Goal: Task Accomplishment & Management: Complete application form

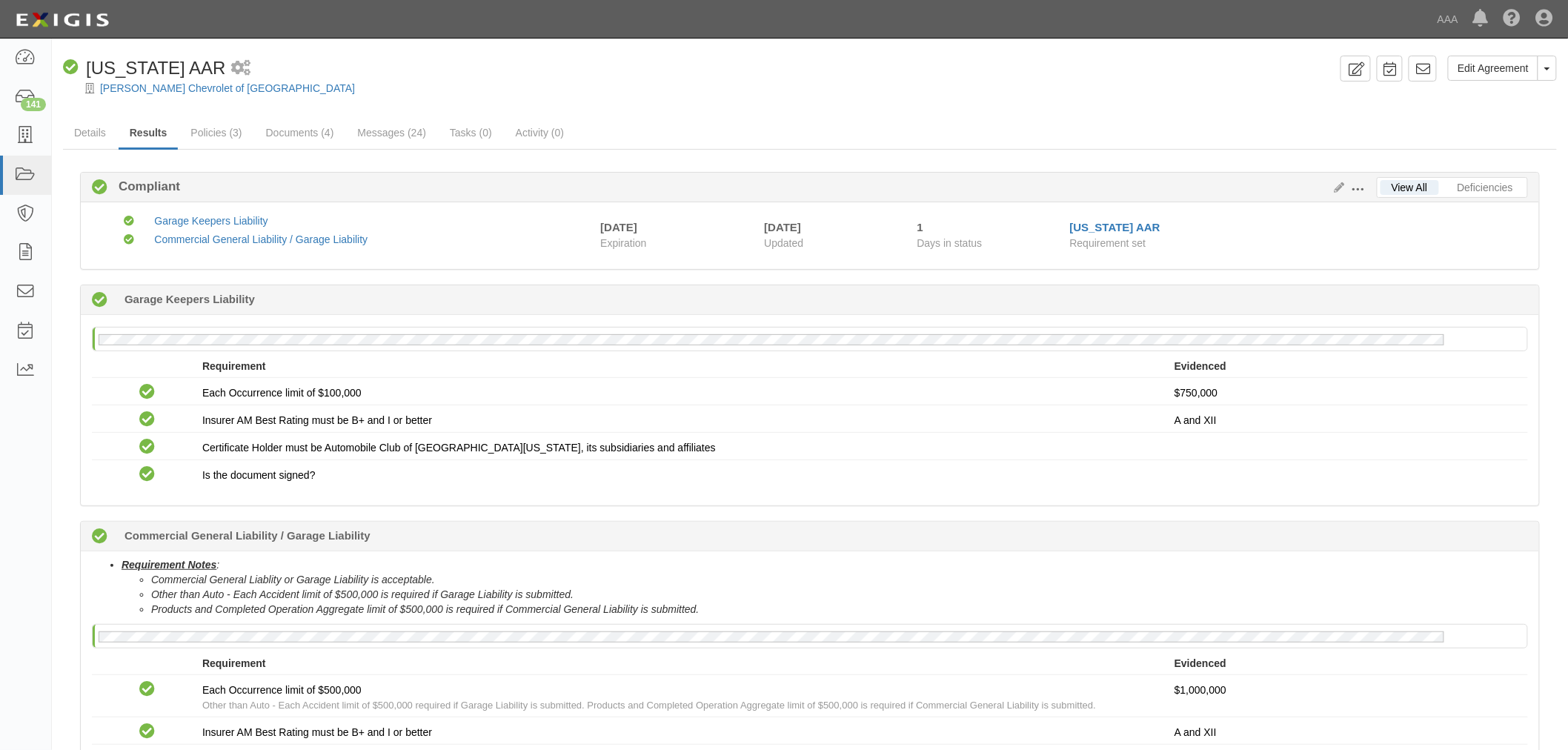
click at [961, 110] on div "Edit Agreement Toggle Agreement Dropdown View Audit Trail Archive Agreement Pla…" at bounding box center [810, 481] width 1516 height 851
click at [323, 131] on link "Documents (4)" at bounding box center [300, 134] width 90 height 32
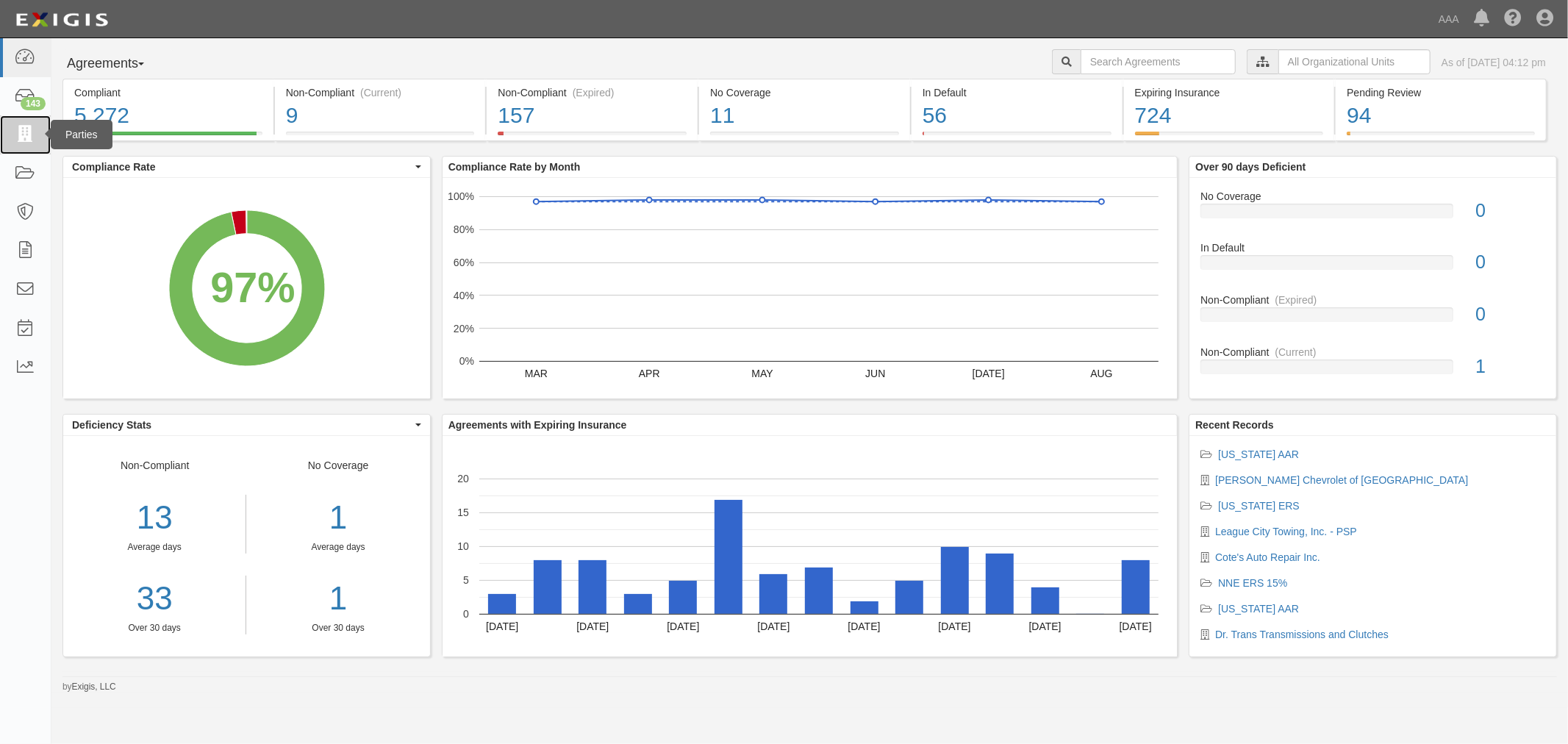
click at [32, 121] on link at bounding box center [25, 134] width 51 height 39
click at [23, 99] on div "143" at bounding box center [32, 103] width 25 height 13
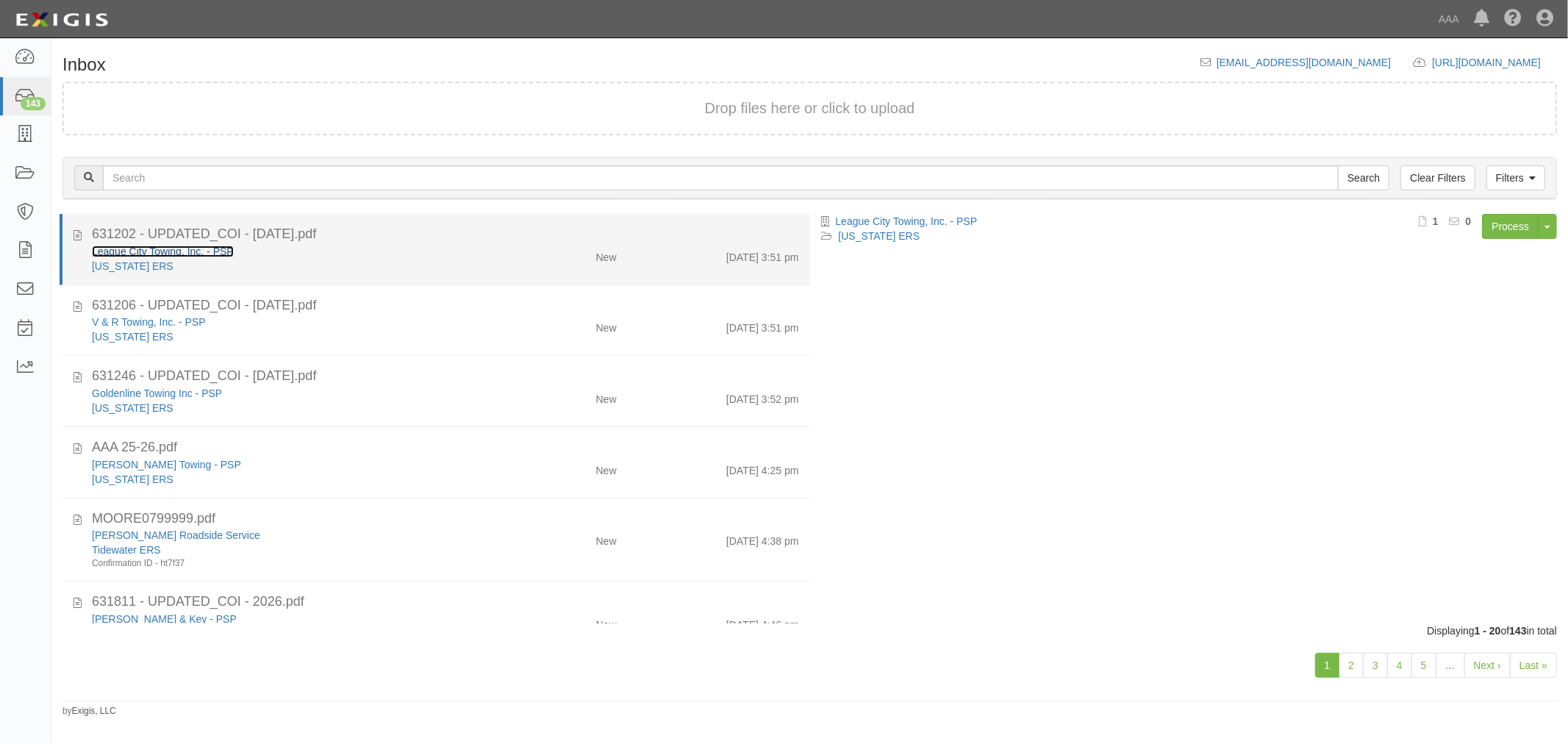
click at [222, 246] on link "League City Towing, Inc. - PSP" at bounding box center [163, 251] width 142 height 12
drag, startPoint x: 514, startPoint y: 254, endPoint x: 525, endPoint y: 253, distance: 11.0
click at [515, 254] on div "New" at bounding box center [567, 254] width 121 height 20
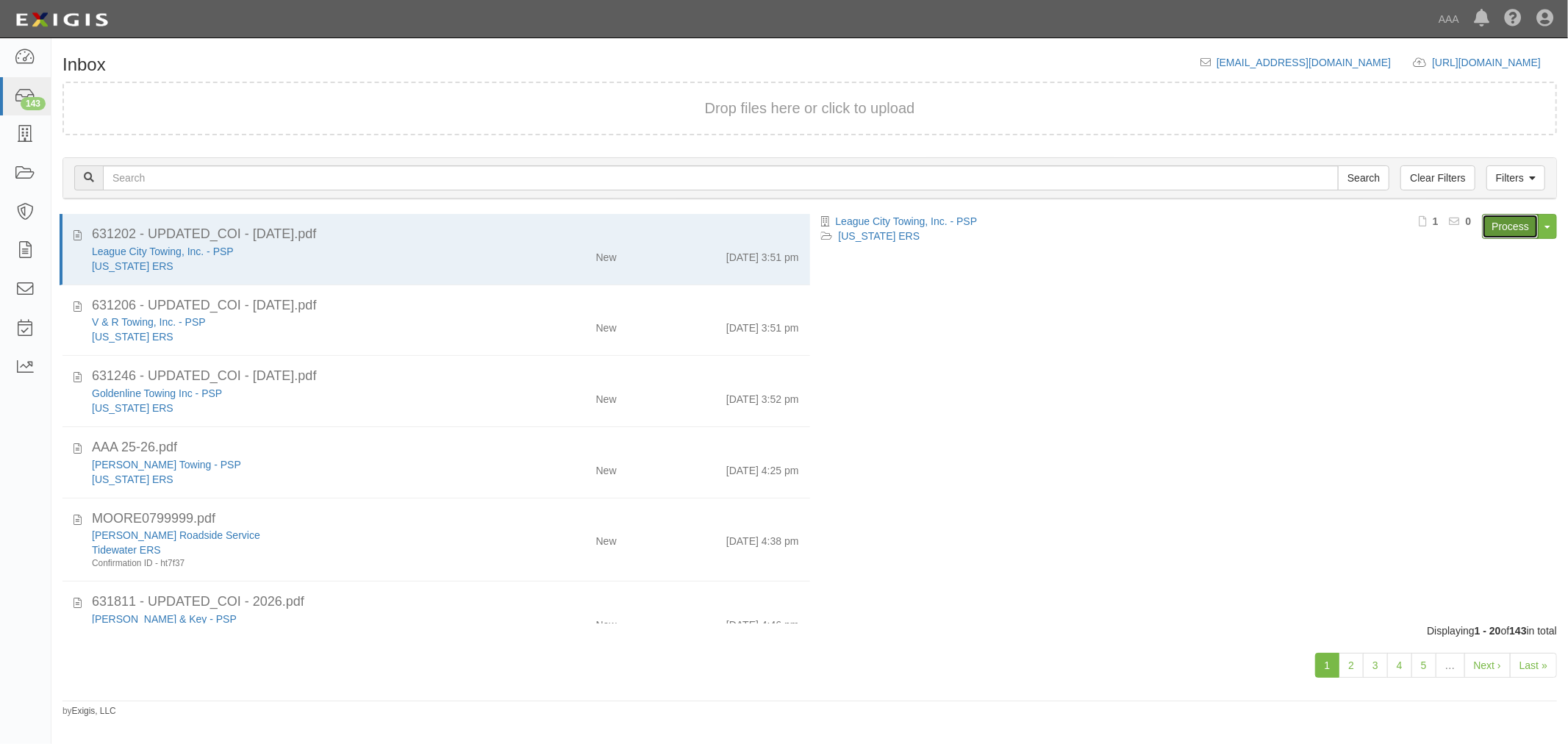
click at [1505, 228] on link "Process" at bounding box center [1510, 226] width 57 height 25
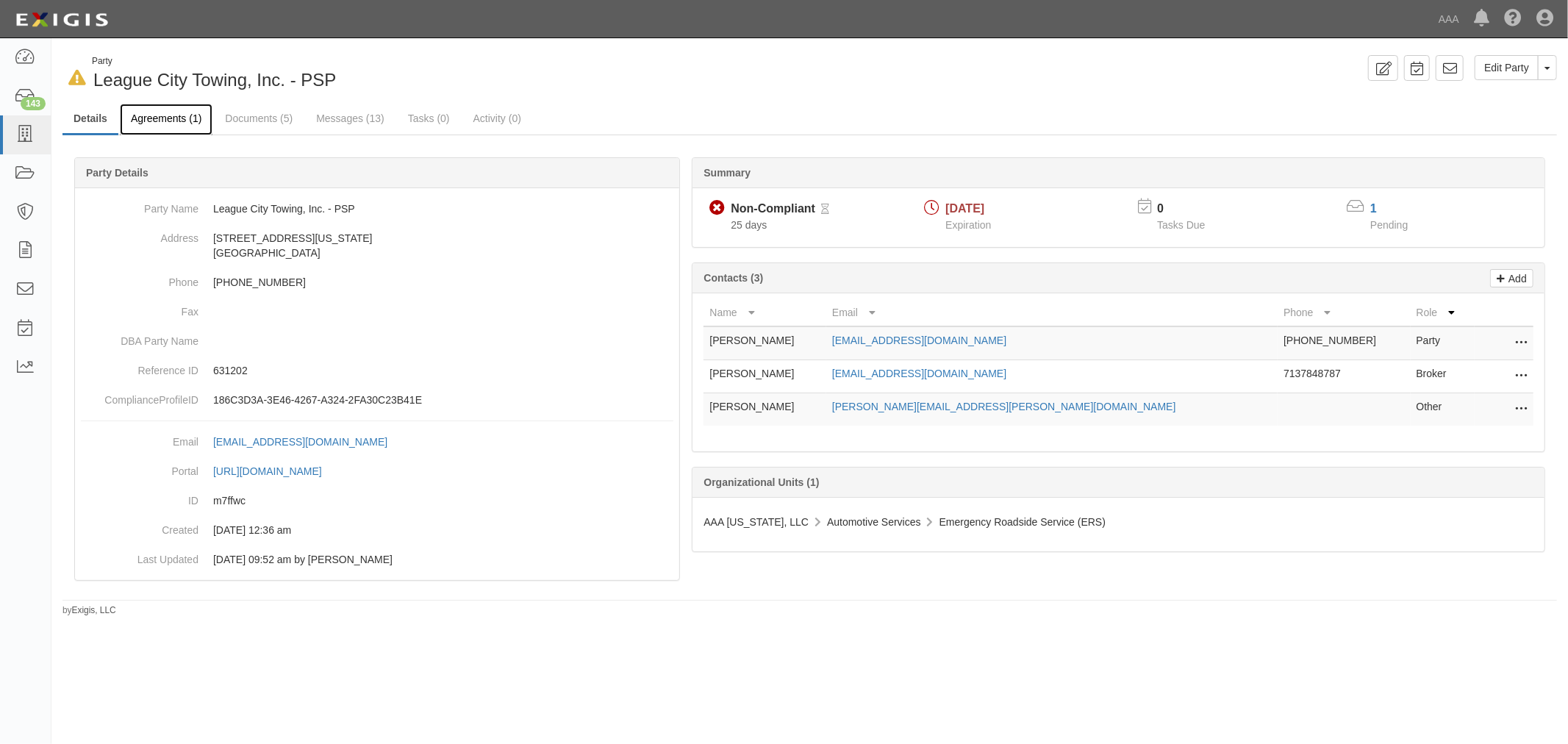
click at [170, 130] on link "Agreements (1)" at bounding box center [166, 120] width 93 height 31
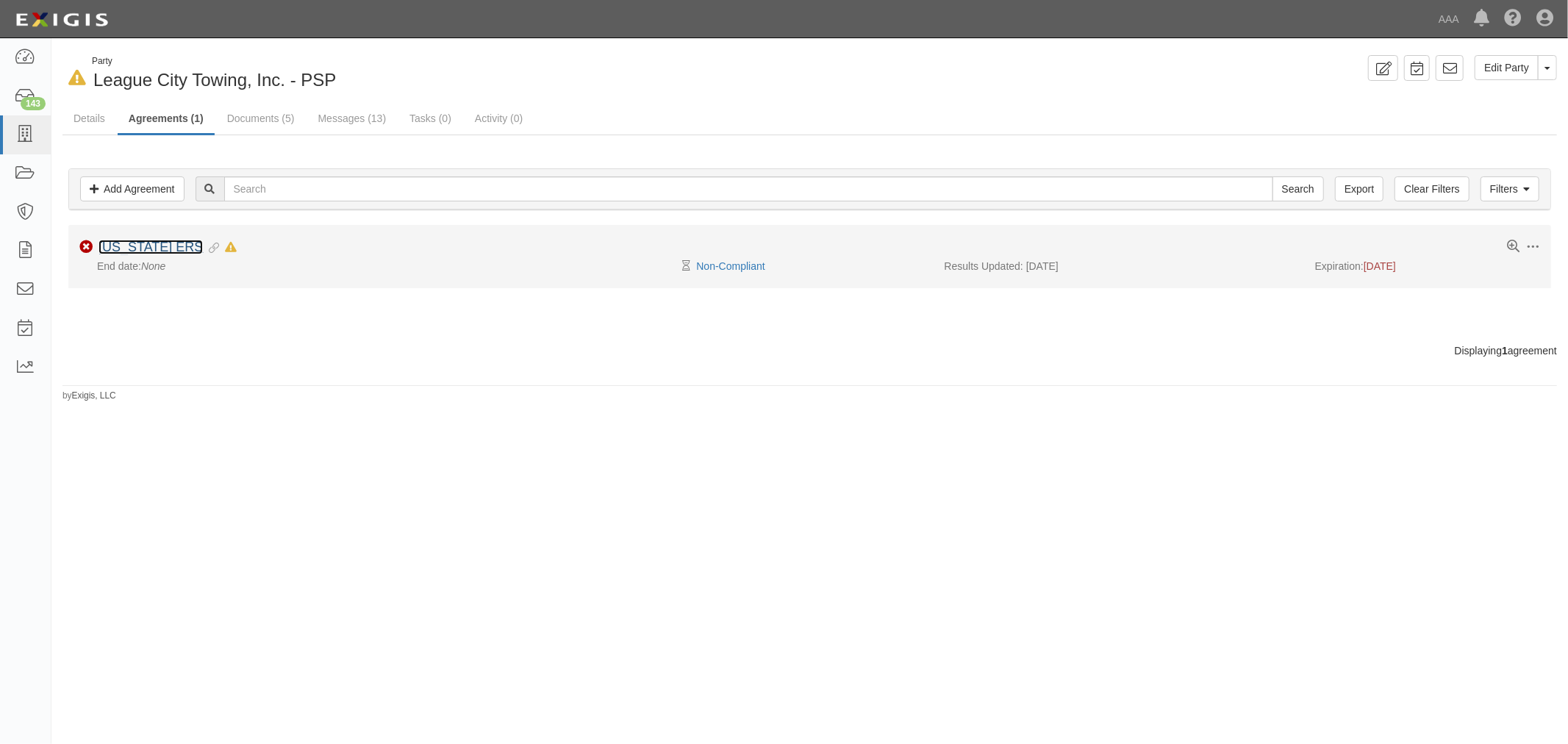
click at [156, 250] on link "[US_STATE] ERS" at bounding box center [150, 247] width 104 height 15
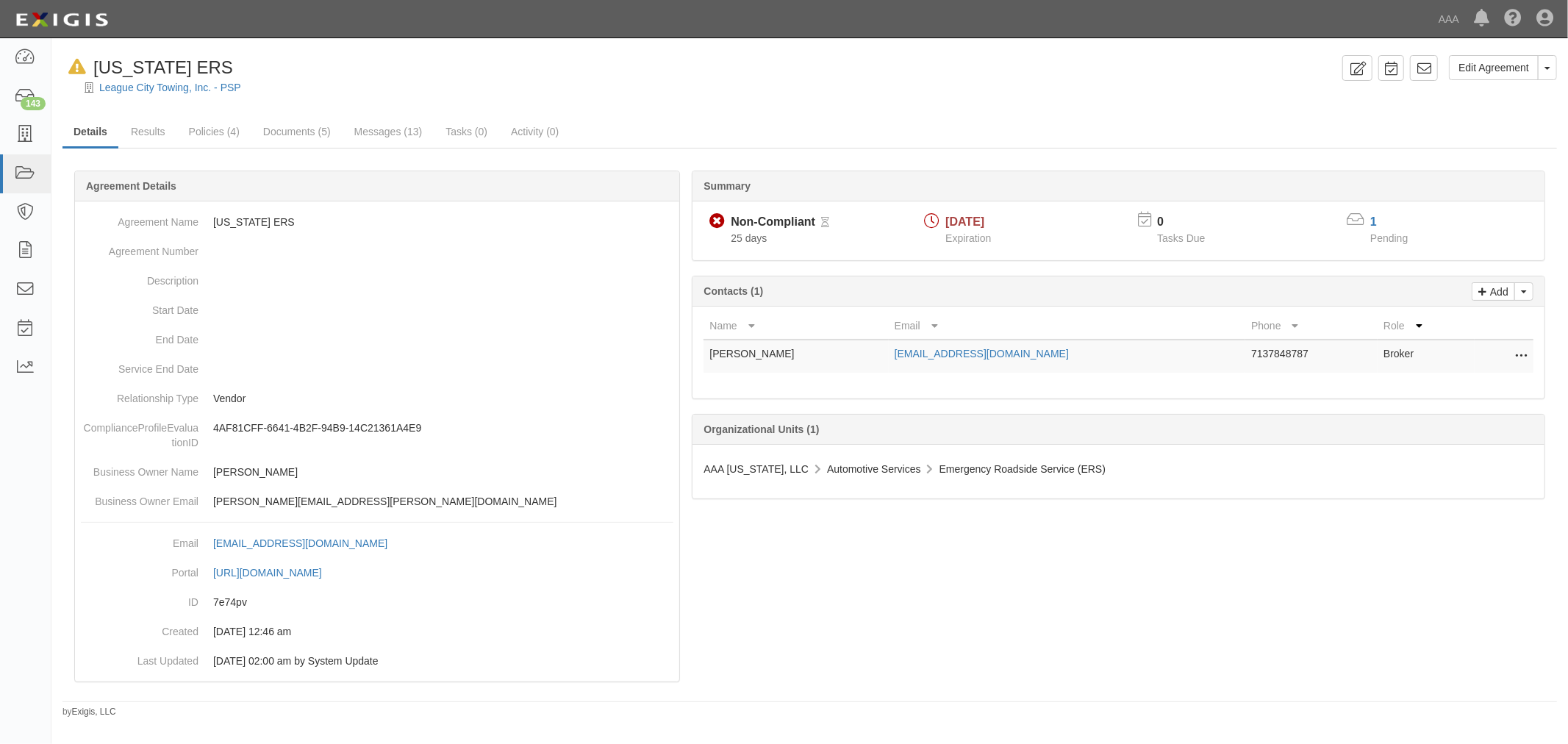
click at [125, 101] on div at bounding box center [810, 100] width 1516 height 11
click at [136, 125] on link "Results" at bounding box center [148, 133] width 57 height 31
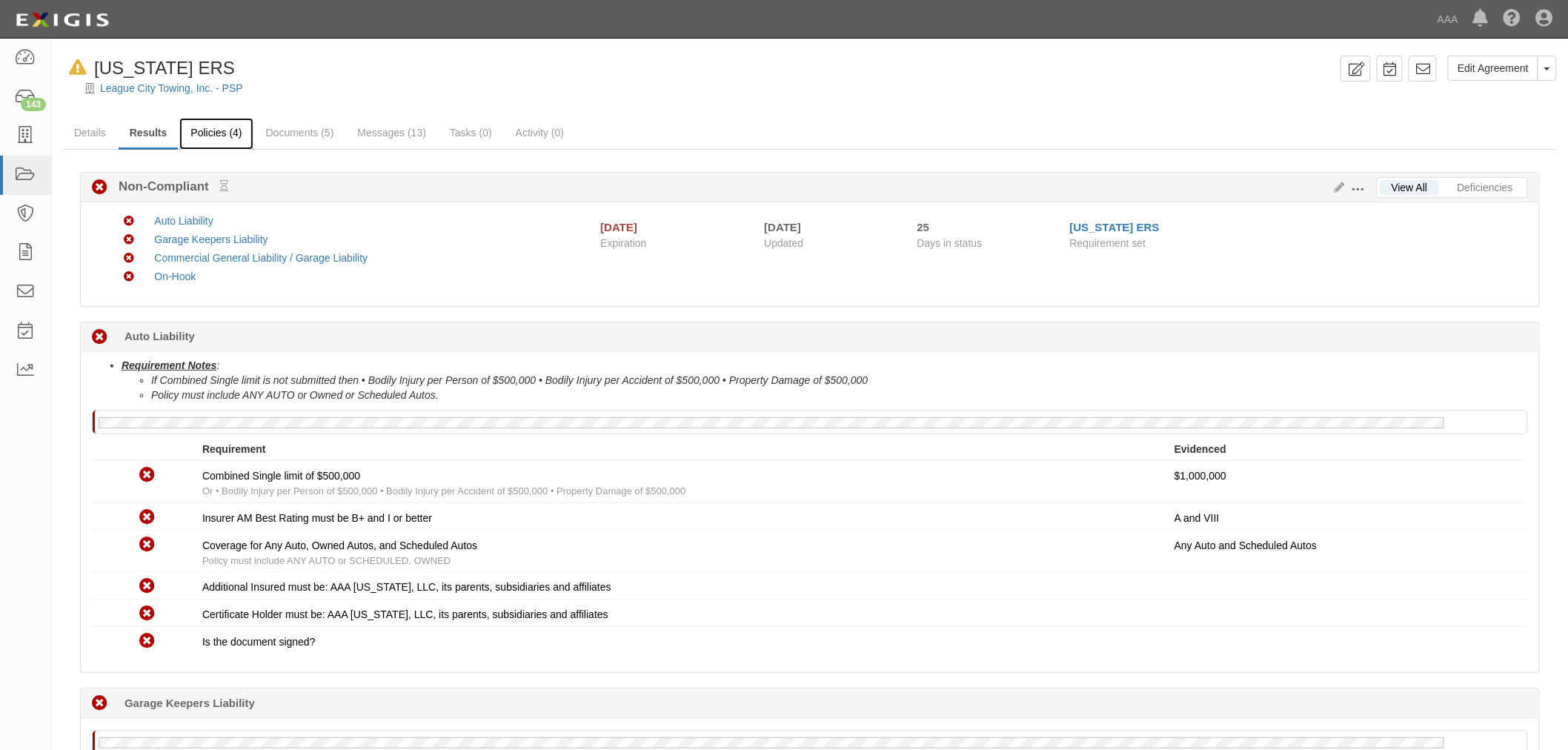
click at [206, 121] on link "Policies (4)" at bounding box center [215, 134] width 73 height 32
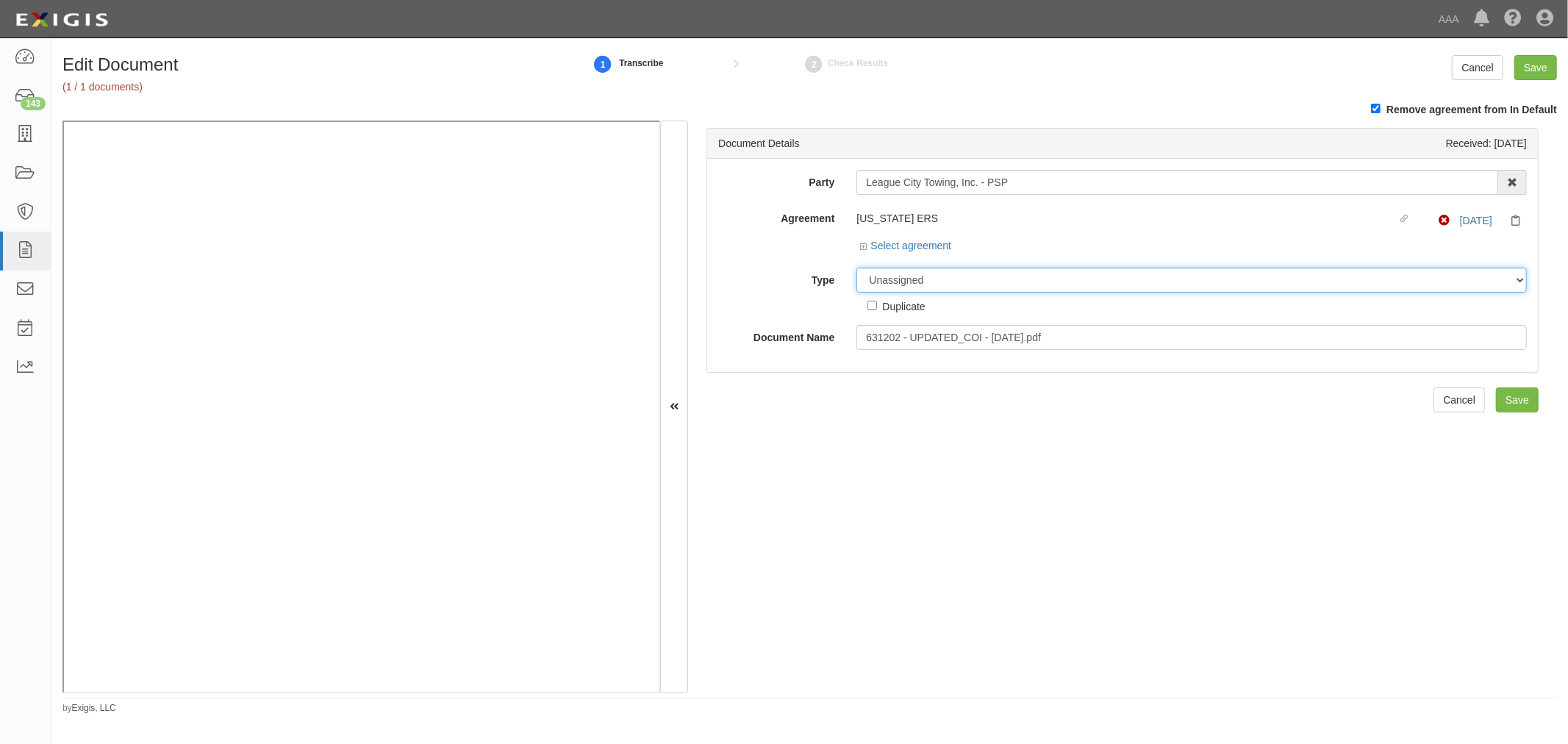
drag, startPoint x: 882, startPoint y: 285, endPoint x: 881, endPoint y: 294, distance: 9.1
click at [882, 287] on select "Unassigned Binder Cancellation Notice Certificate Contract Endorsement Insuranc…" at bounding box center [1192, 280] width 670 height 25
click at [857, 270] on select "Unassigned Binder Cancellation Notice Certificate Contract Endorsement Insuranc…" at bounding box center [1192, 280] width 670 height 25
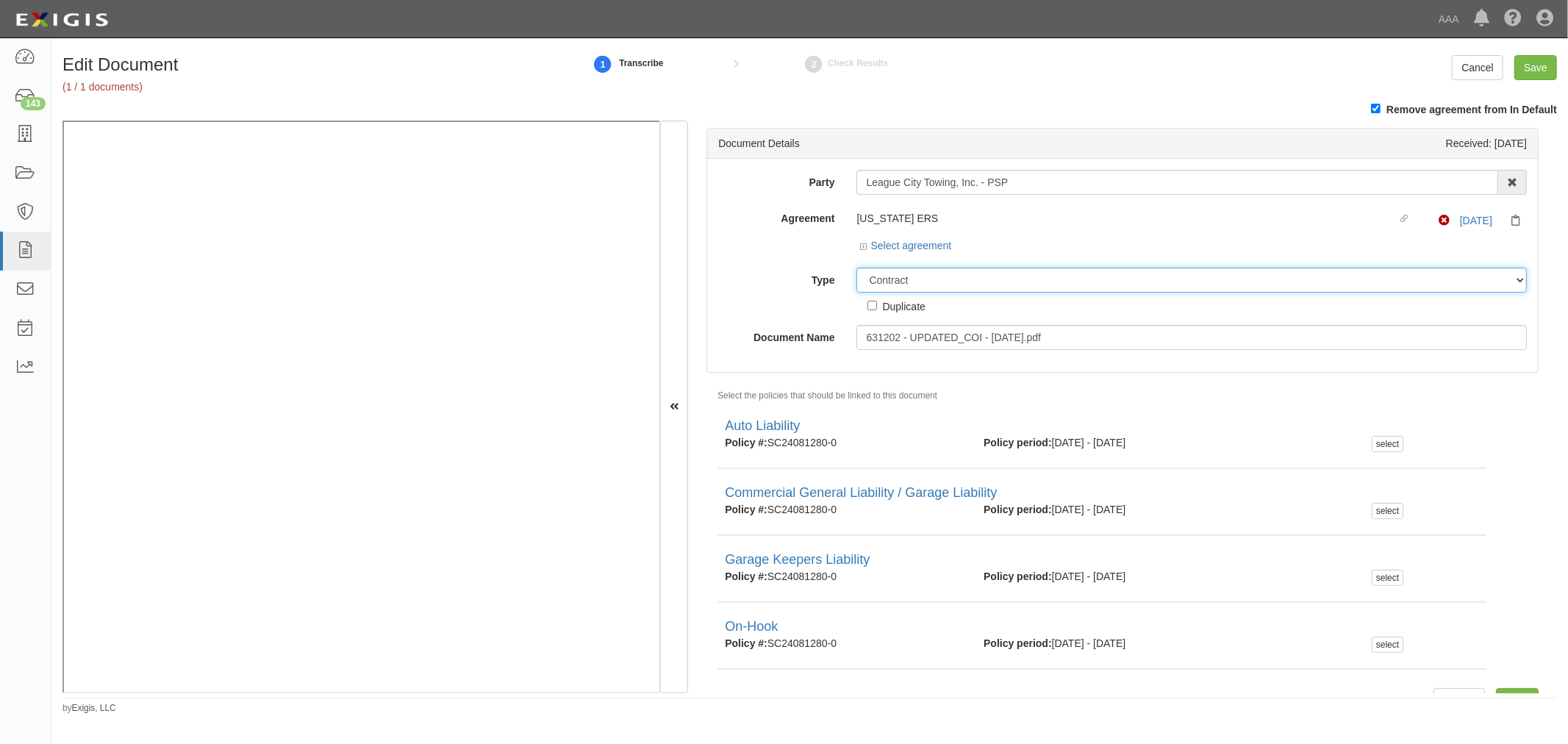
click at [878, 291] on select "Unassigned Binder Cancellation Notice Certificate Contract Endorsement Insuranc…" at bounding box center [1192, 280] width 670 height 25
select select "CertificateDetail"
click at [857, 270] on select "Unassigned Binder Cancellation Notice Certificate Contract Endorsement Insuranc…" at bounding box center [1192, 280] width 670 height 25
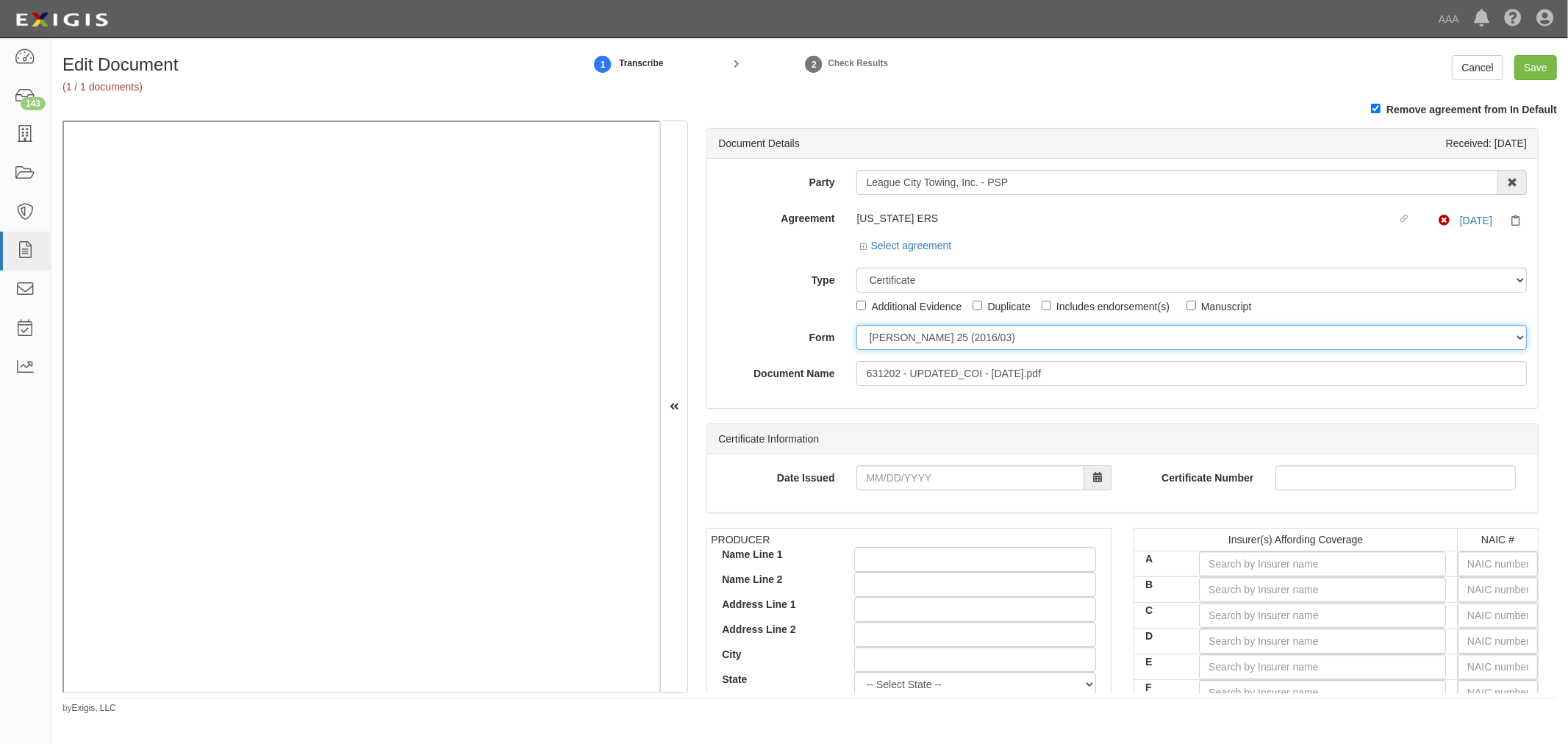
drag, startPoint x: 890, startPoint y: 332, endPoint x: 893, endPoint y: 342, distance: 10.4
click at [890, 332] on select "ACORD 25 (2016/03) ACORD 101 ACORD 855 NY (2014/05) General" at bounding box center [1192, 337] width 670 height 25
select select "GeneralFormDetail"
click at [857, 327] on select "ACORD 25 (2016/03) ACORD 101 ACORD 855 NY (2014/05) General" at bounding box center [1192, 337] width 670 height 25
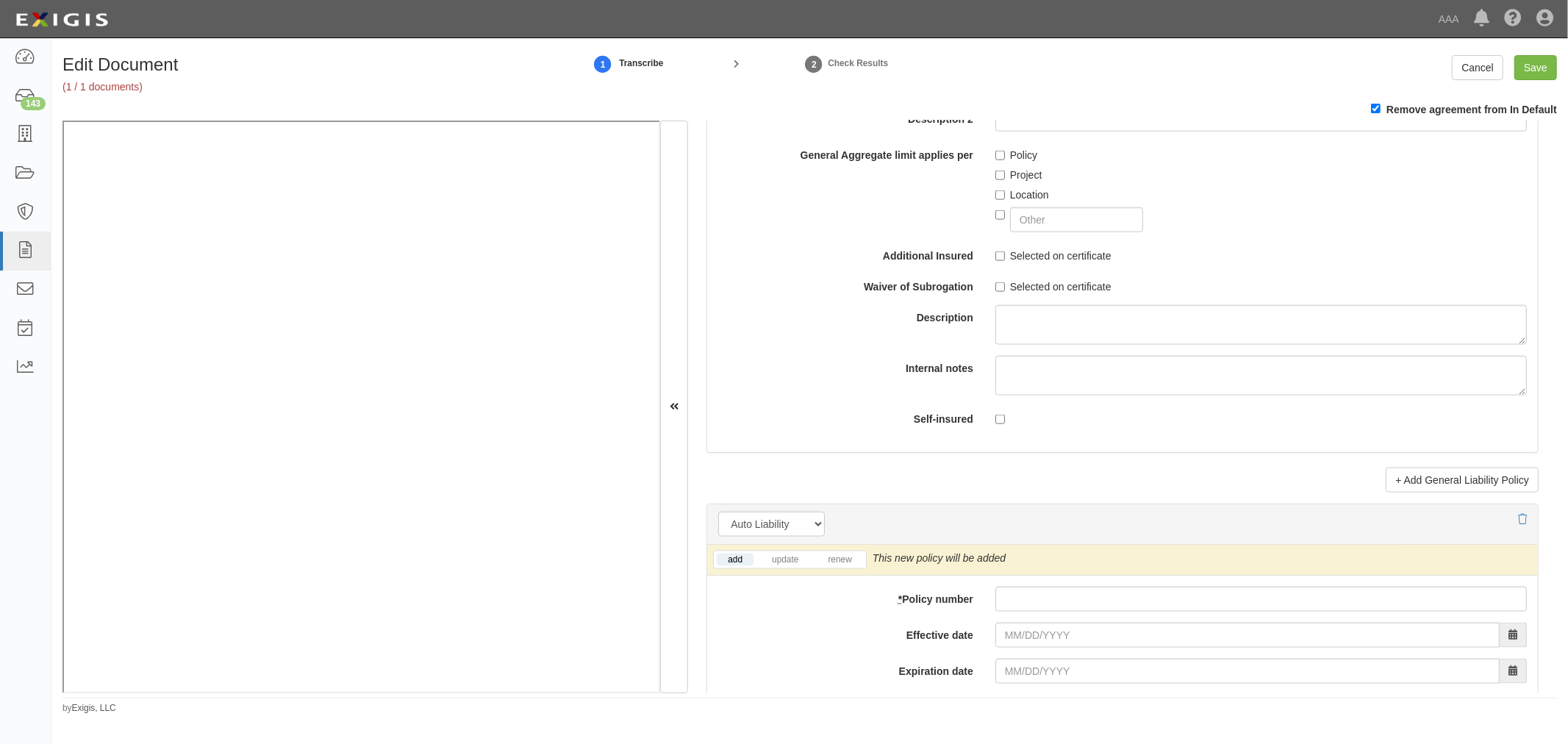
scroll to position [1906, 0]
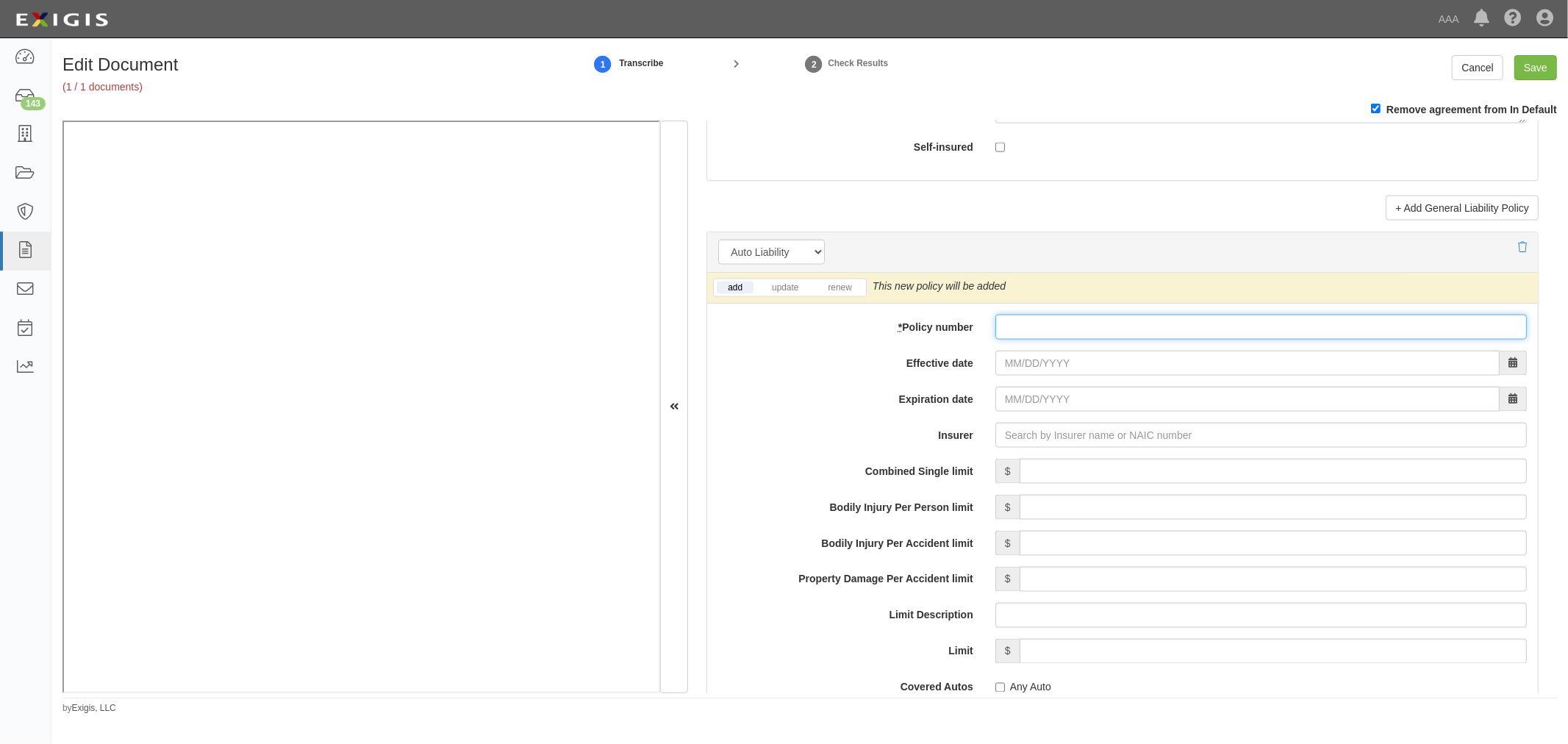
click at [1015, 334] on input "* Policy number" at bounding box center [1260, 327] width 531 height 25
paste input "AUC 7045694-05"
type input "AUC 7045694-05"
drag, startPoint x: 1094, startPoint y: 325, endPoint x: 985, endPoint y: 340, distance: 110.0
click at [985, 340] on div "AUC 7045694-05" at bounding box center [1261, 327] width 553 height 25
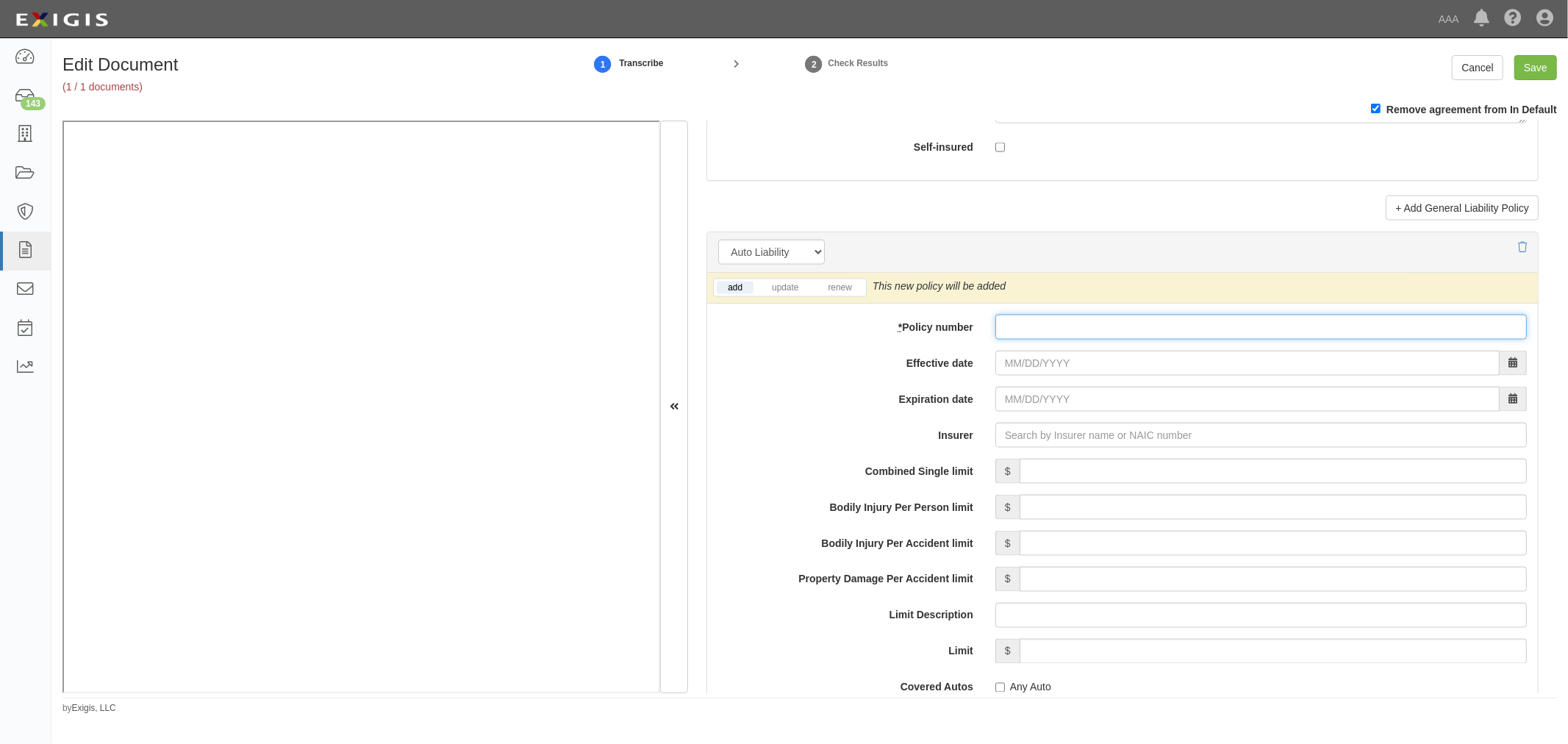
paste input "SC25081771"
click at [1034, 334] on input "* Policy number" at bounding box center [1260, 327] width 531 height 25
type input "SC25081771"
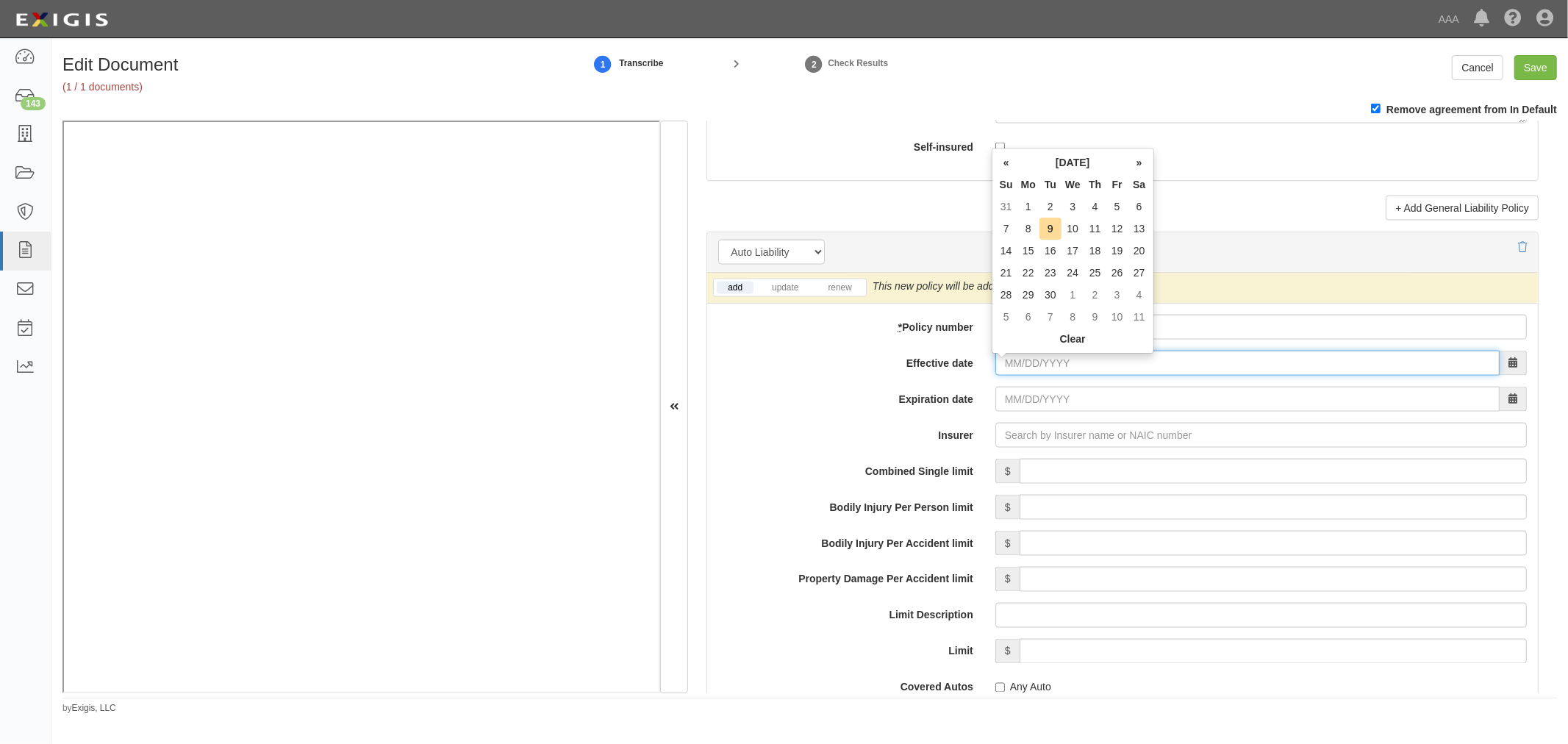
click at [1024, 373] on input "Effective date" at bounding box center [1247, 363] width 504 height 25
type input "08/15/0202"
type input "08/15/0203"
drag, startPoint x: 1098, startPoint y: 371, endPoint x: 926, endPoint y: 433, distance: 182.8
click at [928, 433] on div "add update renew This new policy will be added This new policy will update exis…" at bounding box center [1122, 663] width 831 height 782
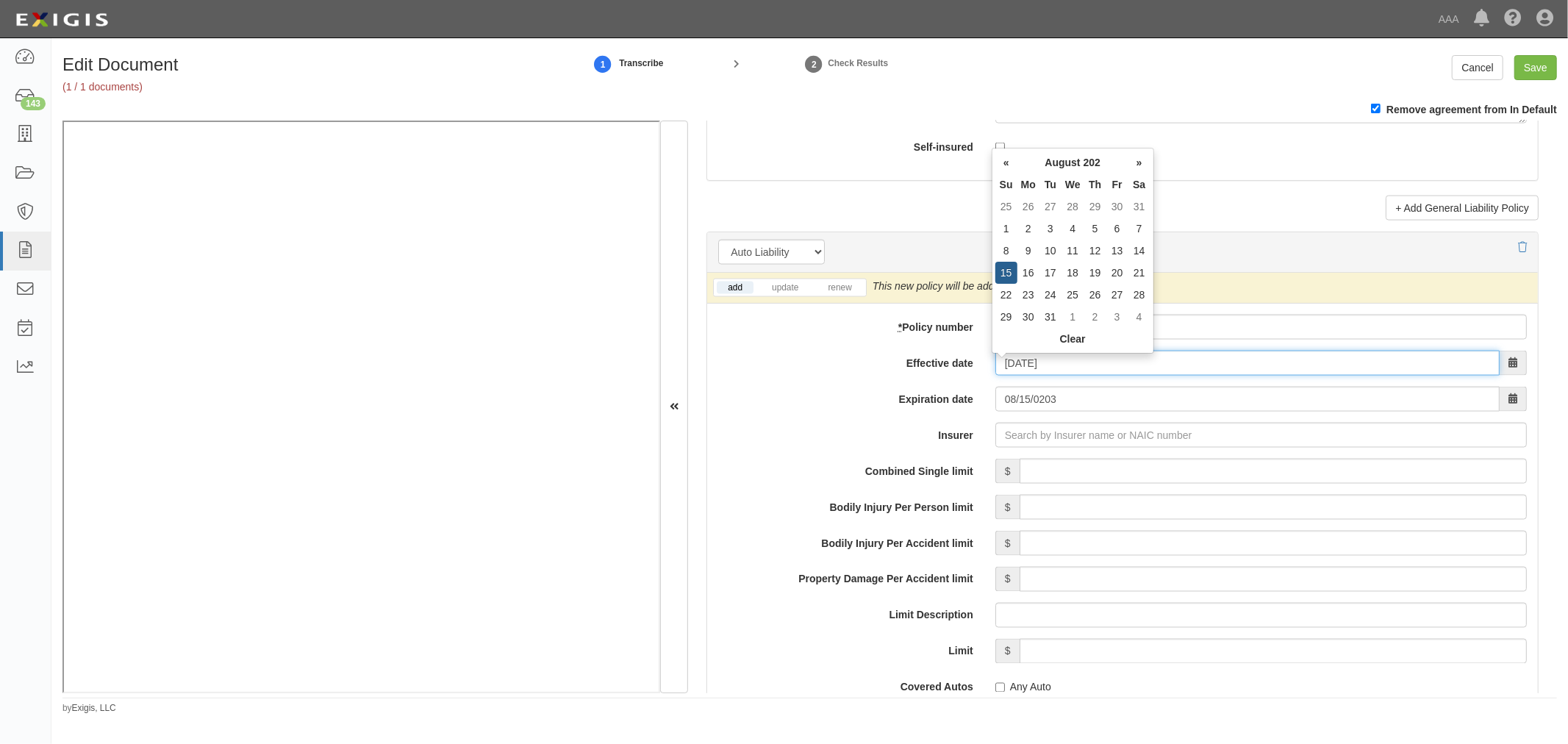
type input "08/15/2025"
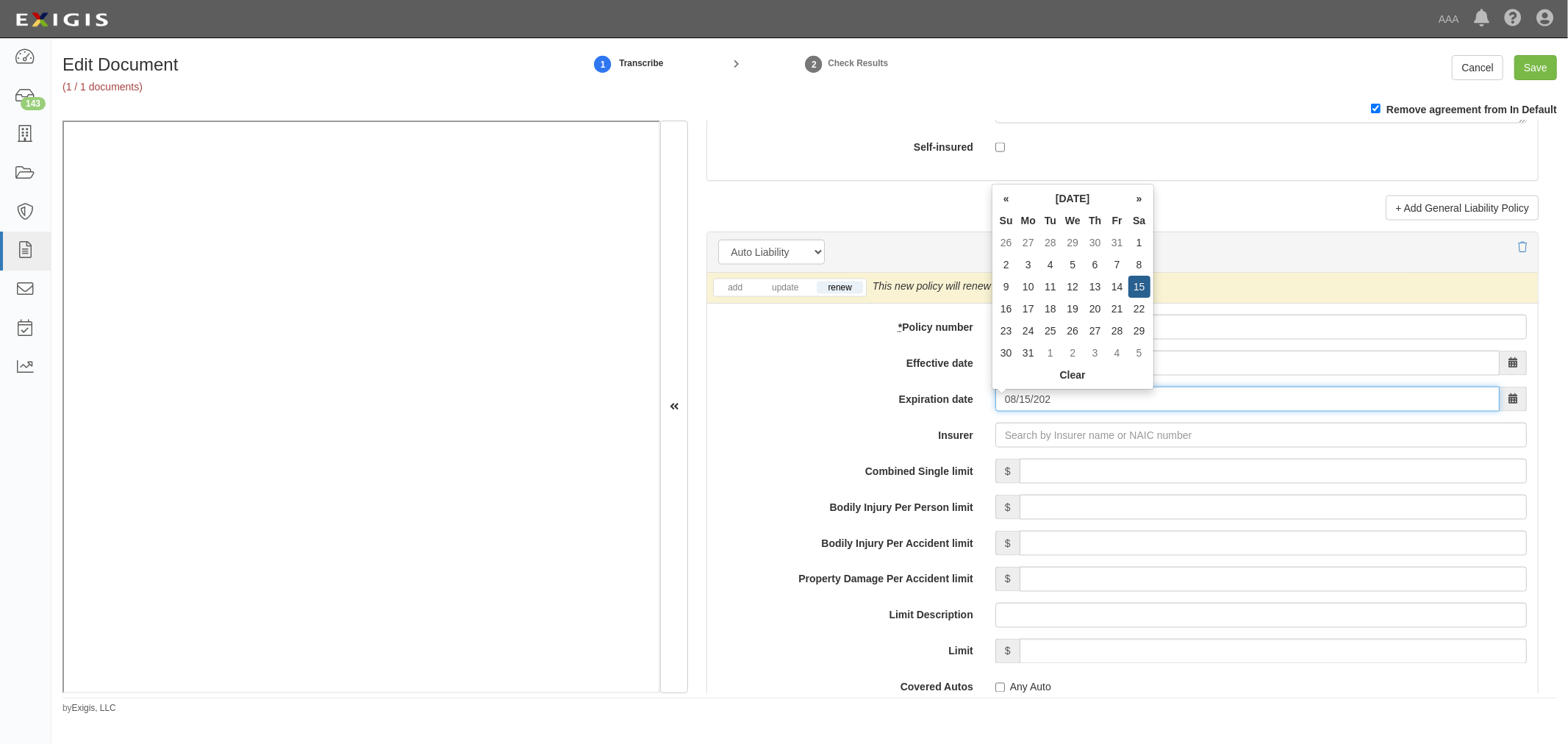
type input "[DATE]"
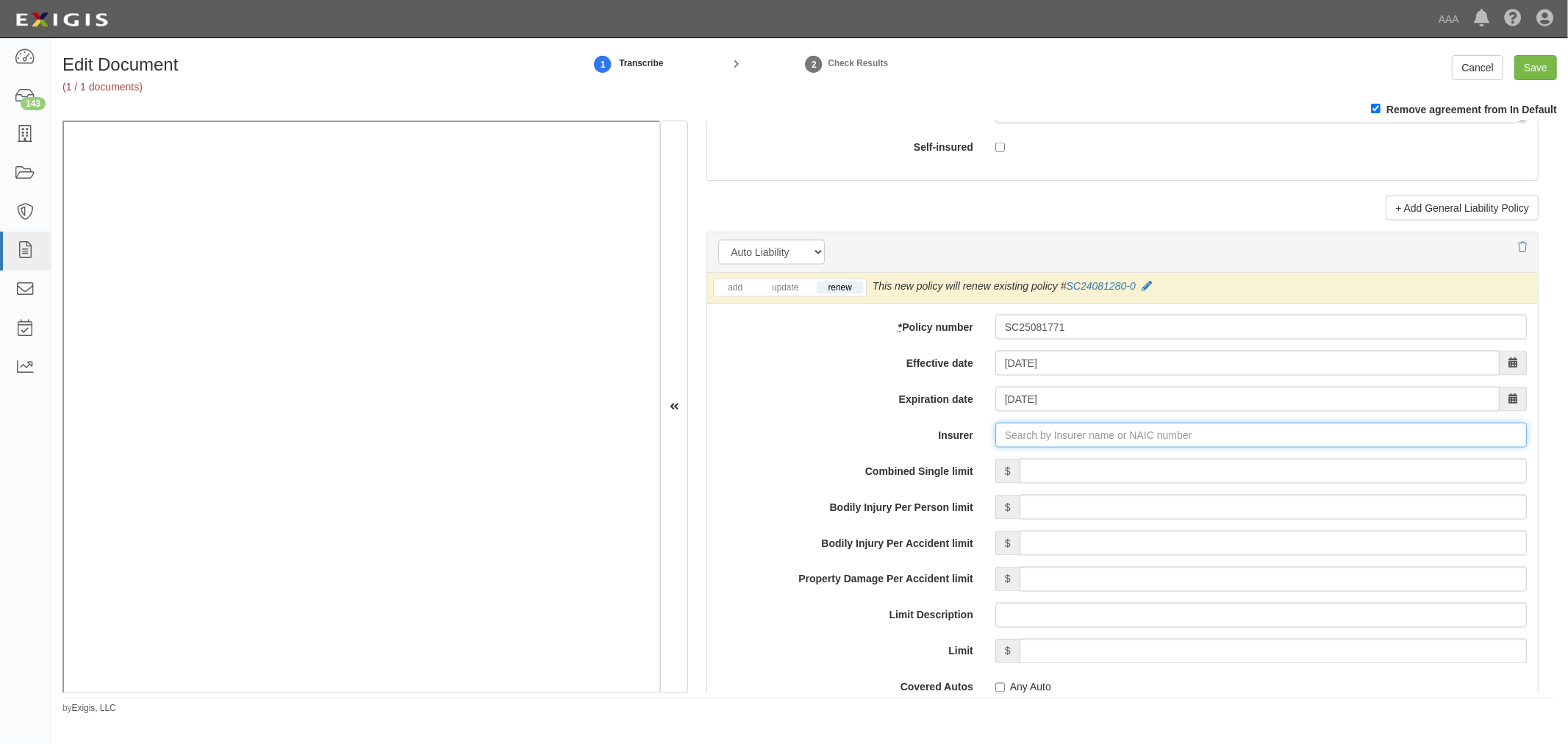
type input "180 Seguros S.A. (0) NR Rating"
type input "1"
drag, startPoint x: 951, startPoint y: 472, endPoint x: 1047, endPoint y: 469, distance: 96.0
click at [959, 470] on div "Prime Insurance Company ( 12588 ) A VIII Rating" at bounding box center [1024, 463] width 249 height 19
type input "Prime Insurance Company (12588) A VIII Rating"
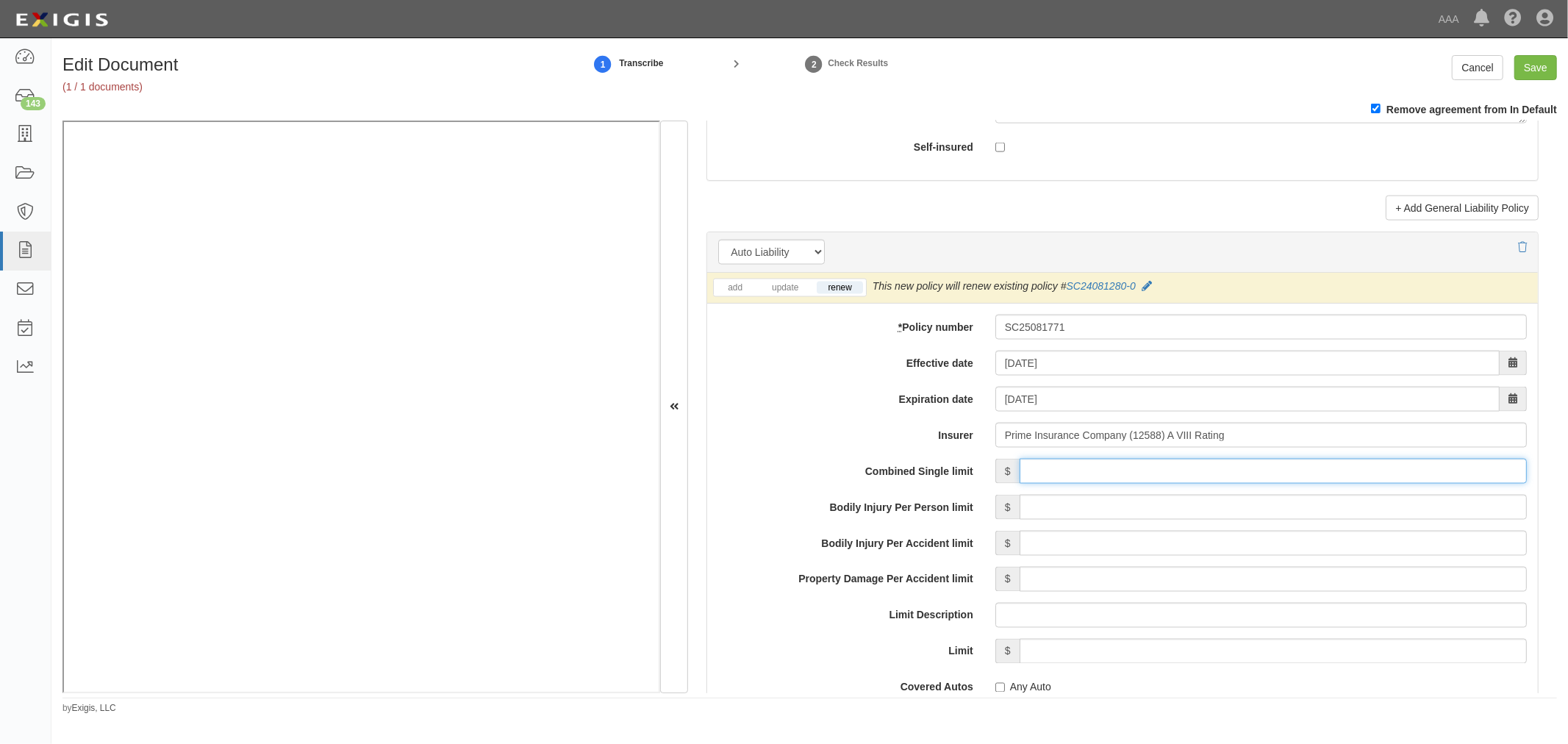
click at [1048, 468] on input "Combined Single limit" at bounding box center [1273, 471] width 507 height 25
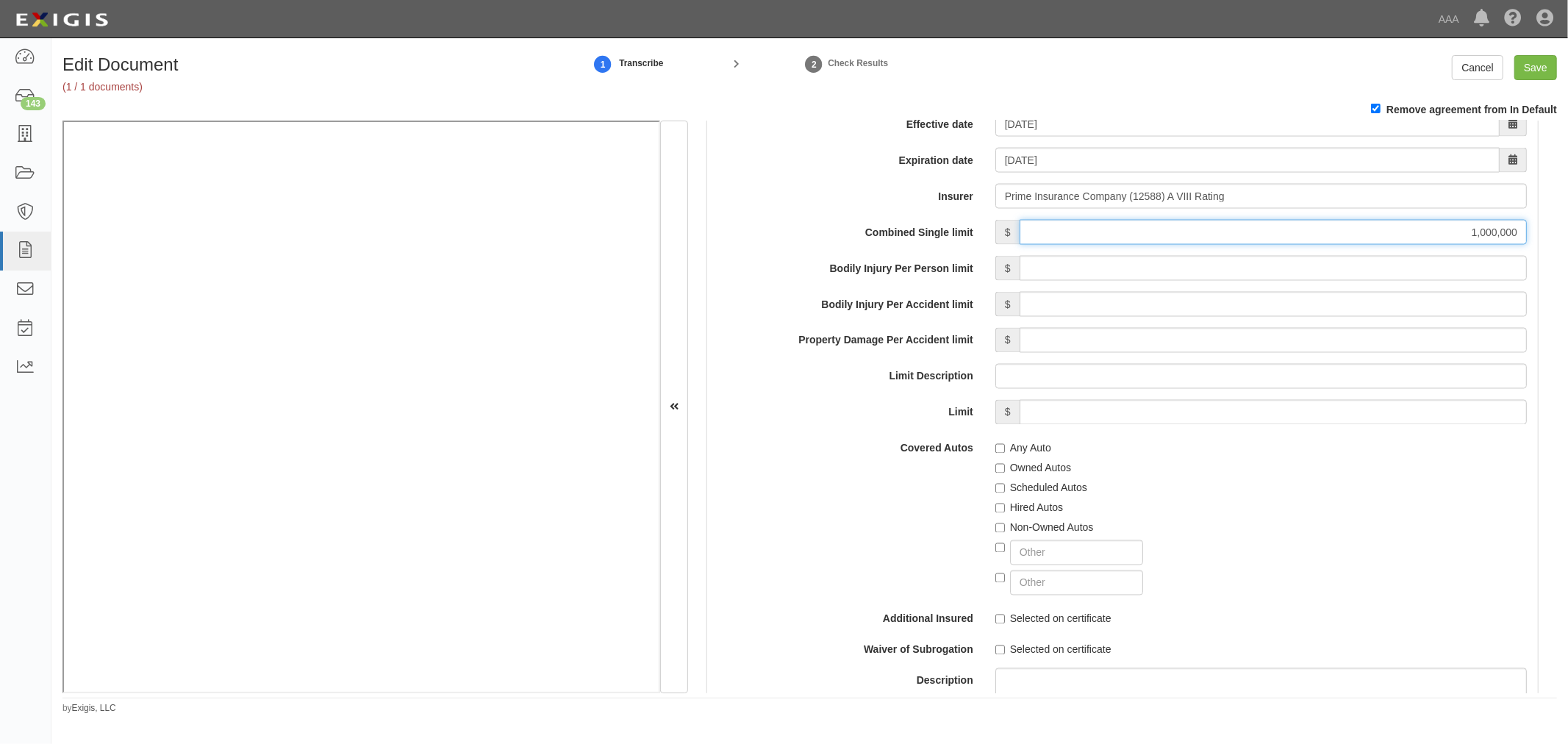
scroll to position [2180, 0]
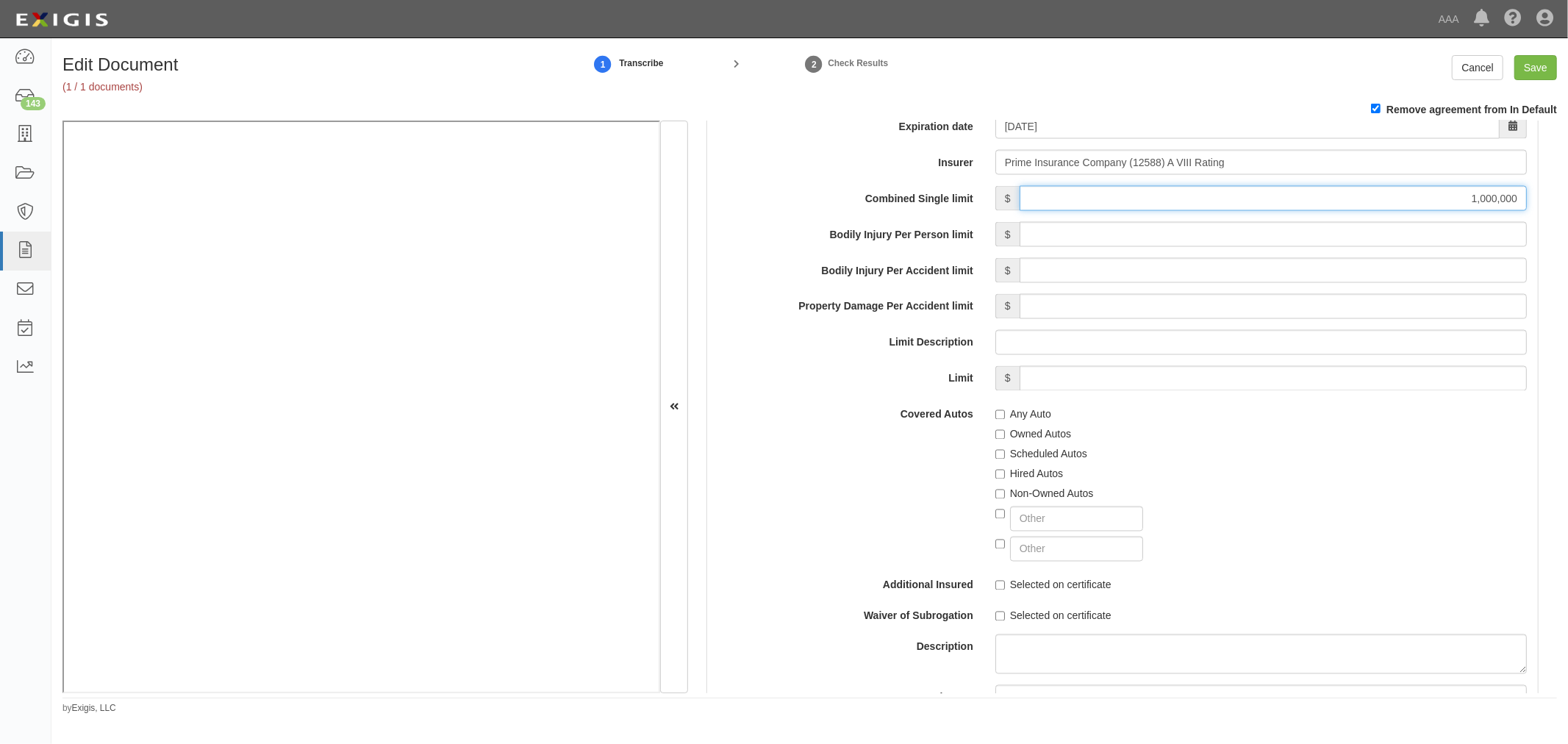
type input "1,000,000"
click at [1015, 422] on label "Any Auto" at bounding box center [1022, 414] width 56 height 15
click at [1005, 420] on input "Any Auto" at bounding box center [999, 415] width 9 height 9
checkbox input "true"
click at [1023, 456] on label "Scheduled Autos" at bounding box center [1041, 455] width 92 height 15
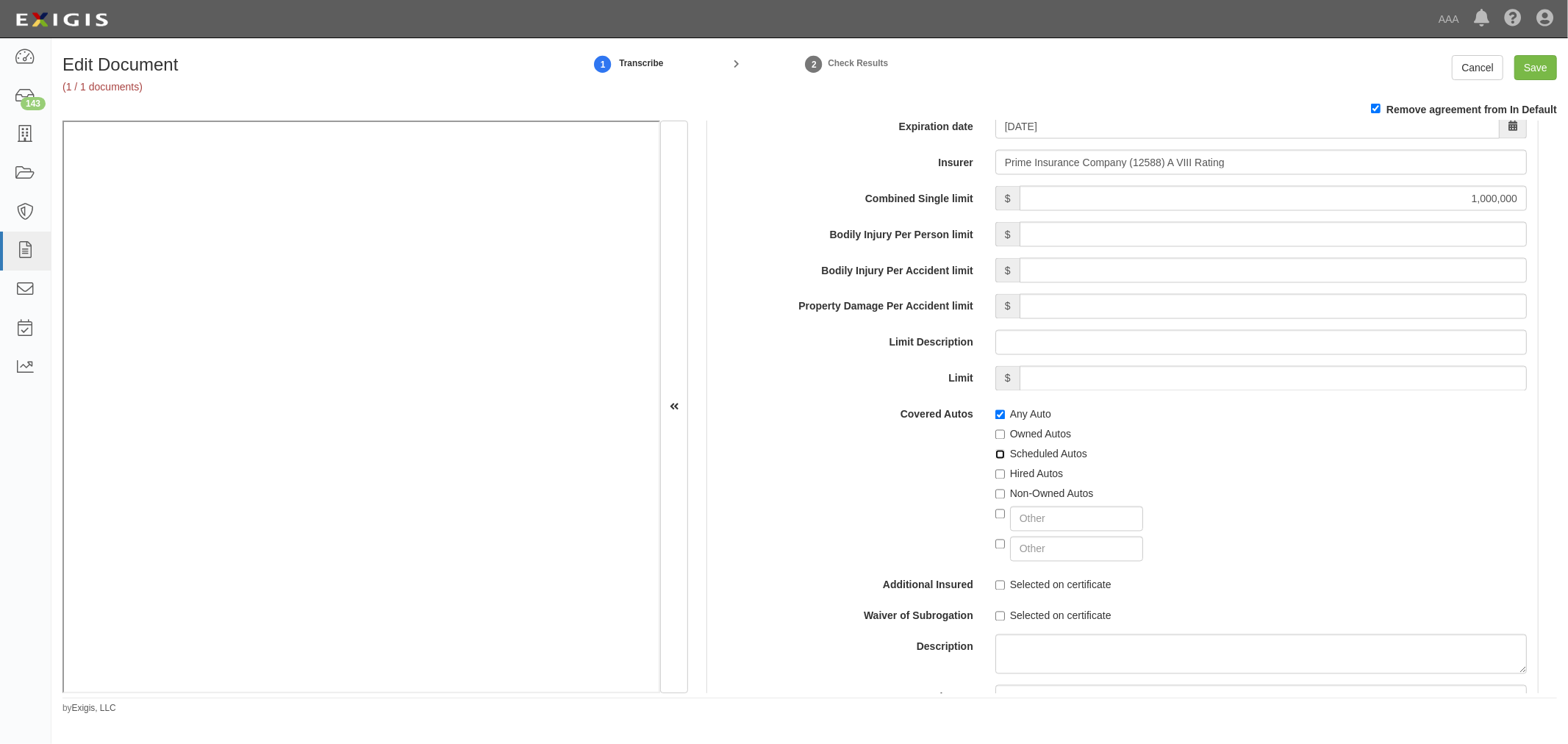
click at [1005, 456] on input "Scheduled Autos" at bounding box center [999, 455] width 9 height 9
checkbox input "true"
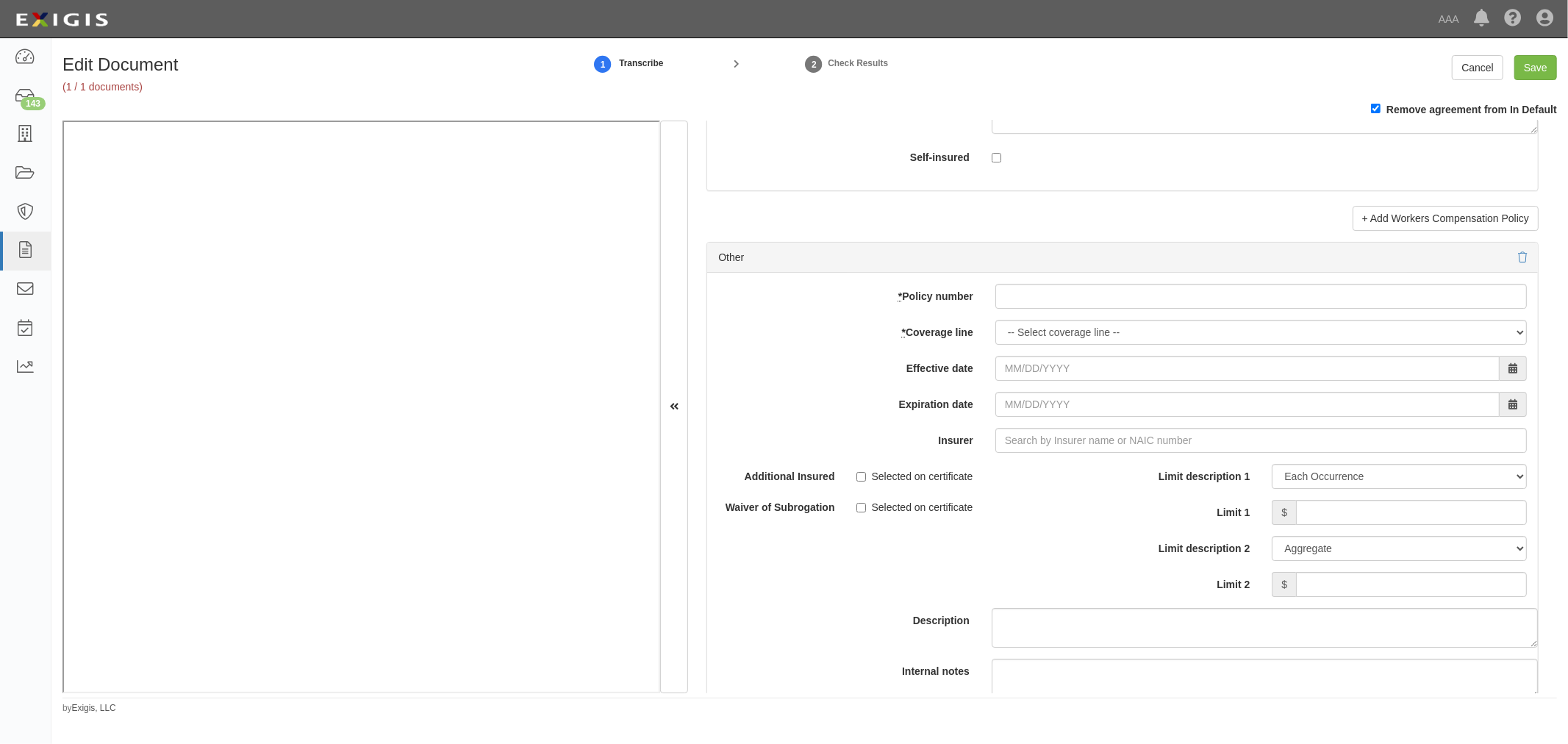
scroll to position [4086, 0]
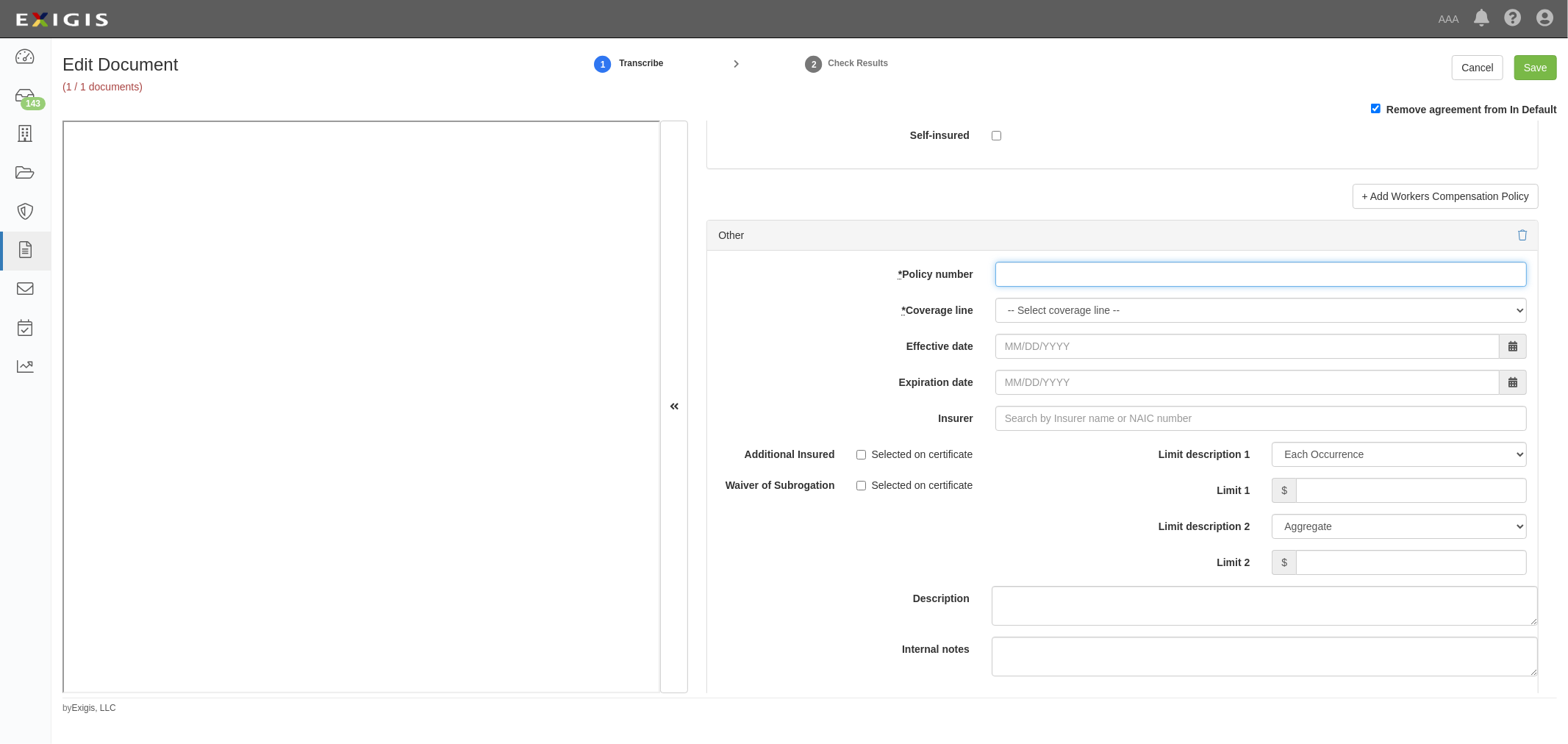
click at [1032, 287] on input "* Policy number" at bounding box center [1260, 273] width 531 height 25
paste input "SC25081771"
type input "SC25081771"
click at [1020, 312] on select "-- Select coverage line -- Asbestos Abatement Auto Physical Damage Boiler & Mac…" at bounding box center [1260, 309] width 531 height 25
select select "70"
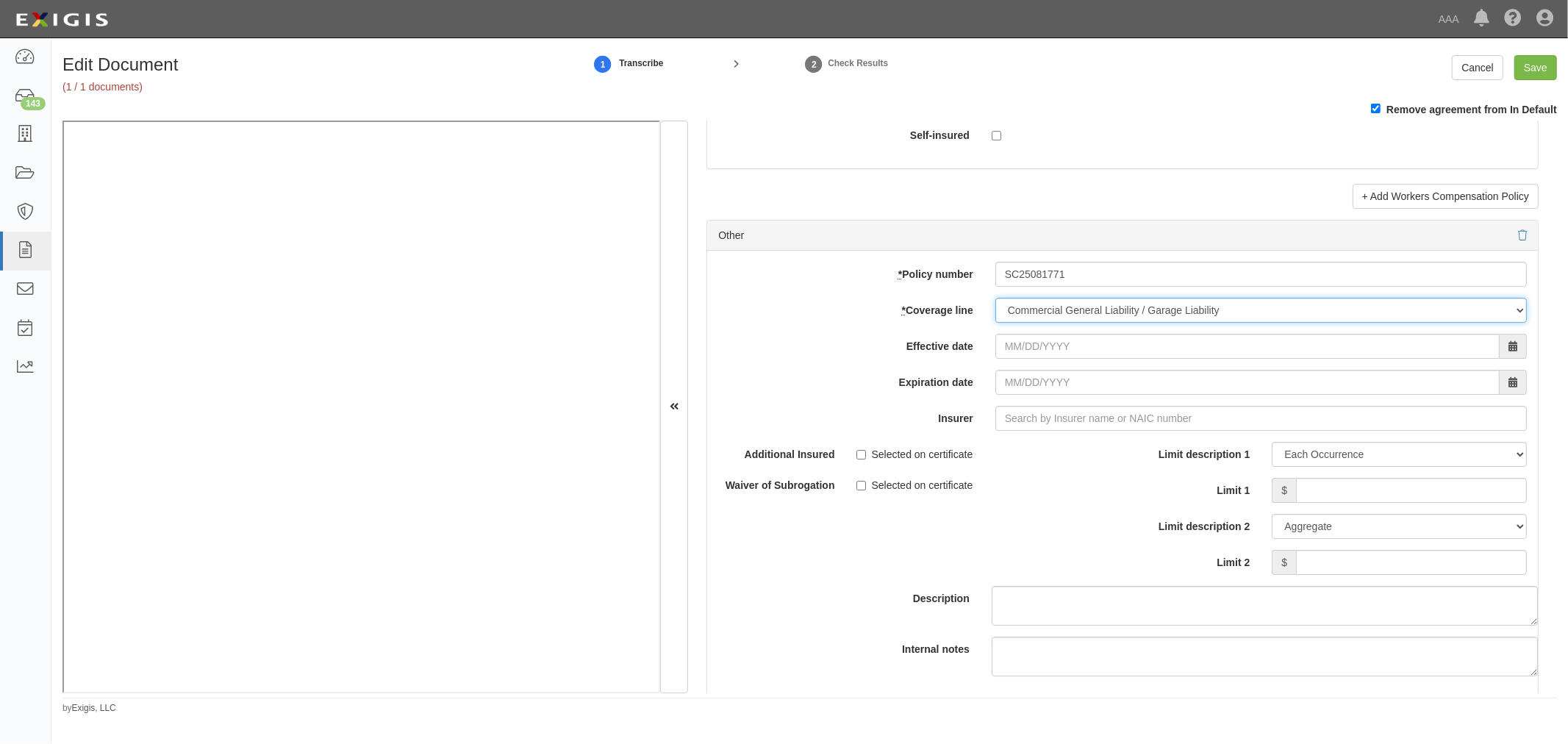
click at [995, 323] on select "-- Select coverage line -- Asbestos Abatement Auto Physical Damage Boiler & Mac…" at bounding box center [1260, 309] width 531 height 25
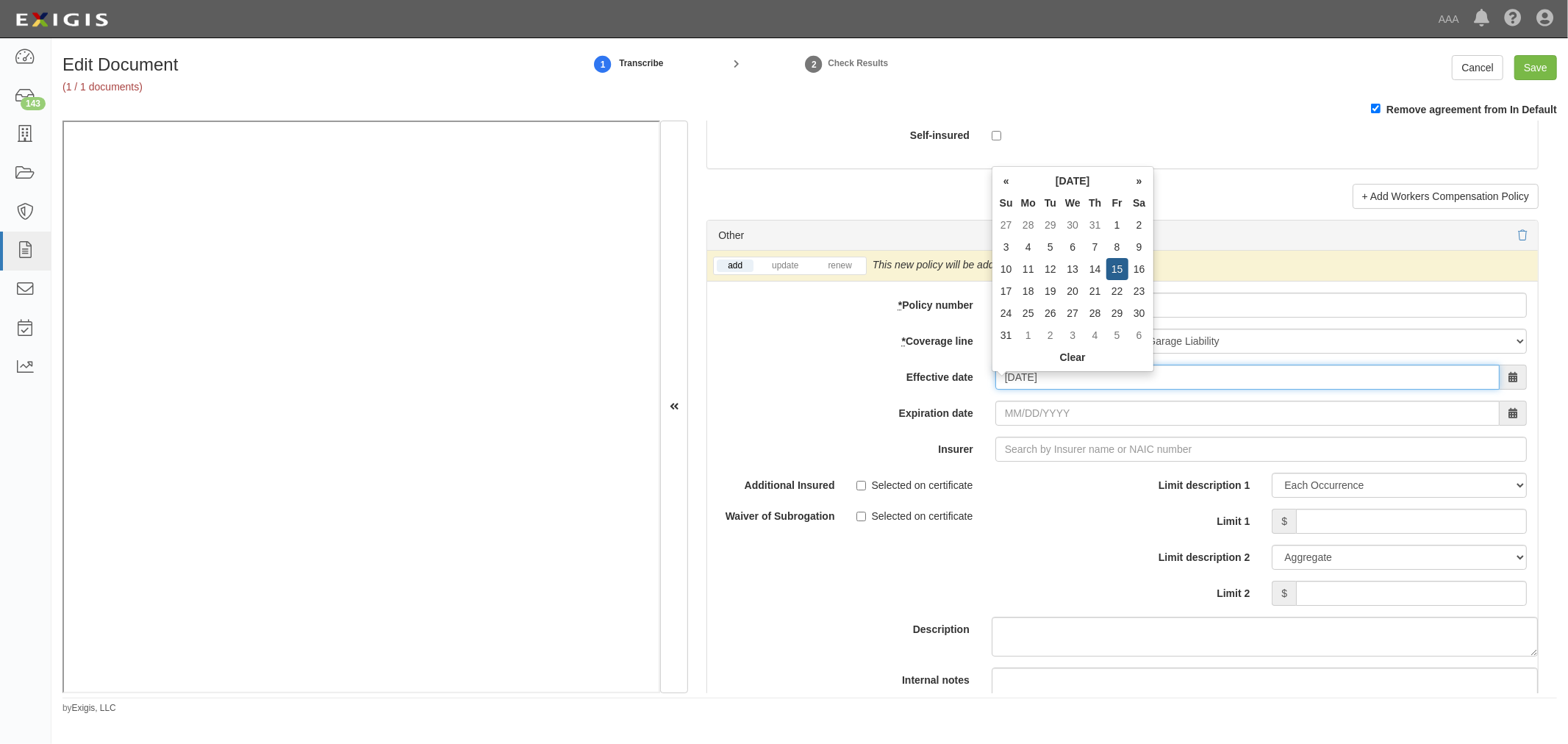
type input "08/15/2025"
type input "[DATE]"
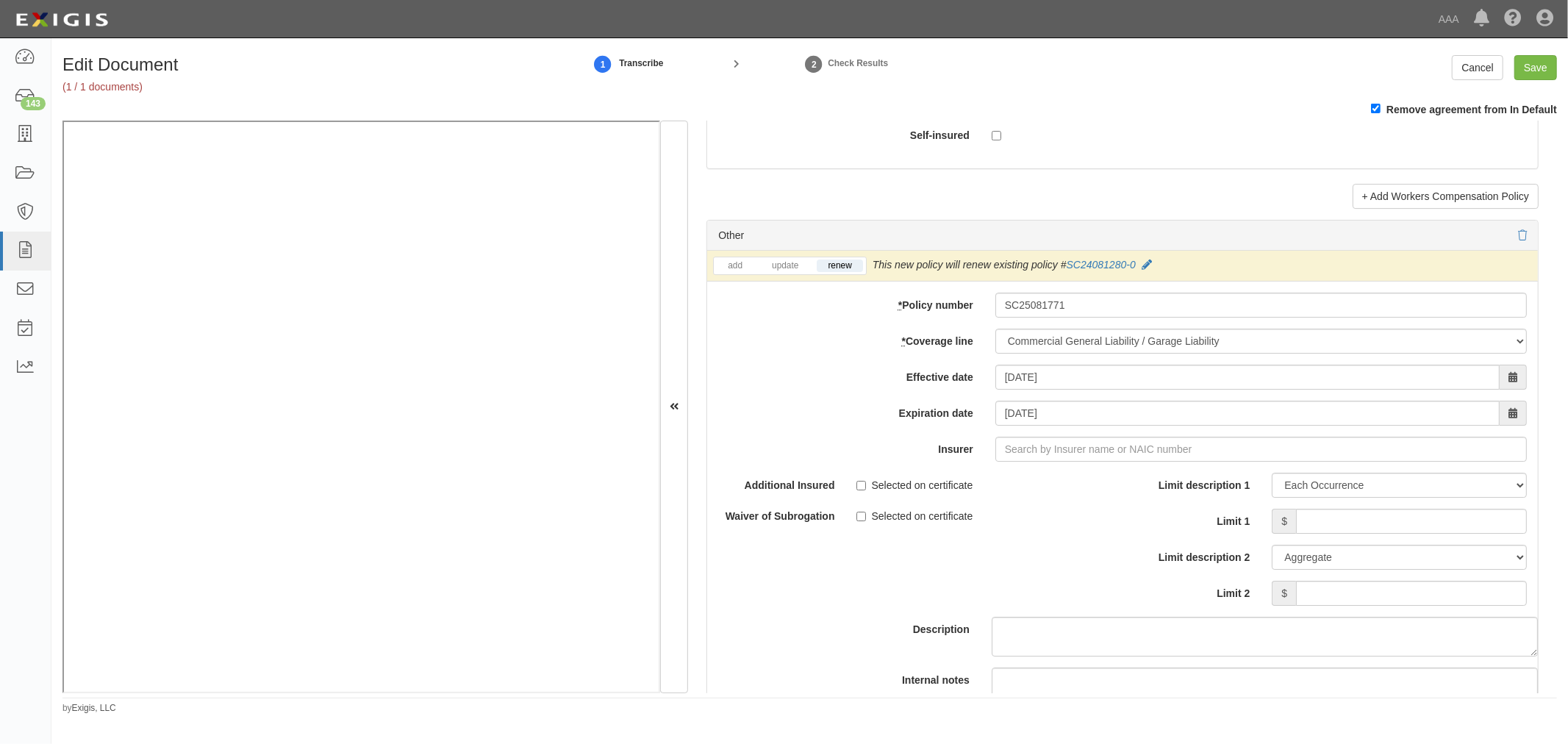
click at [1065, 546] on div "Description" at bounding box center [1122, 565] width 853 height 184
click at [1105, 444] on div "add update renew This new policy will be added This new policy will update exis…" at bounding box center [1122, 507] width 831 height 514
click at [1076, 459] on input "Insurer" at bounding box center [1260, 448] width 531 height 25
type input "180 Seguros S.A. (0) NR Rating"
type input "1"
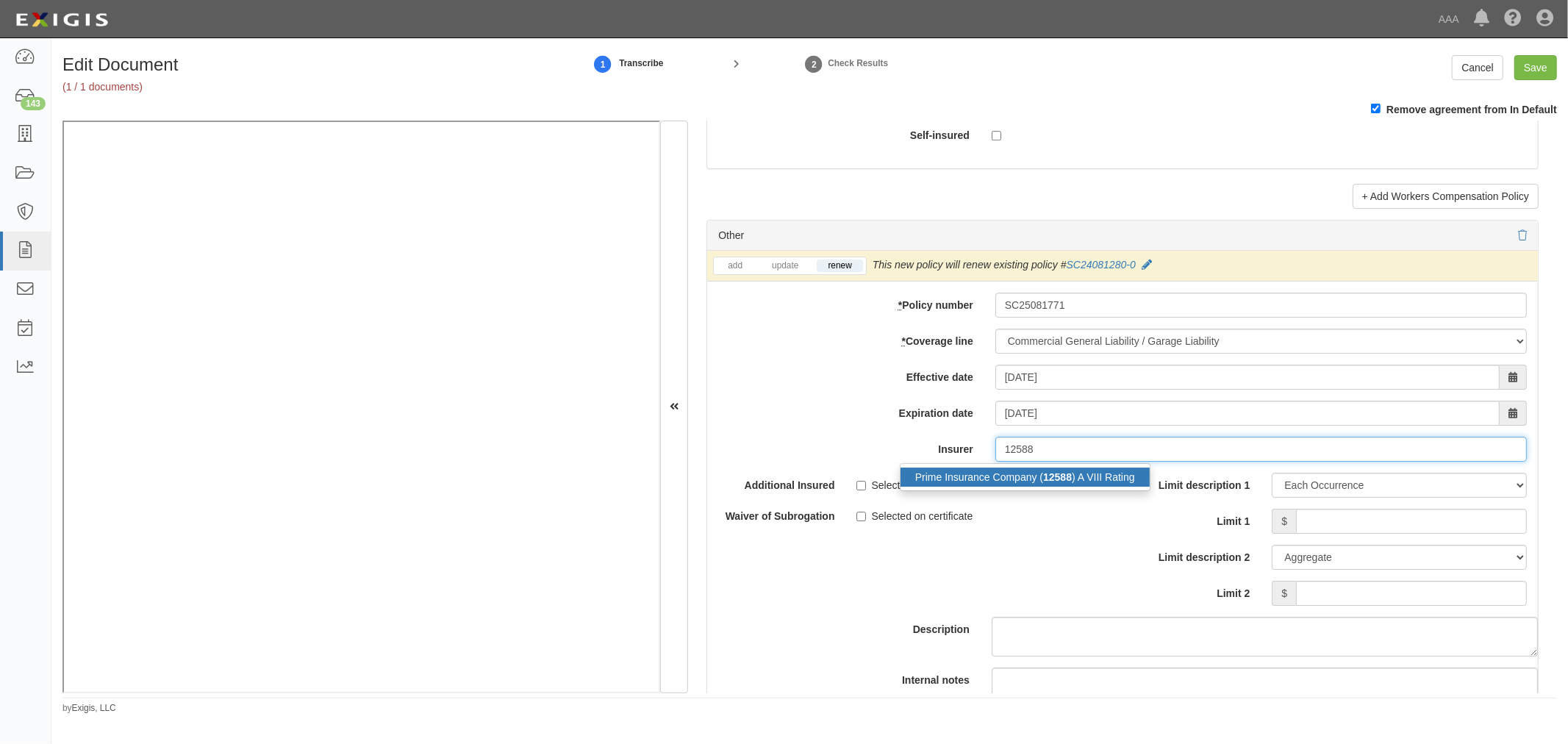
click at [1067, 482] on strong "12588" at bounding box center [1056, 477] width 29 height 12
type input "Prime Insurance Company (12588) A VIII Rating"
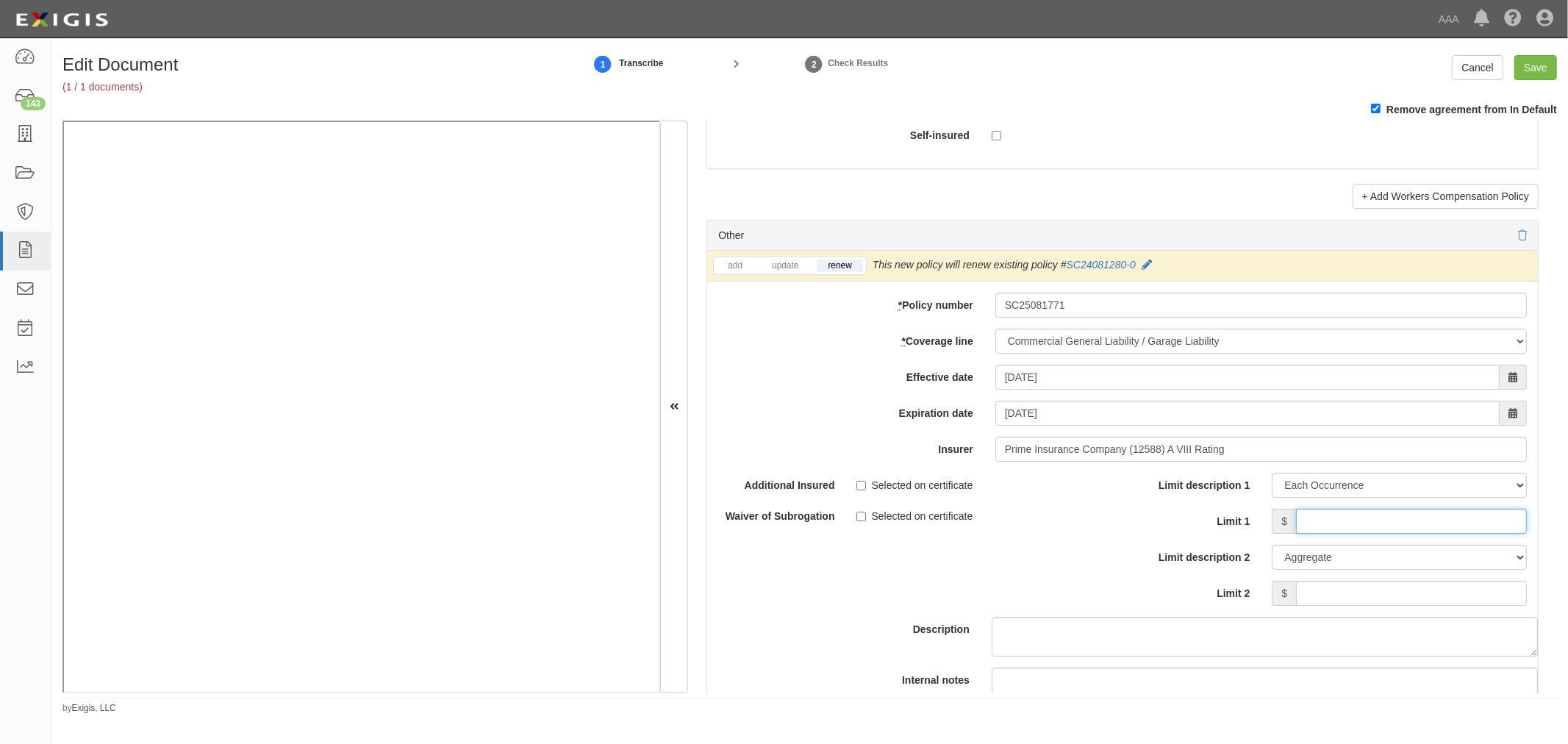
click at [1309, 527] on input "Limit 1" at bounding box center [1411, 521] width 231 height 25
type input "1,000,000"
click at [1347, 600] on input "Limit 2" at bounding box center [1411, 593] width 231 height 25
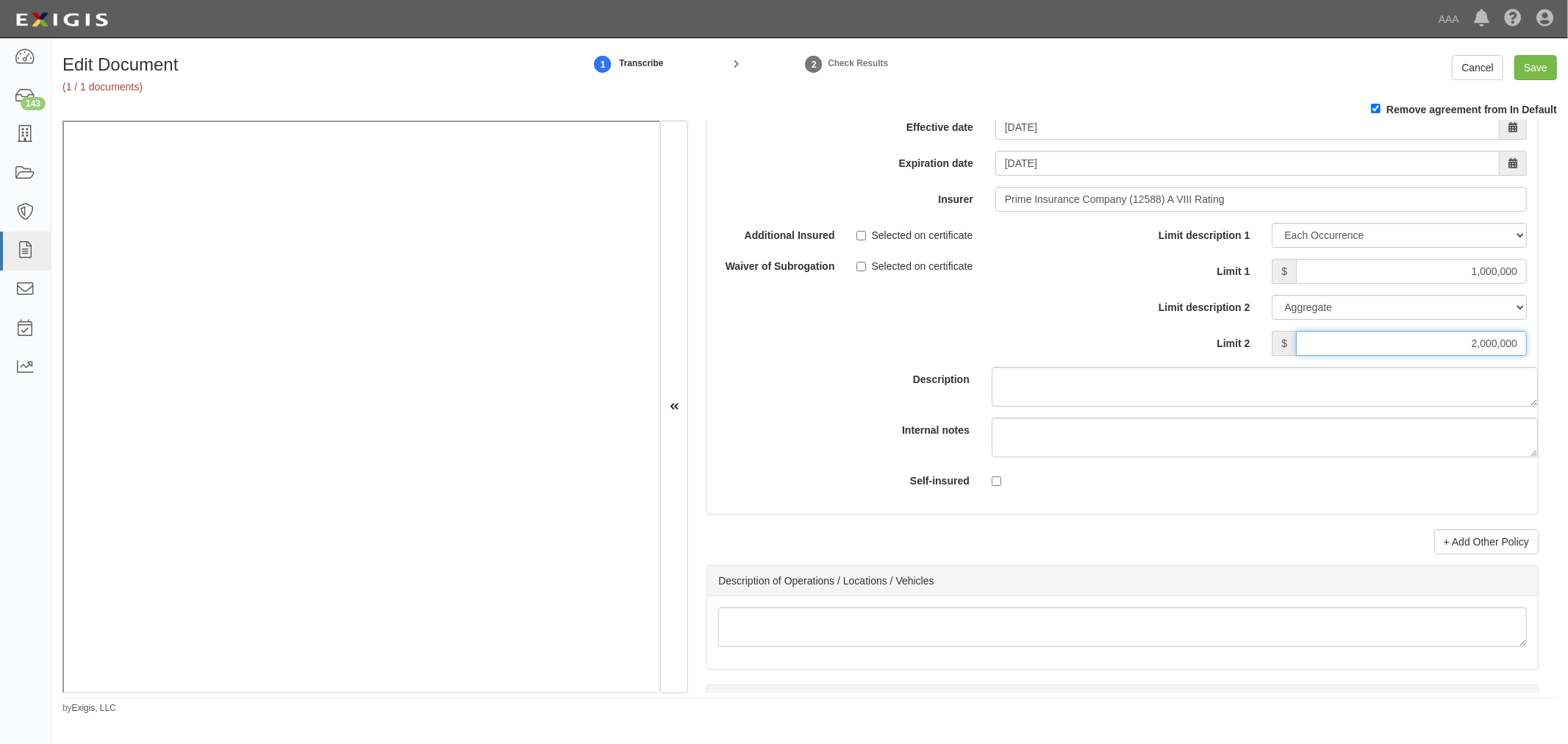
scroll to position [4631, 0]
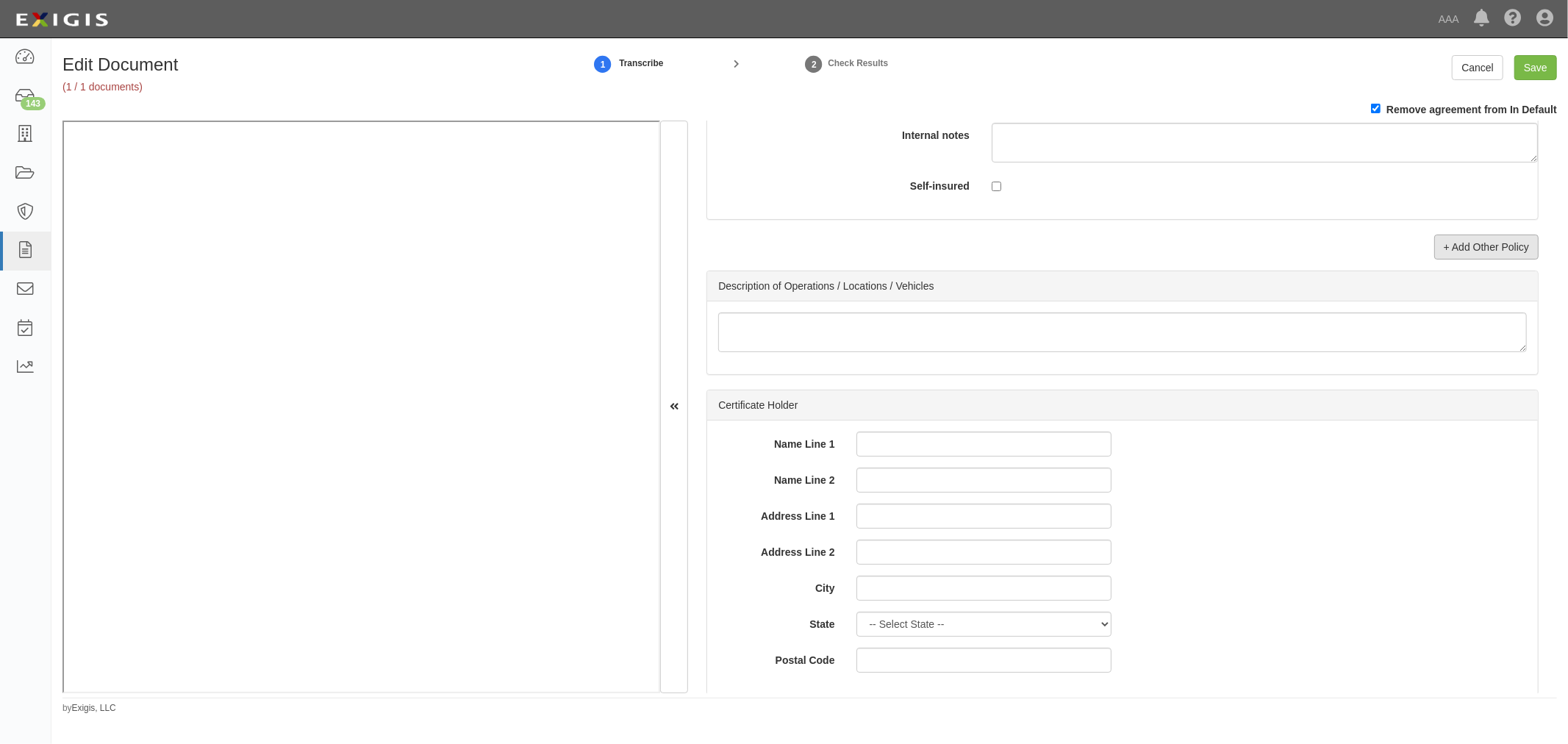
type input "2,000,000"
click at [1481, 254] on link "+ Add Other Policy" at bounding box center [1485, 247] width 104 height 25
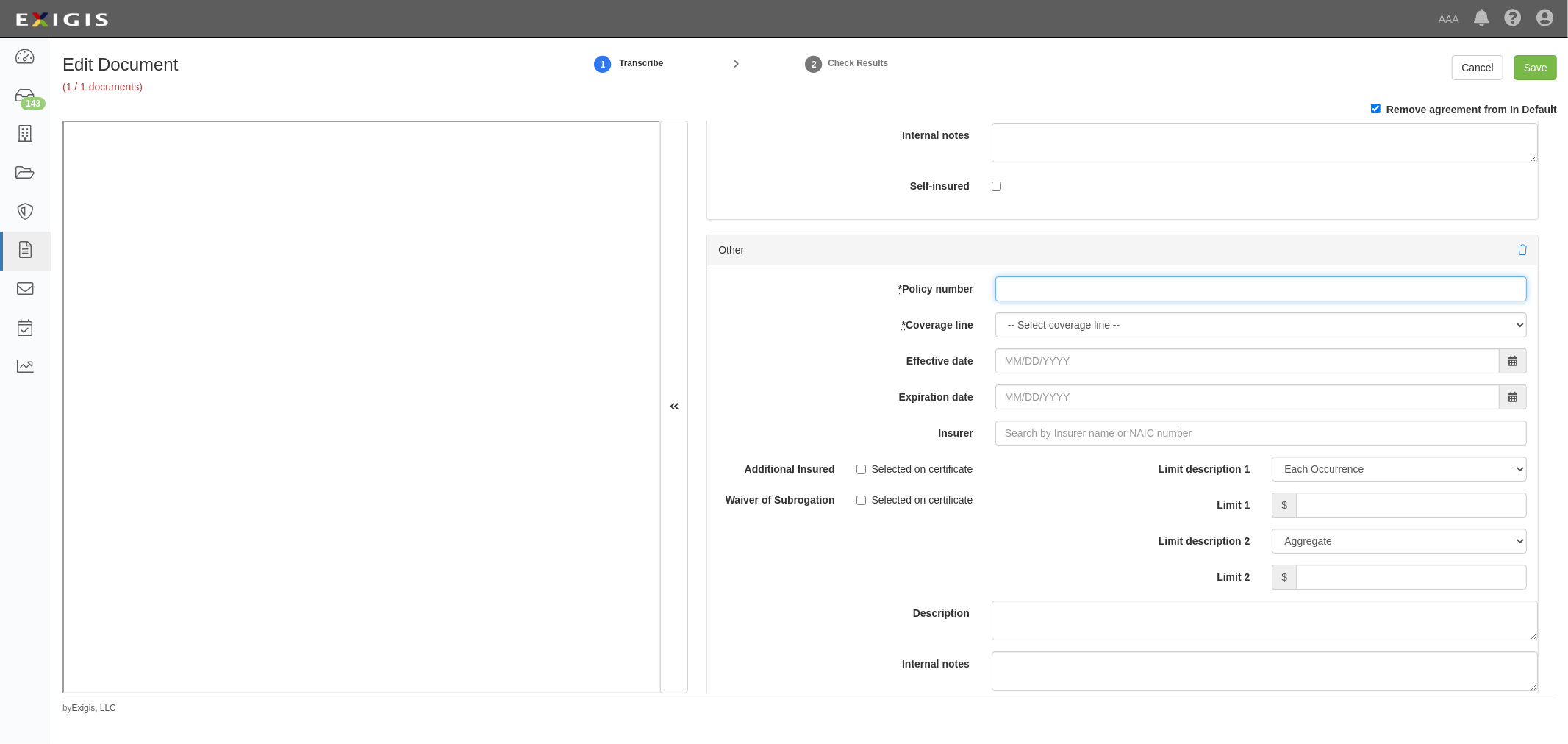
click at [1054, 289] on input "* Policy number" at bounding box center [1260, 288] width 531 height 25
paste input "SC25081771"
type input "SC25081771"
click at [1028, 332] on select "-- Select coverage line -- Asbestos Abatement Auto Physical Damage Boiler & Mac…" at bounding box center [1260, 324] width 531 height 25
select select "56"
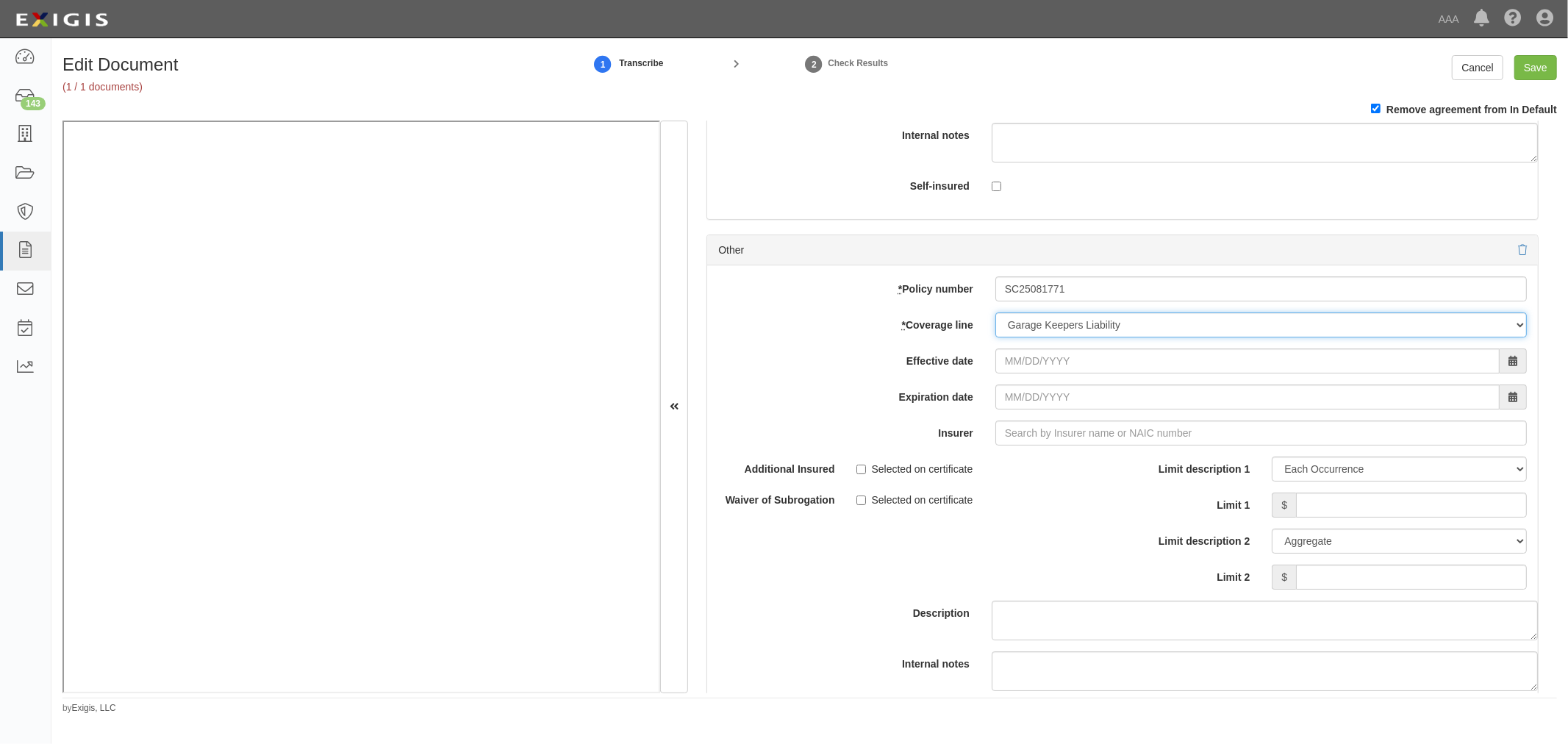
click at [995, 338] on select "-- Select coverage line -- Asbestos Abatement Auto Physical Damage Boiler & Mac…" at bounding box center [1260, 324] width 531 height 25
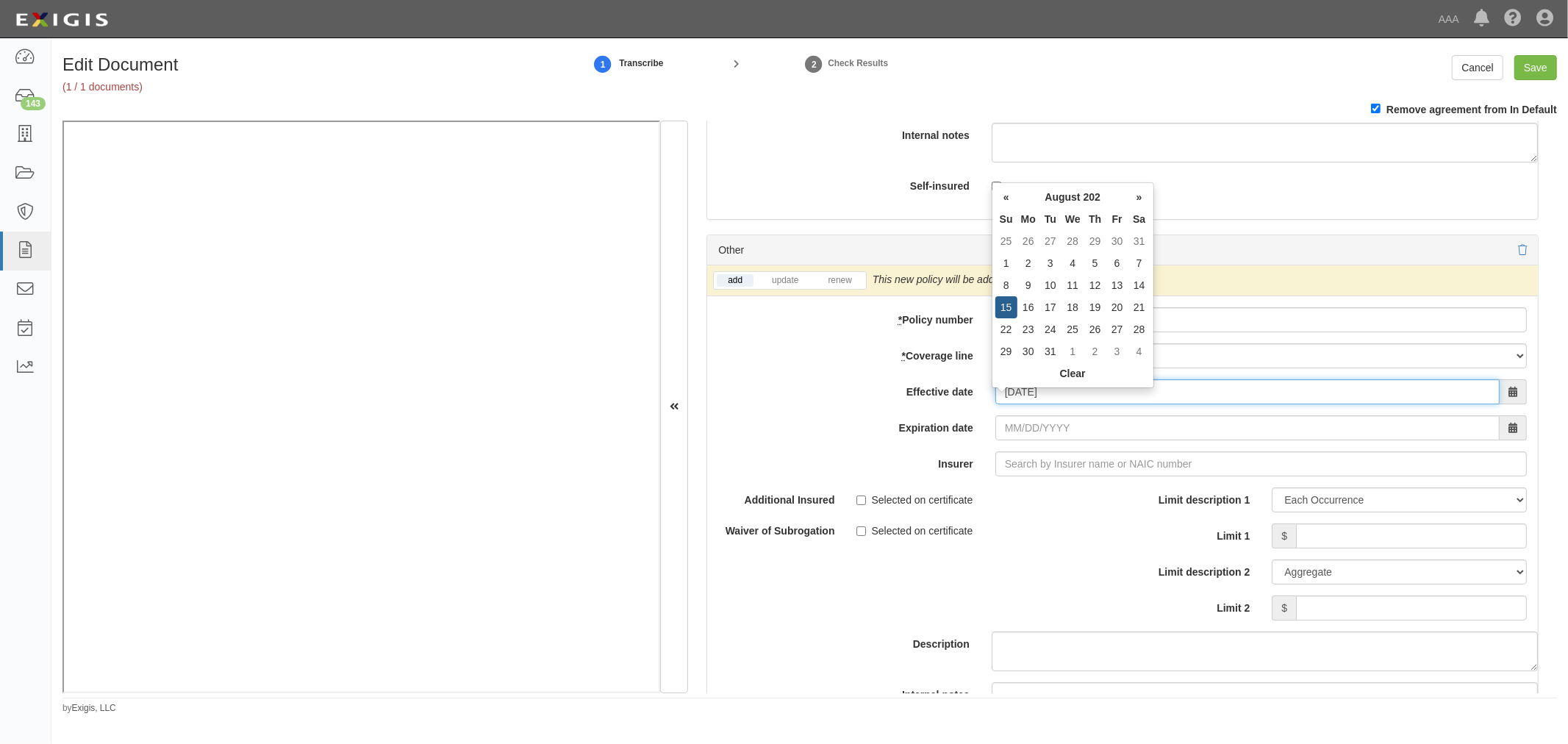
type input "08/15/2025"
type input "[DATE]"
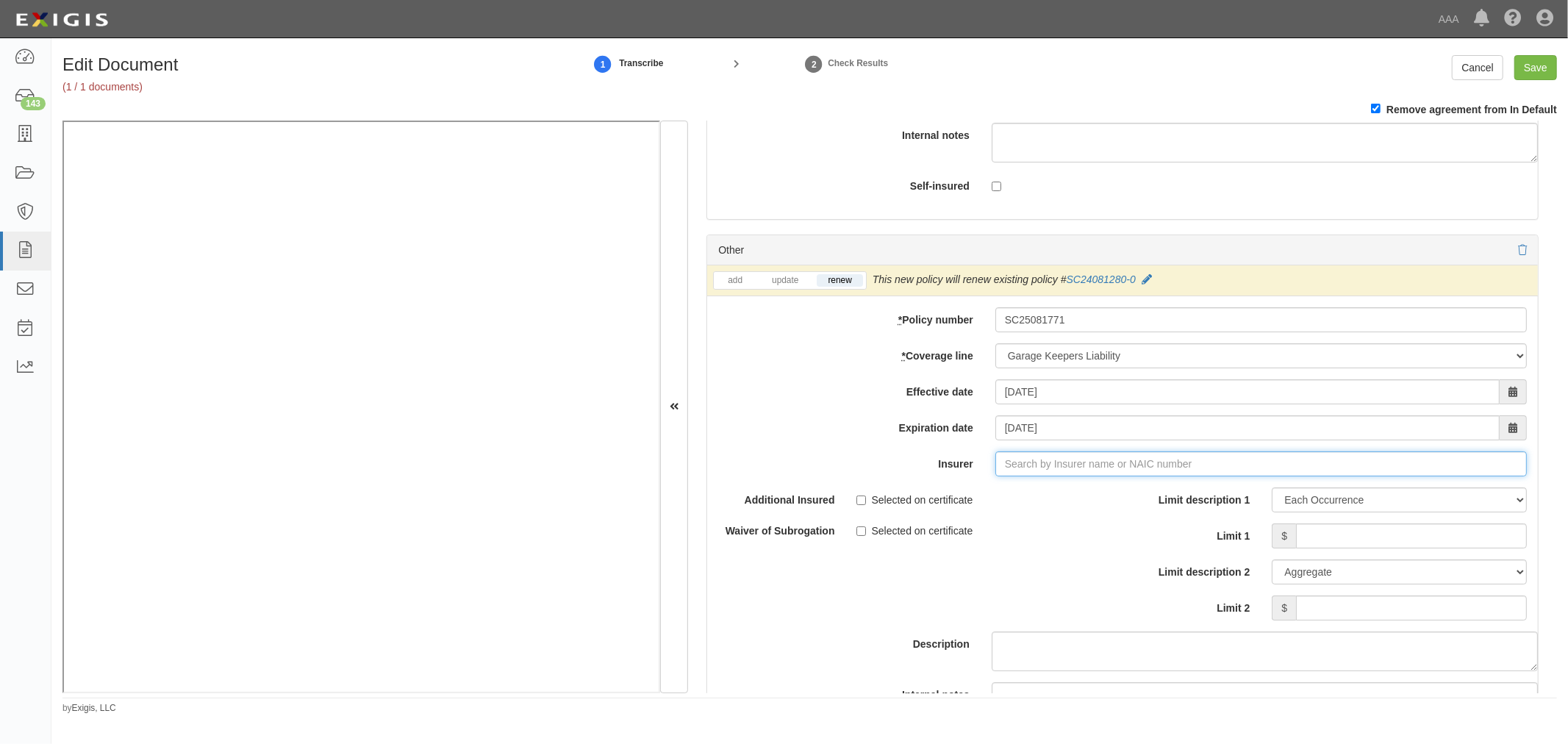
type input "180 Seguros S.A. (0) NR Rating"
type input "1"
click at [981, 500] on div "Prime Insurance Company ( 12588 ) A VIII Rating" at bounding box center [1024, 492] width 249 height 19
type input "Prime Insurance Company (12588) A VIII Rating"
click at [1297, 540] on input "Limit 1" at bounding box center [1411, 536] width 231 height 25
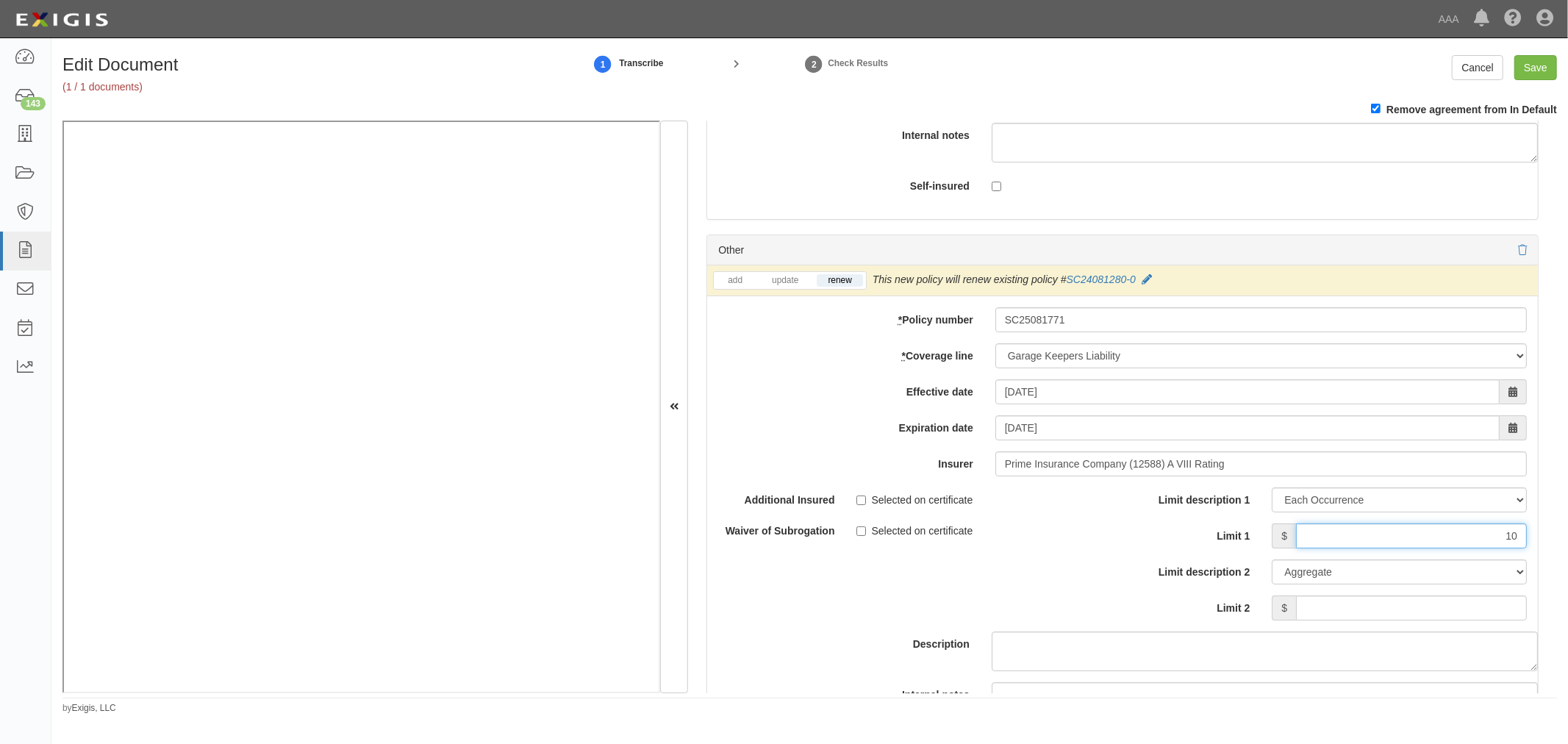
type input "1"
type input "300,000"
click at [1365, 621] on input "Limit 2" at bounding box center [1411, 608] width 231 height 25
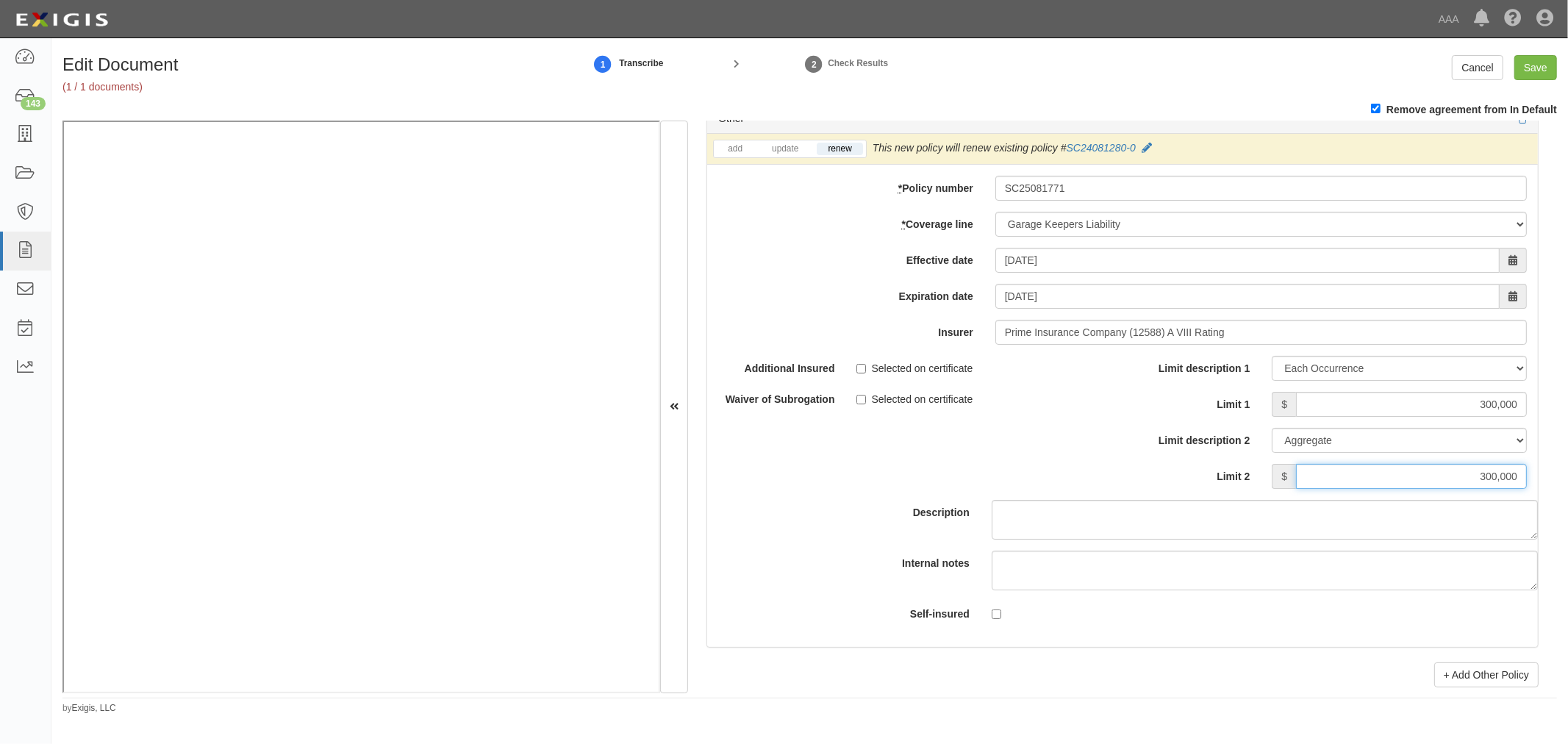
scroll to position [5039, 0]
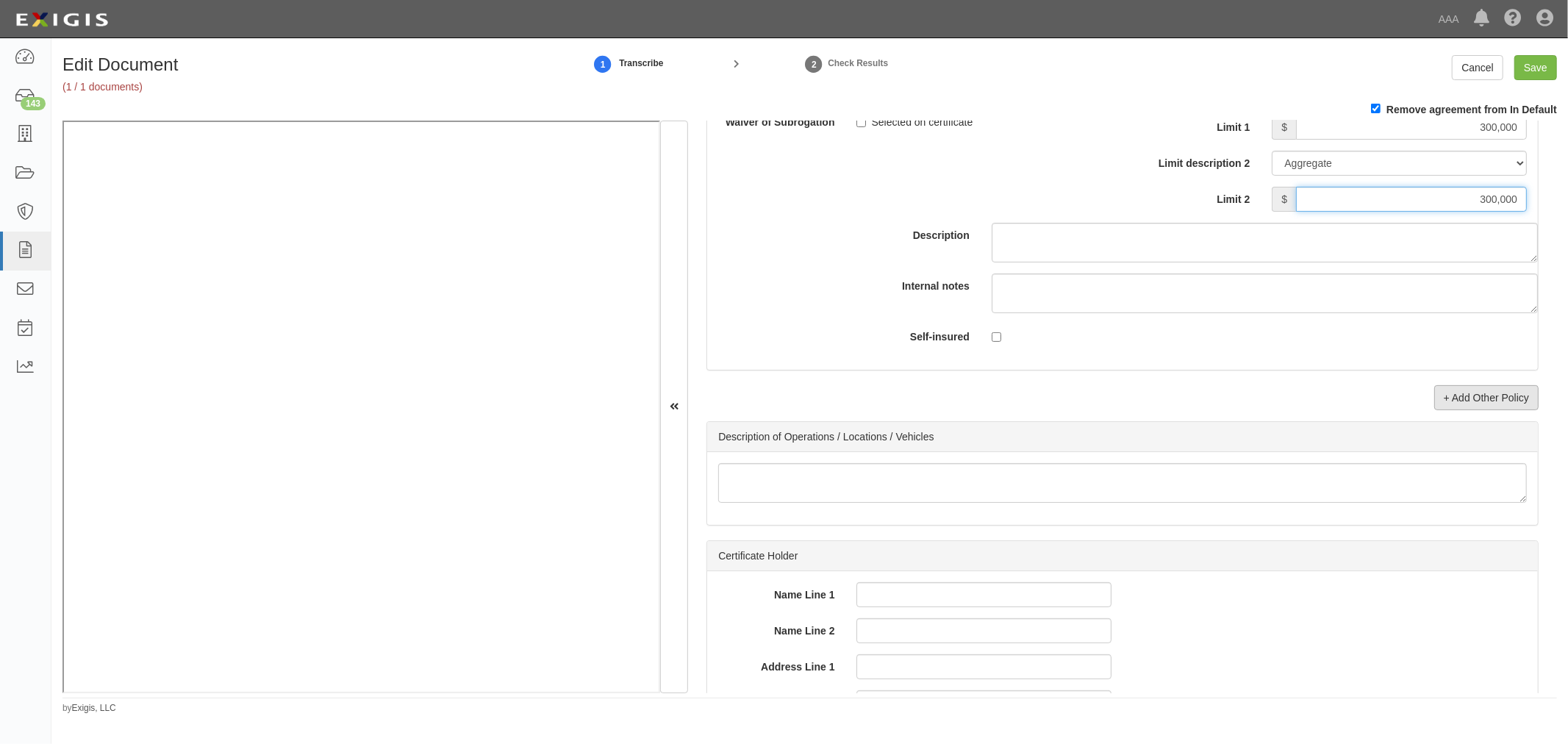
type input "300,000"
click at [1475, 404] on link "+ Add Other Policy" at bounding box center [1485, 398] width 104 height 25
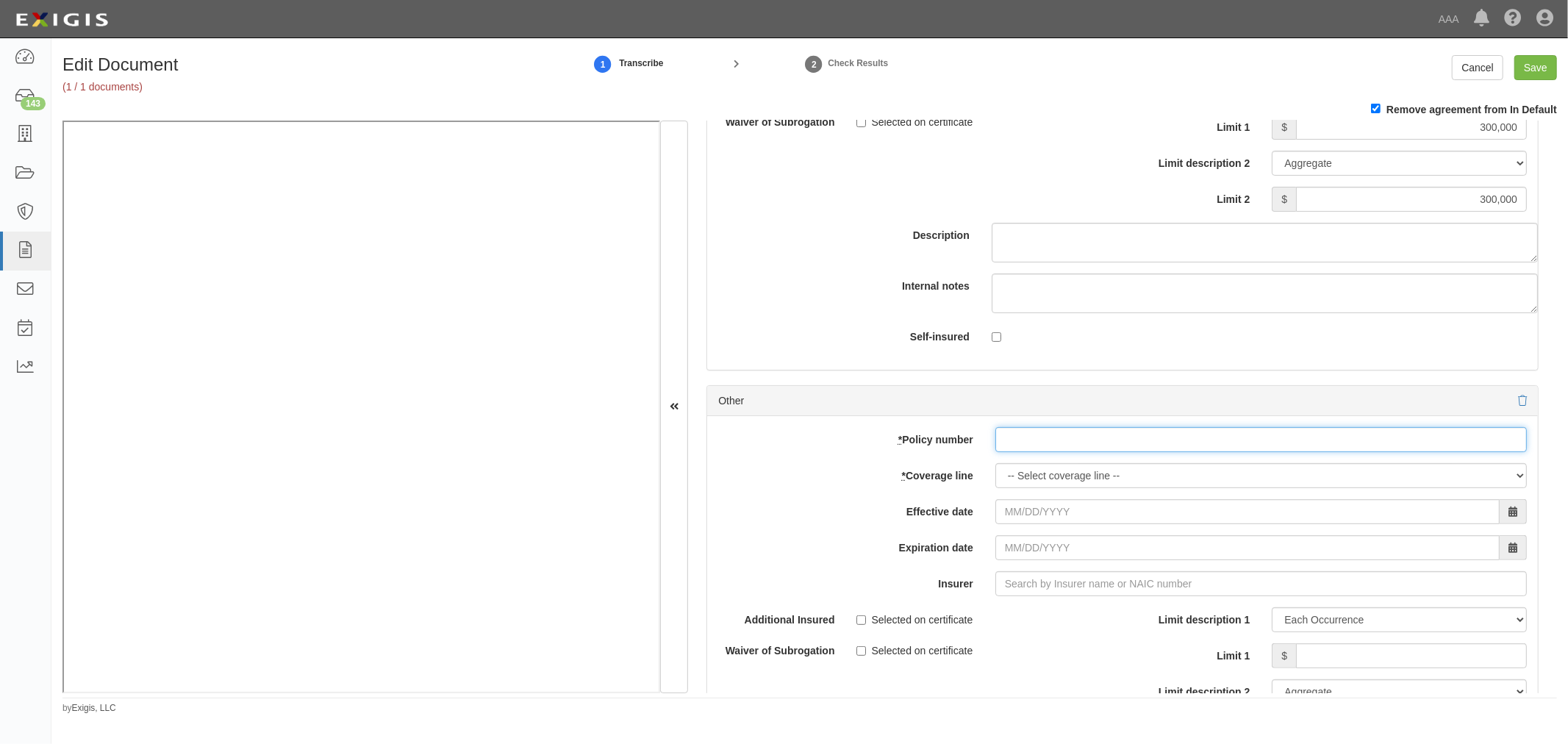
click at [1016, 450] on input "* Policy number" at bounding box center [1260, 439] width 531 height 25
paste input "SC25081771"
type input "SC25081771"
click at [1076, 488] on select "-- Select coverage line -- Asbestos Abatement Auto Physical Damage Boiler & Mac…" at bounding box center [1260, 475] width 531 height 25
select select "71"
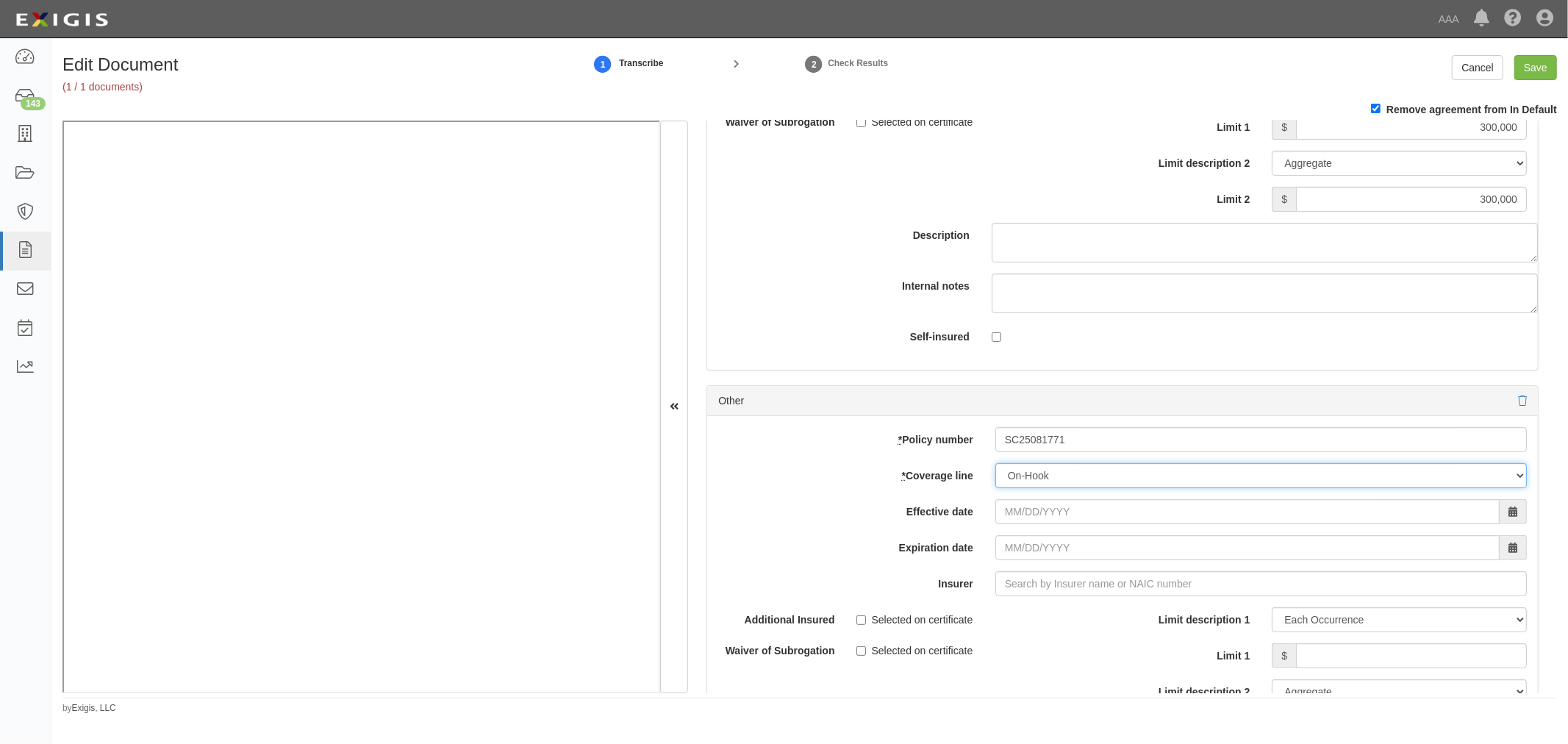
click at [995, 488] on select "-- Select coverage line -- Asbestos Abatement Auto Physical Damage Boiler & Mac…" at bounding box center [1260, 475] width 531 height 25
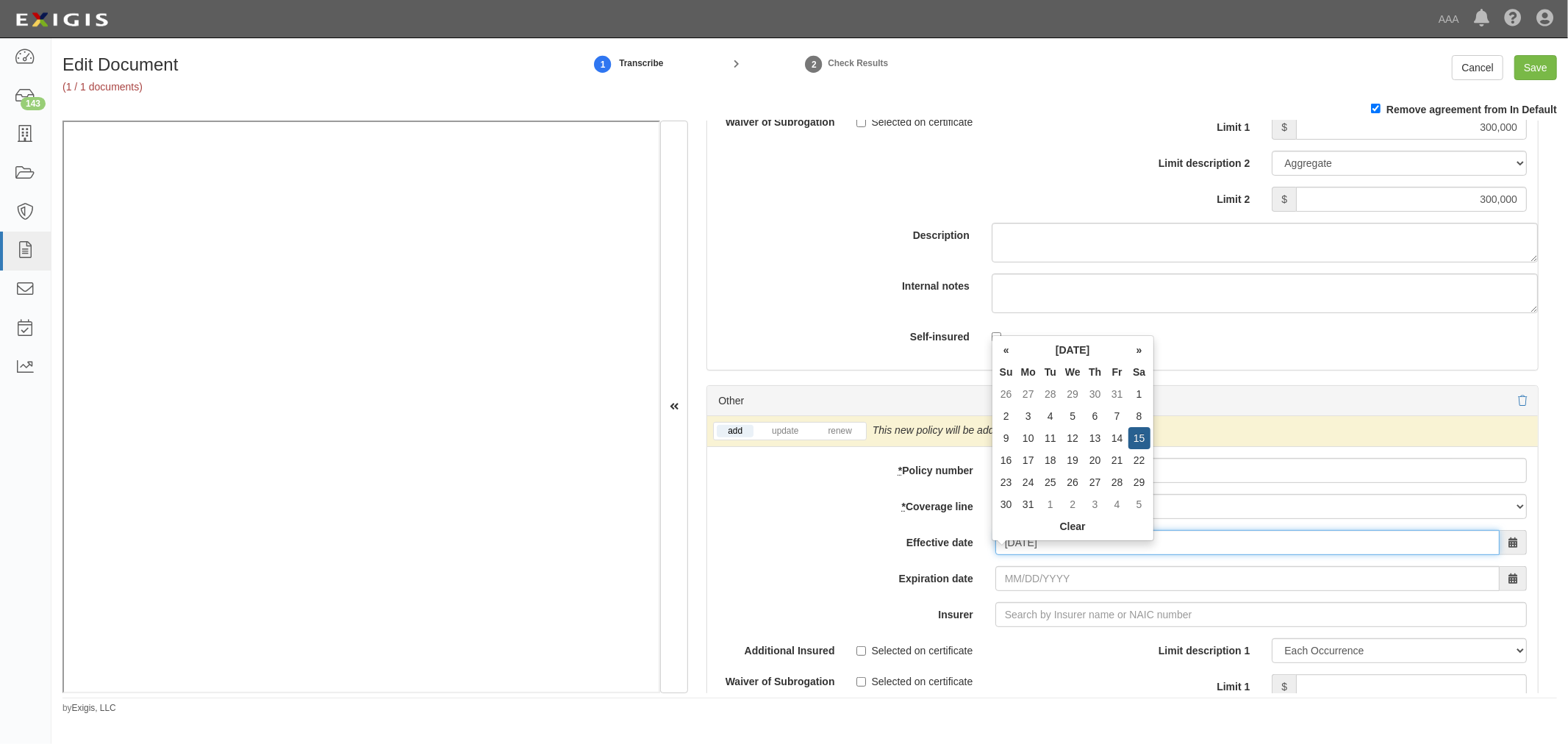
type input "08/15/0202"
type input "08/15/0203"
drag, startPoint x: 1108, startPoint y: 549, endPoint x: 919, endPoint y: 585, distance: 192.4
click at [919, 585] on div "add update renew This new policy will be added This new policy will update exis…" at bounding box center [1122, 673] width 831 height 514
type input "[DATE]"
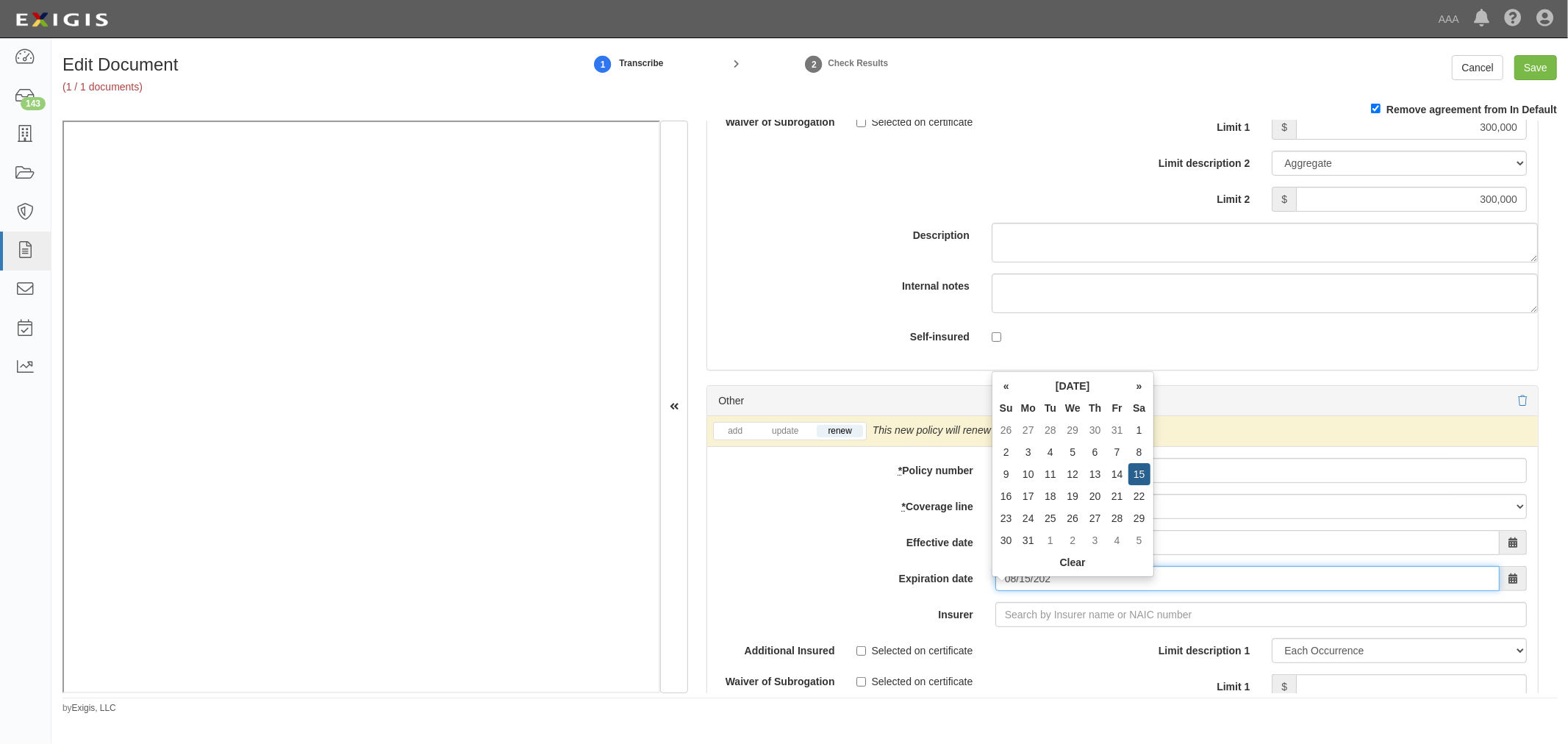
type input "08/15/2026"
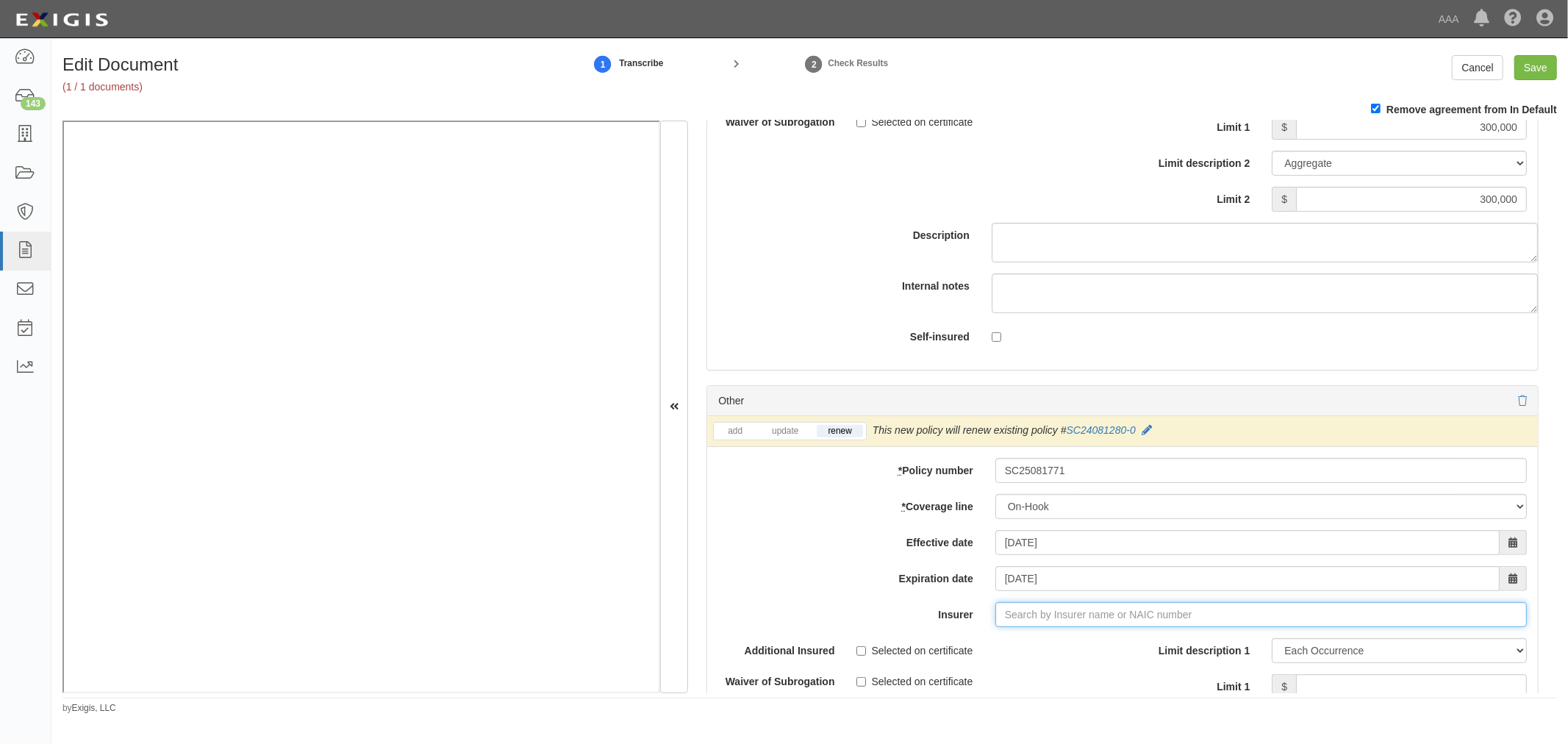
type input "1"
type input "180 Seguros S.A. (0) NR Rating"
click at [951, 652] on div "Prime Insurance Company ( 12588 ) A VIII Rating" at bounding box center [1024, 643] width 249 height 19
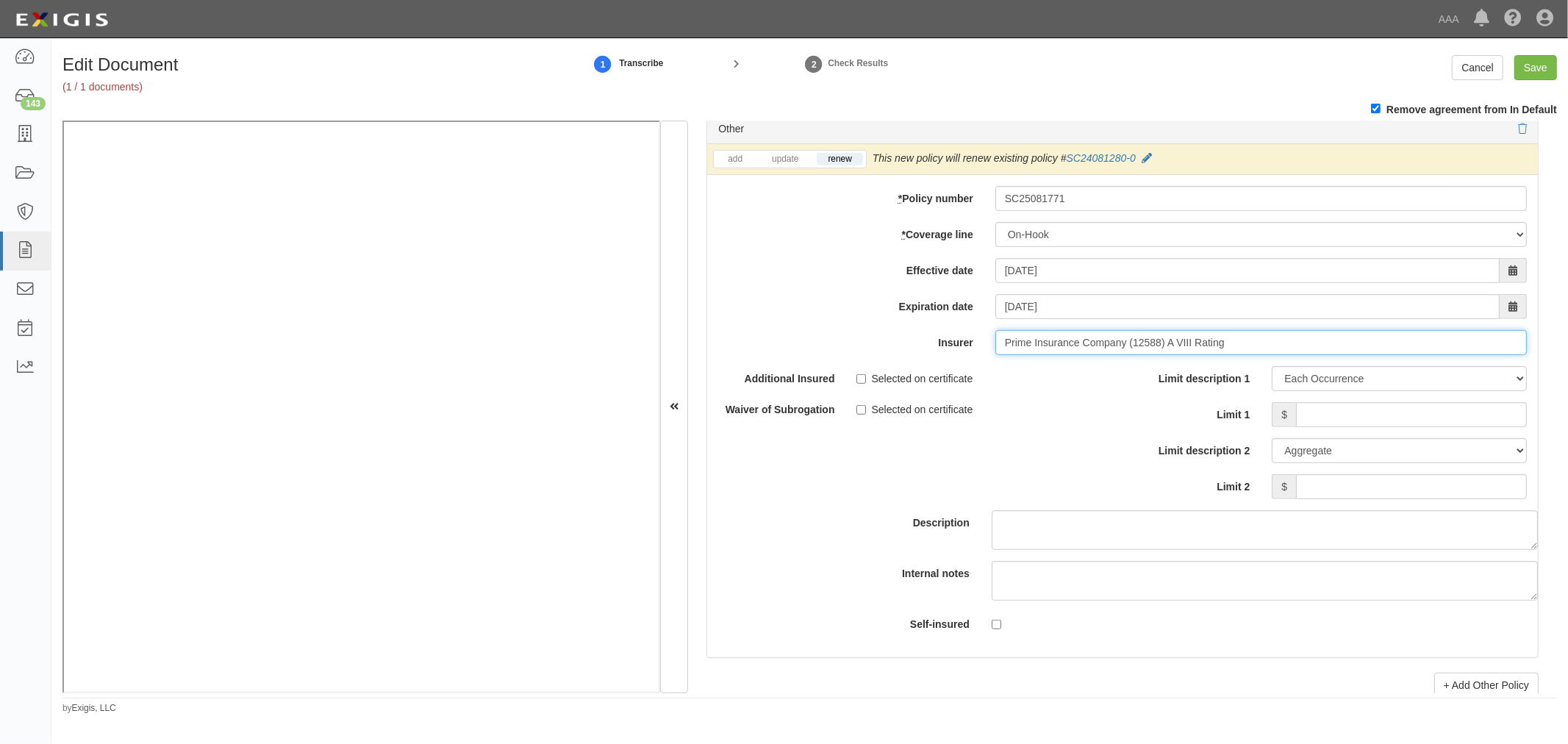
type input "Prime Insurance Company (12588) A VIII Rating"
click at [1371, 427] on input "Limit 1" at bounding box center [1411, 414] width 231 height 25
type input "100,000"
click at [1406, 482] on div "Limit description 1 Limit Each Occurrence Each Claim Aggregate Deductible Self-…" at bounding box center [1330, 433] width 393 height 134
click at [1399, 499] on input "Limit 2" at bounding box center [1411, 486] width 231 height 25
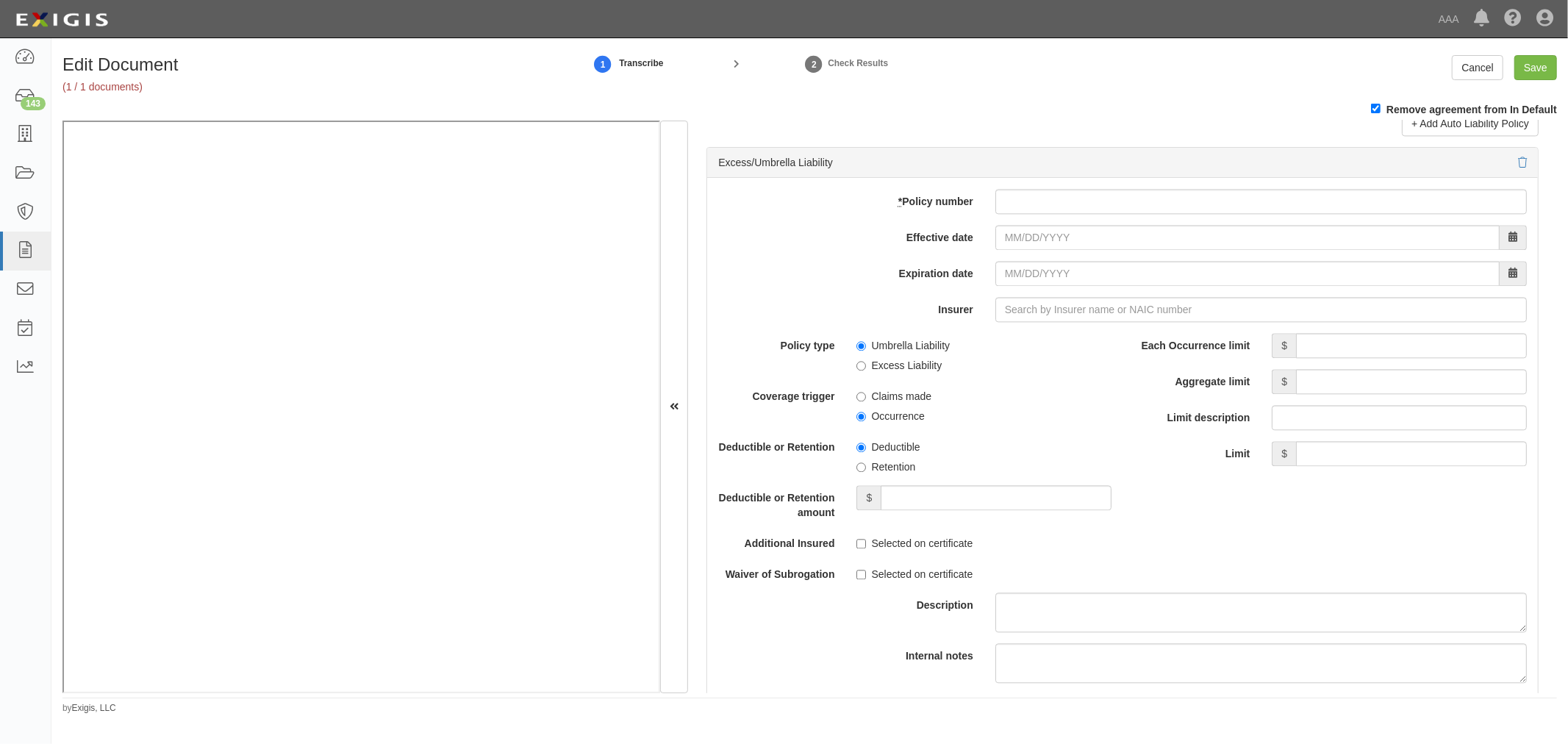
scroll to position [2587, 0]
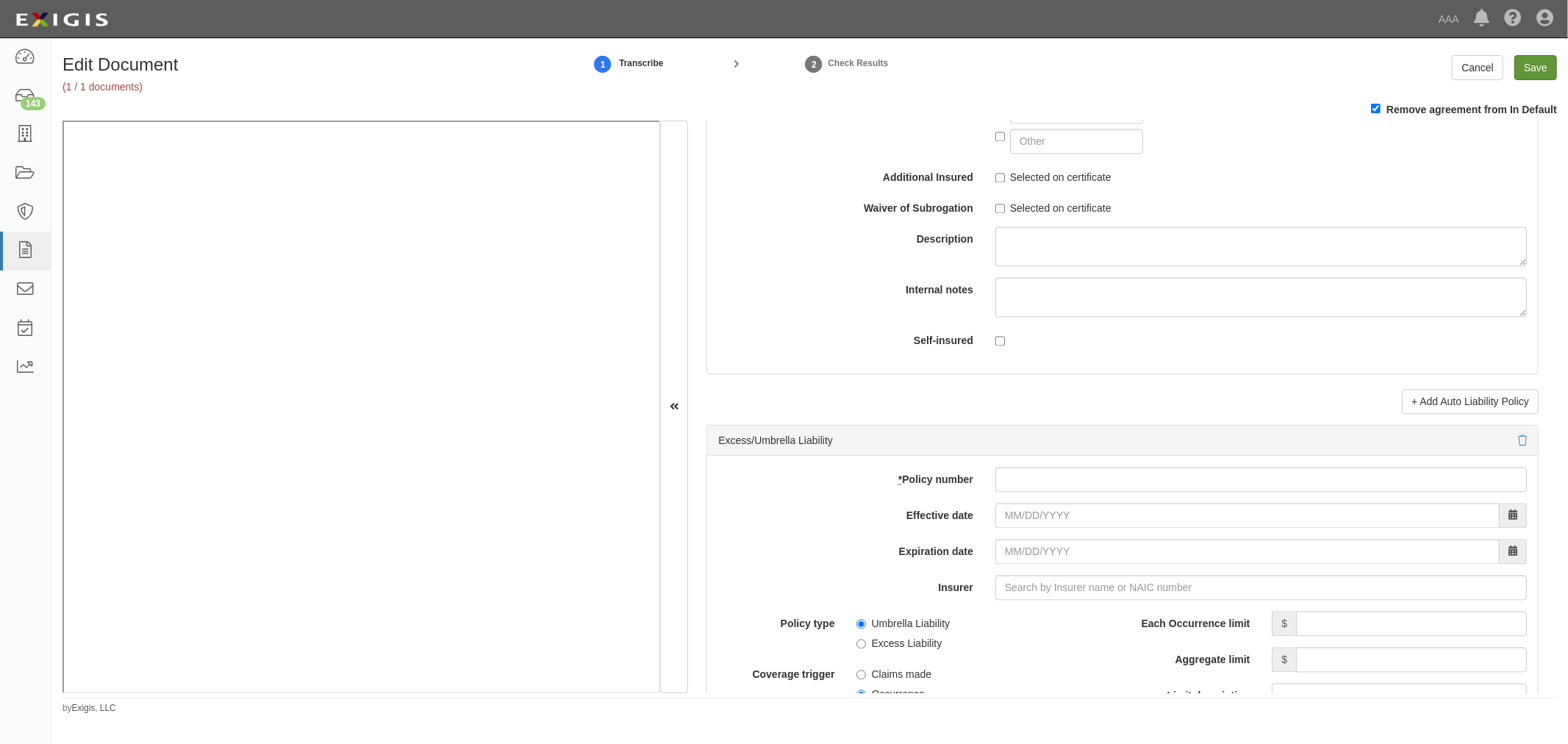
type input "100,000"
click at [1520, 70] on input "Save" at bounding box center [1535, 67] width 42 height 25
type input "1000000"
type input "2000000"
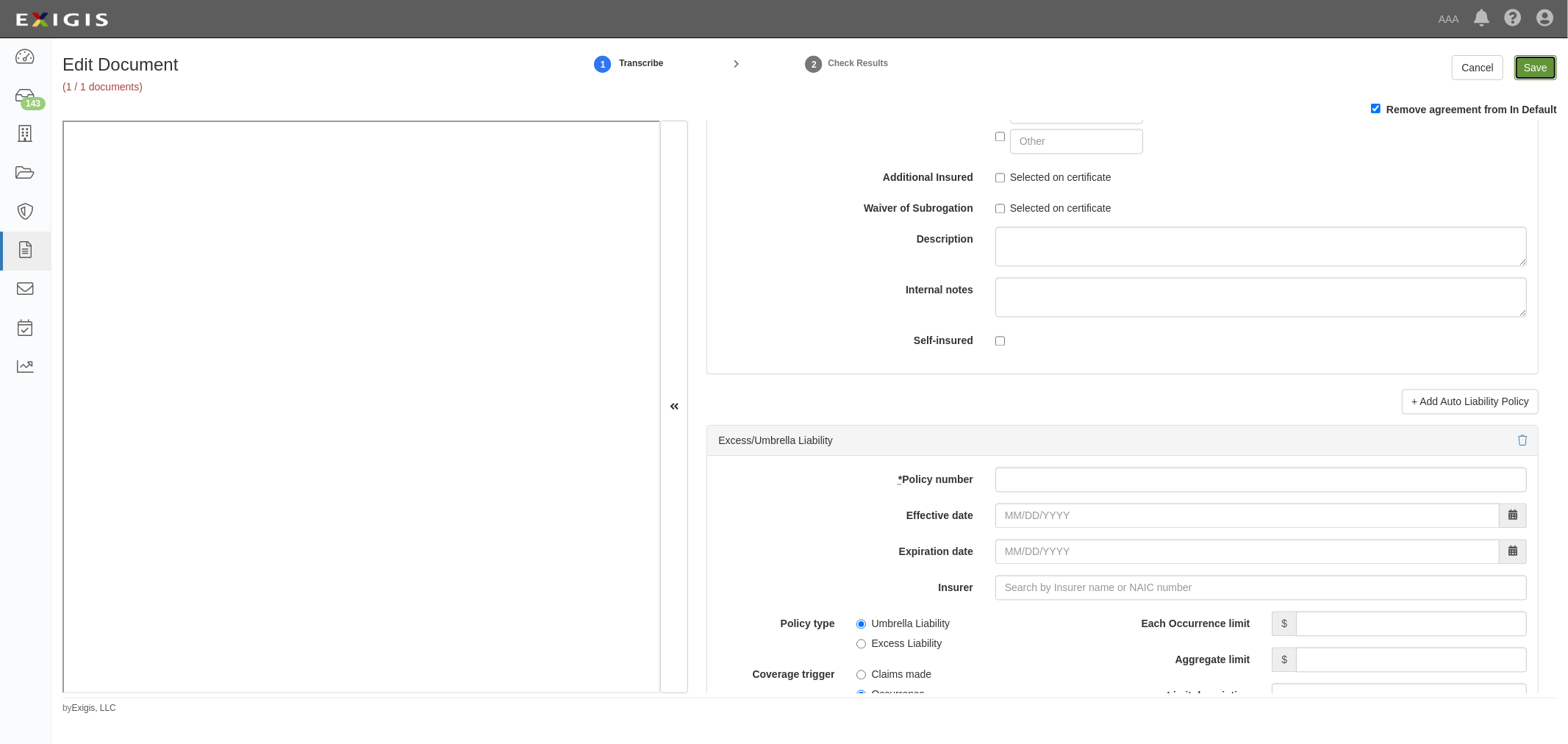
type input "300000"
type input "100000"
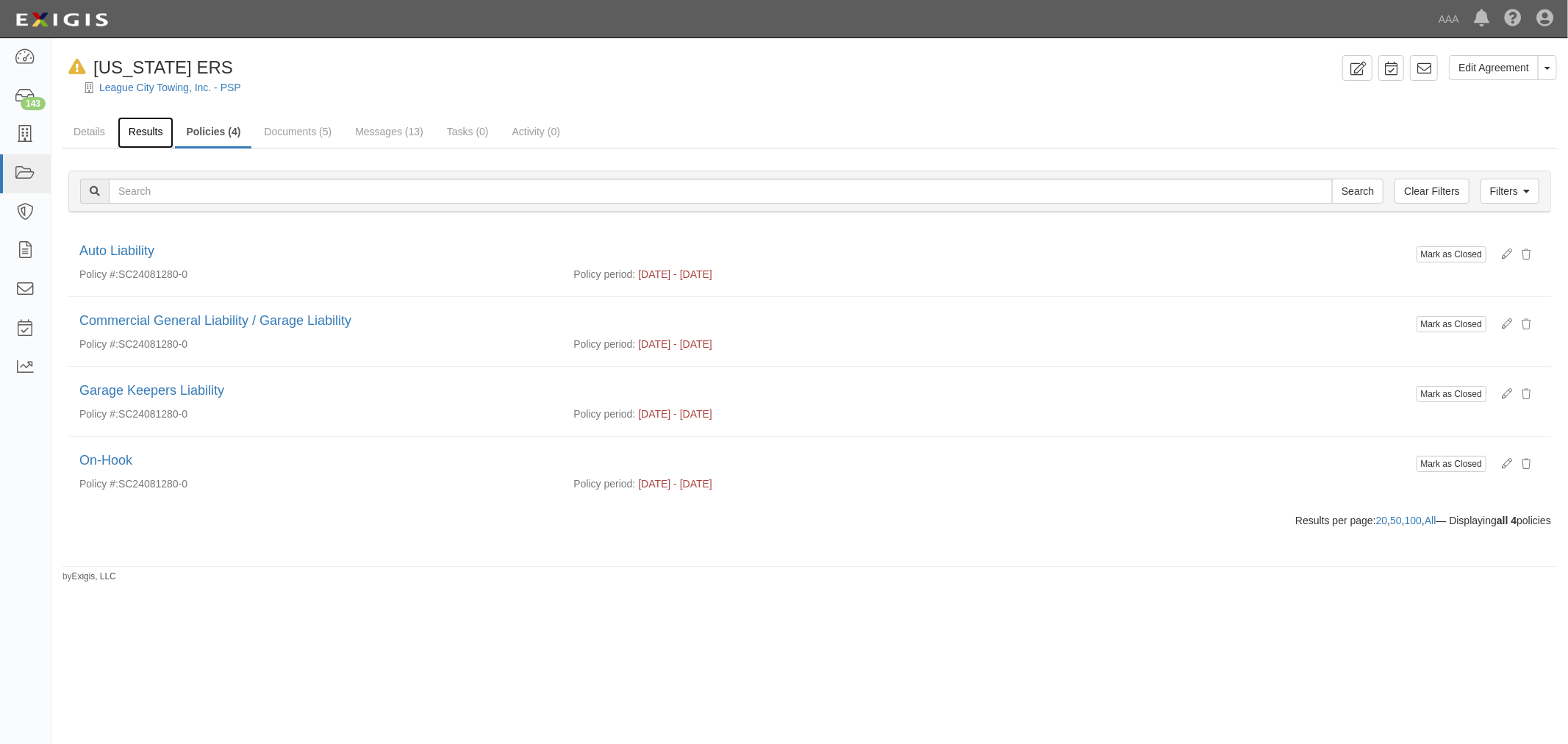
click at [155, 145] on link "Results" at bounding box center [146, 133] width 57 height 31
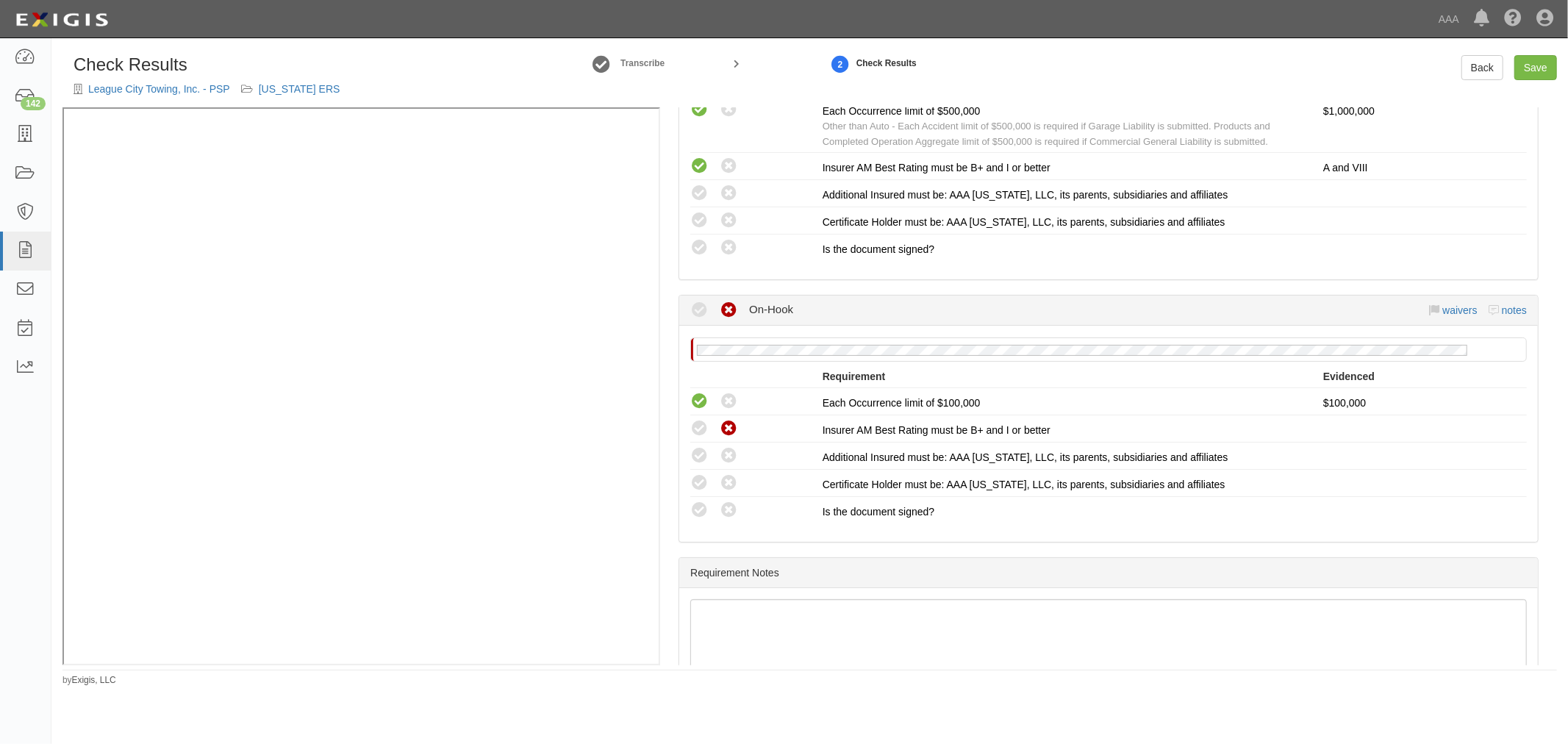
scroll to position [1155, 0]
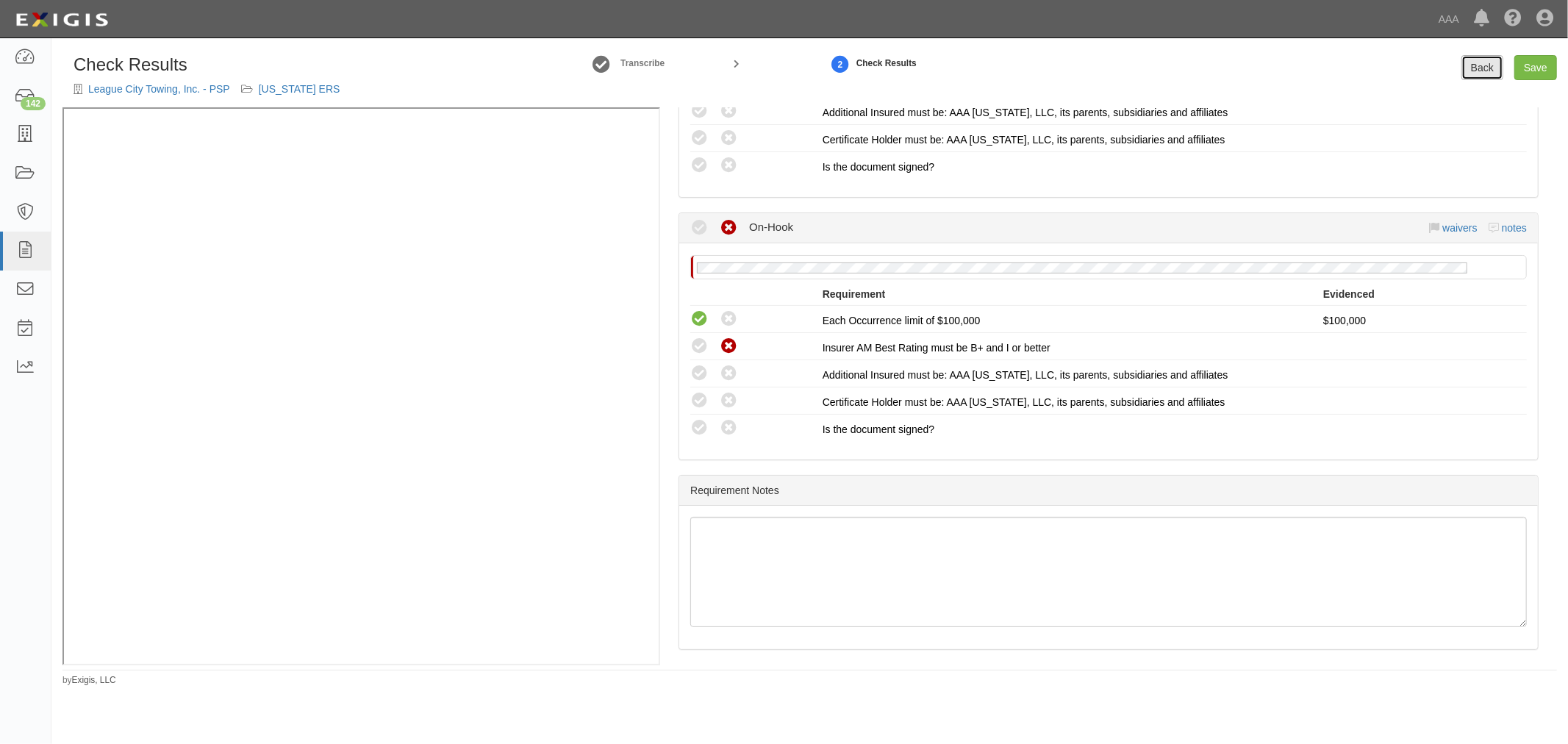
click at [1468, 56] on link "Back" at bounding box center [1482, 67] width 42 height 25
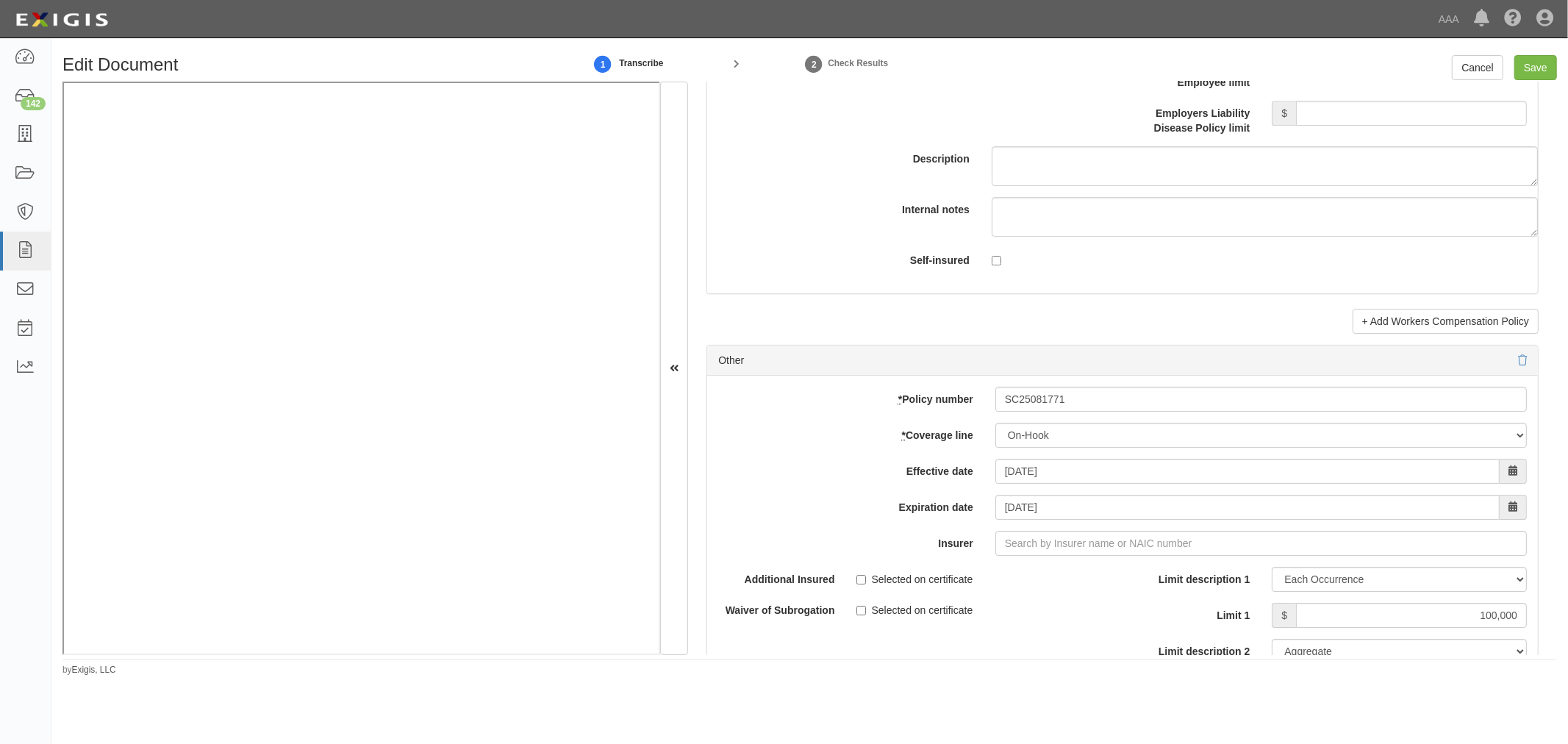
scroll to position [3949, 0]
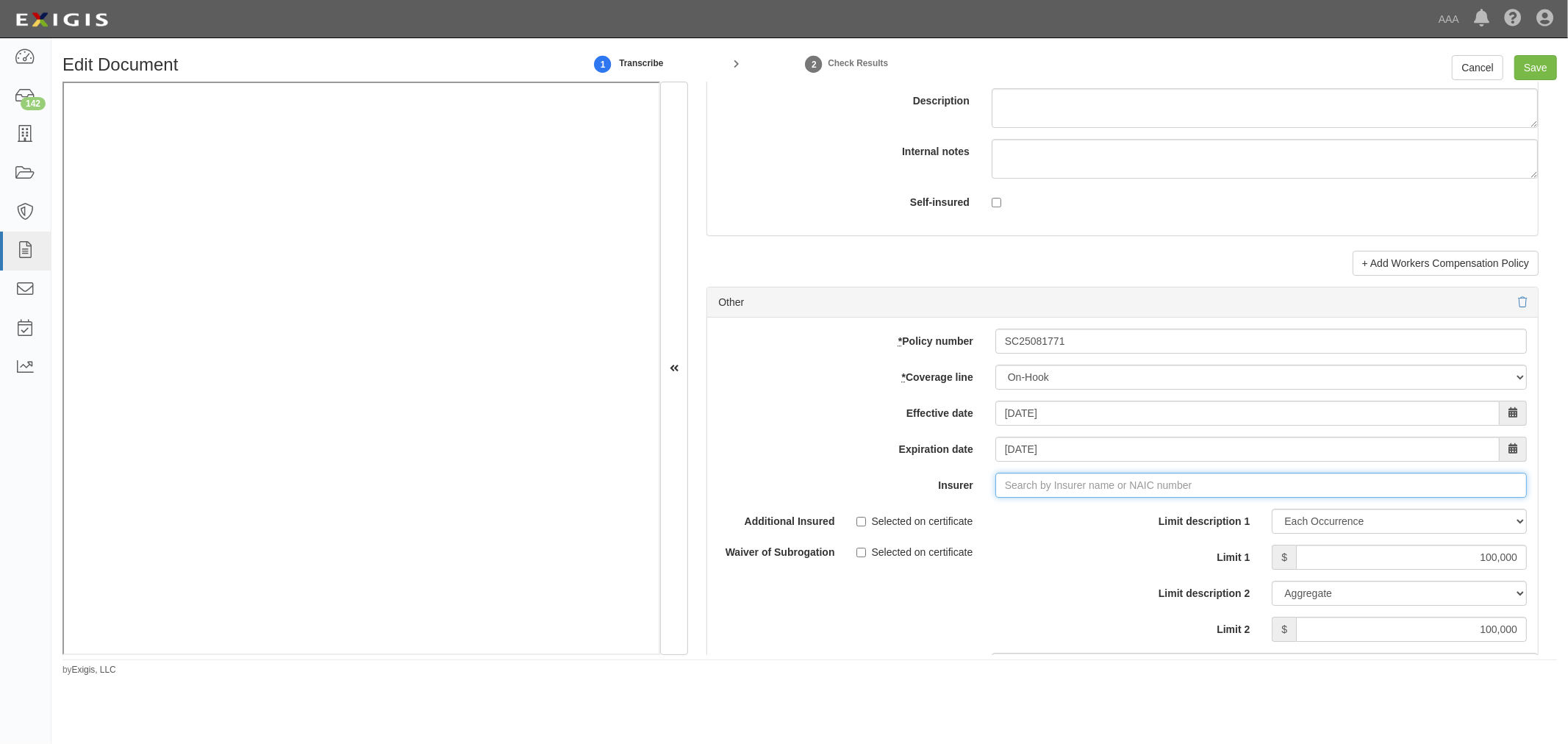
click at [1029, 494] on input "Insurer" at bounding box center [1260, 485] width 531 height 25
type input "180 Seguros S.A. (0) NR Rating"
type input "1"
click at [1032, 523] on div "Prime Insurance Company ( 12588 ) A VIII Rating" at bounding box center [1024, 513] width 249 height 19
type input "Prime Insurance Company (12588) A VIII Rating"
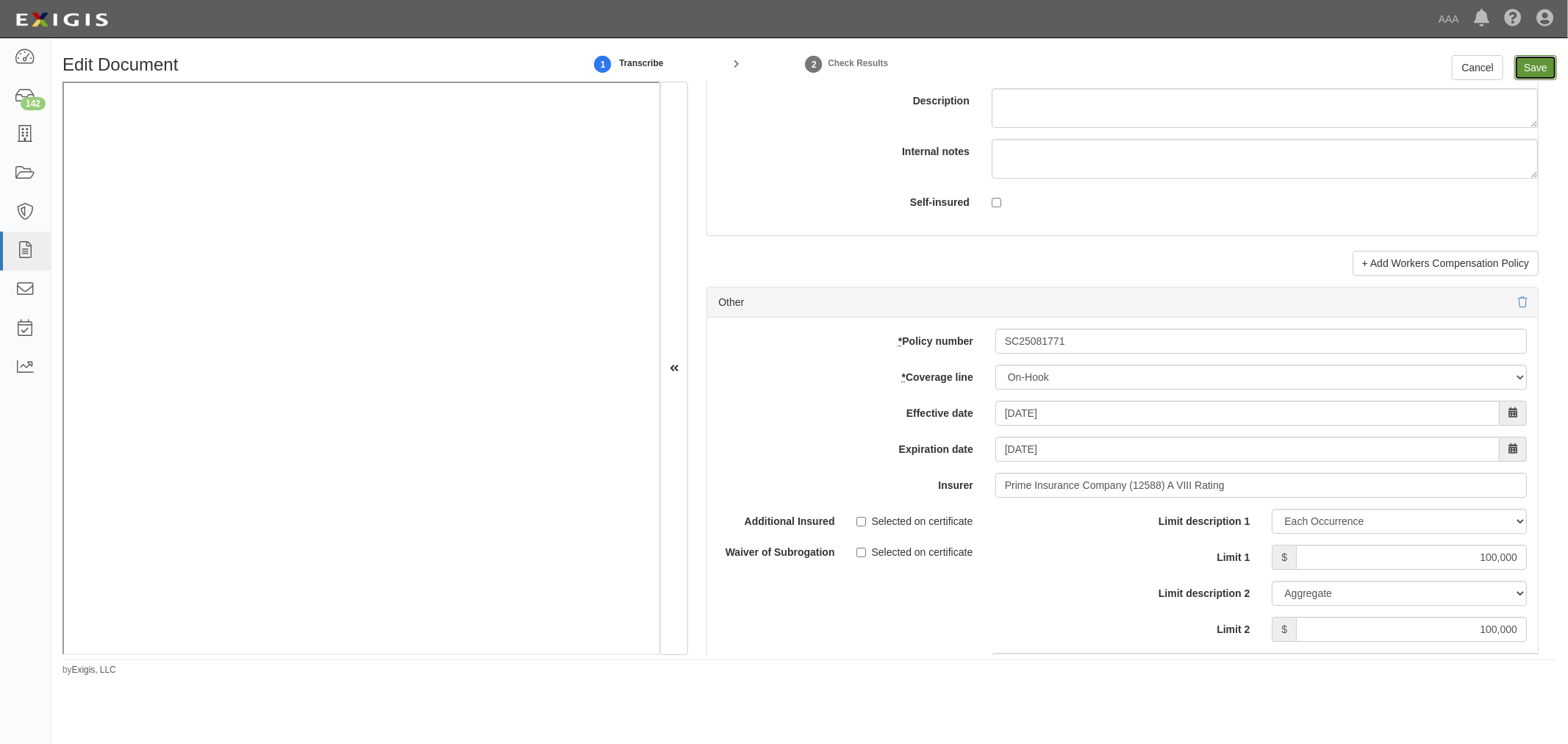
click at [1533, 74] on input "Save" at bounding box center [1535, 67] width 42 height 25
type input "1000000"
type input "100000"
type input "300000"
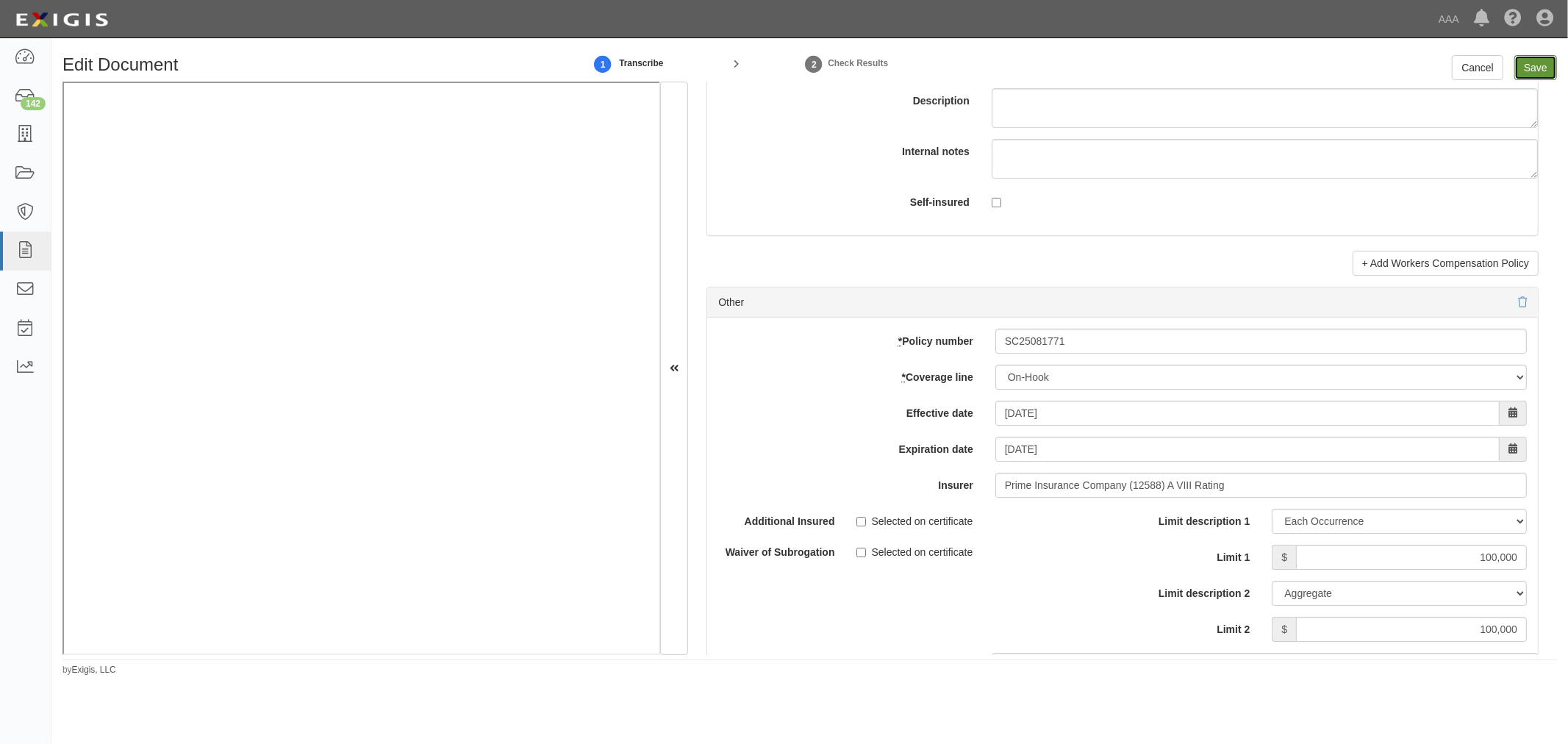
type input "300000"
type input "1000000"
type input "2000000"
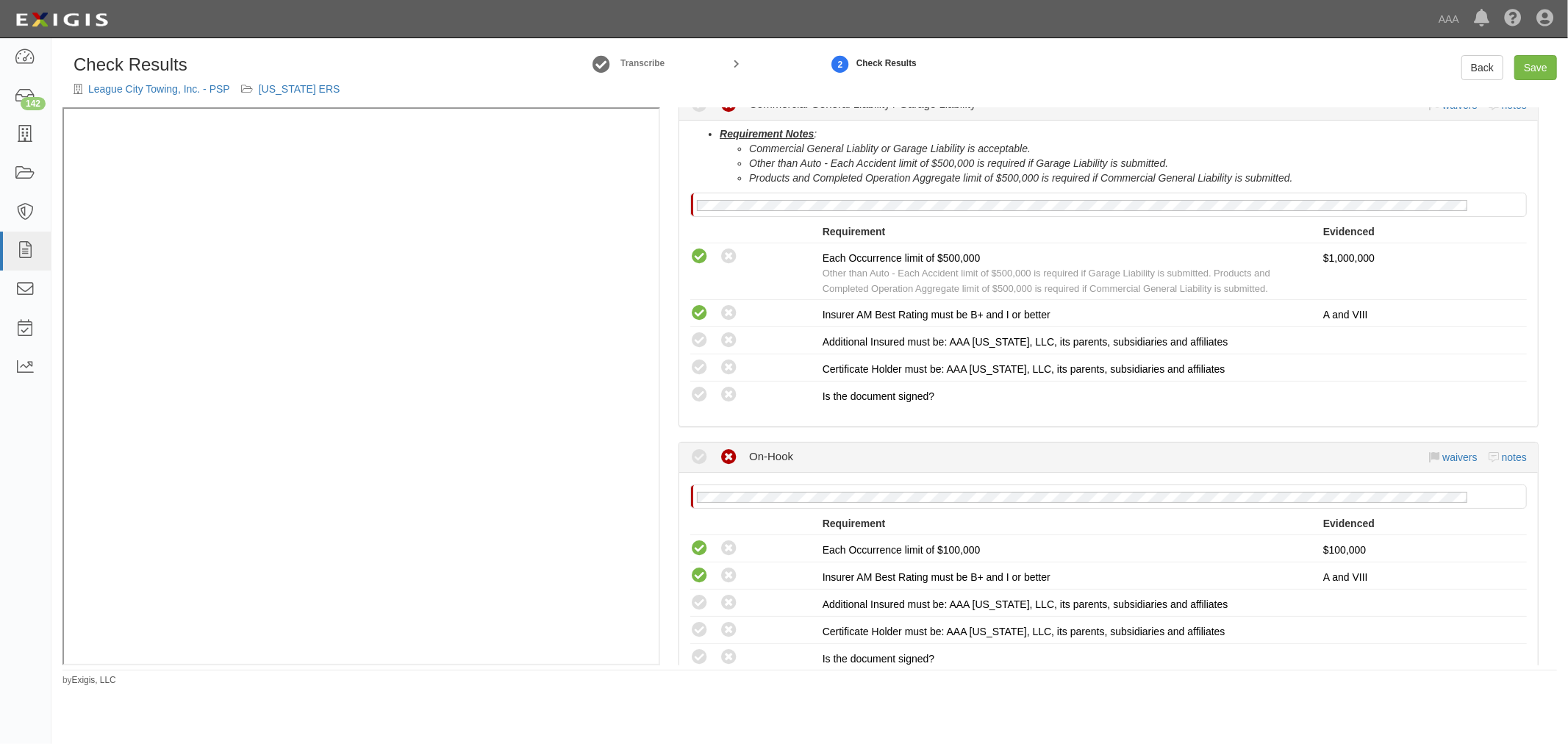
scroll to position [1089, 0]
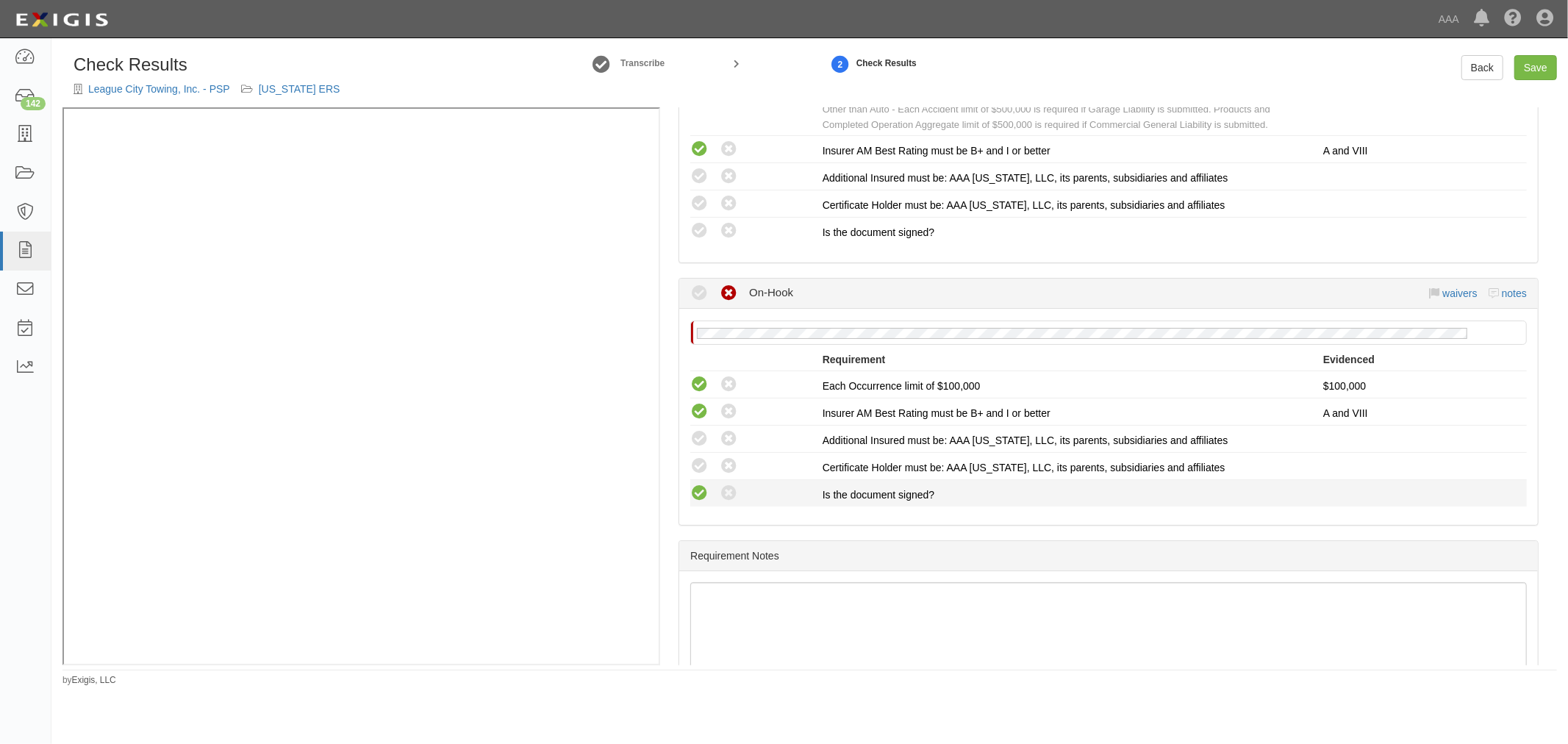
click at [693, 494] on icon at bounding box center [699, 494] width 18 height 18
radio input "true"
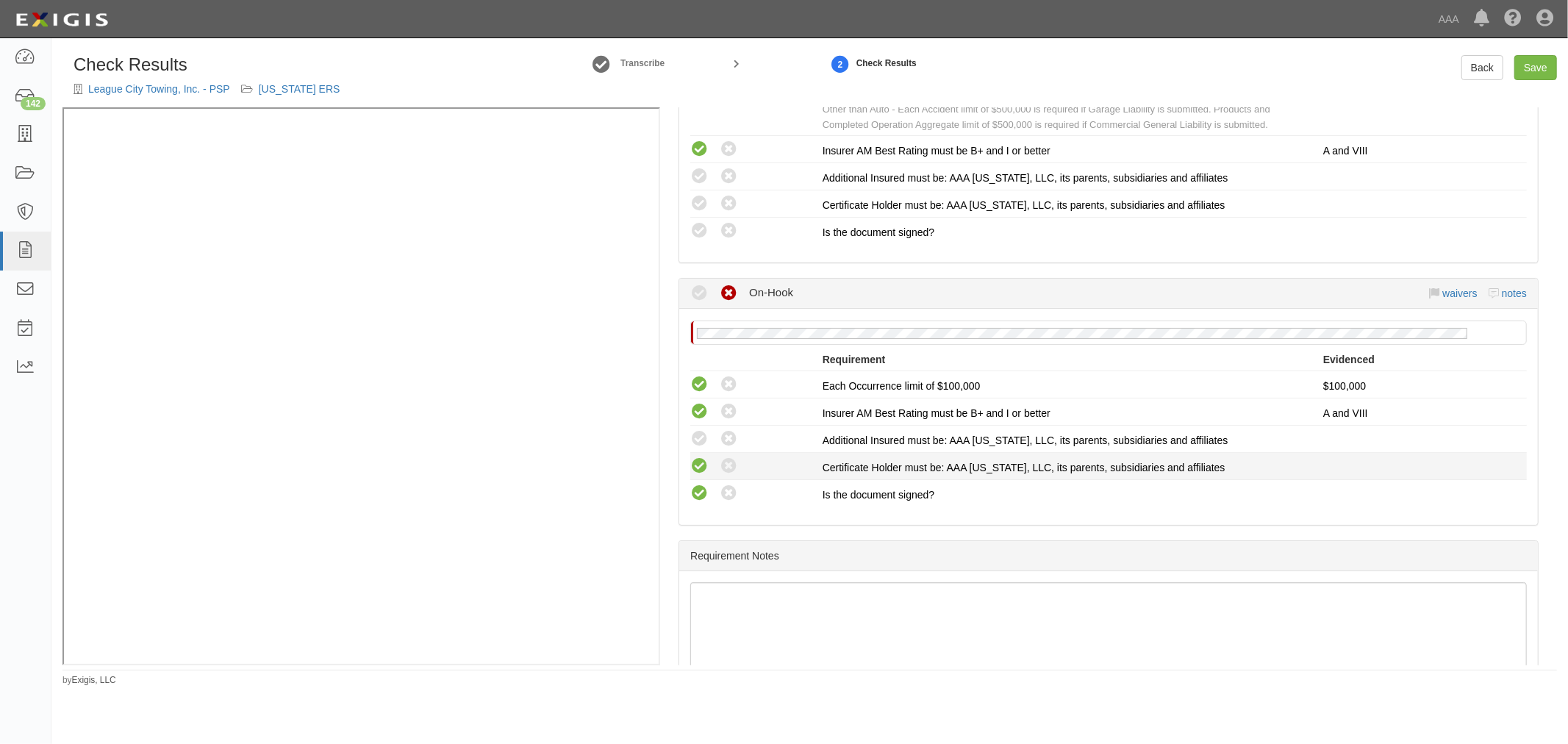
click at [692, 460] on icon at bounding box center [699, 467] width 18 height 18
radio input "true"
click at [692, 436] on icon at bounding box center [699, 439] width 18 height 18
radio input "true"
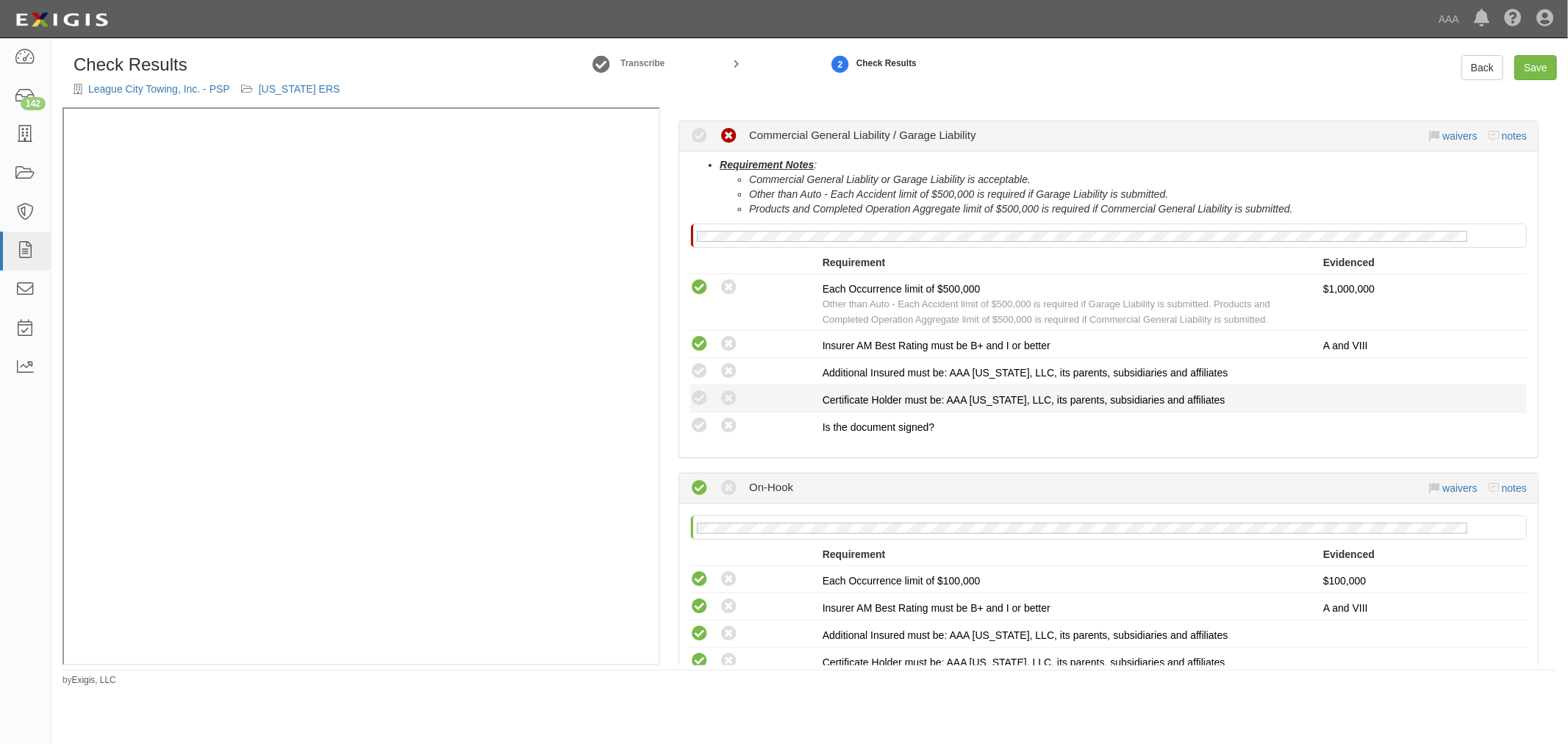
scroll to position [817, 0]
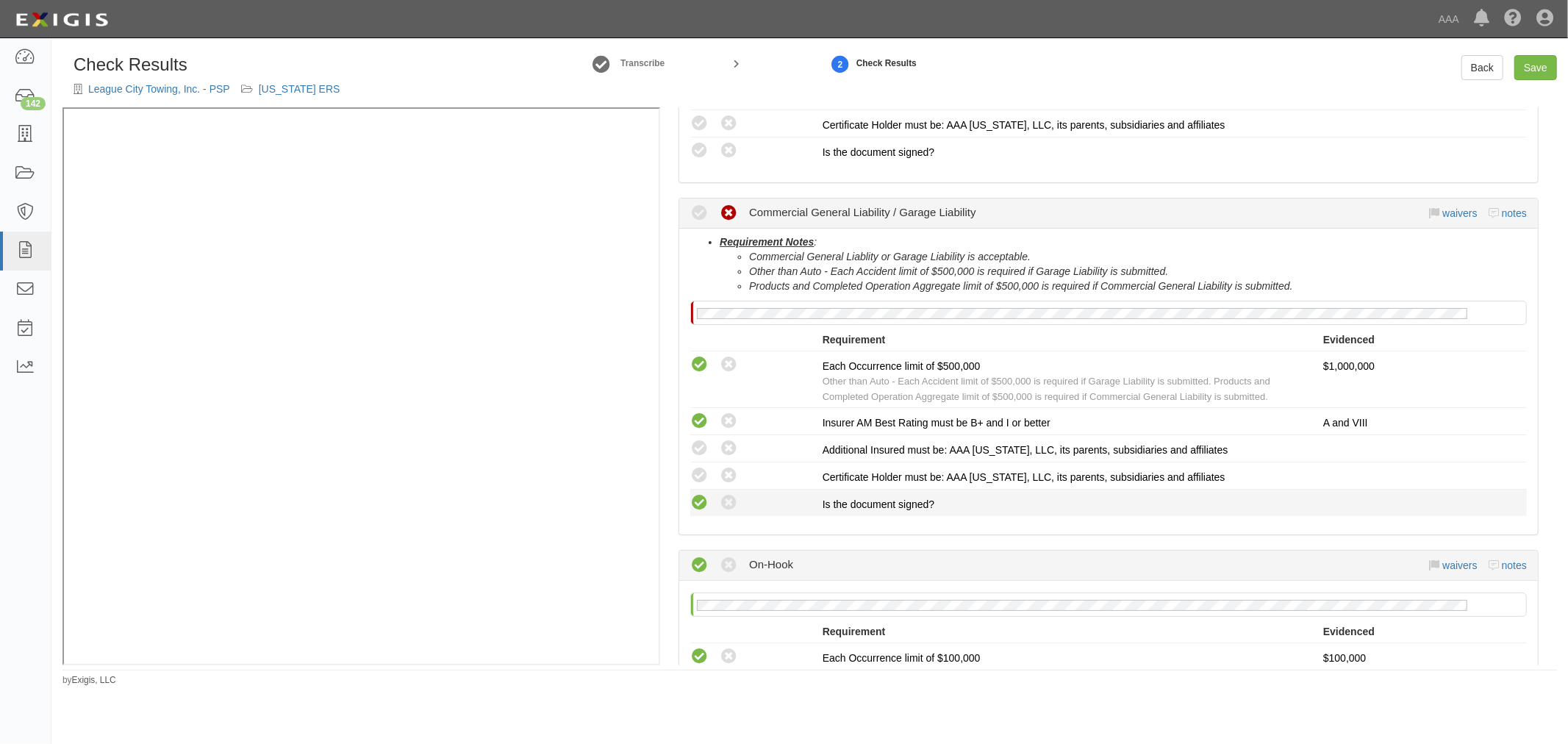
click at [701, 506] on icon at bounding box center [699, 504] width 18 height 18
radio input "true"
click at [696, 467] on icon at bounding box center [699, 476] width 18 height 18
radio input "true"
click at [696, 440] on icon at bounding box center [699, 449] width 18 height 18
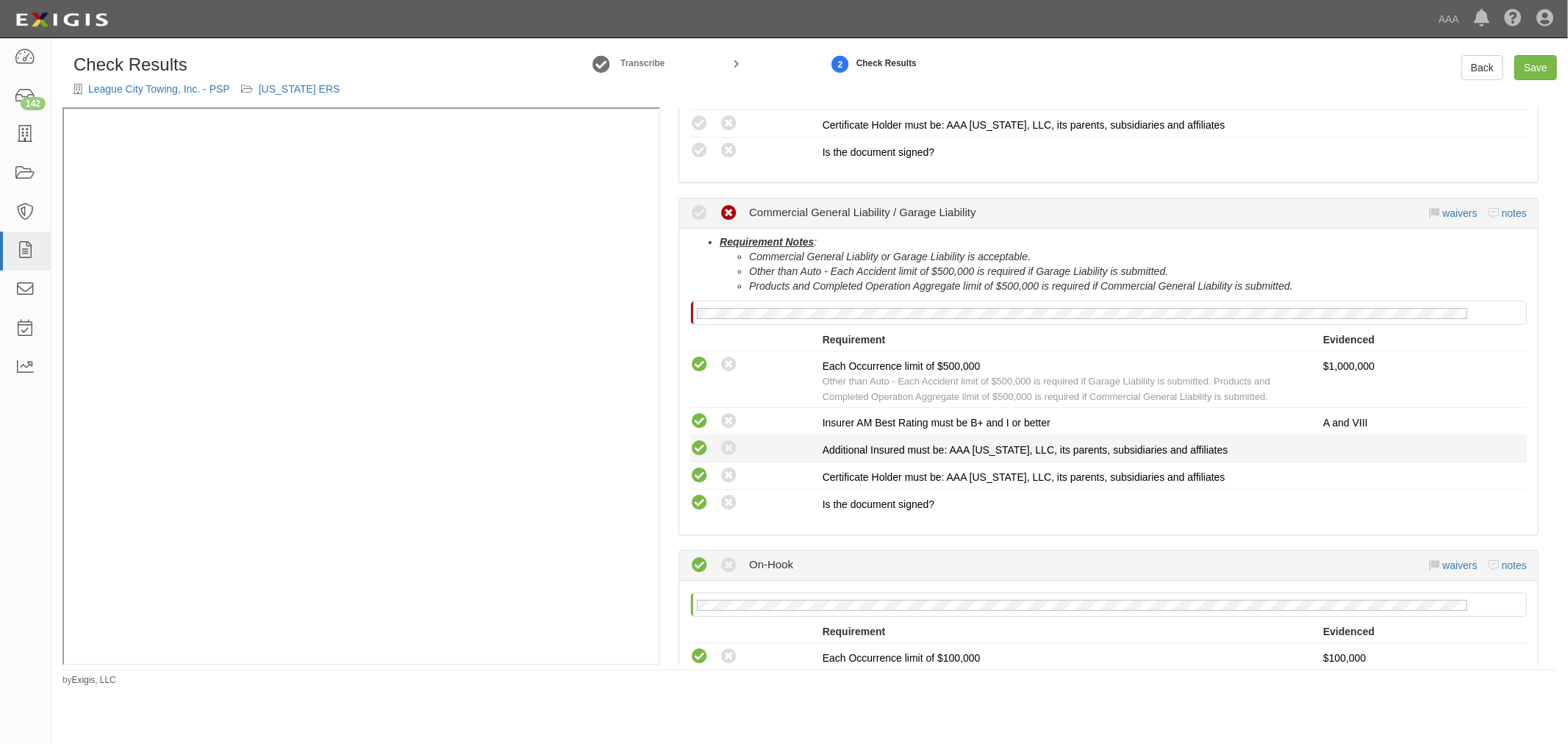
radio input "true"
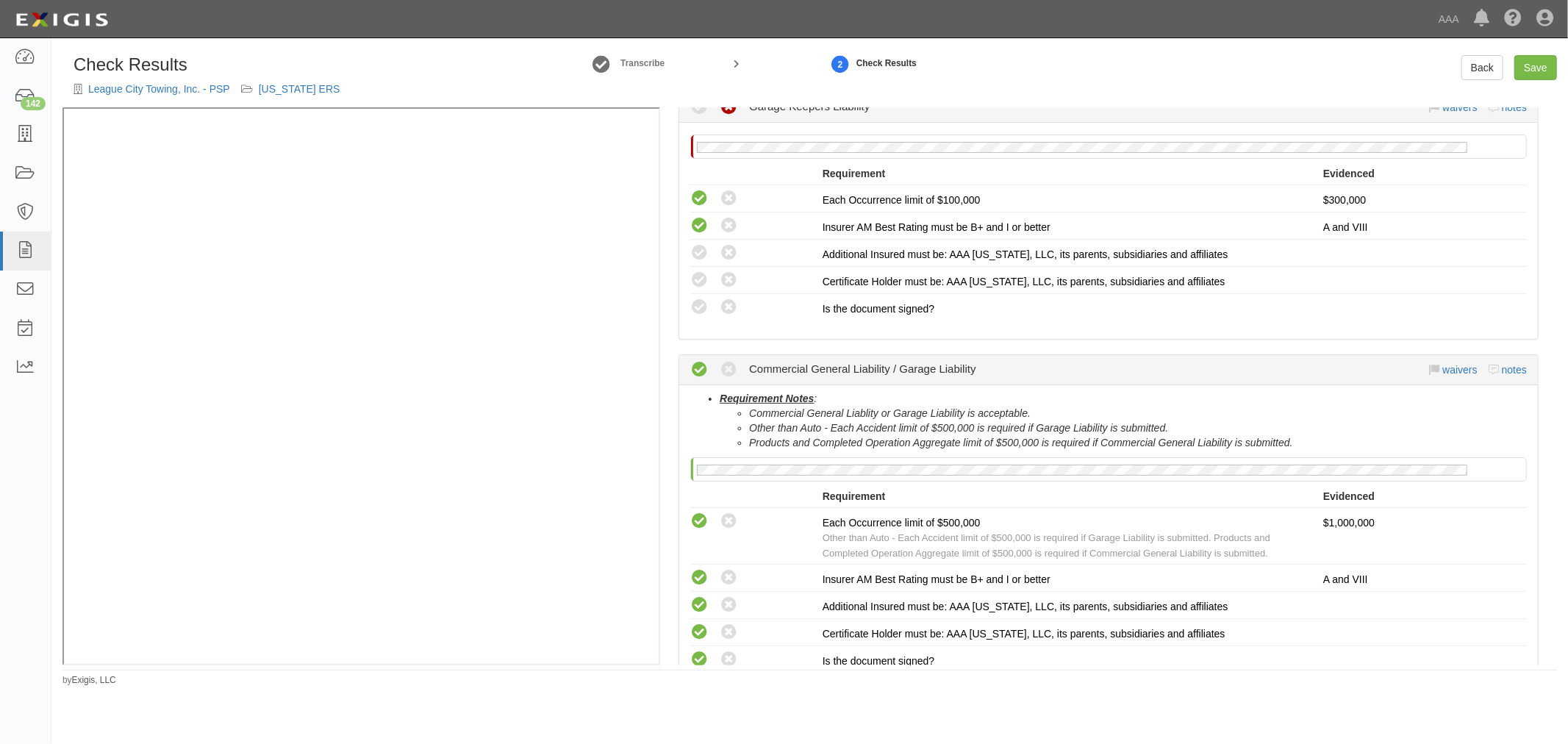
scroll to position [545, 0]
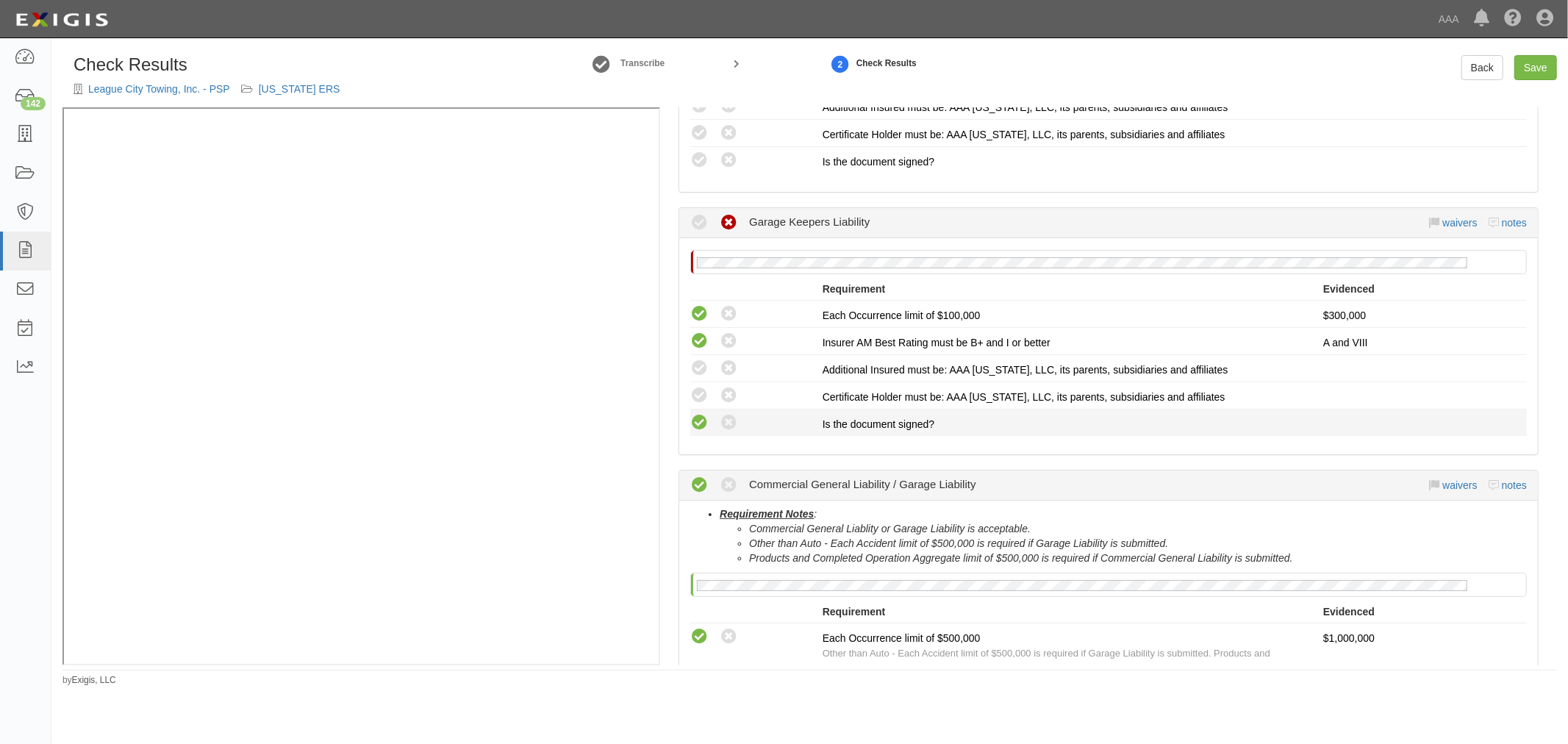
click at [697, 424] on icon at bounding box center [699, 424] width 18 height 18
radio input "true"
click at [694, 393] on icon at bounding box center [699, 396] width 18 height 18
radio input "true"
click at [690, 369] on icon at bounding box center [699, 369] width 18 height 18
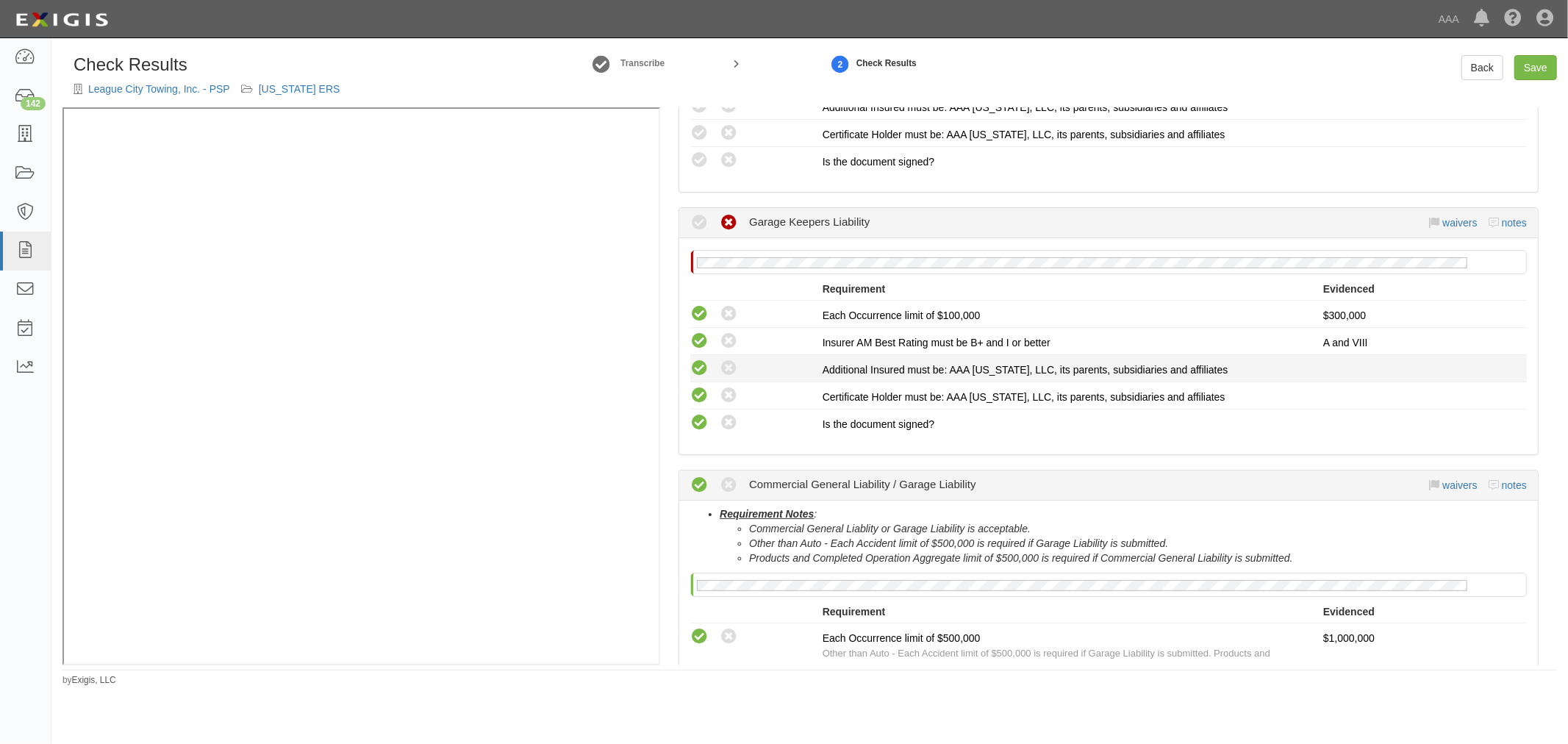
radio input "true"
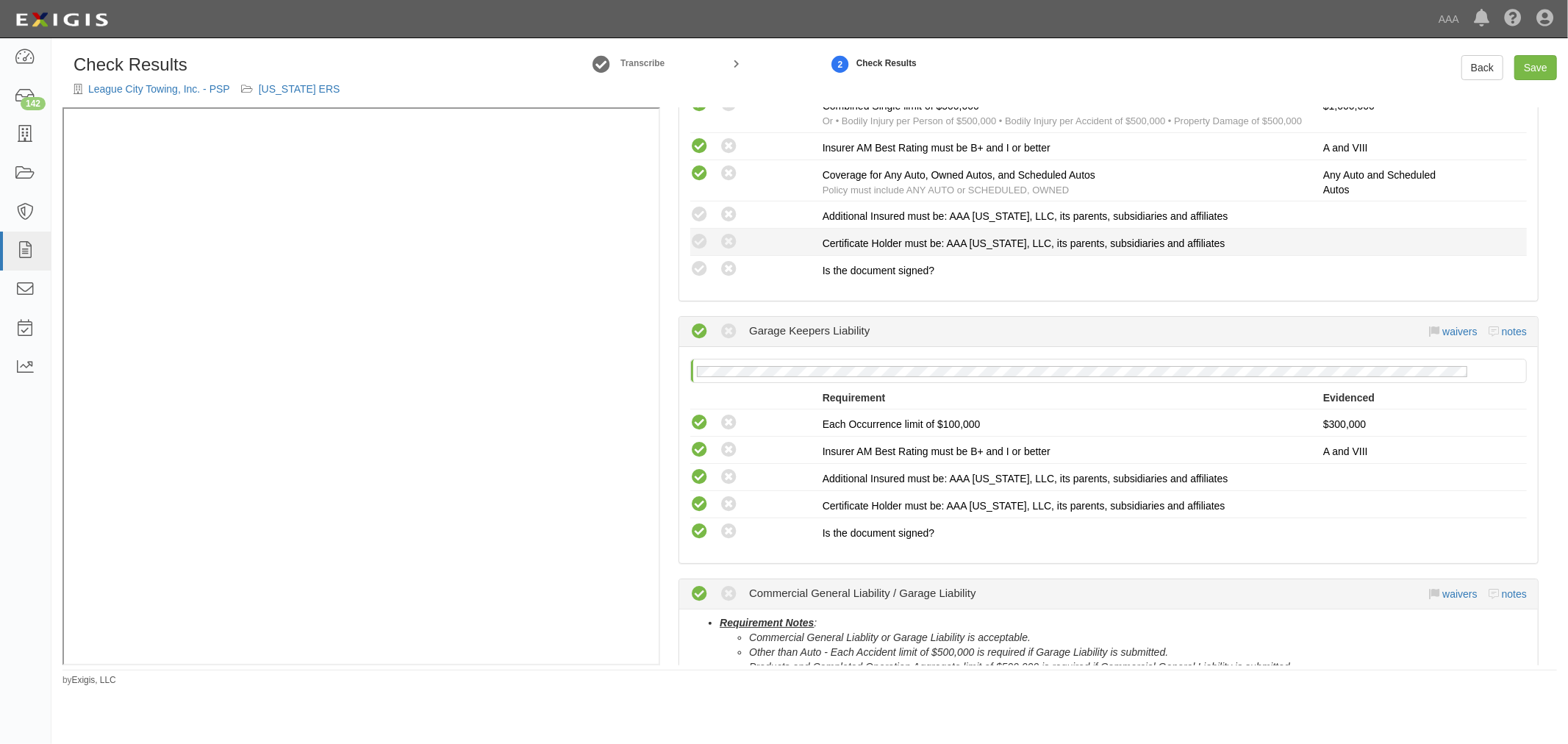
scroll to position [273, 0]
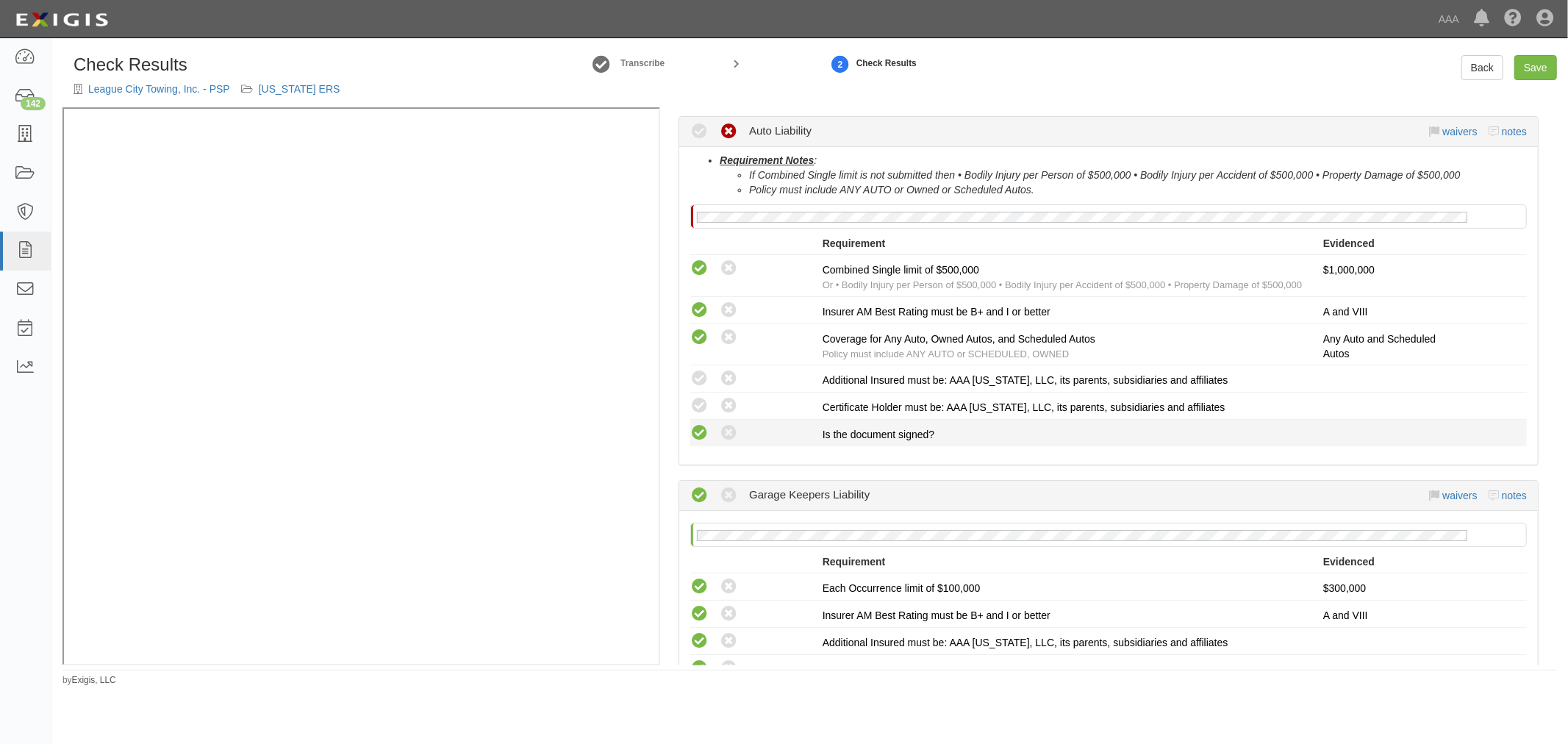
click at [698, 428] on icon at bounding box center [699, 434] width 18 height 18
radio input "true"
drag, startPoint x: 695, startPoint y: 406, endPoint x: 697, endPoint y: 367, distance: 39.1
click at [695, 402] on icon at bounding box center [699, 406] width 18 height 18
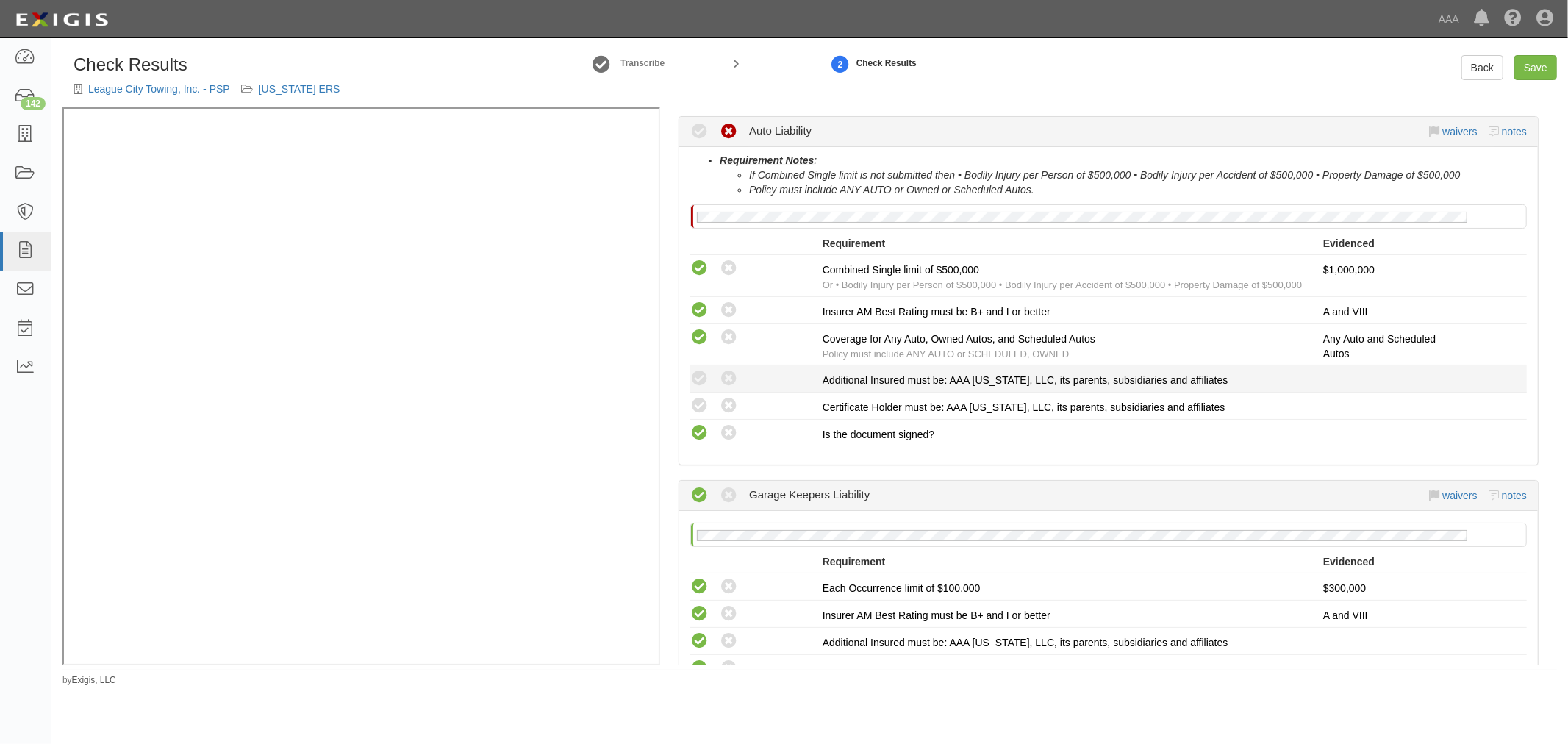
radio input "true"
click at [697, 366] on li "Compliant Waived: Non-Compliant Additional Insured must be: AAA Texas, LLC, its…" at bounding box center [1108, 379] width 836 height 28
click at [686, 377] on div "Compliant Waived: Non-Compliant" at bounding box center [751, 378] width 144 height 19
click at [695, 375] on icon at bounding box center [699, 379] width 18 height 18
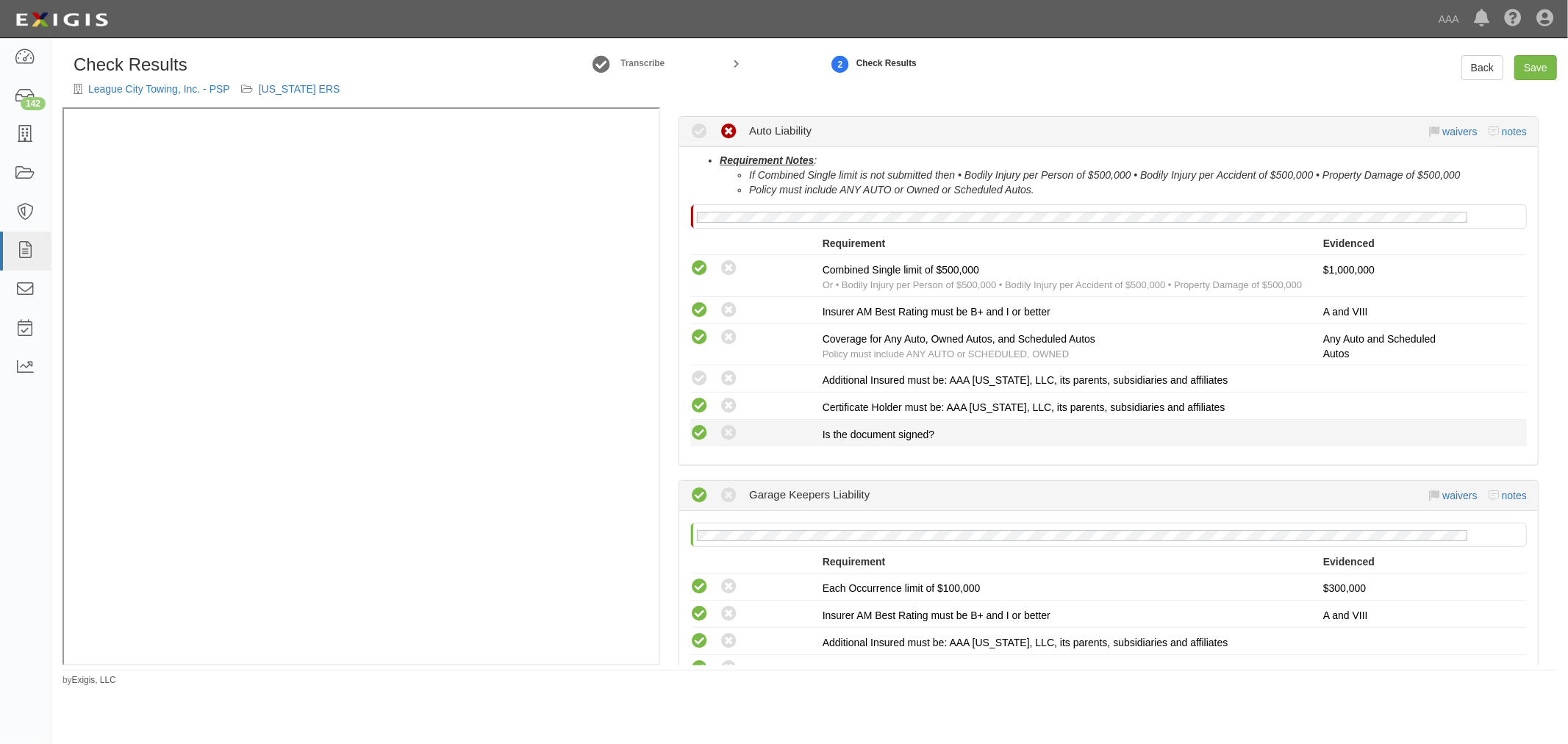
radio input "true"
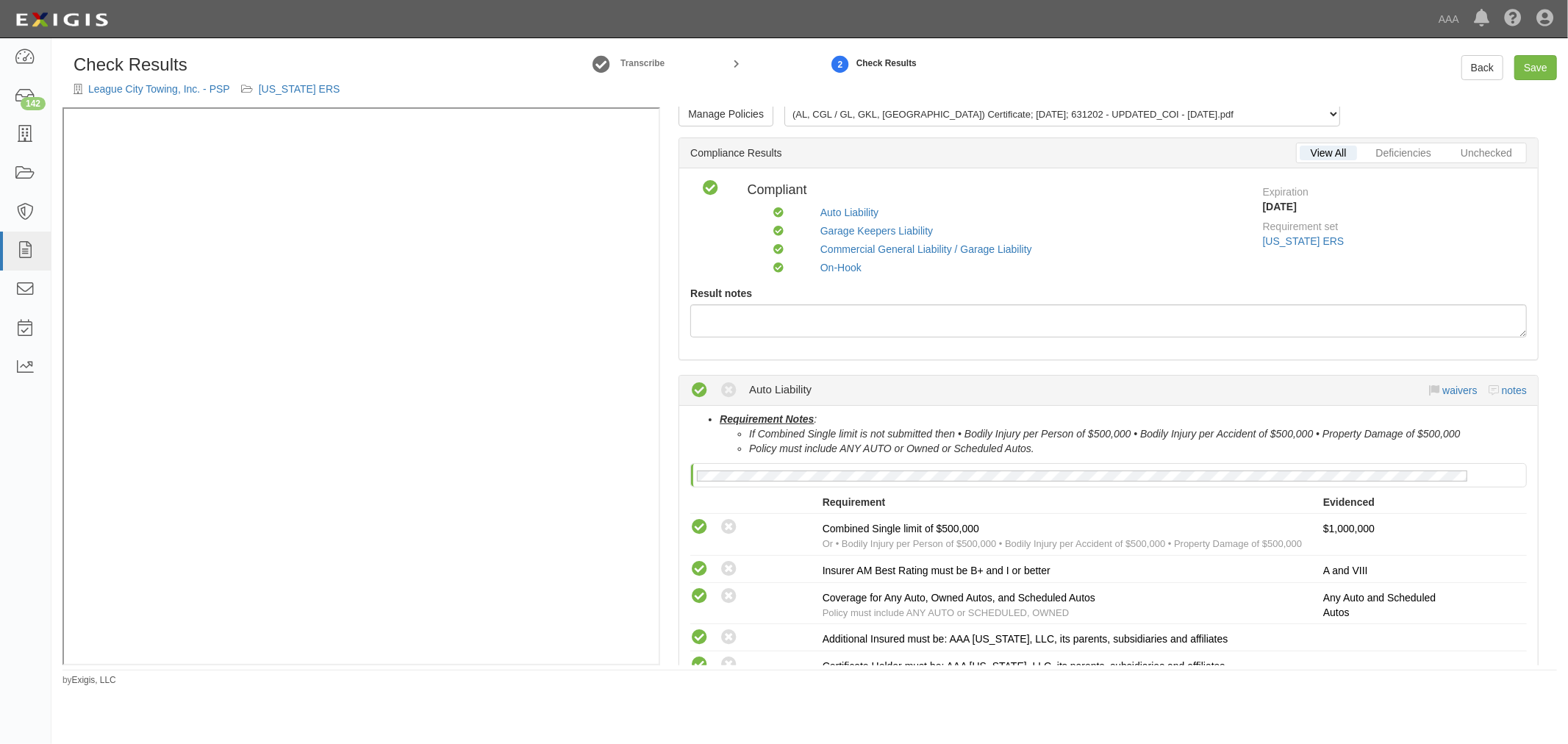
scroll to position [0, 0]
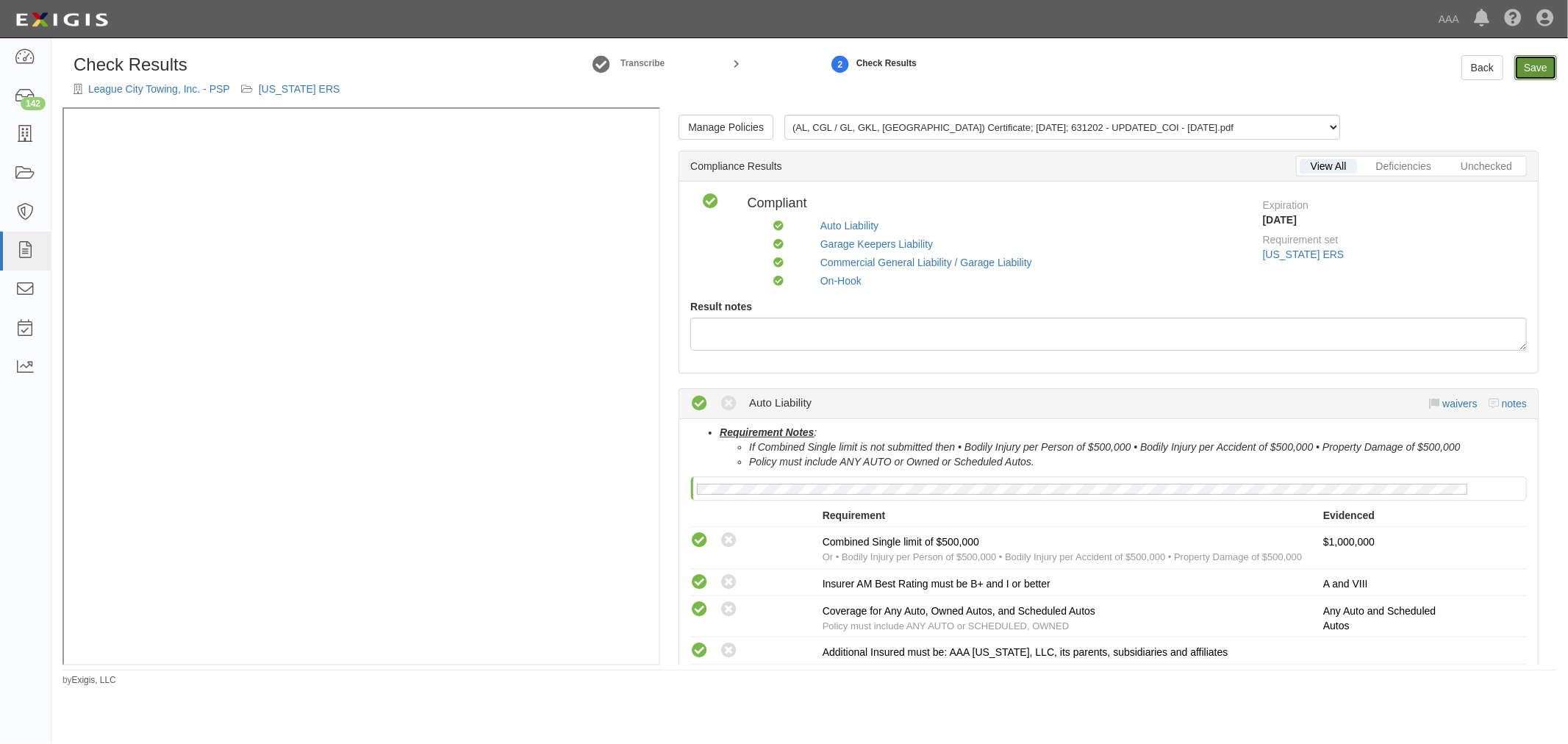
click at [1528, 62] on link "Save" at bounding box center [1535, 67] width 42 height 25
radio input "true"
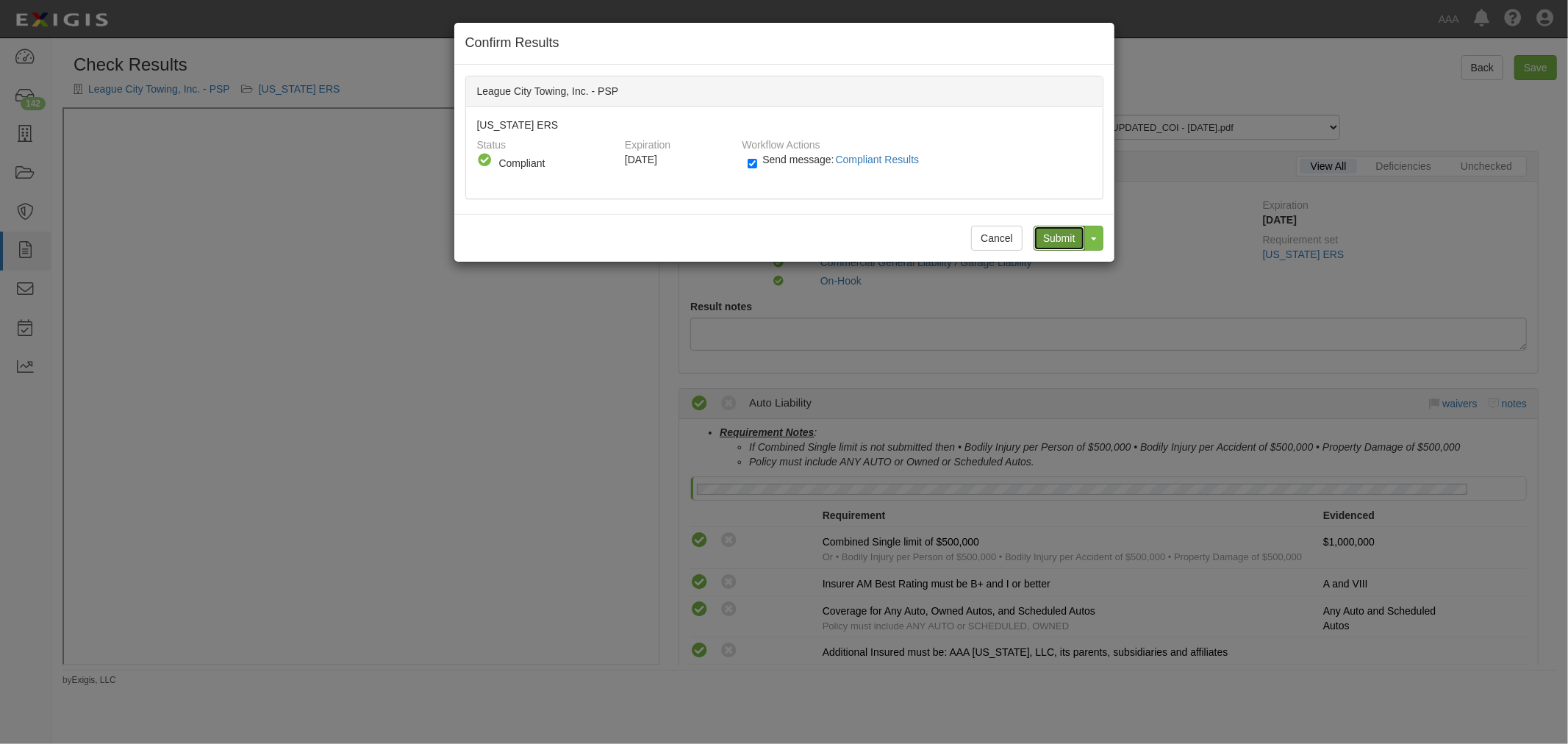
click at [1039, 236] on input "Submit" at bounding box center [1059, 238] width 52 height 25
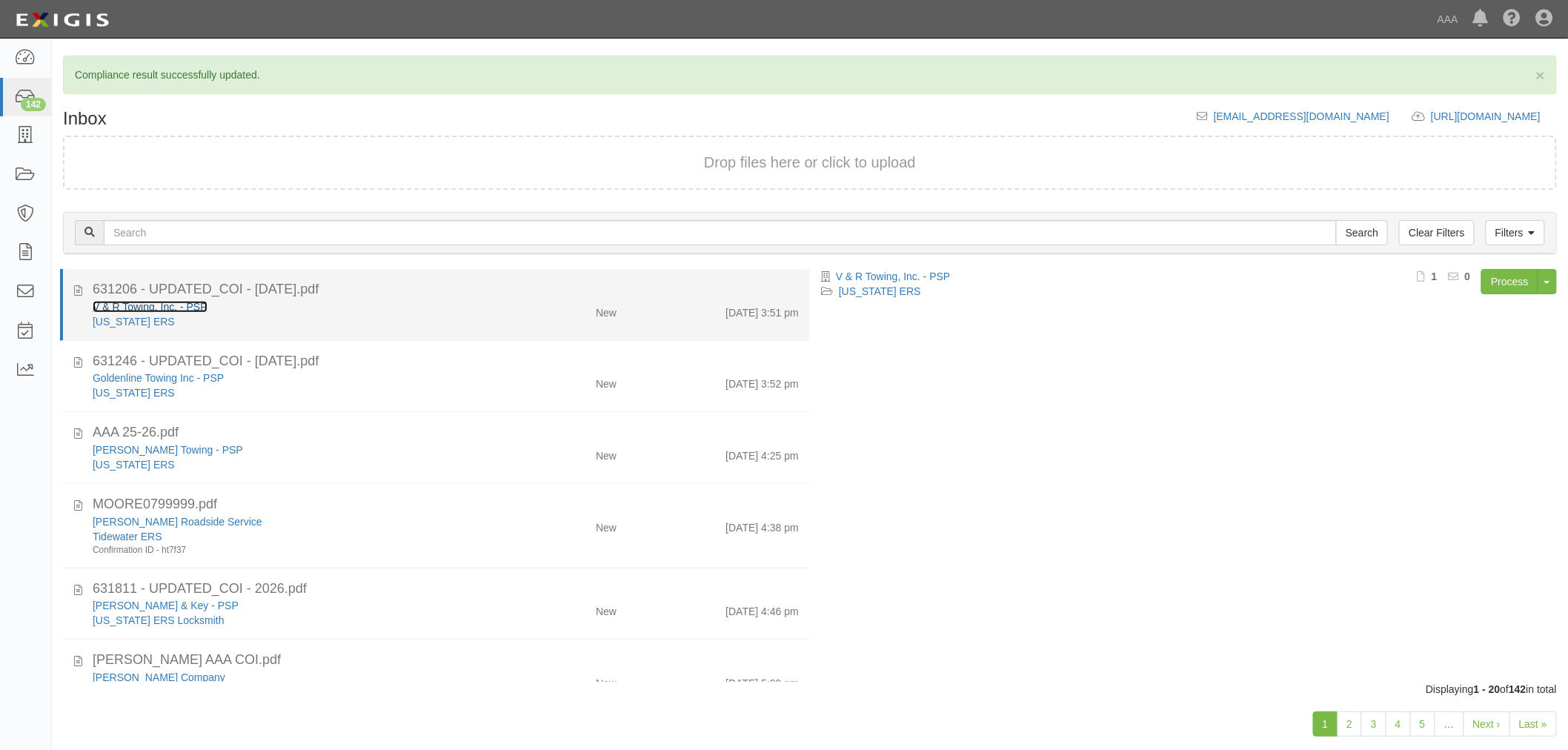
click at [138, 301] on link "V & R Towing, Inc. - PSP" at bounding box center [150, 306] width 115 height 12
click at [661, 308] on div "[DATE] 3:51 pm" at bounding box center [719, 310] width 182 height 20
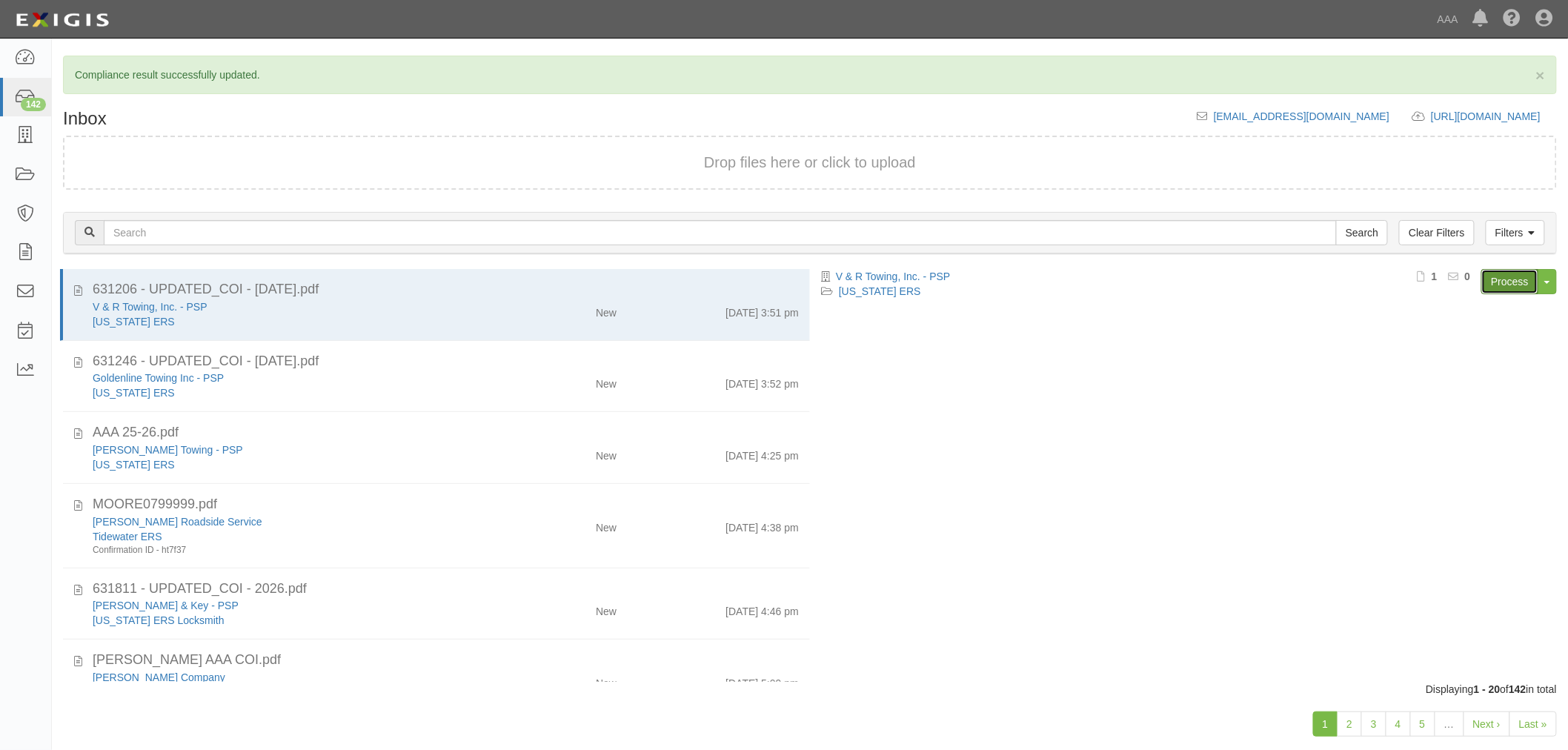
click at [1506, 285] on link "Process" at bounding box center [1510, 281] width 58 height 25
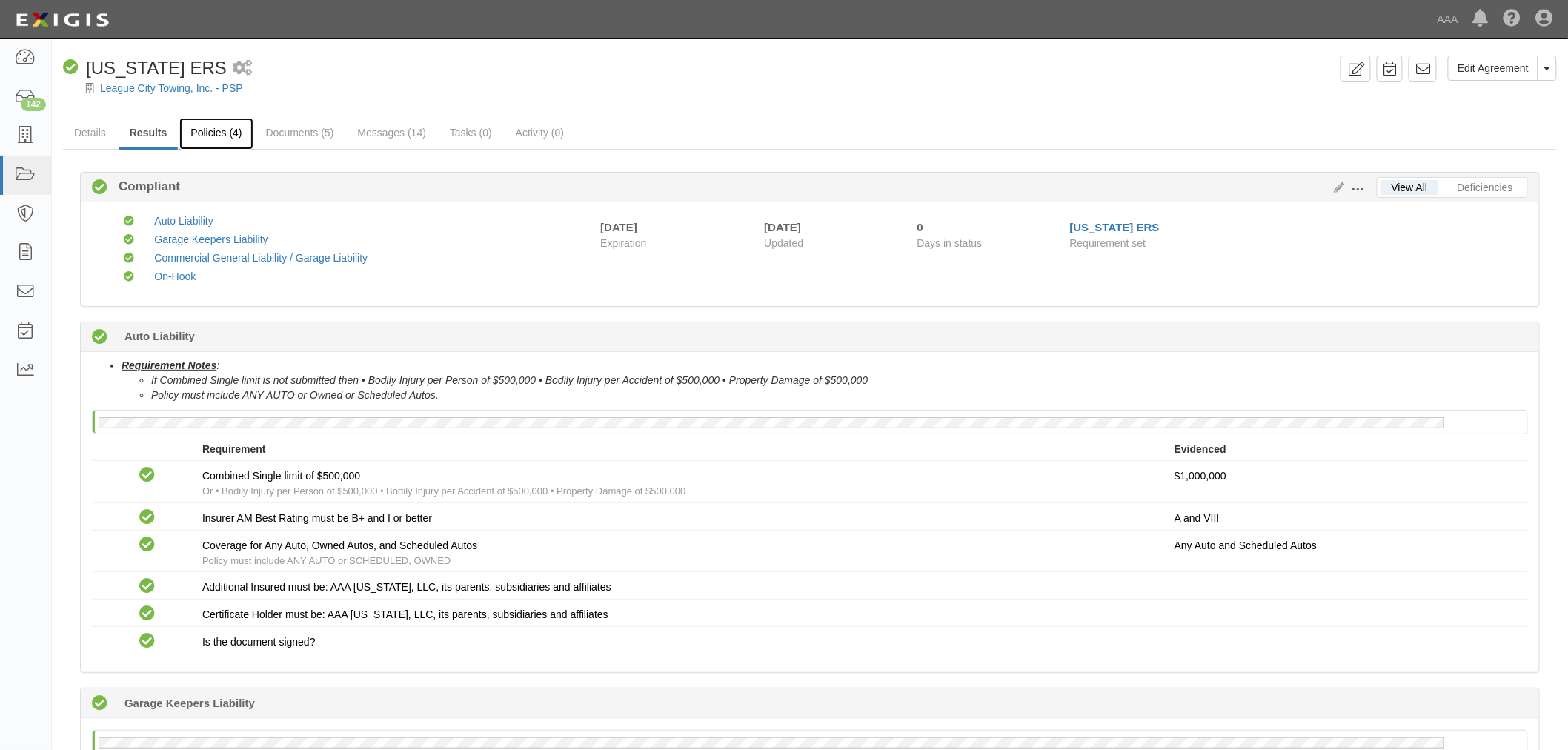
drag, startPoint x: 204, startPoint y: 131, endPoint x: 223, endPoint y: 122, distance: 21.0
click at [223, 122] on link "Policies (4)" at bounding box center [215, 134] width 73 height 32
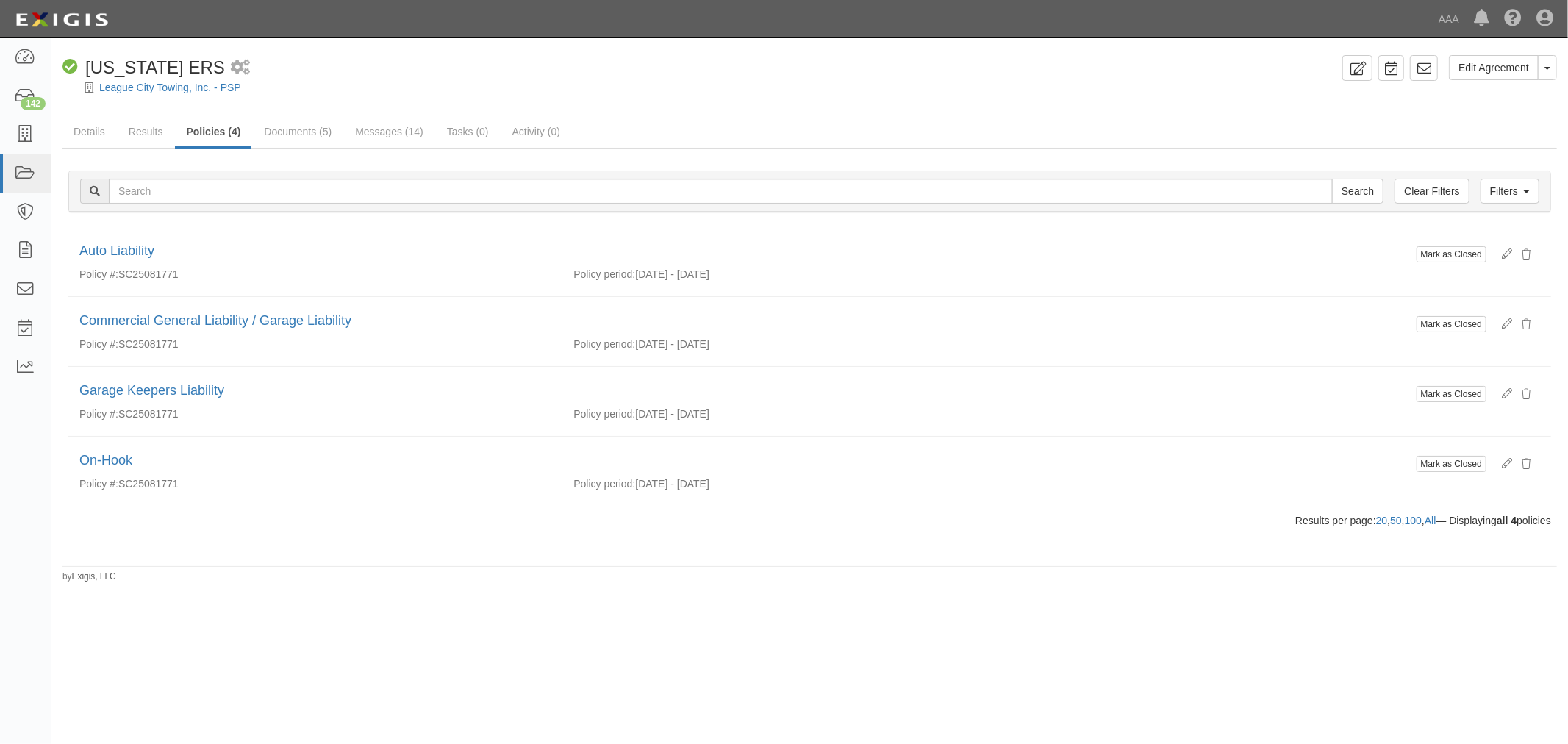
click at [138, 112] on div "Edit Agreement Toggle Agreement Dropdown View Audit Trail Archive Agreement Pla…" at bounding box center [810, 319] width 1516 height 528
click at [140, 119] on link "Results" at bounding box center [146, 133] width 57 height 31
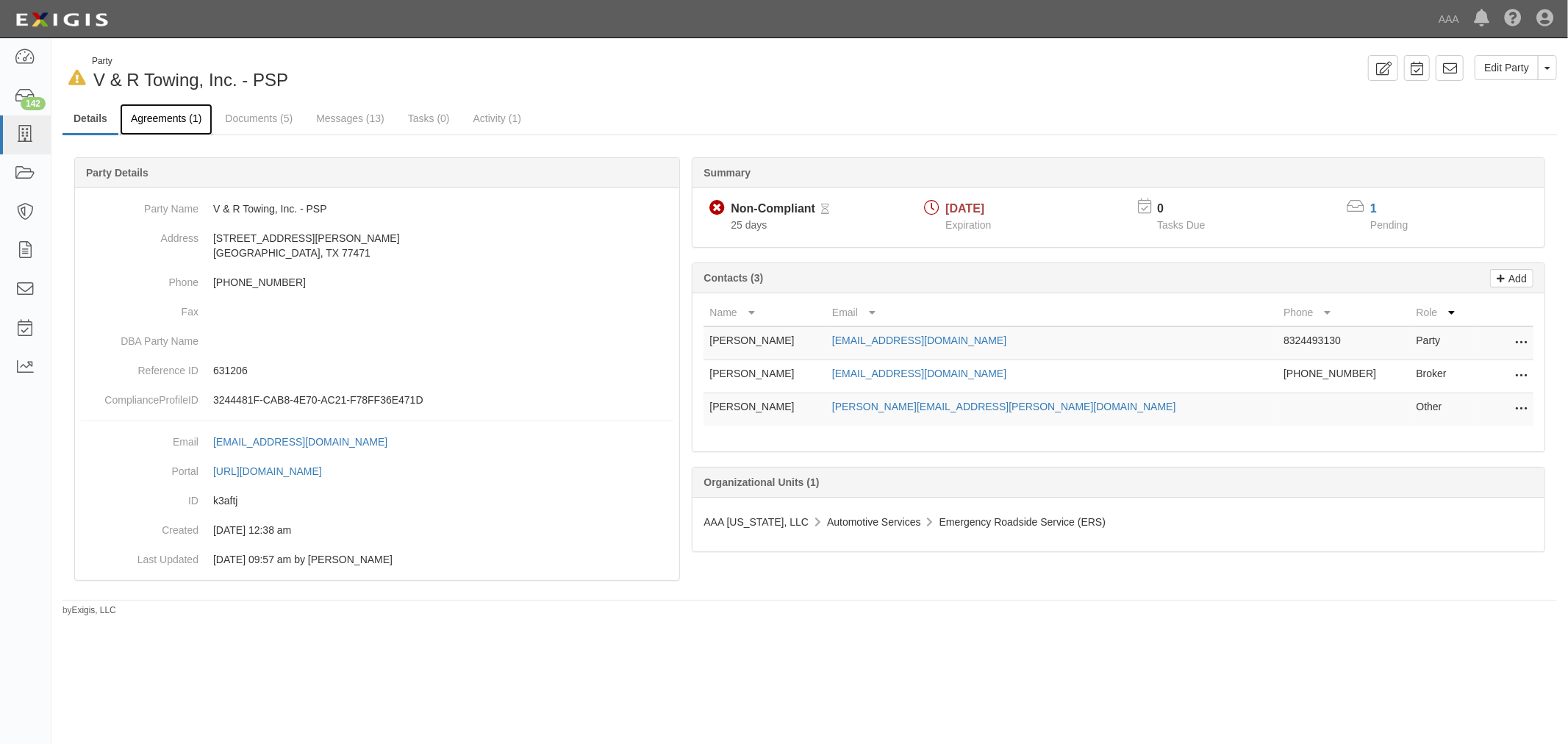
click at [150, 122] on link "Agreements (1)" at bounding box center [166, 120] width 93 height 31
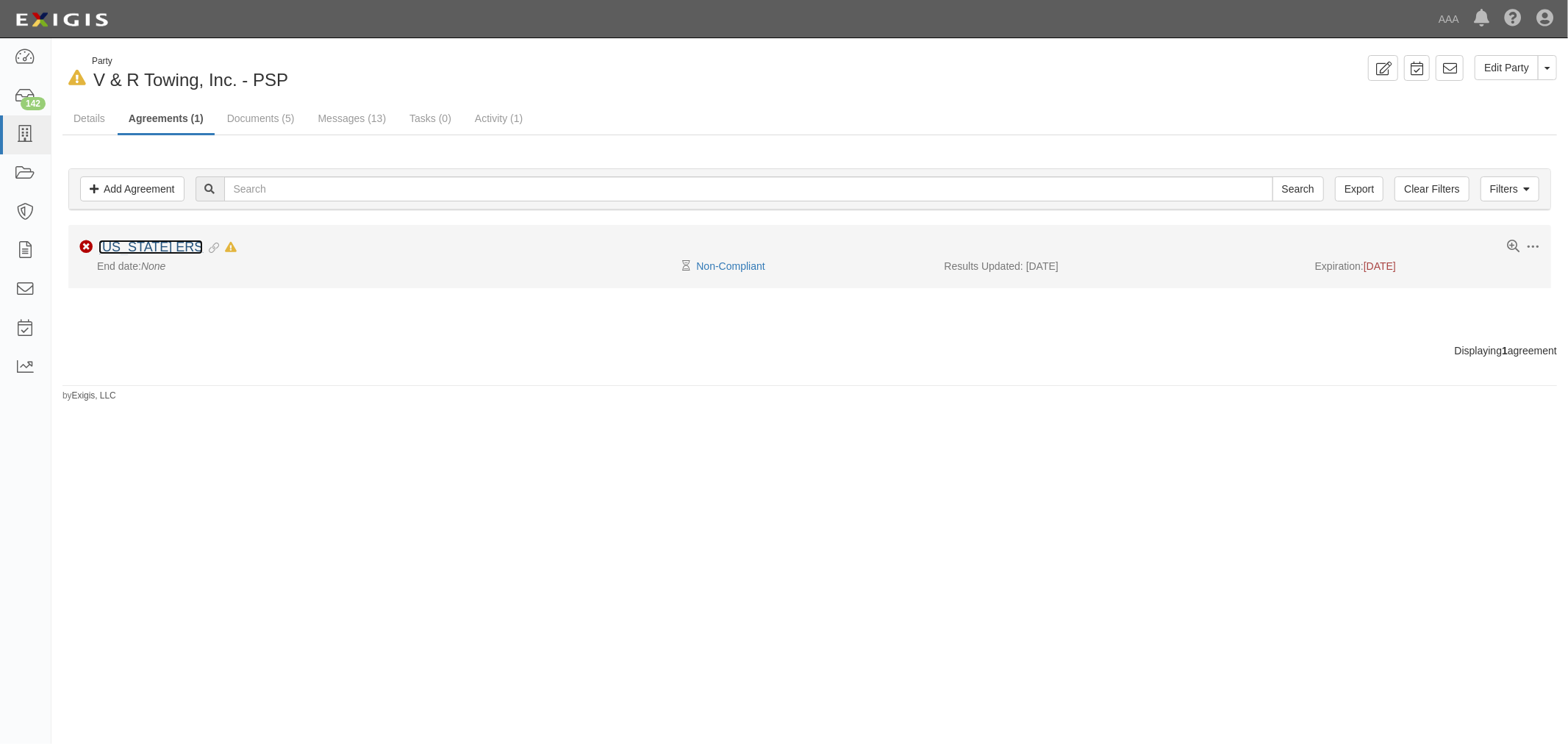
click at [155, 239] on link "[US_STATE] ERS" at bounding box center [150, 247] width 104 height 15
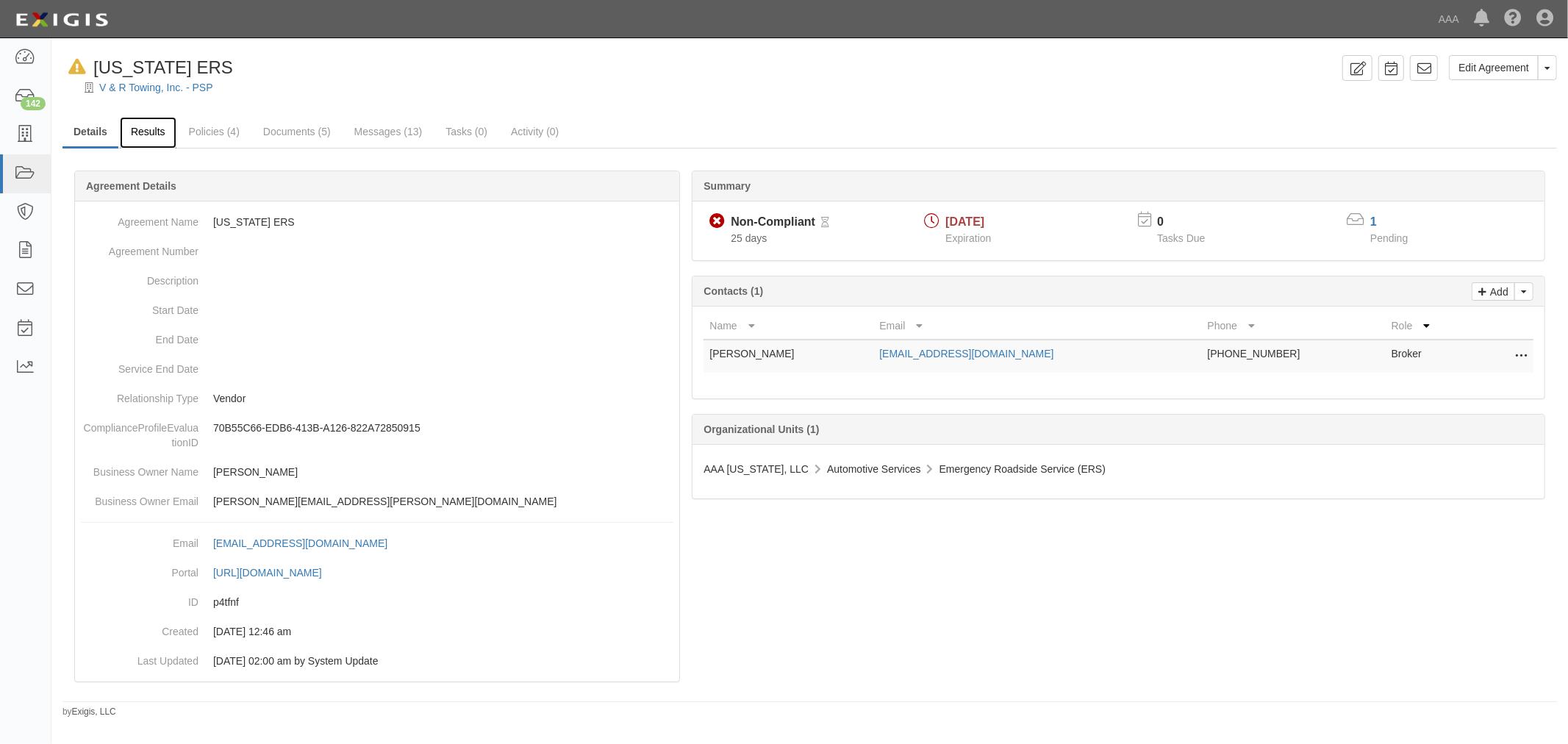
click at [159, 129] on link "Results" at bounding box center [148, 133] width 57 height 31
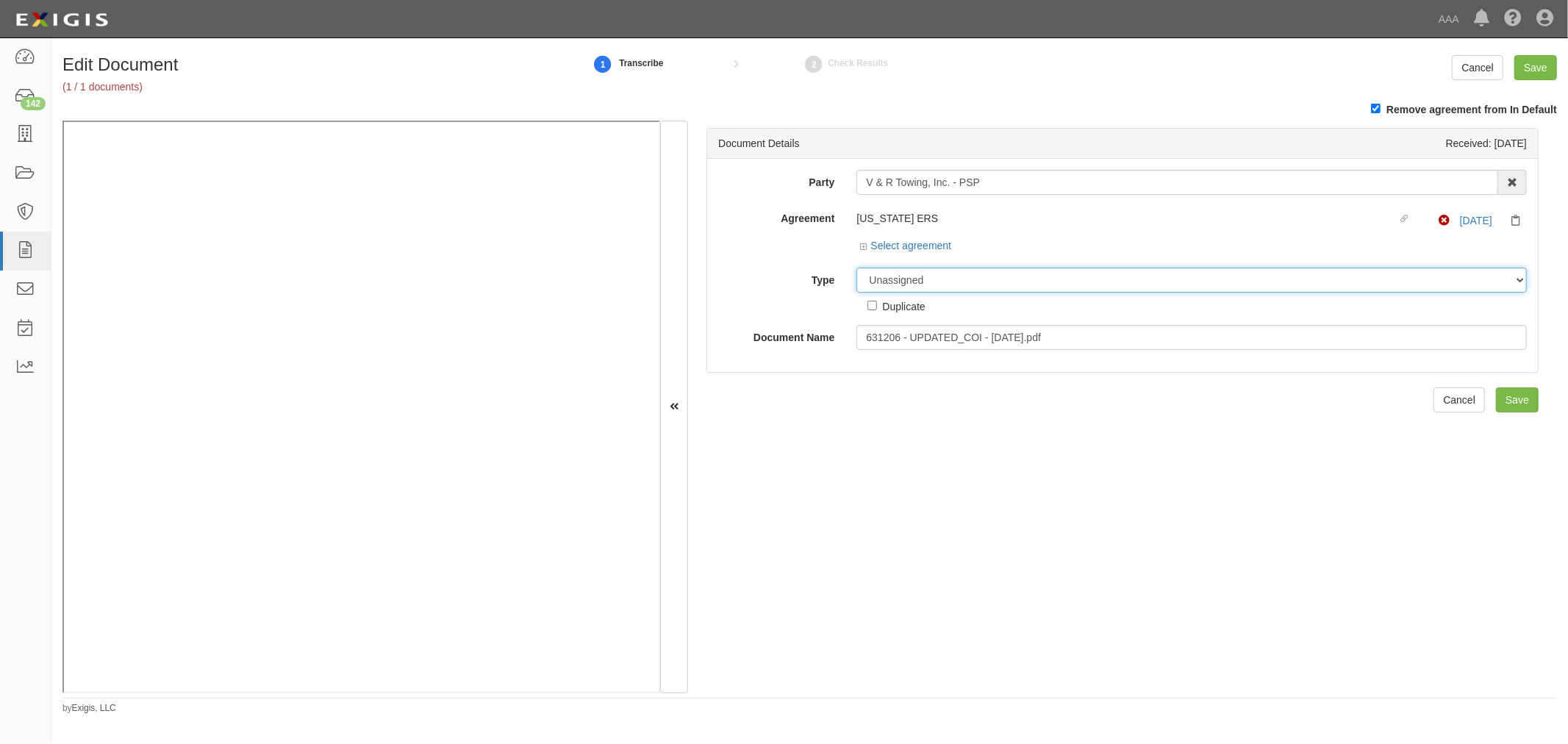
click at [894, 285] on select "Unassigned Binder Cancellation Notice Certificate Contract Endorsement Insuranc…" at bounding box center [1192, 280] width 670 height 25
select select "CertificateDetail"
click at [857, 270] on select "Unassigned Binder Cancellation Notice Certificate Contract Endorsement Insuranc…" at bounding box center [1192, 280] width 670 height 25
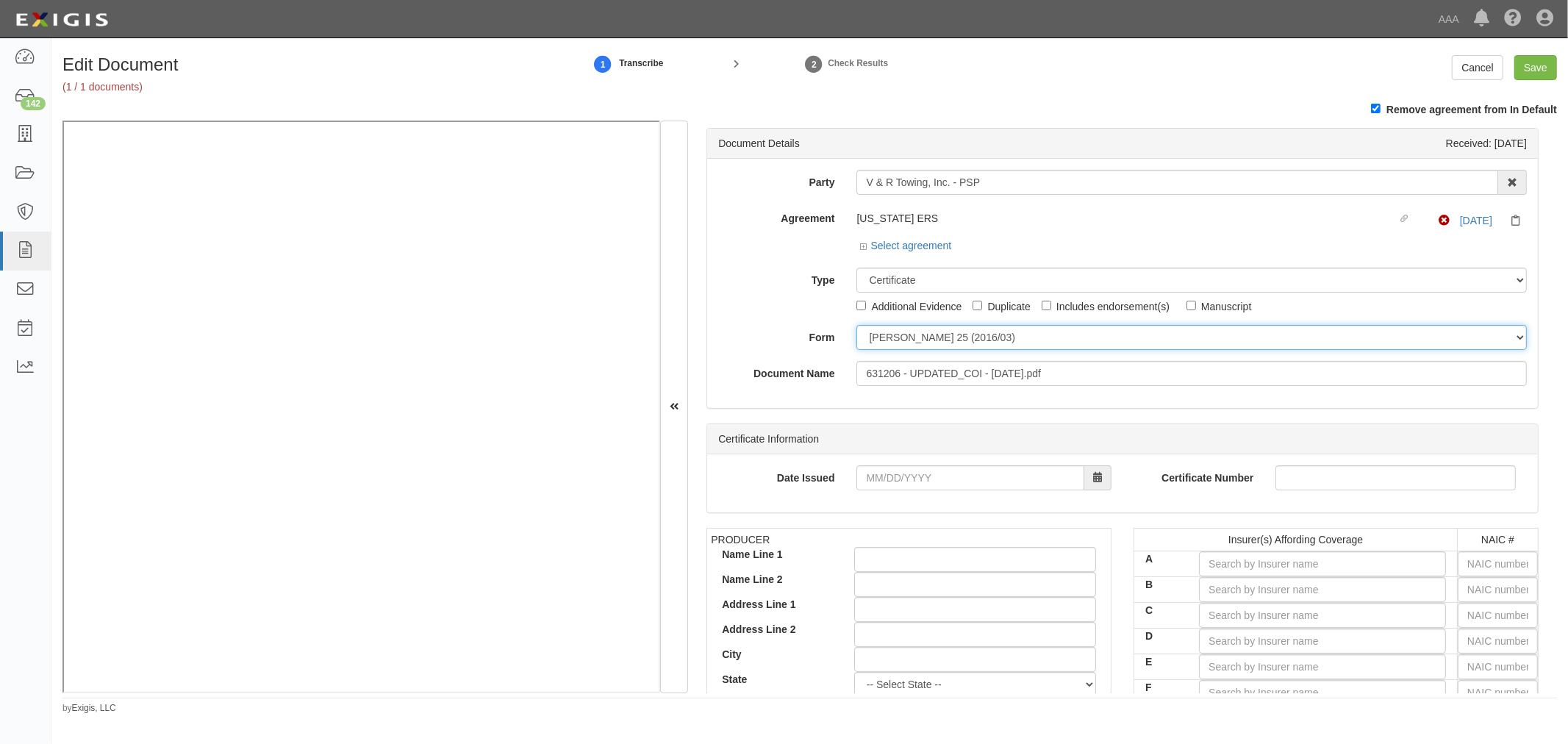
click at [921, 338] on select "[PERSON_NAME] 25 (2016/03) [PERSON_NAME] 101 [PERSON_NAME] 855 NY (2014/05) Gen…" at bounding box center [1192, 337] width 670 height 25
select select "GeneralFormDetail"
click at [857, 327] on select "[PERSON_NAME] 25 (2016/03) [PERSON_NAME] 101 [PERSON_NAME] 855 NY (2014/05) Gen…" at bounding box center [1192, 337] width 670 height 25
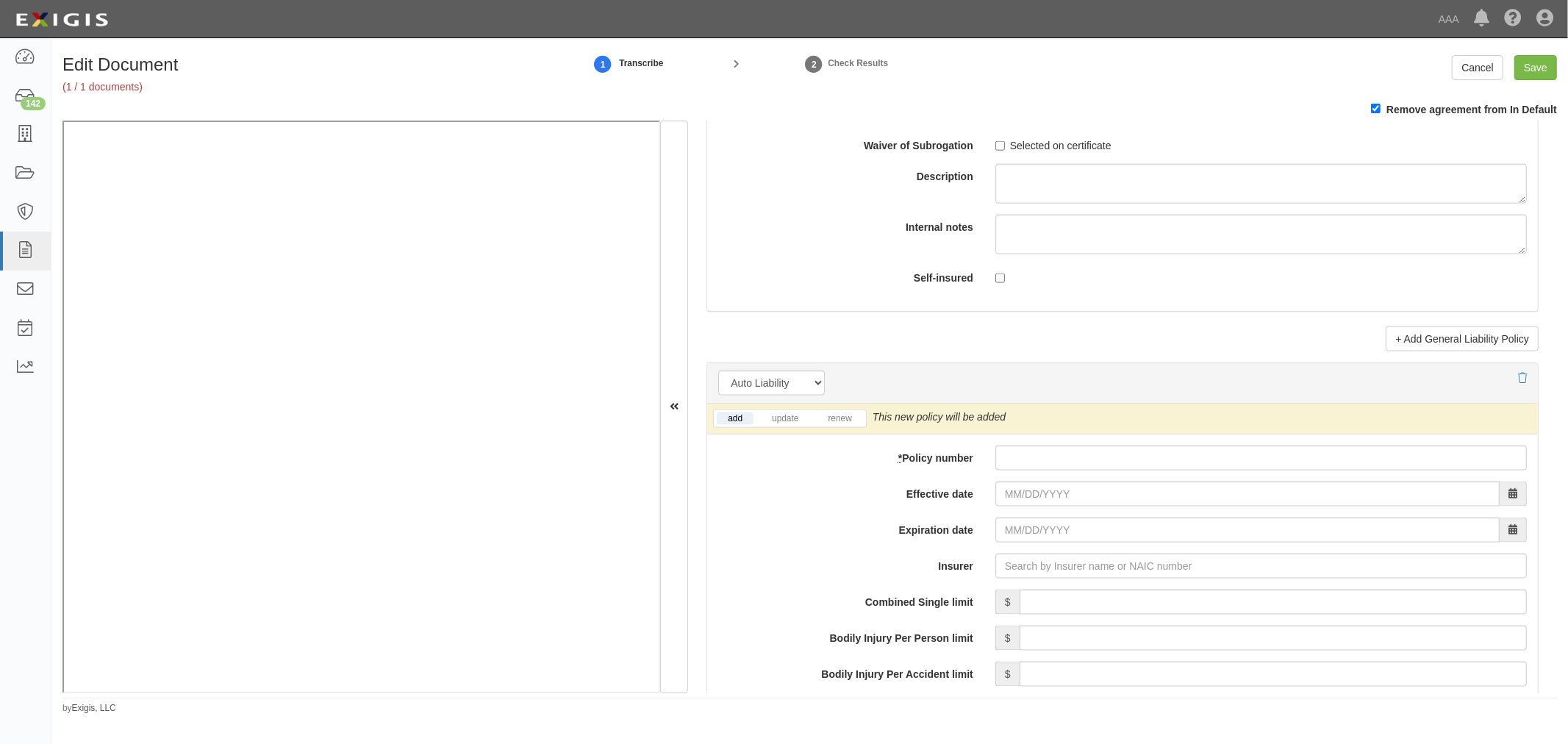
scroll to position [1771, 0]
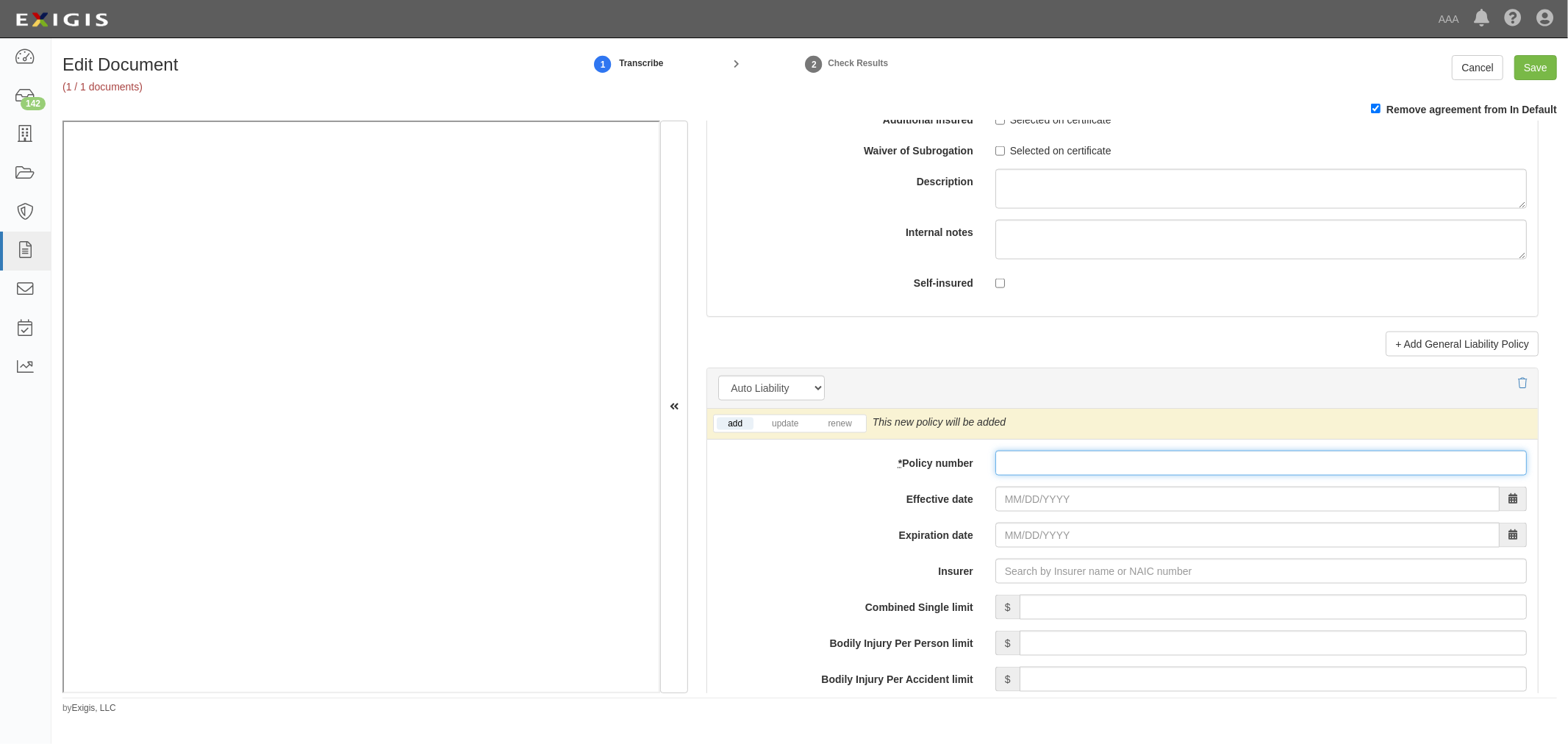
click at [1068, 470] on input "* Policy number" at bounding box center [1260, 463] width 531 height 25
paste input "SC25081750"
type input "SC25081750"
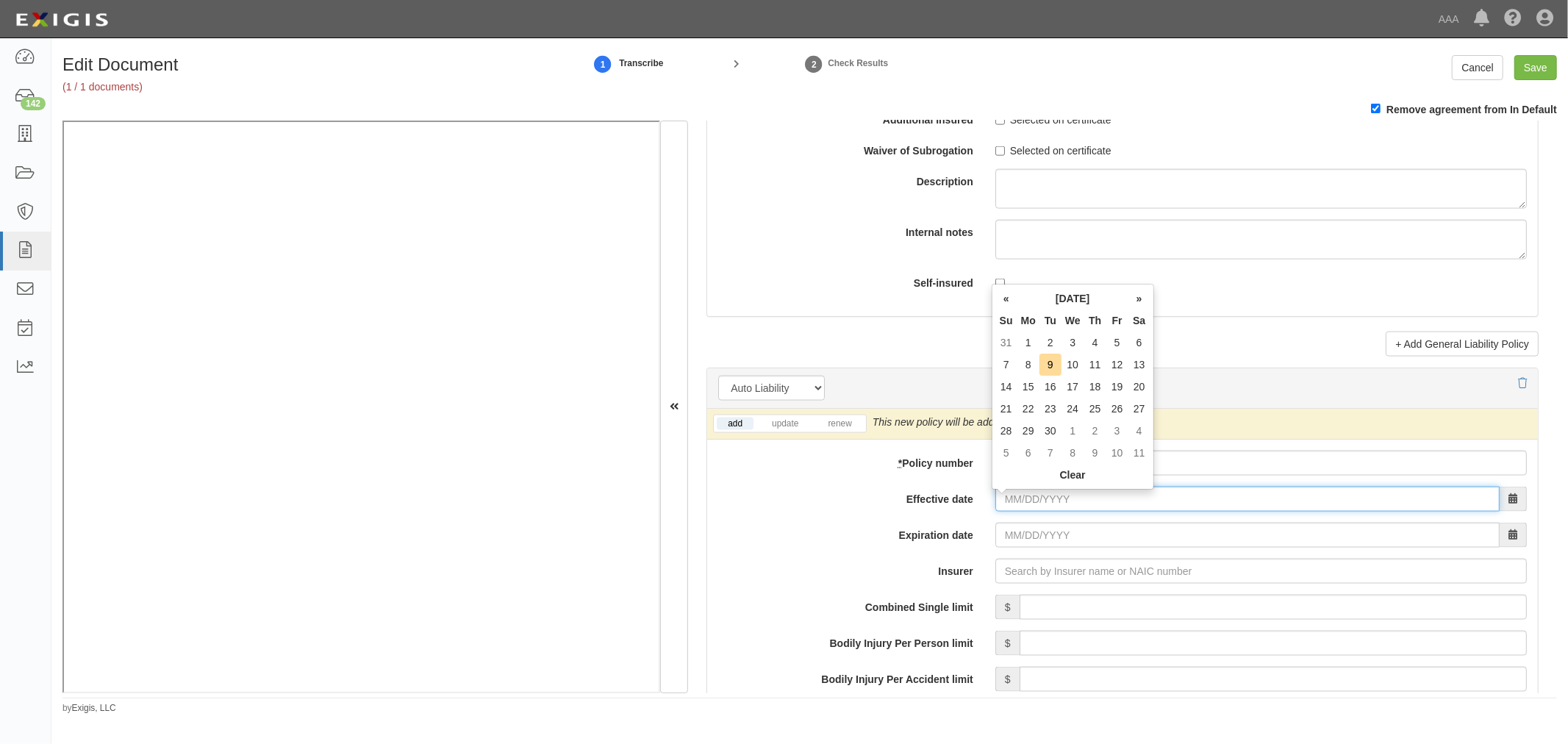
click at [1029, 500] on input "Effective date" at bounding box center [1247, 499] width 504 height 25
type input "[DATE]"
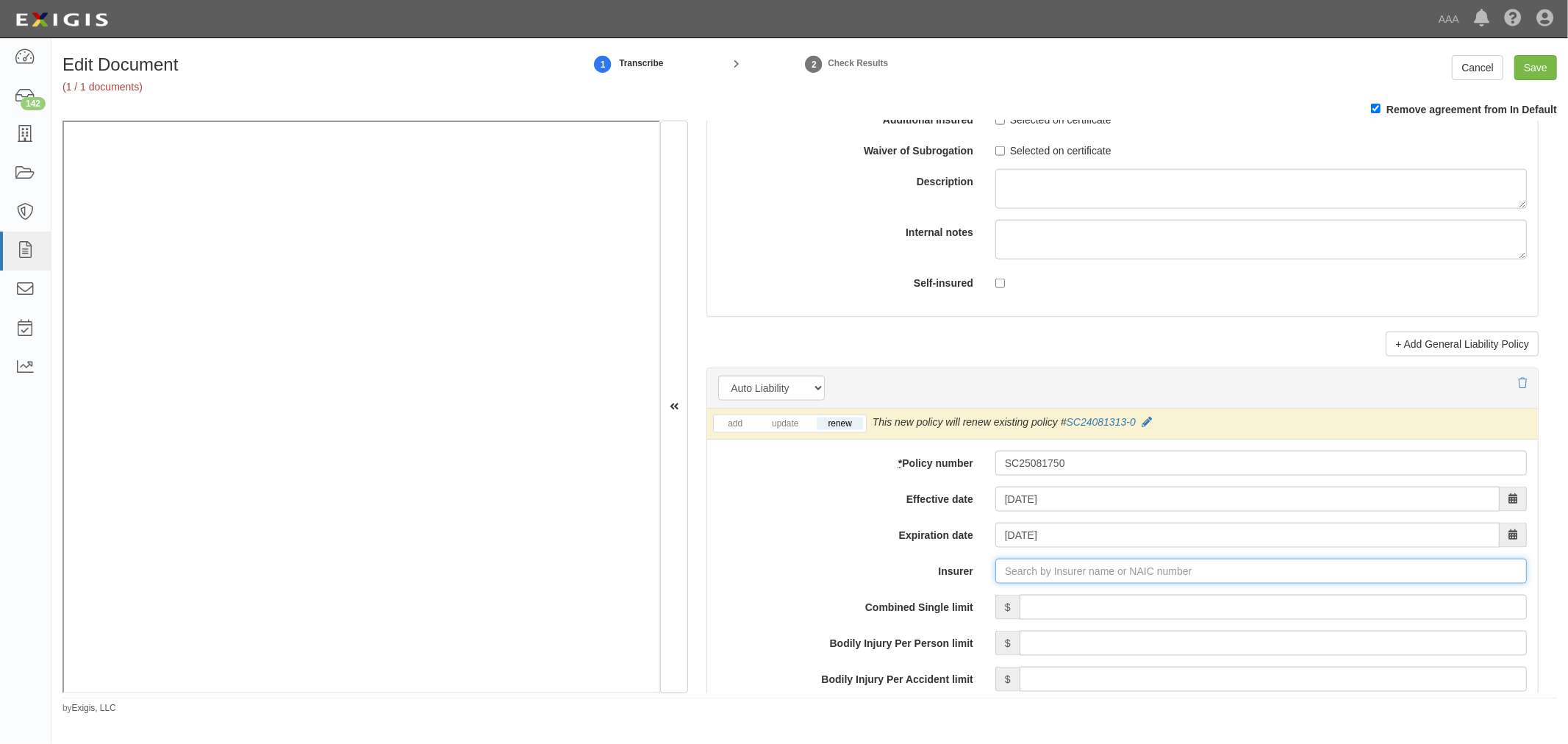
type input "180 Seguros S.A. (0) NR Rating"
type input "1"
type input "12588"
click at [1084, 620] on input "Combined Single limit" at bounding box center [1273, 607] width 507 height 25
click at [1086, 579] on input "Insurer" at bounding box center [1260, 571] width 531 height 25
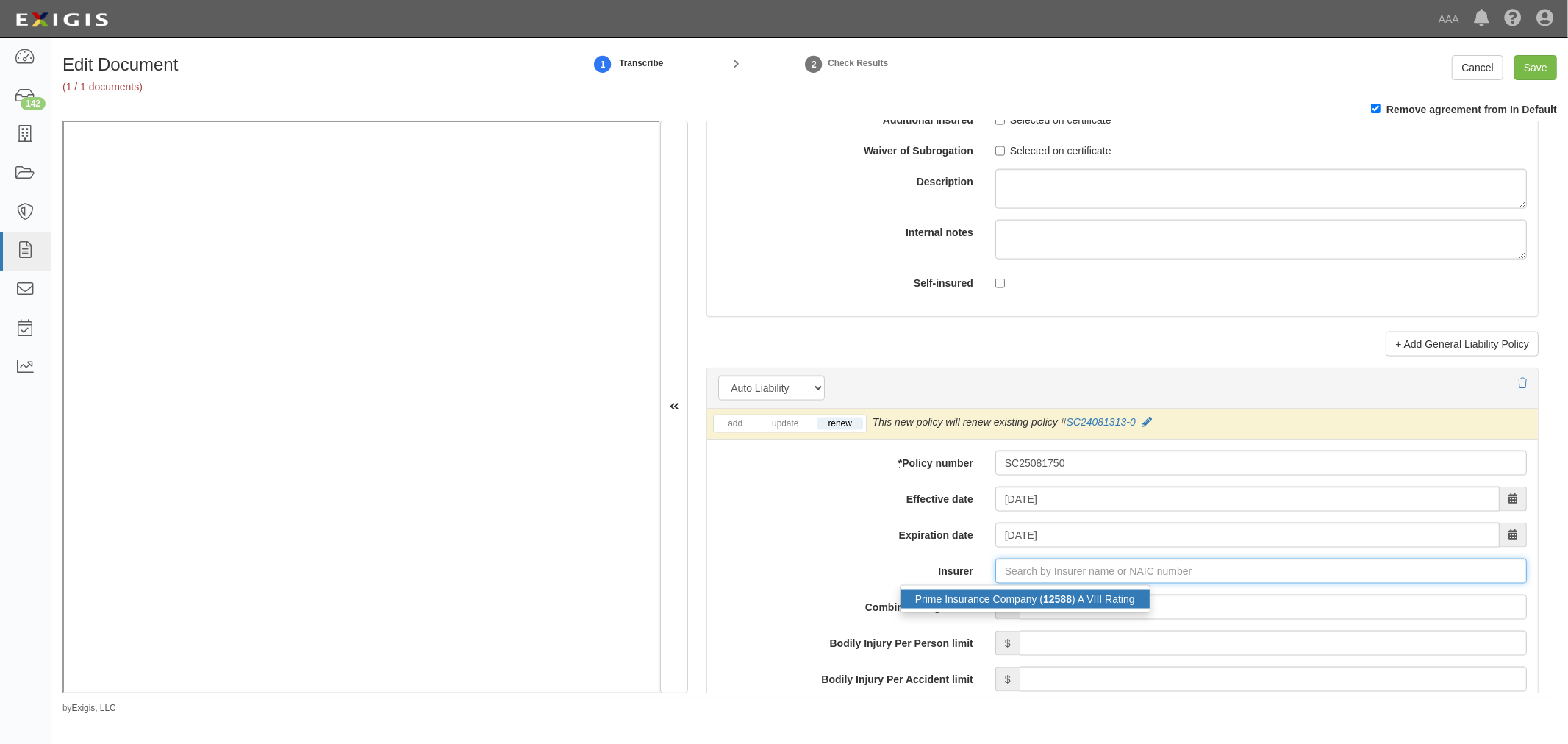
click at [1090, 609] on div "Prime Insurance Company ( 12588 ) A VIII Rating" at bounding box center [1024, 599] width 249 height 19
type input "Prime Insurance Company (12588) A VIII Rating"
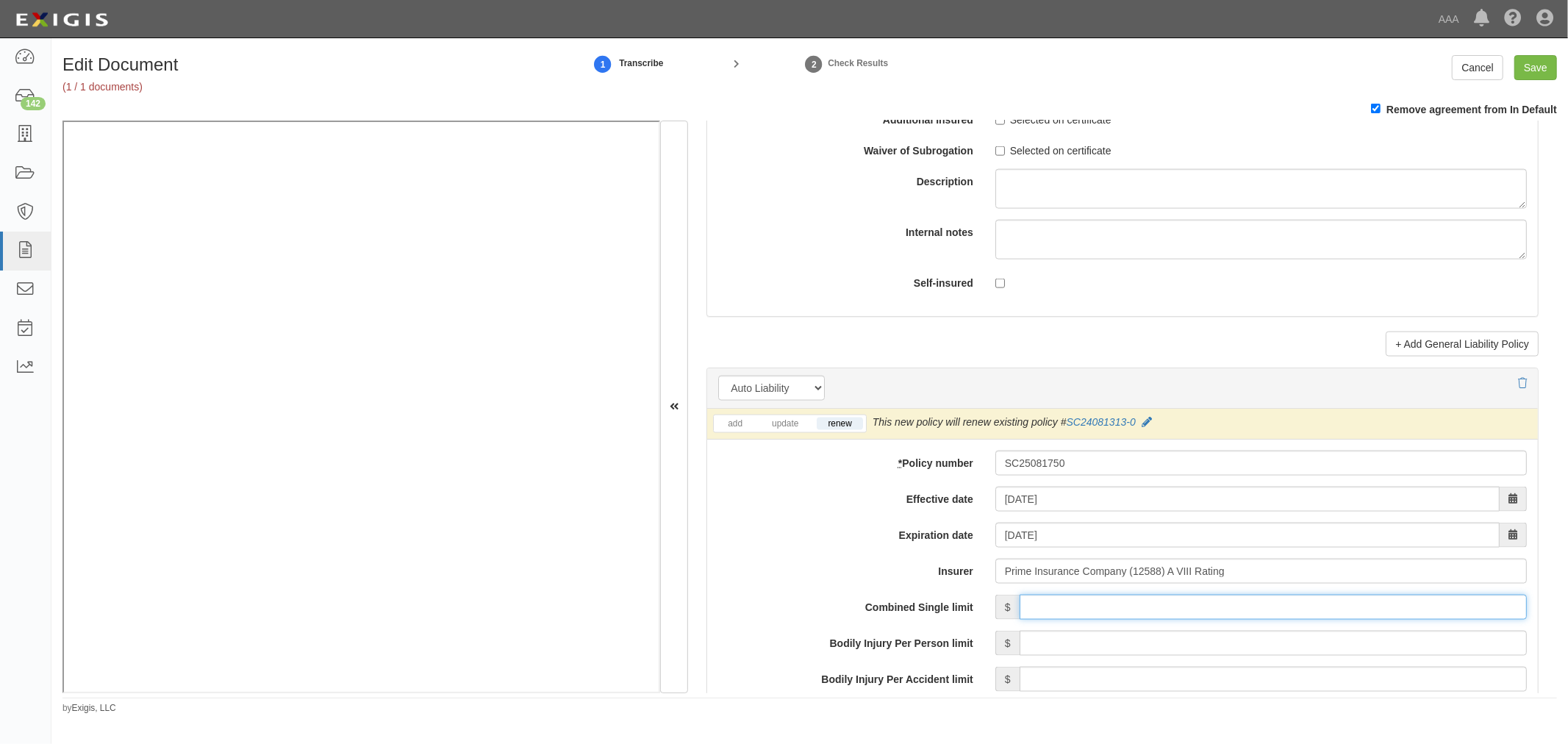
click at [1090, 610] on input "Combined Single limit" at bounding box center [1273, 607] width 507 height 25
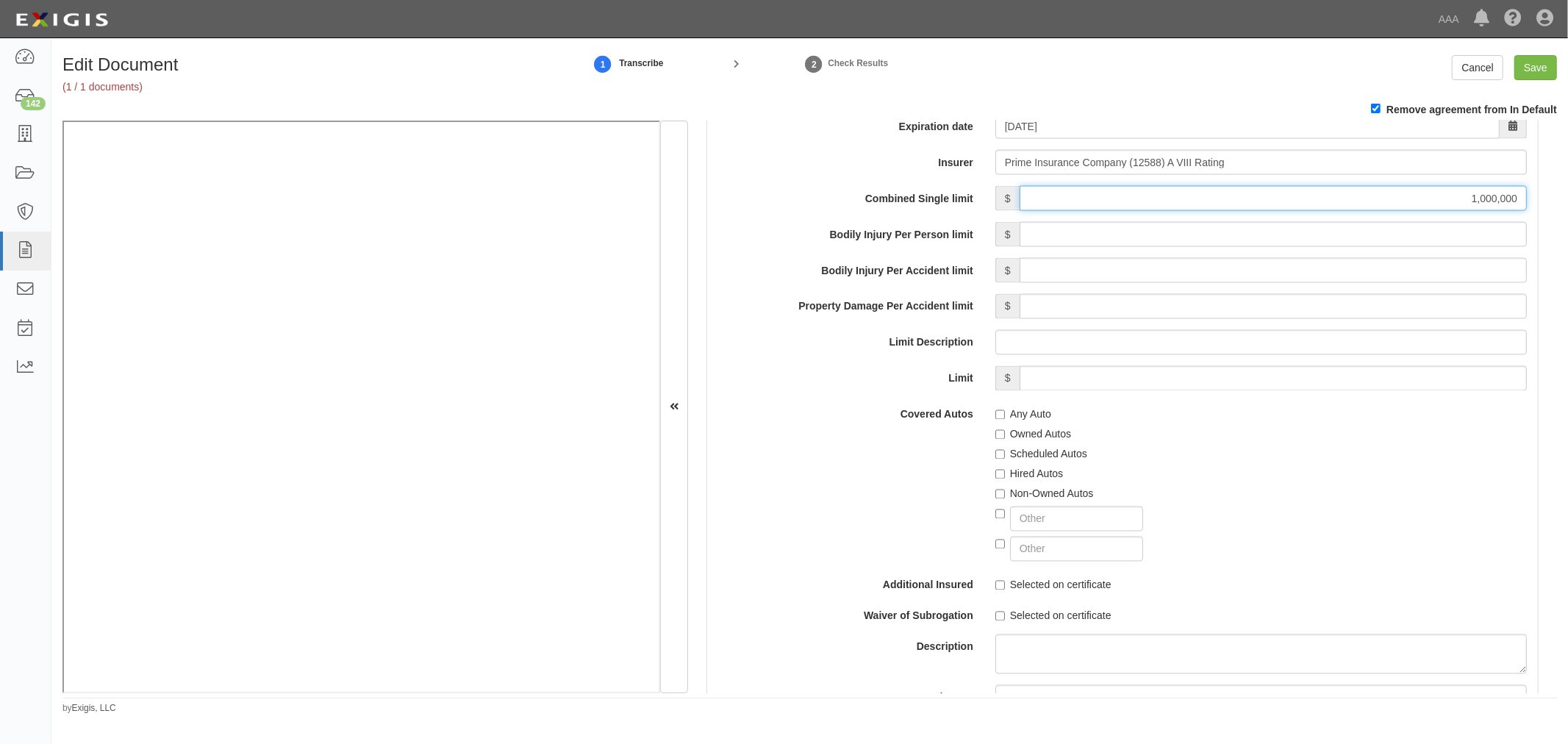
type input "1,000,000"
click at [995, 420] on input "Any Auto" at bounding box center [999, 415] width 9 height 9
checkbox input "true"
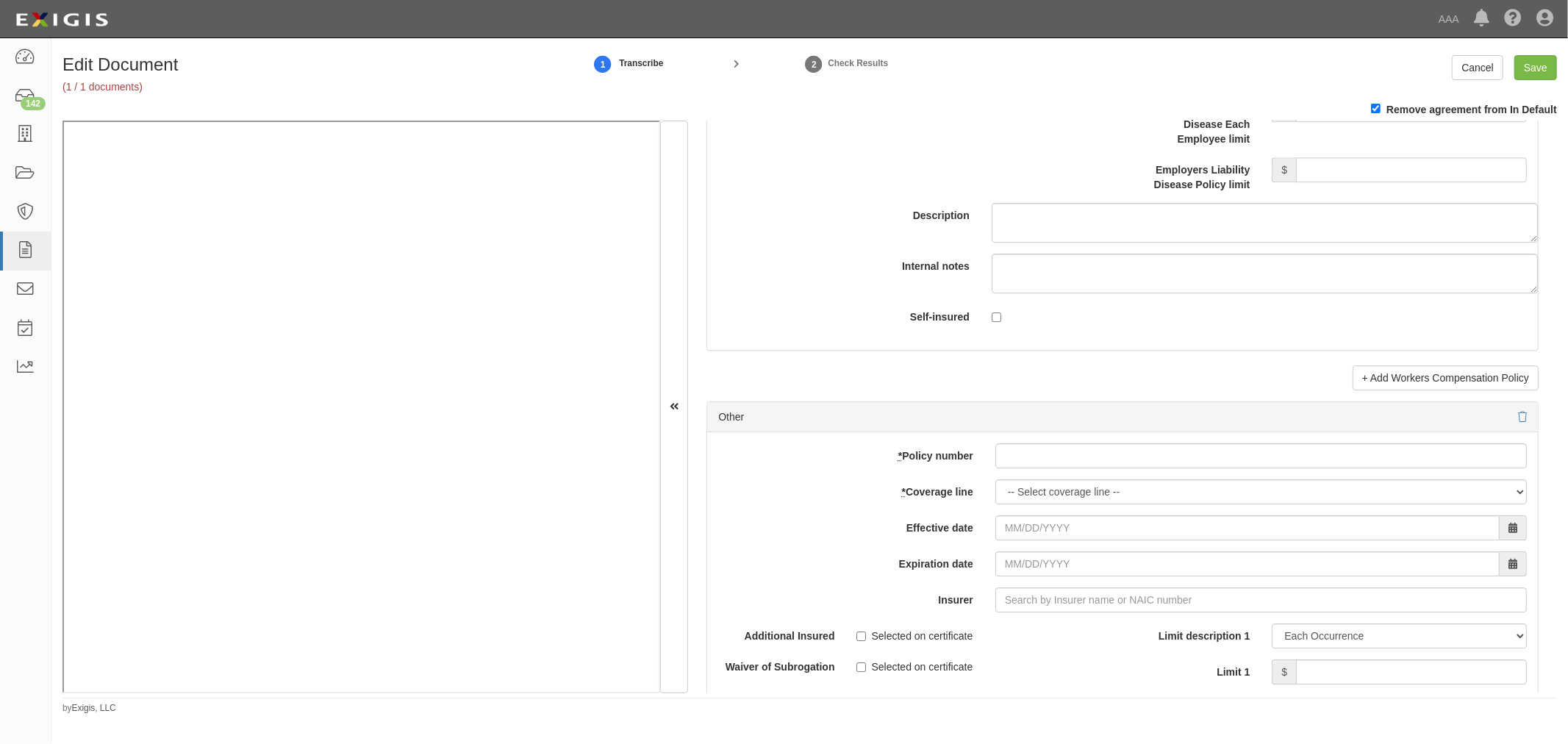
scroll to position [4086, 0]
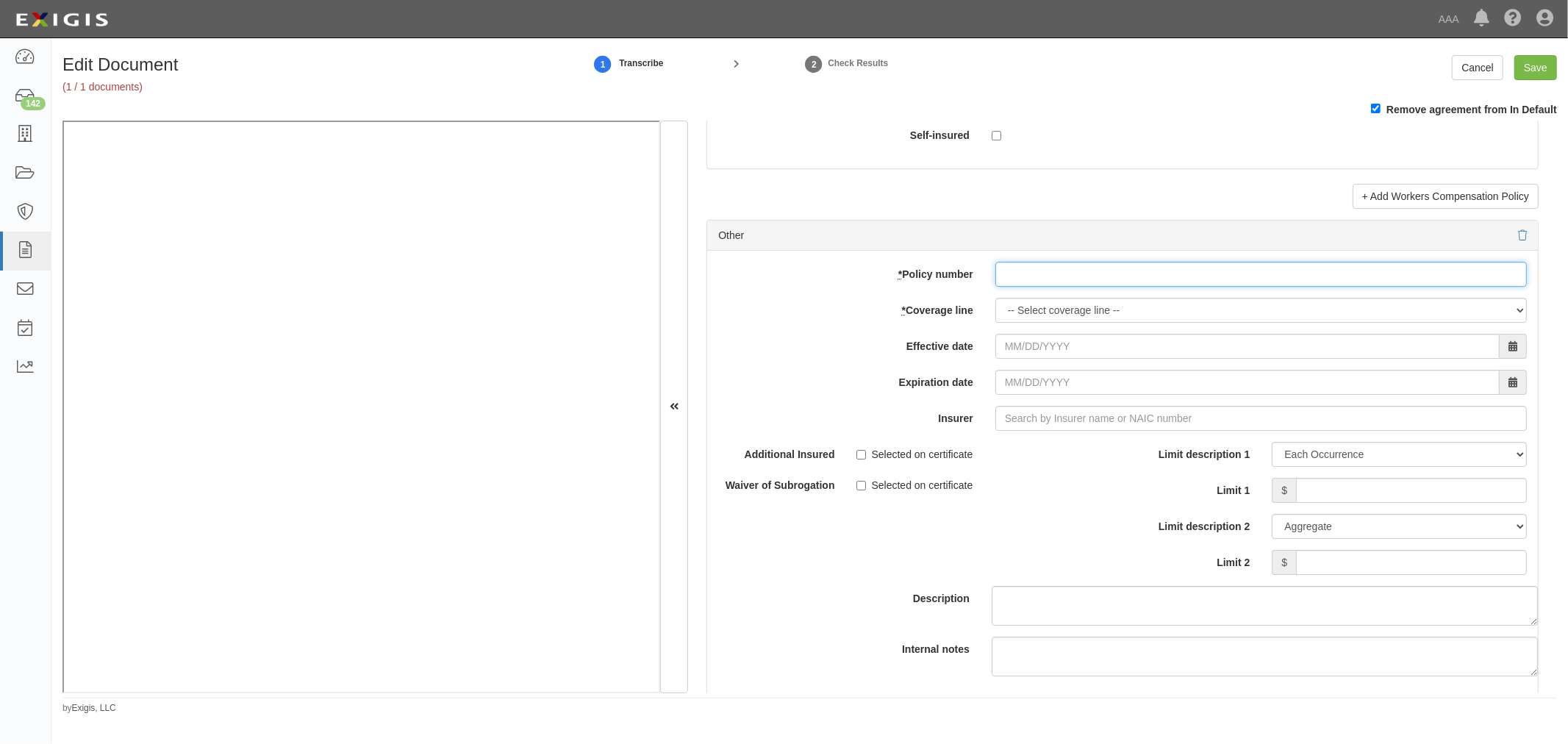
drag, startPoint x: 1057, startPoint y: 283, endPoint x: 1049, endPoint y: 294, distance: 13.6
click at [1056, 283] on input "* Policy number" at bounding box center [1260, 273] width 531 height 25
paste input "SC25081750"
type input "SC25081750"
click at [1027, 323] on select "-- Select coverage line -- Asbestos Abatement Auto Physical Damage Boiler & Mac…" at bounding box center [1260, 309] width 531 height 25
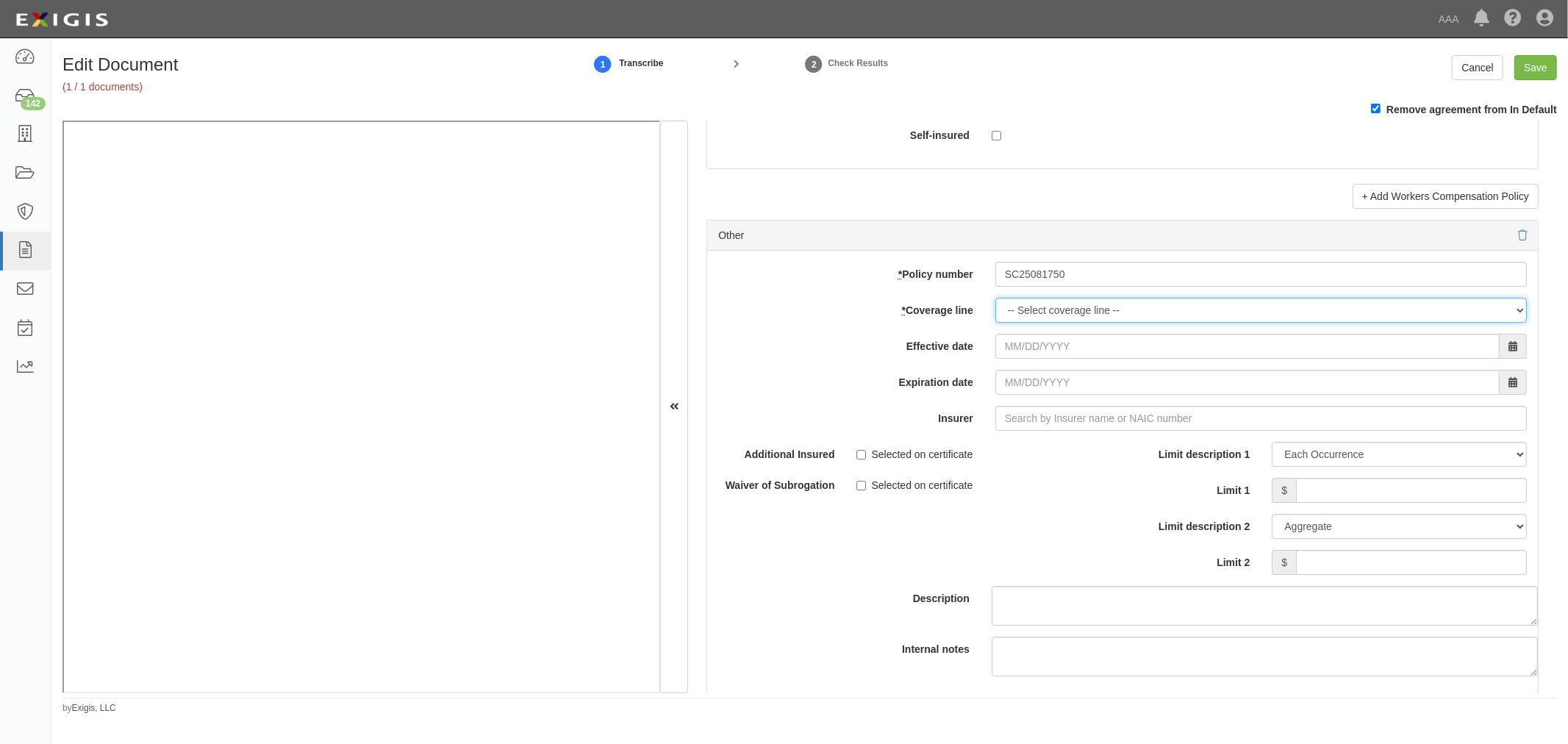
select select "70"
click at [995, 323] on select "-- Select coverage line -- Asbestos Abatement Auto Physical Damage Boiler & Mac…" at bounding box center [1260, 309] width 531 height 25
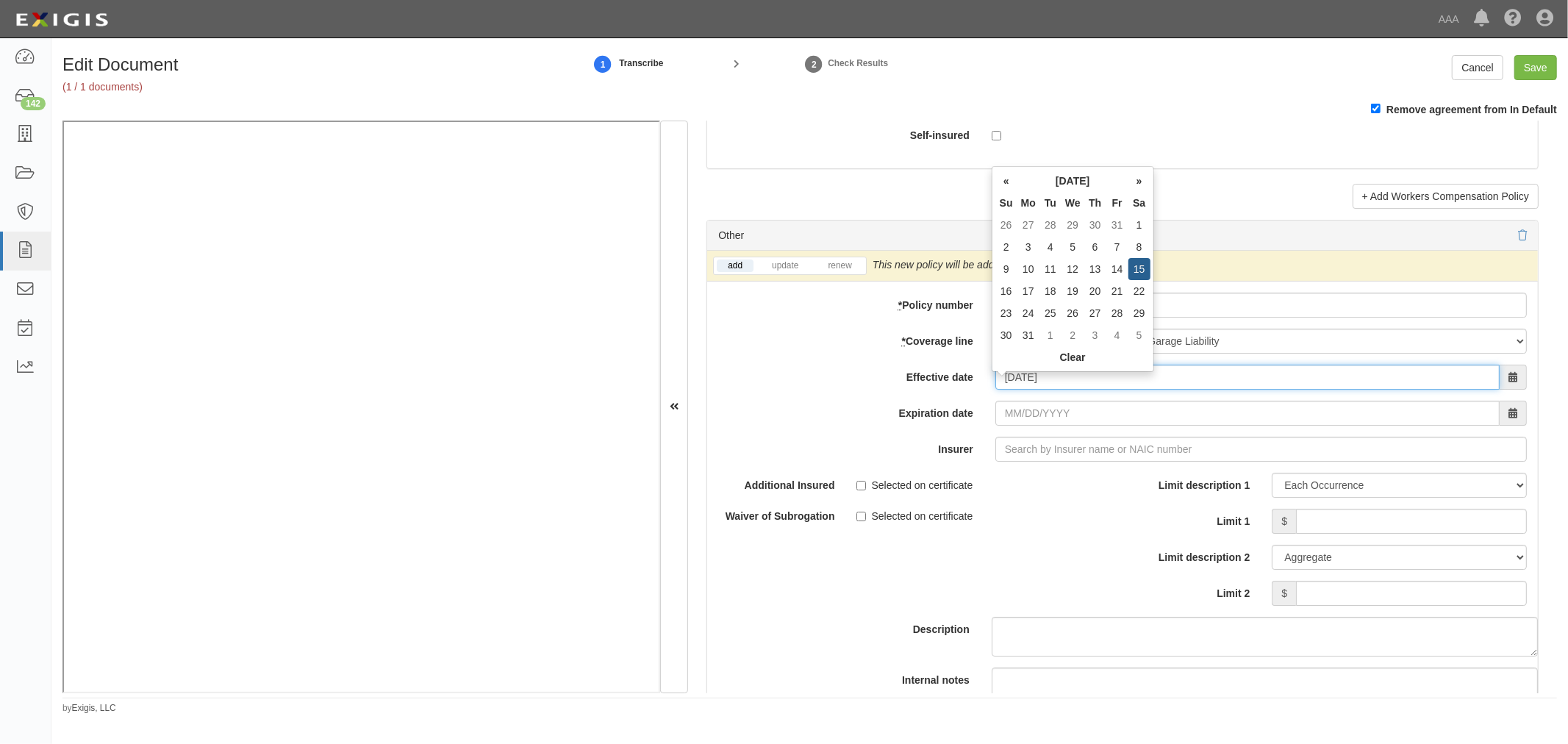
type input "[DATE]"
type input "08/15/2026"
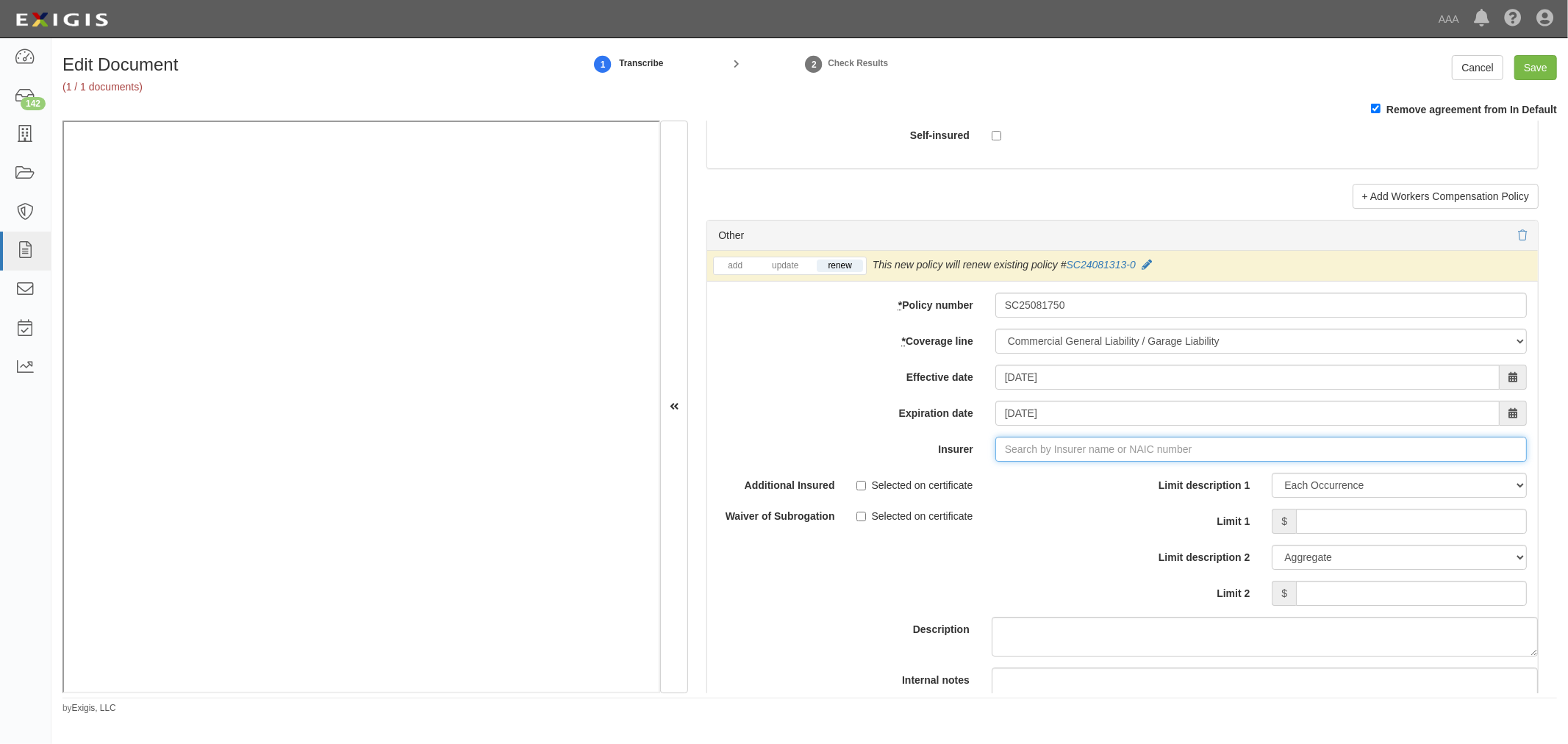
type input "180 Seguros S.A. (0) NR Rating"
type input "1"
click at [1068, 487] on div "Prime Insurance Company ( 12588 ) A VIII Rating" at bounding box center [1024, 477] width 249 height 19
type input "Prime Insurance Company (12588) A VIII Rating"
click at [1348, 527] on input "Limit 1" at bounding box center [1411, 521] width 231 height 25
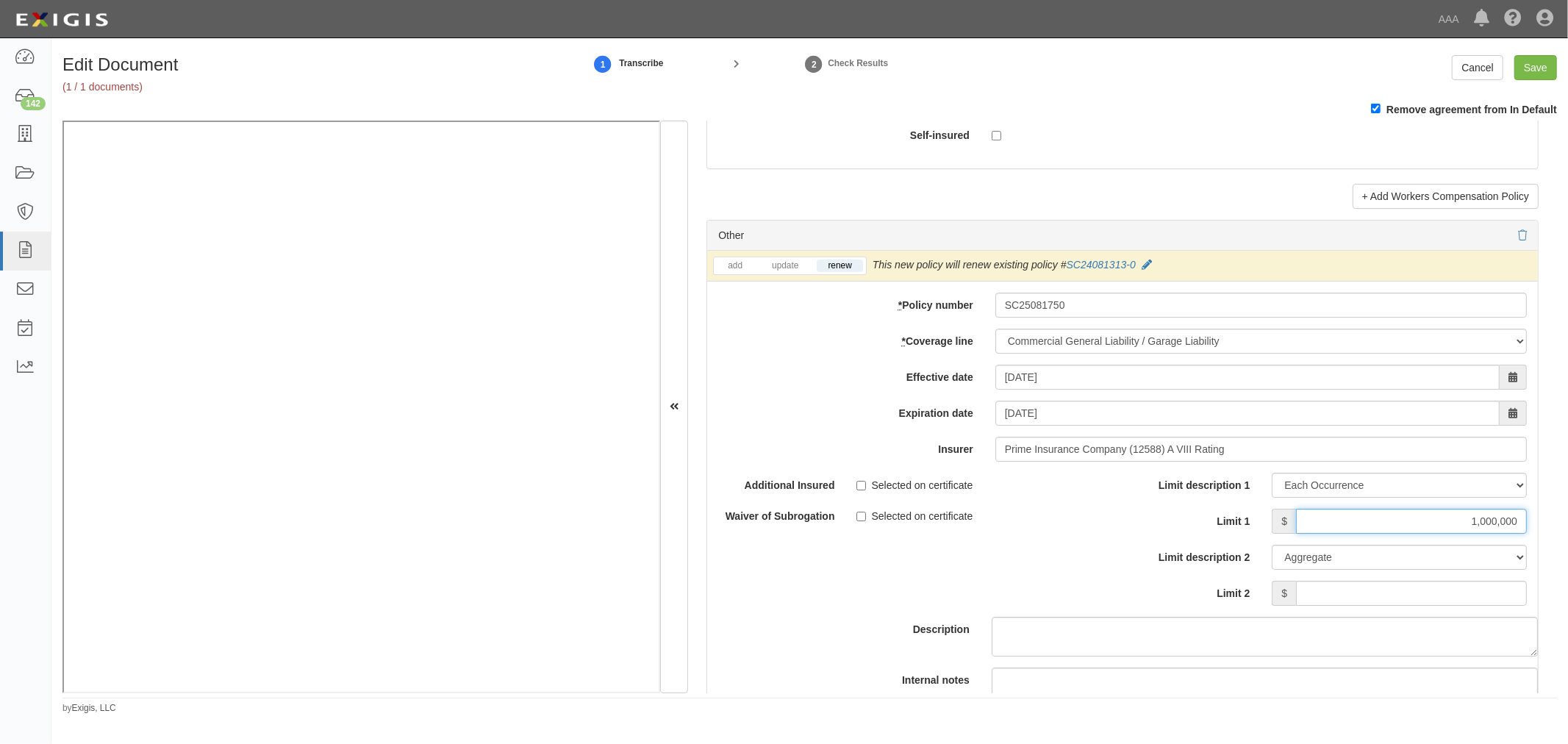
type input "1,000,000"
click at [1400, 588] on div "Limit description 1 Limit Each Occurrence Each Claim Aggregate Deductible Self-…" at bounding box center [1330, 540] width 393 height 134
drag, startPoint x: 1399, startPoint y: 590, endPoint x: 1391, endPoint y: 608, distance: 19.7
click at [1397, 594] on input "Limit 2" at bounding box center [1411, 593] width 231 height 25
click at [1391, 606] on input "Limit 2" at bounding box center [1411, 593] width 231 height 25
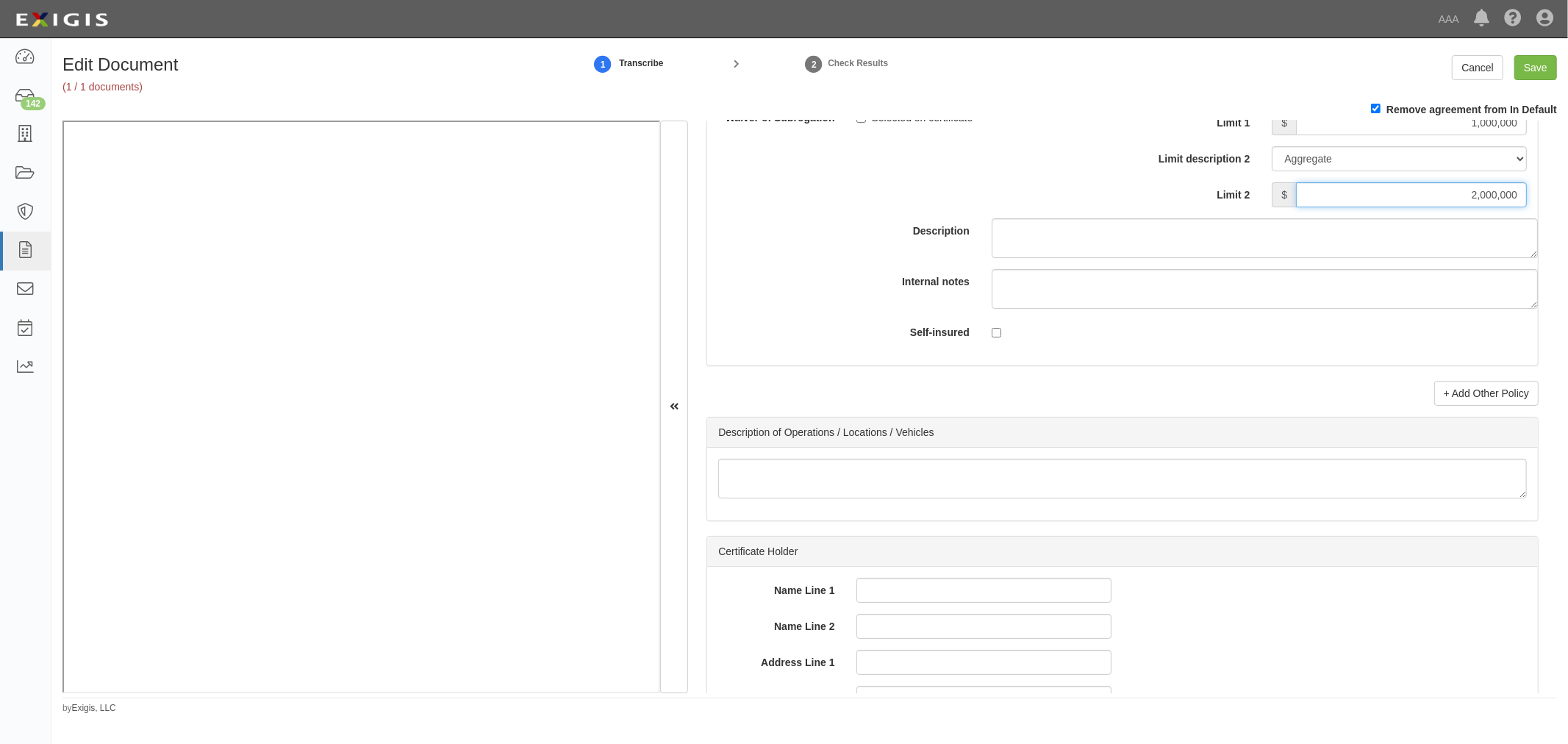
scroll to position [4631, 0]
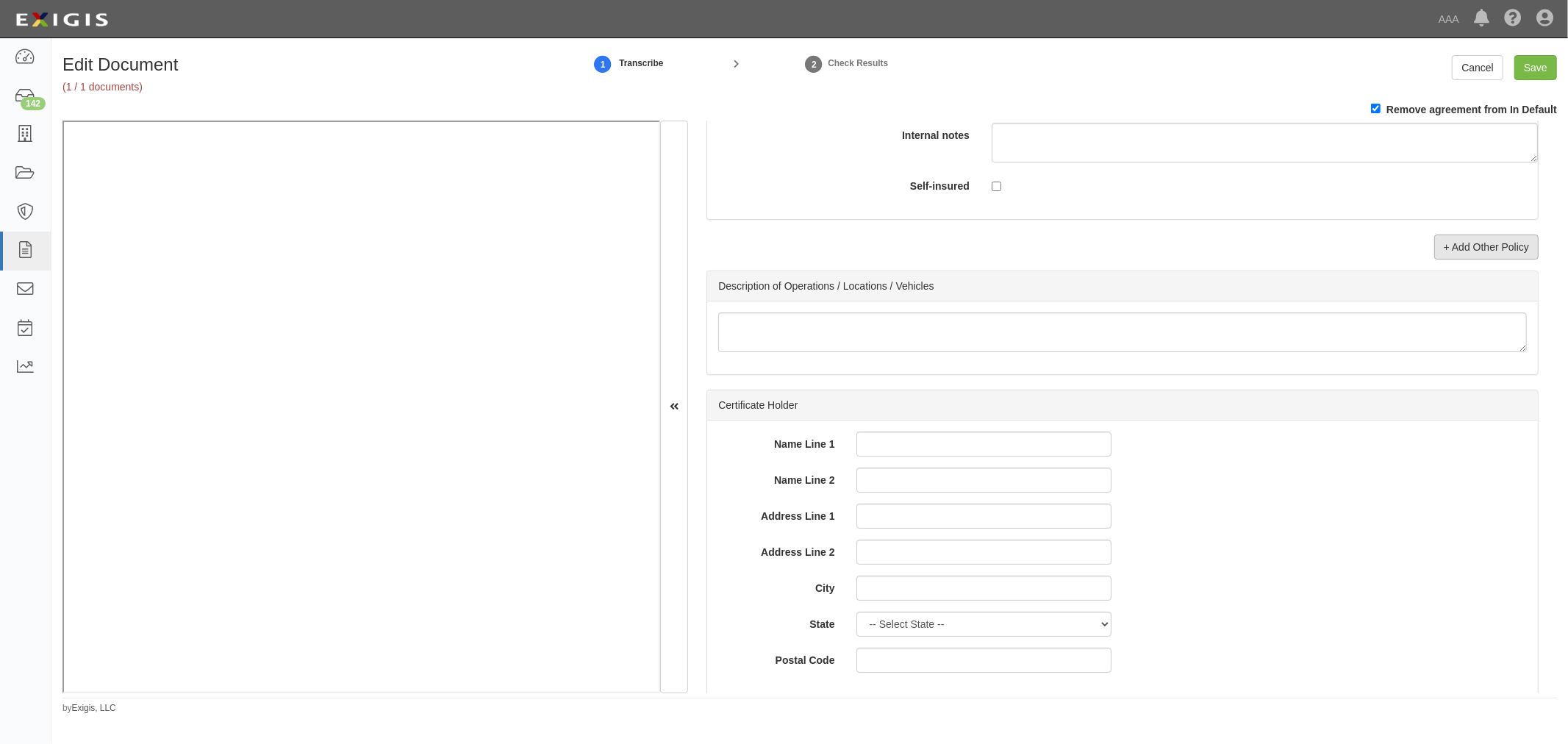
type input "2,000,000"
click at [1466, 252] on link "+ Add Other Policy" at bounding box center [1485, 247] width 104 height 25
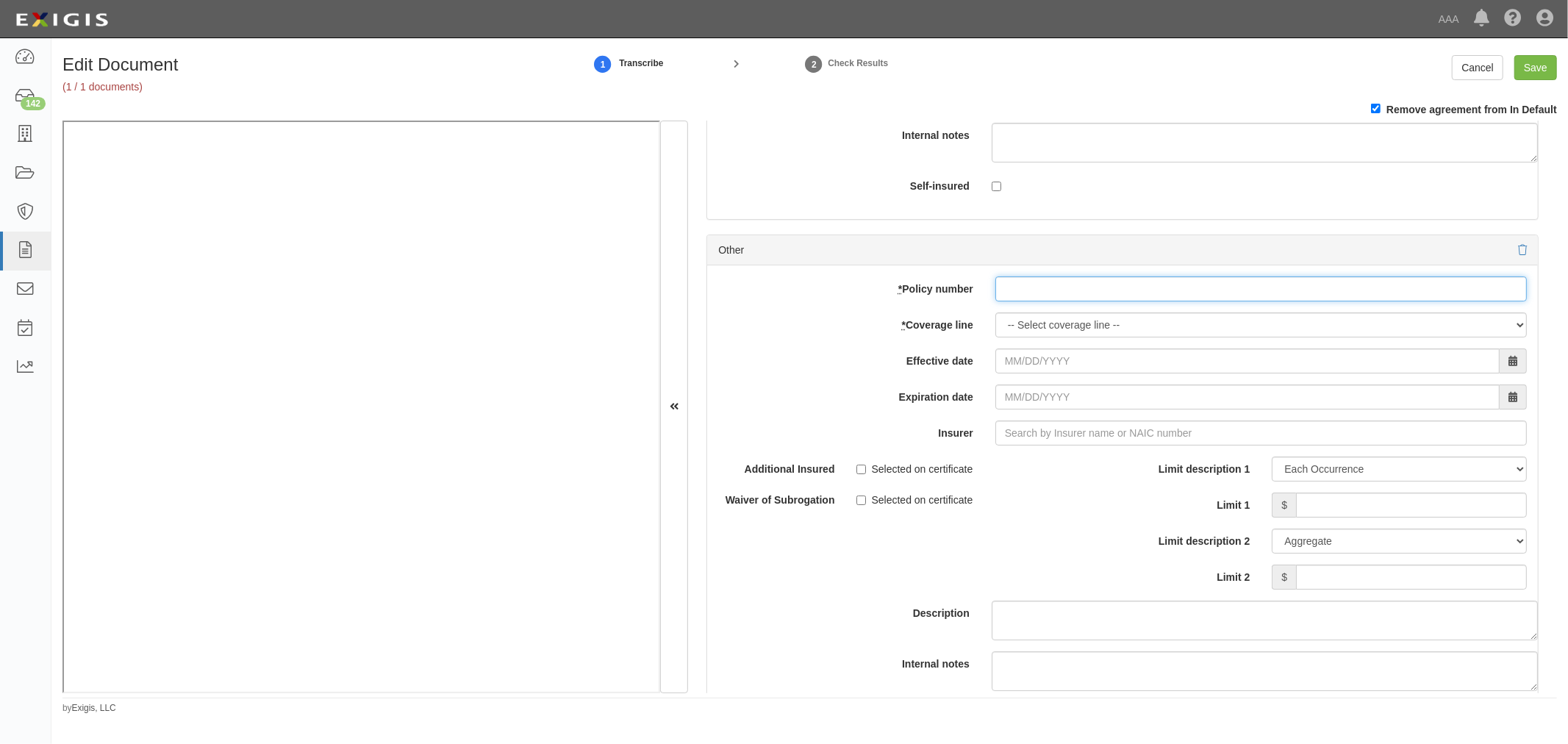
click at [1043, 288] on input "* Policy number" at bounding box center [1260, 288] width 531 height 25
paste input "SC25081750"
type input "SC25081750"
click at [1017, 328] on select "-- Select coverage line -- Asbestos Abatement Auto Physical Damage Boiler & Mac…" at bounding box center [1260, 324] width 531 height 25
select select "56"
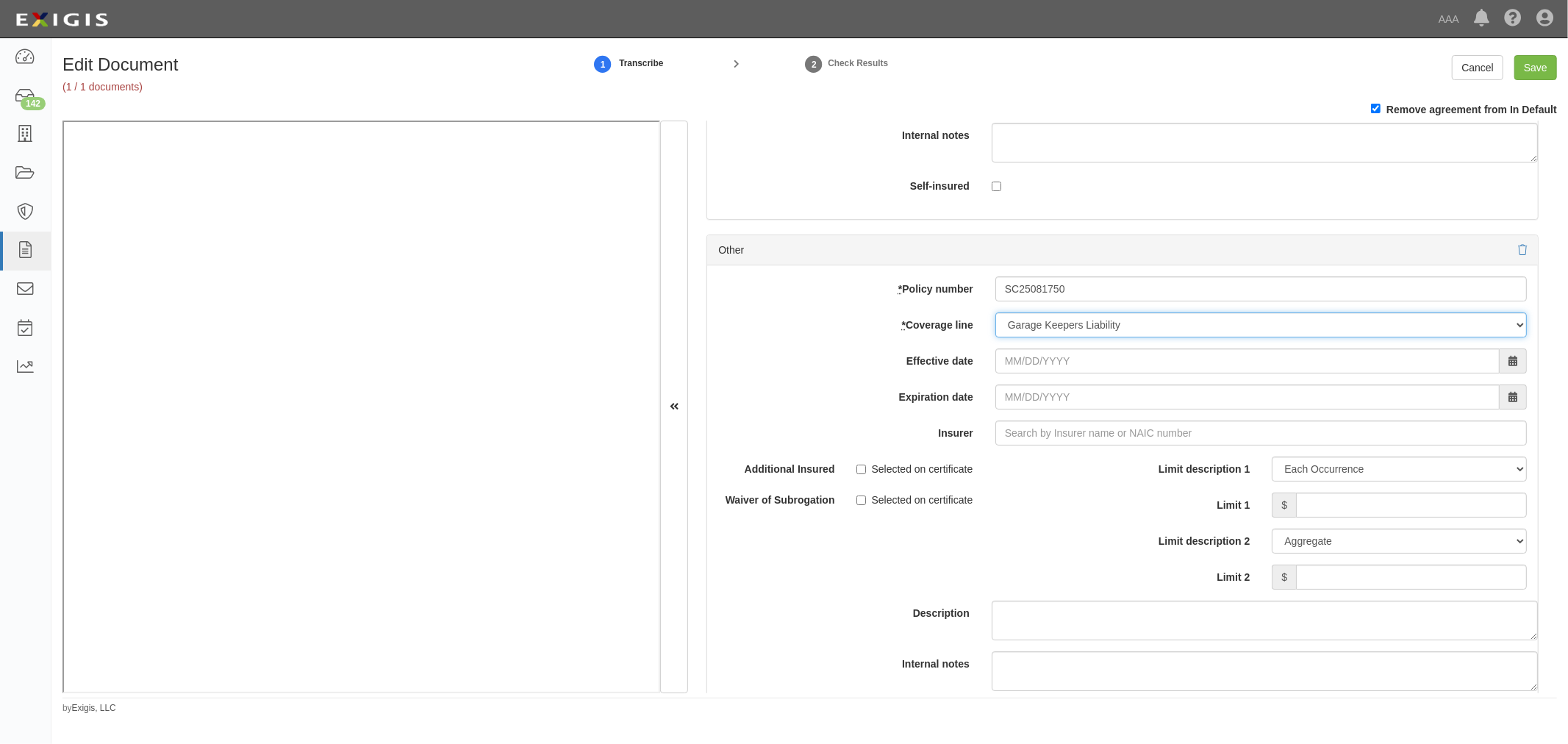
click at [995, 338] on select "-- Select coverage line -- Asbestos Abatement Auto Physical Damage Boiler & Mac…" at bounding box center [1260, 324] width 531 height 25
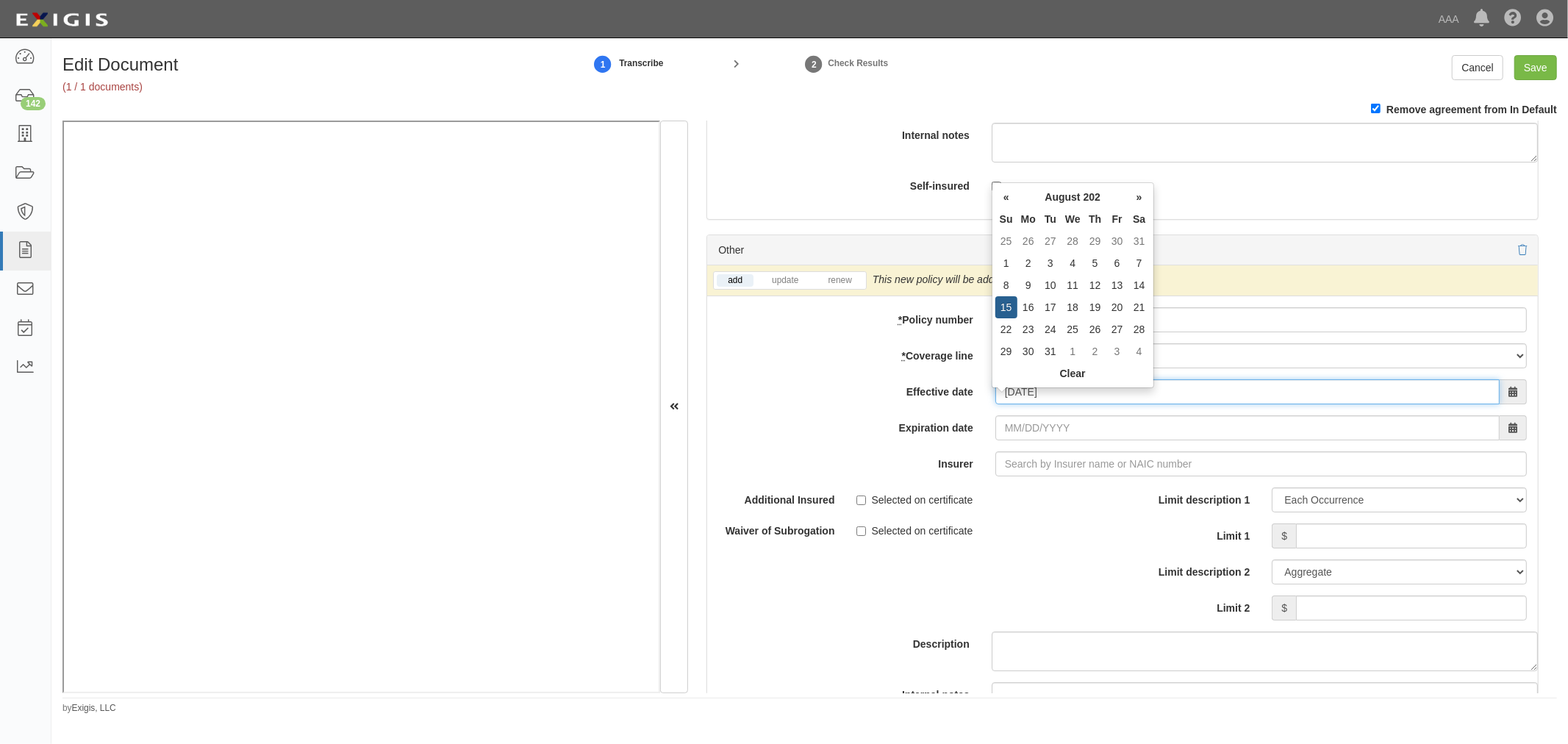
type input "[DATE]"
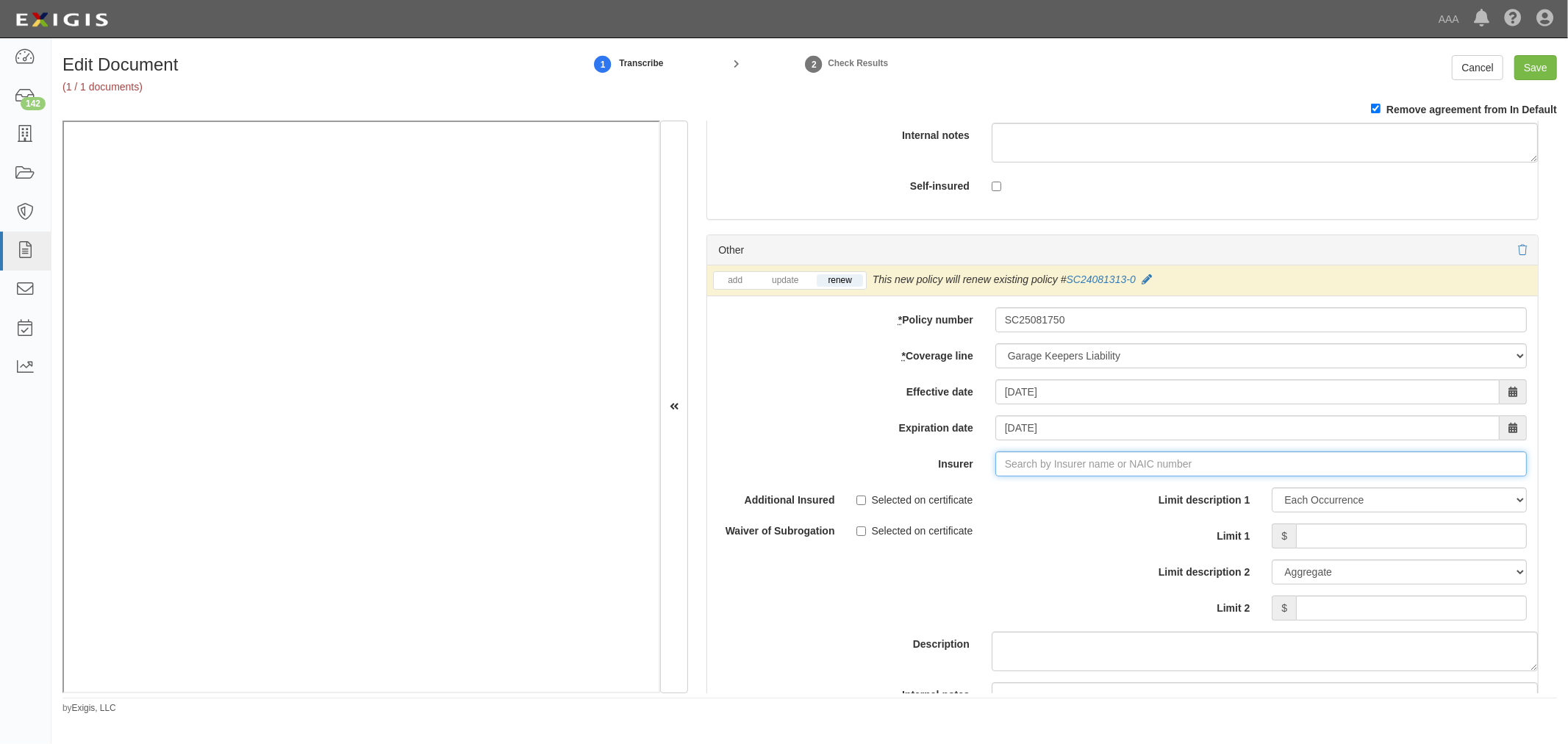
type input "180 Seguros S.A. (0) NR Rating"
type input "1"
click at [1013, 502] on div "Prime Insurance Company ( 12588 ) A VIII Rating" at bounding box center [1024, 492] width 249 height 19
type input "Prime Insurance Company (12588) A VIII Rating"
click at [1311, 539] on input "Limit 1" at bounding box center [1411, 536] width 231 height 25
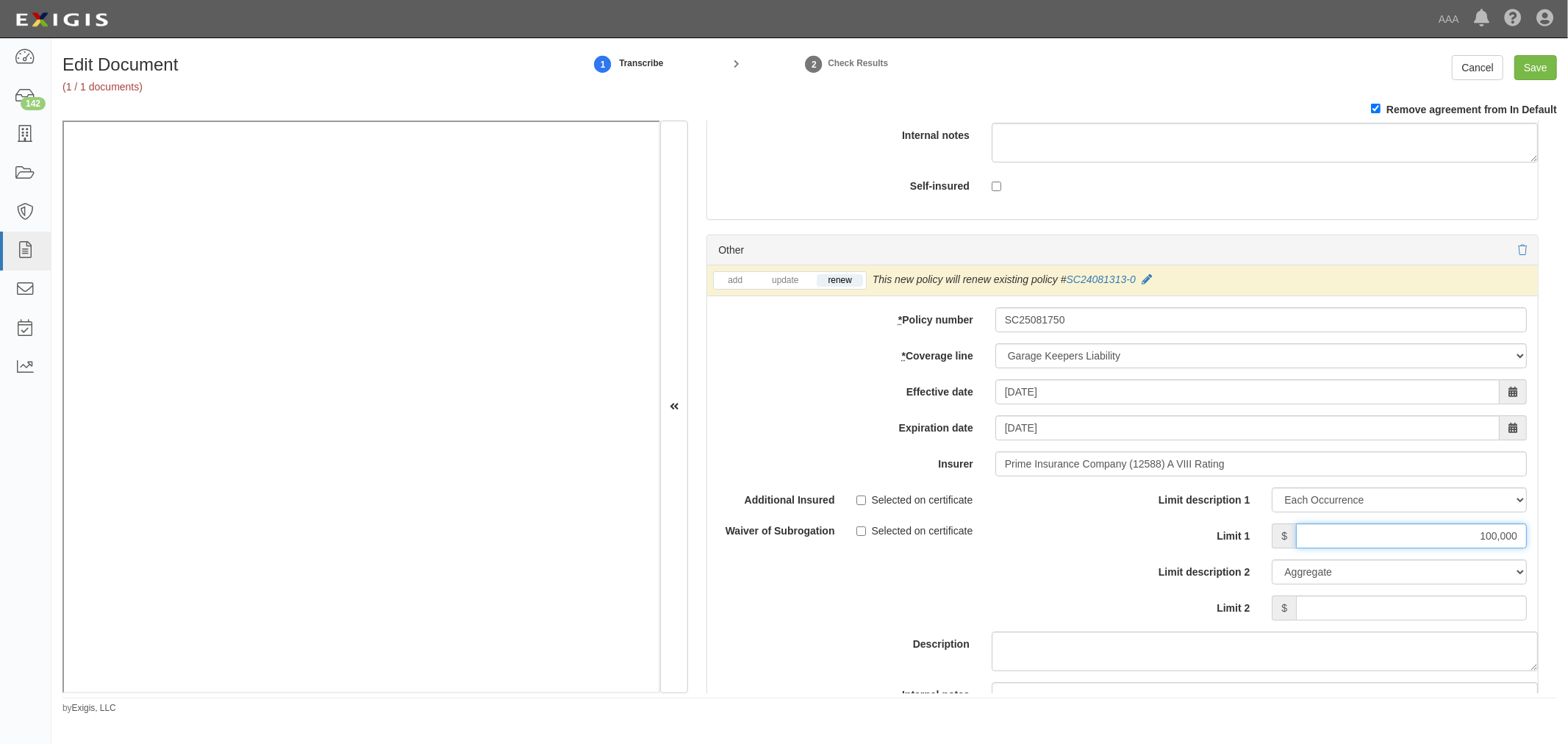
type input "100,000"
click at [1314, 609] on input "Limit 2" at bounding box center [1411, 608] width 231 height 25
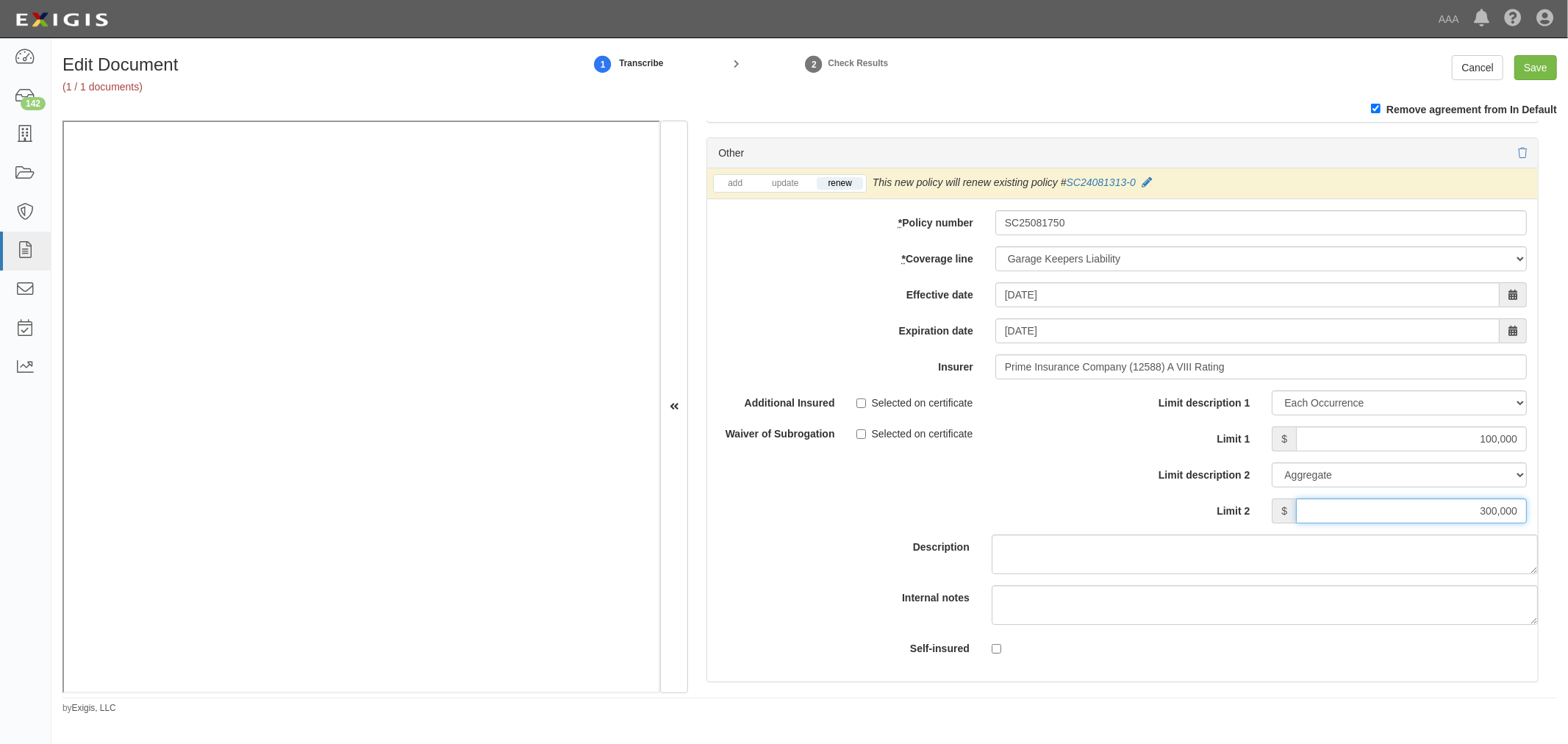
scroll to position [4767, 0]
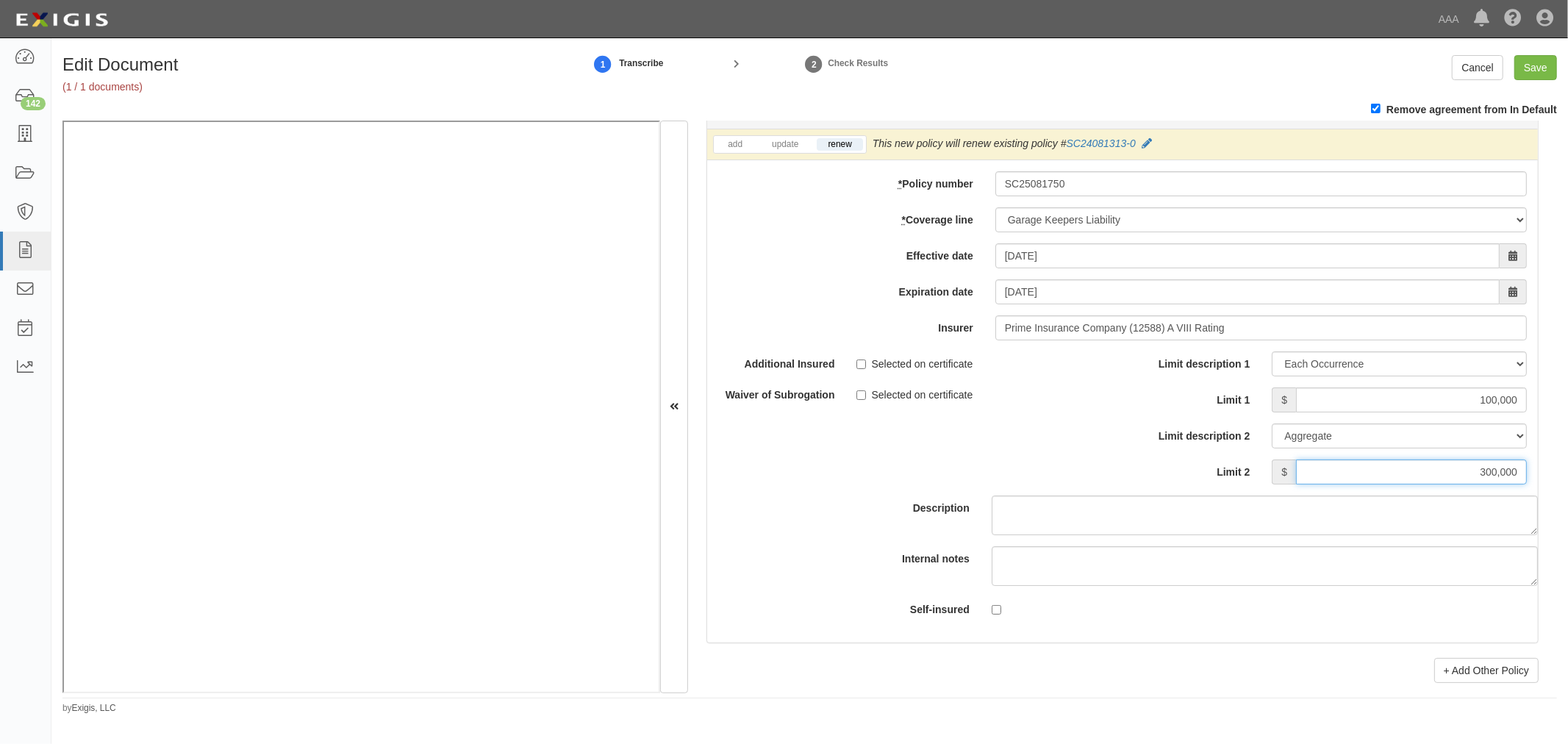
drag, startPoint x: 1525, startPoint y: 492, endPoint x: 1567, endPoint y: 498, distance: 42.4
click at [1567, 496] on div "Edit Document (1 / 1 documents) 1 Transcribe 2 Check Results Cancel Save Remove…" at bounding box center [810, 385] width 1516 height 659
type input "100,000"
drag, startPoint x: 1455, startPoint y: 410, endPoint x: 1567, endPoint y: 401, distance: 112.4
click at [1567, 401] on div "Edit Document (1 / 1 documents) 1 Transcribe 2 Check Results Cancel Save Remove…" at bounding box center [810, 385] width 1516 height 659
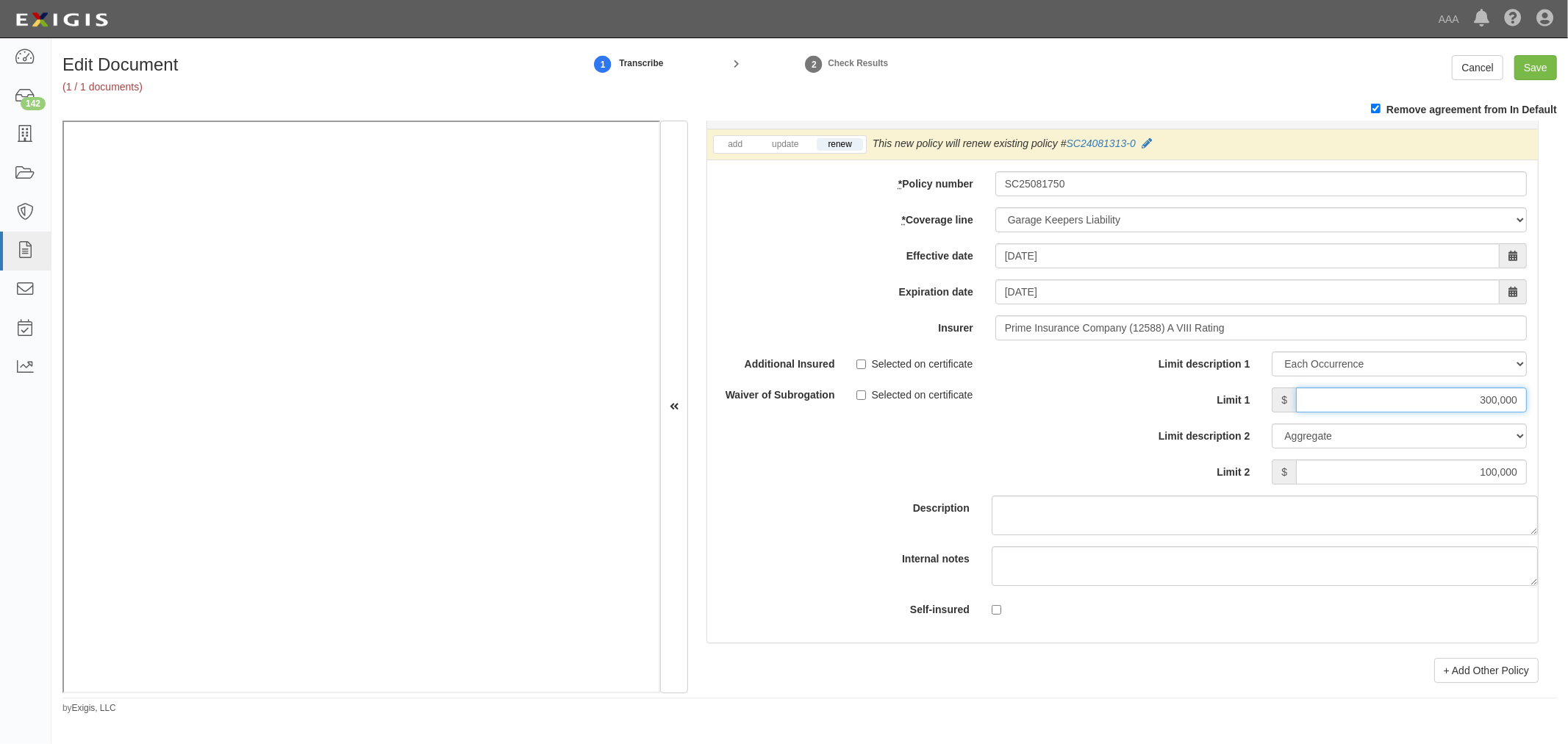
type input "300,000"
drag, startPoint x: 1443, startPoint y: 476, endPoint x: 1567, endPoint y: 467, distance: 124.3
click at [1567, 467] on div "Edit Document (1 / 1 documents) 1 Transcribe 2 Check Results Cancel Save Remove…" at bounding box center [810, 385] width 1516 height 659
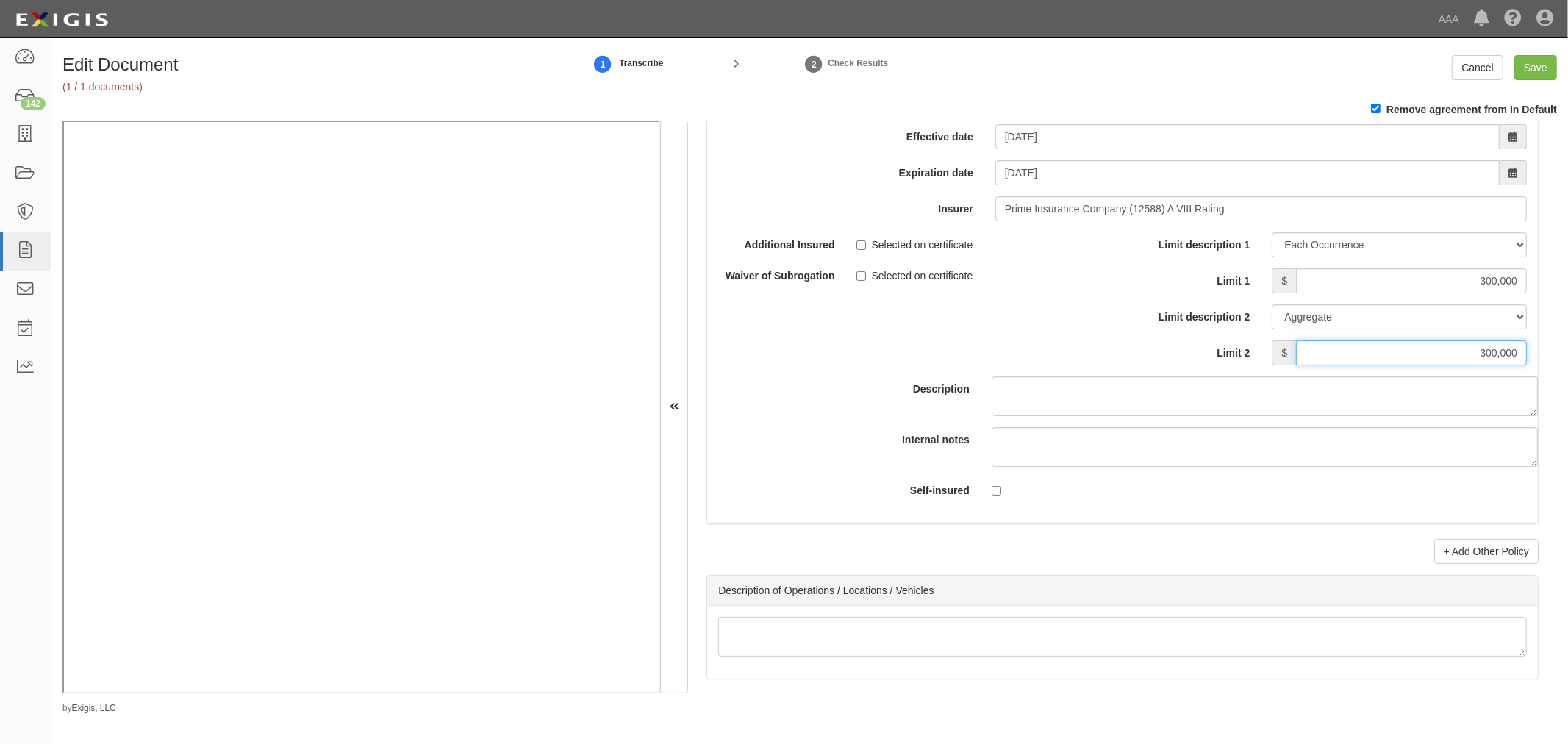
scroll to position [5175, 0]
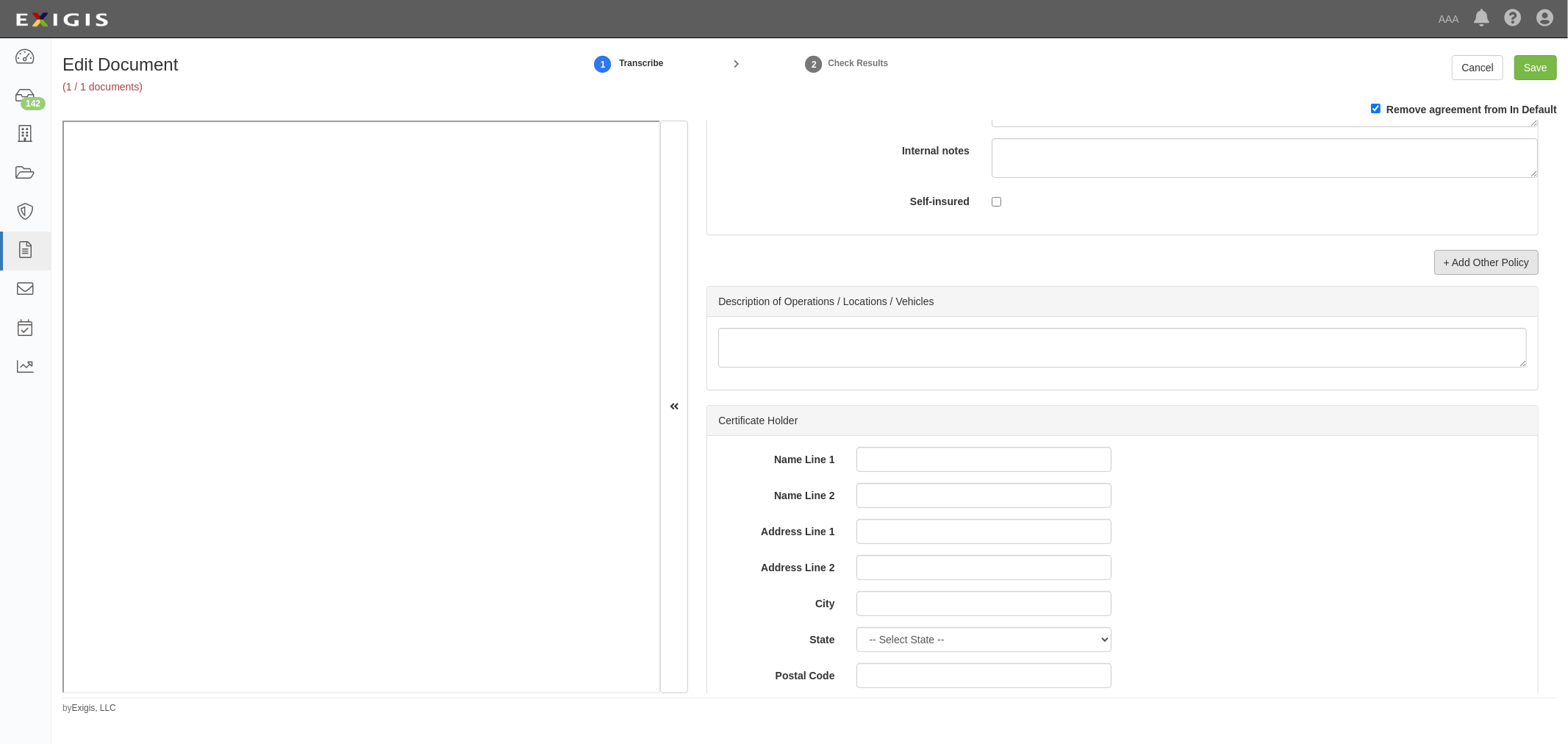
type input "300,000"
click at [1456, 275] on link "+ Add Other Policy" at bounding box center [1485, 262] width 104 height 25
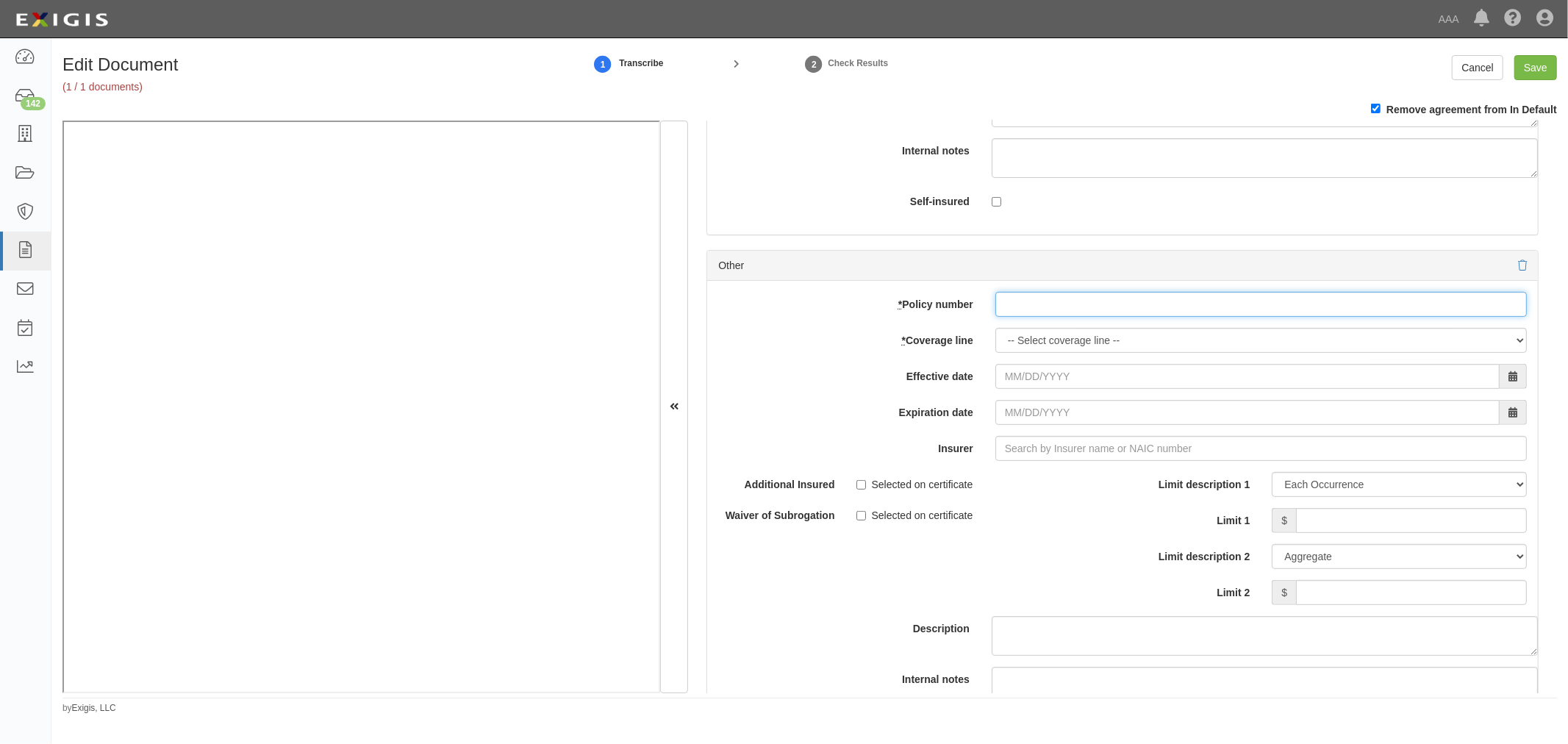
drag, startPoint x: 997, startPoint y: 315, endPoint x: 1003, endPoint y: 322, distance: 9.2
click at [998, 316] on input "* Policy number" at bounding box center [1260, 304] width 531 height 25
paste input "SC25081750"
type input "SC25081750"
click at [1020, 353] on select "-- Select coverage line -- Asbestos Abatement Auto Physical Damage Boiler & Mac…" at bounding box center [1260, 340] width 531 height 25
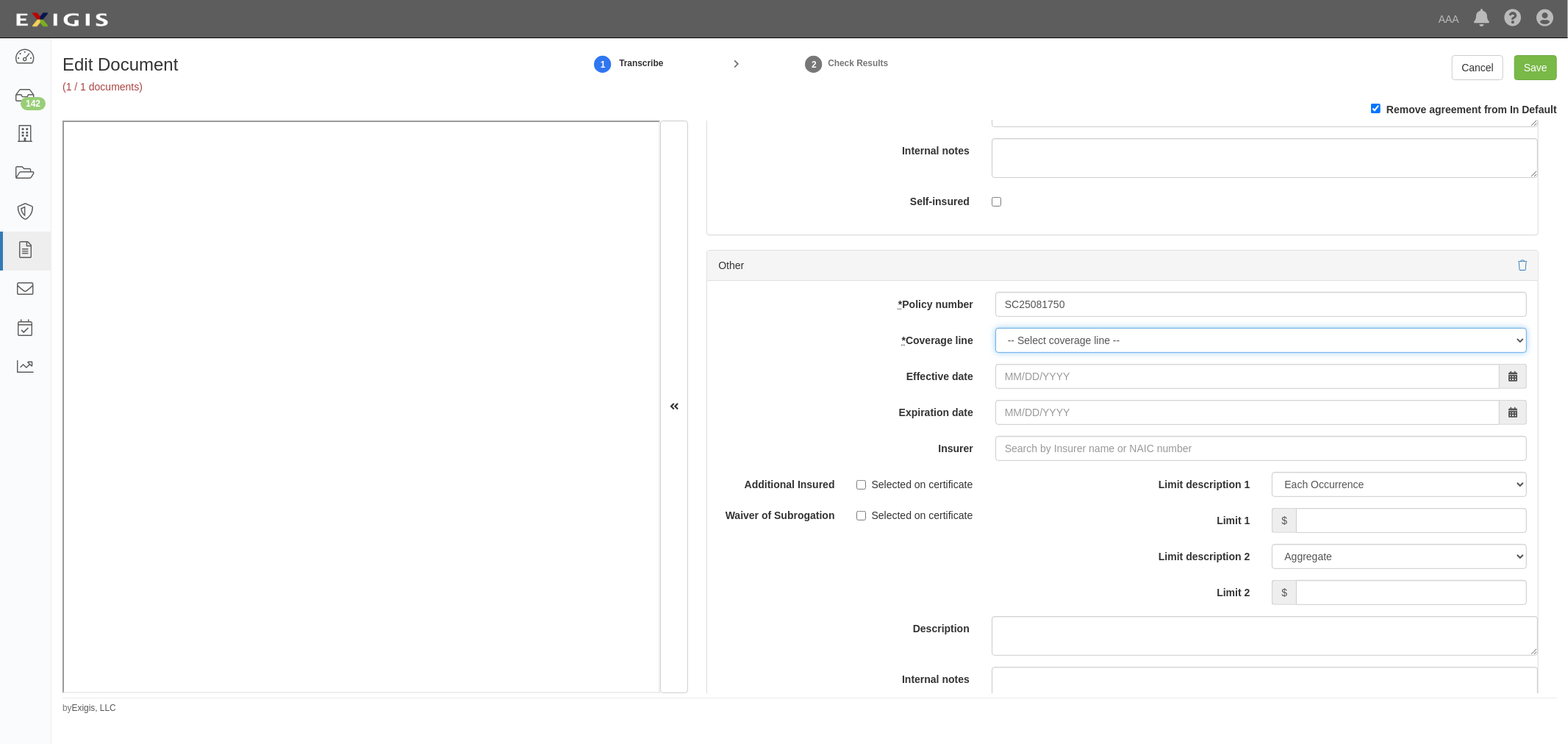
select select "71"
click at [995, 353] on select "-- Select coverage line -- Asbestos Abatement Auto Physical Damage Boiler & Mac…" at bounding box center [1260, 340] width 531 height 25
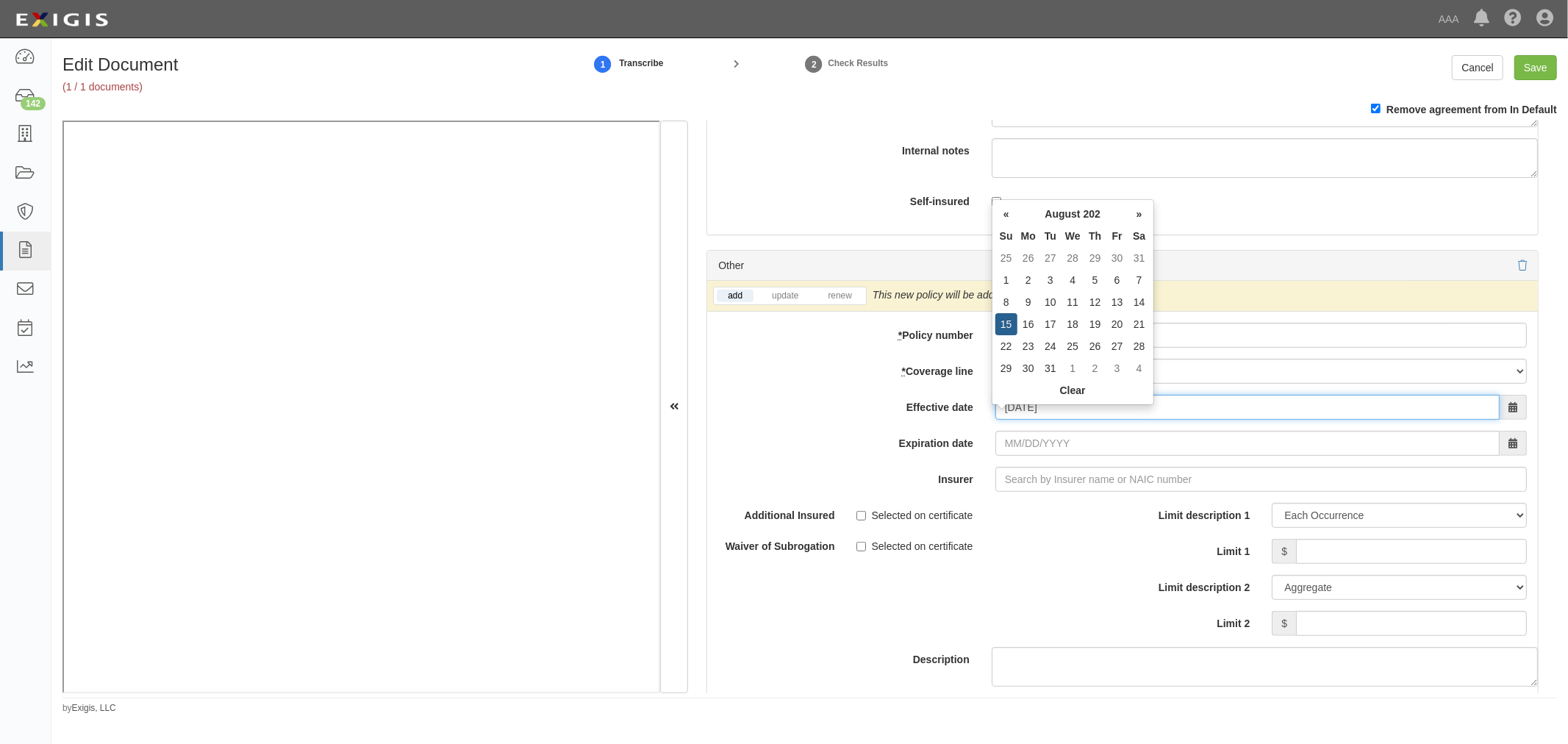
type input "08/15/2025"
type input "08/15/2026"
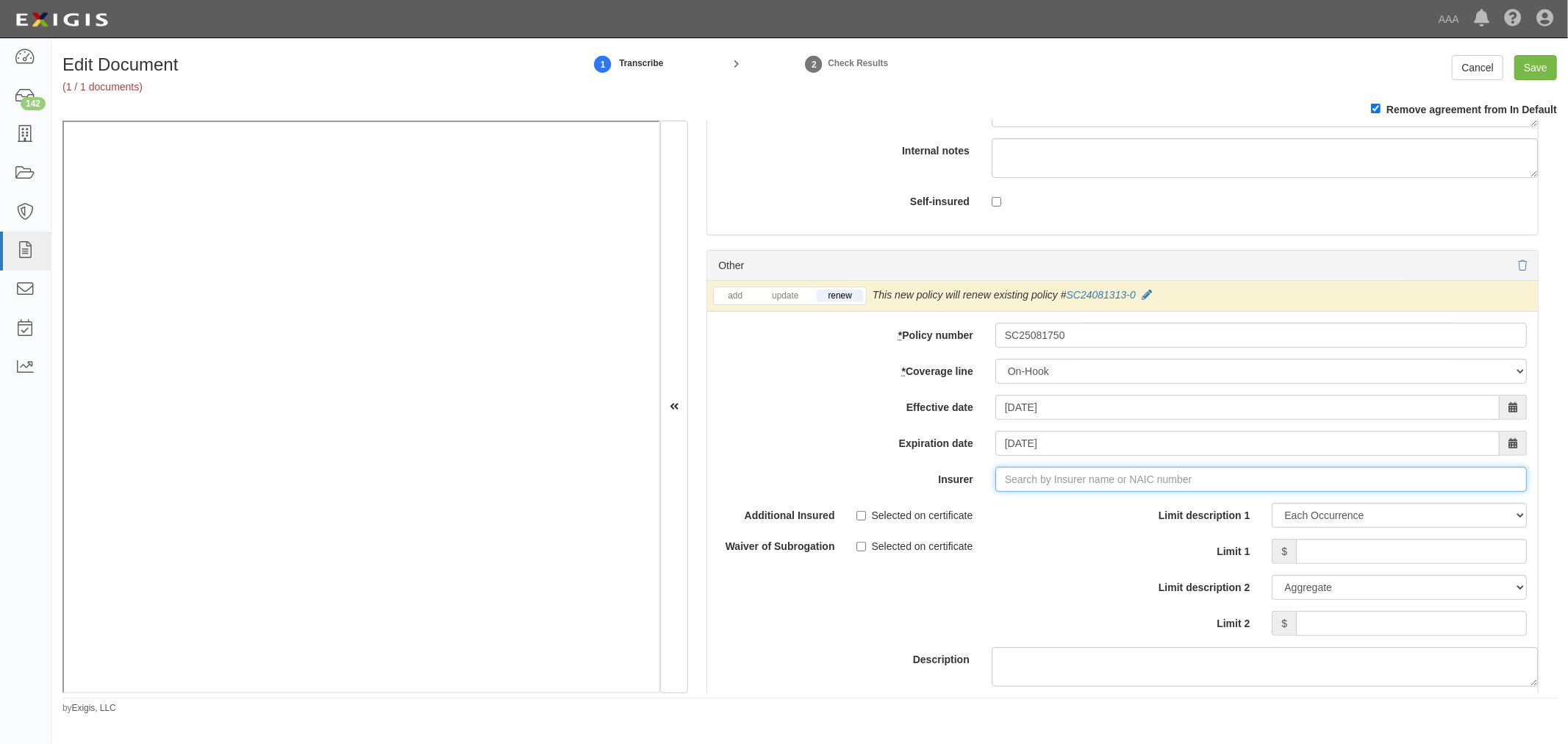
type input "180 Seguros S.A. (0) NR Rating"
type input "1"
click at [986, 517] on div "Prime Insurance Company ( 12588 ) A VIII Rating" at bounding box center [1024, 507] width 249 height 19
type input "Prime Insurance Company (12588) A VIII Rating"
click at [1375, 564] on input "Limit 1" at bounding box center [1411, 551] width 231 height 25
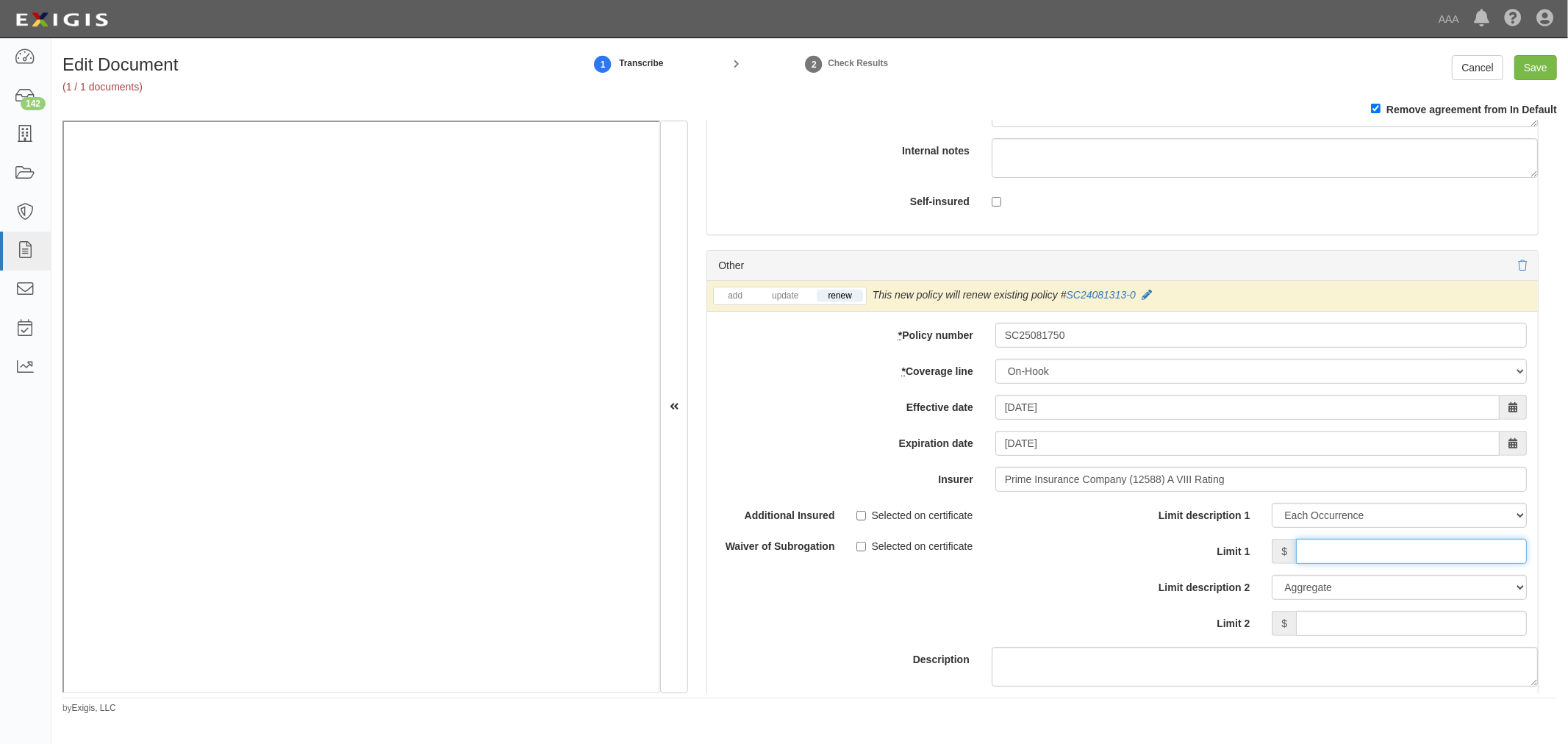
type input "1"
type input "300,000"
click at [1367, 647] on div "Limit description 1 Limit Each Occurrence Each Claim Aggregate Deductible Self-…" at bounding box center [1330, 575] width 415 height 145
click at [1367, 634] on input "Limit 2" at bounding box center [1411, 623] width 231 height 25
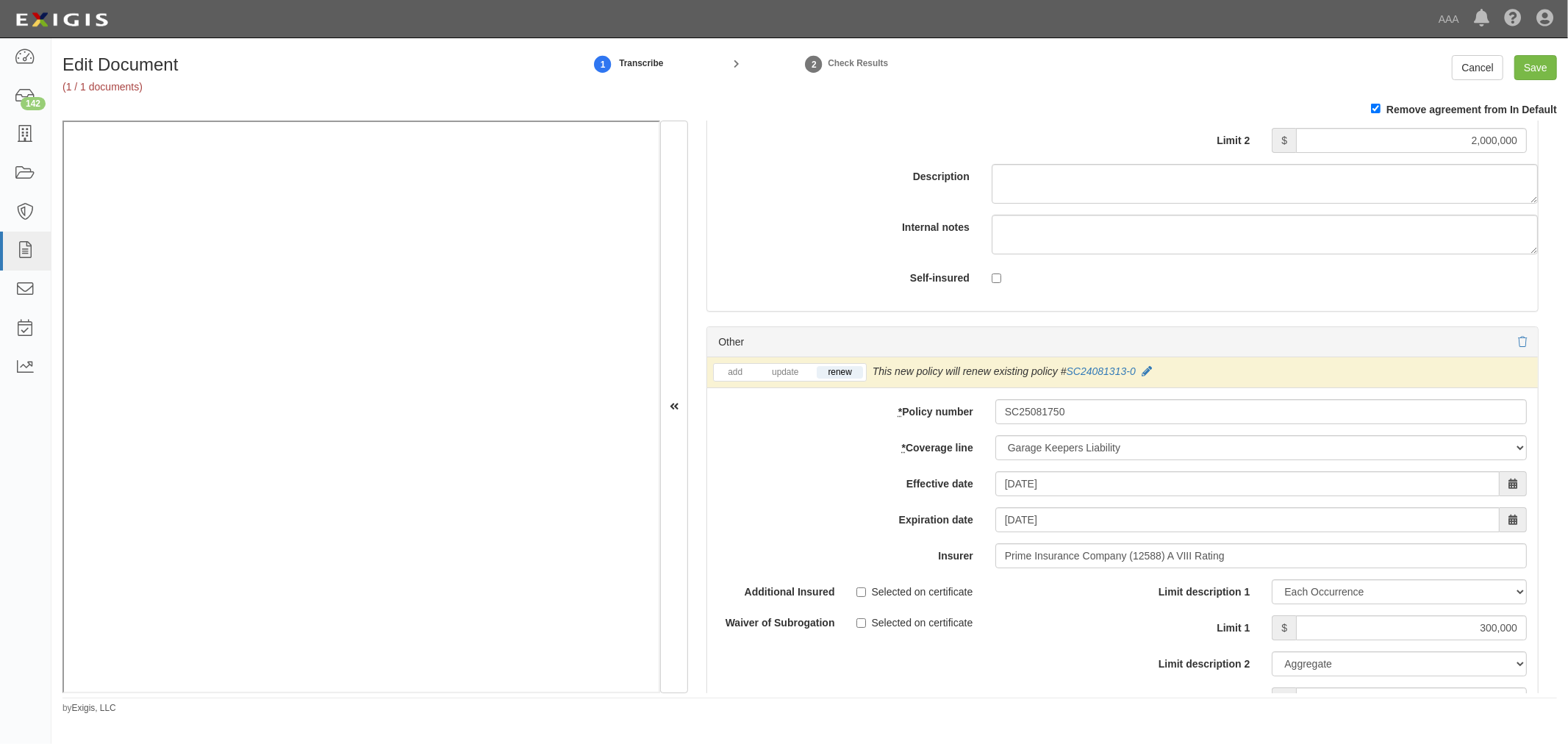
scroll to position [4358, 0]
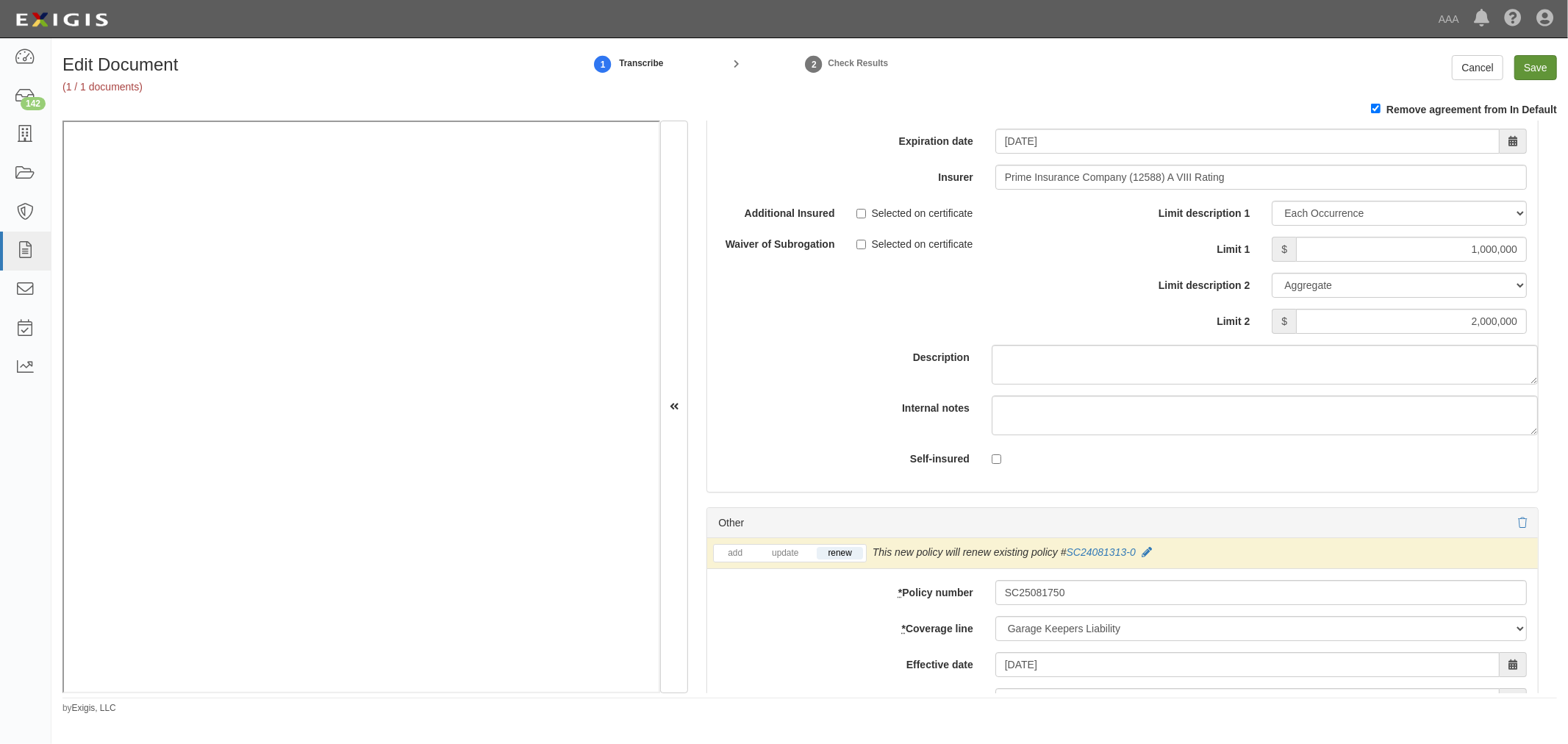
type input "300,000"
click at [1539, 71] on input "Save" at bounding box center [1535, 67] width 42 height 25
type input "1000000"
type input "2000000"
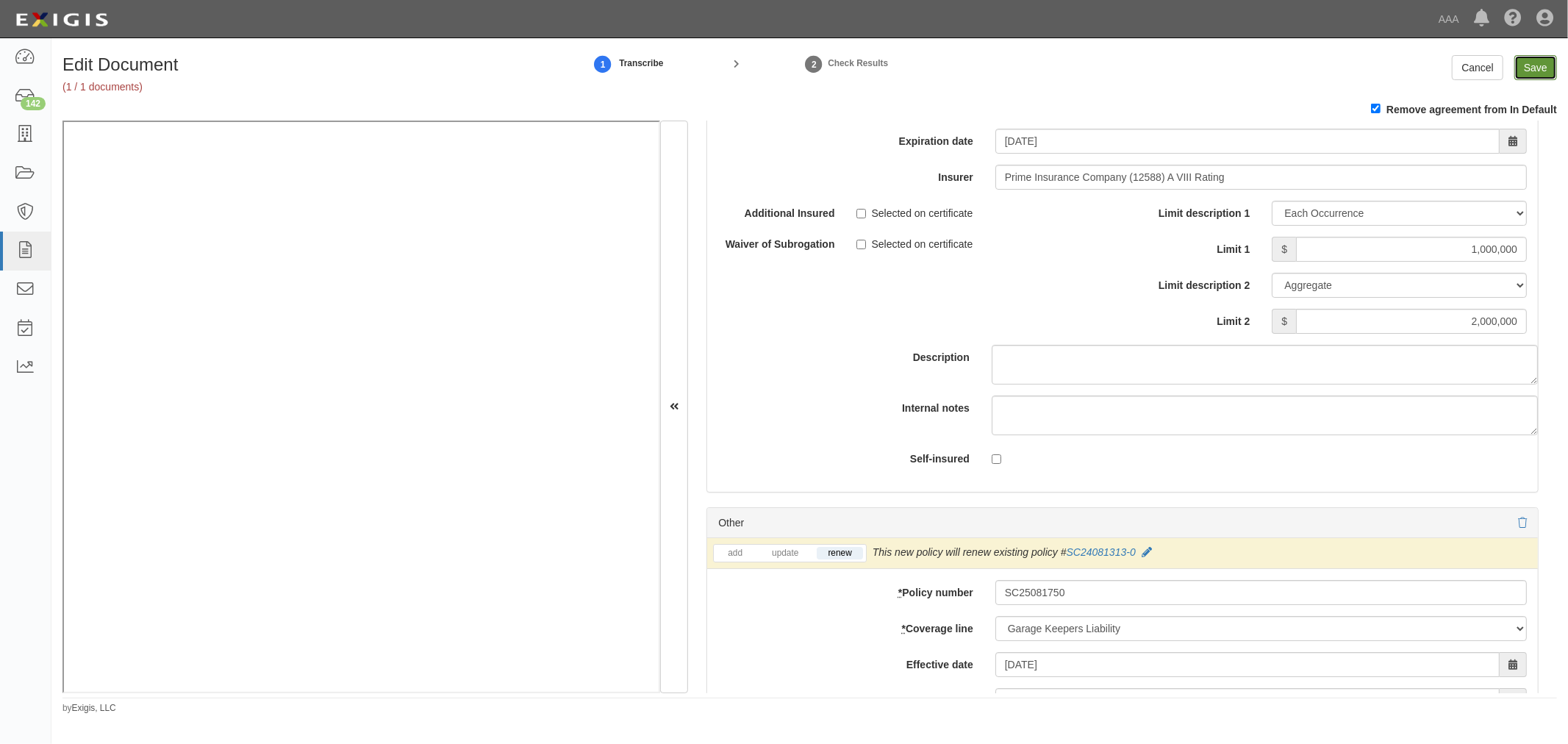
type input "300000"
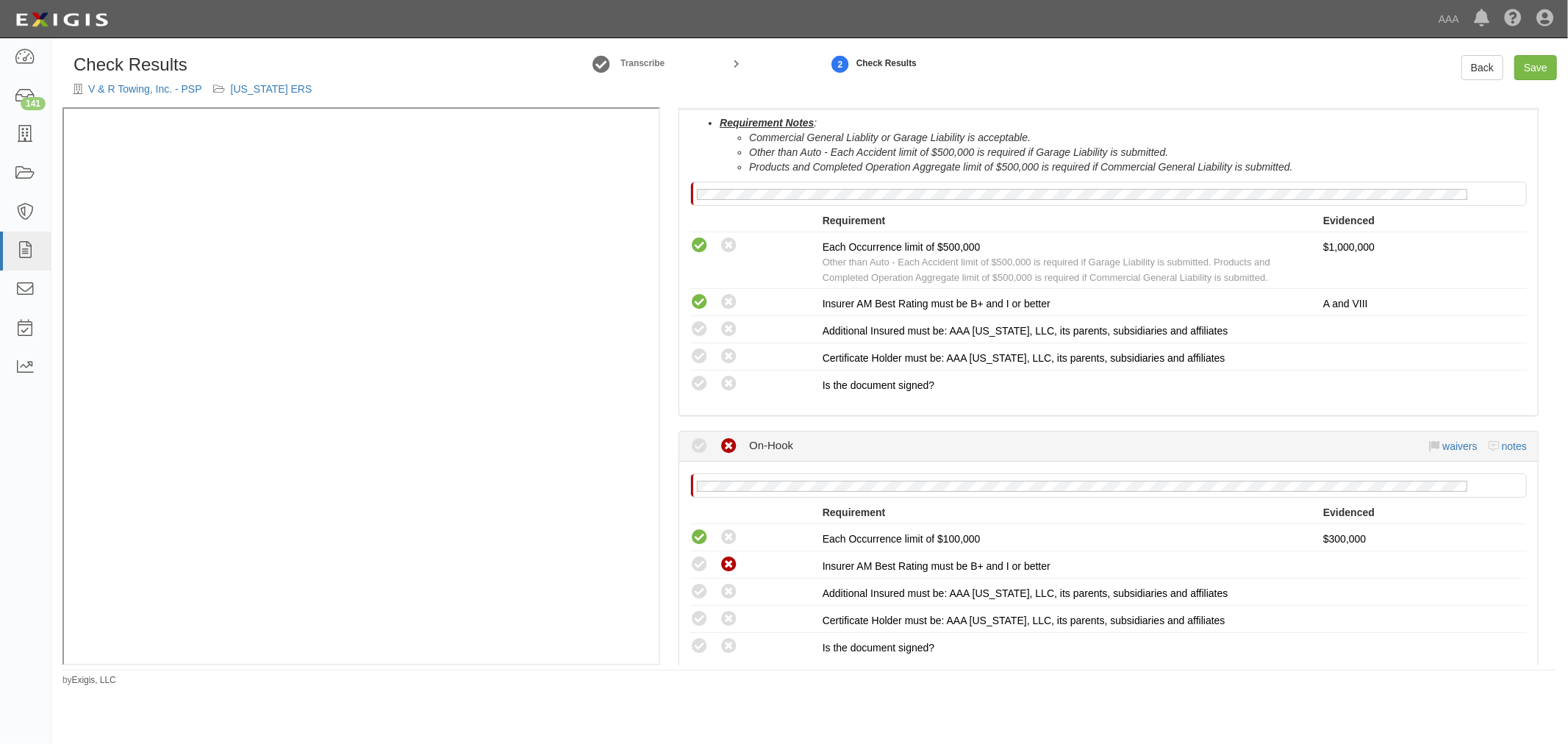
scroll to position [1155, 0]
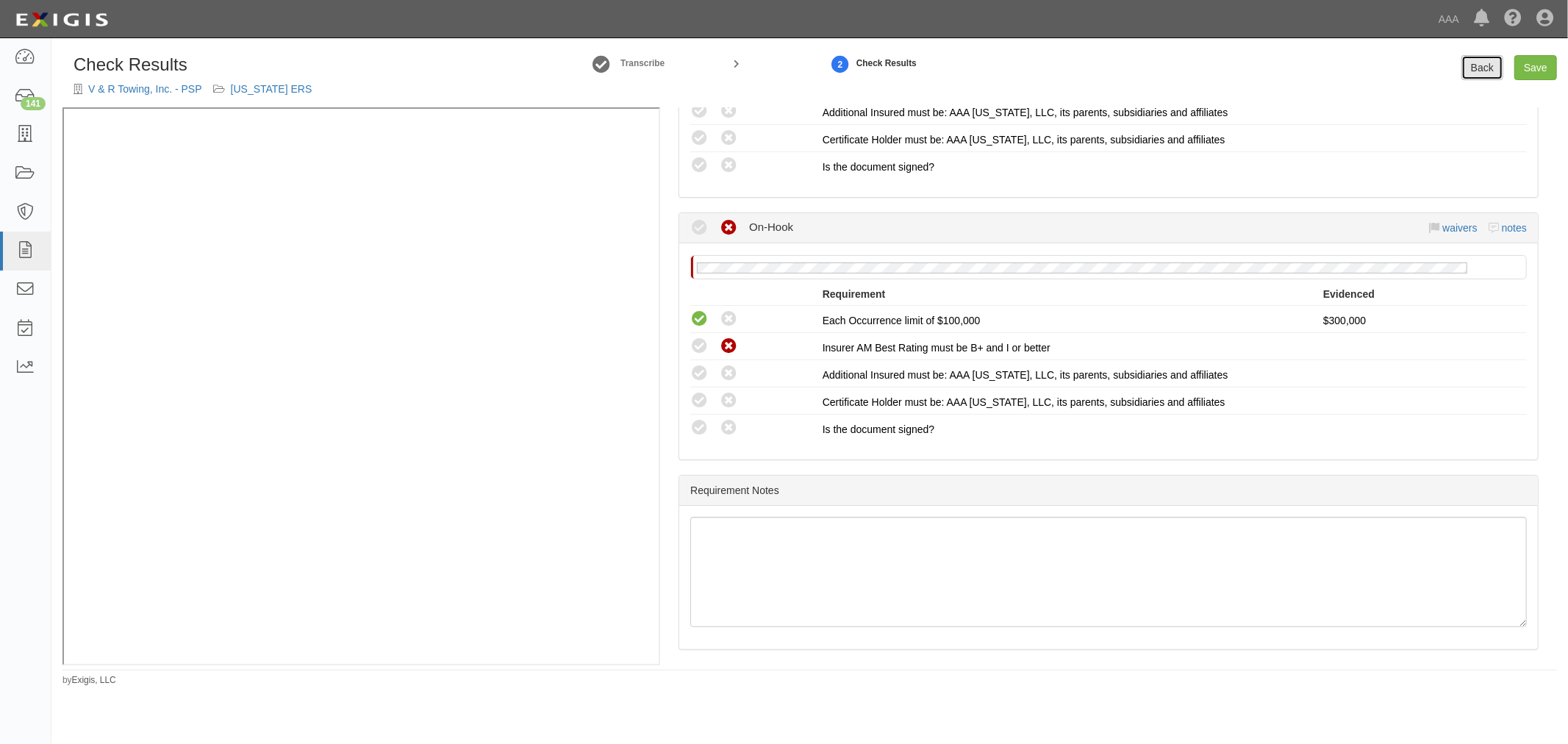
click at [1490, 72] on link "Back" at bounding box center [1482, 67] width 42 height 25
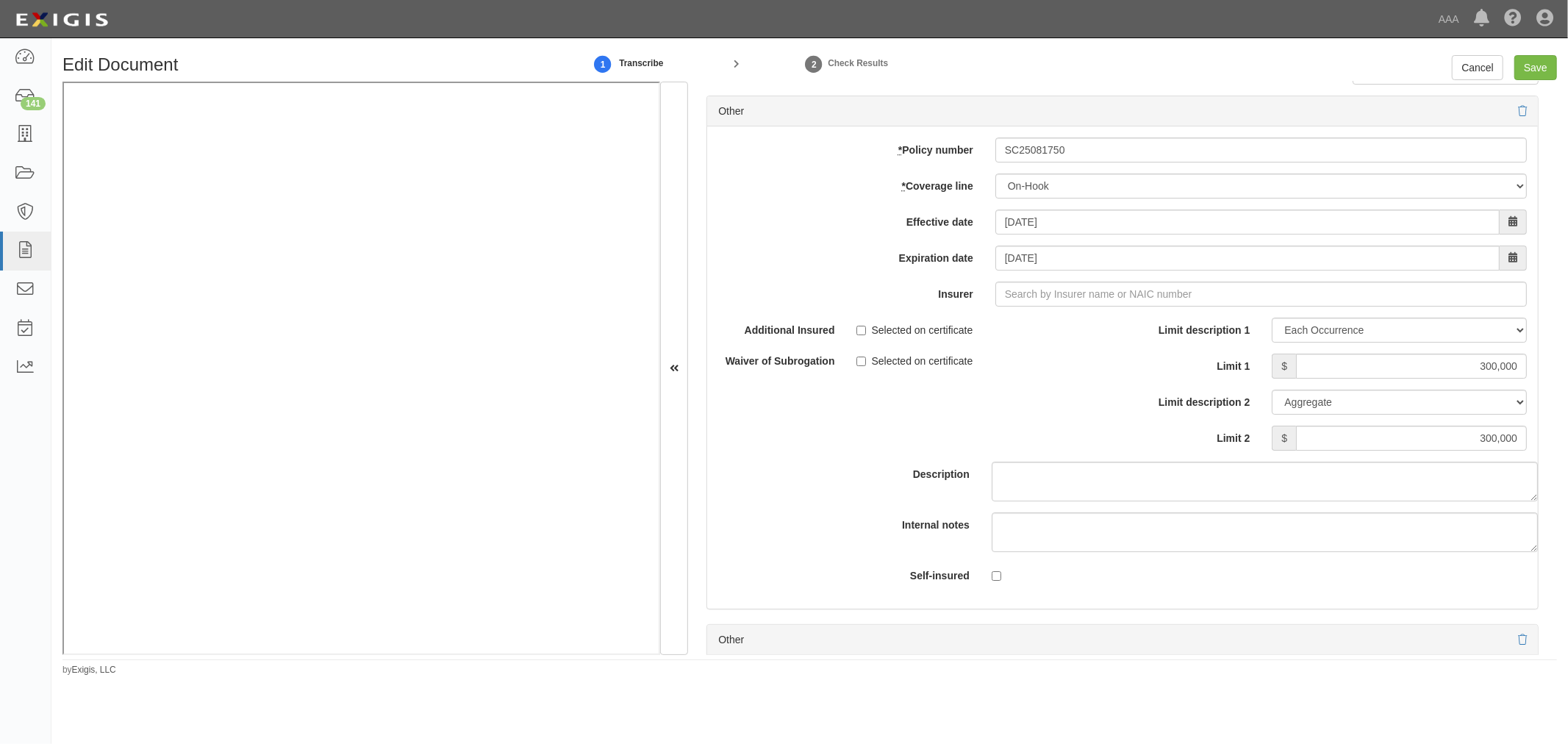
scroll to position [4223, 0]
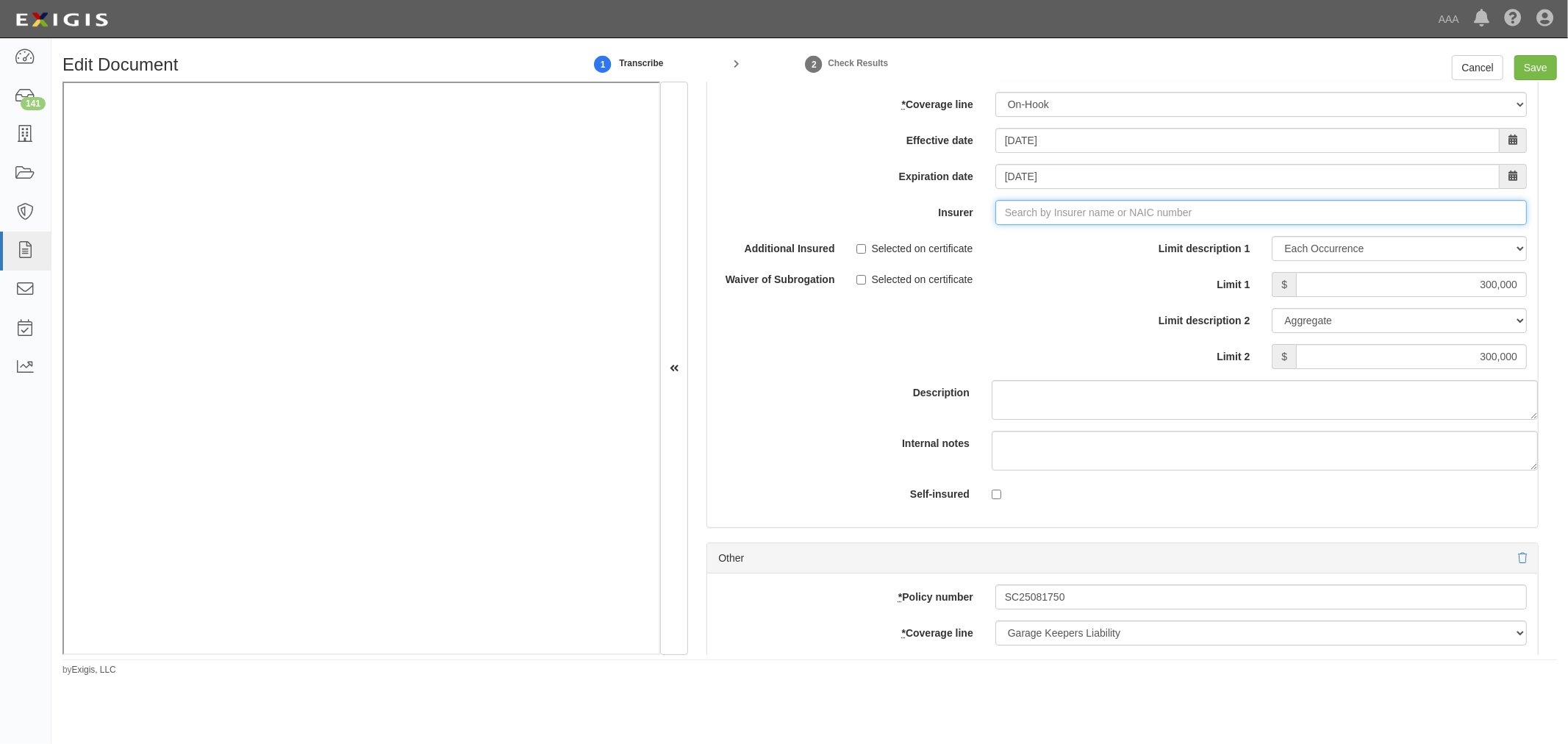
click at [1068, 210] on input "Insurer" at bounding box center [1260, 212] width 531 height 25
type input "180 Seguros S.A. (0) NR Rating"
type input "1"
click at [1064, 247] on strong "12588" at bounding box center [1056, 240] width 29 height 12
type input "Prime Insurance Company (12588) A VIII Rating"
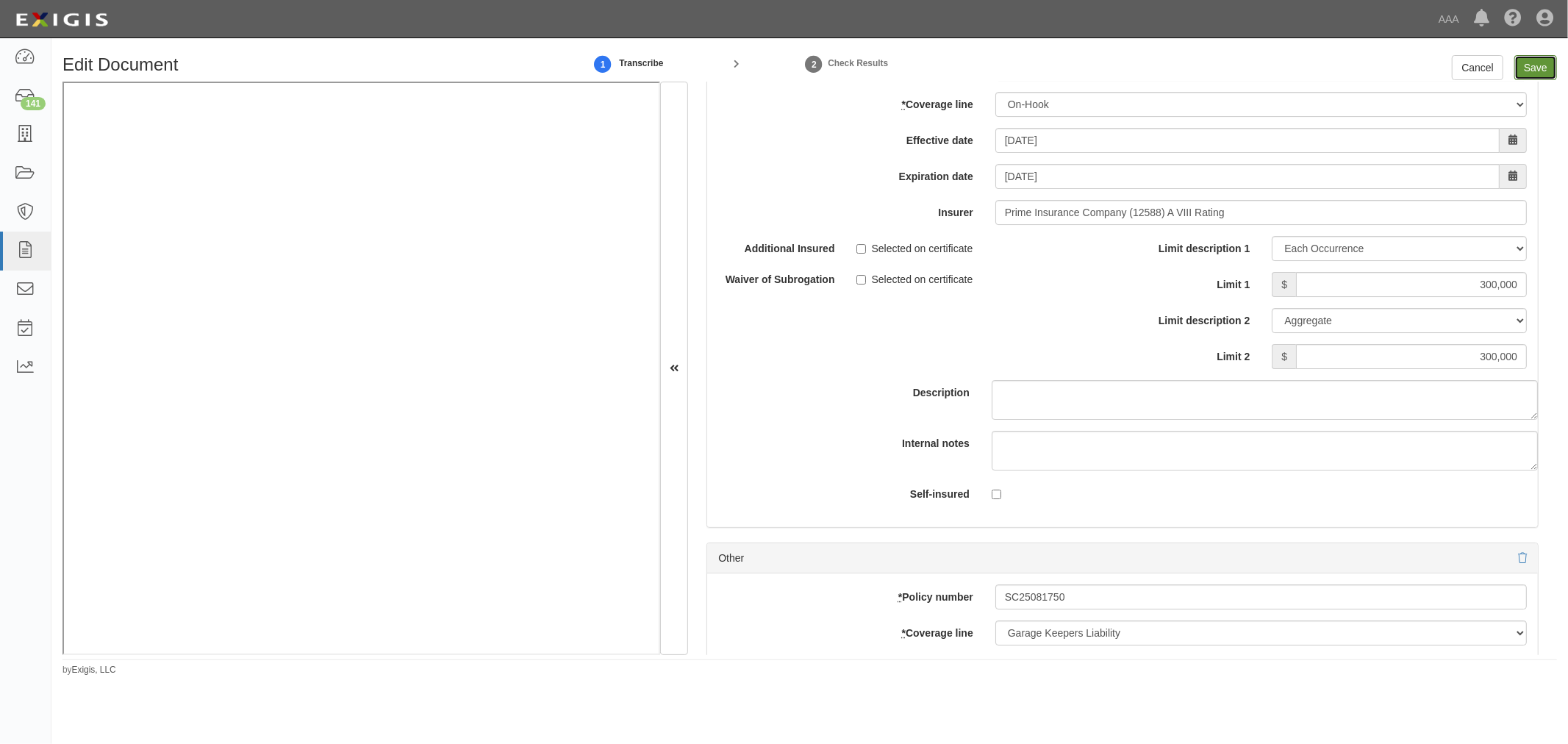
drag, startPoint x: 1542, startPoint y: 70, endPoint x: 1532, endPoint y: 78, distance: 12.8
click at [1542, 69] on input "Save" at bounding box center [1535, 67] width 42 height 25
type input "1000000"
type input "300000"
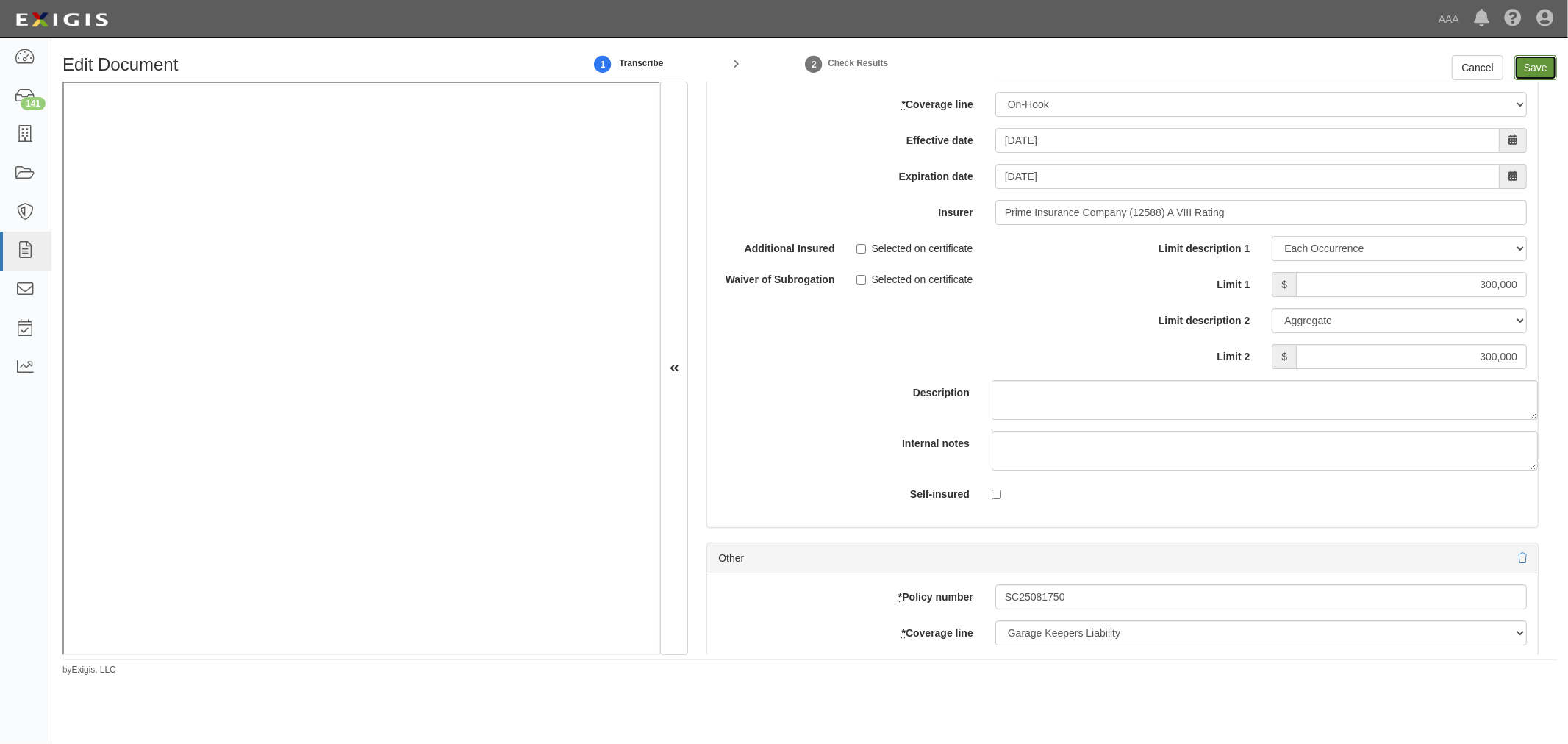
type input "300000"
type input "1000000"
type input "2000000"
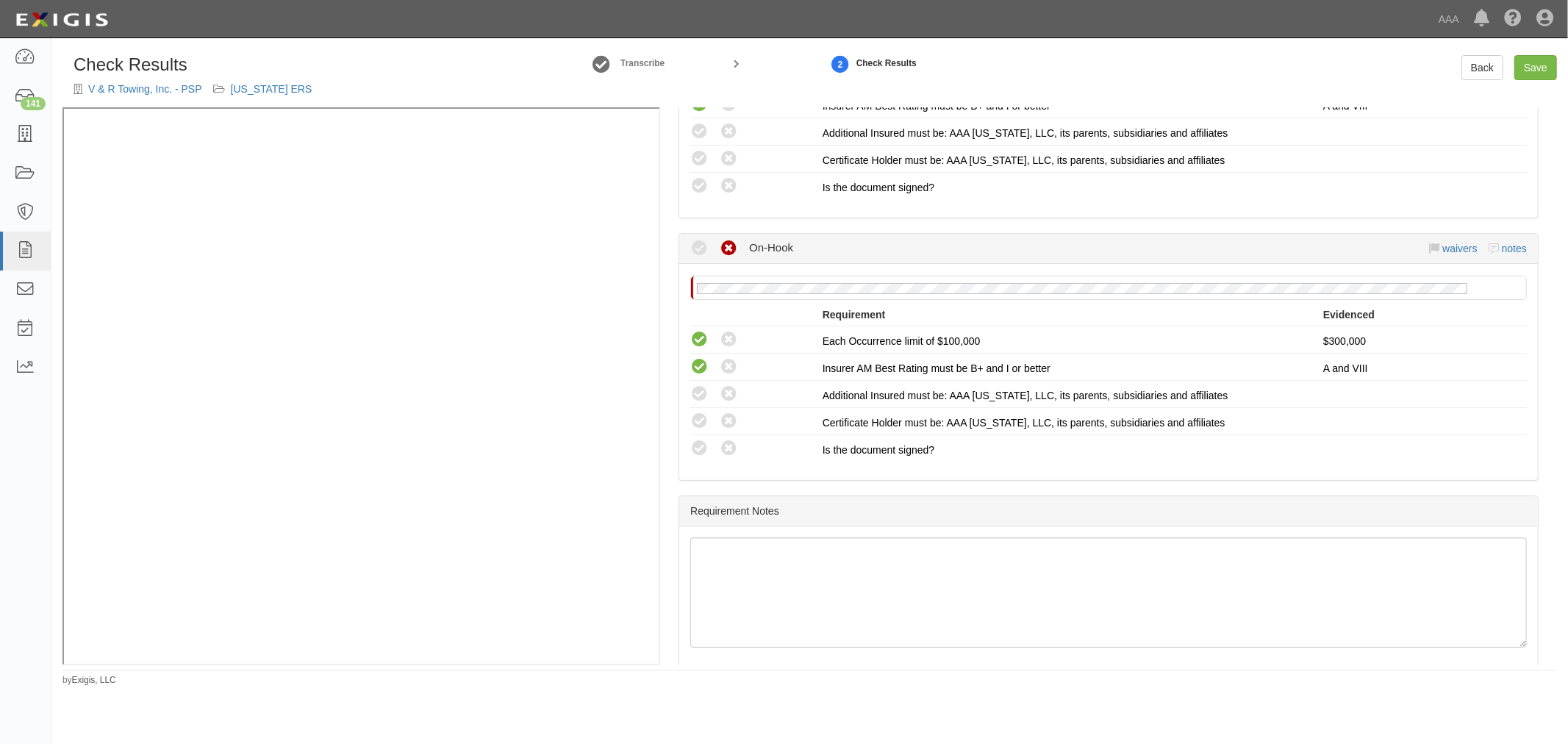
scroll to position [1155, 0]
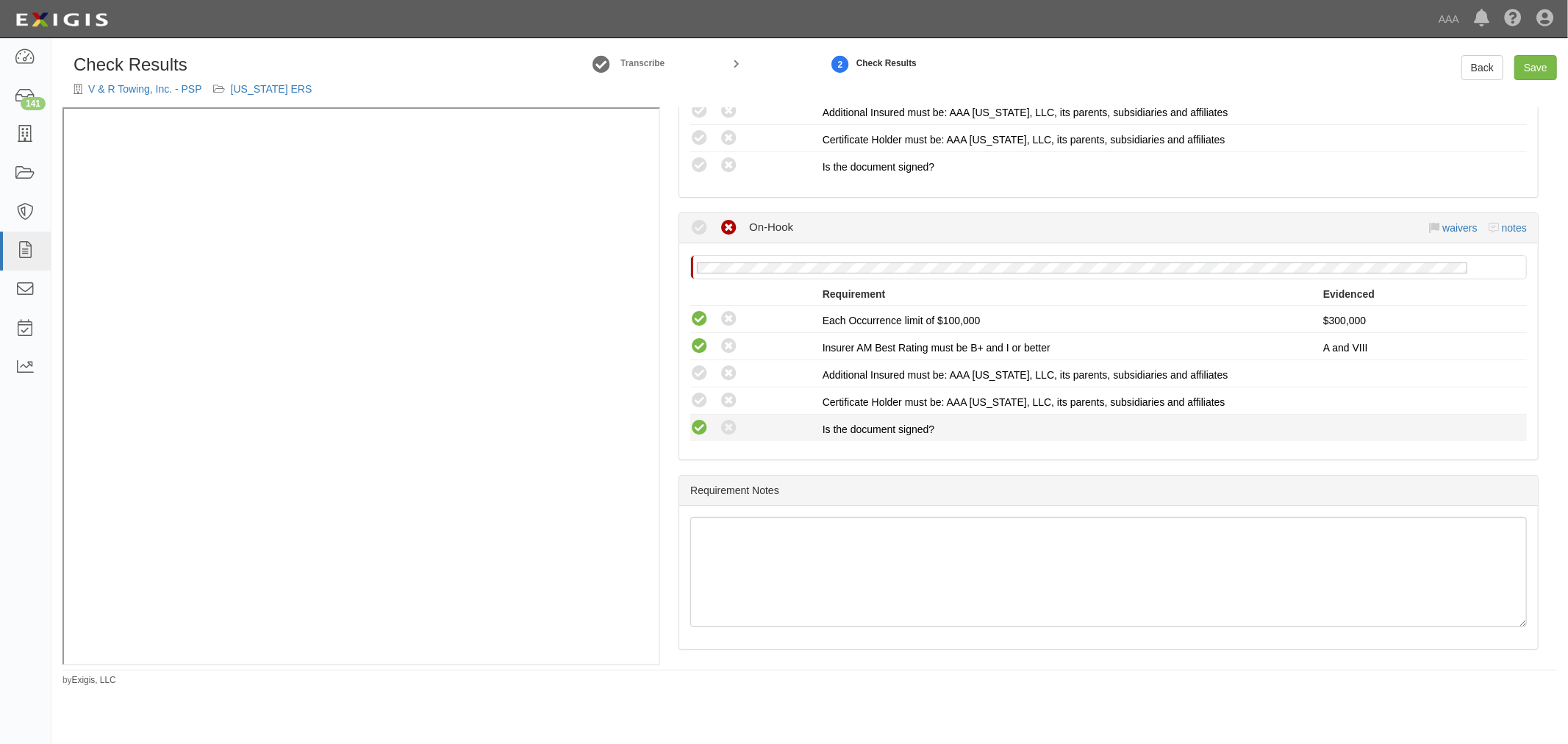
click at [703, 428] on icon at bounding box center [699, 428] width 18 height 18
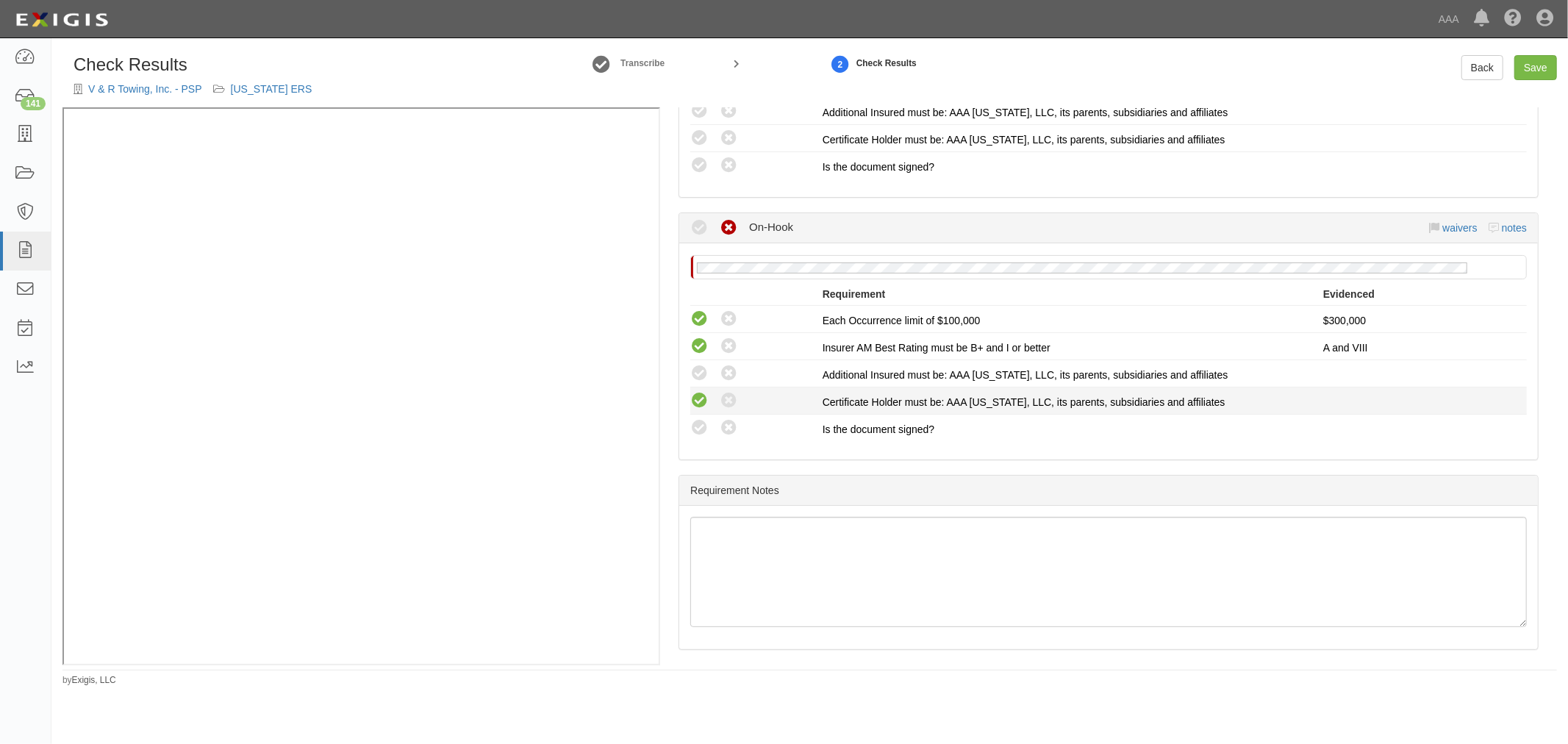
radio input "true"
click at [695, 392] on icon at bounding box center [699, 401] width 18 height 18
radio input "true"
click at [697, 366] on icon at bounding box center [699, 374] width 18 height 18
radio input "true"
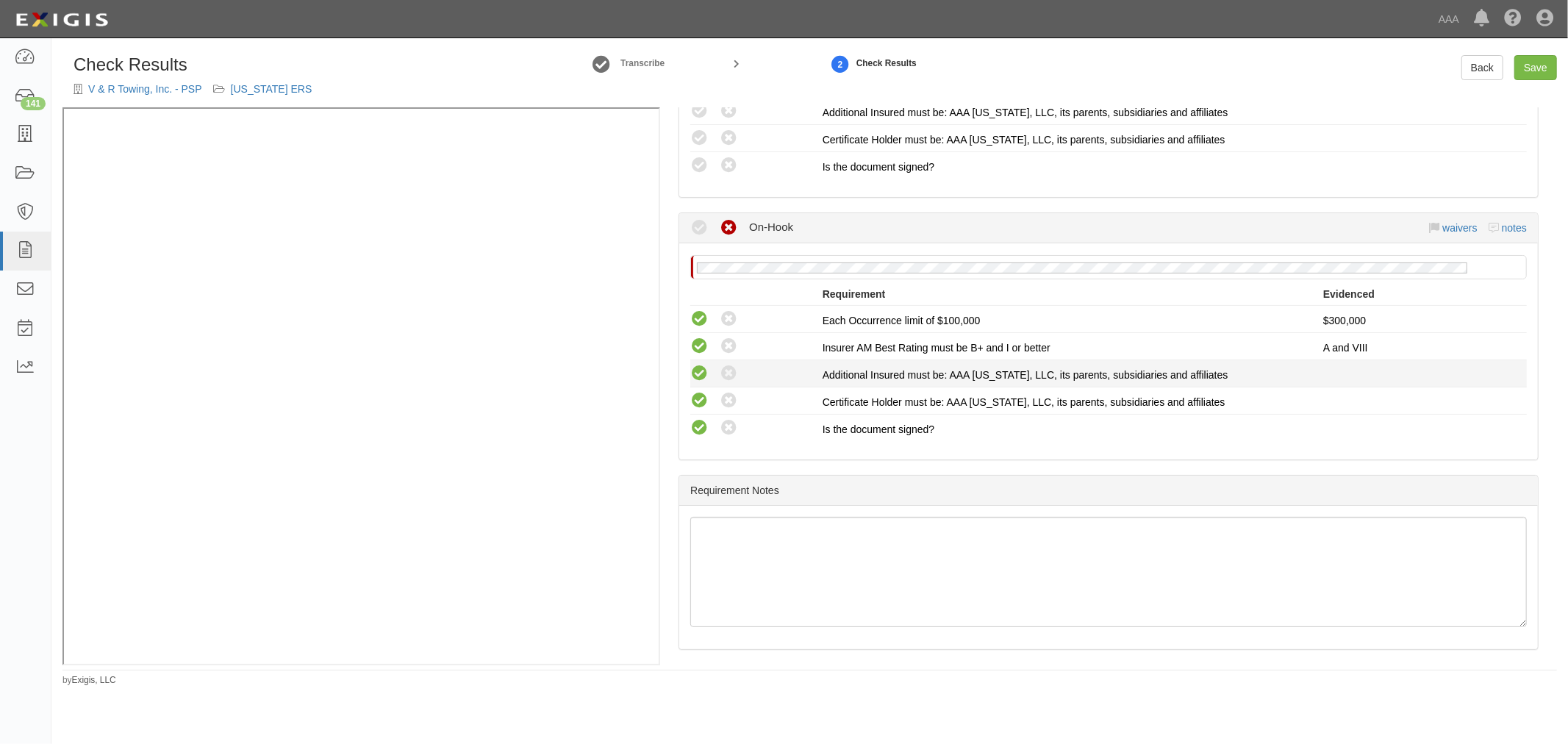
radio input "true"
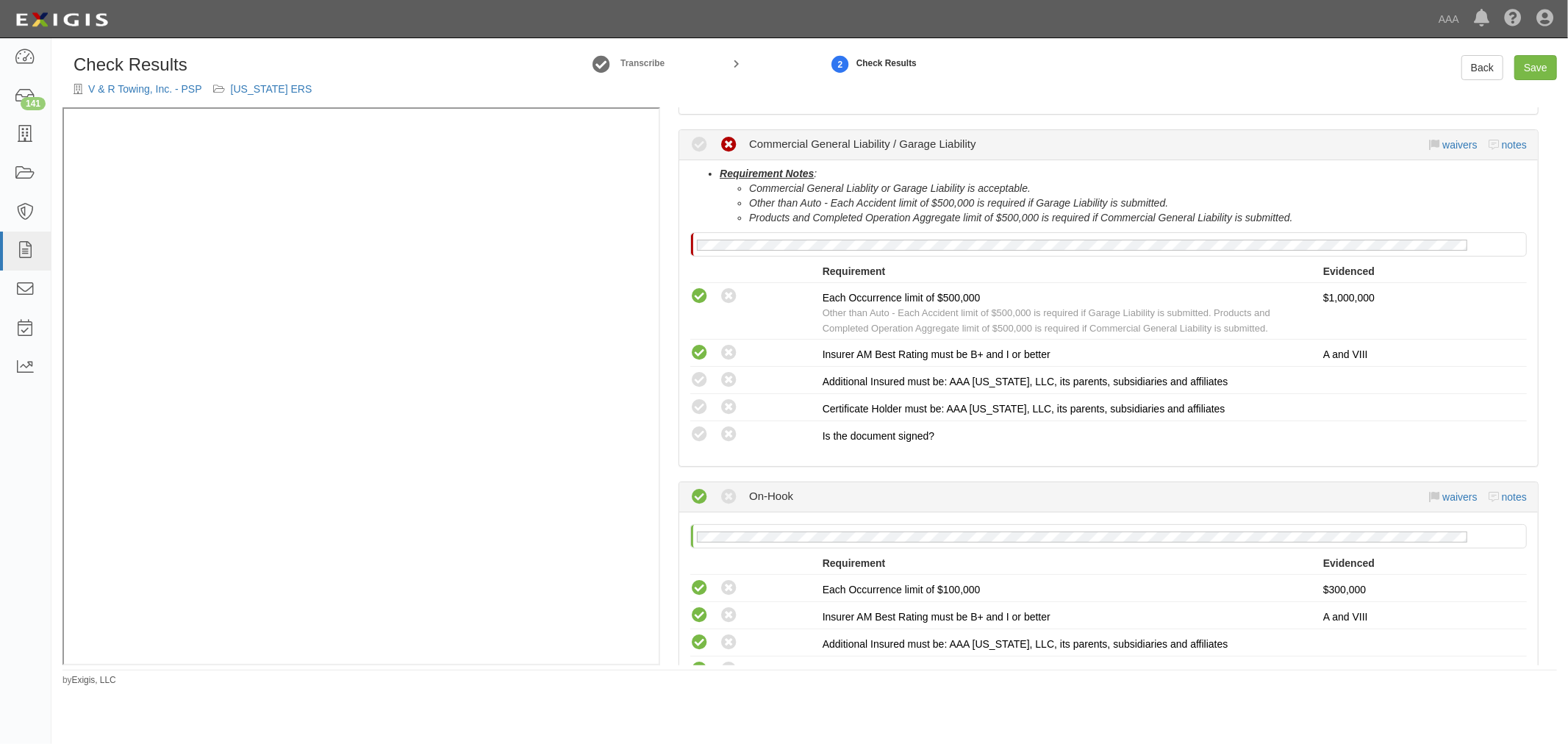
scroll to position [882, 0]
click at [701, 429] on icon at bounding box center [699, 438] width 18 height 18
radio input "true"
click at [707, 401] on icon at bounding box center [699, 411] width 18 height 18
radio input "true"
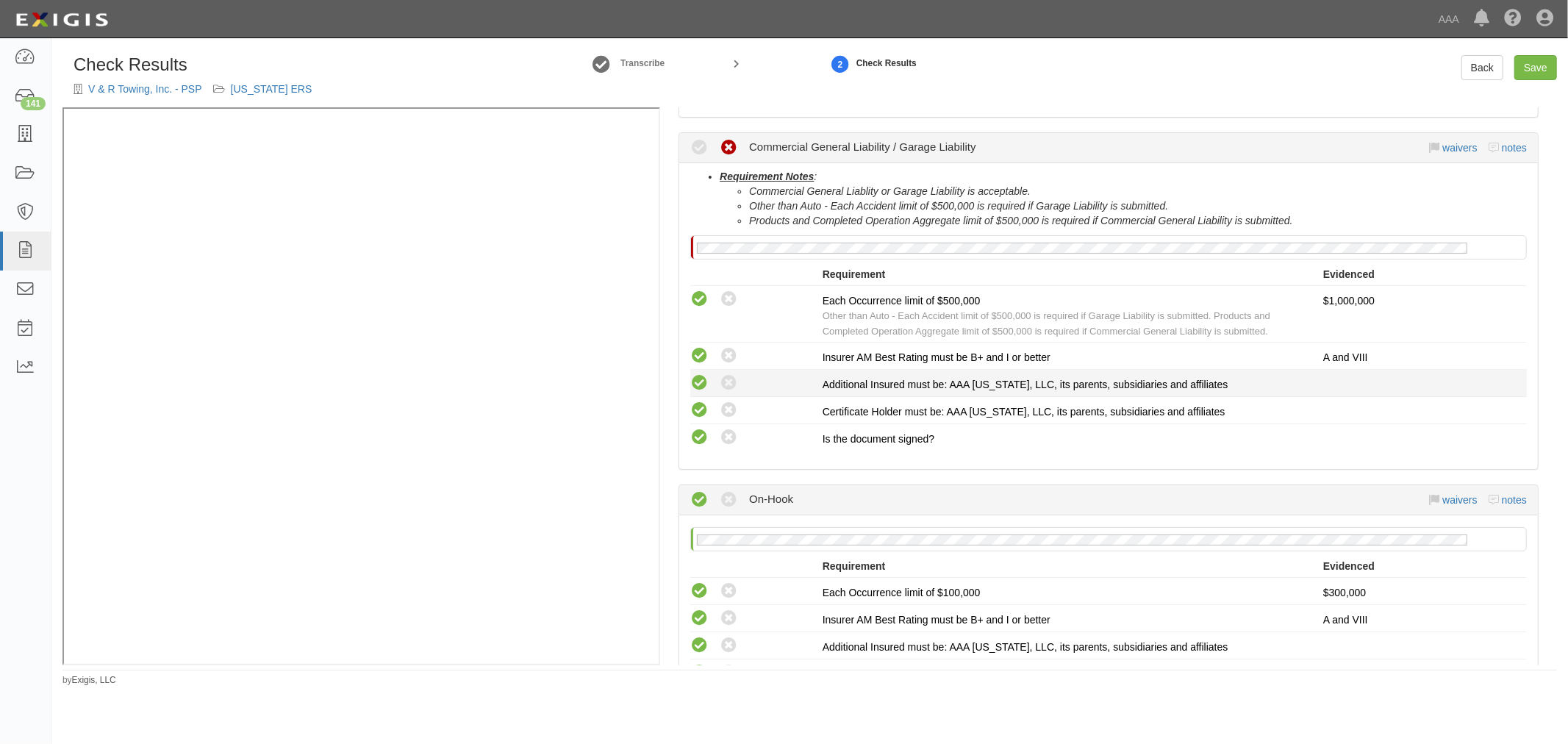
click at [706, 378] on icon at bounding box center [699, 384] width 18 height 18
radio input "true"
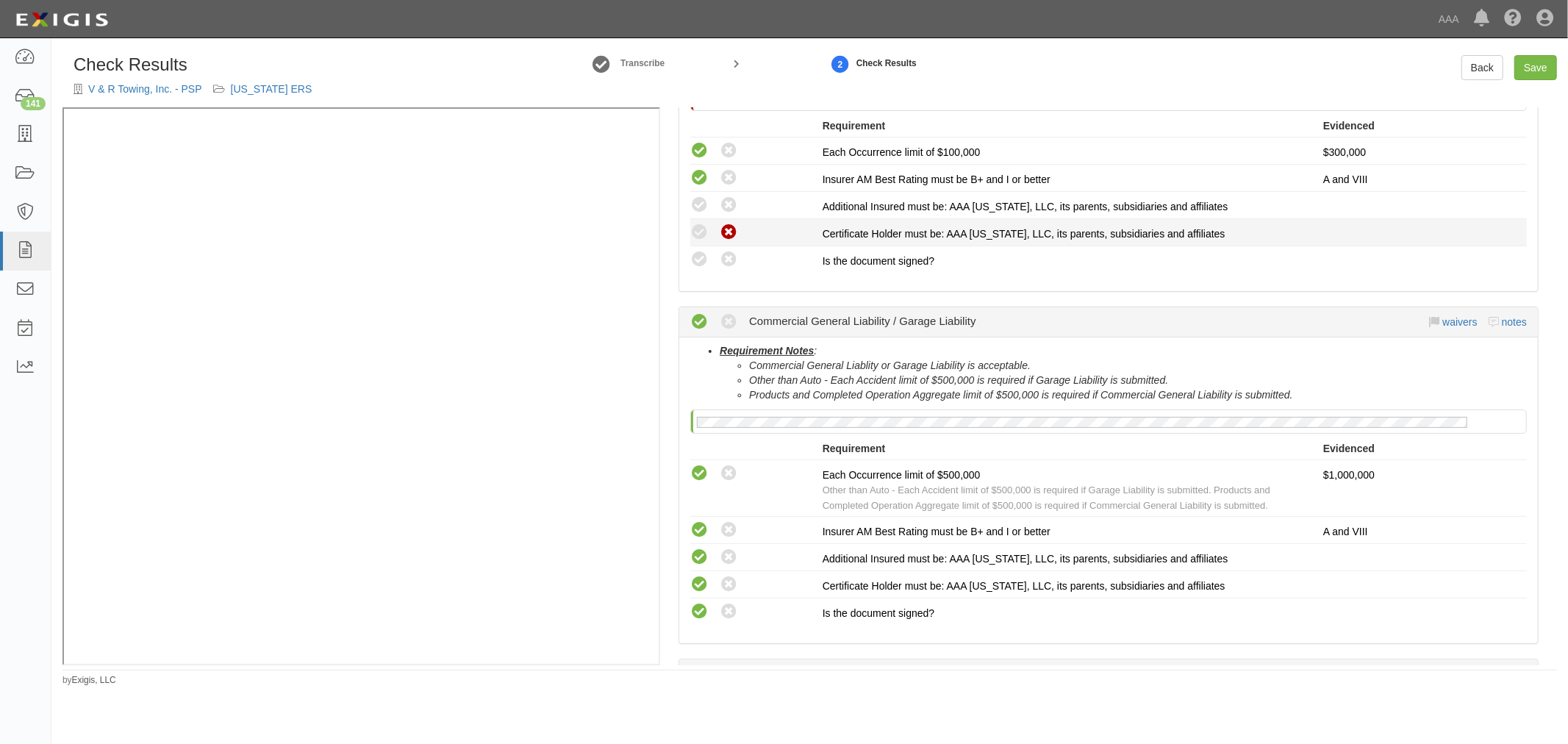
scroll to position [473, 0]
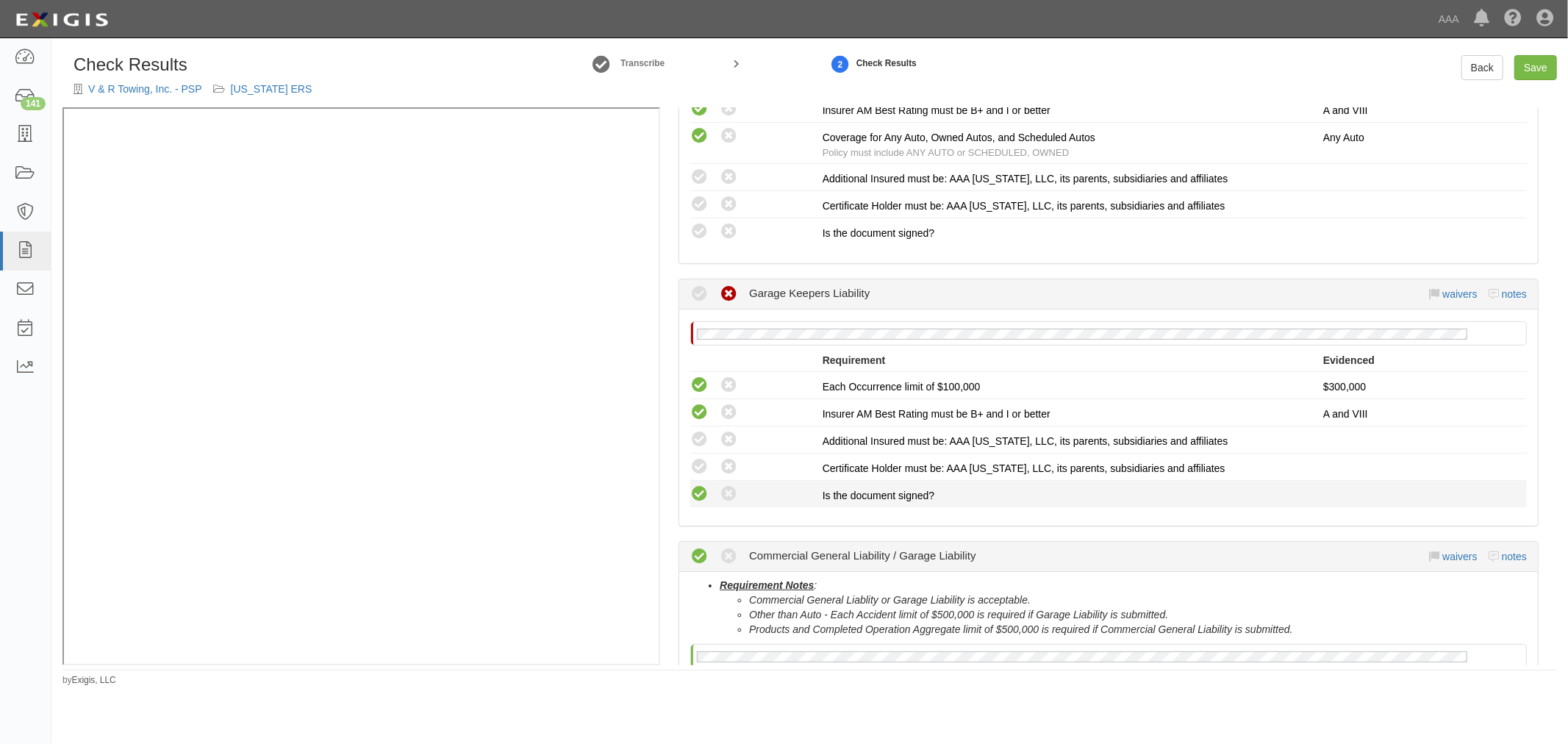
click at [692, 485] on icon at bounding box center [699, 494] width 18 height 18
radio input "true"
click at [694, 463] on icon at bounding box center [699, 468] width 18 height 18
radio input "true"
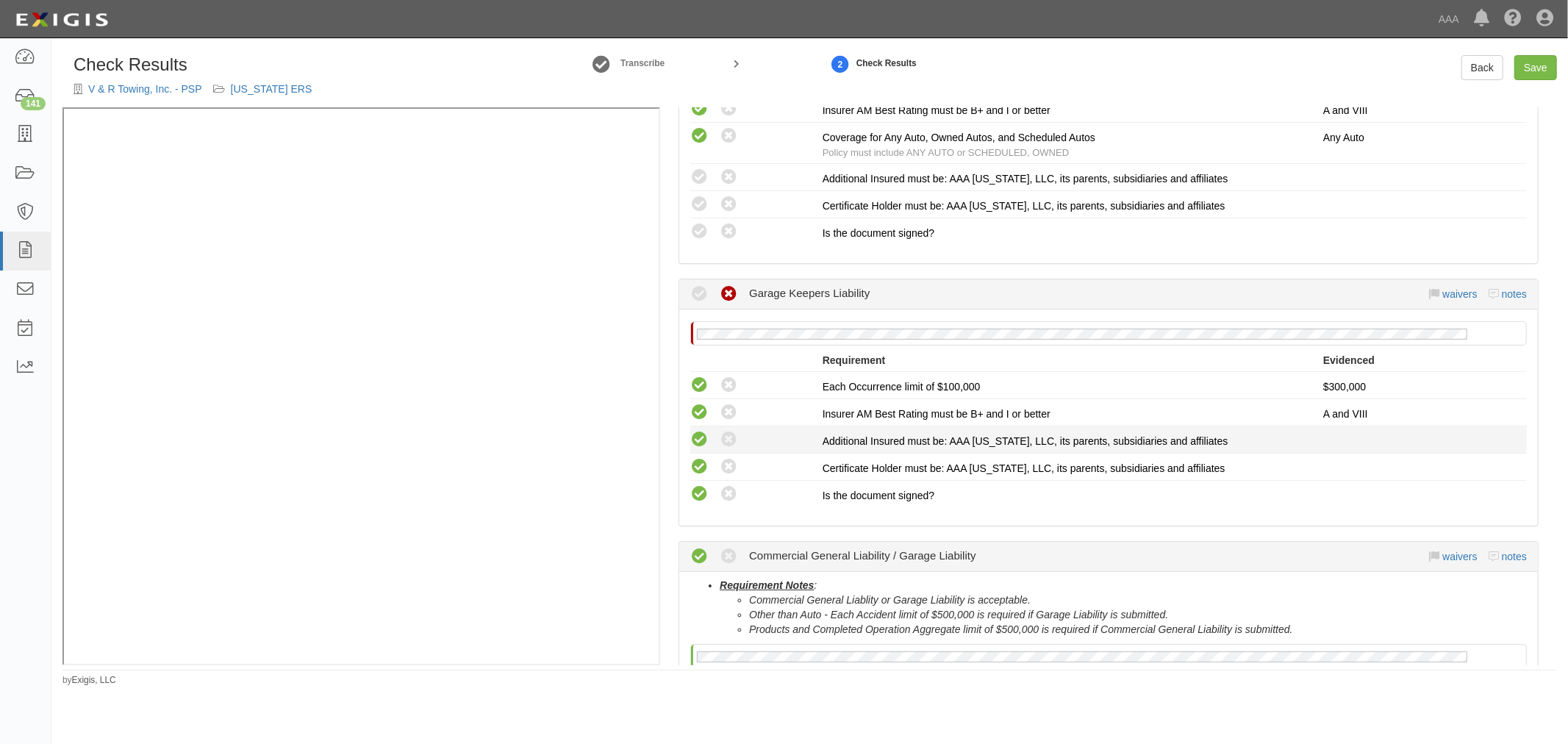
click at [696, 439] on icon at bounding box center [699, 440] width 18 height 18
radio input "true"
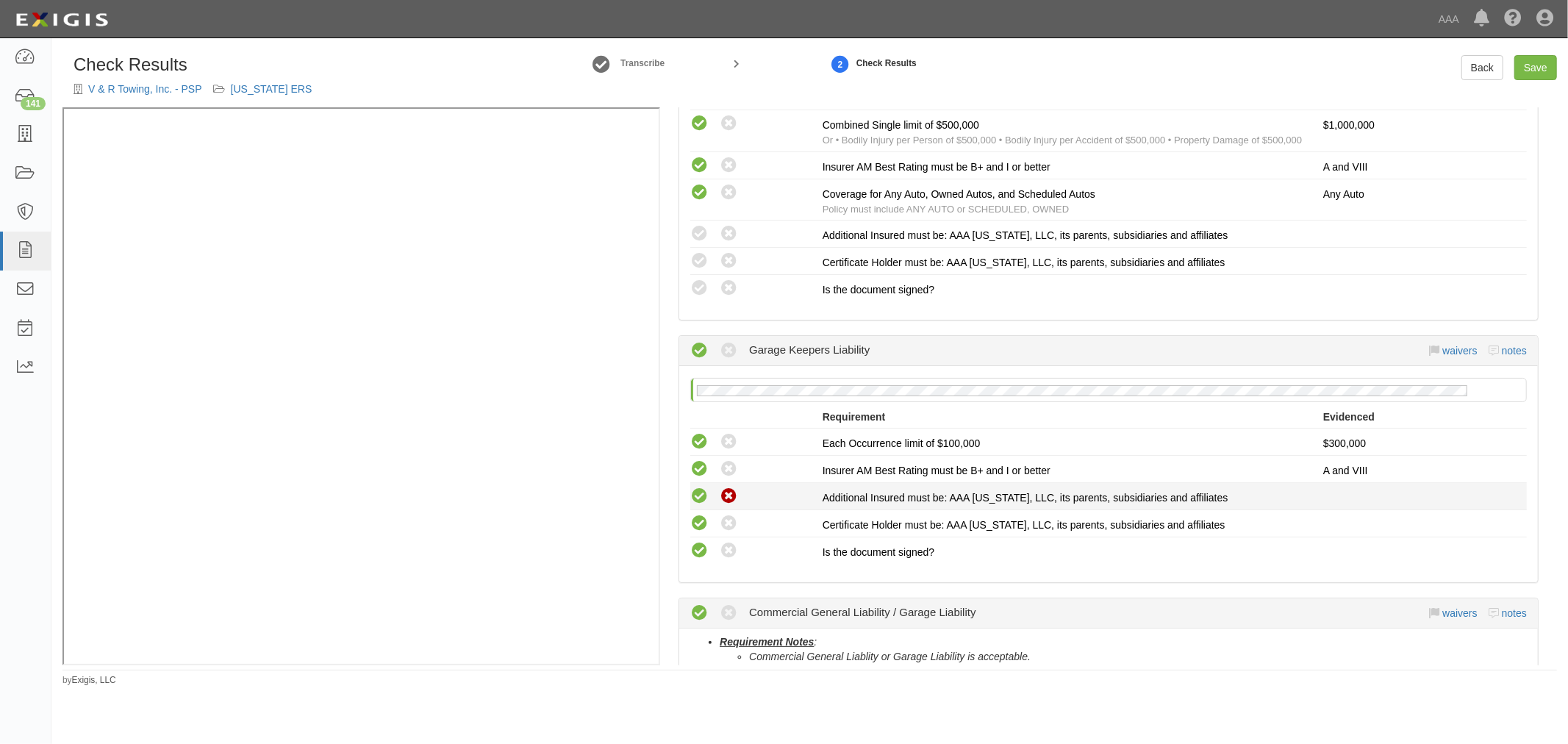
scroll to position [337, 0]
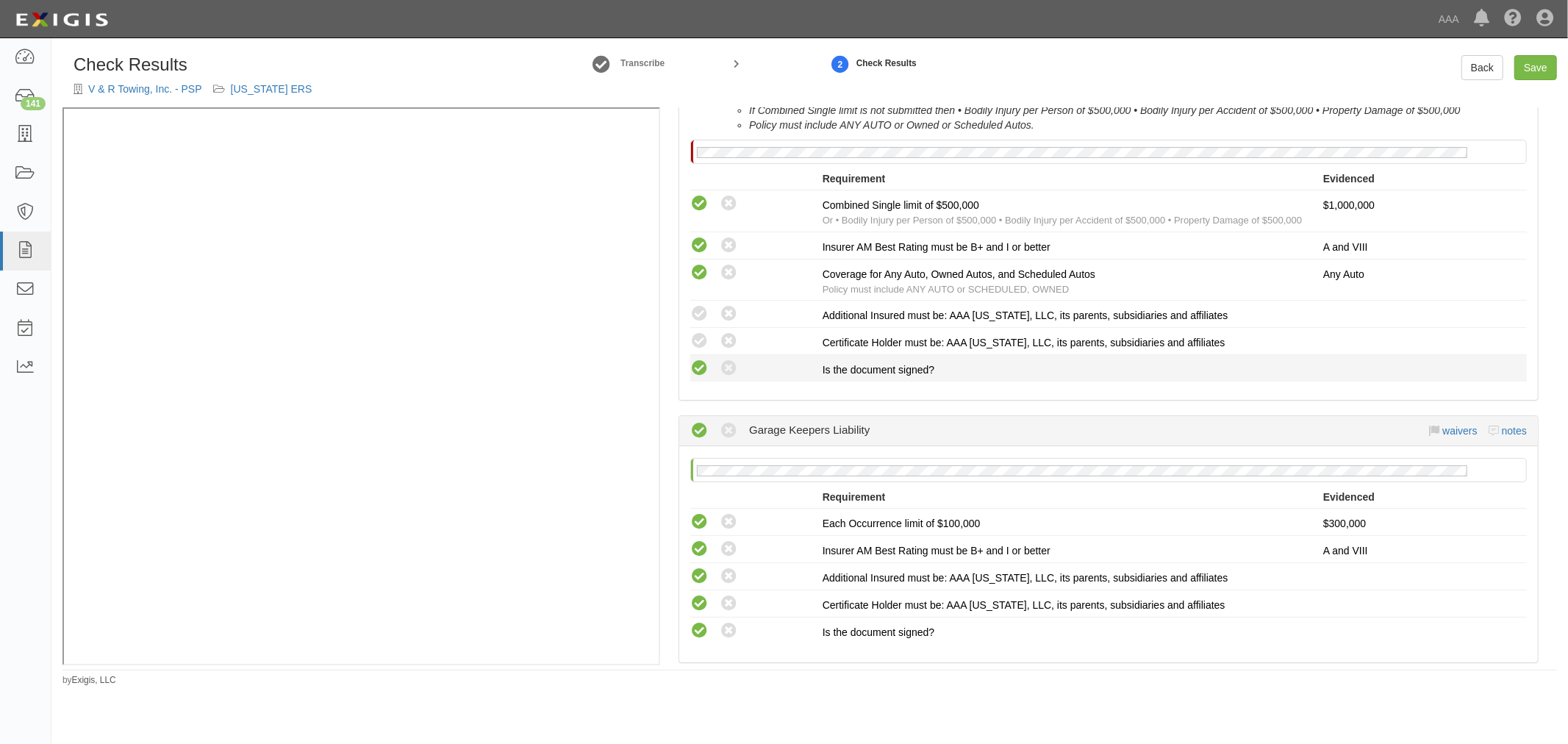
click at [703, 371] on icon at bounding box center [699, 369] width 18 height 18
radio input "true"
click at [703, 340] on icon at bounding box center [699, 342] width 18 height 18
radio input "true"
drag, startPoint x: 693, startPoint y: 308, endPoint x: 728, endPoint y: 360, distance: 62.7
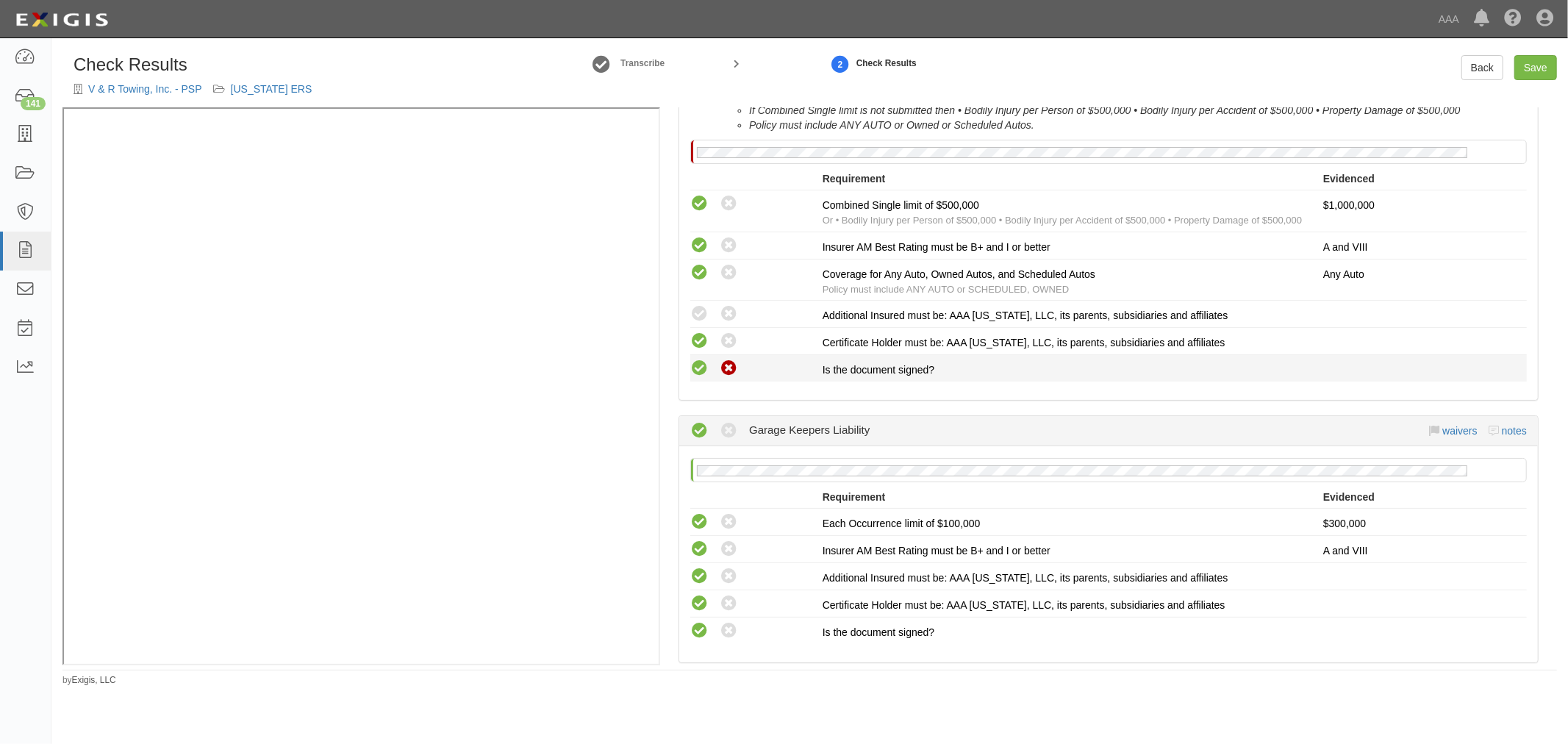
click at [692, 309] on icon at bounding box center [699, 314] width 18 height 18
radio input "true"
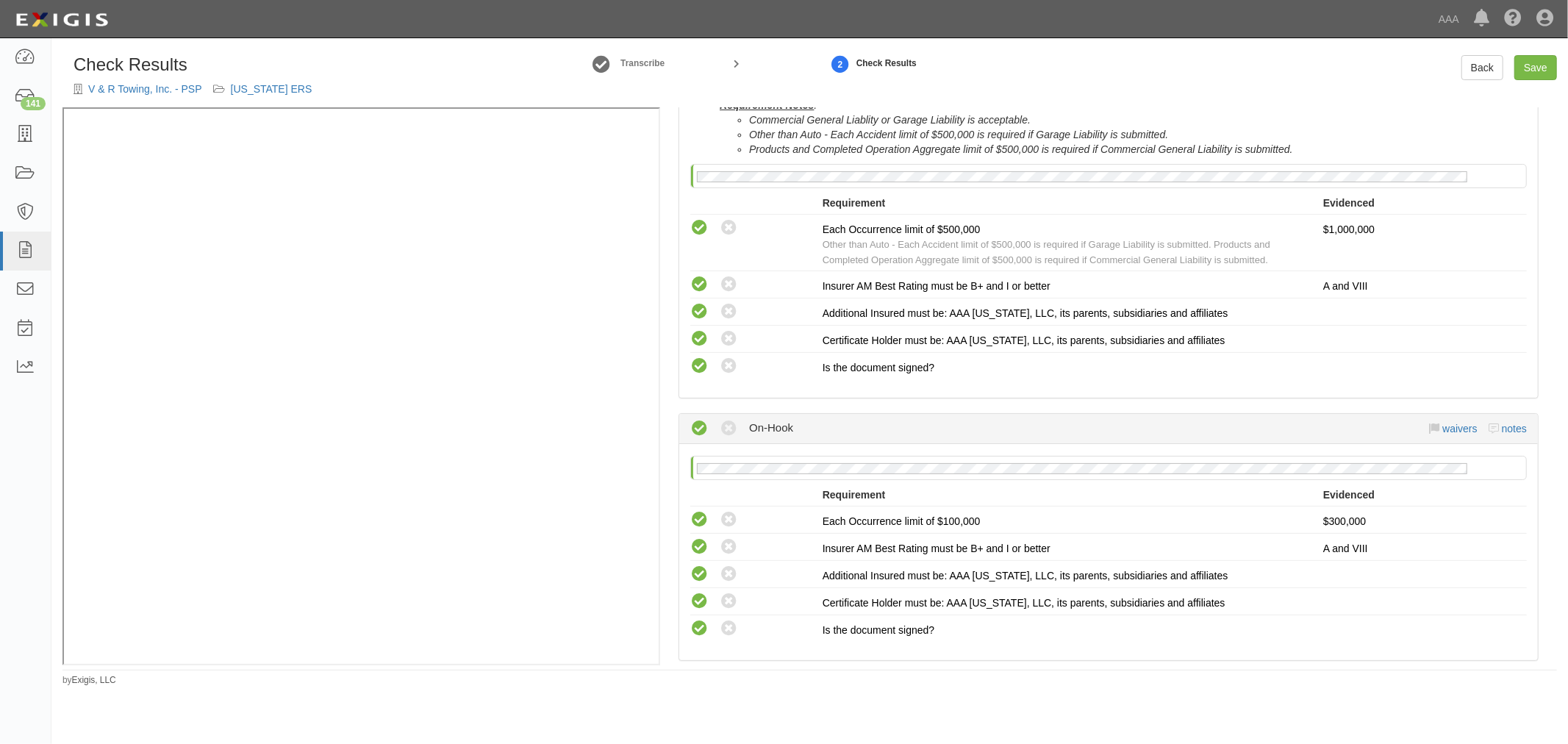
scroll to position [1155, 0]
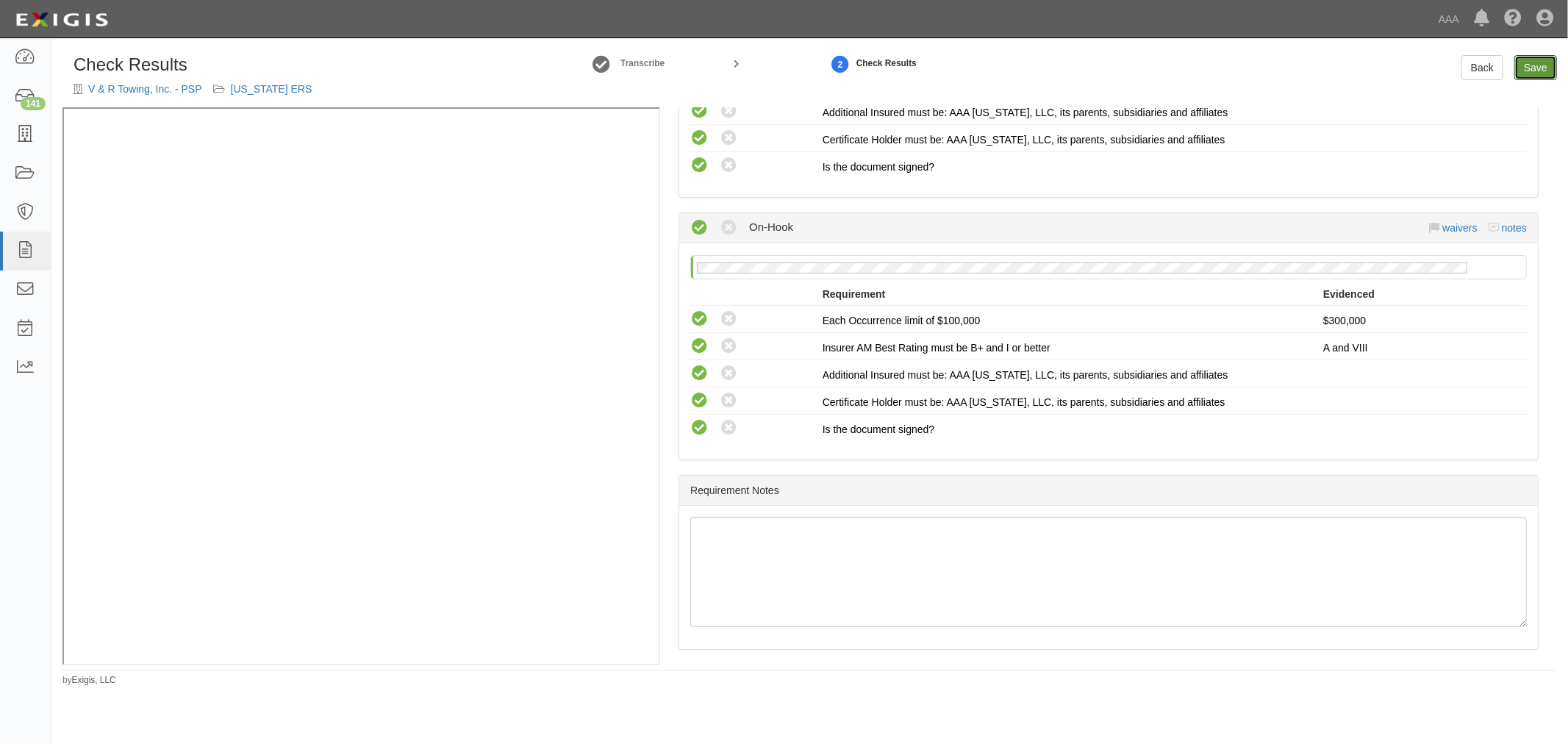
click at [1548, 66] on link "Save" at bounding box center [1535, 67] width 42 height 25
radio input "true"
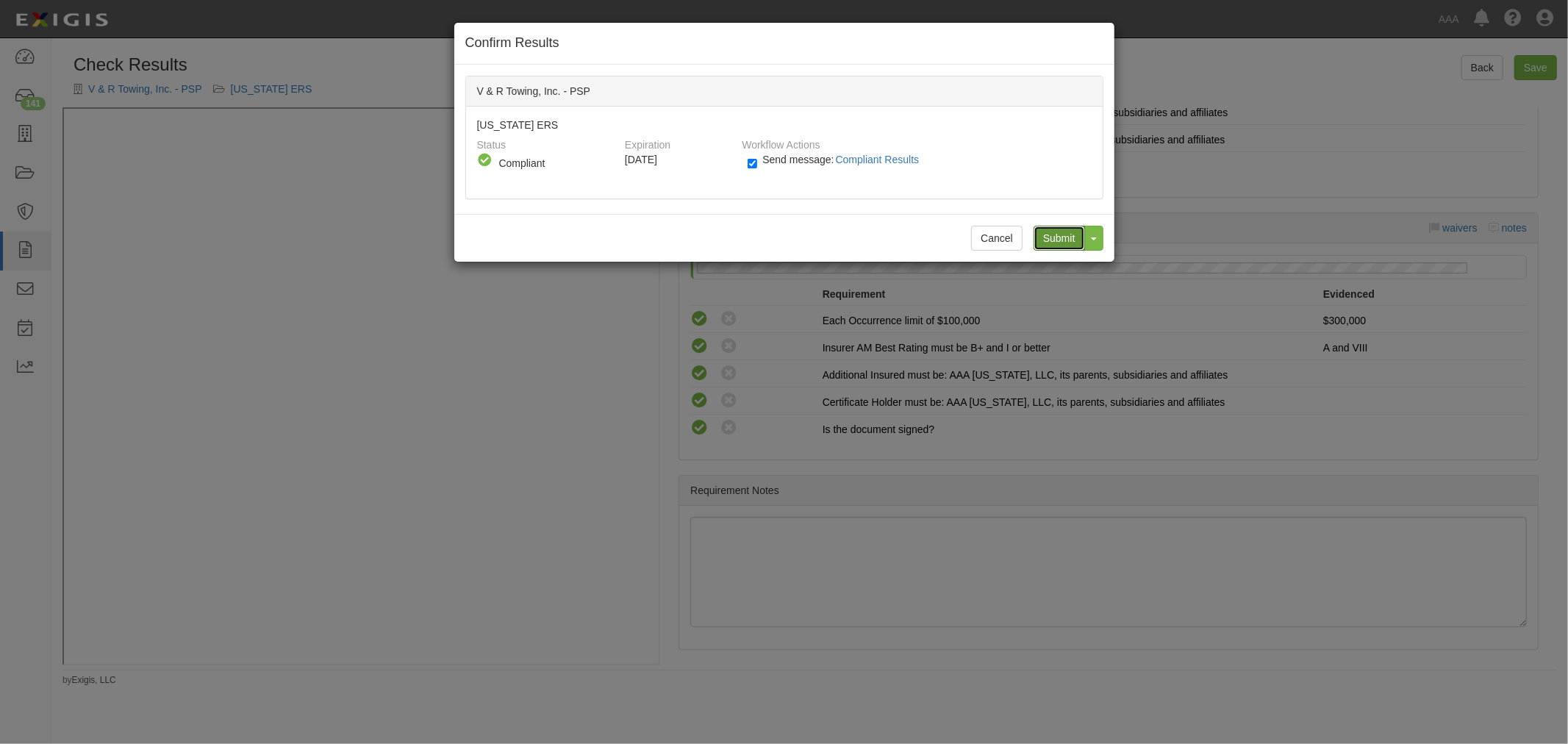
click at [1051, 236] on input "Submit" at bounding box center [1059, 238] width 52 height 25
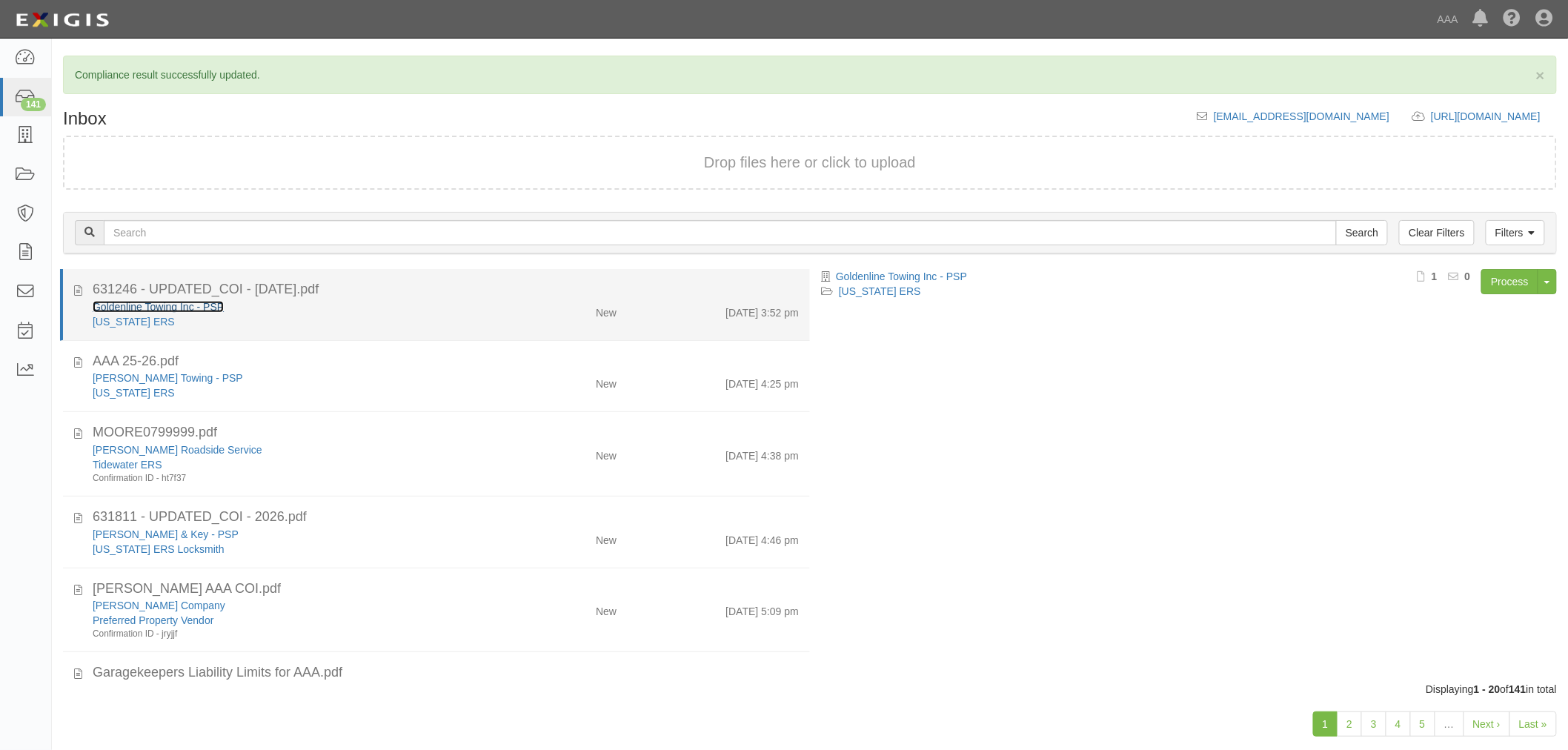
click at [97, 309] on link "Goldenline Towing Inc - PSP" at bounding box center [158, 306] width 131 height 12
click at [280, 306] on div "Goldenline Towing Inc - PSP" at bounding box center [294, 307] width 403 height 15
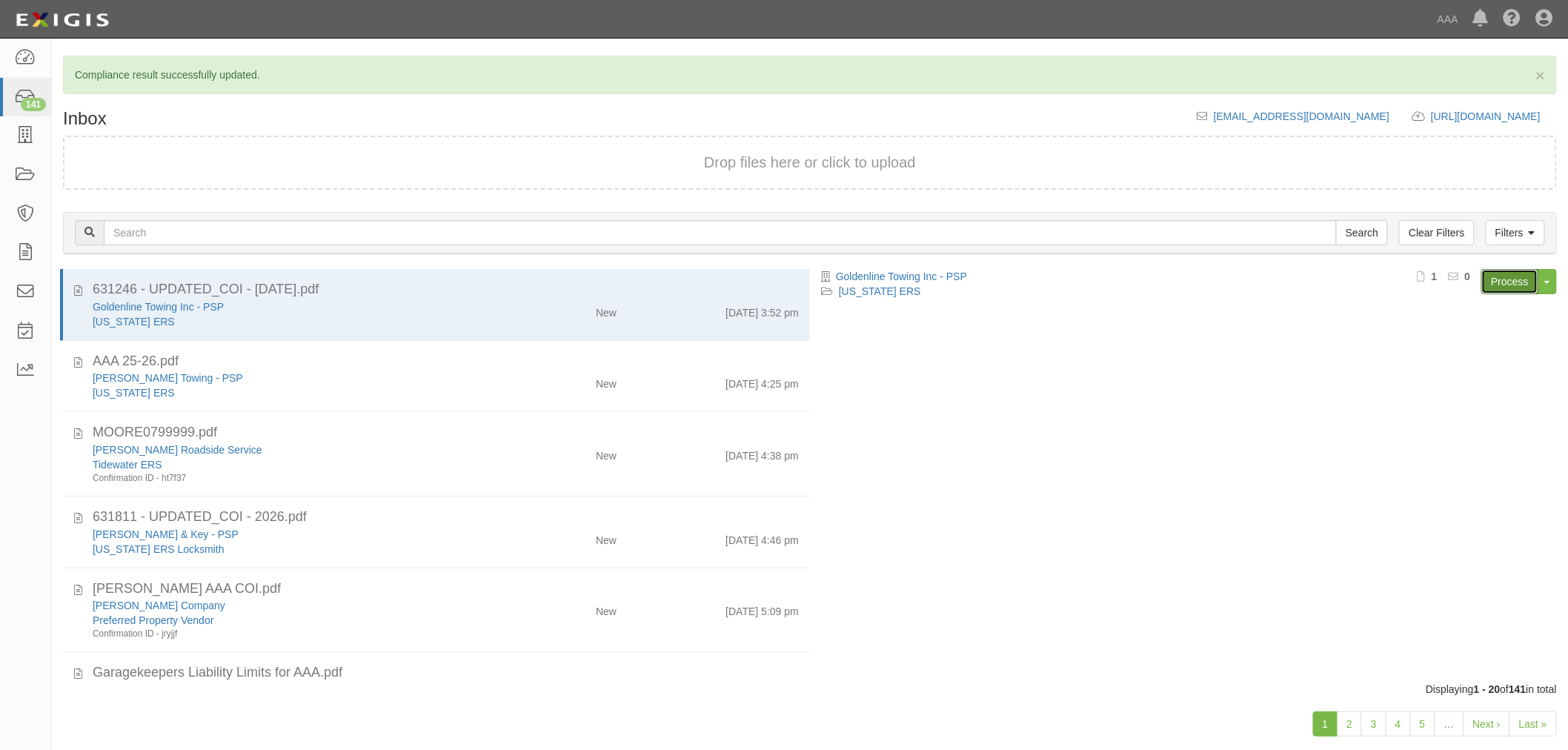
click at [1523, 275] on link "Process" at bounding box center [1510, 281] width 58 height 25
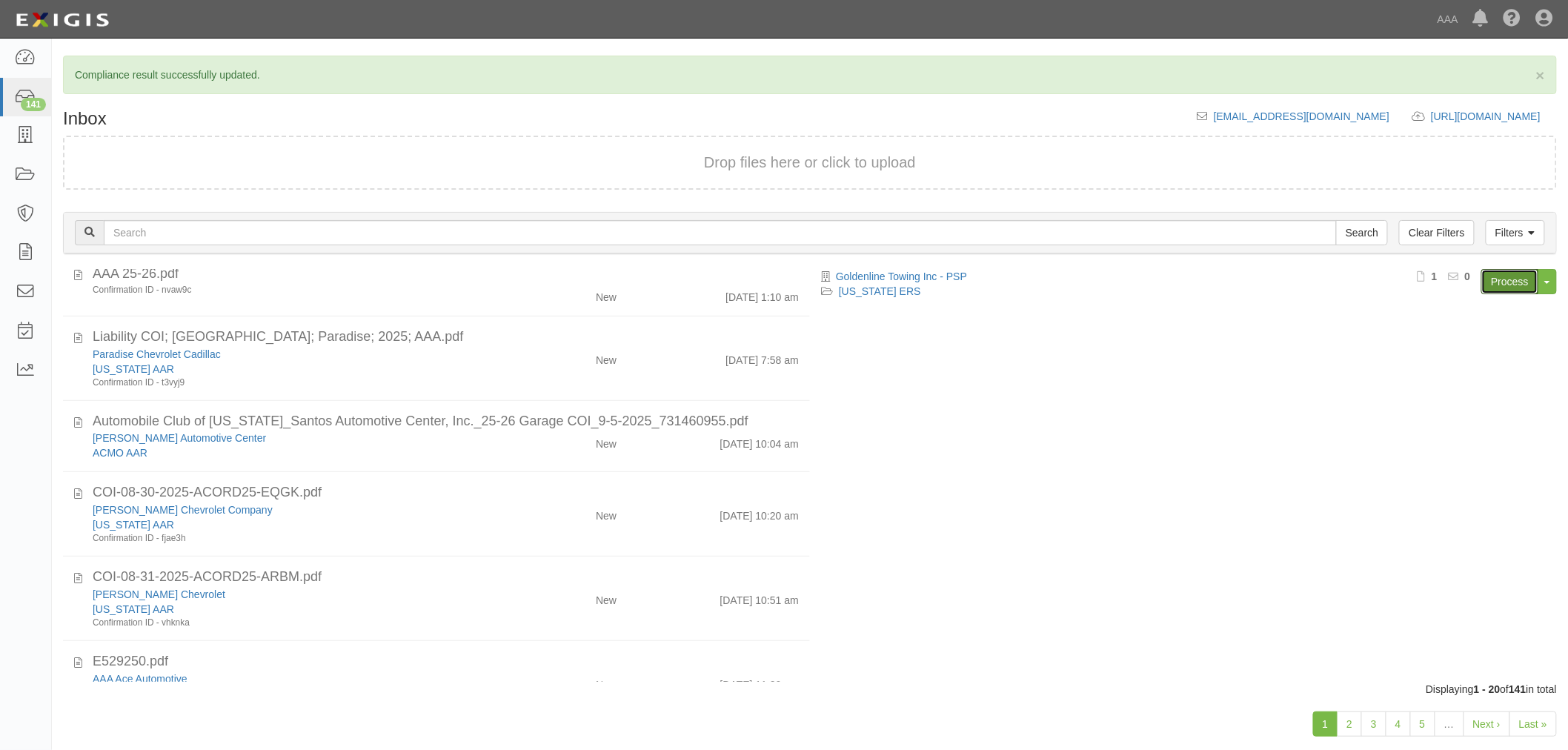
scroll to position [1099, 0]
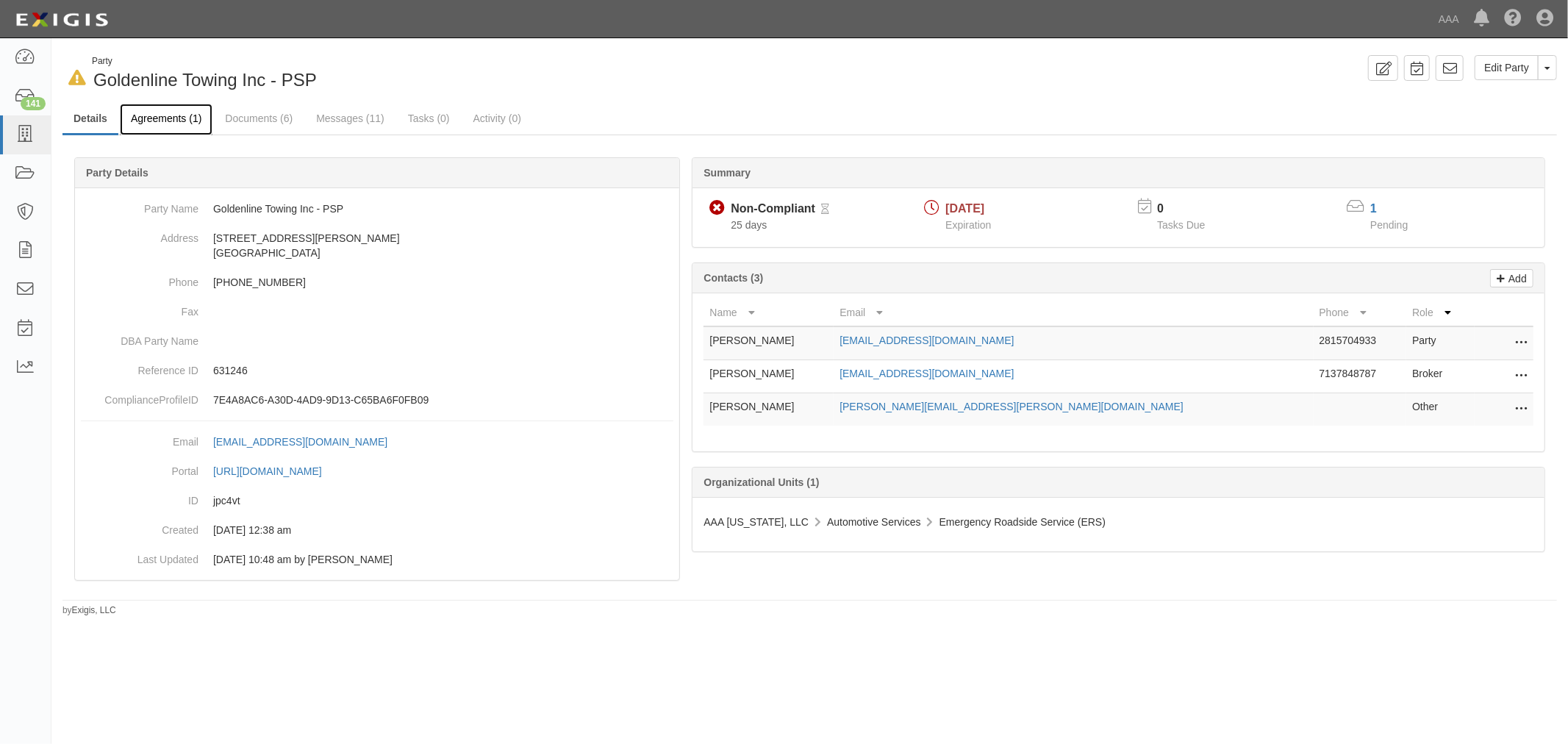
click at [148, 122] on link "Agreements (1)" at bounding box center [166, 120] width 93 height 31
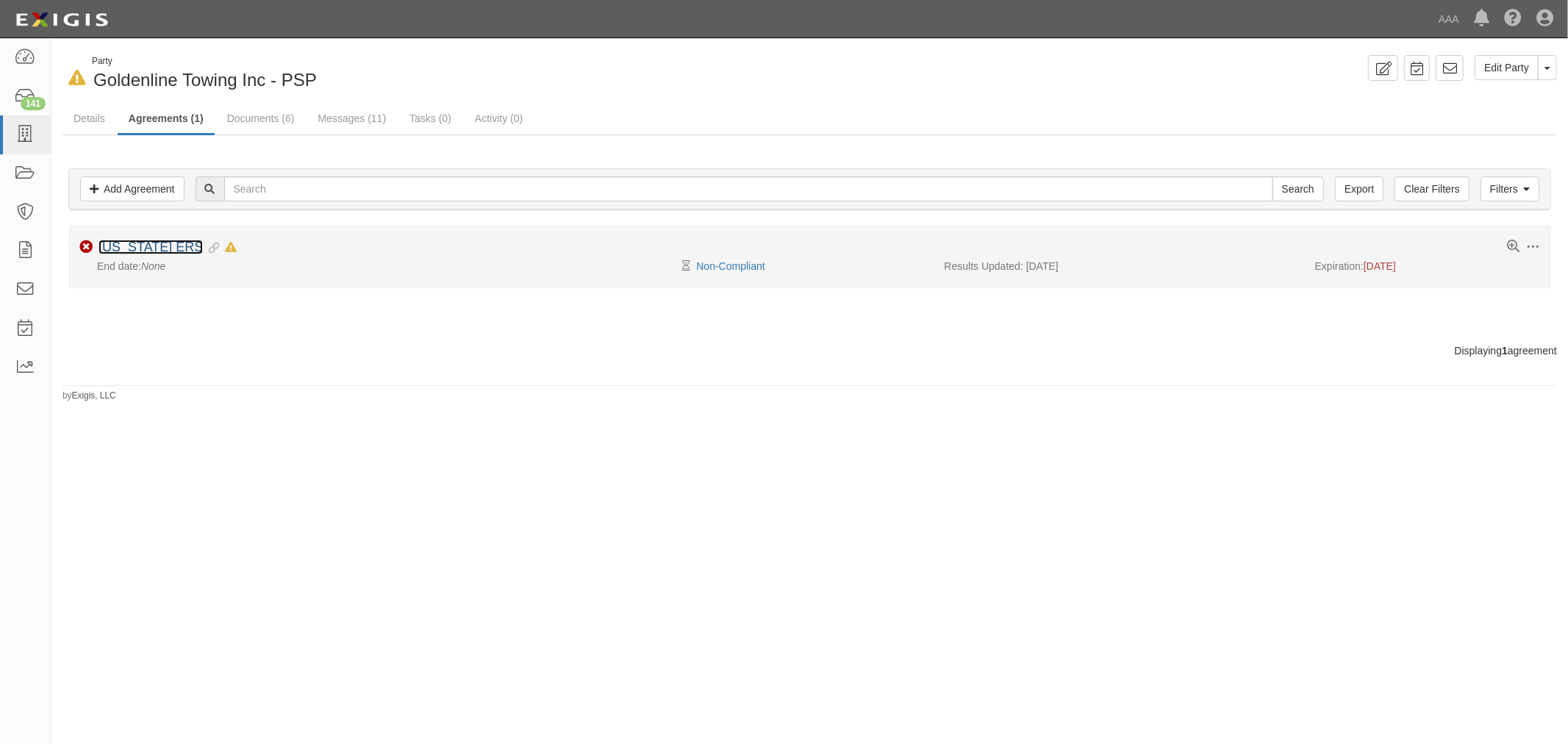
click at [138, 252] on link "[US_STATE] ERS" at bounding box center [150, 247] width 104 height 15
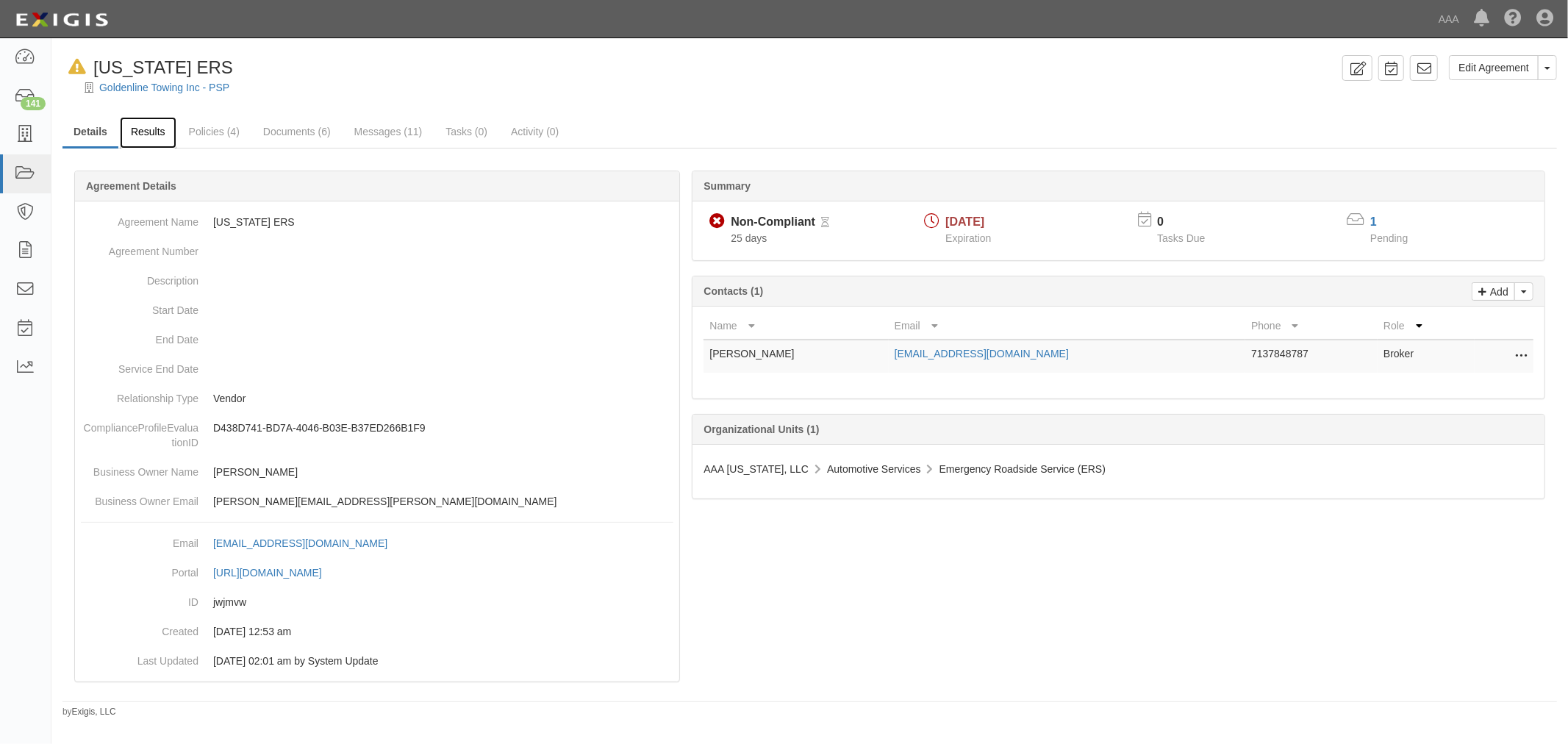
drag, startPoint x: 0, startPoint y: 0, endPoint x: 141, endPoint y: 128, distance: 190.4
click at [141, 128] on link "Results" at bounding box center [148, 133] width 57 height 31
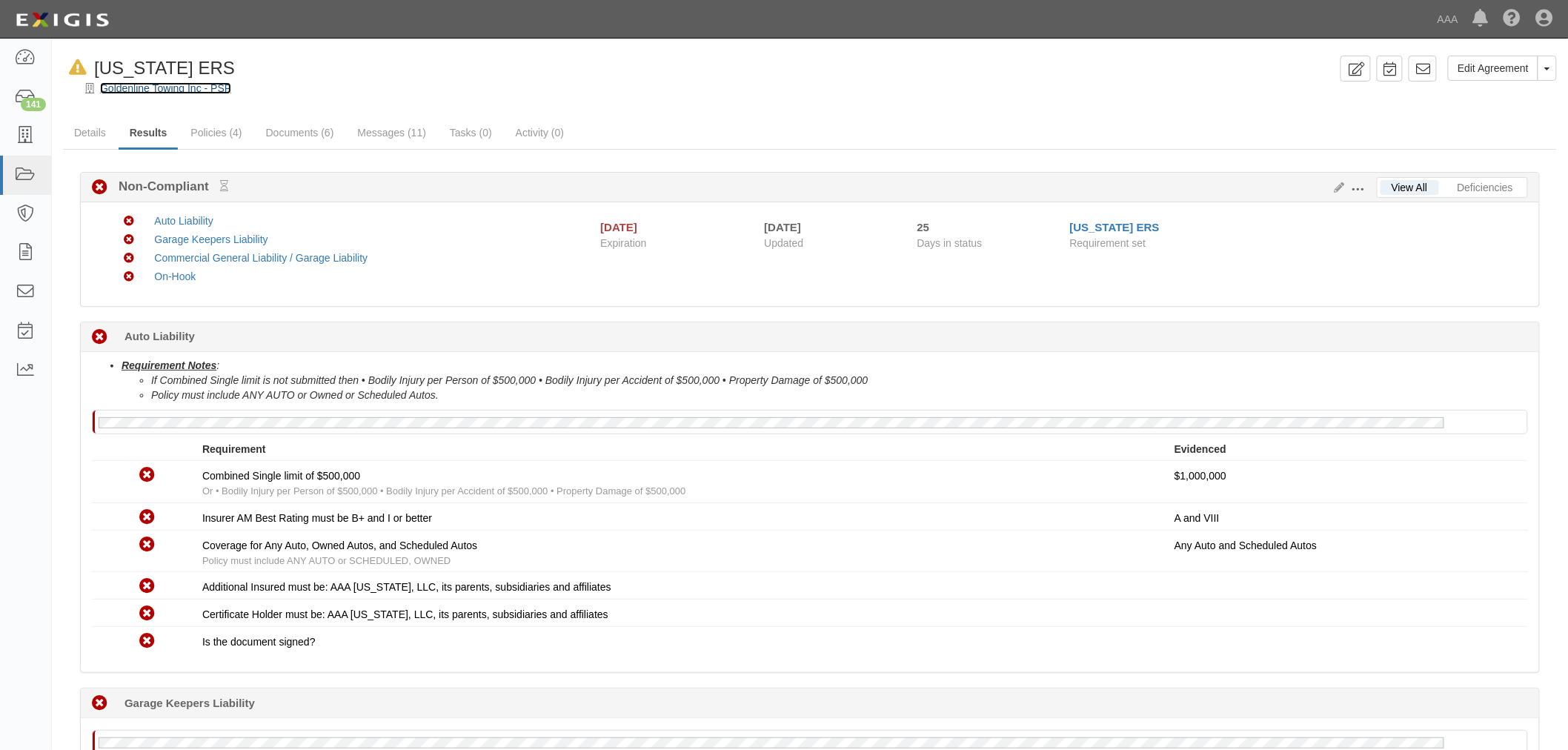
drag, startPoint x: 157, startPoint y: 95, endPoint x: 167, endPoint y: 87, distance: 12.8
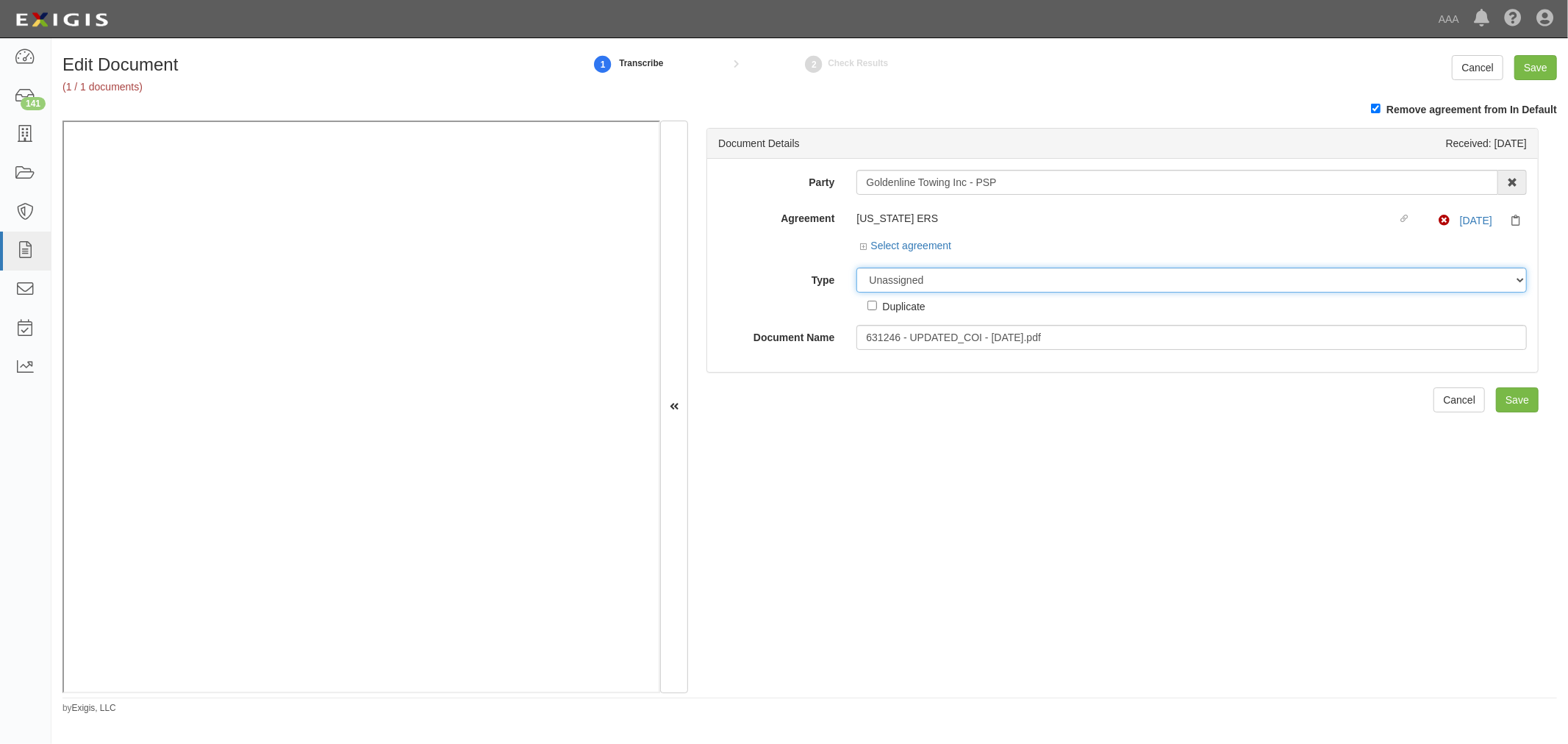
click at [885, 283] on select "Unassigned Binder Cancellation Notice Certificate Contract Endorsement Insuranc…" at bounding box center [1192, 280] width 670 height 25
select select "CertificateDetail"
click at [857, 270] on select "Unassigned Binder Cancellation Notice Certificate Contract Endorsement Insuranc…" at bounding box center [1192, 280] width 670 height 25
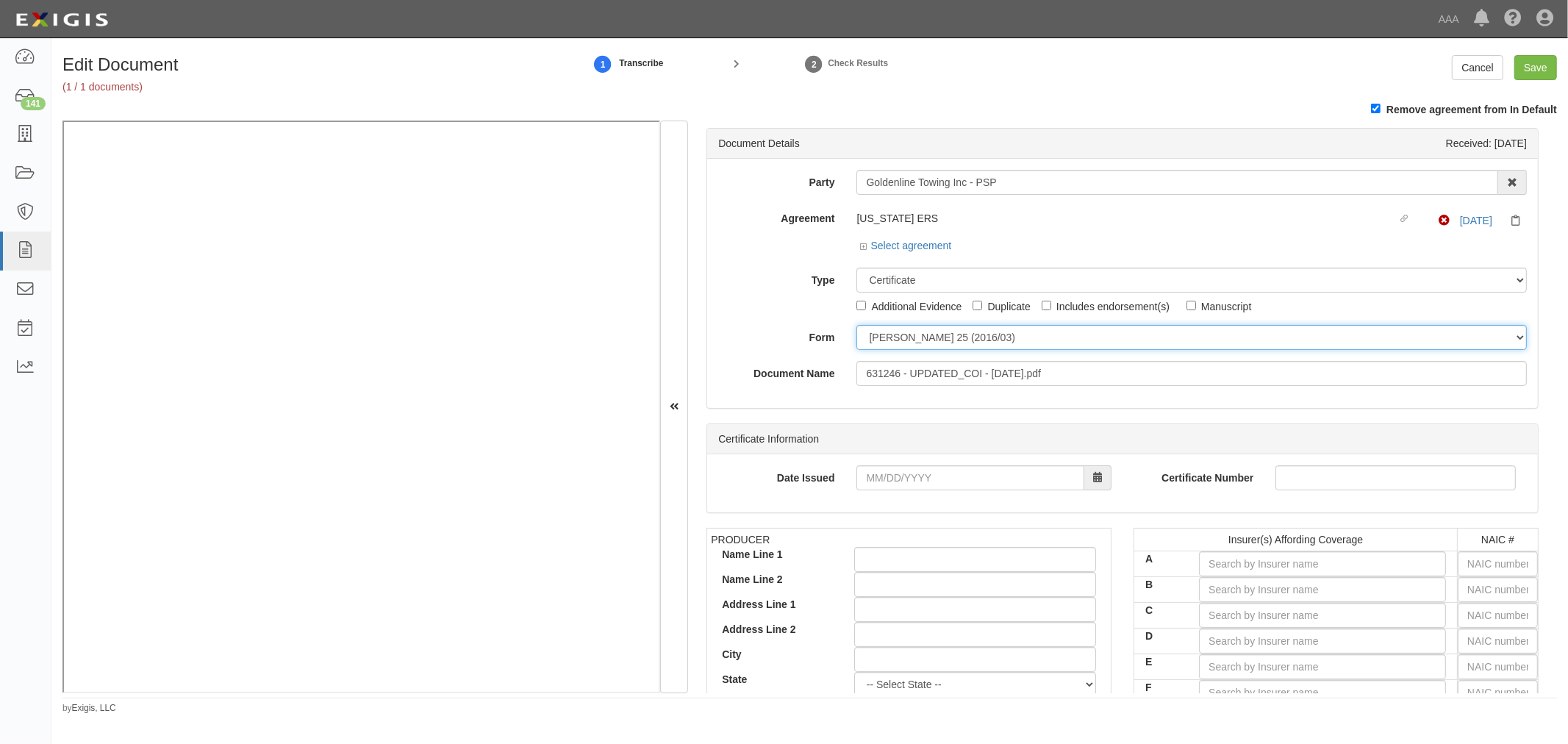
drag, startPoint x: 903, startPoint y: 327, endPoint x: 904, endPoint y: 341, distance: 14.0
click at [903, 327] on select "[PERSON_NAME] 25 (2016/03) [PERSON_NAME] 101 [PERSON_NAME] 855 NY (2014/05) Gen…" at bounding box center [1192, 337] width 670 height 25
select select "GeneralFormDetail"
click at [857, 327] on select "[PERSON_NAME] 25 (2016/03) [PERSON_NAME] 101 [PERSON_NAME] 855 NY (2014/05) Gen…" at bounding box center [1192, 337] width 670 height 25
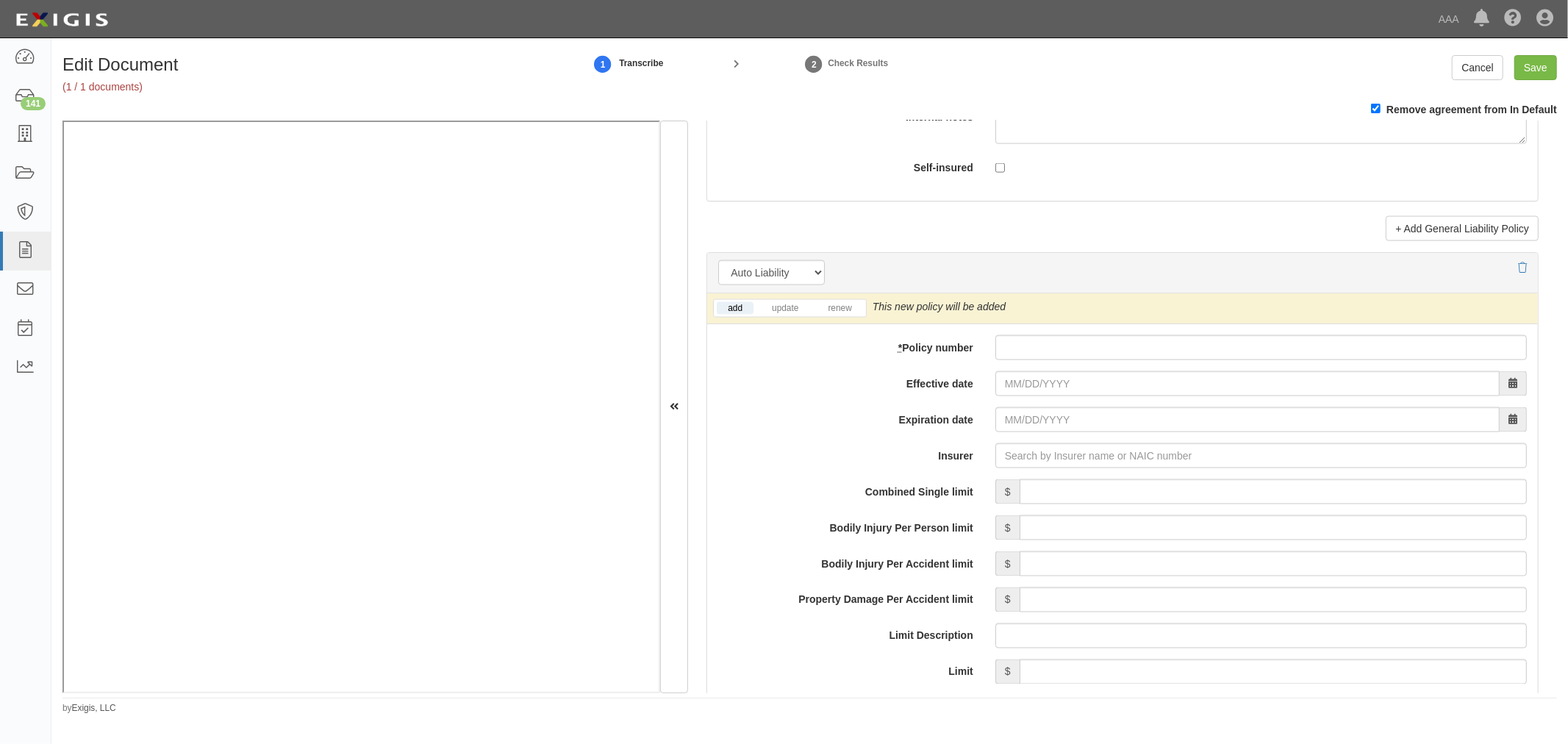
scroll to position [1906, 0]
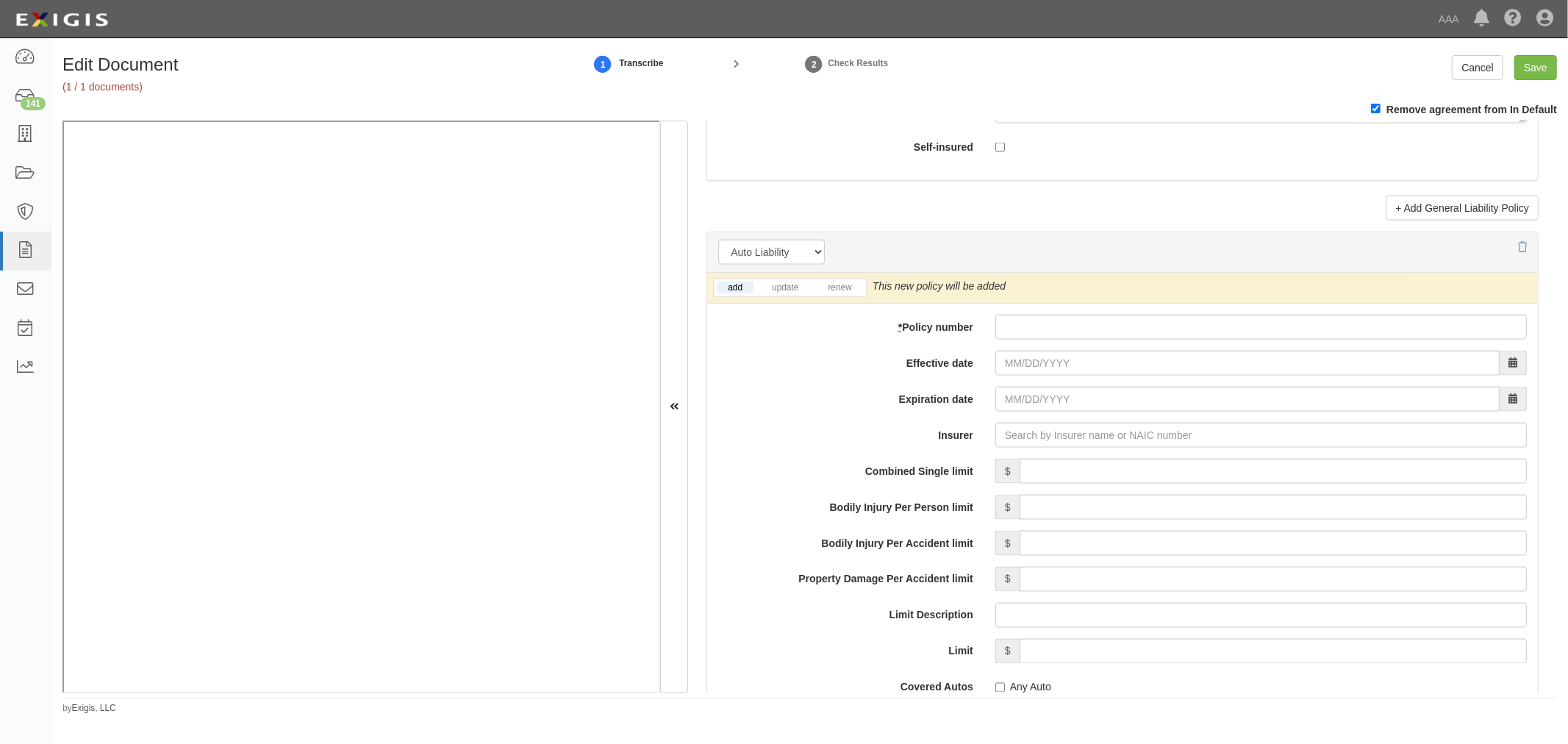
click at [1045, 315] on div "add update renew This new policy will be added This new policy will update exis…" at bounding box center [1122, 663] width 831 height 782
drag, startPoint x: 1034, startPoint y: 333, endPoint x: 1026, endPoint y: 344, distance: 13.6
click at [1032, 336] on input "* Policy number" at bounding box center [1260, 327] width 531 height 25
paste input "SC25081837"
type input "SC25081837"
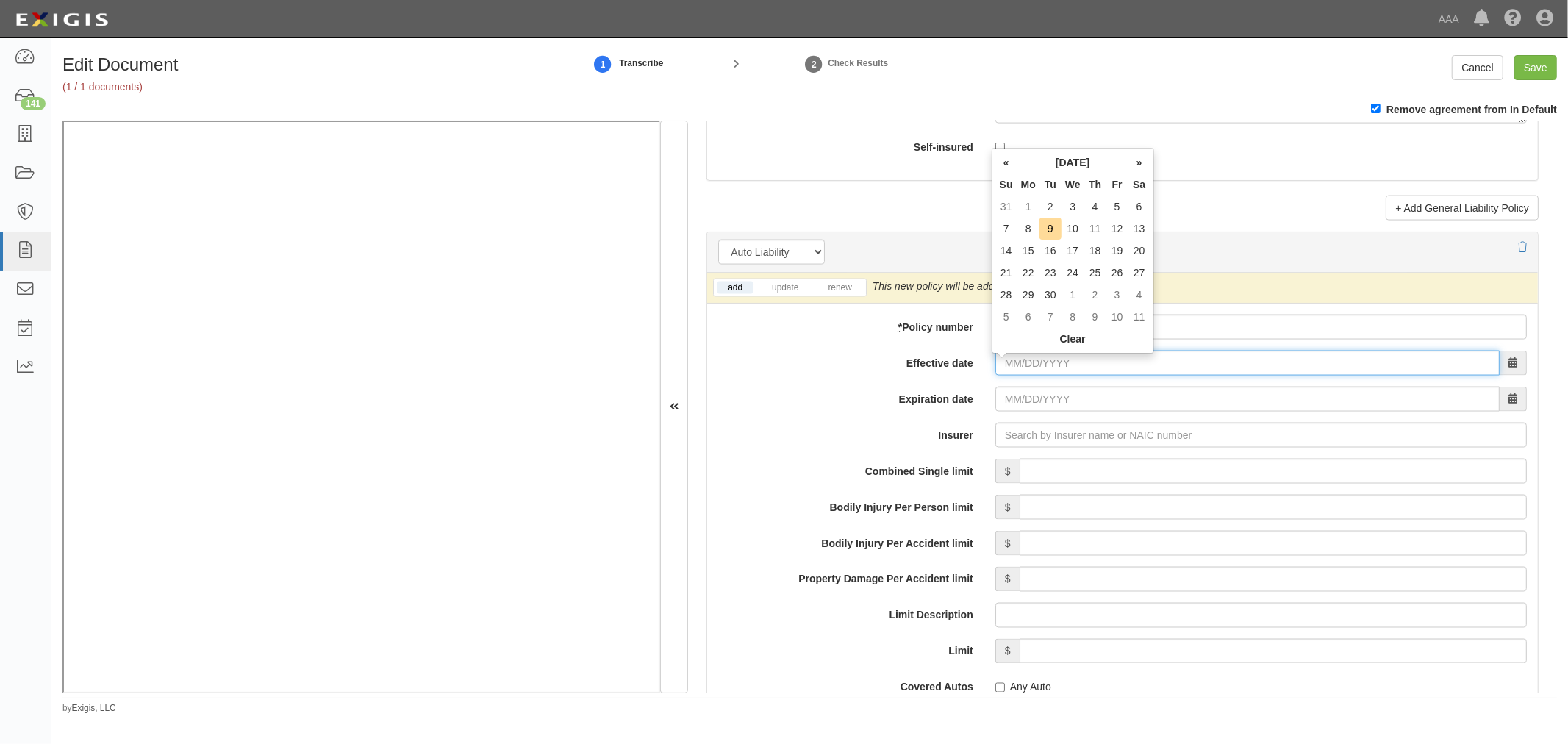
click at [1006, 376] on input "Effective date" at bounding box center [1247, 363] width 504 height 25
type input "[DATE]"
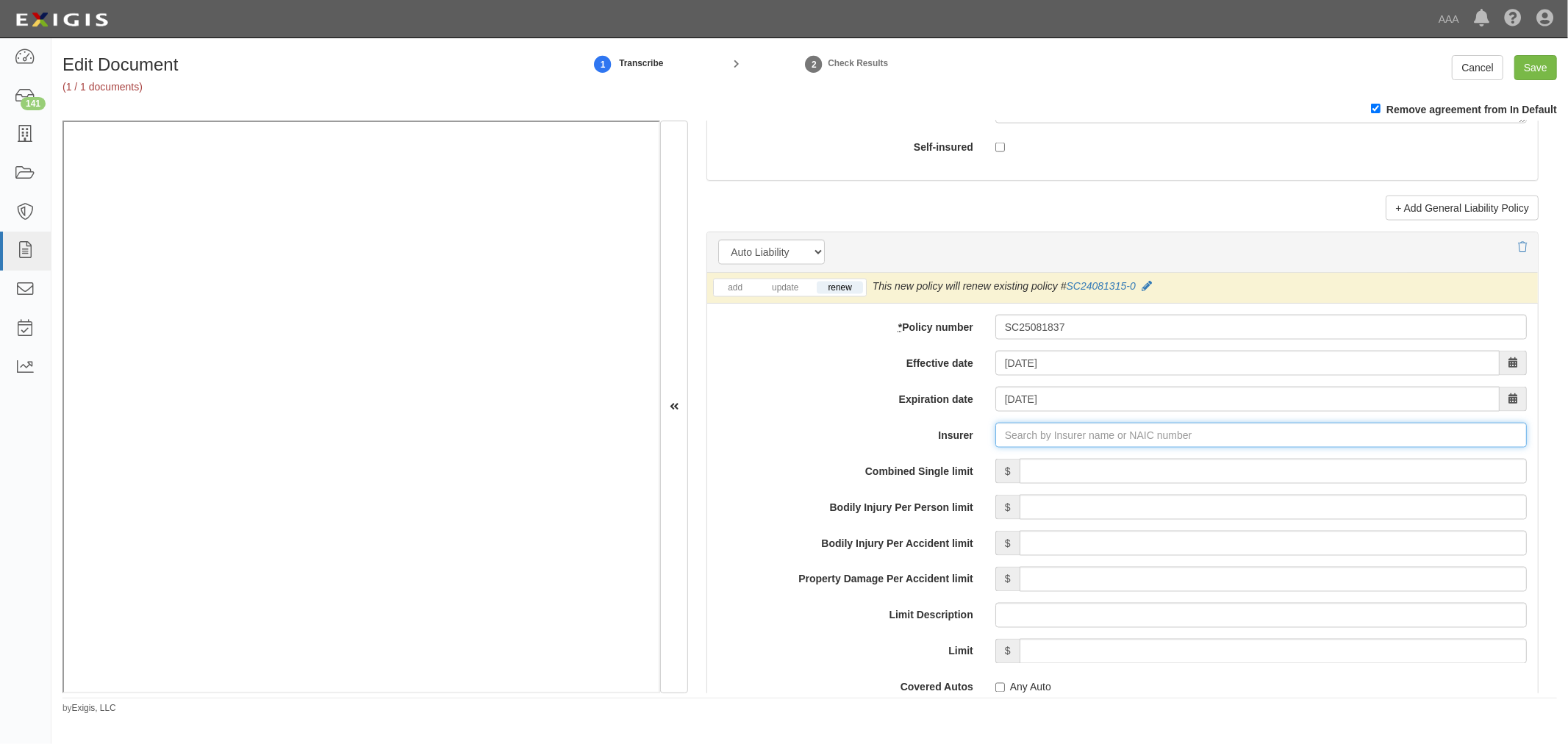
type input "180 Seguros S.A. (0) NR Rating"
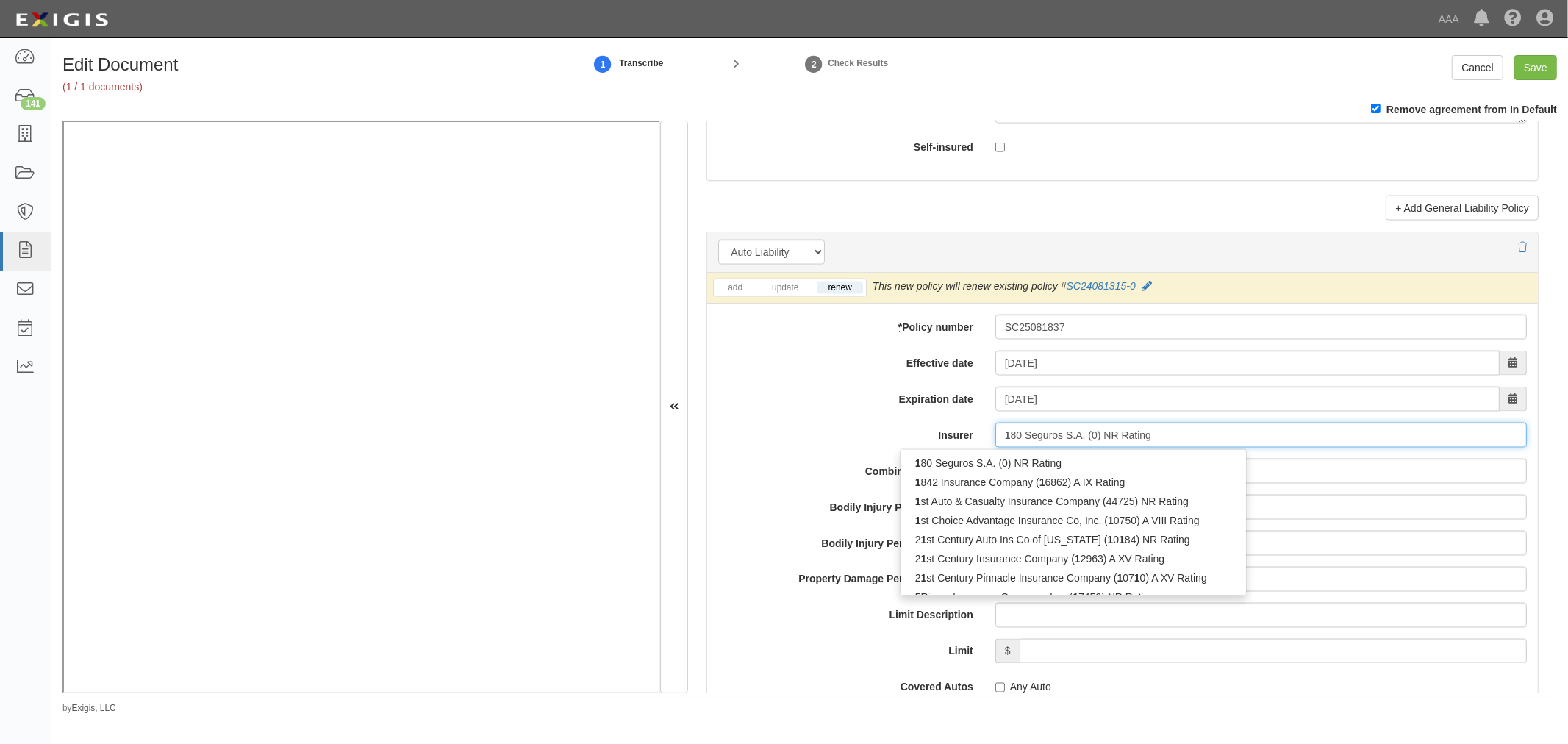
type input "12"
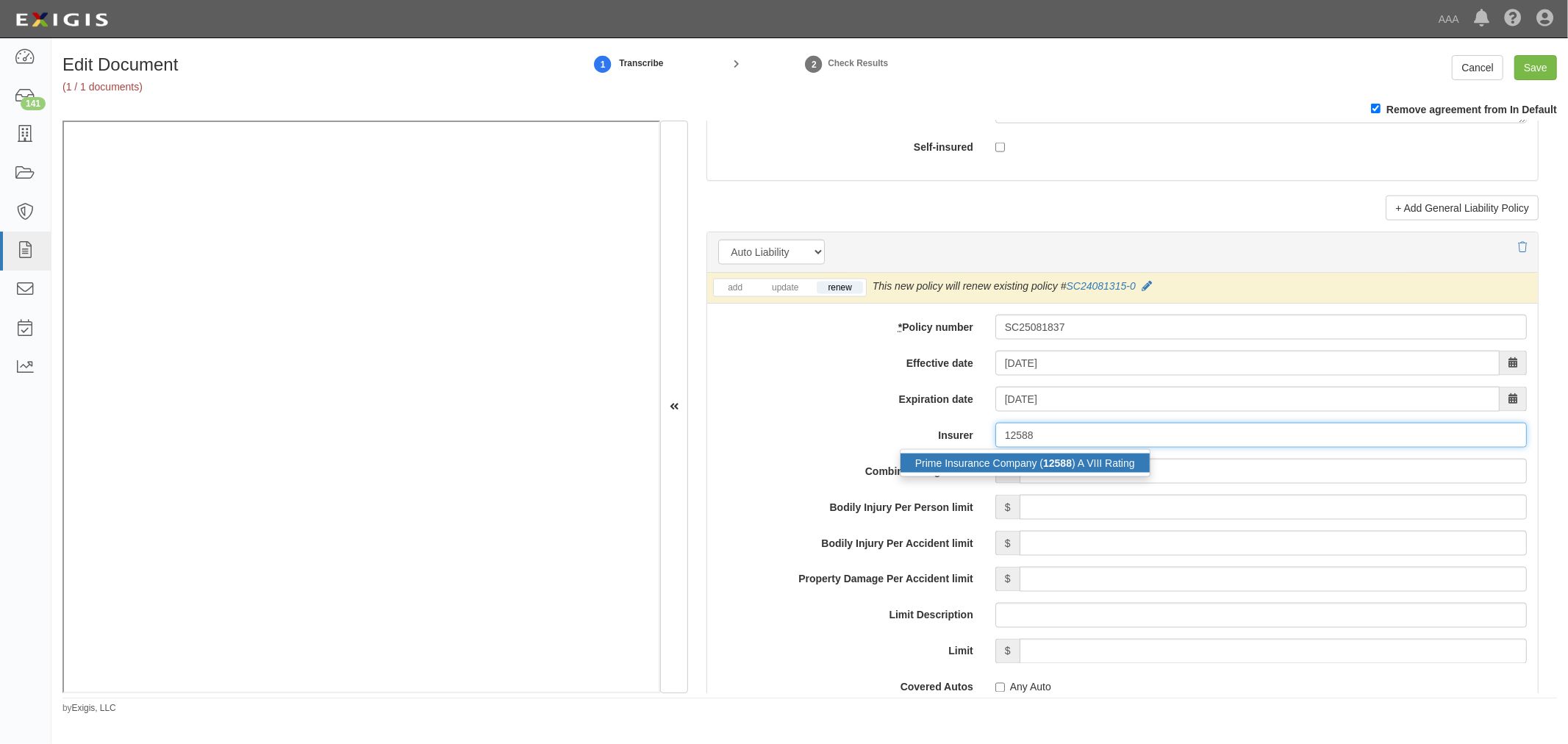
click at [995, 468] on div "Prime Insurance Company ( 12588 ) A VIII Rating" at bounding box center [1024, 463] width 249 height 19
type input "Prime Insurance Company (12588) A VIII Rating"
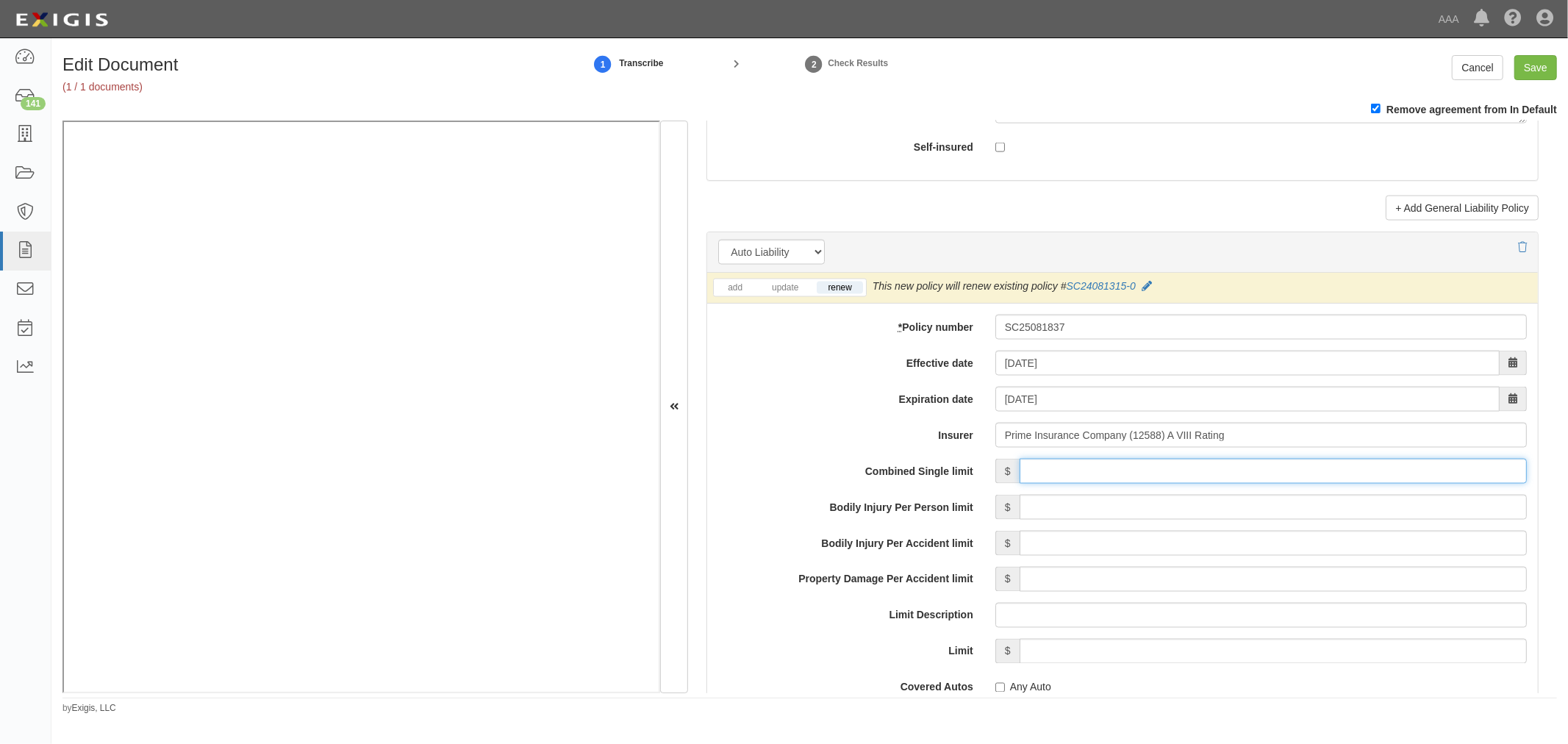
click at [1030, 471] on input "Combined Single limit" at bounding box center [1273, 471] width 507 height 25
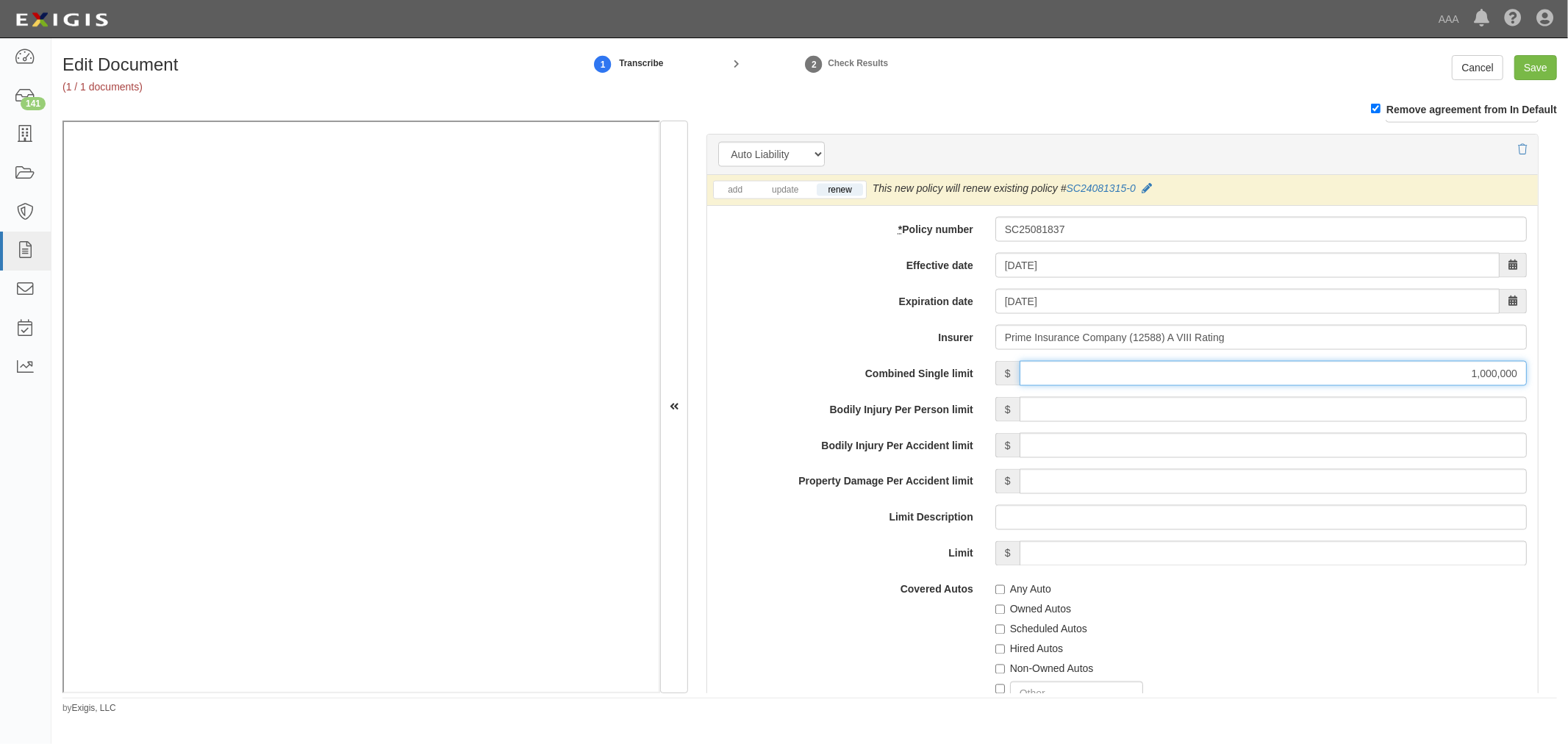
scroll to position [2042, 0]
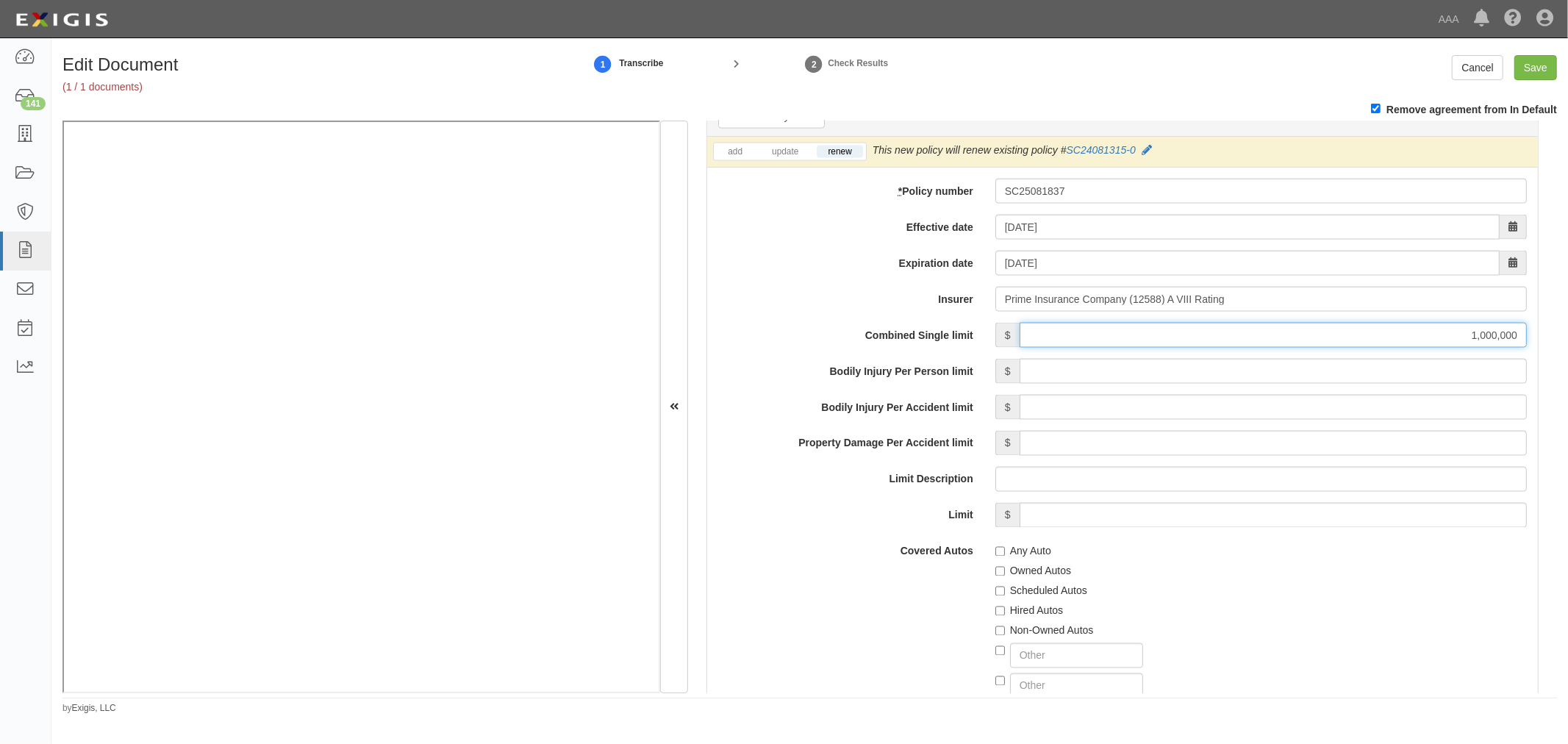
type input "1,000,000"
click at [1024, 564] on div "Owned Autos" at bounding box center [1260, 569] width 531 height 20
click at [1024, 559] on label "Any Auto" at bounding box center [1022, 552] width 56 height 15
click at [1005, 557] on input "Any Auto" at bounding box center [999, 552] width 9 height 9
checkbox input "true"
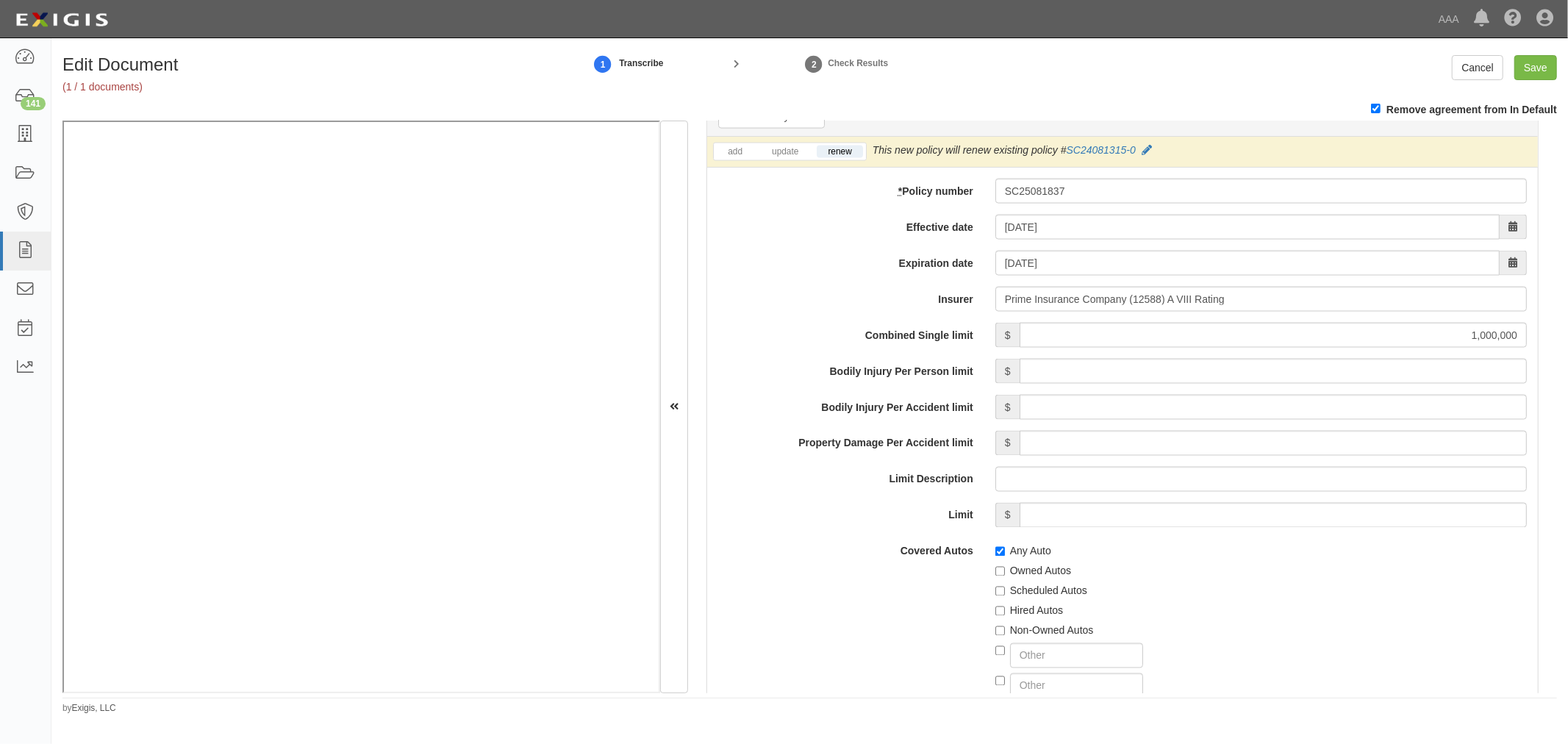
click at [1017, 596] on label "Scheduled Autos" at bounding box center [1041, 591] width 92 height 15
click at [1005, 596] on input "Scheduled Autos" at bounding box center [999, 591] width 9 height 9
checkbox input "true"
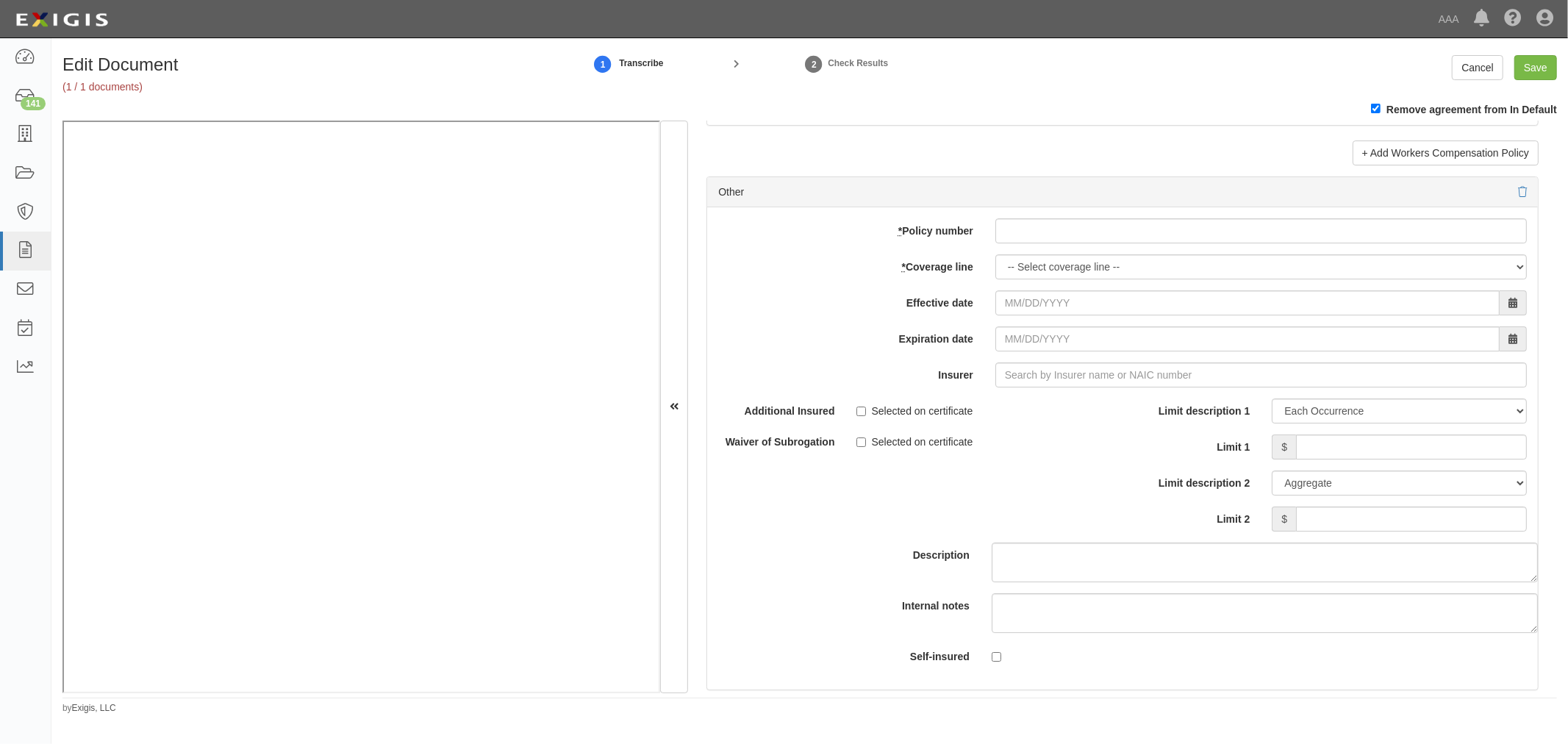
scroll to position [4086, 0]
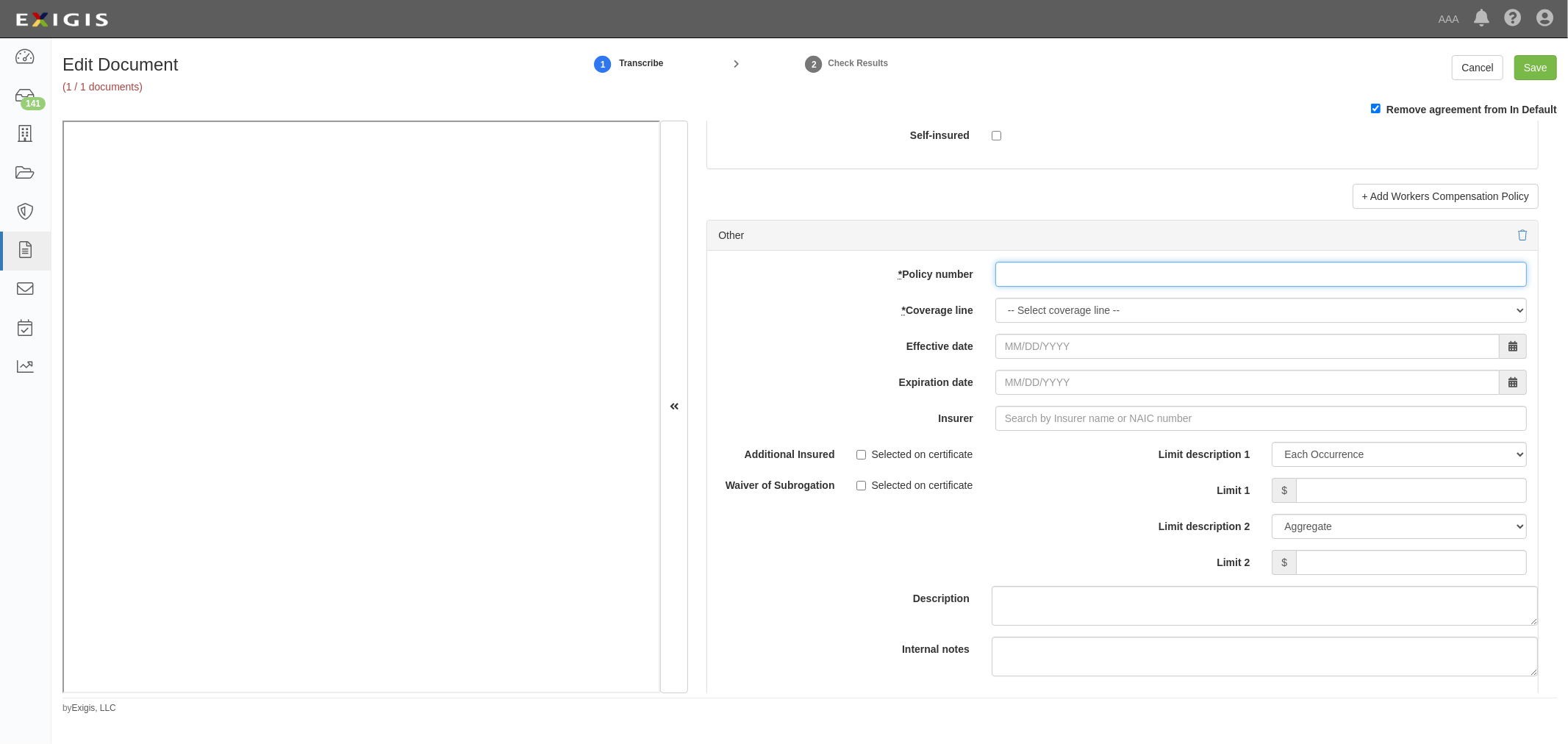
click at [1034, 276] on input "* Policy number" at bounding box center [1260, 273] width 531 height 25
paste input "SC25081837"
type input "SC25081837"
click at [1026, 322] on select "-- Select coverage line -- Asbestos Abatement Auto Physical Damage Boiler & Mac…" at bounding box center [1260, 309] width 531 height 25
select select "70"
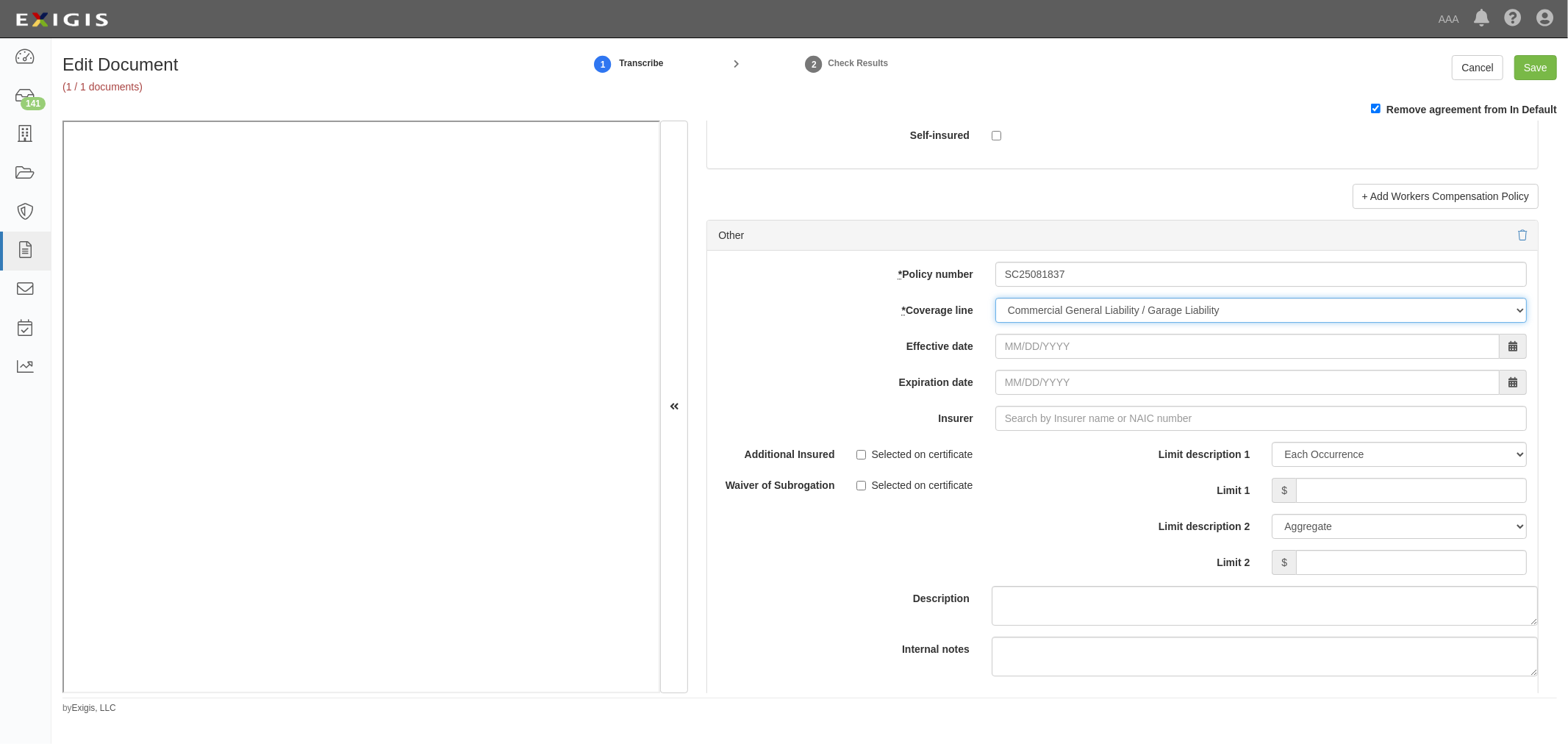
click at [995, 323] on select "-- Select coverage line -- Asbestos Abatement Auto Physical Damage Boiler & Mac…" at bounding box center [1260, 309] width 531 height 25
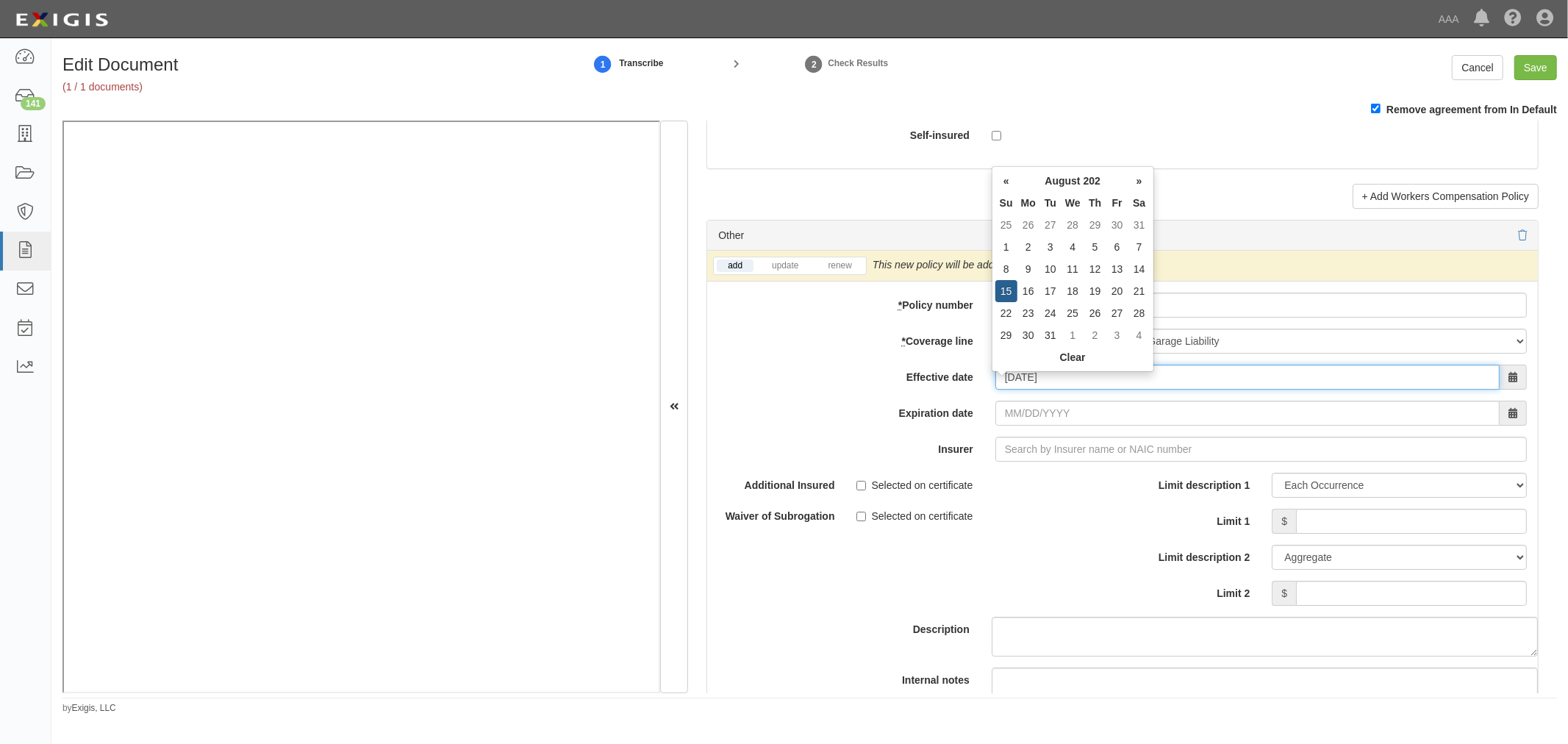
type input "[DATE]"
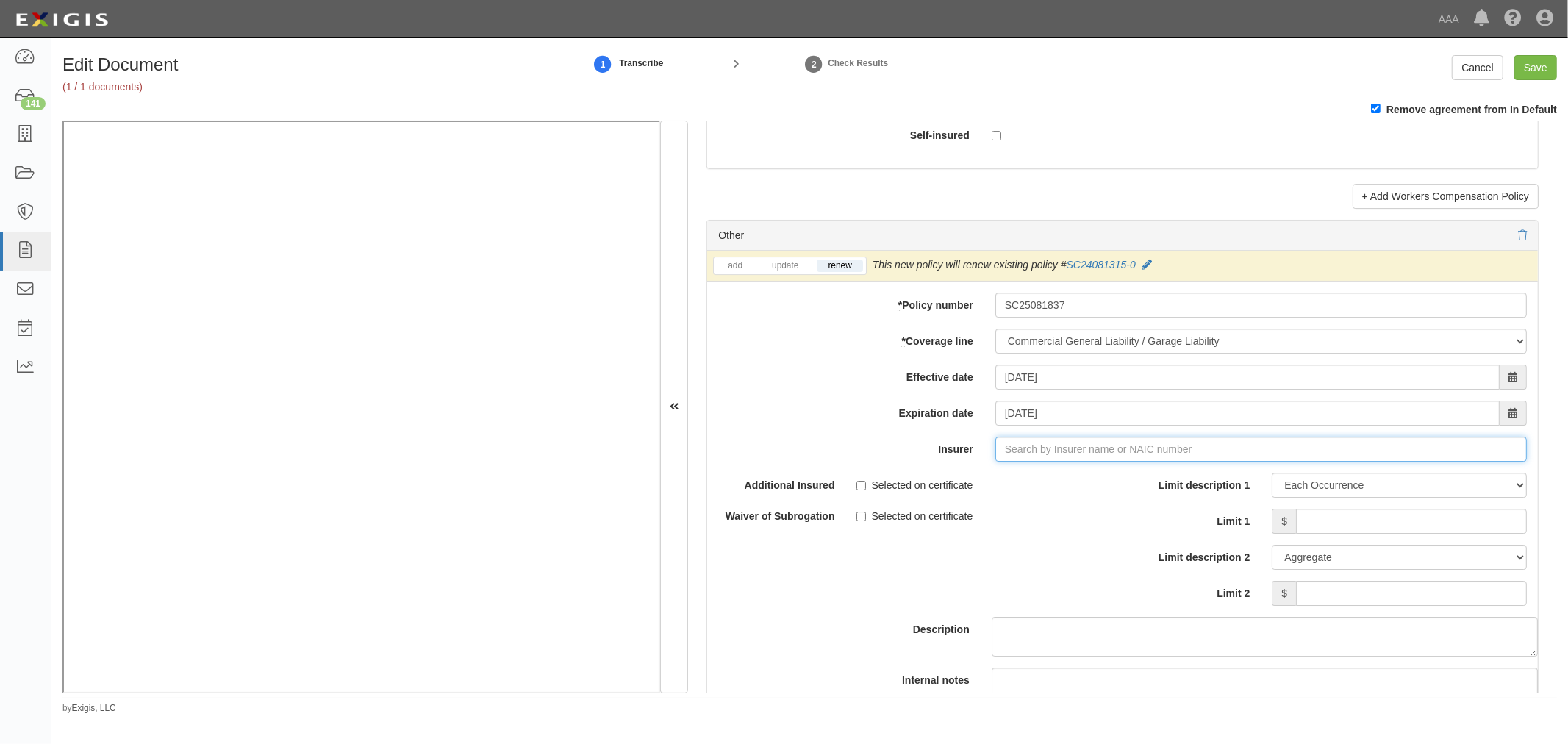
type input "180 Seguros S.A. (0) NR Rating"
type input "1"
click at [1090, 480] on div "Prime Insurance Company ( 12588 ) A VIII Rating" at bounding box center [1024, 477] width 249 height 19
type input "Prime Insurance Company (12588) A VIII Rating"
click at [1394, 534] on input "Limit 1" at bounding box center [1411, 521] width 231 height 25
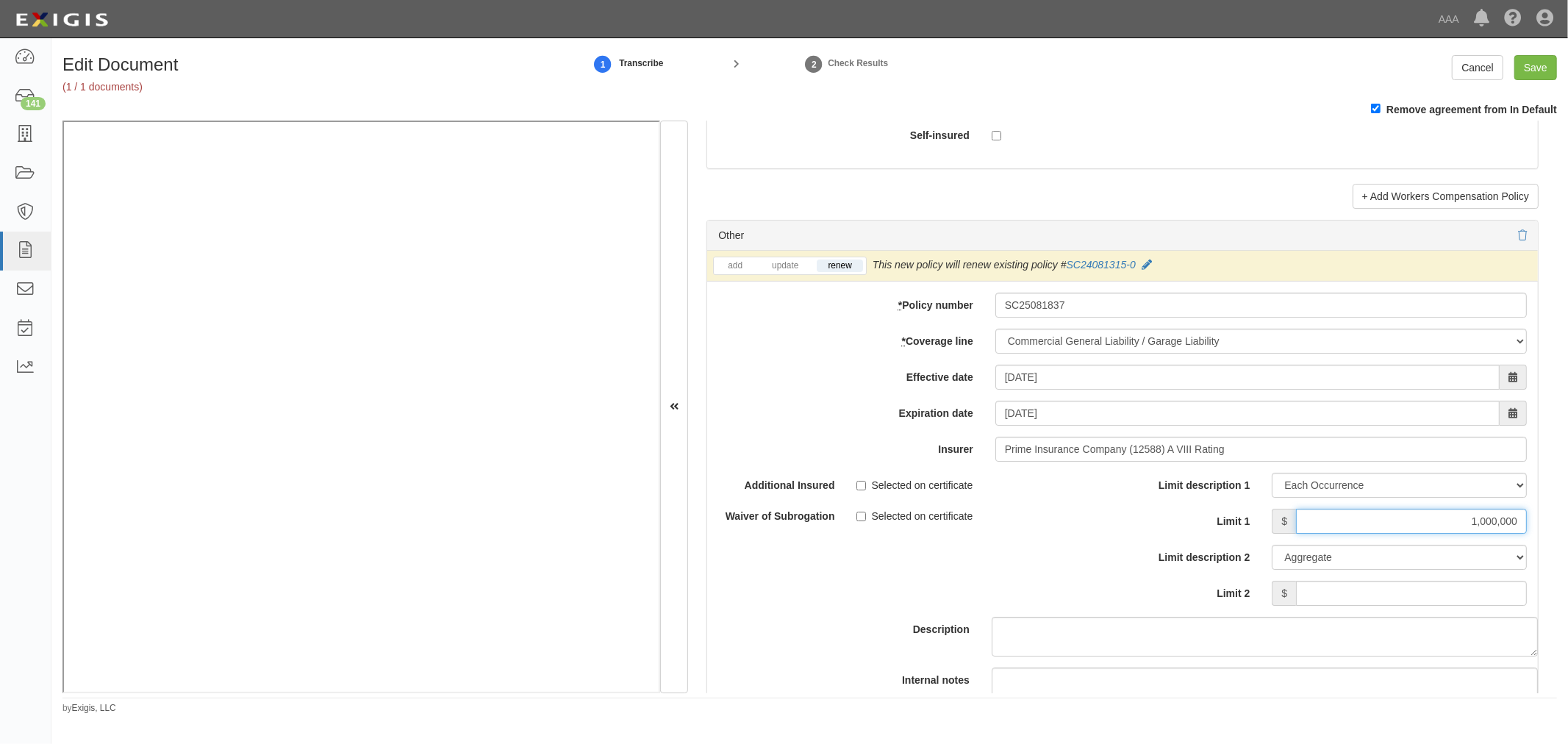
type input "1,000,000"
click at [1376, 617] on div "Limit description 1 Limit Each Occurrence Each Claim Aggregate Deductible Self-…" at bounding box center [1330, 545] width 415 height 145
type input "2,000,000"
click at [866, 457] on label "Insurer" at bounding box center [845, 447] width 277 height 20
click at [995, 459] on input "Prime Insurance Company (12588) A VIII Rating" at bounding box center [1260, 448] width 531 height 25
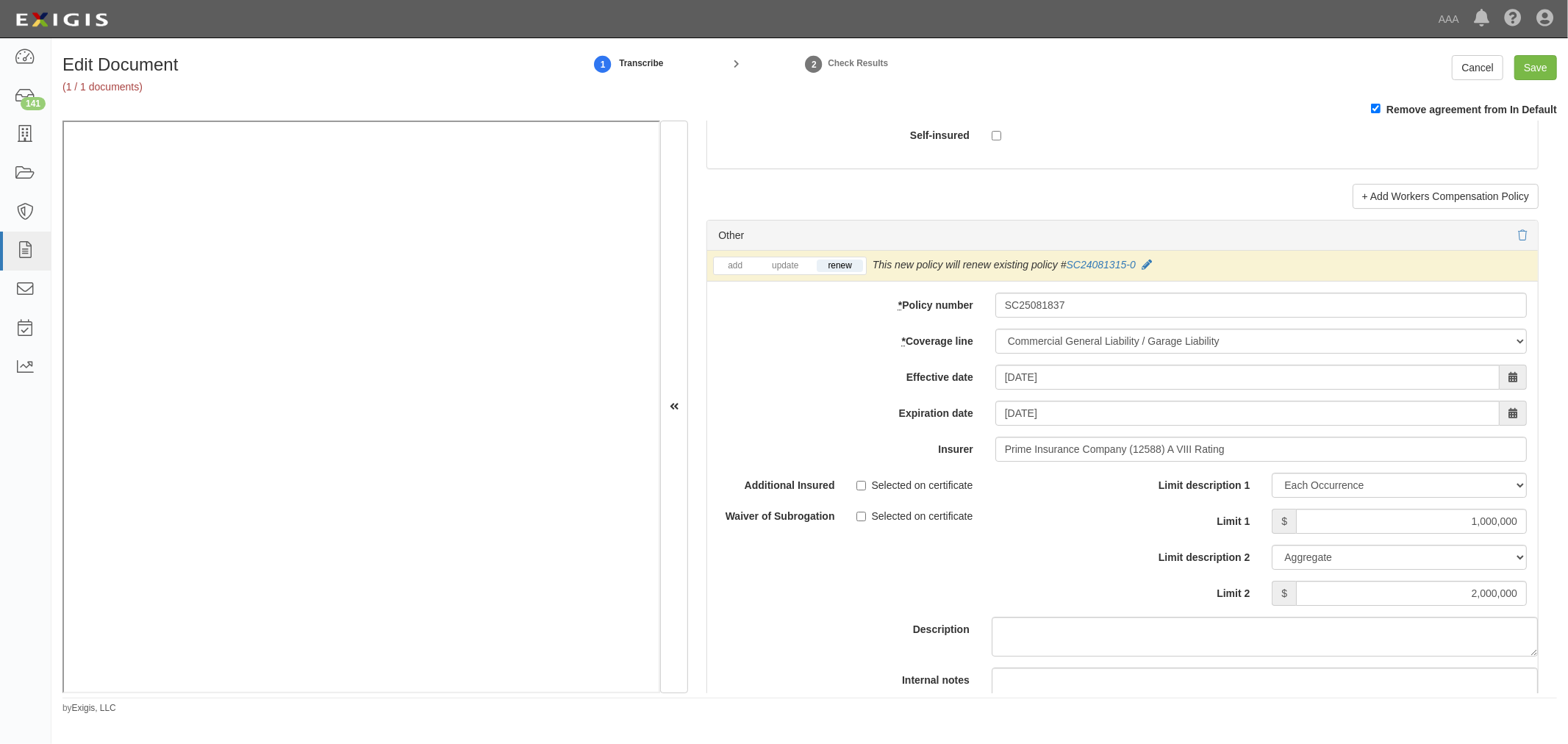
click at [800, 403] on div "add update renew This new policy will be added This new policy will update exis…" at bounding box center [1122, 507] width 831 height 514
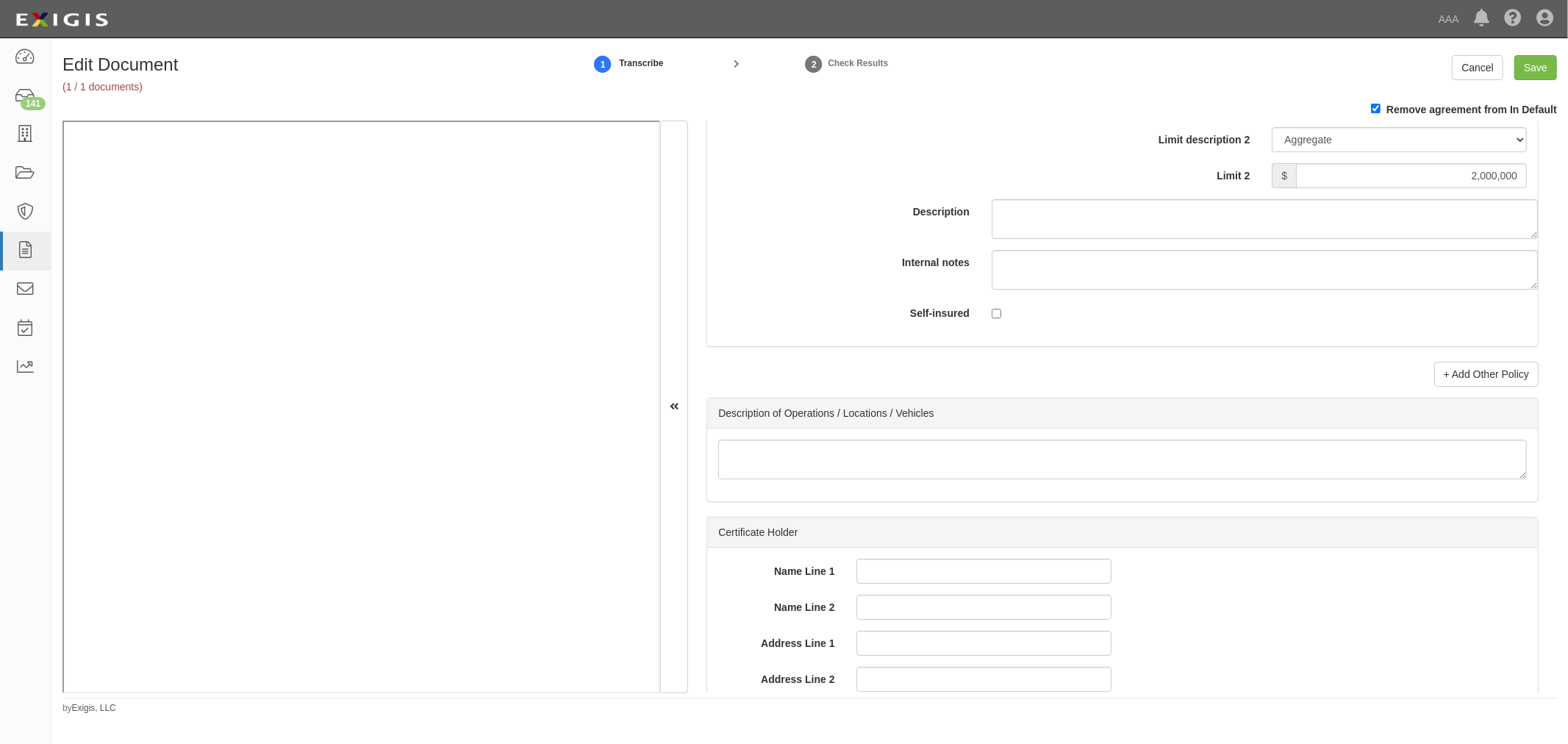
scroll to position [4631, 0]
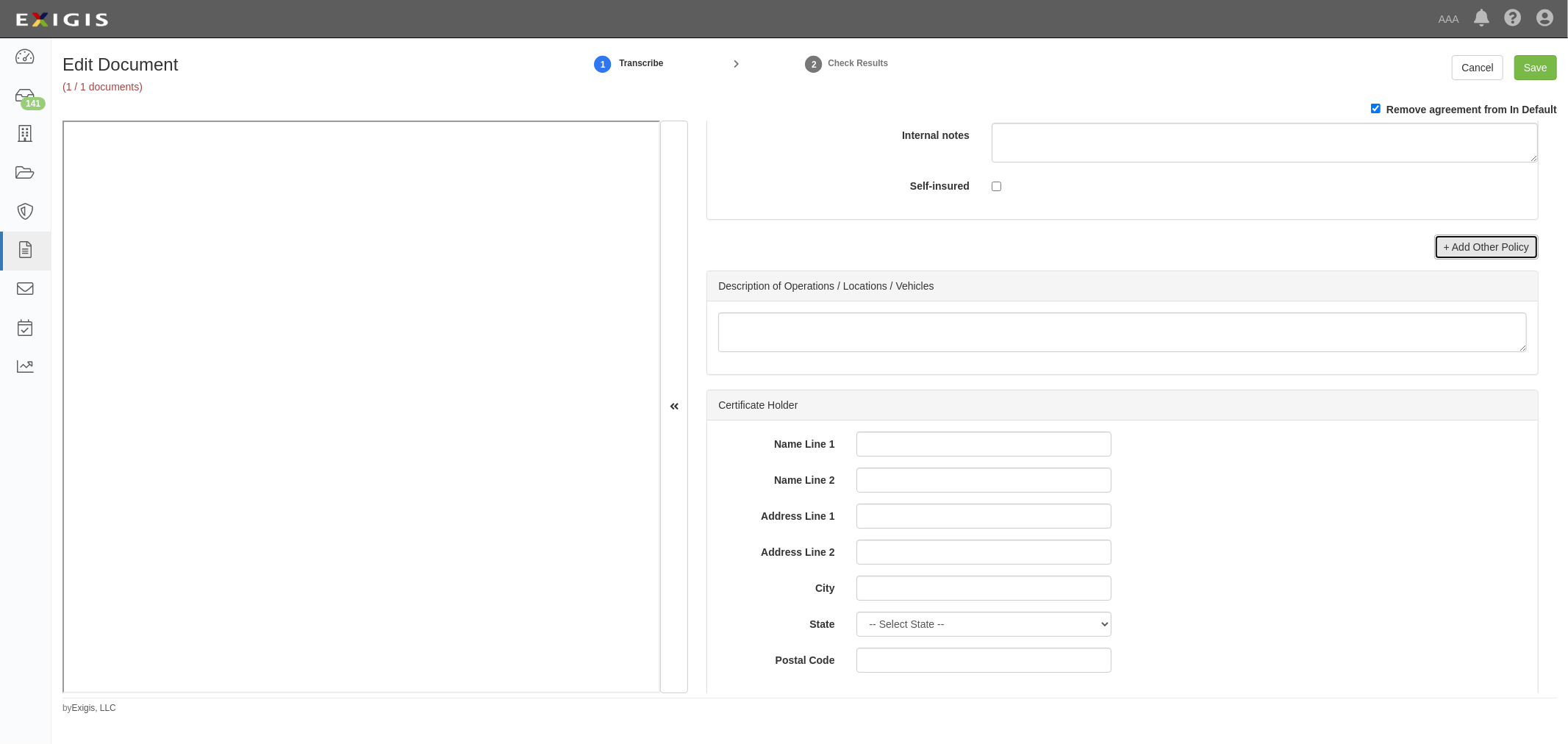
click at [1458, 260] on link "+ Add Other Policy" at bounding box center [1485, 247] width 104 height 25
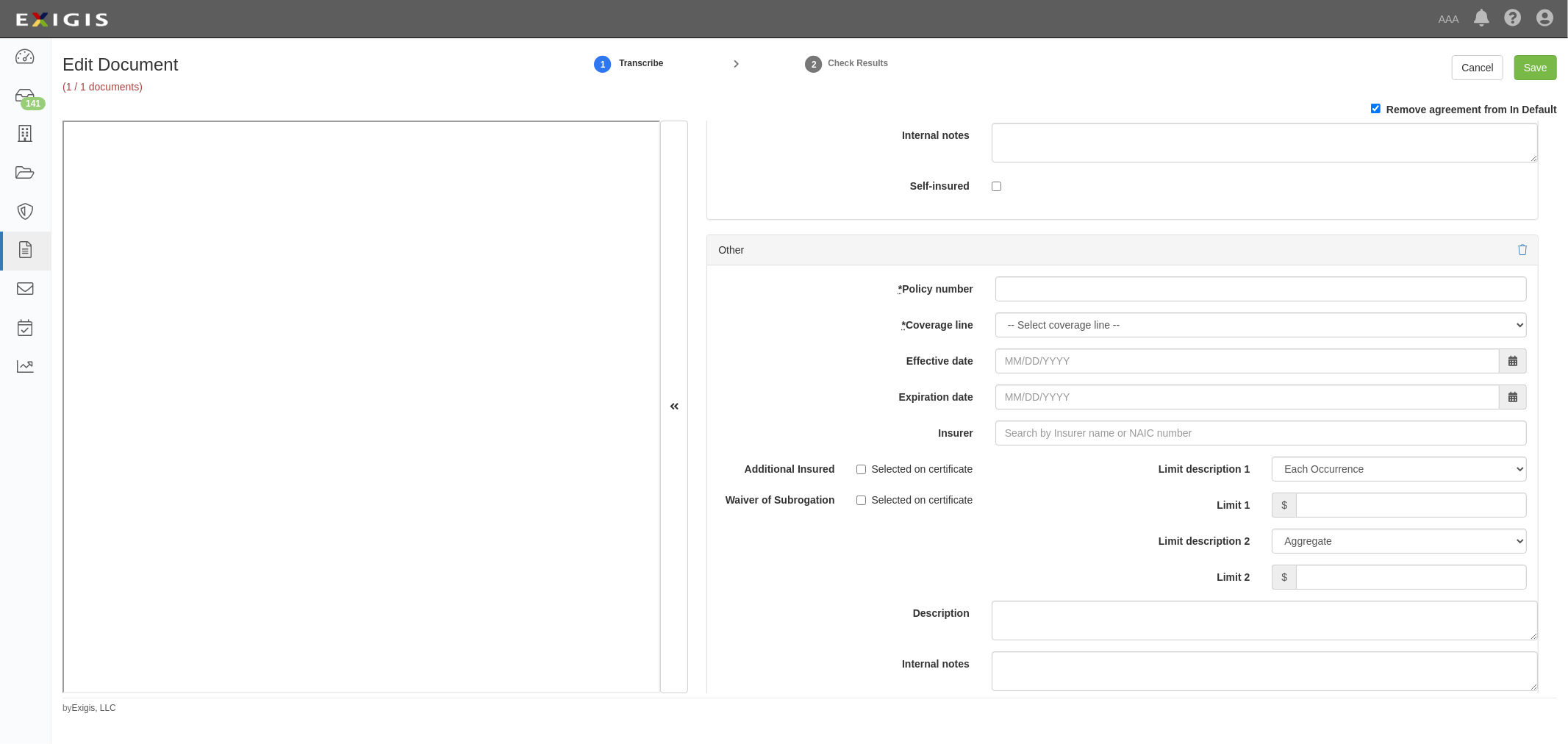
click at [1104, 314] on div "add update renew This new policy will be added This new policy will update exis…" at bounding box center [1122, 506] width 831 height 482
click at [1094, 298] on input "* Policy number" at bounding box center [1260, 288] width 531 height 25
paste input "SC25081837"
type input "SC25081837"
click at [1053, 334] on select "-- Select coverage line -- Asbestos Abatement Auto Physical Damage Boiler & Mac…" at bounding box center [1260, 324] width 531 height 25
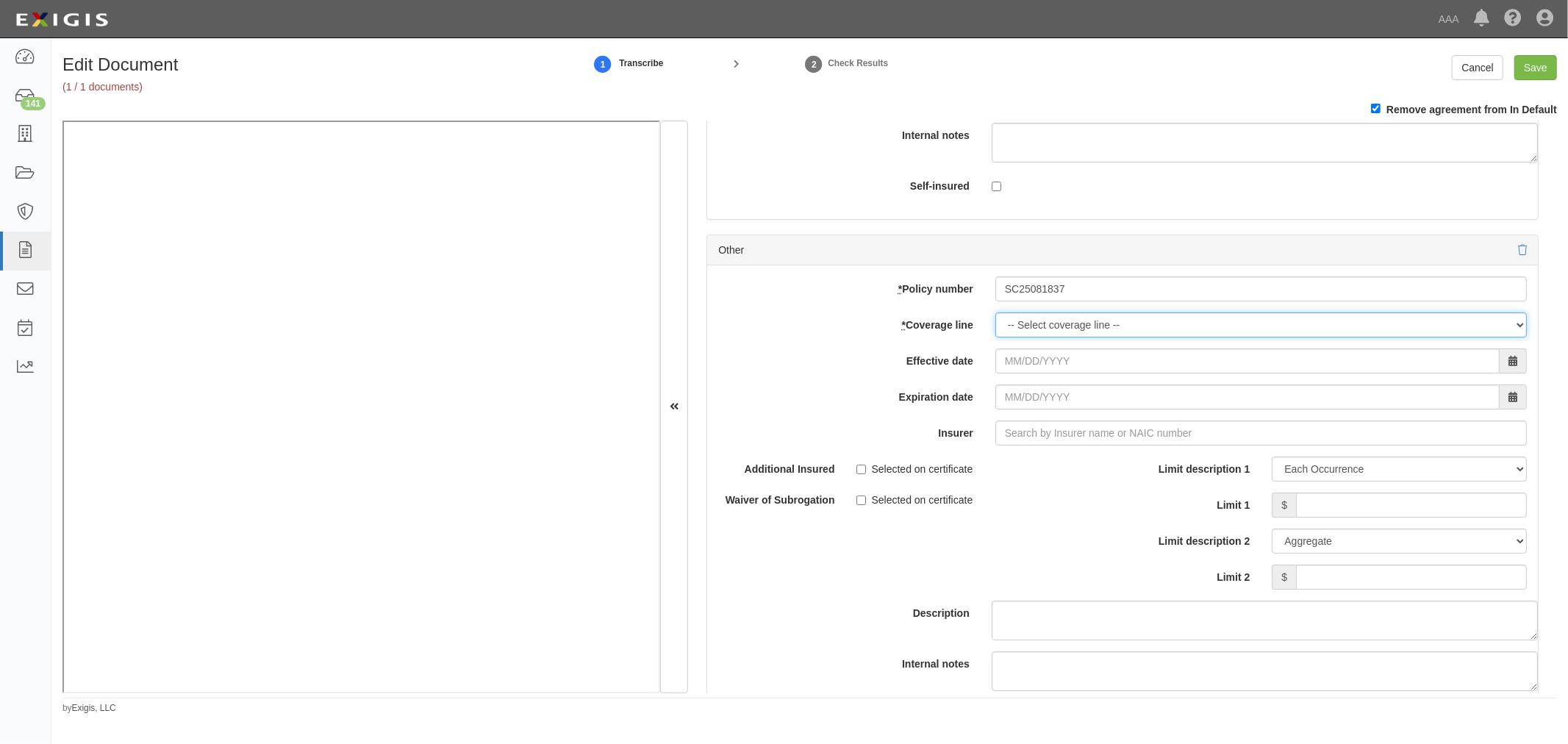
select select "56"
click at [995, 338] on select "-- Select coverage line -- Asbestos Abatement Auto Physical Damage Boiler & Mac…" at bounding box center [1260, 324] width 531 height 25
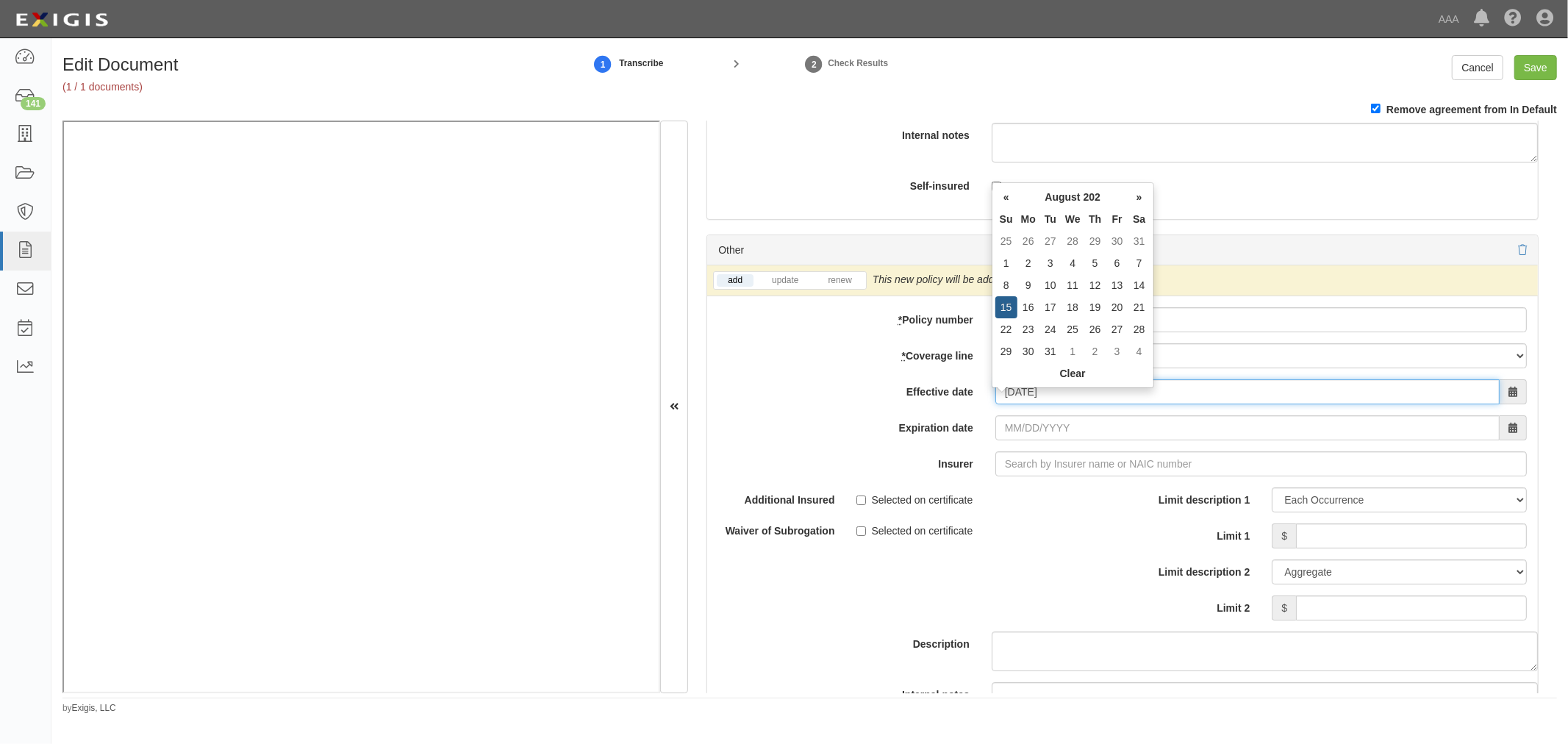
type input "08/15/2025"
type input "08/15/2026"
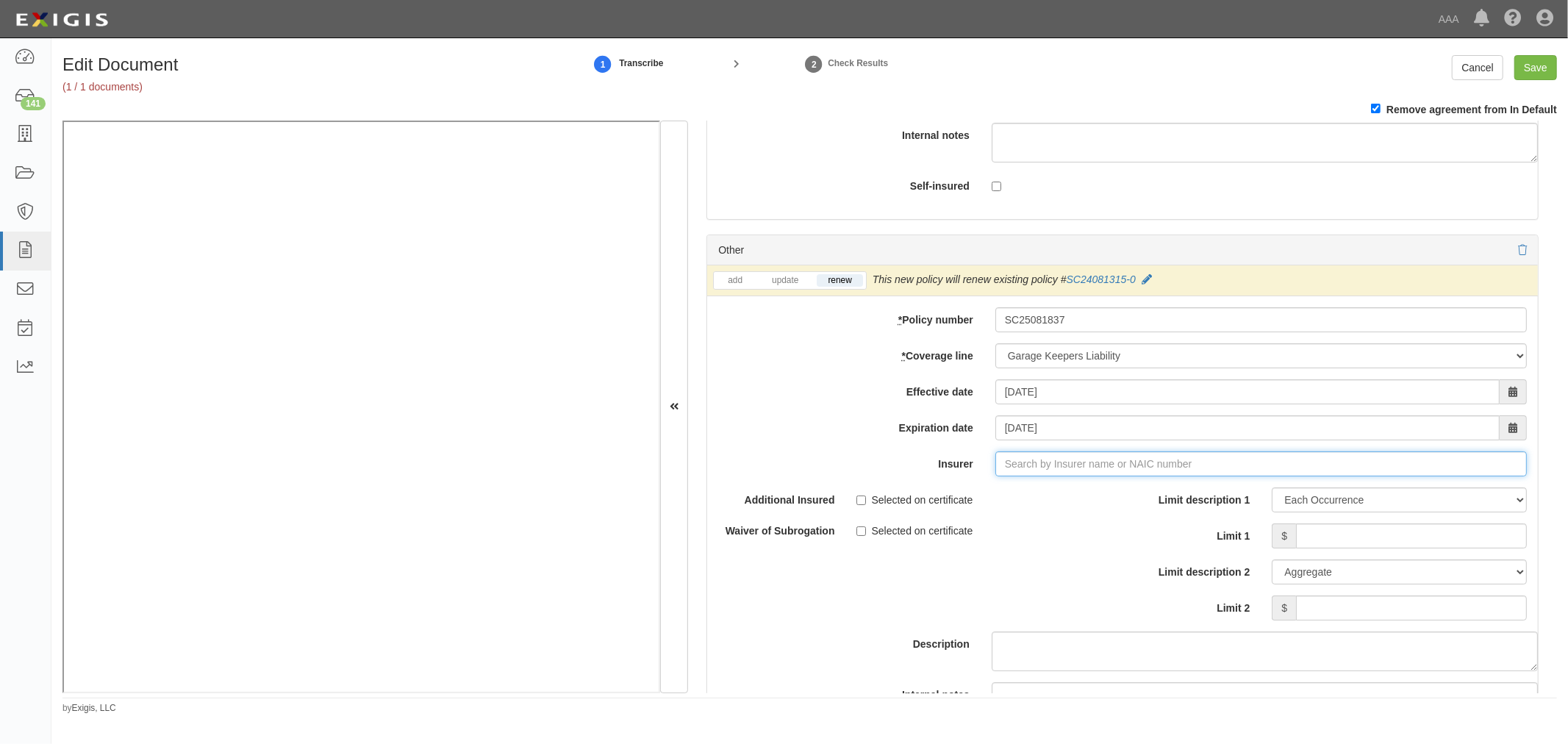
type input "180 Seguros S.A. (0) NR Rating"
type input "1"
click at [1096, 502] on div "Prime Insurance Company ( 12588 ) A VIII Rating" at bounding box center [1024, 492] width 249 height 19
type input "Prime Insurance Company (12588) A VIII Rating"
drag, startPoint x: 1313, startPoint y: 546, endPoint x: 1324, endPoint y: 557, distance: 15.6
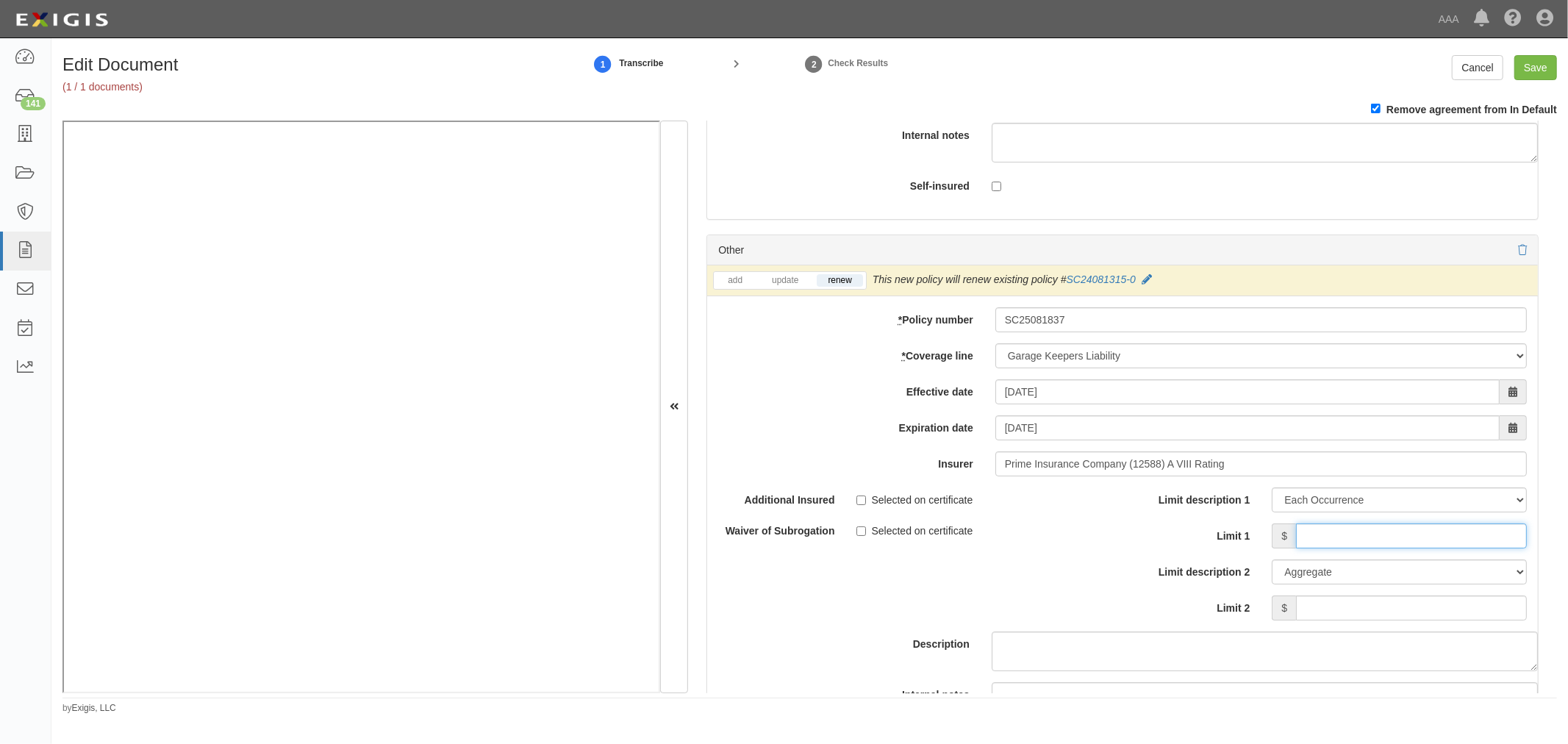
click at [1313, 546] on input "Limit 1" at bounding box center [1411, 536] width 231 height 25
type input "300,000"
click at [1414, 608] on input "Limit 2" at bounding box center [1411, 608] width 231 height 25
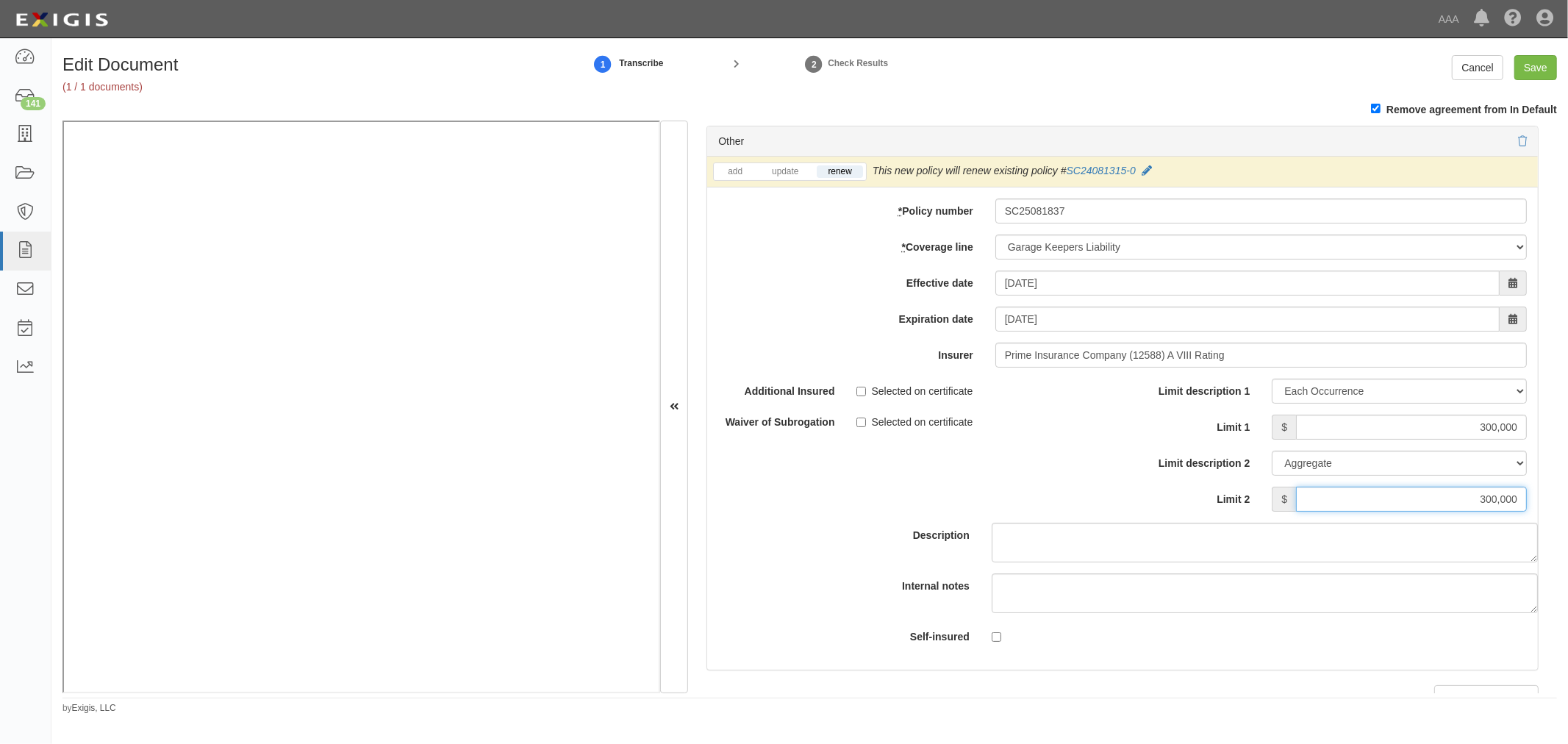
scroll to position [4902, 0]
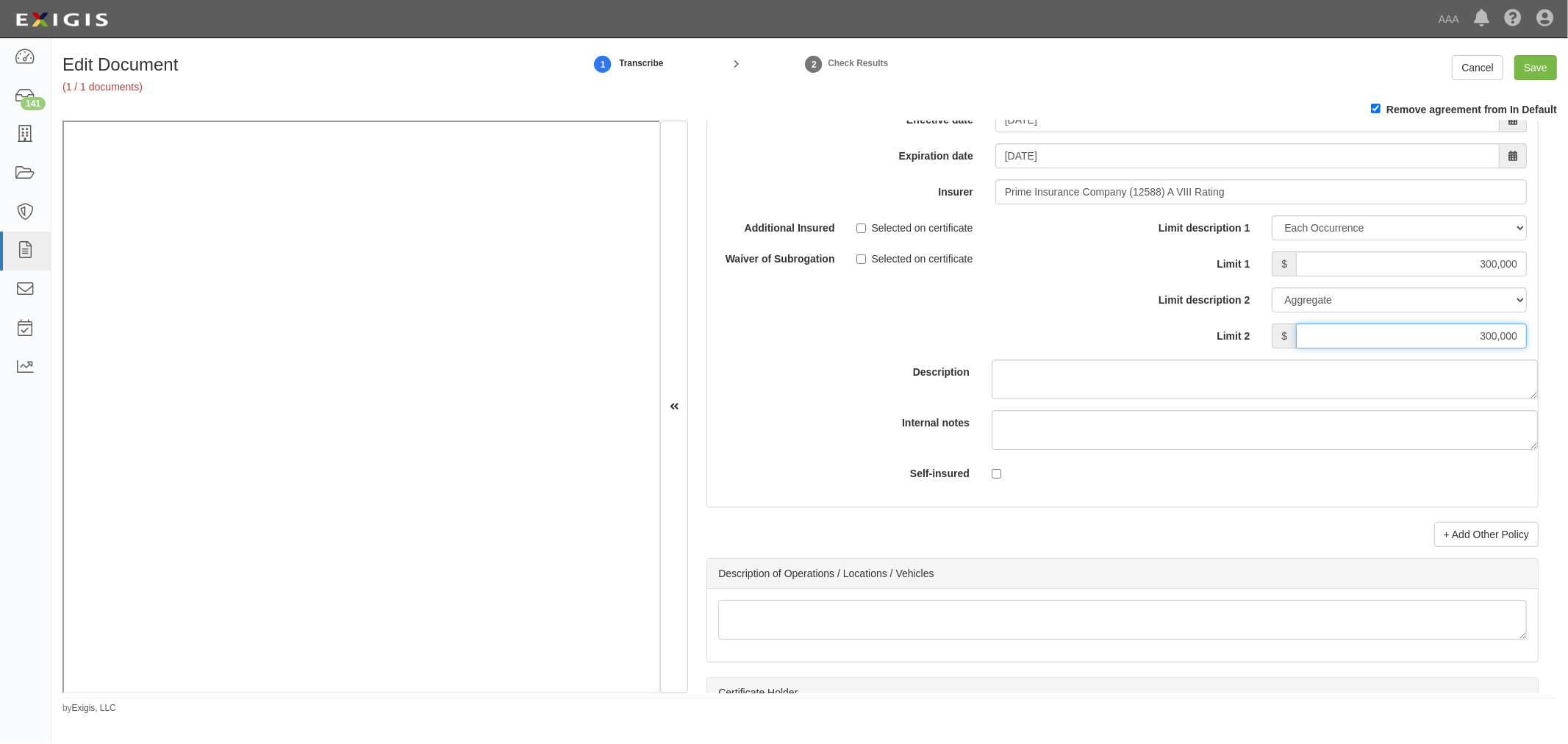
type input "300,000"
drag, startPoint x: 1420, startPoint y: 527, endPoint x: 1432, endPoint y: 537, distance: 15.6
click at [1434, 537] on link "+ Add Other Policy" at bounding box center [1485, 534] width 104 height 25
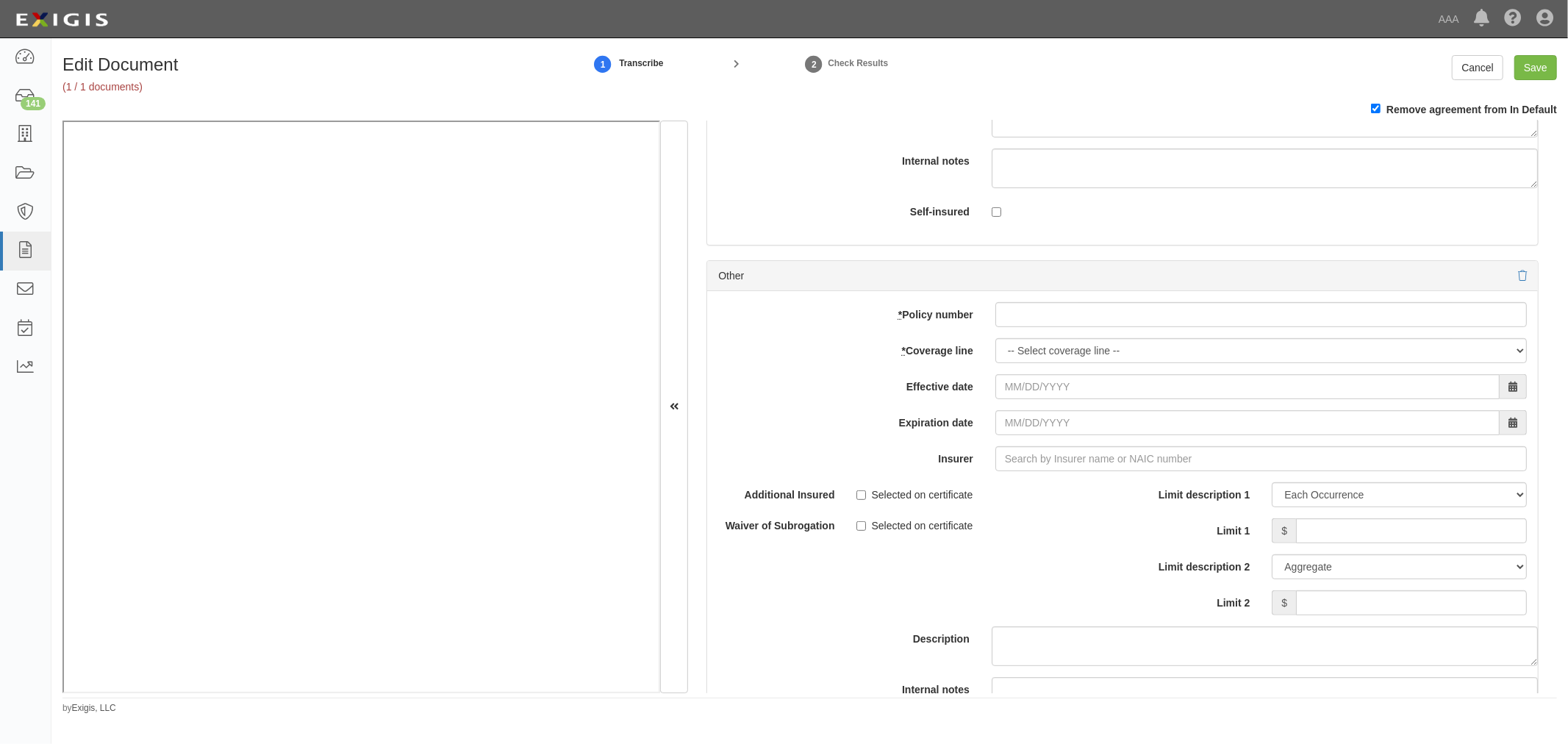
scroll to position [5175, 0]
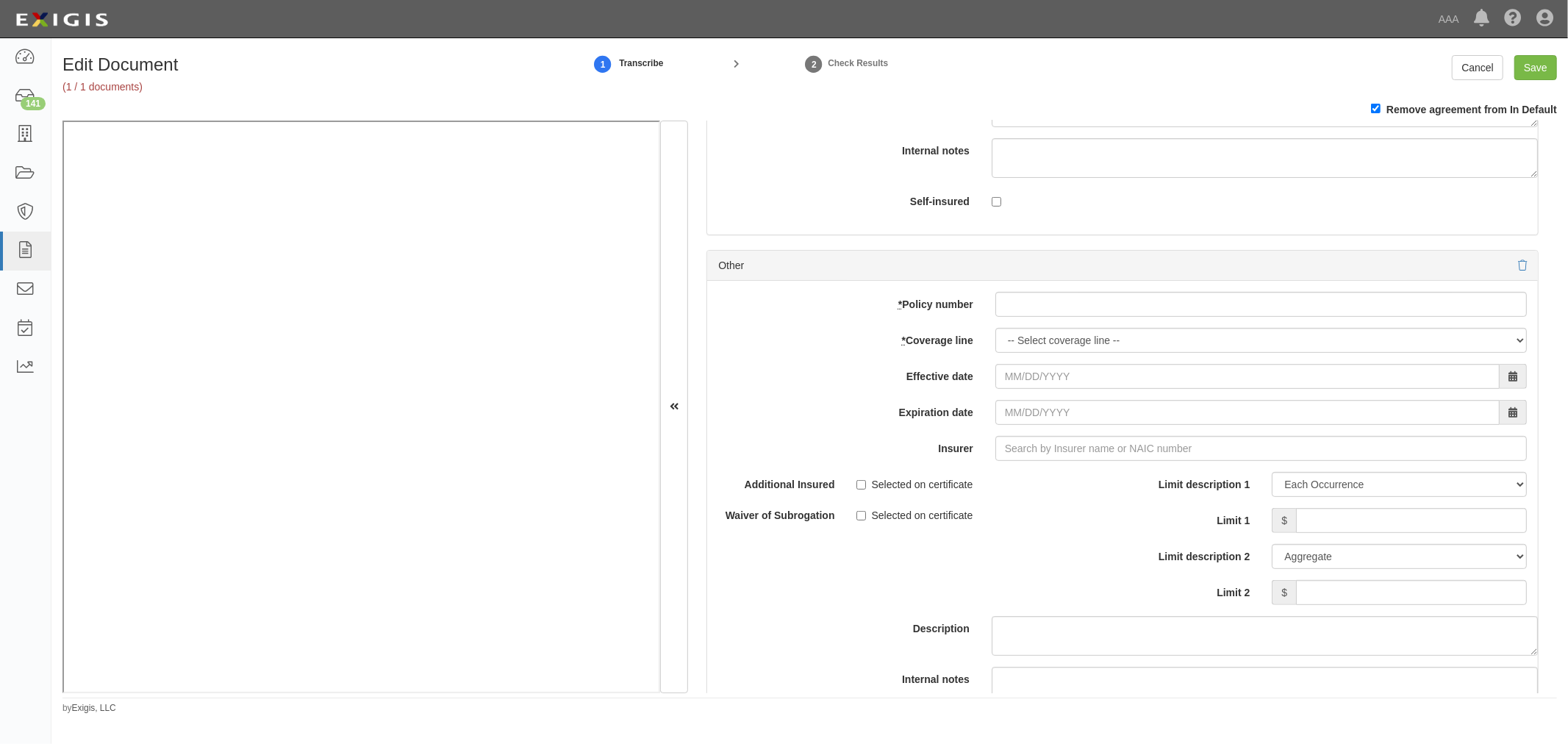
click at [1075, 302] on div "add update renew This new policy will be added This new policy will update exis…" at bounding box center [1122, 522] width 831 height 482
click at [1069, 313] on input "* Policy number" at bounding box center [1260, 304] width 531 height 25
type input "o"
paste input "SC25081837"
type input "SC25081837"
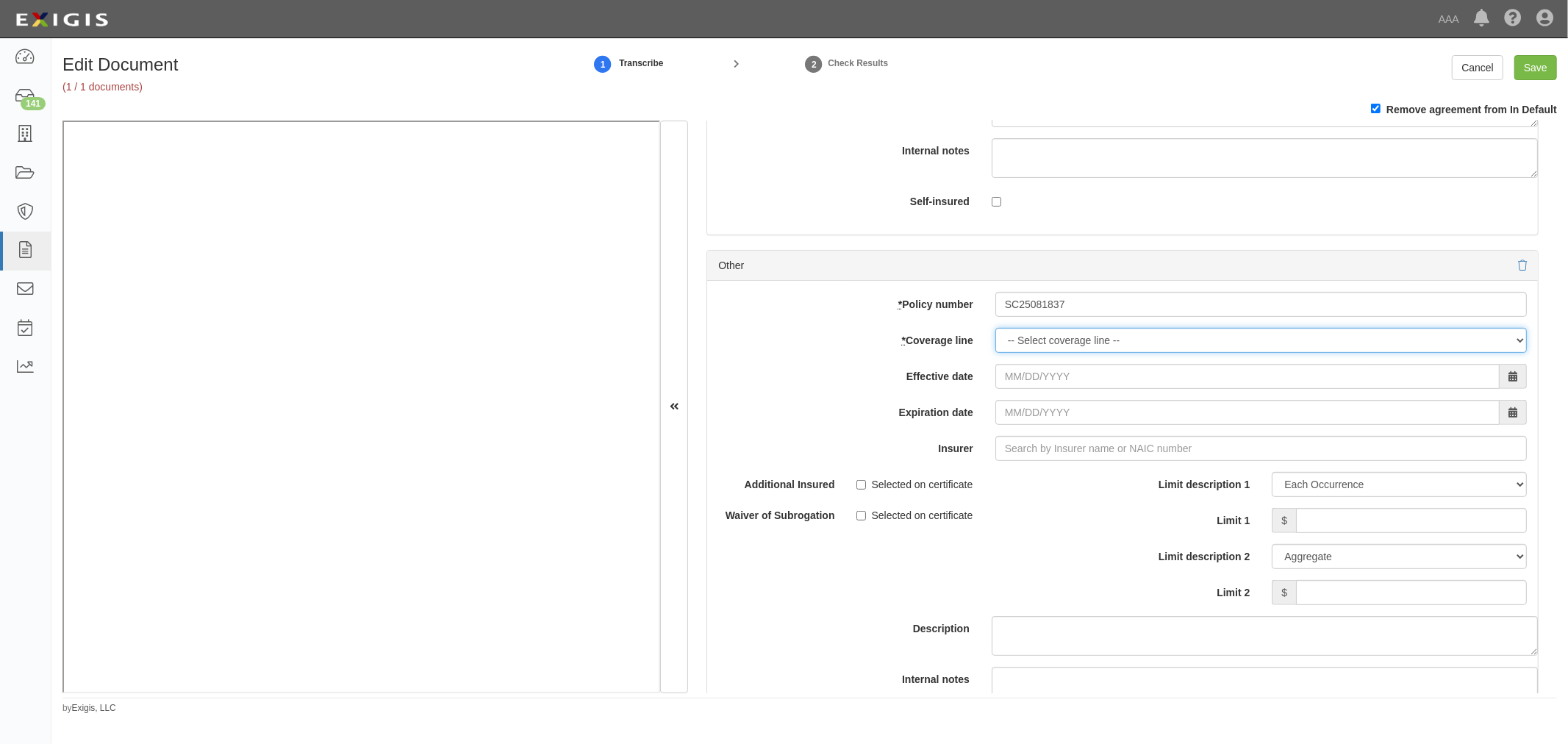
click at [1195, 345] on select "-- Select coverage line -- Asbestos Abatement Auto Physical Damage Boiler & Mac…" at bounding box center [1260, 340] width 531 height 25
select select "71"
click at [995, 353] on select "-- Select coverage line -- Asbestos Abatement Auto Physical Damage Boiler & Mac…" at bounding box center [1260, 340] width 531 height 25
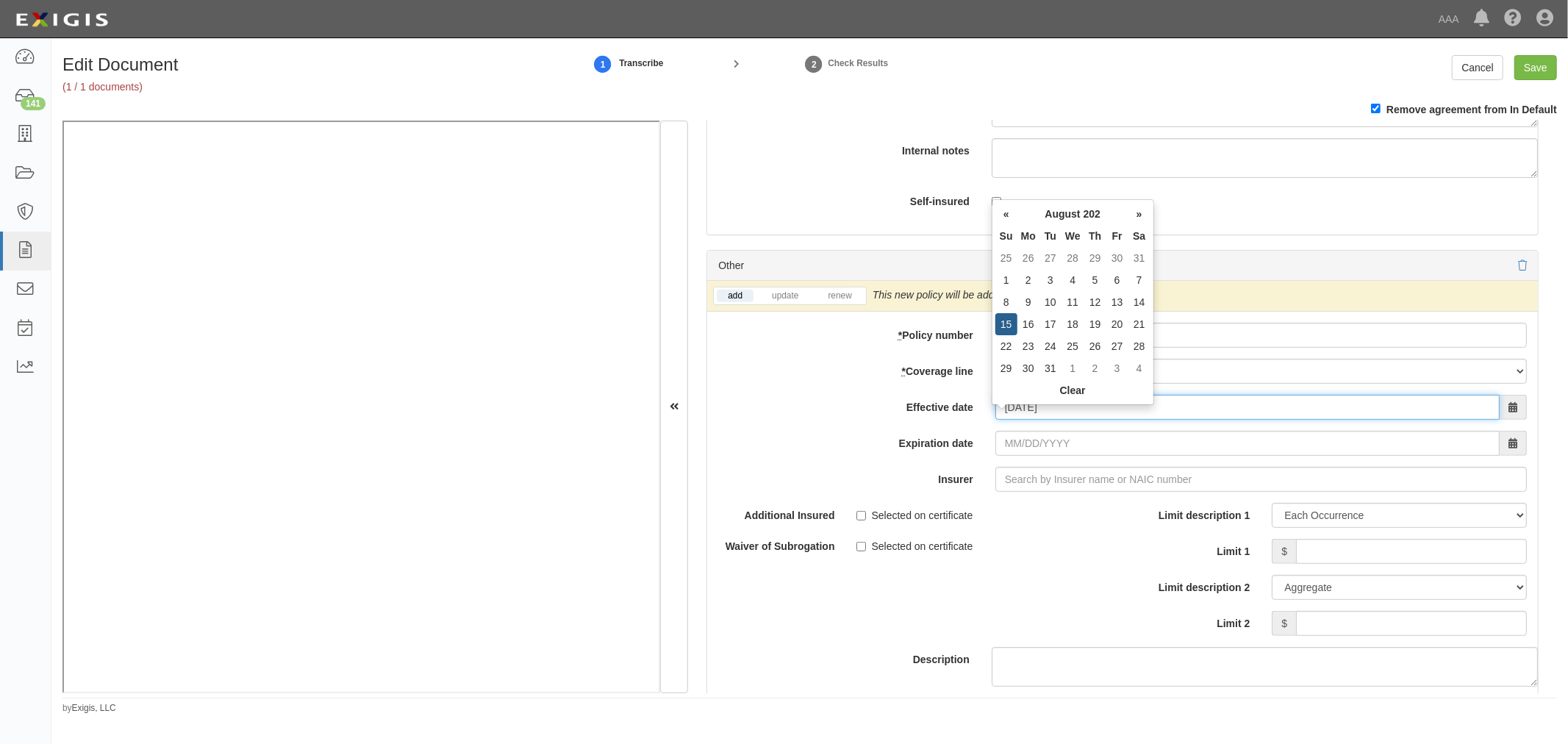
type input "08/15/2025"
type input "08/15/2026"
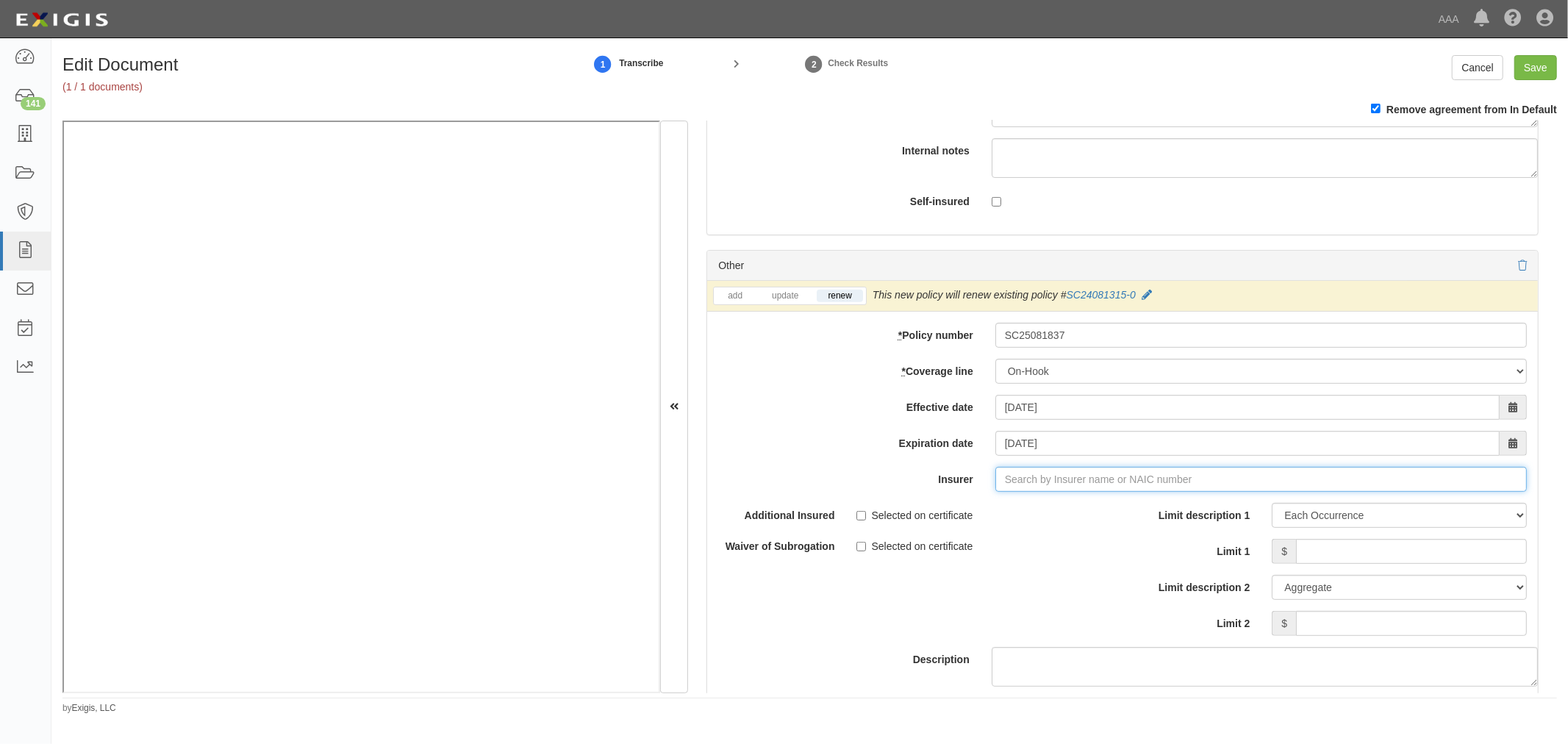
type input "180 Seguros S.A. (0) NR Rating"
type input "1"
click at [942, 513] on div "Prime Insurance Company ( 12588 ) A VIII Rating" at bounding box center [1024, 507] width 249 height 19
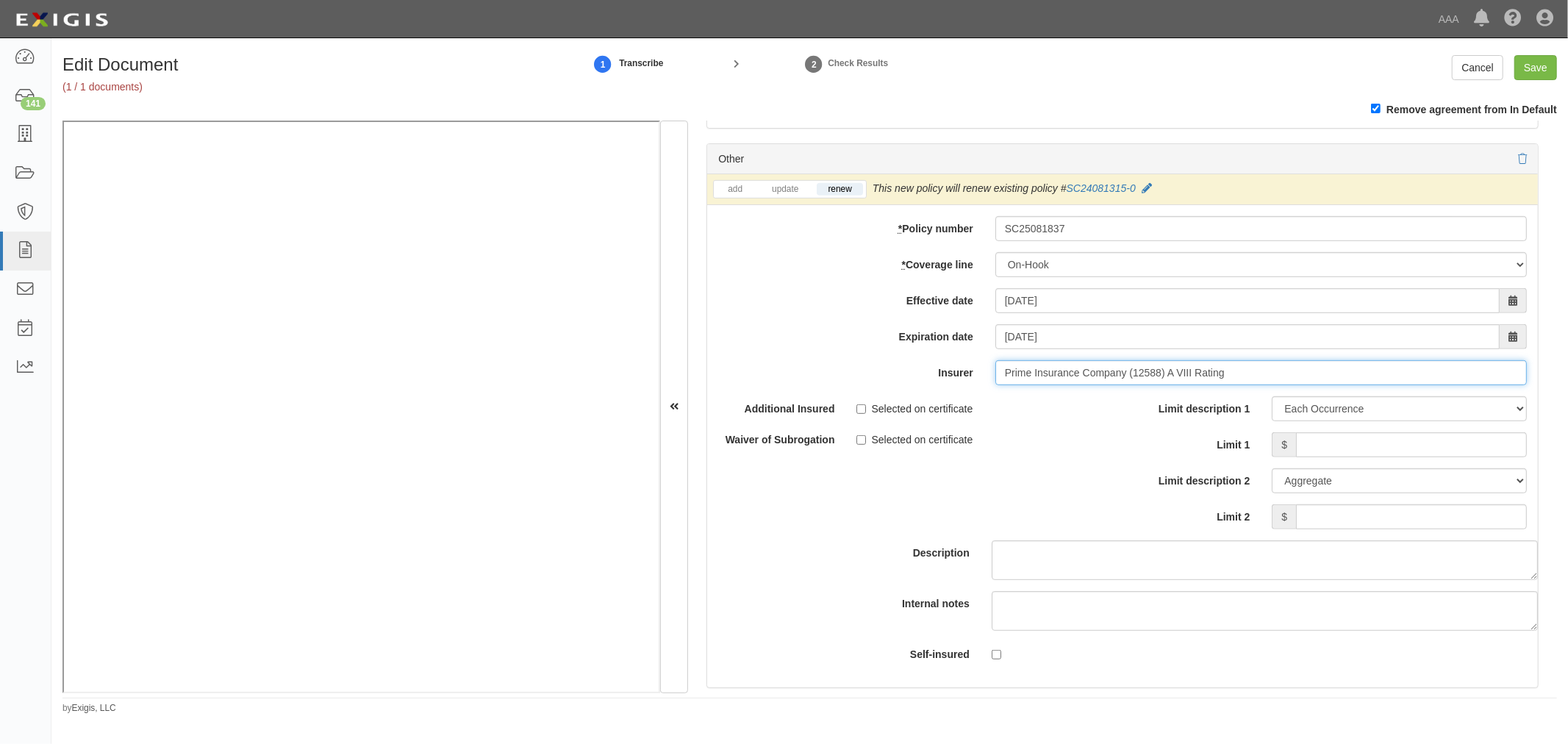
scroll to position [5447, 0]
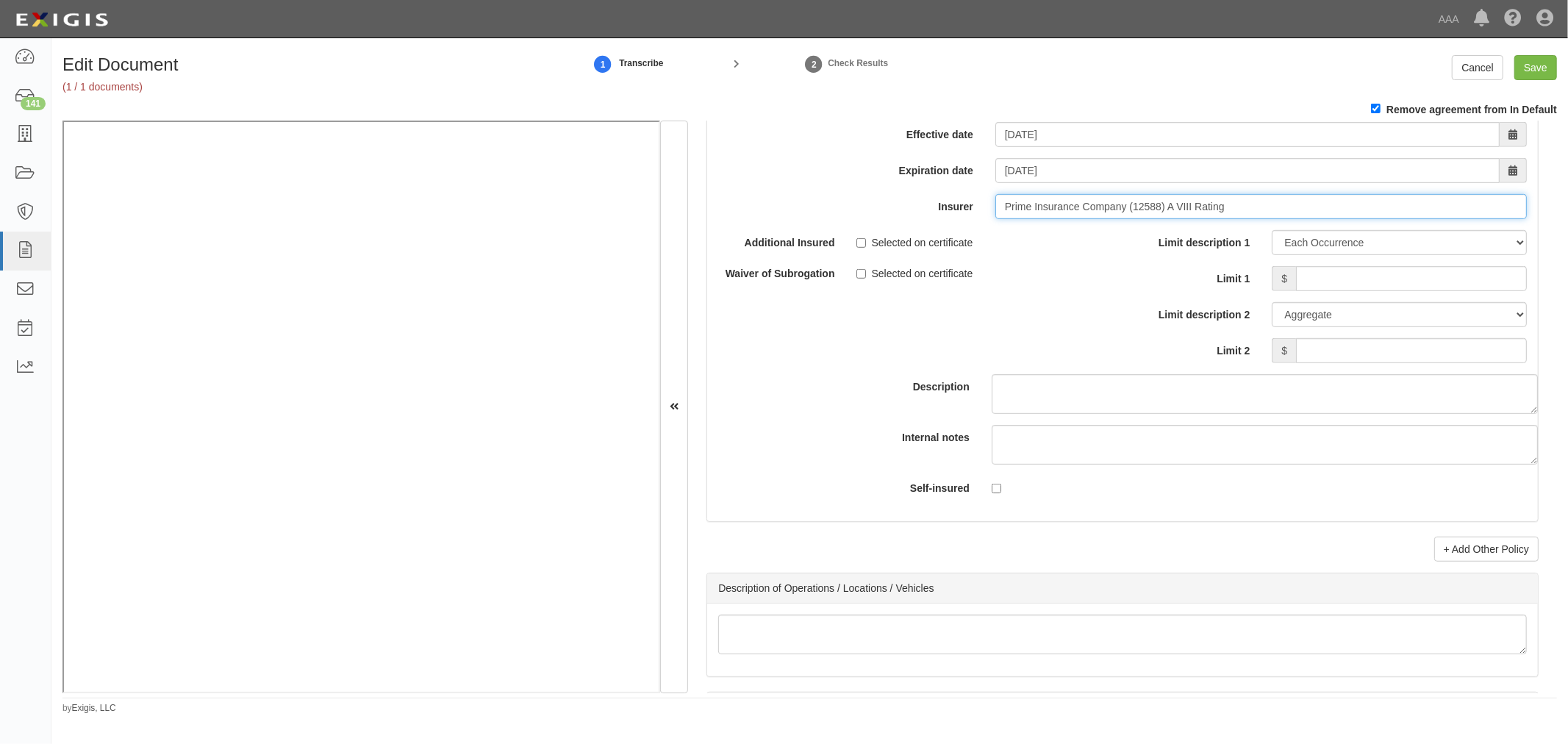
type input "Prime Insurance Company (12588) A VIII Rating"
click at [1324, 289] on input "Limit 1" at bounding box center [1411, 278] width 231 height 25
type input "100,000"
click at [1375, 375] on div "Limit description 1 Limit Each Occurrence Each Claim Aggregate Deductible Self-…" at bounding box center [1330, 302] width 415 height 145
click at [1379, 364] on input "Limit 2" at bounding box center [1411, 350] width 231 height 25
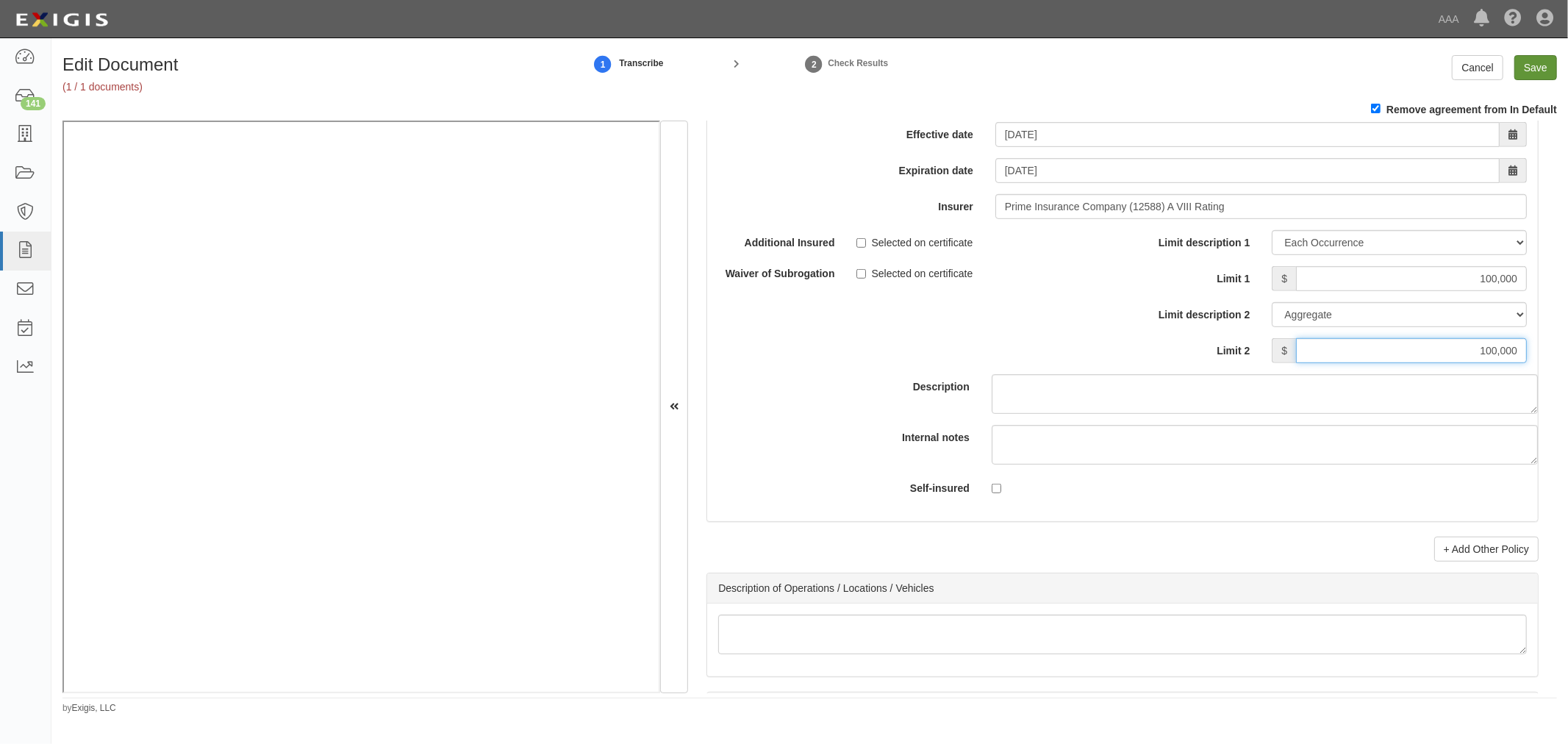
type input "100,000"
click at [1542, 66] on input "Save" at bounding box center [1535, 67] width 42 height 25
type input "1000000"
type input "2000000"
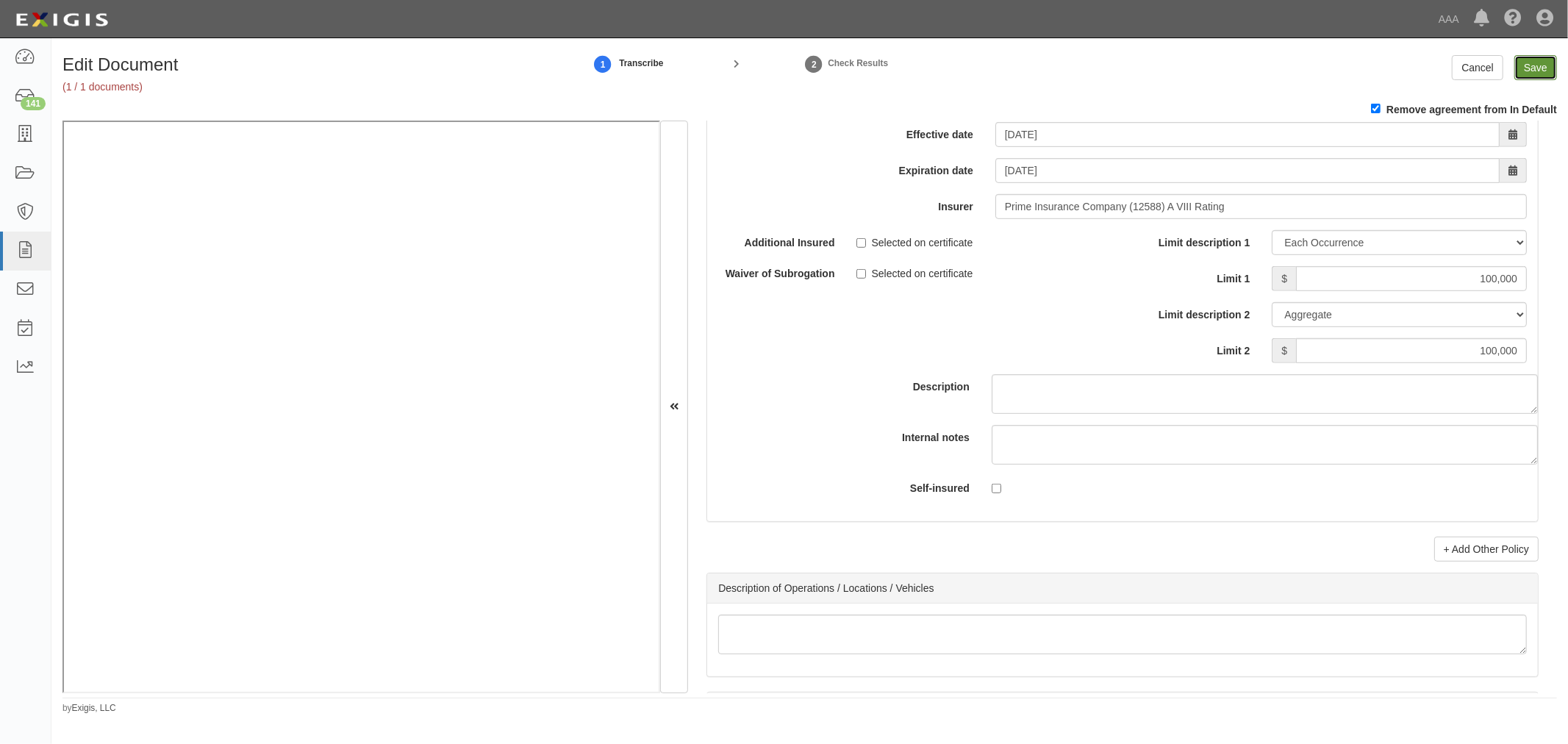
type input "300000"
type input "100000"
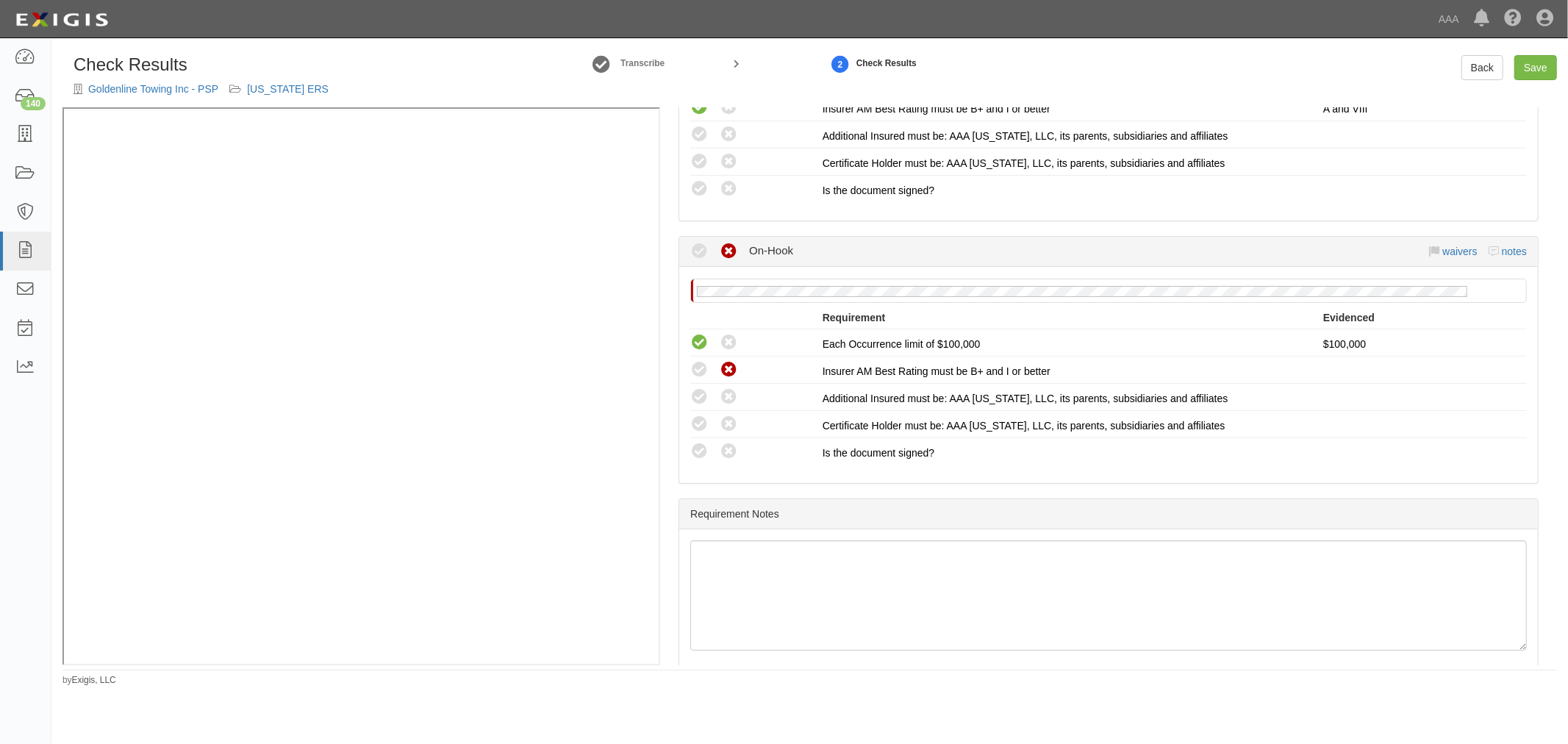
scroll to position [1155, 0]
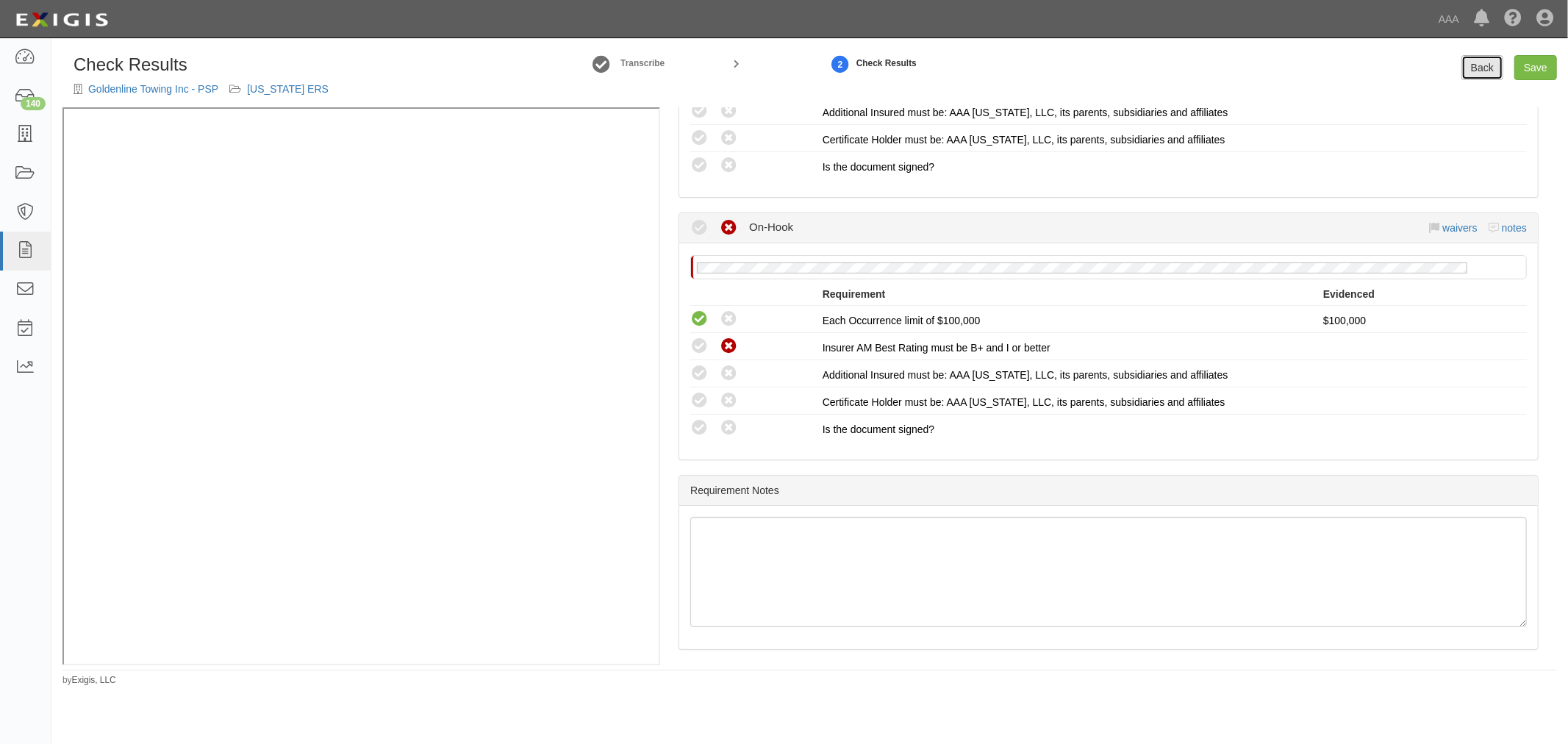
click at [1477, 71] on link "Back" at bounding box center [1482, 67] width 42 height 25
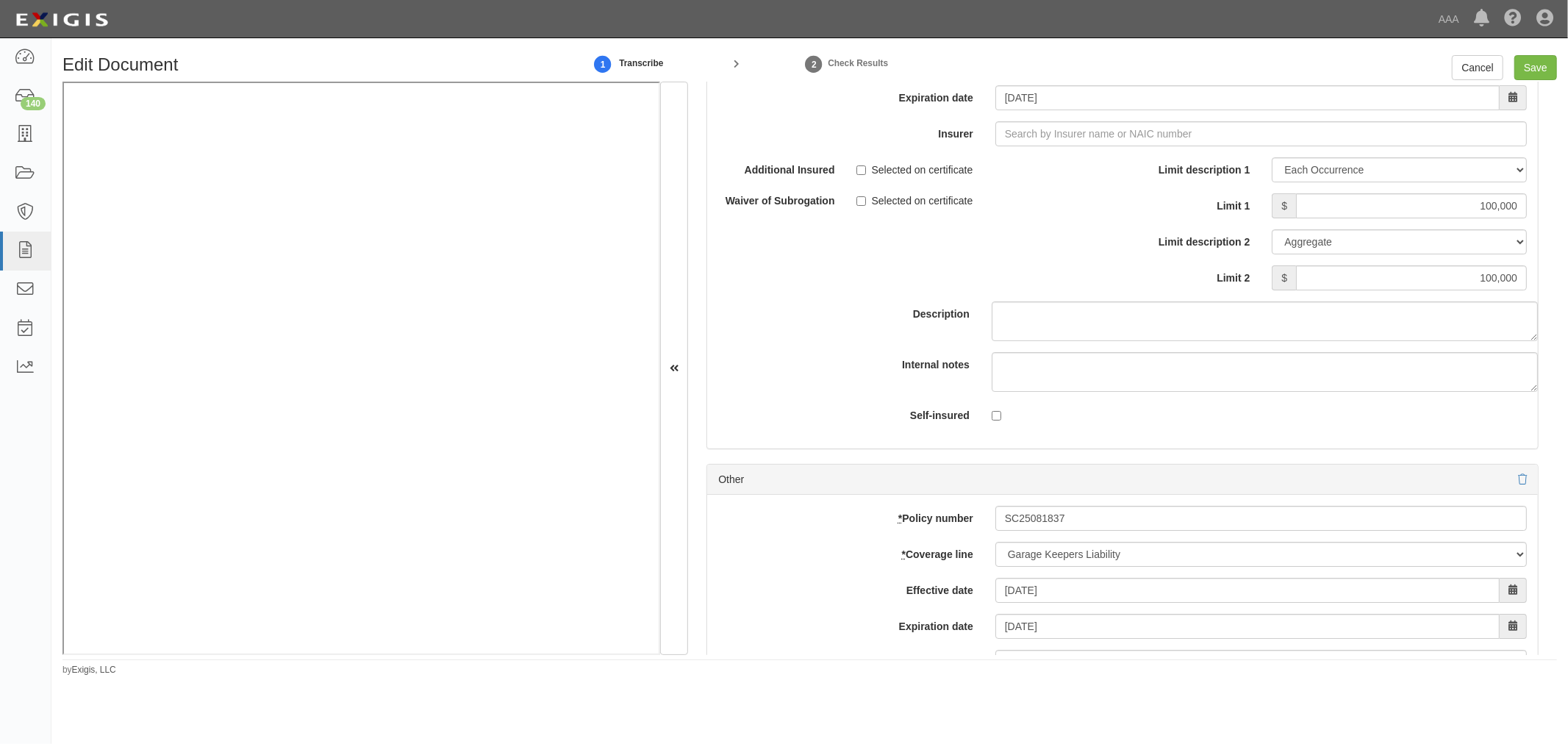
scroll to position [4223, 0]
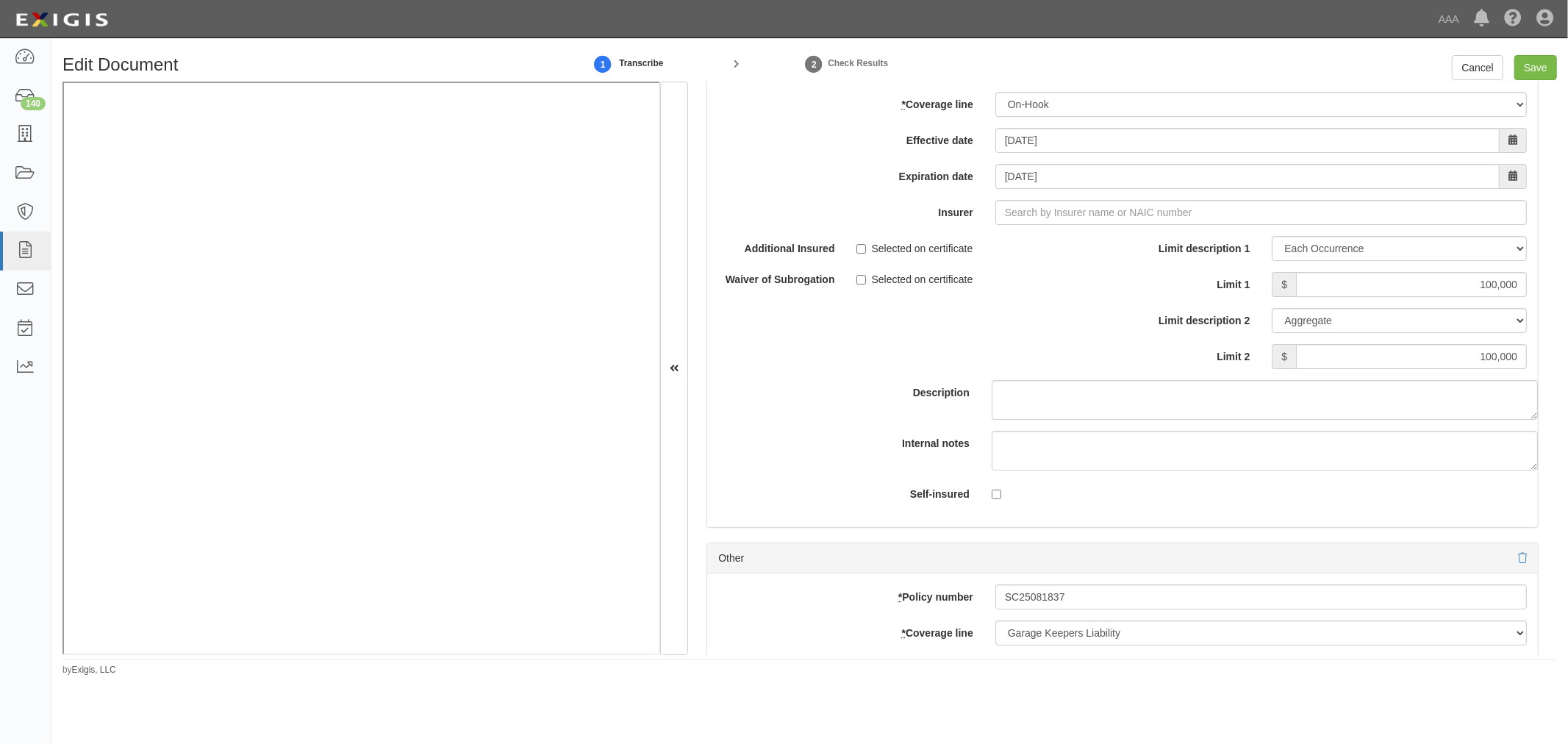
click at [1057, 239] on div "* Policy number SC25081837 * Coverage line -- Select coverage line -- Asbestos …" at bounding box center [1122, 286] width 831 height 482
click at [1061, 225] on input "Insurer" at bounding box center [1260, 212] width 531 height 25
type input "180 Seguros S.A. (0) NR Rating"
type input "1"
click at [1061, 247] on strong "12588" at bounding box center [1056, 240] width 29 height 12
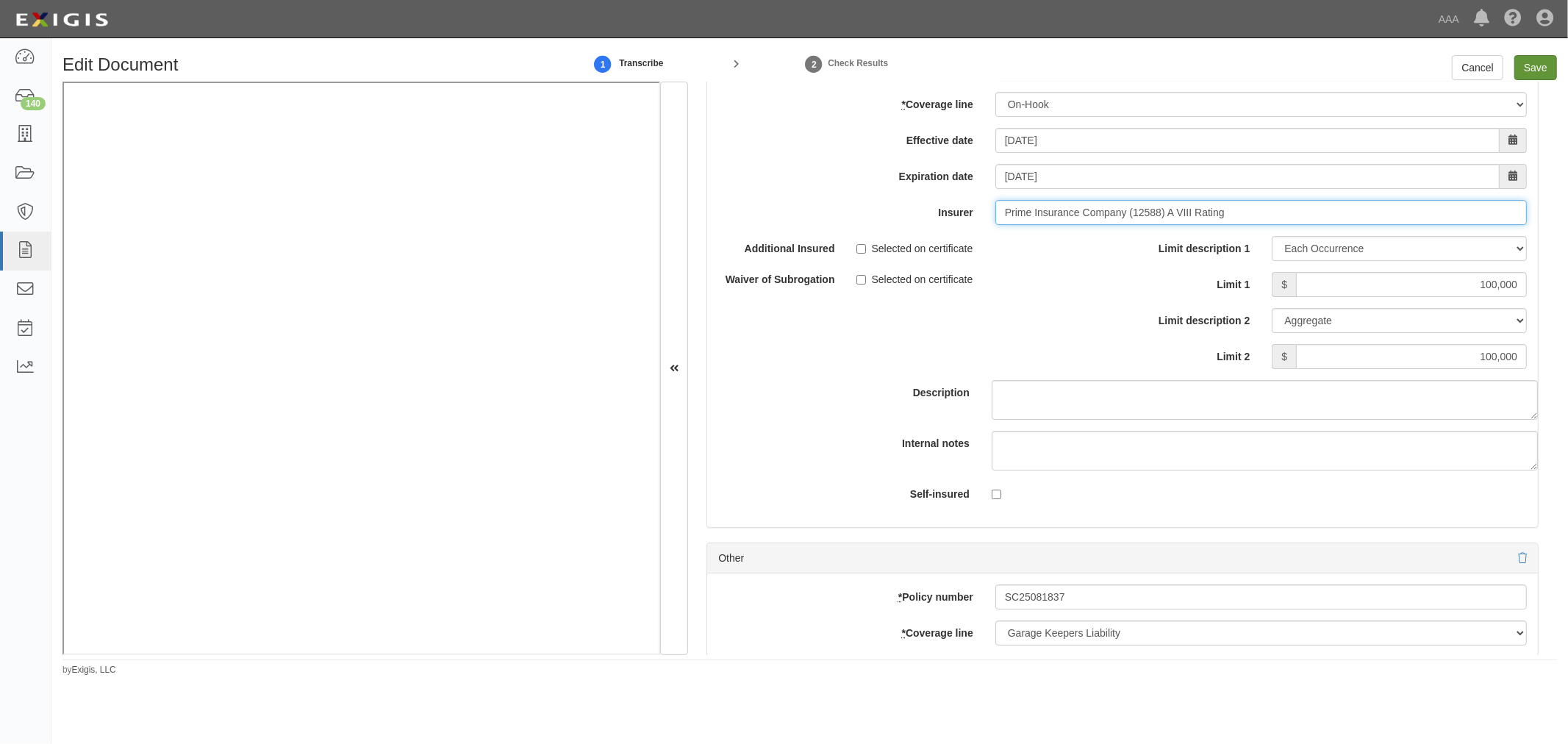
type input "Prime Insurance Company (12588) A VIII Rating"
click at [1533, 56] on input "Save" at bounding box center [1535, 67] width 42 height 25
type input "1000000"
type input "100000"
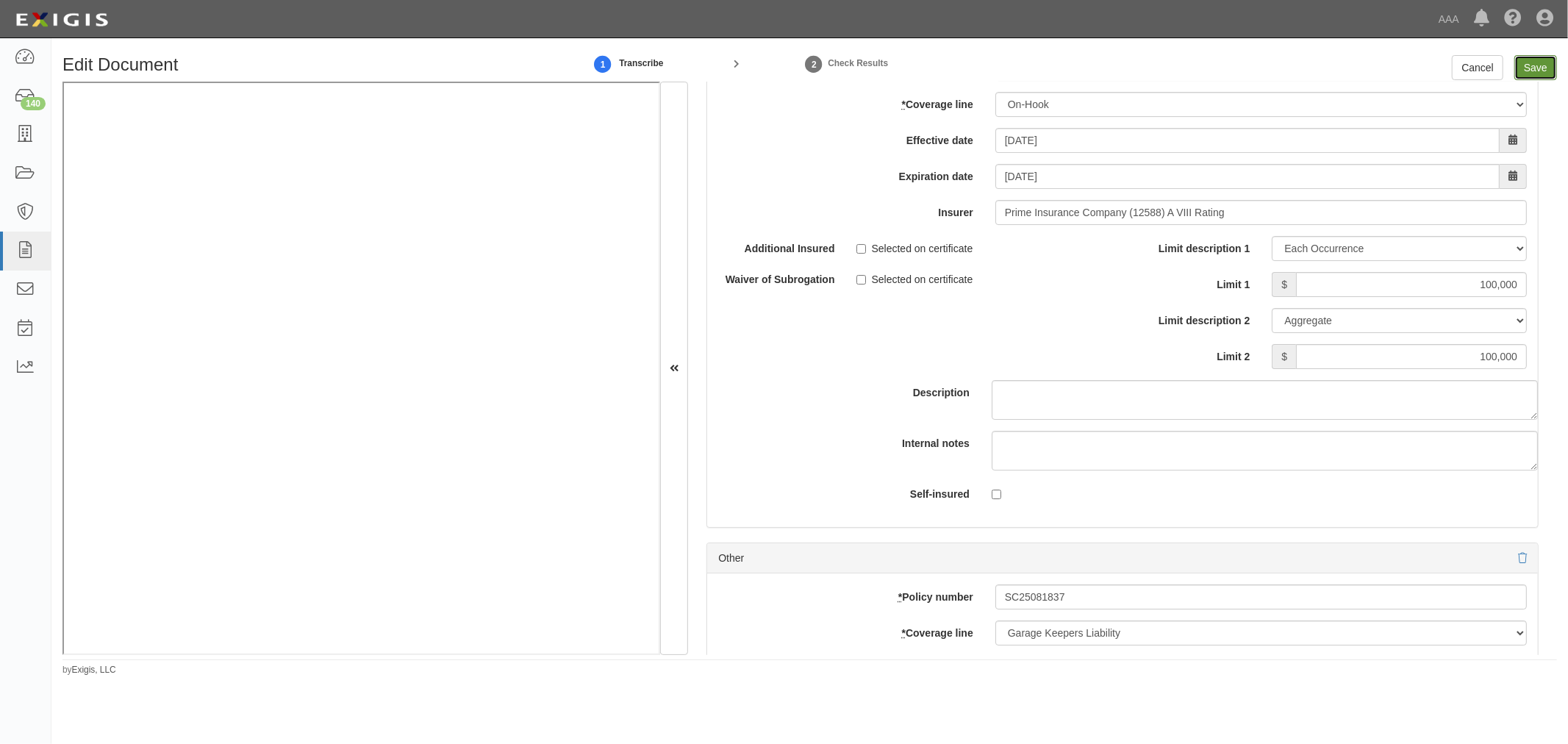
type input "300000"
type input "1000000"
type input "2000000"
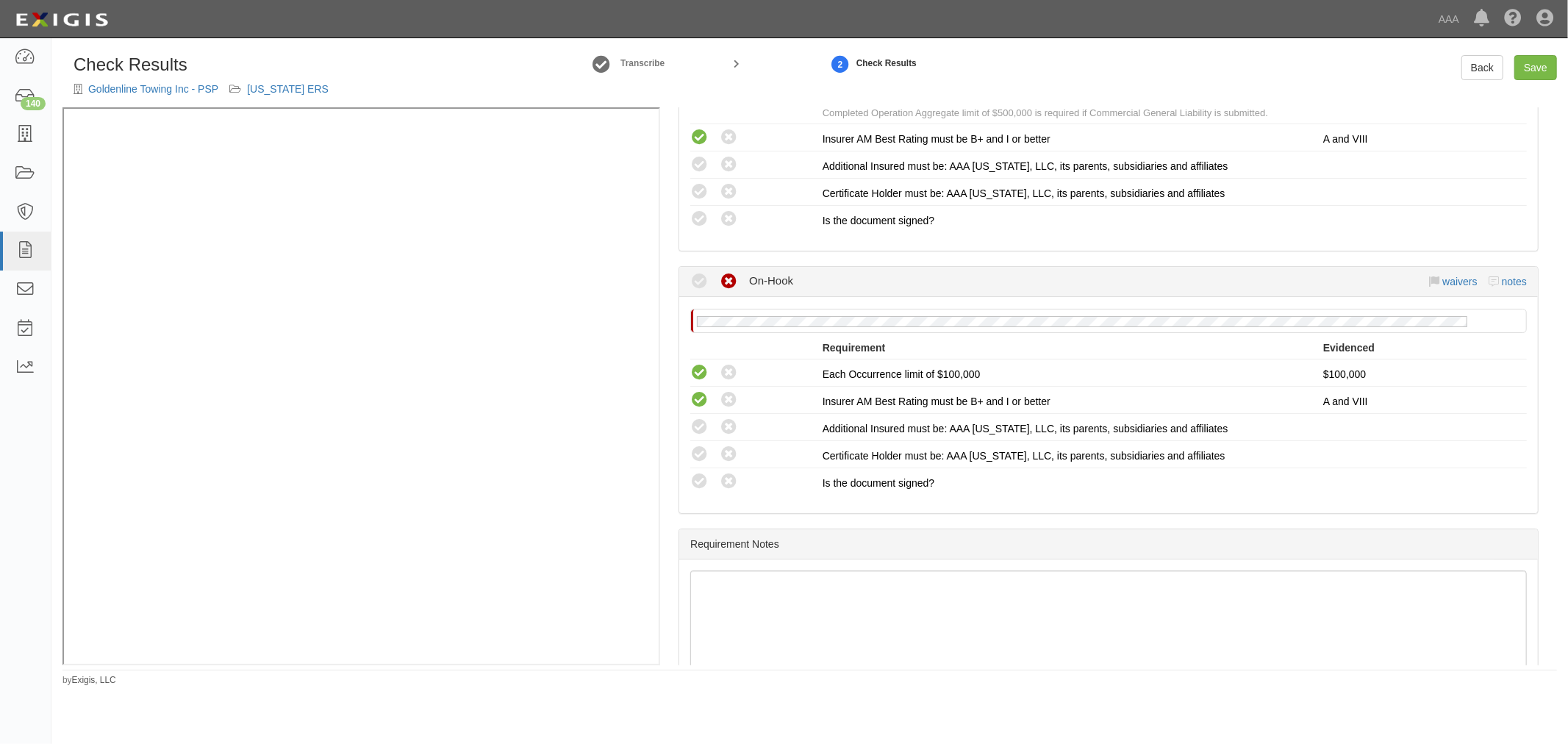
scroll to position [1155, 0]
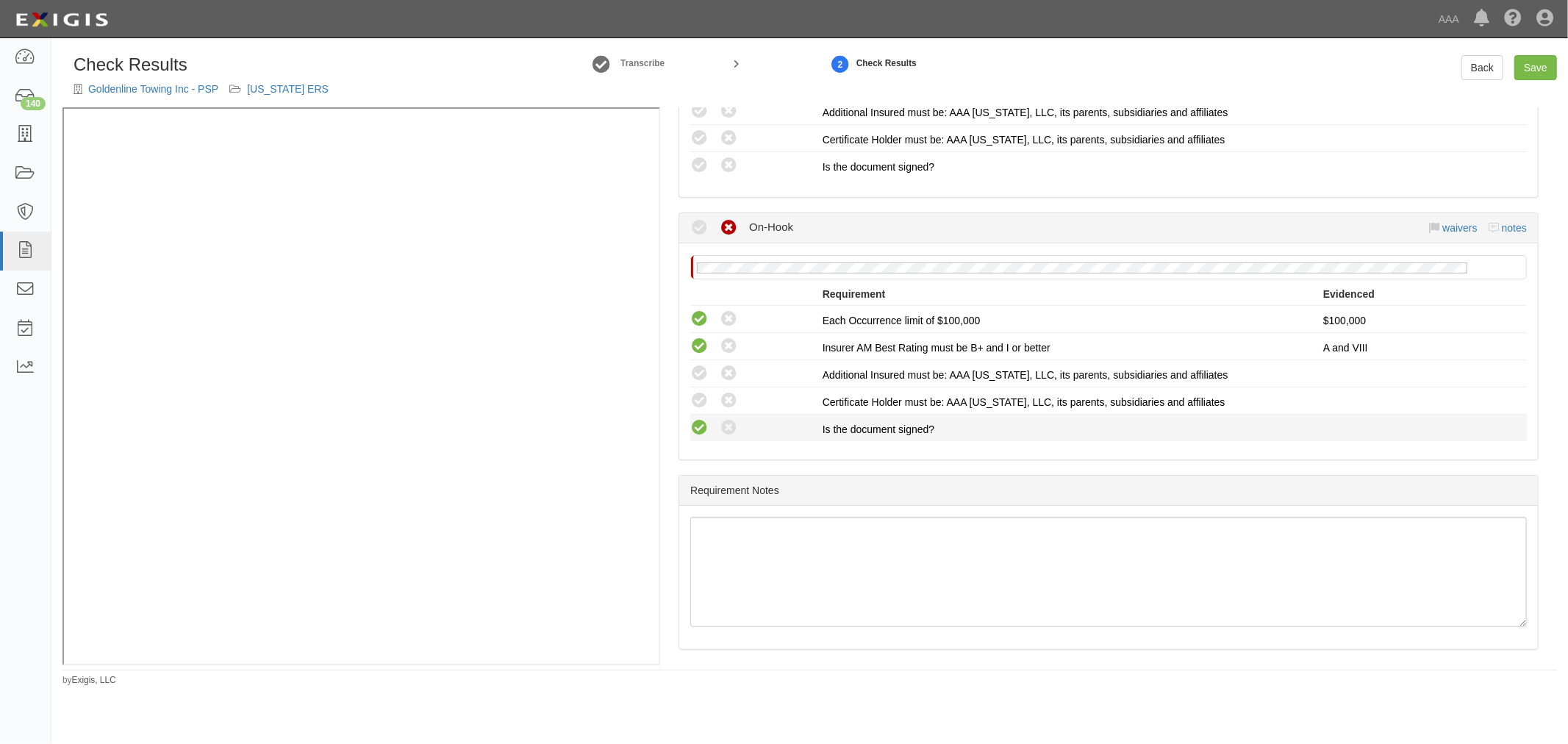
click at [707, 420] on icon at bounding box center [699, 428] width 18 height 18
radio input "true"
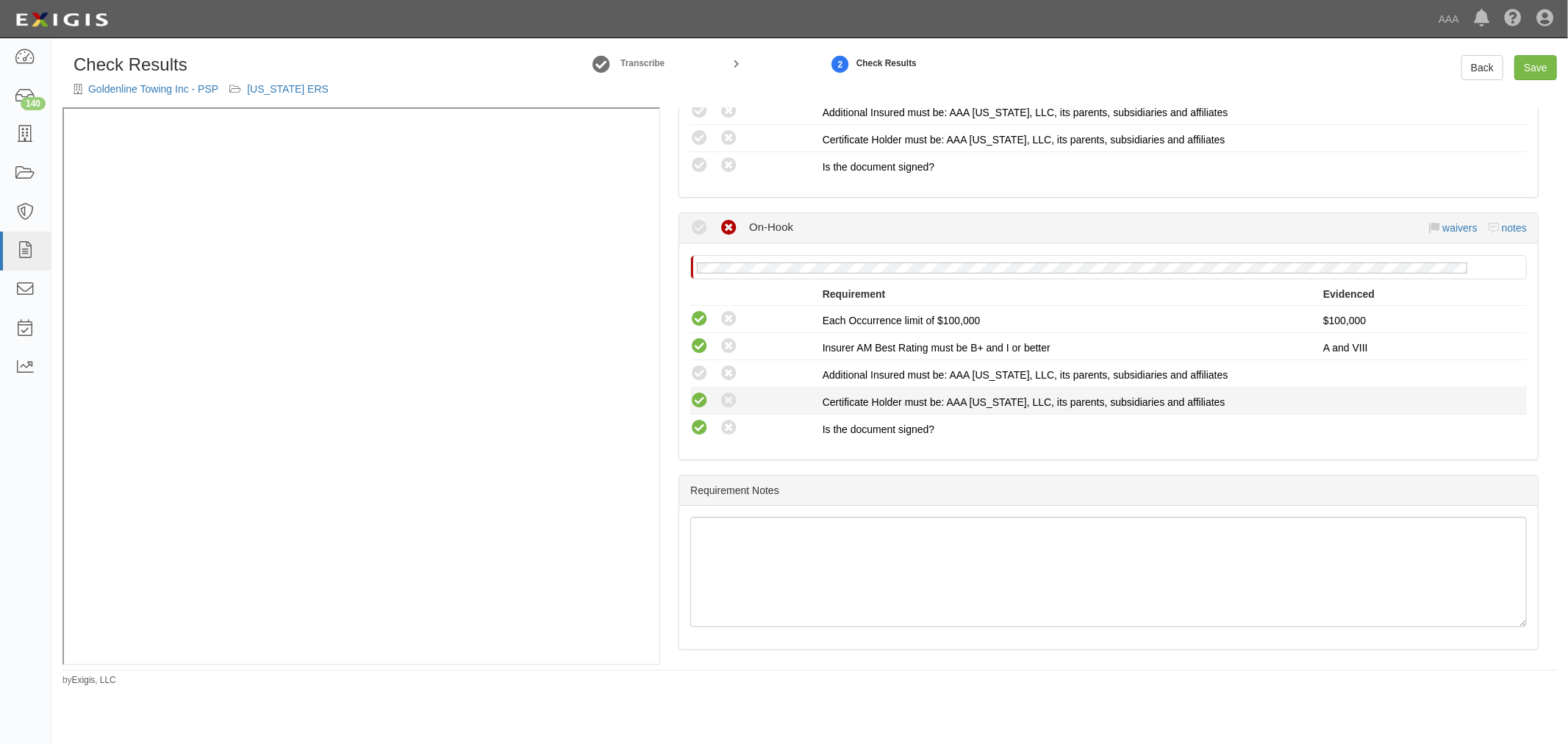
click at [704, 393] on icon at bounding box center [699, 401] width 18 height 18
radio input "true"
click at [704, 367] on icon at bounding box center [699, 374] width 18 height 18
radio input "true"
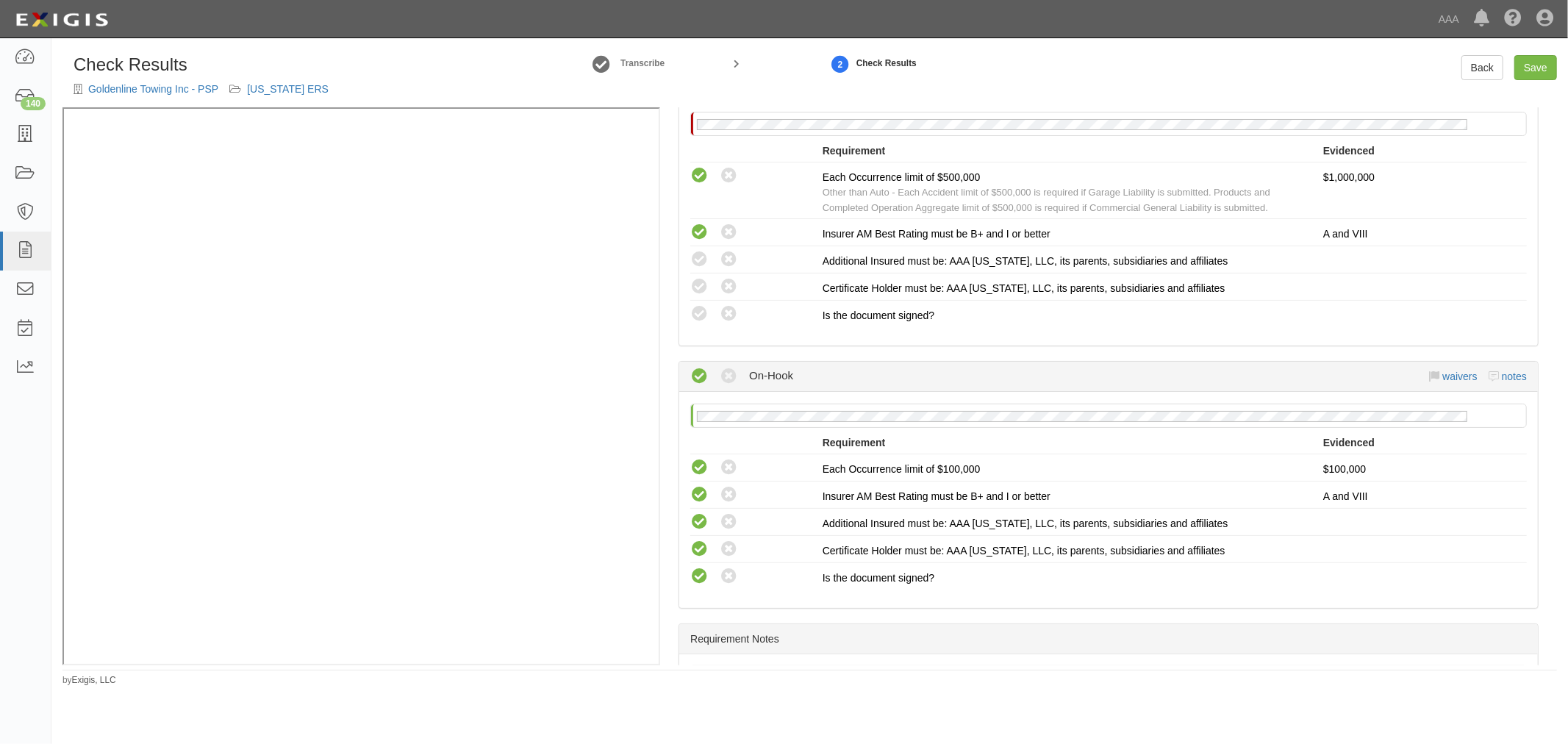
scroll to position [882, 0]
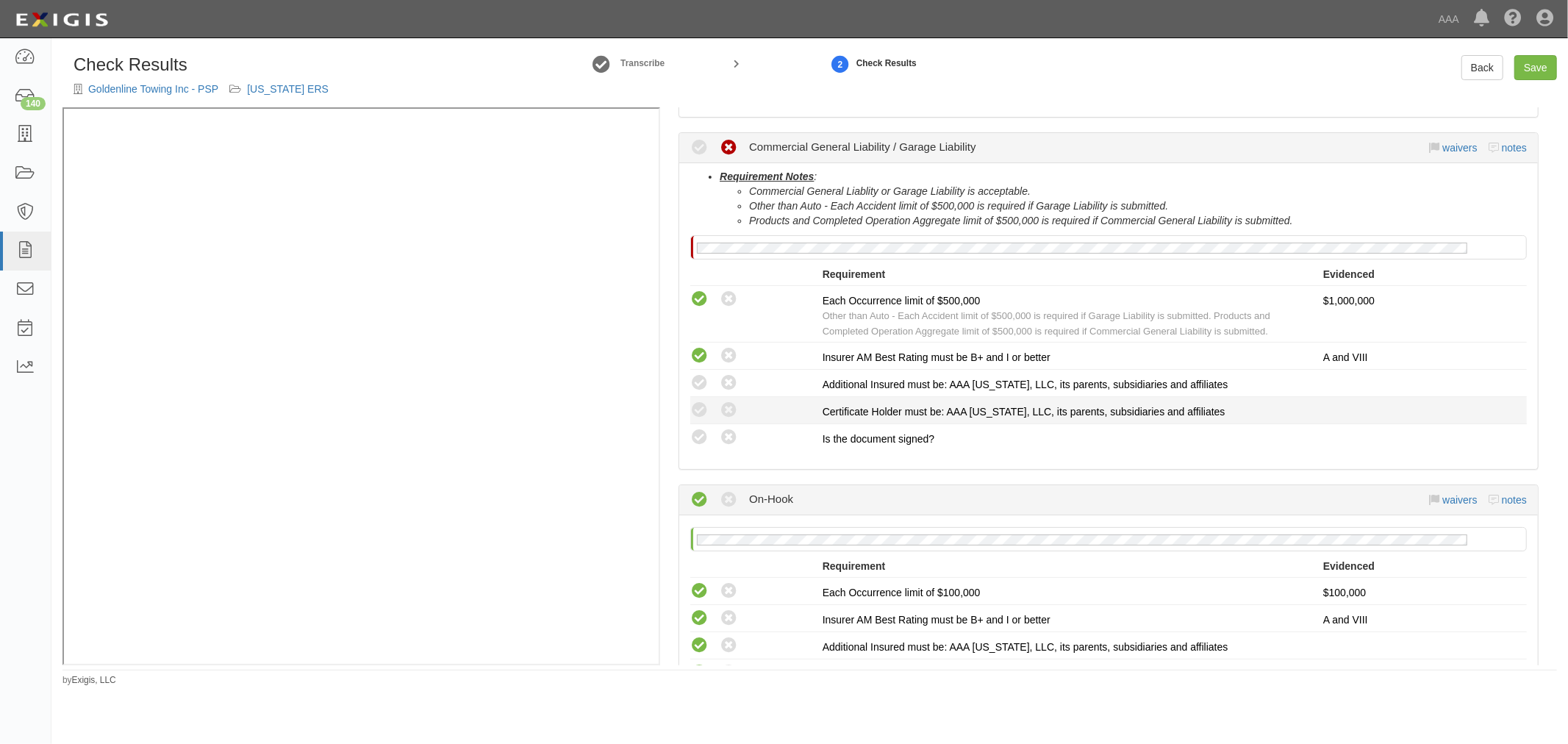
click at [721, 416] on li "Compliant Waived: Non-Compliant Certificate Holder must be: AAA Texas, LLC, its…" at bounding box center [1108, 411] width 836 height 28
click at [702, 429] on icon at bounding box center [699, 438] width 18 height 18
radio input "true"
click at [699, 403] on icon at bounding box center [699, 411] width 18 height 18
radio input "true"
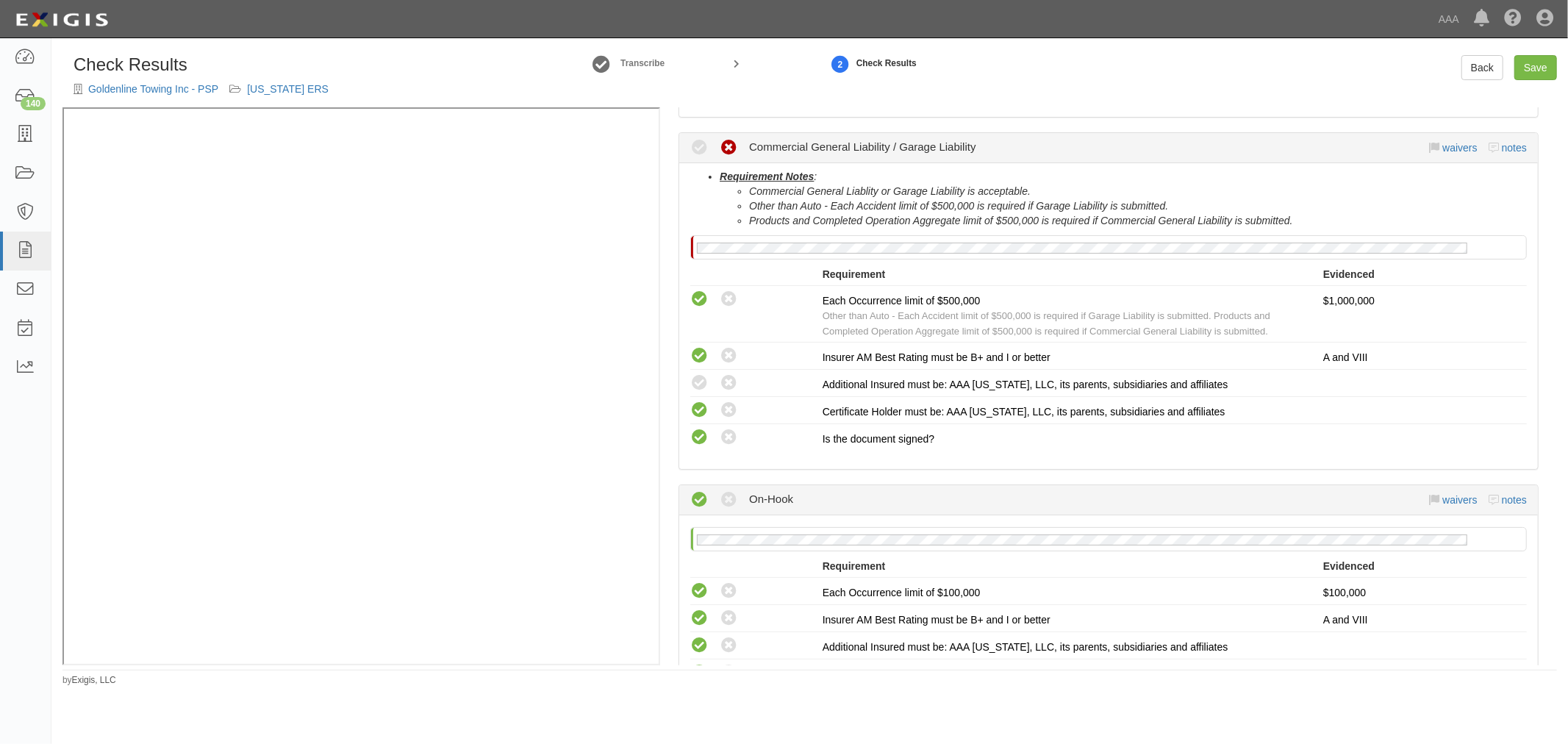
drag, startPoint x: 699, startPoint y: 381, endPoint x: 791, endPoint y: 494, distance: 145.7
click at [709, 376] on div "Compliant Waived: Non-Compliant" at bounding box center [756, 383] width 133 height 19
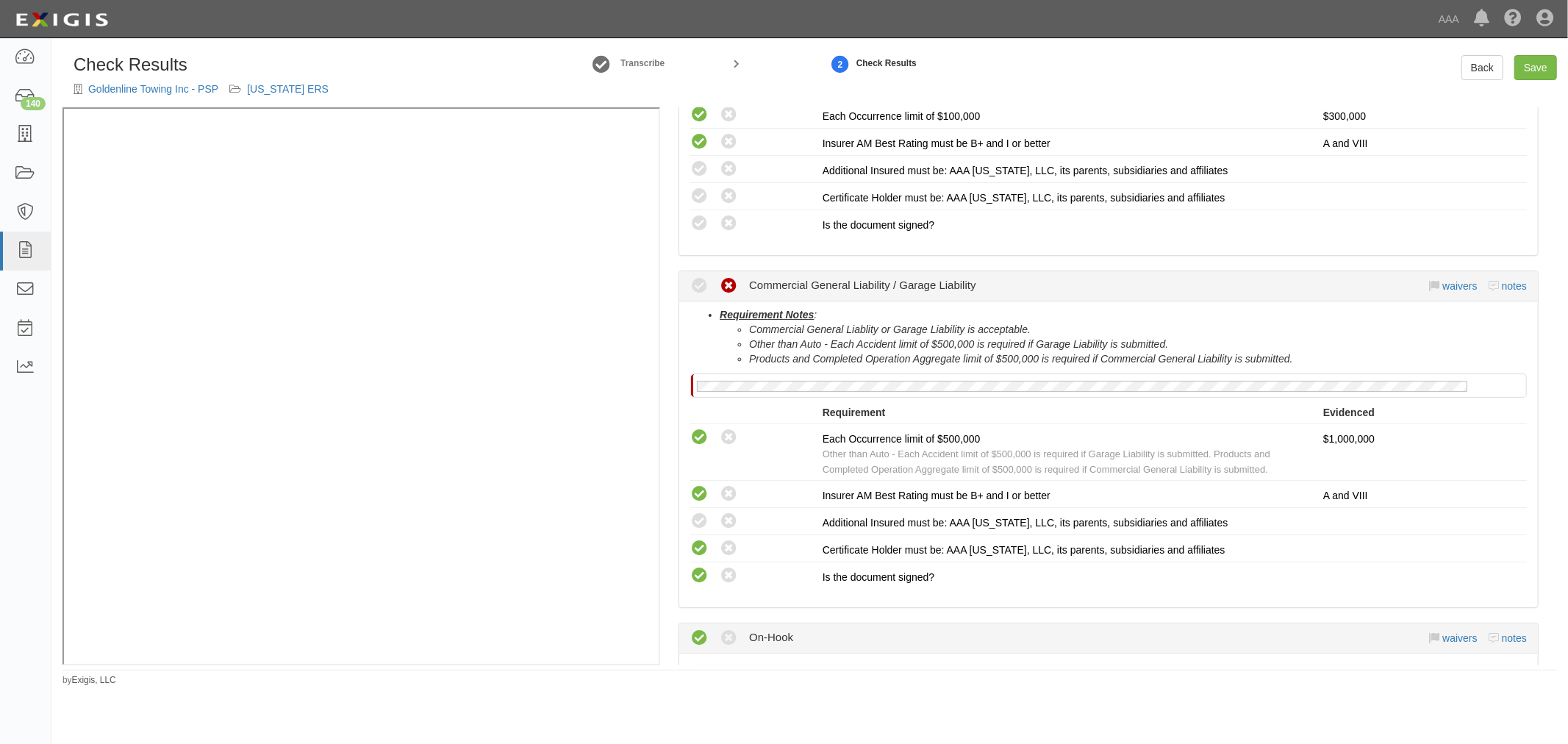
scroll to position [609, 0]
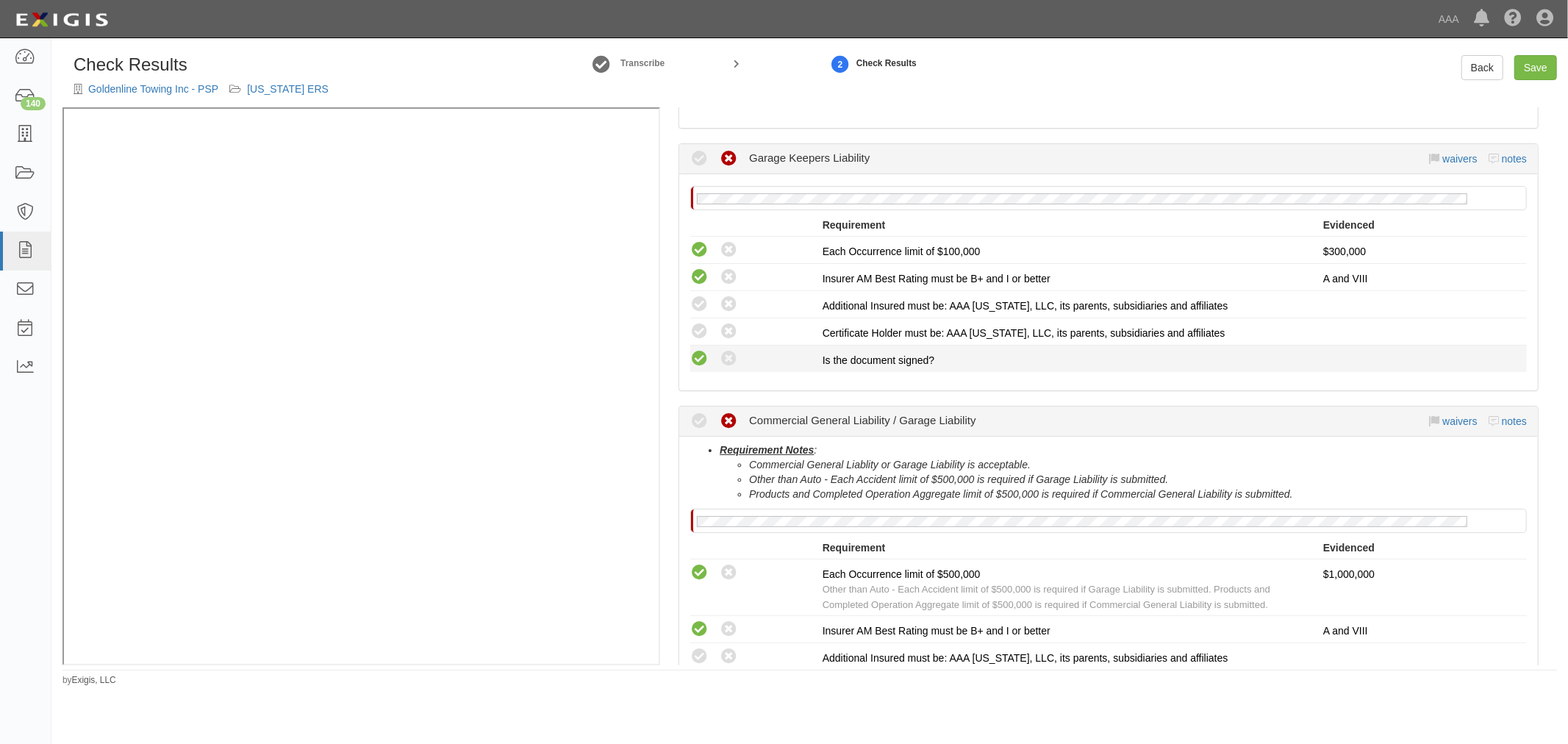
drag, startPoint x: 702, startPoint y: 357, endPoint x: 702, endPoint y: 346, distance: 11.0
click at [702, 356] on icon at bounding box center [699, 359] width 18 height 18
radio input "true"
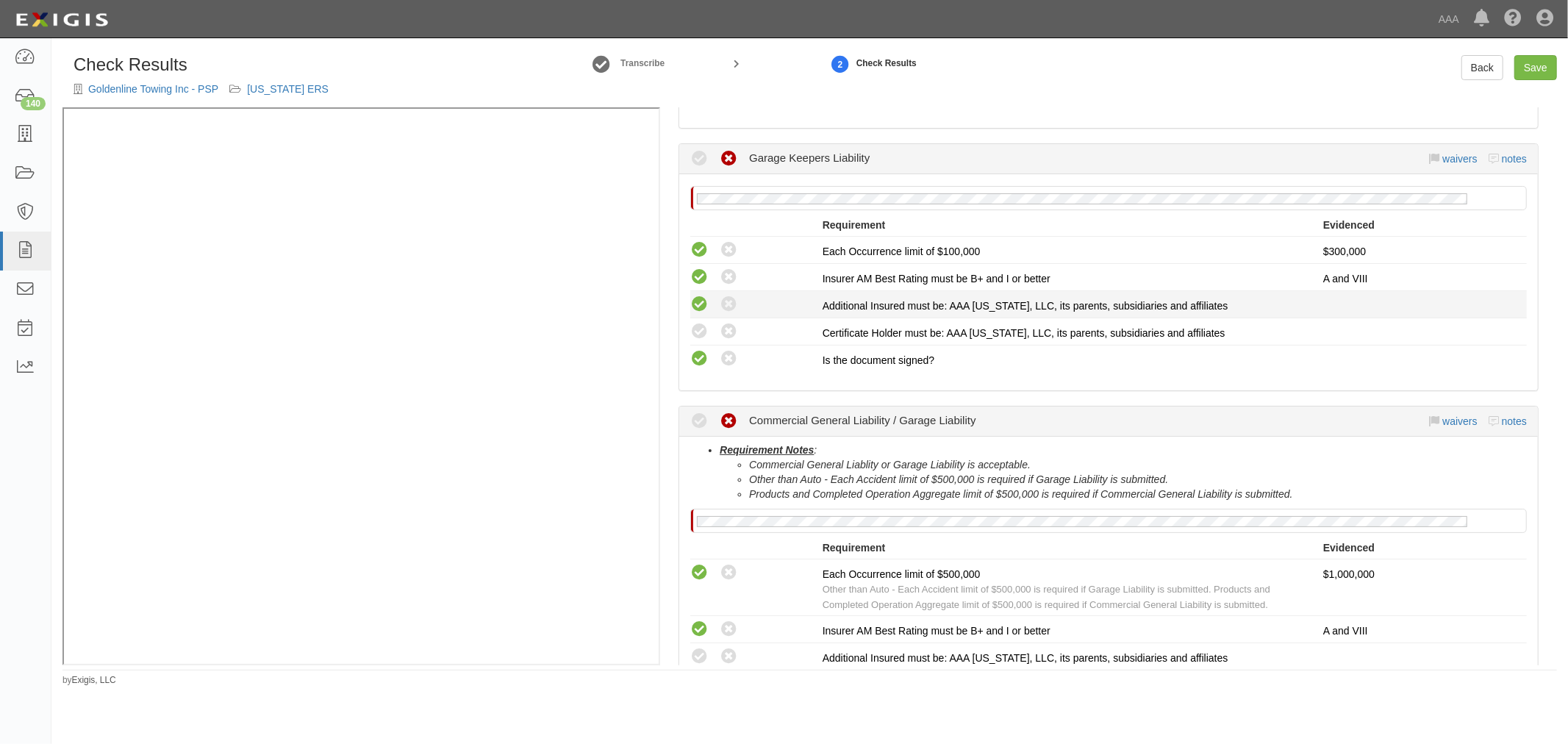
drag, startPoint x: 692, startPoint y: 323, endPoint x: 692, endPoint y: 304, distance: 19.0
click at [692, 323] on icon at bounding box center [699, 332] width 18 height 18
radio input "true"
drag, startPoint x: 692, startPoint y: 303, endPoint x: 714, endPoint y: 428, distance: 126.9
click at [692, 302] on icon at bounding box center [699, 305] width 18 height 18
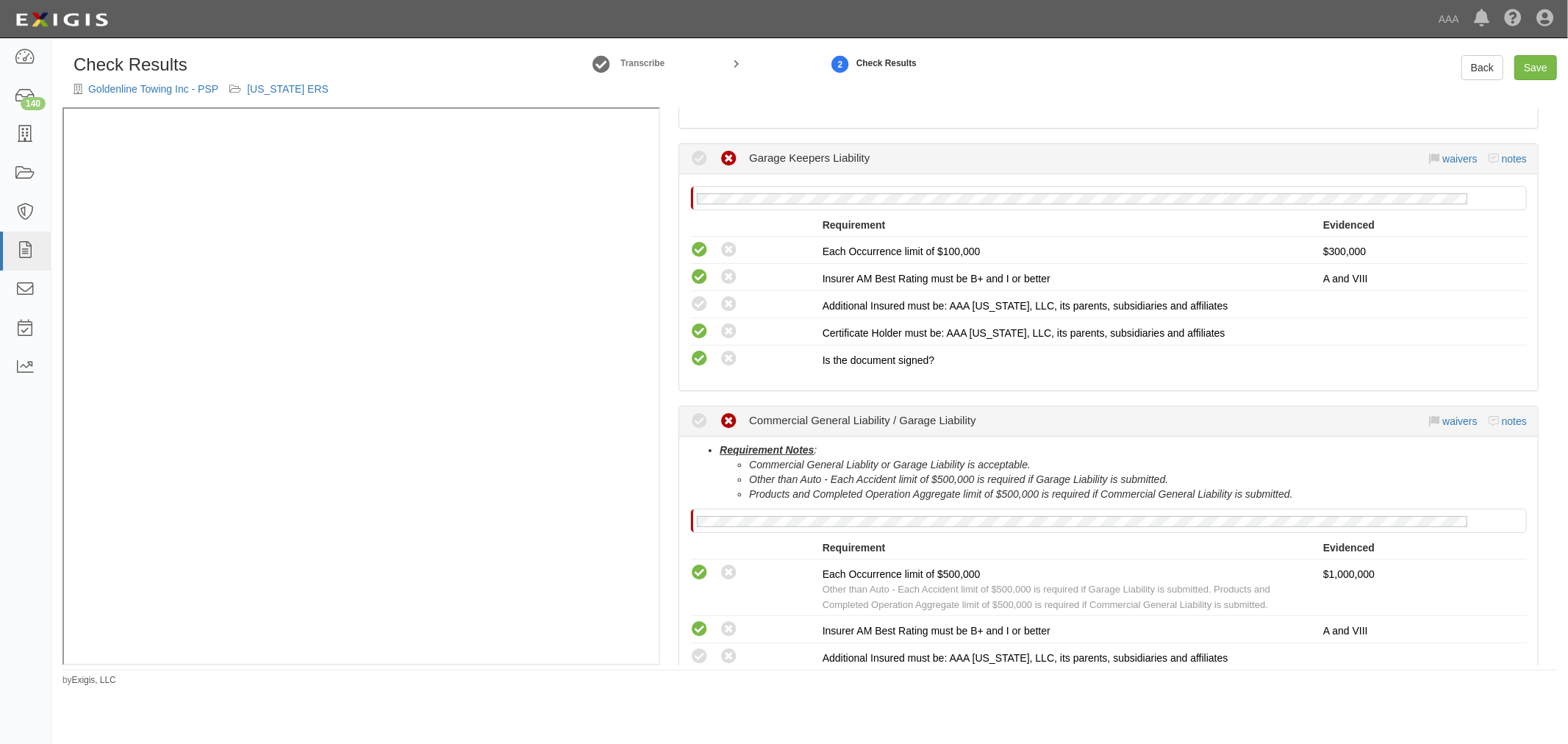
radio input "true"
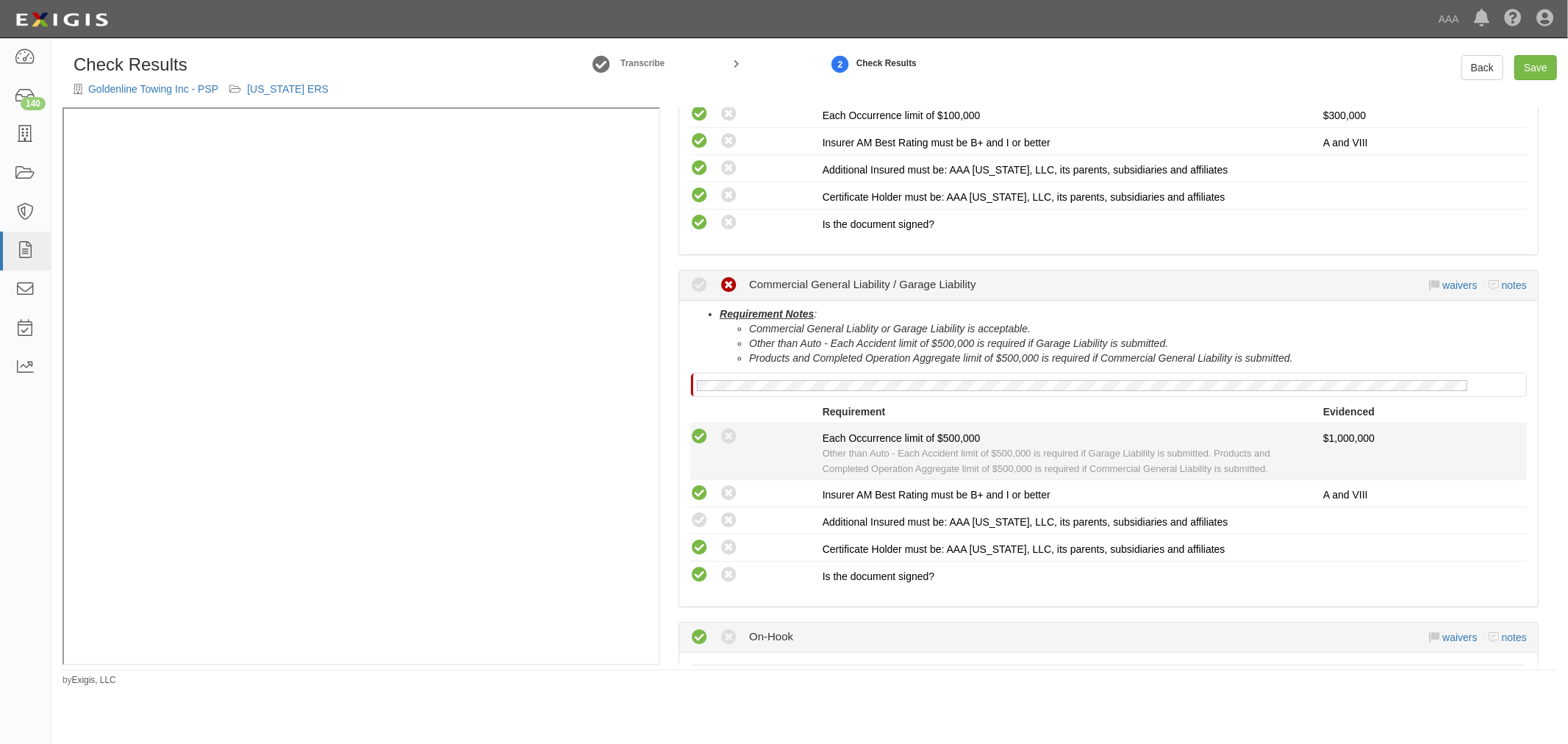
scroll to position [882, 0]
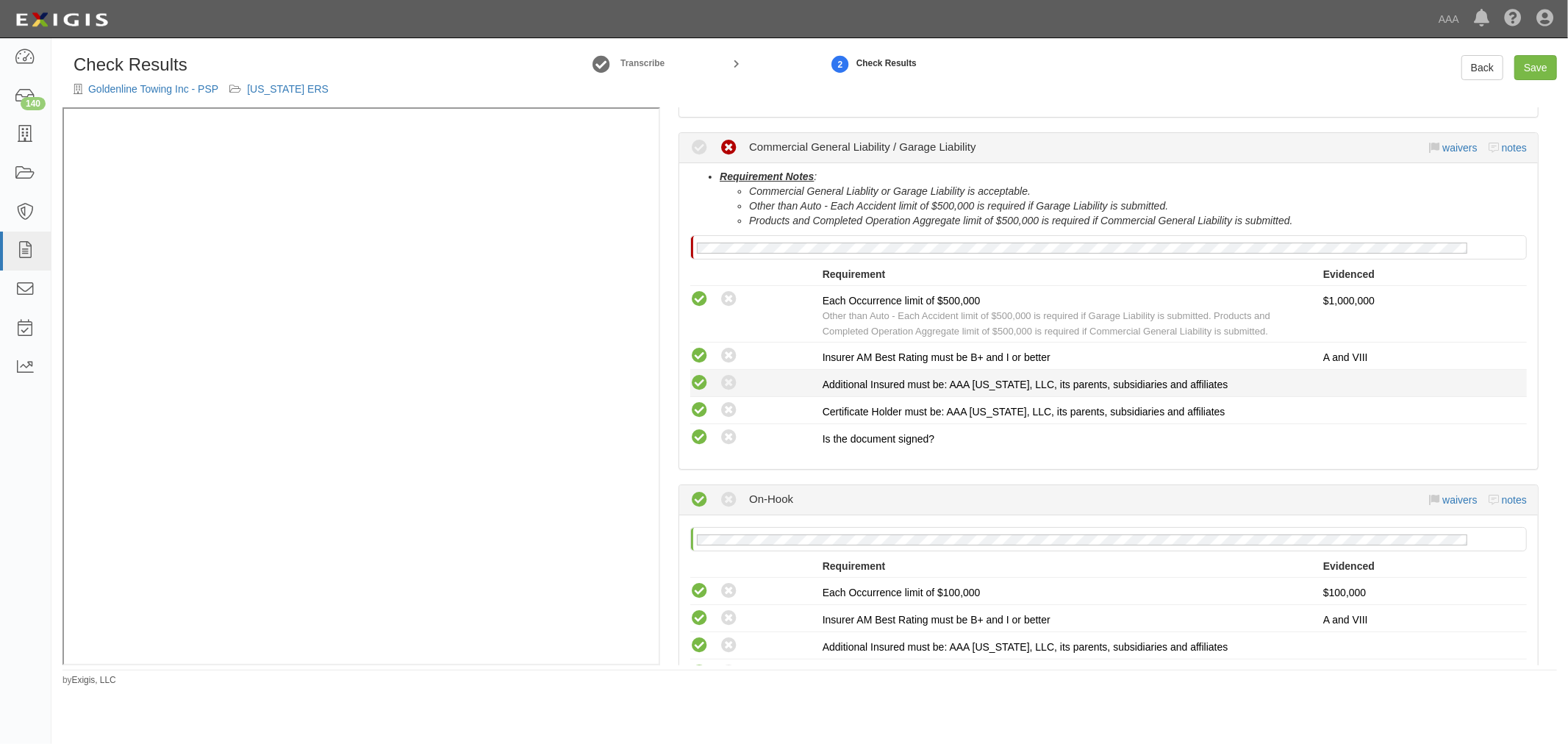
click at [695, 380] on icon at bounding box center [699, 384] width 18 height 18
radio input "true"
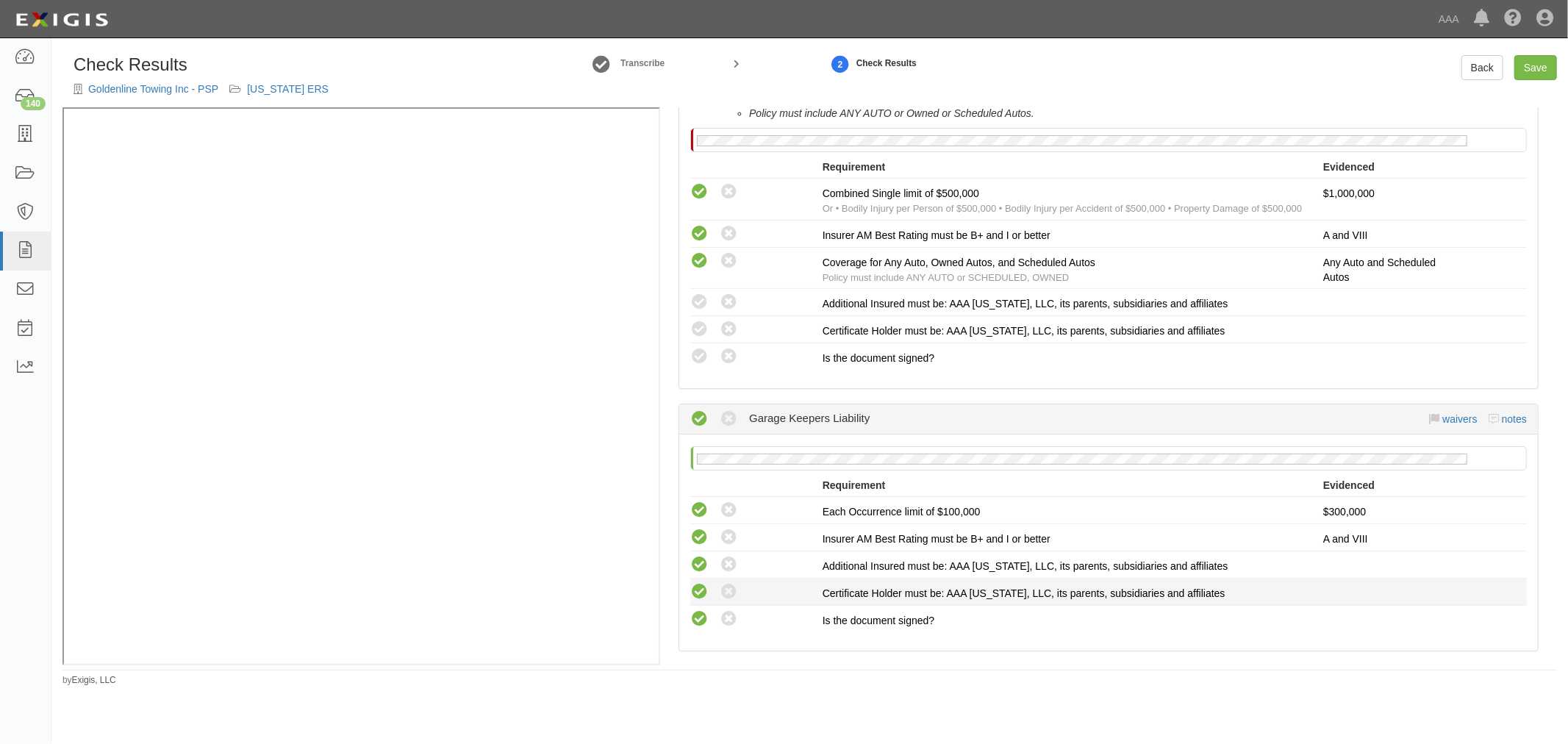
scroll to position [337, 0]
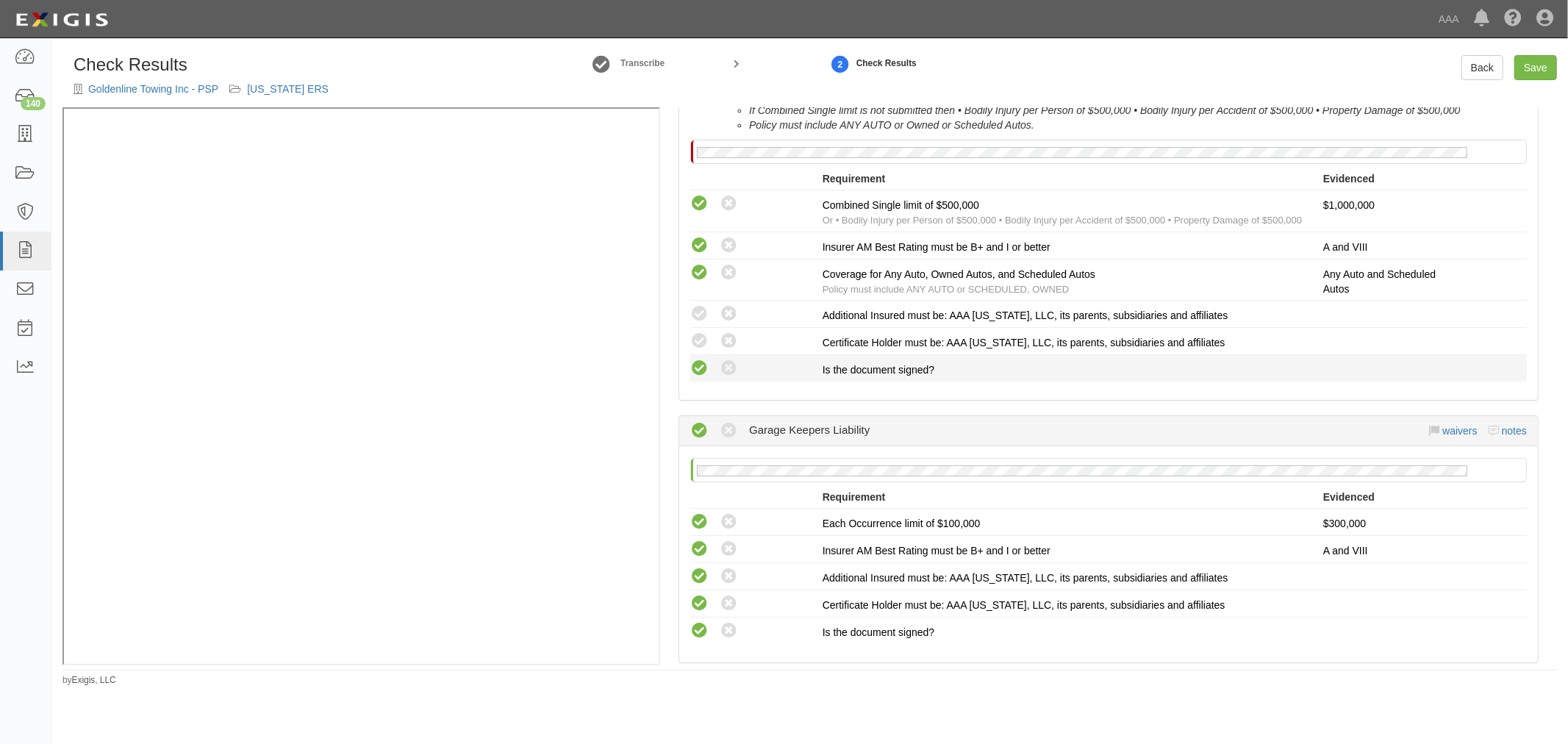
click icon
radio input "true"
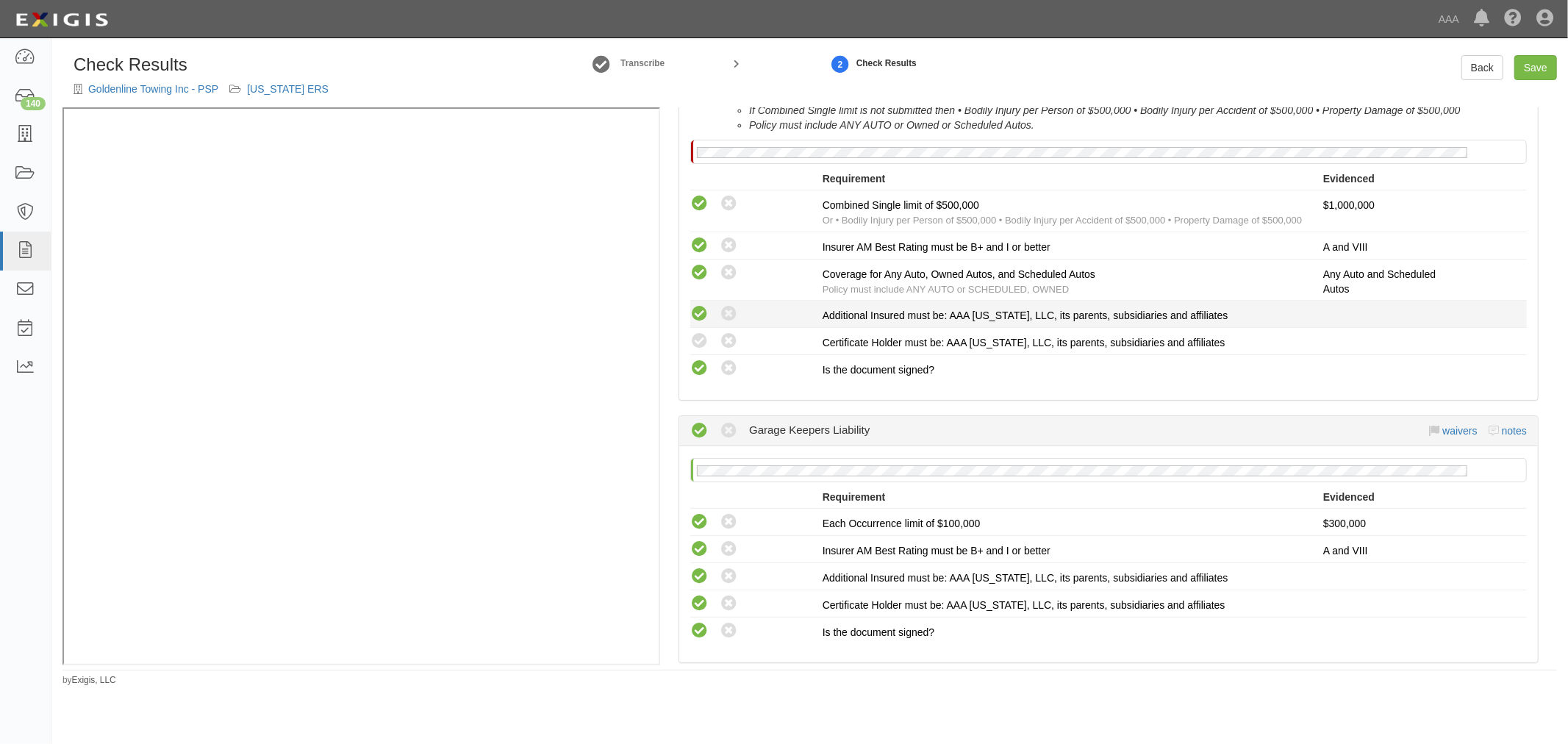
drag, startPoint x: 693, startPoint y: 337, endPoint x: 695, endPoint y: 317, distance: 20.1
click icon
radio input "true"
click li "Compliant Waived: Non-Compliant Additional Insured must be: AAA Texas, LLC, its…"
click icon
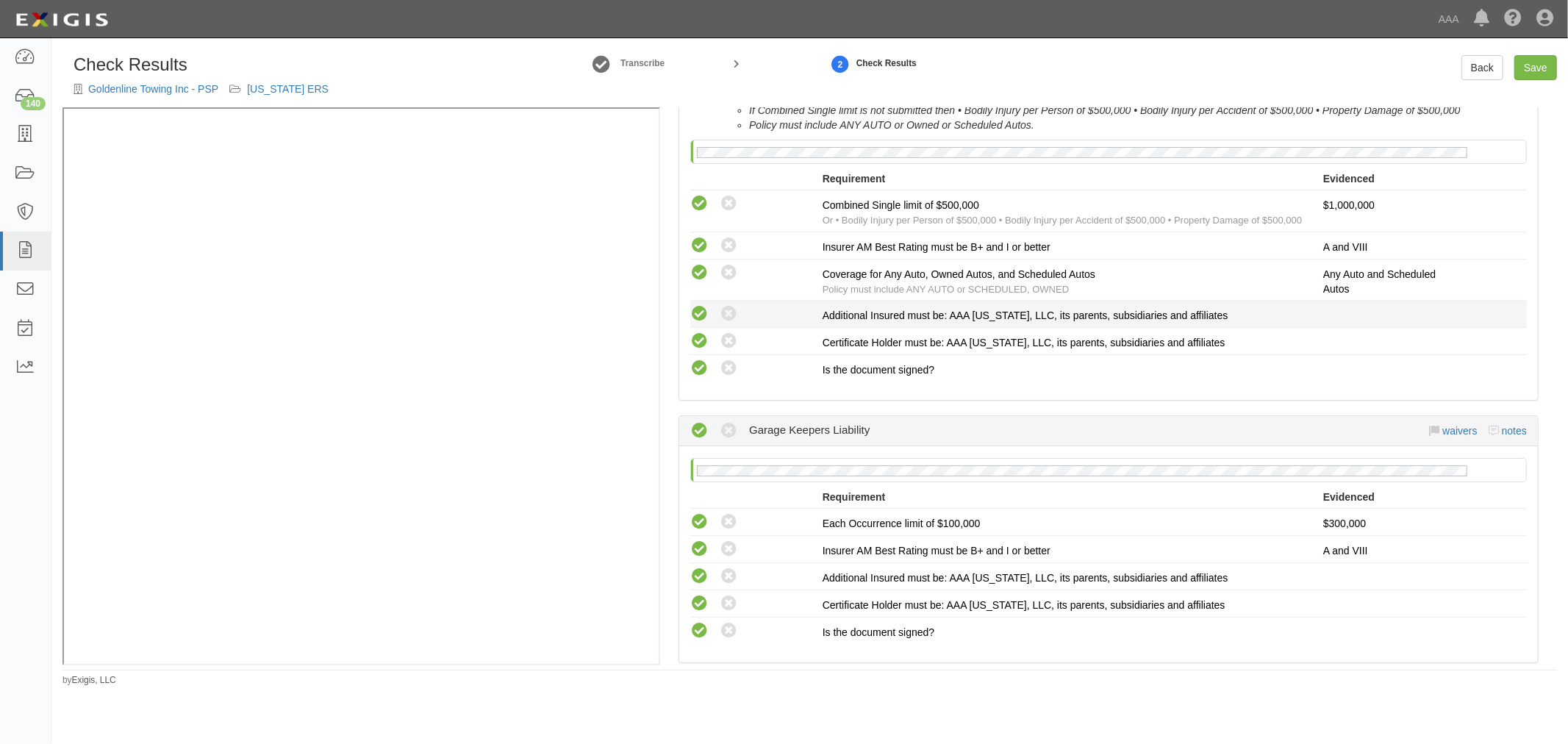
radio input "true"
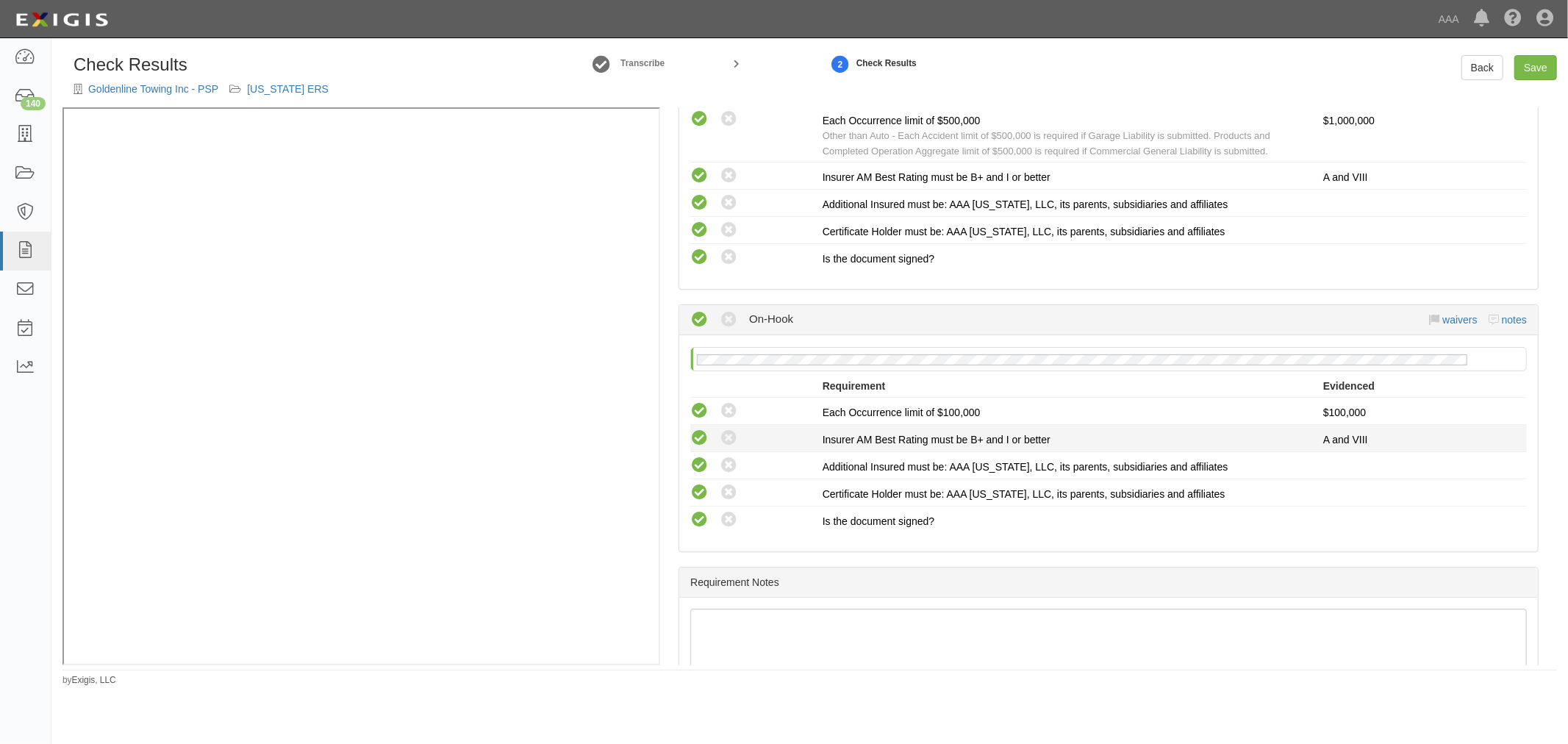
scroll to position [1155, 0]
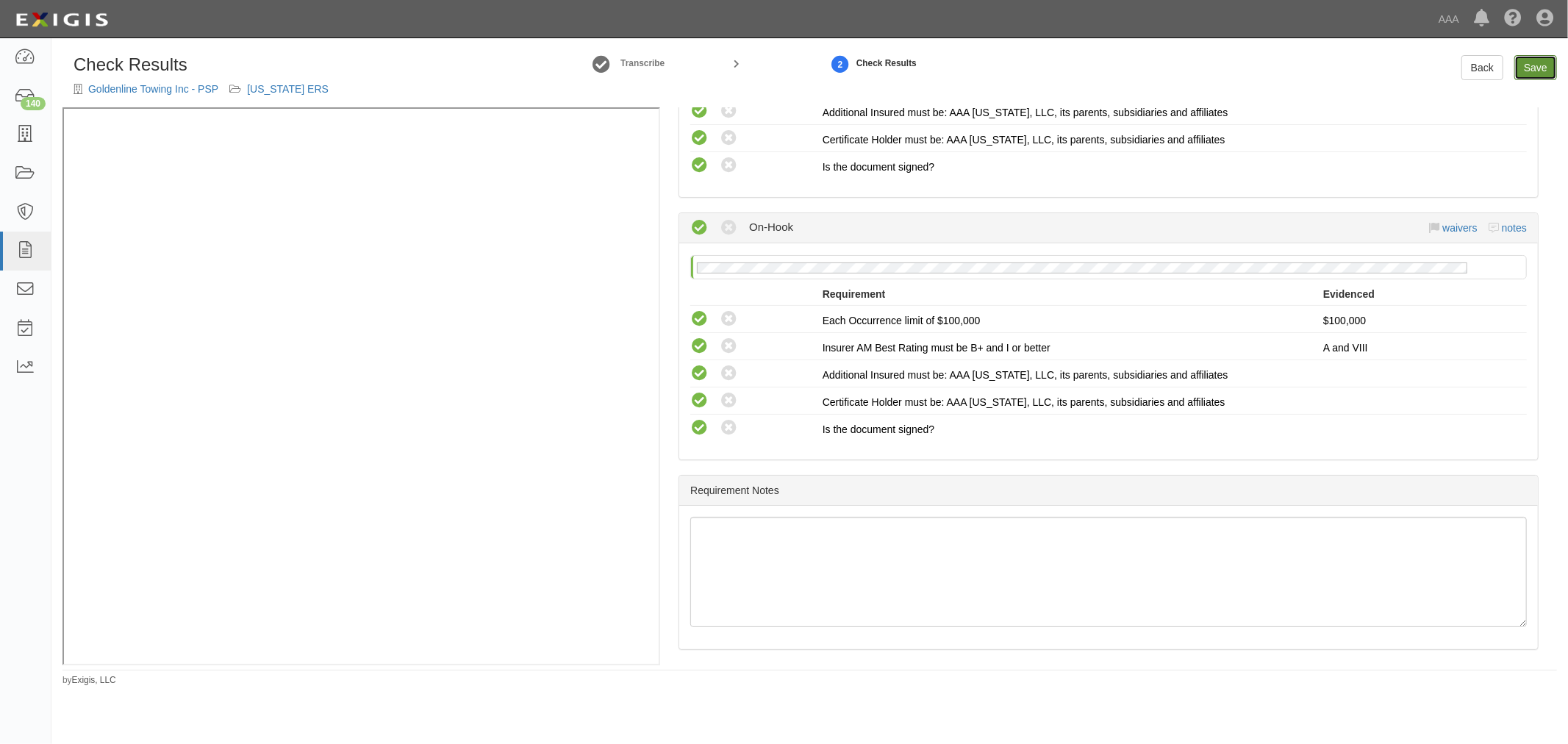
click link "Save"
radio input "true"
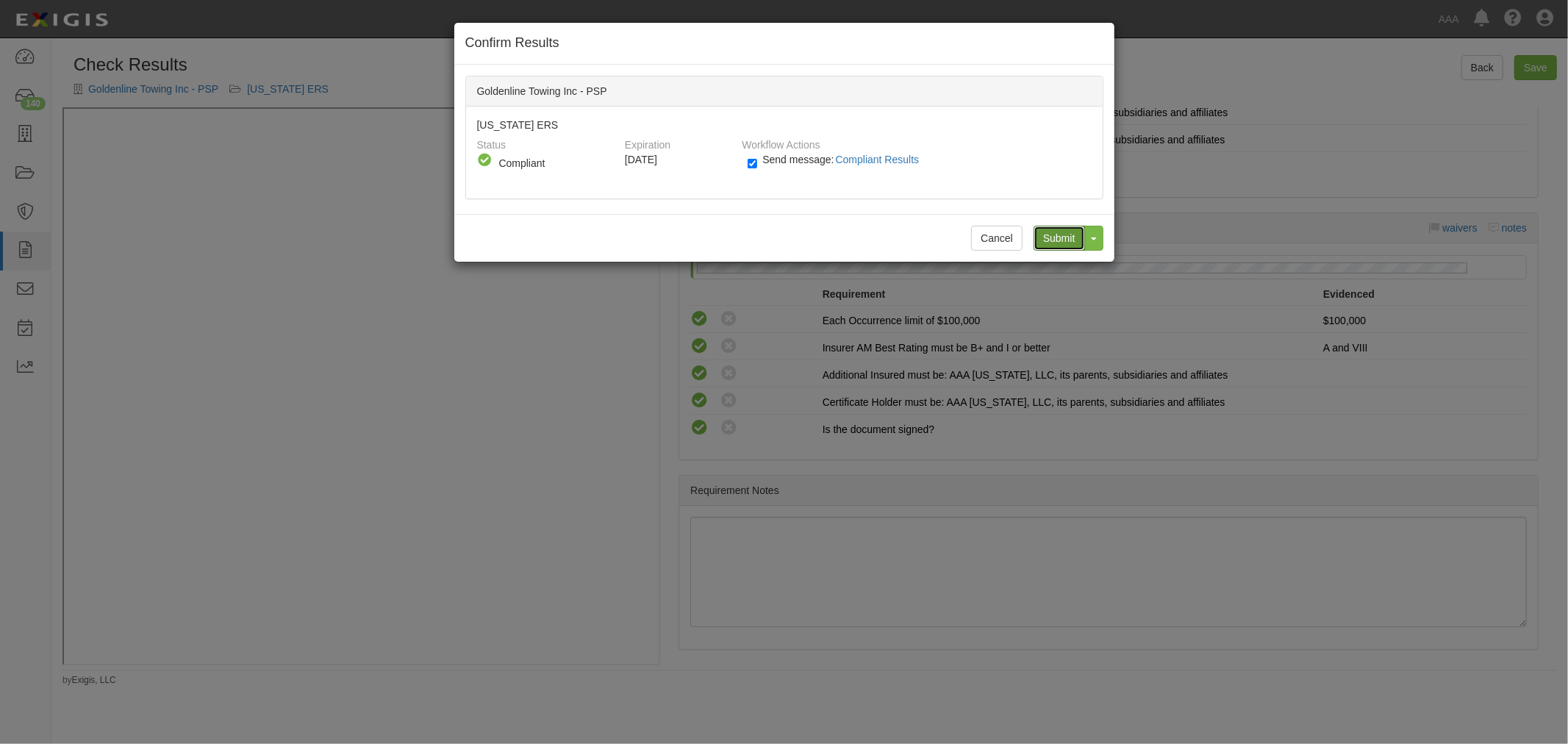
click input "Submit"
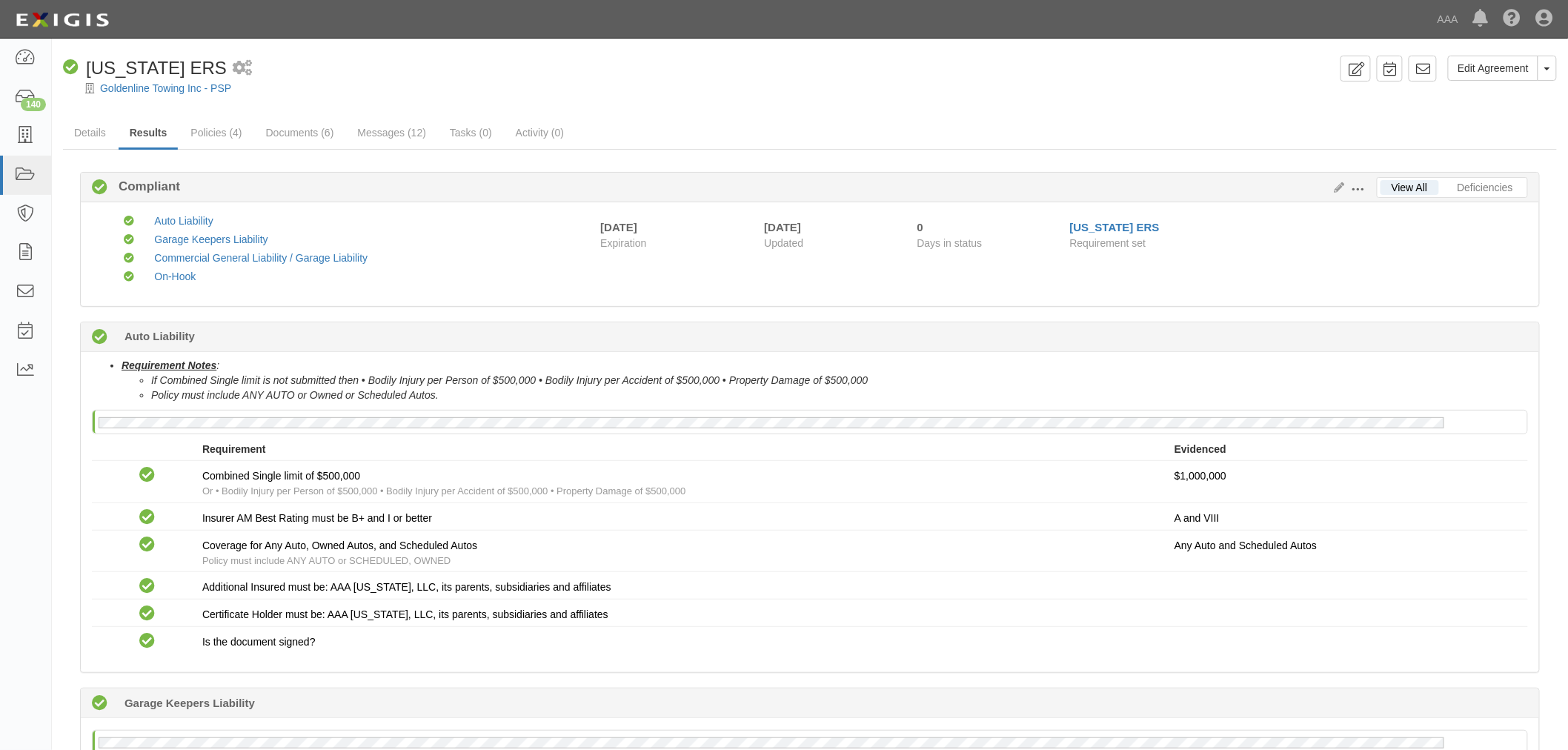
click at [1139, 381] on li "If Combined Single limit is not submitted then • Bodily Injury per Person of $5…" at bounding box center [840, 381] width 1377 height 15
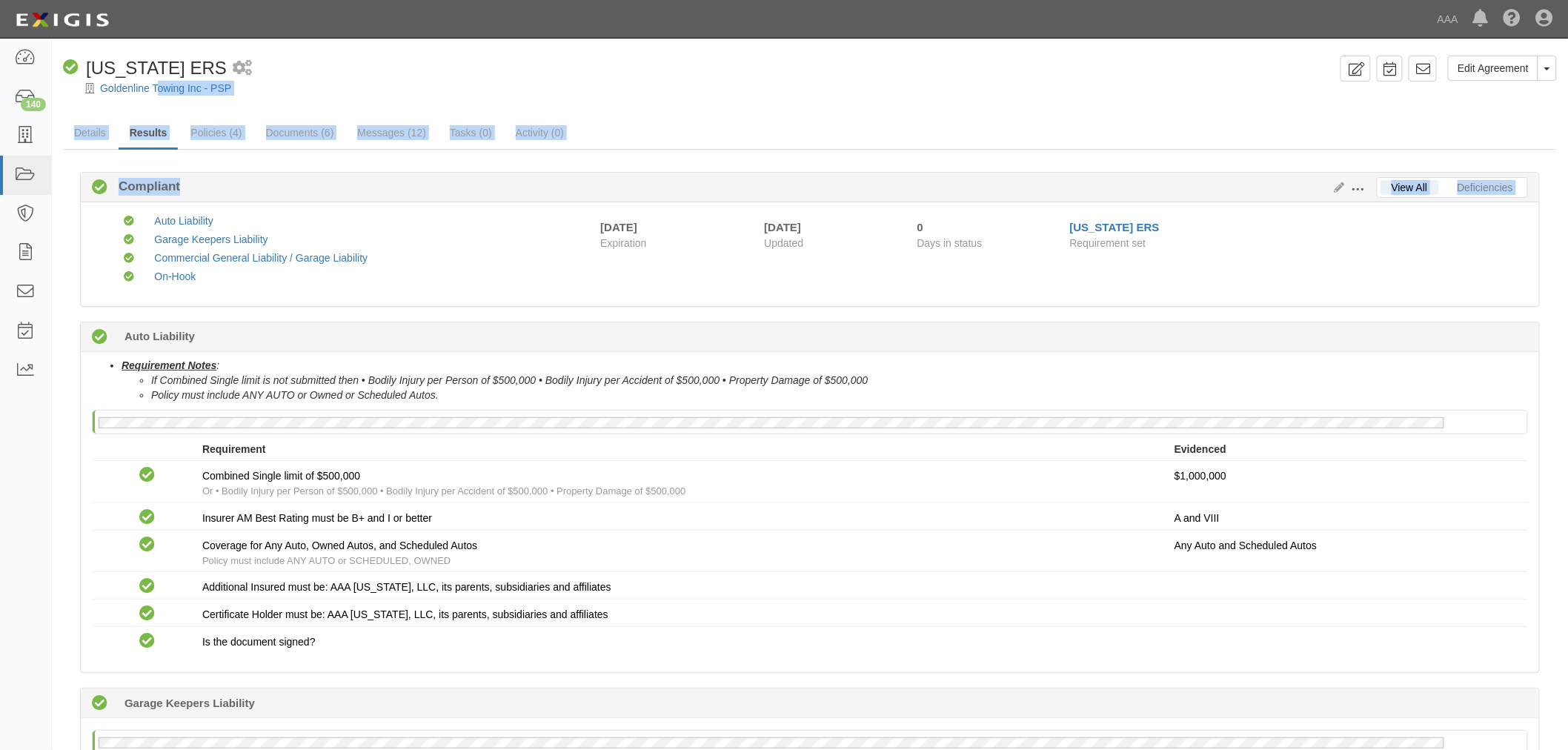
drag, startPoint x: 157, startPoint y: 94, endPoint x: 658, endPoint y: 180, distance: 508.3
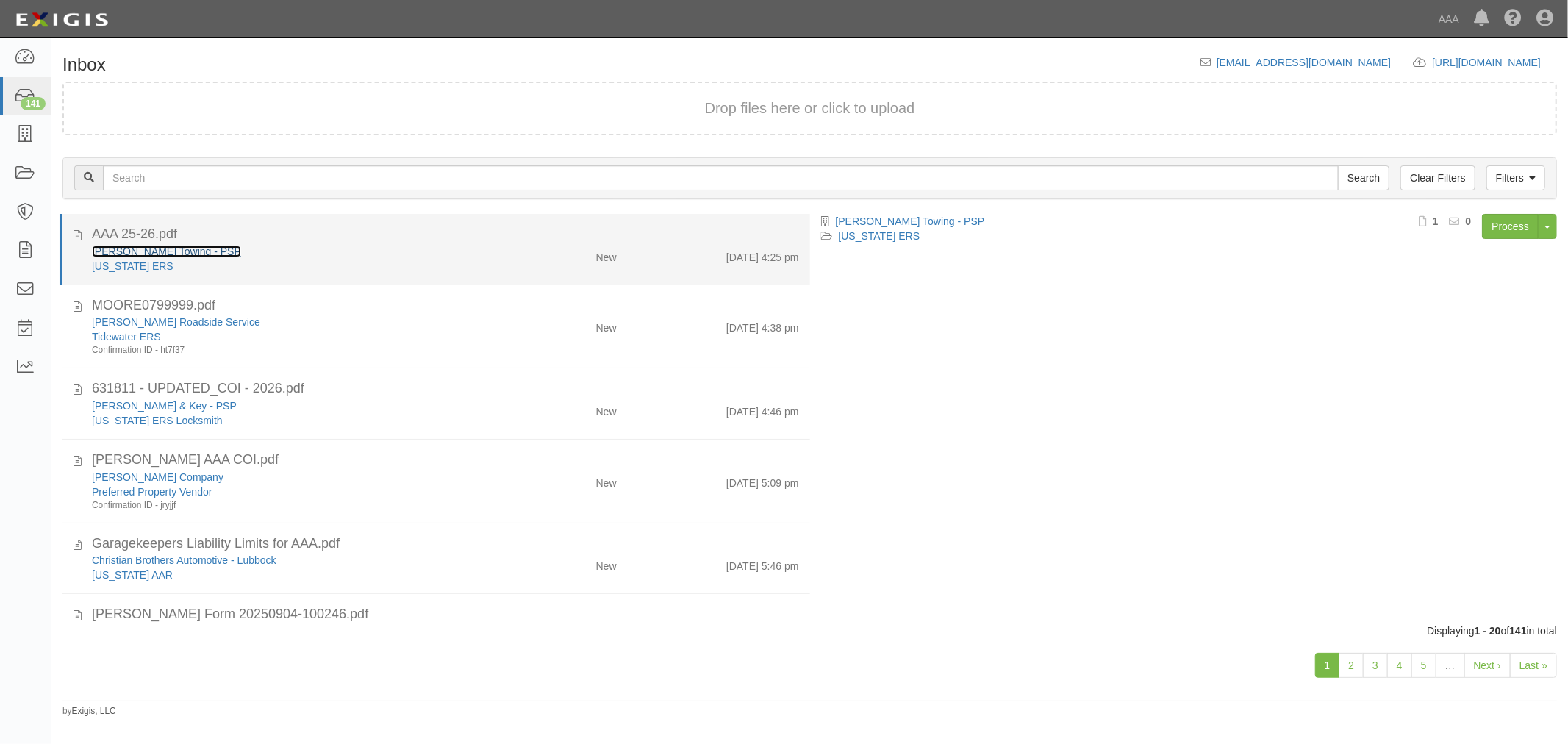
click at [136, 247] on link "[PERSON_NAME] Towing - PSP" at bounding box center [167, 251] width 149 height 12
click at [137, 252] on link "[PERSON_NAME] Towing - PSP" at bounding box center [167, 251] width 149 height 12
drag, startPoint x: 401, startPoint y: 247, endPoint x: 414, endPoint y: 243, distance: 13.6
click at [401, 247] on div "[PERSON_NAME] Towing - PSP" at bounding box center [294, 251] width 403 height 15
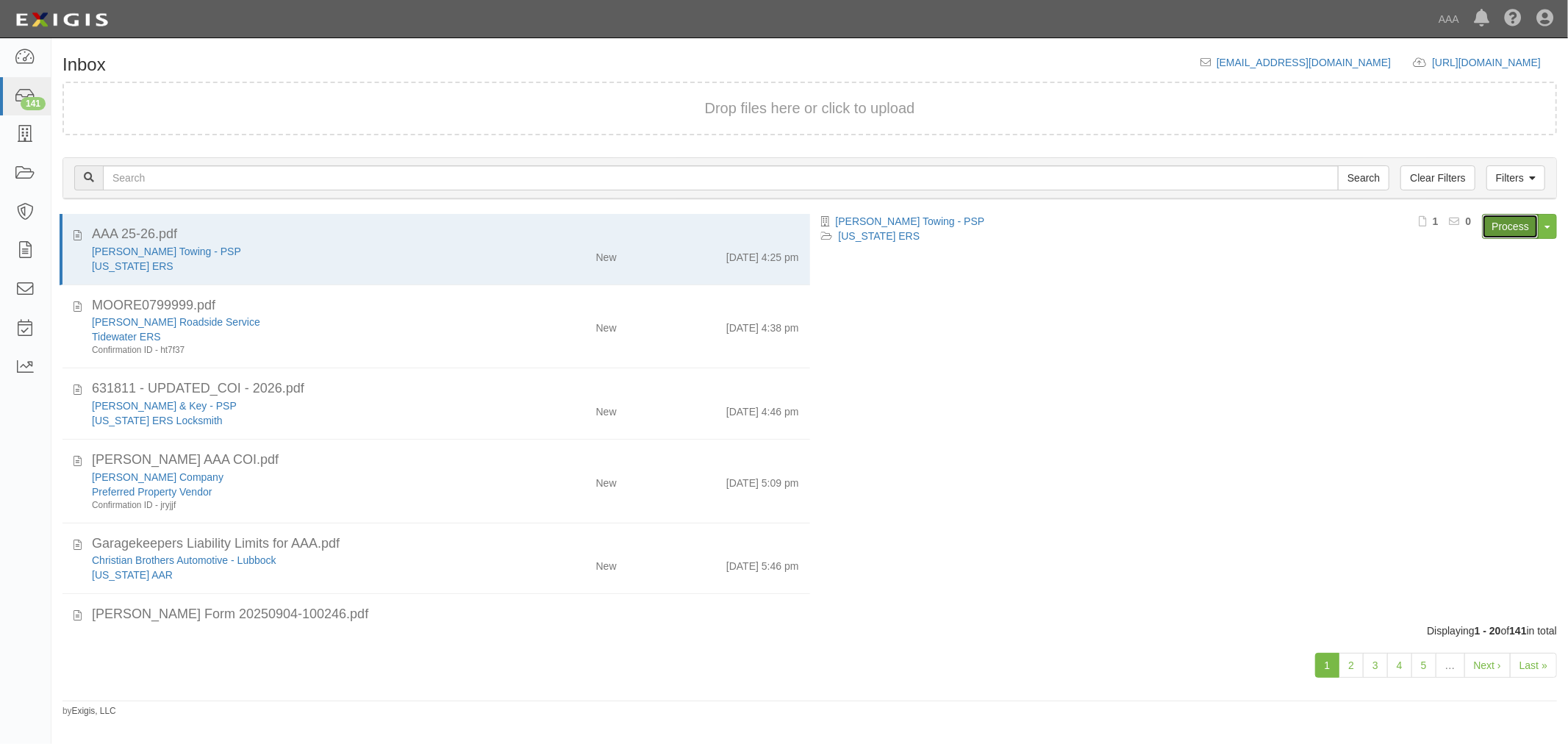
click at [1487, 230] on link "Process" at bounding box center [1510, 226] width 57 height 25
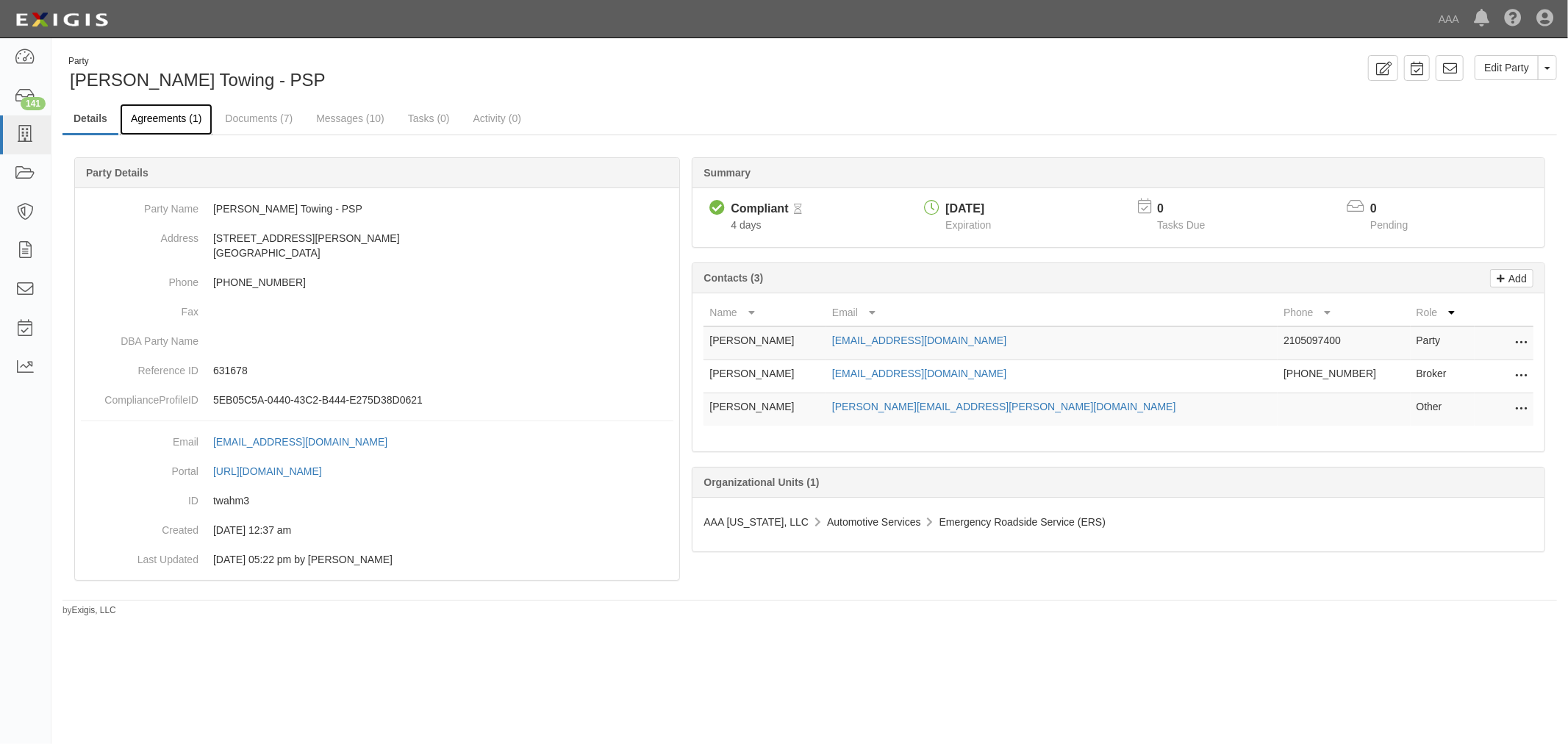
click at [179, 111] on link "Agreements (1)" at bounding box center [166, 120] width 93 height 31
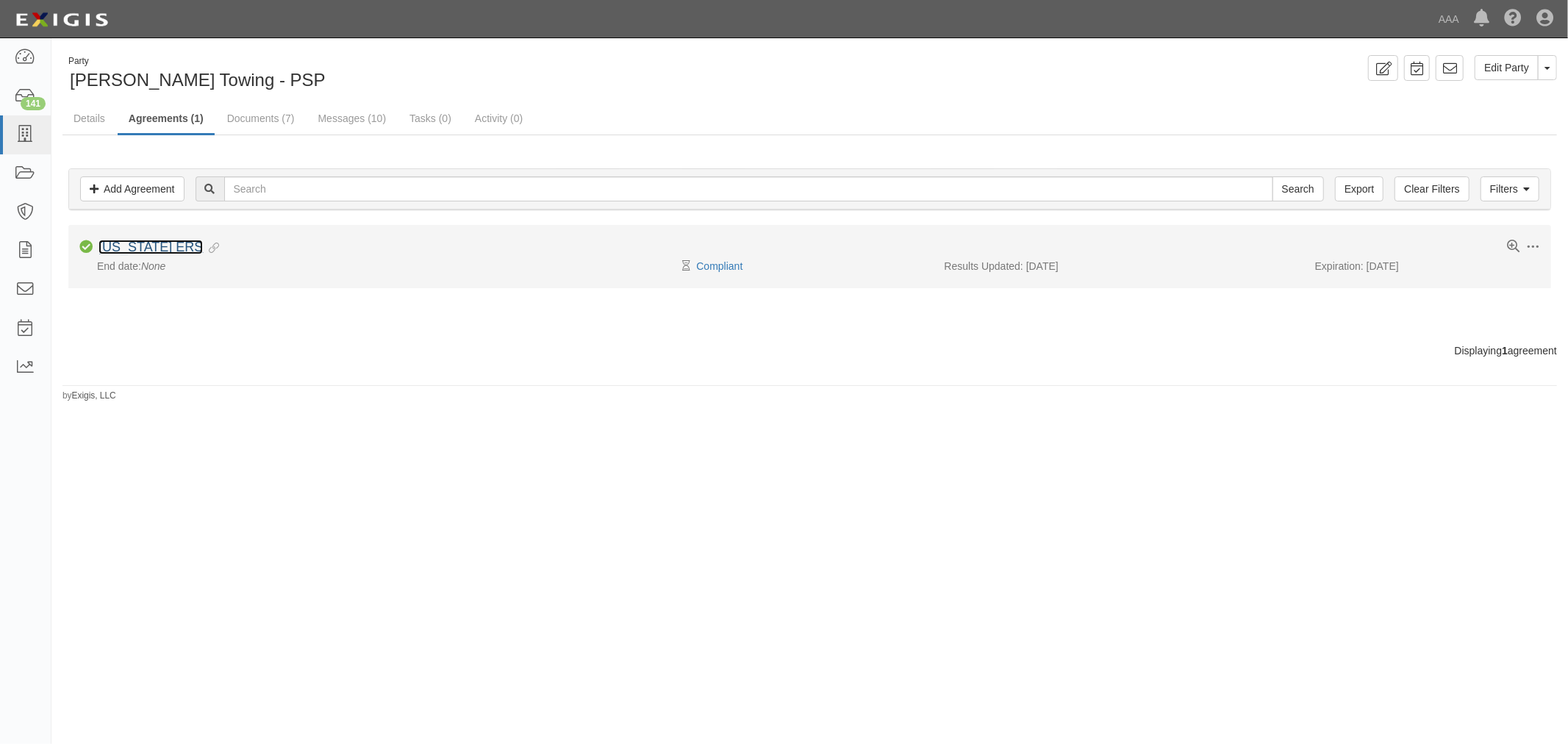
click at [137, 241] on link "Texas ERS" at bounding box center [150, 247] width 104 height 15
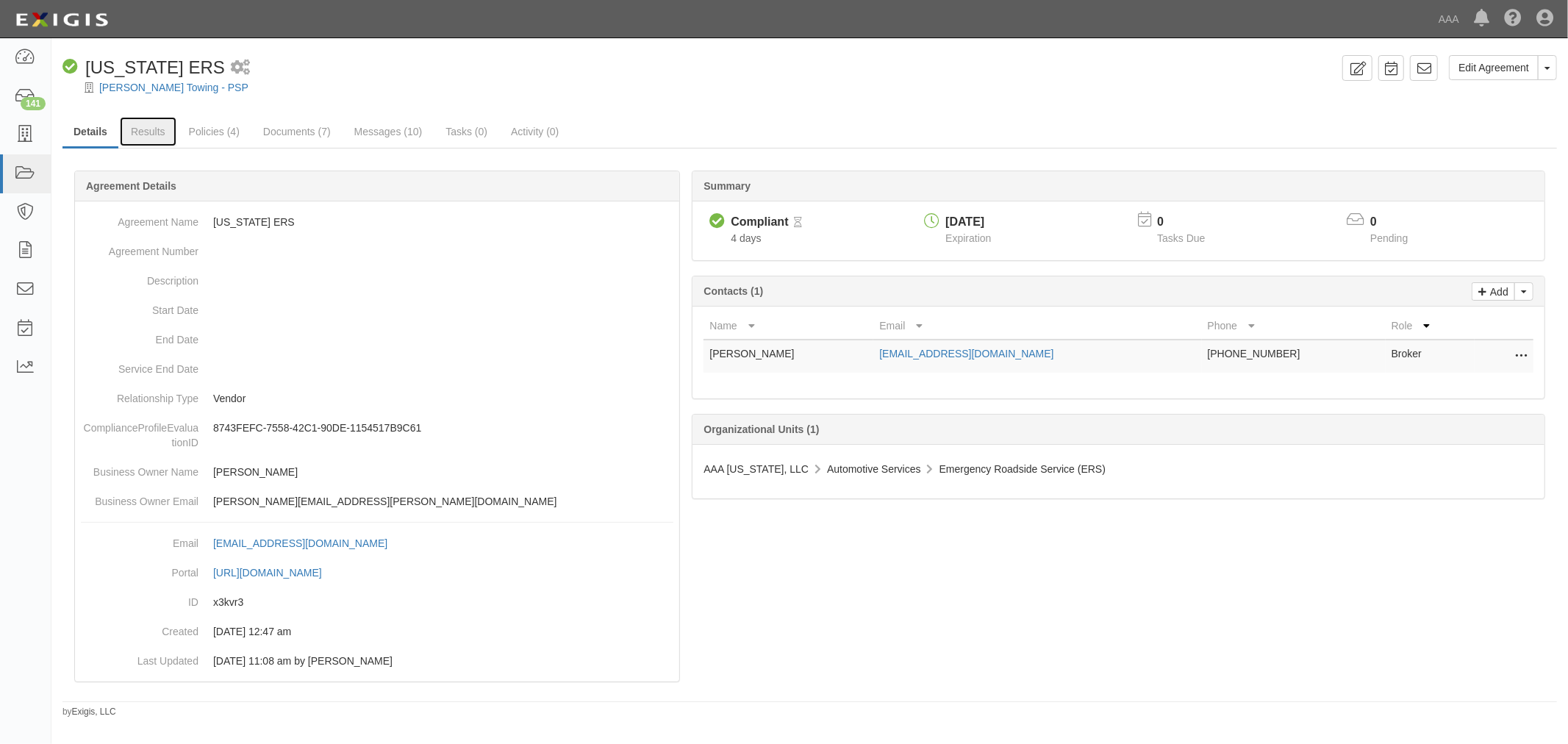
click at [147, 136] on link "Results" at bounding box center [148, 132] width 57 height 29
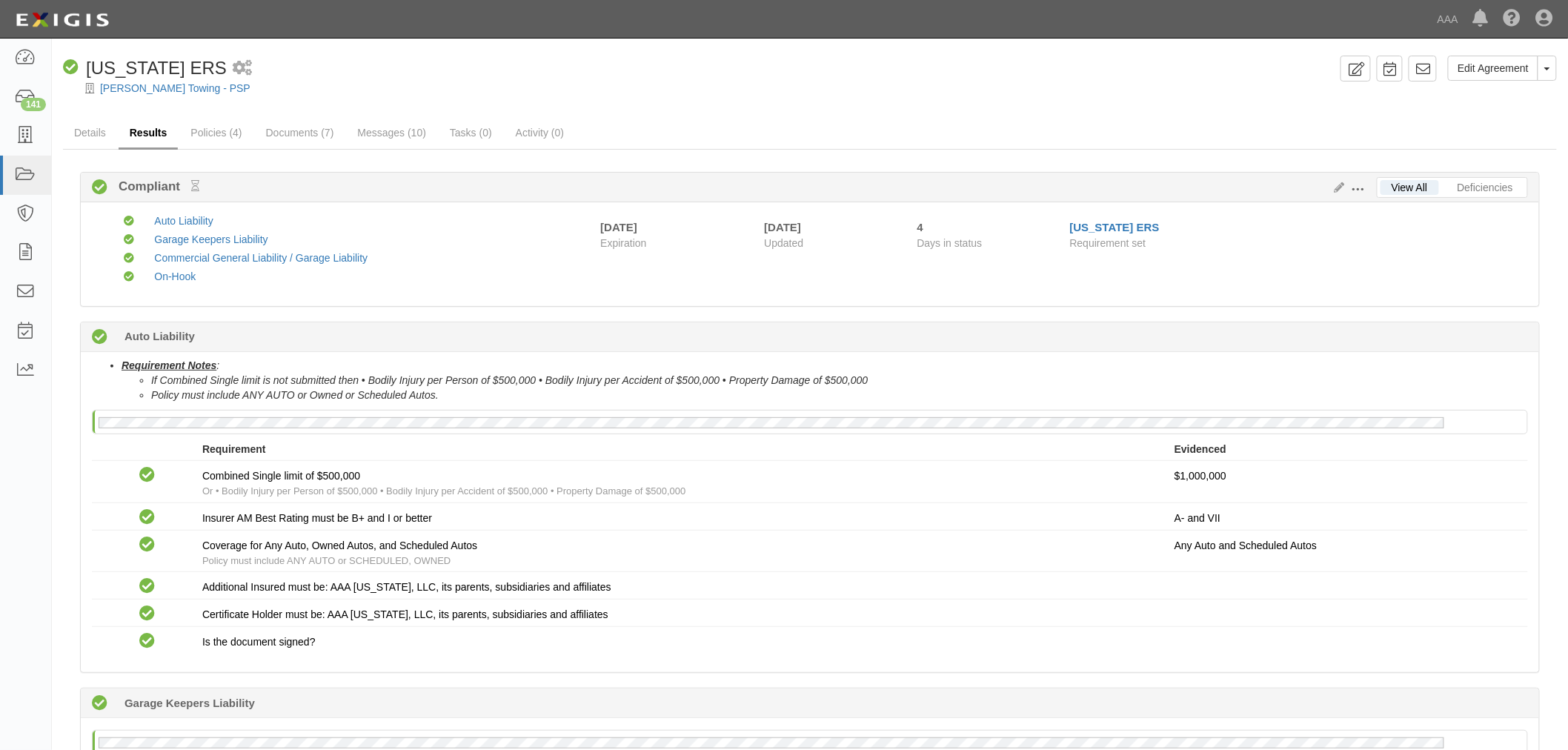
click at [146, 123] on link "Results" at bounding box center [148, 134] width 60 height 32
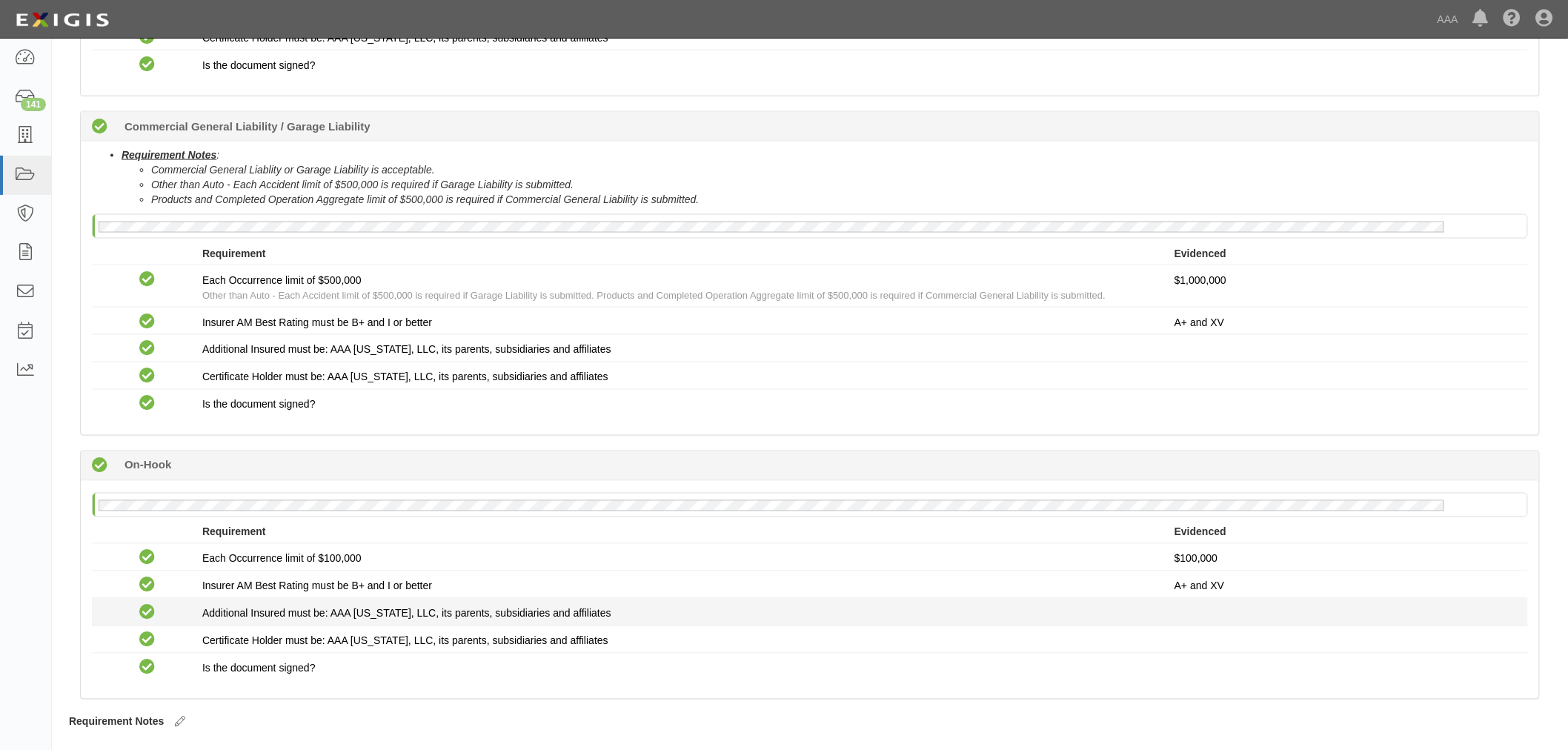
scroll to position [896, 0]
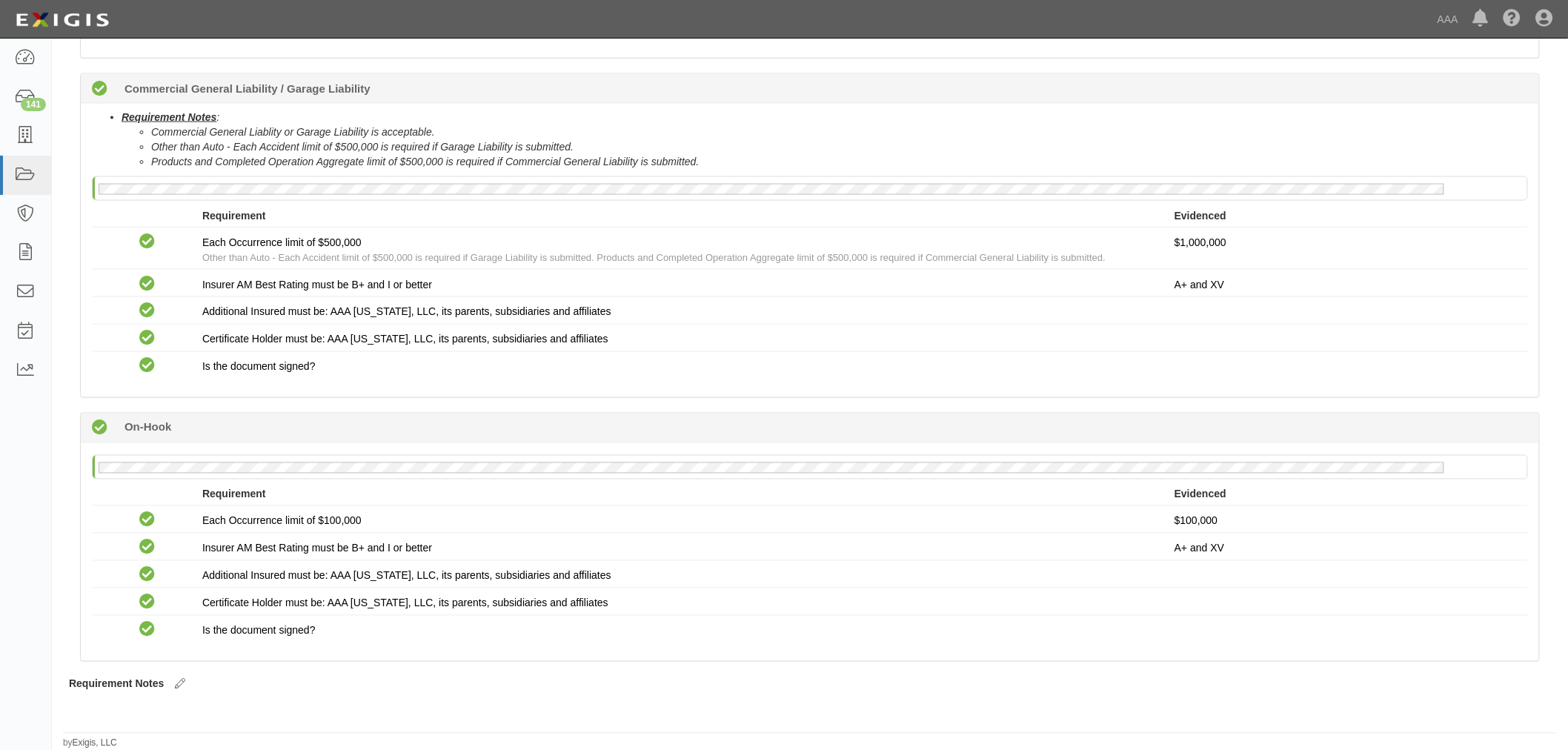
click at [818, 417] on div "Compliant 4 days (since [DATE]) On-Hook" at bounding box center [810, 429] width 1459 height 30
drag, startPoint x: 877, startPoint y: 485, endPoint x: 952, endPoint y: 485, distance: 75.0
click at [878, 487] on div "Requirement" at bounding box center [688, 495] width 972 height 15
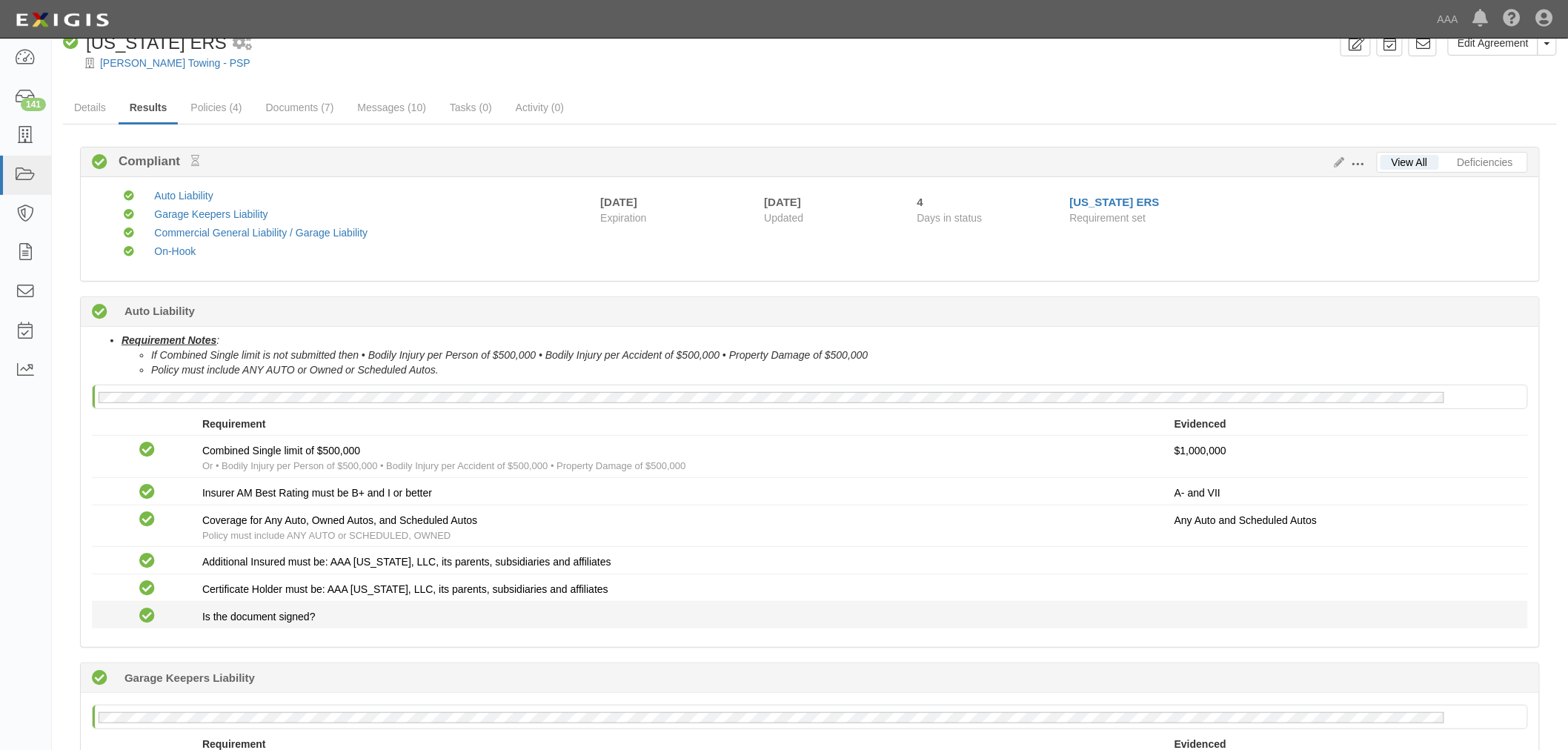
scroll to position [0, 0]
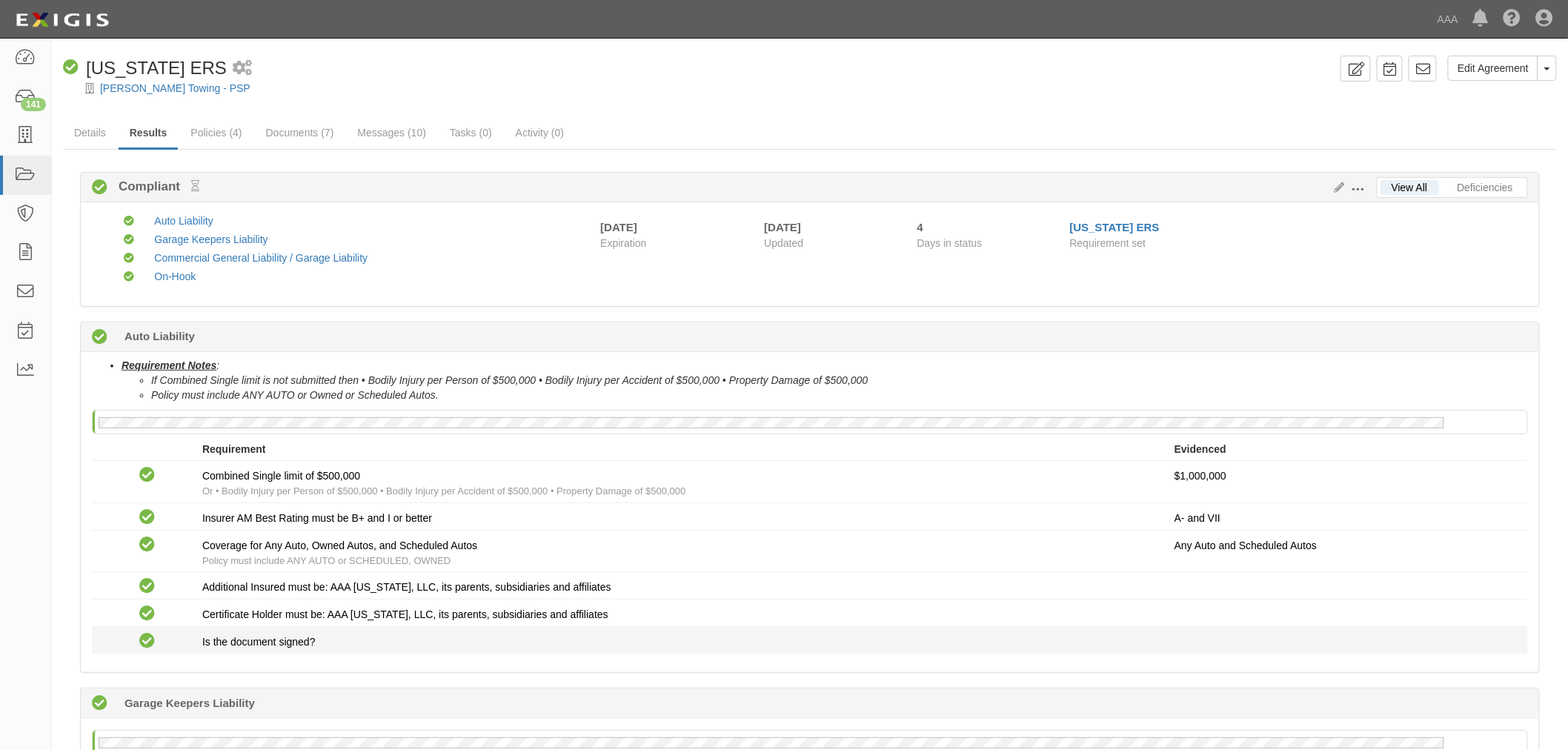
drag, startPoint x: 1018, startPoint y: 657, endPoint x: 1008, endPoint y: 650, distance: 12.2
click at [1013, 653] on div "Requirement Notes : If Combined Single limit is not submitted then • Bodily Inj…" at bounding box center [810, 511] width 1459 height 320
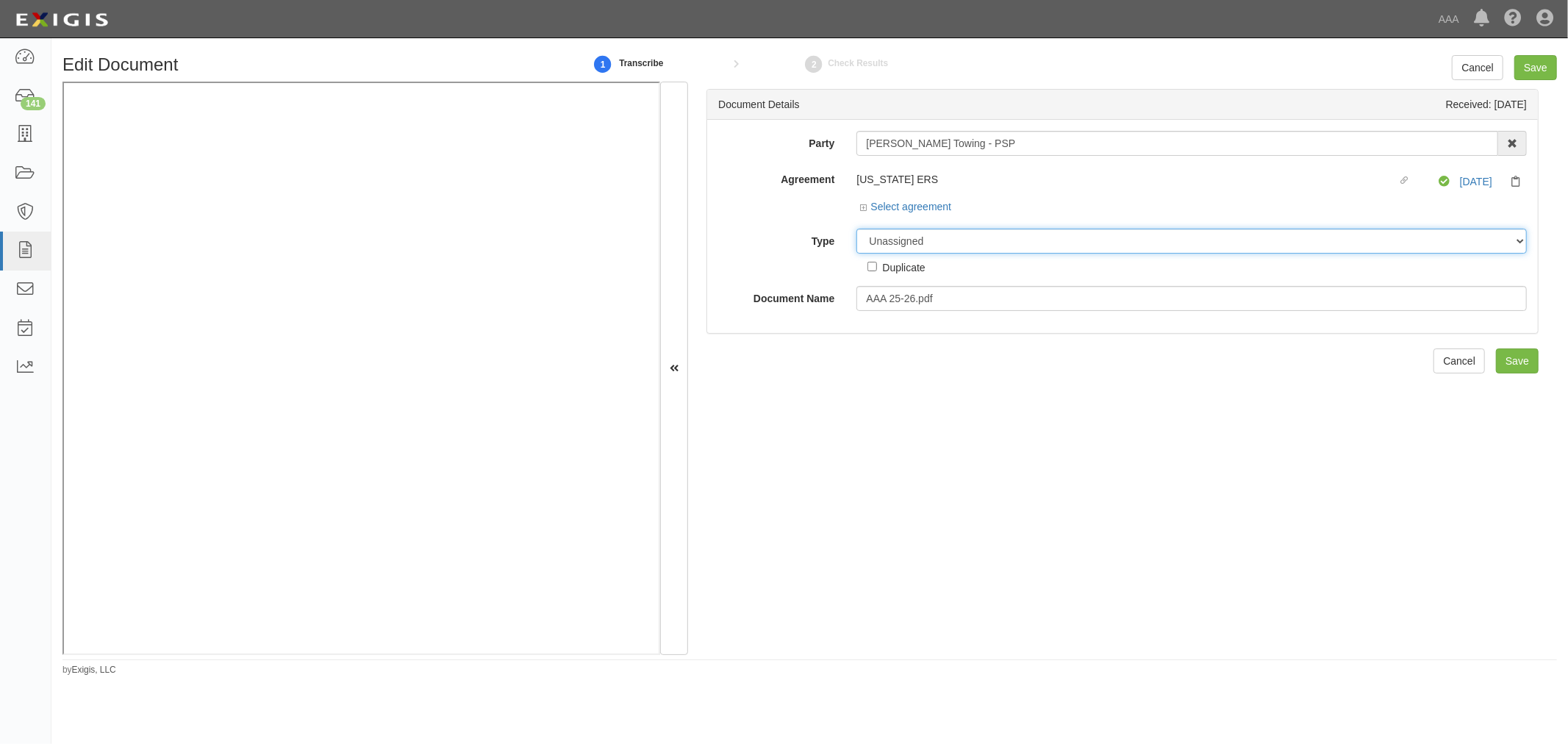
click at [922, 232] on select "Unassigned Binder Cancellation Notice Certificate Contract Endorsement Insuranc…" at bounding box center [1192, 240] width 670 height 25
select select "CertificateDetail"
click at [857, 230] on select "Unassigned Binder Cancellation Notice Certificate Contract Endorsement Insuranc…" at bounding box center [1192, 240] width 670 height 25
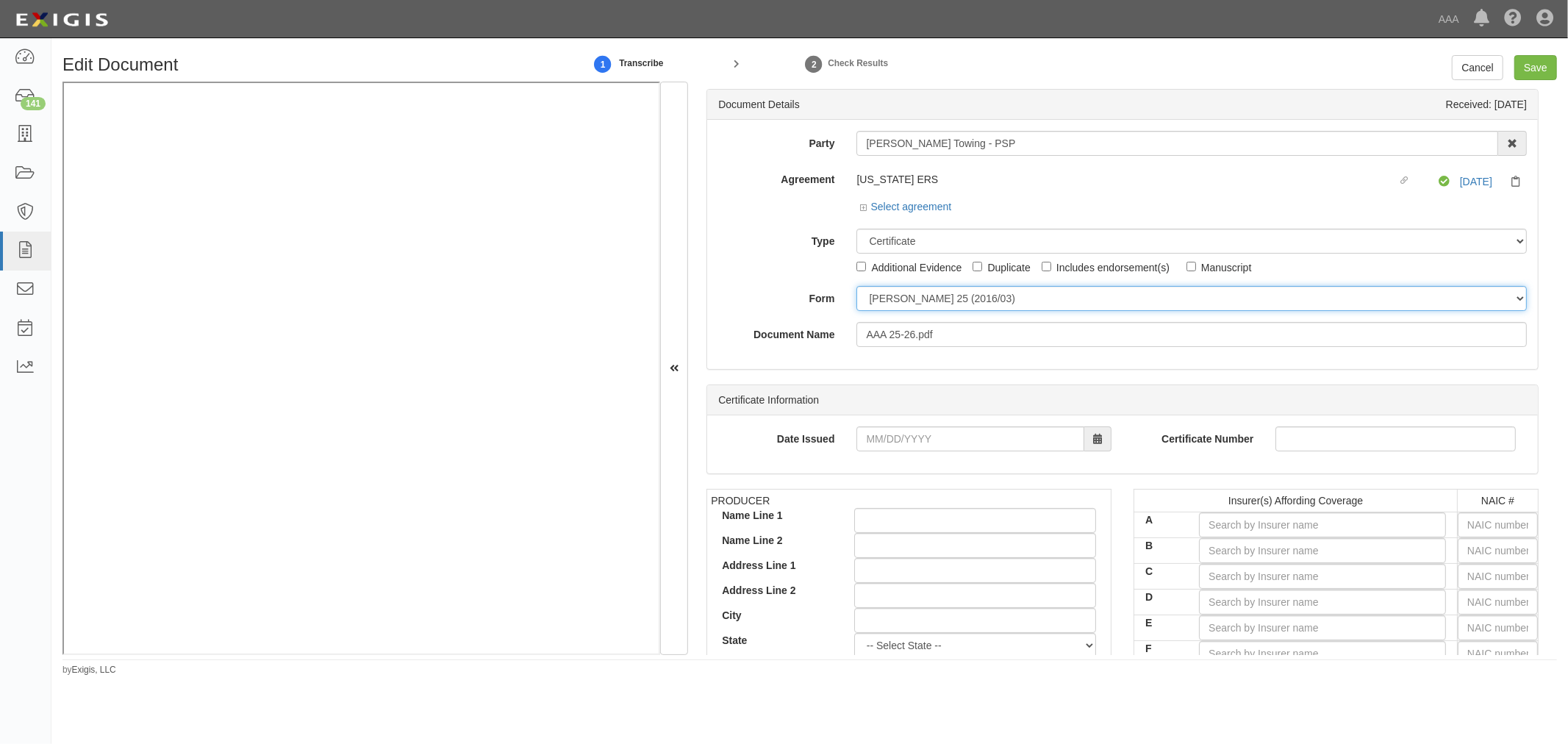
click at [905, 305] on select "ACORD 25 (2016/03) ACORD 101 ACORD 855 NY (2014/05) General" at bounding box center [1192, 298] width 670 height 25
select select "GeneralFormDetail"
click at [857, 287] on select "ACORD 25 (2016/03) ACORD 101 ACORD 855 NY (2014/05) General" at bounding box center [1192, 298] width 670 height 25
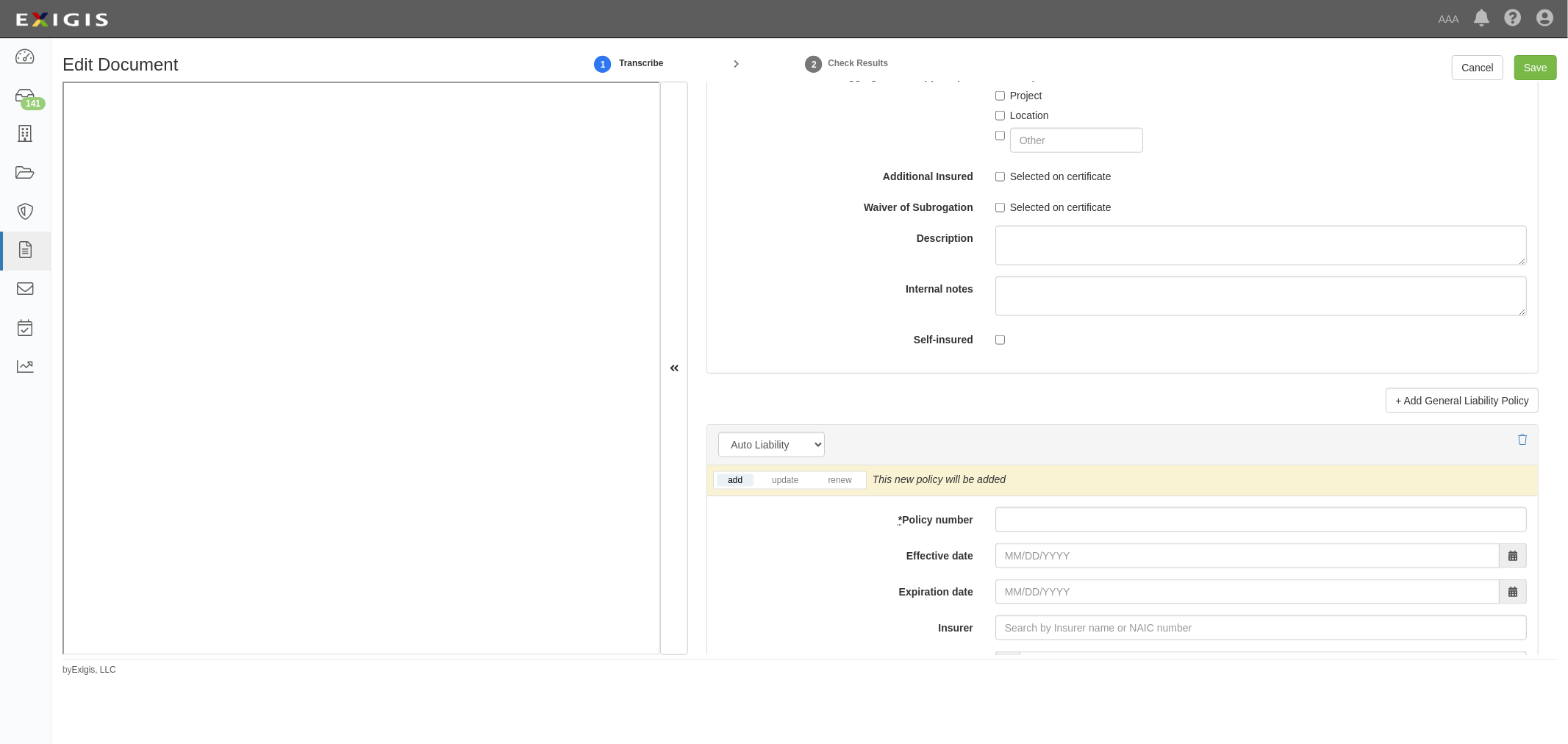
scroll to position [1634, 0]
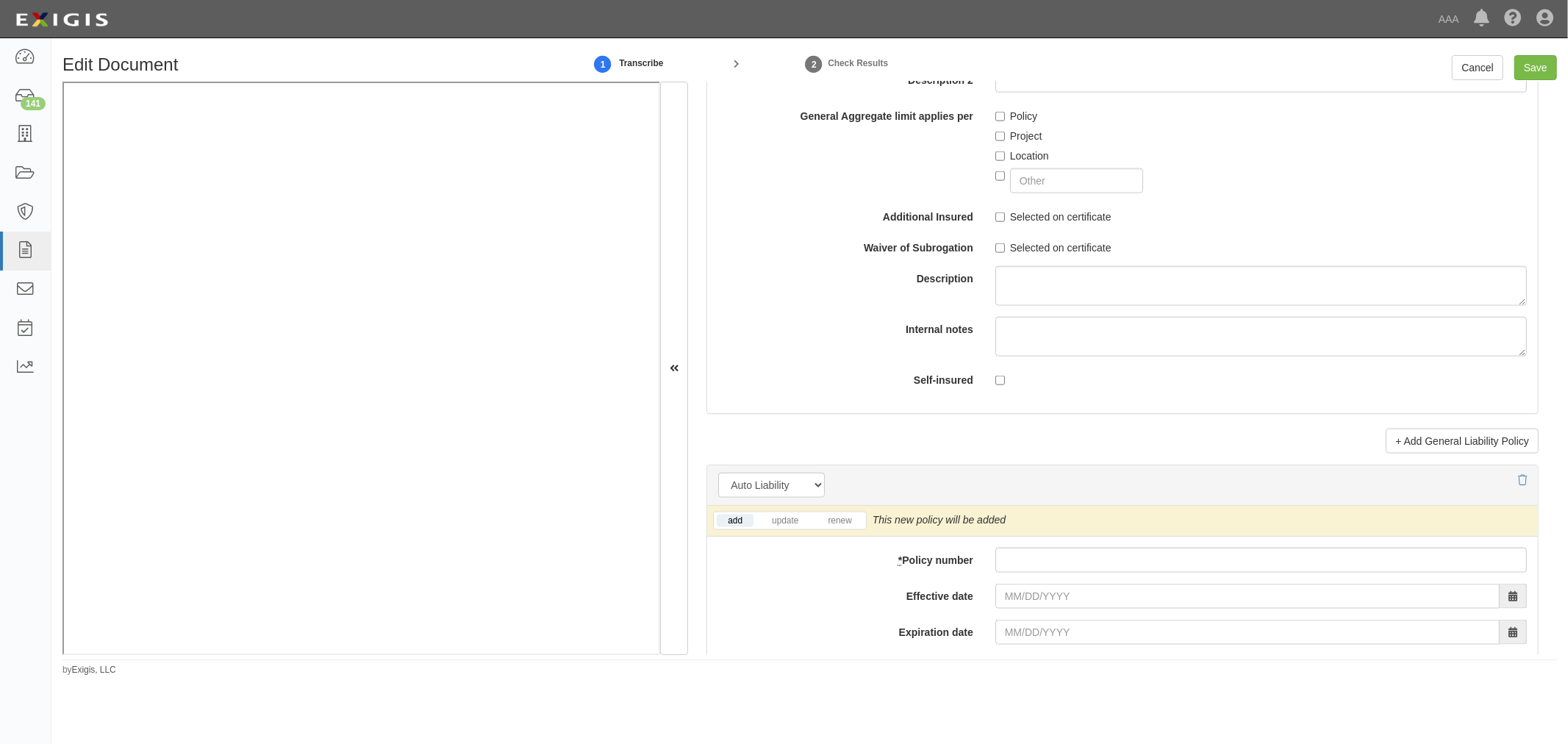
paste input "RKT0718A35-01A"
click at [1017, 568] on input "RKT0718A35-01A" at bounding box center [1260, 560] width 531 height 25
type input "RKT0718A35-01A"
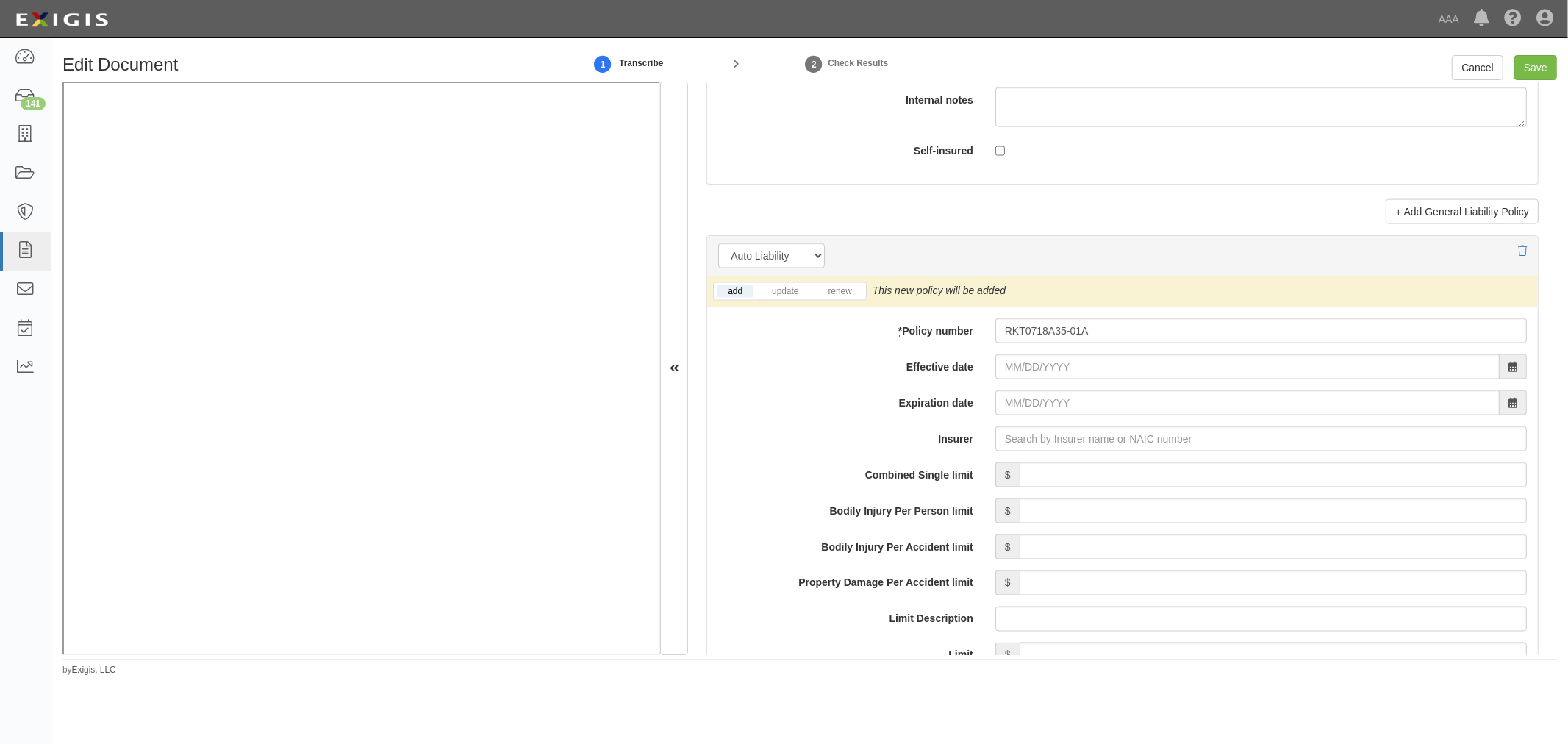
scroll to position [1906, 0]
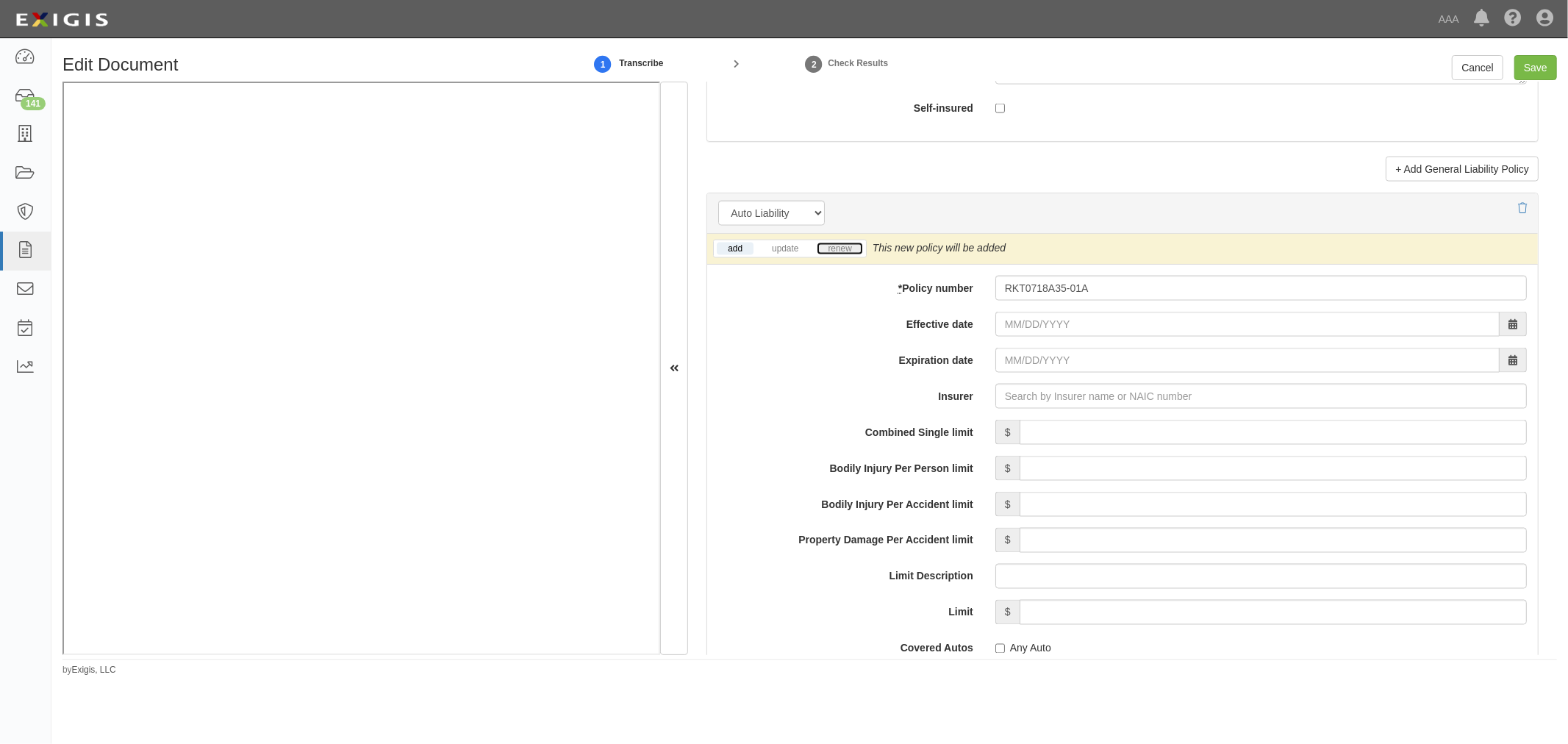
click at [835, 247] on link "renew" at bounding box center [839, 250] width 46 height 13
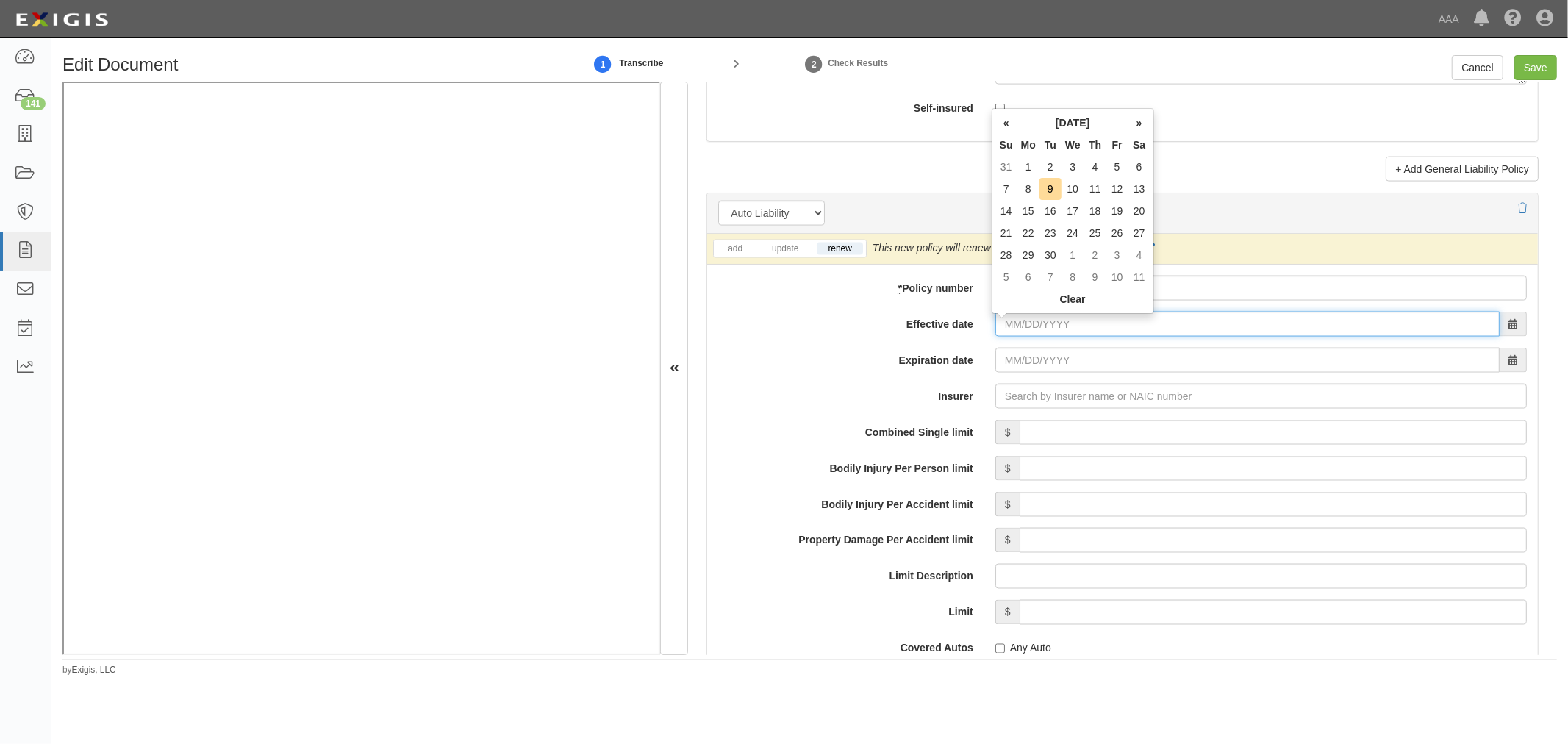
click at [1051, 337] on input "Effective date" at bounding box center [1247, 324] width 504 height 25
type input "09/03/2025"
type input "09/03/2026"
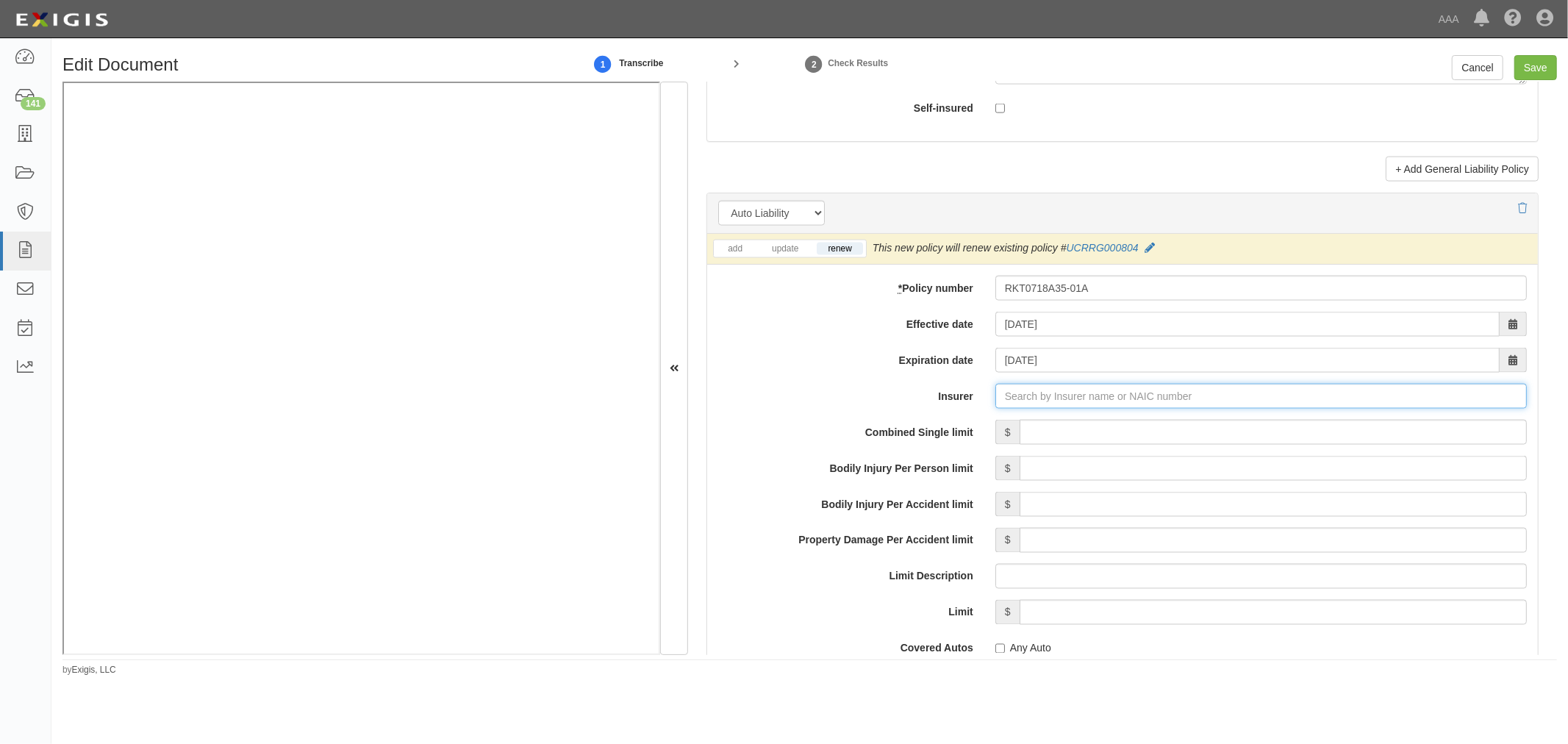
type input "a"
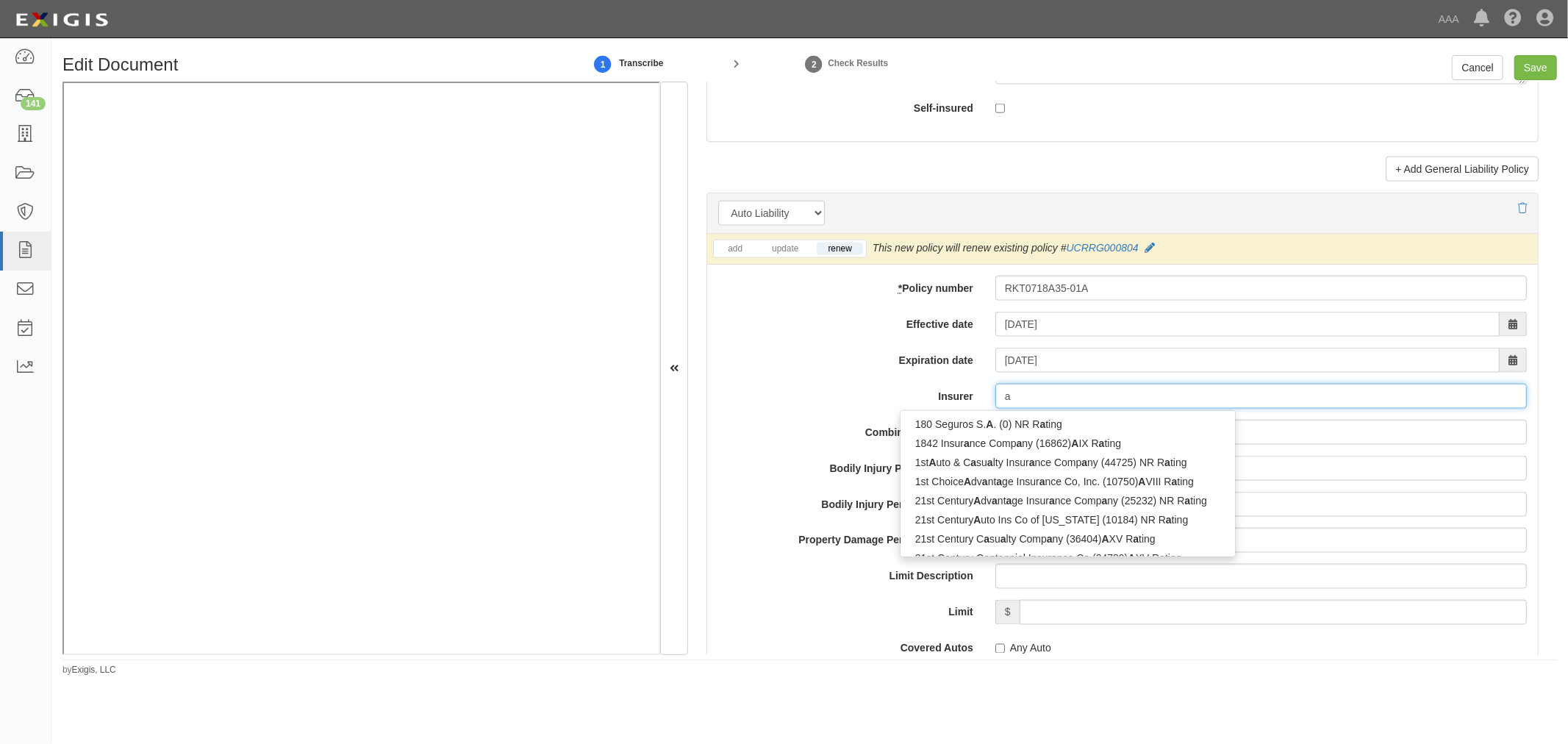
type input "axA Cameroun SA (0) NR Rating"
type input "ax"
type input "axa Cameroun SA (0) NR Rating"
type input "axa"
click at [1107, 482] on div "AXA Insurance Company (33022) NR Rating" at bounding box center [1053, 482] width 306 height 19
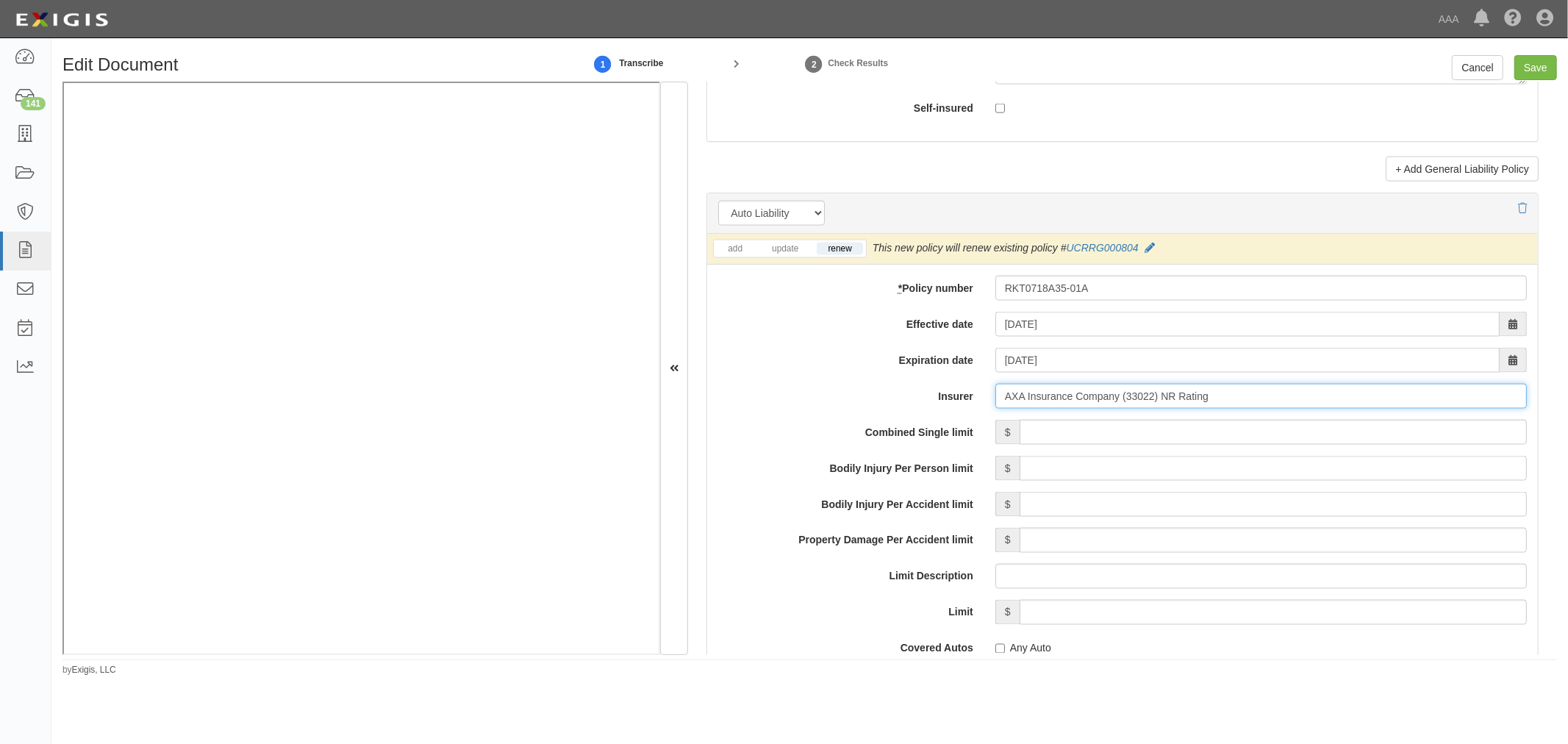
type input "AXA Insurance Company (33022) NR Rating"
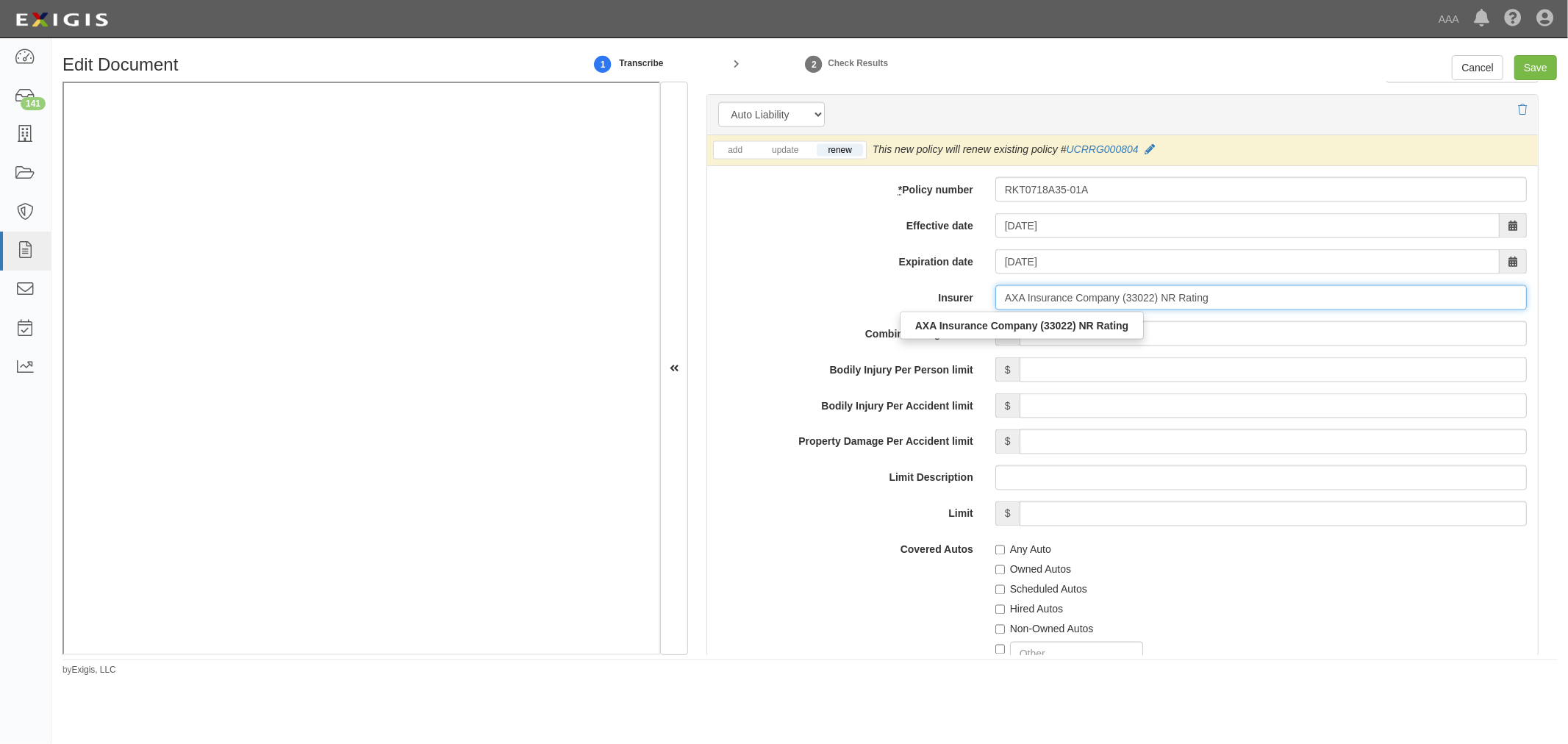
scroll to position [2042, 0]
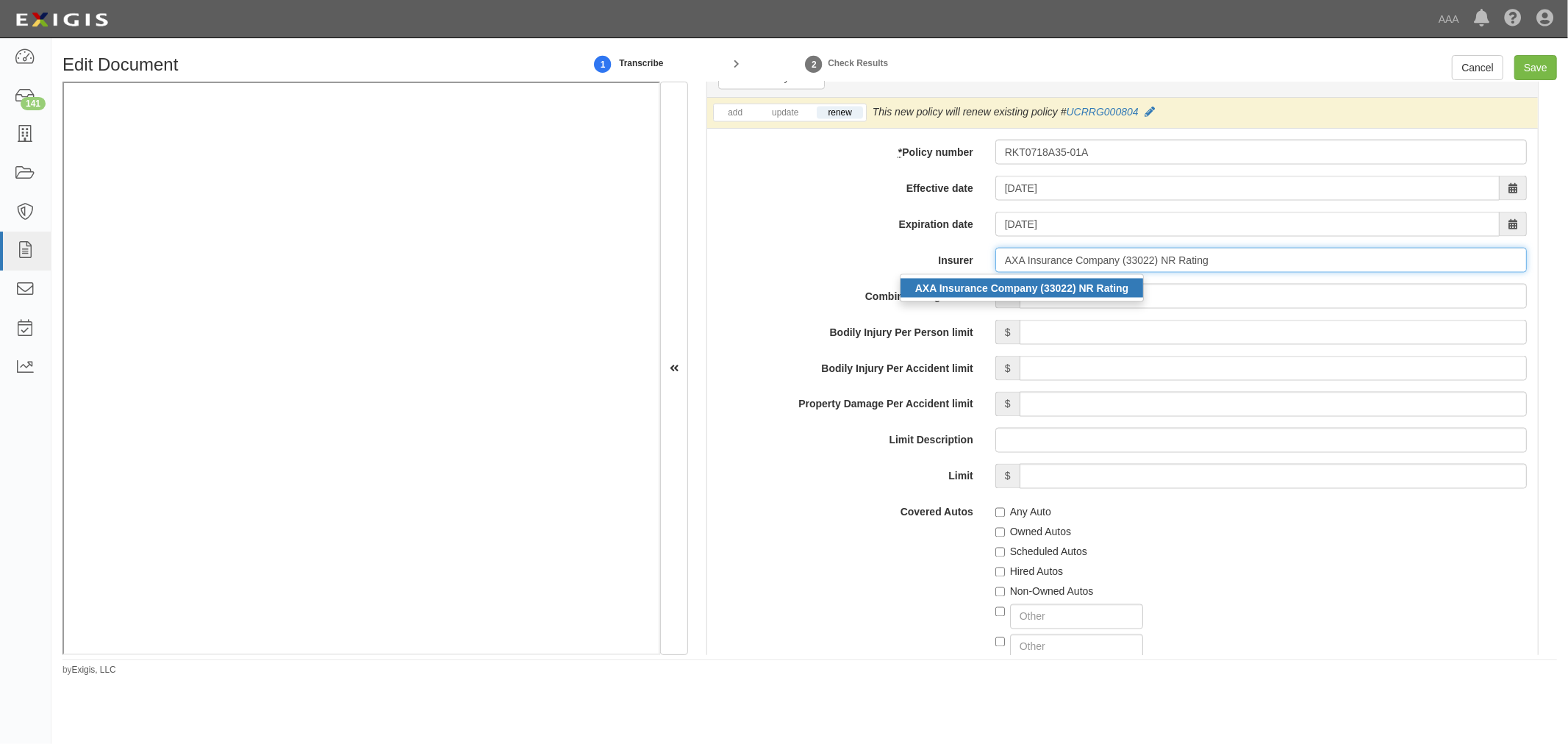
click at [1085, 294] on strong "AXA Insurance Company (33022) NR Rating" at bounding box center [1021, 288] width 213 height 12
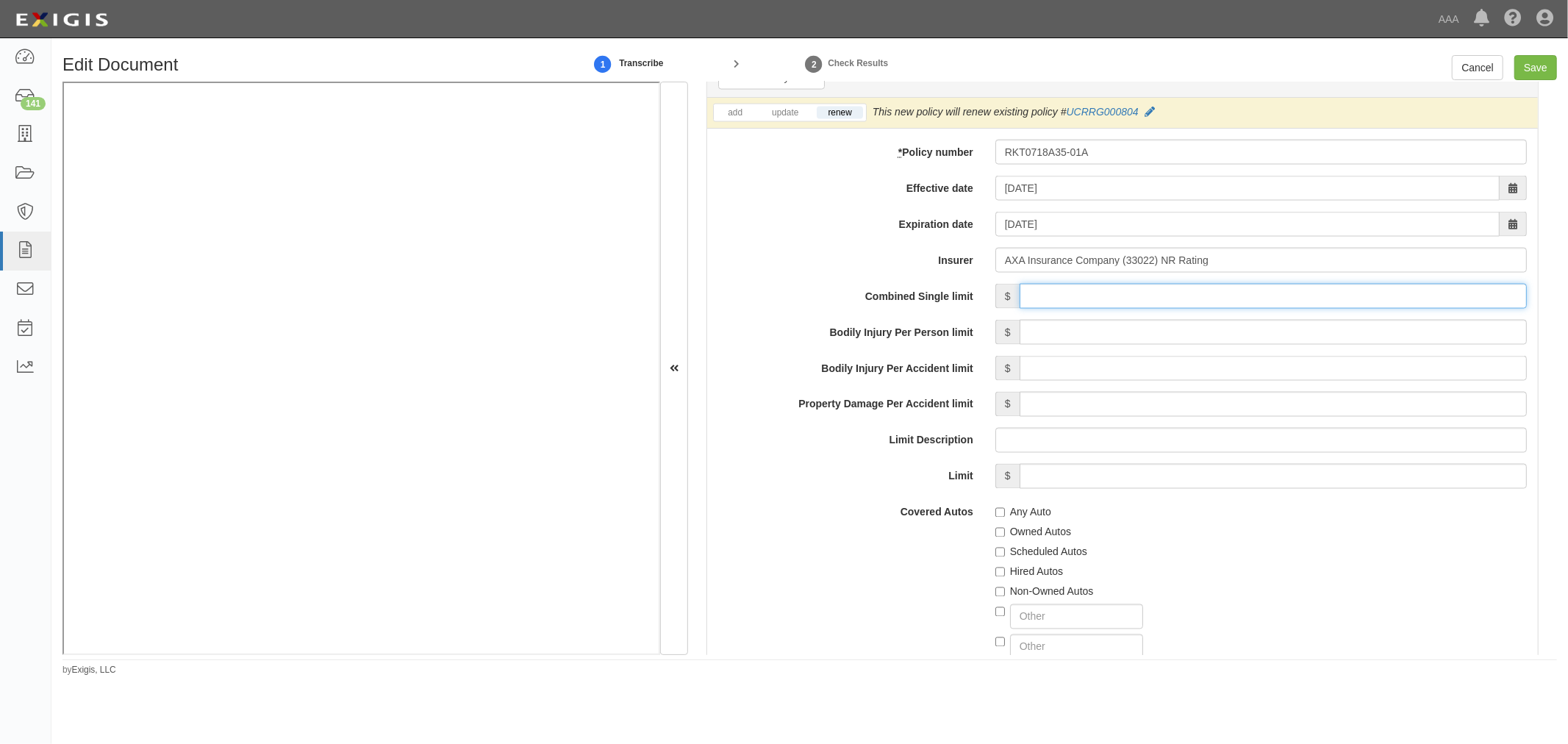
click at [1090, 295] on input "Combined Single limit" at bounding box center [1273, 296] width 507 height 25
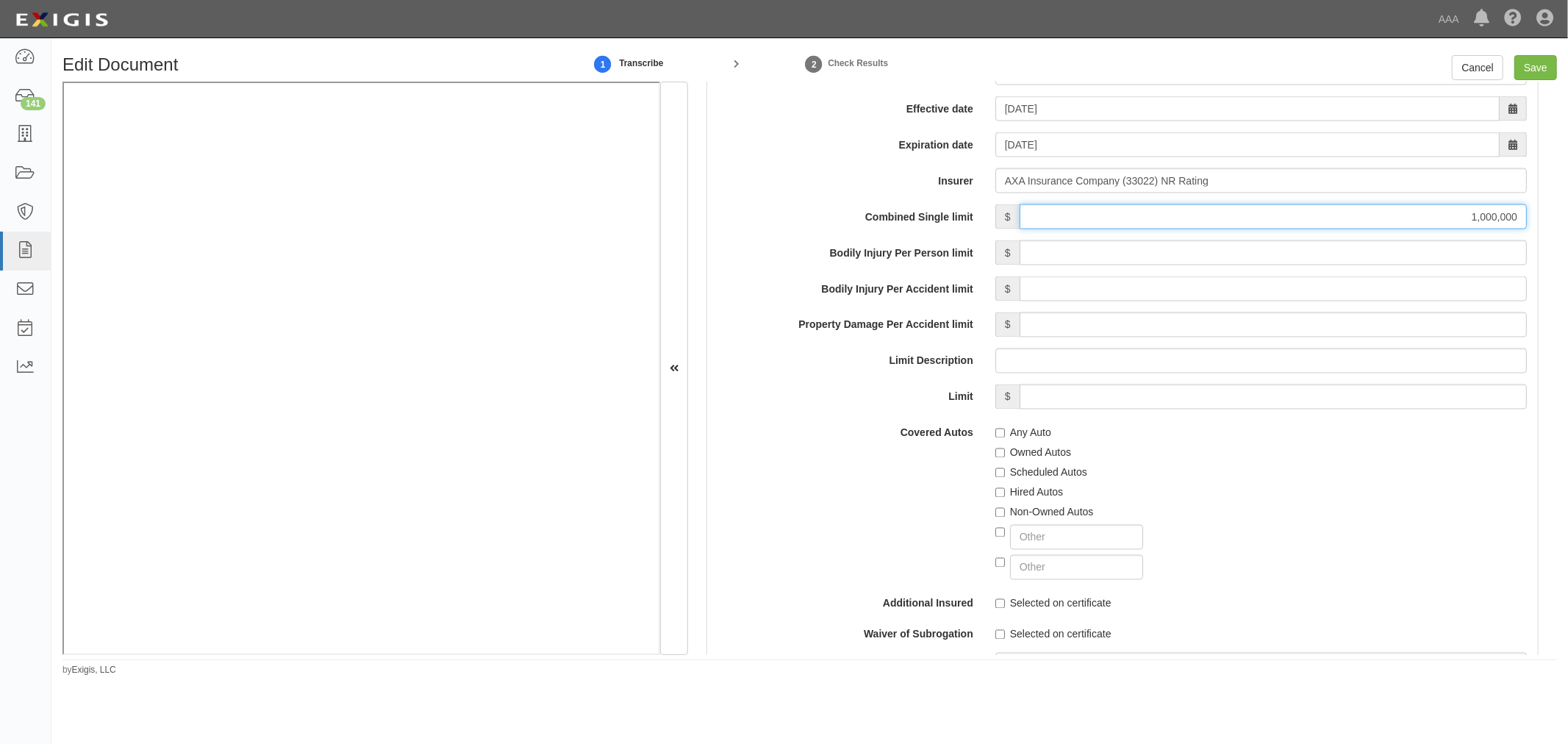
scroll to position [2180, 0]
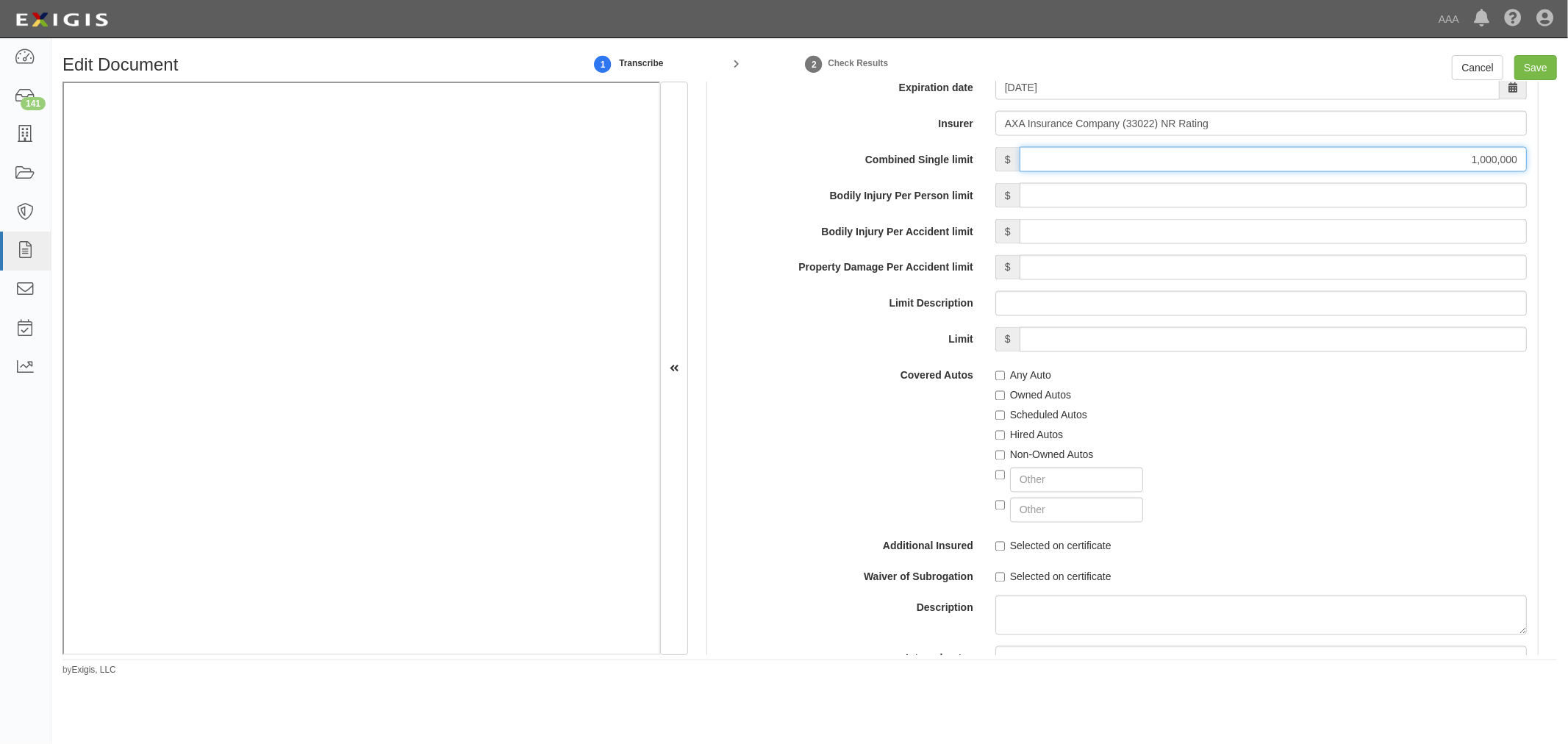
type input "1,000,000"
click at [1028, 379] on label "Any Auto" at bounding box center [1022, 376] width 56 height 15
click at [1005, 379] on input "Any Auto" at bounding box center [999, 376] width 9 height 9
checkbox input "true"
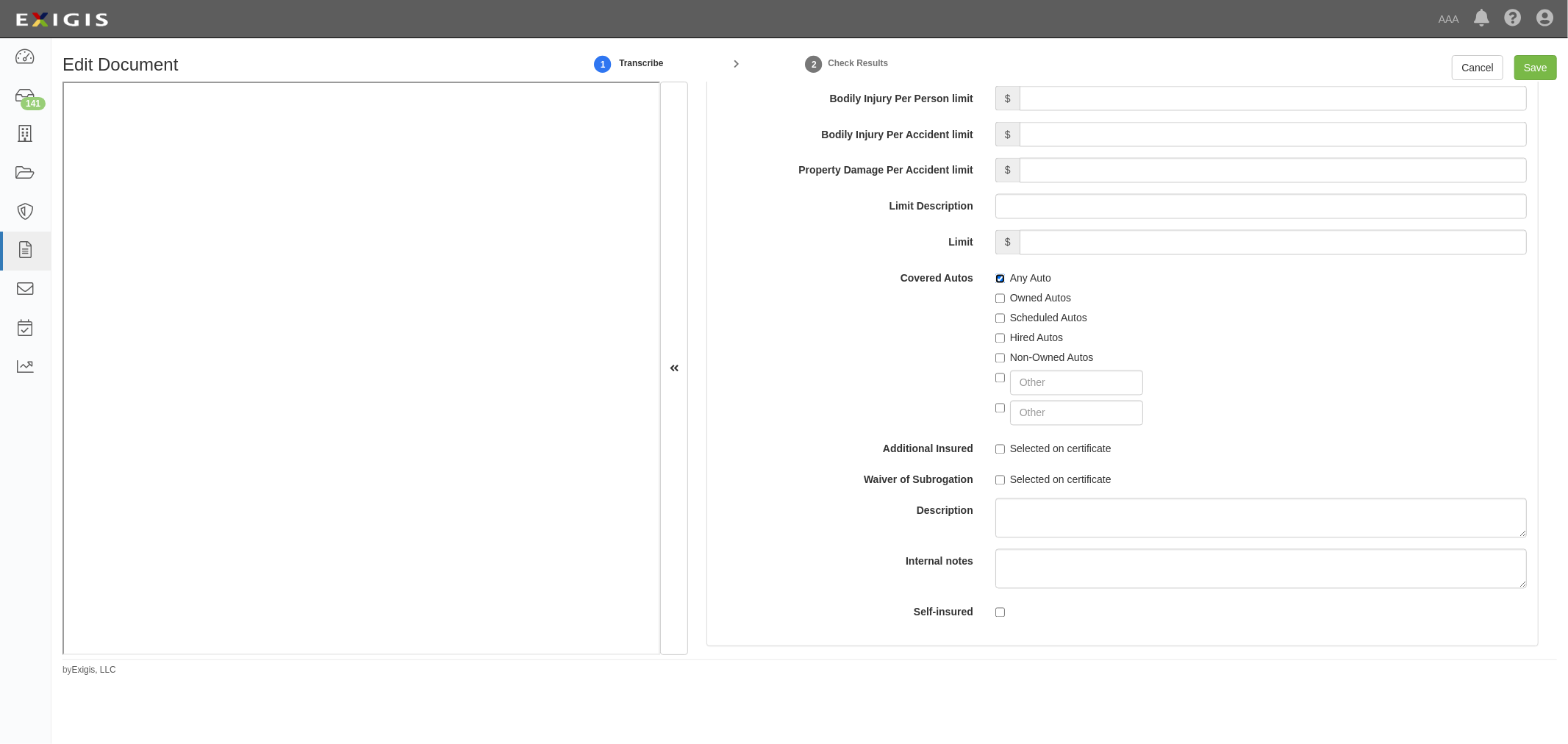
scroll to position [2315, 0]
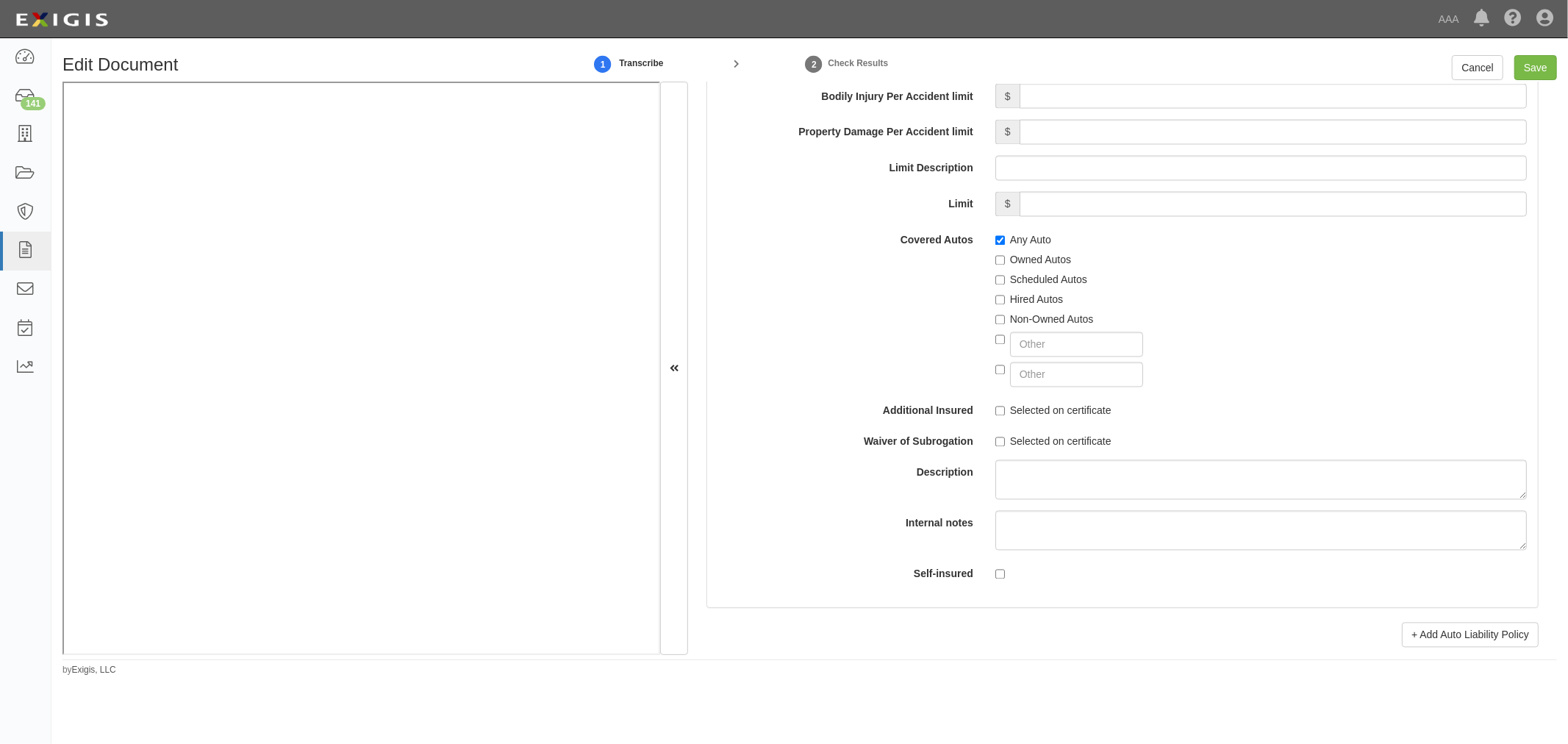
click at [1024, 280] on label "Scheduled Autos" at bounding box center [1041, 280] width 92 height 15
click at [1005, 280] on input "Scheduled Autos" at bounding box center [999, 281] width 9 height 9
checkbox input "true"
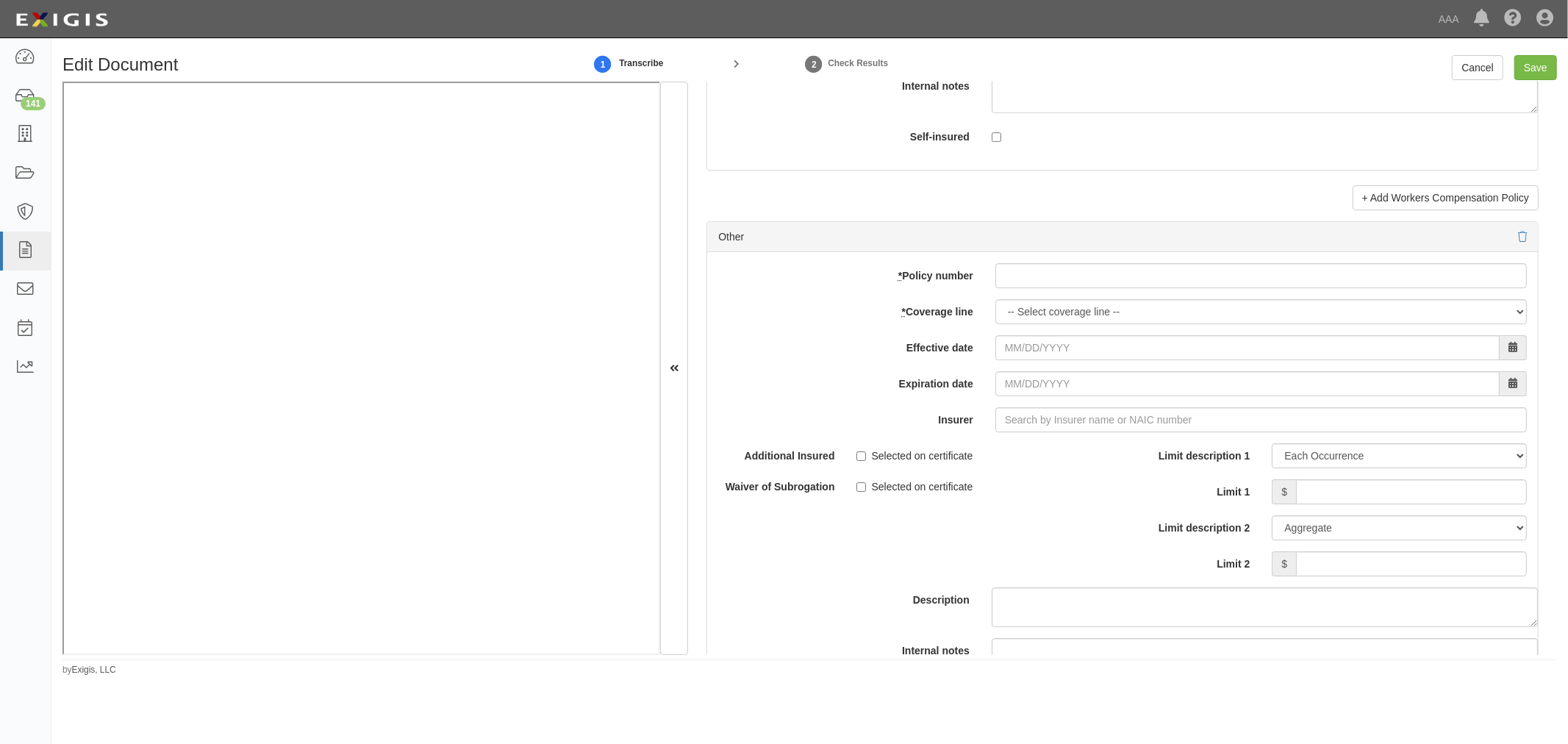
scroll to position [4086, 0]
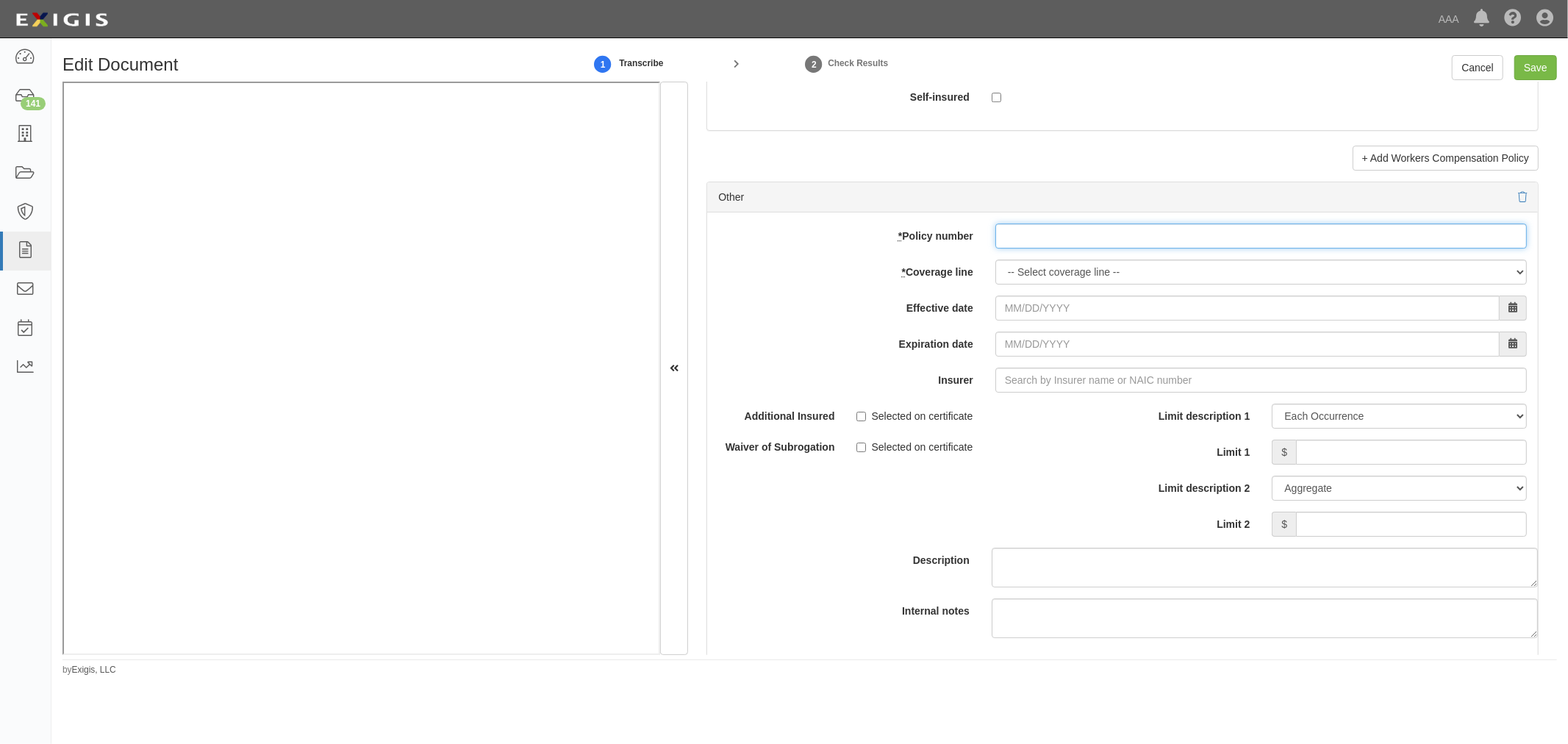
click at [1032, 247] on input "* Policy number" at bounding box center [1260, 236] width 531 height 25
paste input "RKT0718A35-01A"
type input "RKT0718A35-01A"
click at [1034, 276] on select "-- Select coverage line -- Asbestos Abatement Auto Physical Damage Boiler & Mac…" at bounding box center [1260, 272] width 531 height 25
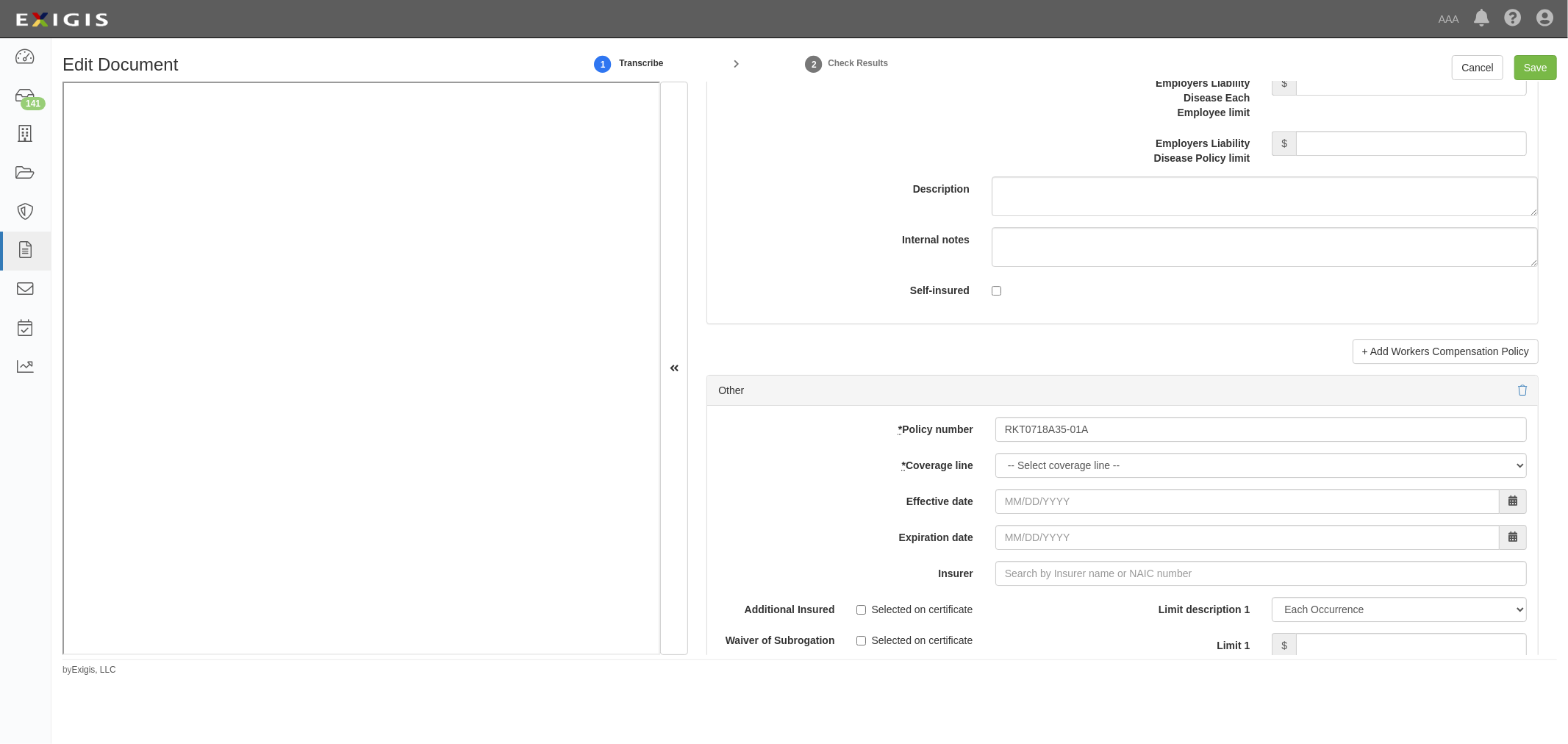
scroll to position [4223, 0]
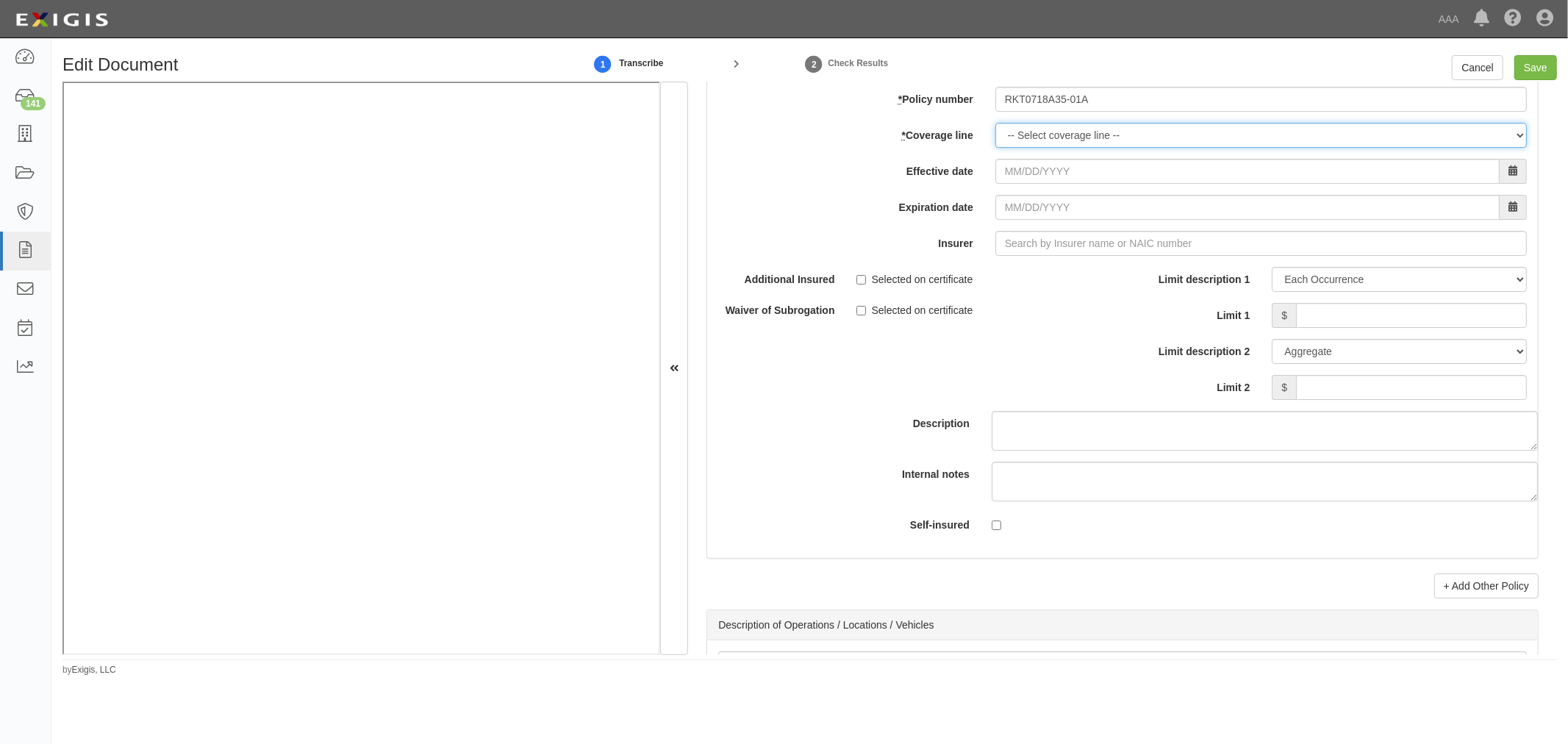
click at [1017, 148] on select "-- Select coverage line -- Asbestos Abatement Auto Physical Damage Boiler & Mac…" at bounding box center [1260, 134] width 531 height 25
select select "70"
click at [995, 148] on select "-- Select coverage line -- Asbestos Abatement Auto Physical Damage Boiler & Mac…" at bounding box center [1260, 134] width 531 height 25
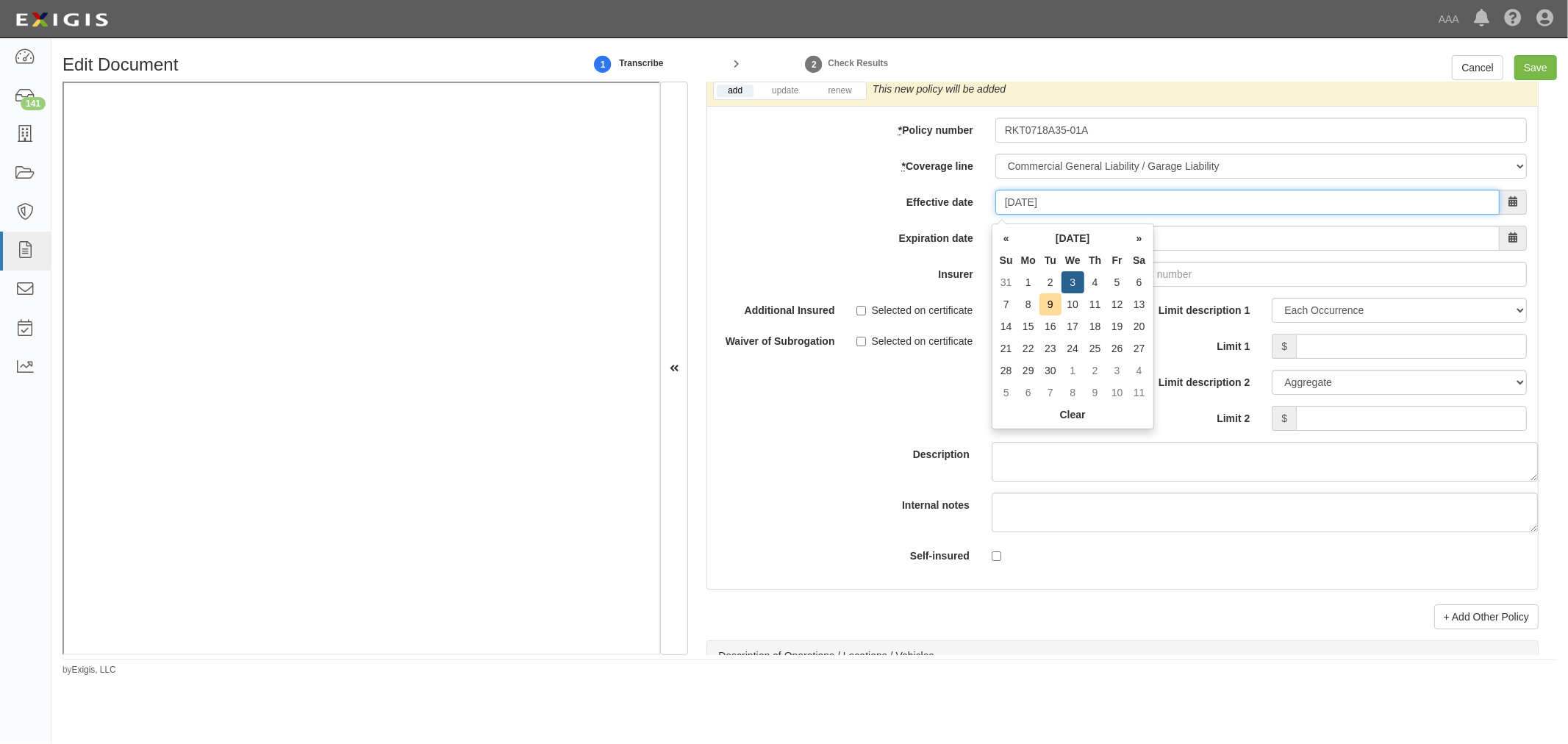
type input "09/03/2025"
type input "09/03/2026"
click at [928, 215] on div "Effective date 09/03/2025" at bounding box center [1122, 202] width 831 height 25
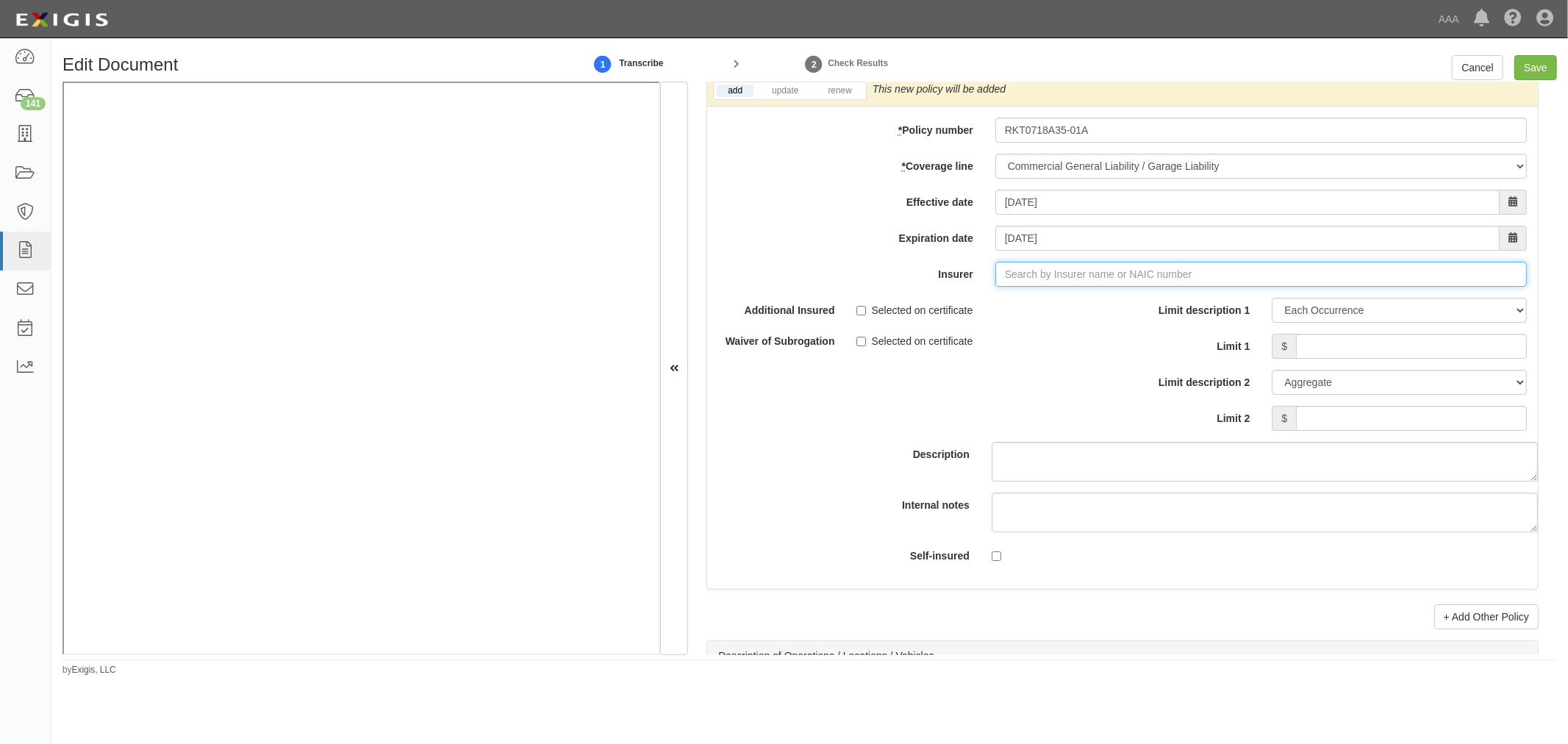
click at [1040, 287] on input "Insurer" at bounding box center [1260, 273] width 531 height 25
drag, startPoint x: 827, startPoint y: 100, endPoint x: 1096, endPoint y: 377, distance: 386.1
click at [827, 97] on link "renew" at bounding box center [839, 91] width 46 height 13
click at [1024, 280] on input "Insurer" at bounding box center [1260, 273] width 531 height 25
click at [1075, 287] on input "Insurer" at bounding box center [1260, 273] width 531 height 25
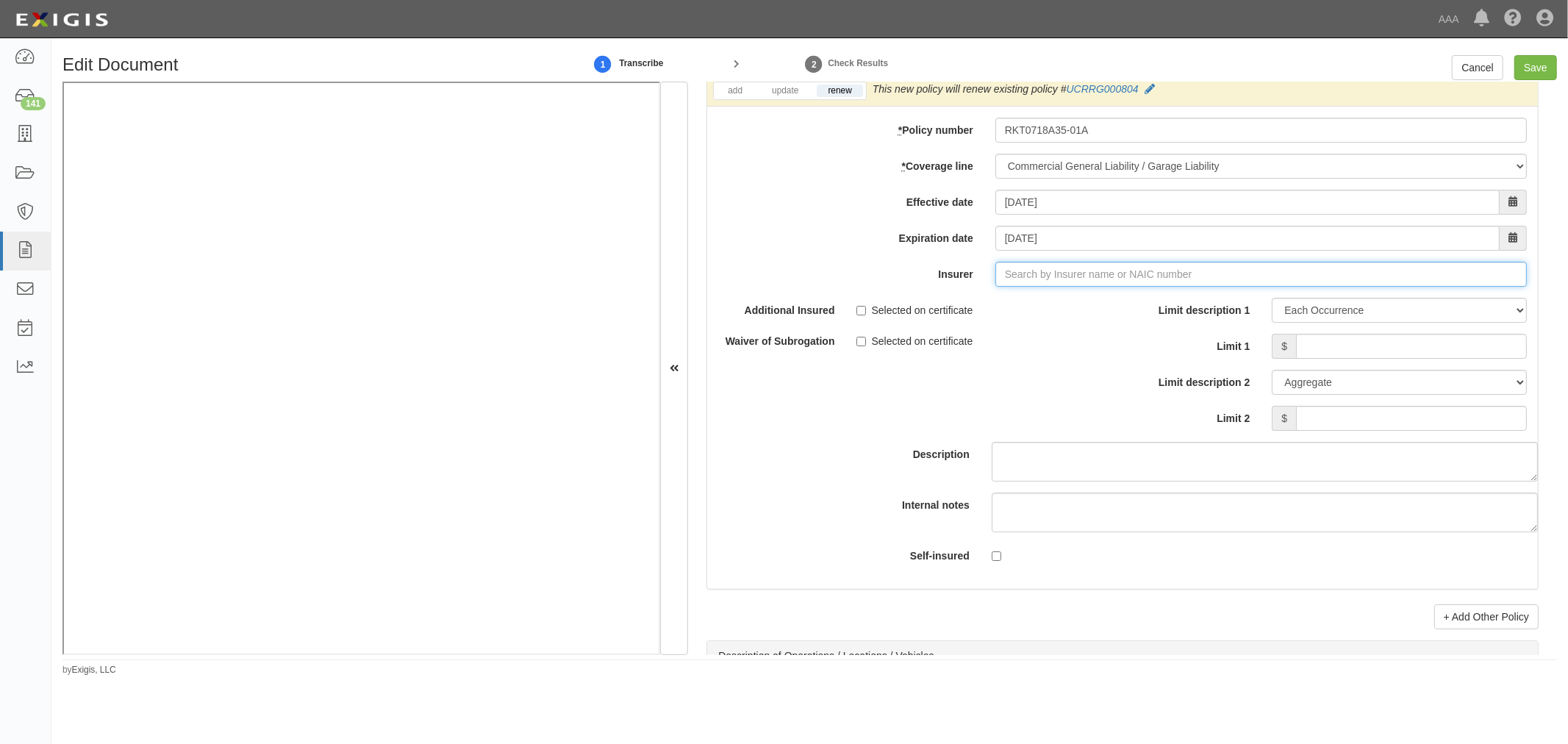
type input "5Rivers Insurance Company, Inc. (17459) NR Rating"
type input "5"
drag, startPoint x: 1020, startPoint y: 285, endPoint x: 950, endPoint y: 301, distance: 71.8
click at [962, 298] on div "add update renew This new policy will be added This new policy will update exis…" at bounding box center [1122, 332] width 831 height 514
type input "a"
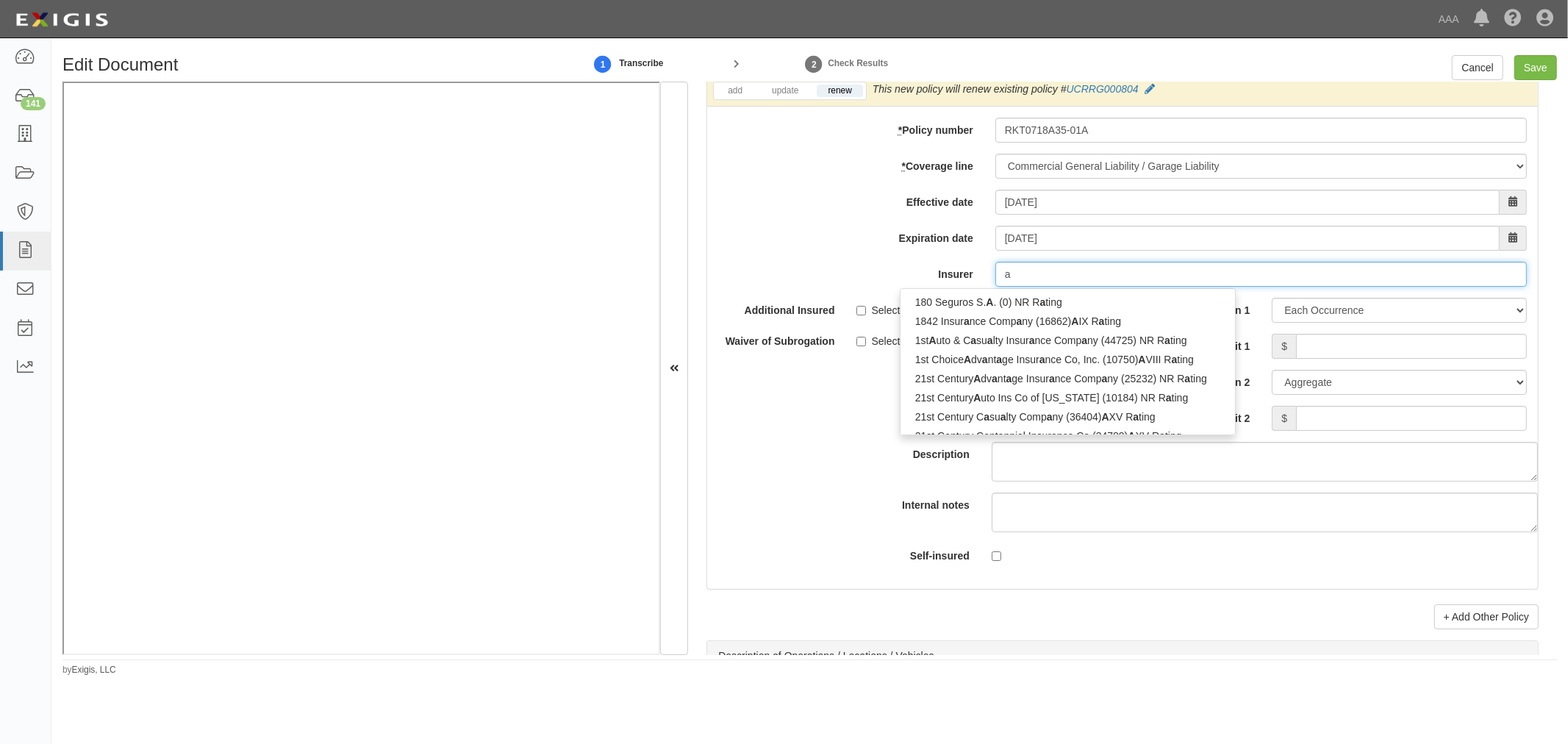
type input "axA Cameroun SA (0) NR Rating"
type input "ax"
type input "axa Cameroun SA (0) NR Rating"
type input "axa"
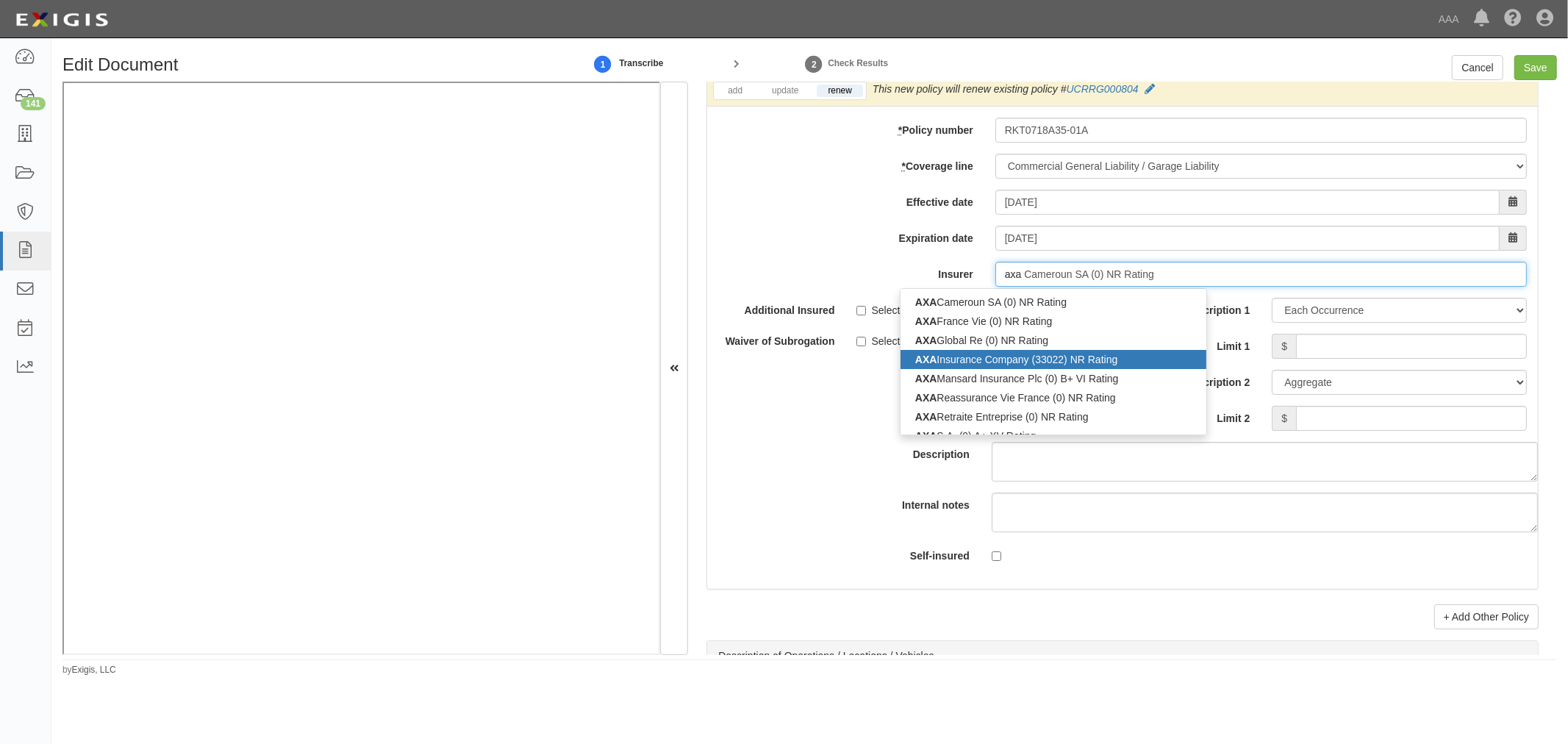
click at [1010, 369] on div "AXA Insurance Company (33022) NR Rating" at bounding box center [1053, 359] width 306 height 19
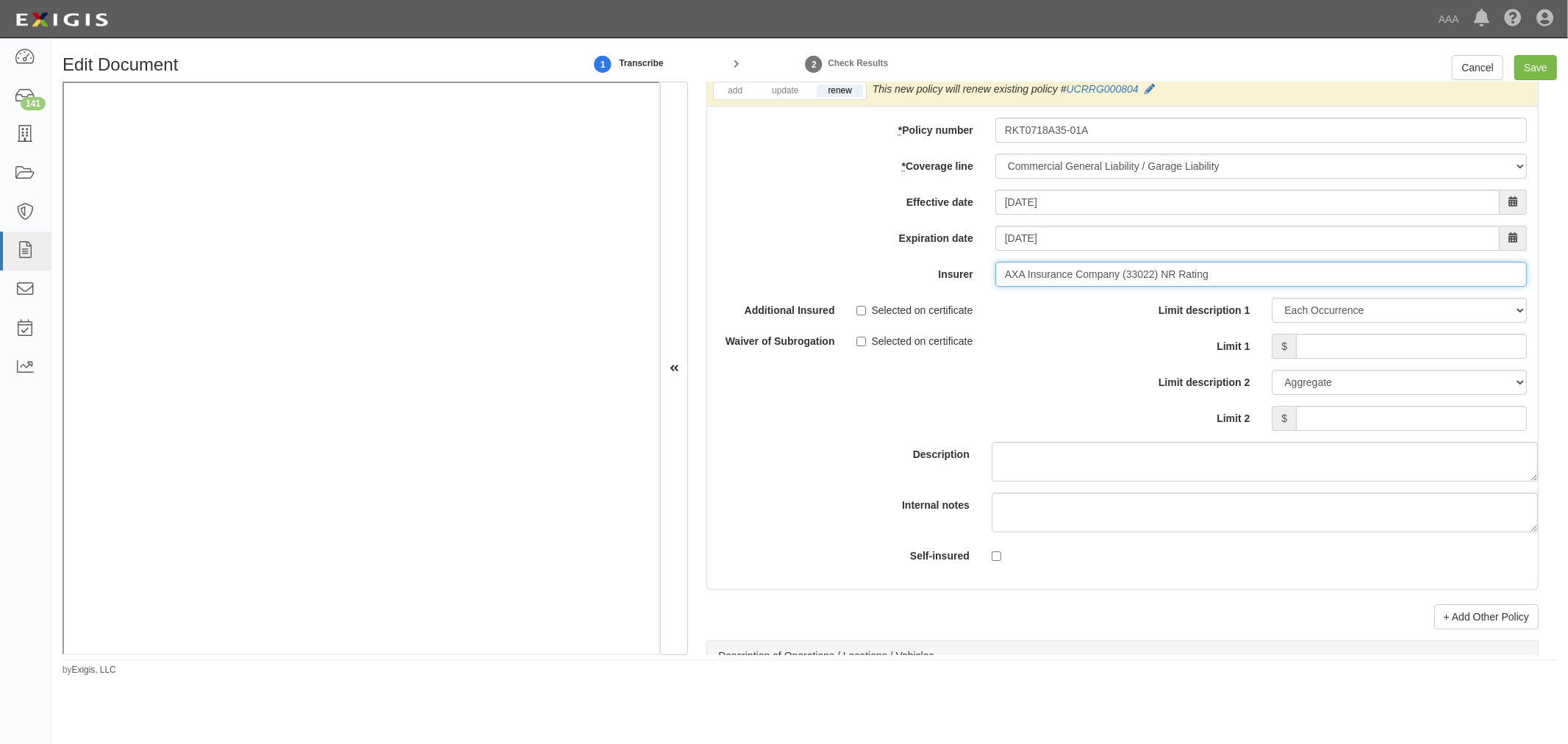
type input "AXA Insurance Company (33022) NR Rating"
click at [1306, 356] on input "Limit 1" at bounding box center [1411, 346] width 231 height 25
type input "1,000,000"
click at [1320, 414] on input "Limit 2" at bounding box center [1411, 418] width 231 height 25
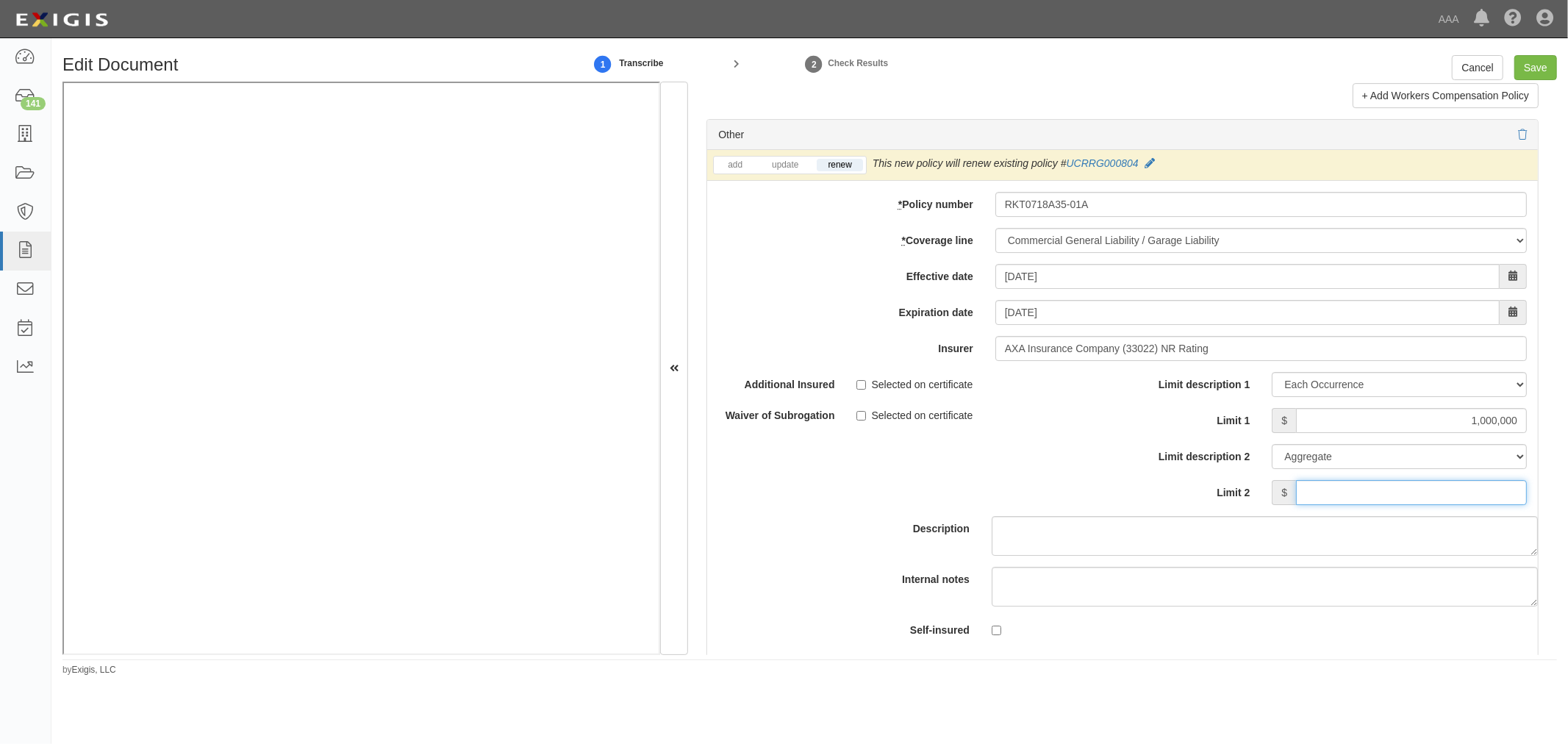
scroll to position [4144, 0]
click at [1461, 496] on input "Limit 2" at bounding box center [1411, 496] width 231 height 25
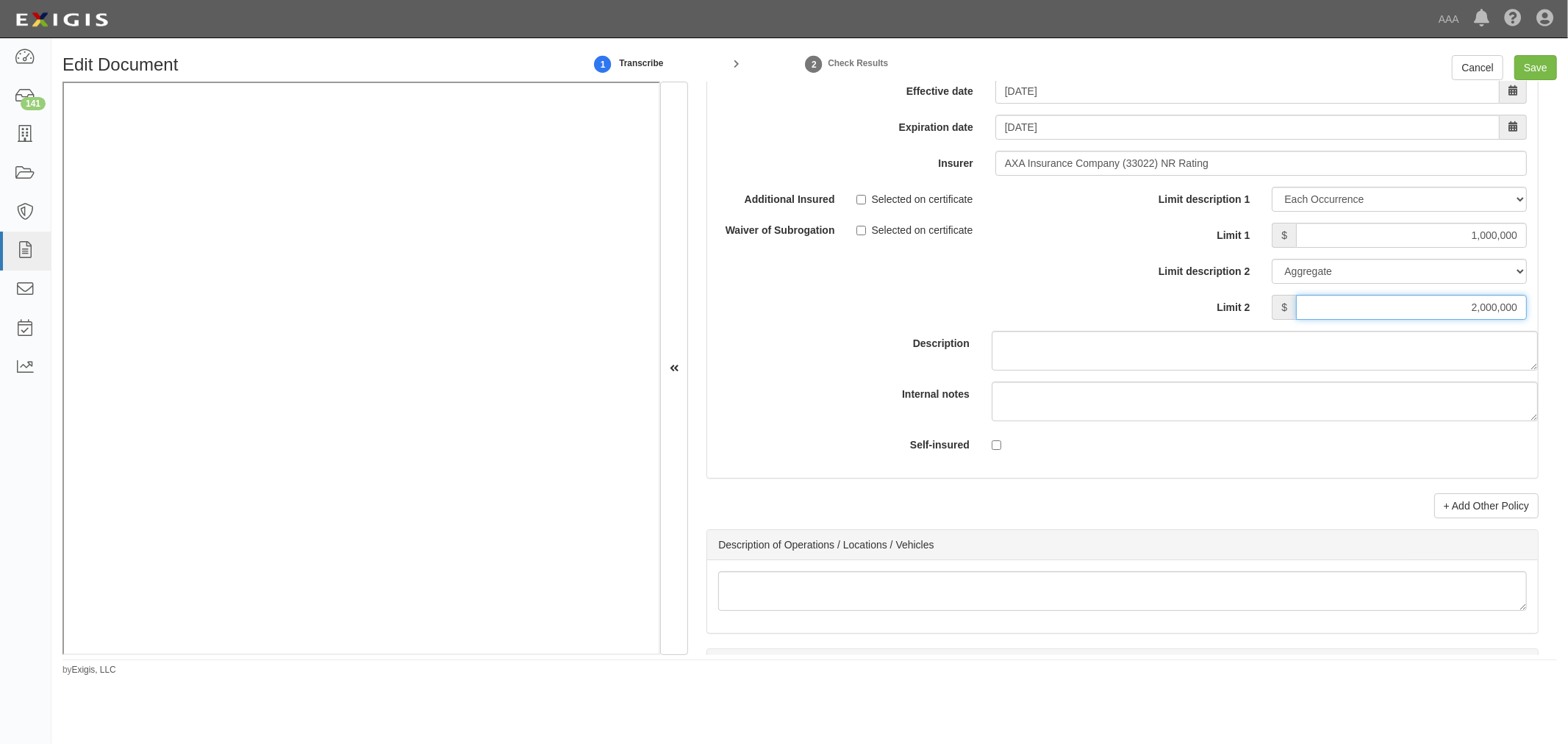
scroll to position [4417, 0]
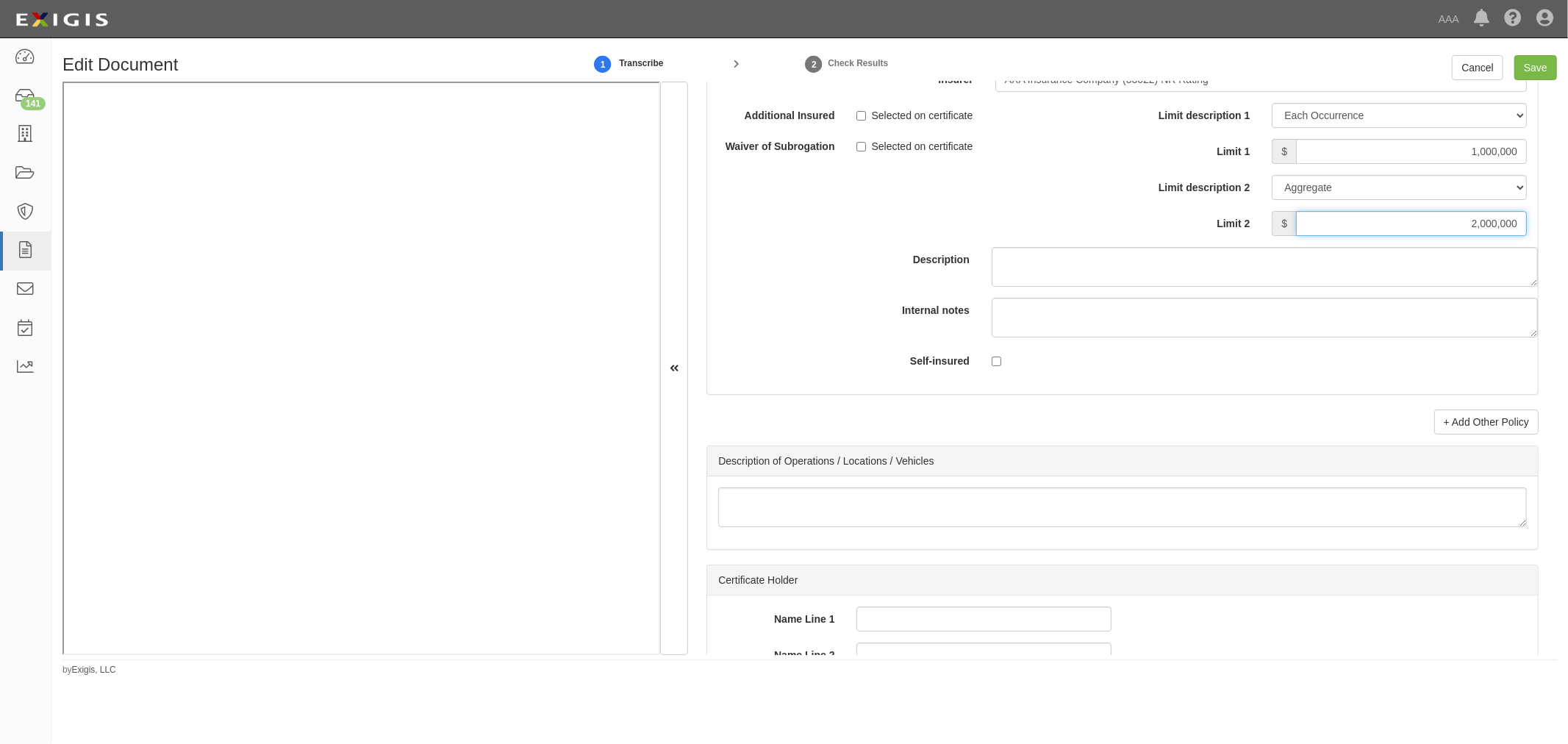
type input "2,000,000"
drag, startPoint x: 1484, startPoint y: 413, endPoint x: 1485, endPoint y: 422, distance: 9.1
click at [1485, 413] on div "Other add update renew This new policy will be added This new policy will updat…" at bounding box center [1123, 142] width 832 height 585
click at [1483, 426] on link "+ Add Other Policy" at bounding box center [1485, 422] width 104 height 25
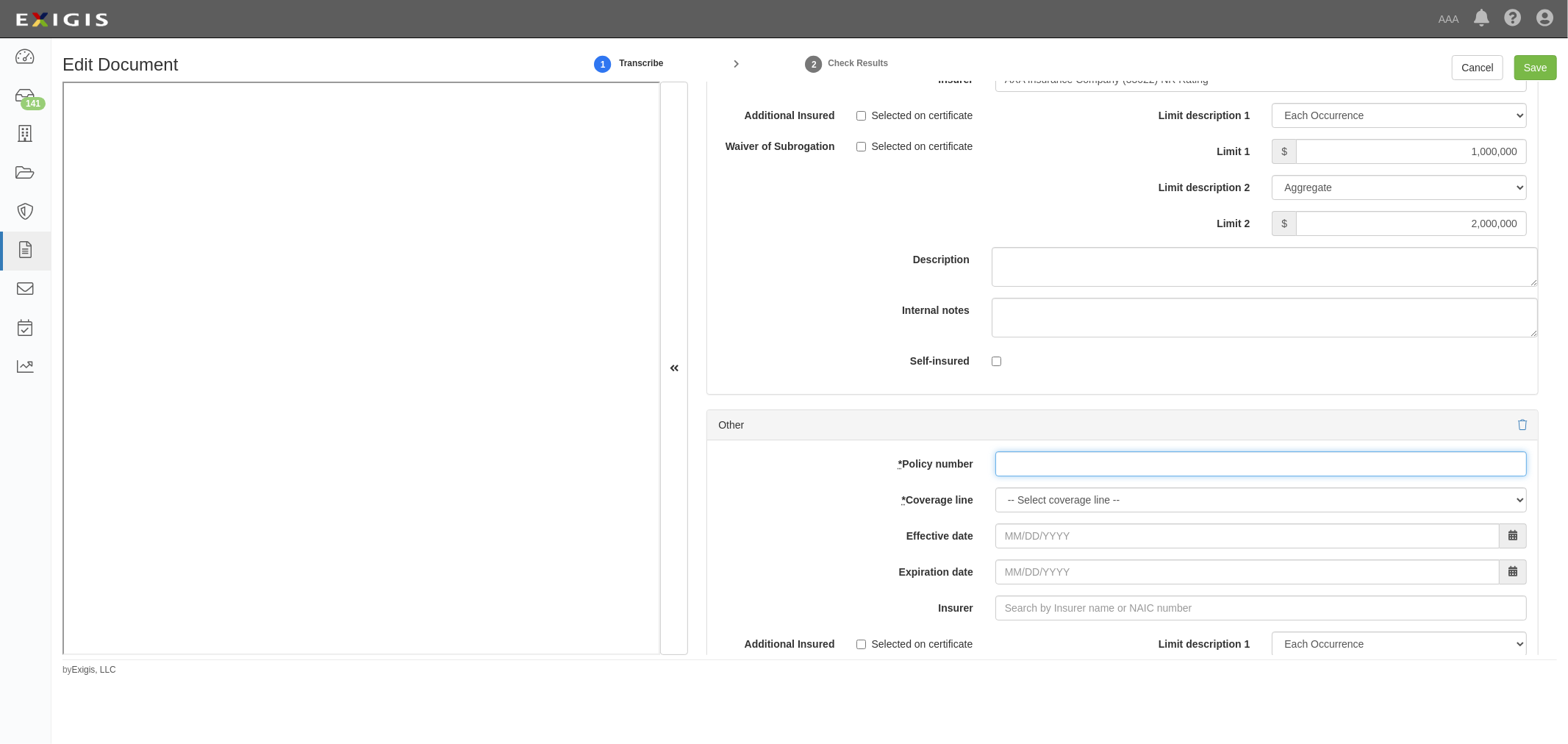
drag, startPoint x: 1051, startPoint y: 480, endPoint x: 1042, endPoint y: 484, distance: 9.8
click at [1049, 477] on input "* Policy number" at bounding box center [1260, 463] width 531 height 25
paste input "RKT0718A35-01A"
type input "RKT0718A35-01A"
click at [1024, 513] on select "-- Select coverage line -- Asbestos Abatement Auto Physical Damage Boiler & Mac…" at bounding box center [1260, 500] width 531 height 25
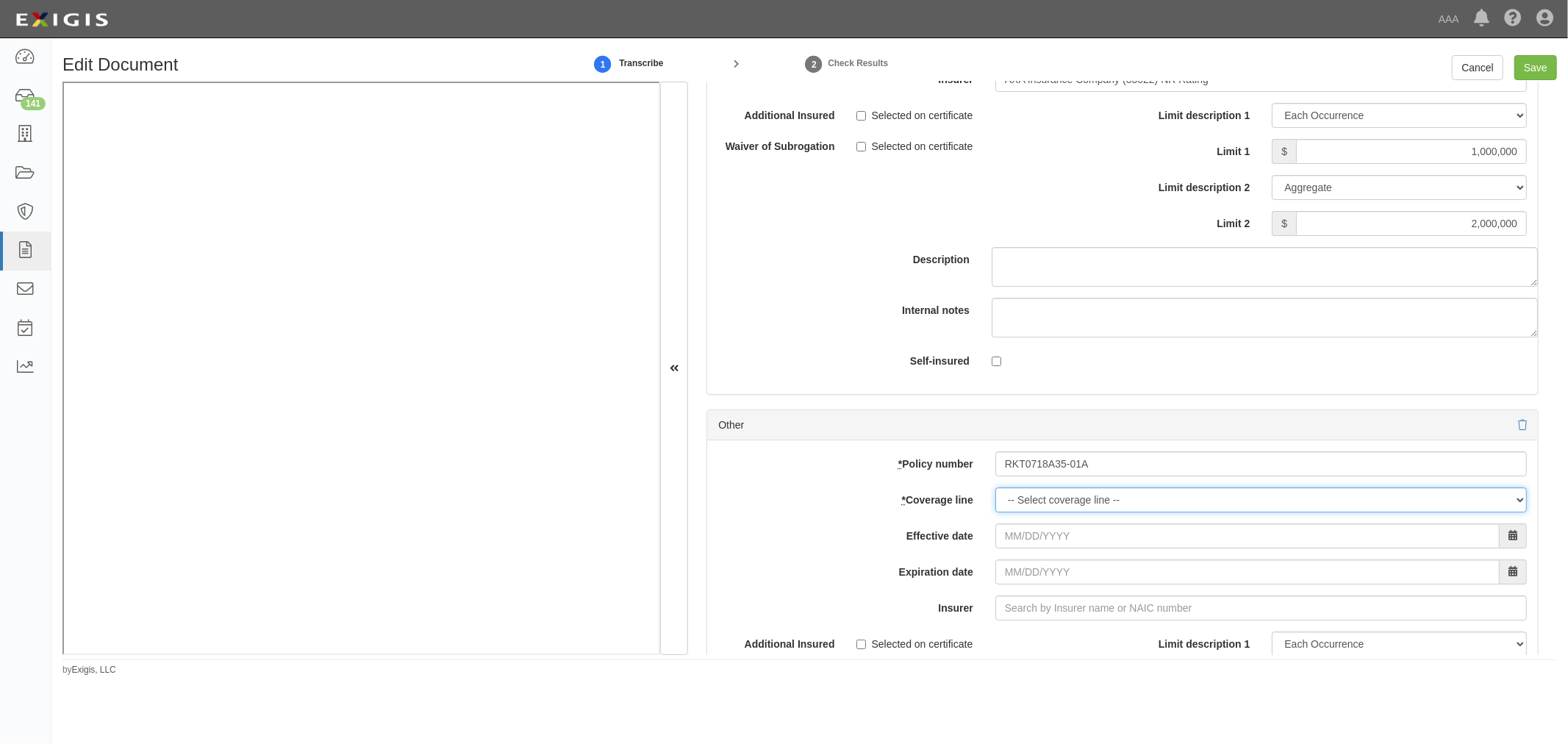
select select "56"
click at [995, 513] on select "-- Select coverage line -- Asbestos Abatement Auto Physical Damage Boiler & Mac…" at bounding box center [1260, 500] width 531 height 25
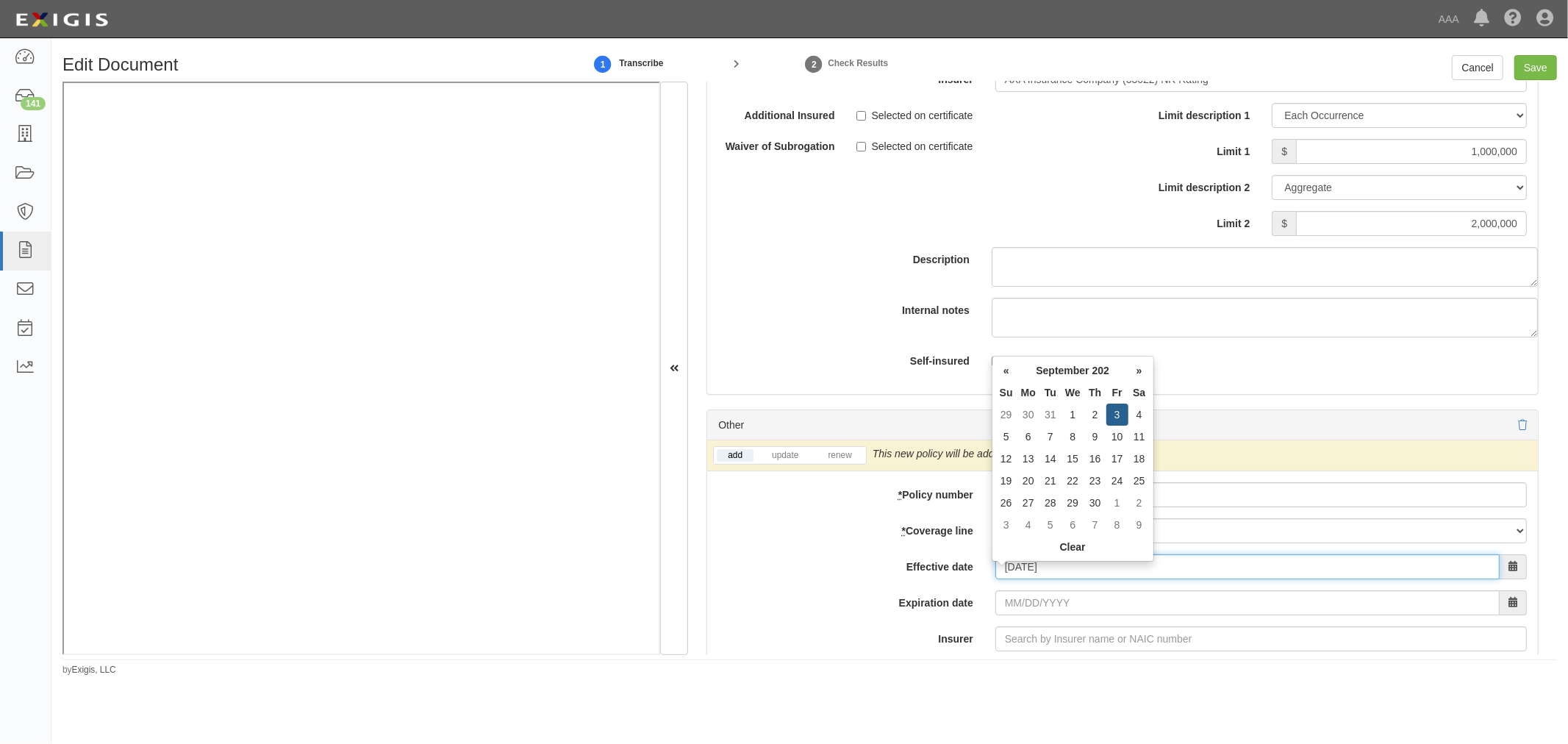
type input "09/03/2025"
type input "09/03/2026"
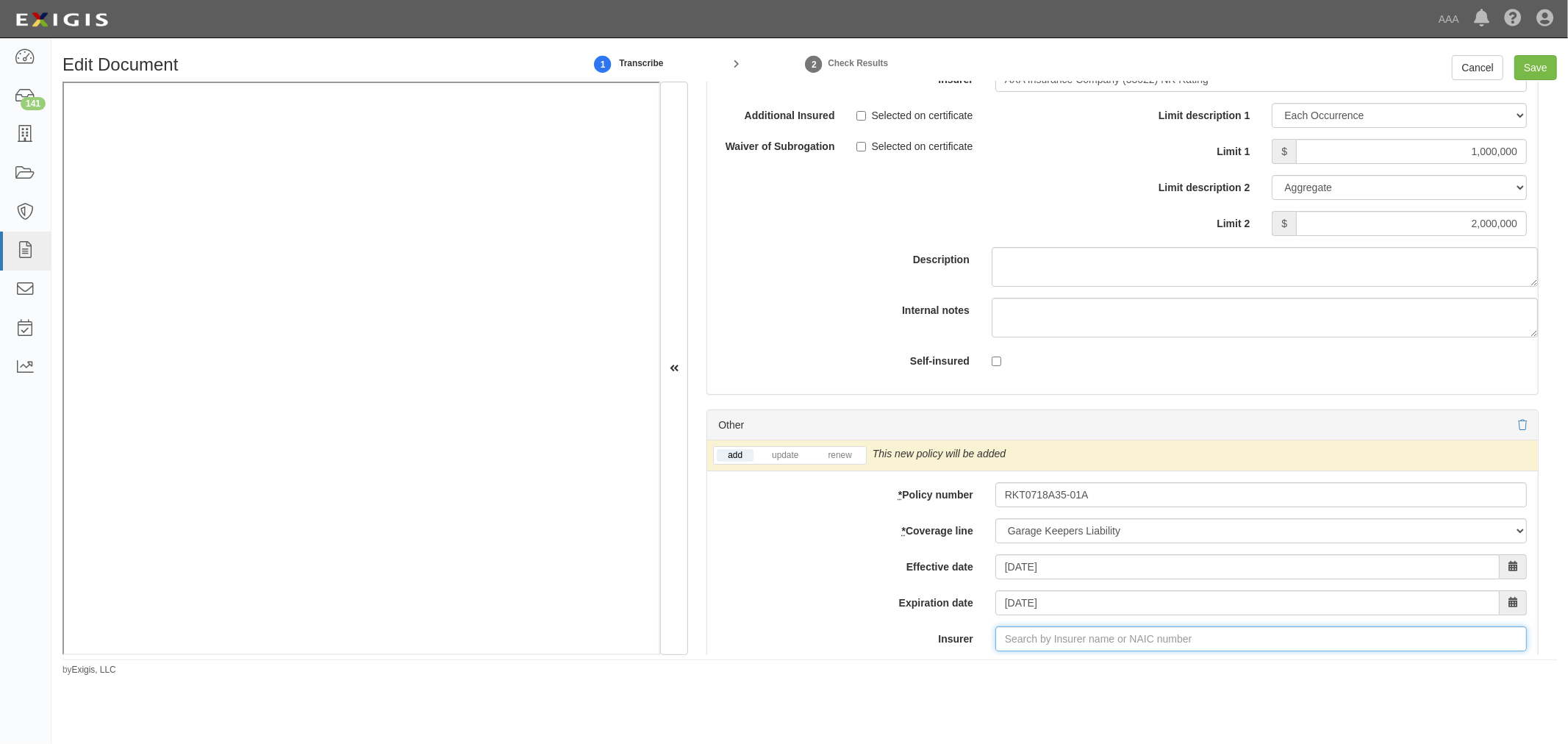
scroll to position [4423, 0]
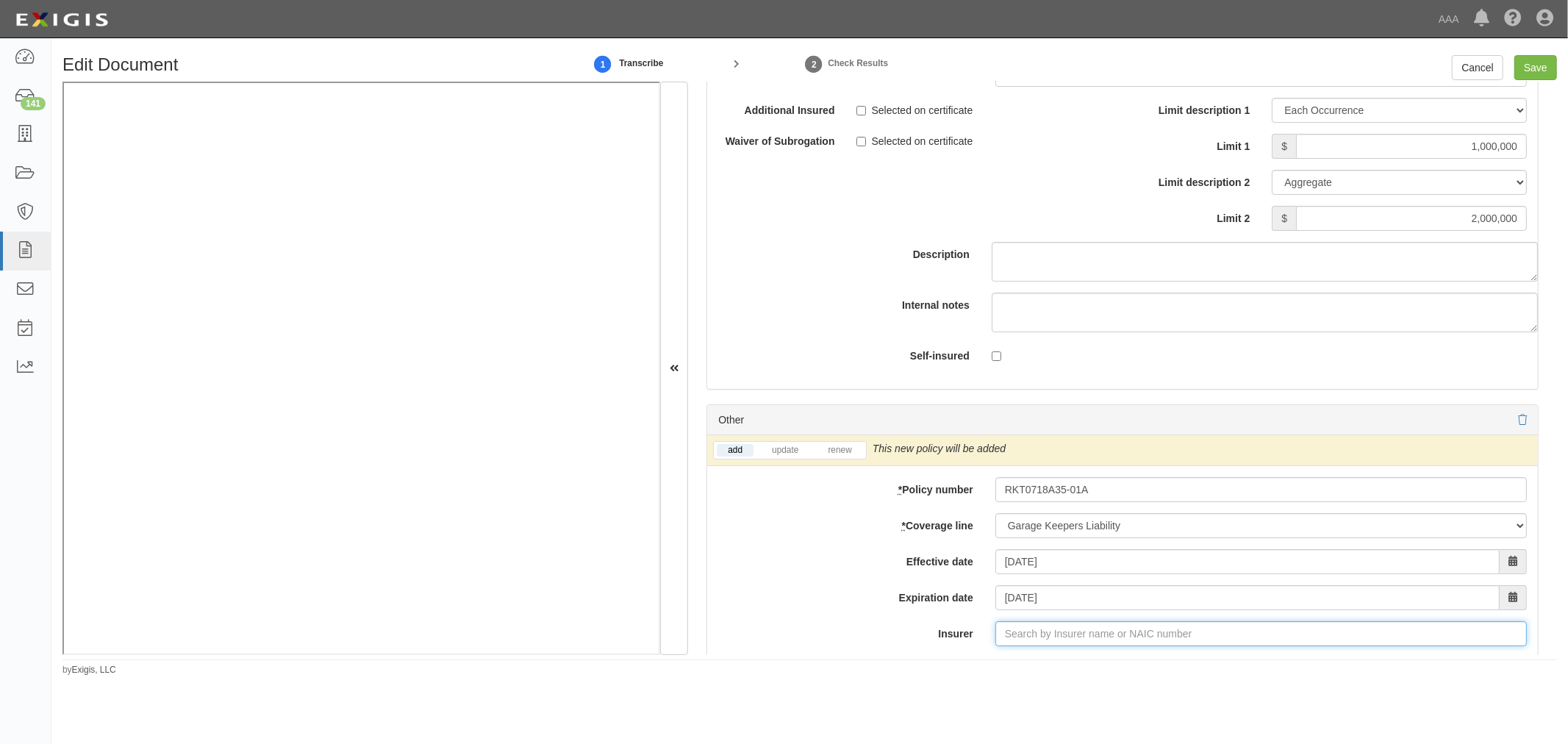
type input "180 Seguros S.A. (0) NR Rating"
type input "1"
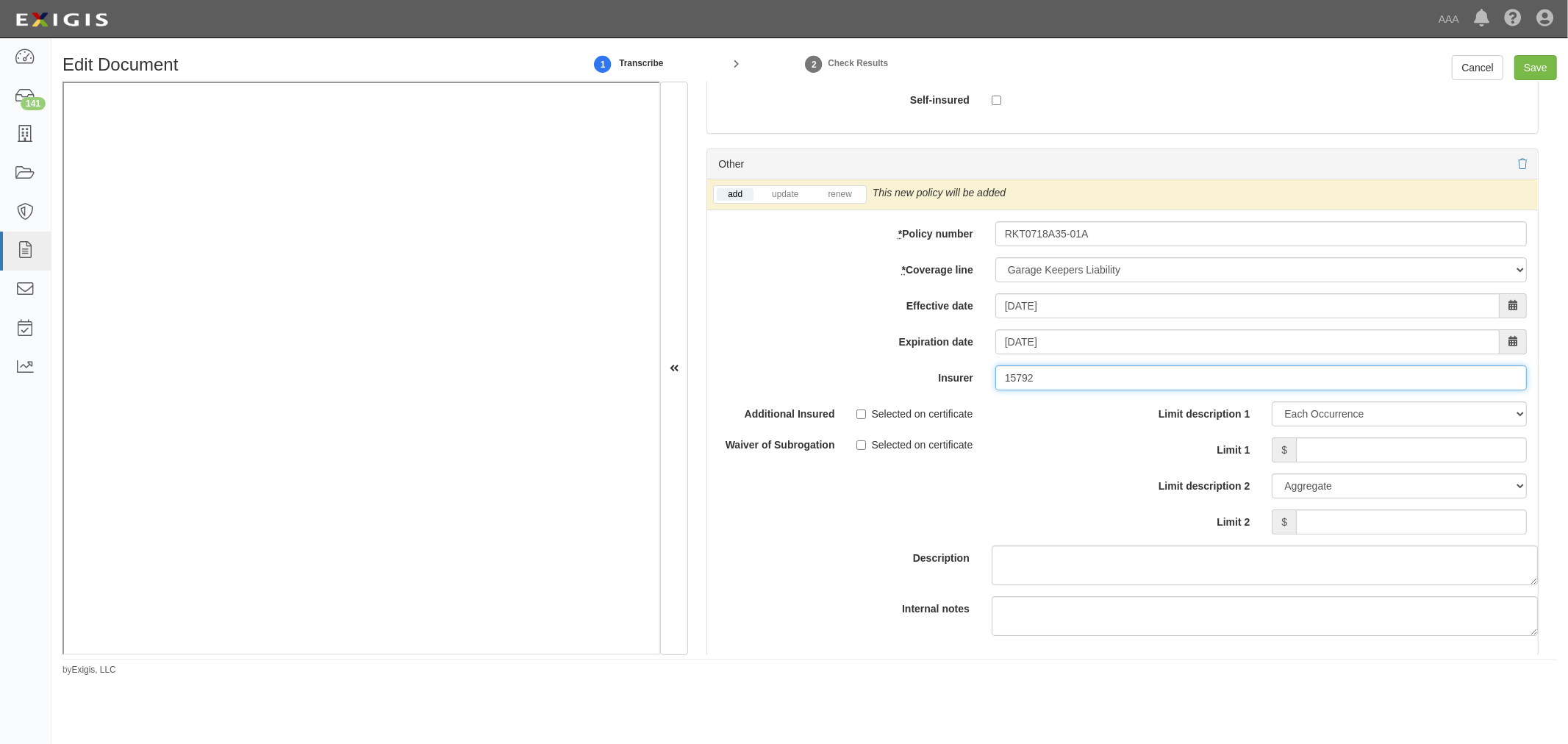
scroll to position [4694, 0]
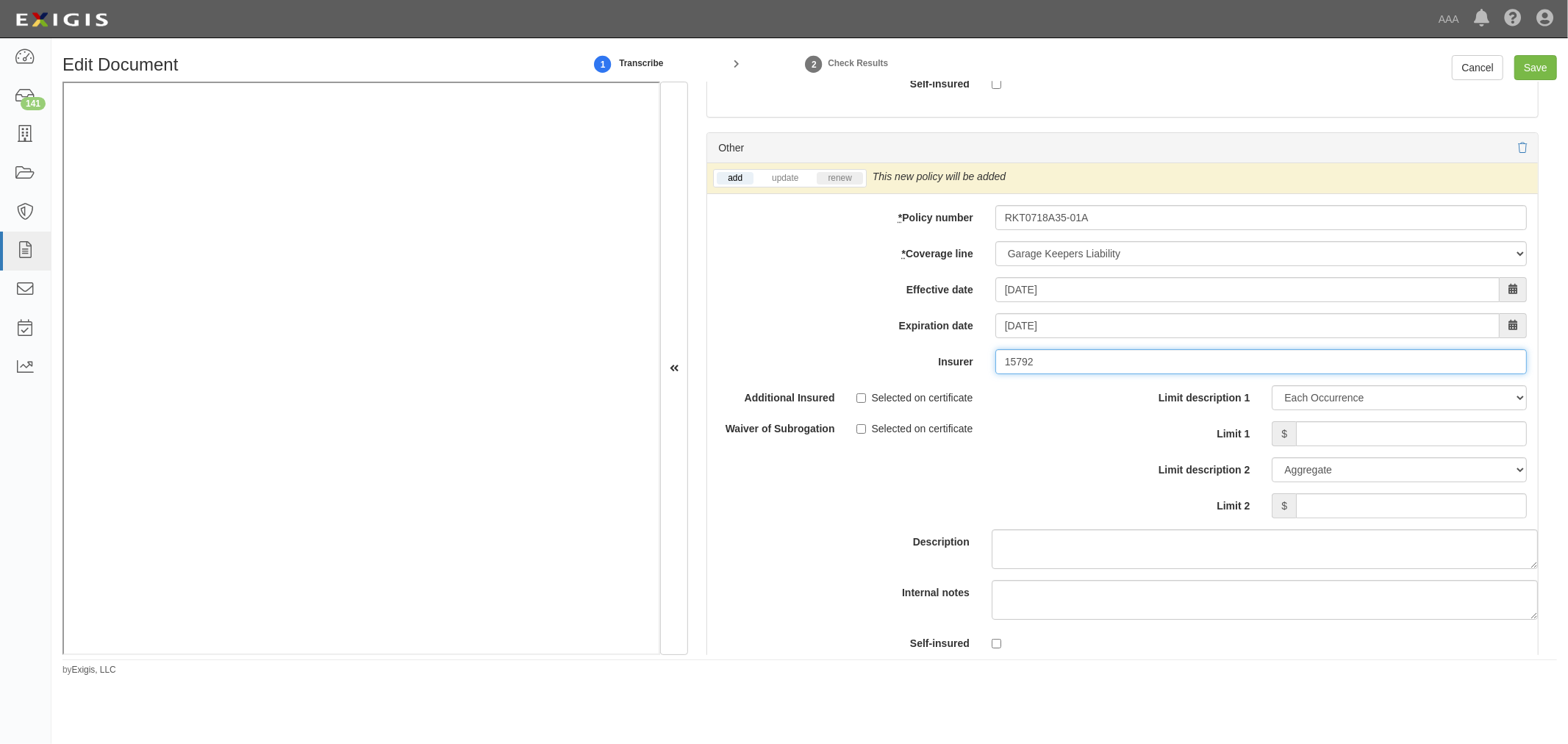
type input "15792"
click at [846, 184] on link "renew" at bounding box center [839, 179] width 46 height 13
click at [1331, 434] on input "Limit 1" at bounding box center [1411, 434] width 231 height 25
type input "2"
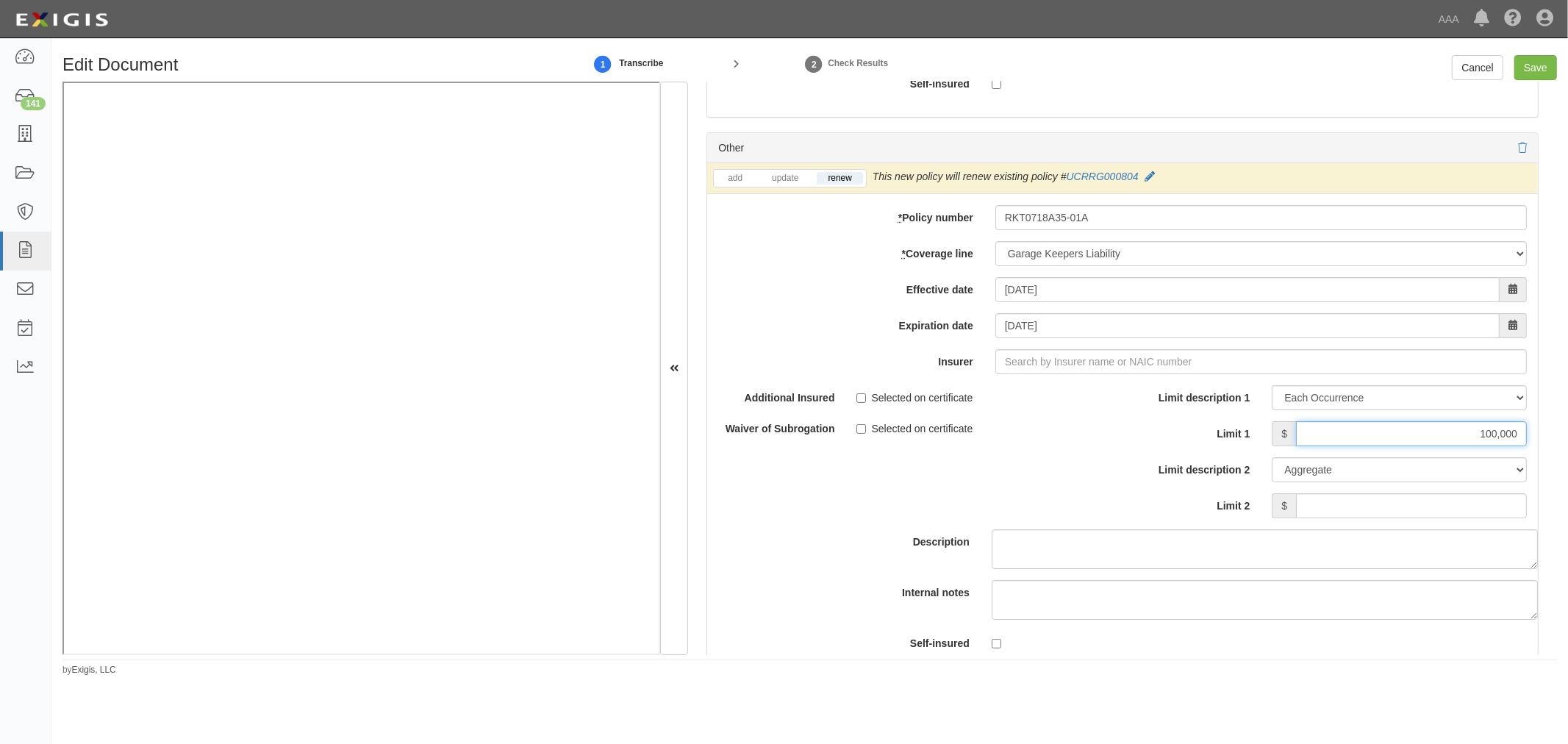
type input "100,000"
click at [1430, 514] on input "Limit 2" at bounding box center [1411, 506] width 231 height 25
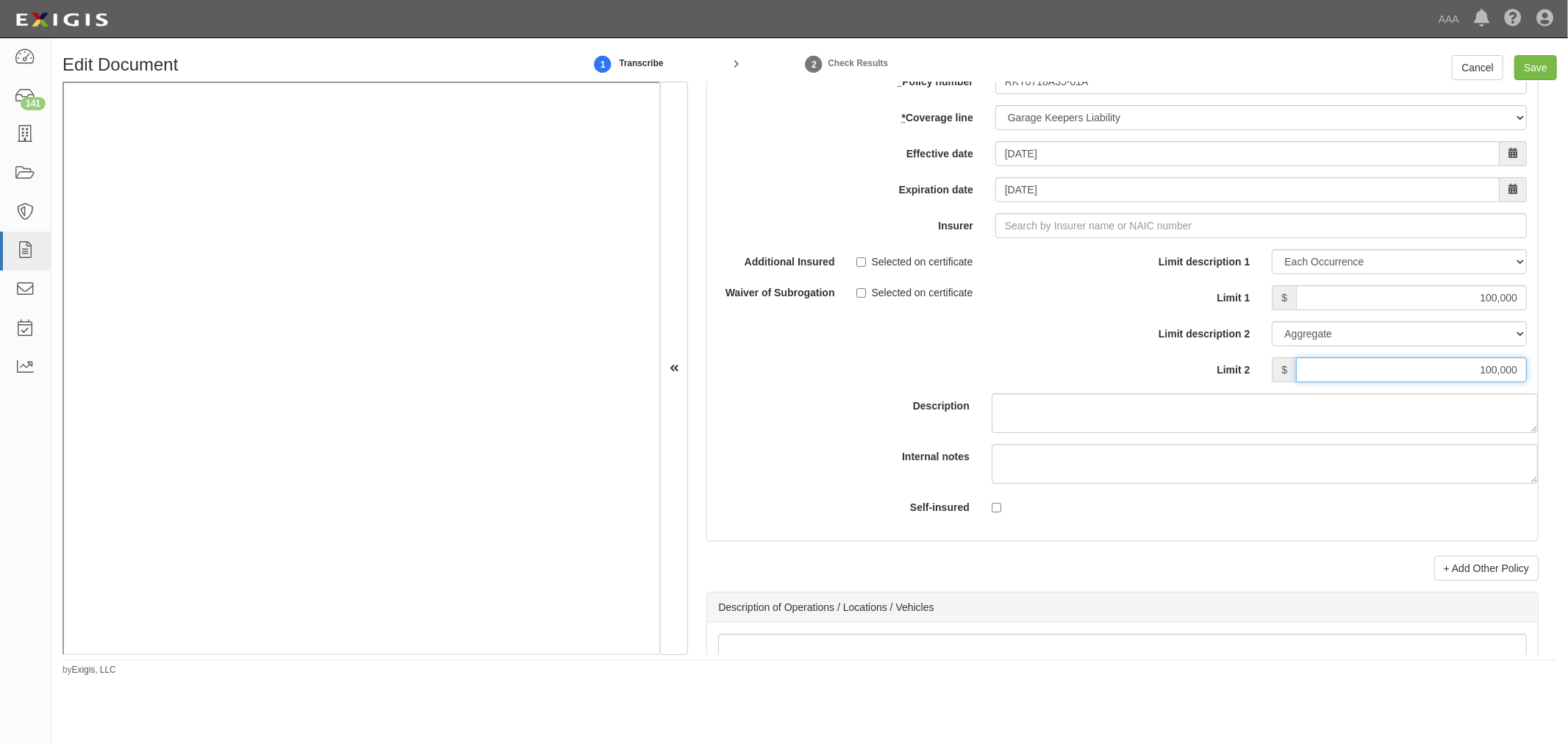
type input "100,000"
click at [1119, 225] on input "Insurer" at bounding box center [1260, 226] width 531 height 25
type input "a"
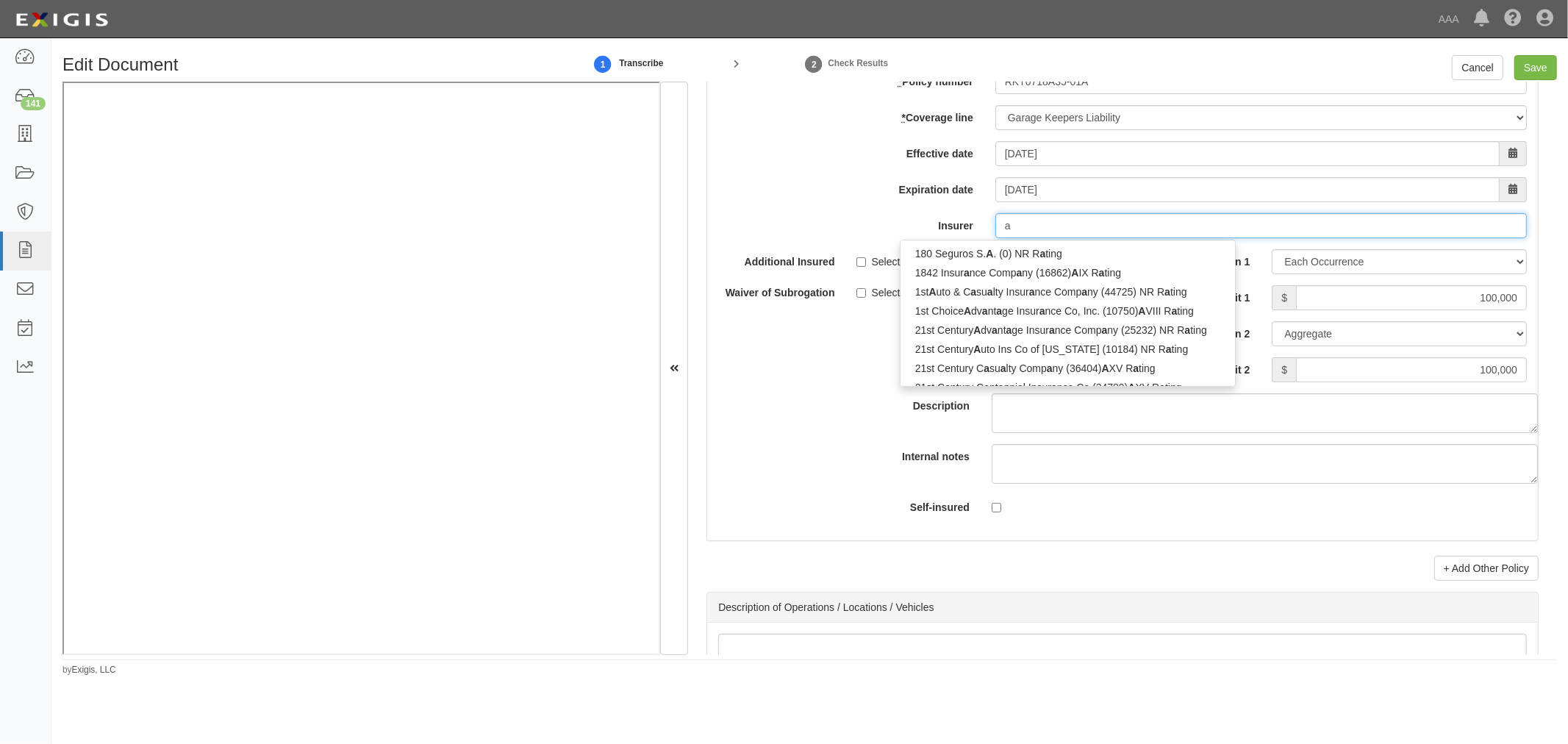
type input "axA Cameroun SA (0) NR Rating"
type input "ax"
type input "axa Cameroun SA (0) NR Rating"
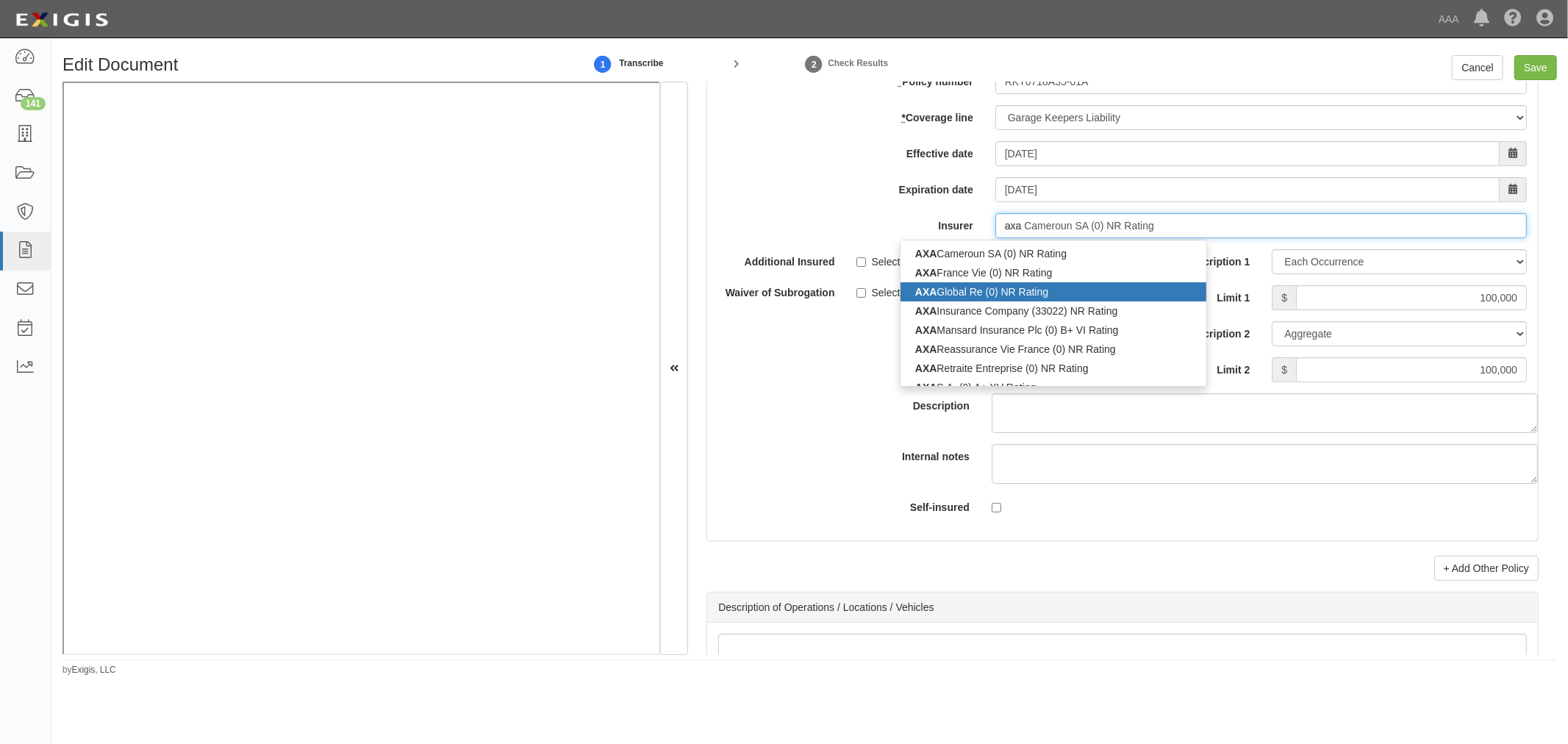
type input "axa"
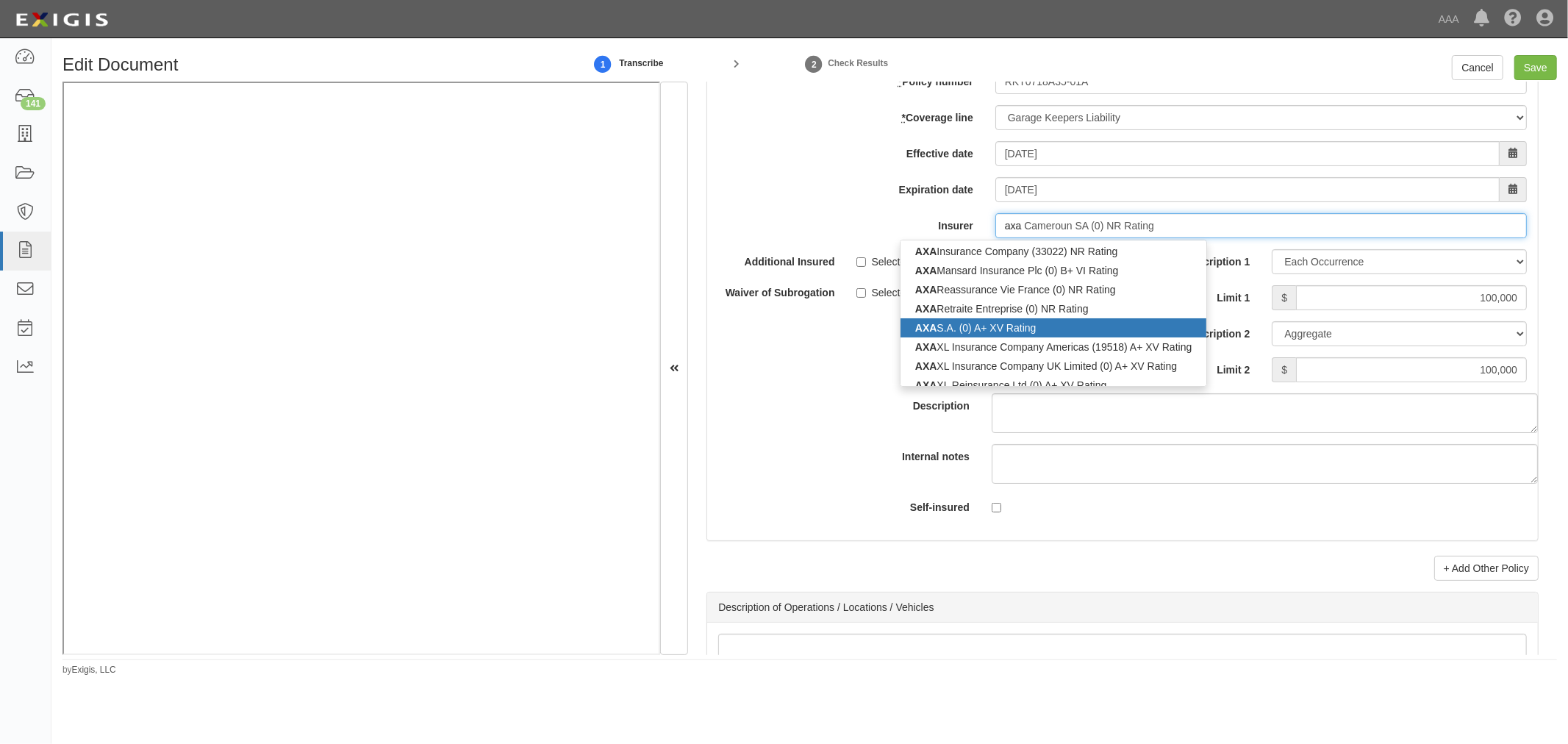
scroll to position [90, 0]
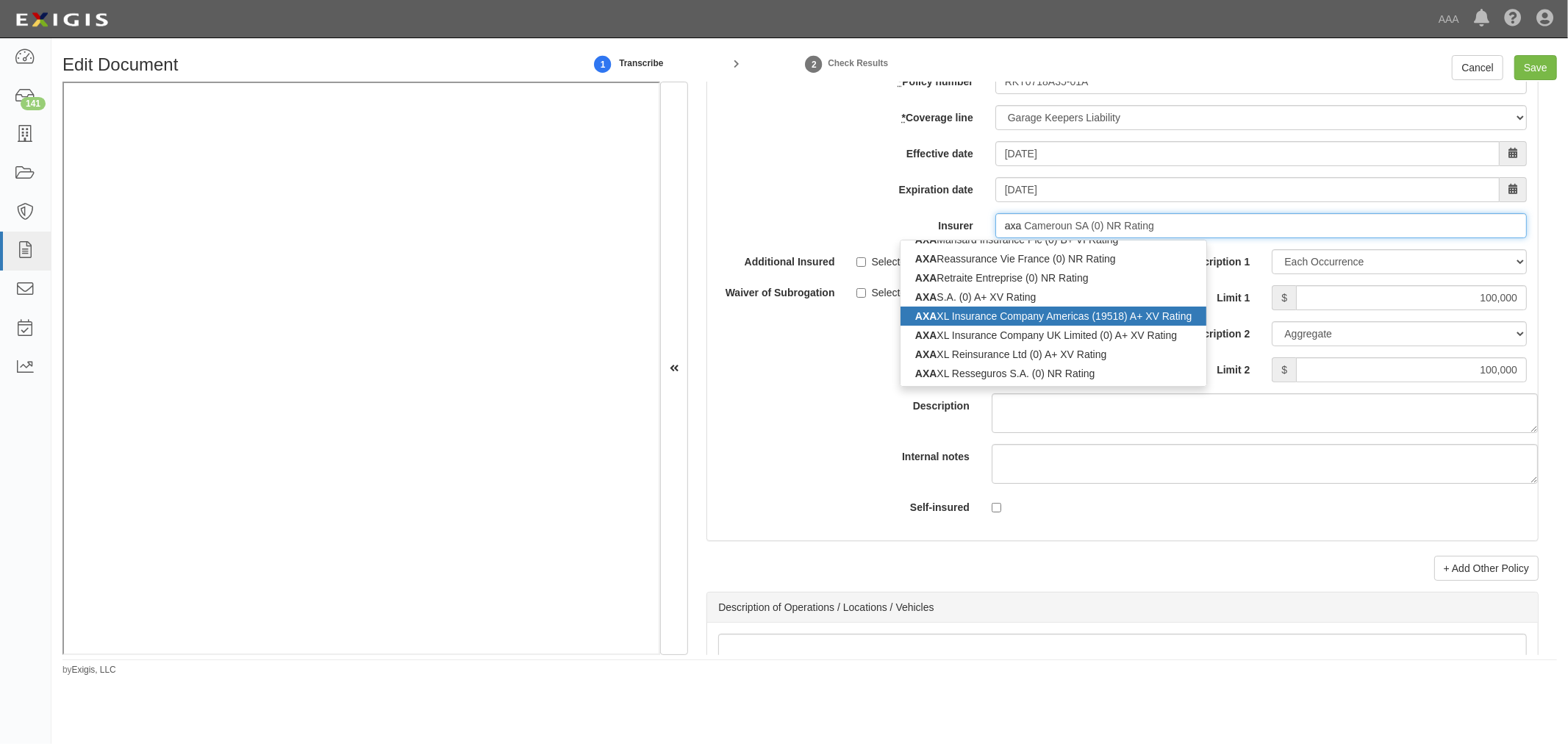
click at [1034, 326] on div "AXA XL Insurance Company Americas (19518) A+ XV Rating" at bounding box center [1053, 316] width 306 height 19
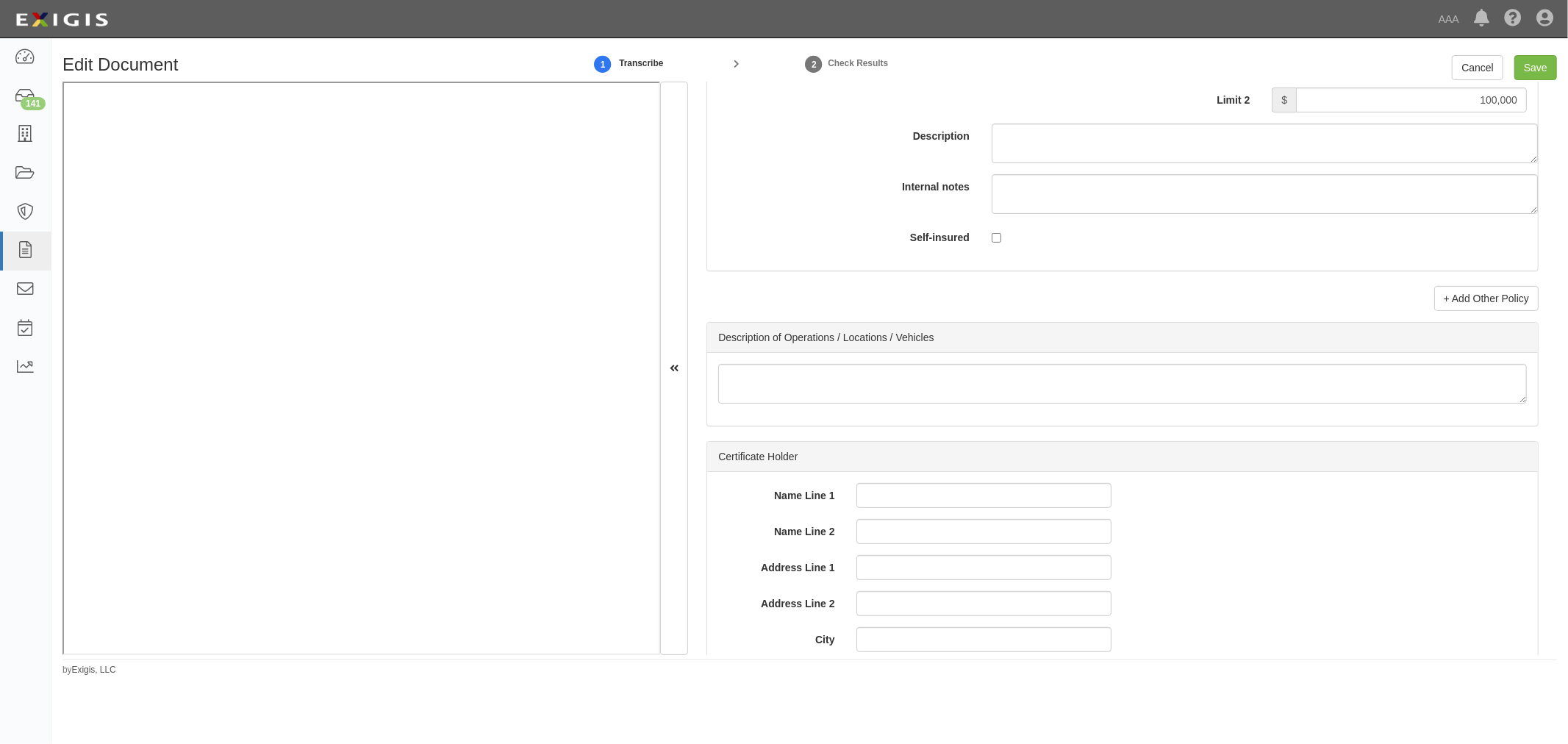
scroll to position [5103, 0]
type input "AXA XL Insurance Company Americas (19518) A+ XV Rating"
click at [1477, 302] on link "+ Add Other Policy" at bounding box center [1485, 296] width 104 height 25
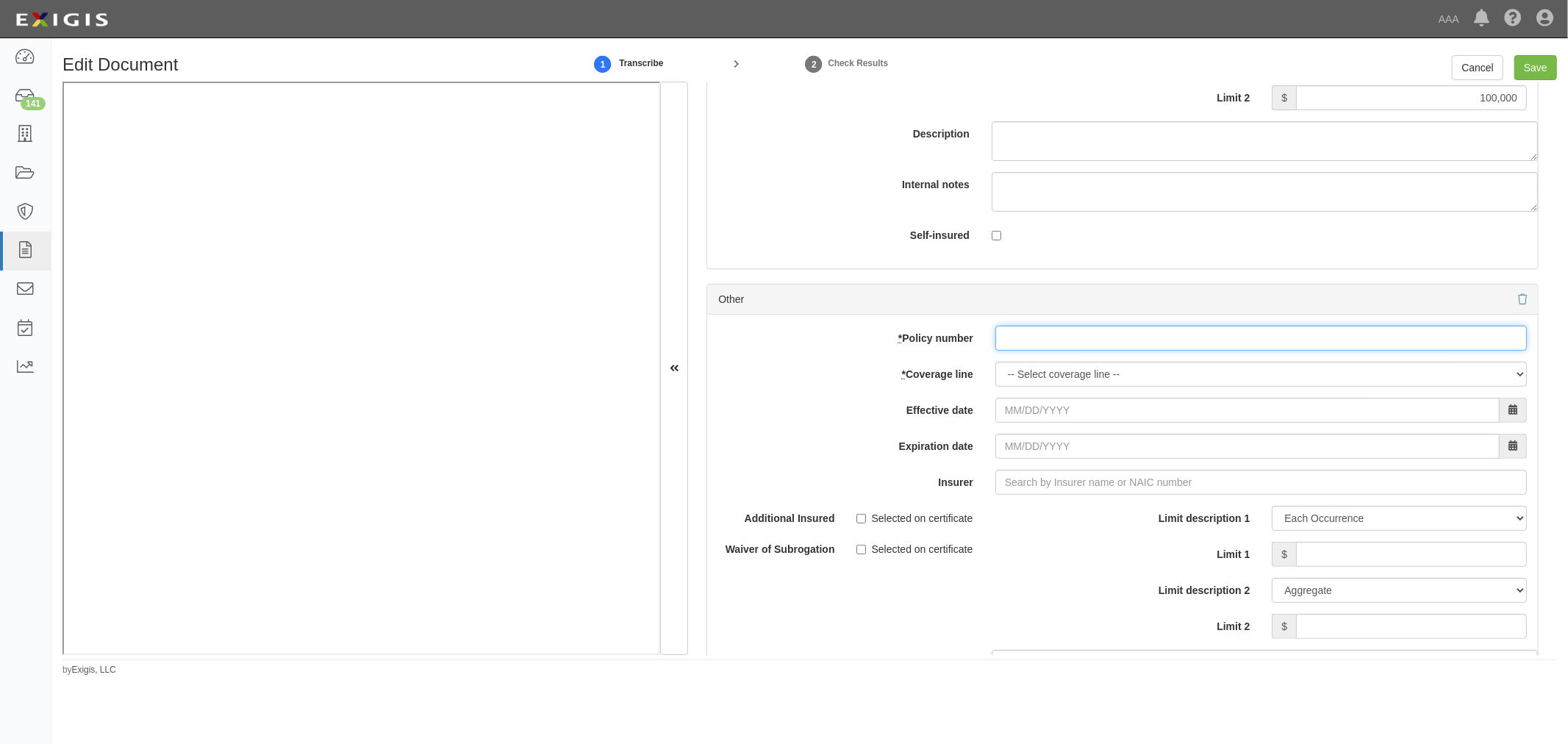
paste input "AL2506358"
drag, startPoint x: 1054, startPoint y: 347, endPoint x: 1043, endPoint y: 377, distance: 32.0
click at [1054, 351] on input "* Policy number" at bounding box center [1260, 338] width 531 height 25
type input "AL2506358"
click at [1043, 378] on select "-- Select coverage line -- Asbestos Abatement Auto Physical Damage Boiler & Mac…" at bounding box center [1260, 374] width 531 height 25
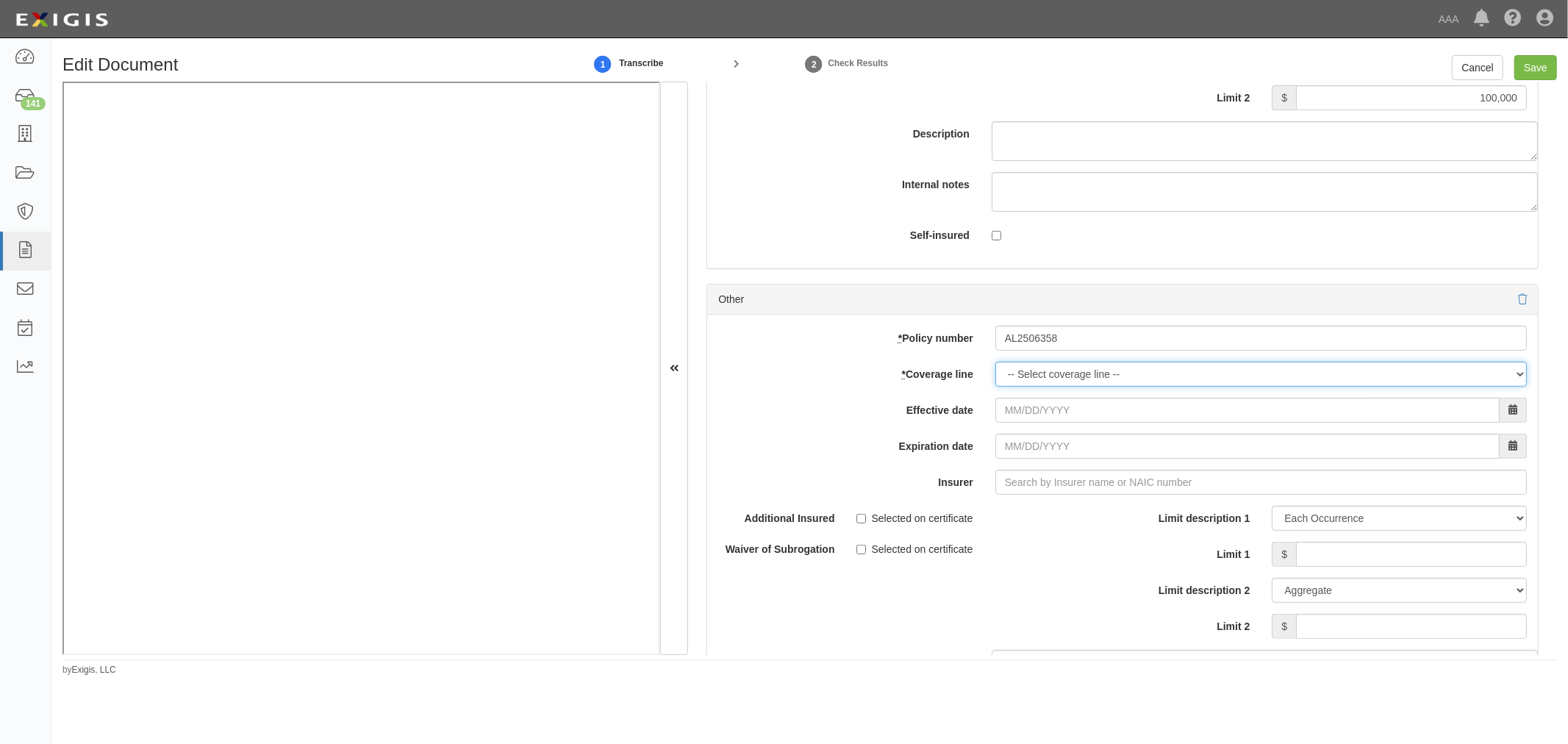
select select "71"
click at [995, 387] on select "-- Select coverage line -- Asbestos Abatement Auto Physical Damage Boiler & Mac…" at bounding box center [1260, 374] width 531 height 25
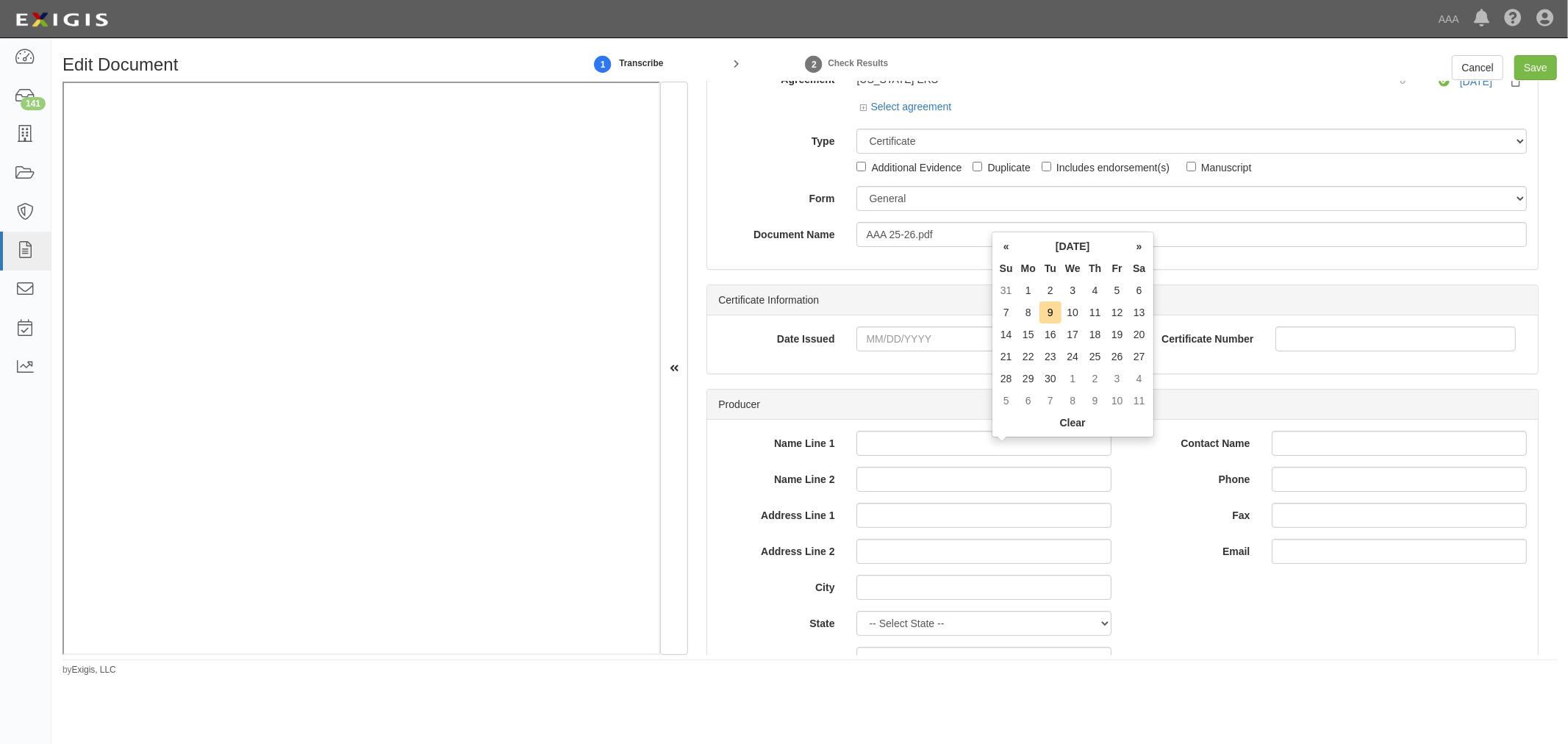
scroll to position [0, 0]
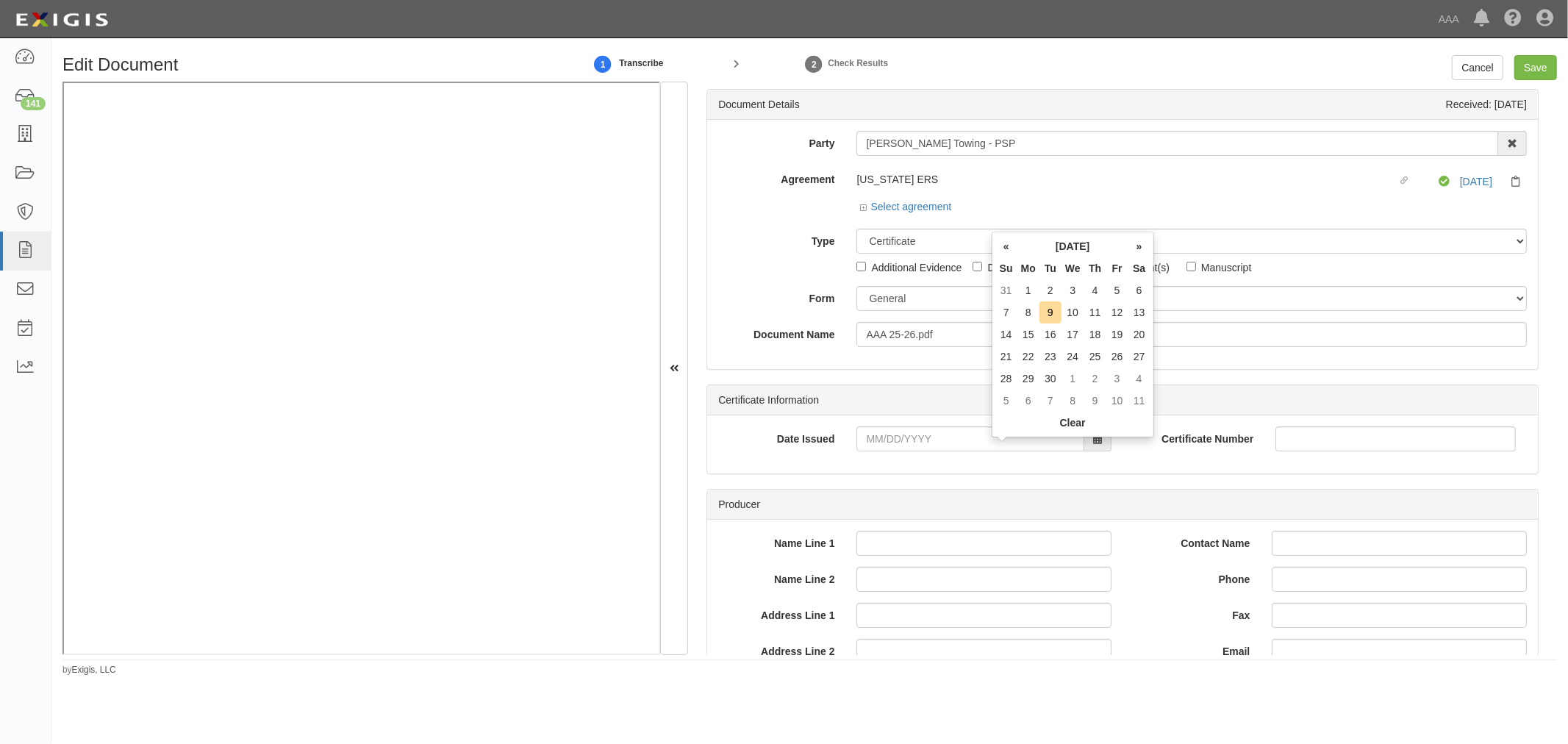
click at [907, 254] on div "Additional Evidence" at bounding box center [909, 264] width 105 height 21
click at [907, 247] on select "Unassigned Binder Cancellation Notice Certificate Contract Endorsement Insuranc…" at bounding box center [1192, 240] width 670 height 25
select select "OtherDetail"
click at [857, 230] on select "Unassigned Binder Cancellation Notice Certificate Contract Endorsement Insuranc…" at bounding box center [1192, 240] width 670 height 25
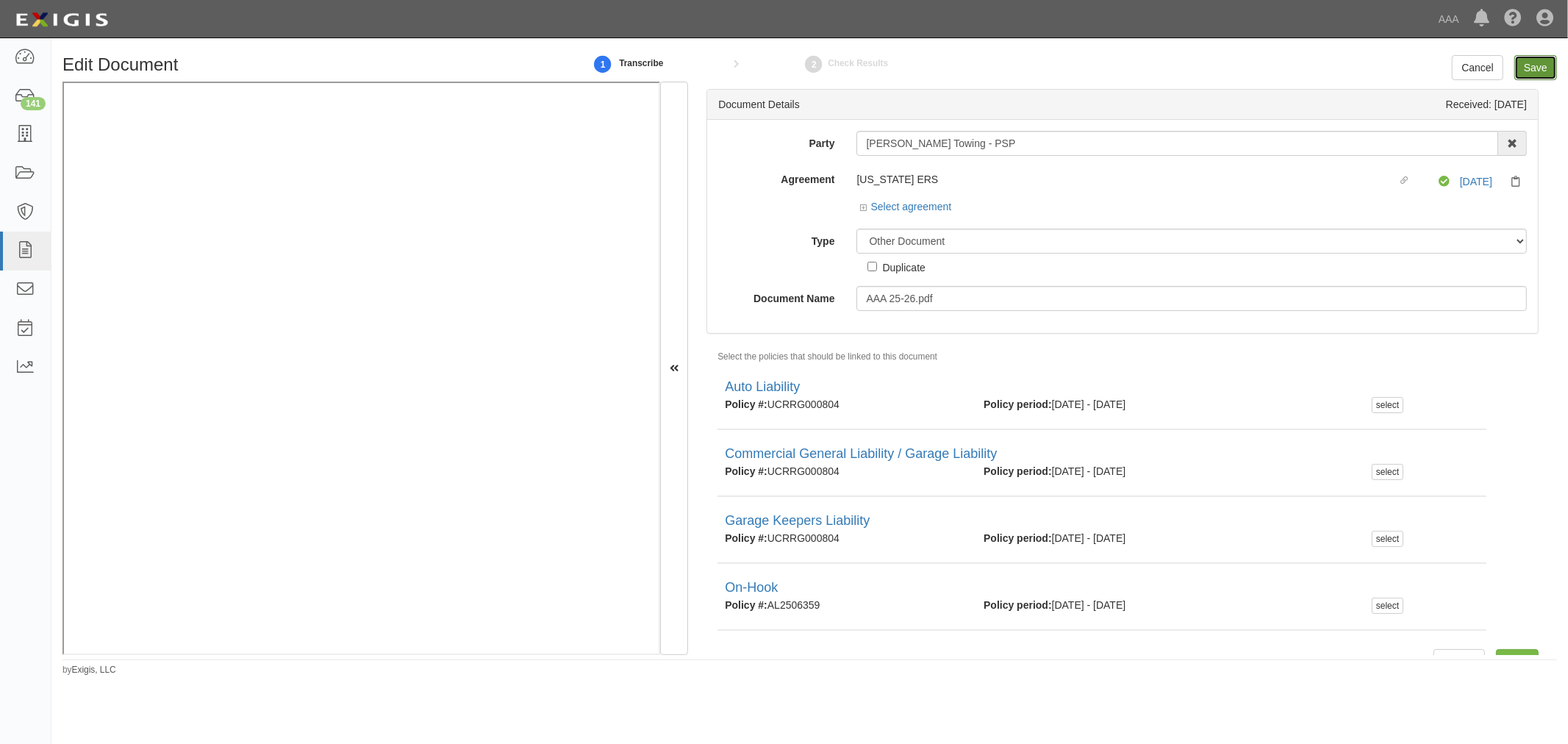
click at [1538, 60] on input "Save" at bounding box center [1535, 67] width 42 height 25
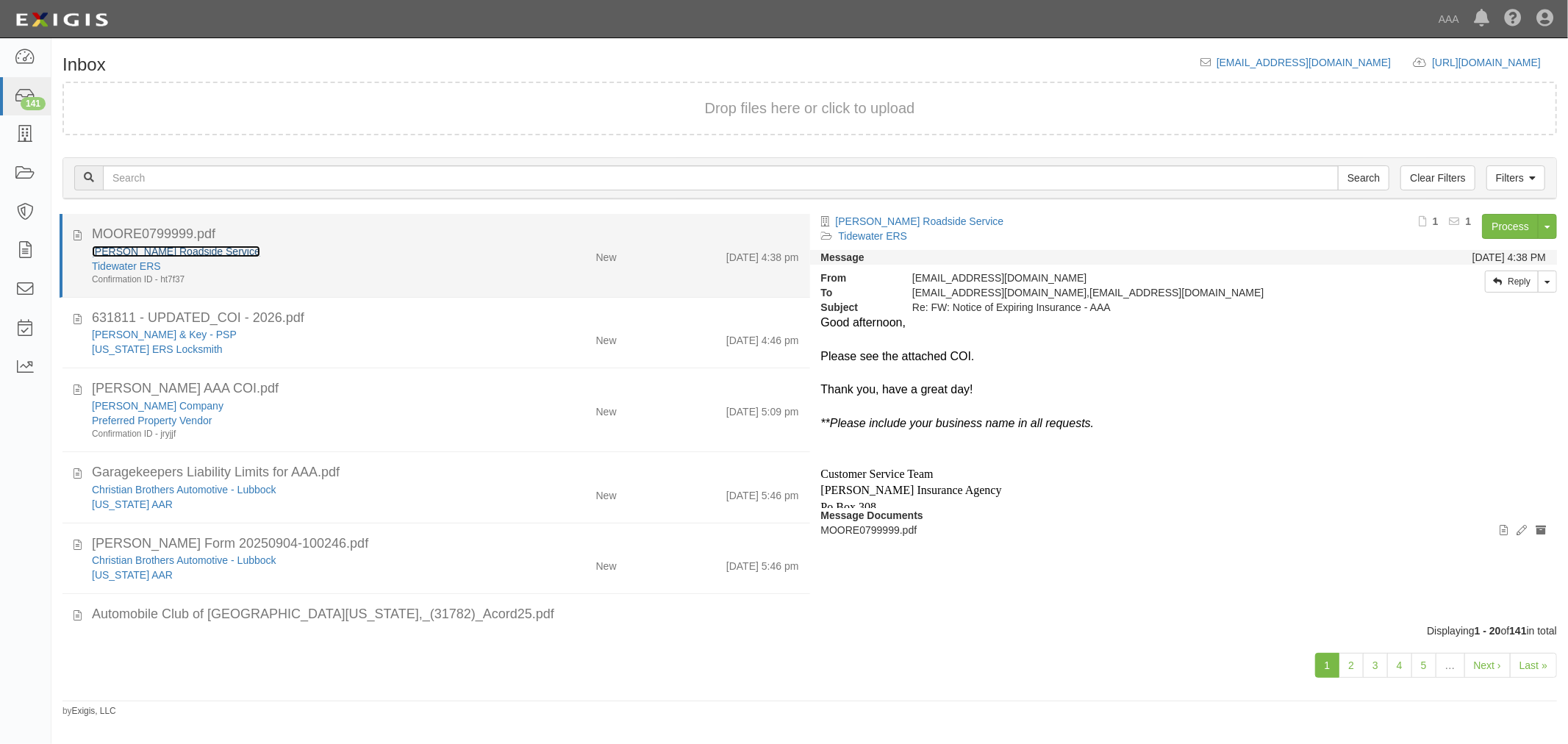
click at [118, 246] on link "[PERSON_NAME] Roadside Service" at bounding box center [176, 251] width 168 height 12
click at [647, 241] on div "MOORE0799999.pdf" at bounding box center [445, 234] width 707 height 19
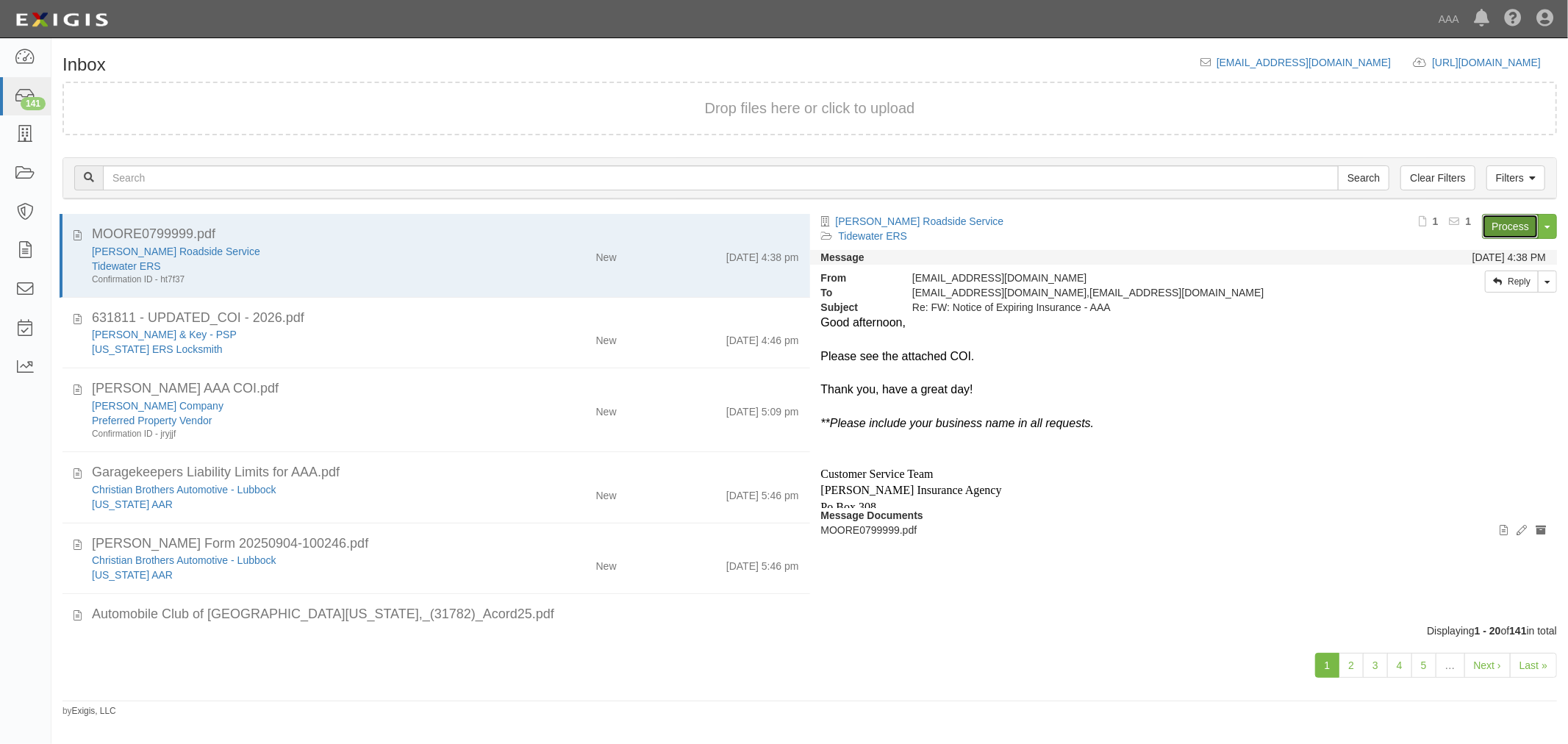
click at [1503, 214] on link "Process" at bounding box center [1510, 226] width 57 height 25
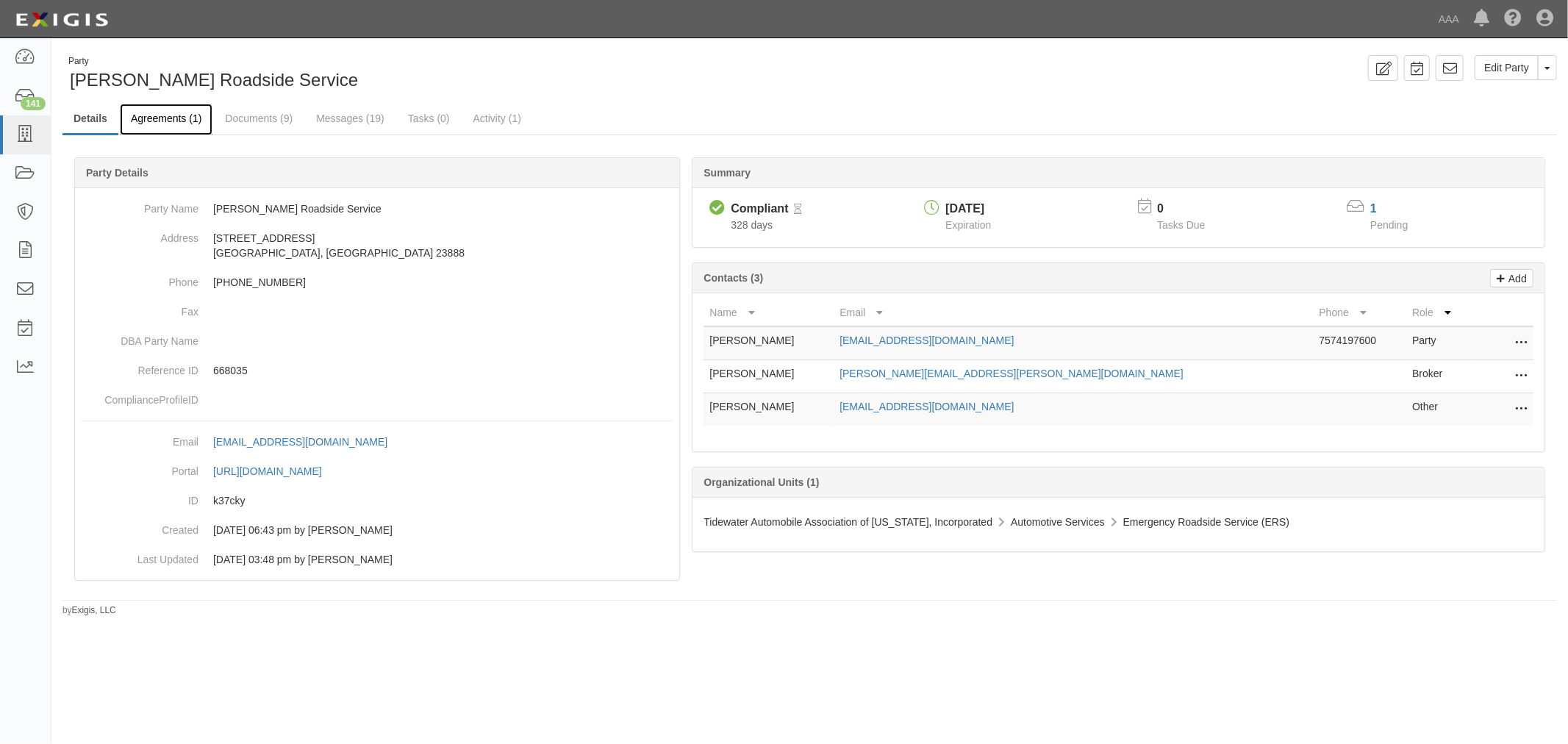
click at [170, 134] on link "Agreements (1)" at bounding box center [166, 120] width 93 height 31
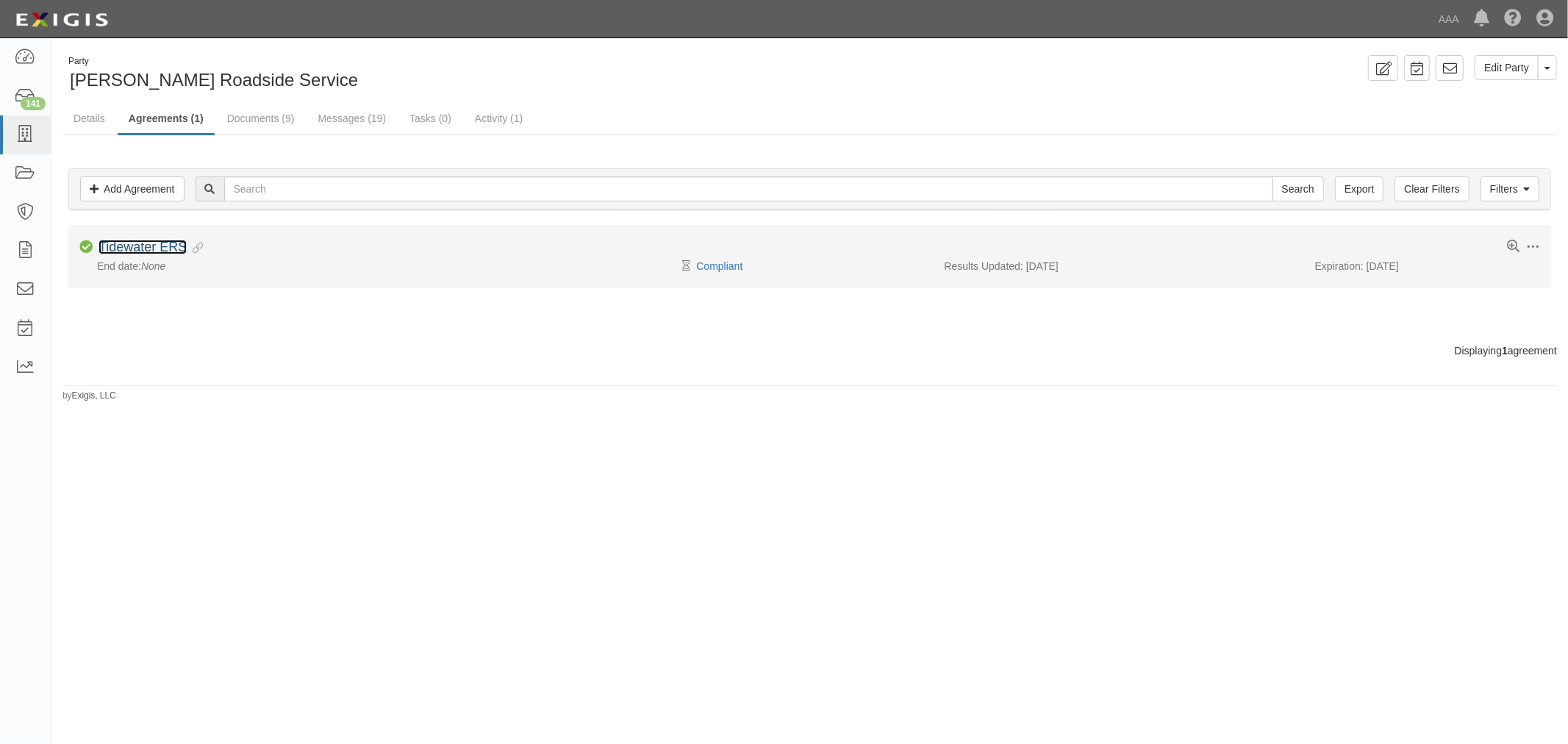
click at [174, 243] on link "Tidewater ERS" at bounding box center [143, 247] width 88 height 15
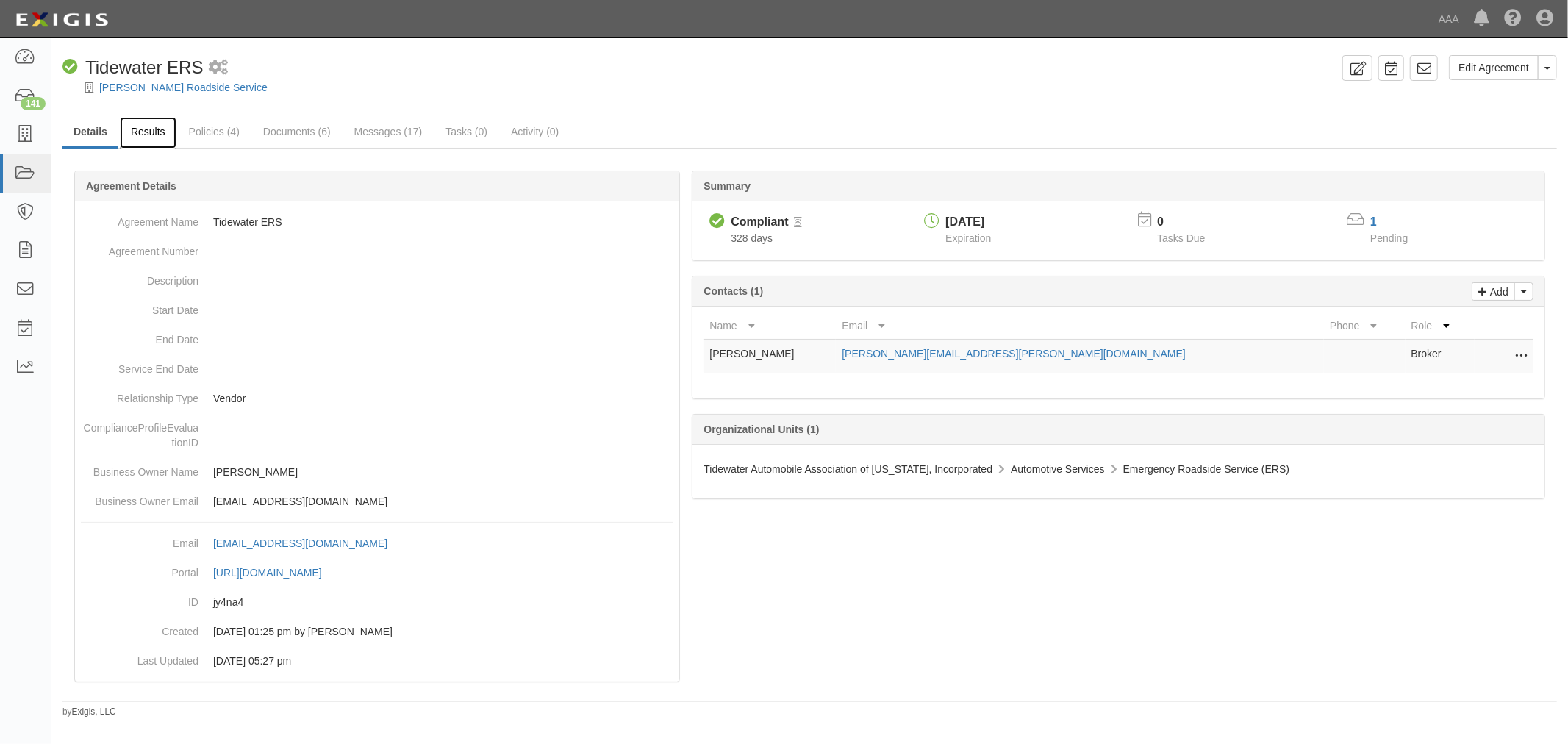
click at [156, 133] on link "Results" at bounding box center [148, 133] width 57 height 31
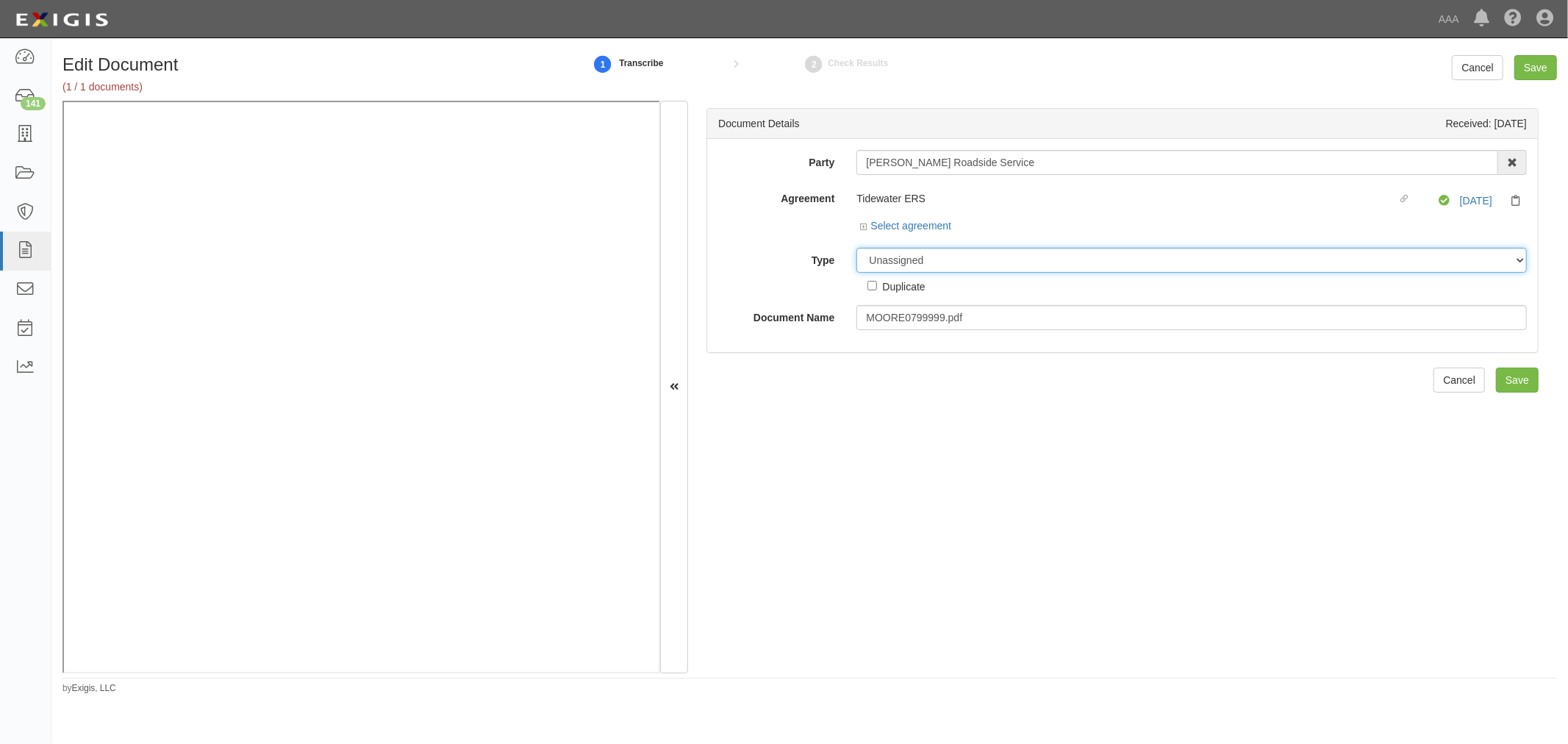
click at [919, 269] on select "Unassigned Binder Cancellation Notice Certificate Contract Endorsement Insuranc…" at bounding box center [1192, 260] width 670 height 25
select select "CertificateDetail"
click at [857, 249] on select "Unassigned Binder Cancellation Notice Certificate Contract Endorsement Insuranc…" at bounding box center [1192, 260] width 670 height 25
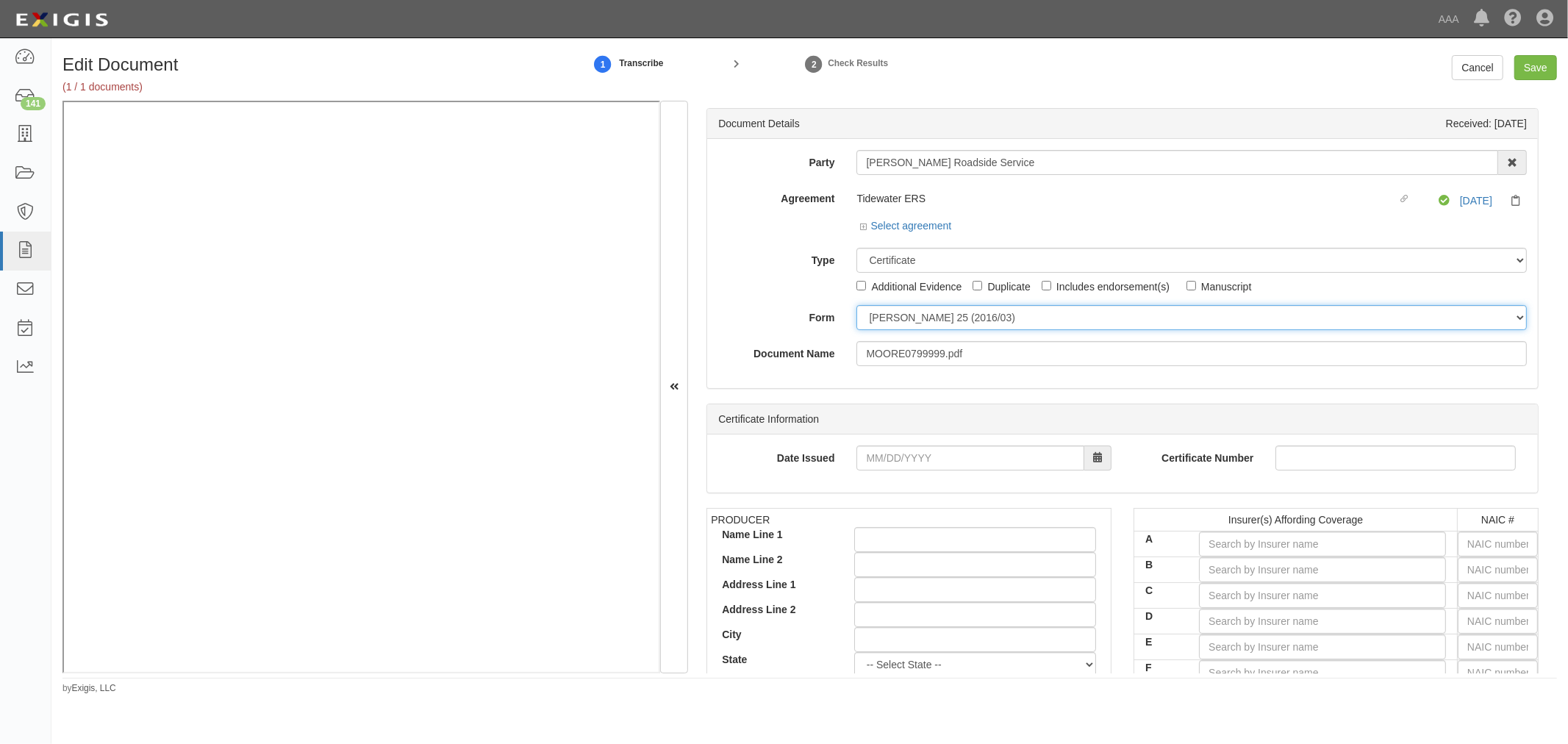
drag, startPoint x: 892, startPoint y: 316, endPoint x: 895, endPoint y: 327, distance: 11.4
click at [893, 320] on select "ACORD 25 (2016/03) ACORD 101 ACORD 855 NY (2014/05) General" at bounding box center [1192, 317] width 670 height 25
select select "GeneralFormDetail"
click at [857, 306] on select "ACORD 25 (2016/03) ACORD 101 ACORD 855 NY (2014/05) General" at bounding box center [1192, 317] width 670 height 25
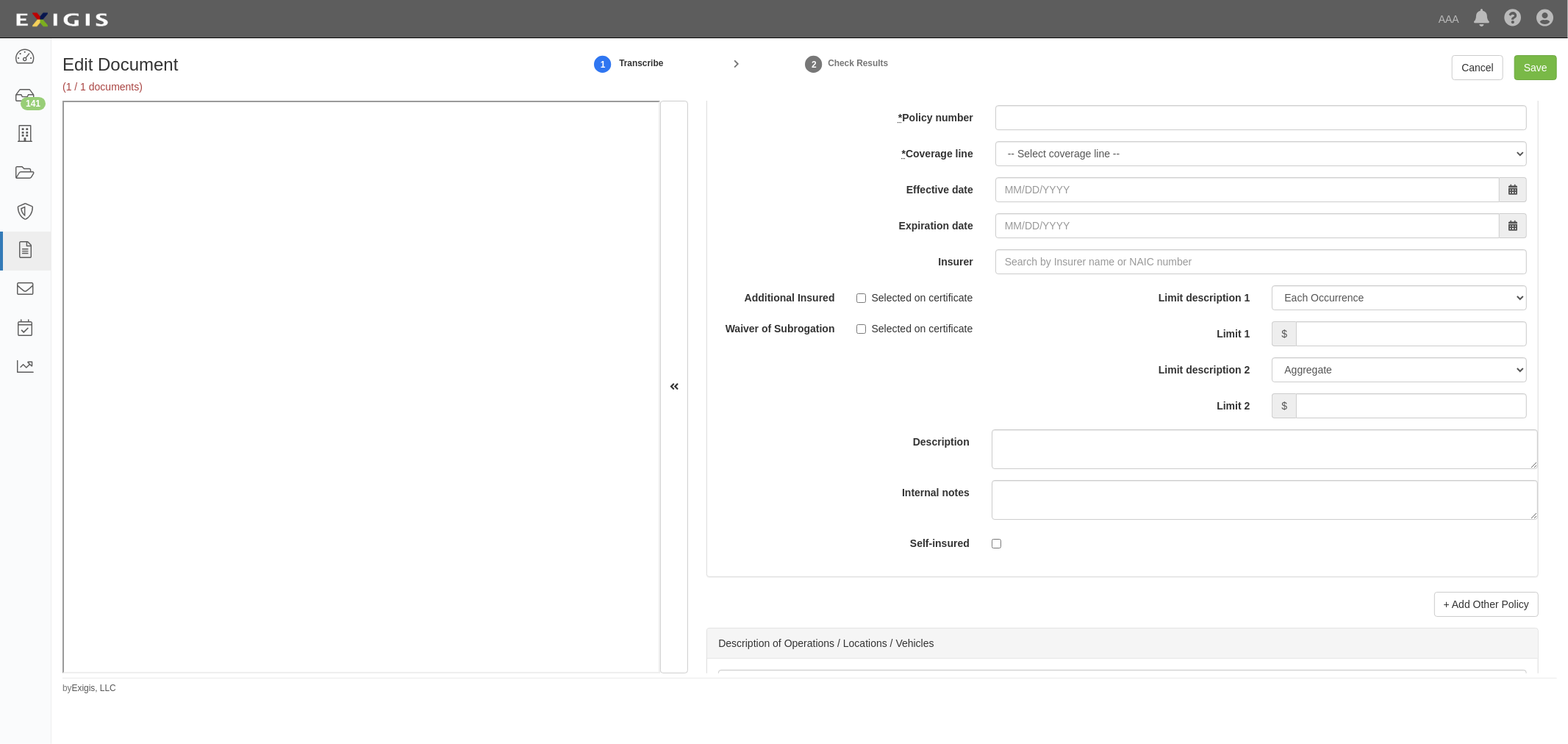
scroll to position [4086, 0]
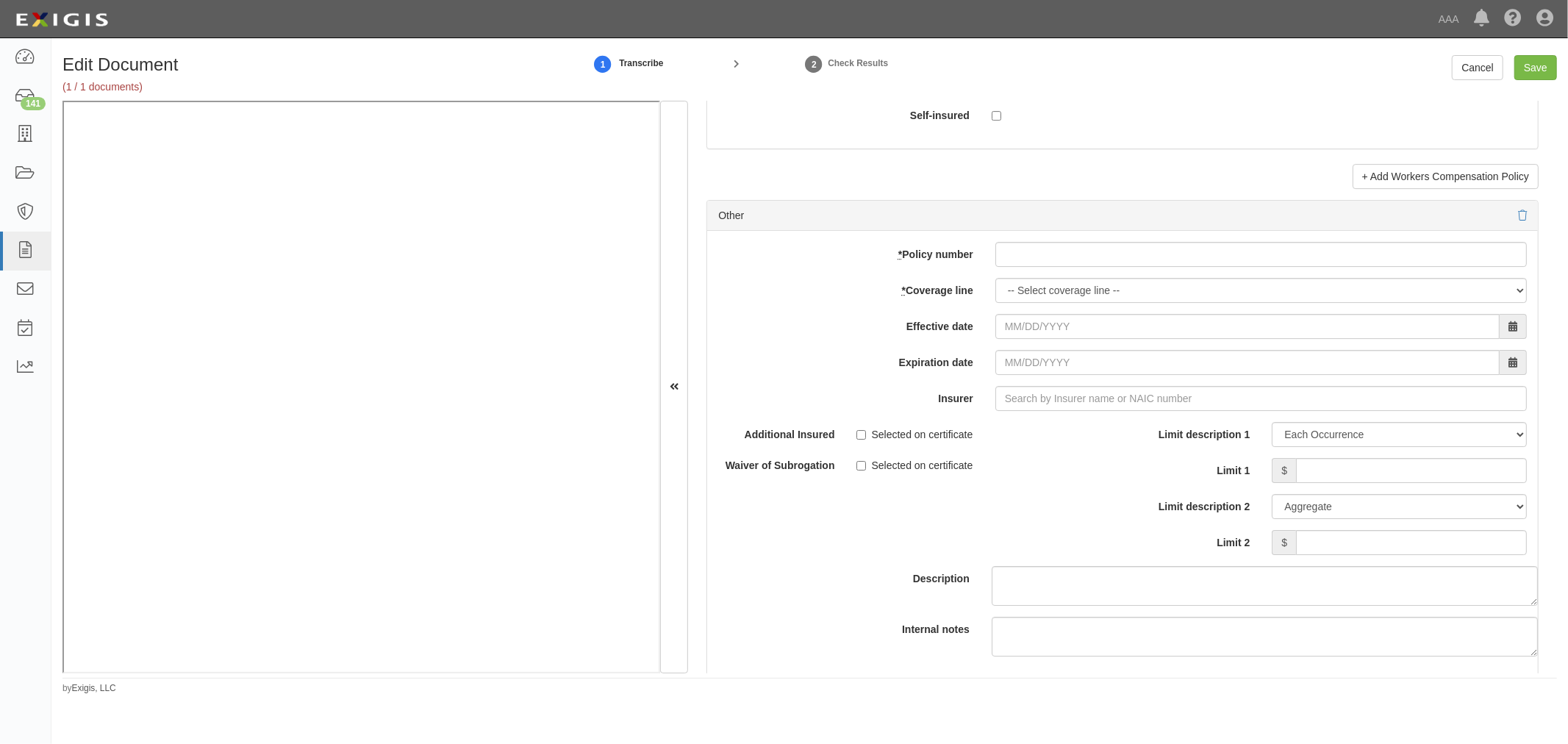
drag, startPoint x: 1179, startPoint y: 247, endPoint x: 1159, endPoint y: 258, distance: 22.8
click at [1164, 256] on div "add update renew This new policy will be added This new policy will update exis…" at bounding box center [1122, 472] width 831 height 482
click at [1048, 267] on input "* Policy number" at bounding box center [1260, 254] width 531 height 25
paste input "AL2506358"
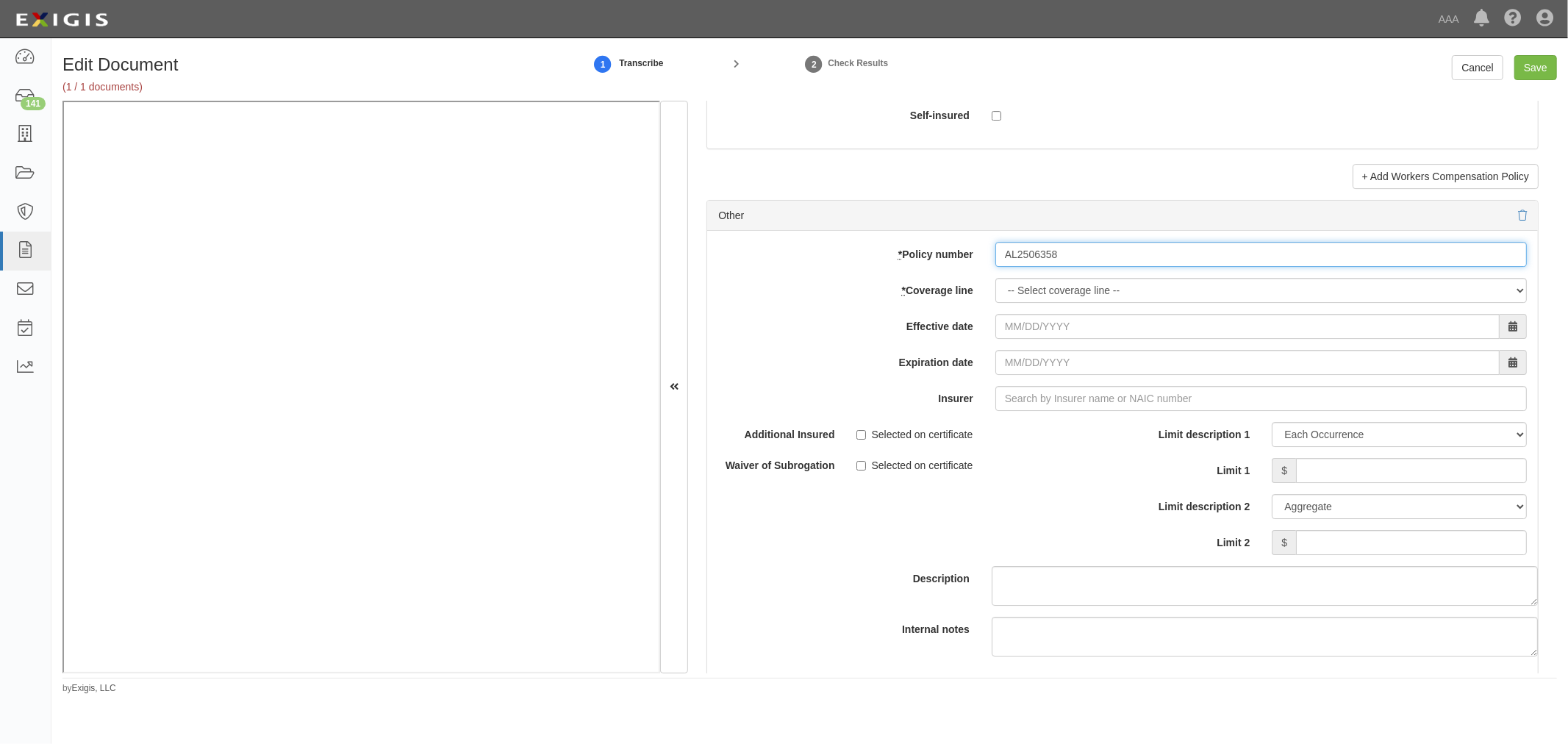
type input "AL2506358"
click at [1019, 293] on select "-- Select coverage line -- Asbestos Abatement Auto Physical Damage Boiler & Mac…" at bounding box center [1260, 290] width 531 height 25
select select "70"
click at [995, 303] on select "-- Select coverage line -- Asbestos Abatement Auto Physical Damage Boiler & Mac…" at bounding box center [1260, 290] width 531 height 25
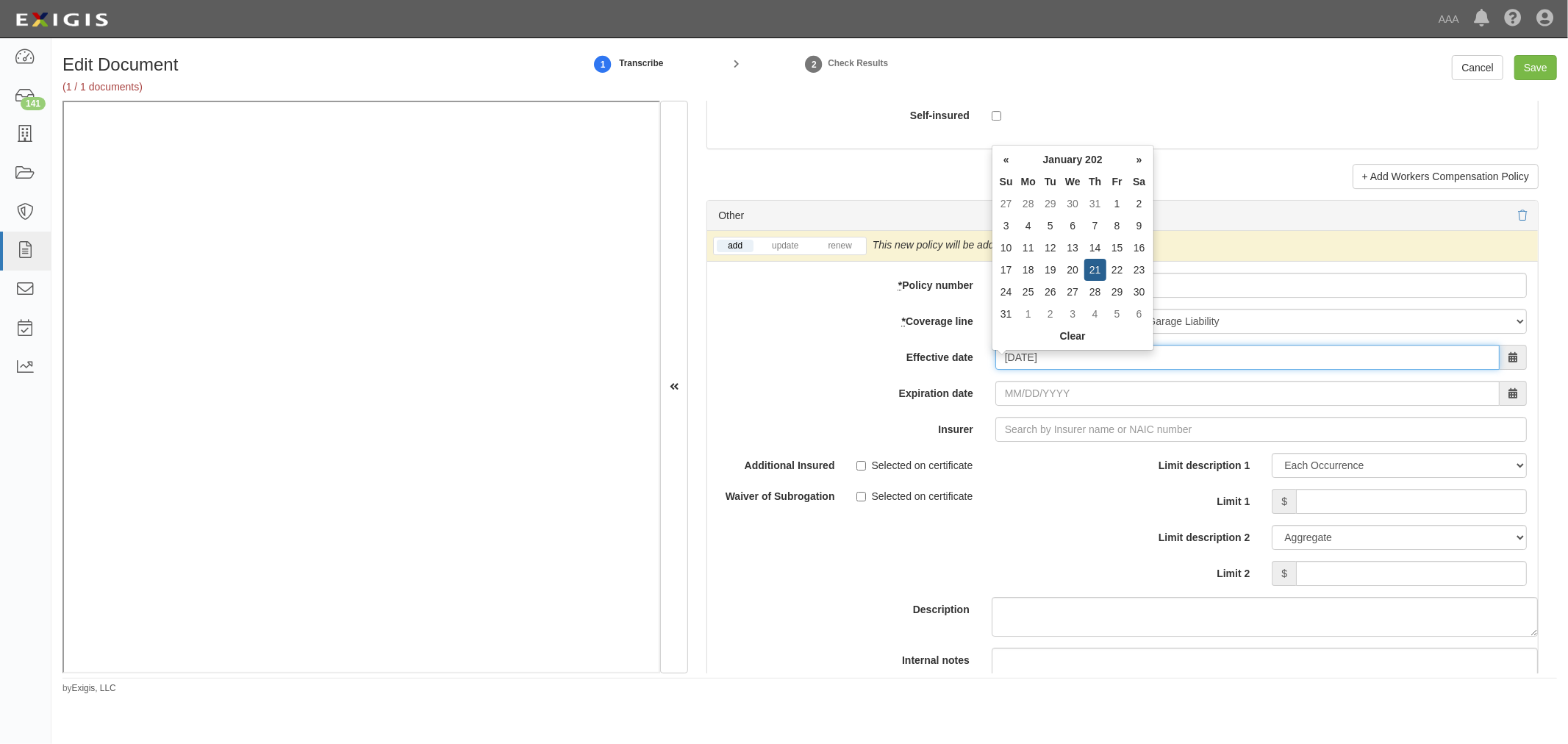
type input "01/21/0202"
type input "01/21/0203"
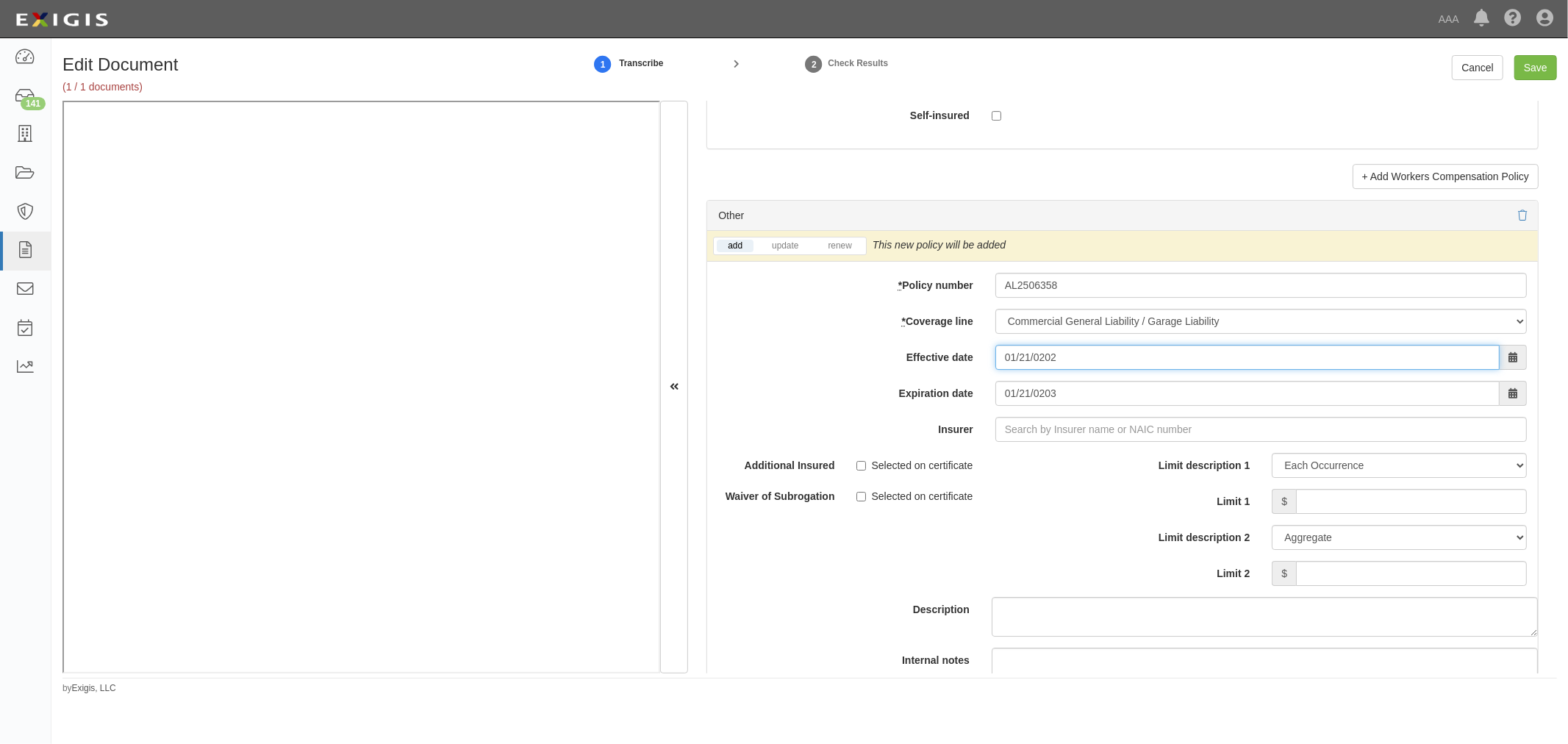
drag, startPoint x: 1060, startPoint y: 377, endPoint x: 928, endPoint y: 389, distance: 132.5
click at [928, 389] on div "add update renew This new policy will be added This new policy will update exis…" at bounding box center [1122, 488] width 831 height 514
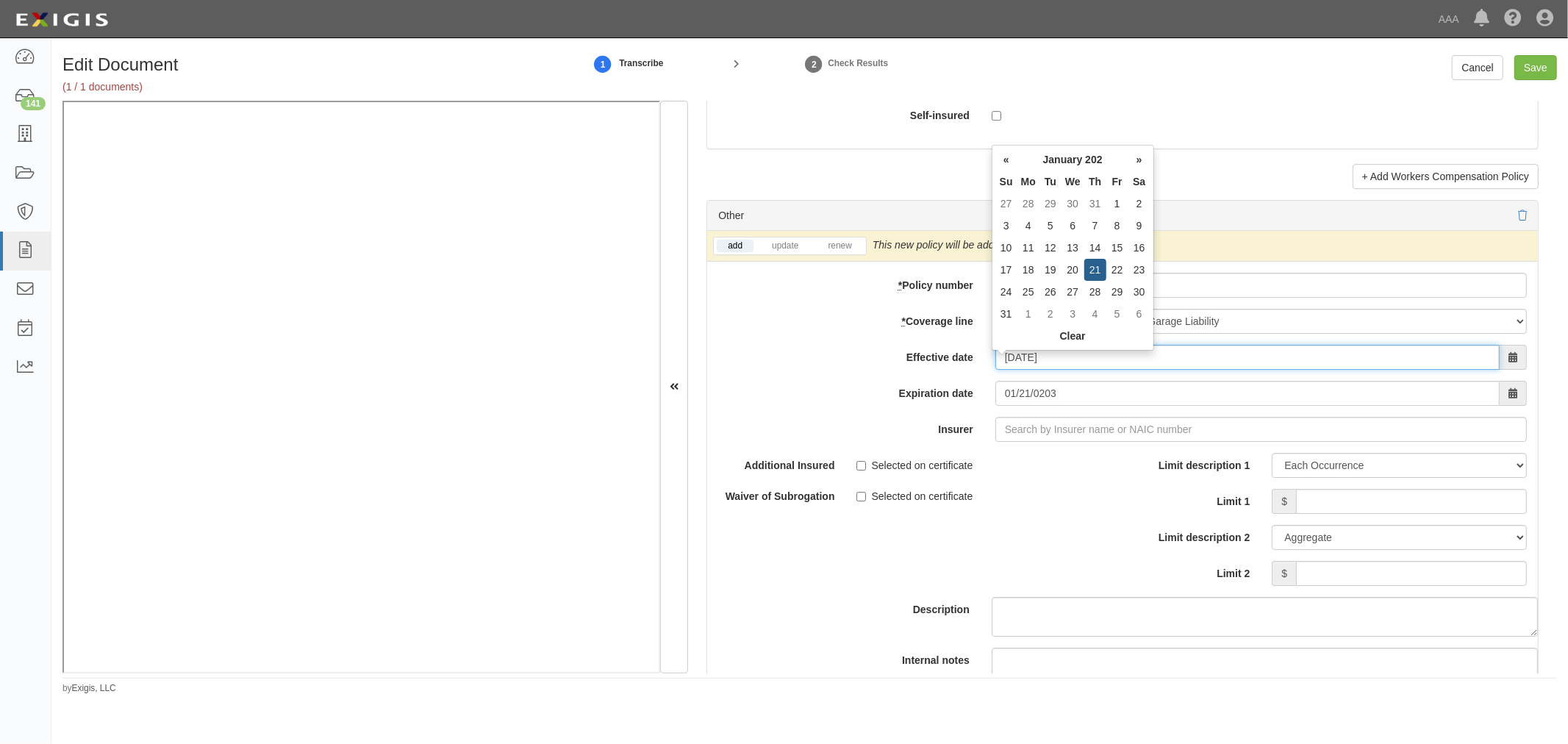
type input "[DATE]"
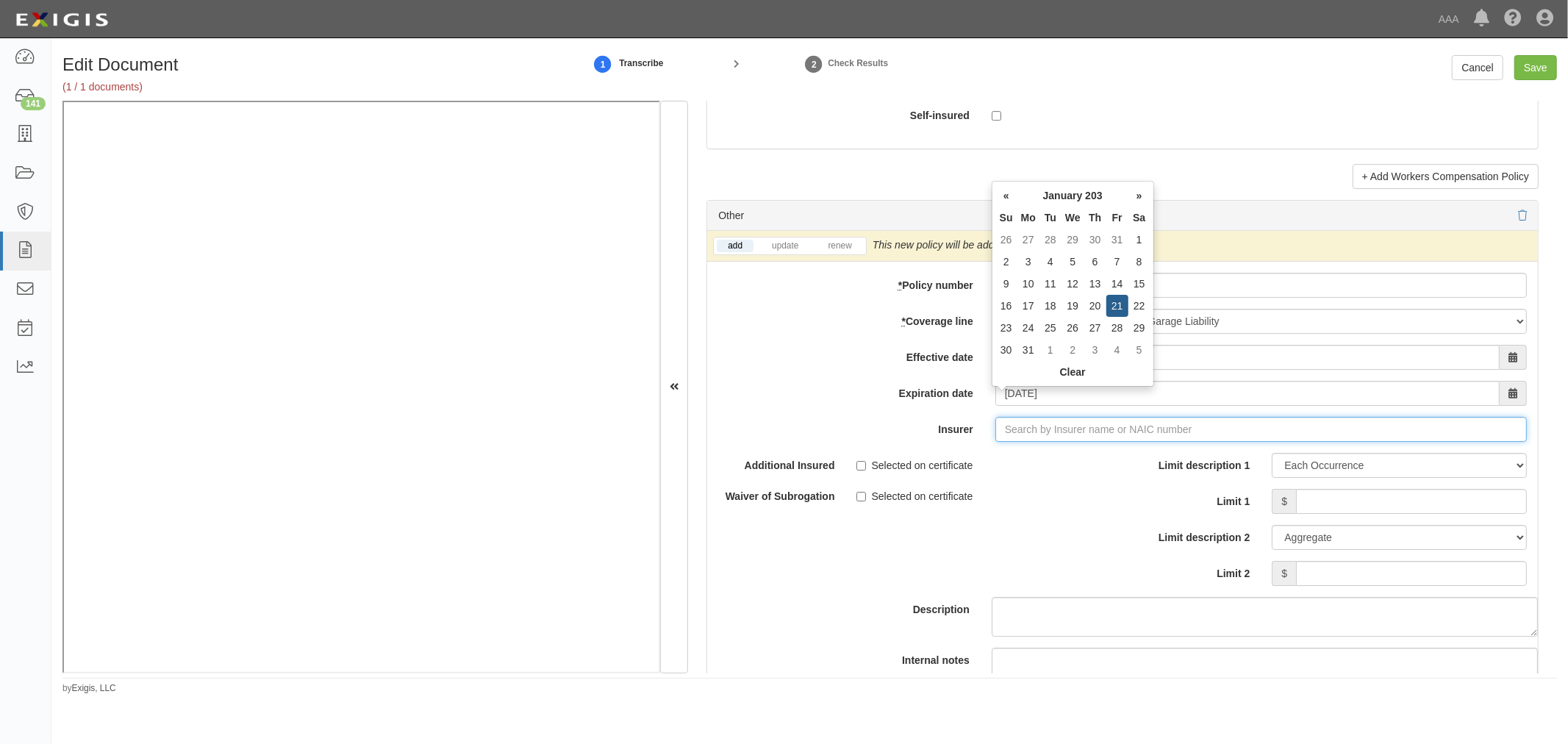
type input "01/21/0203"
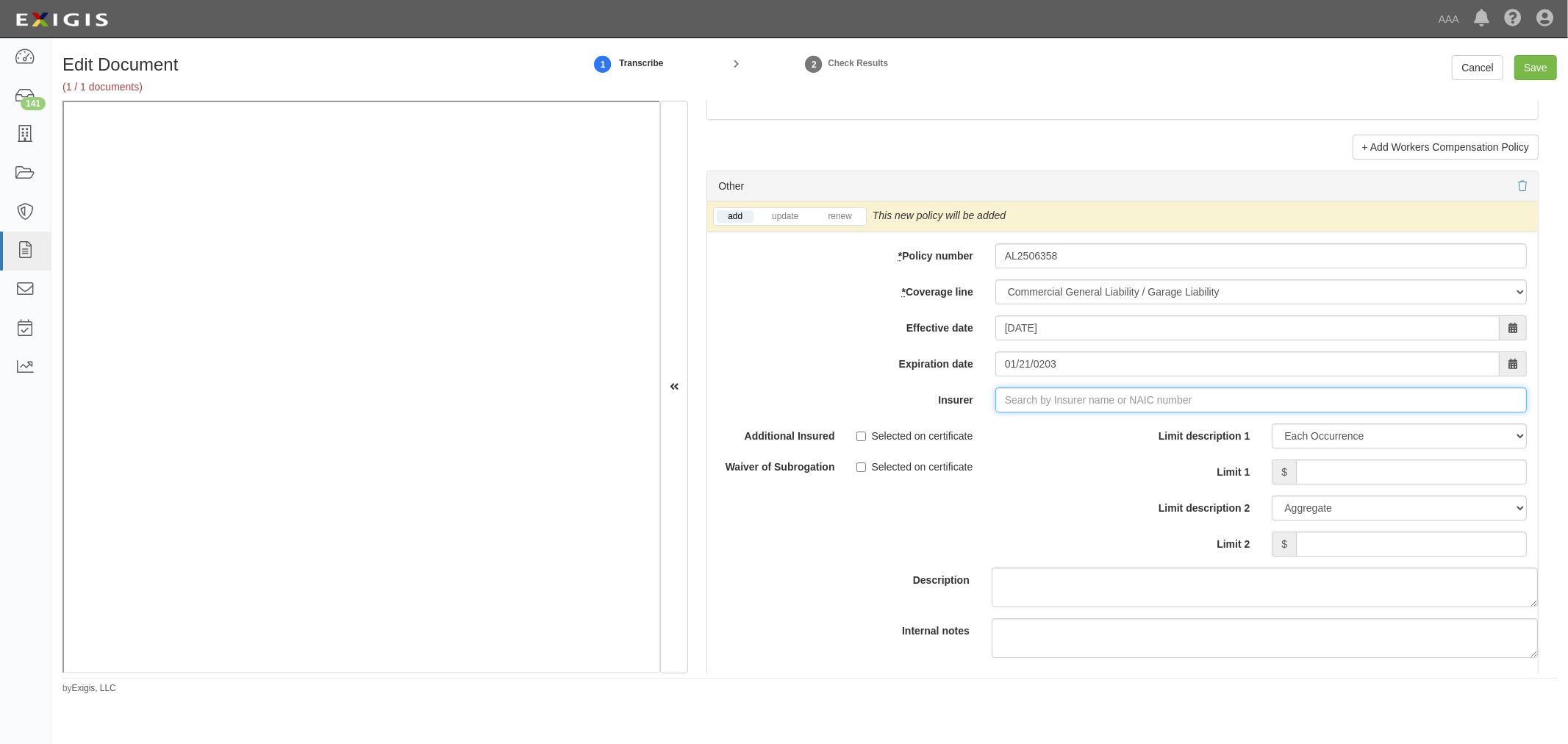
scroll to position [4223, 0]
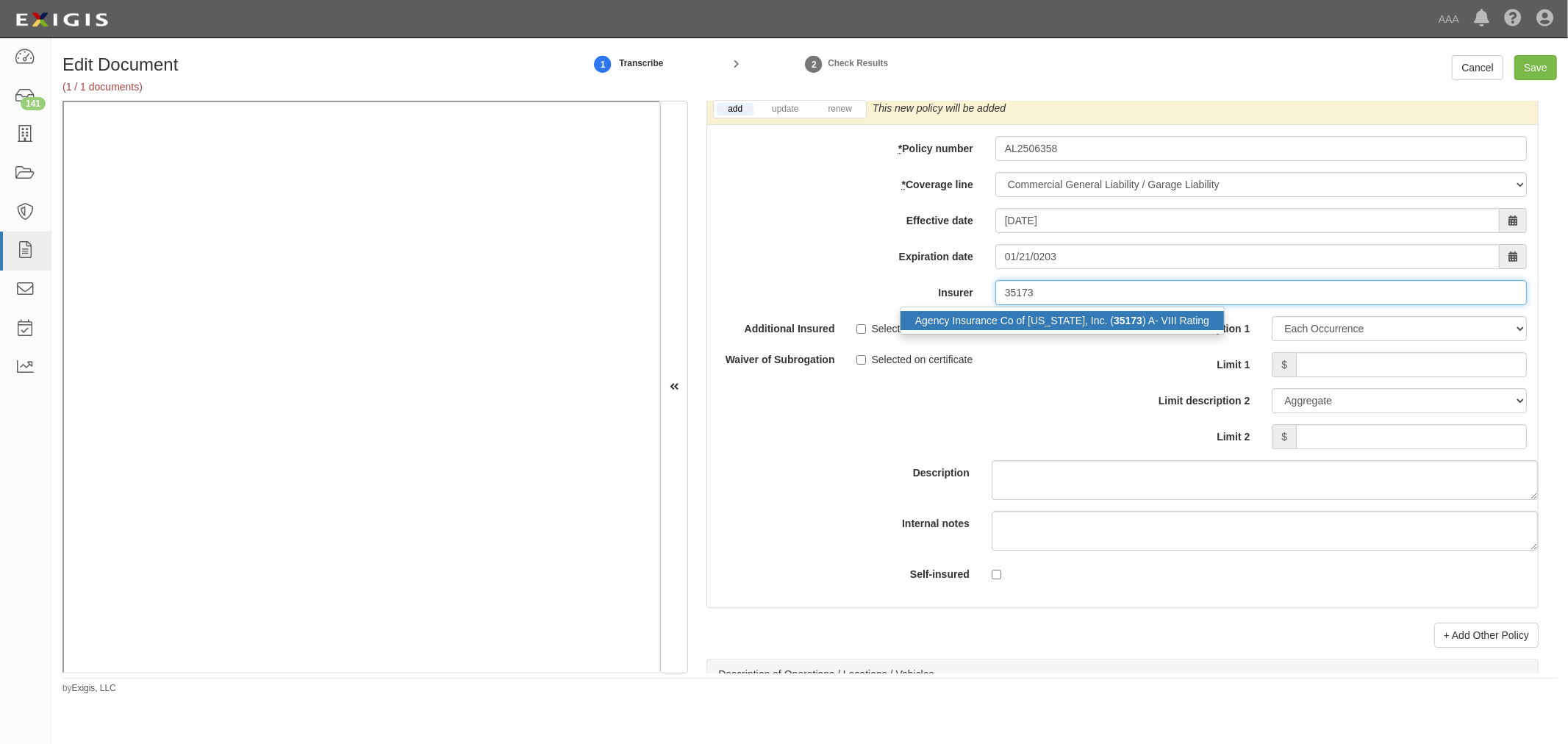
click at [1038, 331] on div "Agency Insurance Co of [US_STATE], Inc. ( 35173 ) A- VIII Rating" at bounding box center [1061, 320] width 323 height 19
type input "Agency Insurance Co of [US_STATE], Inc. (35173) A- VIII Rating"
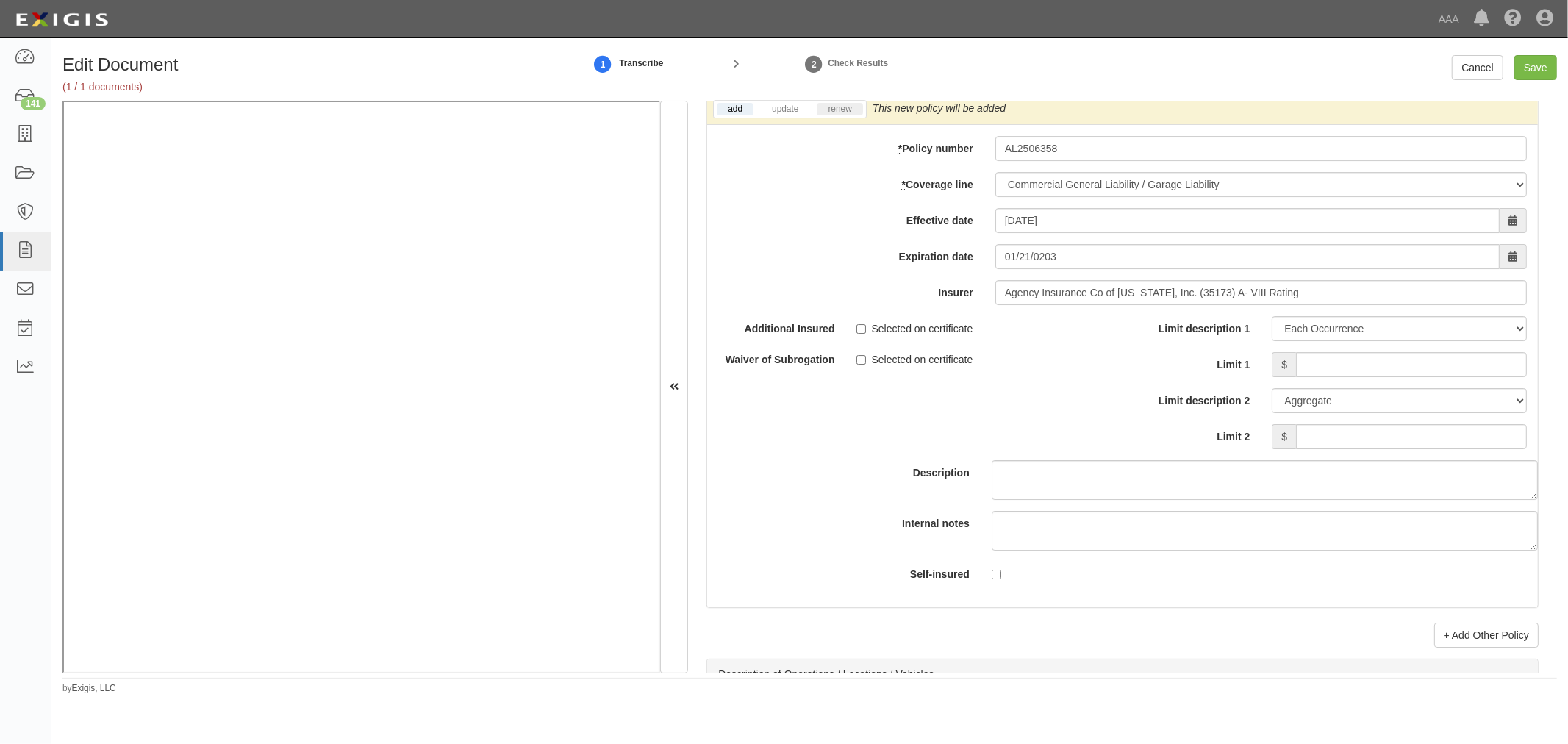
drag, startPoint x: 827, startPoint y: 104, endPoint x: 843, endPoint y: 119, distance: 21.9
click at [827, 104] on div "add update renew This new policy will be added This new policy will update exis…" at bounding box center [1122, 110] width 831 height 31
click at [843, 115] on link "renew" at bounding box center [839, 110] width 46 height 13
click at [1399, 368] on input "Limit 1" at bounding box center [1411, 365] width 231 height 25
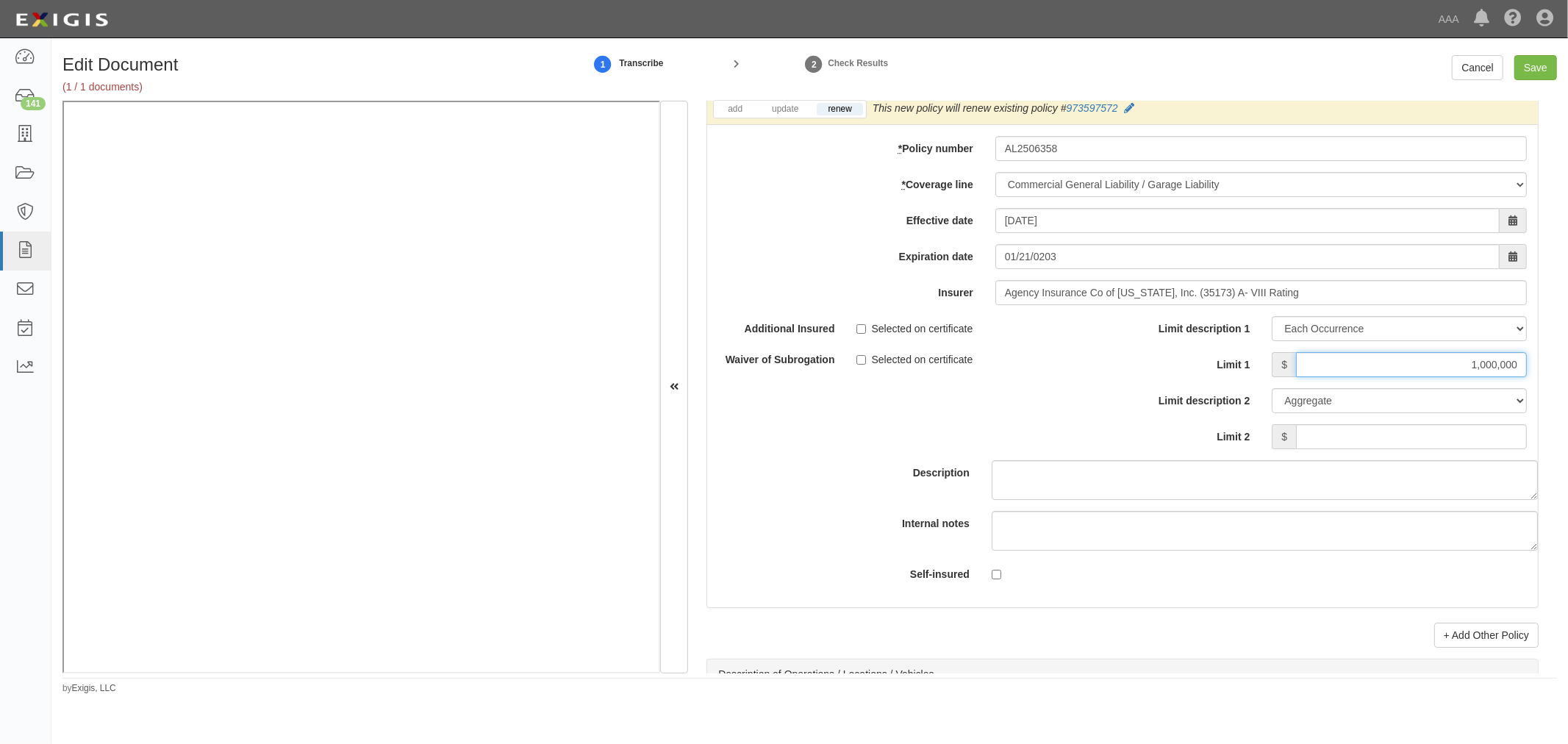
type input "1,000,000"
click at [1495, 429] on div "Limit description 1 Limit Each Occurrence Each Claim Aggregate Deductible Self-…" at bounding box center [1330, 382] width 393 height 134
drag, startPoint x: 1493, startPoint y: 447, endPoint x: 1491, endPoint y: 457, distance: 10.2
click at [1493, 447] on input "Limit 2" at bounding box center [1411, 436] width 231 height 25
drag, startPoint x: 1488, startPoint y: 441, endPoint x: 1567, endPoint y: 438, distance: 79.1
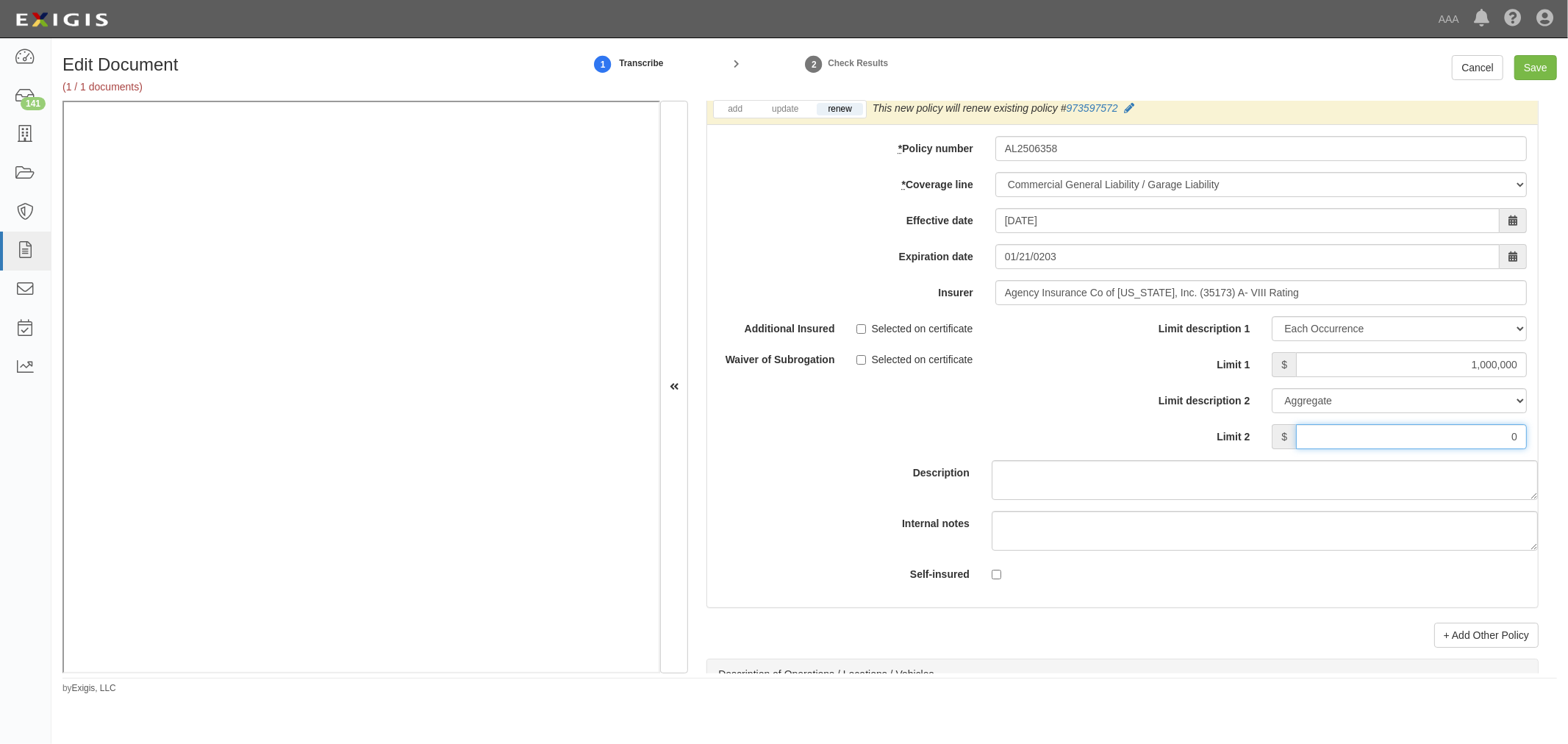
click at [1567, 438] on div "Edit Document (1 / 1 documents) 1 Transcribe 2 Check Results Cancel Save Docume…" at bounding box center [810, 375] width 1516 height 640
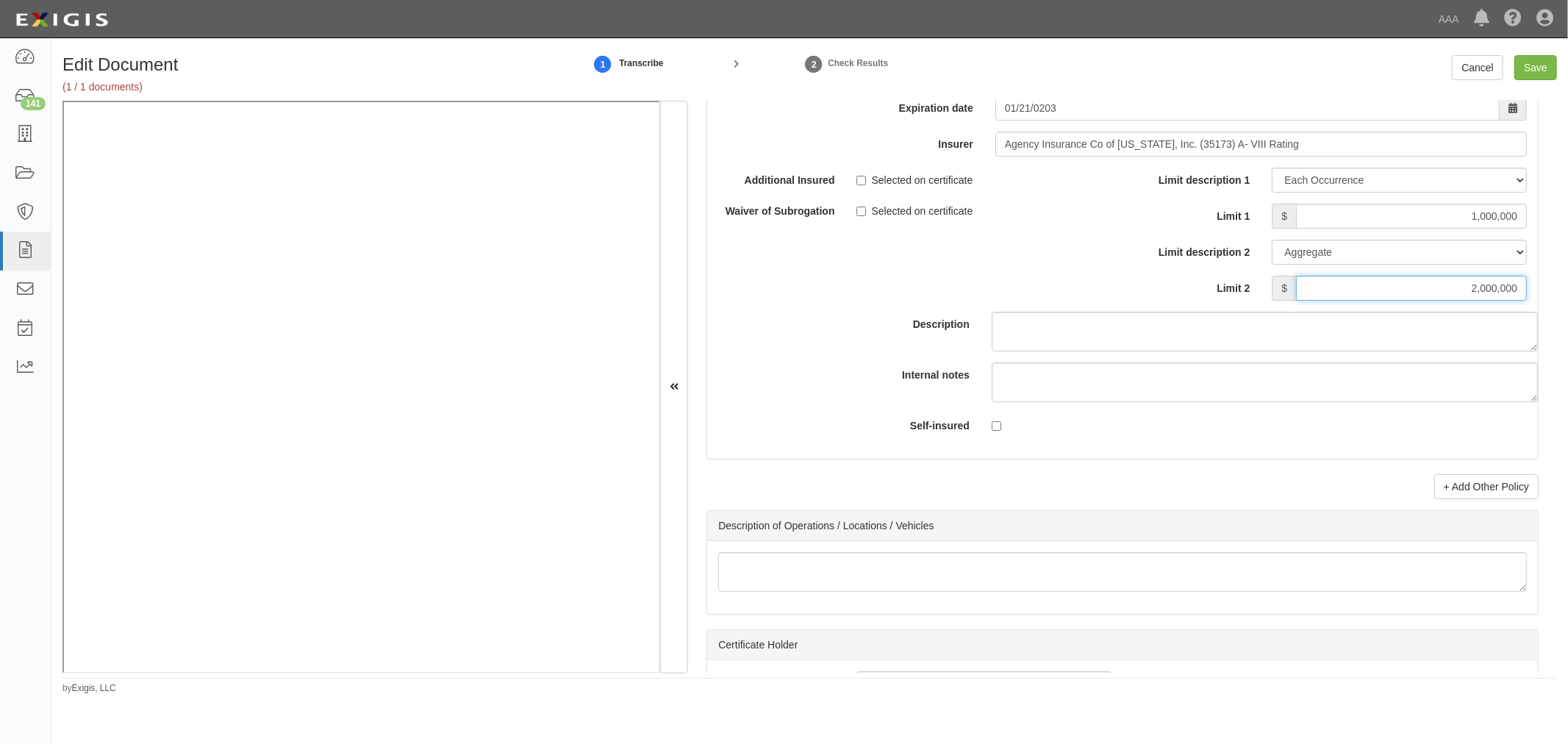
scroll to position [4494, 0]
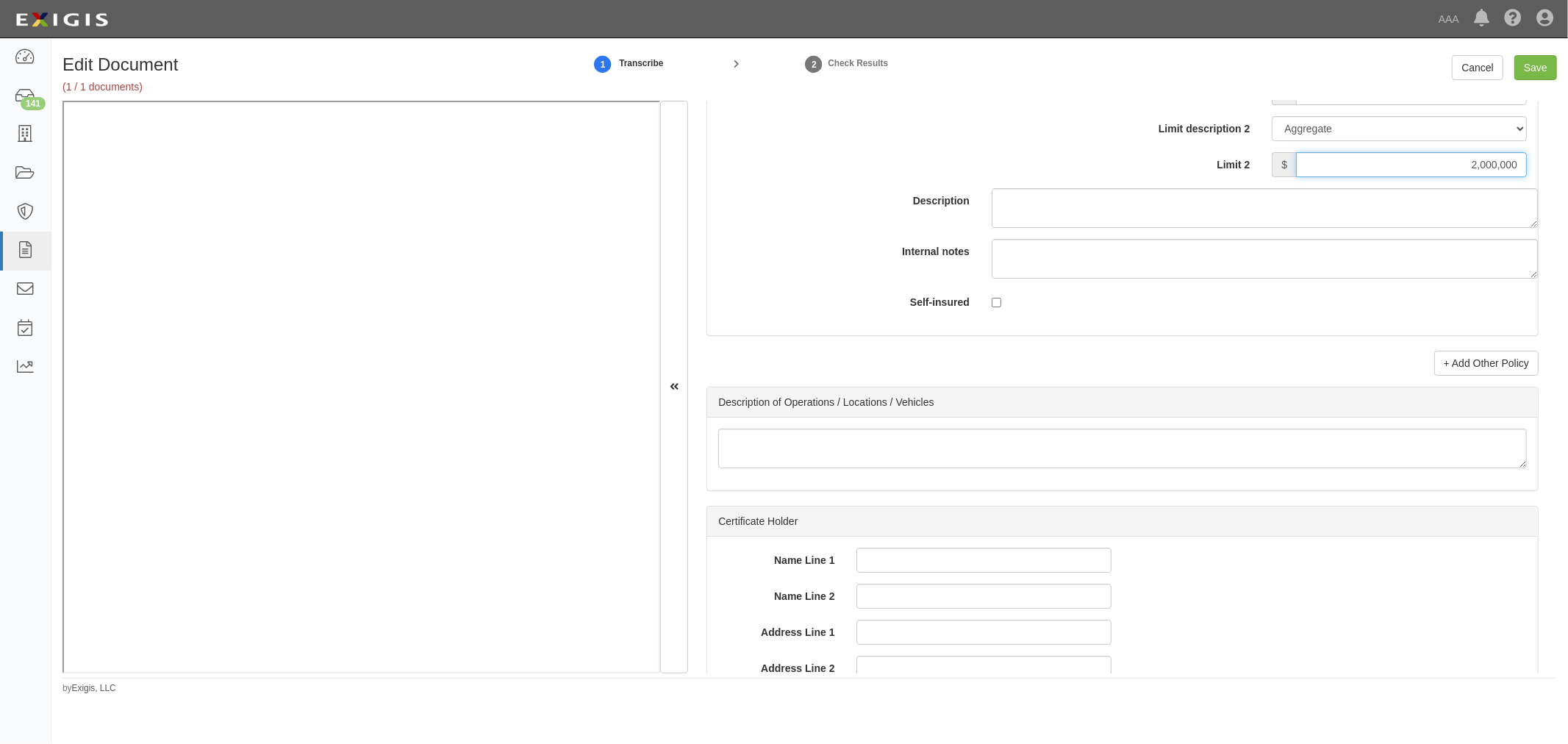
type input "2,000,000"
click at [1481, 376] on link "+ Add Other Policy" at bounding box center [1485, 363] width 104 height 25
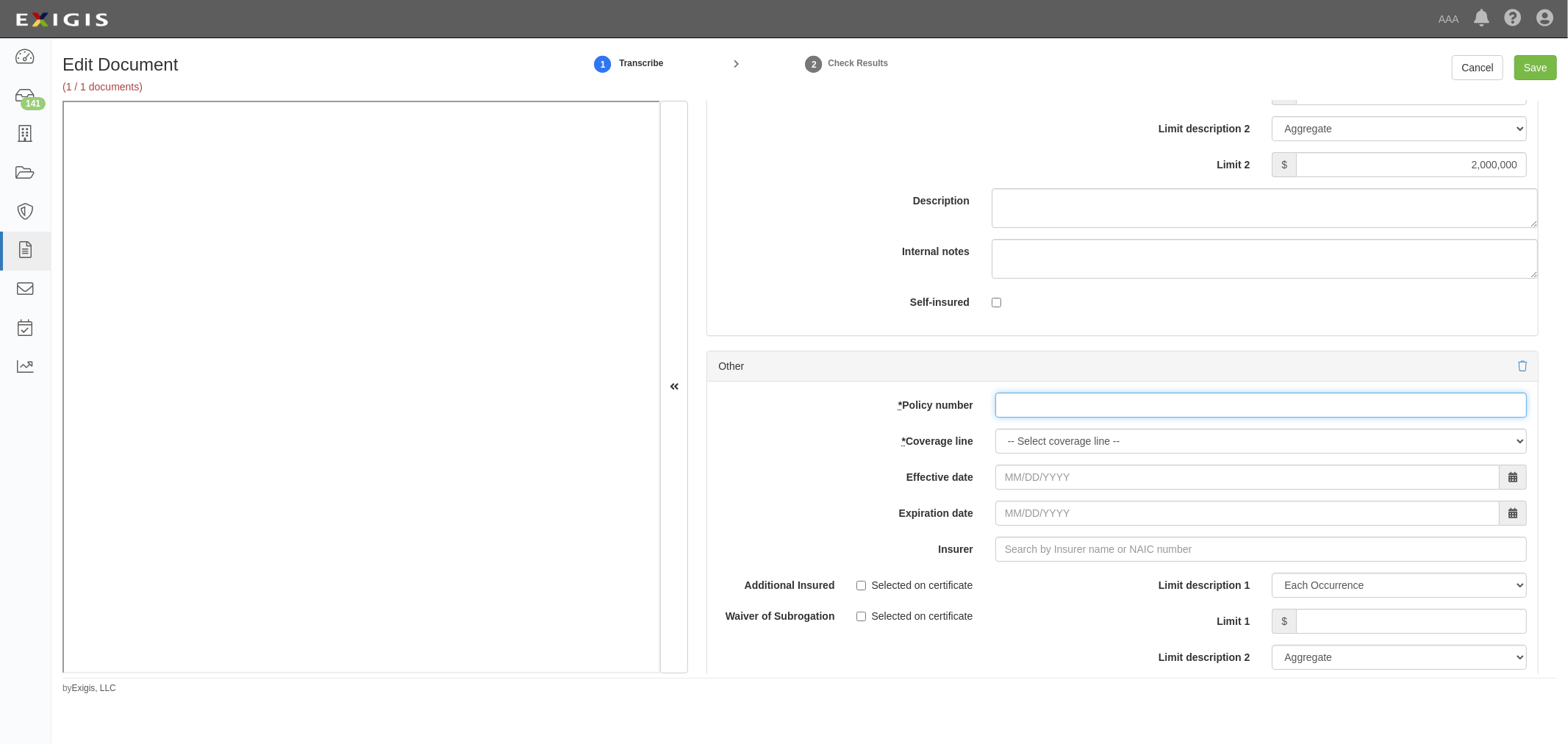
click at [1059, 418] on input "* Policy number" at bounding box center [1260, 405] width 531 height 25
paste input "CA 0054850"
type input "CA 0054850"
click at [1034, 446] on select "-- Select coverage line -- Asbestos Abatement Auto Physical Damage Boiler & Mac…" at bounding box center [1260, 441] width 531 height 25
select select "56"
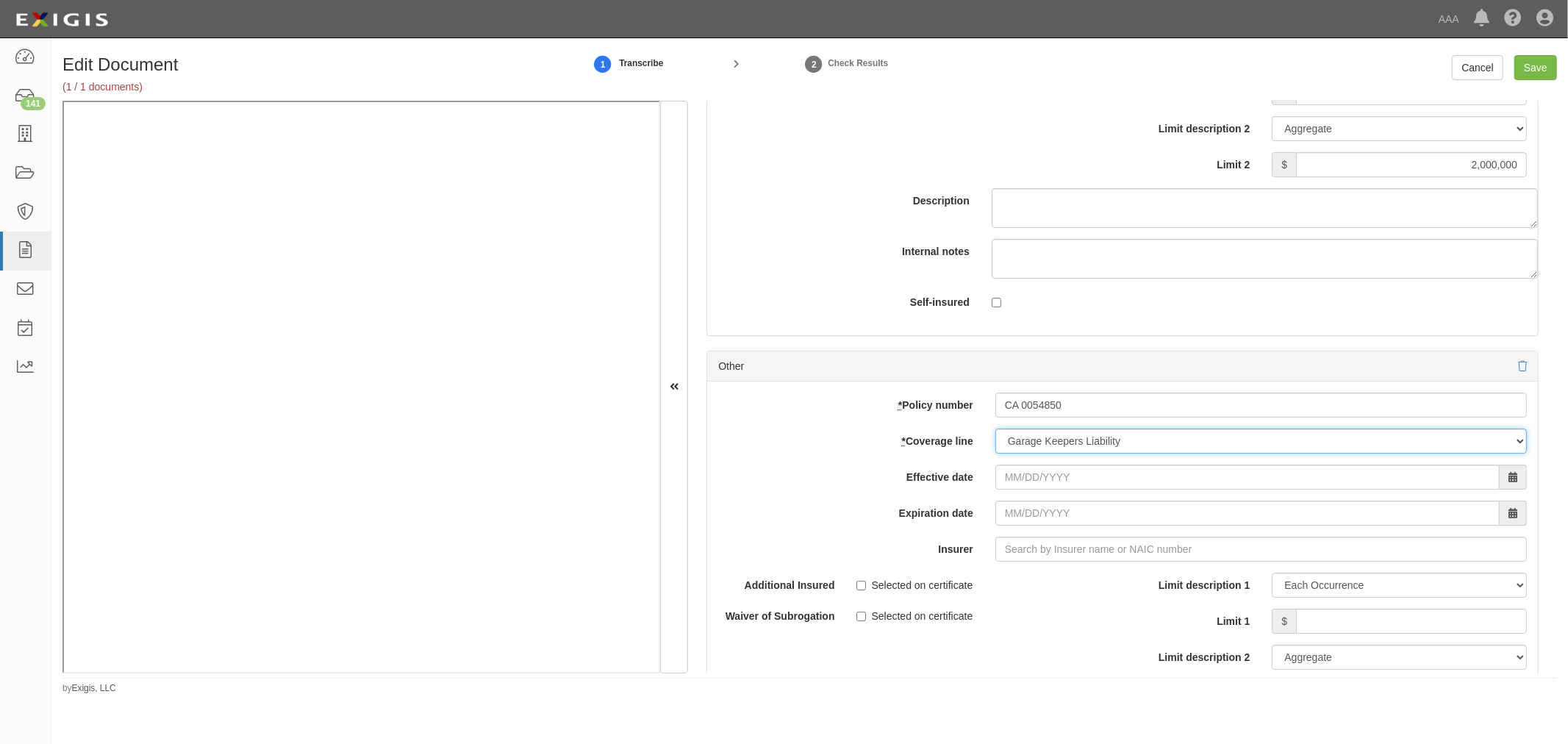
click at [995, 454] on select "-- Select coverage line -- Asbestos Abatement Auto Physical Damage Boiler & Mac…" at bounding box center [1260, 441] width 531 height 25
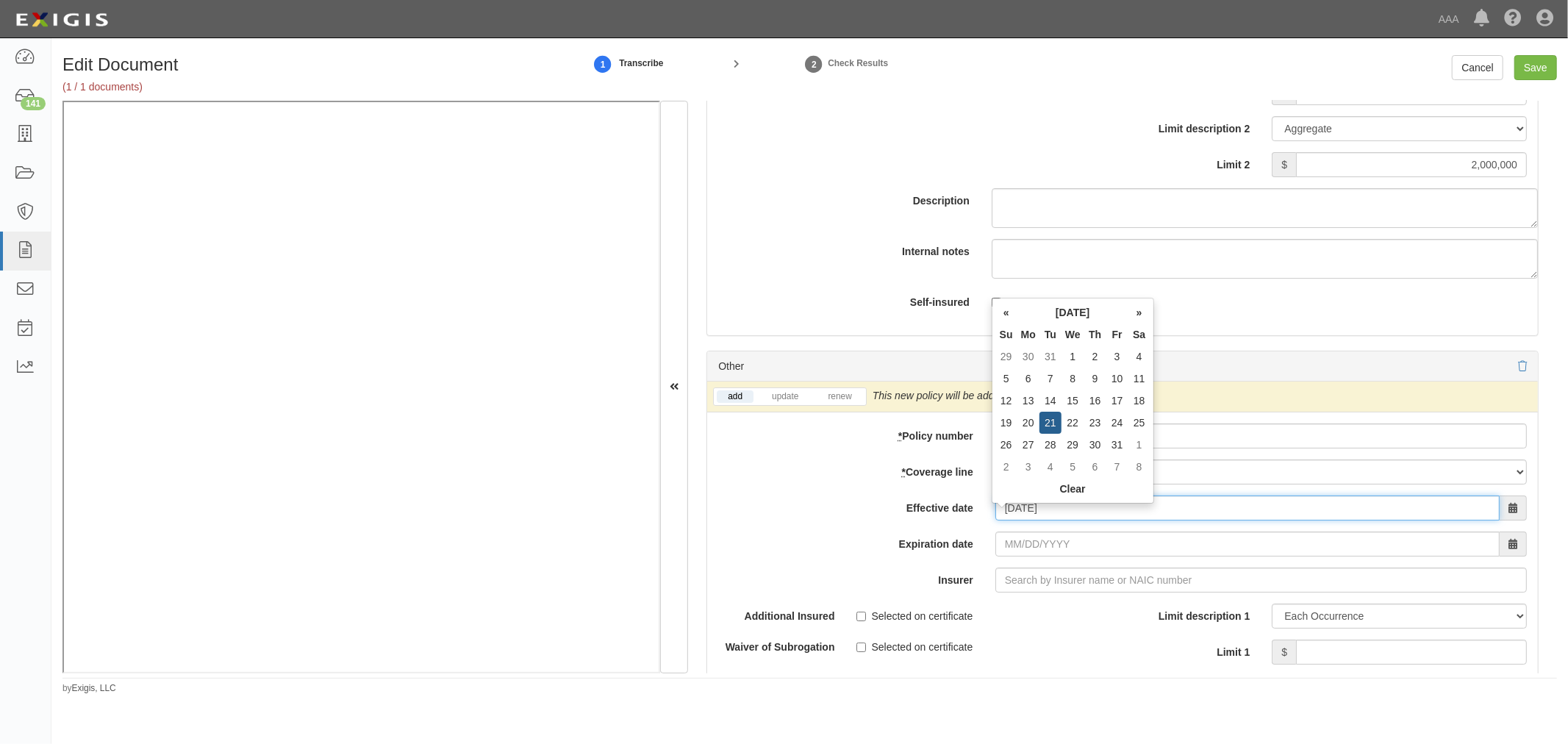
type input "[DATE]"
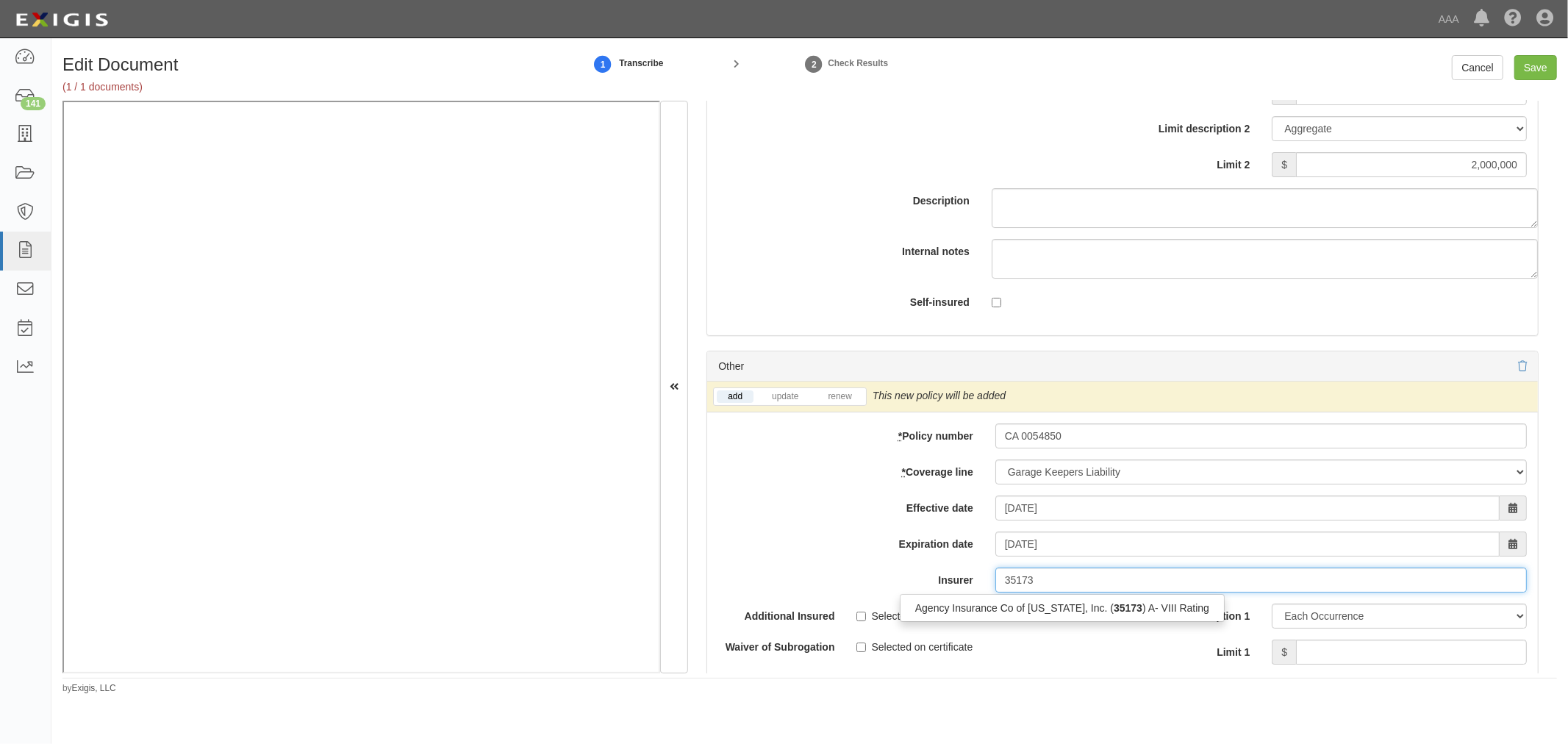
drag, startPoint x: 1024, startPoint y: 622, endPoint x: 1010, endPoint y: 620, distance: 14.1
click at [1024, 618] on div "Agency Insurance Co of [US_STATE], Inc. ( 35173 ) A- VIII Rating" at bounding box center [1061, 608] width 323 height 19
type input "Agency Insurance Co of [US_STATE], Inc. (35173) A- VIII Rating"
click at [833, 400] on link "renew" at bounding box center [839, 397] width 46 height 13
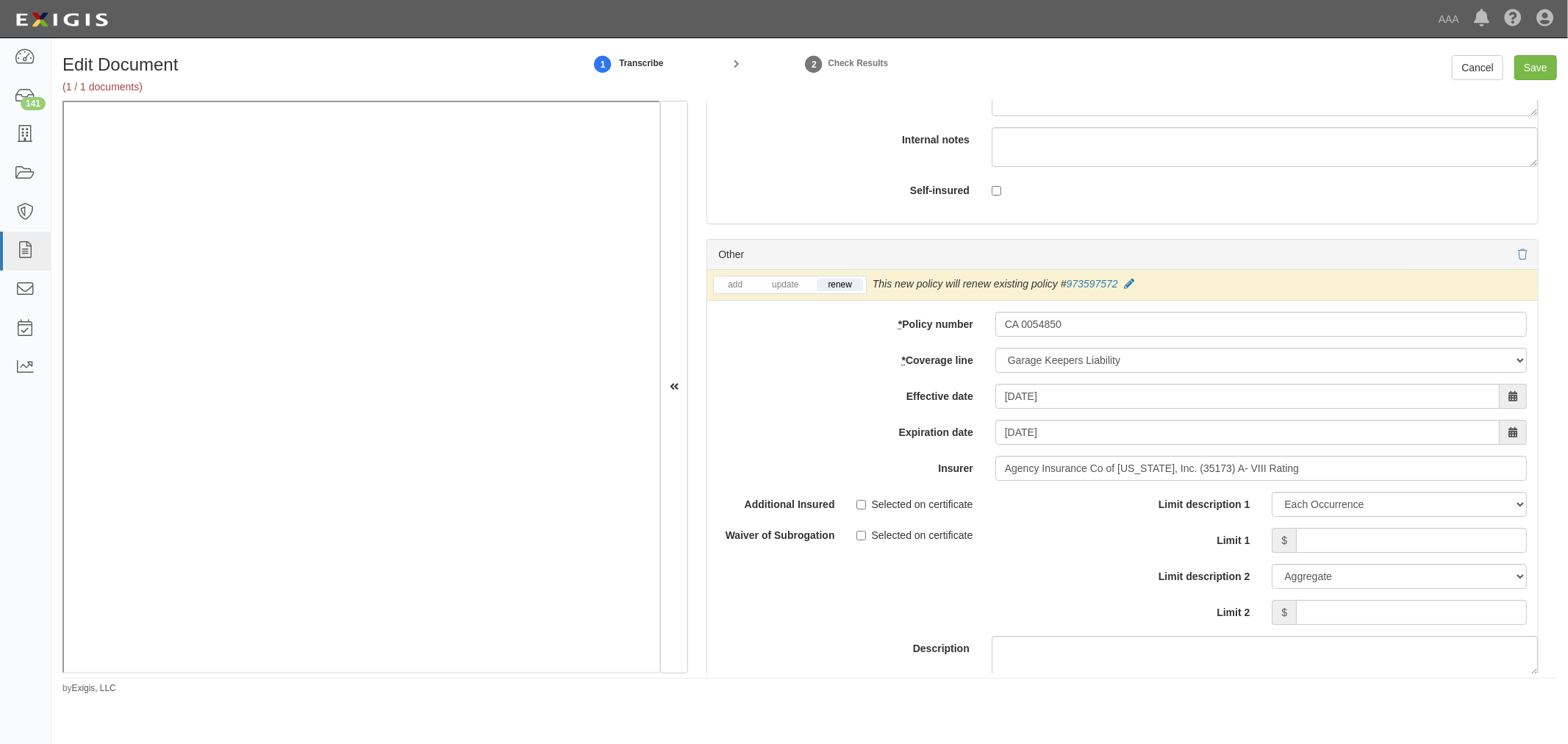
scroll to position [4767, 0]
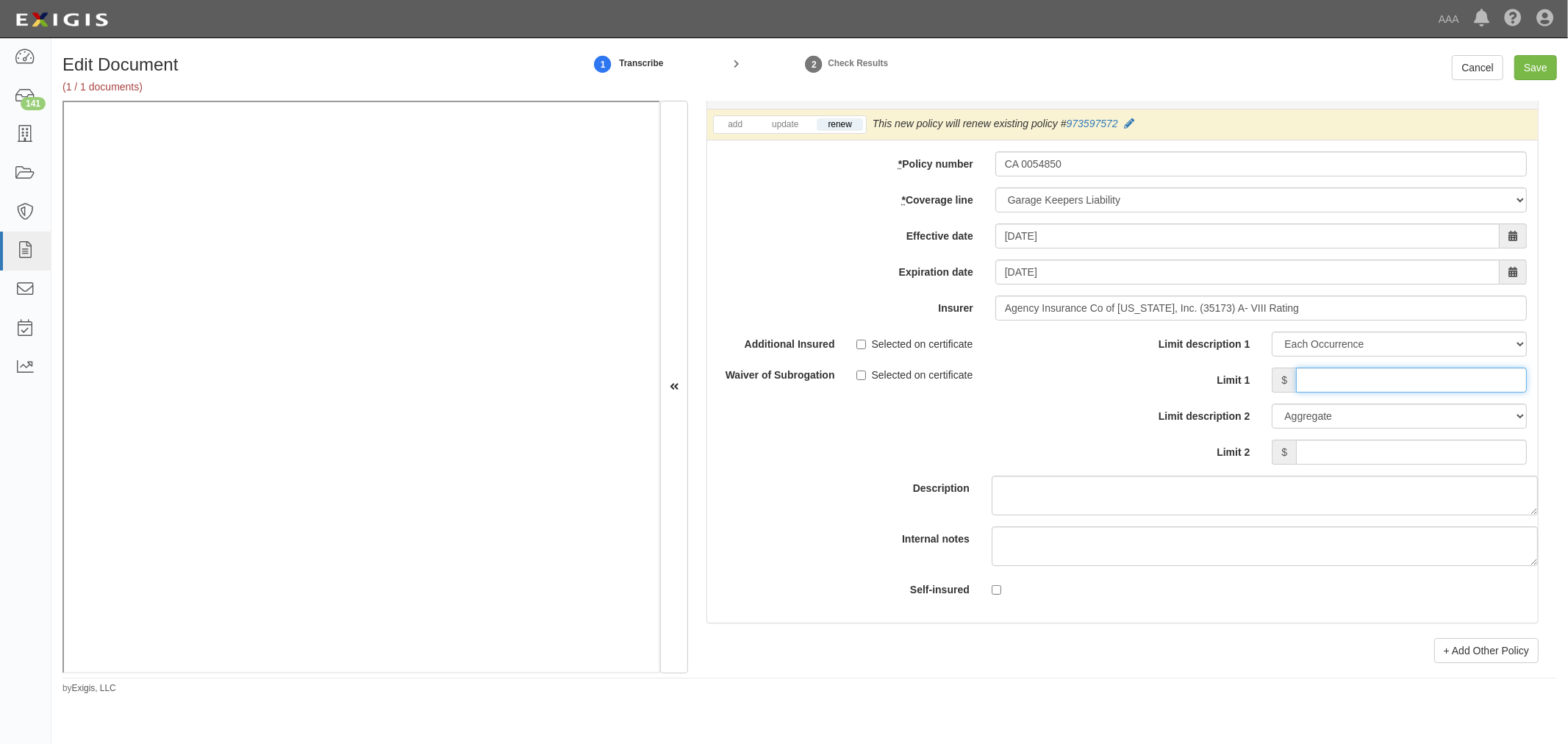
click at [1345, 392] on input "Limit 1" at bounding box center [1411, 379] width 231 height 25
type input "150,000"
click at [1343, 459] on input "Limit 2" at bounding box center [1411, 452] width 231 height 25
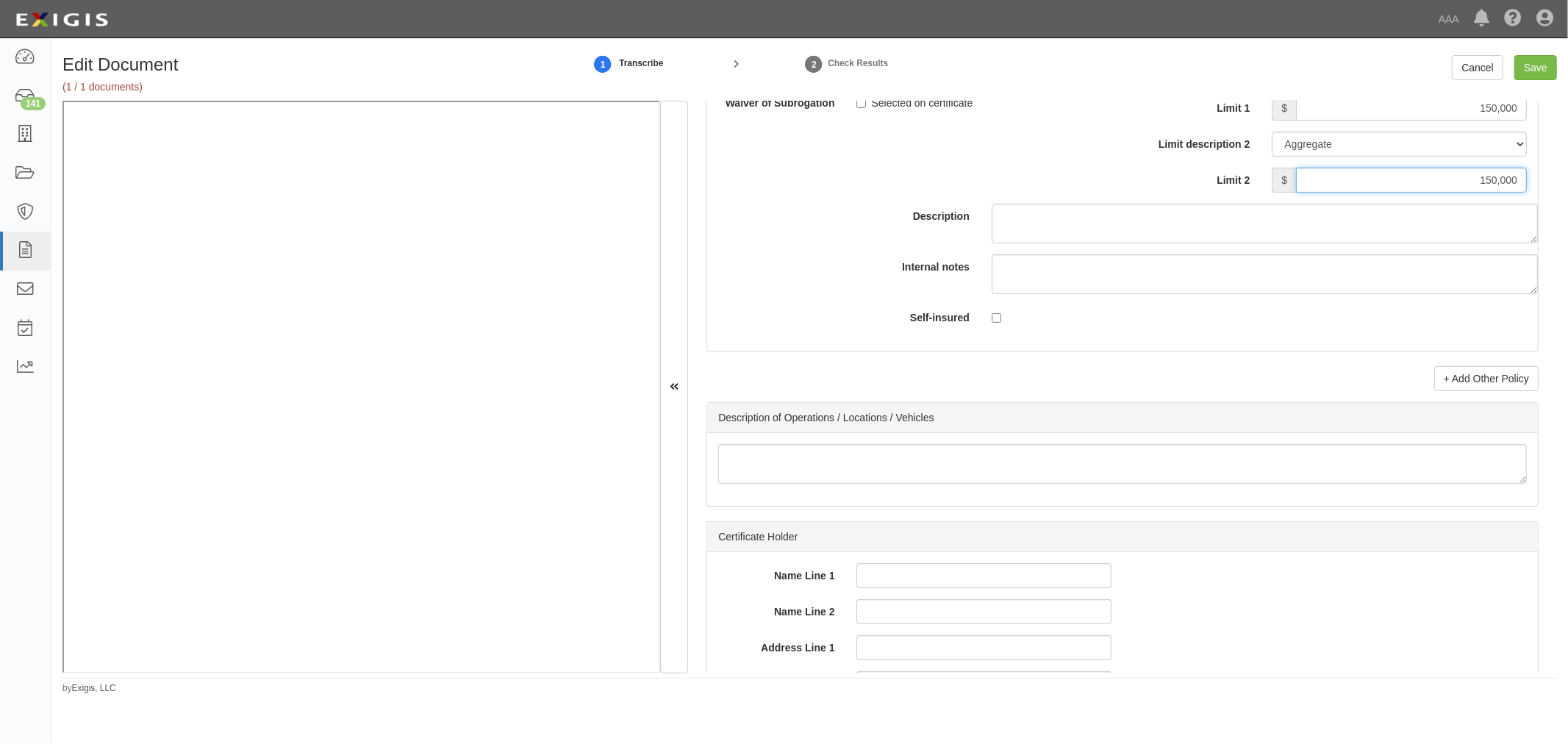
scroll to position [5039, 0]
type input "150,000"
click at [1458, 390] on link "+ Add Other Policy" at bounding box center [1485, 378] width 104 height 25
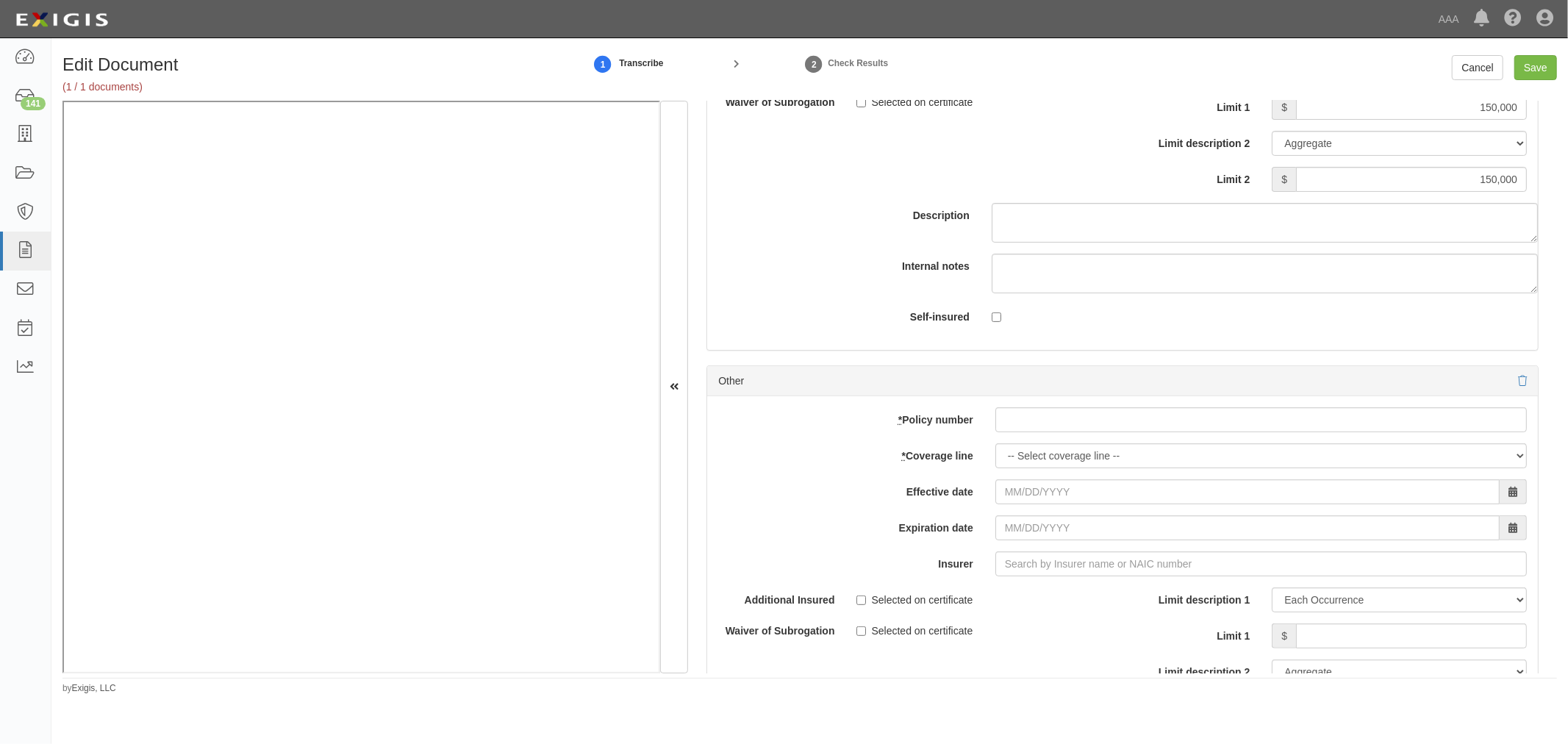
click at [1159, 444] on div "add update renew This new policy will be added This new policy will update exis…" at bounding box center [1122, 638] width 831 height 482
click at [1159, 443] on div "add update renew This new policy will be added This new policy will update exis…" at bounding box center [1122, 638] width 831 height 482
click at [1078, 416] on div "add update renew This new policy will be added This new policy will update exis…" at bounding box center [1122, 638] width 831 height 482
paste input "CA 0054850"
click at [1061, 429] on input "* Policy number" at bounding box center [1260, 419] width 531 height 25
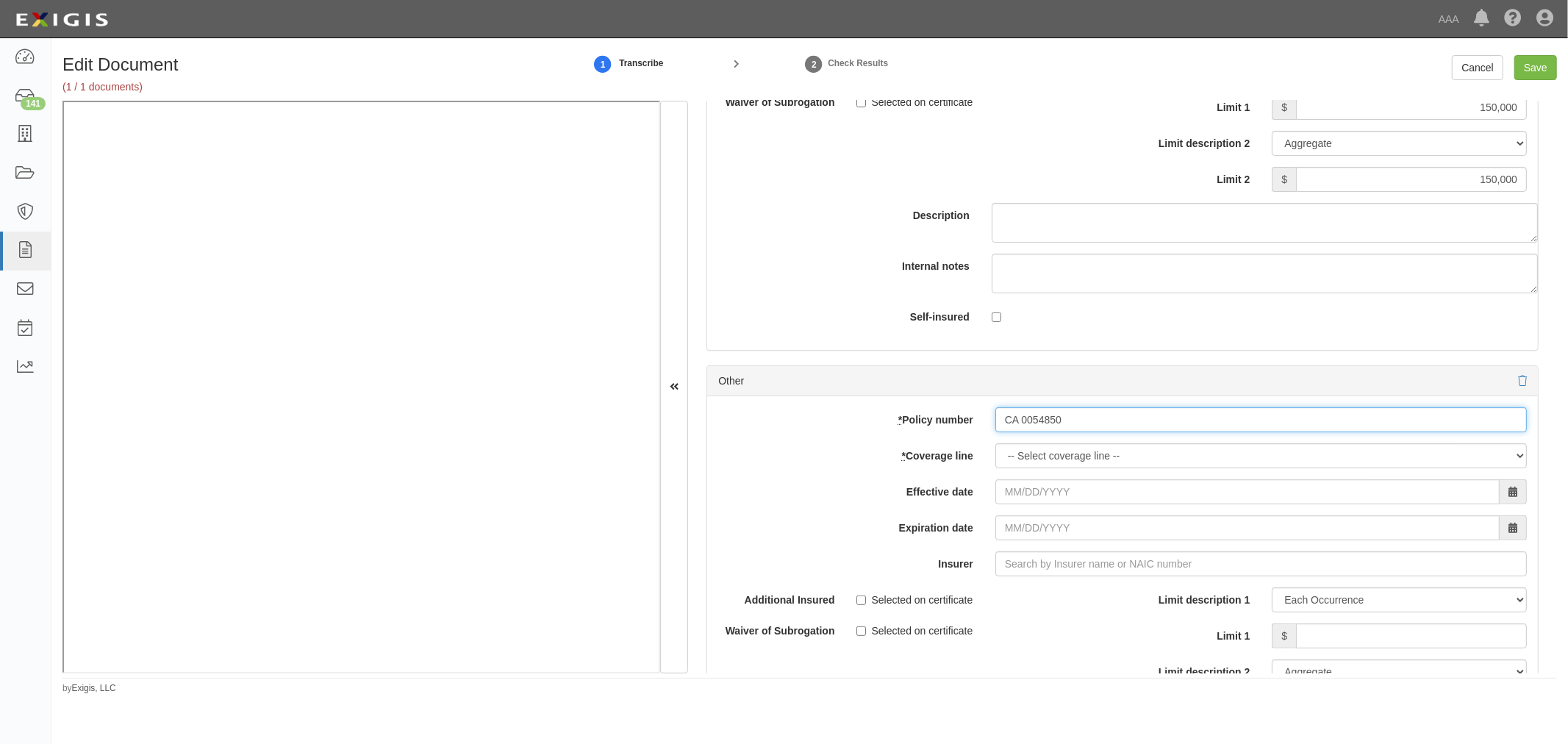
type input "CA 0054850"
click at [1030, 463] on select "-- Select coverage line -- Asbestos Abatement Auto Physical Damage Boiler & Mac…" at bounding box center [1260, 456] width 531 height 25
select select "71"
click at [995, 469] on select "-- Select coverage line -- Asbestos Abatement Auto Physical Damage Boiler & Mac…" at bounding box center [1260, 456] width 531 height 25
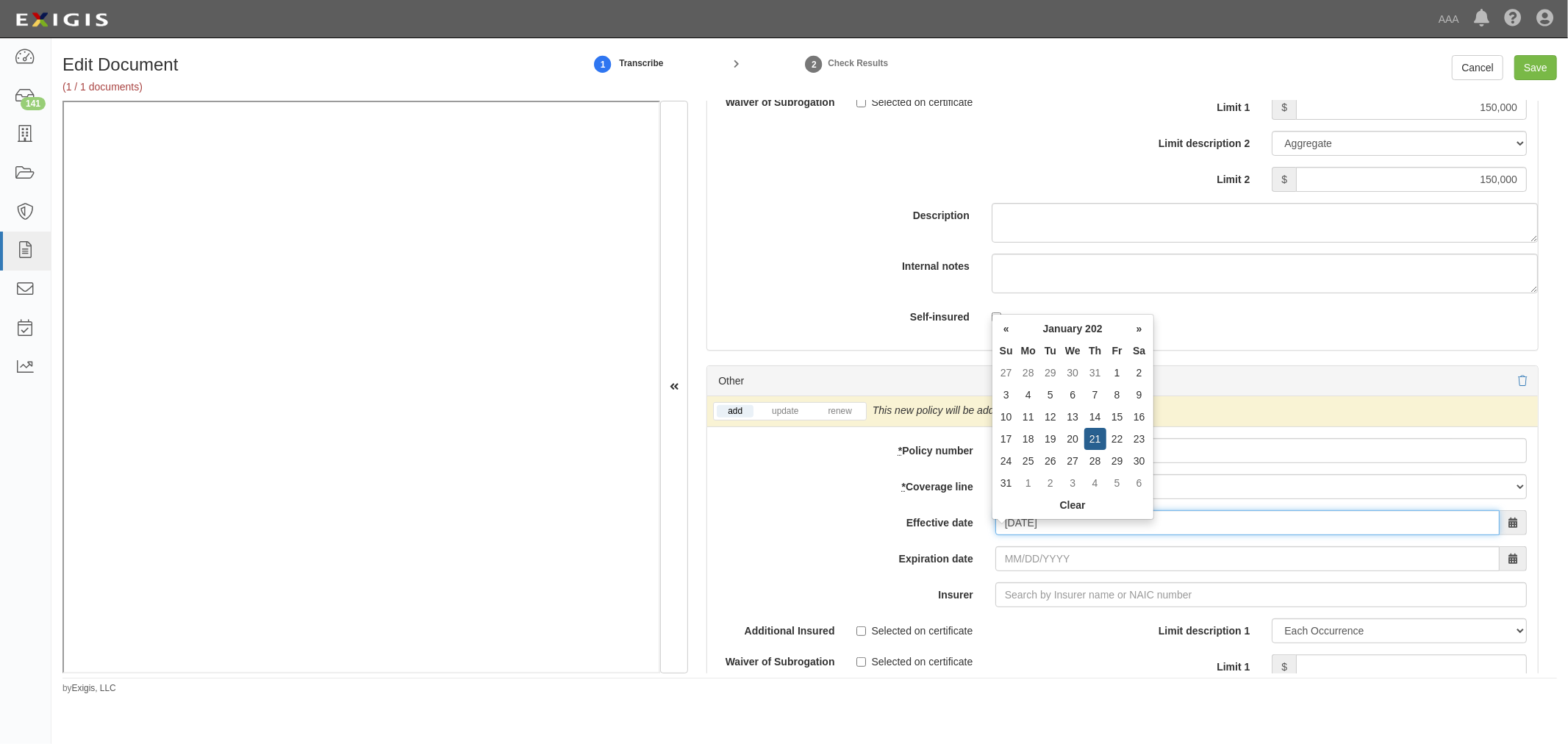
type input "[DATE]"
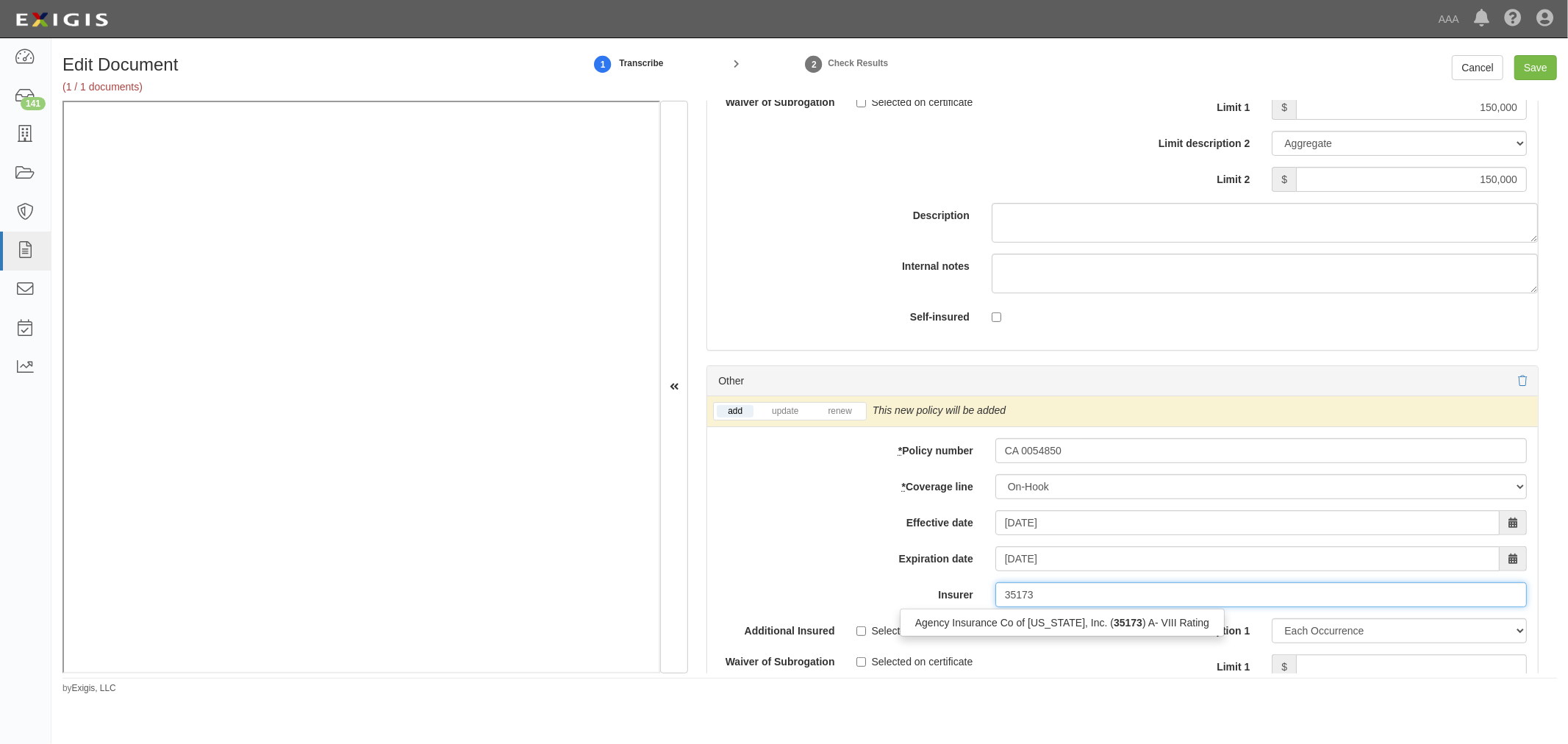
click at [1073, 631] on div "Agency Insurance Co of [US_STATE], Inc. ( 35173 ) A- VIII Rating" at bounding box center [1061, 622] width 323 height 19
type input "Agency Insurance Co of [US_STATE], Inc. (35173) A- VIII Rating"
click at [834, 418] on link "renew" at bounding box center [839, 412] width 46 height 13
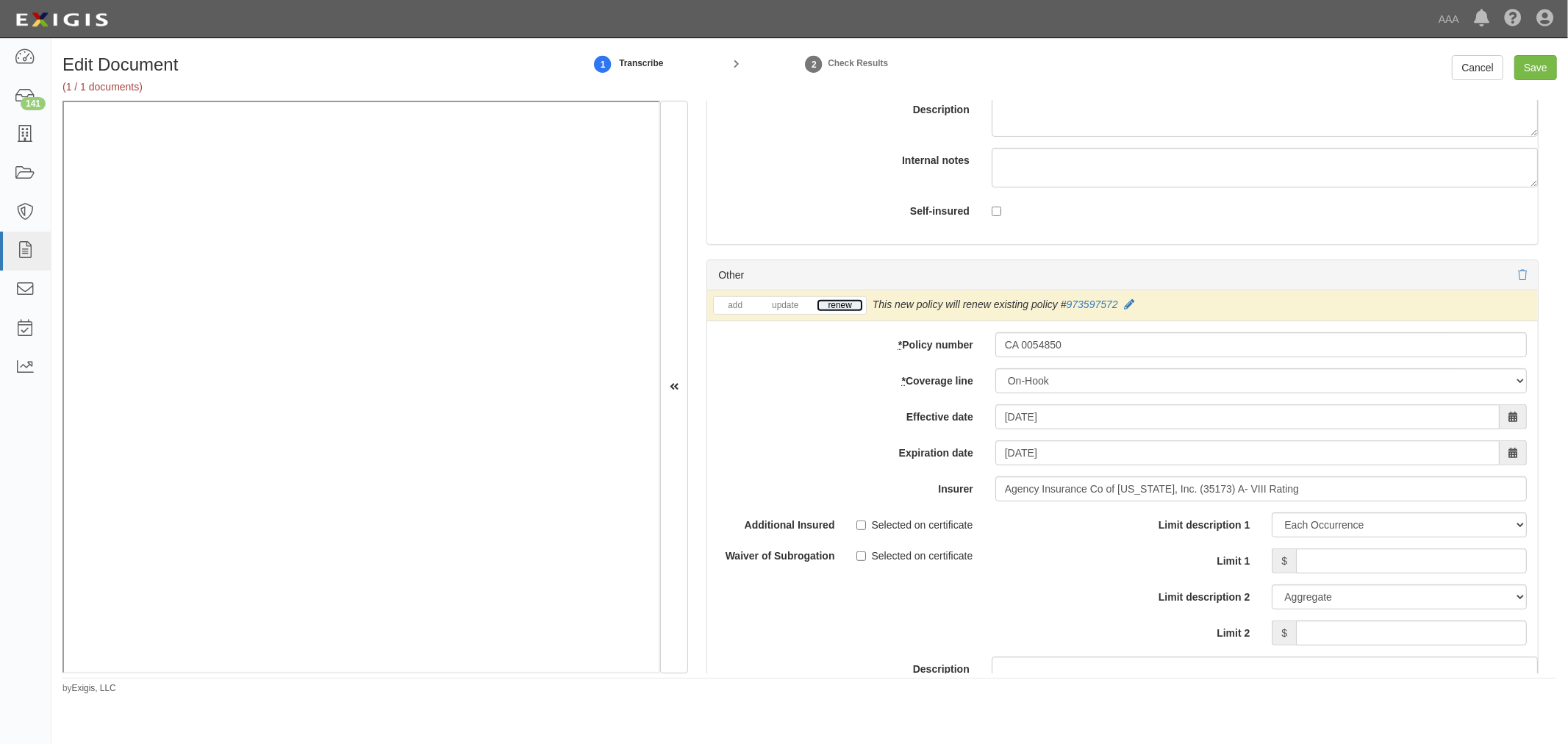
scroll to position [5311, 0]
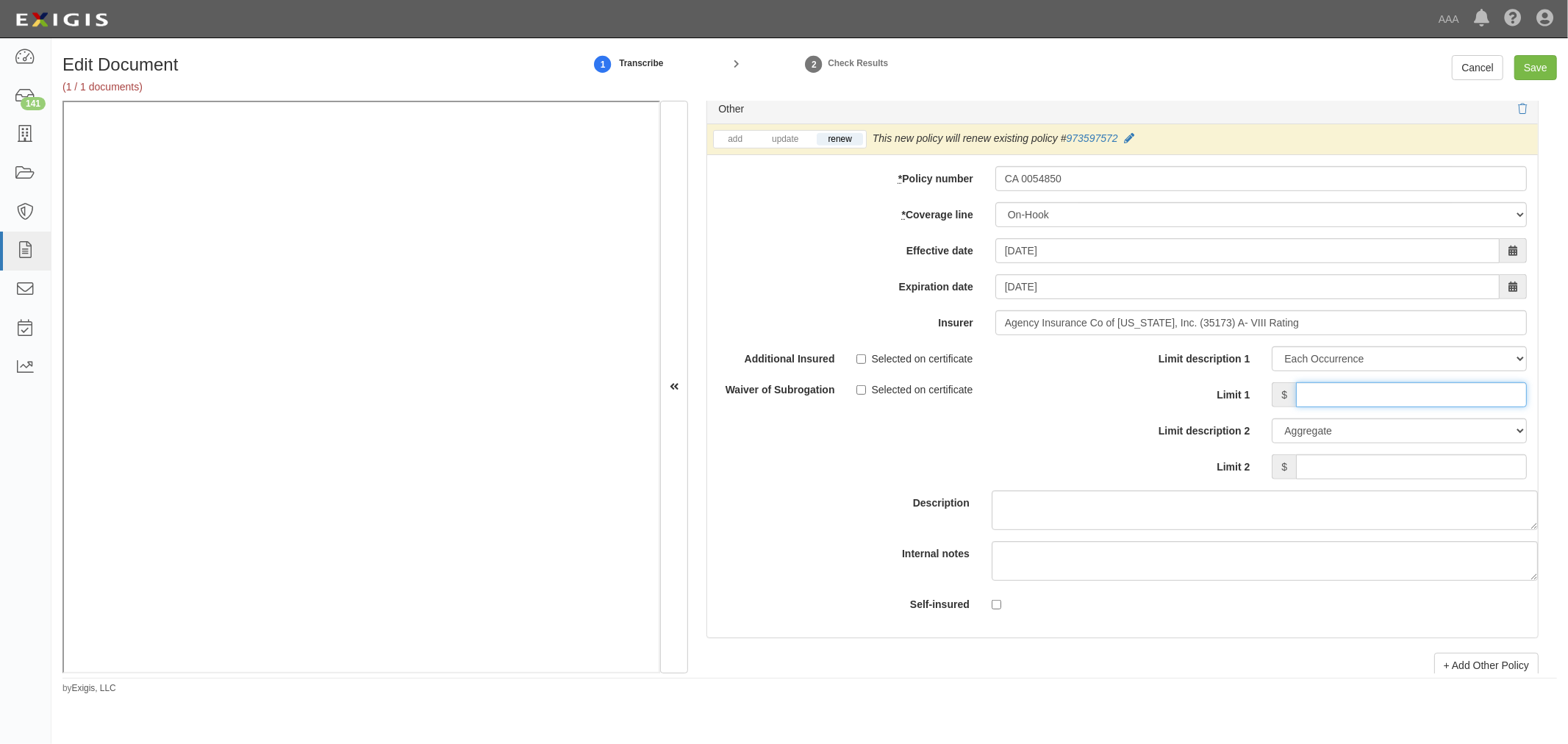
click at [1360, 400] on input "Limit 1" at bounding box center [1411, 394] width 231 height 25
type input "150,000"
click at [1357, 480] on input "Limit 2" at bounding box center [1411, 467] width 231 height 25
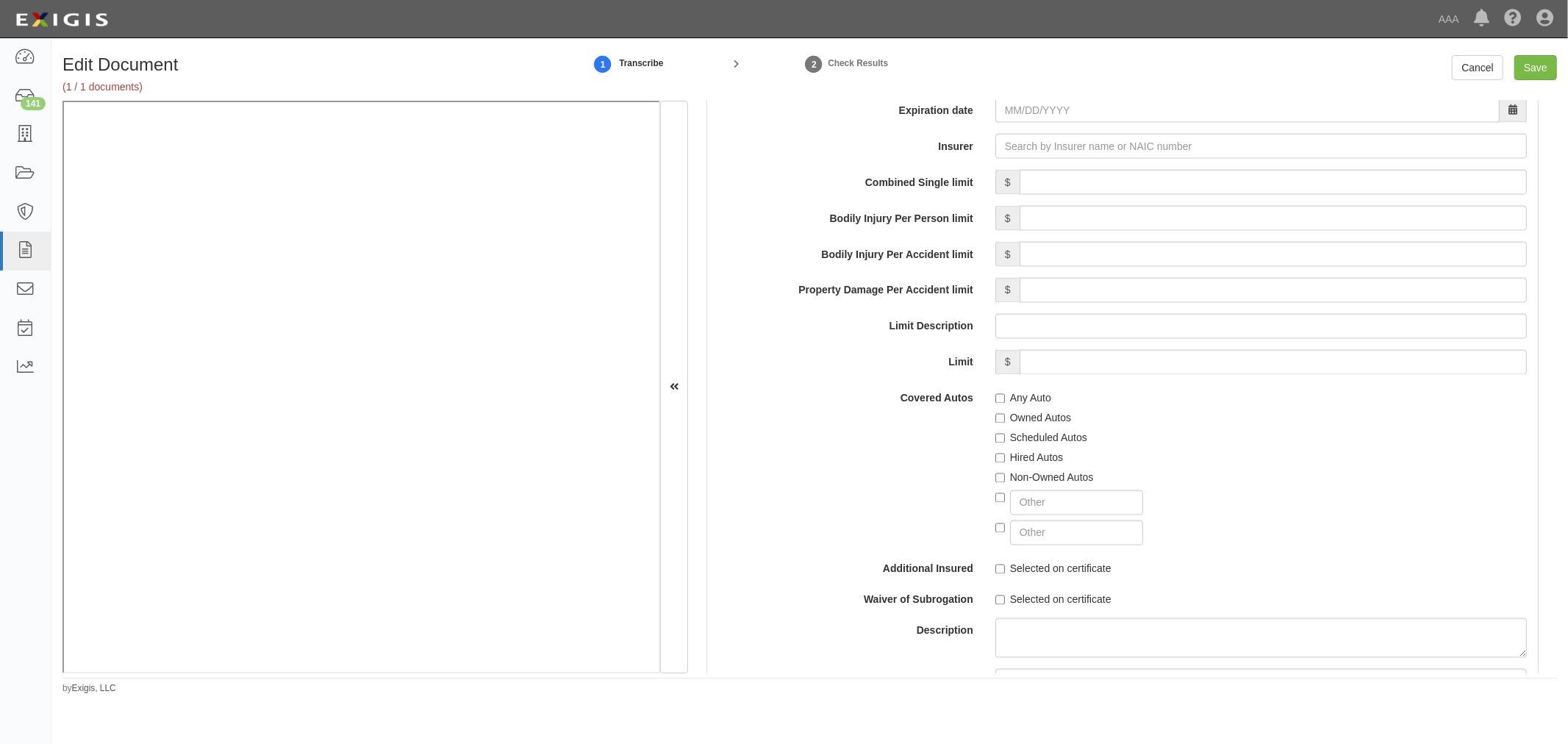
scroll to position [1906, 0]
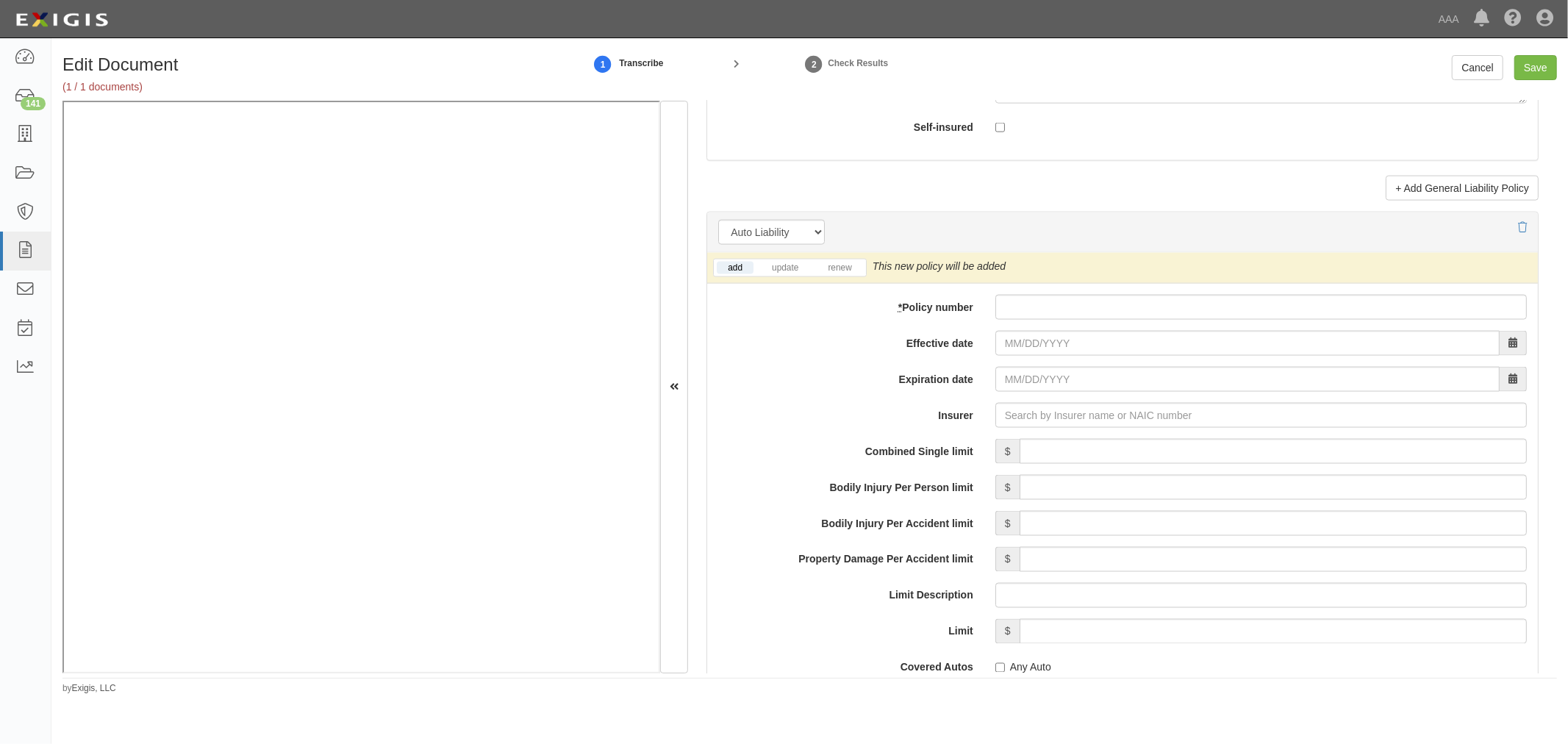
type input "150,000"
click at [1141, 313] on input "* Policy number" at bounding box center [1260, 307] width 531 height 25
paste input "CA 0054850"
type input "CA 0054850"
click at [1062, 356] on input "Effective date" at bounding box center [1247, 343] width 504 height 25
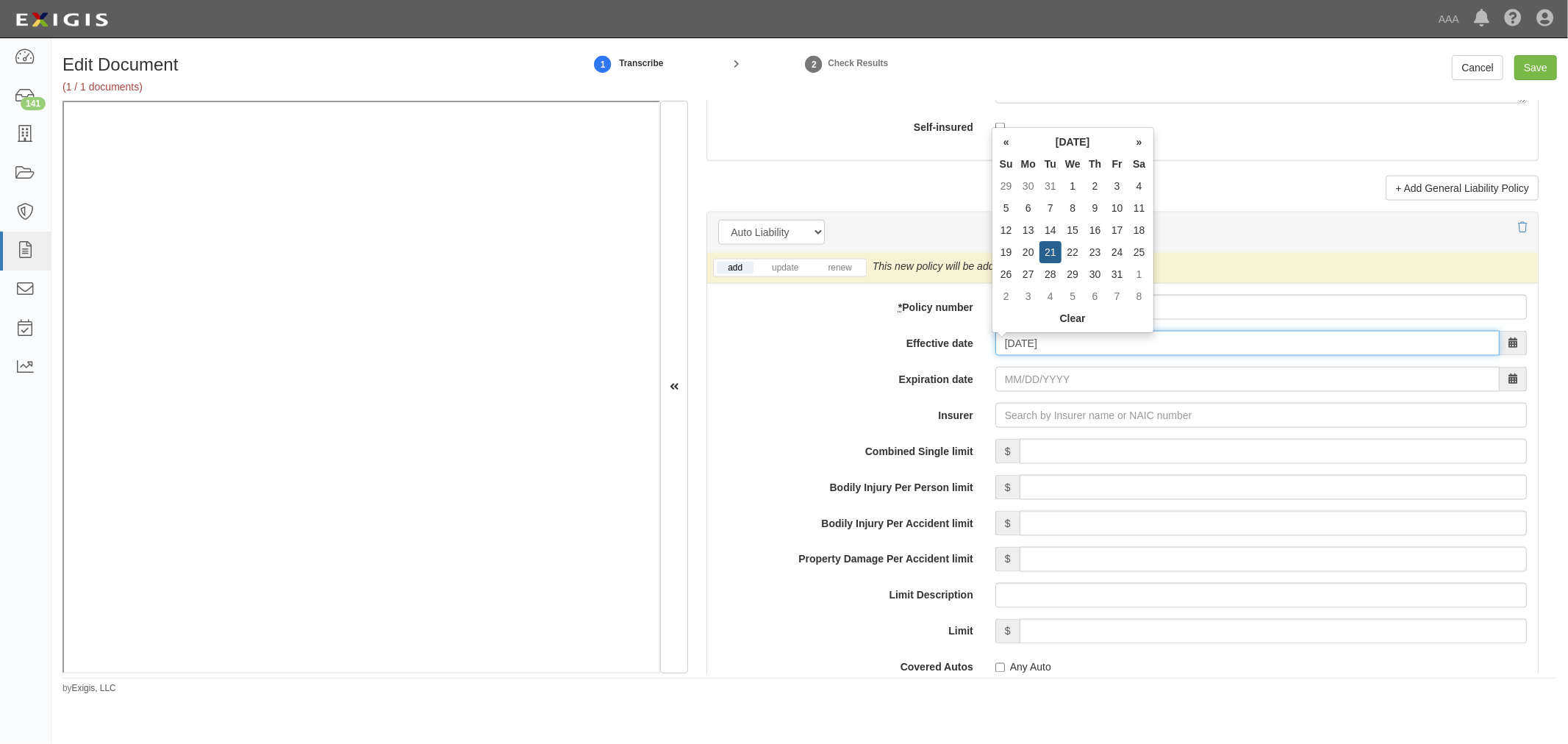
type input "[DATE]"
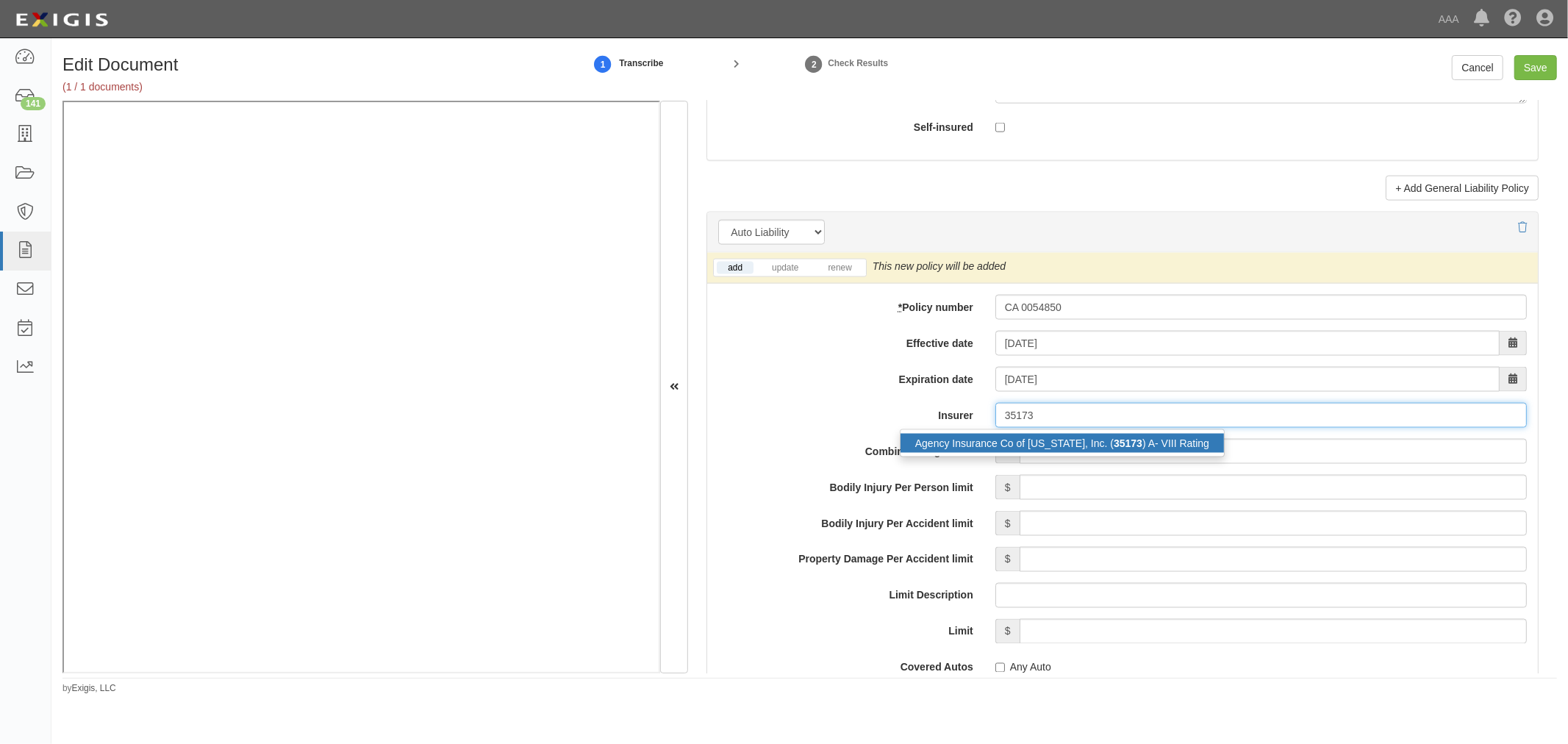
click at [1052, 453] on div "Agency Insurance Co of [US_STATE], Inc. ( 35173 ) A- VIII Rating" at bounding box center [1061, 443] width 323 height 19
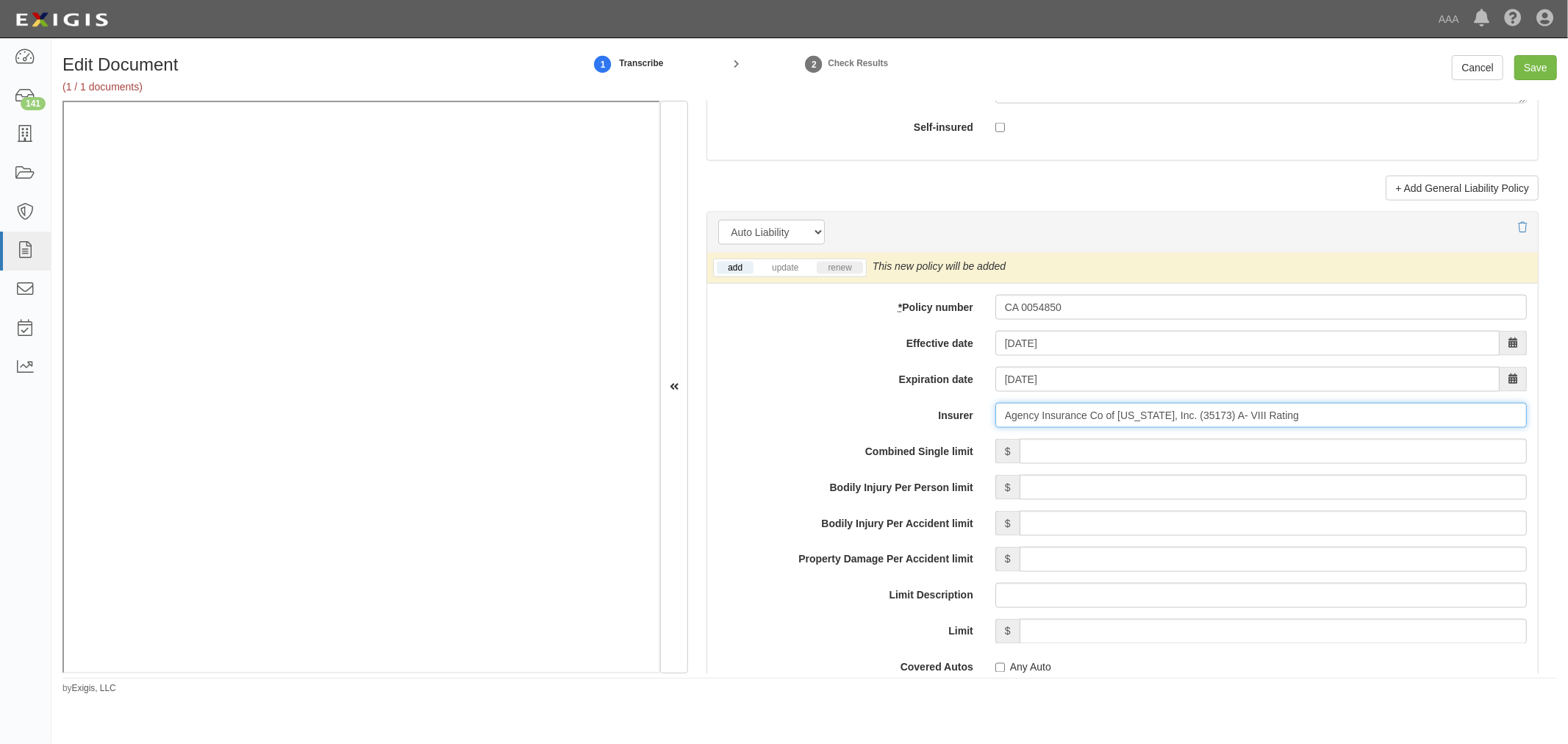
type input "Agency Insurance Co of [US_STATE], Inc. (35173) A- VIII Rating"
click at [836, 276] on li "renew" at bounding box center [839, 268] width 52 height 17
click at [836, 274] on link "renew" at bounding box center [839, 268] width 46 height 13
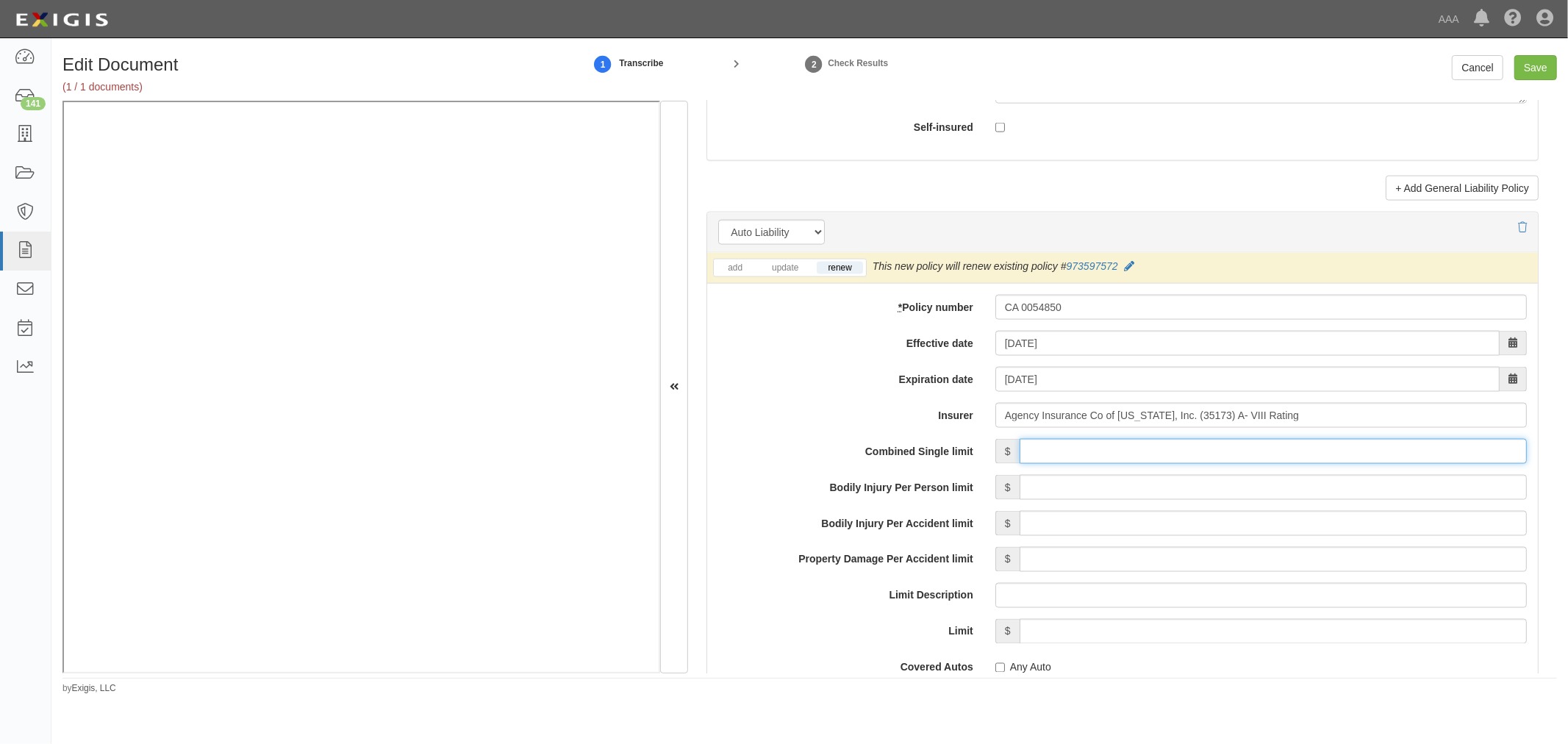
click at [1320, 464] on input "Combined Single limit" at bounding box center [1273, 451] width 507 height 25
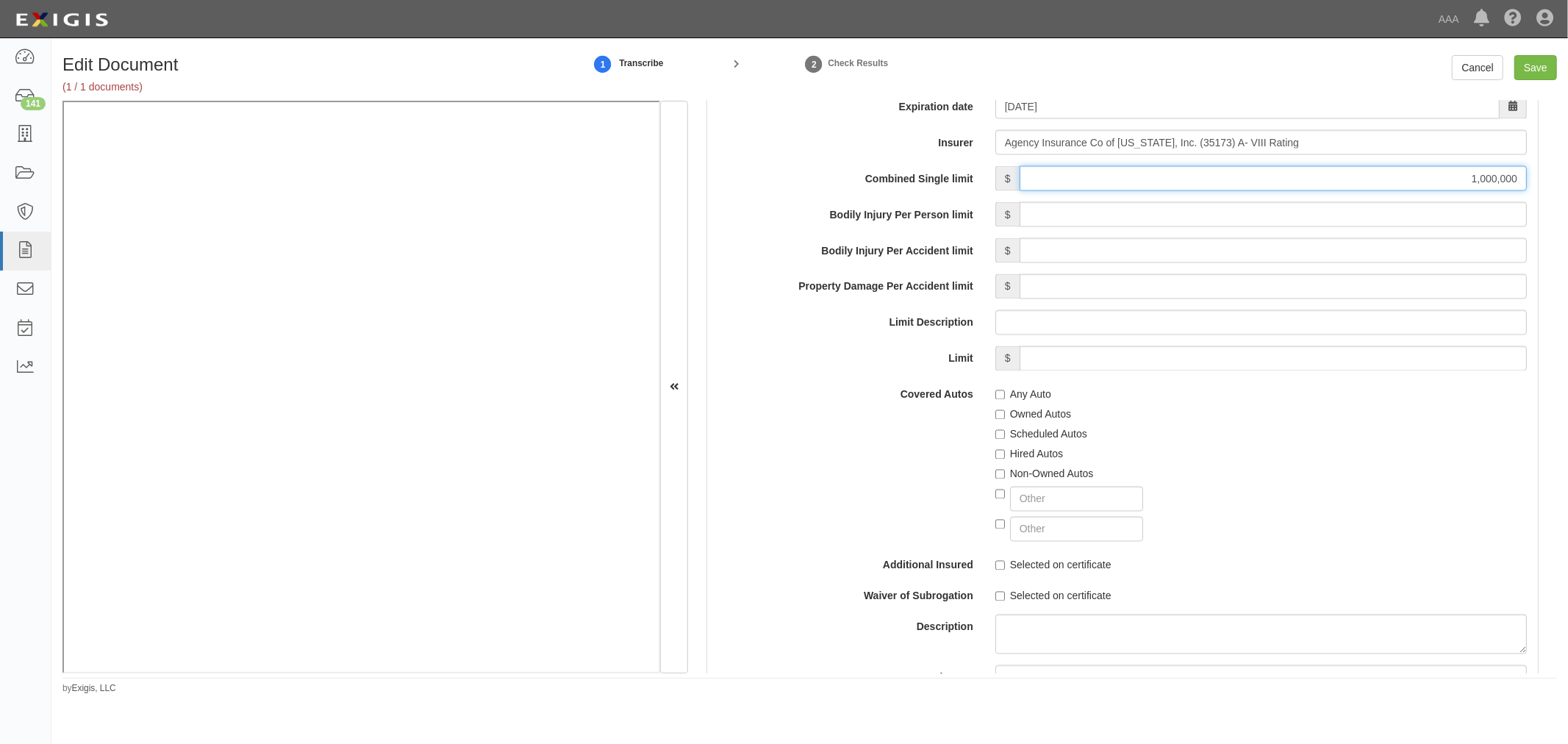
type input "1,000,000"
click at [995, 402] on label "Any Auto" at bounding box center [1022, 395] width 56 height 15
click at [995, 401] on input "Any Auto" at bounding box center [999, 395] width 9 height 9
checkbox input "true"
click at [1061, 435] on label "Scheduled Autos" at bounding box center [1041, 435] width 92 height 15
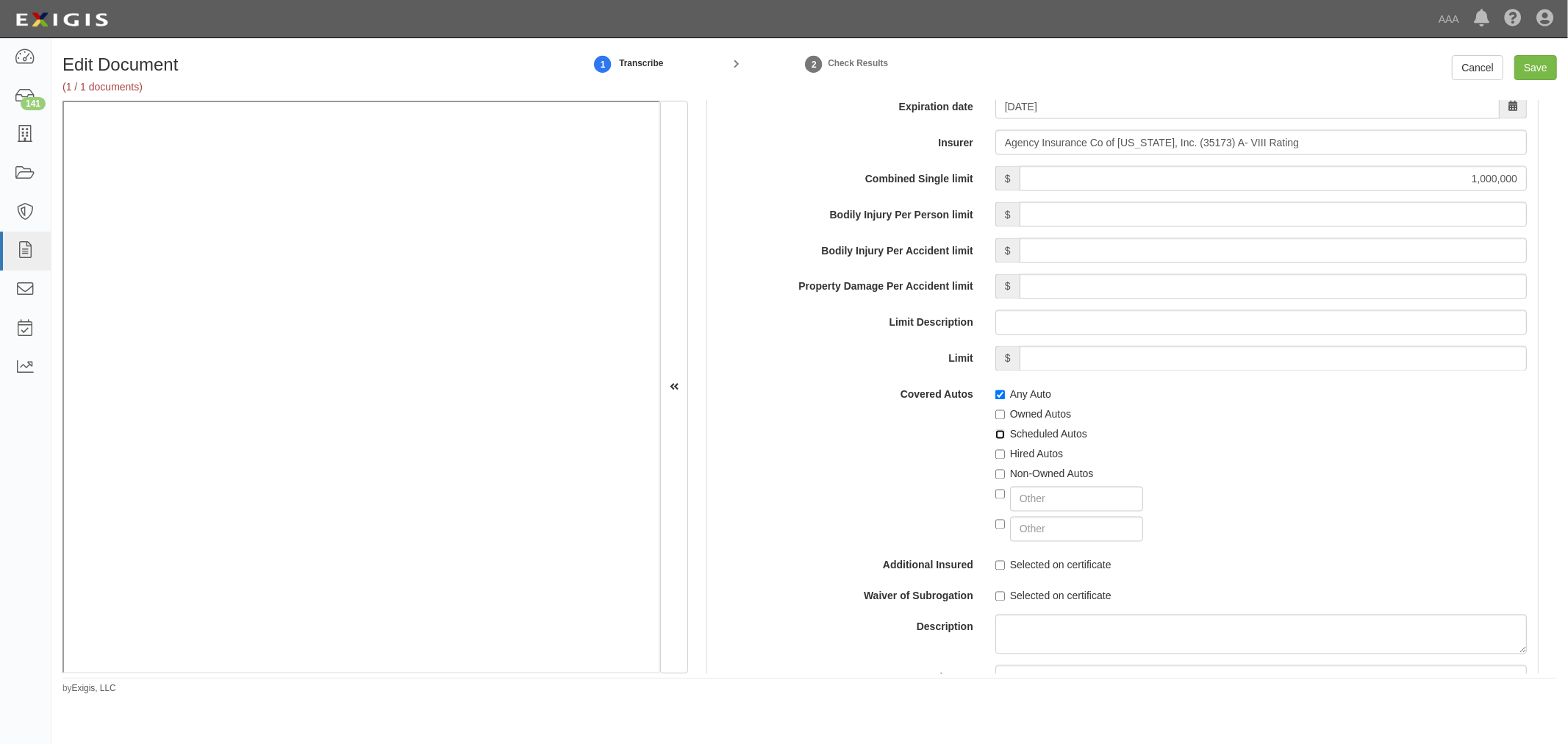
click at [1005, 435] on input "Scheduled Autos" at bounding box center [999, 435] width 9 height 9
checkbox input "true"
click at [1534, 50] on div "Edit Document (1 / 1 documents) 1 Transcribe 2 Check Results Cancel Save Docume…" at bounding box center [810, 369] width 1516 height 651
click at [1542, 67] on input "Save" at bounding box center [1535, 67] width 42 height 25
type input "1000000"
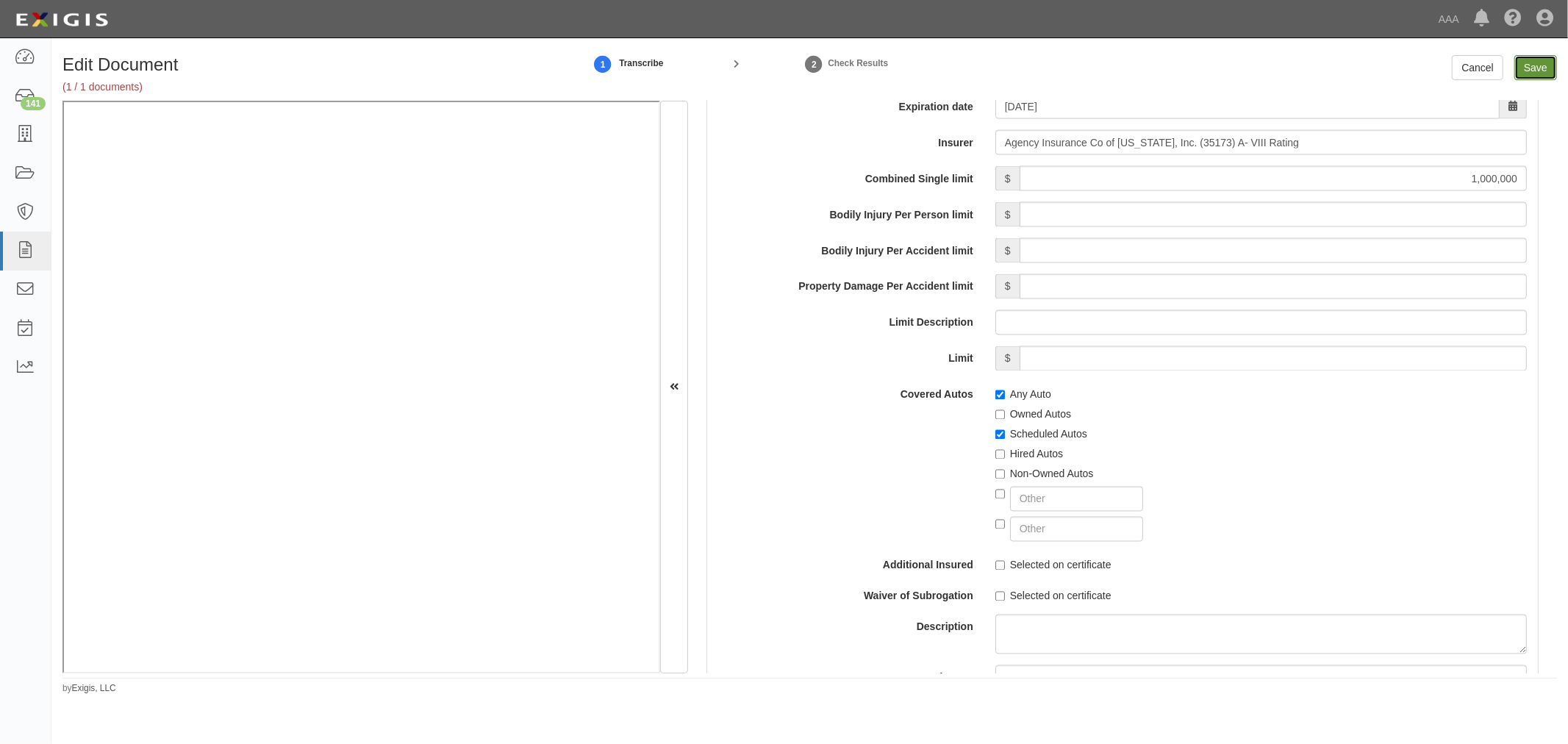
type input "1000000"
type input "2000000"
type input "150000"
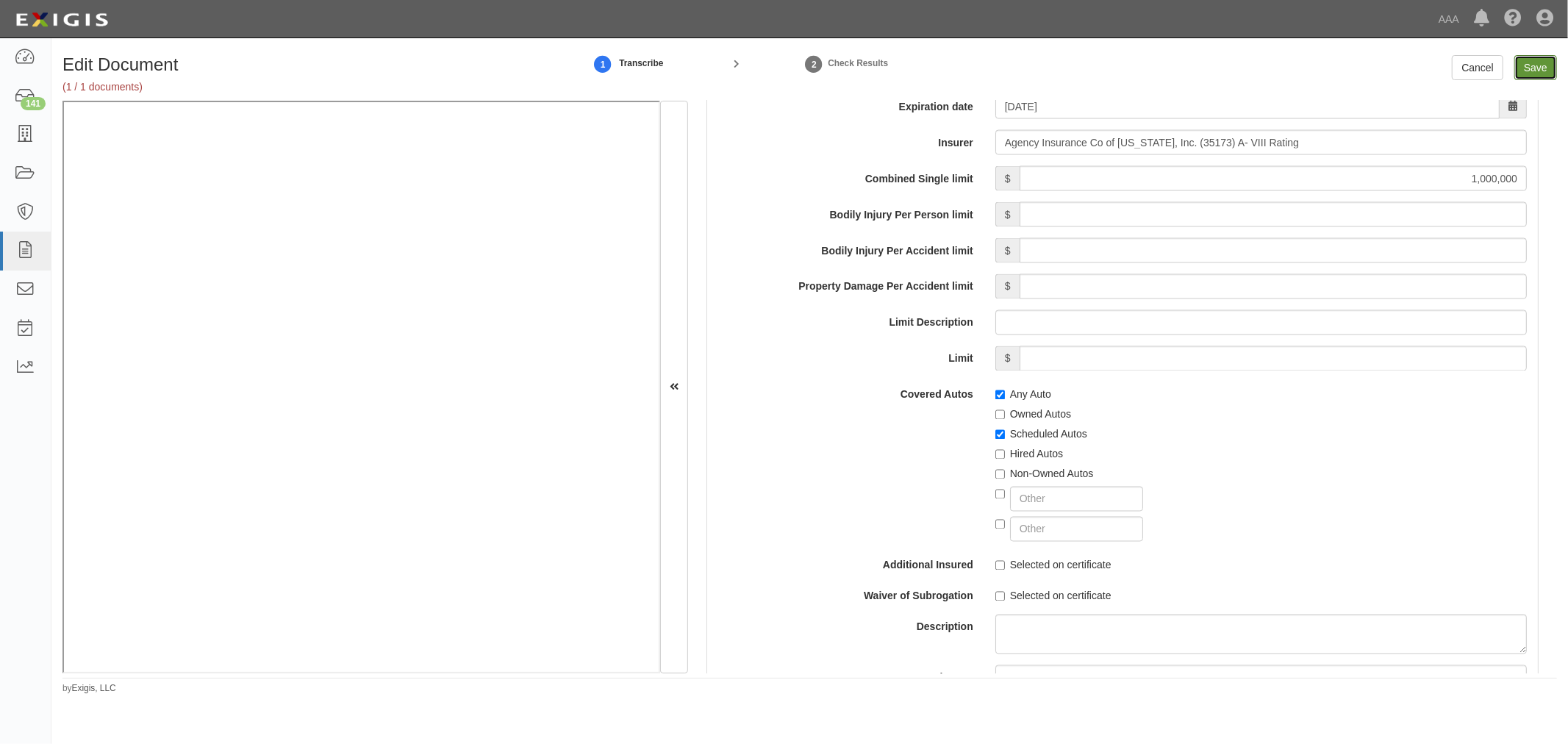
type input "150000"
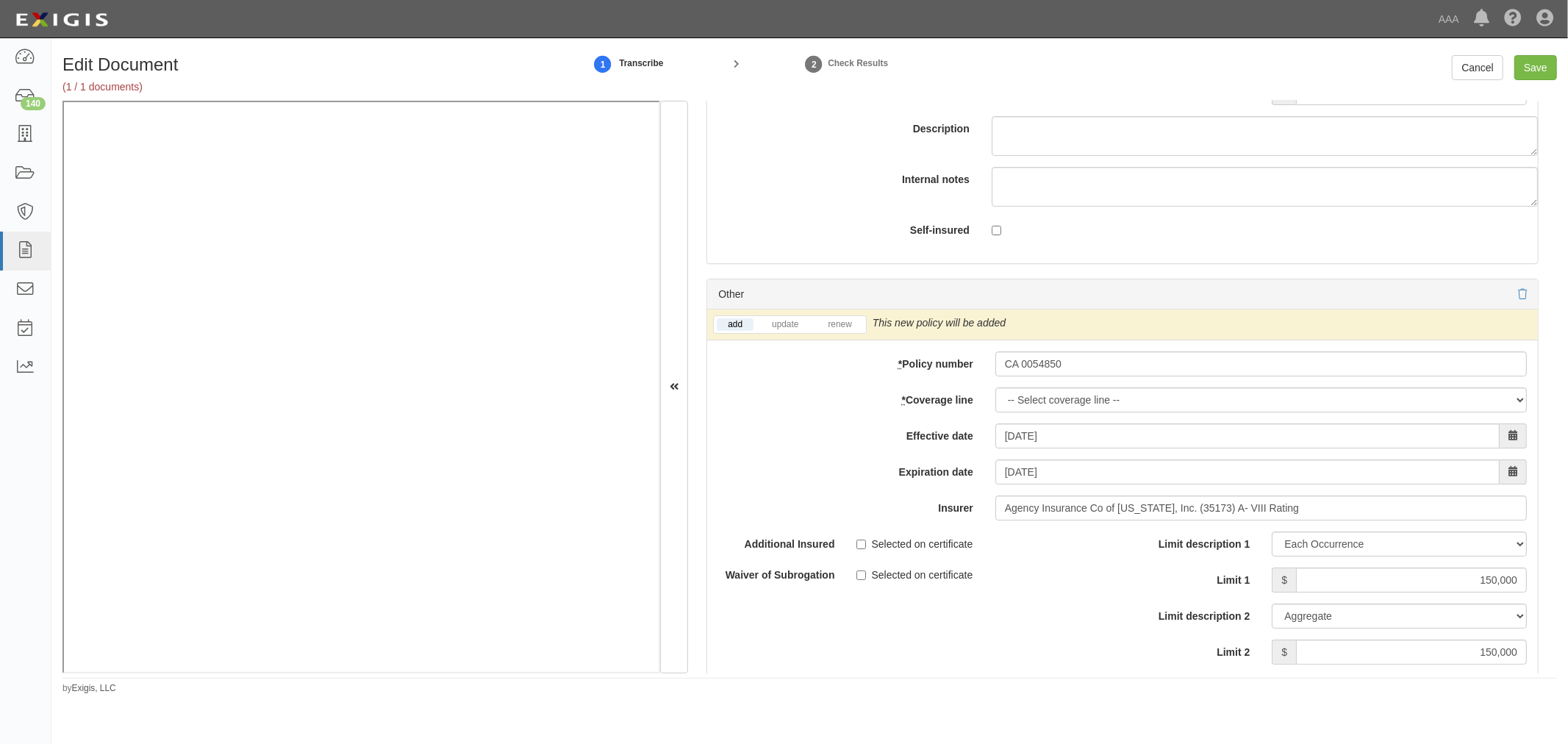
scroll to position [4767, 0]
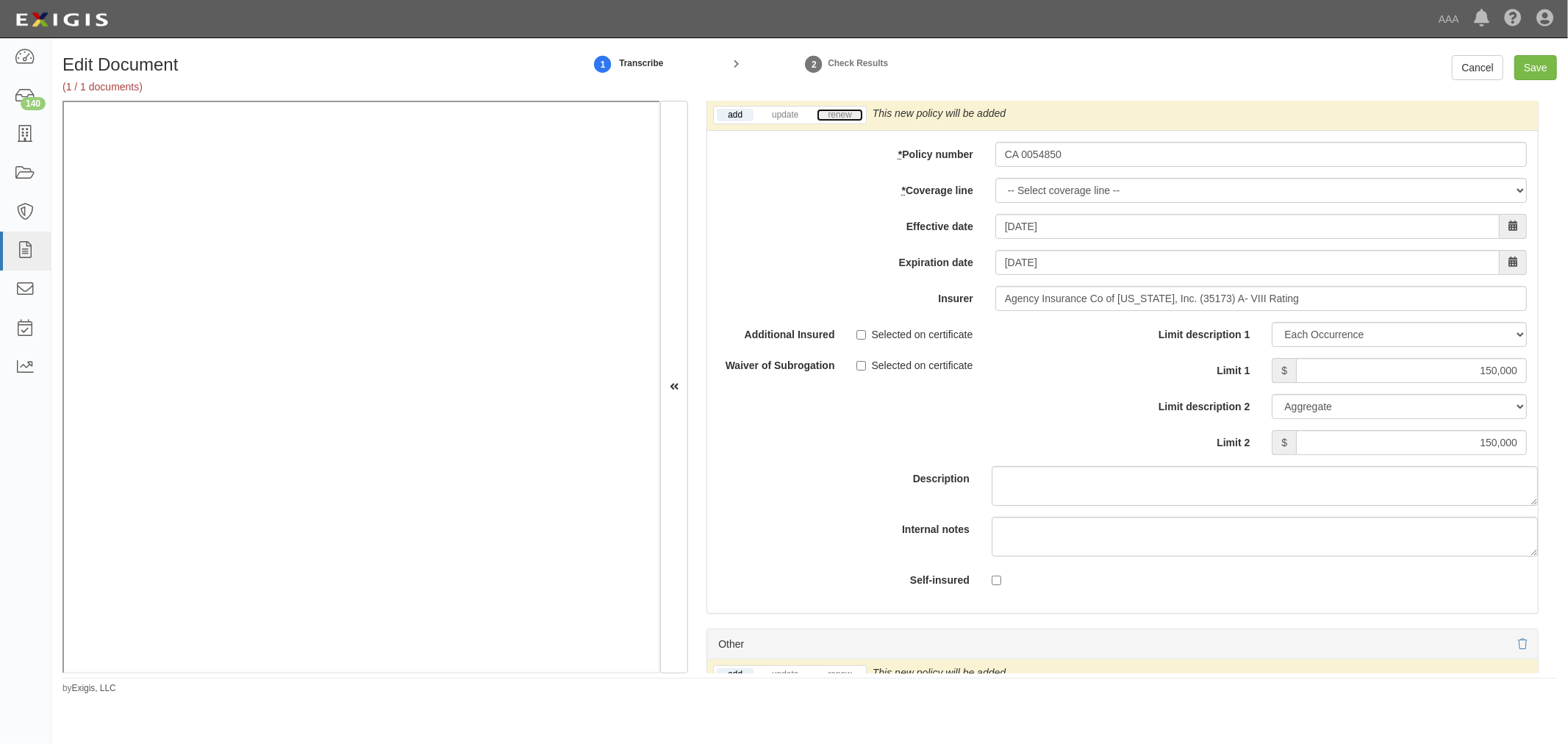
click at [842, 122] on link "renew" at bounding box center [839, 115] width 46 height 13
drag, startPoint x: 1055, startPoint y: 181, endPoint x: 1055, endPoint y: 190, distance: 9.0
click at [1055, 188] on div "add update renew This new policy will be added This new policy will update exis…" at bounding box center [1122, 357] width 831 height 514
click at [1055, 190] on select "-- Select coverage line -- Asbestos Abatement Auto Physical Damage Boiler & Mac…" at bounding box center [1260, 190] width 531 height 25
click at [765, 221] on div "add update renew This new policy will be added This new policy will update exis…" at bounding box center [1122, 357] width 831 height 514
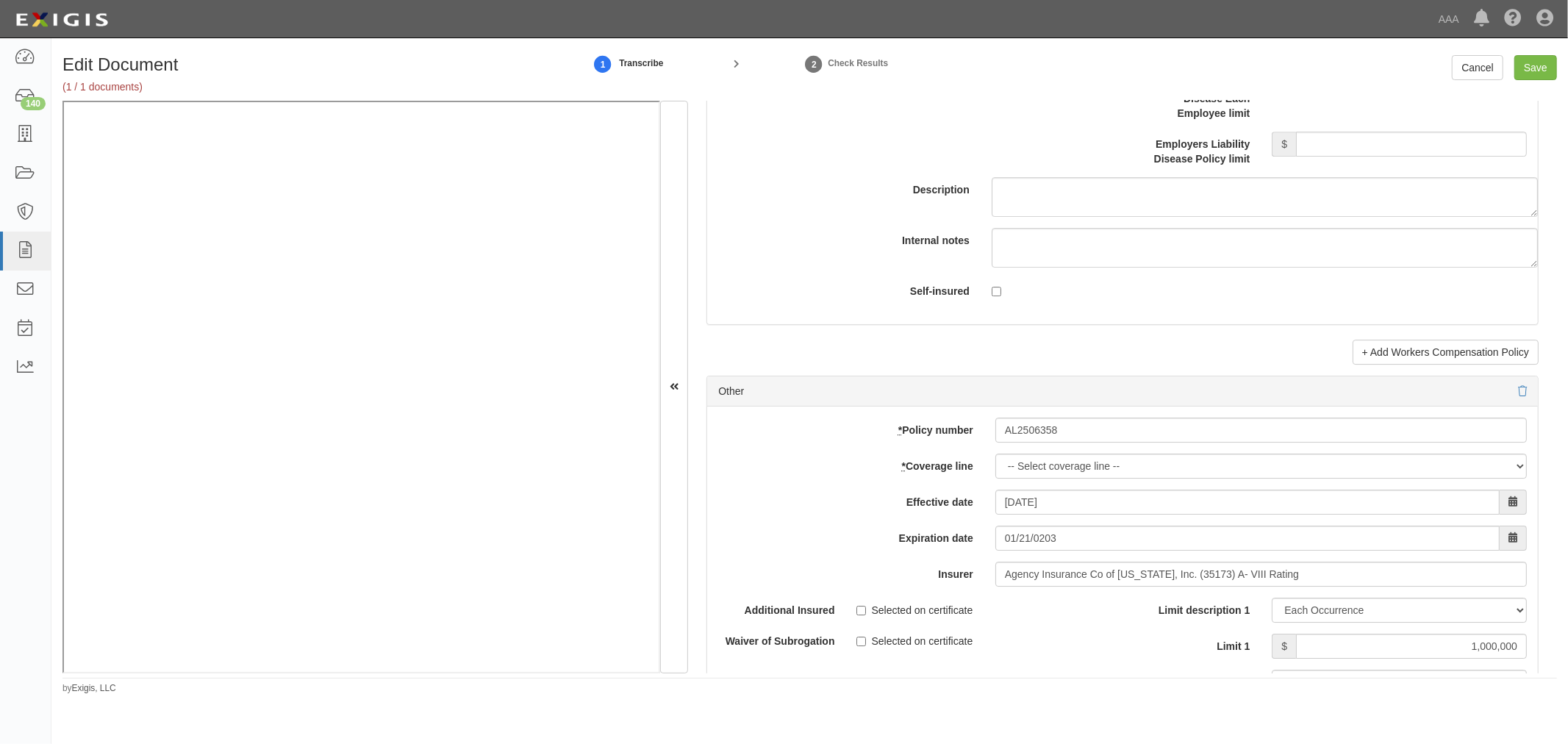
scroll to position [3895, 0]
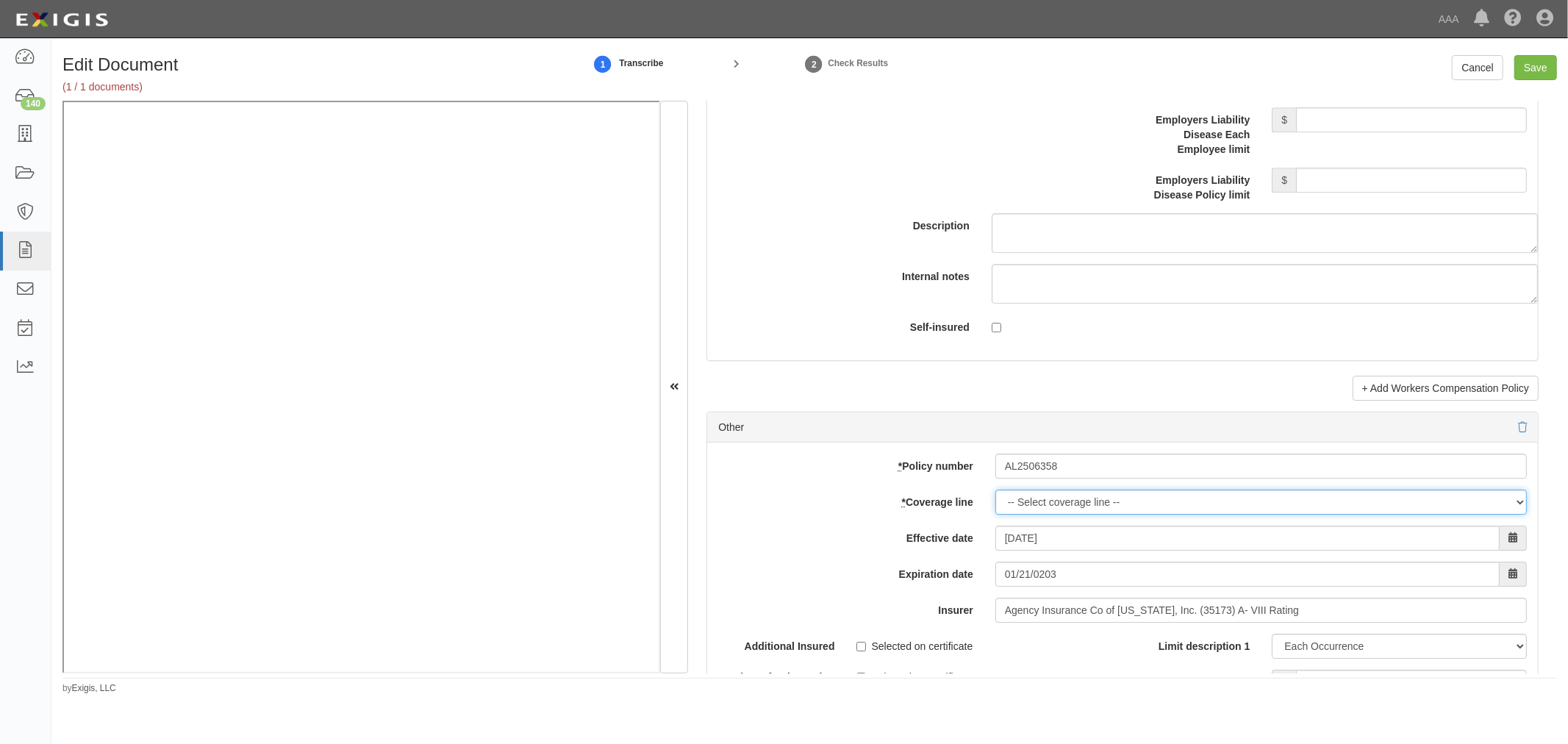
click at [1033, 510] on select "-- Select coverage line -- Asbestos Abatement Auto Physical Damage Boiler & Mac…" at bounding box center [1260, 502] width 531 height 25
select select "70"
click at [995, 496] on select "-- Select coverage line -- Asbestos Abatement Auto Physical Damage Boiler & Mac…" at bounding box center [1260, 502] width 531 height 25
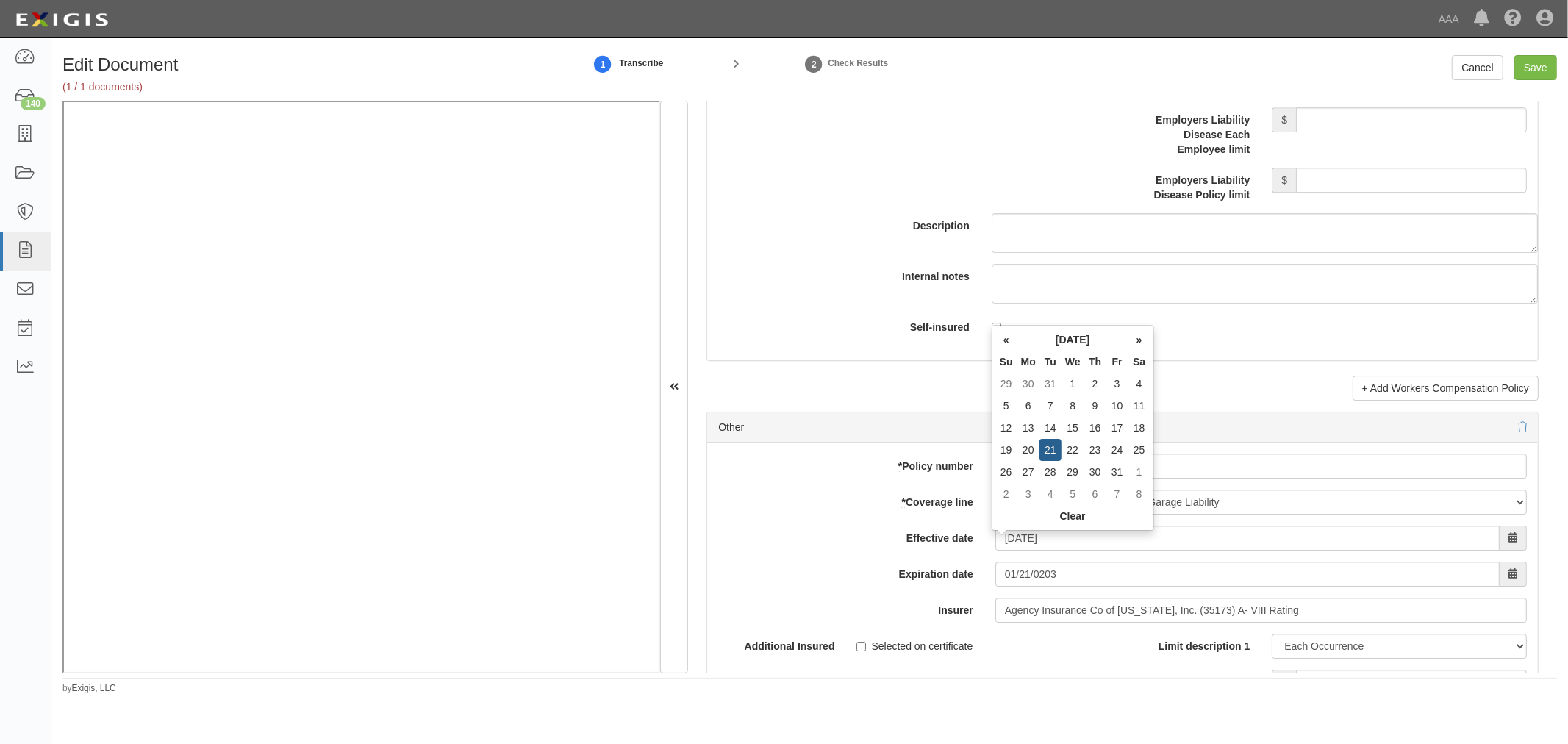
type input "[DATE]"
click at [864, 479] on div "* Policy number AL2506358" at bounding box center [1122, 466] width 831 height 25
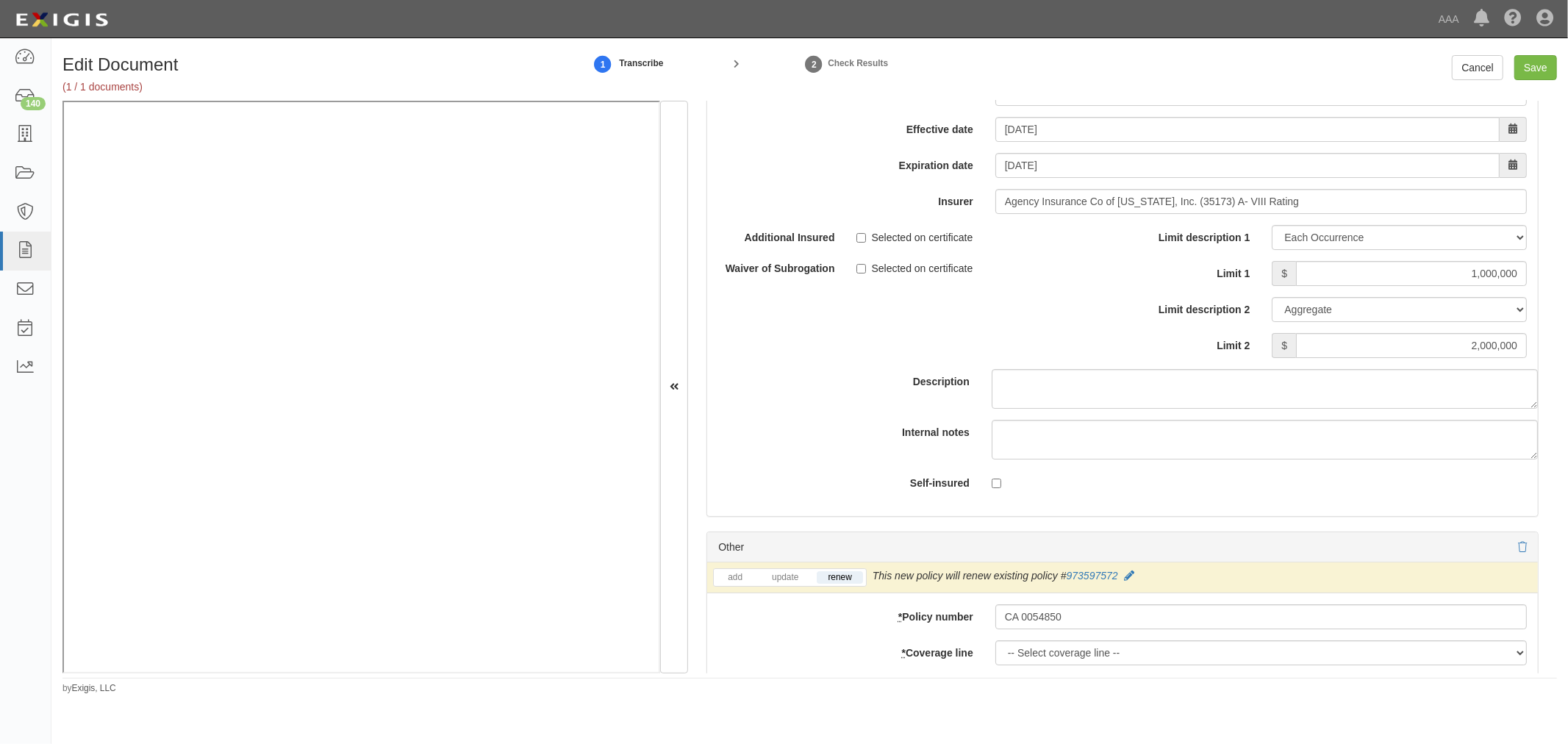
scroll to position [4576, 0]
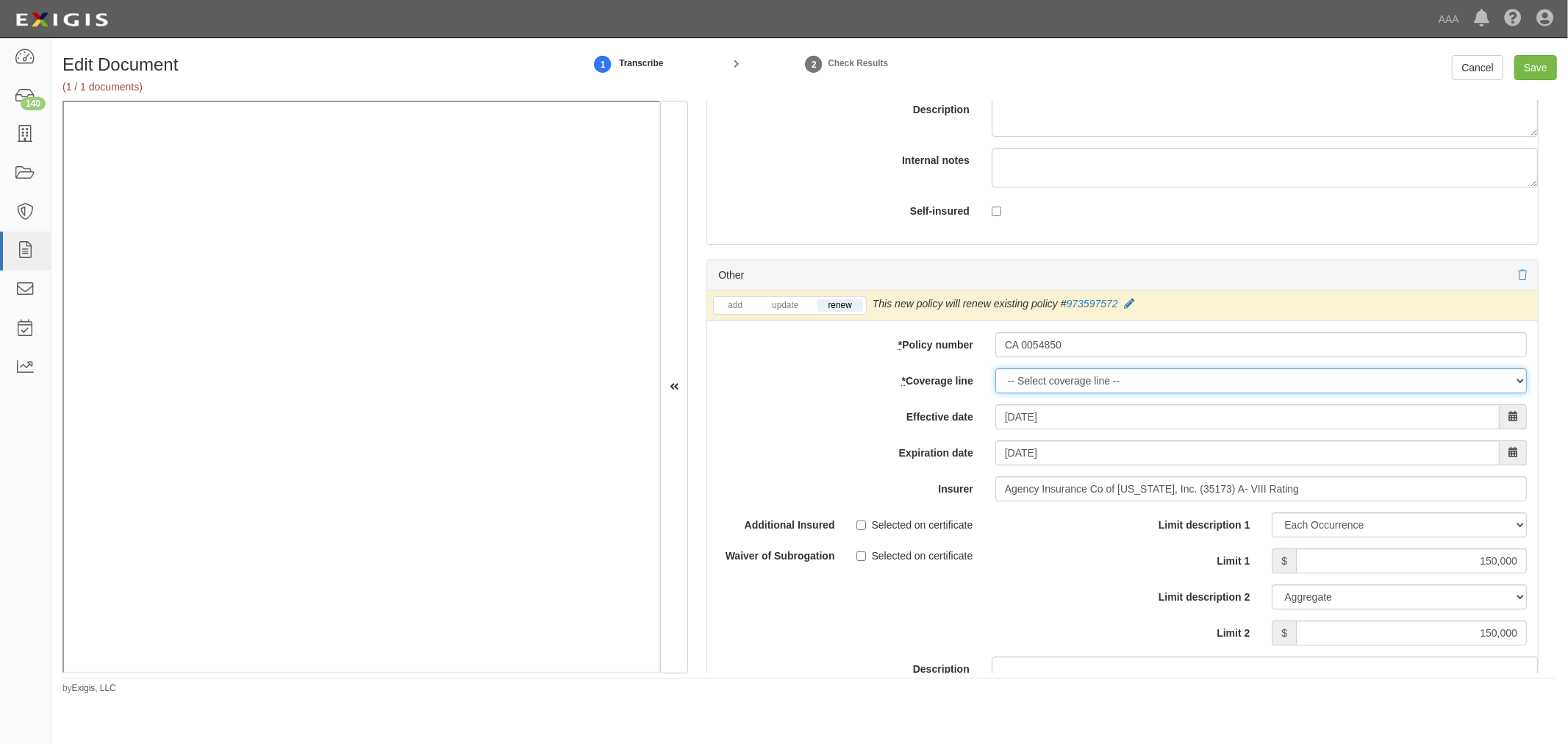
click at [1045, 393] on select "-- Select coverage line -- Asbestos Abatement Auto Physical Damage Boiler & Mac…" at bounding box center [1260, 380] width 531 height 25
select select "56"
click at [995, 378] on select "-- Select coverage line -- Asbestos Abatement Auto Physical Damage Boiler & Mac…" at bounding box center [1260, 380] width 531 height 25
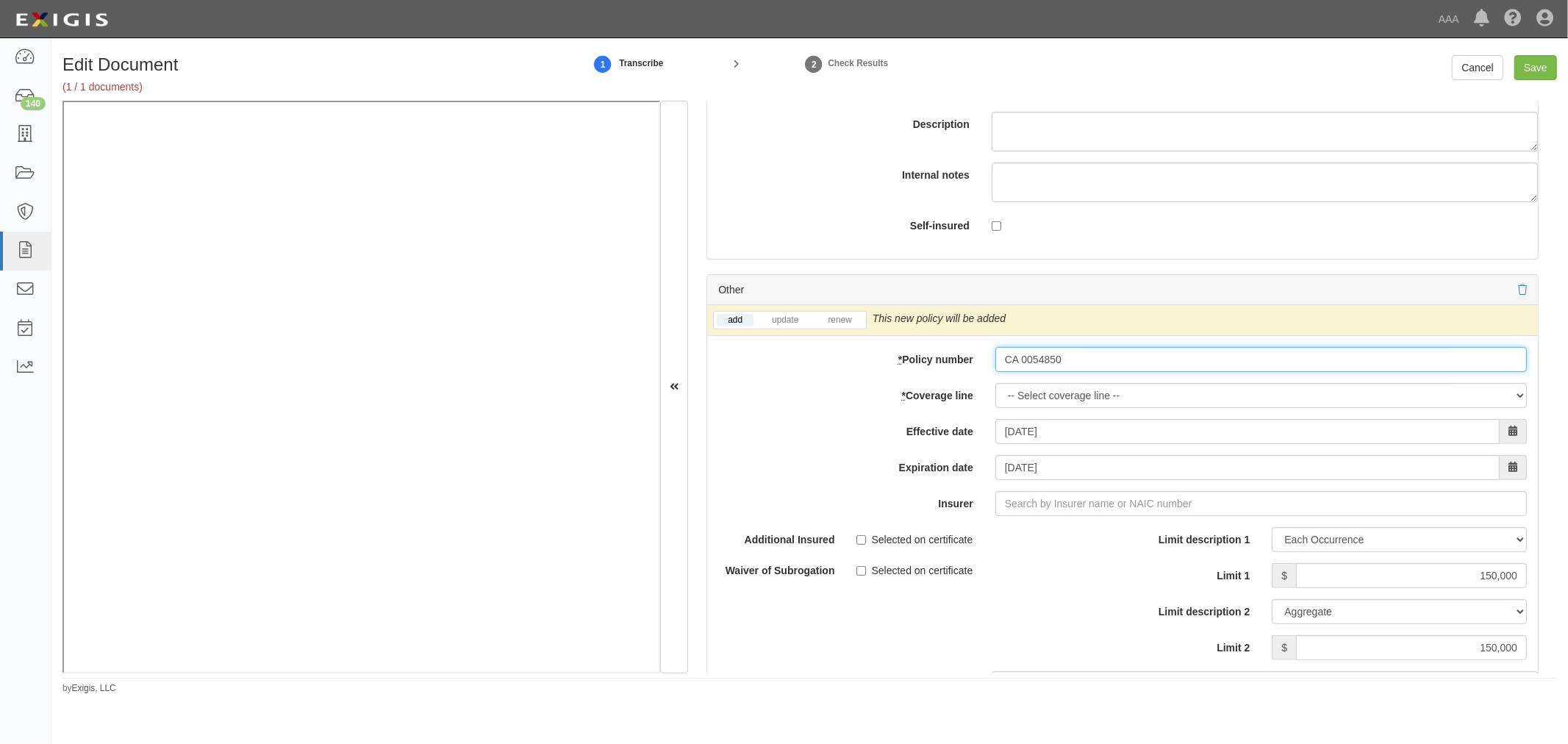
drag, startPoint x: 1065, startPoint y: 382, endPoint x: 1058, endPoint y: 392, distance: 12.2
click at [1060, 389] on div "add update renew This new policy will be added This new policy will update exis…" at bounding box center [1122, 562] width 831 height 514
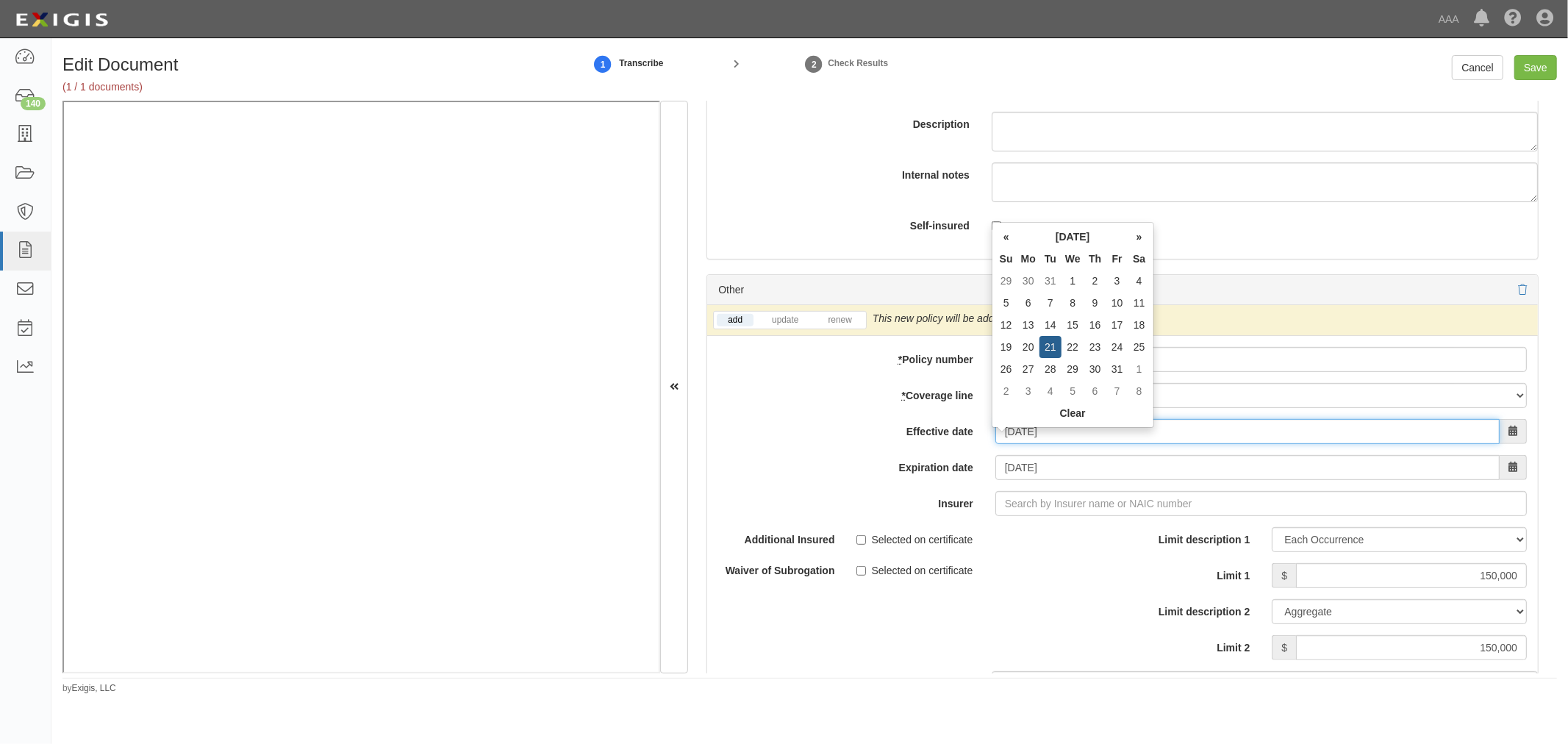
click at [1042, 431] on input "[DATE]" at bounding box center [1247, 431] width 504 height 25
click at [1187, 401] on select "-- Select coverage line -- Asbestos Abatement Auto Physical Damage Boiler & Mac…" at bounding box center [1260, 395] width 531 height 25
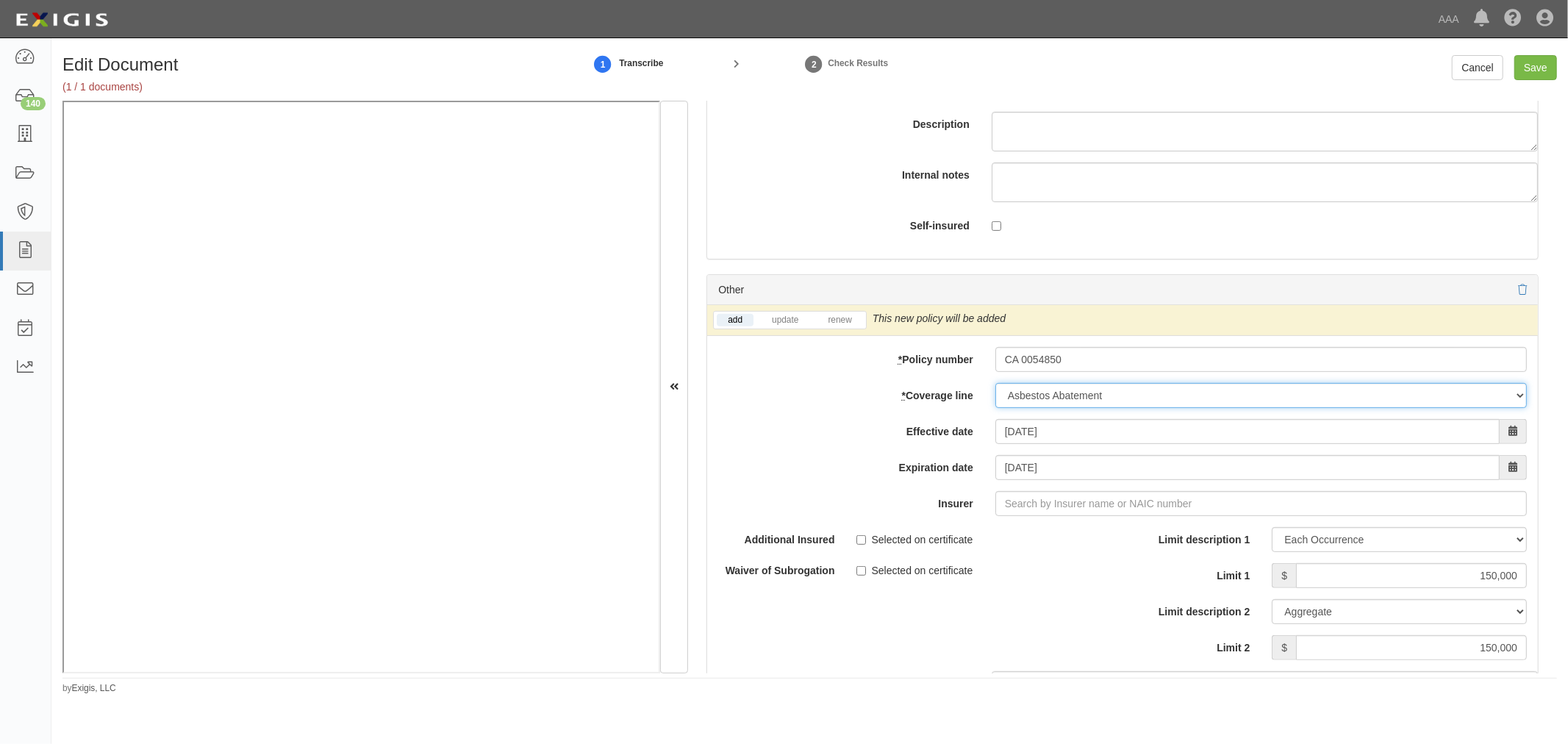
click at [995, 383] on select "-- Select coverage line -- Asbestos Abatement Auto Physical Damage Boiler & Mac…" at bounding box center [1260, 395] width 531 height 25
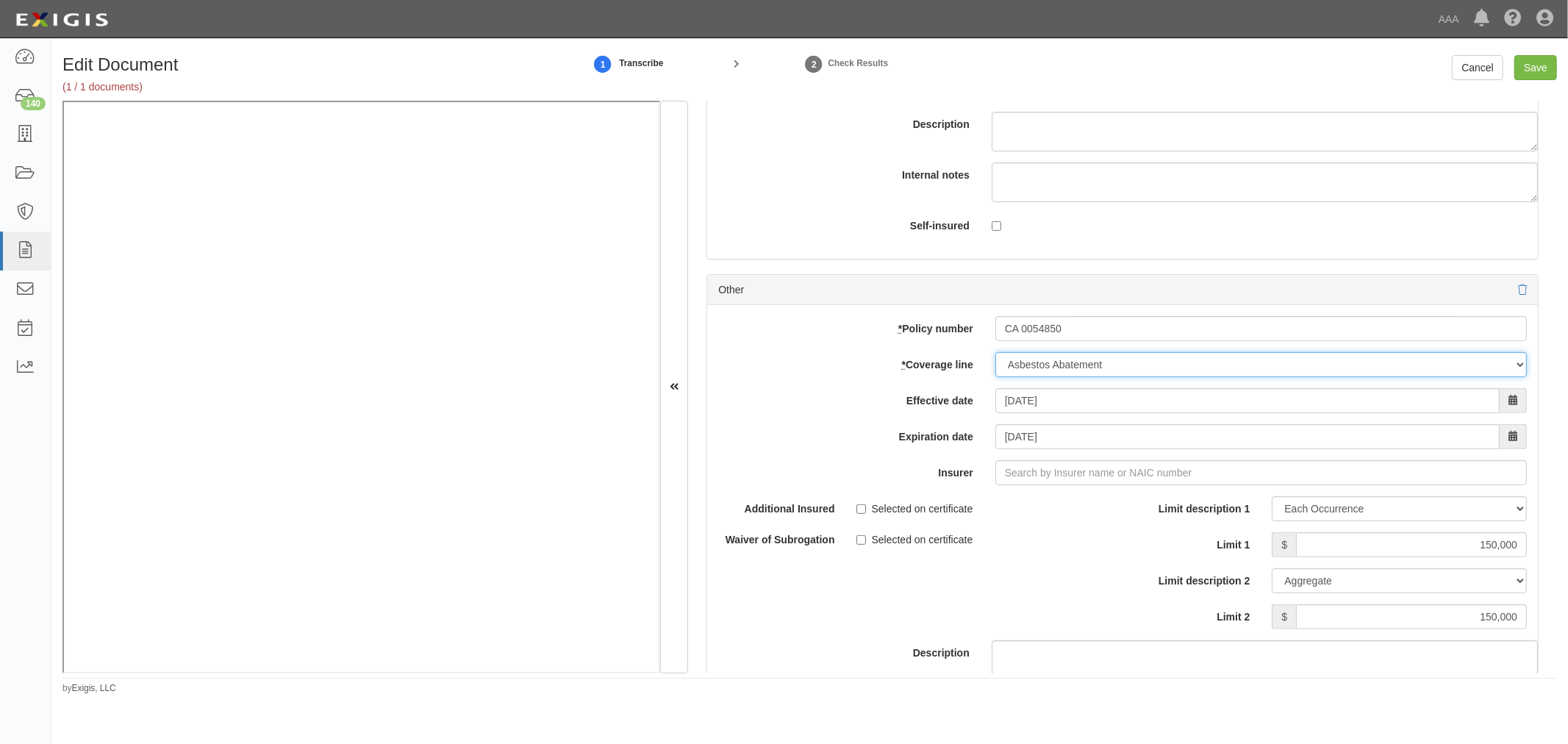
select select "56"
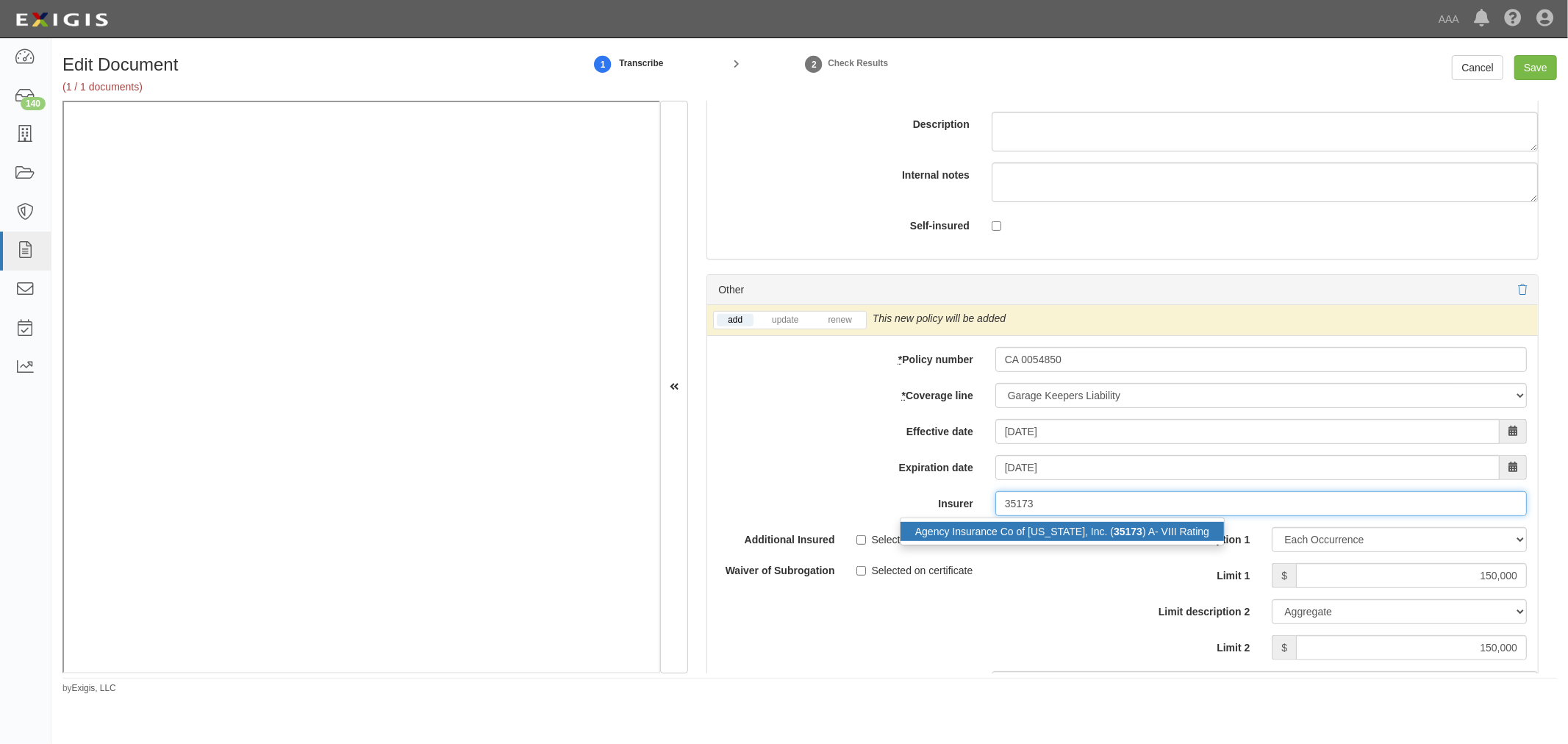
click at [1145, 541] on div "Agency Insurance Co of [US_STATE], Inc. ( 35173 ) A- VIII Rating" at bounding box center [1061, 531] width 323 height 19
type input "Agency Insurance Co of [US_STATE], Inc. (35173) A- VIII Rating"
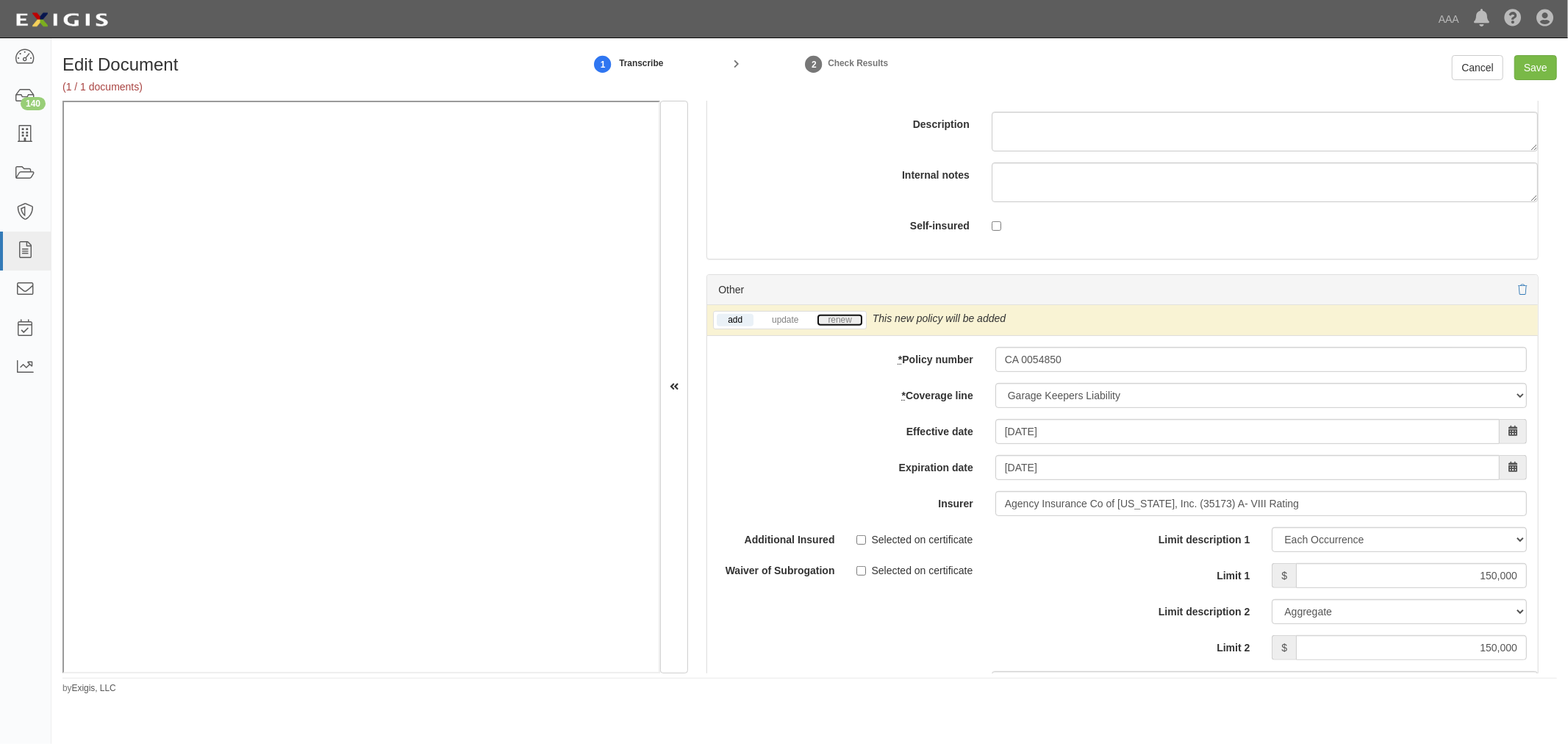
click at [842, 327] on link "renew" at bounding box center [839, 320] width 46 height 13
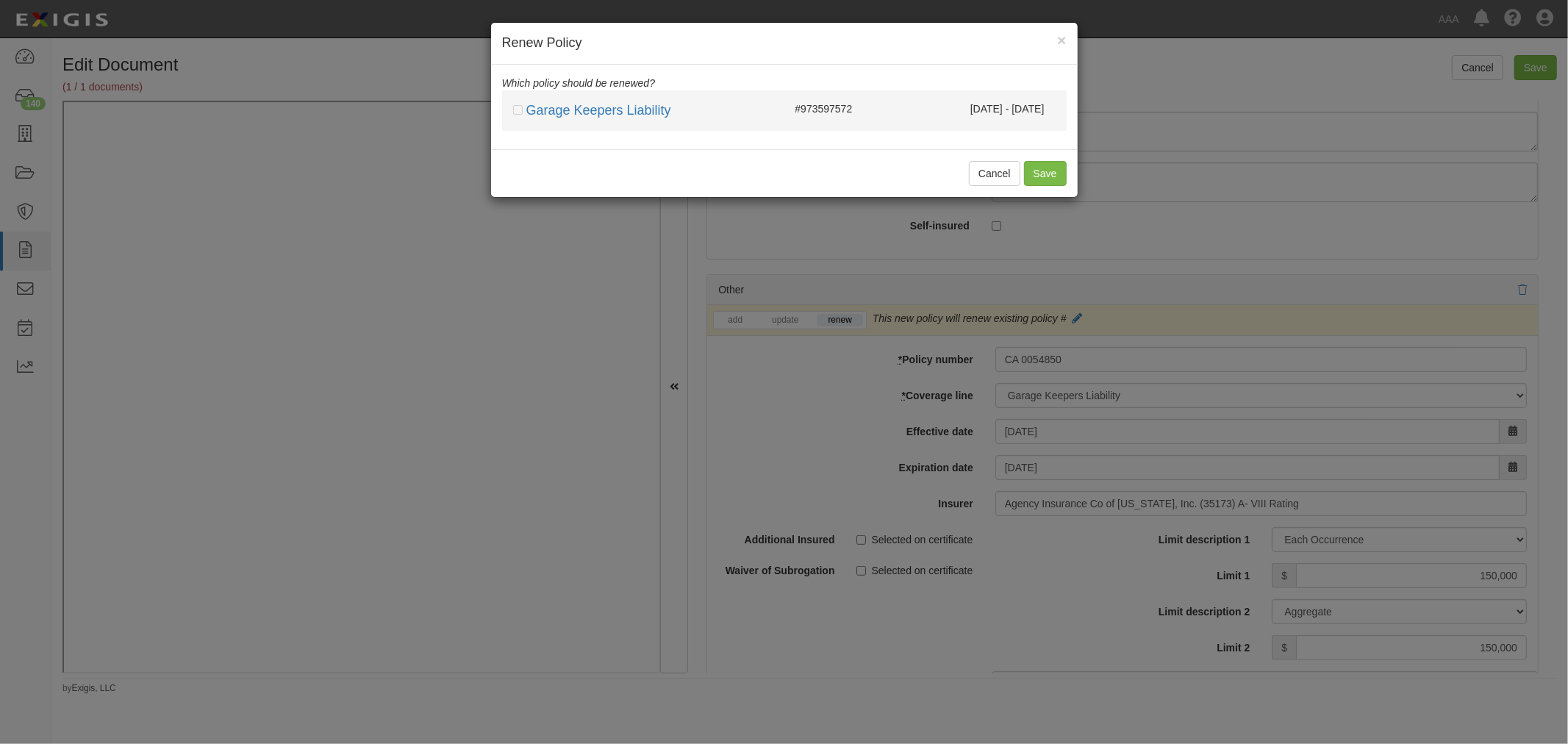
click at [512, 108] on div "Garage Keepers Liability" at bounding box center [643, 110] width 282 height 19
click at [526, 109] on link "Garage Keepers Liability" at bounding box center [598, 110] width 144 height 15
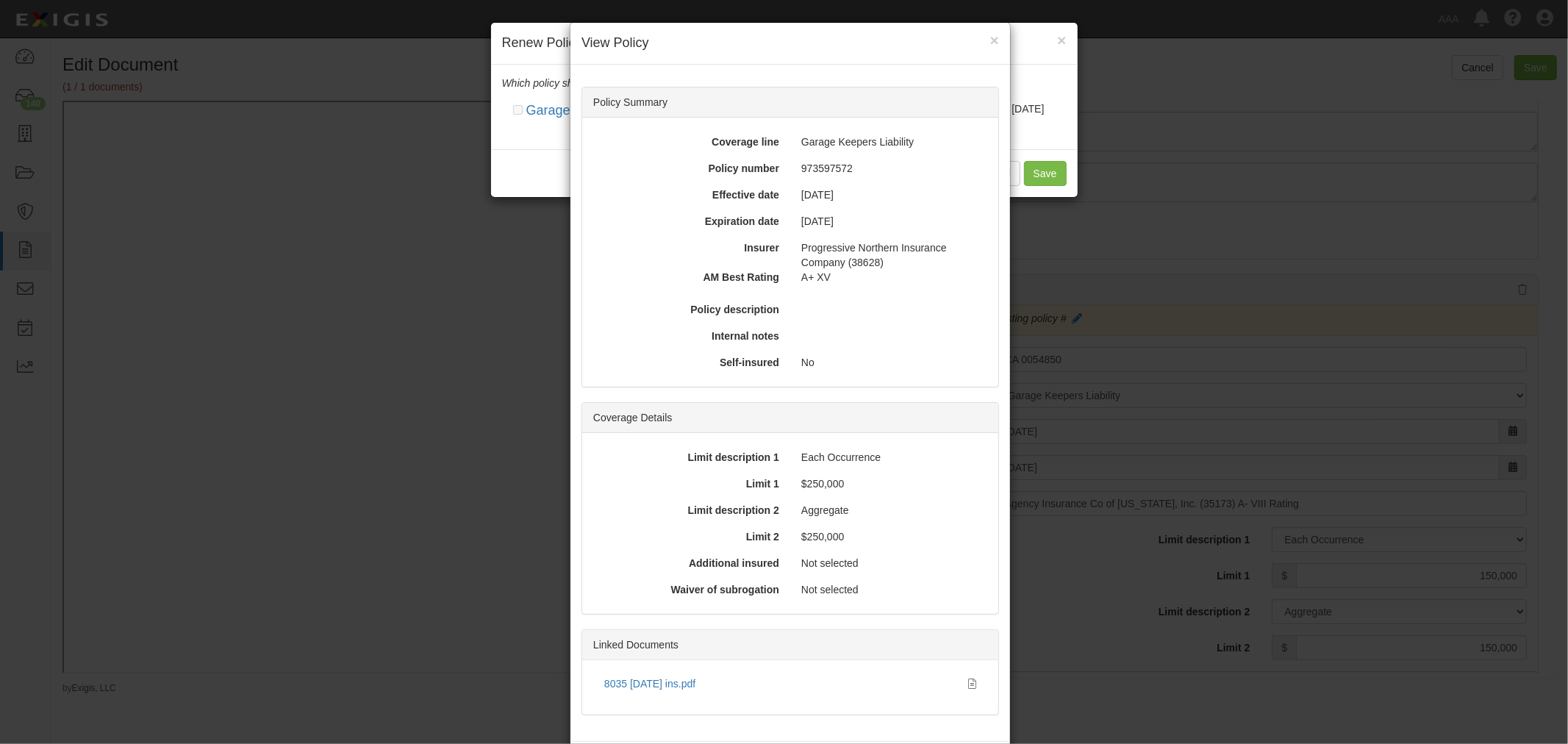
click at [522, 111] on div "× View Policy Policy Summary Coverage line Garage Keepers Liability Policy numb…" at bounding box center [784, 372] width 1568 height 744
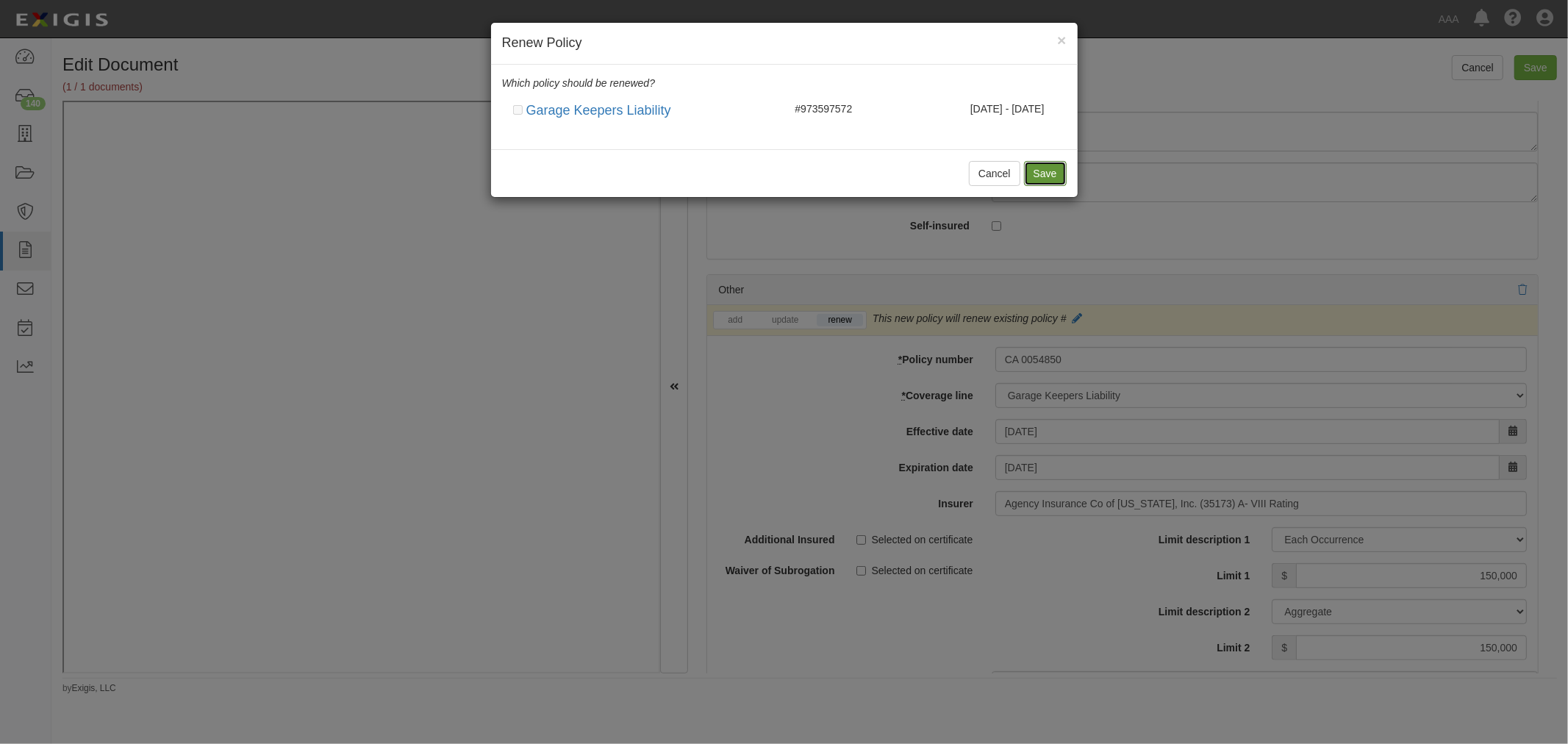
click at [1035, 170] on button "Save" at bounding box center [1045, 173] width 42 height 25
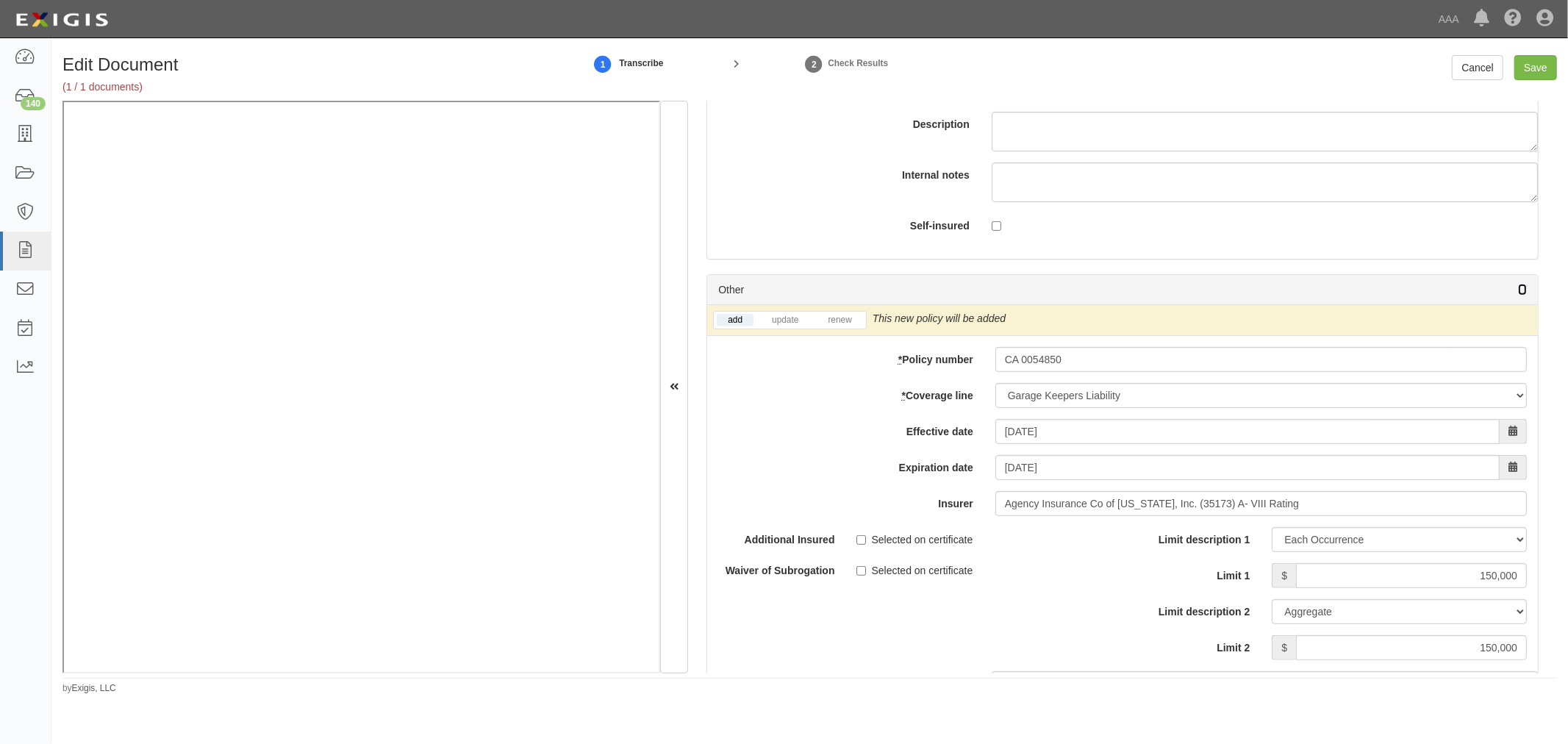
click at [1517, 295] on icon at bounding box center [1522, 290] width 9 height 10
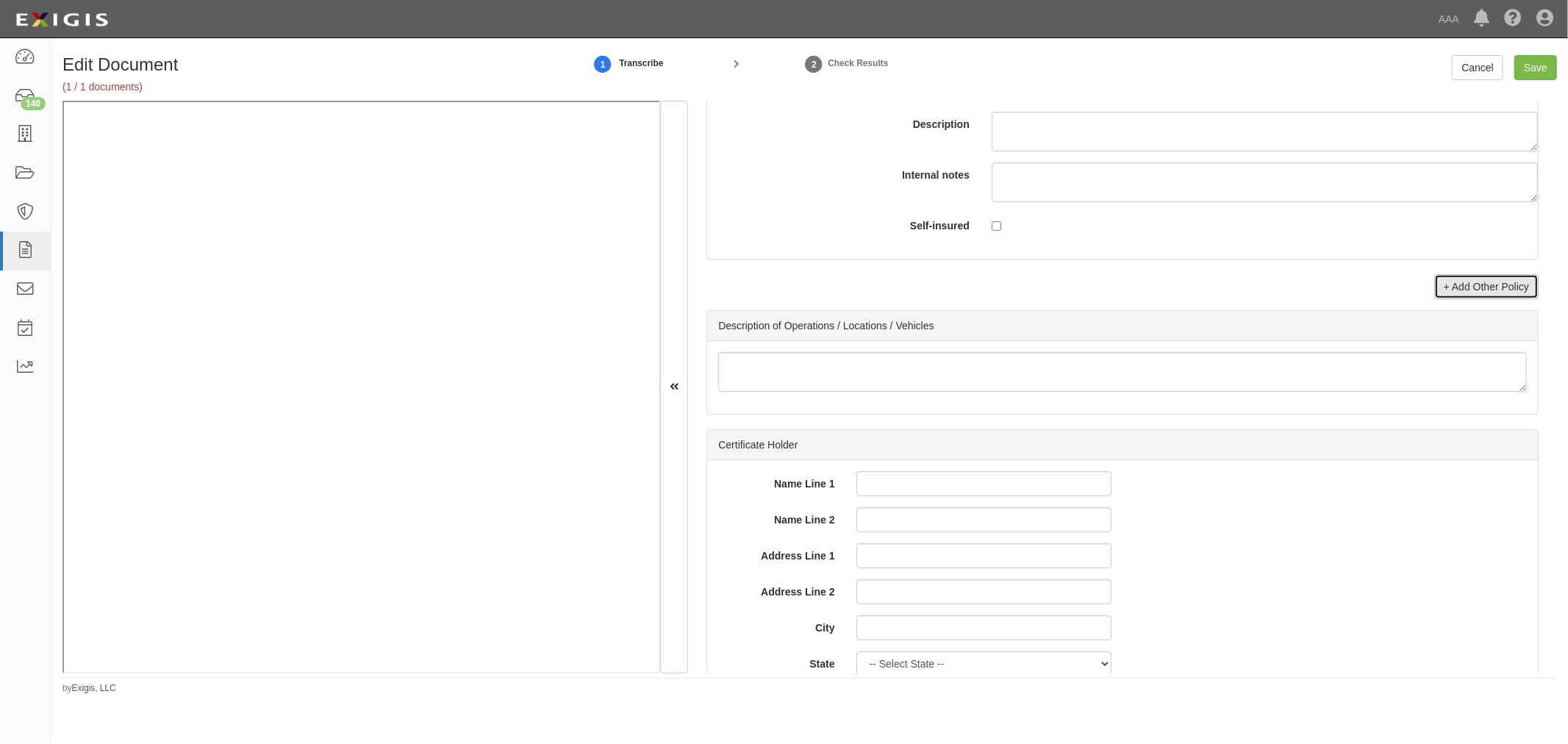
click at [1509, 296] on link "+ Add Other Policy" at bounding box center [1485, 286] width 104 height 25
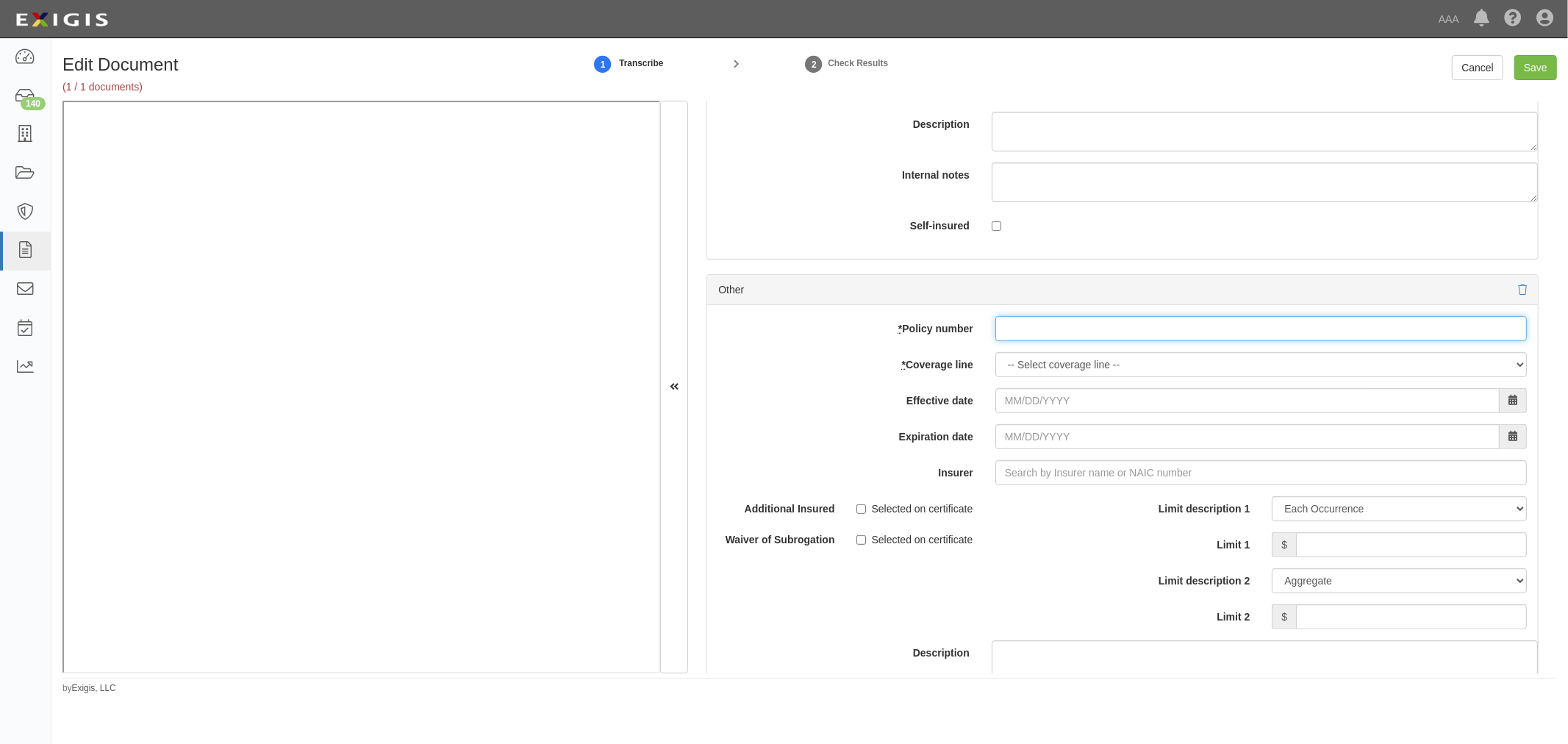
drag, startPoint x: 1340, startPoint y: 326, endPoint x: 1323, endPoint y: 342, distance: 23.3
click at [1340, 326] on input "* Policy number" at bounding box center [1260, 328] width 531 height 25
click at [1319, 342] on input "* Policy number" at bounding box center [1260, 328] width 531 height 25
paste input "CA 0054850"
type input "CA 0054850"
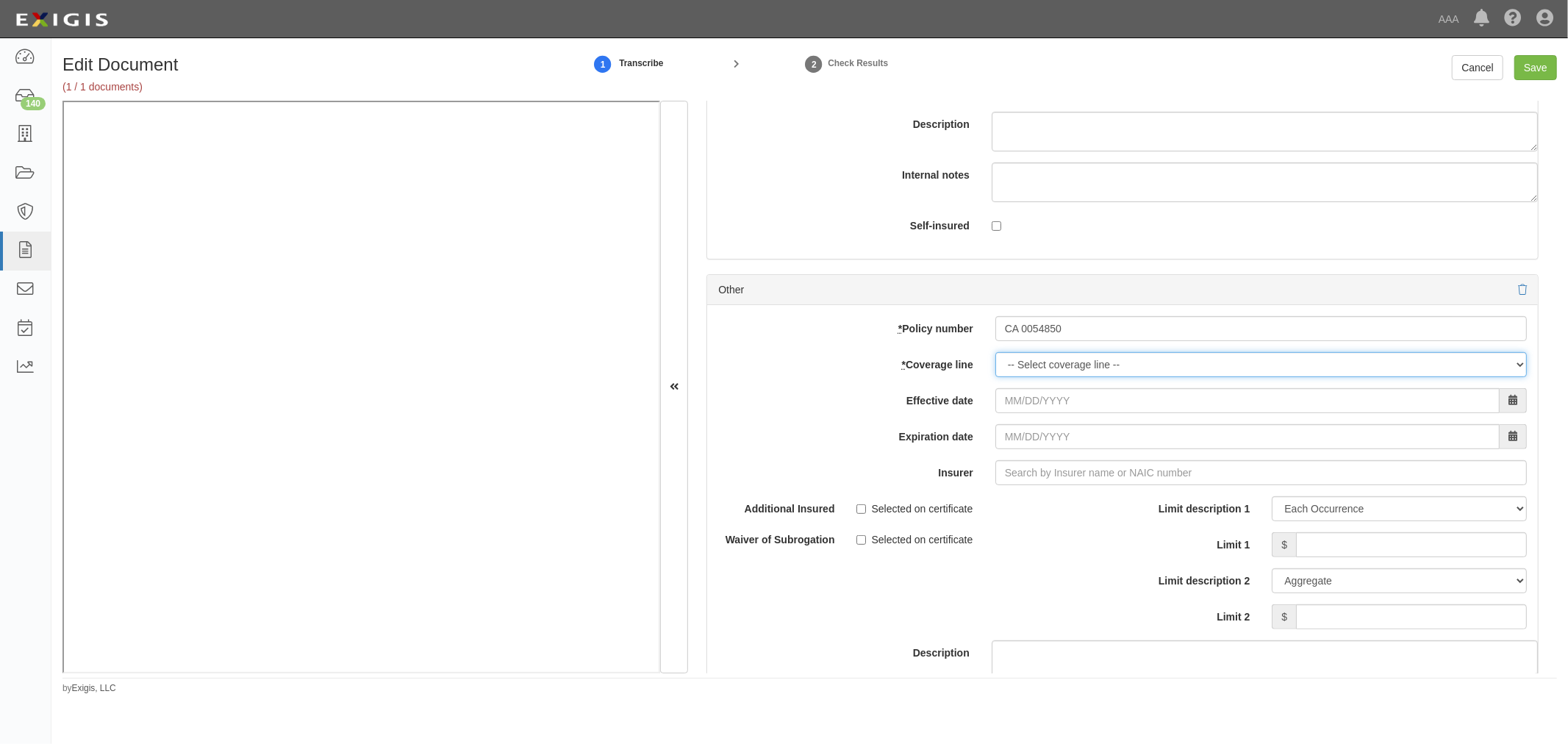
click at [1209, 378] on select "-- Select coverage line -- Asbestos Abatement Auto Physical Damage Boiler & Mac…" at bounding box center [1260, 365] width 531 height 25
select select "71"
click at [995, 378] on select "-- Select coverage line -- Asbestos Abatement Auto Physical Damage Boiler & Mac…" at bounding box center [1260, 365] width 531 height 25
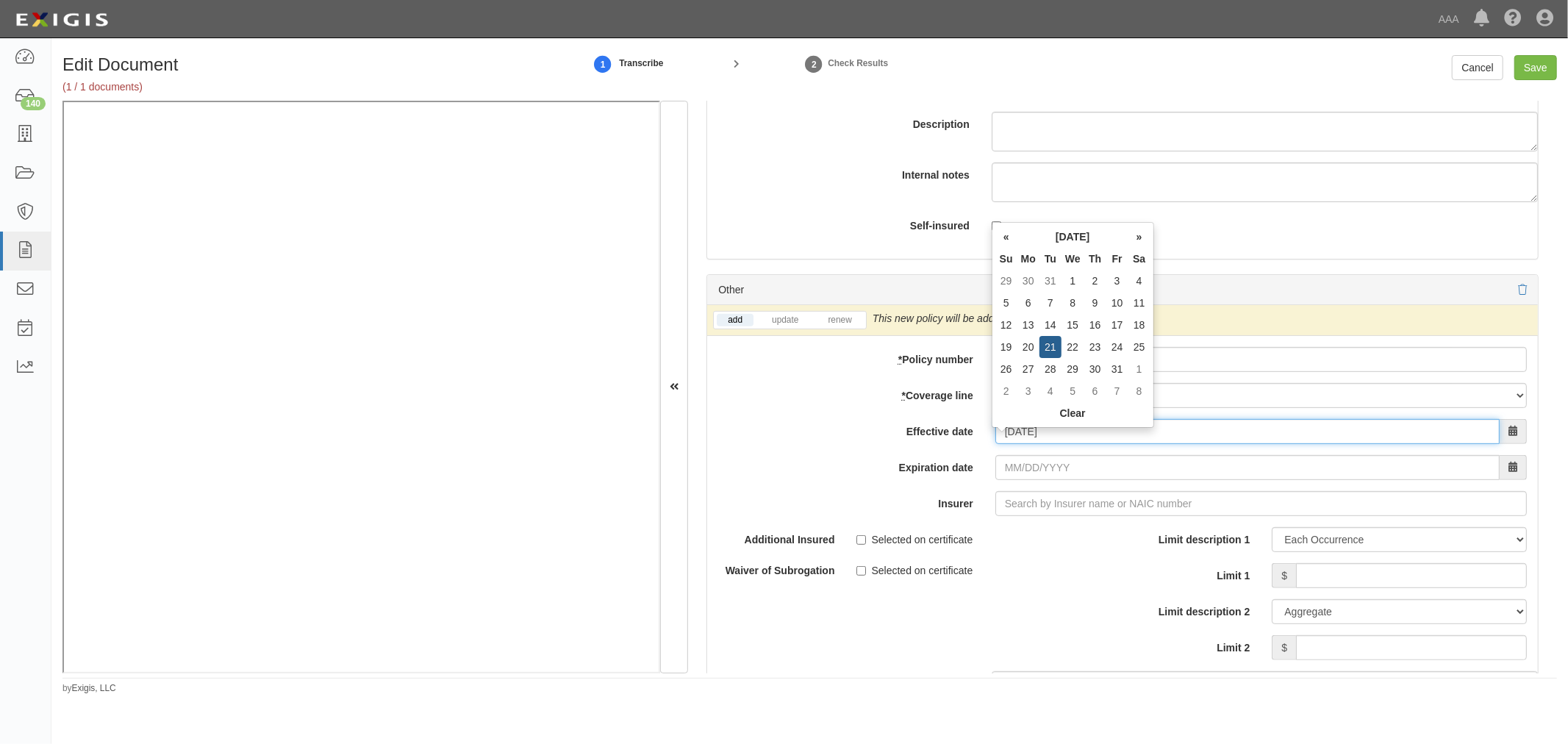
type input "[DATE]"
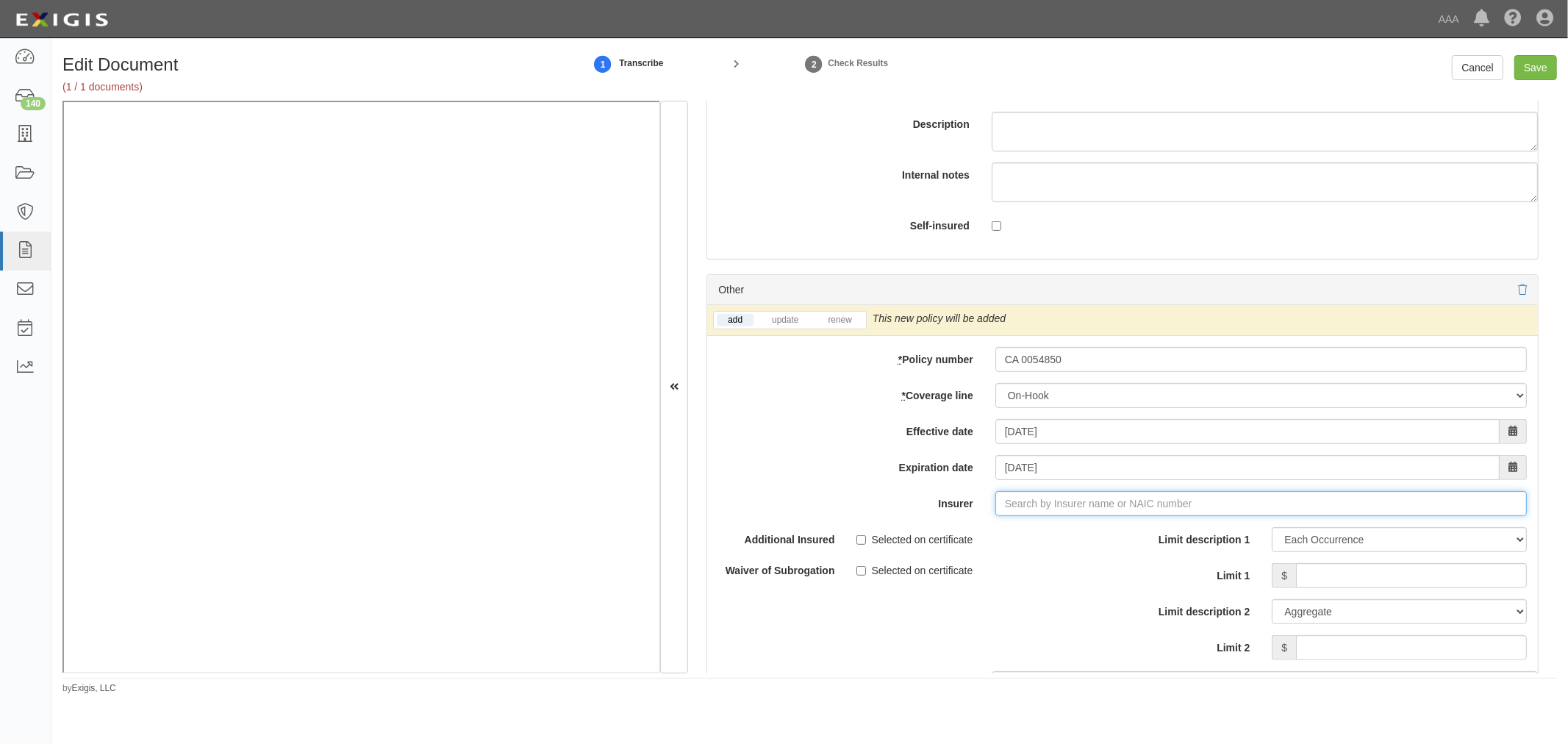
click at [1034, 516] on input "Insurer" at bounding box center [1260, 504] width 531 height 25
click at [1016, 534] on div "Agency Insurance Co of [US_STATE], Inc. ( 35173 ) A- VIII Rating" at bounding box center [1061, 531] width 323 height 19
type input "Agency Insurance Co of [US_STATE], Inc. (35173) A- VIII Rating"
click at [856, 327] on link "renew" at bounding box center [839, 320] width 46 height 13
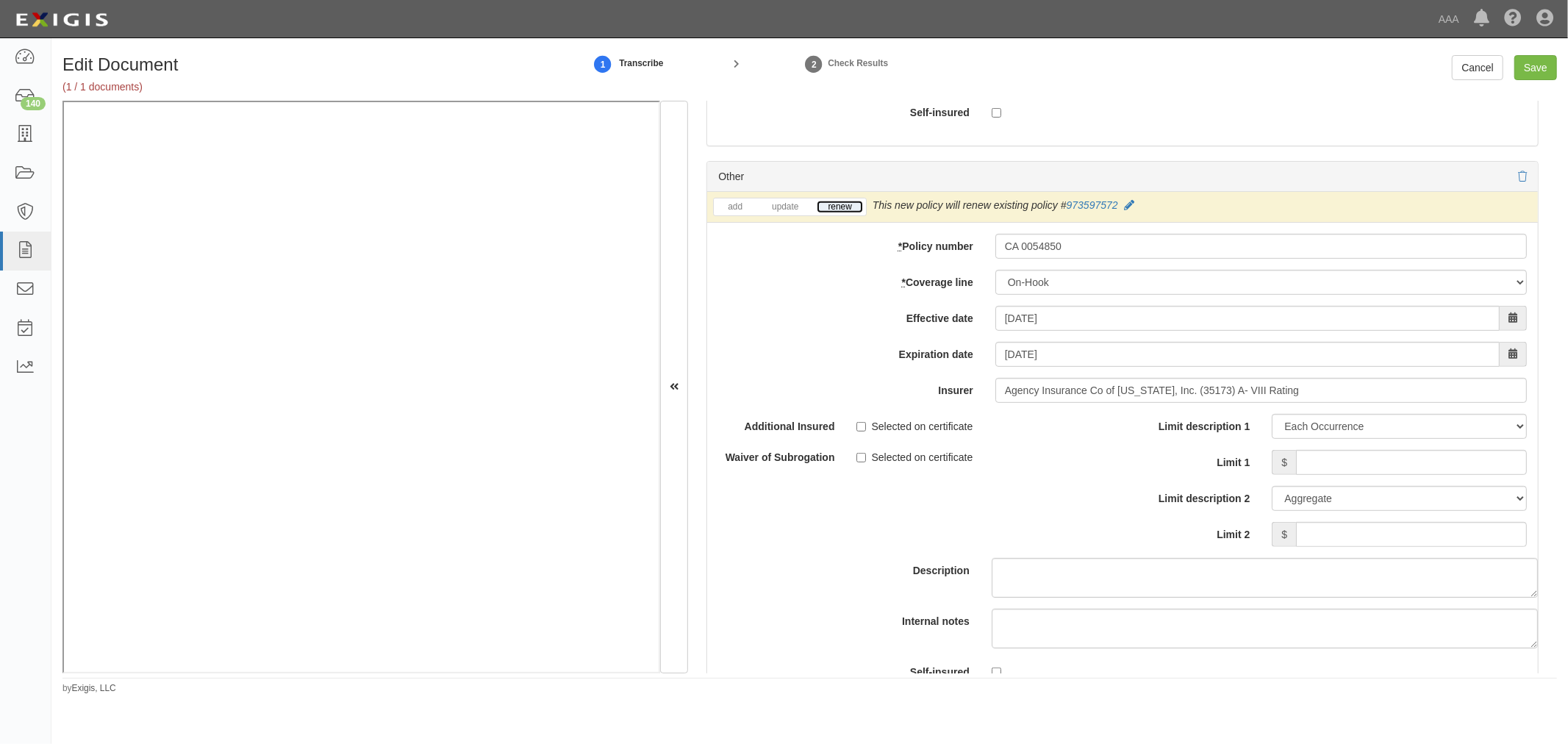
scroll to position [5257, 0]
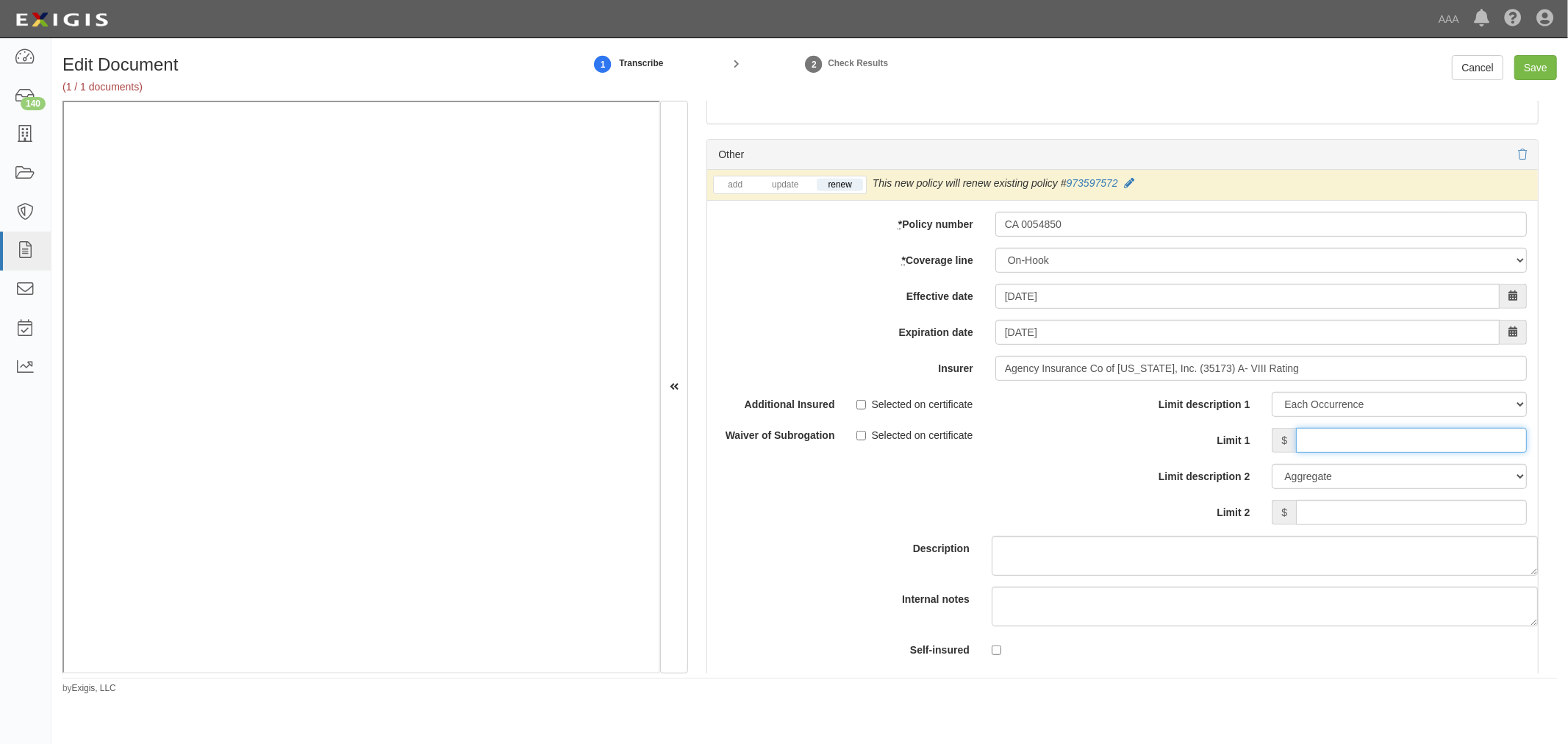
drag, startPoint x: 1412, startPoint y: 448, endPoint x: 1408, endPoint y: 457, distance: 9.8
click at [1408, 453] on input "Limit 1" at bounding box center [1411, 440] width 231 height 25
type input "150,000"
click at [1412, 514] on input "Limit 2" at bounding box center [1411, 512] width 231 height 25
type input "150,000"
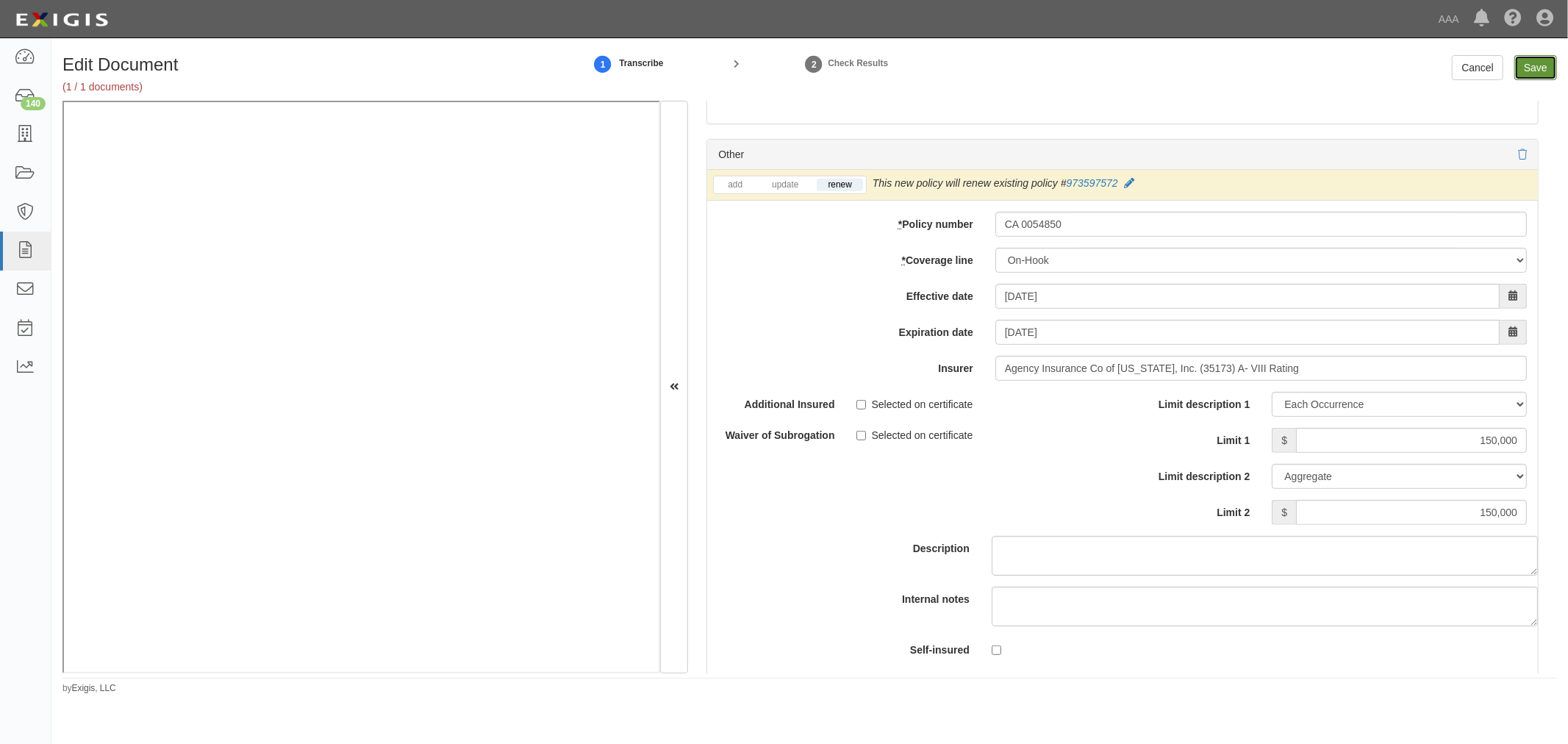
click at [1550, 67] on input "Save" at bounding box center [1535, 67] width 42 height 25
type input "1000000"
type input "2000000"
type input "150000"
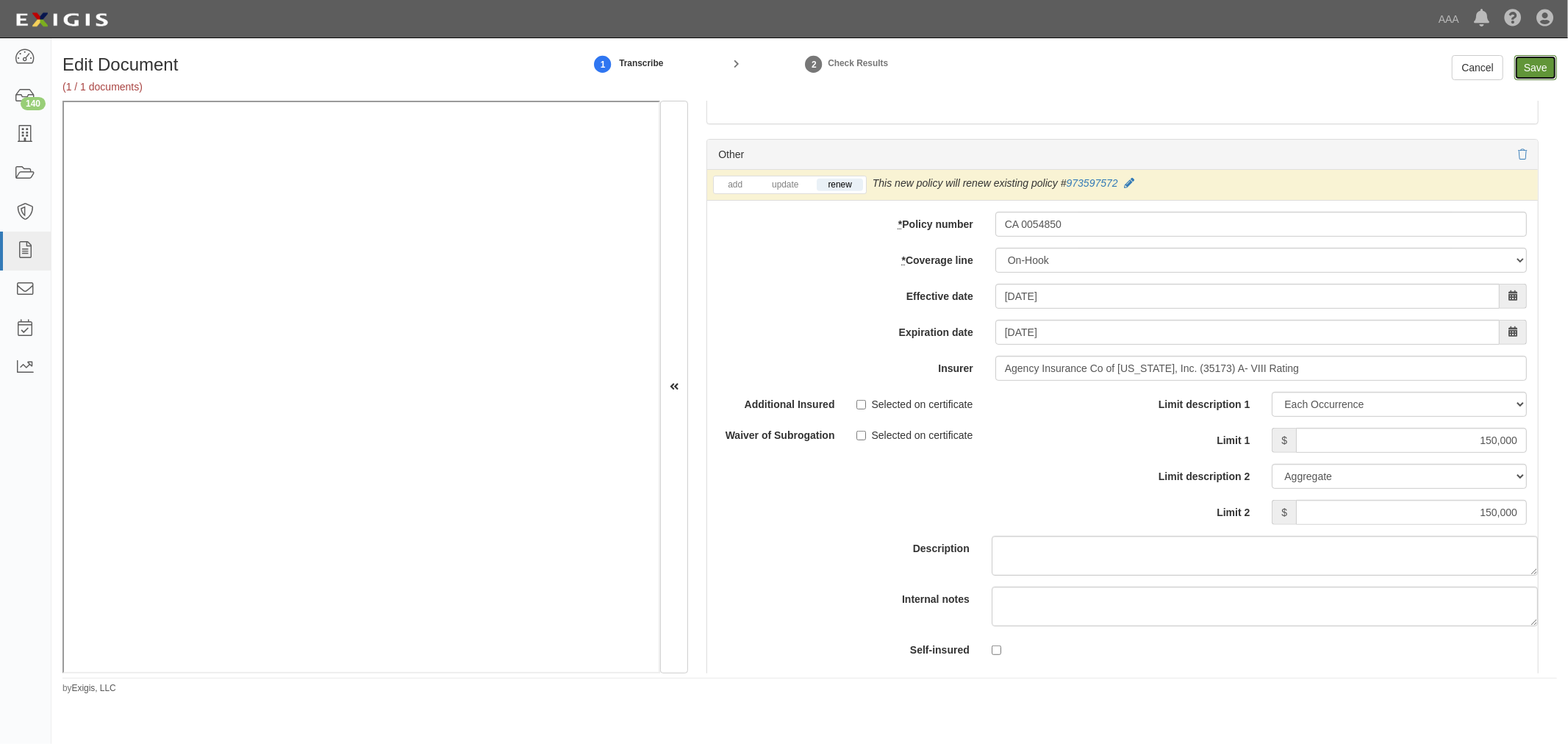
type input "150000"
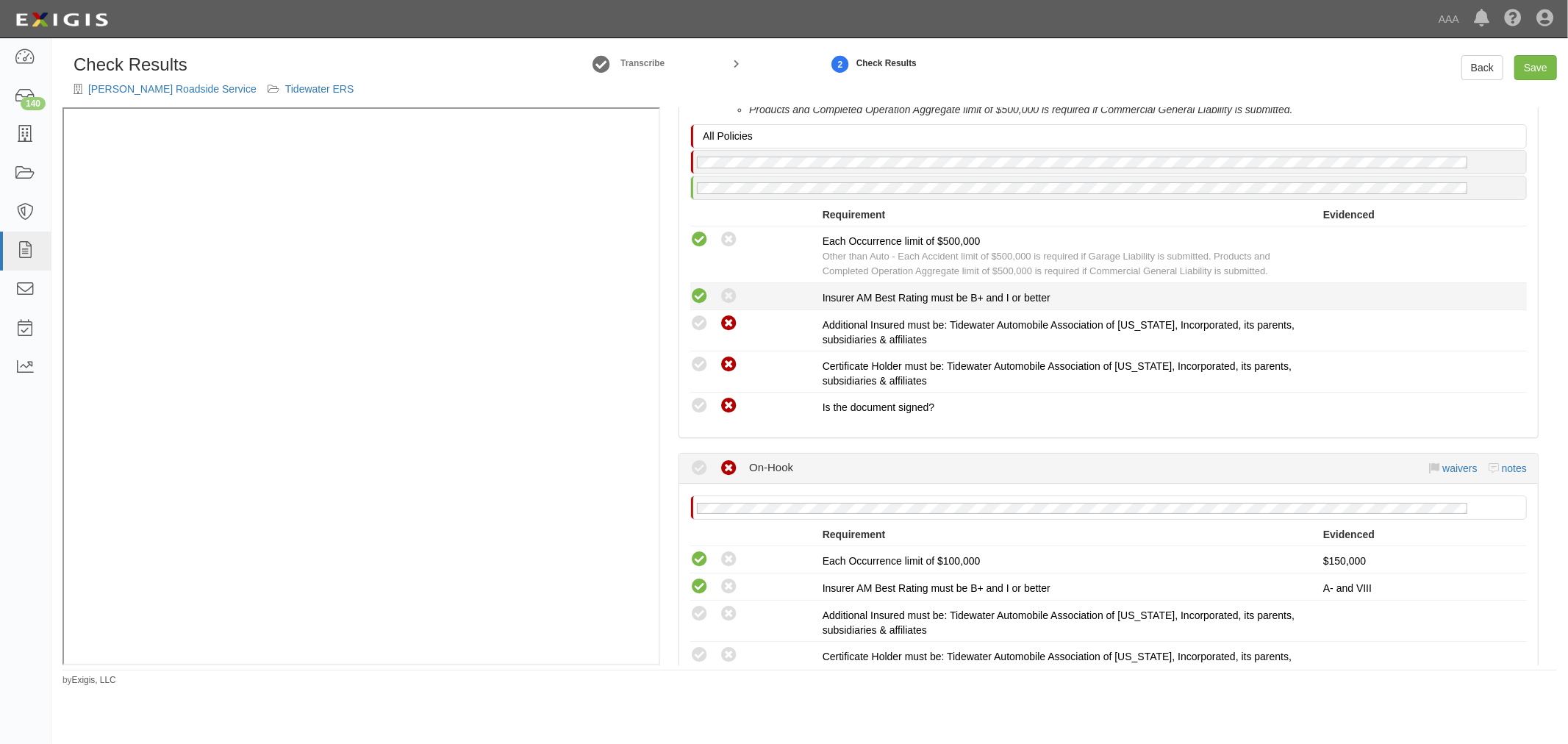
scroll to position [1362, 0]
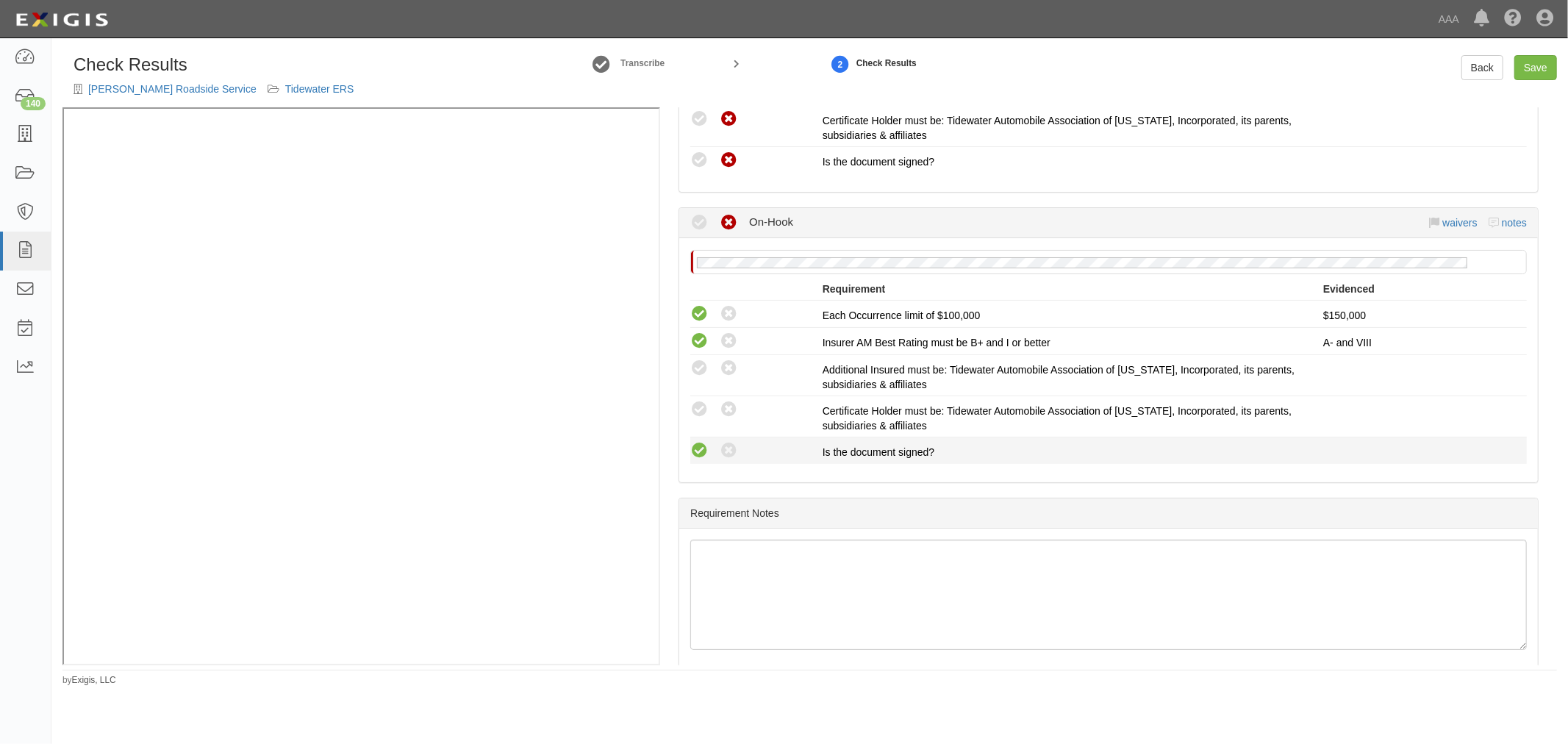
click at [697, 449] on icon at bounding box center [699, 451] width 18 height 18
radio input "true"
click at [692, 411] on icon at bounding box center [699, 410] width 18 height 18
radio input "true"
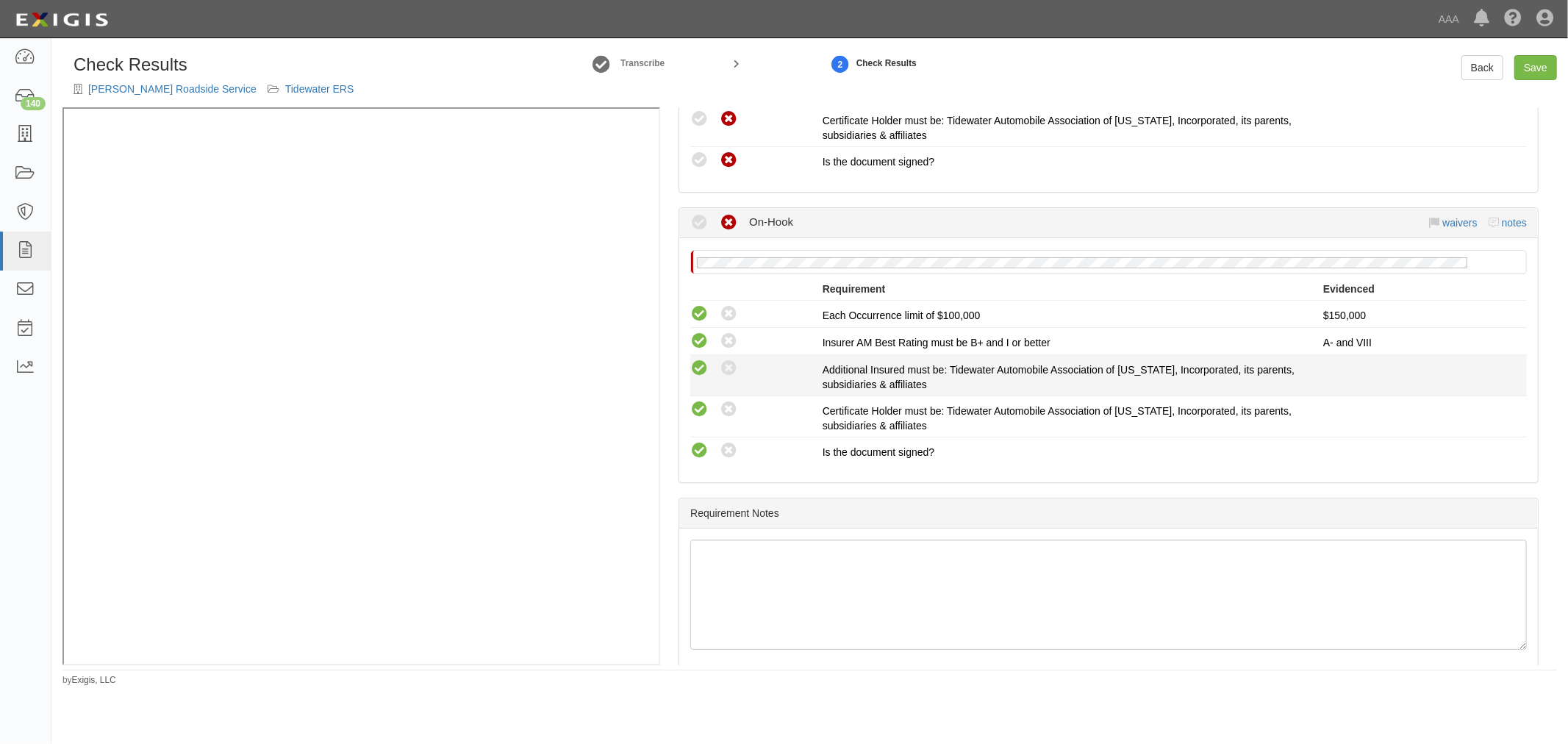
click at [703, 364] on icon at bounding box center [699, 369] width 18 height 18
radio input "true"
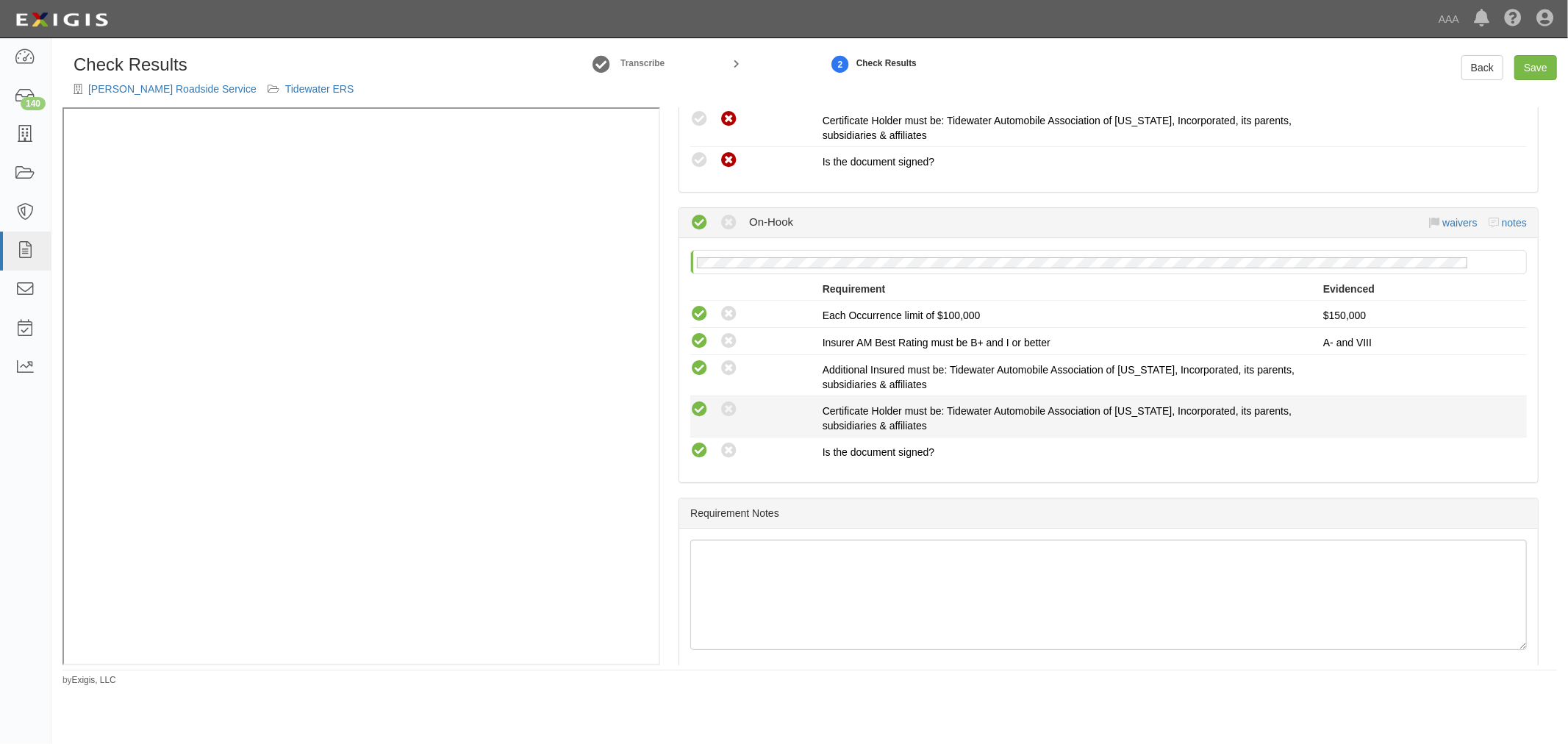
scroll to position [1089, 0]
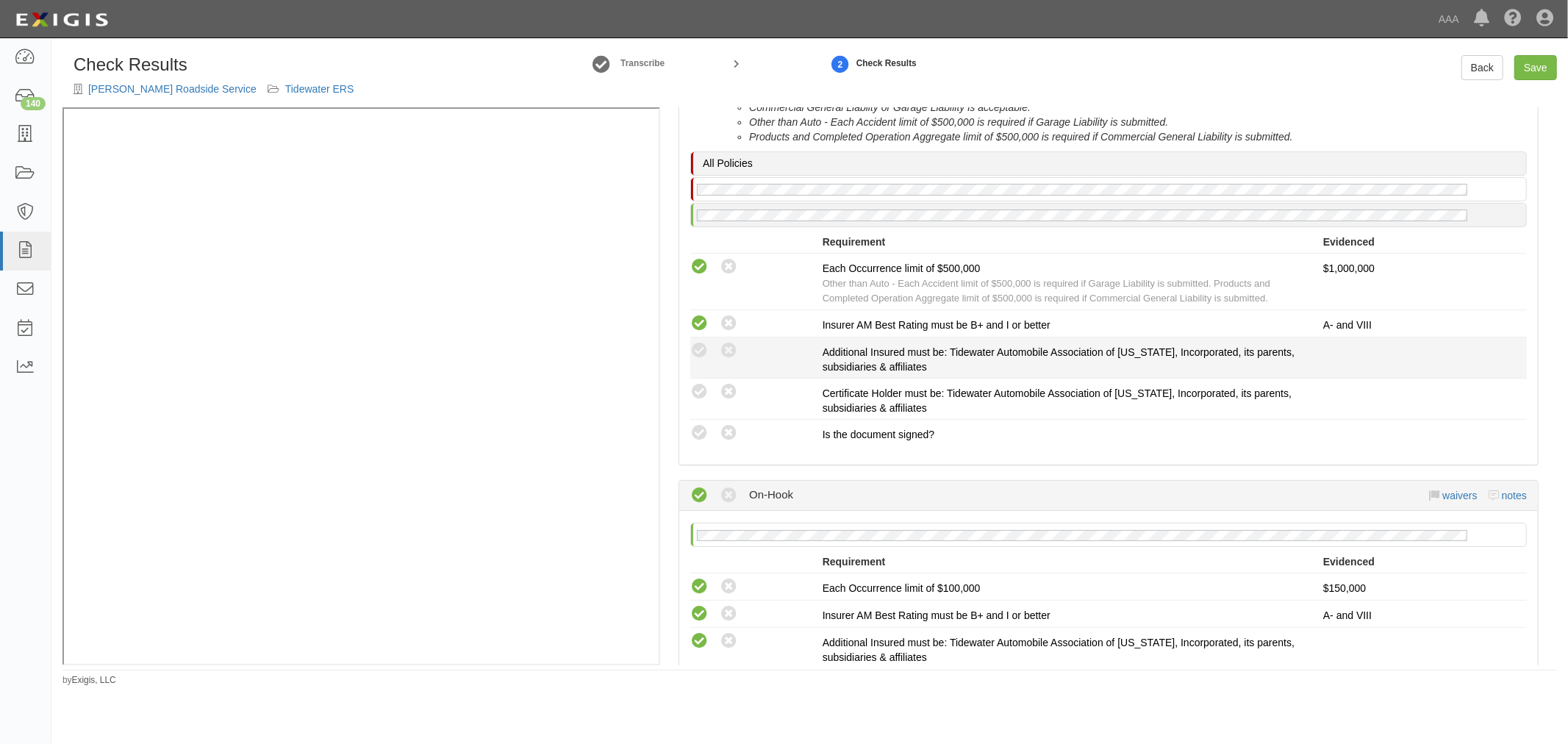
drag, startPoint x: 703, startPoint y: 343, endPoint x: 700, endPoint y: 371, distance: 28.2
click at [703, 344] on icon at bounding box center [699, 351] width 18 height 18
radio input "true"
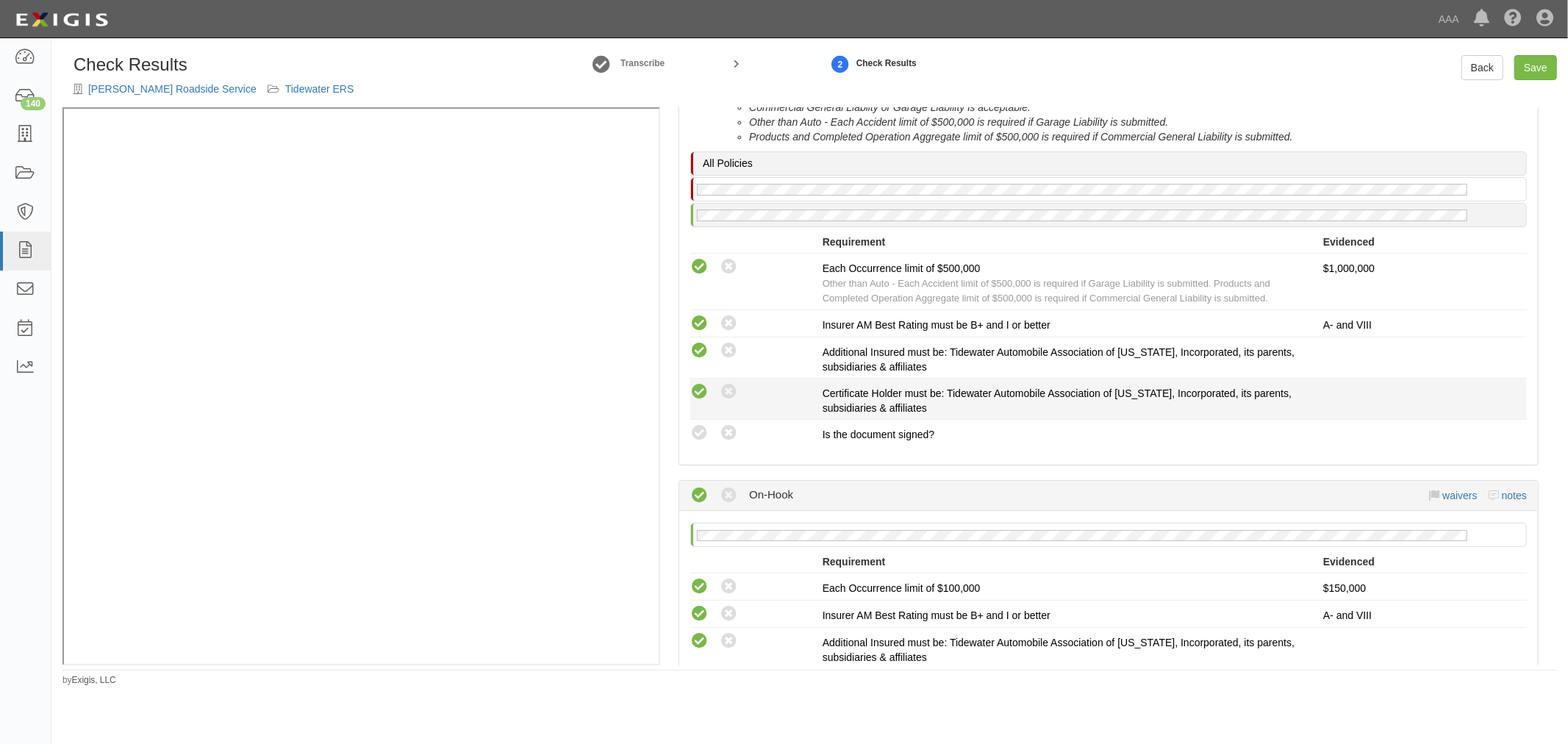
click at [696, 383] on icon at bounding box center [699, 392] width 18 height 18
radio input "true"
click at [690, 426] on icon at bounding box center [699, 434] width 18 height 18
radio input "true"
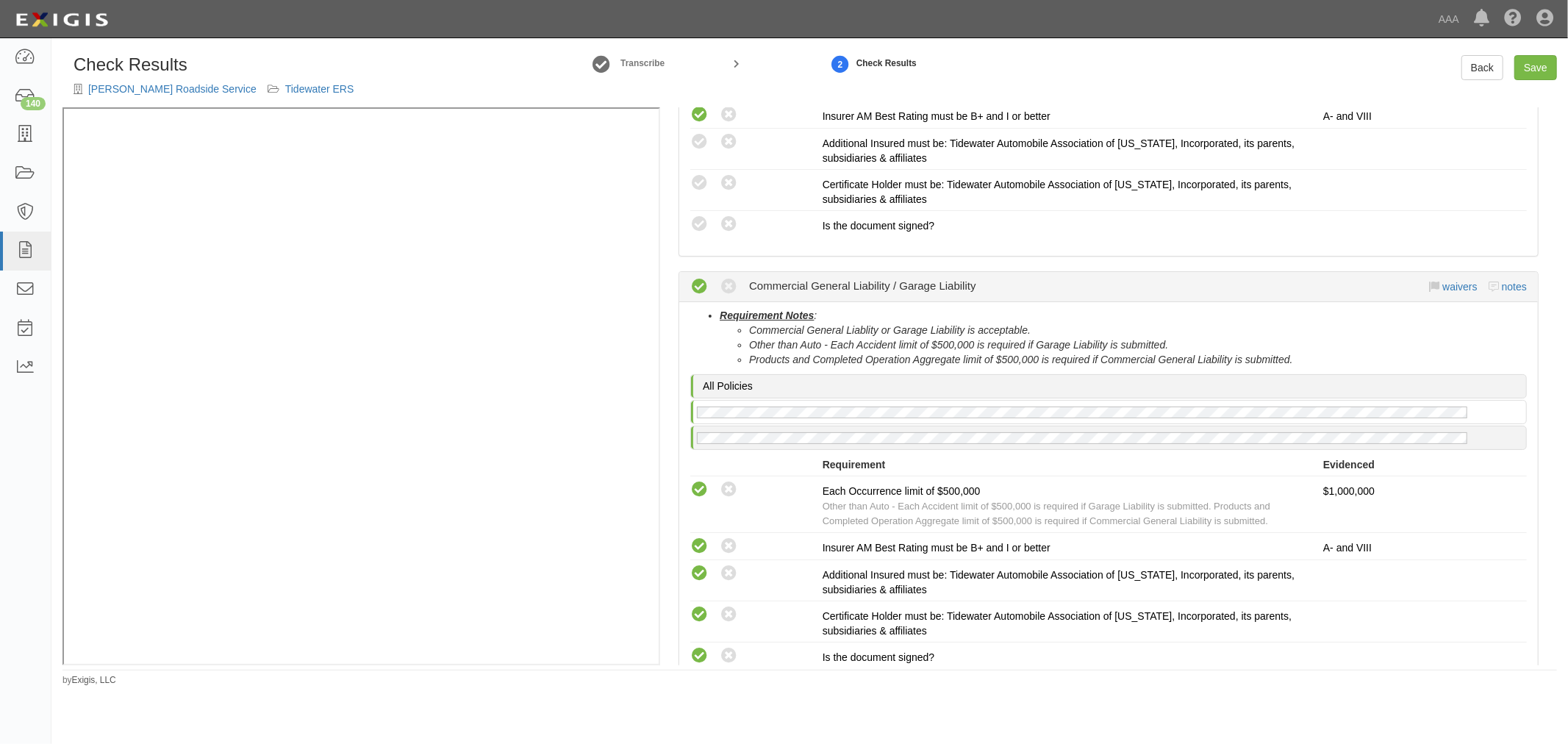
scroll to position [545, 0]
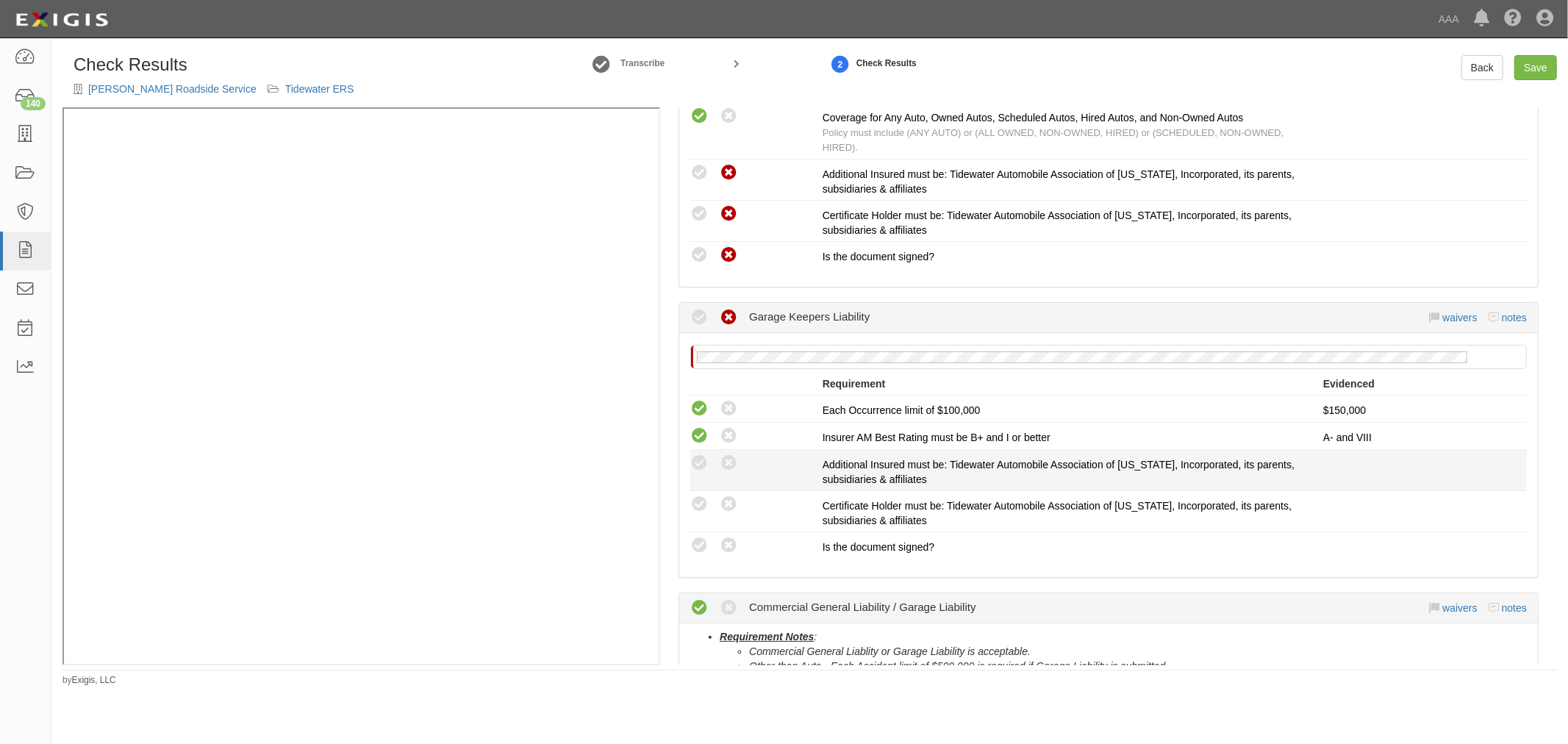
drag, startPoint x: 704, startPoint y: 459, endPoint x: 703, endPoint y: 479, distance: 20.0
click at [703, 461] on icon at bounding box center [699, 464] width 18 height 18
radio input "true"
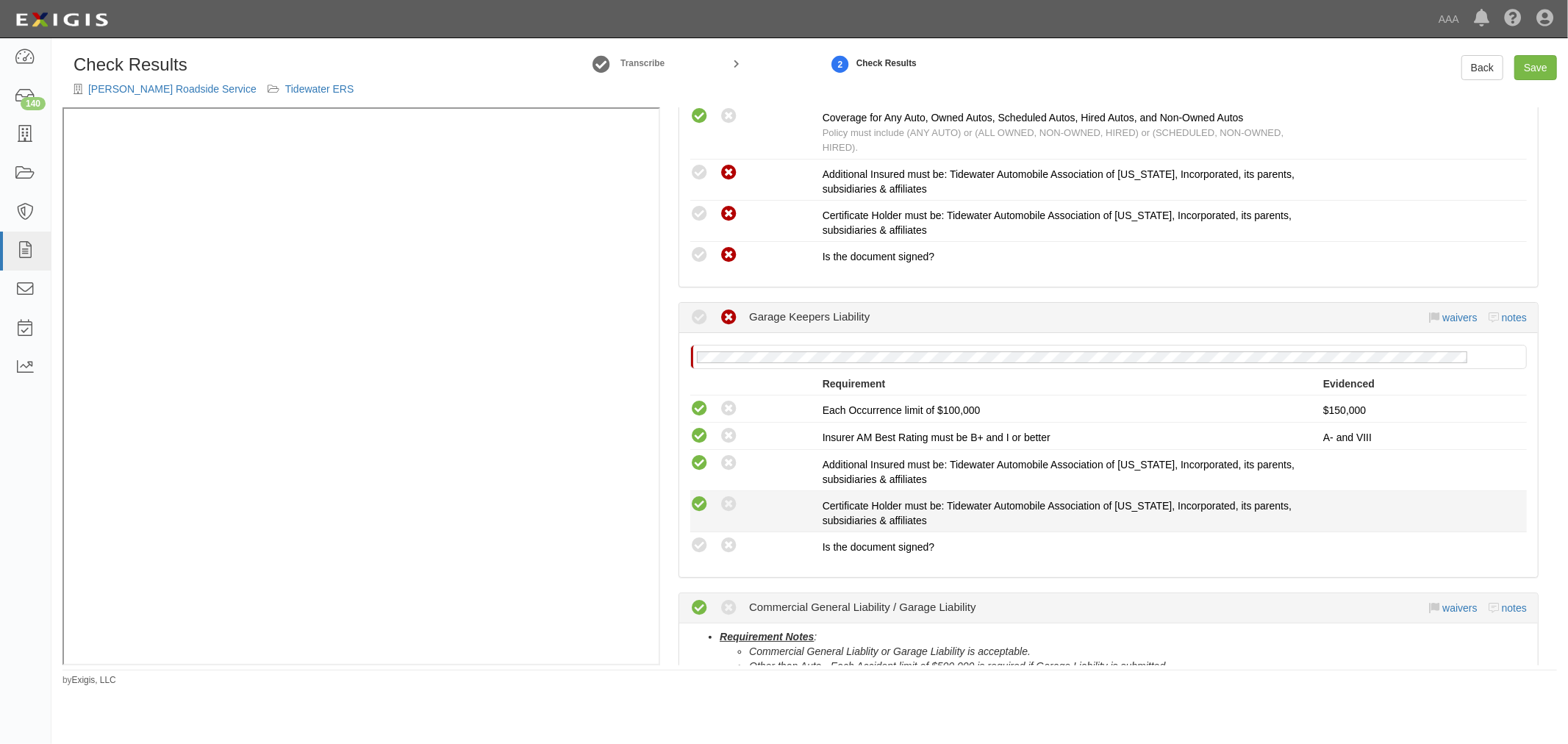
click at [696, 505] on icon at bounding box center [699, 505] width 18 height 18
radio input "true"
click at [703, 552] on label "Compliant" at bounding box center [699, 546] width 18 height 18
radio input "true"
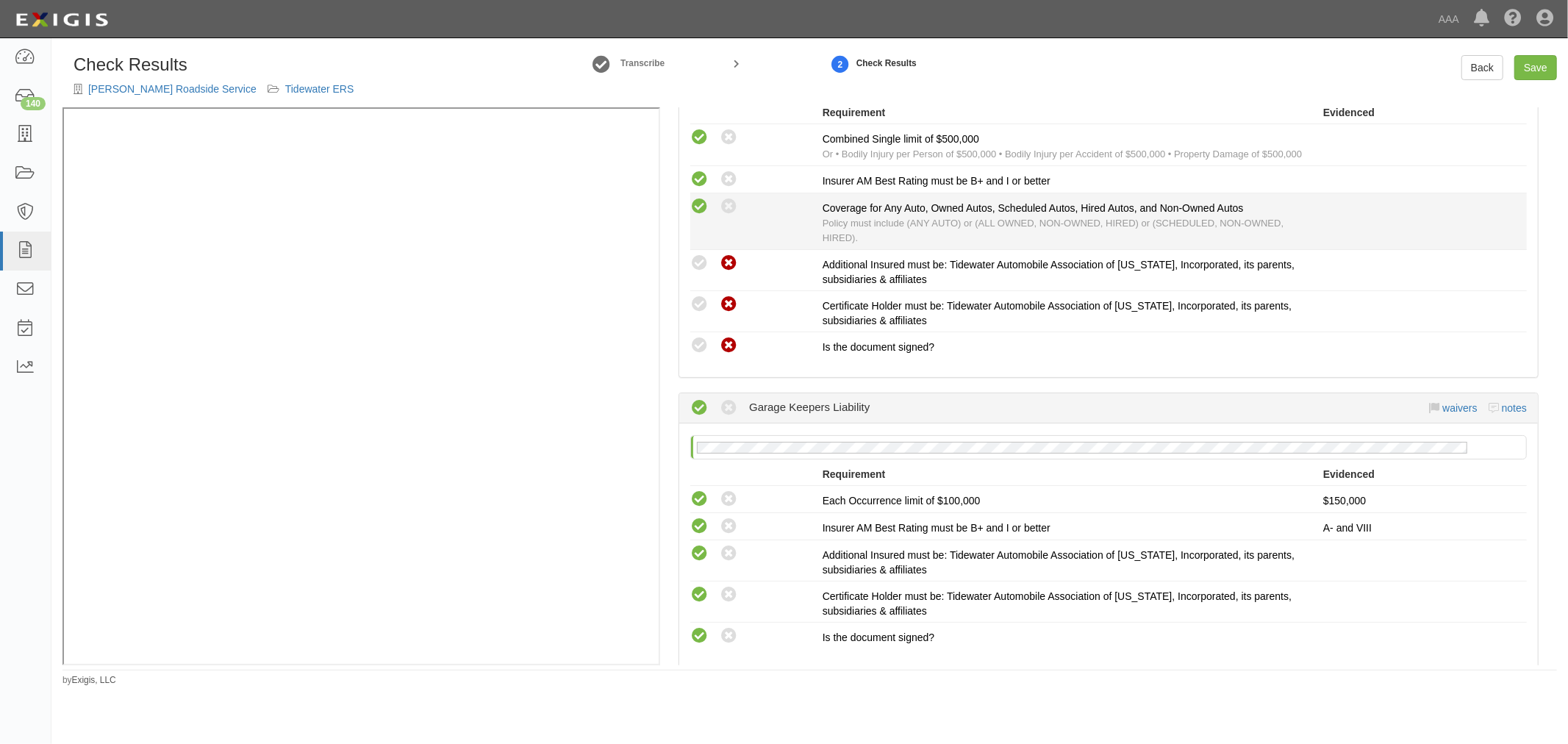
scroll to position [273, 0]
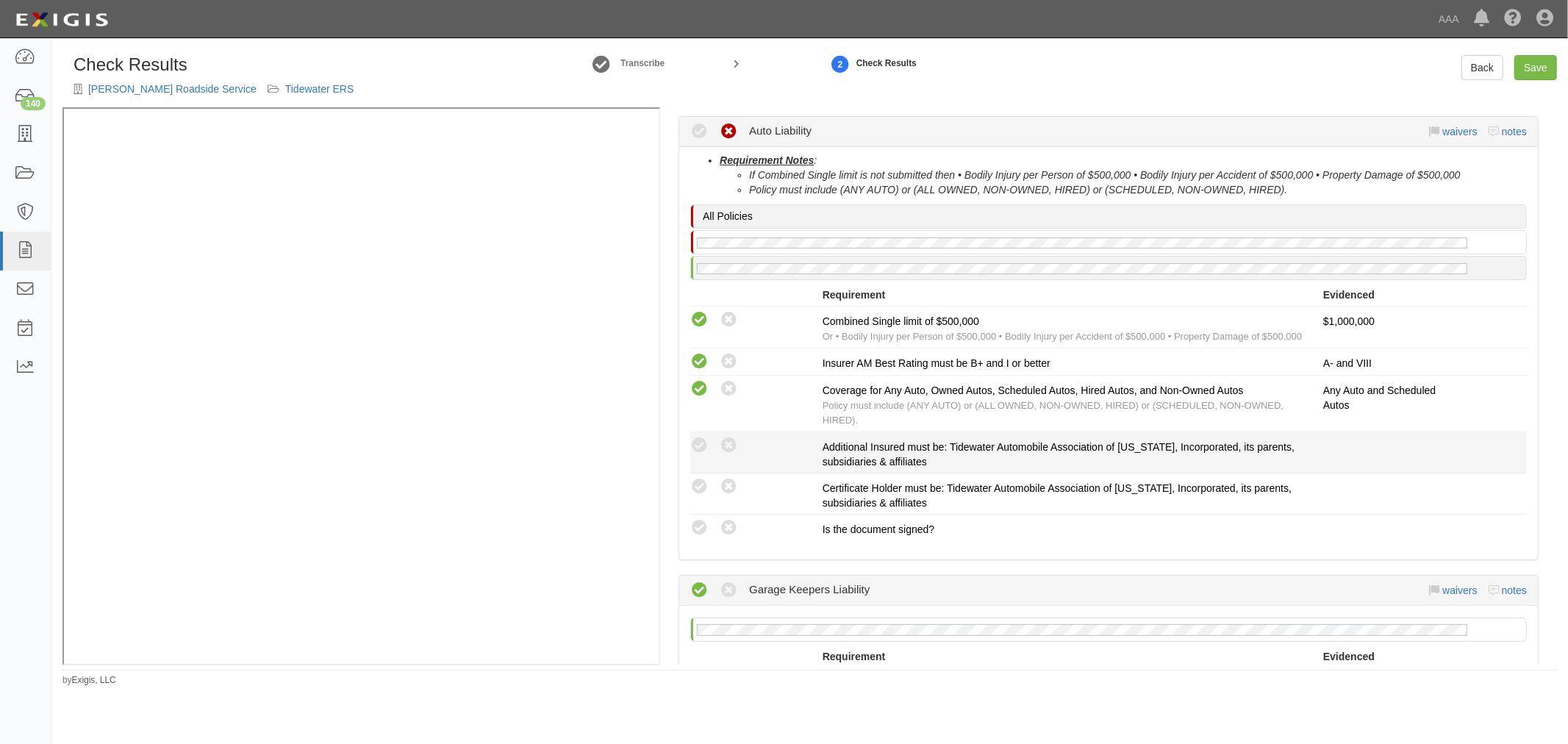
click at [702, 458] on div "Compliant Waived: Non-Compliant Additional Insured must be: Tidewater Automobil…" at bounding box center [1108, 453] width 859 height 33
drag, startPoint x: 703, startPoint y: 449, endPoint x: 709, endPoint y: 459, distance: 11.7
click at [704, 449] on icon at bounding box center [699, 446] width 18 height 18
radio input "true"
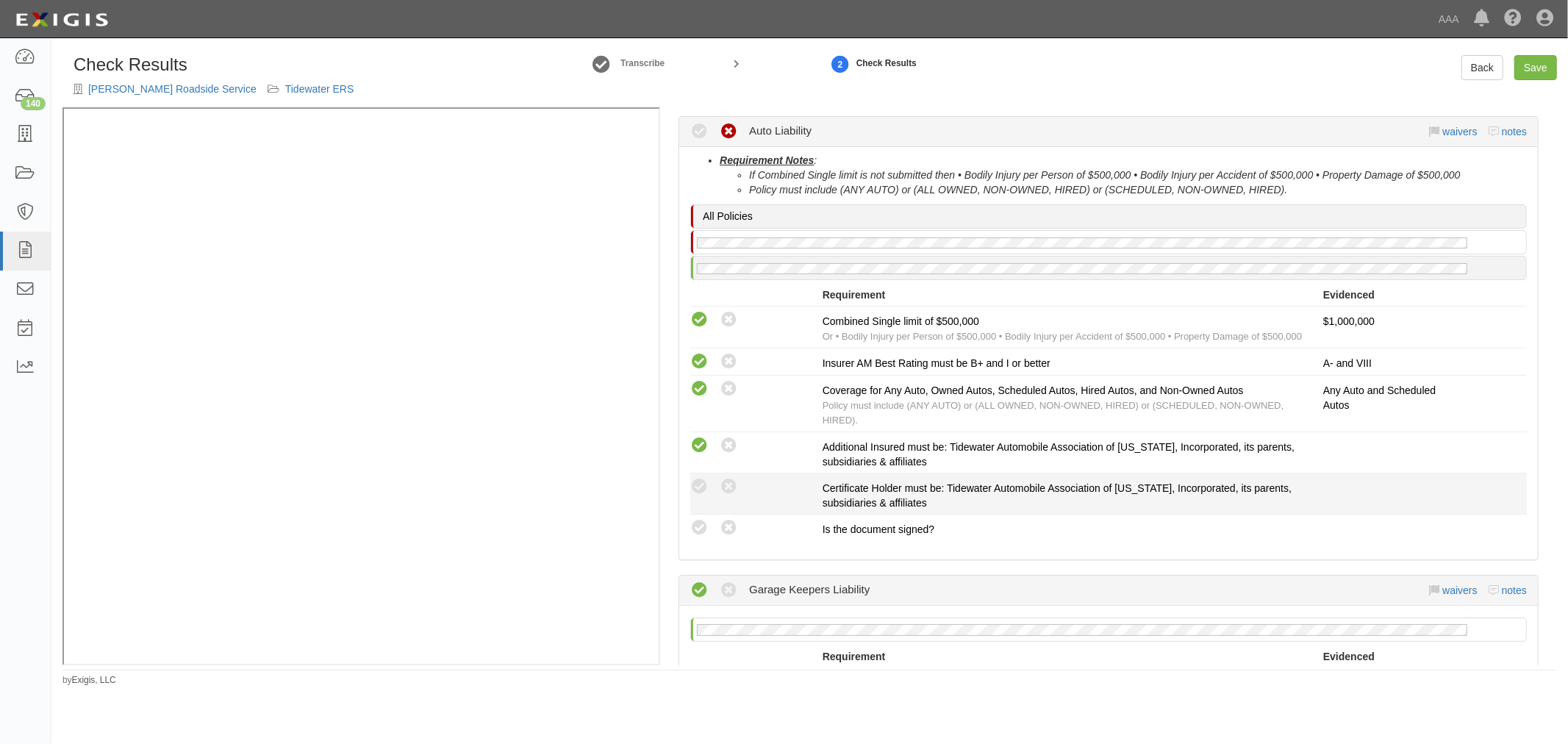
click at [698, 499] on div "Compliant Waived: Non-Compliant Certificate Holder must be: Tidewater Automobil…" at bounding box center [1108, 494] width 859 height 33
click at [693, 478] on icon at bounding box center [699, 487] width 18 height 18
radio input "true"
click at [692, 527] on icon at bounding box center [699, 529] width 18 height 18
radio input "true"
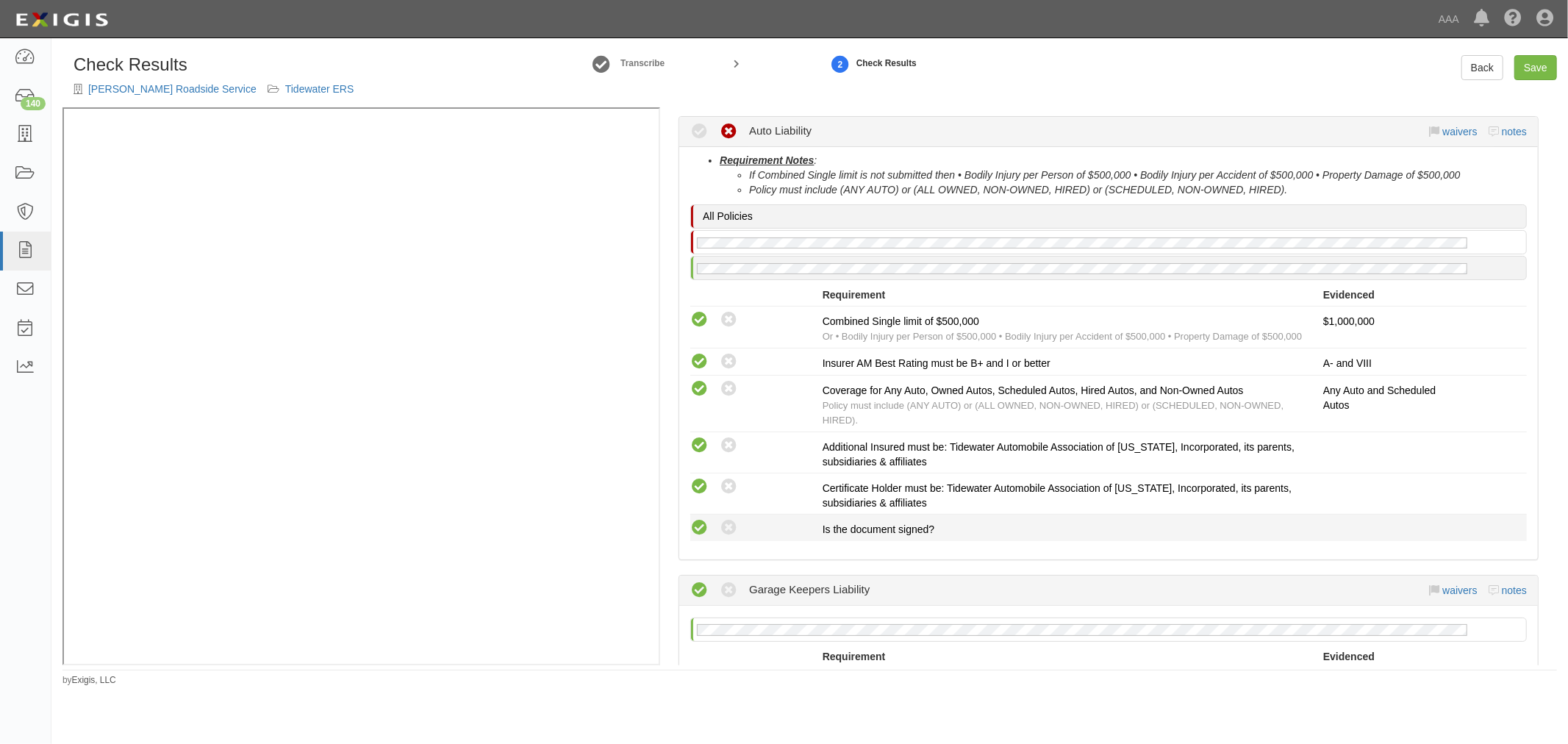
radio input "true"
click at [1536, 76] on link "Save" at bounding box center [1535, 67] width 42 height 25
radio input "true"
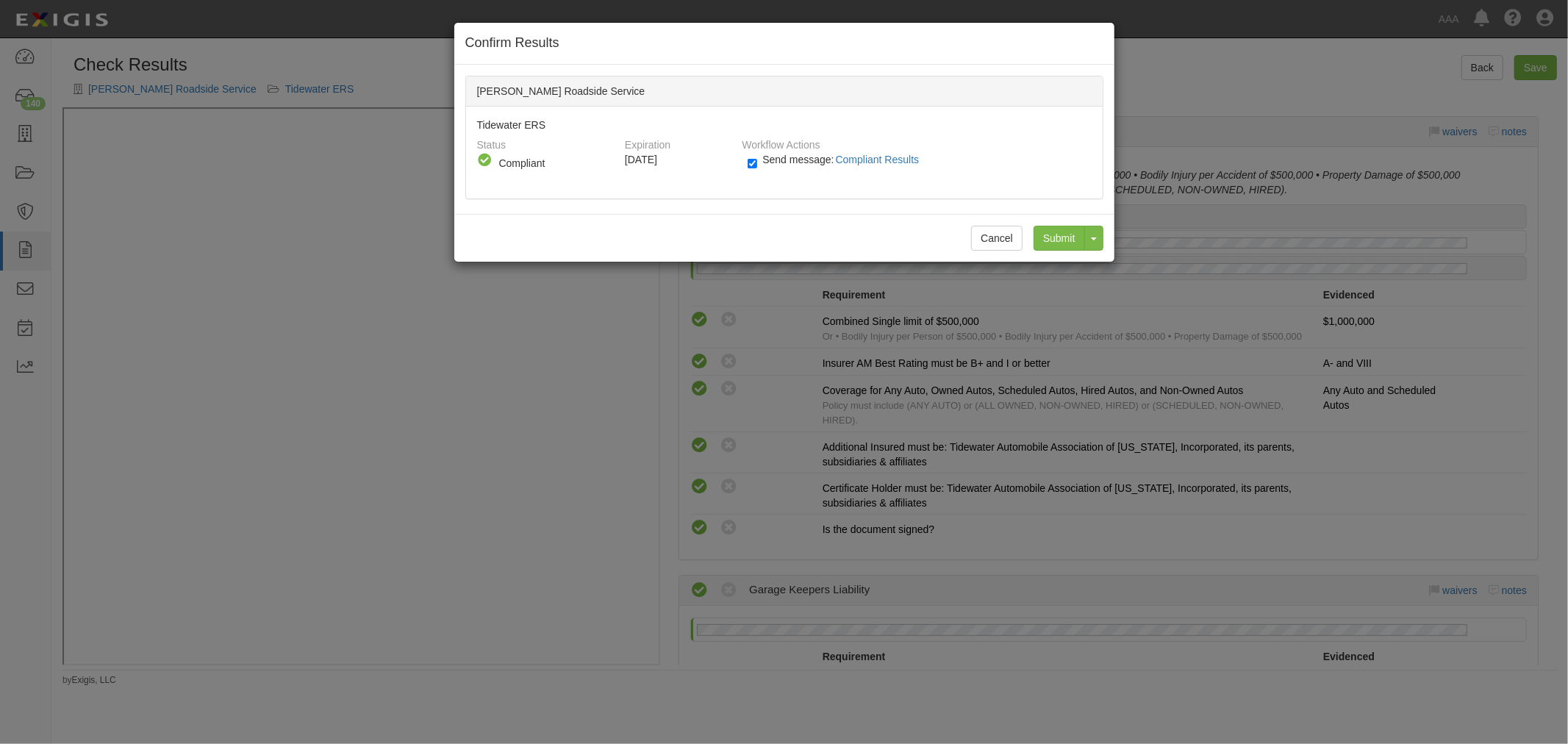
click at [777, 156] on span "Send message: Compliant Results" at bounding box center [843, 159] width 163 height 12
click at [757, 156] on input "Send message: Compliant Results" at bounding box center [752, 164] width 9 height 17
checkbox input "false"
click at [1056, 233] on input "Submit" at bounding box center [1059, 238] width 52 height 25
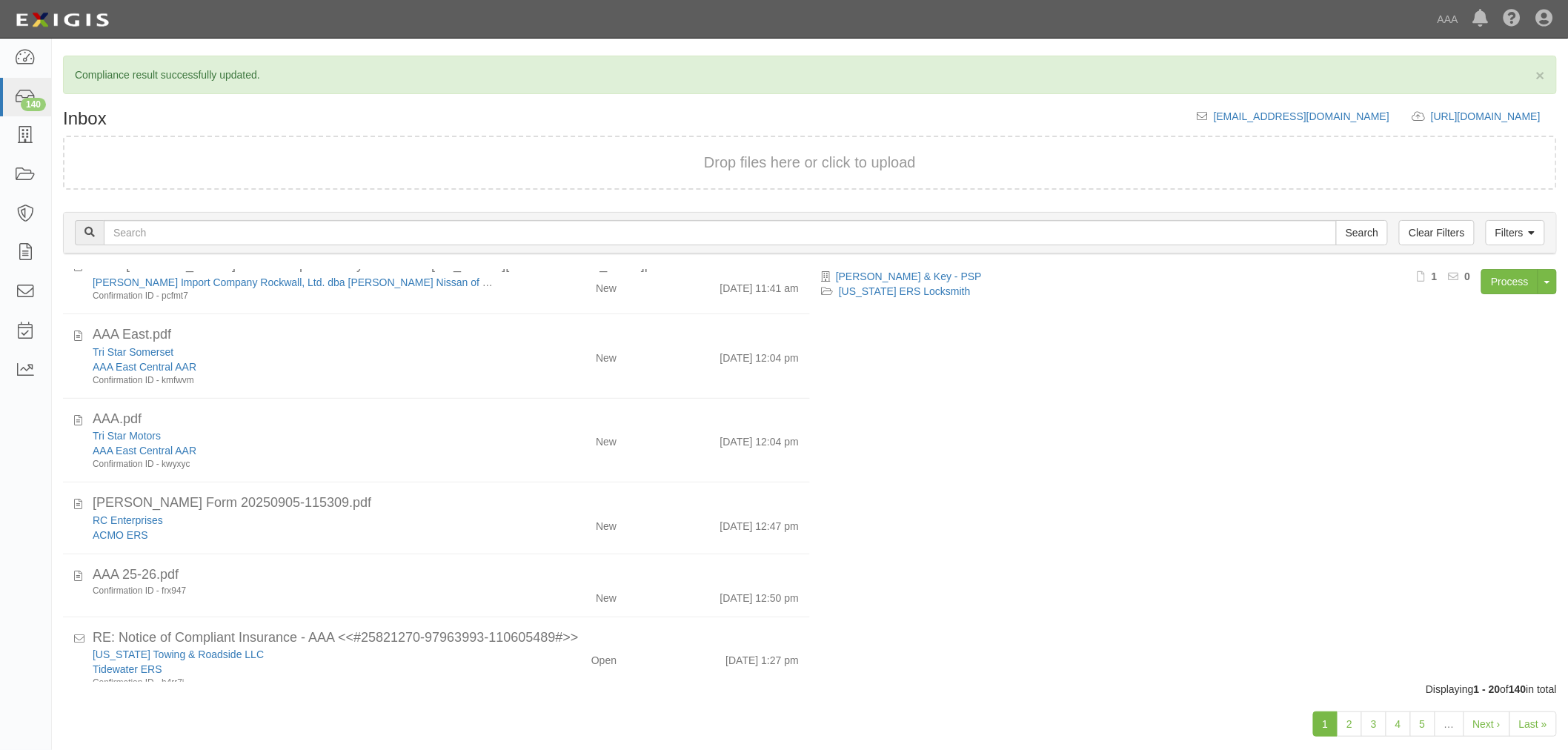
scroll to position [1134, 0]
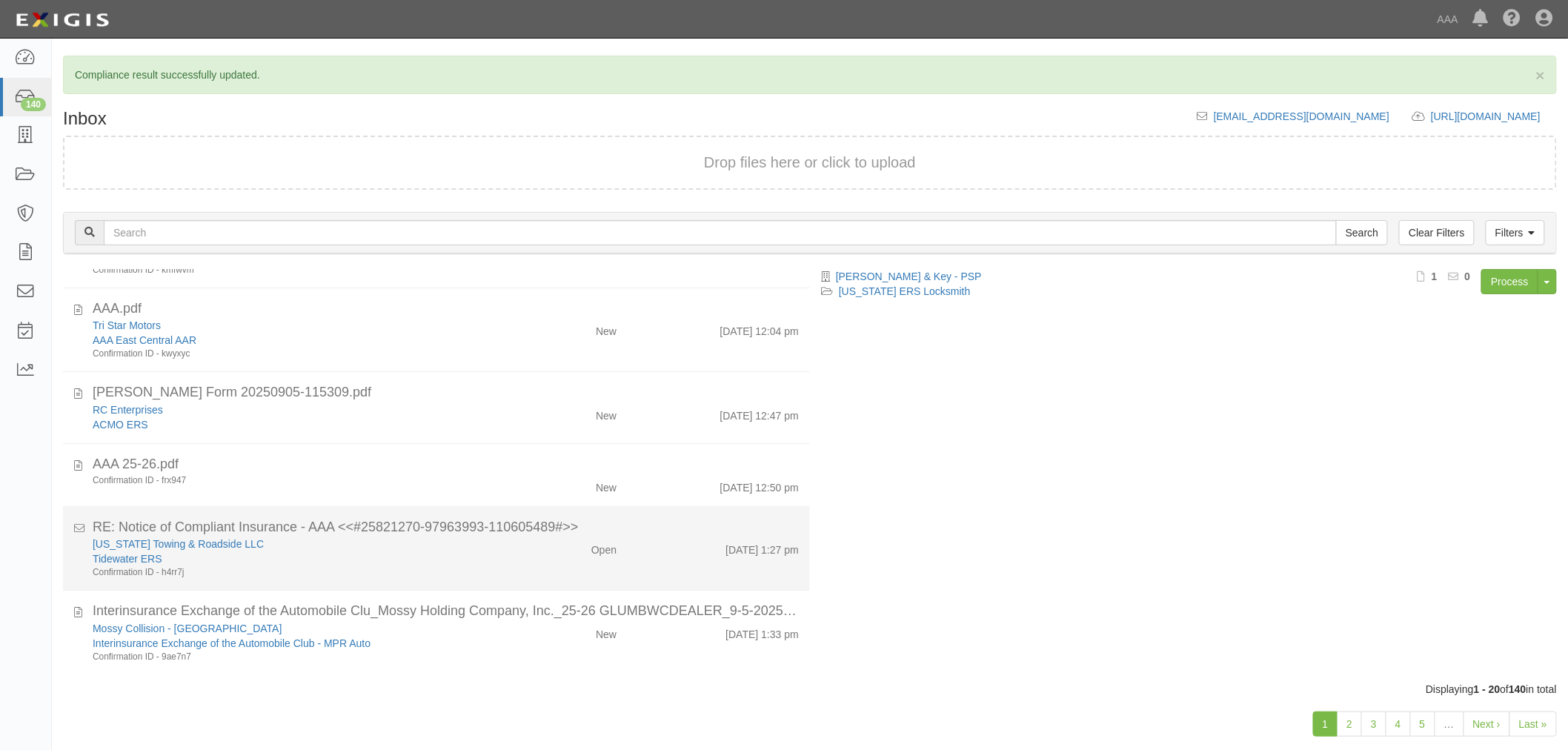
click at [441, 569] on div "Confirmation ID - h4rr7j" at bounding box center [294, 573] width 403 height 13
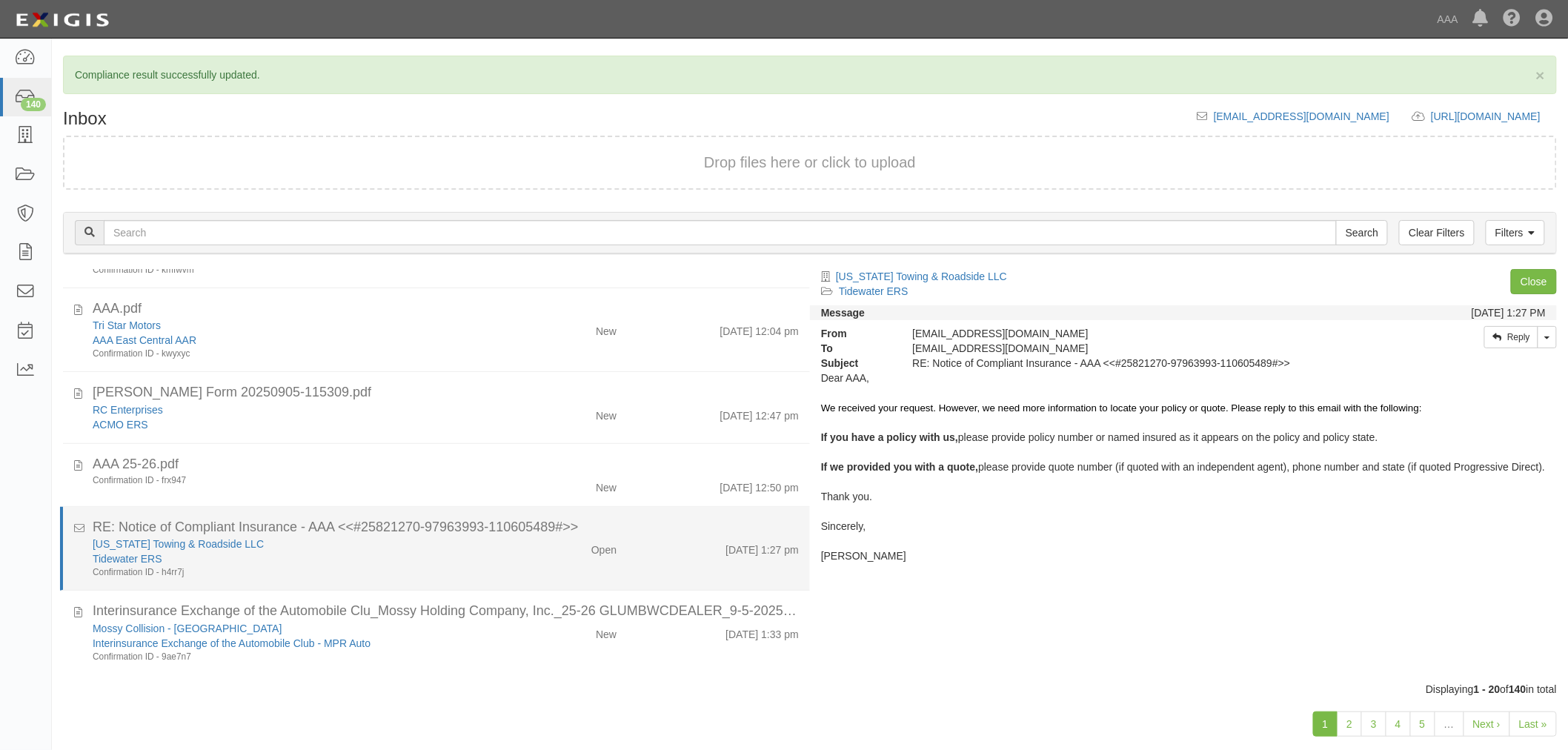
click at [182, 550] on div "[US_STATE] Towing & Roadside LLC" at bounding box center [294, 544] width 403 height 15
click at [183, 546] on link "Virginia Towing & Roadside LLC" at bounding box center [178, 544] width 172 height 12
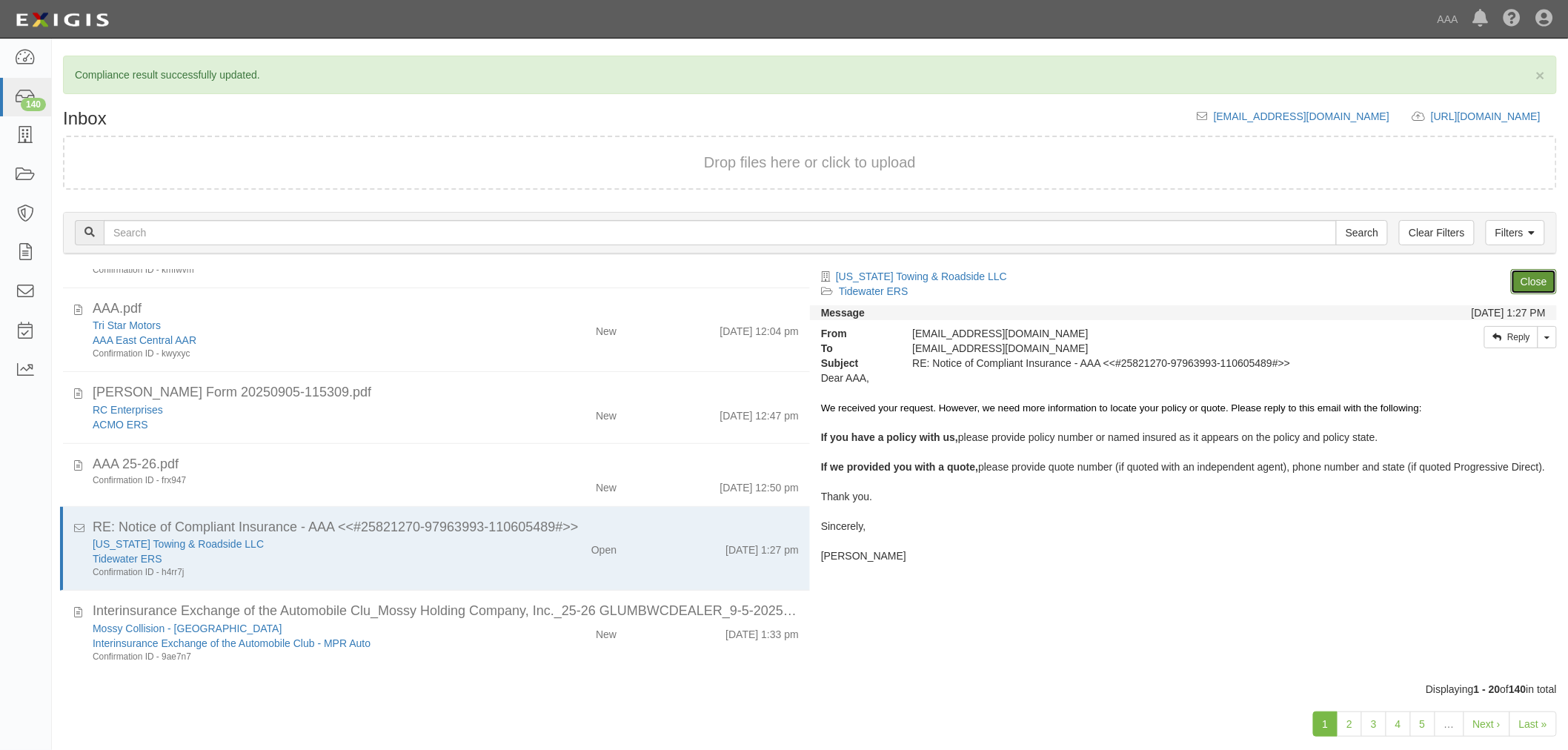
click at [1523, 273] on link "Close" at bounding box center [1535, 281] width 46 height 25
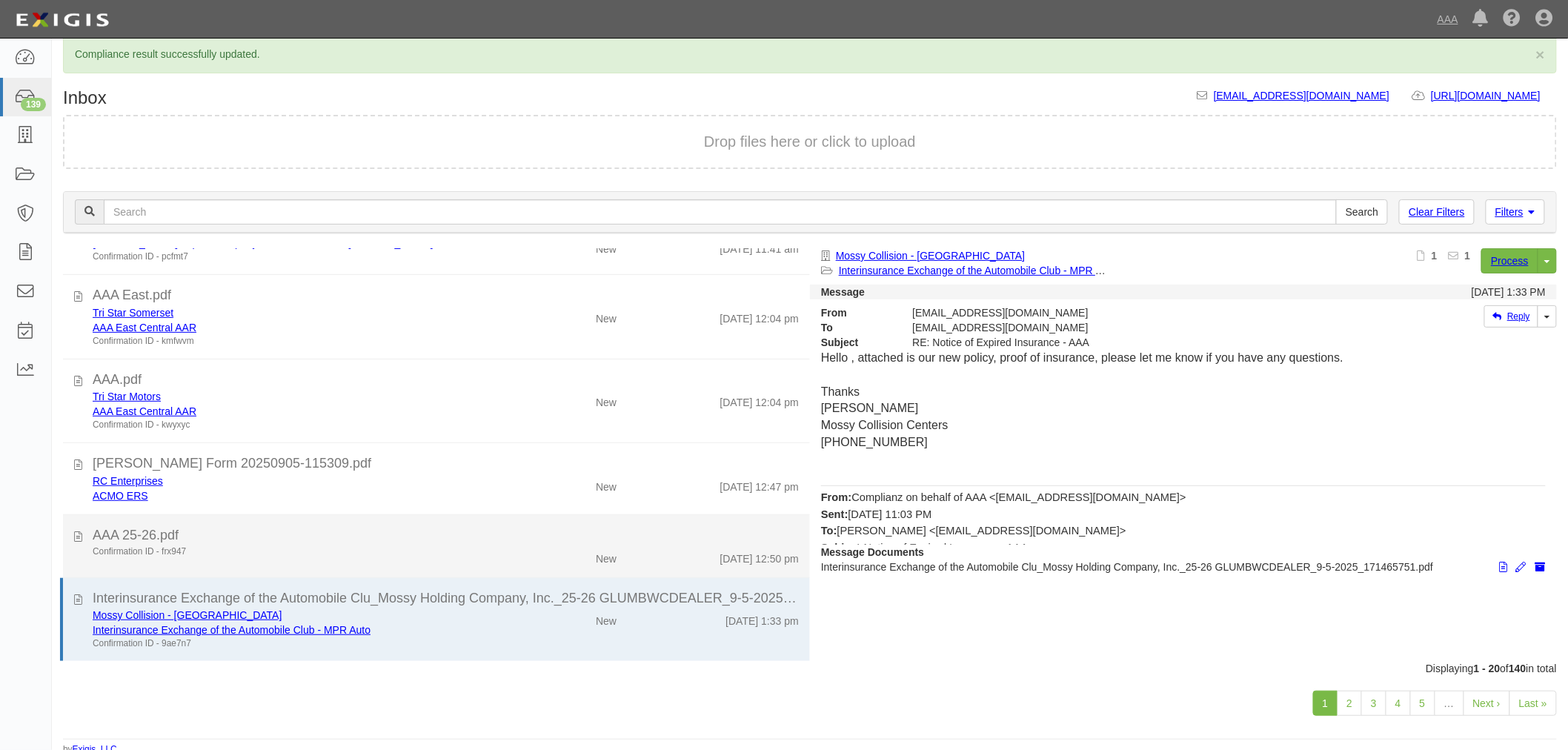
scroll to position [27, 0]
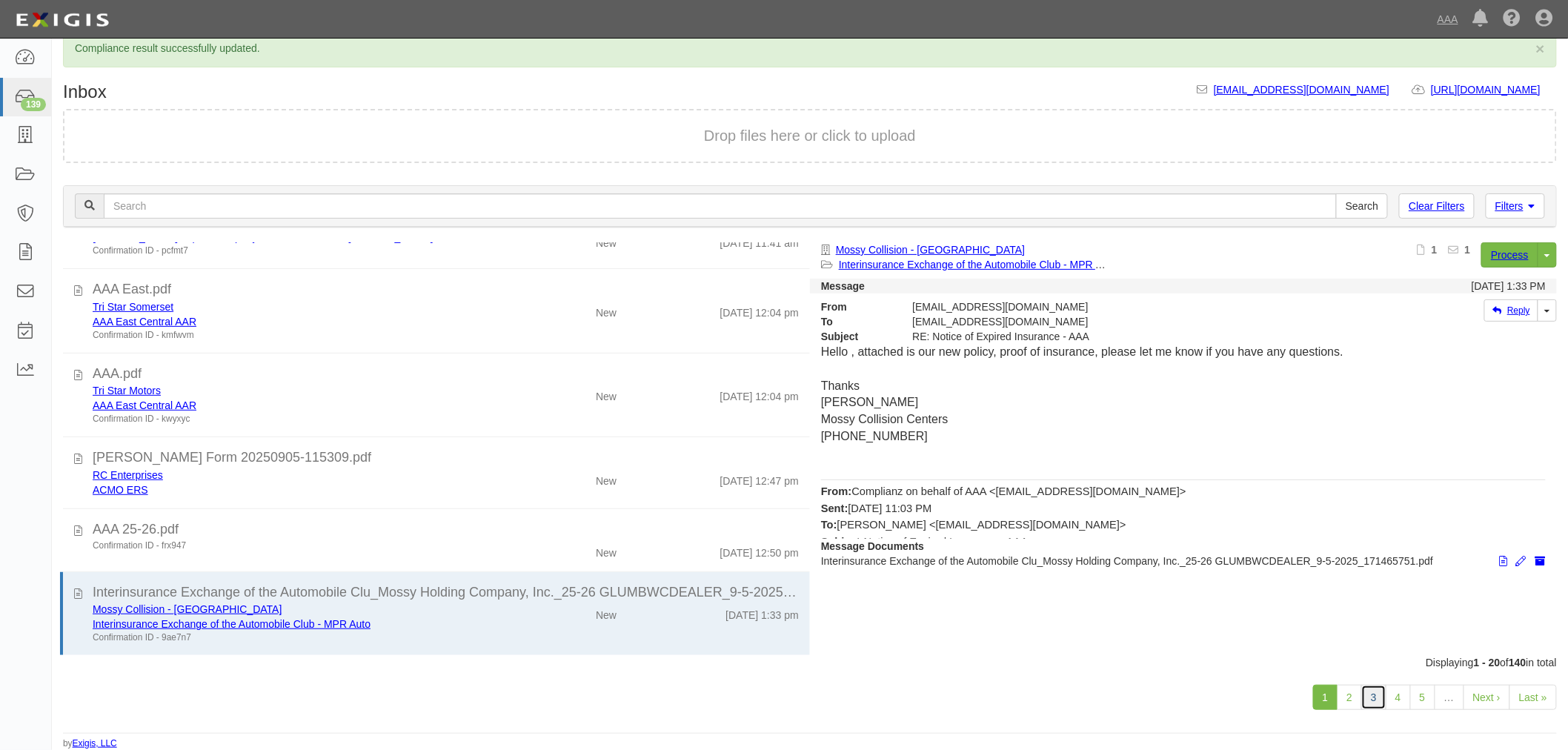
click at [1362, 707] on link "3" at bounding box center [1373, 697] width 25 height 25
click at [1353, 703] on link "2" at bounding box center [1349, 697] width 25 height 25
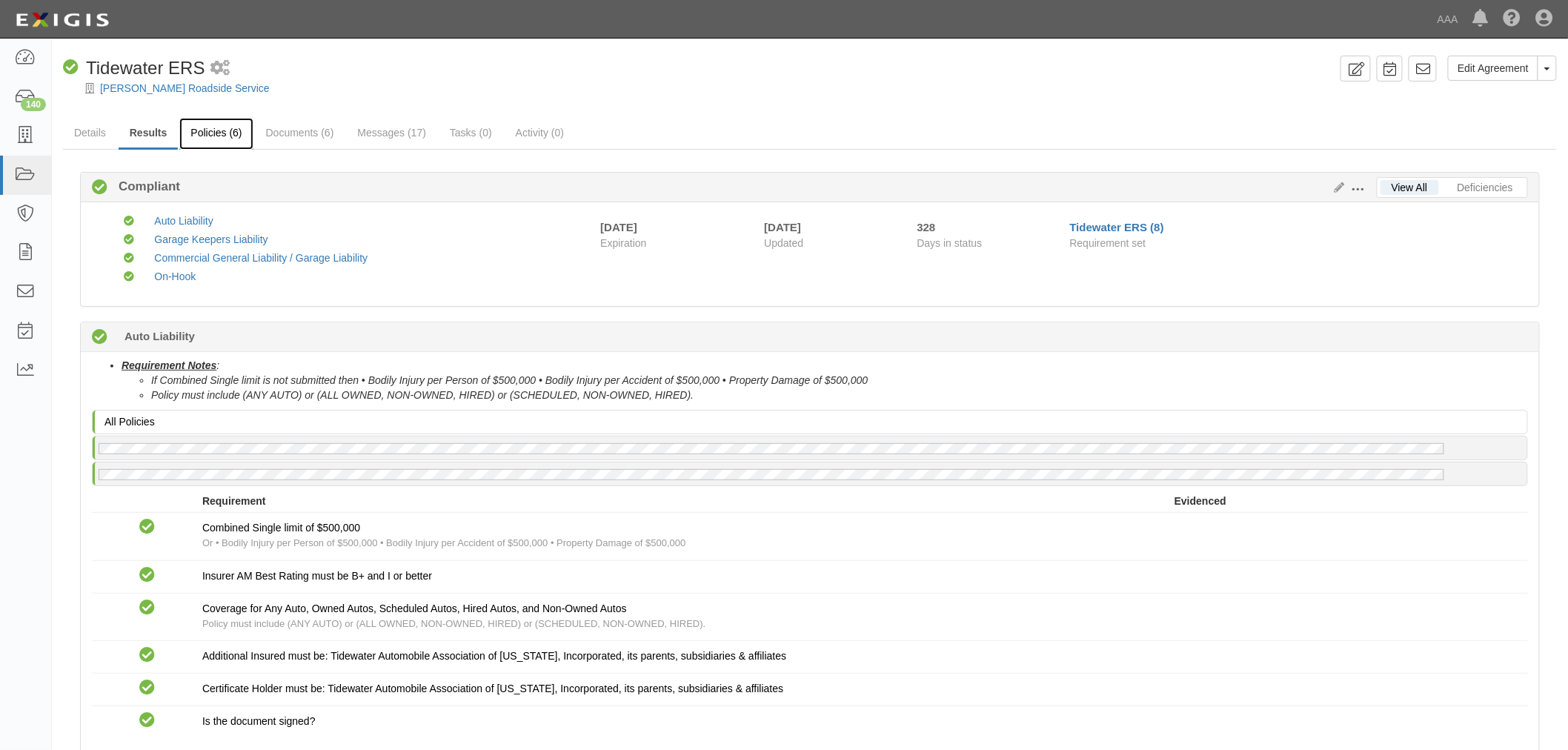
click at [208, 127] on link "Policies (6)" at bounding box center [215, 134] width 73 height 32
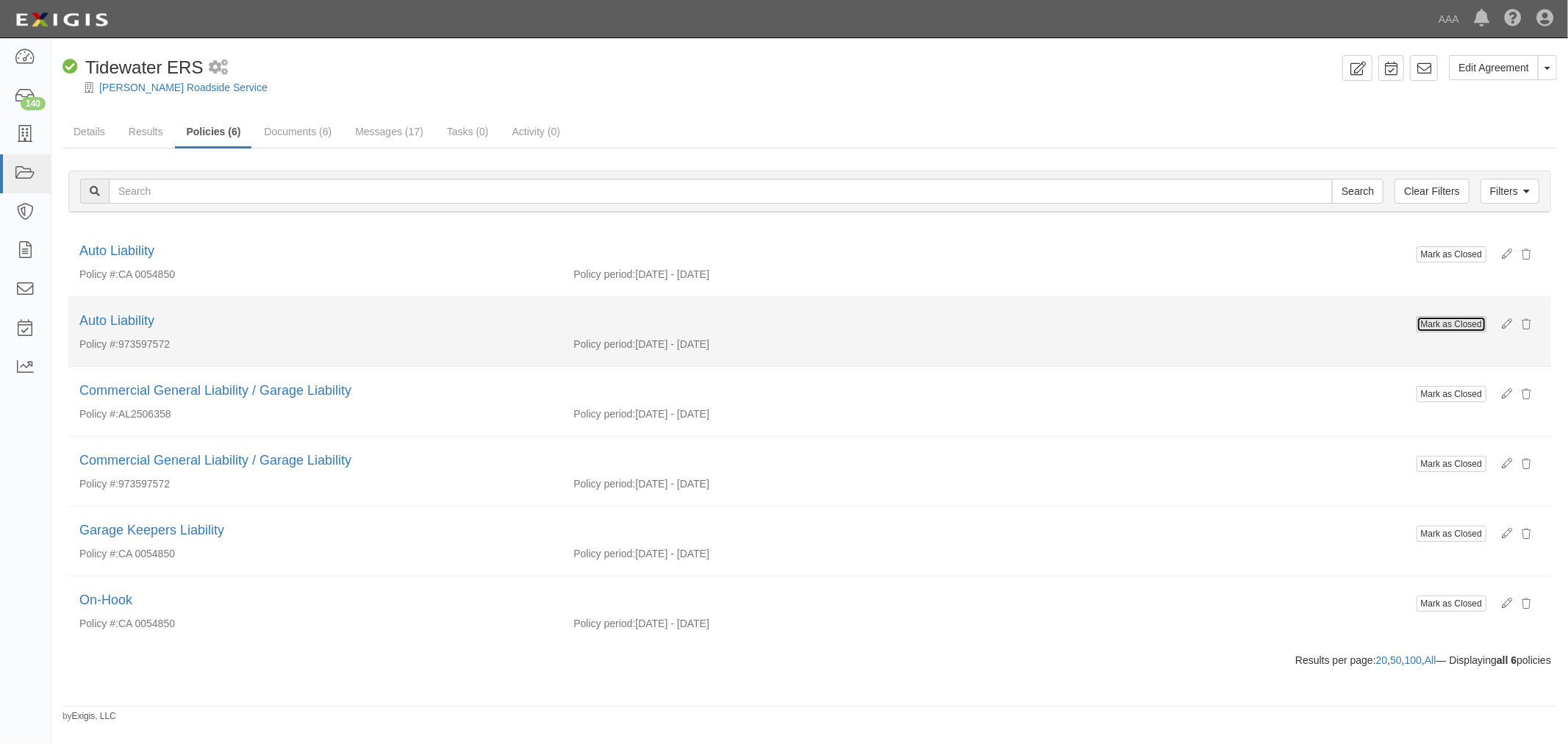
click at [1431, 327] on button "Mark as Closed" at bounding box center [1451, 324] width 70 height 17
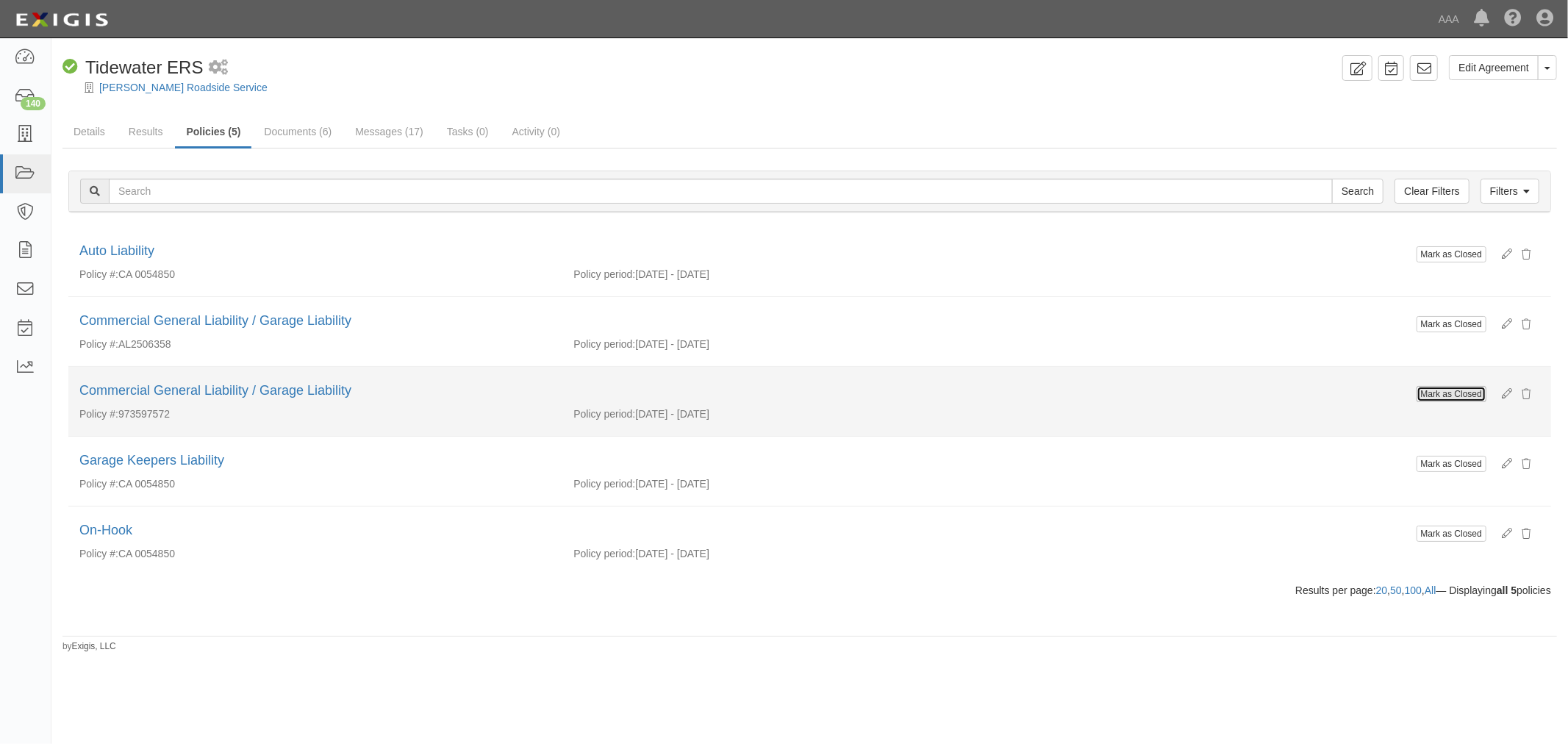
click at [1437, 401] on button "Mark as Closed" at bounding box center [1451, 394] width 70 height 17
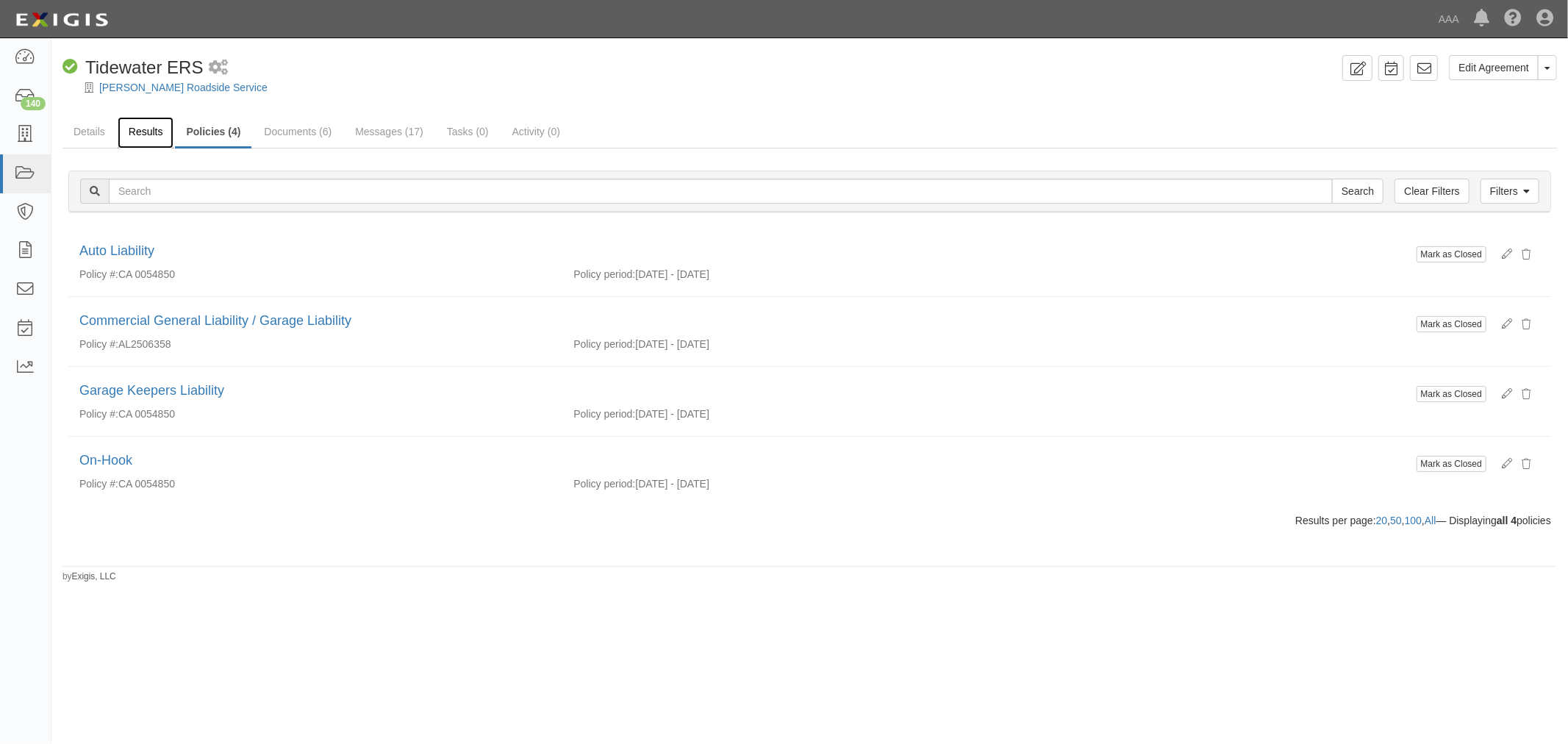
click at [145, 136] on link "Results" at bounding box center [146, 133] width 57 height 31
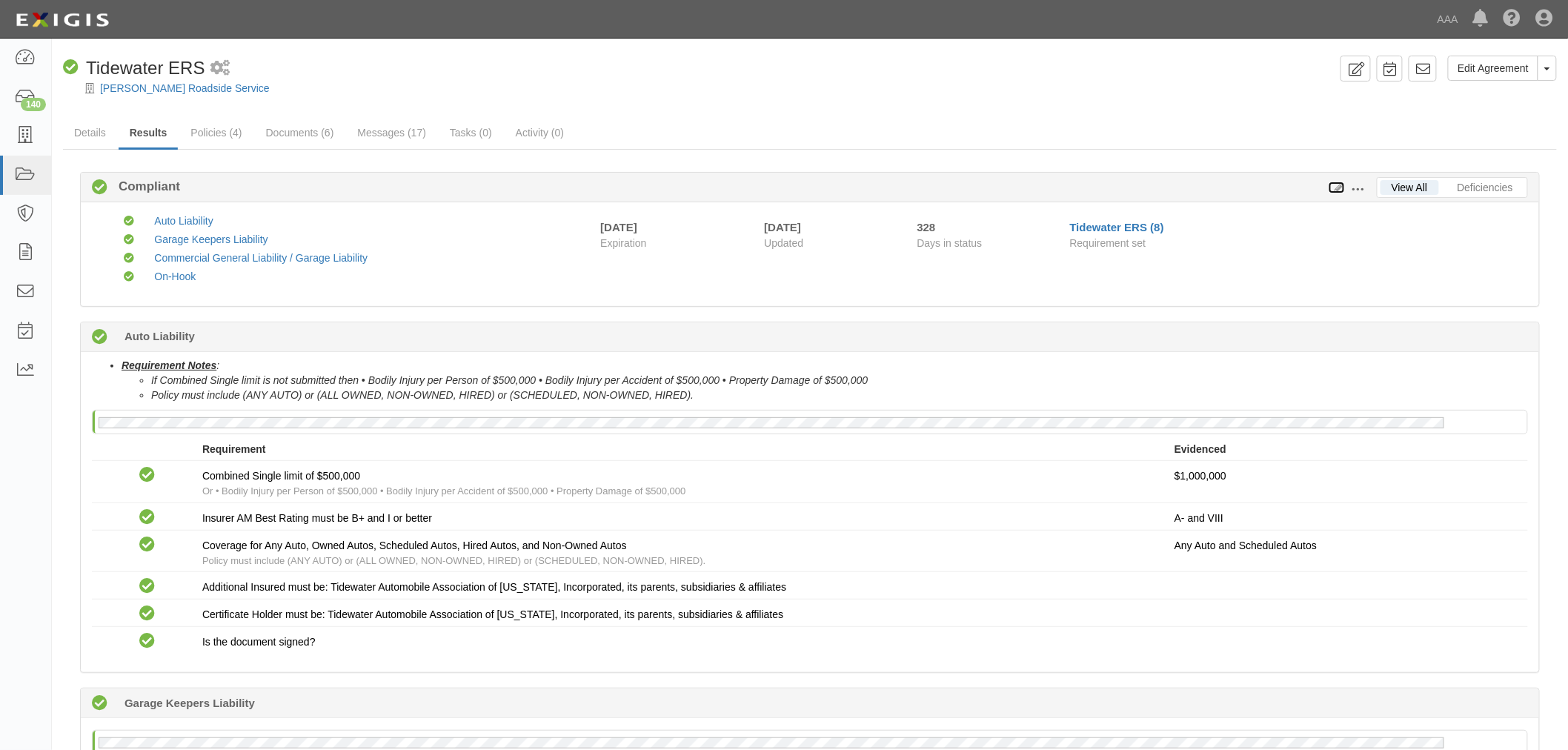
click at [1330, 186] on icon at bounding box center [1337, 188] width 17 height 10
click at [1331, 183] on icon at bounding box center [1337, 188] width 17 height 10
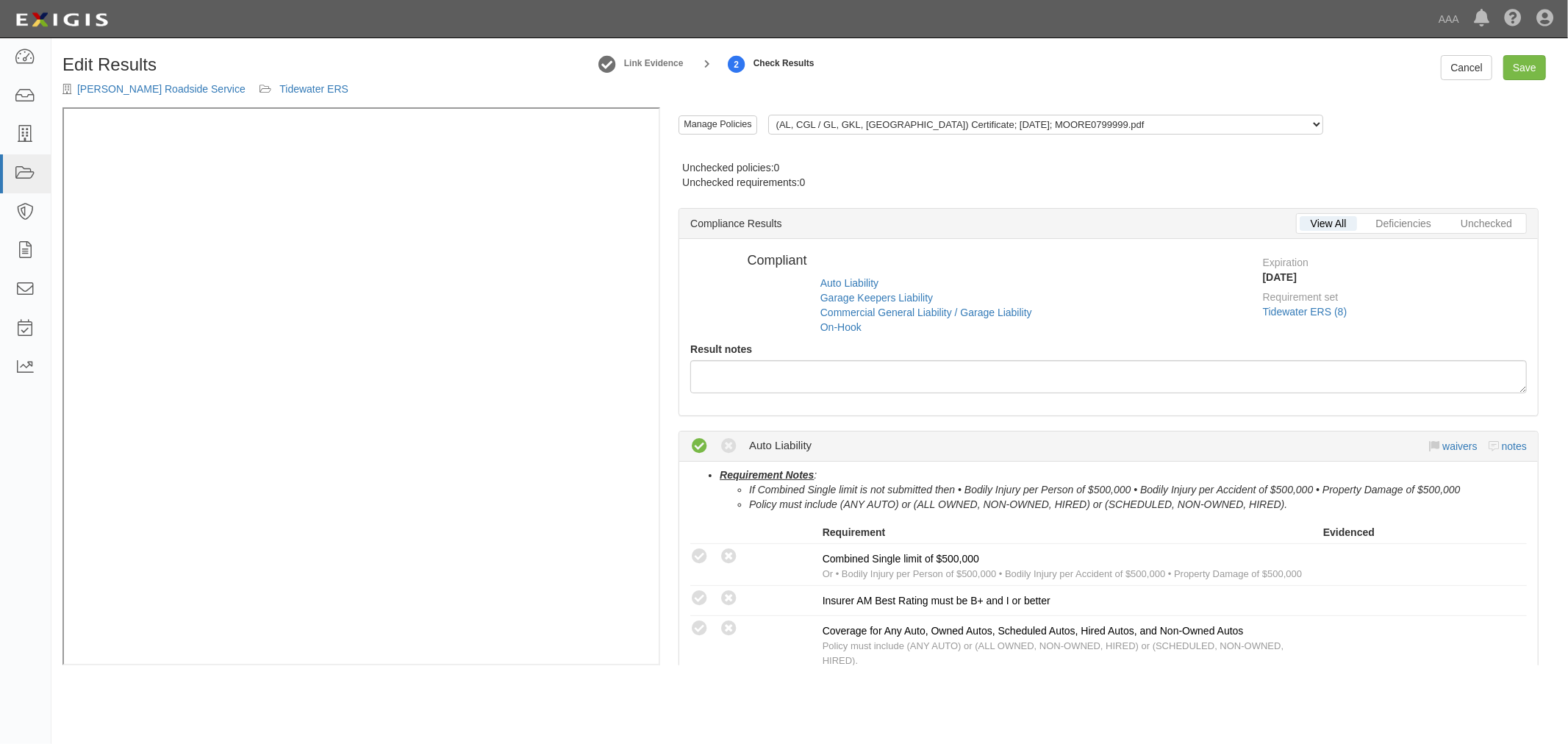
radio input "false"
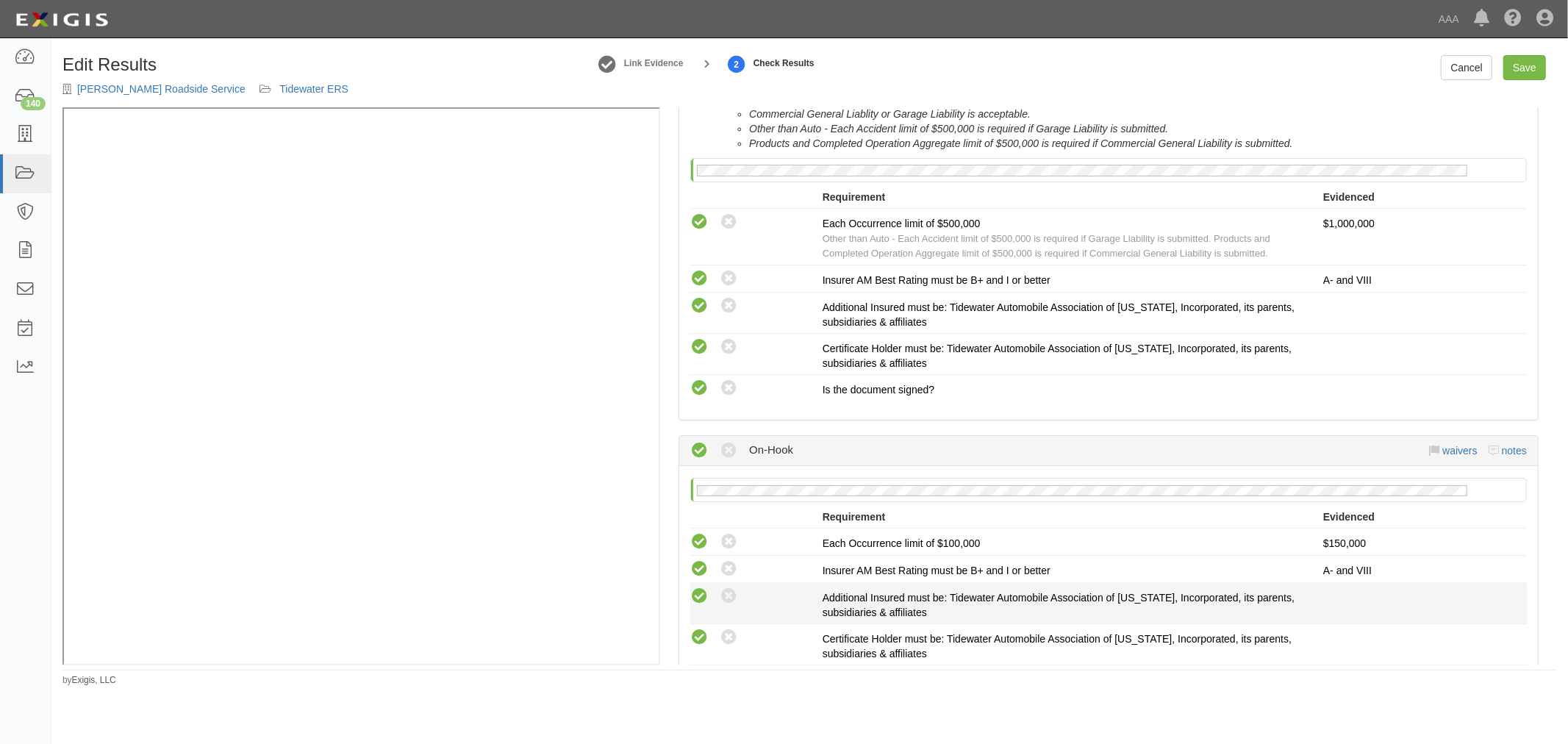
scroll to position [1089, 0]
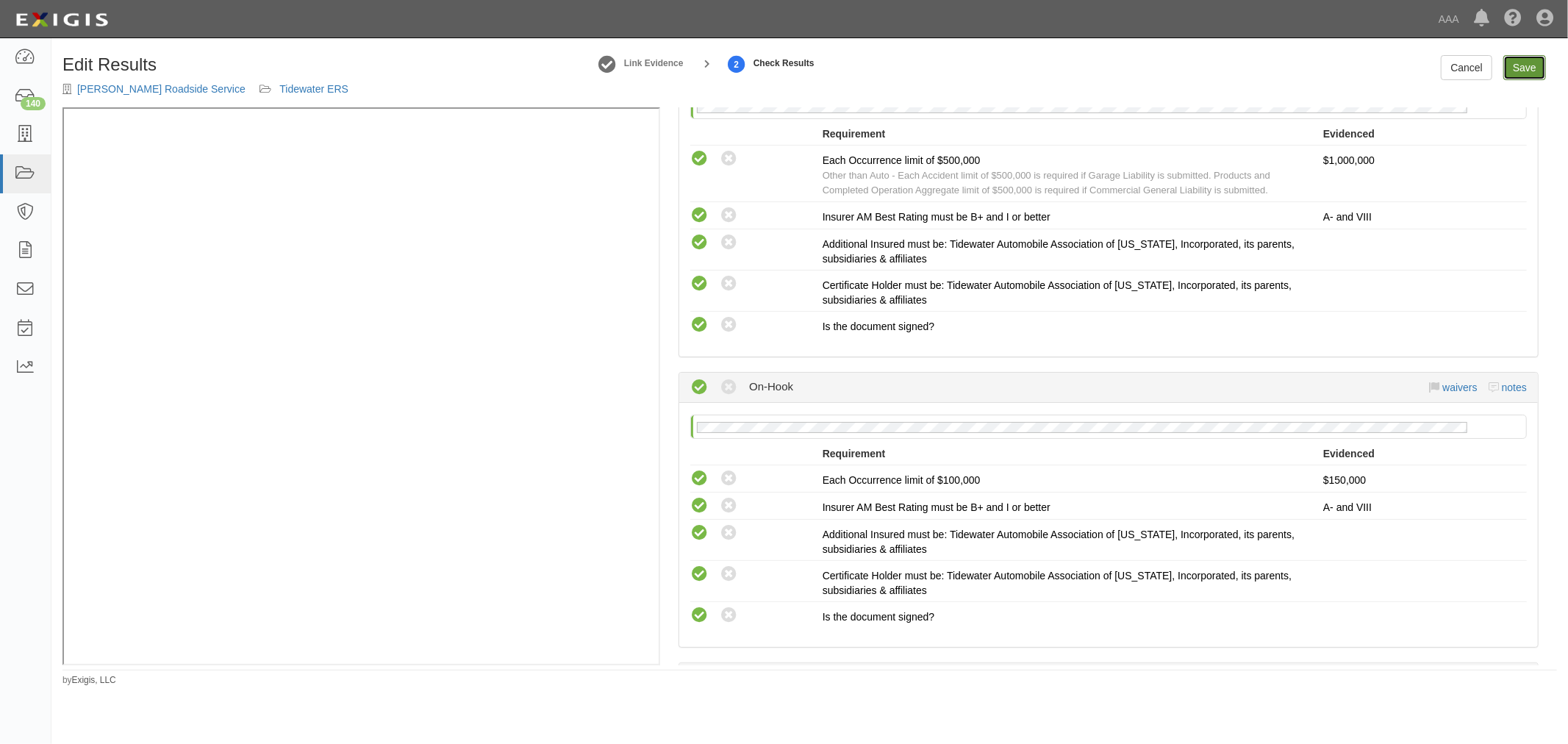
click at [1516, 70] on link "Save" at bounding box center [1524, 67] width 42 height 25
radio input "true"
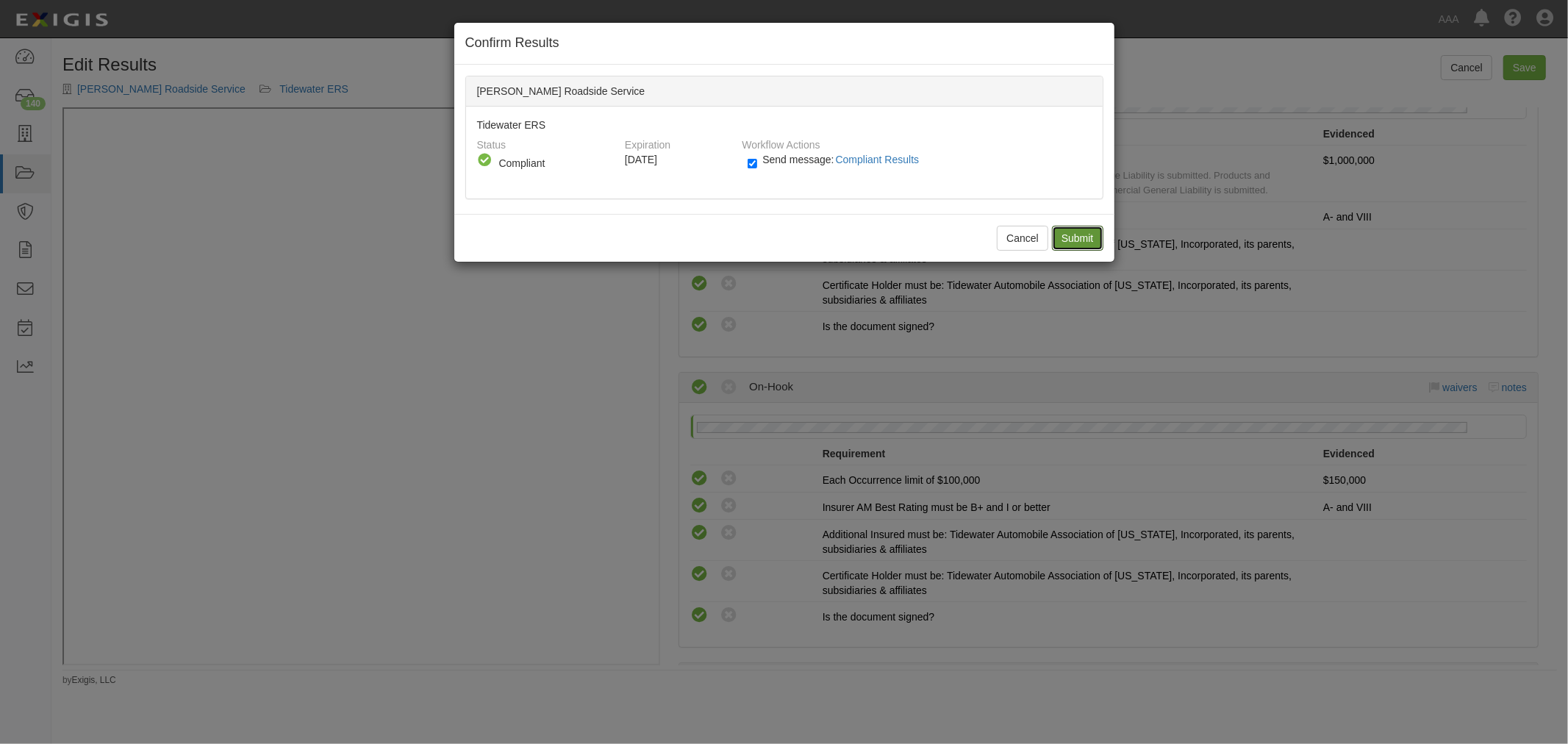
click at [1053, 246] on input "Submit" at bounding box center [1078, 238] width 52 height 25
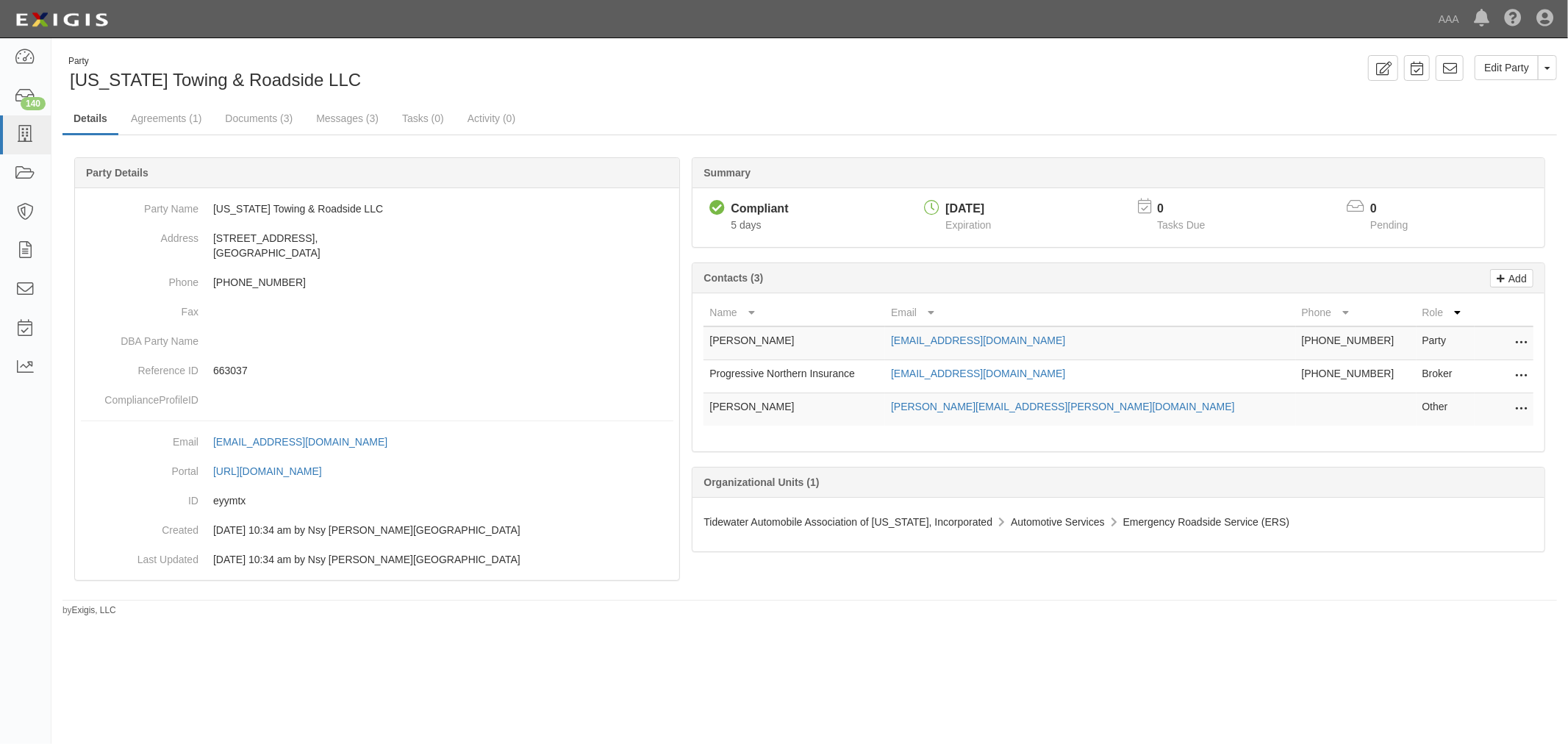
click at [1519, 372] on icon at bounding box center [1520, 377] width 12 height 19
click at [1478, 407] on link "Delete" at bounding box center [1469, 399] width 116 height 27
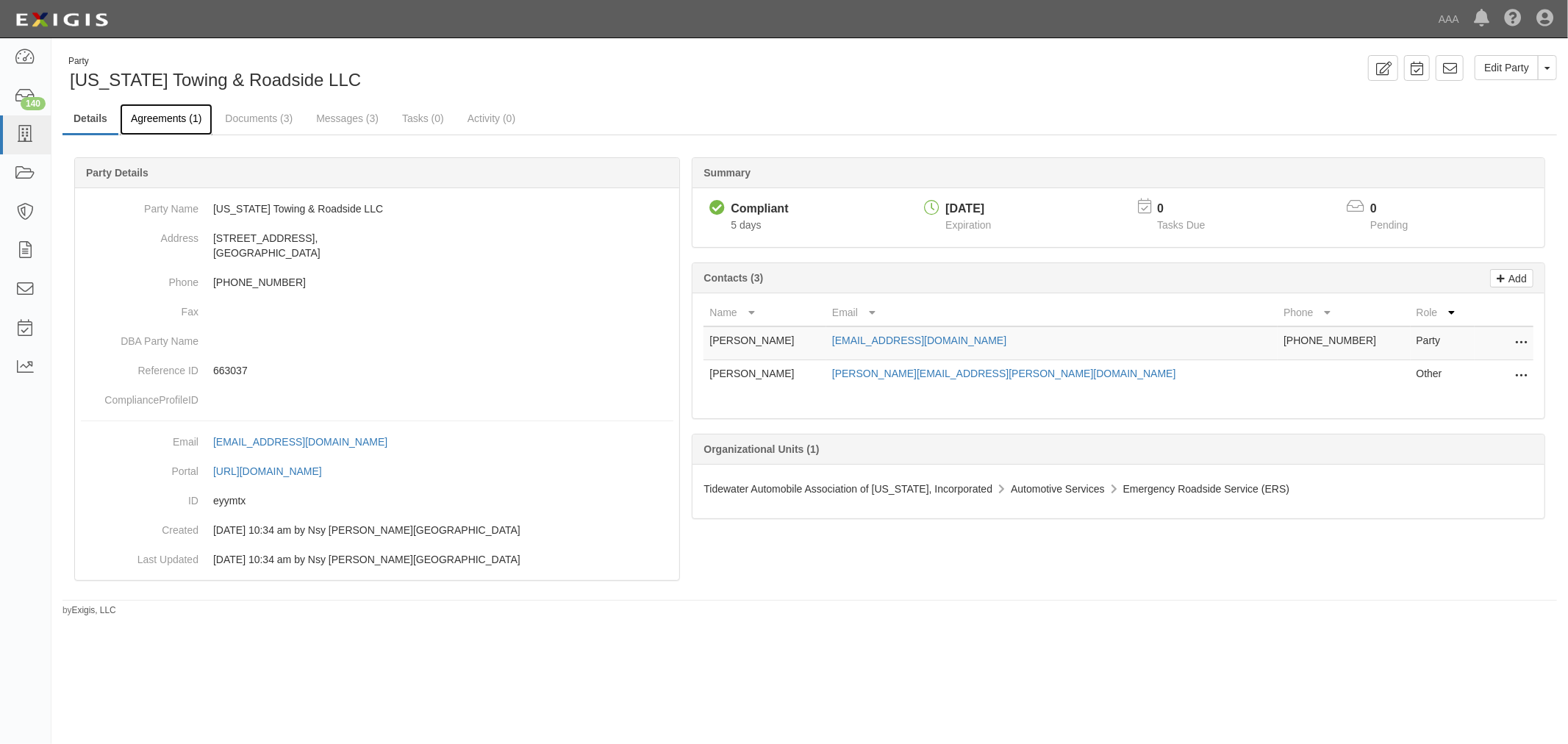
click at [153, 128] on link "Agreements (1)" at bounding box center [166, 120] width 93 height 31
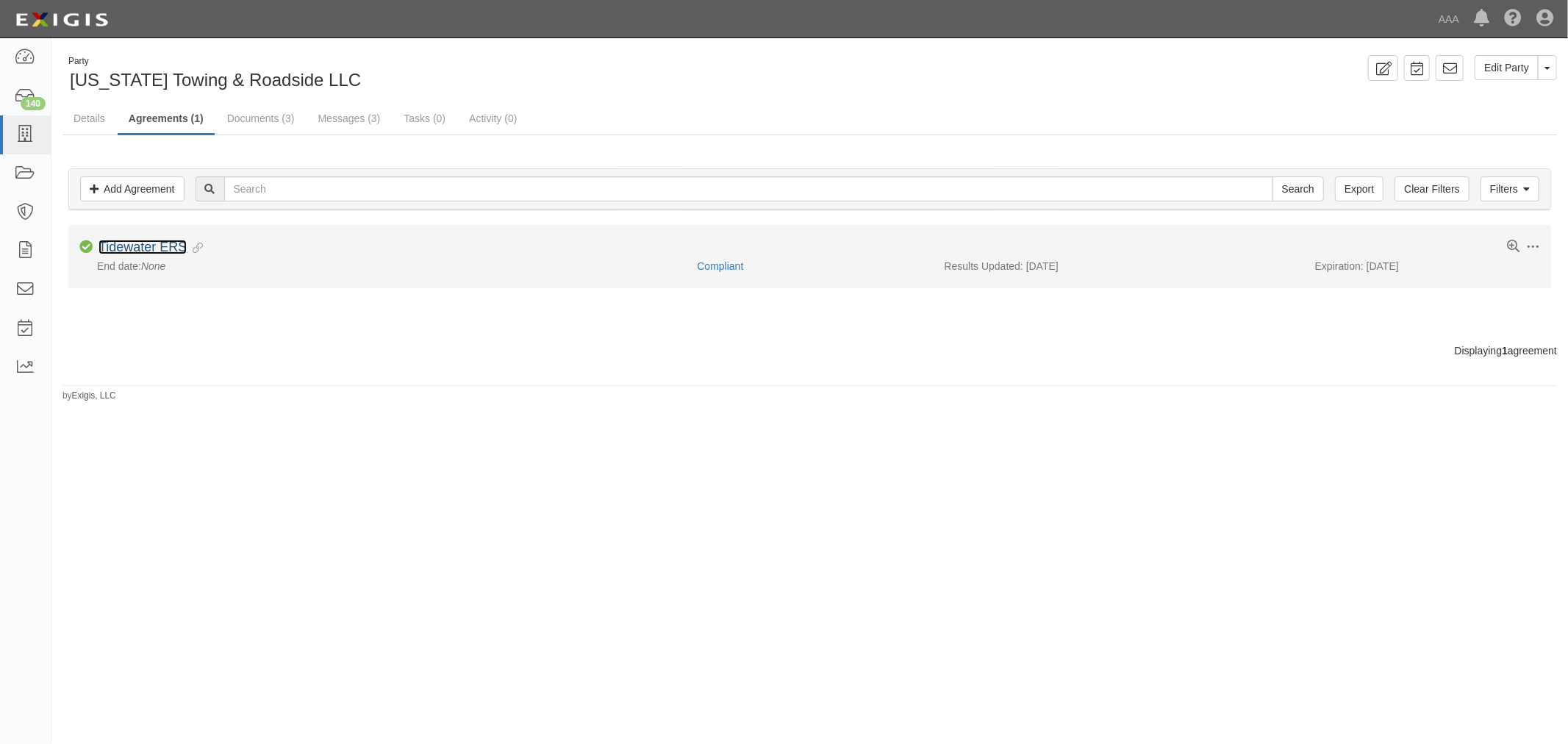
click at [155, 244] on link "Tidewater ERS" at bounding box center [143, 247] width 88 height 15
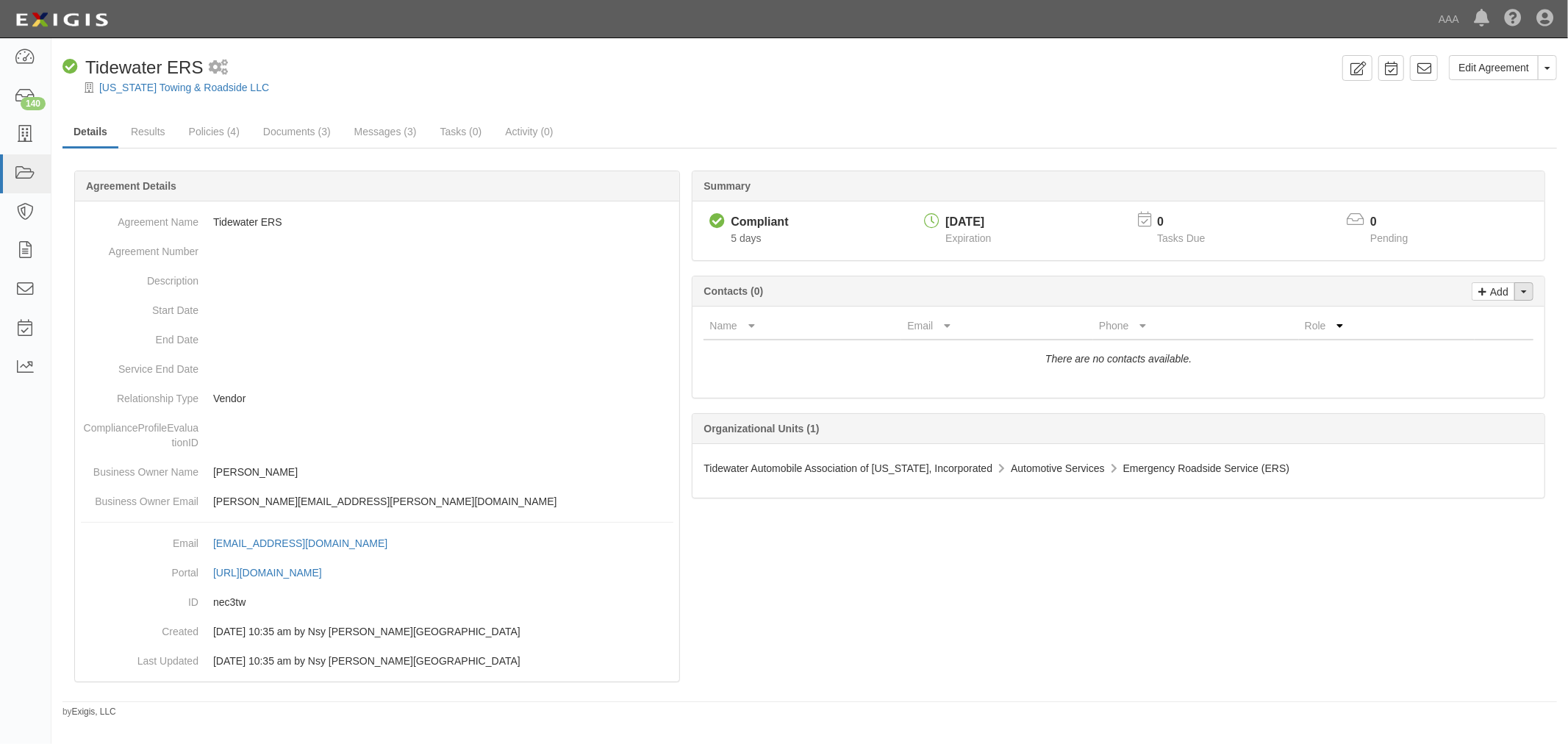
click at [1516, 296] on button "Toggle Contact Dropdown" at bounding box center [1523, 292] width 19 height 18
click at [1481, 318] on link "Change contacts" at bounding box center [1474, 318] width 116 height 19
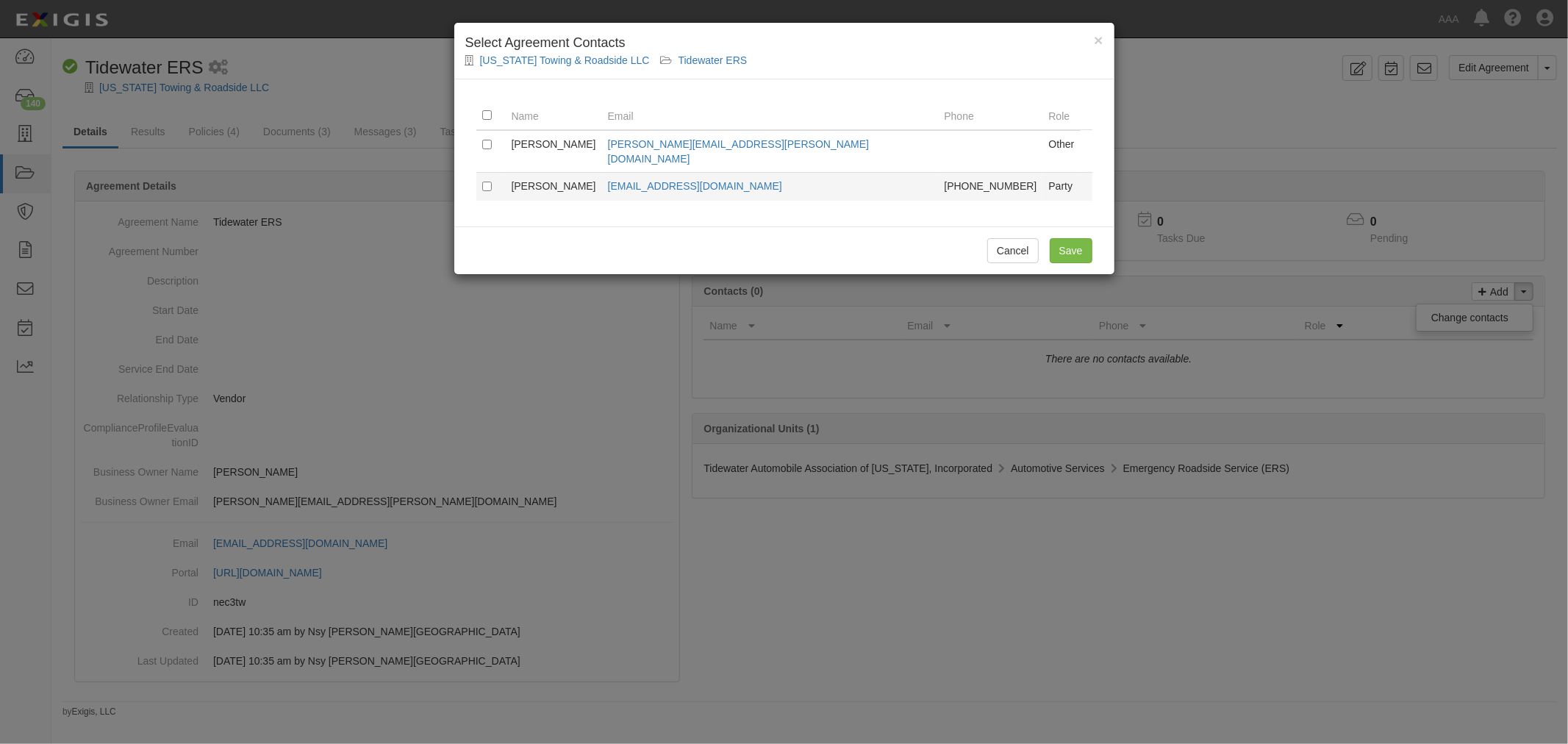
click at [477, 172] on td at bounding box center [491, 186] width 29 height 29
click at [483, 181] on input "checkbox" at bounding box center [487, 186] width 9 height 9
checkbox input "true"
click at [1085, 238] on input "Save" at bounding box center [1071, 250] width 42 height 25
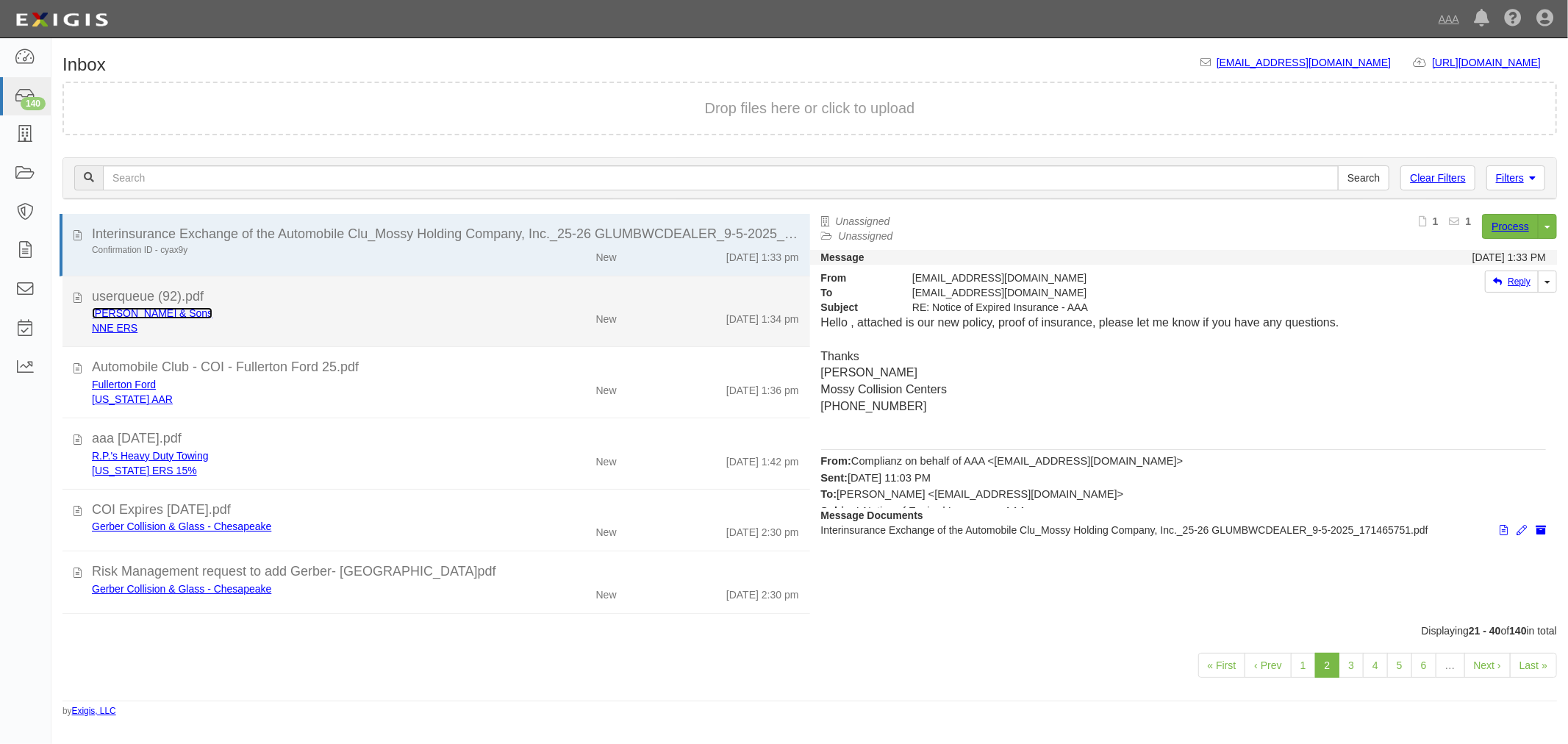
click at [163, 308] on link "[PERSON_NAME] & Sons" at bounding box center [152, 313] width 121 height 12
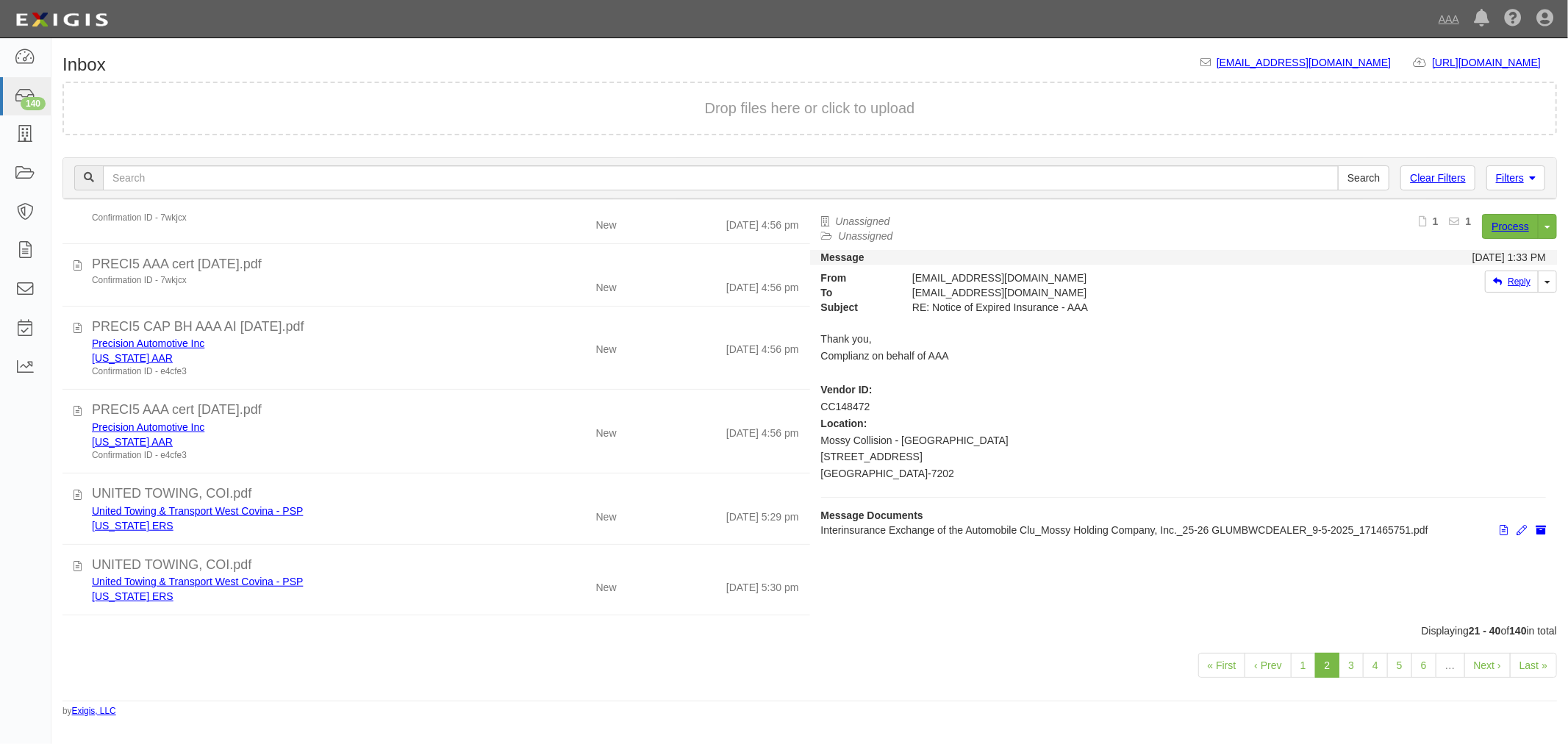
scroll to position [1031, 0]
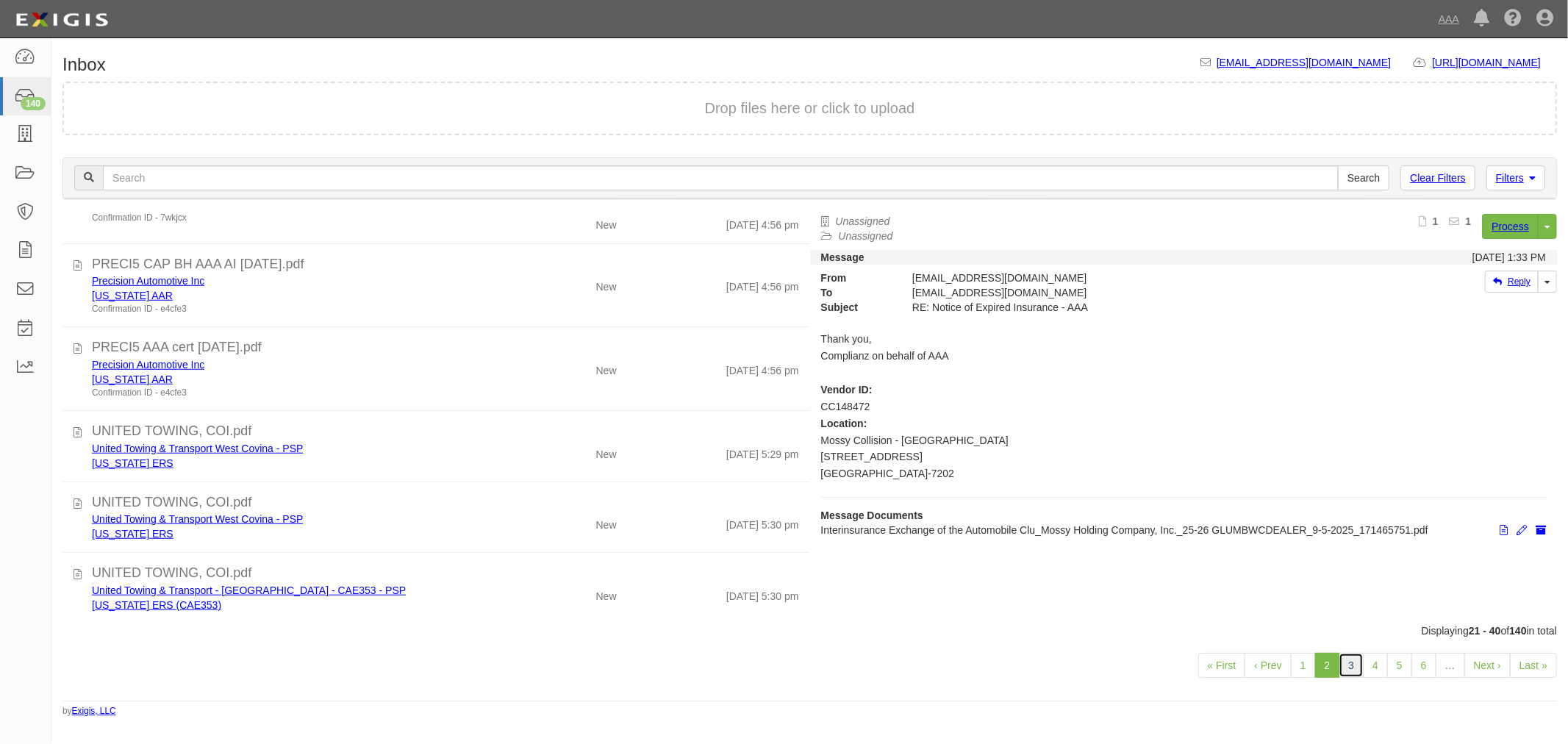
click at [1342, 660] on link "3" at bounding box center [1350, 665] width 25 height 25
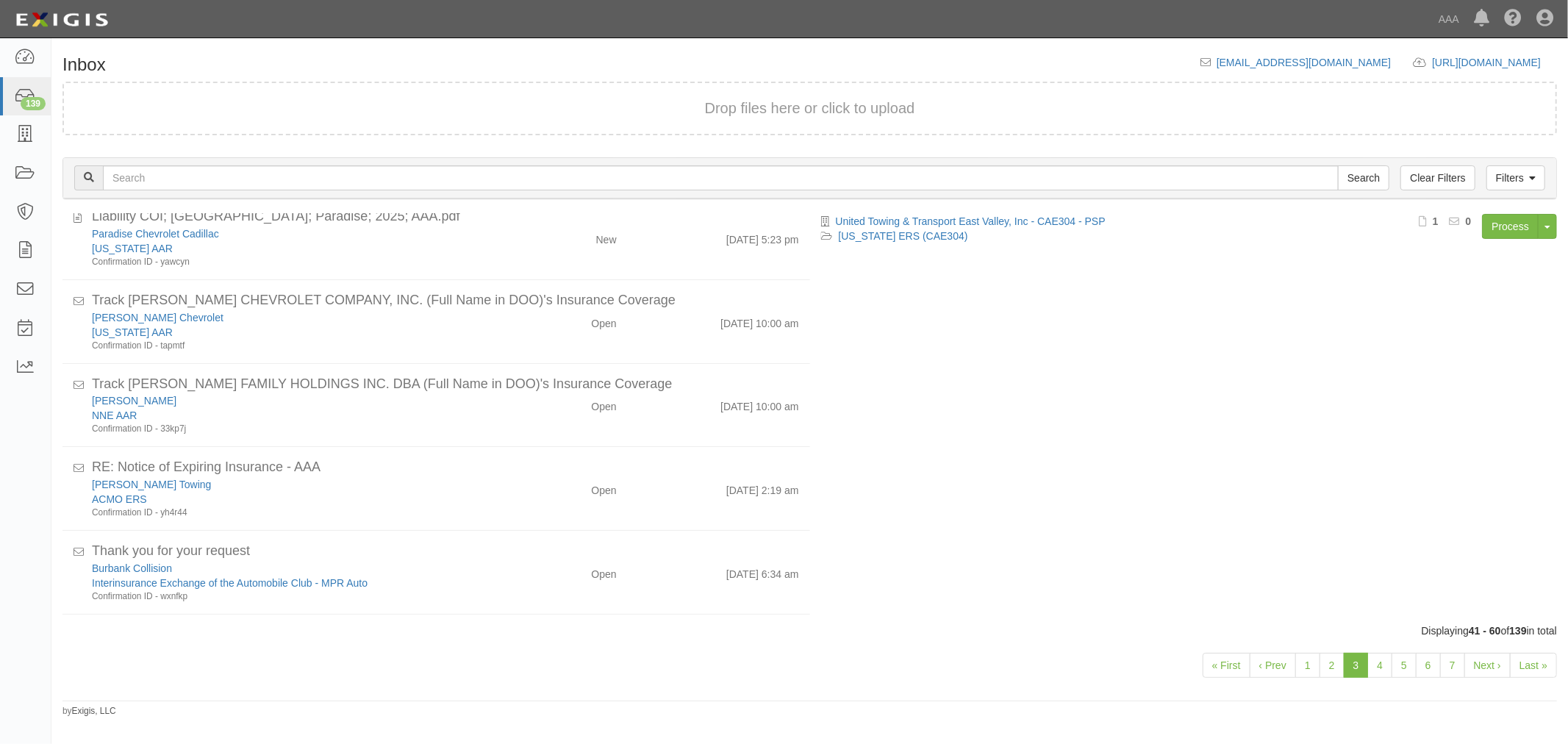
scroll to position [273, 0]
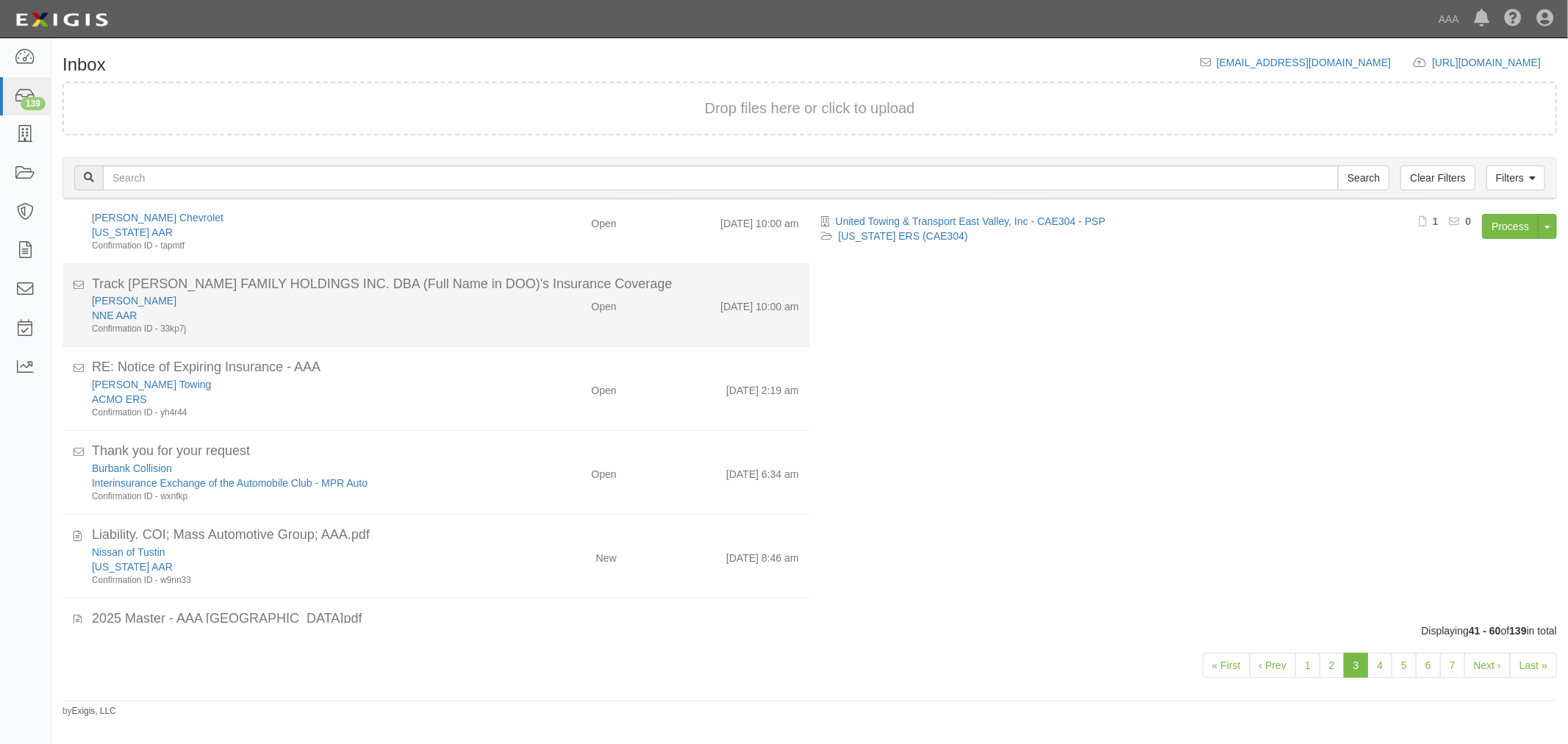
click at [529, 333] on div "[PERSON_NAME] NNE AAR Confirmation ID - 33kp7j Open [DATE] 10:00 am" at bounding box center [445, 315] width 729 height 42
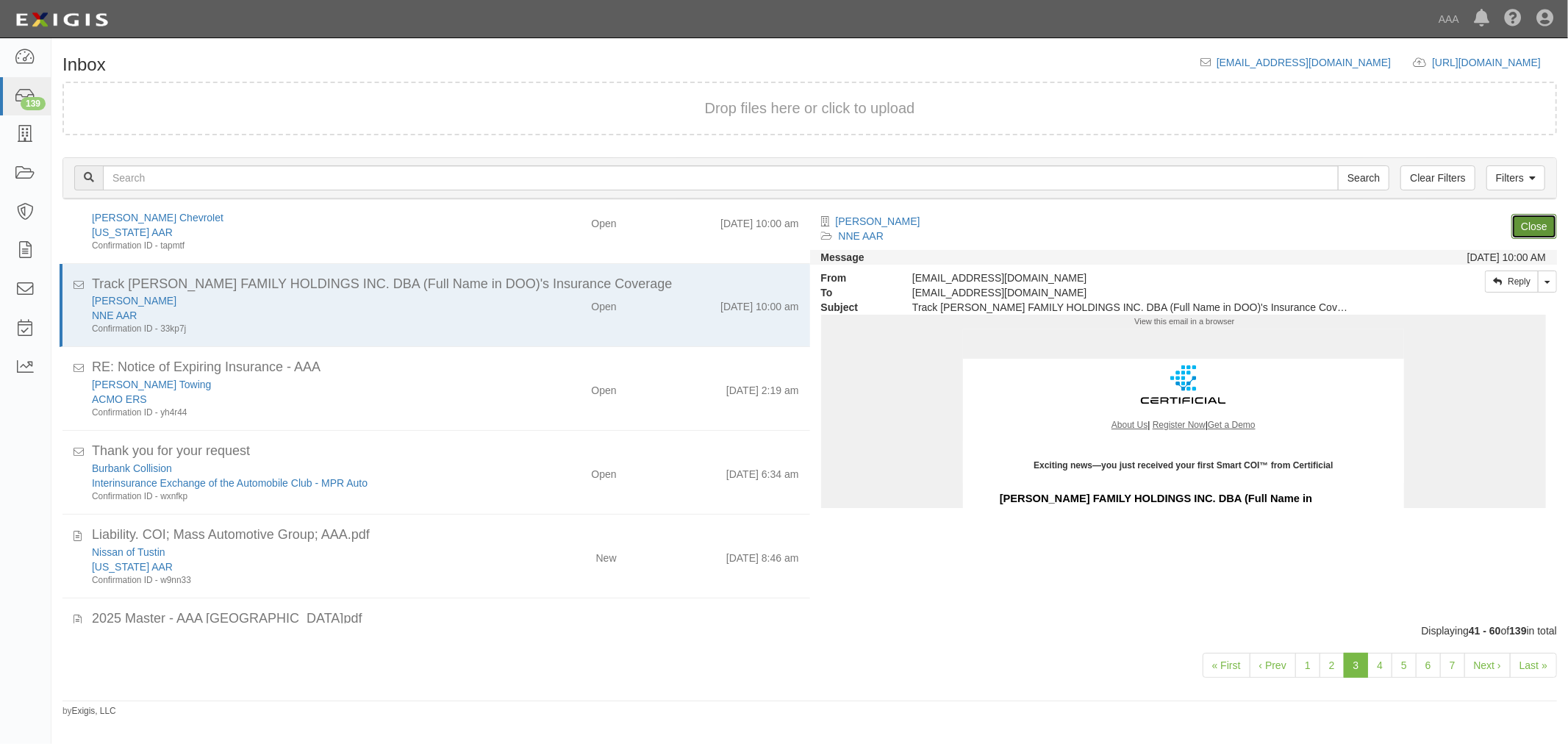
click at [1527, 214] on link "Close" at bounding box center [1534, 226] width 46 height 25
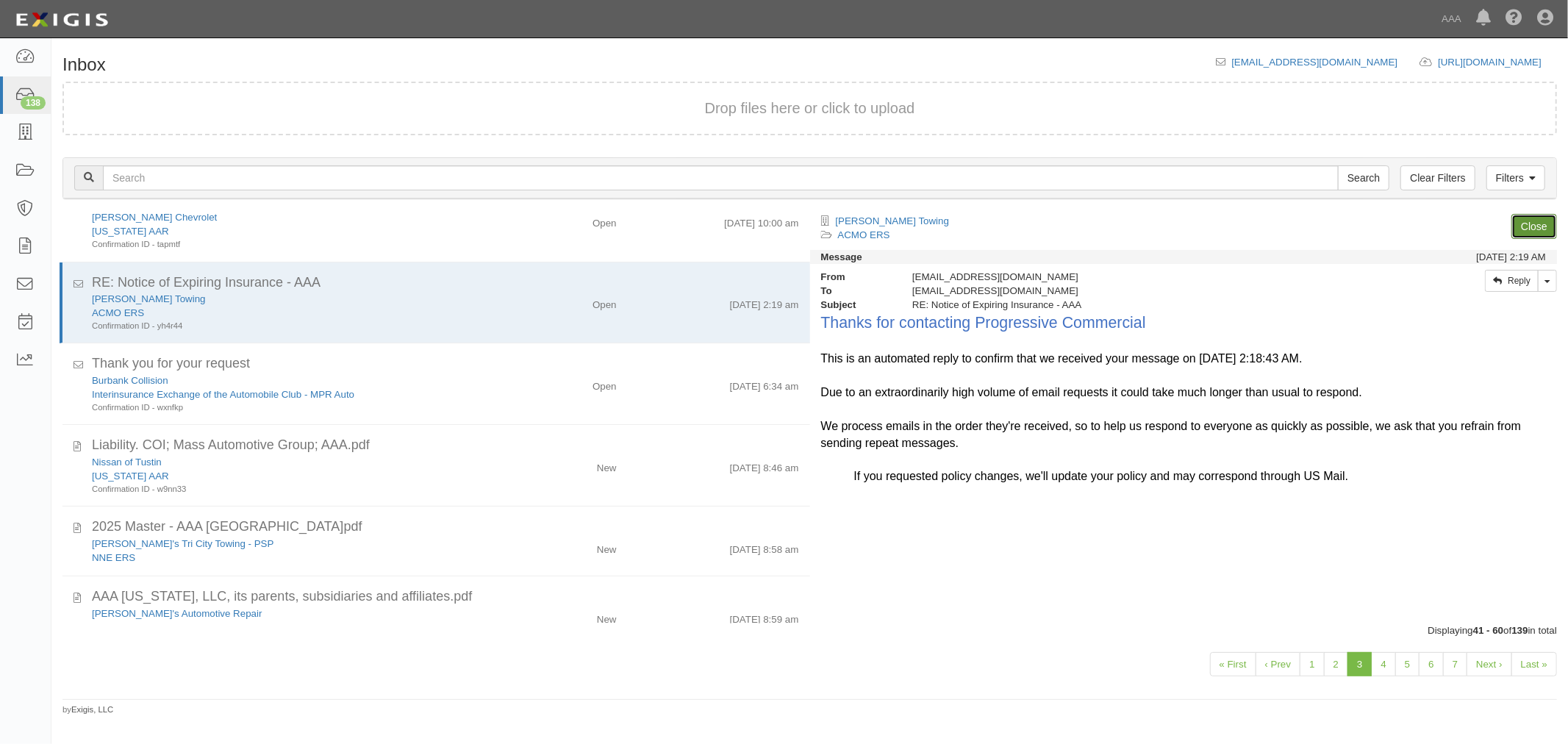
click at [1528, 218] on link "Close" at bounding box center [1534, 226] width 46 height 25
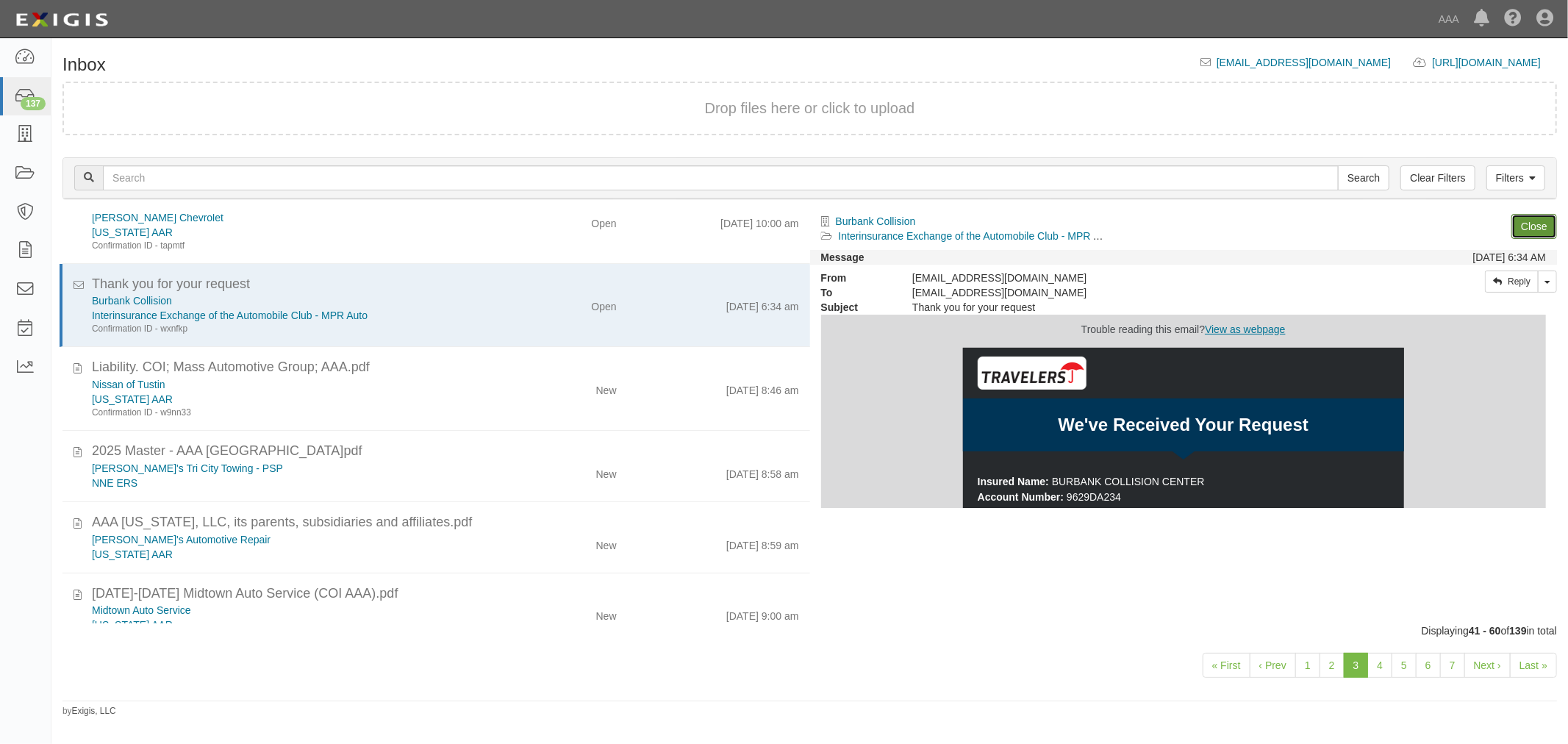
click at [1528, 219] on link "Close" at bounding box center [1534, 226] width 46 height 25
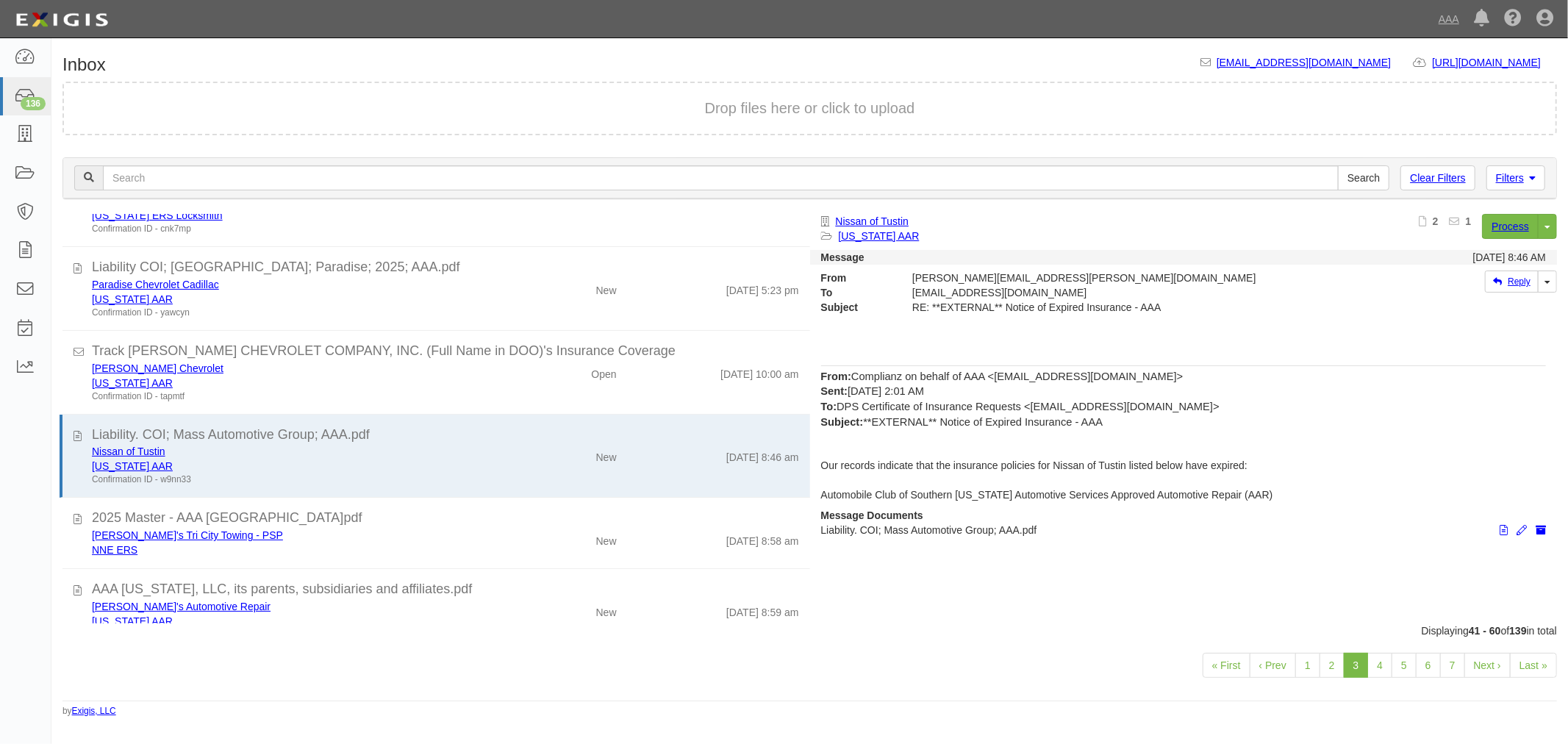
scroll to position [0, 0]
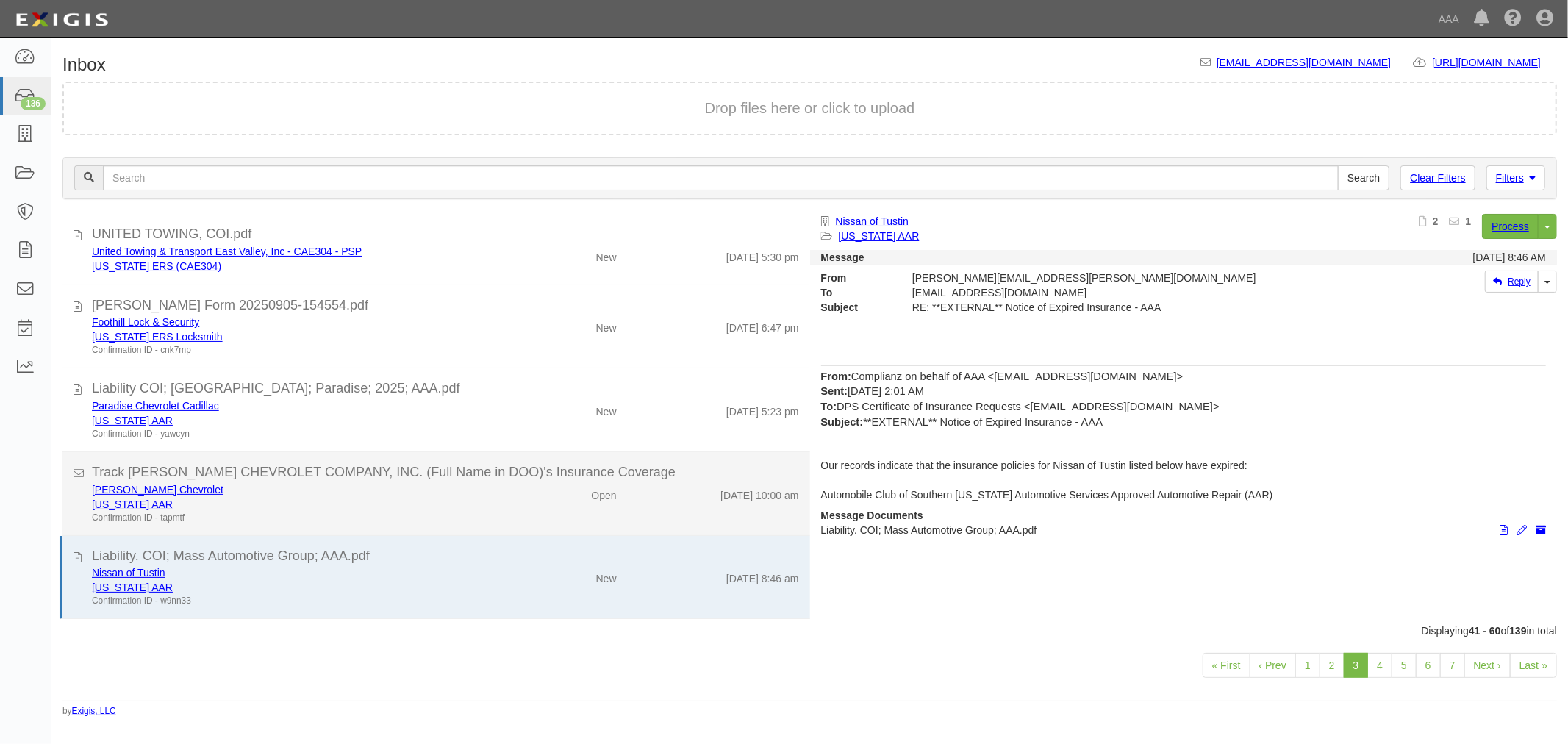
click at [487, 452] on li "Track [PERSON_NAME] CHEVROLET COMPANY, INC. (Full Name in DOO)'s Insurance Cove…" at bounding box center [436, 494] width 747 height 84
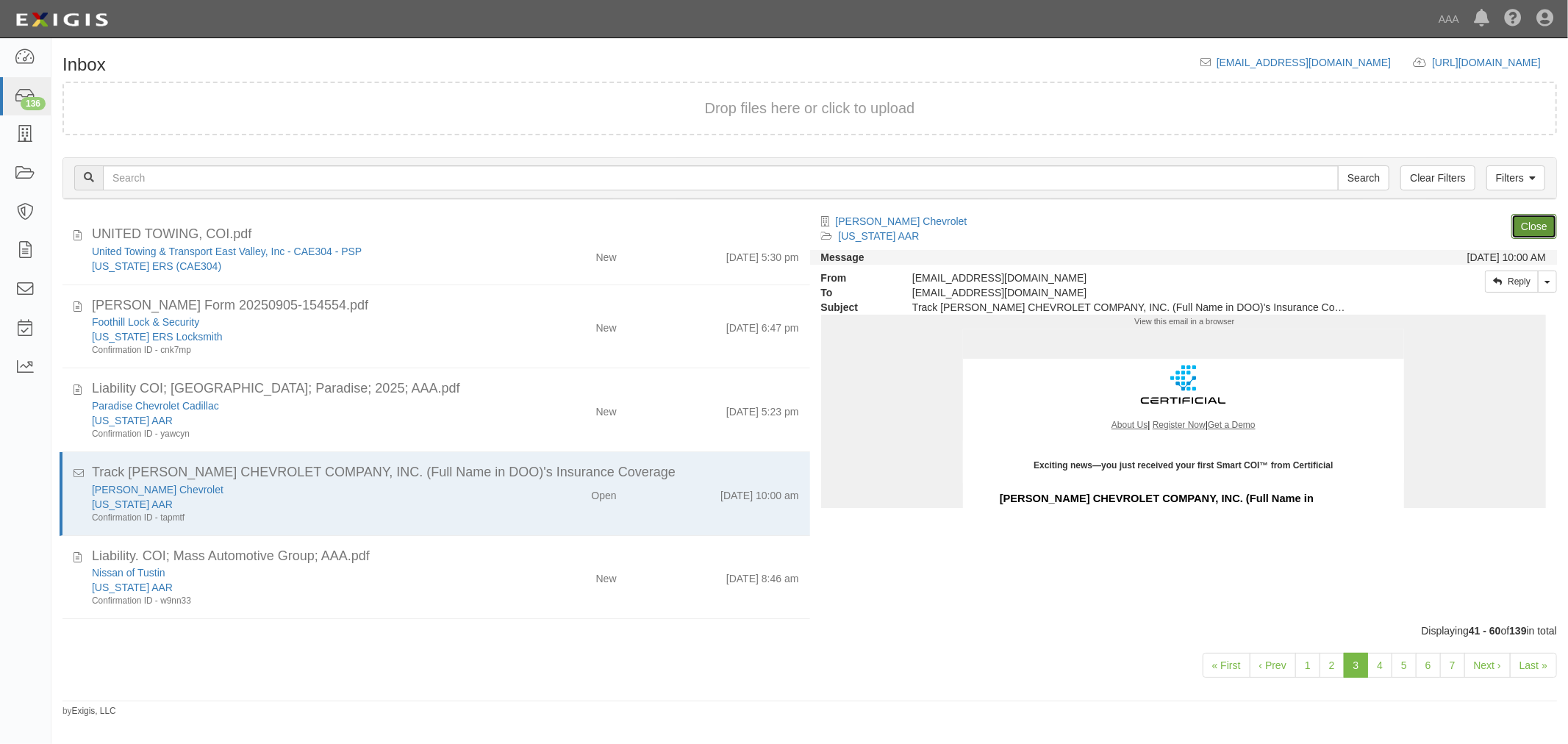
click at [1525, 221] on link "Close" at bounding box center [1534, 226] width 46 height 25
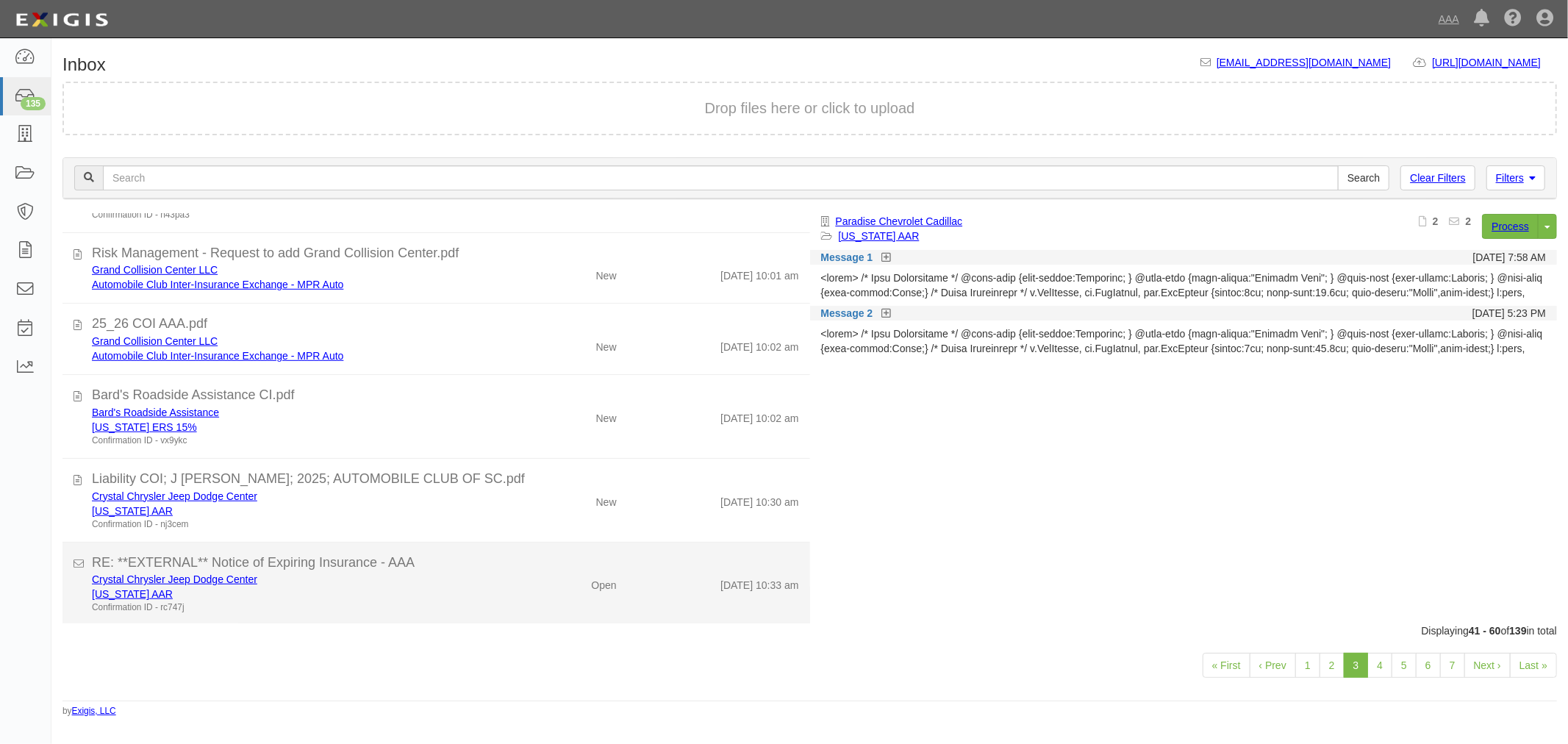
scroll to position [828, 0]
click at [554, 608] on div "Crystal Chrysler Jeep Dodge Center California AAR Confirmation ID - rc747j Open…" at bounding box center [445, 592] width 729 height 42
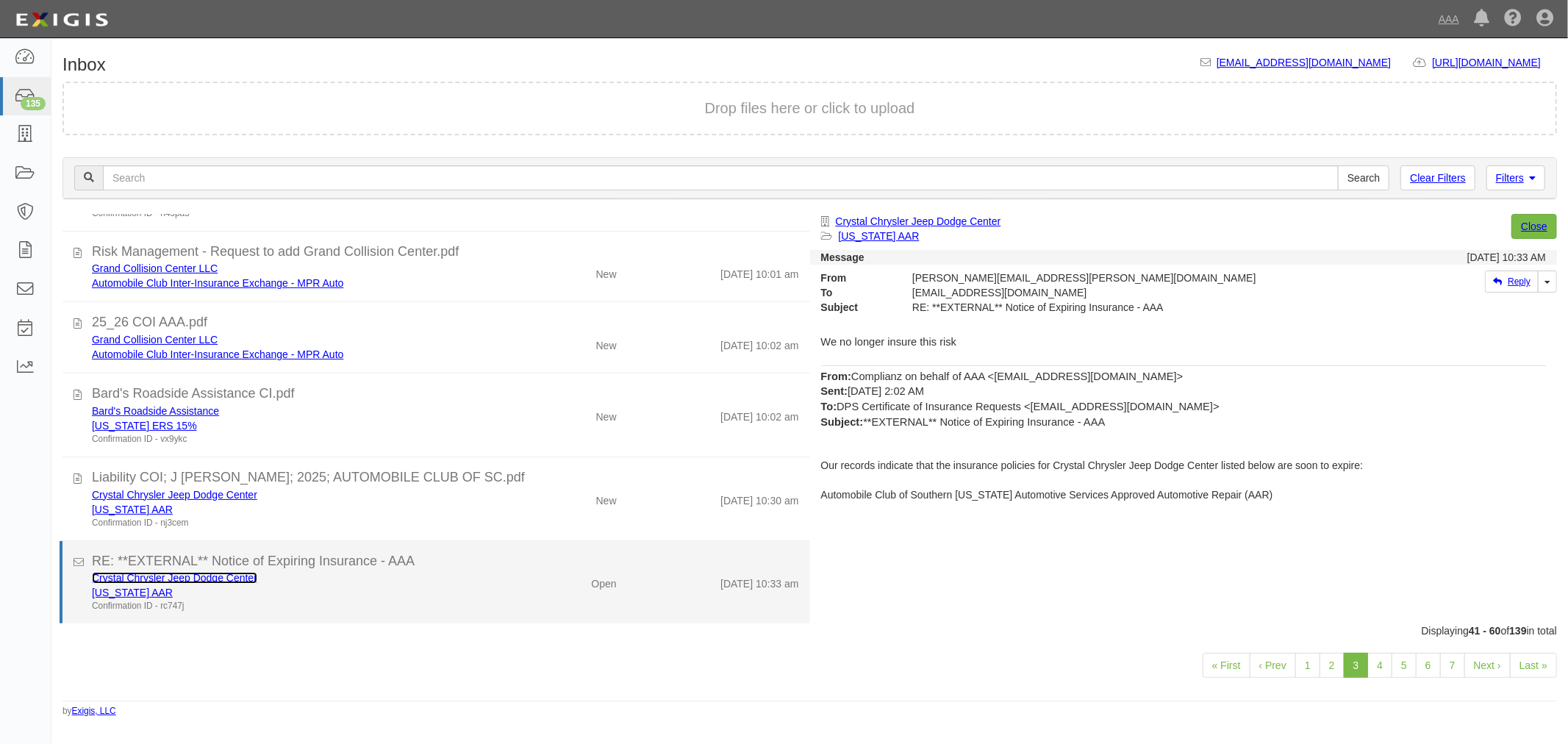
click at [160, 572] on link "Crystal Chrysler Jeep Dodge Center" at bounding box center [175, 577] width 166 height 12
click at [349, 575] on div "Crystal Chrysler Jeep Dodge Center" at bounding box center [294, 578] width 403 height 15
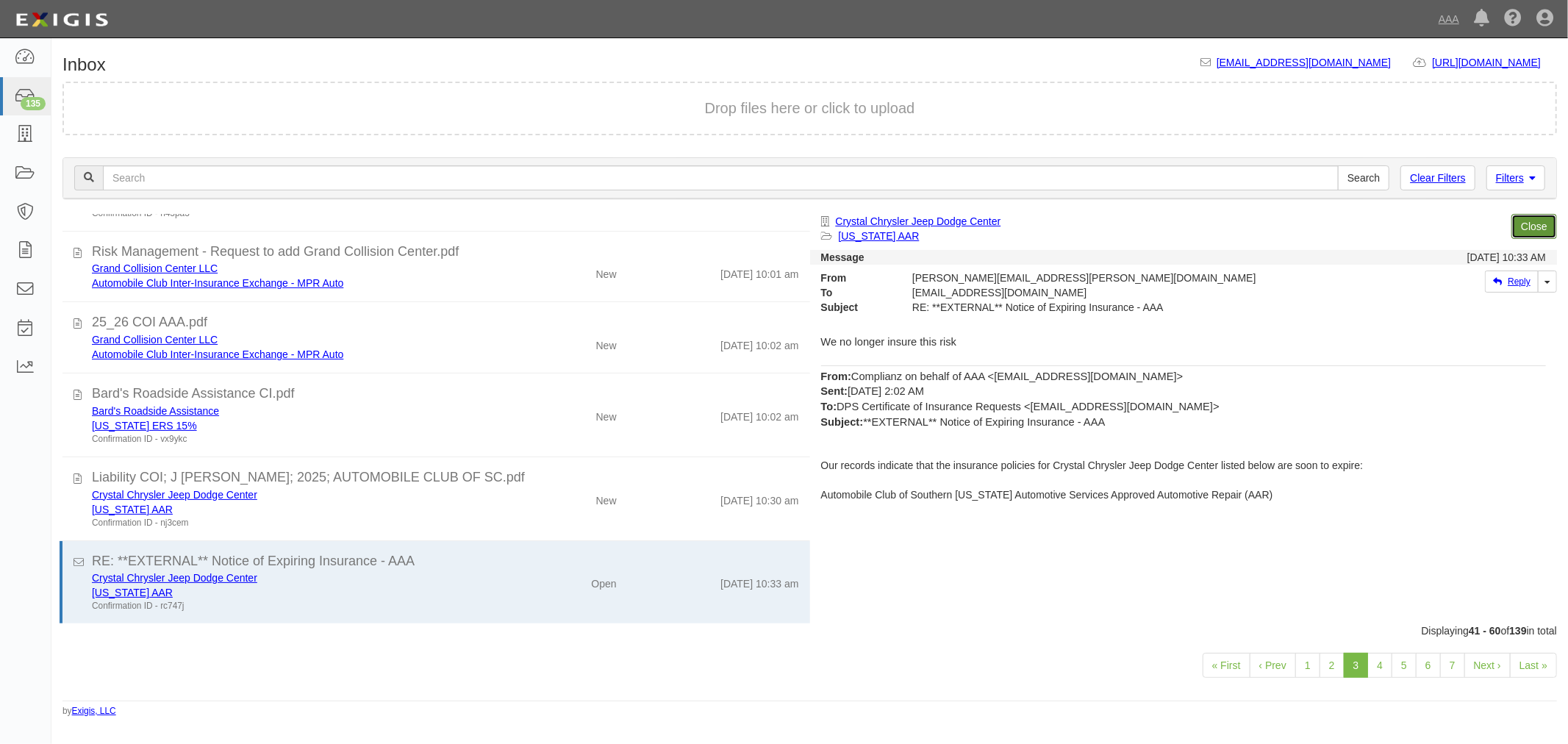
click at [1530, 225] on link "Close" at bounding box center [1534, 226] width 46 height 25
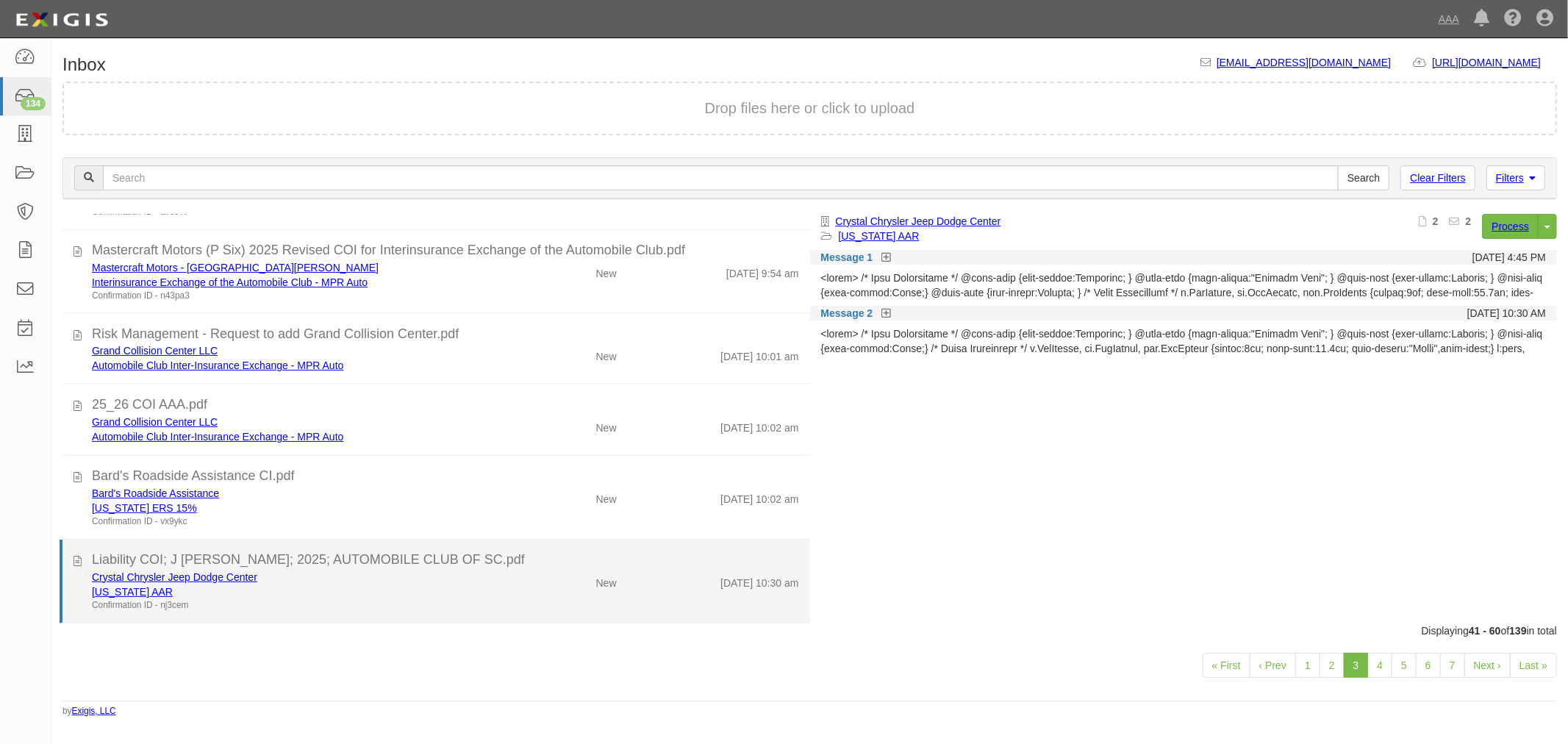
scroll to position [745, 0]
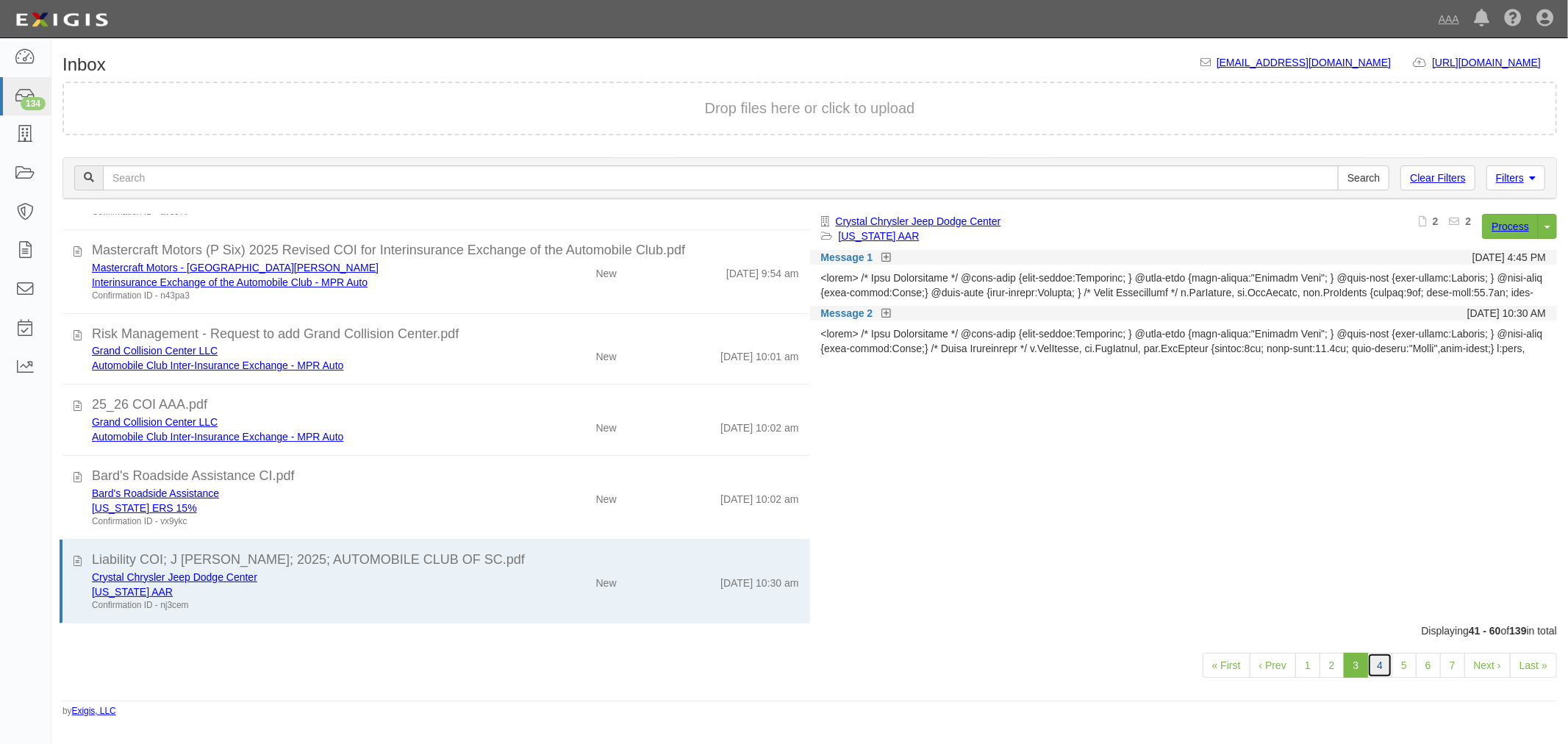
click at [1370, 657] on link "4" at bounding box center [1379, 665] width 25 height 25
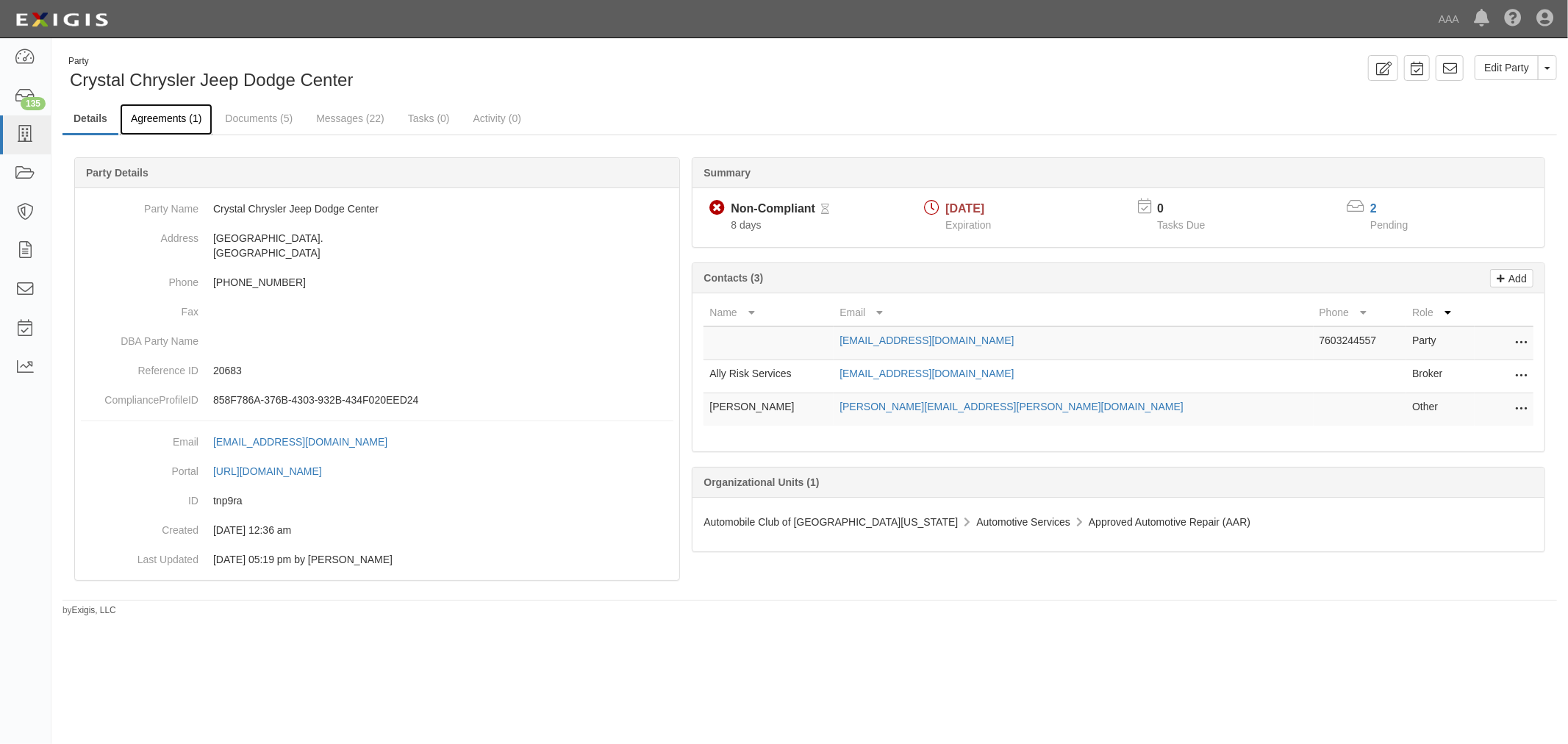
click at [156, 125] on link "Agreements (1)" at bounding box center [166, 120] width 93 height 31
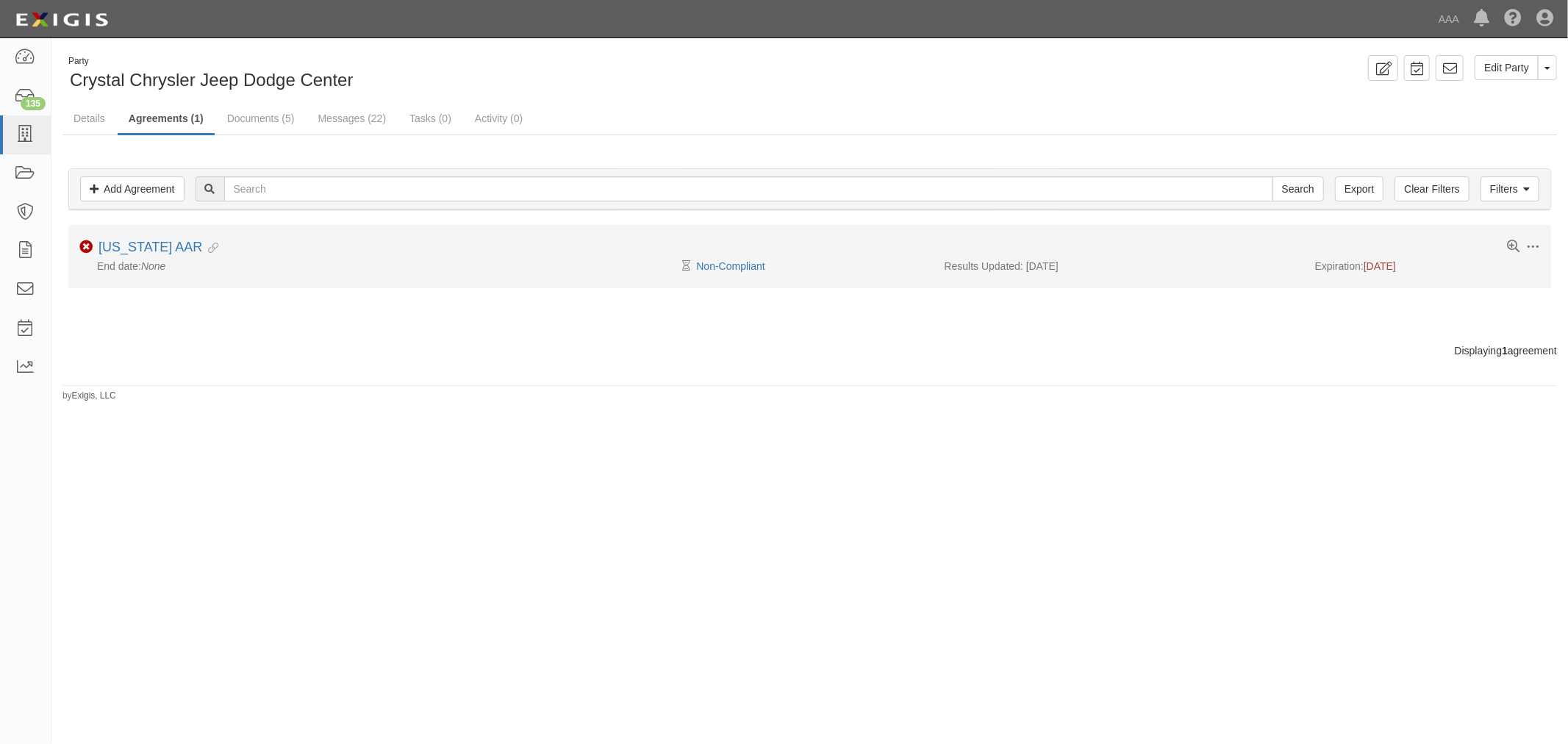
click at [166, 262] on em "None" at bounding box center [153, 266] width 24 height 12
click at [160, 246] on link "[US_STATE] AAR" at bounding box center [150, 247] width 104 height 15
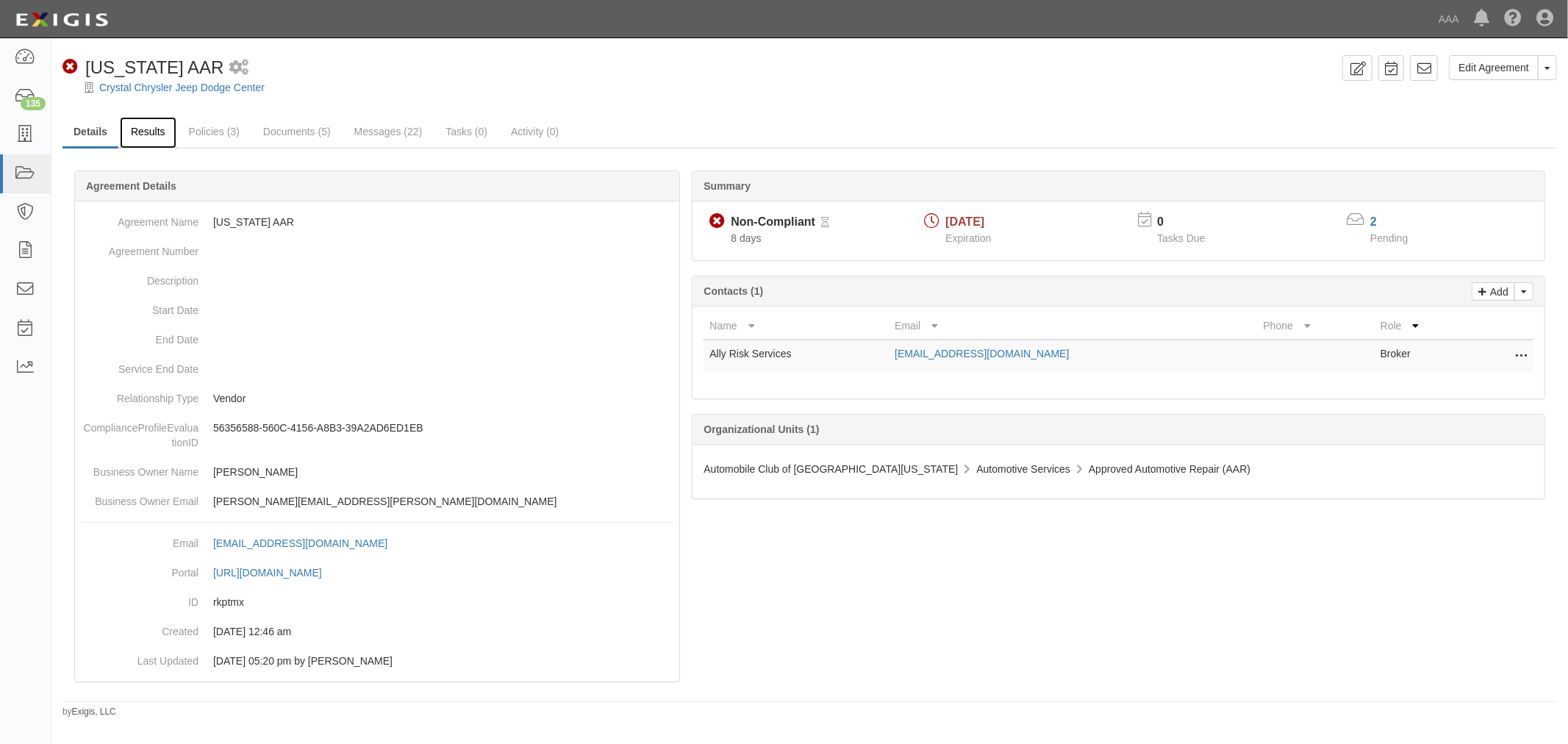
click at [148, 137] on link "Results" at bounding box center [148, 133] width 57 height 31
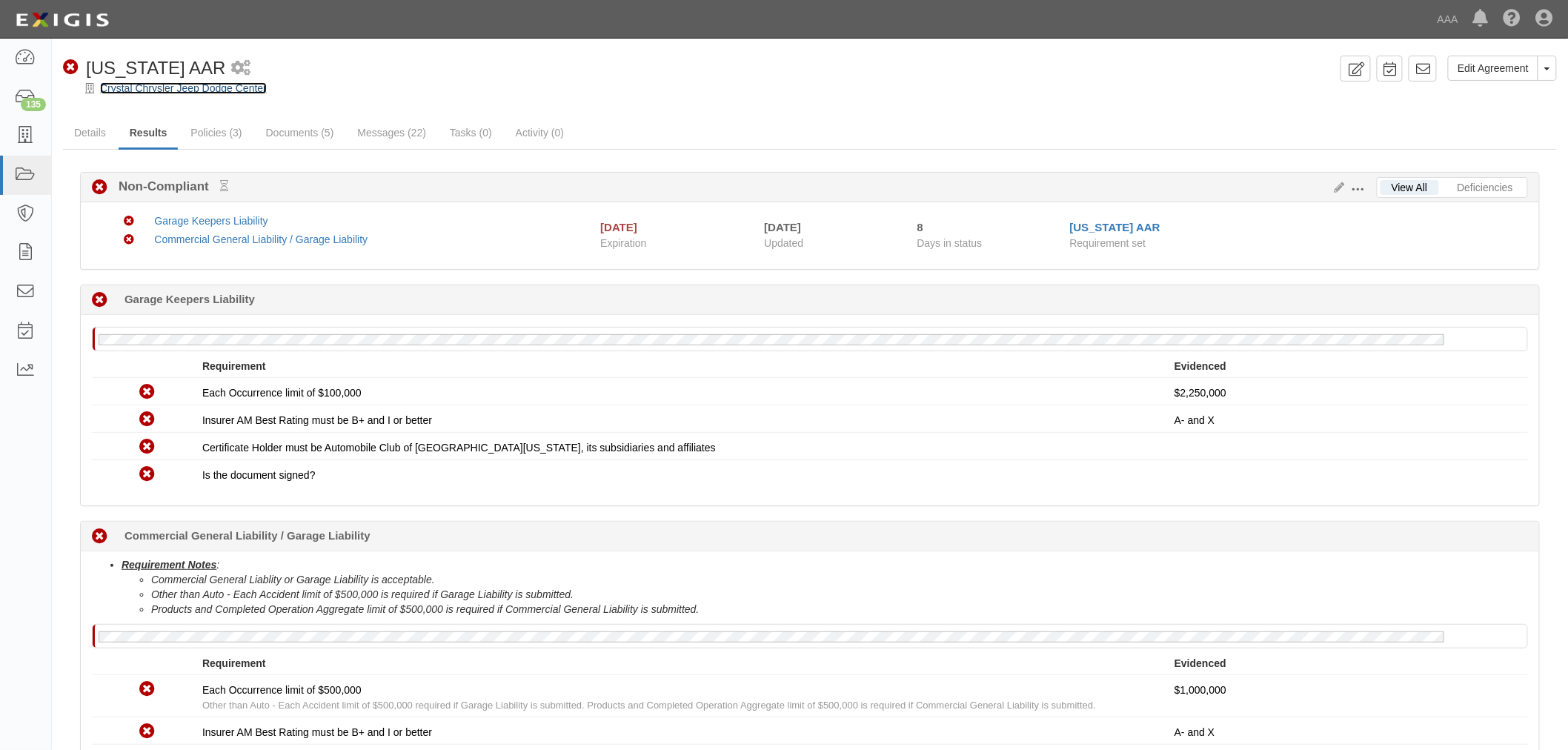
click at [199, 85] on link "Crystal Chrysler Jeep Dodge Center" at bounding box center [184, 88] width 167 height 12
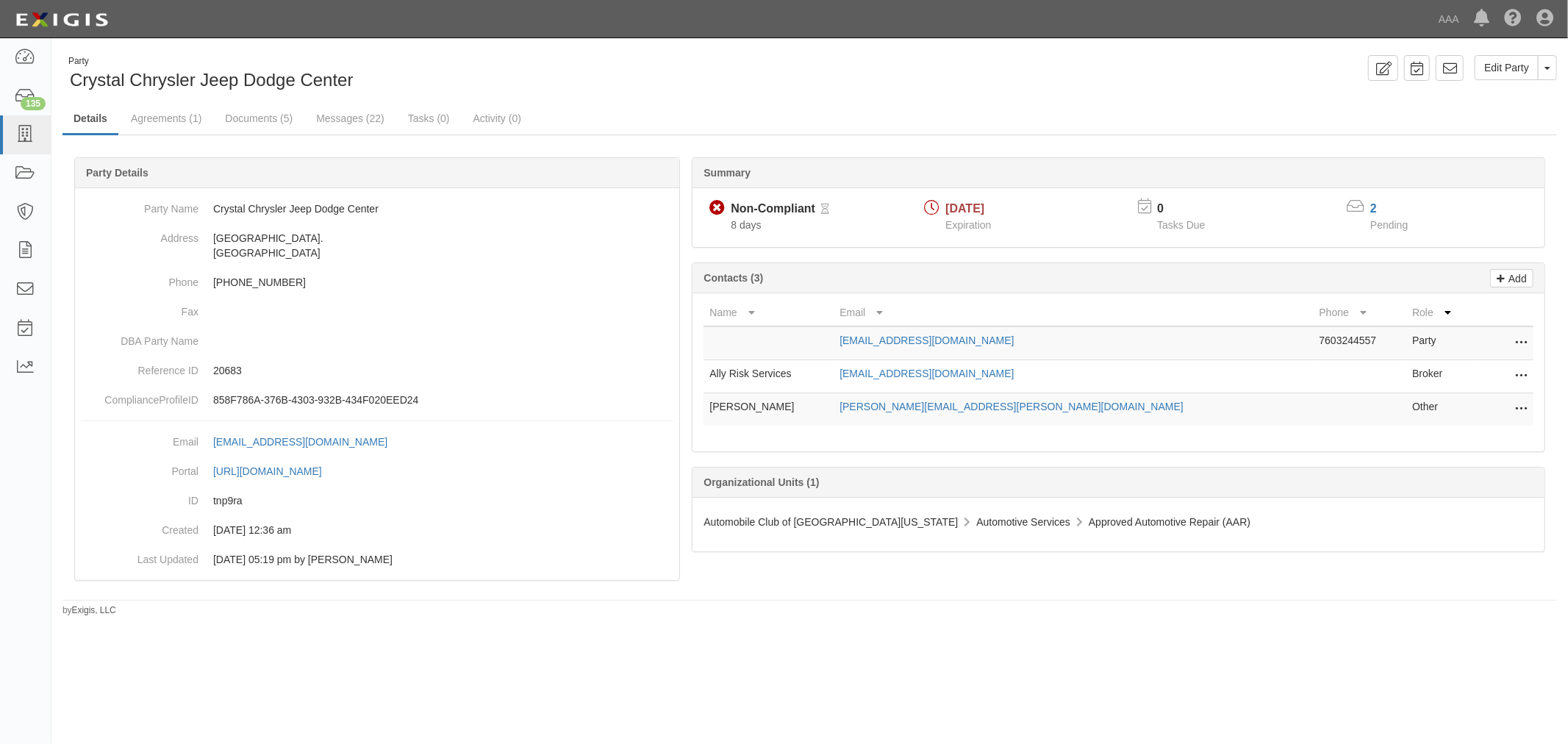
click at [1531, 380] on td "Edit Delete" at bounding box center [1504, 377] width 59 height 33
click at [1515, 376] on icon at bounding box center [1520, 377] width 12 height 19
click at [1455, 398] on link "Delete" at bounding box center [1469, 399] width 116 height 27
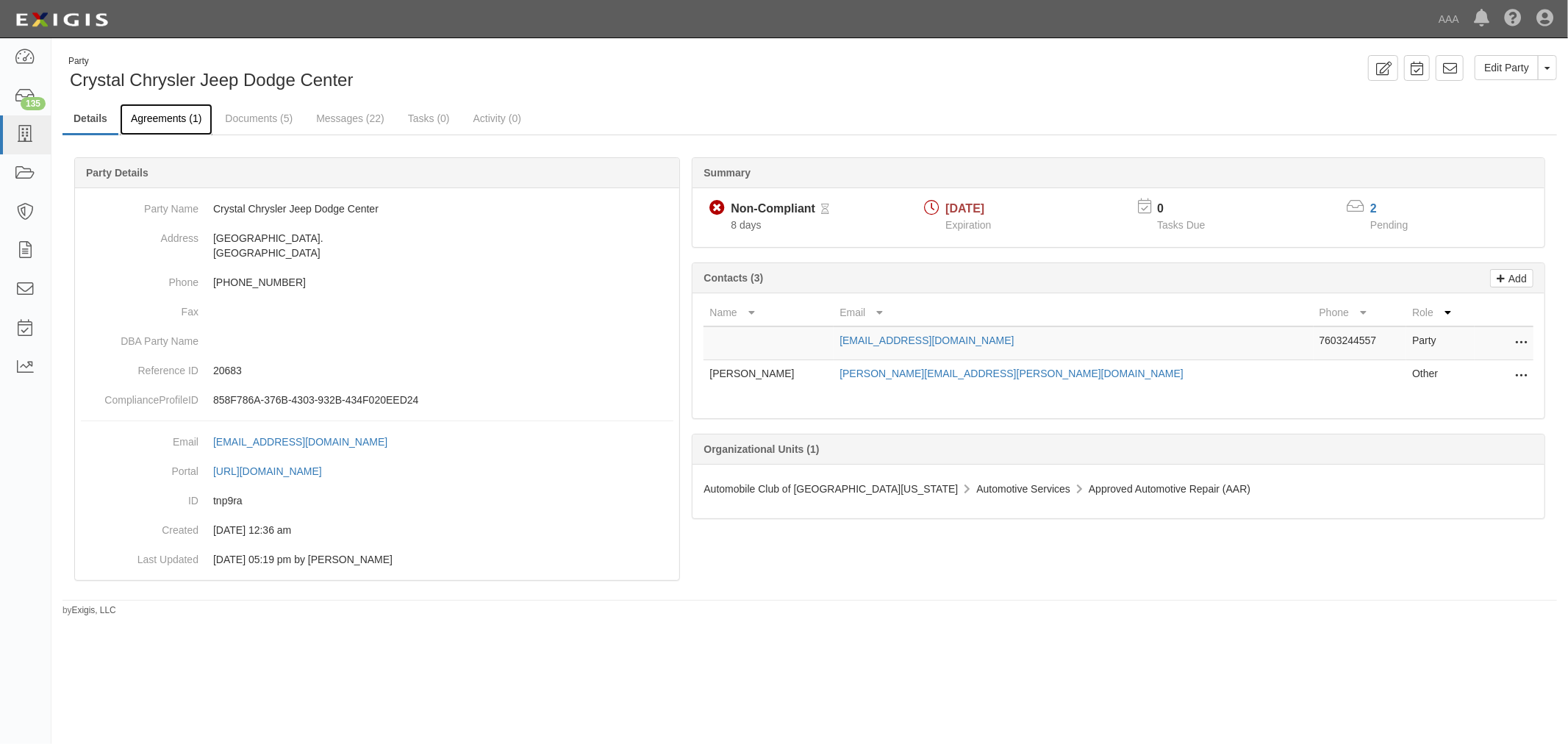
click at [190, 122] on link "Agreements (1)" at bounding box center [166, 120] width 93 height 31
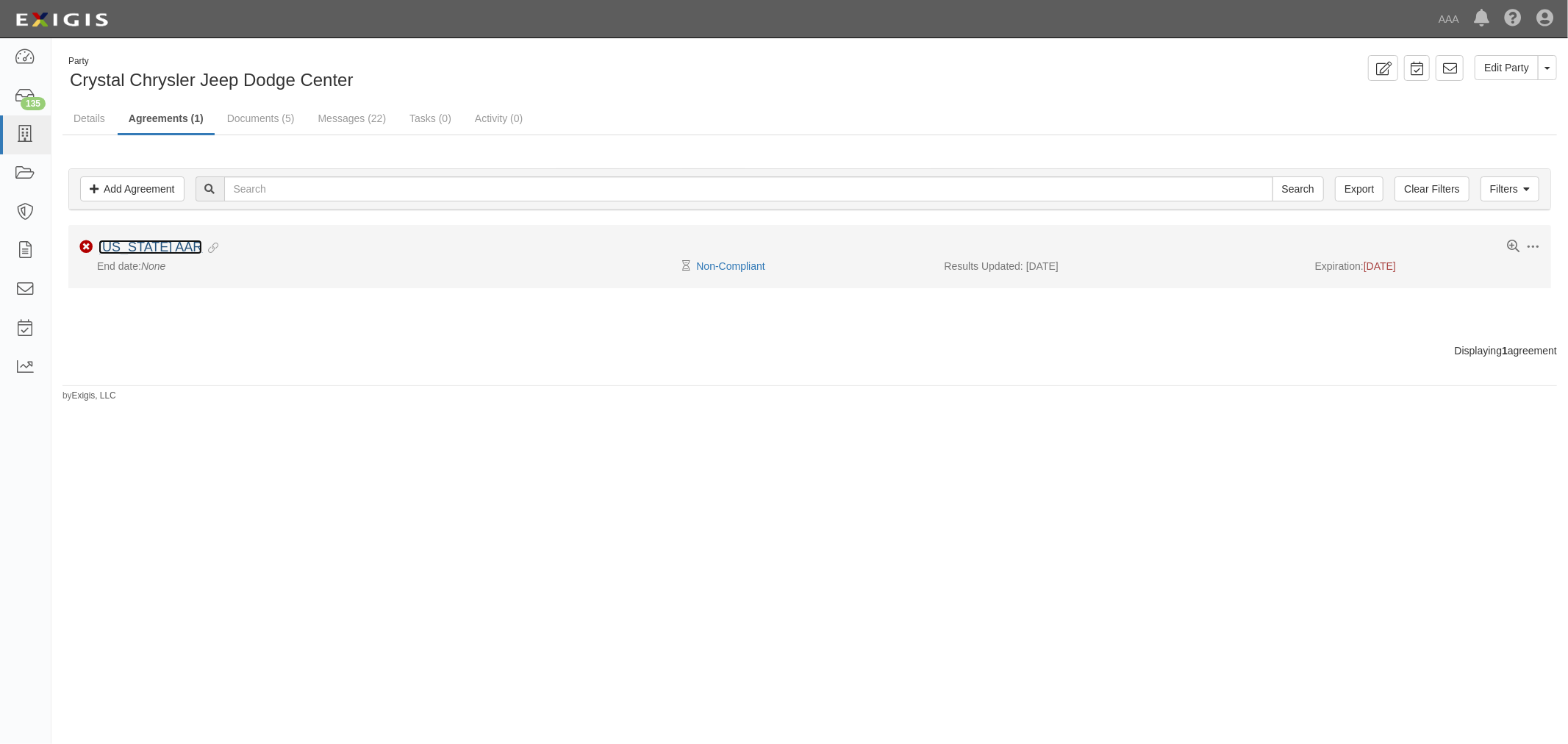
click at [162, 249] on link "[US_STATE] AAR" at bounding box center [150, 247] width 104 height 15
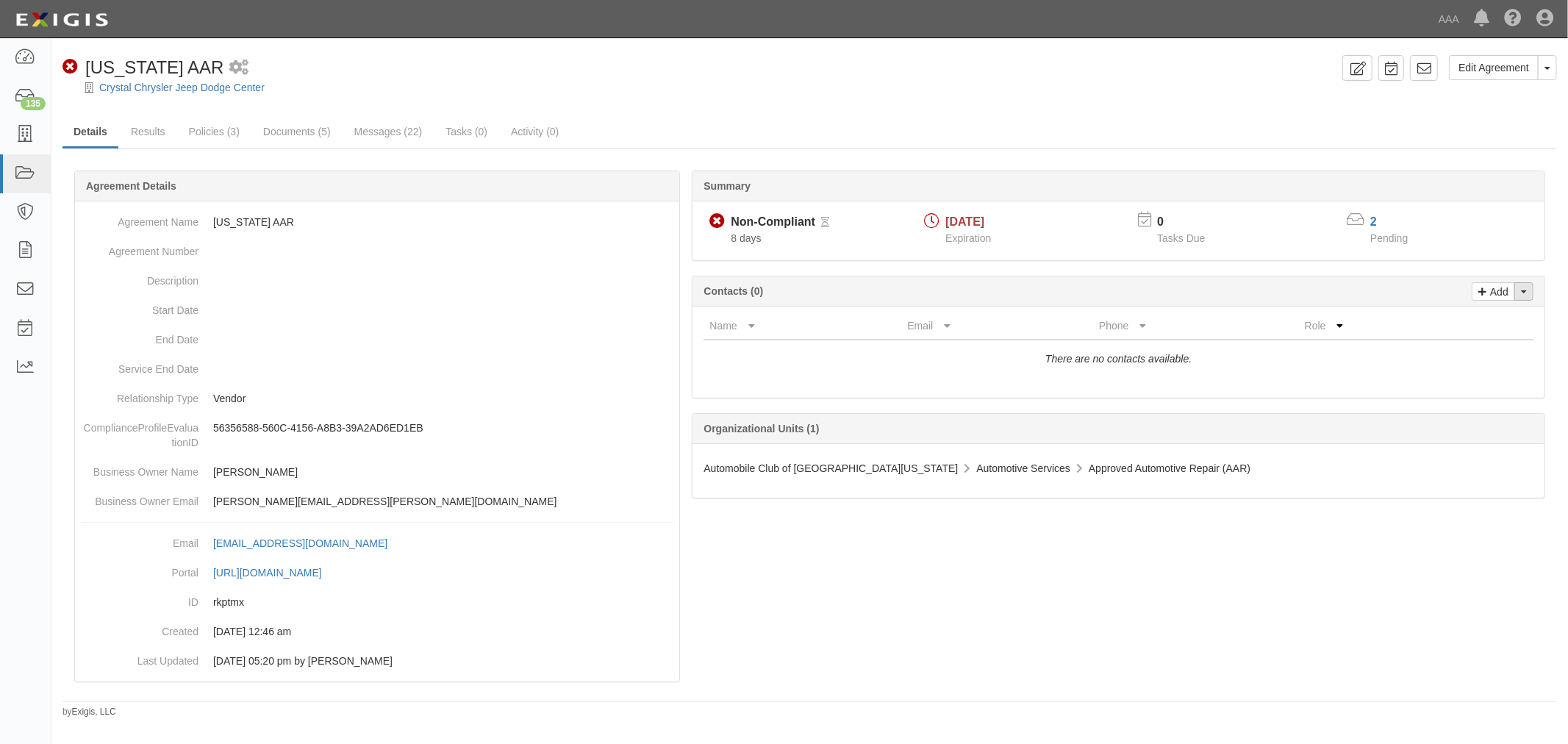
click at [1524, 297] on button "Toggle Contact Dropdown" at bounding box center [1523, 292] width 19 height 18
click at [1447, 316] on link "Change contacts" at bounding box center [1474, 318] width 116 height 19
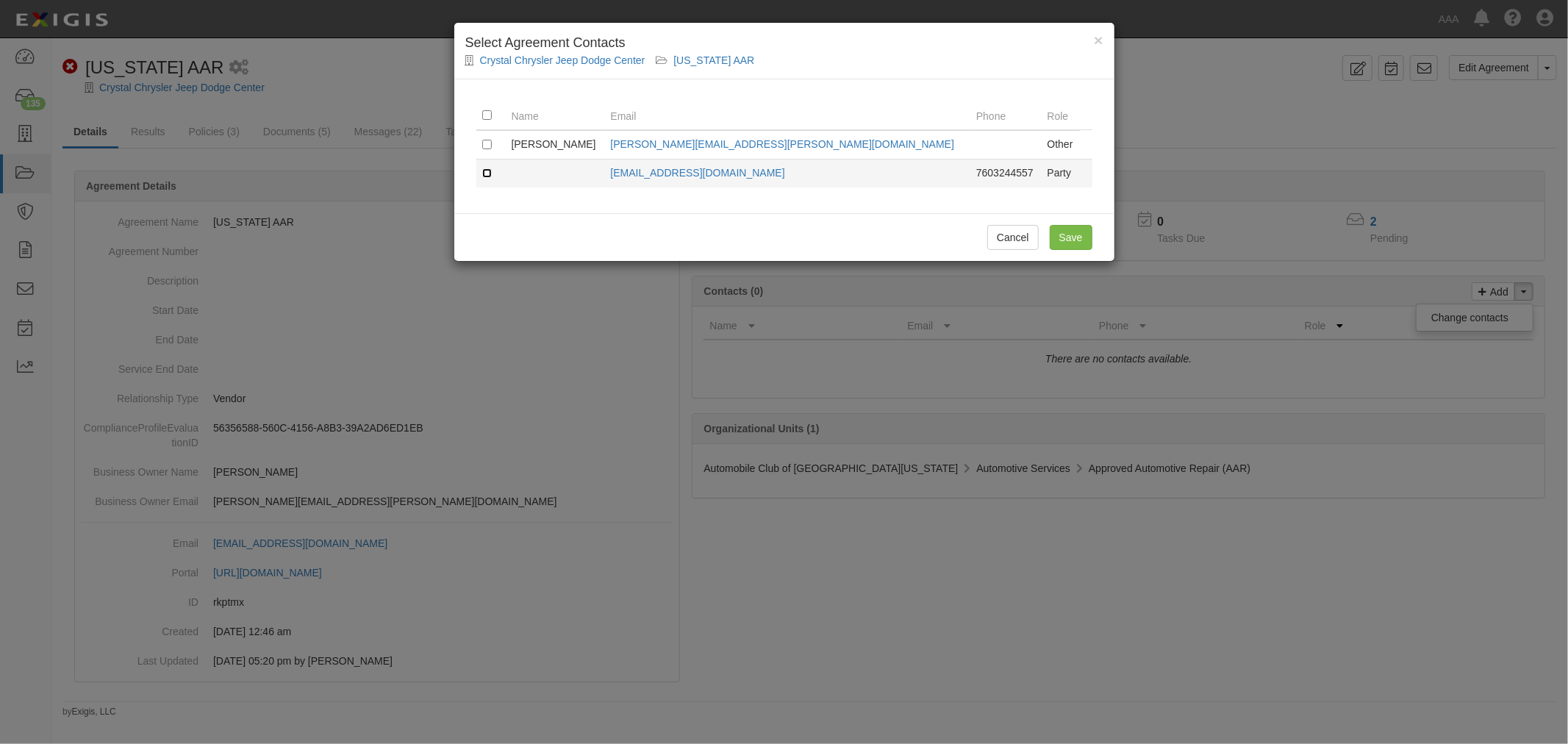
click at [482, 175] on input "checkbox" at bounding box center [487, 173] width 9 height 9
checkbox input "true"
click at [1085, 238] on input "Save" at bounding box center [1071, 237] width 42 height 25
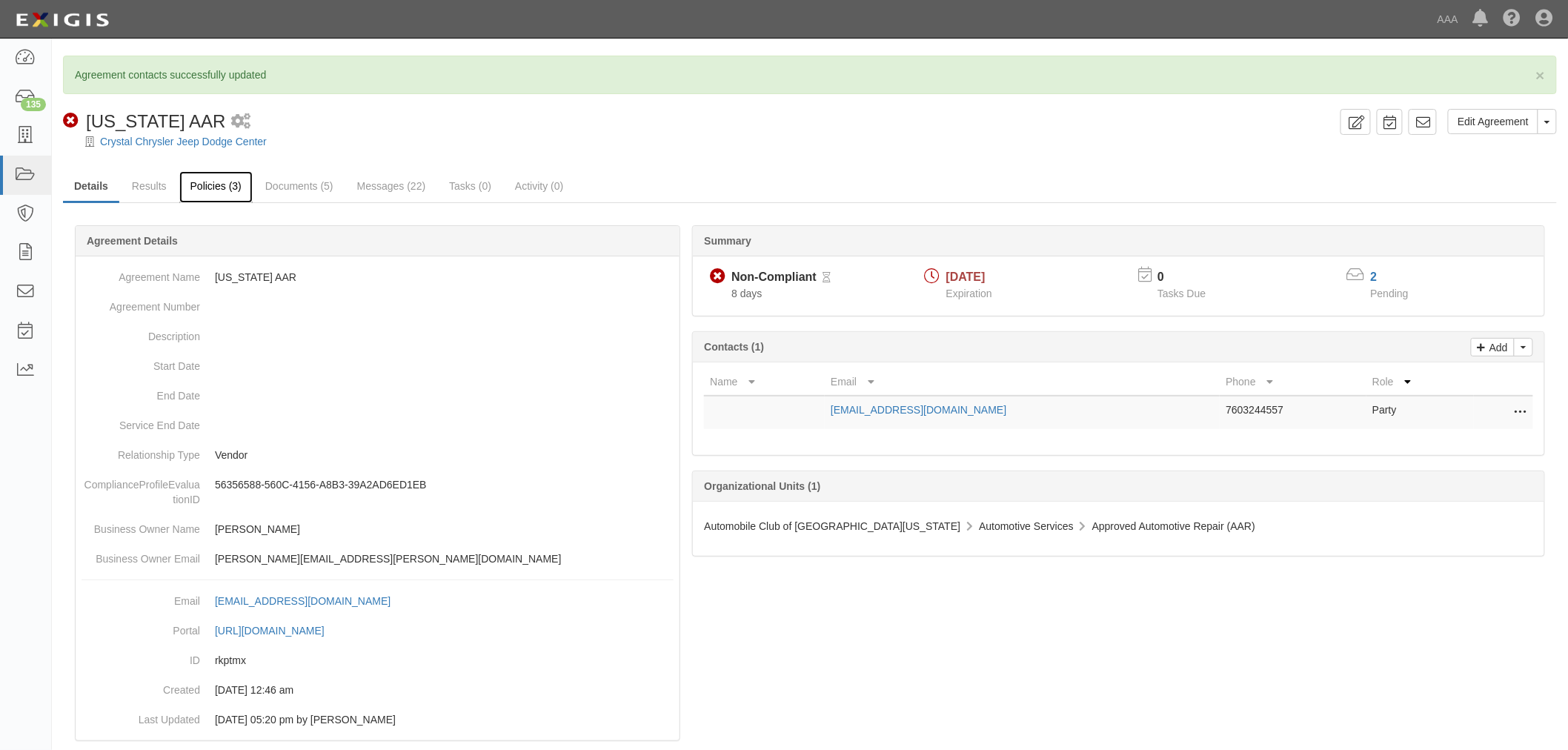
click at [179, 187] on link "Policies (3)" at bounding box center [215, 188] width 73 height 32
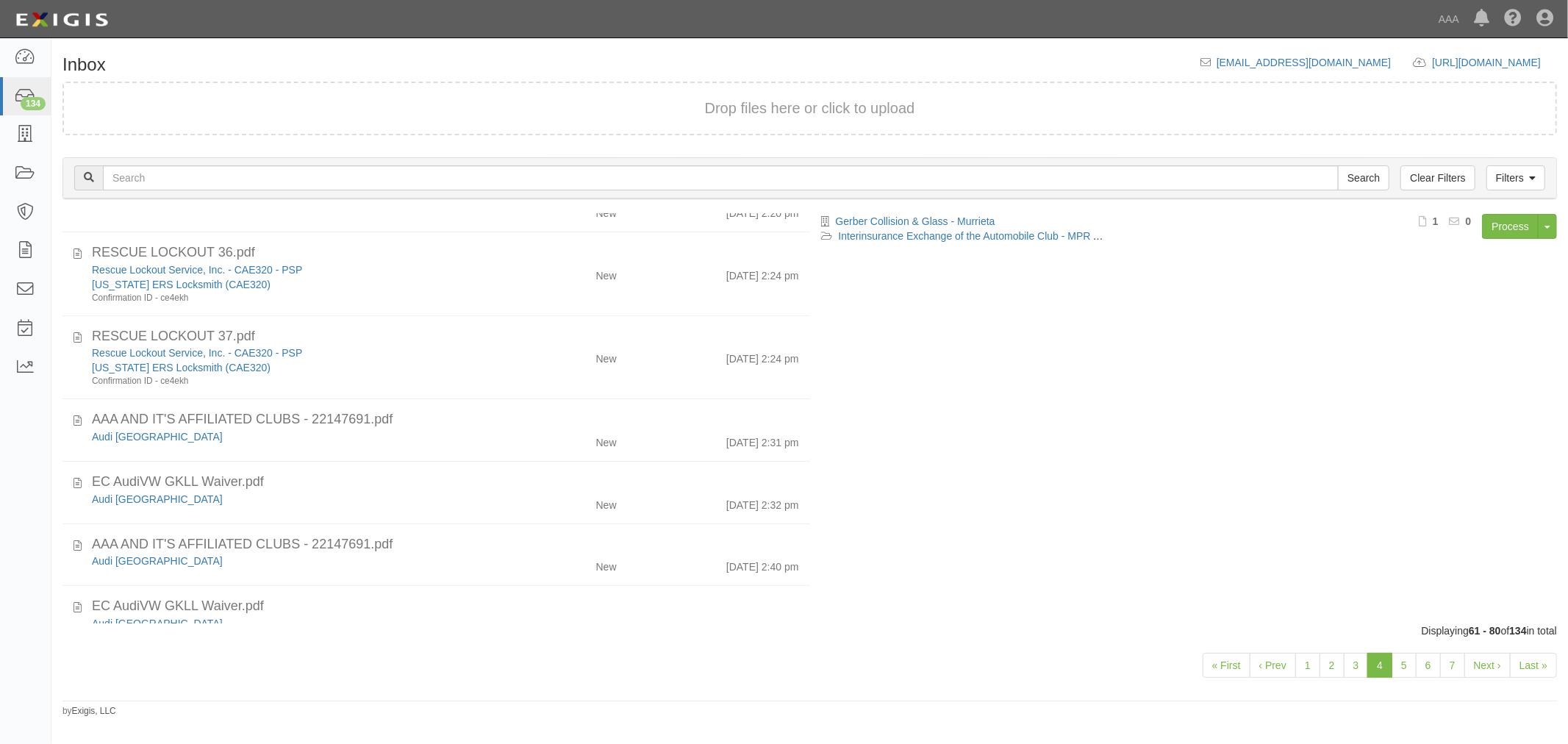
scroll to position [1054, 0]
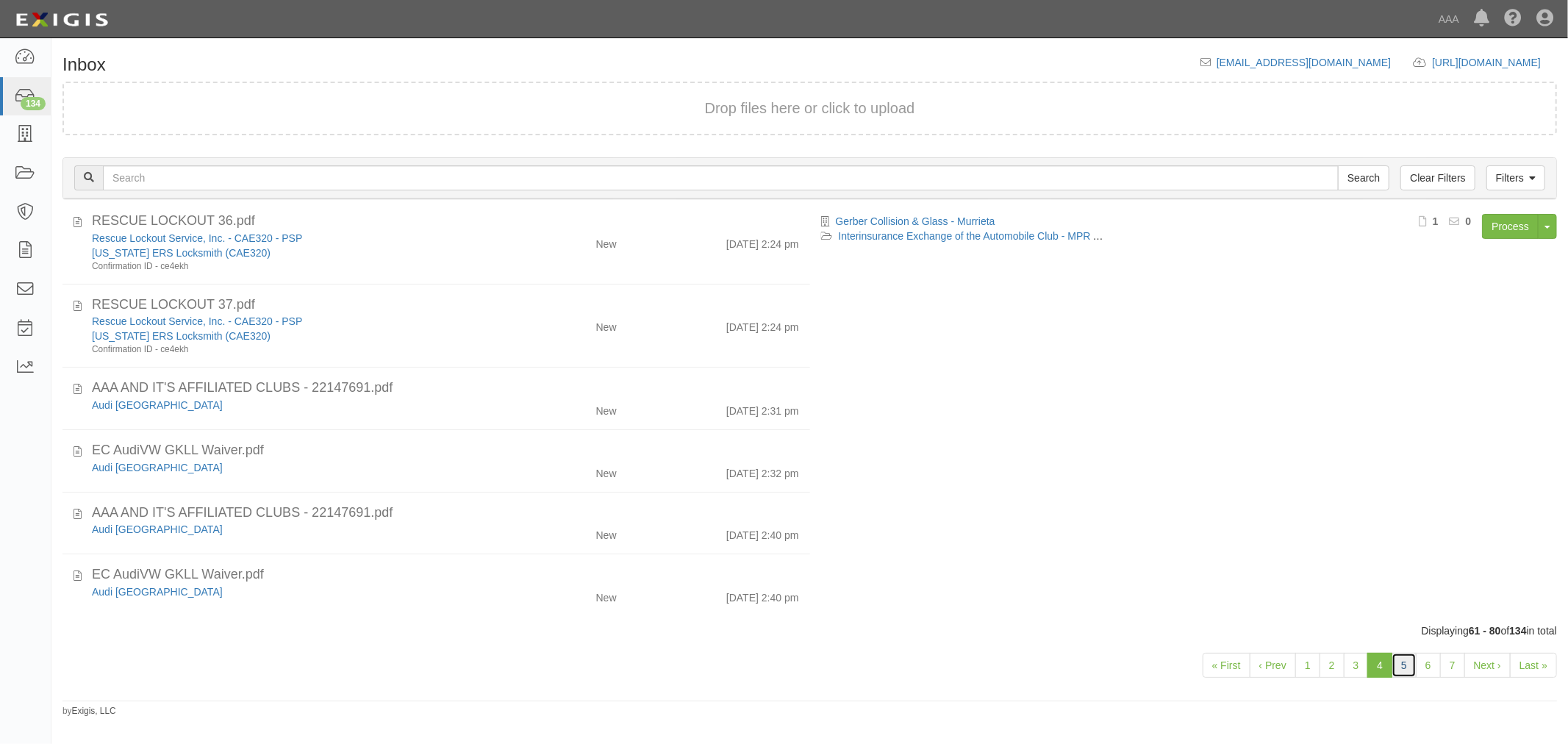
click at [1405, 665] on link "5" at bounding box center [1403, 665] width 25 height 25
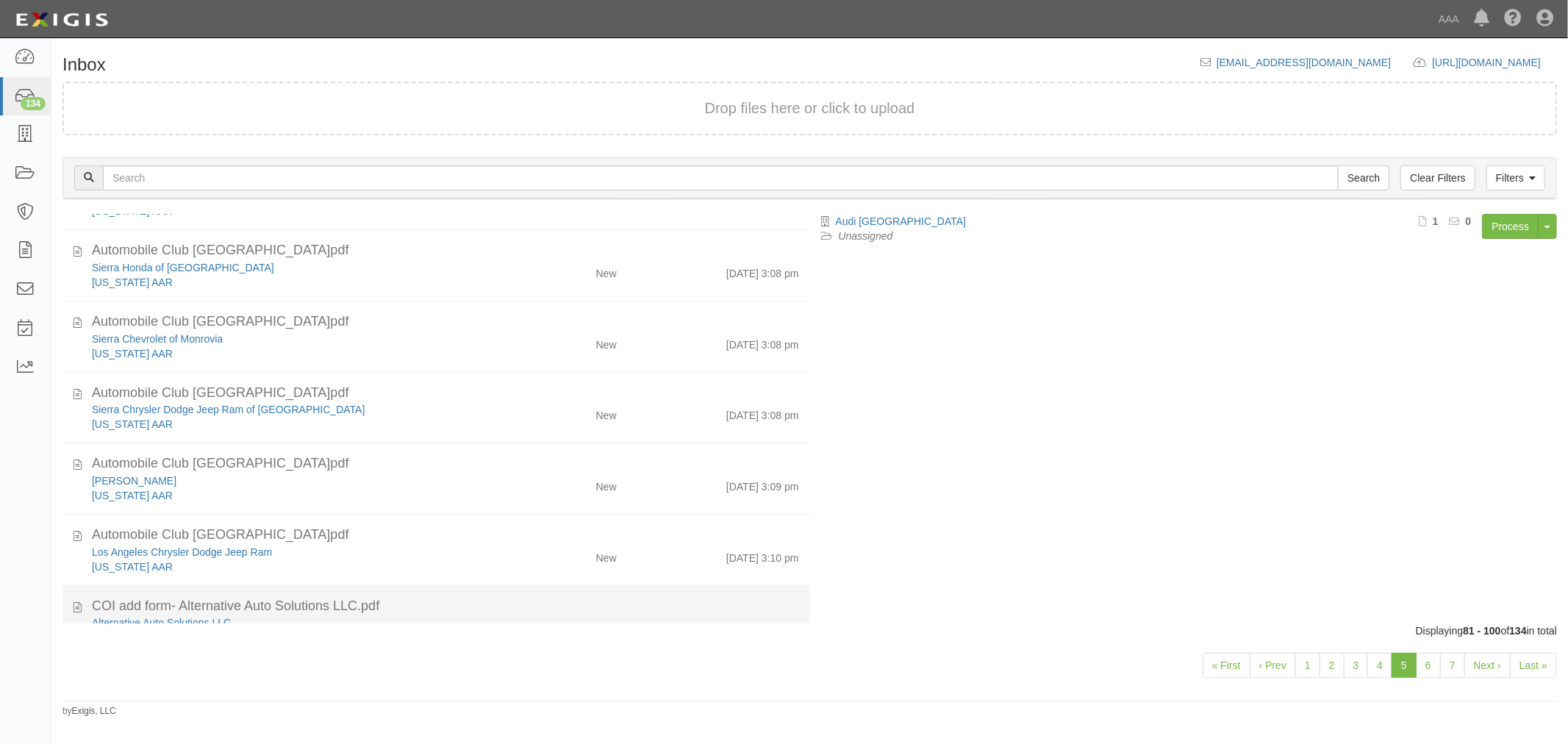
scroll to position [962, 0]
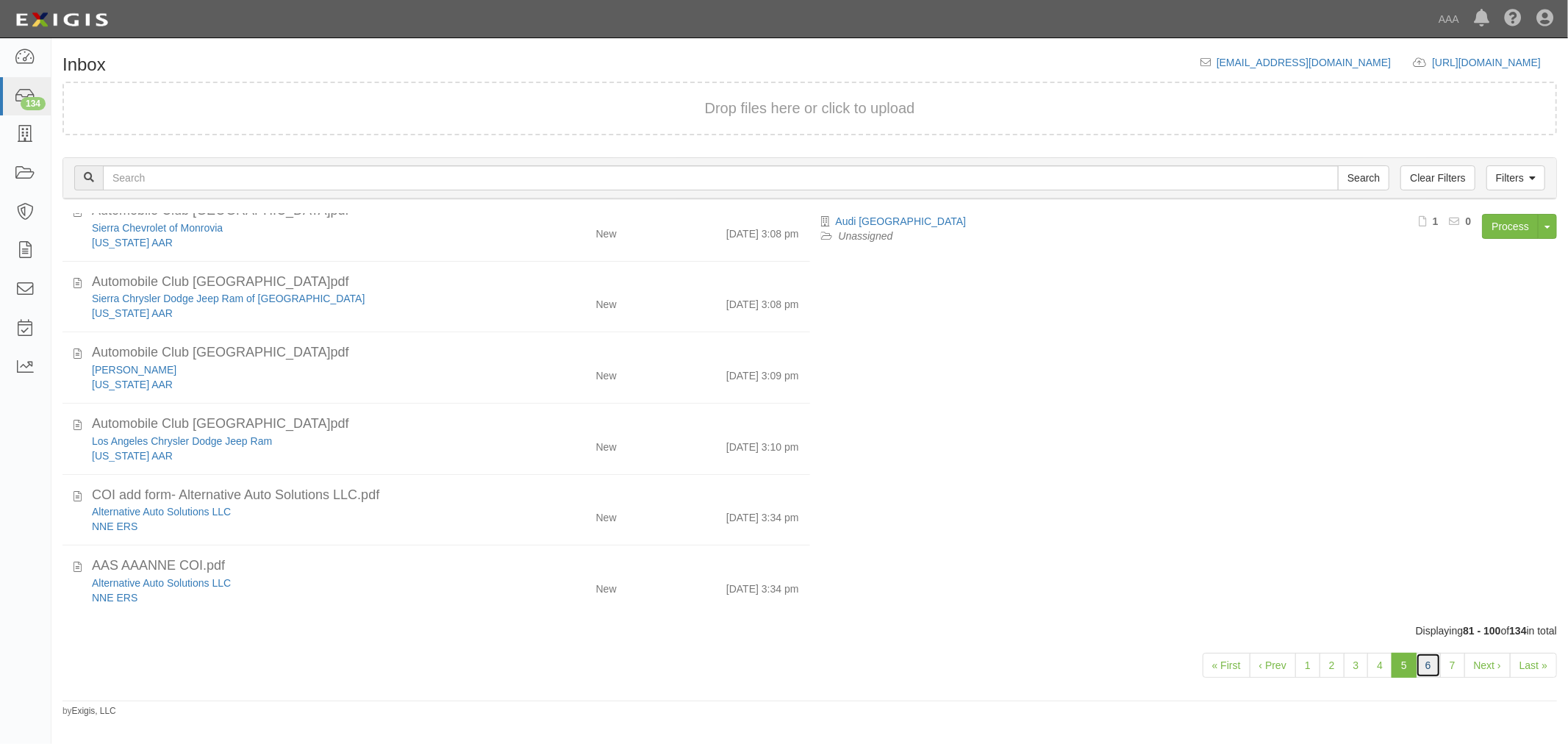
click at [1420, 655] on link "6" at bounding box center [1427, 665] width 25 height 25
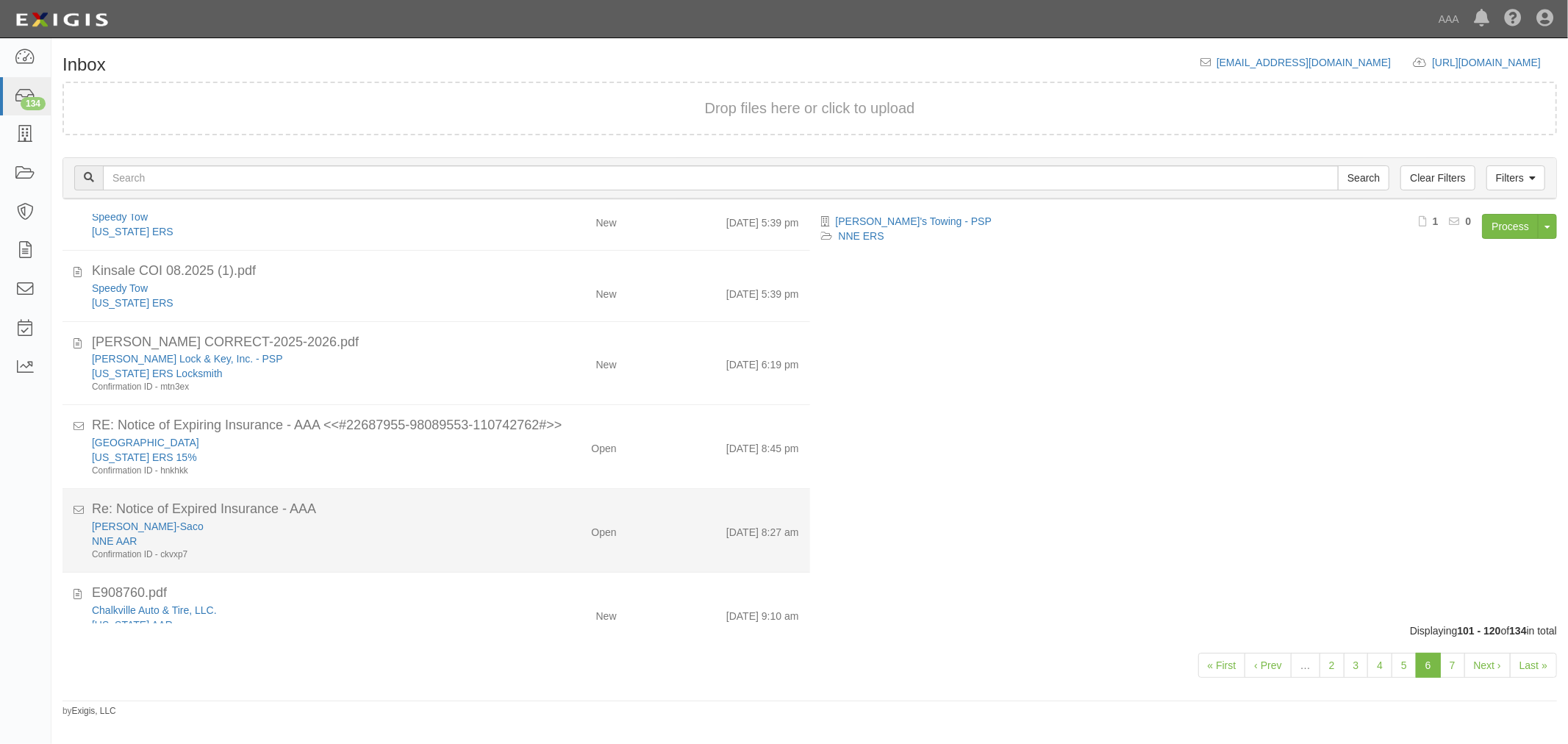
scroll to position [680, 0]
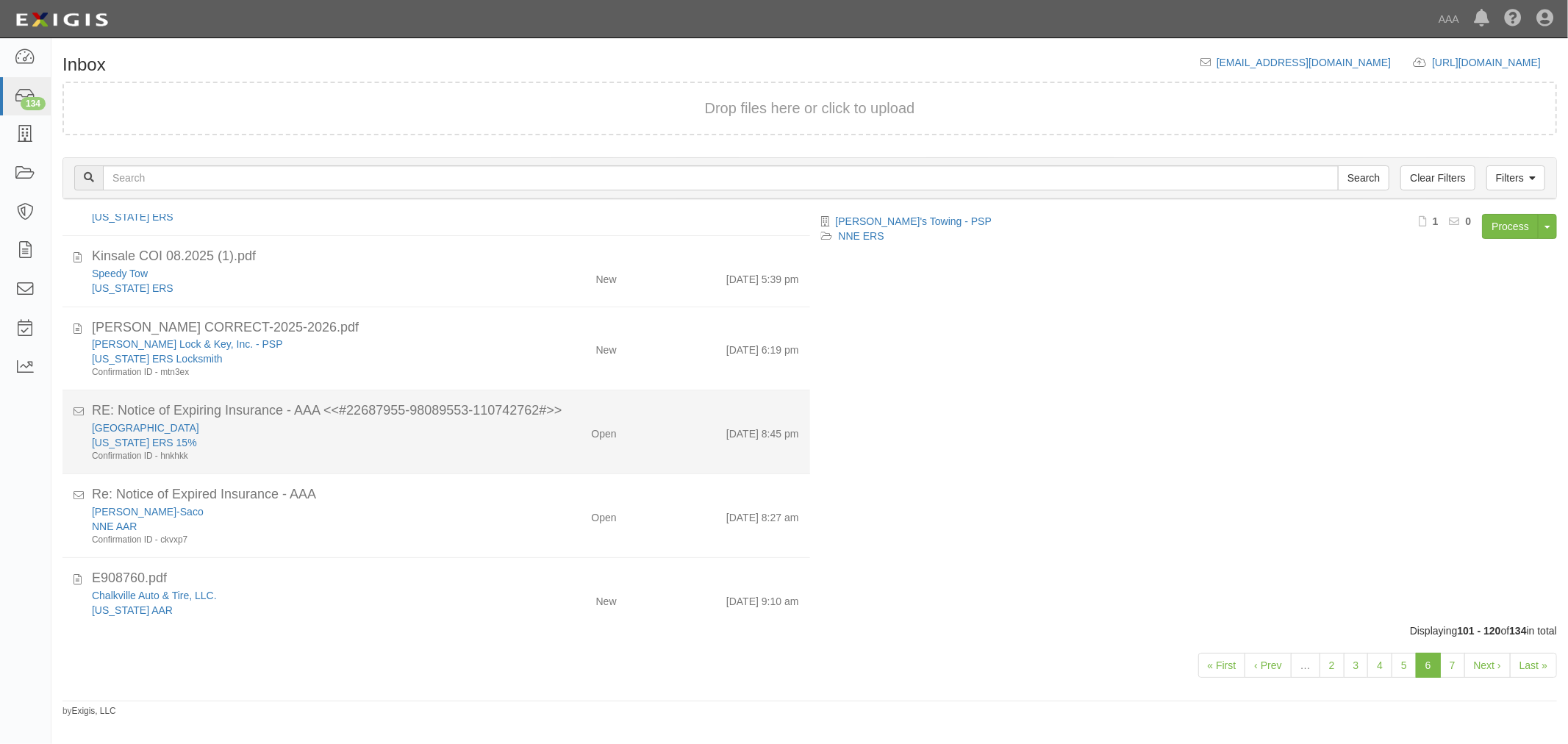
click at [485, 429] on div "Magic City" at bounding box center [294, 428] width 403 height 15
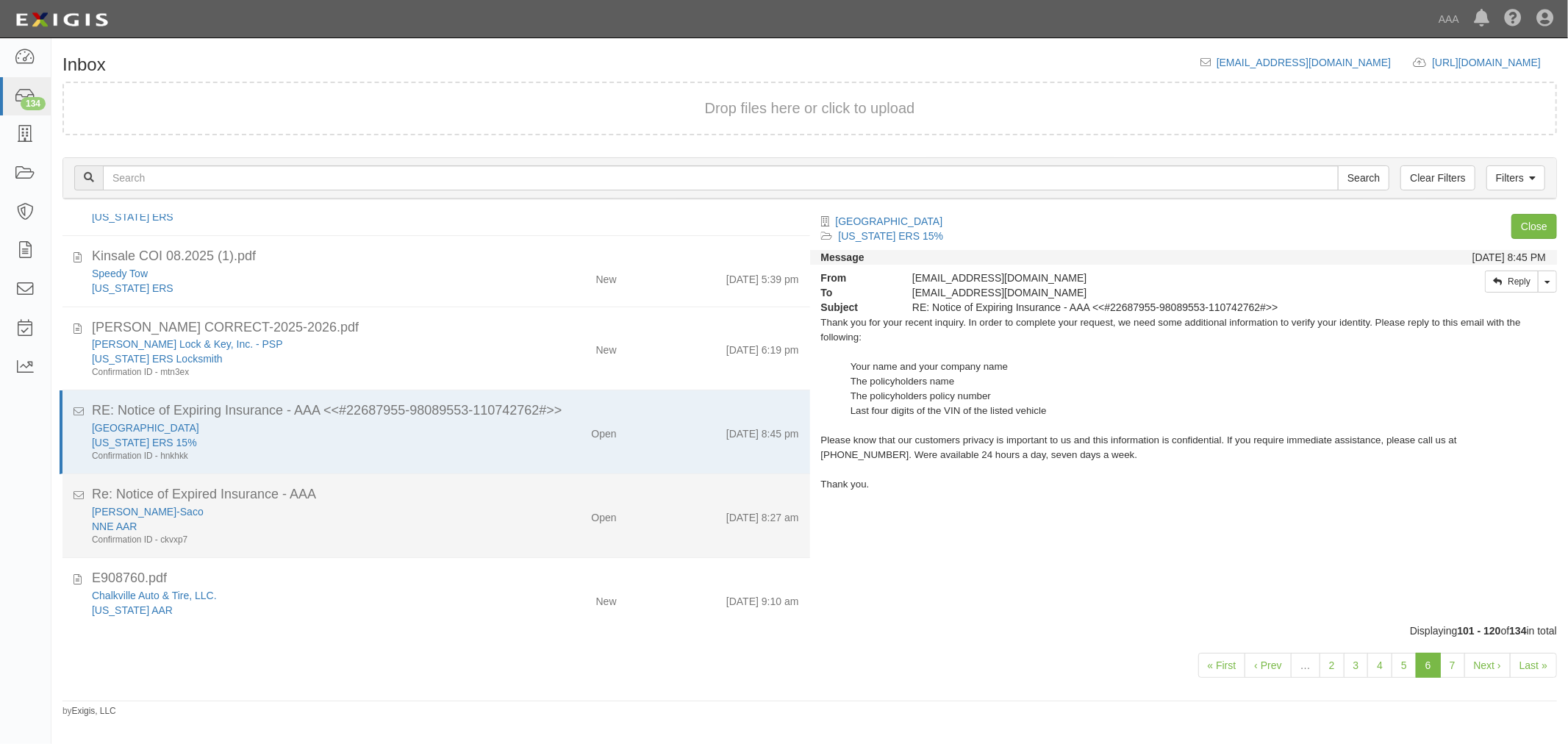
click at [677, 505] on div "9/9/25 8:27 am" at bounding box center [719, 515] width 182 height 20
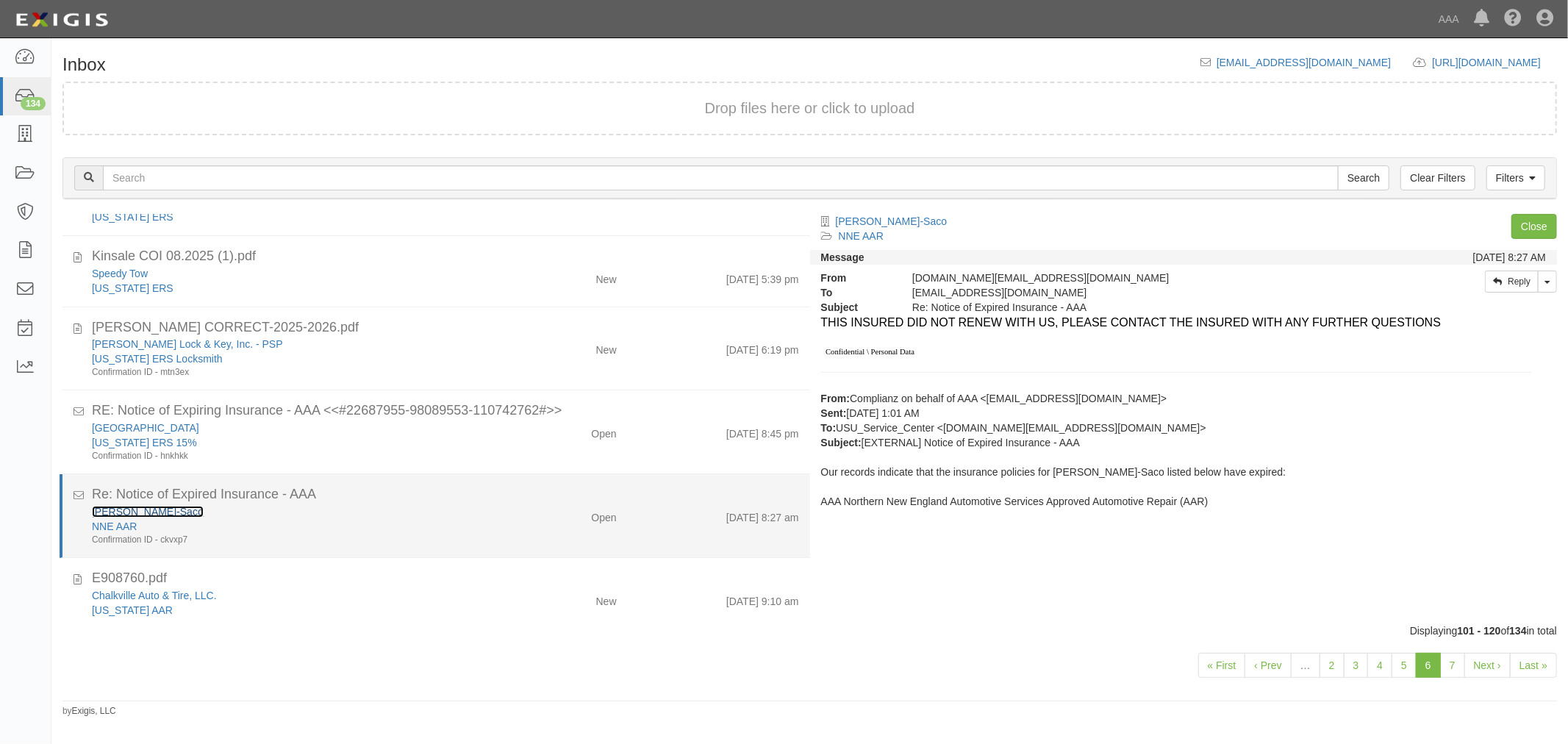
click at [152, 506] on link "[PERSON_NAME]-Saco" at bounding box center [147, 512] width 111 height 12
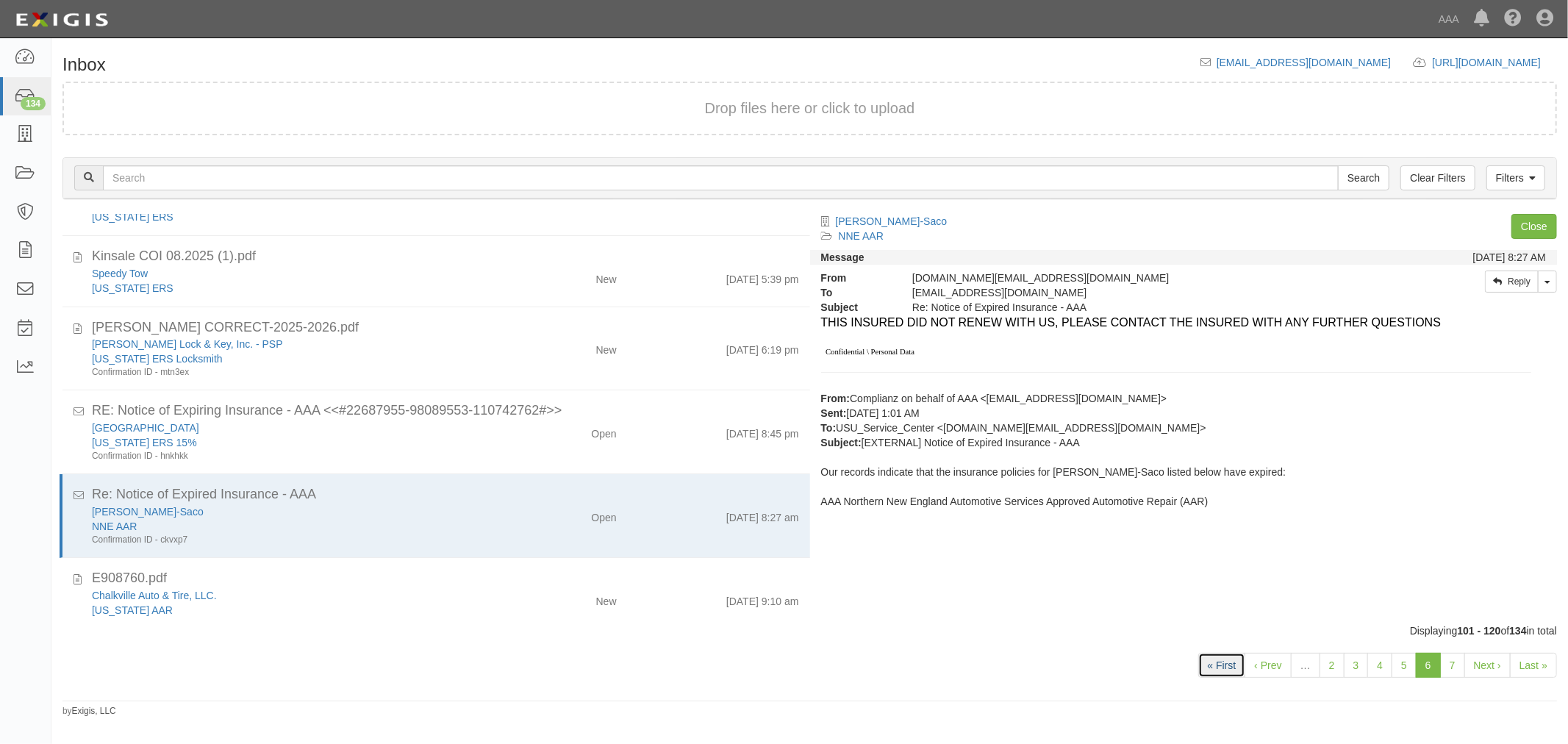
click at [1232, 656] on link "« First" at bounding box center [1222, 665] width 48 height 25
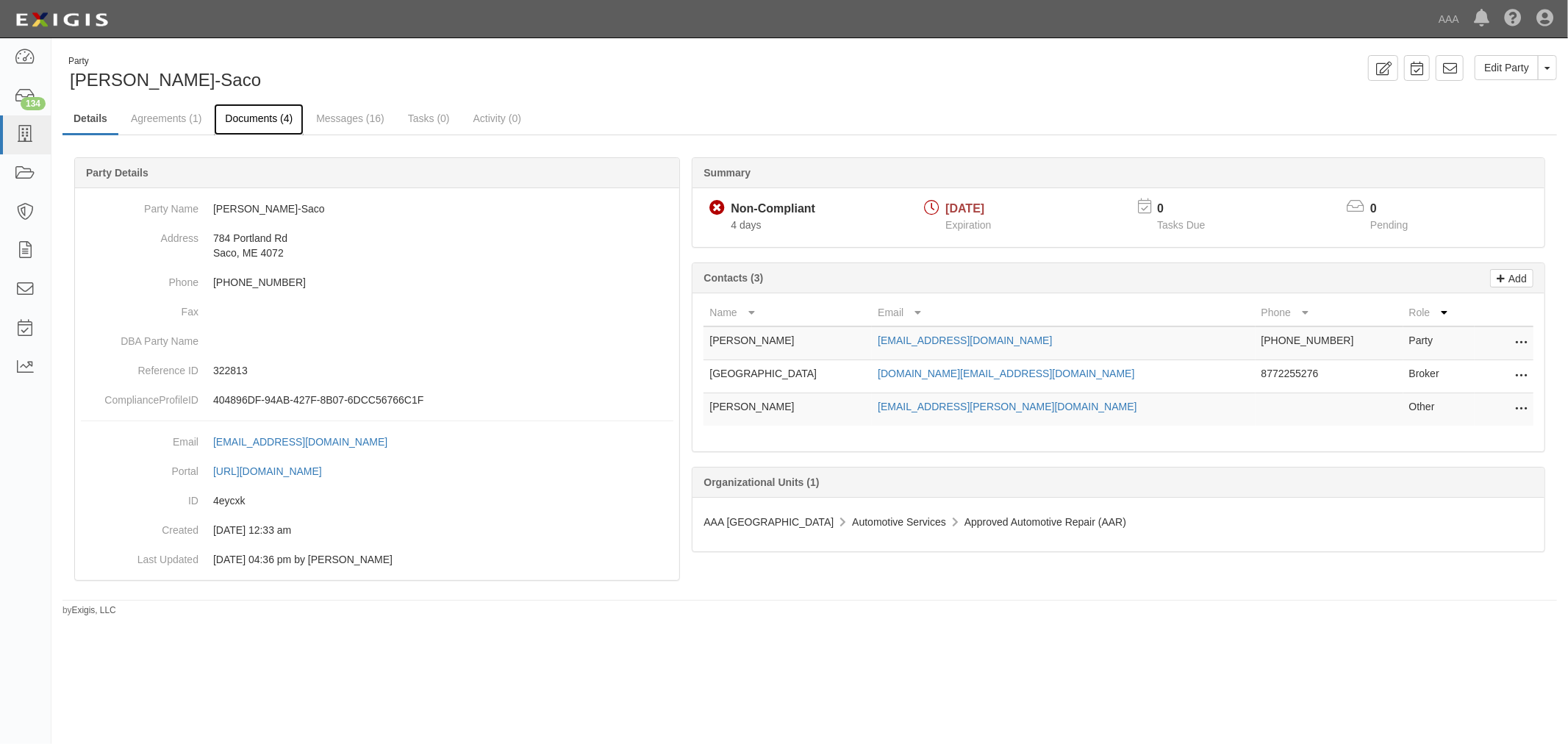
click at [291, 123] on link "Documents (4)" at bounding box center [258, 120] width 89 height 31
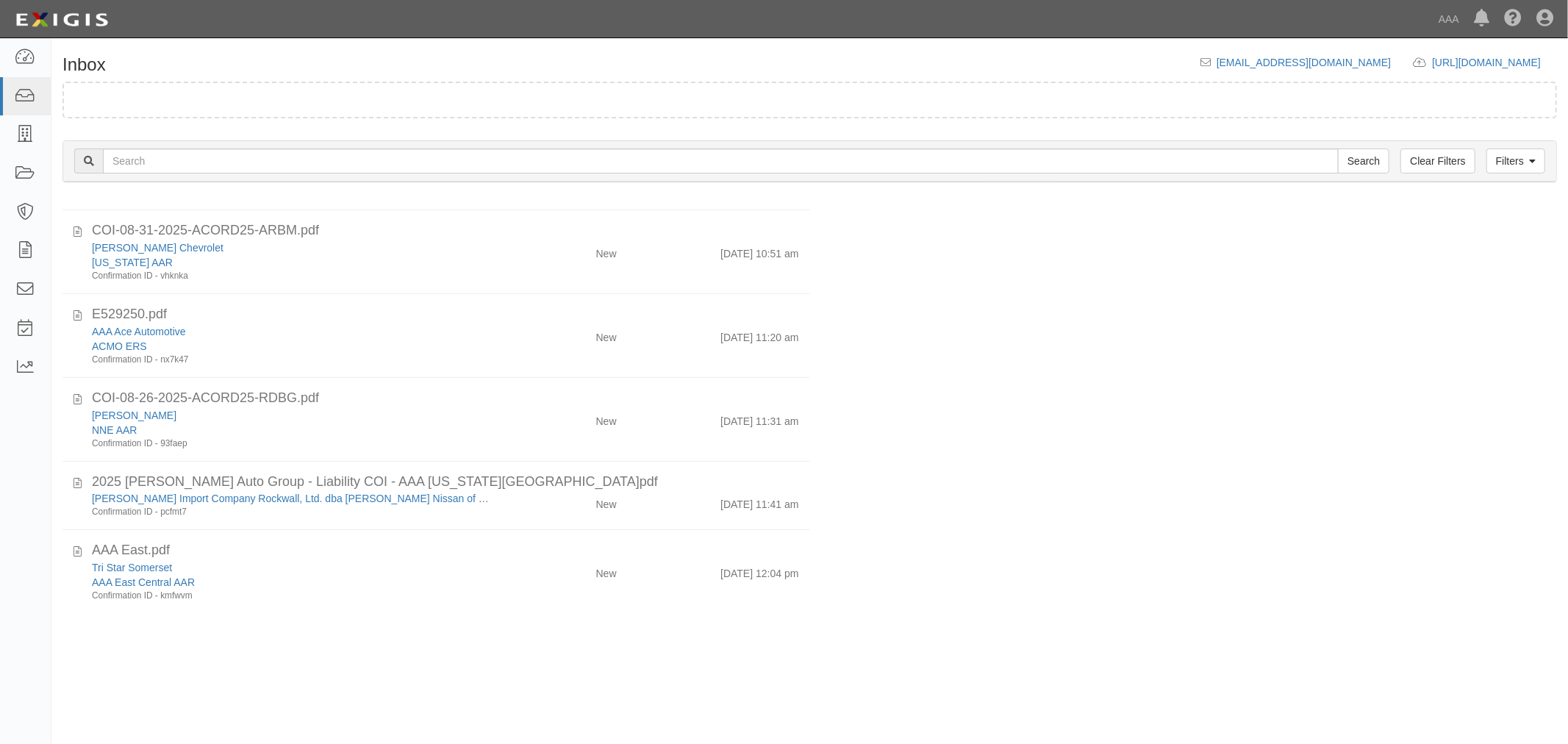
scroll to position [1104, 0]
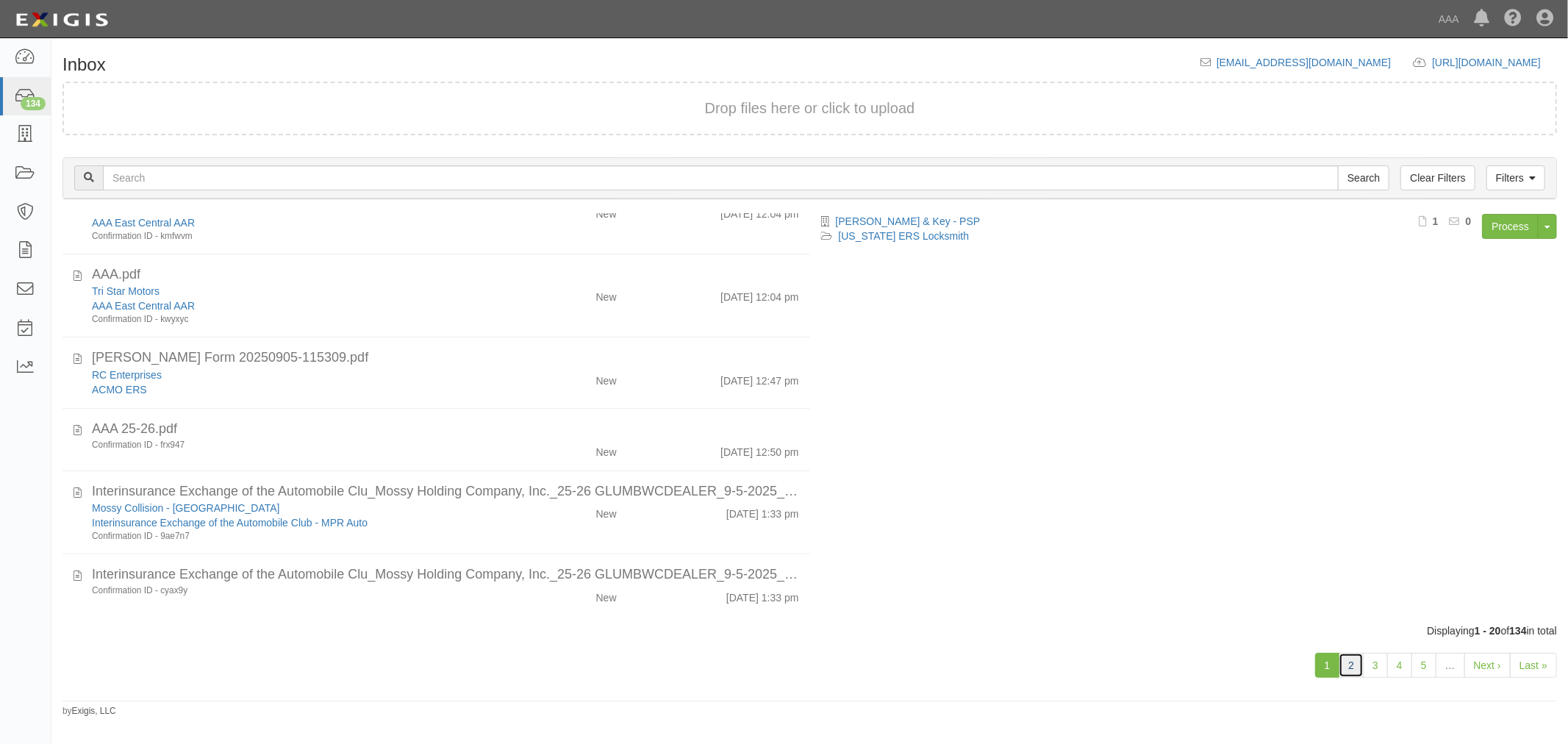
click at [1342, 658] on link "2" at bounding box center [1350, 665] width 25 height 25
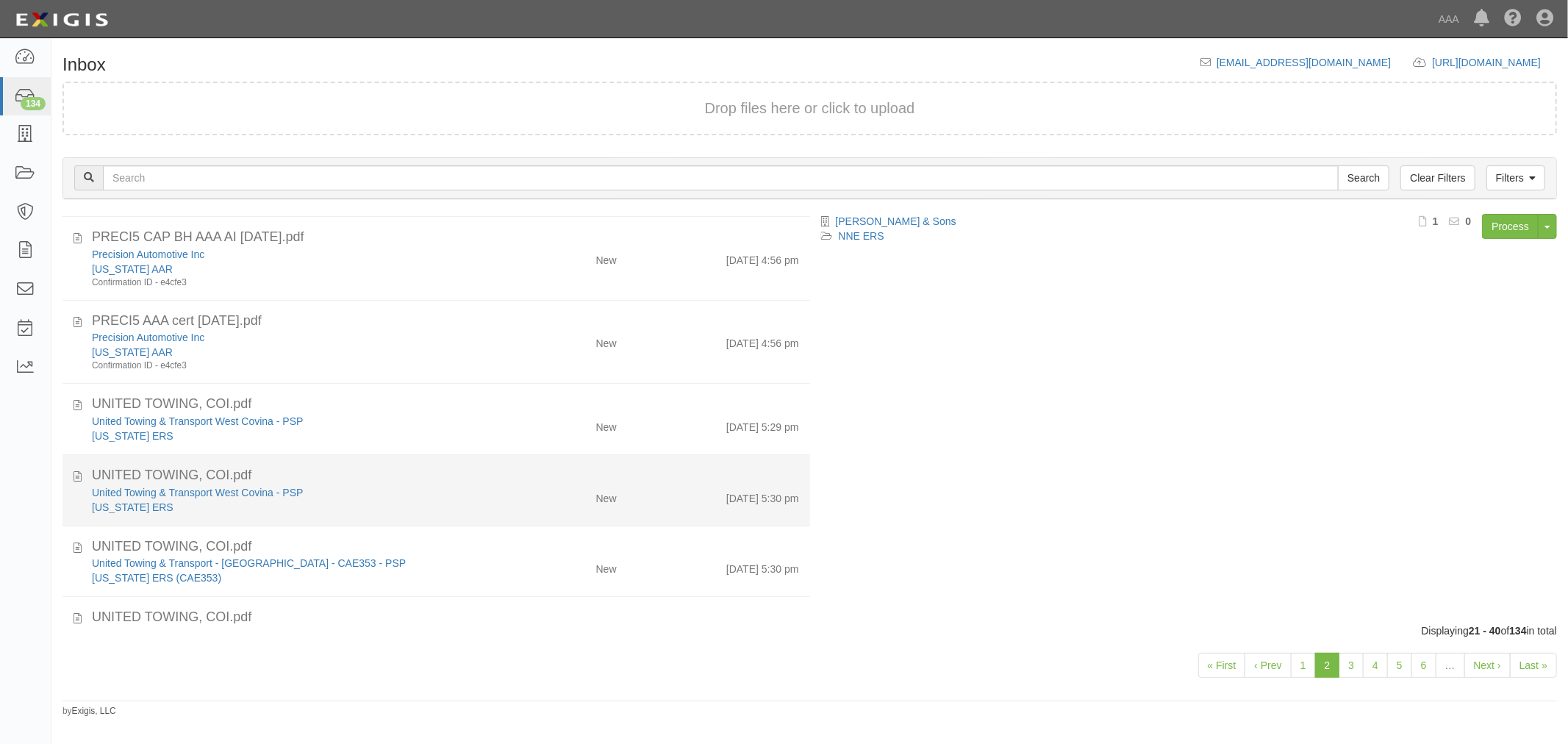
scroll to position [1047, 0]
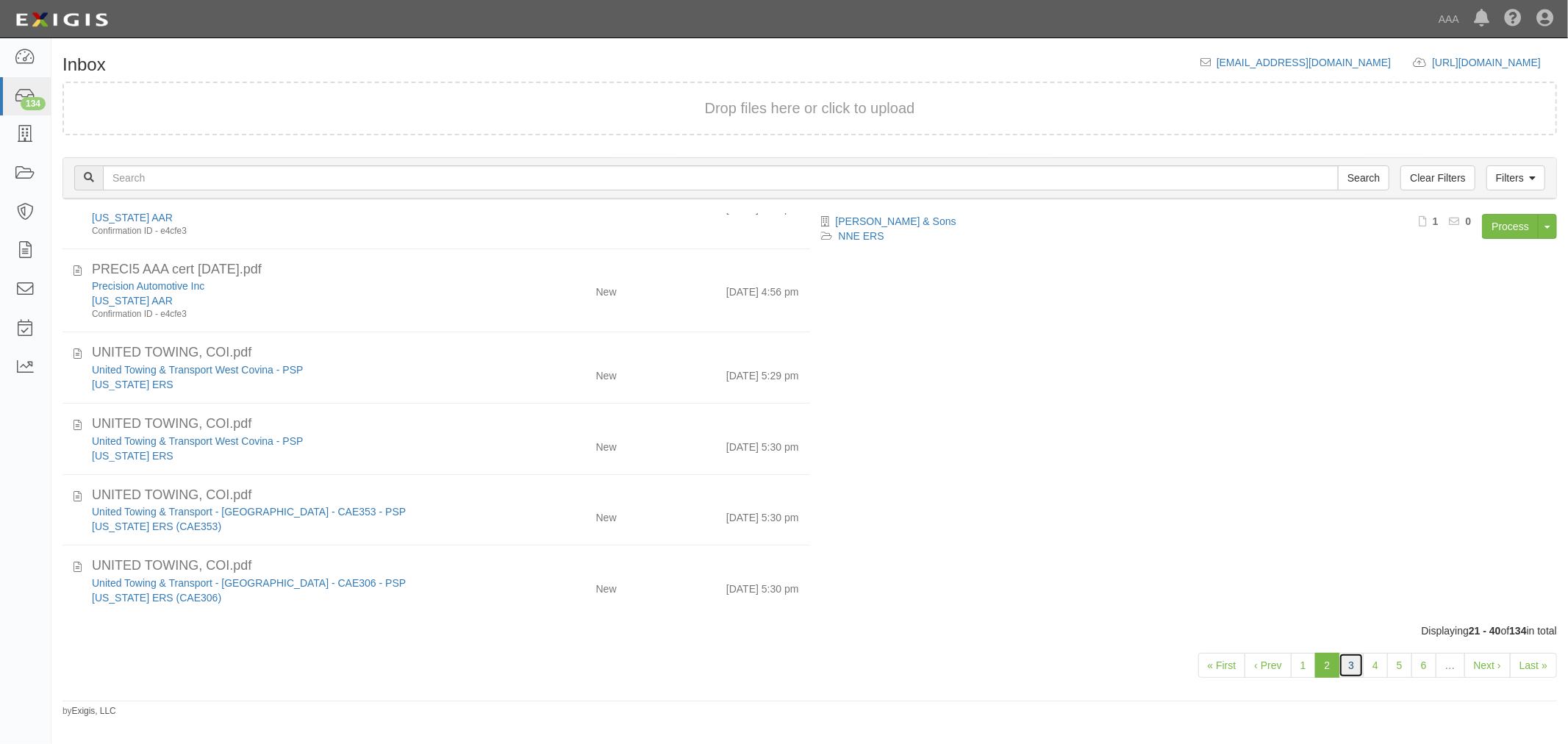
click at [1360, 663] on link "3" at bounding box center [1350, 665] width 25 height 25
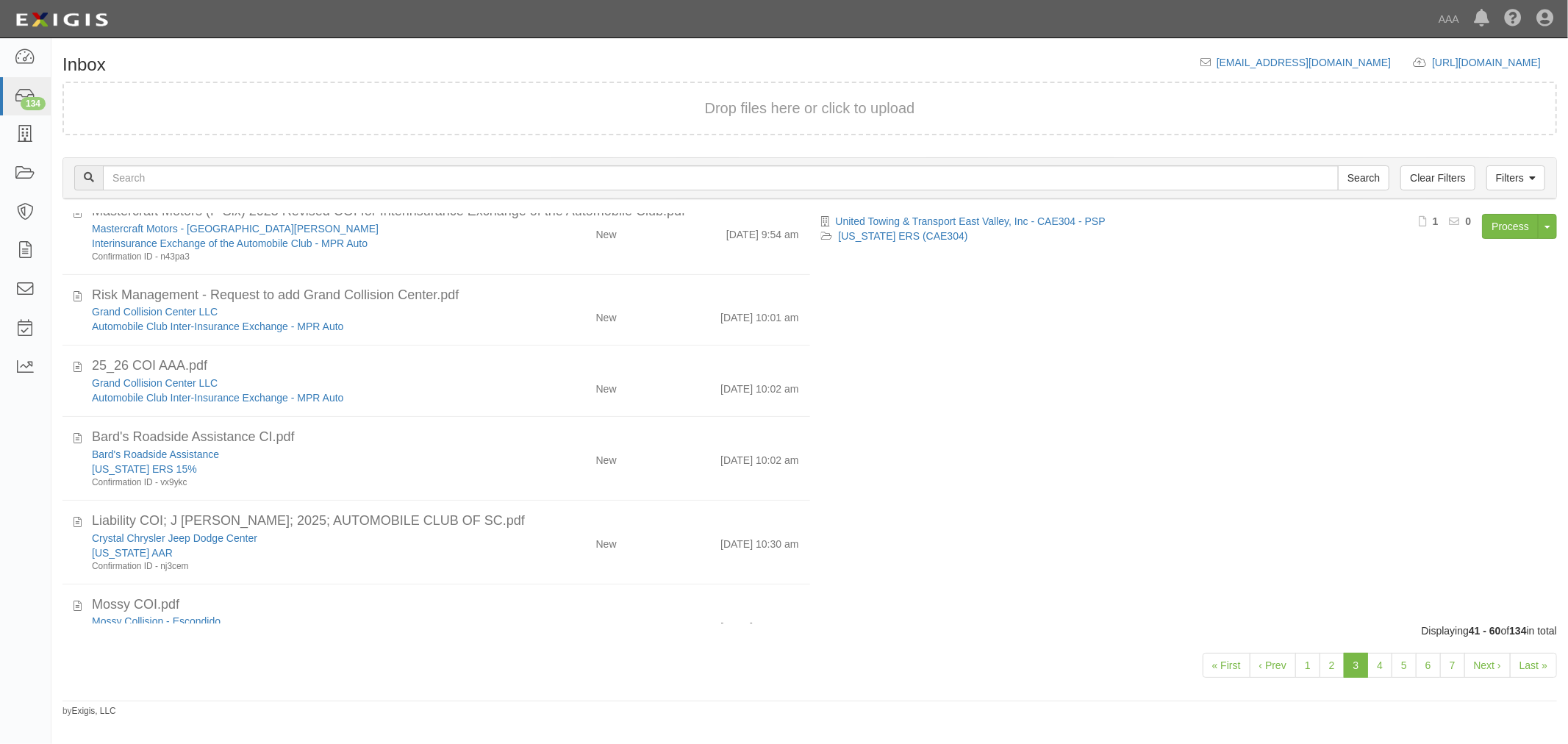
scroll to position [1111, 0]
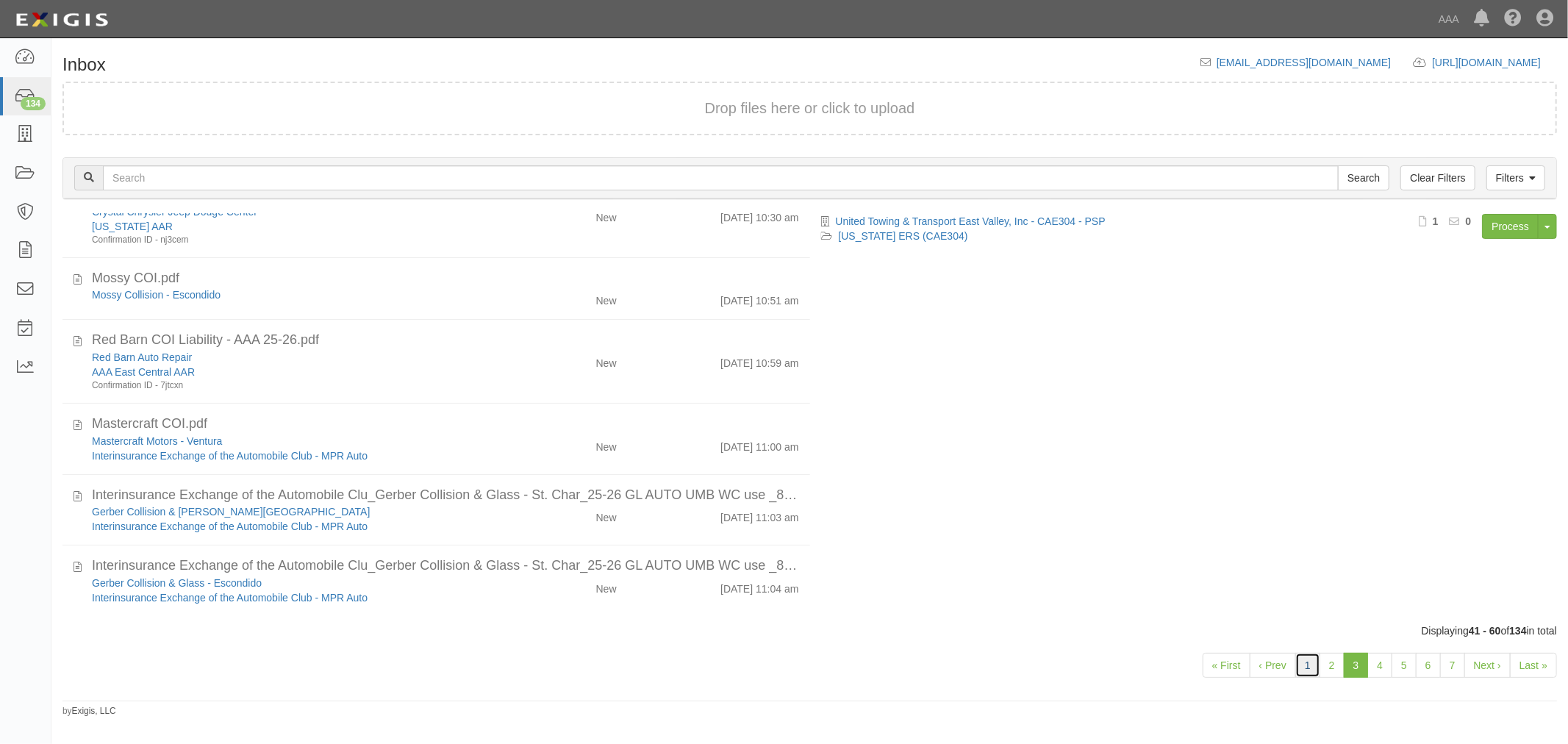
click at [1302, 663] on link "1" at bounding box center [1307, 665] width 25 height 25
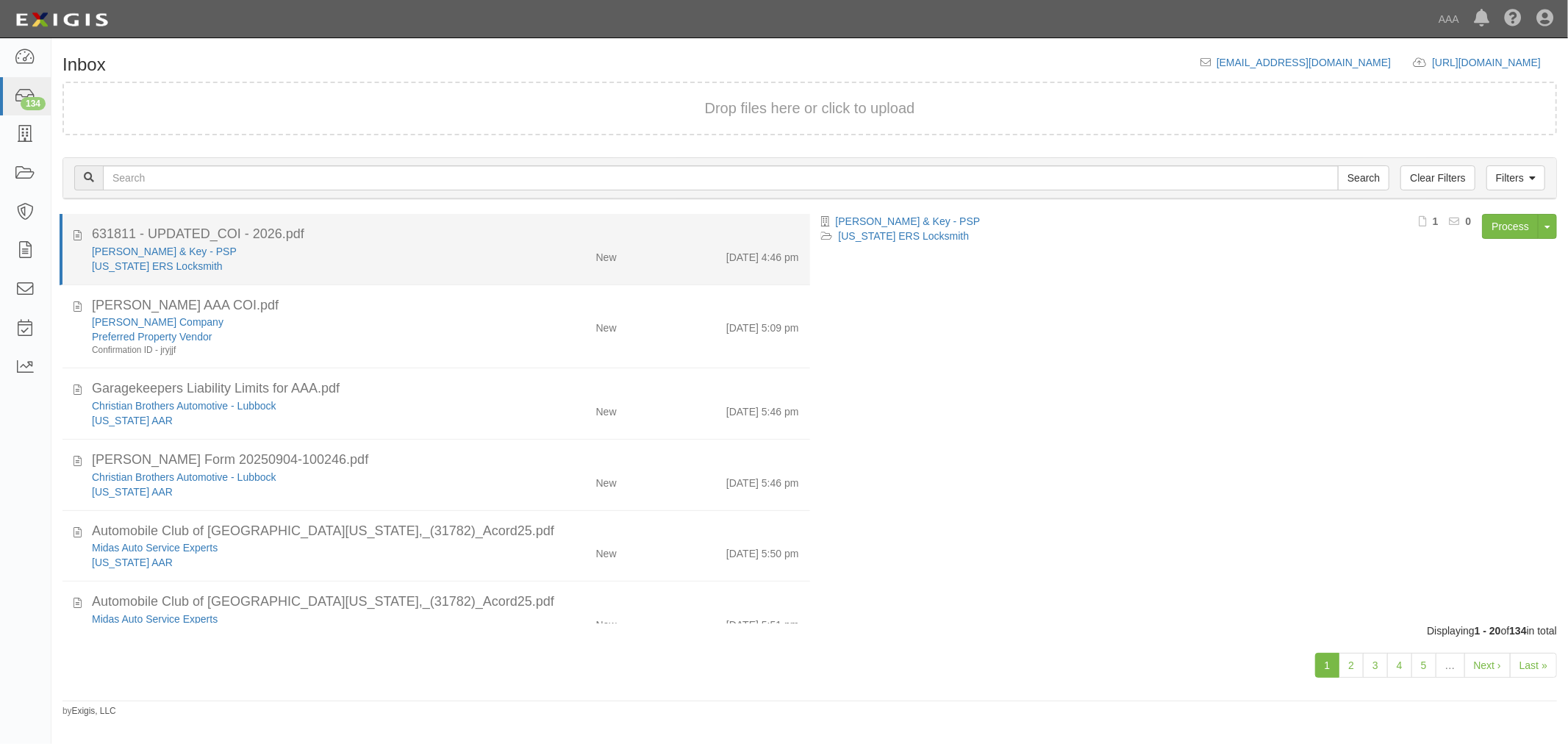
drag, startPoint x: 410, startPoint y: 239, endPoint x: 380, endPoint y: 239, distance: 30.0
click at [409, 239] on div "631811 - UPDATED_COI - 2026.pdf" at bounding box center [445, 234] width 707 height 19
click at [173, 247] on link "[PERSON_NAME] & Key - PSP" at bounding box center [164, 251] width 144 height 12
click at [709, 253] on div "9/4/25 4:46 pm" at bounding box center [719, 254] width 182 height 20
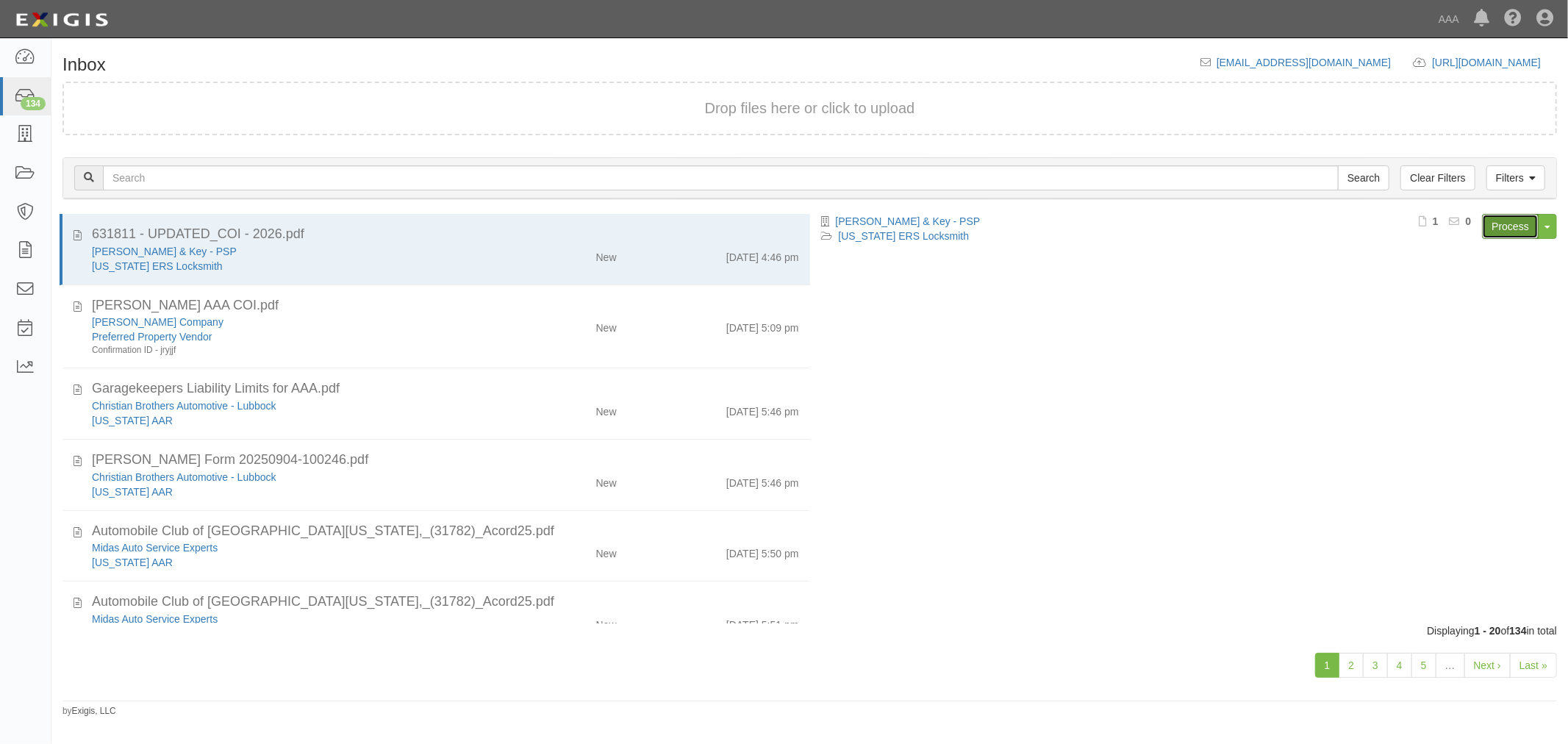
click at [1515, 217] on link "Process" at bounding box center [1510, 226] width 57 height 25
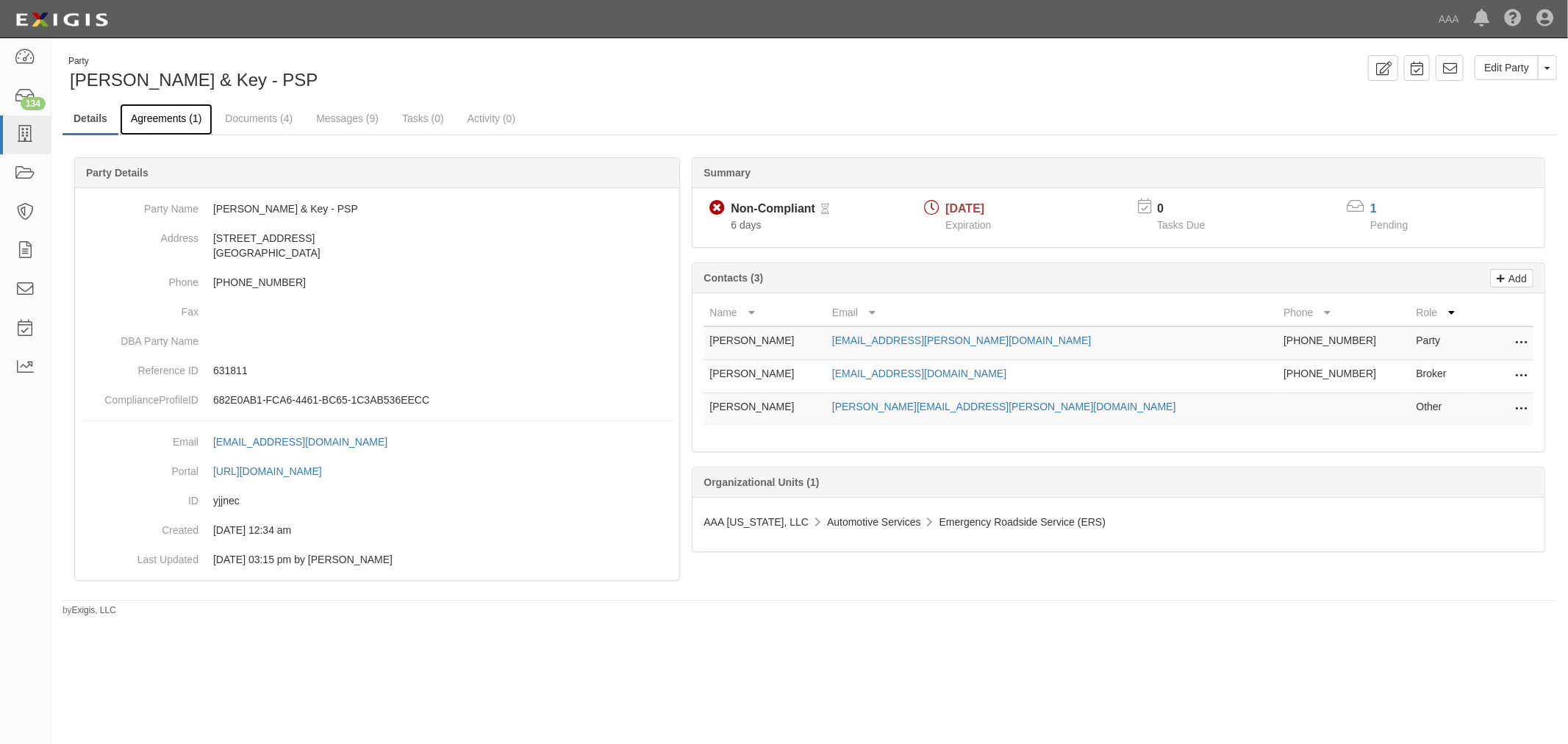
click at [181, 113] on link "Agreements (1)" at bounding box center [166, 120] width 93 height 31
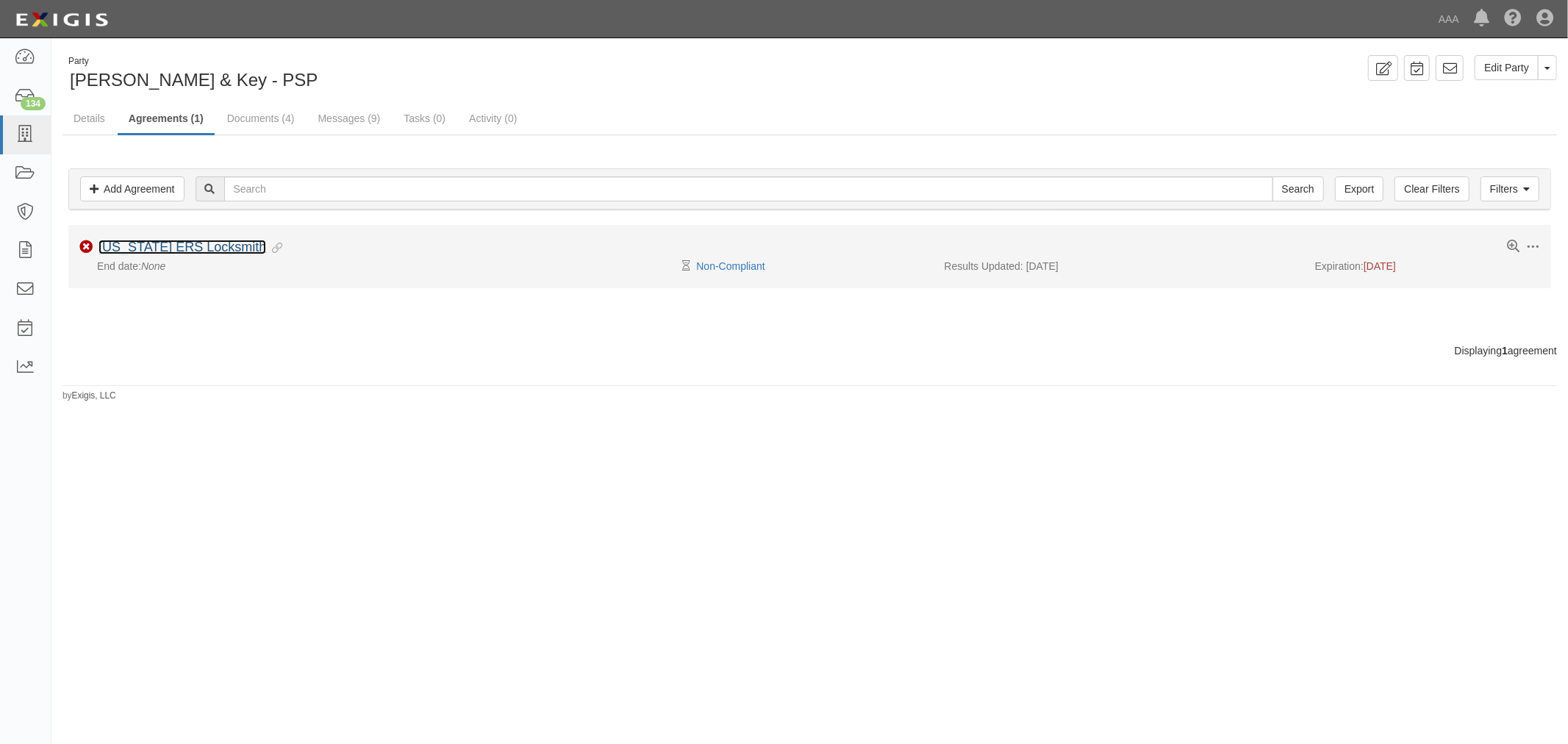
click at [140, 248] on link "[US_STATE] ERS Locksmith" at bounding box center [182, 247] width 167 height 15
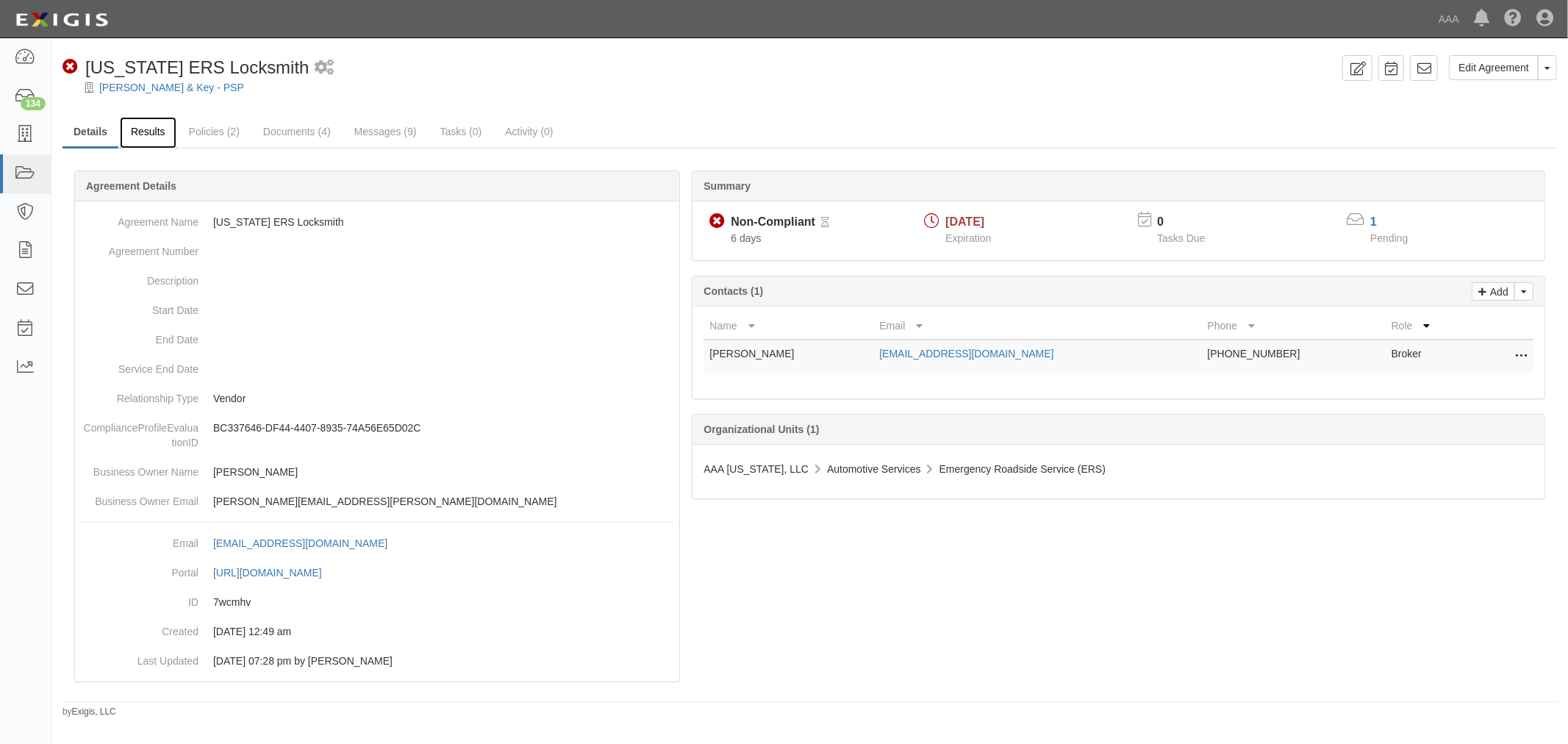
click at [151, 129] on link "Results" at bounding box center [148, 133] width 57 height 31
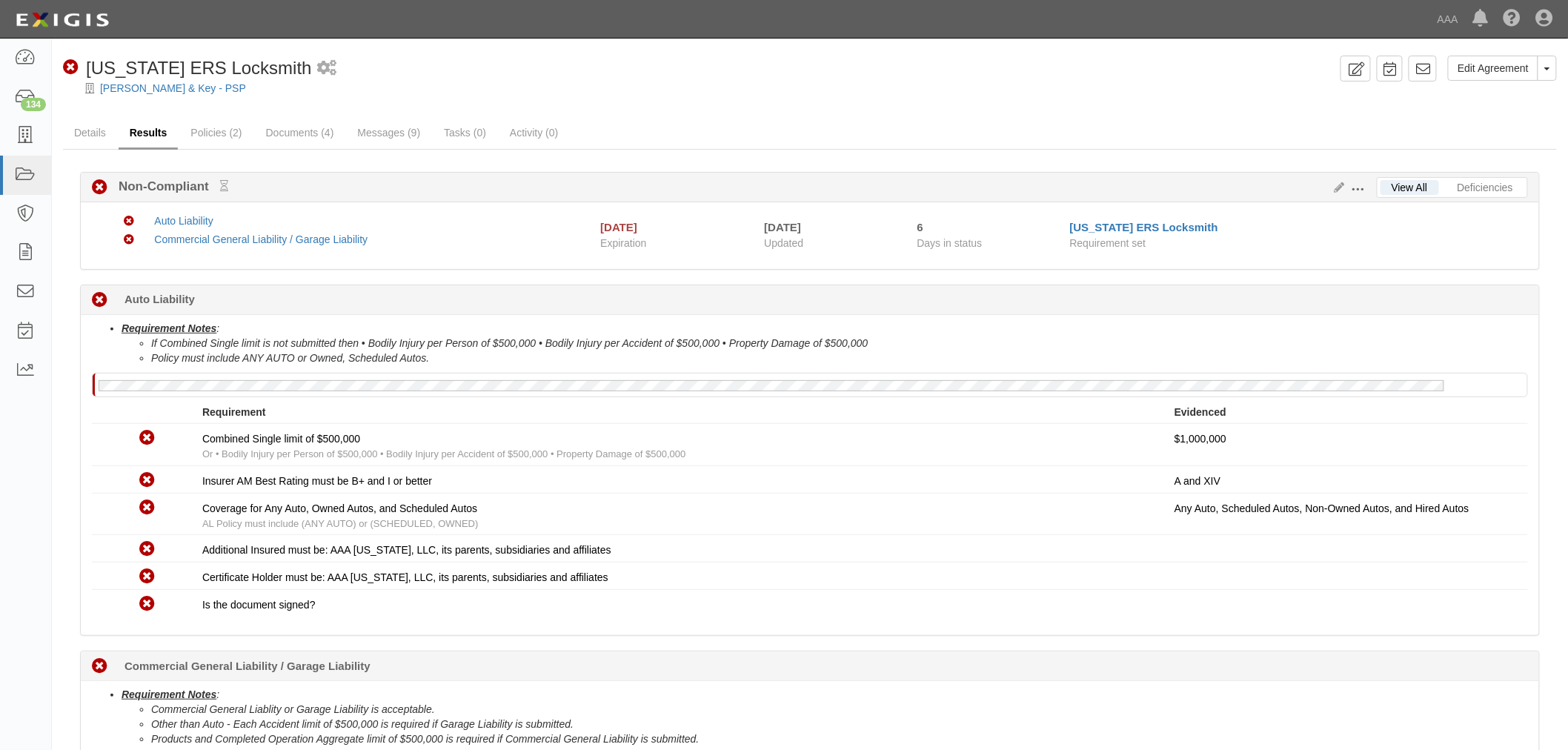
click at [161, 137] on link "Results" at bounding box center [148, 134] width 60 height 32
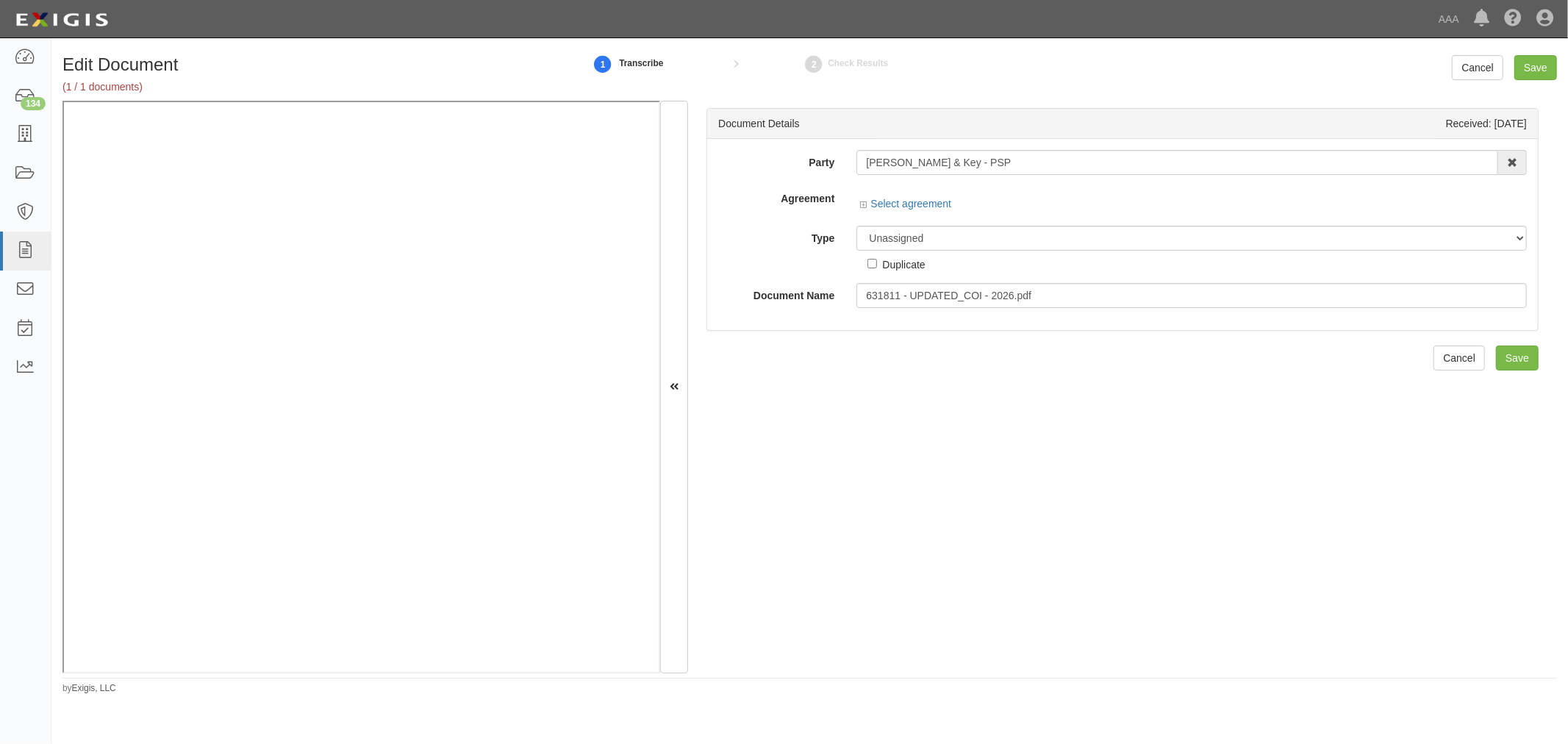
click at [875, 218] on div "Party [PERSON_NAME] & Key - PSP 1-800-Packouts of [PERSON_NAME][GEOGRAPHIC_DATA…" at bounding box center [1122, 229] width 809 height 158
click at [873, 246] on select "Unassigned Binder Cancellation Notice Certificate Contract Endorsement Insuranc…" at bounding box center [1192, 238] width 670 height 25
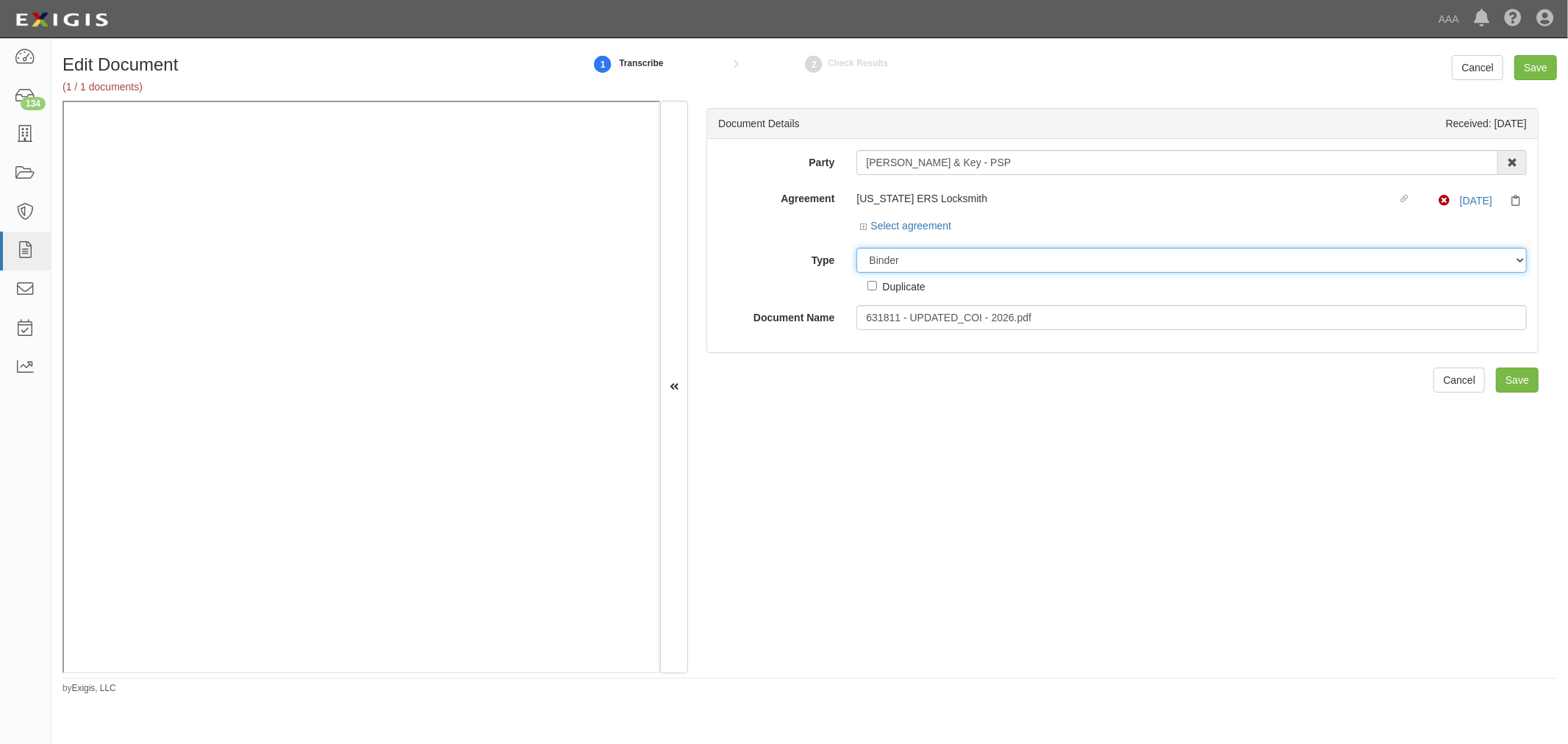
click at [857, 249] on select "Unassigned Binder Cancellation Notice Certificate Contract Endorsement Insuranc…" at bounding box center [1192, 260] width 670 height 25
click at [896, 261] on select "Unassigned Binder Cancellation Notice Certificate Contract Endorsement Insuranc…" at bounding box center [1192, 260] width 670 height 25
select select "CertificateDetail"
click at [857, 249] on select "Unassigned Binder Cancellation Notice Certificate Contract Endorsement Insuranc…" at bounding box center [1192, 260] width 670 height 25
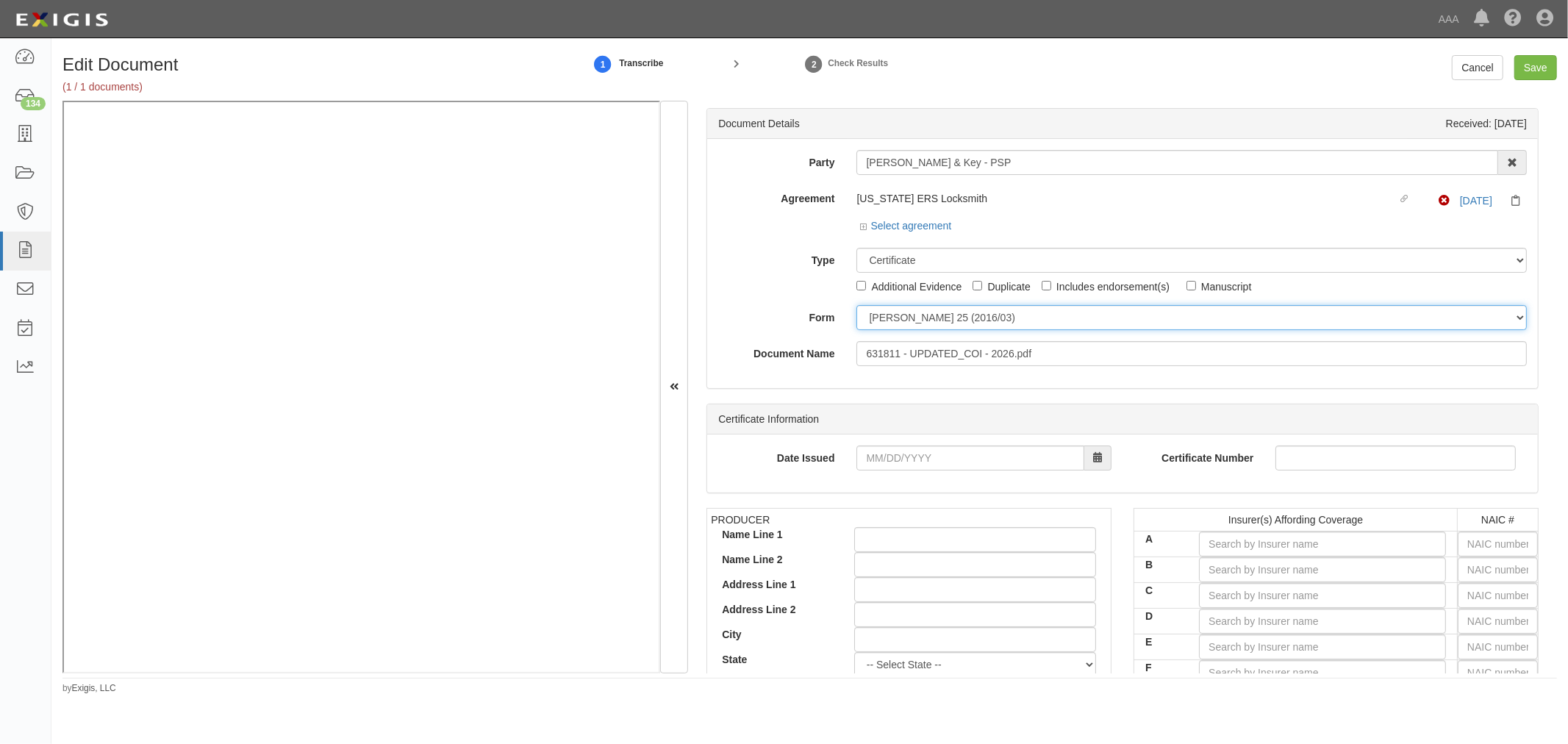
click at [903, 306] on select "ACORD 25 (2016/03) ACORD 101 ACORD 855 NY (2014/05) General" at bounding box center [1192, 317] width 670 height 25
select select "GeneralFormDetail"
click at [857, 306] on select "ACORD 25 (2016/03) ACORD 101 ACORD 855 NY (2014/05) General" at bounding box center [1192, 317] width 670 height 25
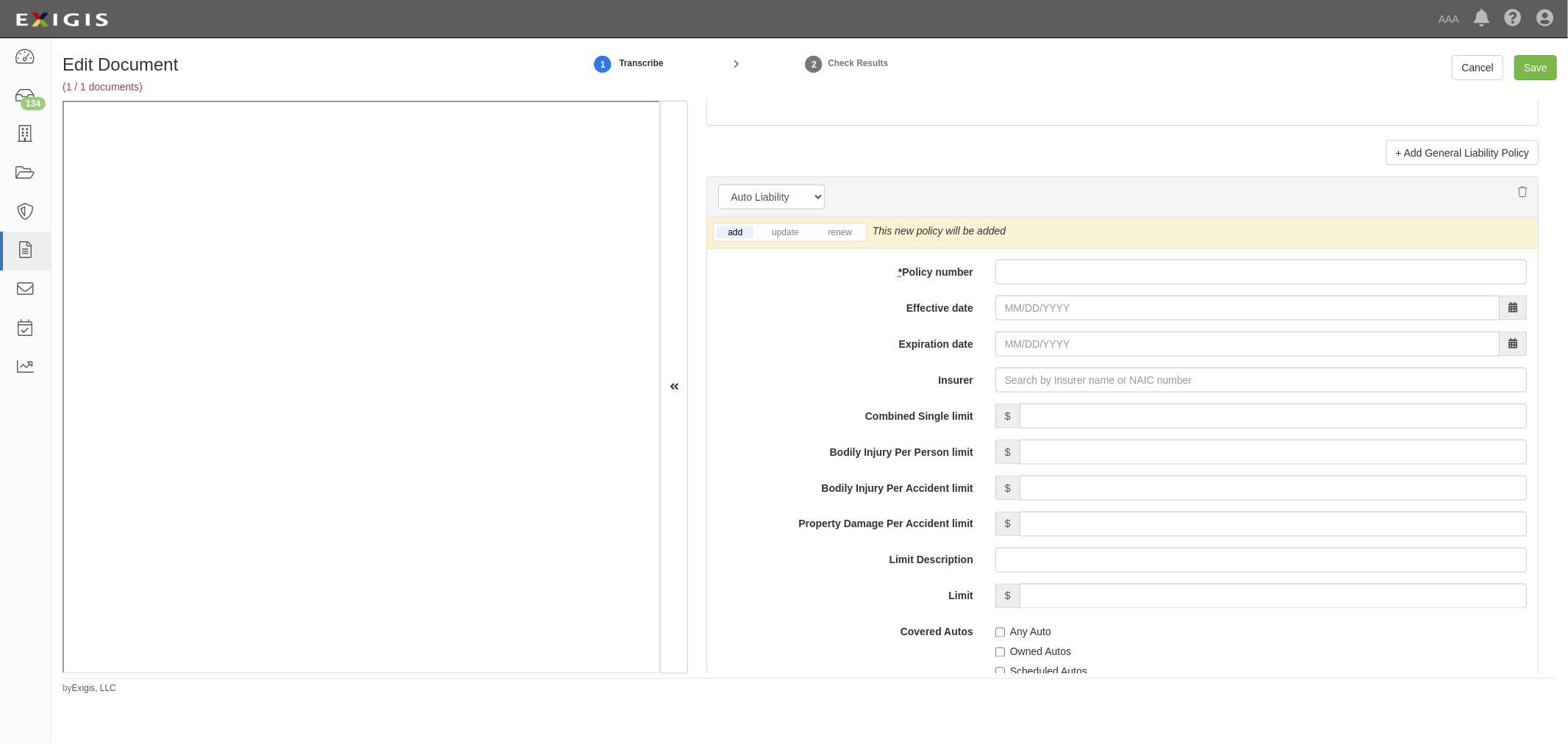
scroll to position [1906, 0]
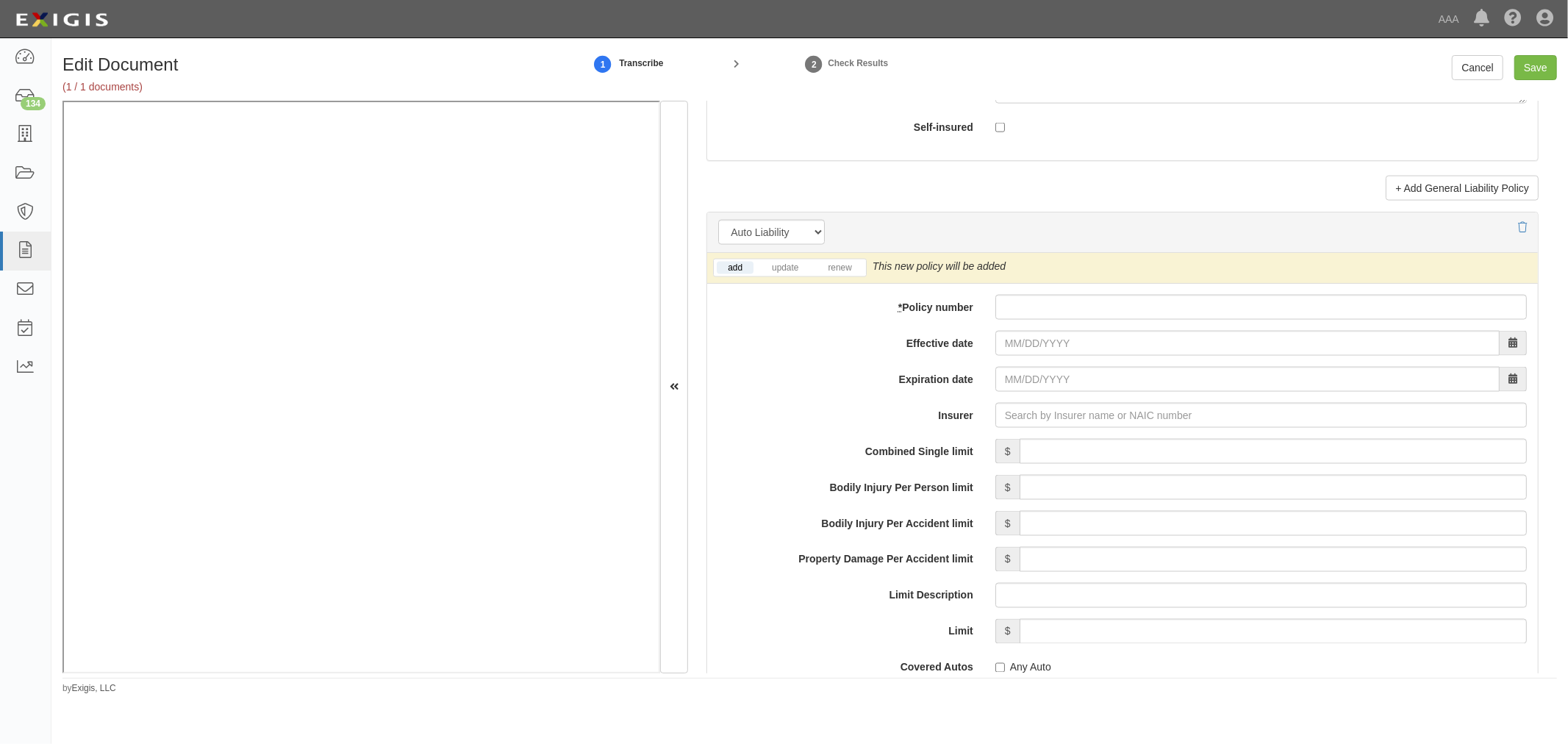
drag, startPoint x: 1013, startPoint y: 288, endPoint x: 1009, endPoint y: 301, distance: 13.6
click at [1012, 291] on div "add update renew This new policy will be added This new policy will update exis…" at bounding box center [1122, 644] width 831 height 782
drag, startPoint x: 1008, startPoint y: 308, endPoint x: 1029, endPoint y: 338, distance: 36.6
click at [1008, 308] on input "* Policy number" at bounding box center [1260, 307] width 531 height 25
paste input "RKT0718A30-01A"
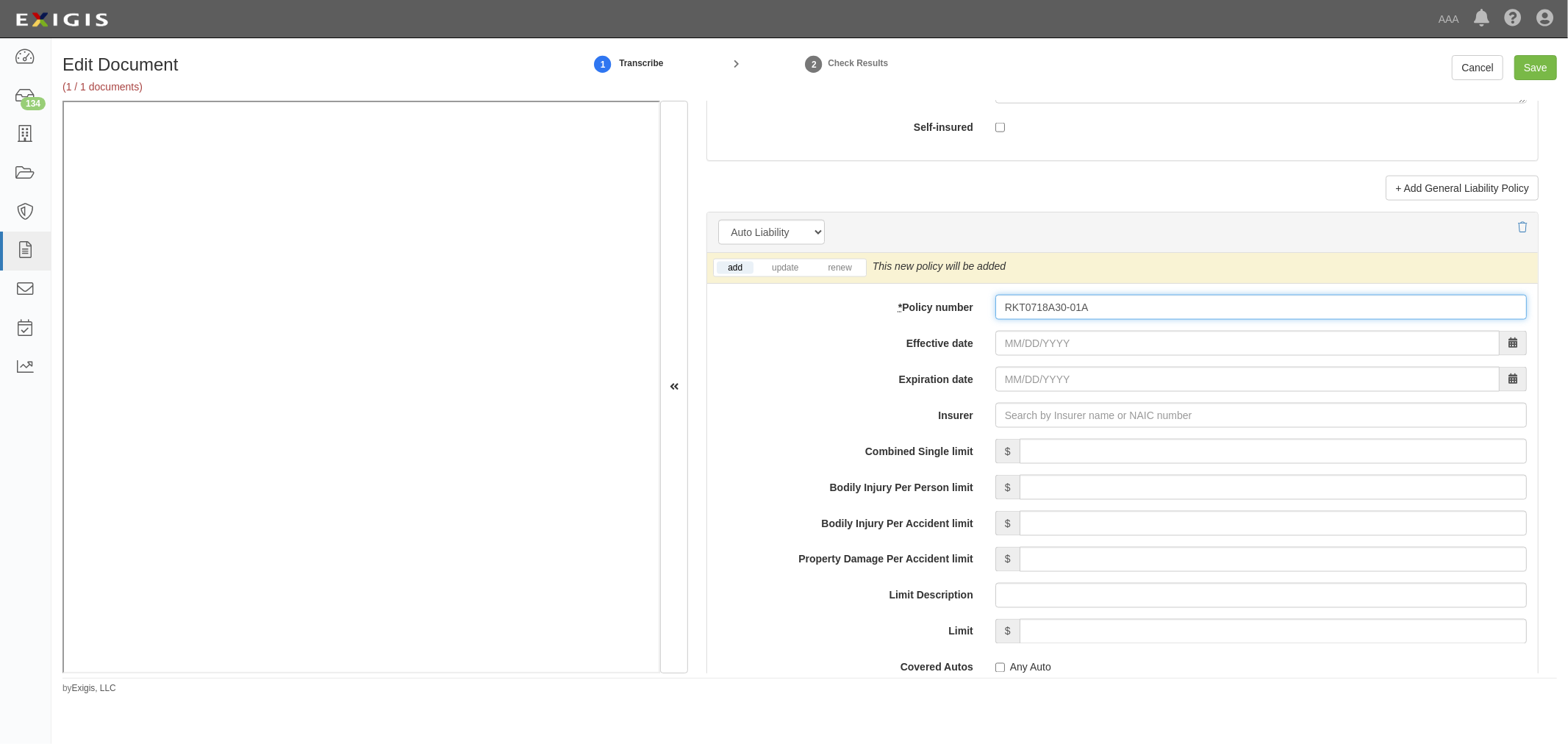
type input "RKT0718A30-01A"
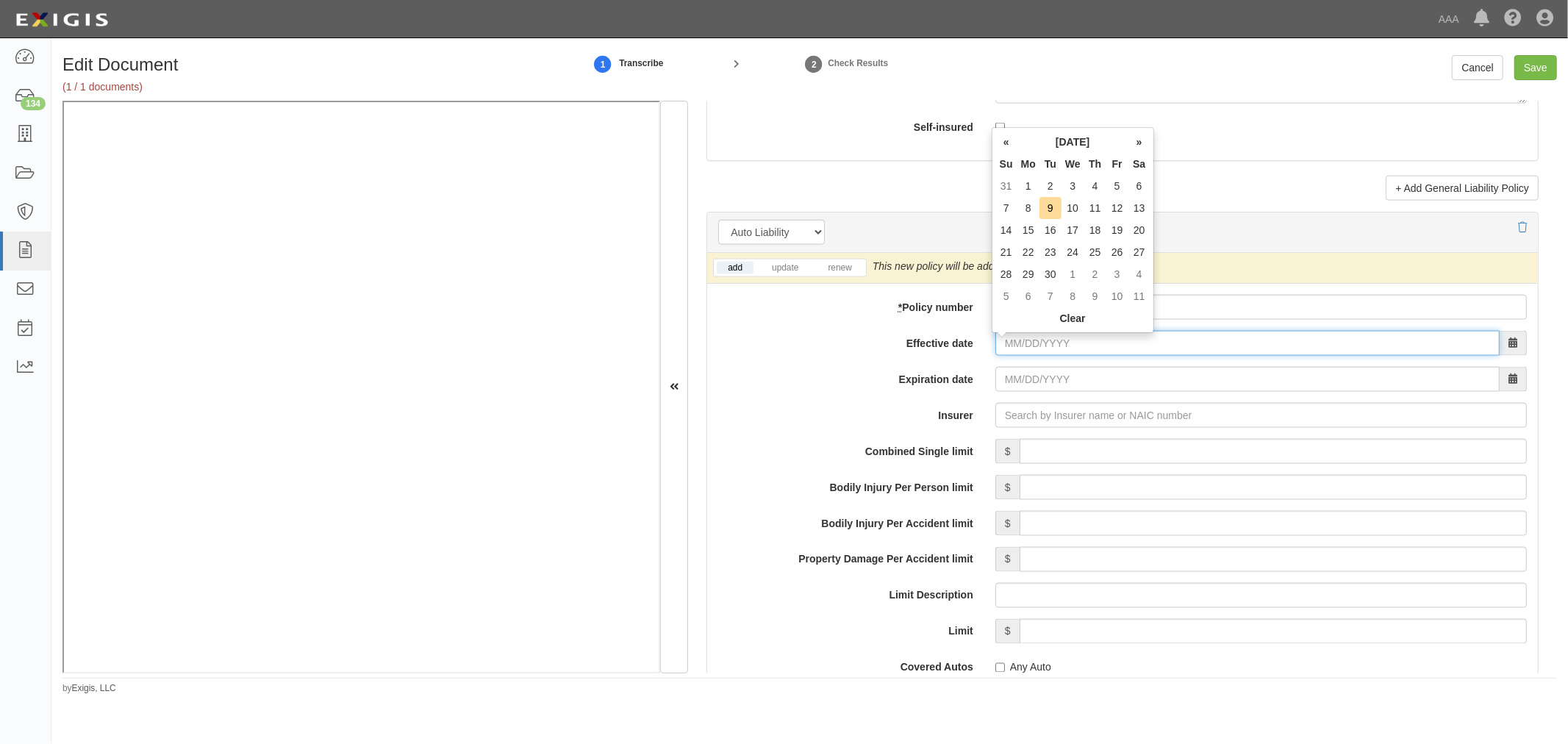
click at [1037, 350] on input "Effective date" at bounding box center [1247, 343] width 504 height 25
type input "09/03/2025"
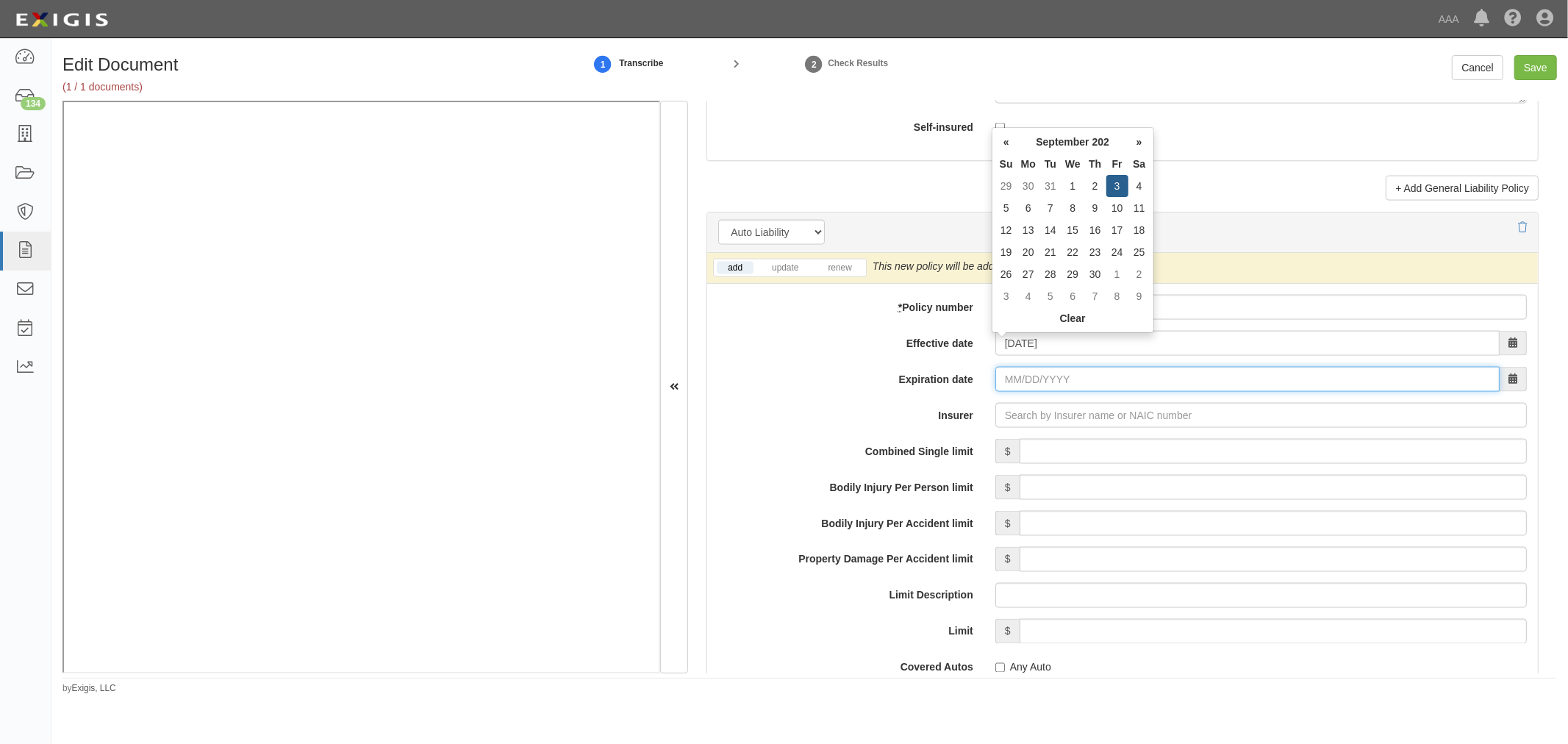
type input "09/03/2026"
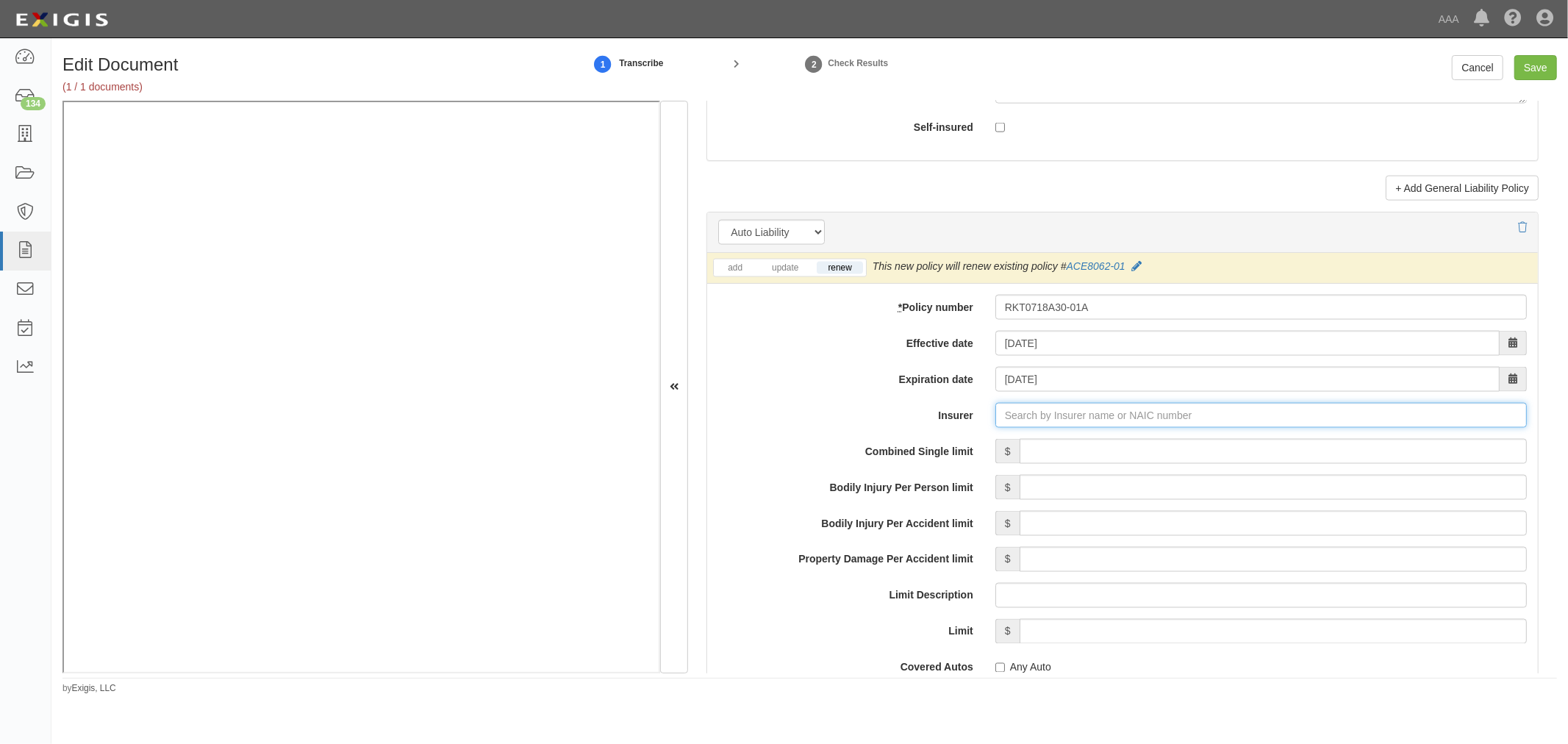
type input "a"
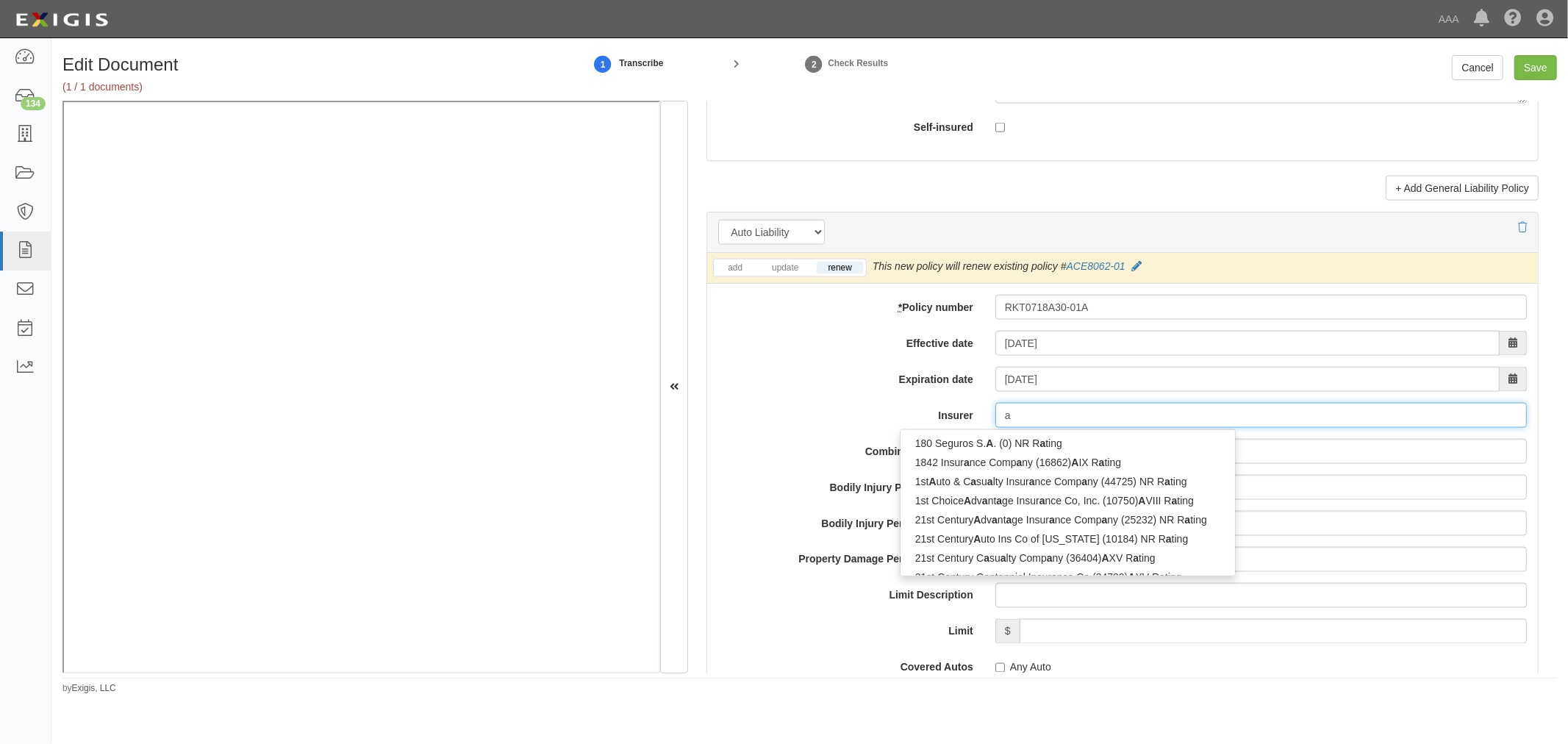
type input "axA Cameroun SA (0) NR Rating"
type input "ax"
type input "axa Cameroun SA (0) NR Rating"
type input "axa"
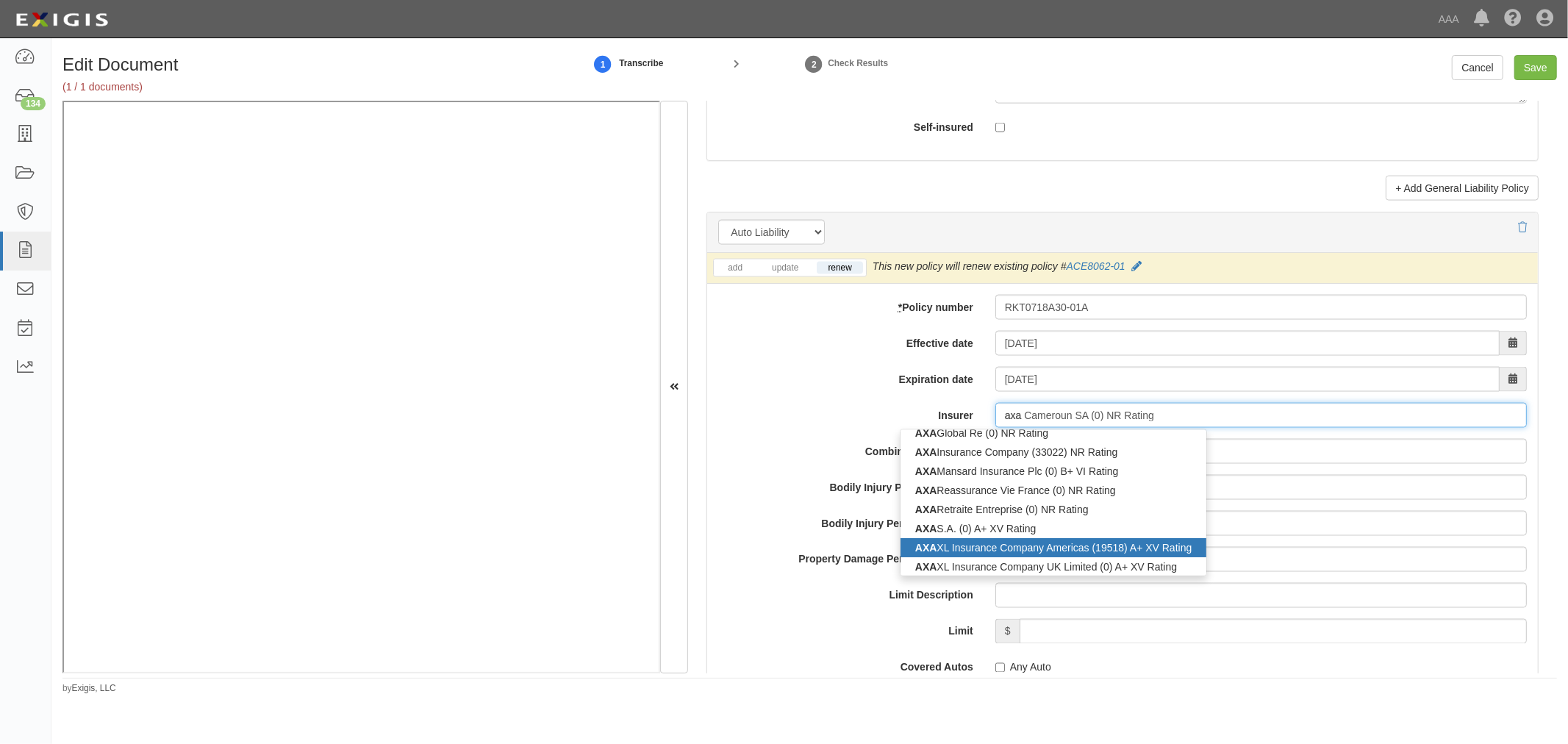
scroll to position [90, 0]
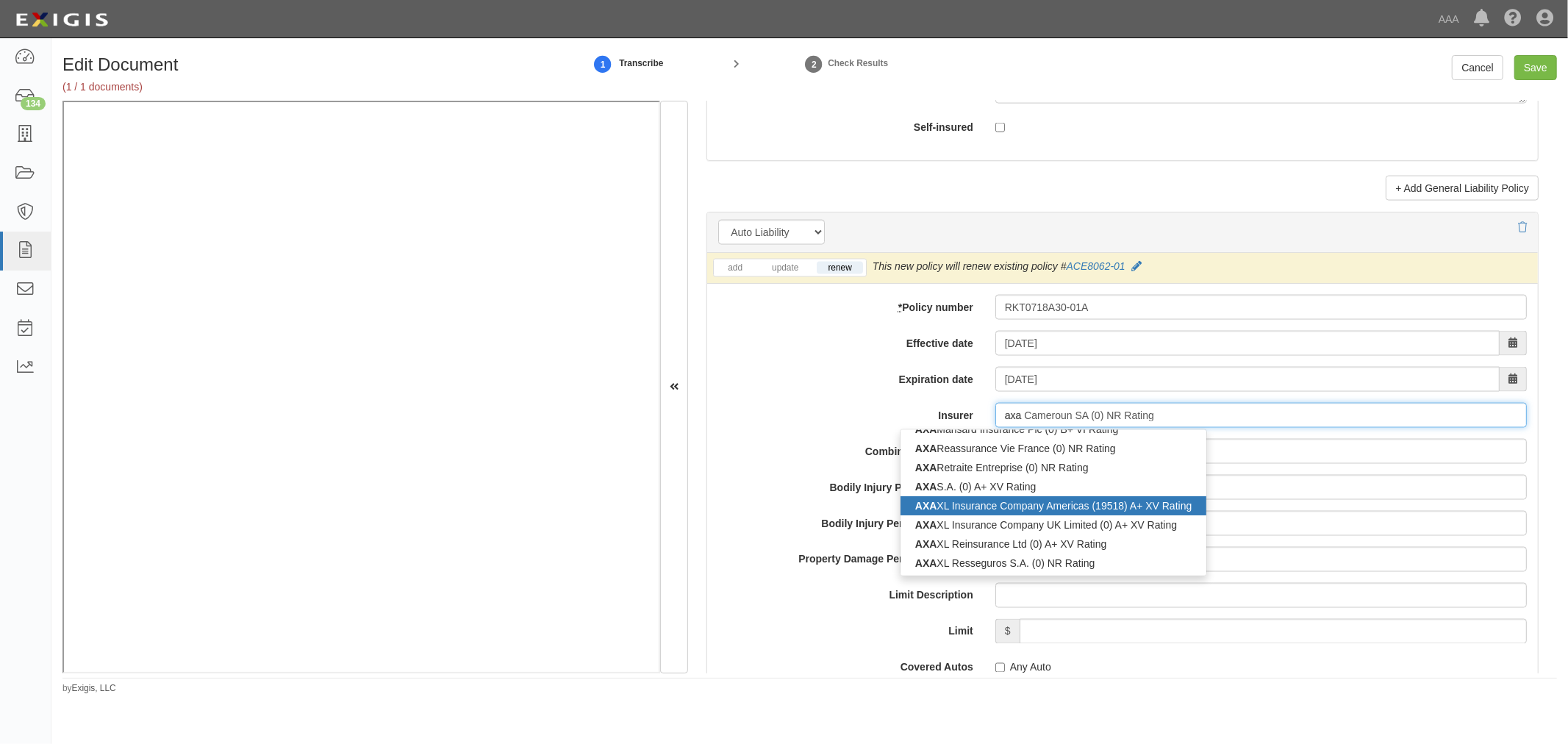
click at [1017, 514] on div "AXA XL Insurance Company Americas (19518) A+ XV Rating" at bounding box center [1053, 506] width 306 height 19
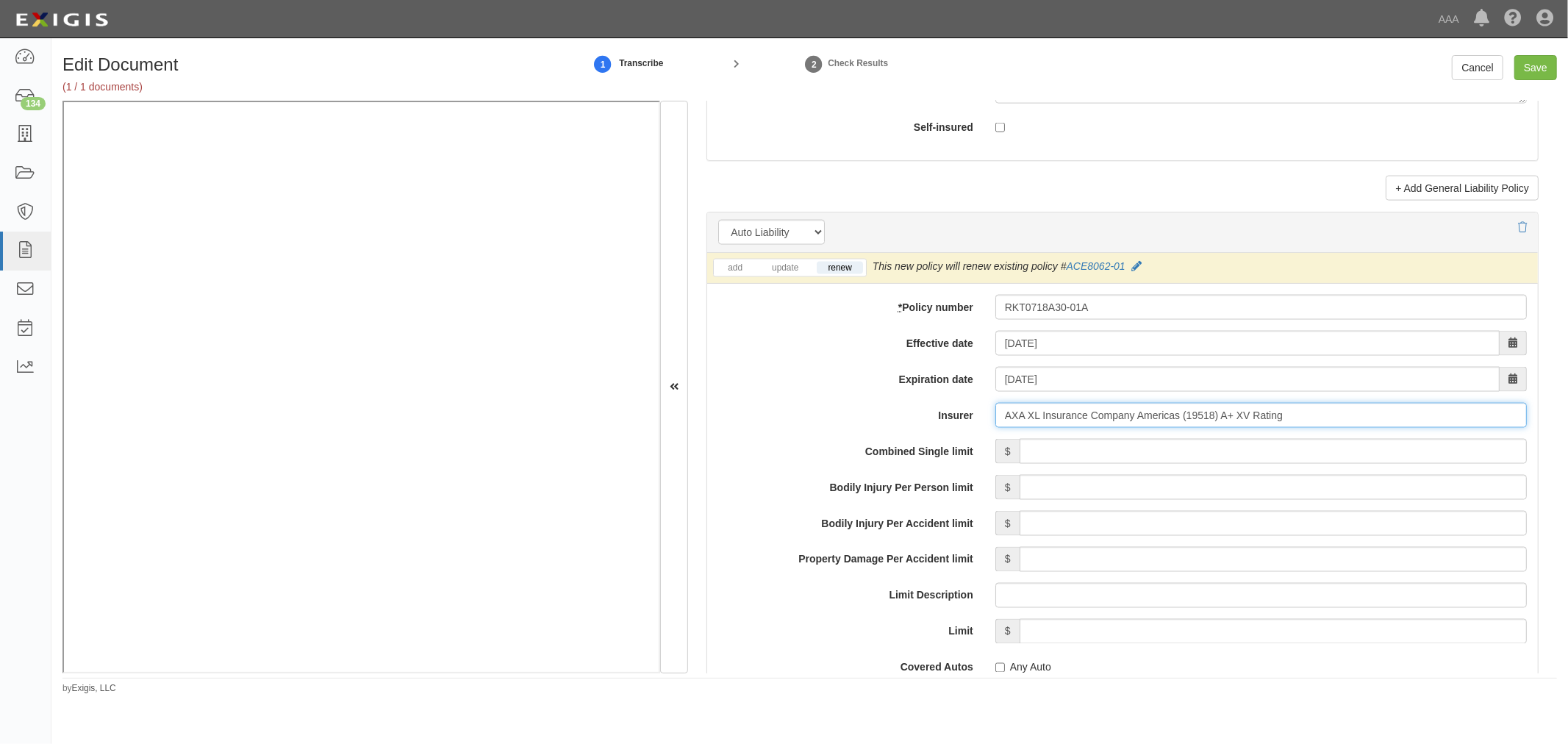
type input "AXA XL Insurance Company Americas (19518) A+ XV Rating"
click at [1158, 439] on div "add update renew This new policy will be added This new policy will update exis…" at bounding box center [1122, 644] width 831 height 782
click at [1147, 459] on input "Combined Single limit" at bounding box center [1273, 451] width 507 height 25
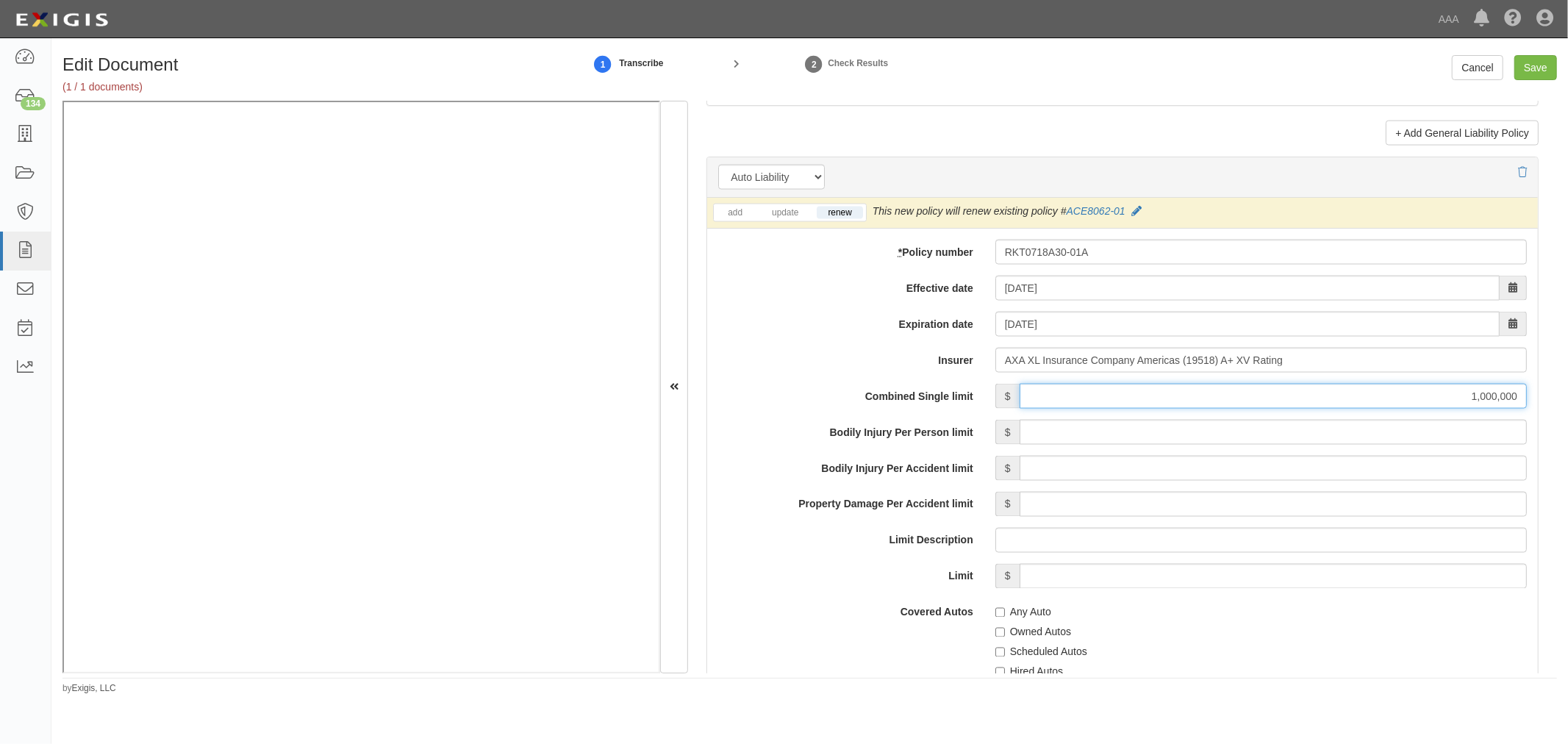
scroll to position [2042, 0]
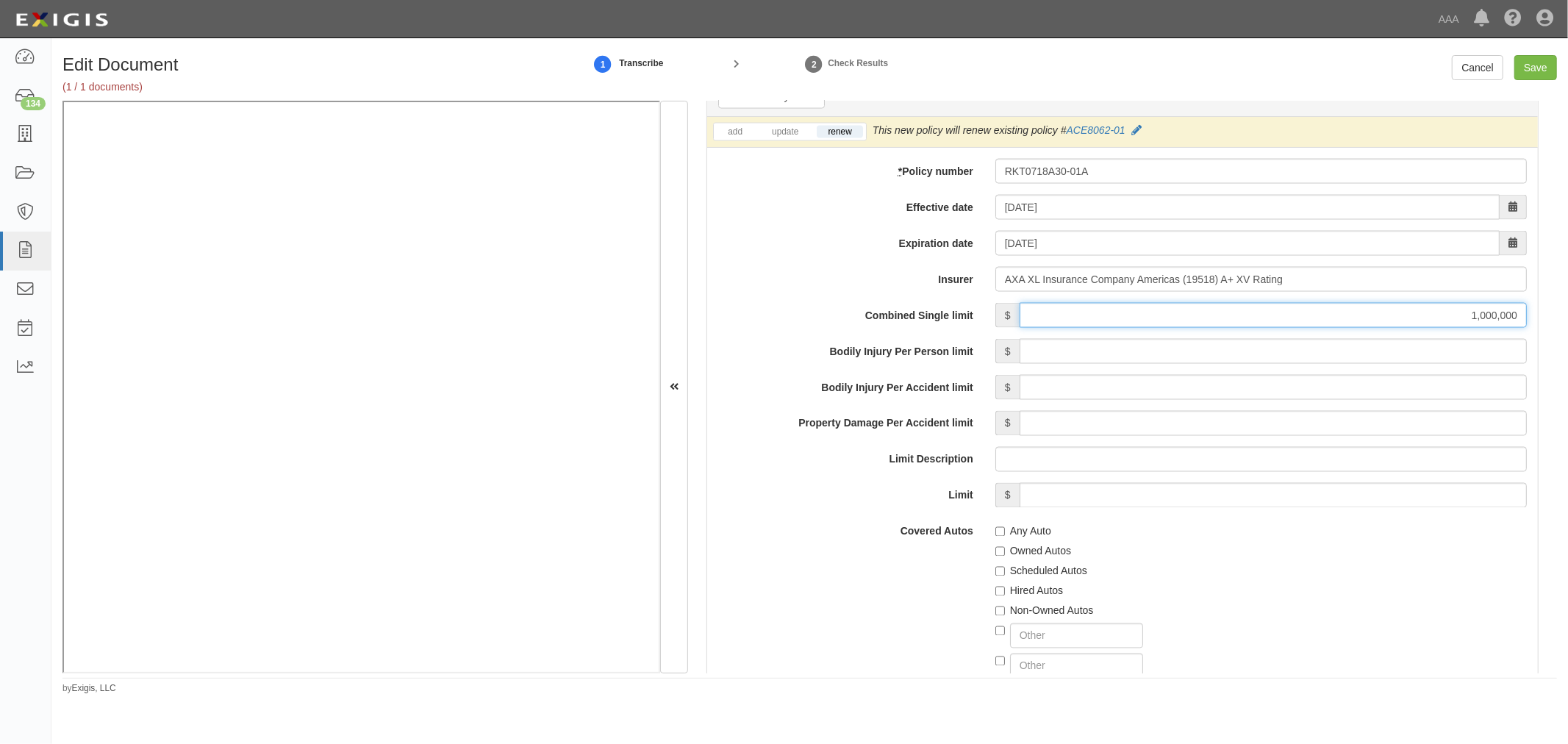
type input "1,000,000"
click at [1024, 579] on label "Scheduled Autos" at bounding box center [1041, 572] width 92 height 15
click at [1005, 576] on input "Scheduled Autos" at bounding box center [999, 572] width 9 height 9
checkbox input "true"
click at [1024, 541] on div "Owned Autos" at bounding box center [1260, 549] width 531 height 20
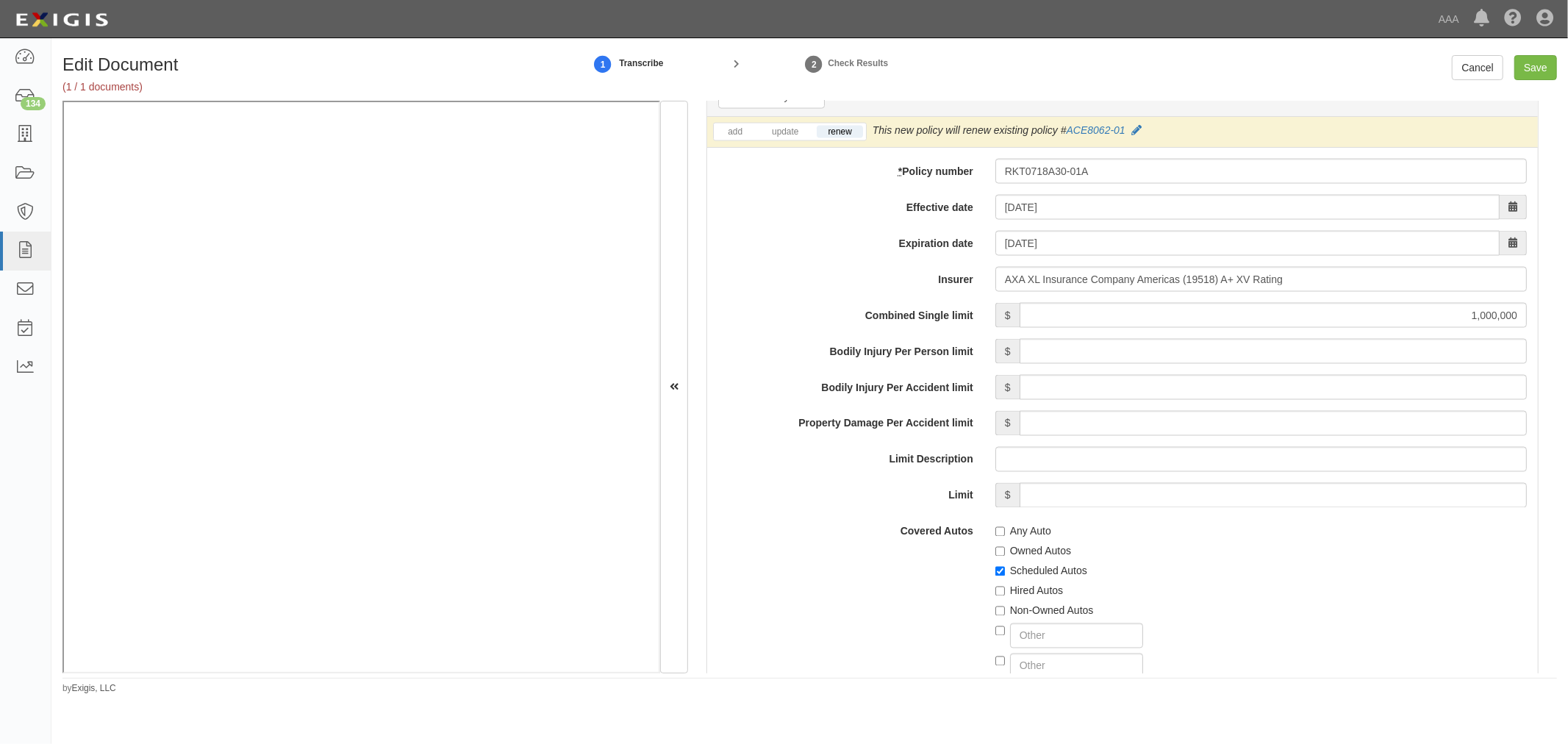
click at [1024, 533] on label "Any Auto" at bounding box center [1022, 531] width 56 height 15
click at [1005, 533] on input "Any Auto" at bounding box center [999, 532] width 9 height 9
checkbox input "true"
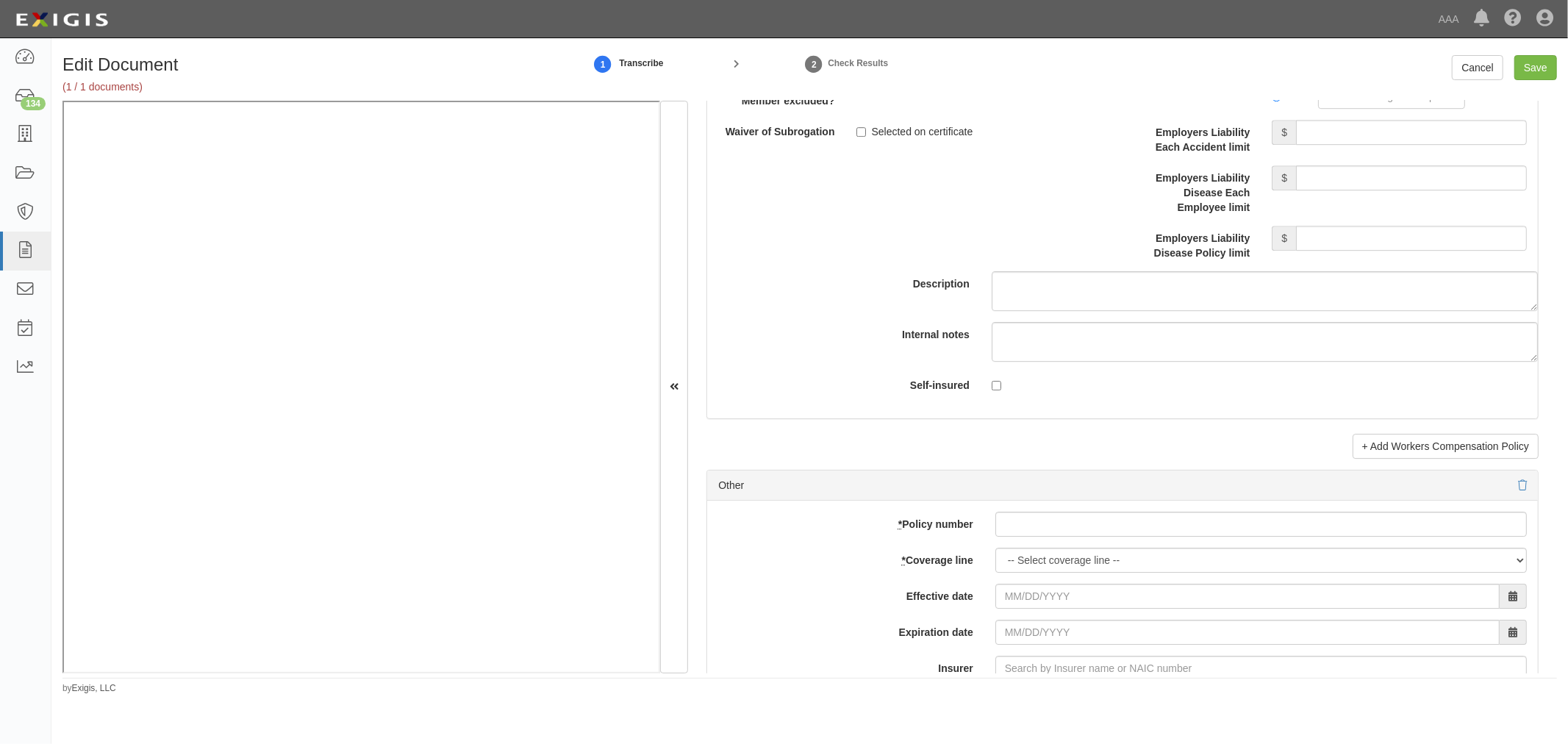
scroll to position [3949, 0]
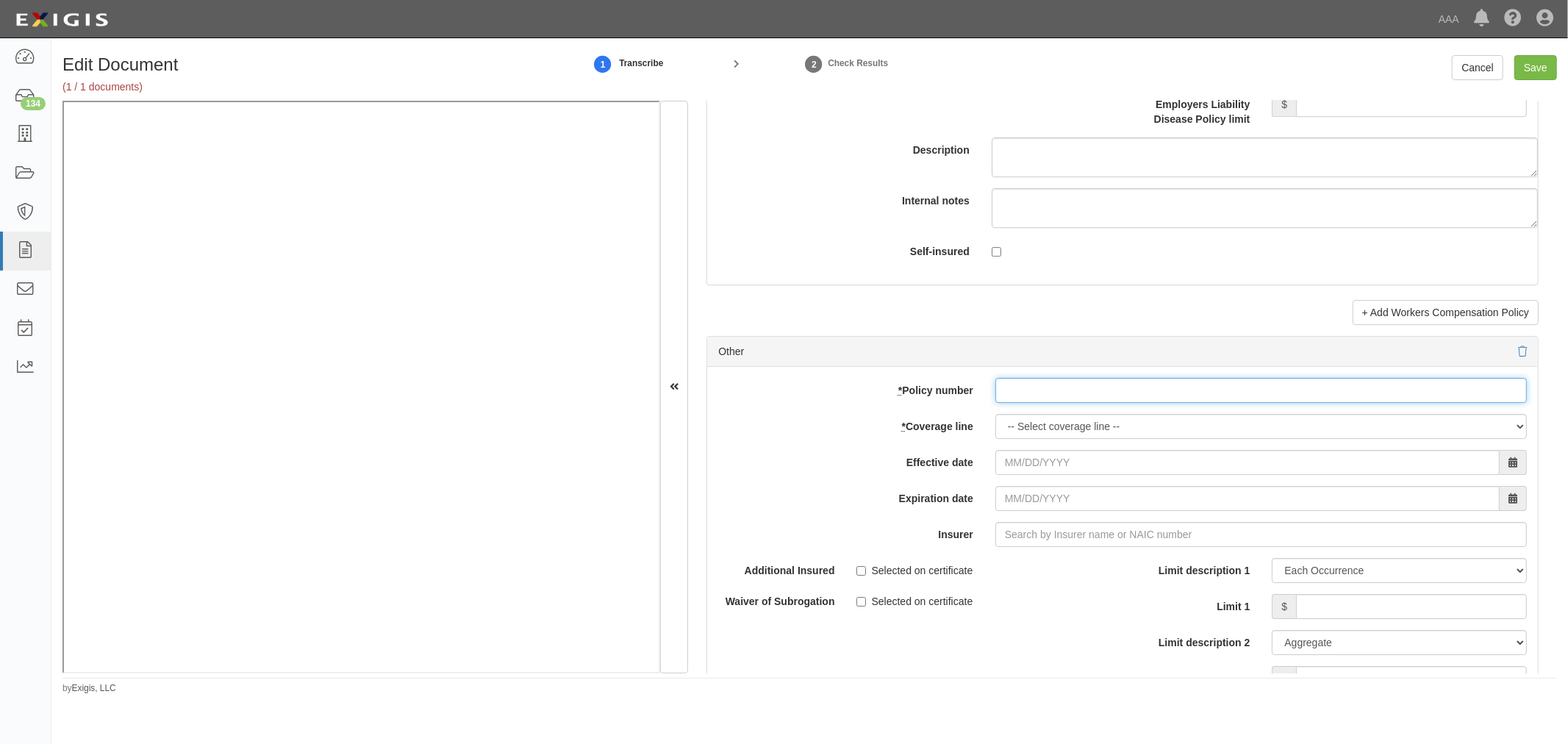
click at [1028, 403] on input "* Policy number" at bounding box center [1260, 390] width 531 height 25
paste input "RKT0718A30-01A"
type input "RKT0718A30-01A"
click at [1020, 439] on select "-- Select coverage line -- Asbestos Abatement Auto Physical Damage Boiler & Mac…" at bounding box center [1260, 426] width 531 height 25
select select "70"
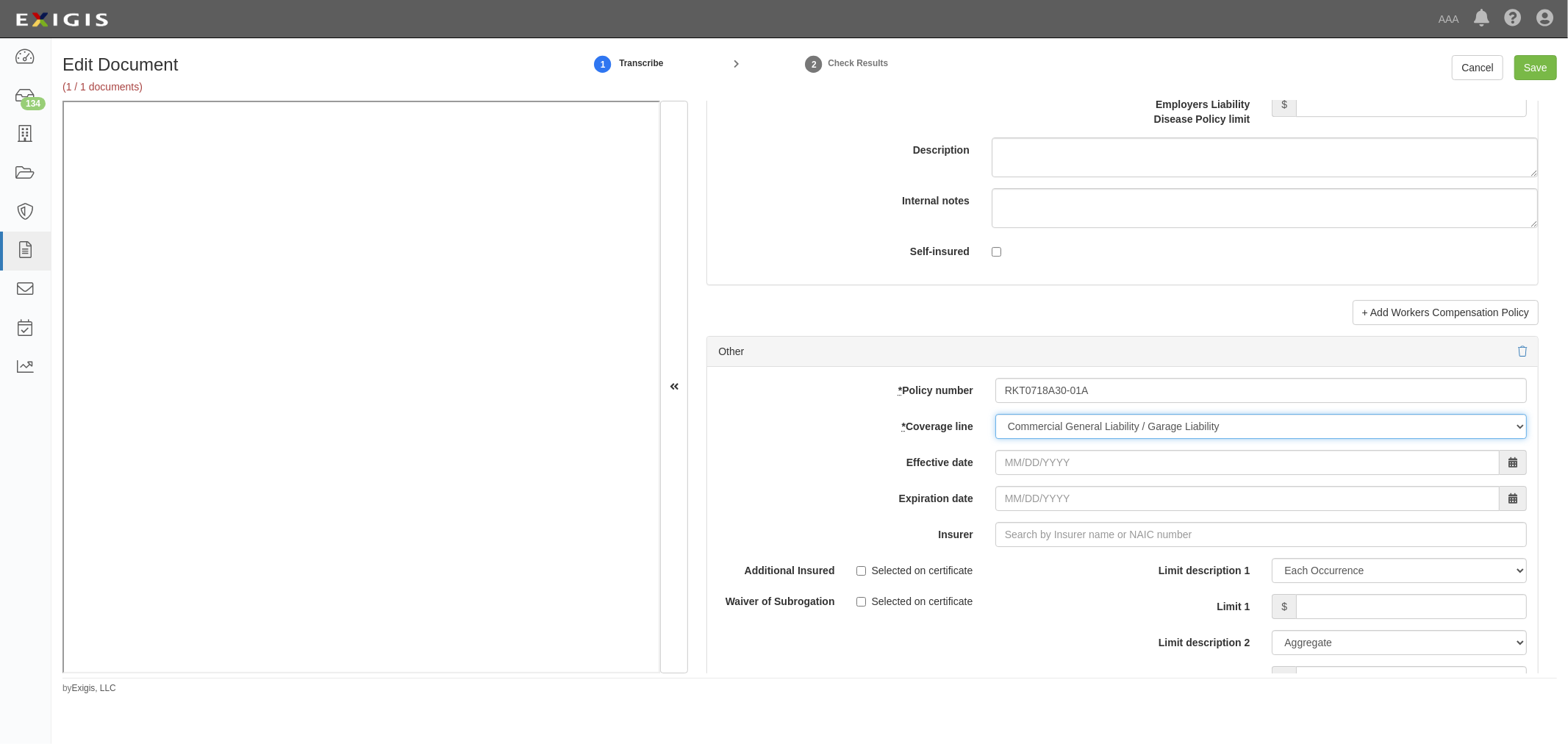
click at [995, 439] on select "-- Select coverage line -- Asbestos Abatement Auto Physical Damage Boiler & Mac…" at bounding box center [1260, 426] width 531 height 25
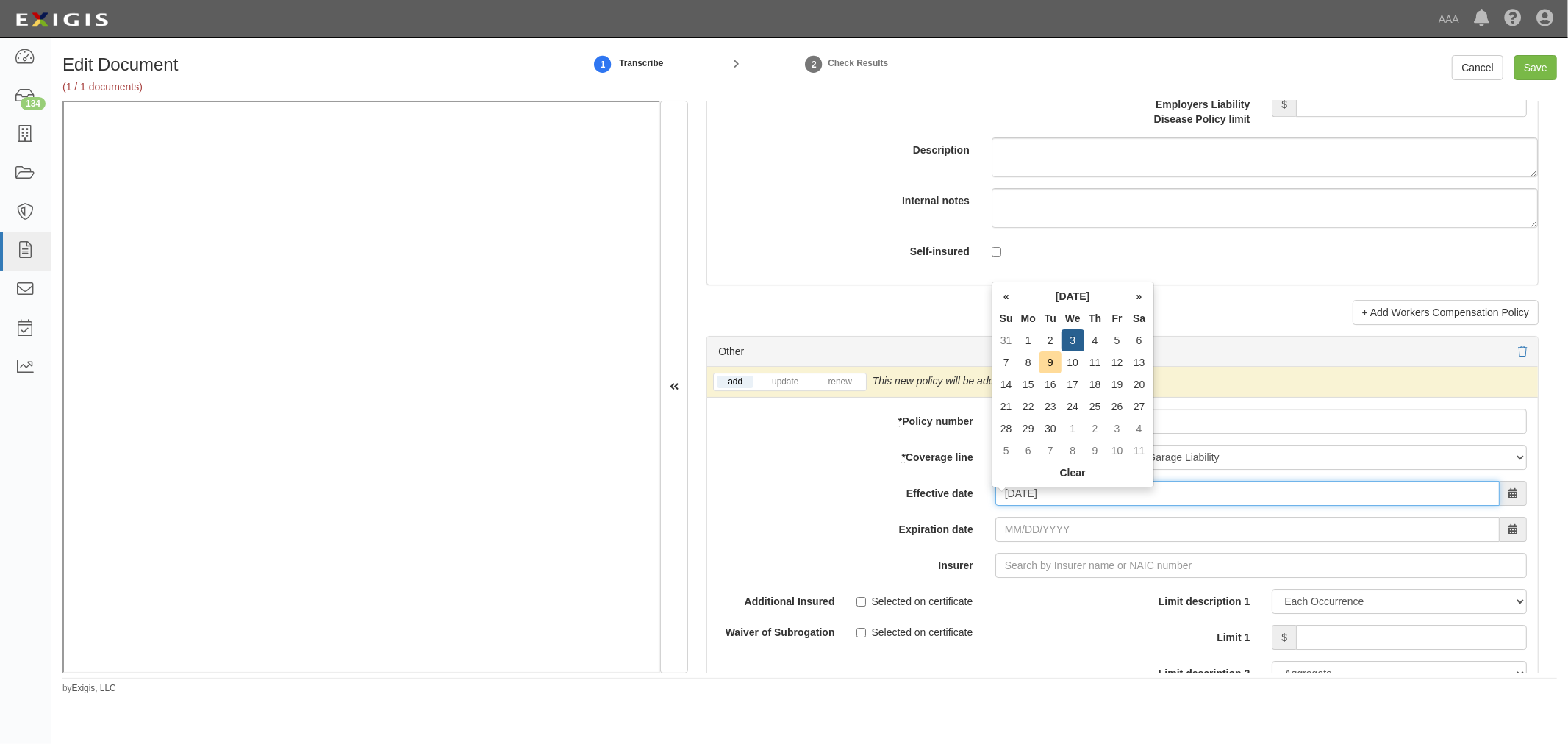
type input "09/03/2025"
type input "09/03/2026"
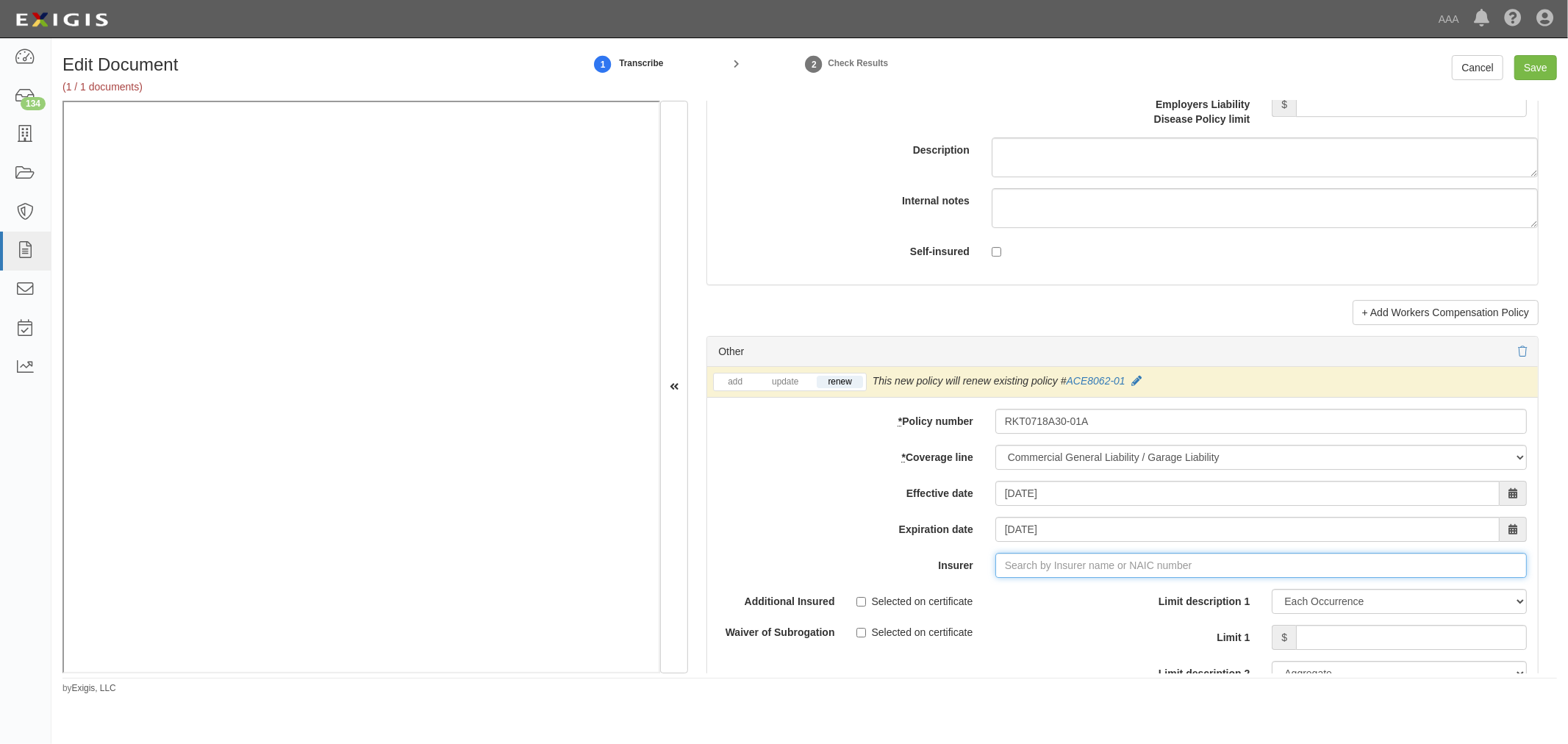
type input "a"
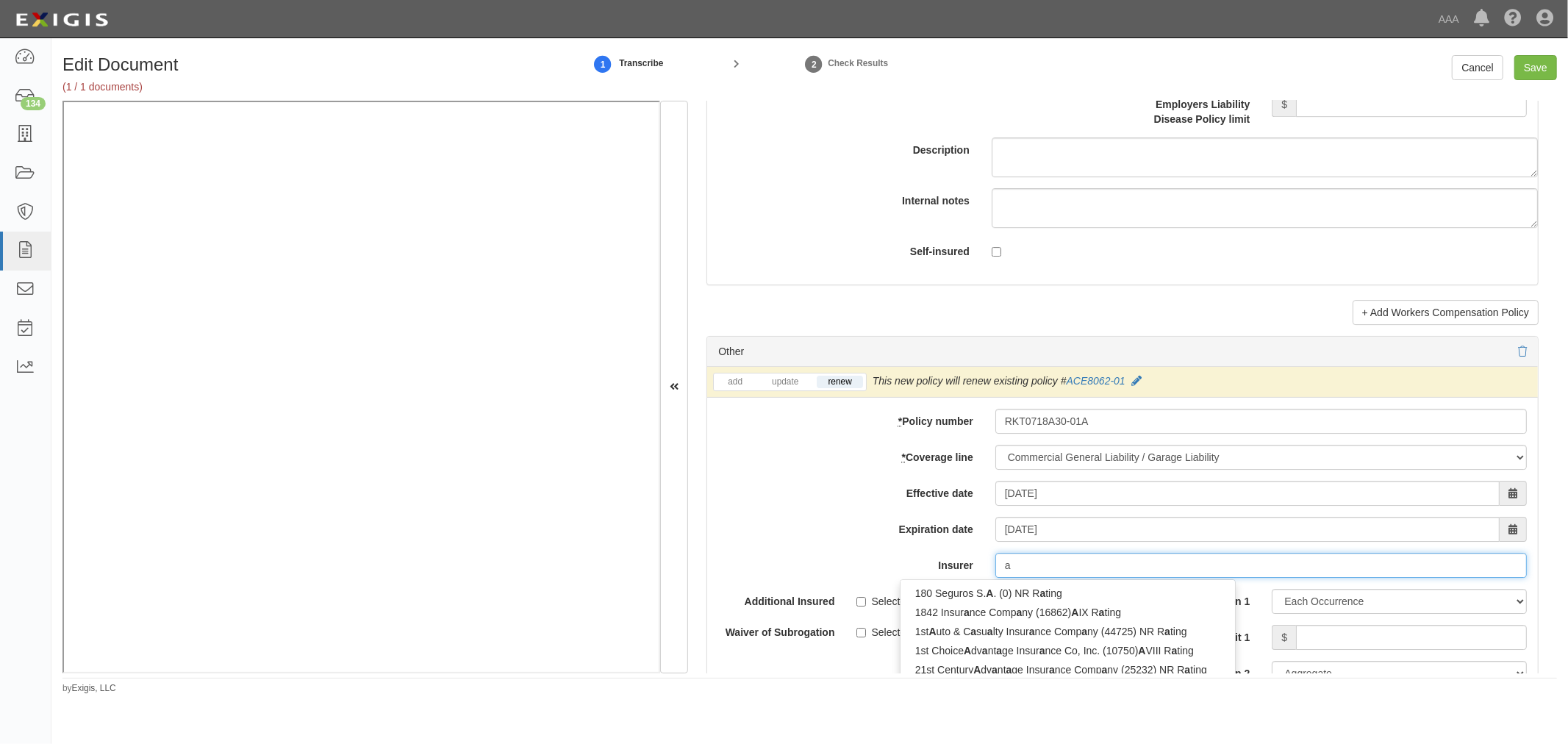
type input "axA Cameroun SA (0) NR Rating"
type input "ax"
type input "axa Cameroun SA (0) NR Rating"
type input "axa"
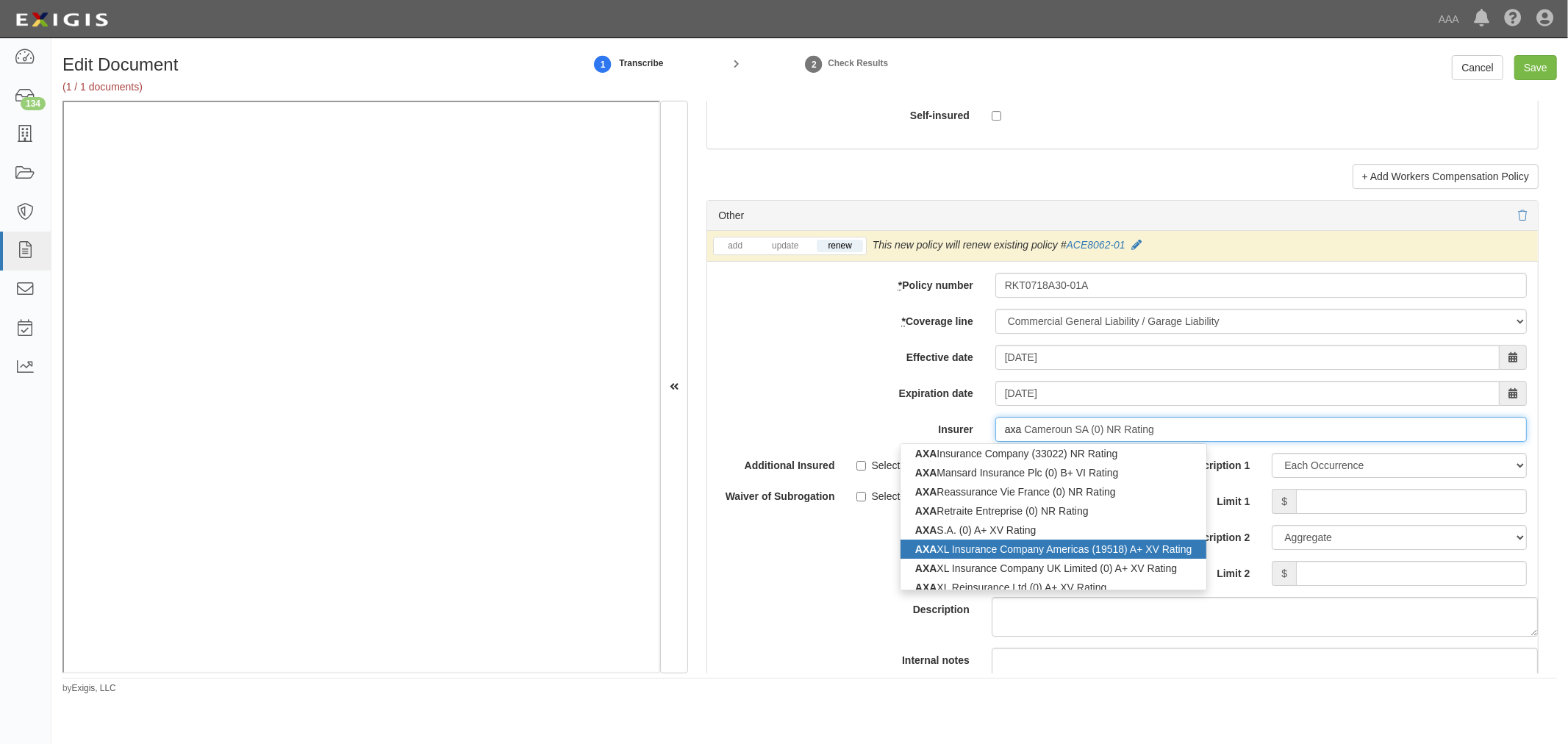
scroll to position [90, 0]
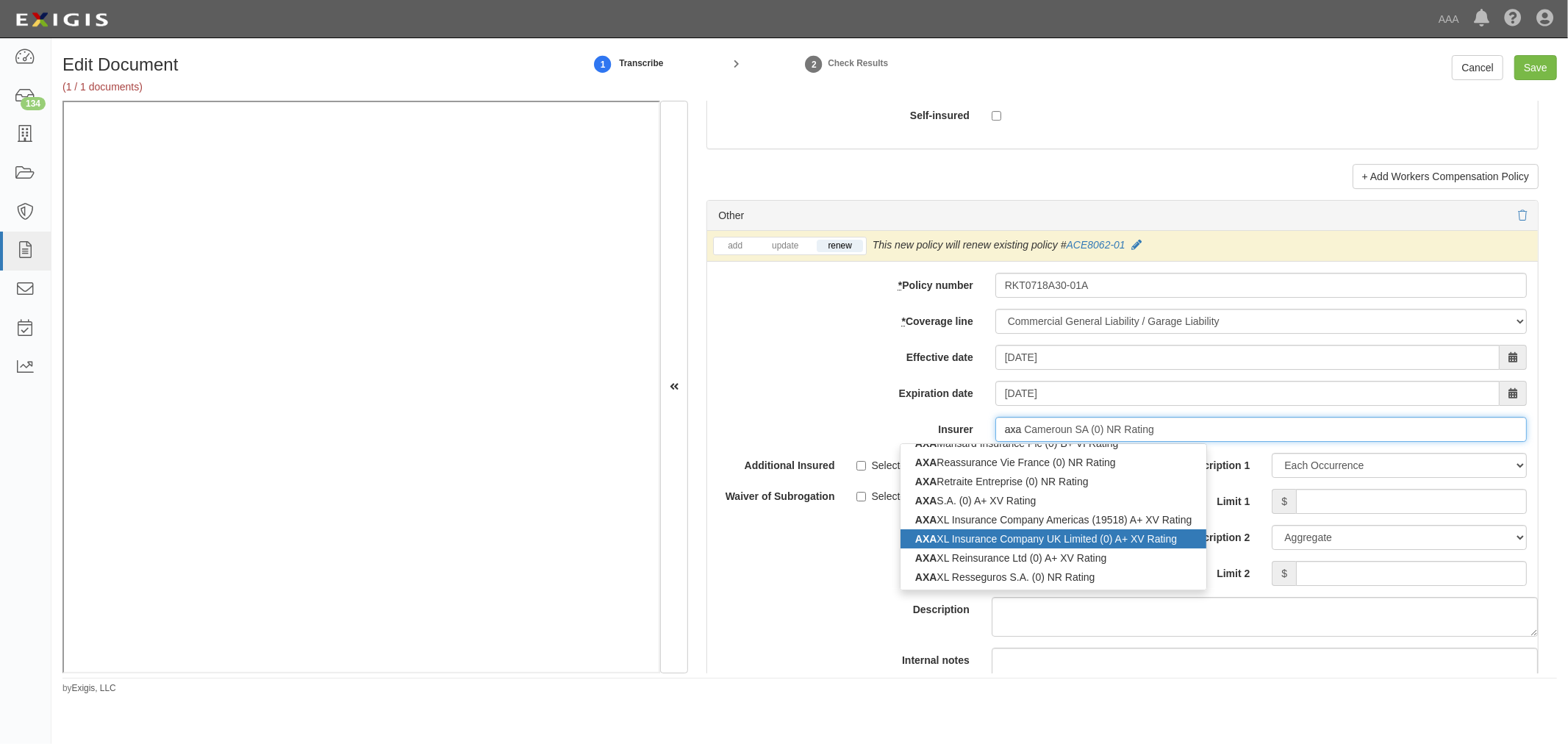
click at [973, 535] on div "AXA Cameroun SA (0) NR Rating AXA France Vie (0) NR Rating AXA Global Re (0) NR…" at bounding box center [1053, 471] width 306 height 229
click at [1104, 510] on div "AXA S.A. (0) A+ XV Rating" at bounding box center [1053, 501] width 306 height 19
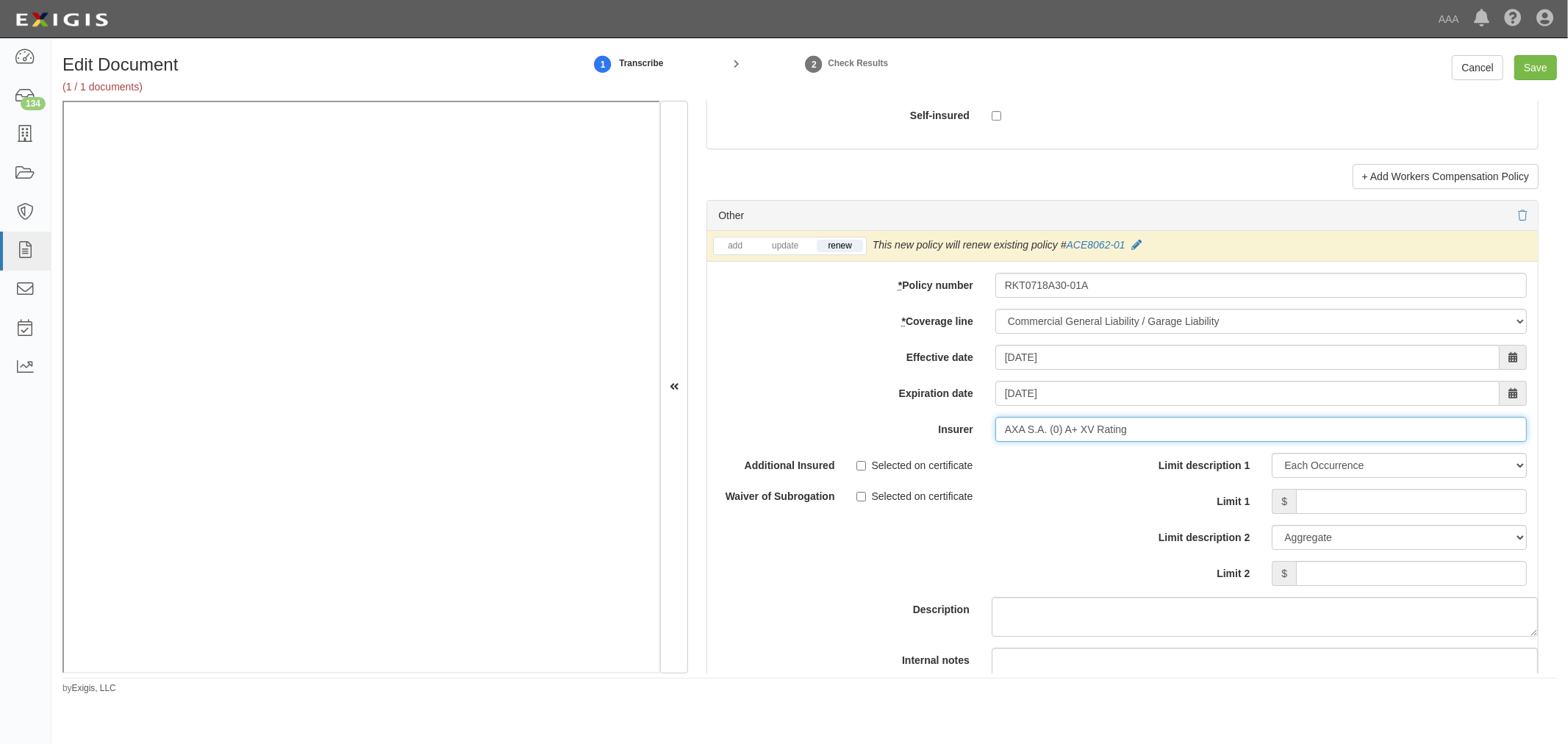
type input "AXA S.A. (0) A+ XV Rating"
drag, startPoint x: 1097, startPoint y: 453, endPoint x: 1034, endPoint y: 445, distance: 63.5
click at [1021, 459] on div "add update renew This new policy will be added This new policy will update exis…" at bounding box center [1122, 488] width 831 height 514
click at [1328, 514] on input "Limit 1" at bounding box center [1411, 501] width 231 height 25
type input "1,000,000"
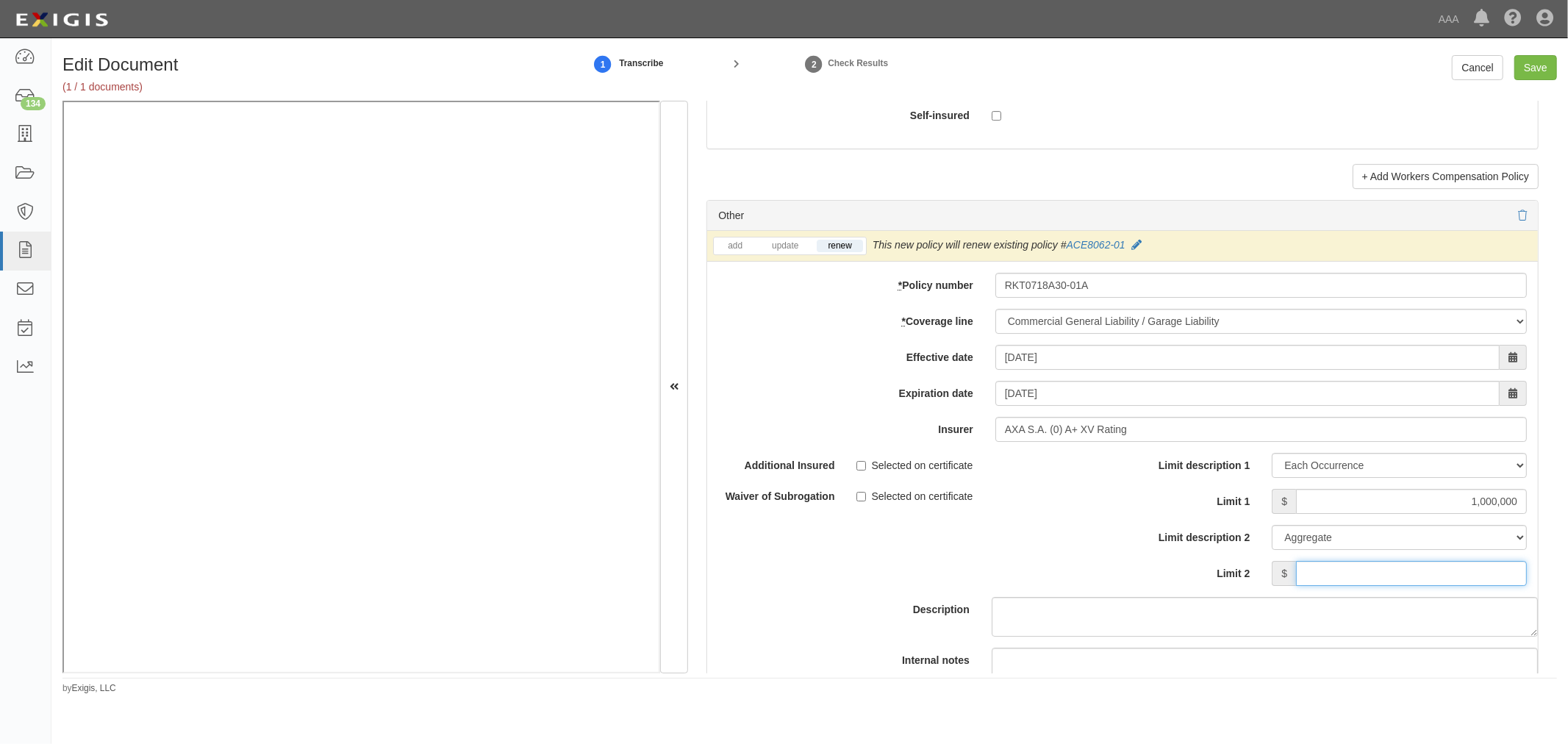
drag, startPoint x: 1360, startPoint y: 590, endPoint x: 1353, endPoint y: 579, distance: 13.0
click at [1360, 587] on input "Limit 2" at bounding box center [1411, 573] width 231 height 25
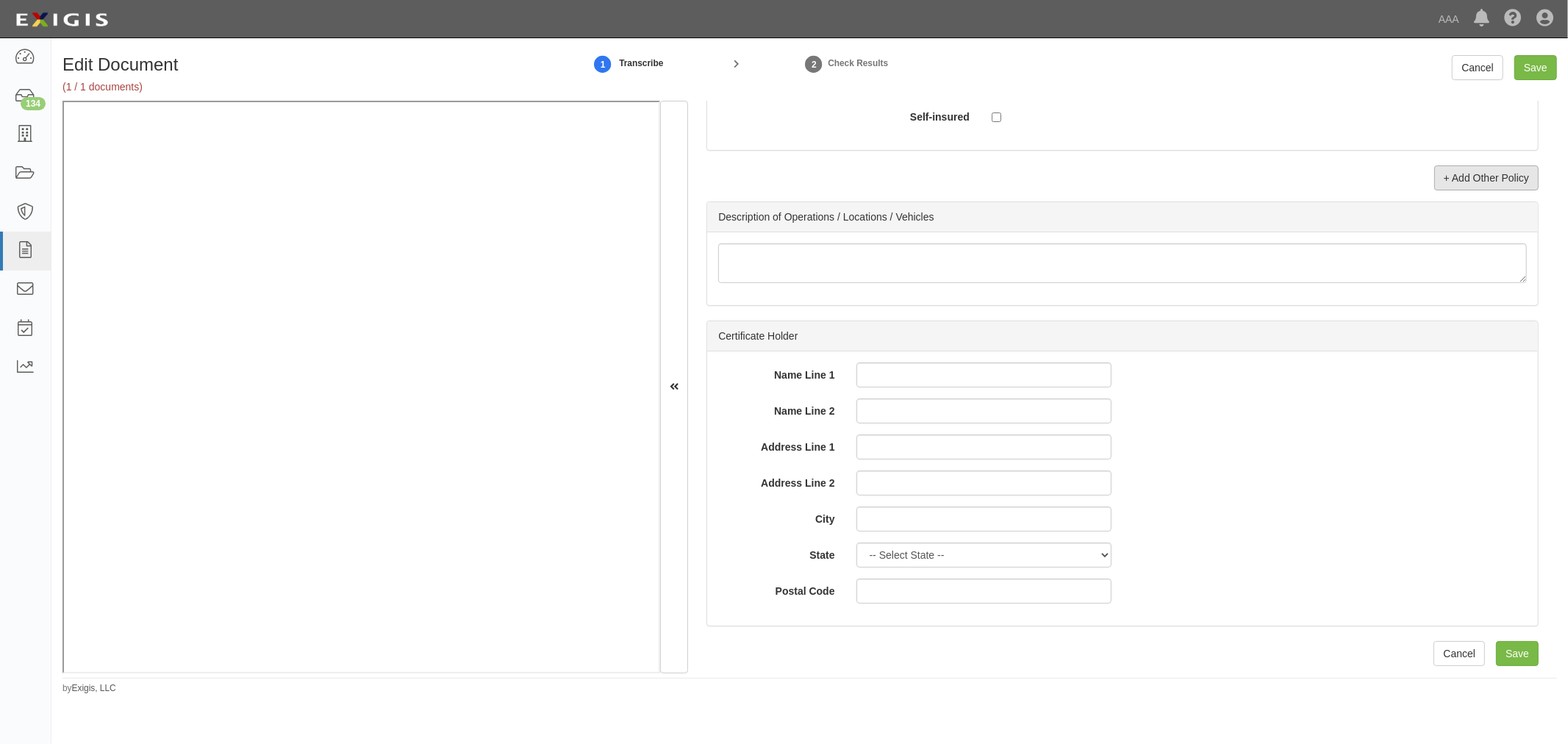
type input "2,000,000"
click at [1458, 184] on link "+ Add Other Policy" at bounding box center [1485, 178] width 104 height 25
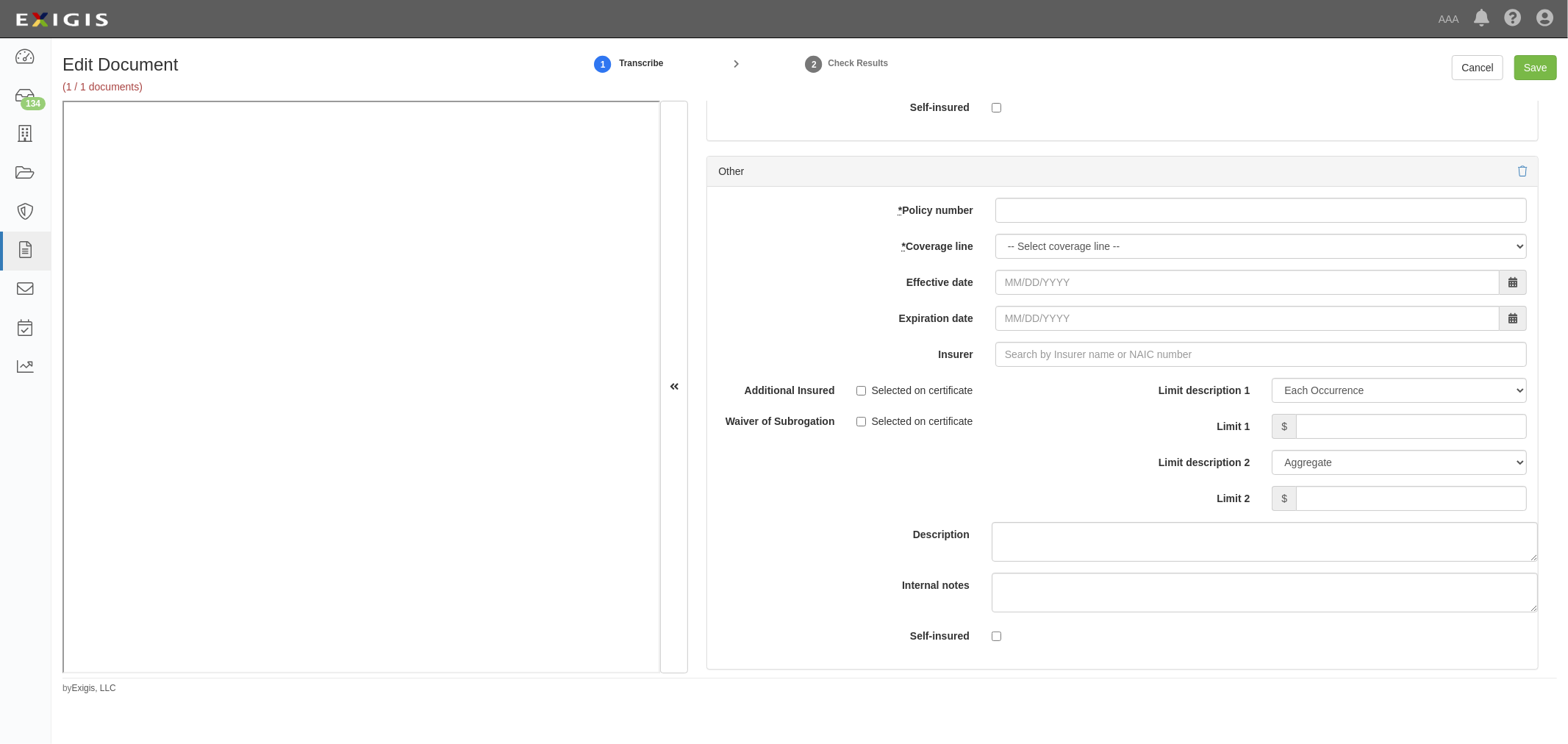
click at [1046, 233] on div "add update renew This new policy will be added This new policy will update exis…" at bounding box center [1122, 428] width 831 height 482
paste input "RKT0718A30-01A"
click at [1048, 223] on input "RKT0718A30-01A" at bounding box center [1260, 210] width 531 height 25
type input "RKT0718A30-01A"
click at [1036, 259] on select "-- Select coverage line -- Asbestos Abatement Auto Physical Damage Boiler & Mac…" at bounding box center [1260, 246] width 531 height 25
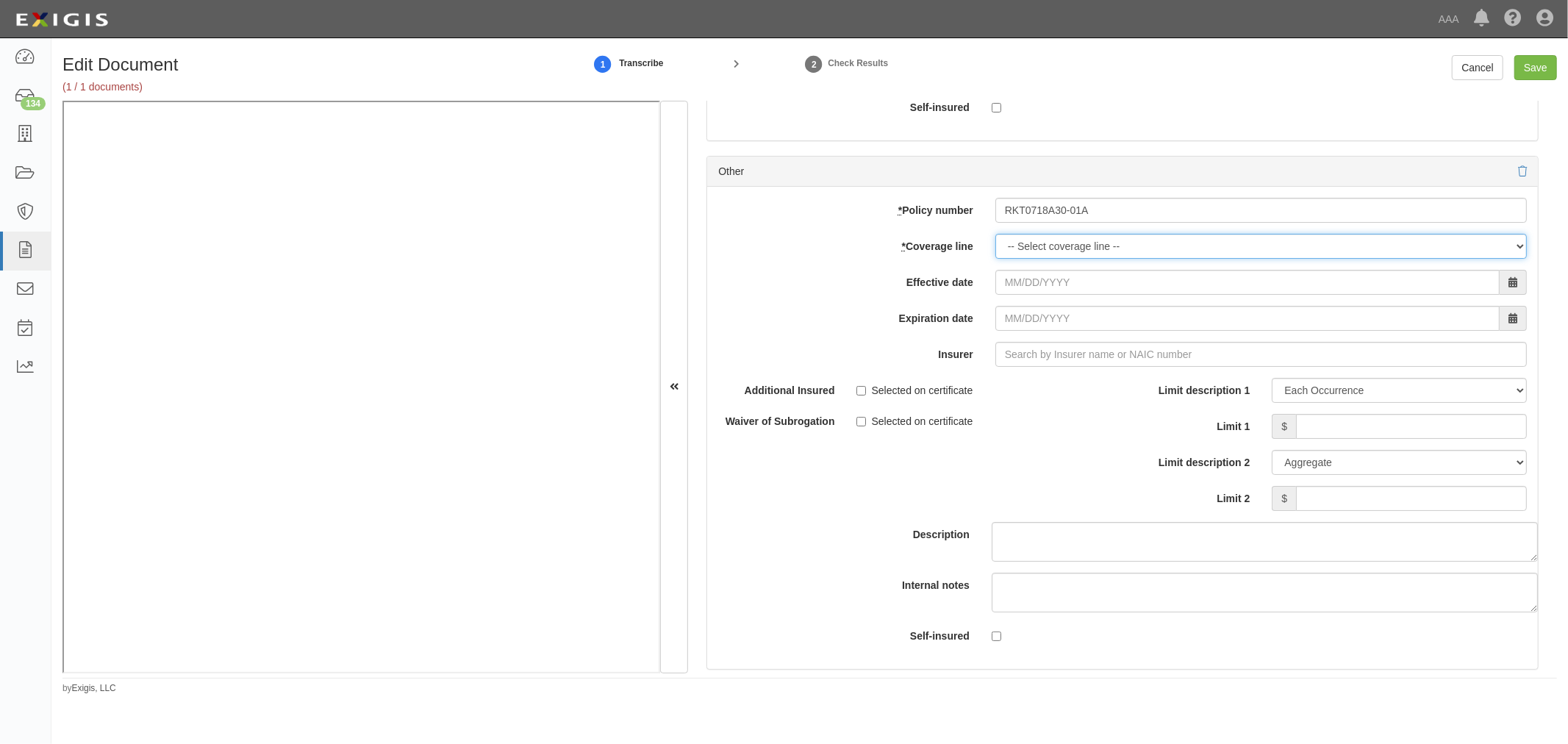
select select "56"
click at [995, 243] on select "-- Select coverage line -- Asbestos Abatement Auto Physical Damage Boiler & Mac…" at bounding box center [1260, 246] width 531 height 25
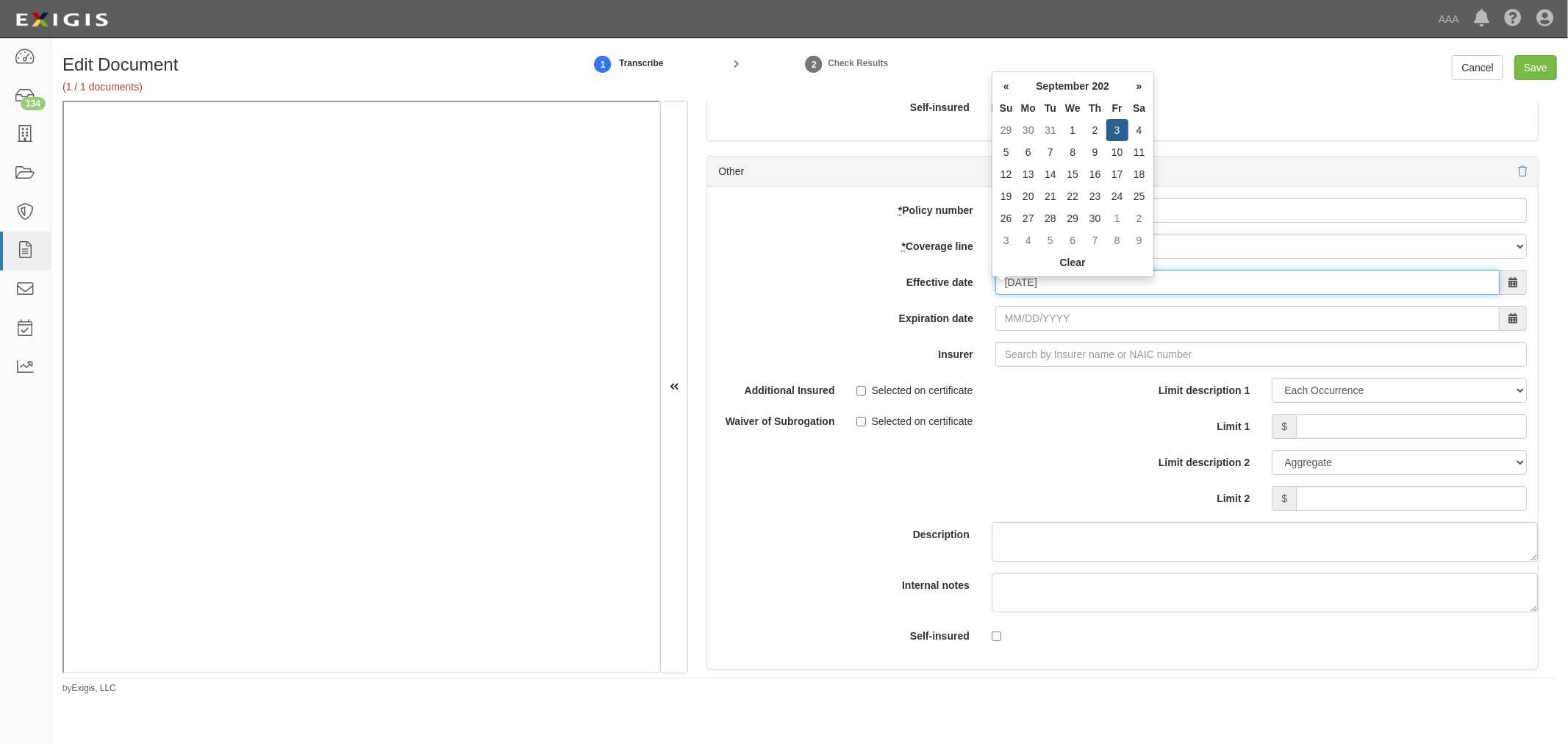
type input "09/03/2025"
type input "09/03/2026"
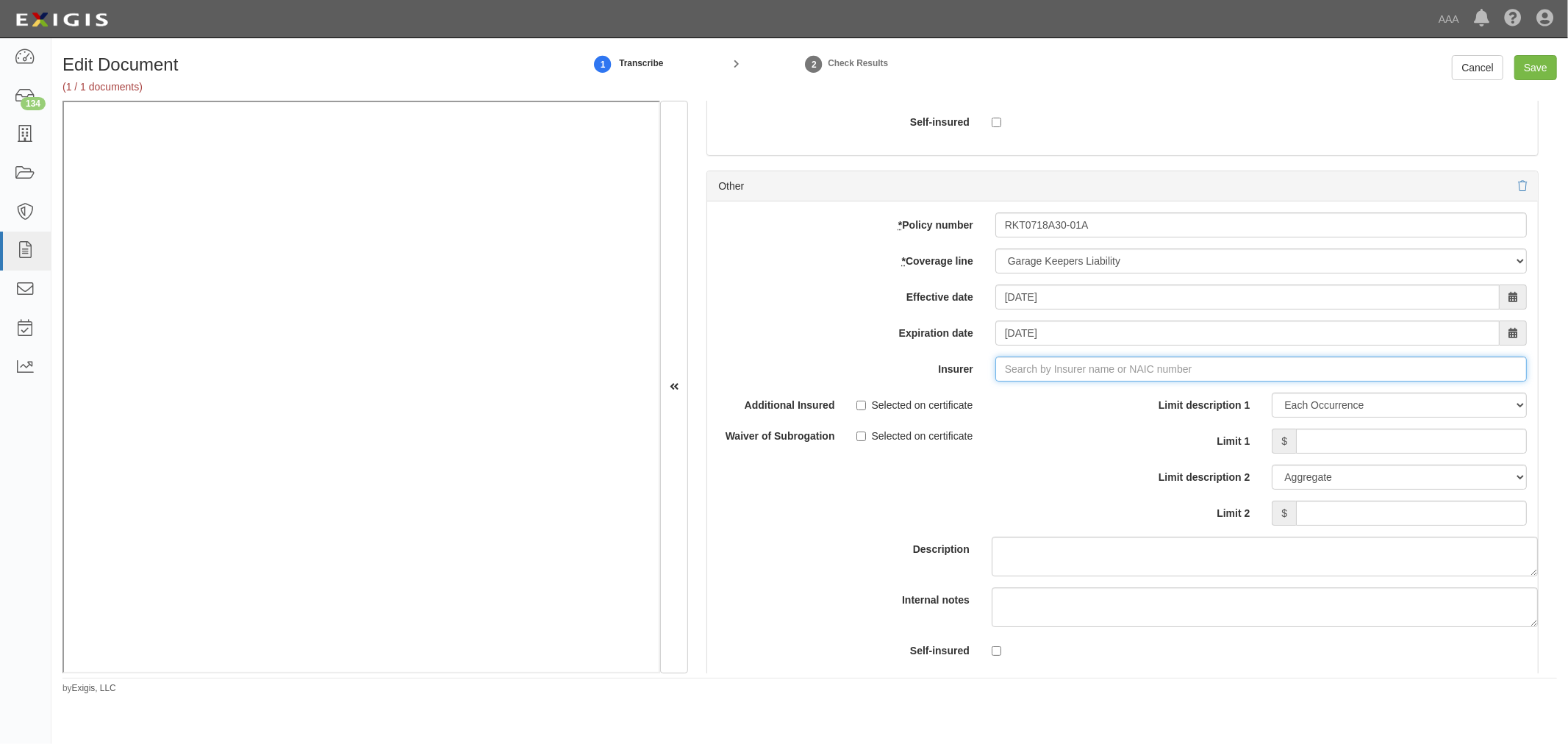
scroll to position [4540, 0]
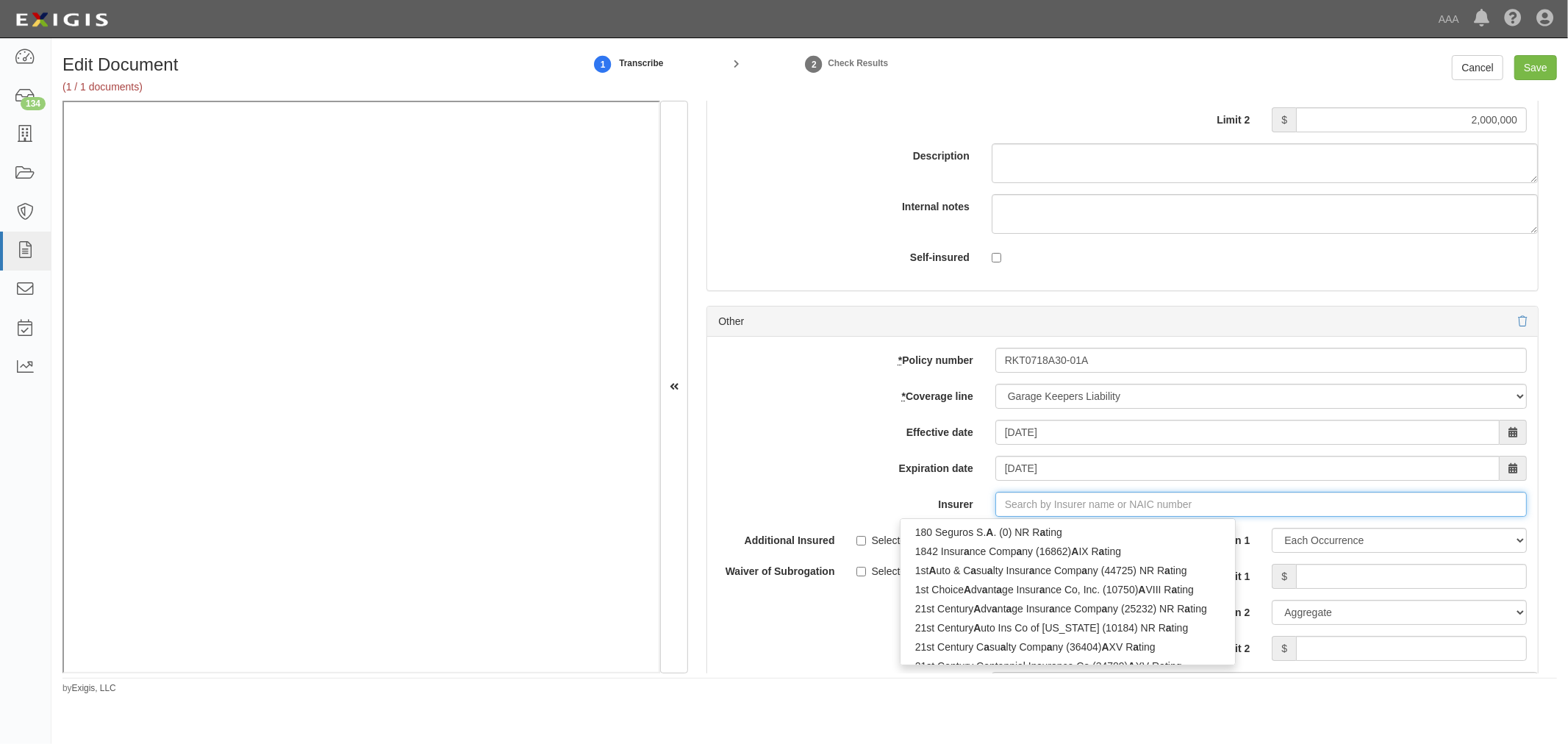
type input "a"
type input "axA Cameroun SA (0) NR Rating"
type input "ax"
type input "axa Cameroun SA (0) NR Rating"
type input "axa"
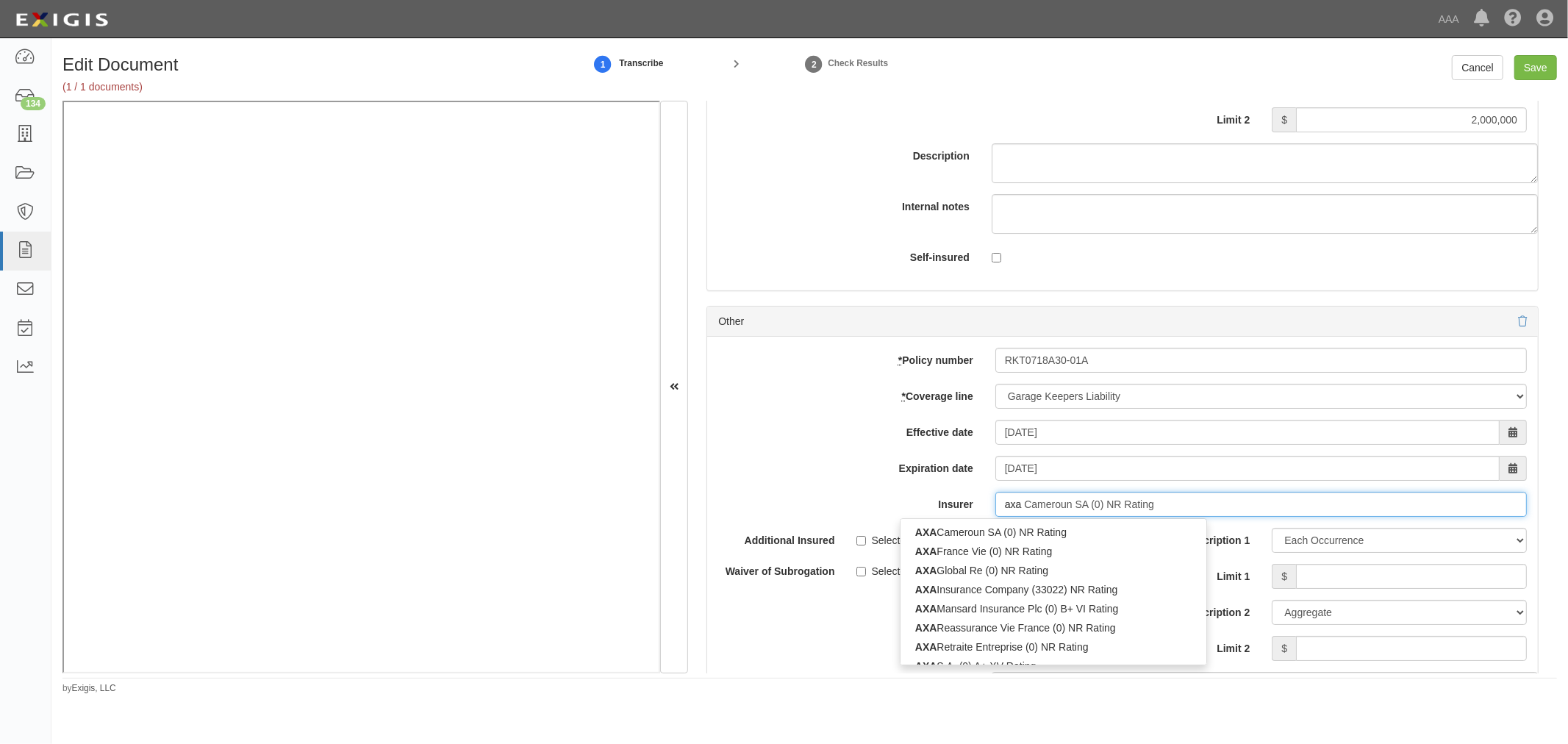
type input "axa xL Reinsurance Ltd (0) A+ XV Rating"
type input "axa x"
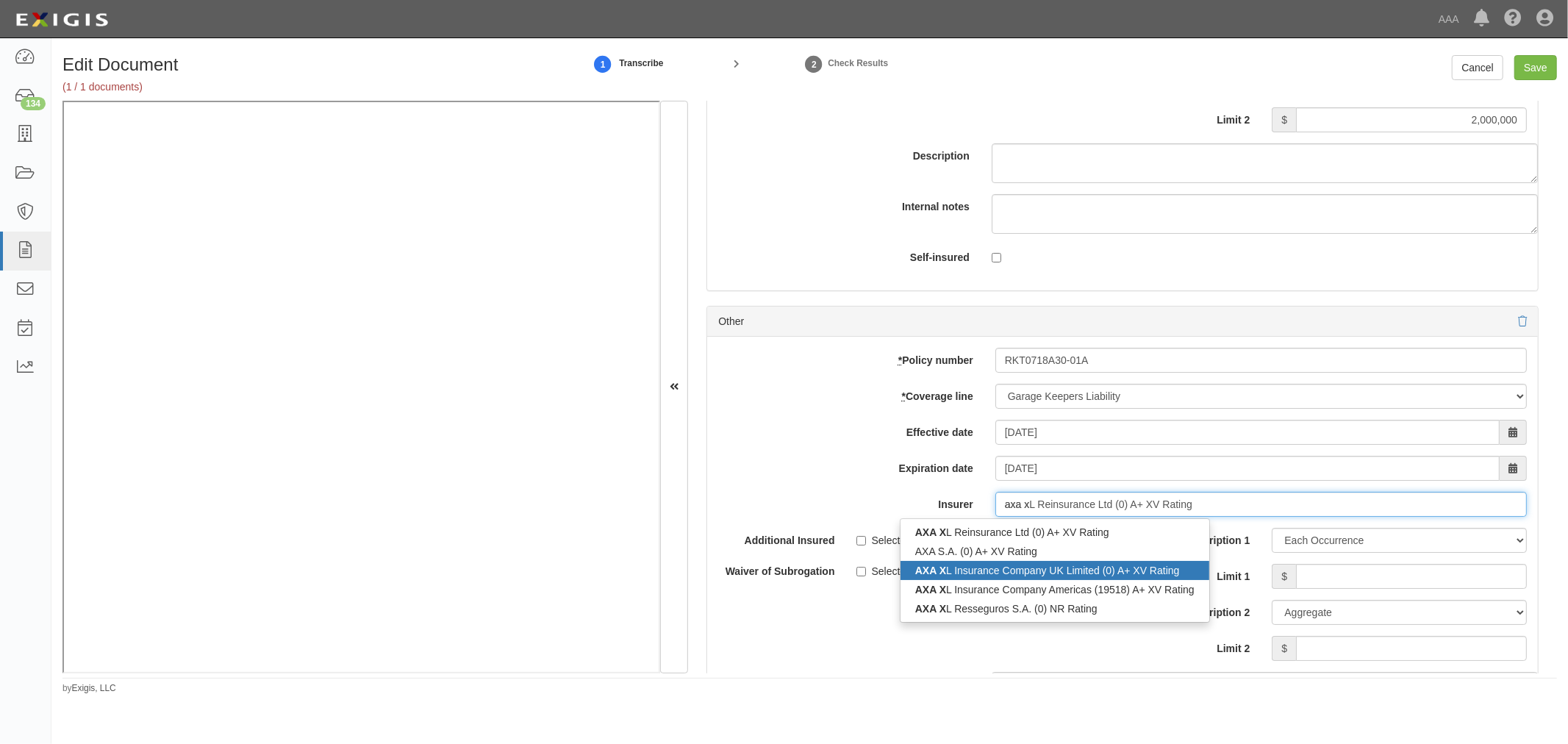
click at [1113, 572] on div "AXA X L Insurance Company UK Limited (0) A+ XV Rating" at bounding box center [1054, 570] width 308 height 19
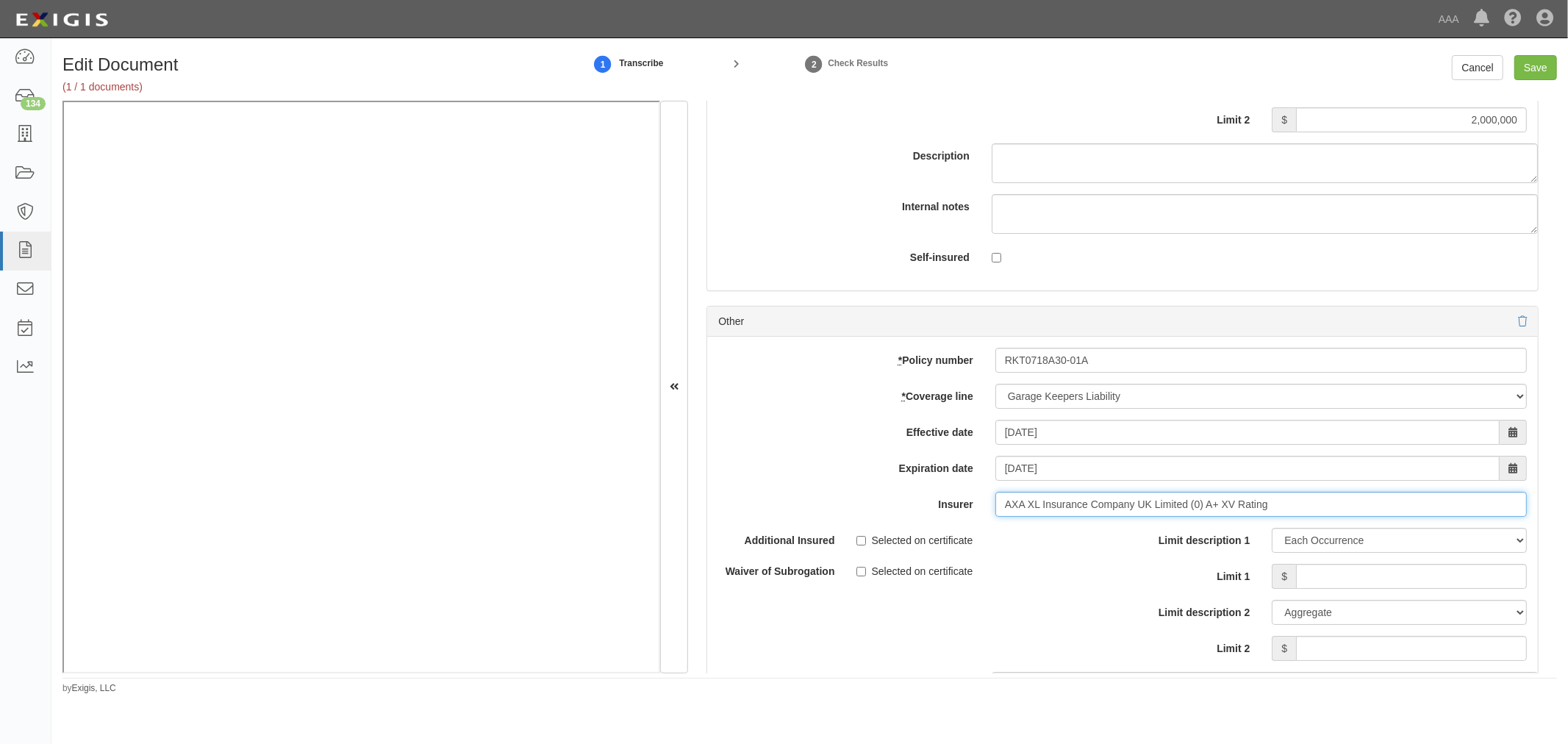
type input "AXA XL Insurance Company UK Limited (0) A+ XV Rating"
click at [1428, 584] on input "Limit 1" at bounding box center [1411, 576] width 231 height 25
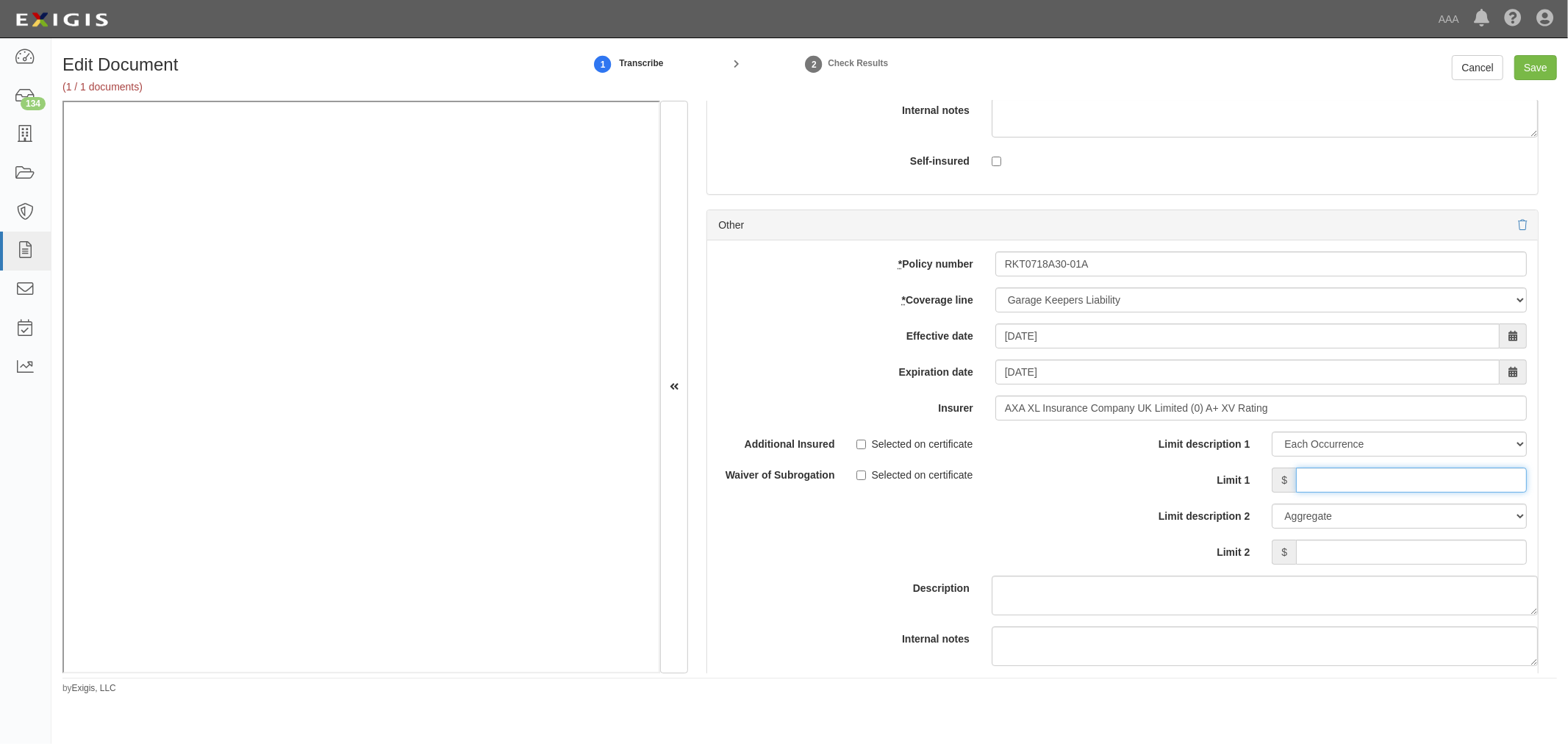
scroll to position [4675, 0]
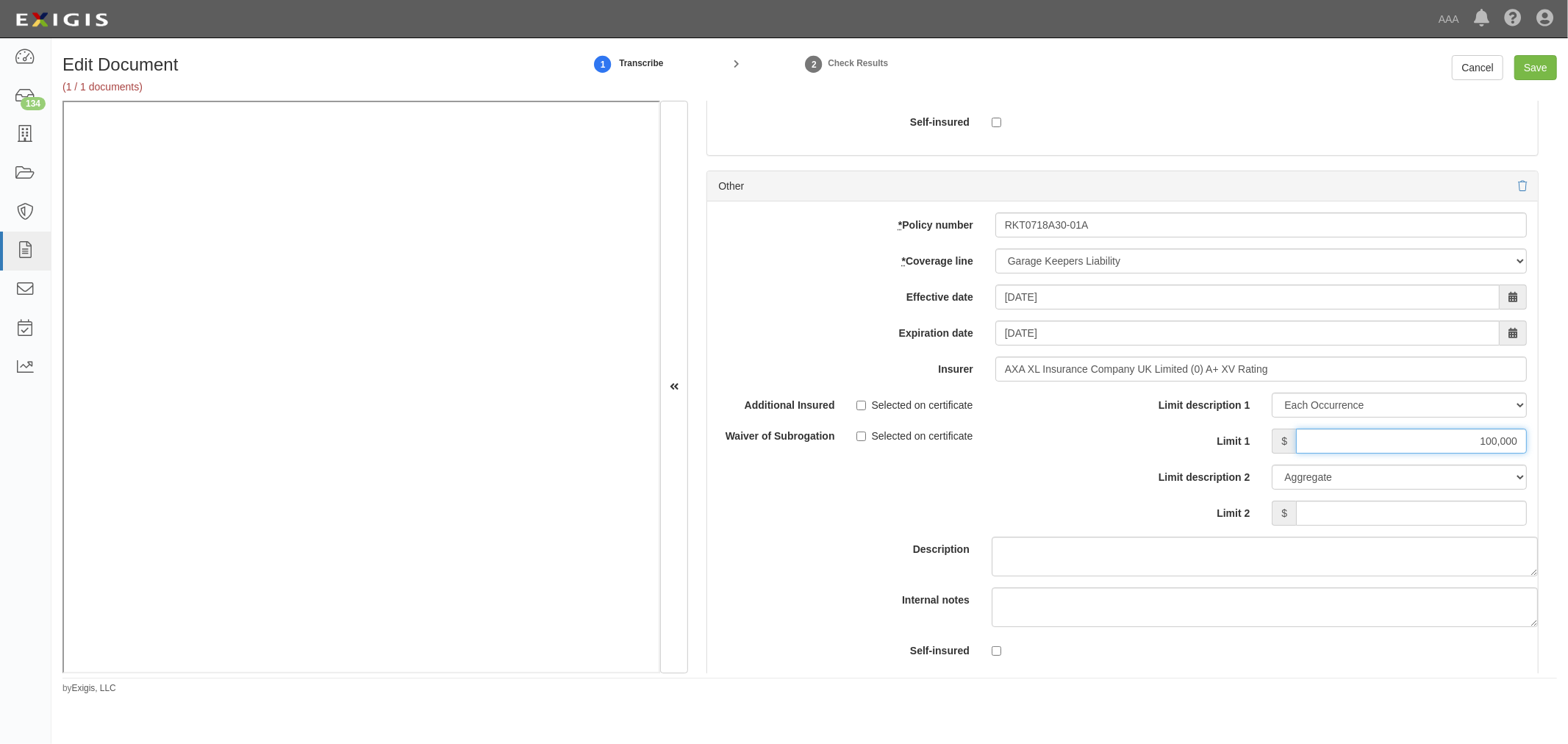
type input "100,000"
click at [1473, 523] on input "Limit 2" at bounding box center [1411, 513] width 231 height 25
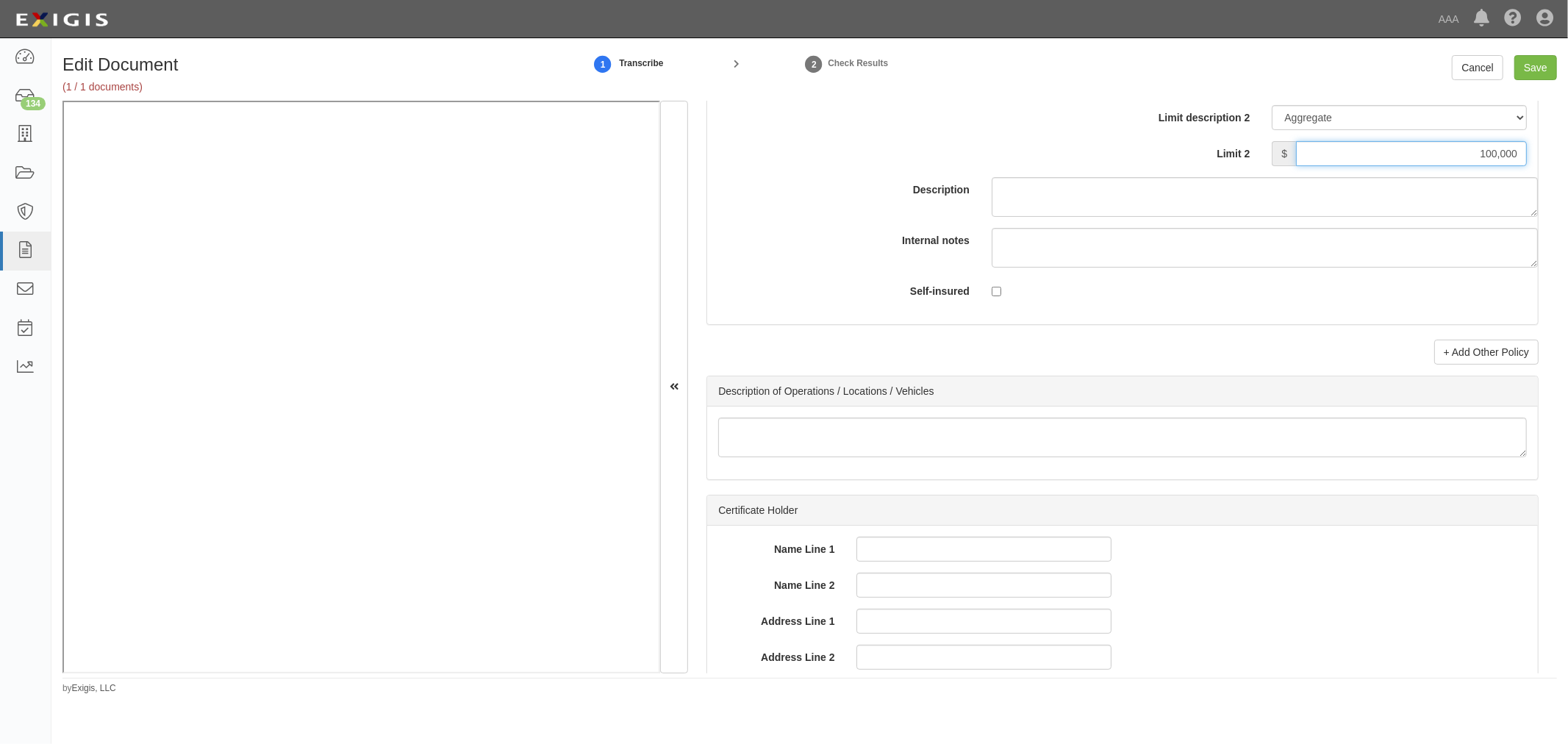
scroll to position [5084, 0]
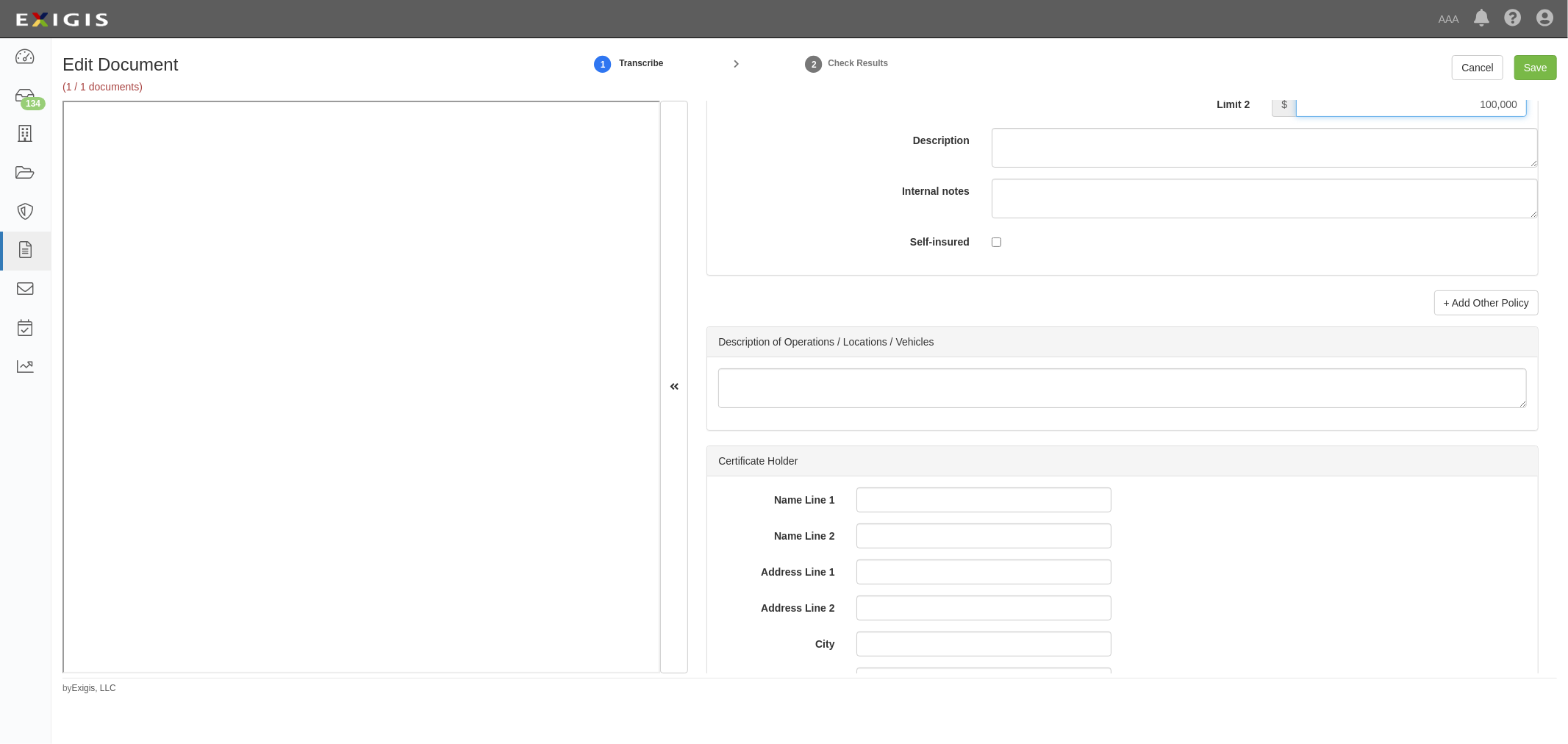
type input "100,000"
click at [1434, 308] on link "+ Add Other Policy" at bounding box center [1485, 303] width 104 height 25
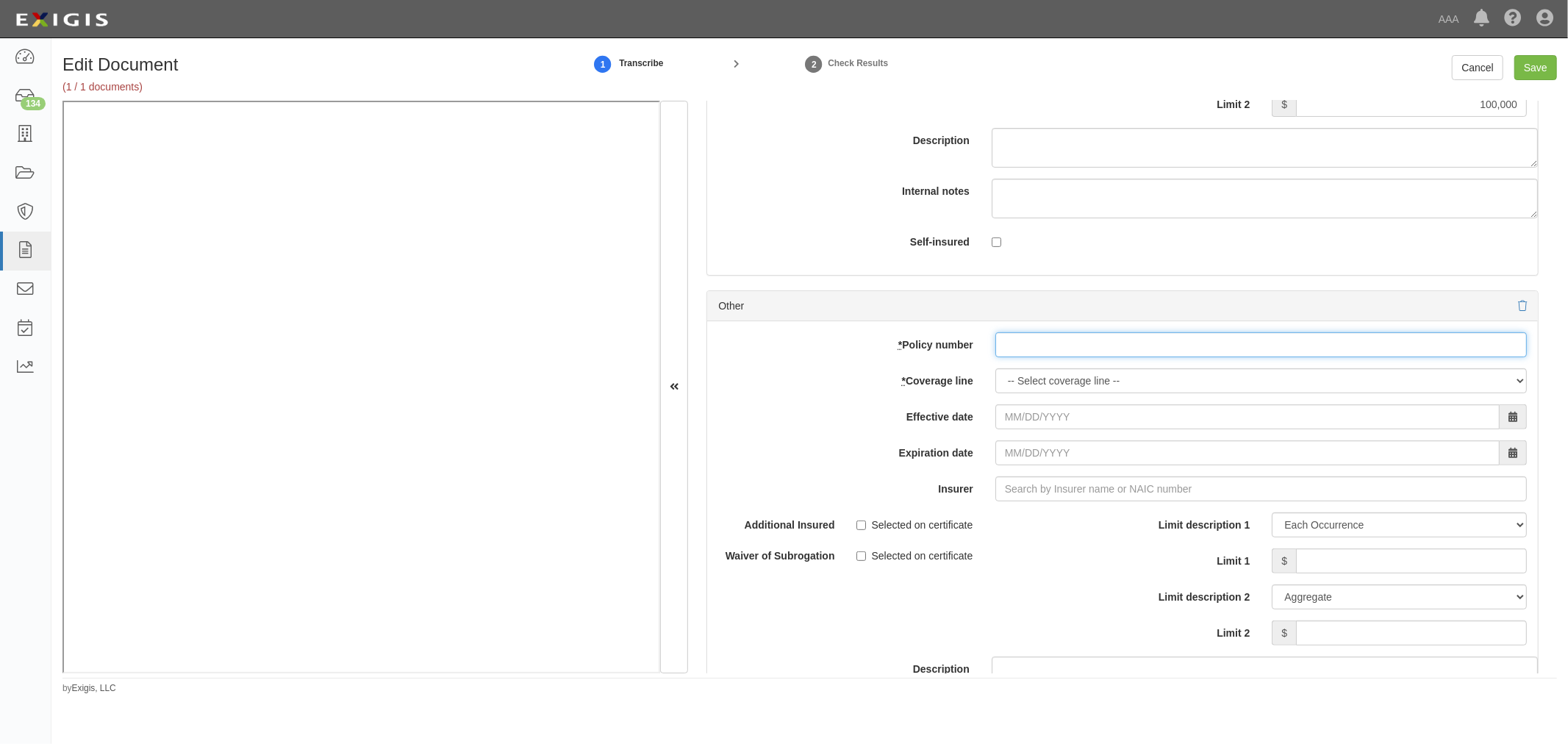
click at [1025, 357] on input "* Policy number" at bounding box center [1260, 344] width 531 height 25
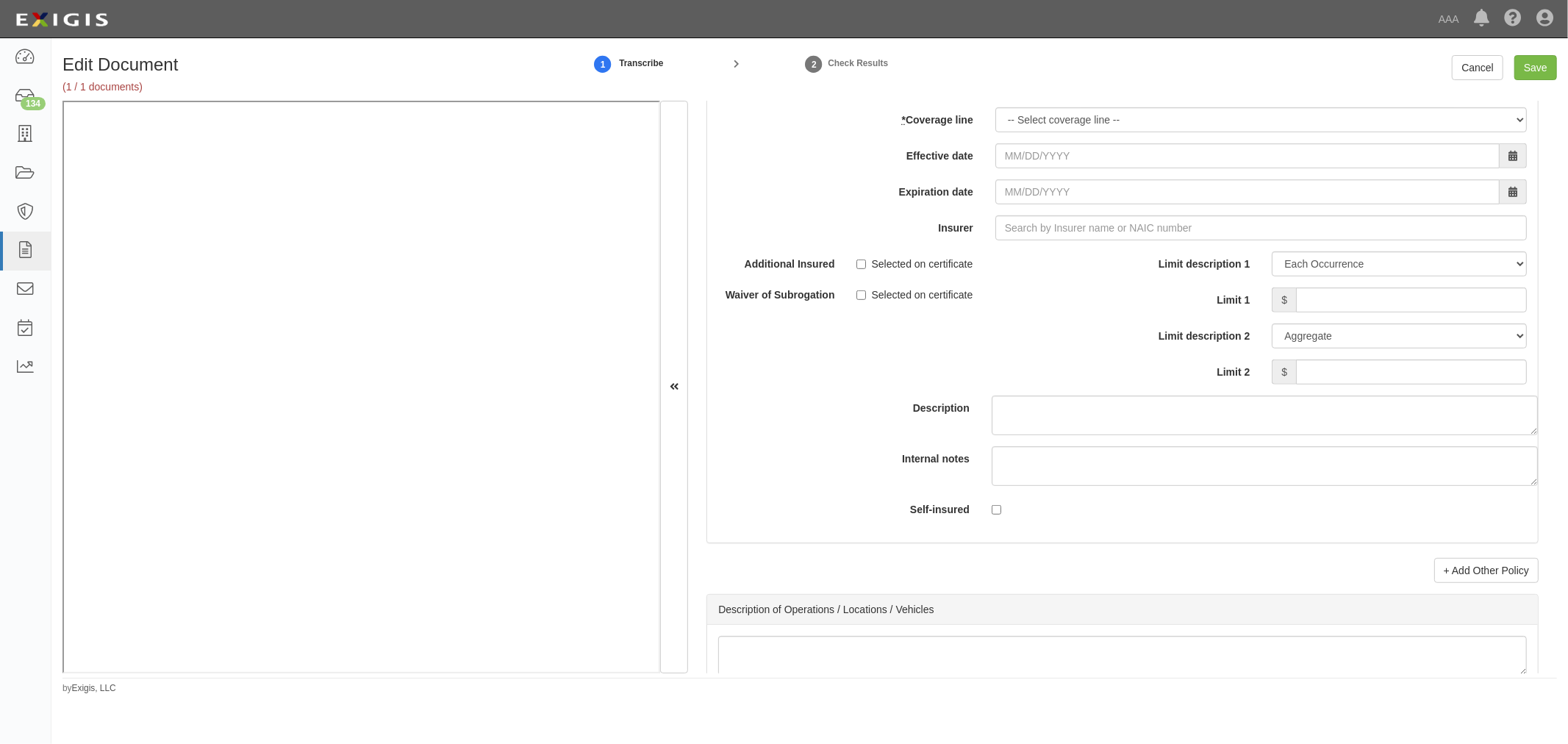
scroll to position [5189, 0]
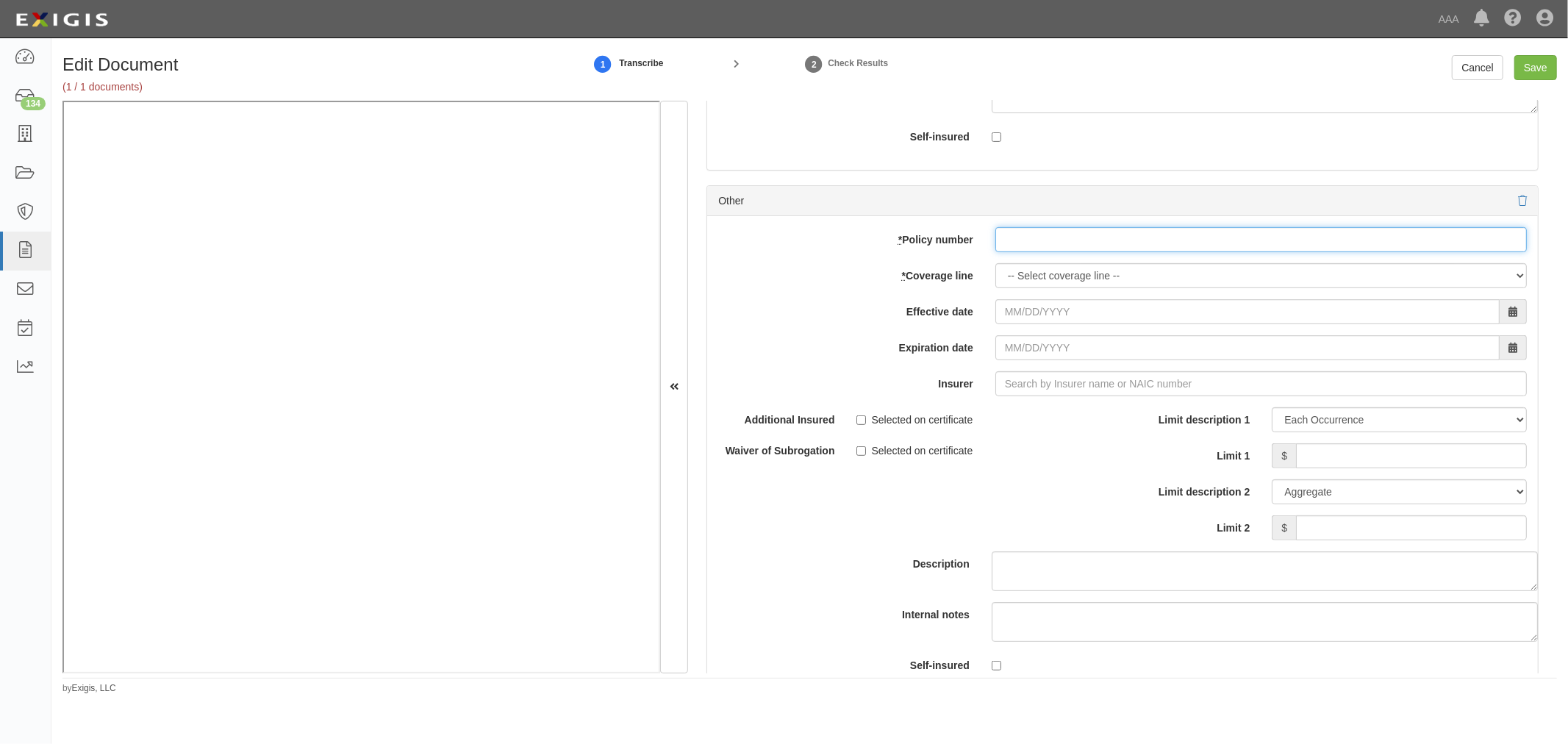
drag, startPoint x: 1020, startPoint y: 259, endPoint x: 1020, endPoint y: 269, distance: 10.0
click at [1020, 252] on input "* Policy number" at bounding box center [1260, 239] width 531 height 25
paste input "AL2506071"
type input "AL2506071"
click at [1022, 283] on select "-- Select coverage line -- Asbestos Abatement Auto Physical Damage Boiler & Mac…" at bounding box center [1260, 275] width 531 height 25
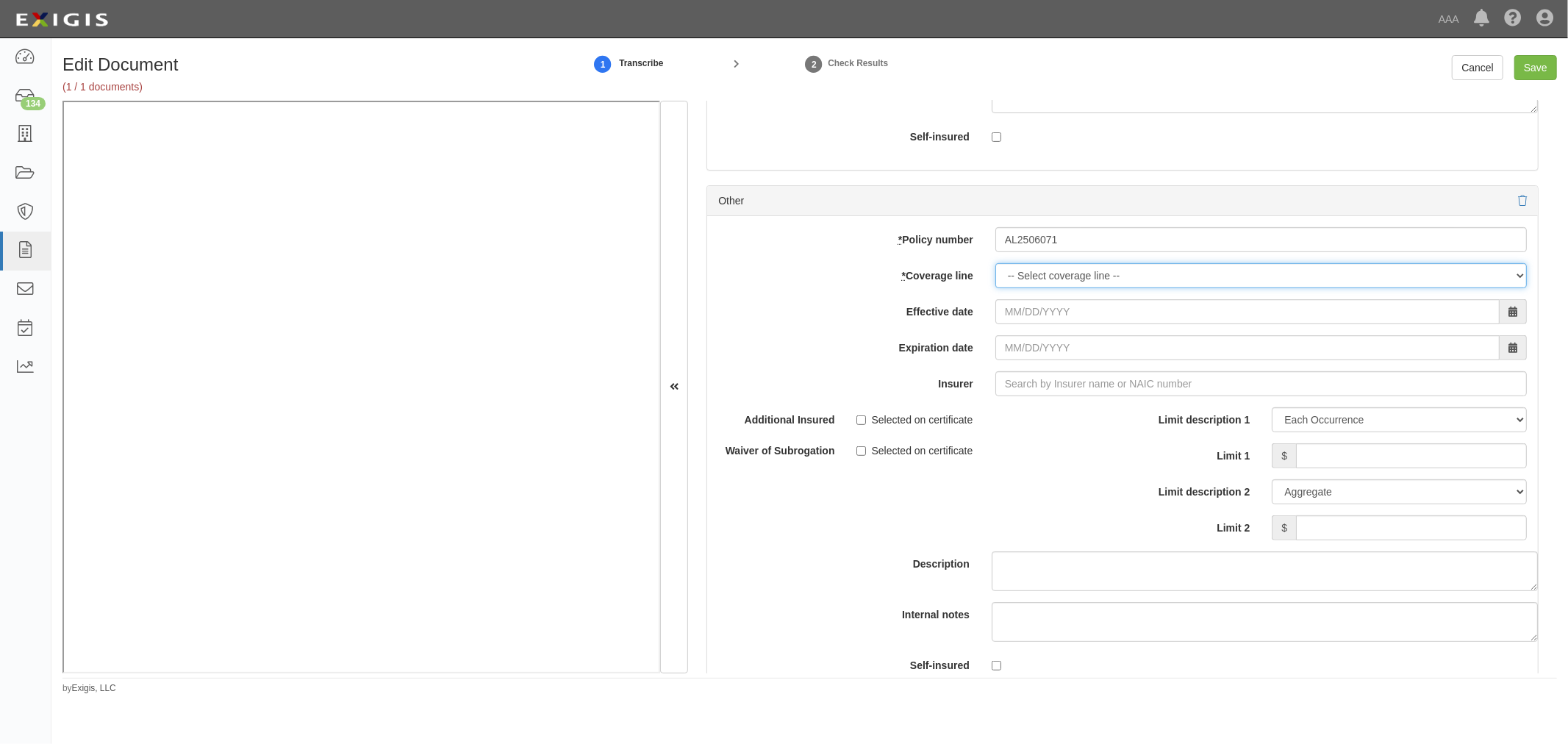
select select "71"
click at [995, 273] on select "-- Select coverage line -- Asbestos Abatement Auto Physical Damage Boiler & Mac…" at bounding box center [1260, 275] width 531 height 25
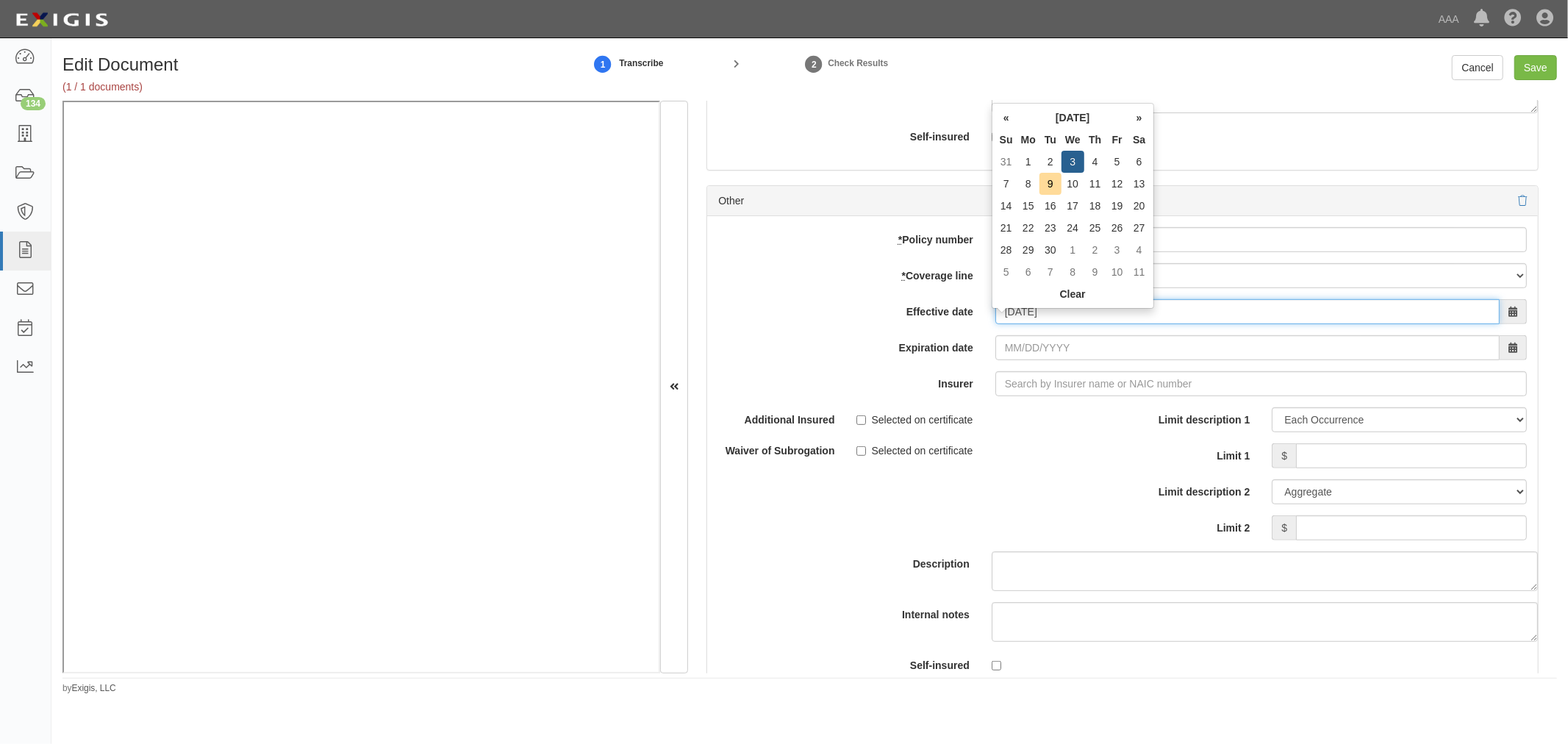
type input "09/03/2025"
type input "09/03/2026"
click at [1028, 387] on input "Insurer" at bounding box center [1260, 383] width 531 height 25
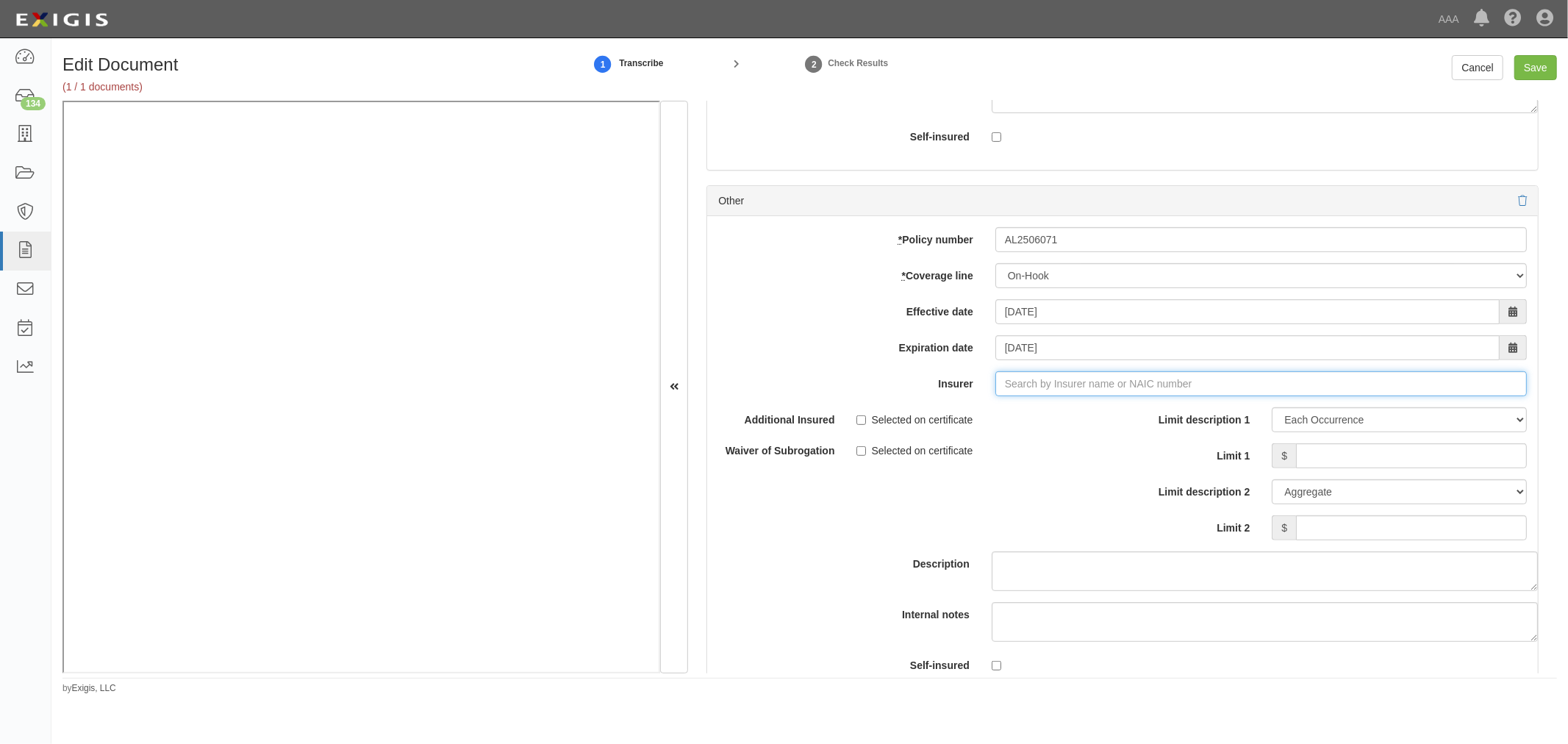
type input "180 Seguros S.A. (0) NR Rating"
type input "1"
type input "15792"
click at [1320, 466] on input "Limit 1" at bounding box center [1411, 456] width 231 height 25
type input "100,000"
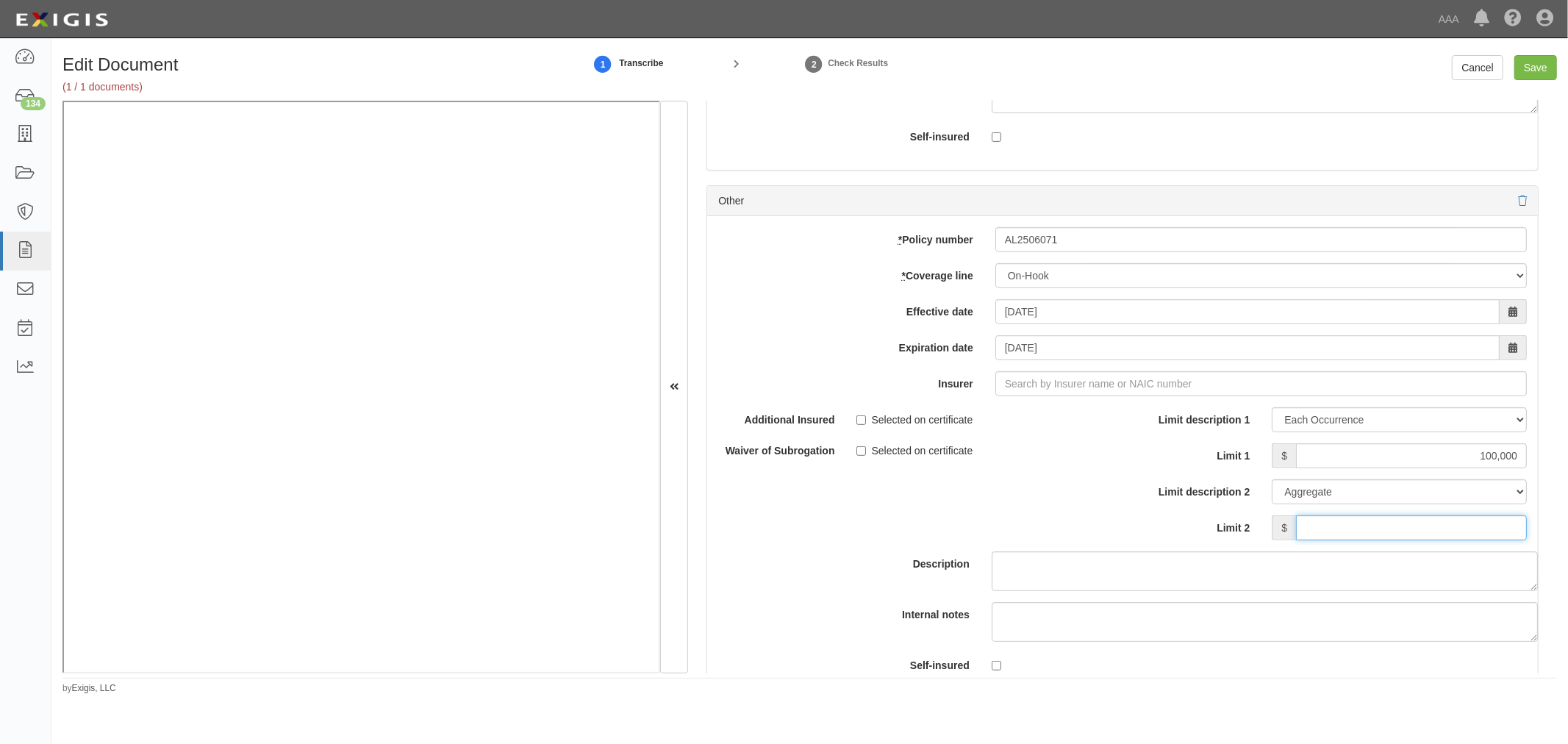
click at [1505, 539] on input "Limit 2" at bounding box center [1411, 528] width 231 height 25
type input "100,000"
click at [1163, 386] on input "Insurer" at bounding box center [1260, 383] width 531 height 25
type input "180 Seguros S.A. (0) NR Rating"
type input "1"
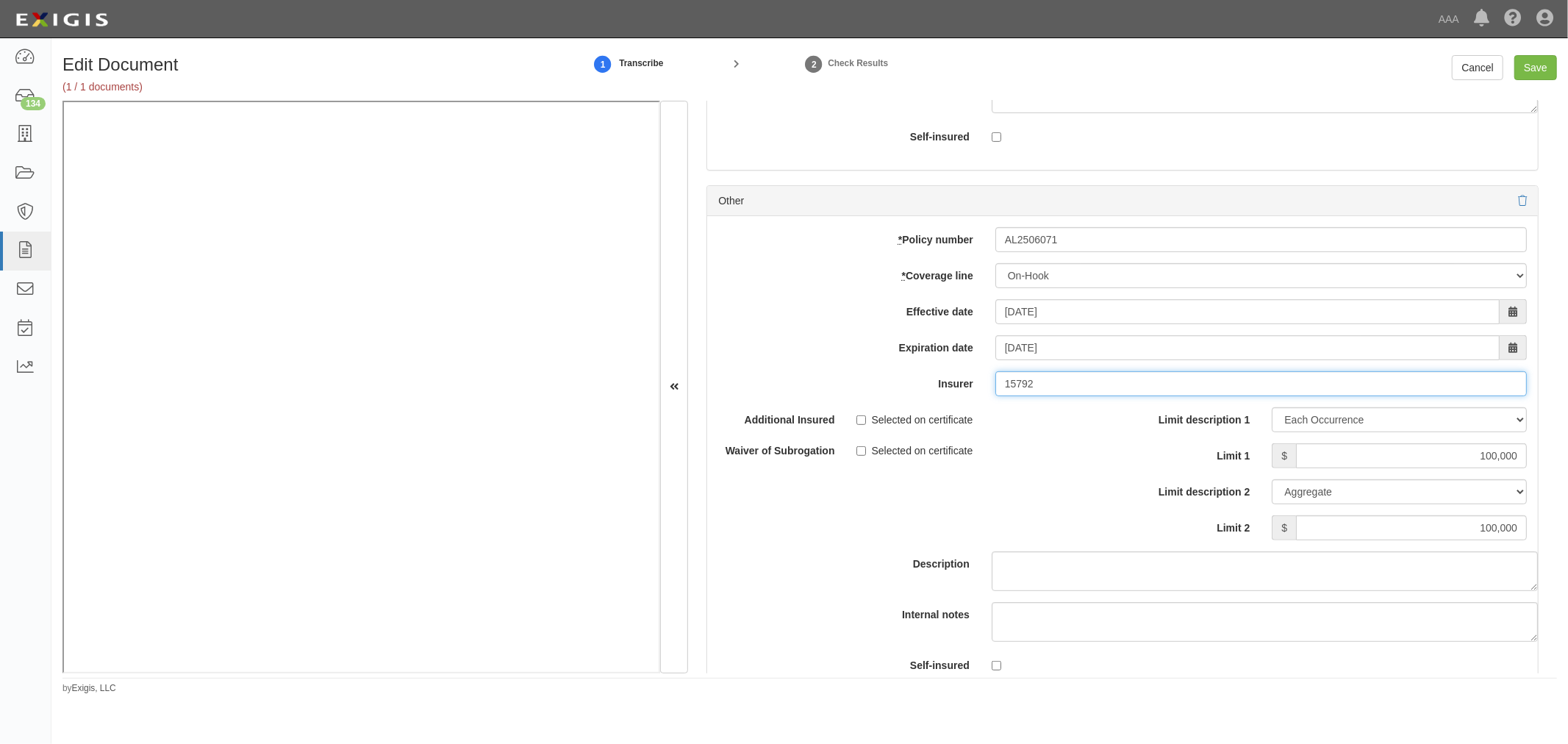
type input "15792"
click at [1101, 459] on div "Selected on certificate" at bounding box center [984, 448] width 255 height 20
click at [1133, 397] on input "Insurer" at bounding box center [1260, 383] width 531 height 25
click at [1052, 459] on div "Union S tandard Lloyds (43435) A+ XV Rating" at bounding box center [1040, 449] width 280 height 19
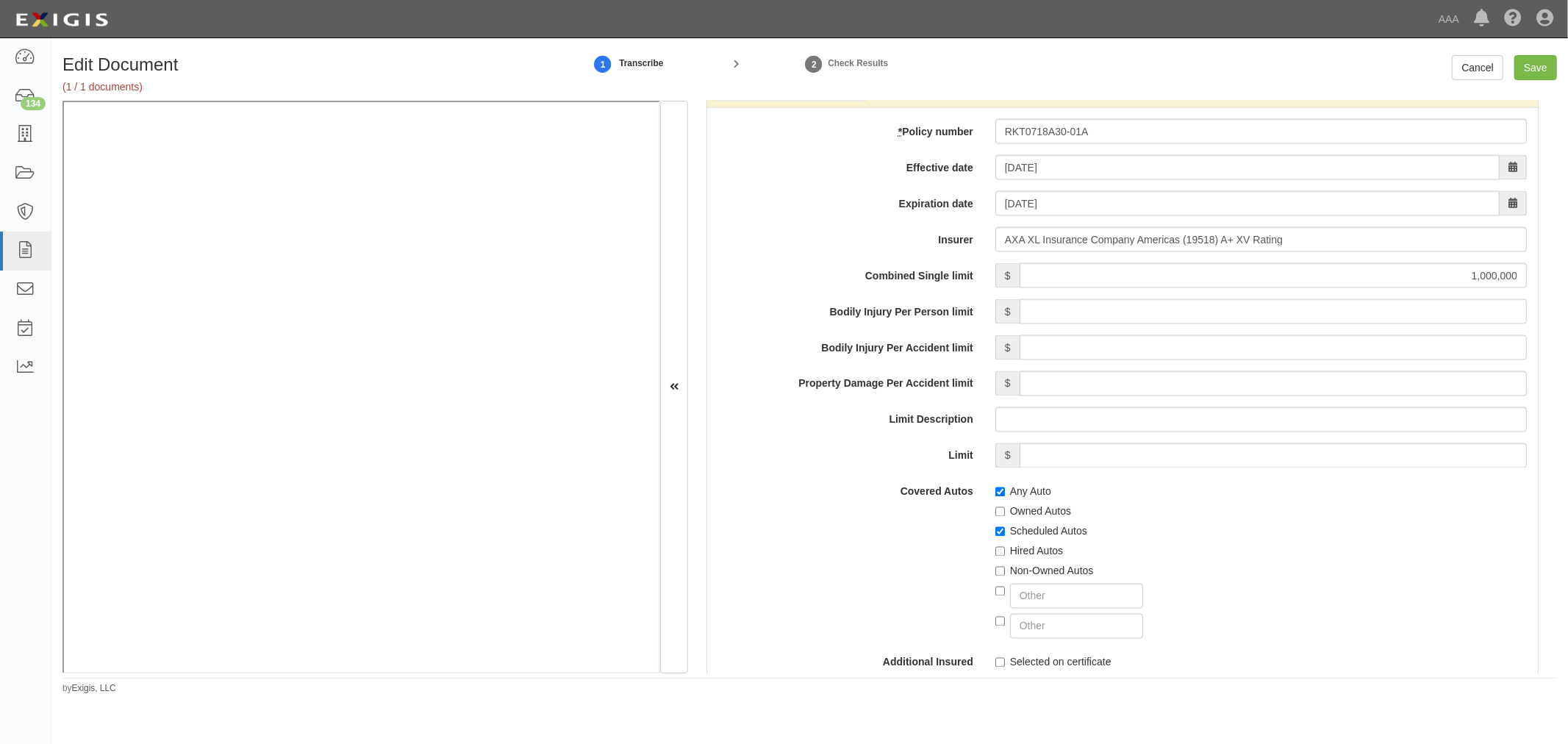
scroll to position [1920, 0]
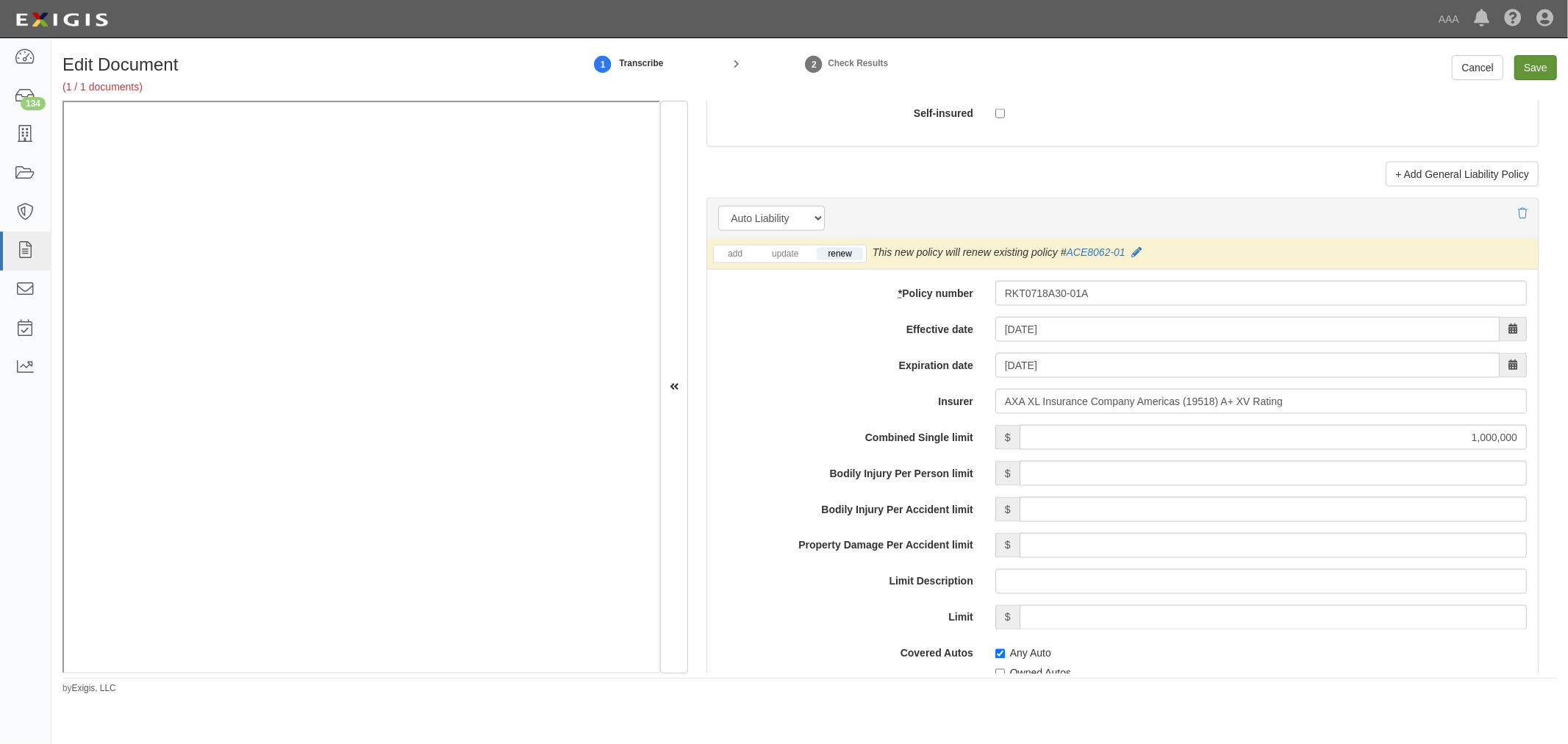
type input "Union Standard Lloyds (43435) A+ XV Rating"
click at [1545, 70] on input "Save" at bounding box center [1535, 67] width 42 height 25
type input "1000000"
type input "2000000"
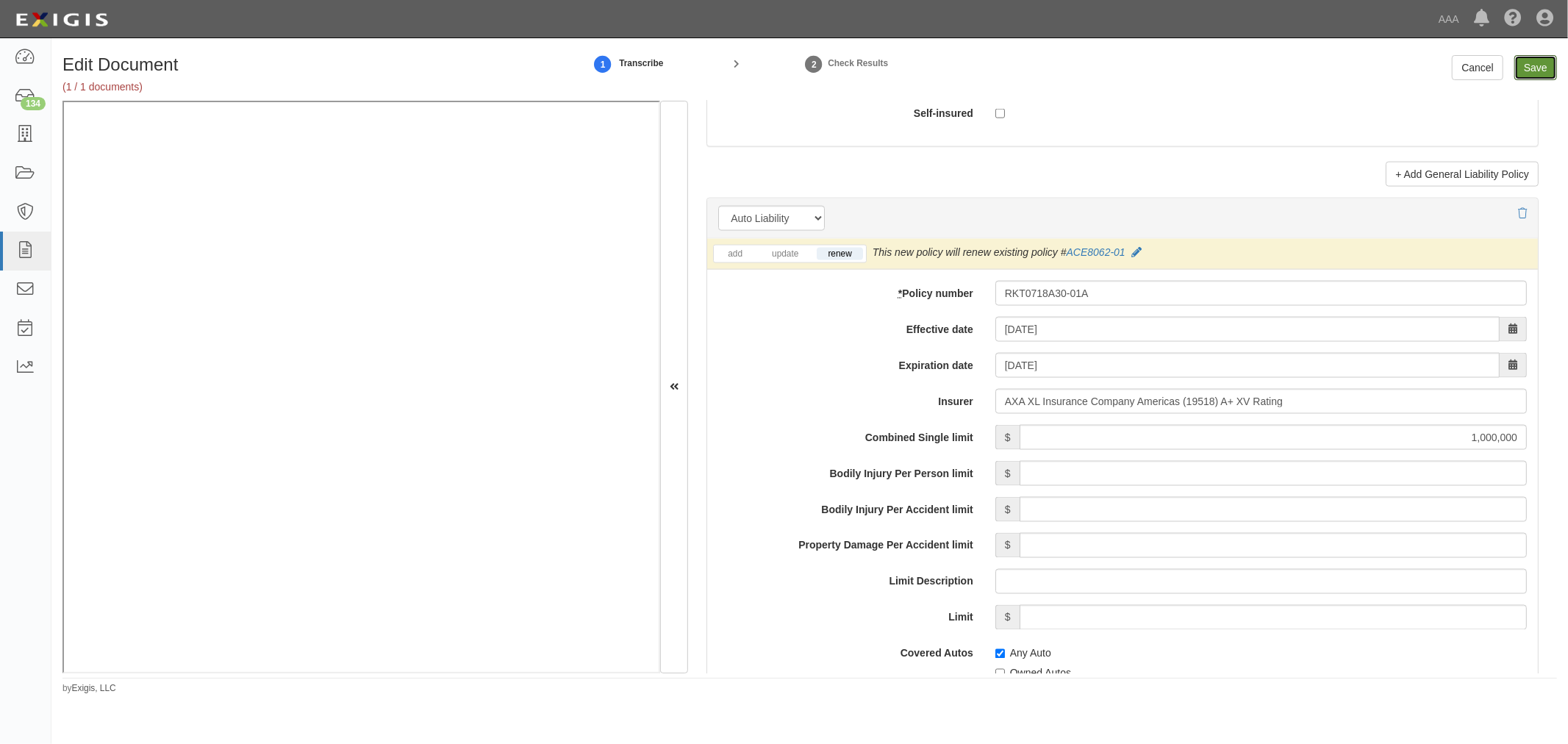
type input "100000"
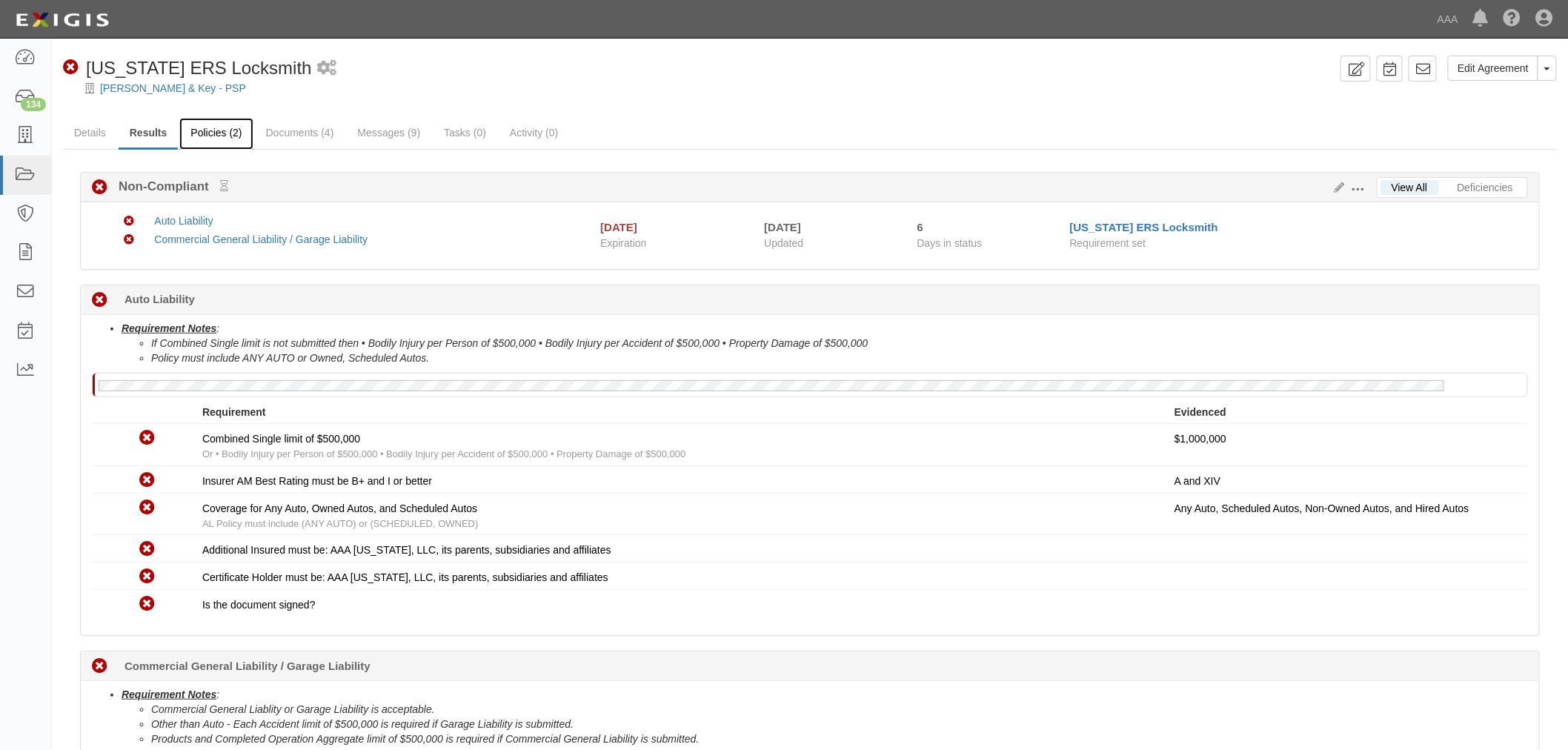
click at [203, 141] on link "Policies (2)" at bounding box center [215, 134] width 73 height 32
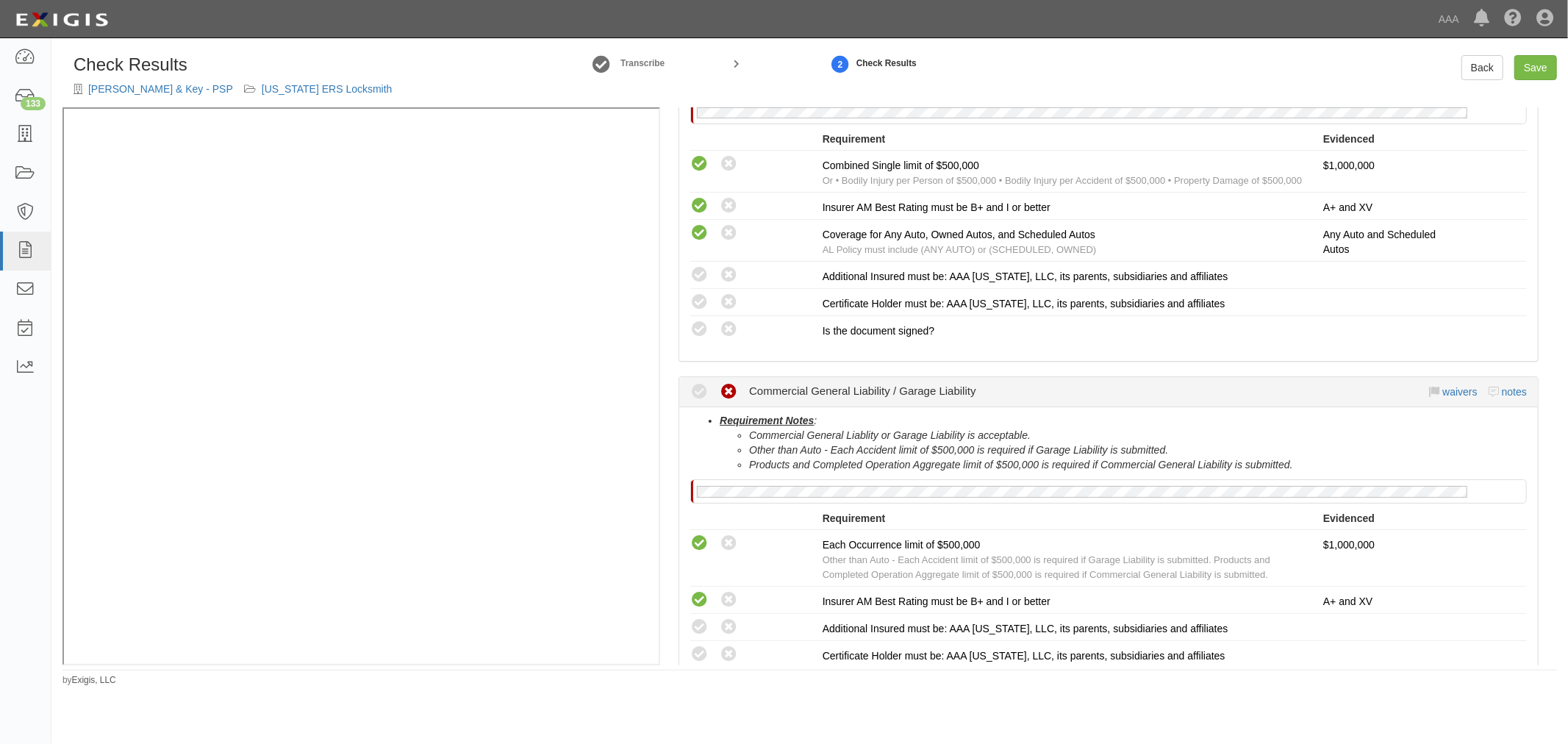
scroll to position [545, 0]
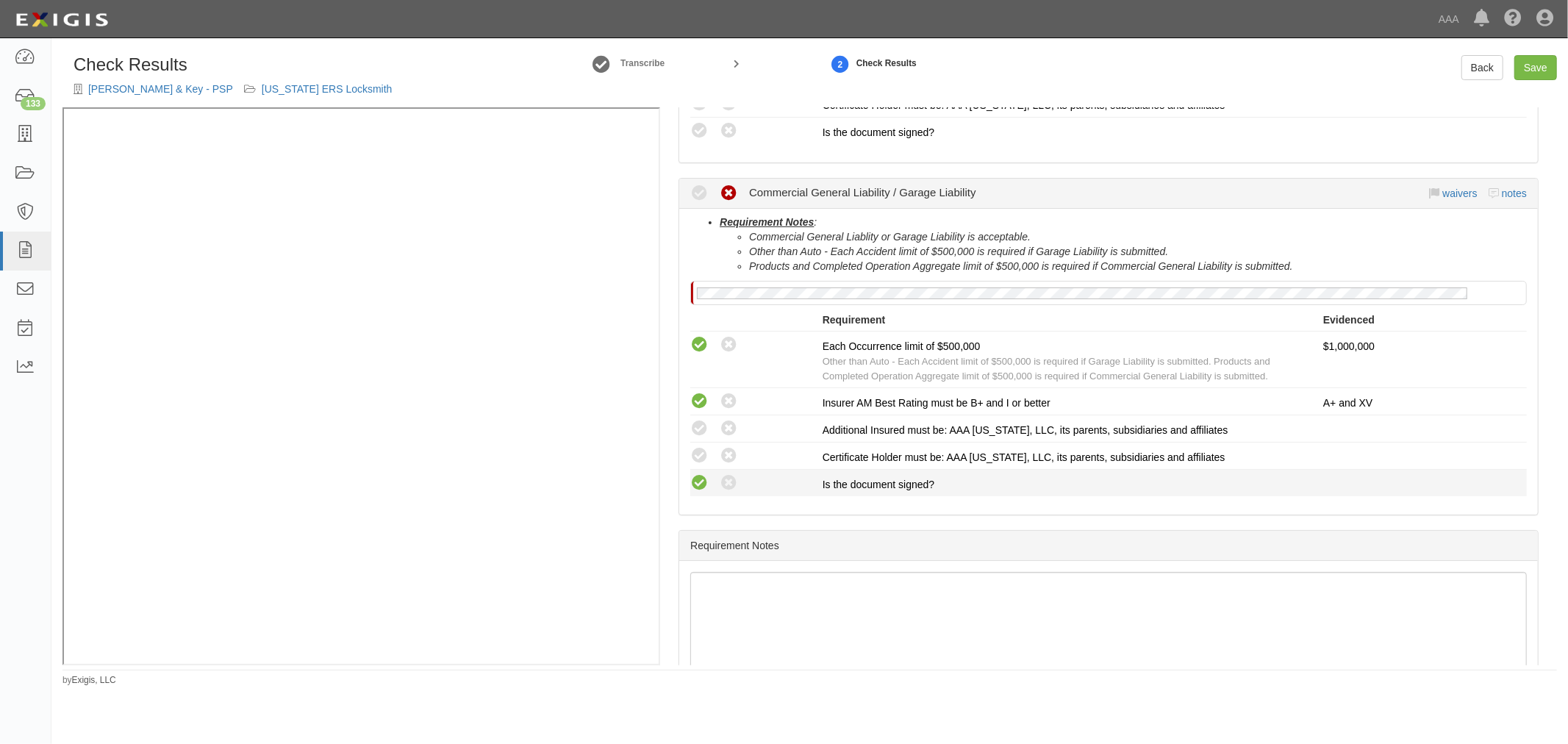
click at [696, 488] on li "Compliant Waived: Non-Compliant Is the document signed?" at bounding box center [1108, 482] width 836 height 27
click at [701, 443] on li "Compliant Waived: Non-Compliant Certificate Holder must be: AAA [US_STATE], LLC…" at bounding box center [1108, 457] width 836 height 28
drag, startPoint x: 697, startPoint y: 455, endPoint x: 694, endPoint y: 478, distance: 23.2
click at [697, 456] on icon at bounding box center [699, 457] width 18 height 18
radio input "true"
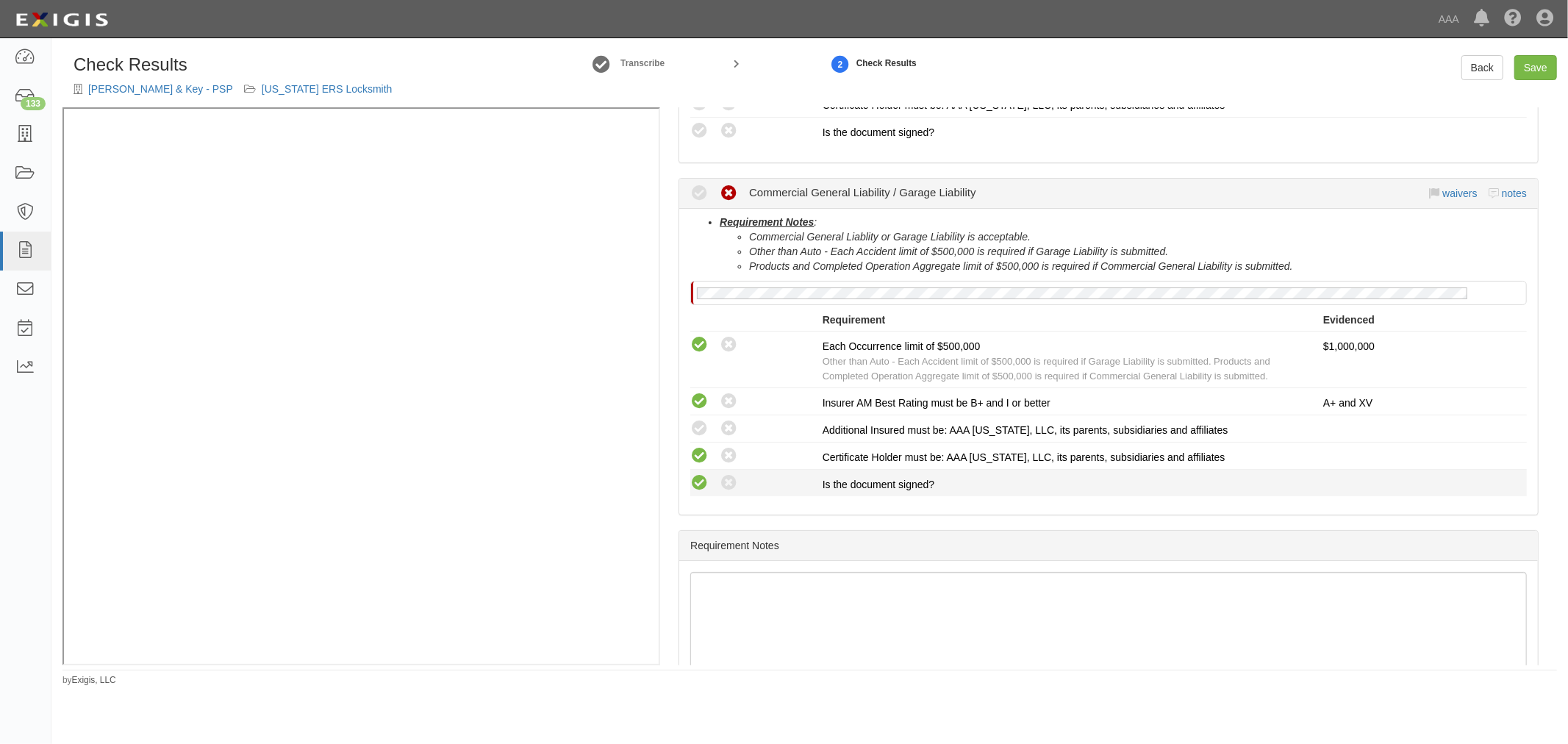
click at [696, 485] on icon at bounding box center [699, 483] width 18 height 18
radio input "true"
click at [696, 424] on icon at bounding box center [699, 429] width 18 height 18
radio input "true"
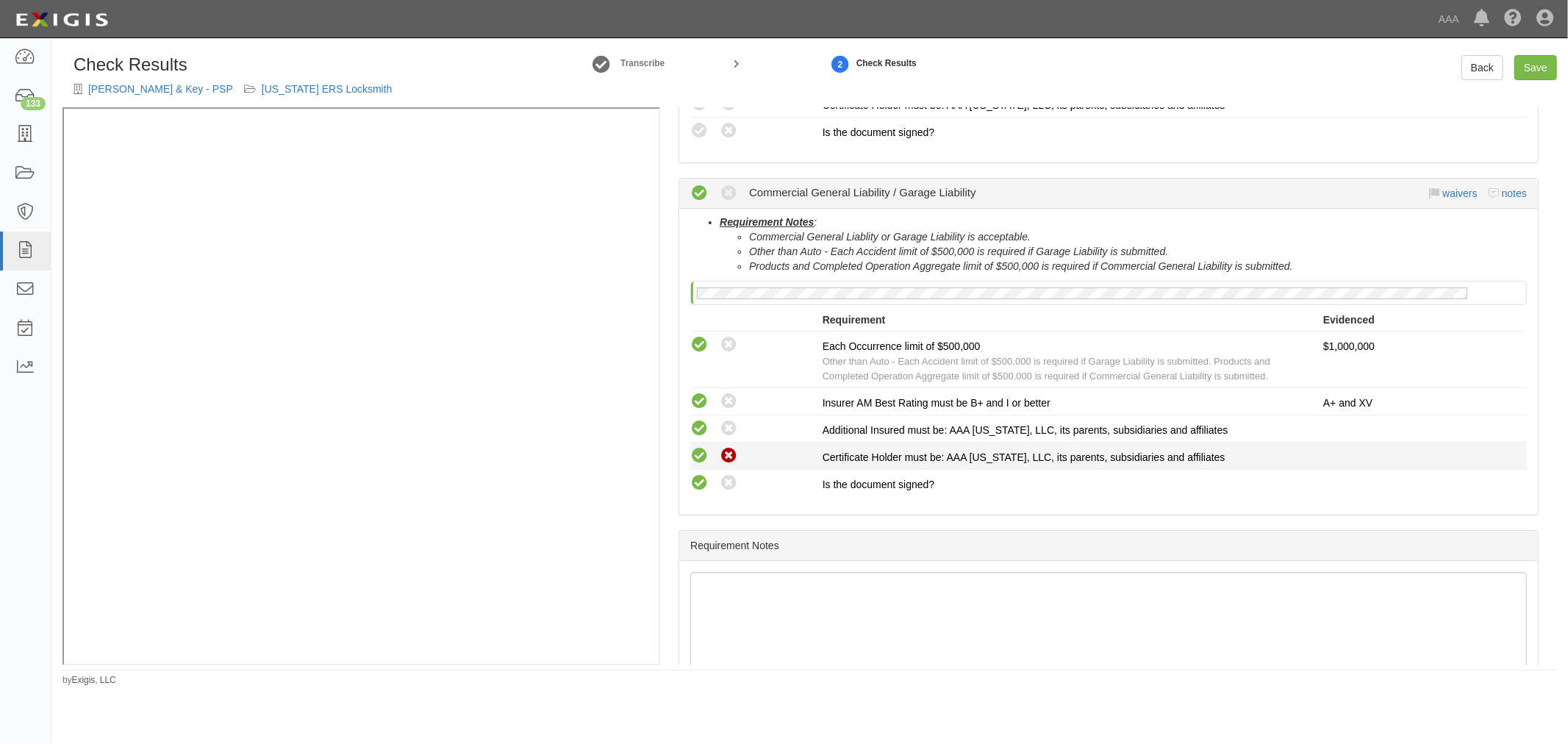
scroll to position [273, 0]
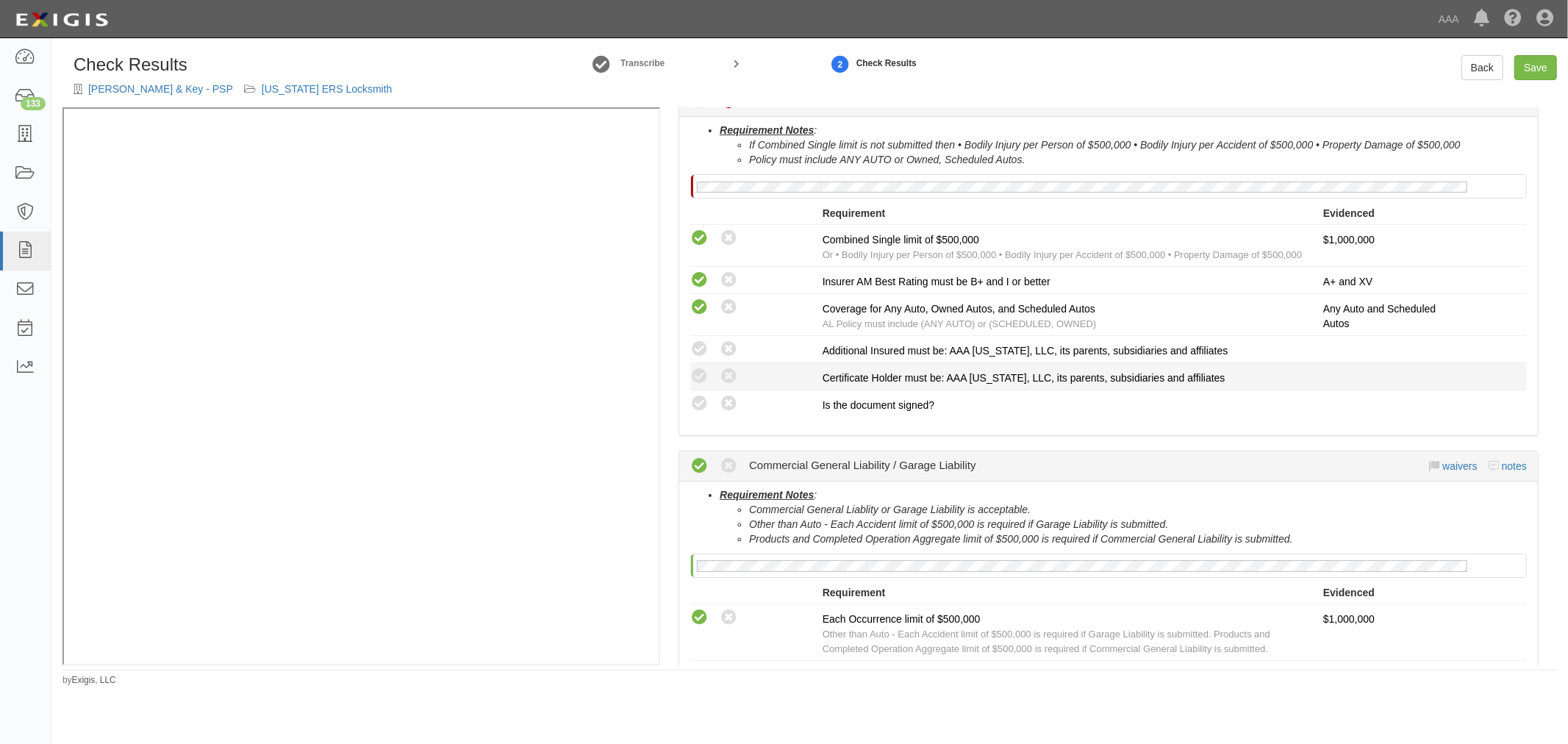
drag, startPoint x: 699, startPoint y: 406, endPoint x: 703, endPoint y: 387, distance: 19.4
click at [700, 405] on icon at bounding box center [699, 404] width 18 height 18
radio input "true"
click at [703, 373] on icon at bounding box center [699, 377] width 18 height 18
radio input "true"
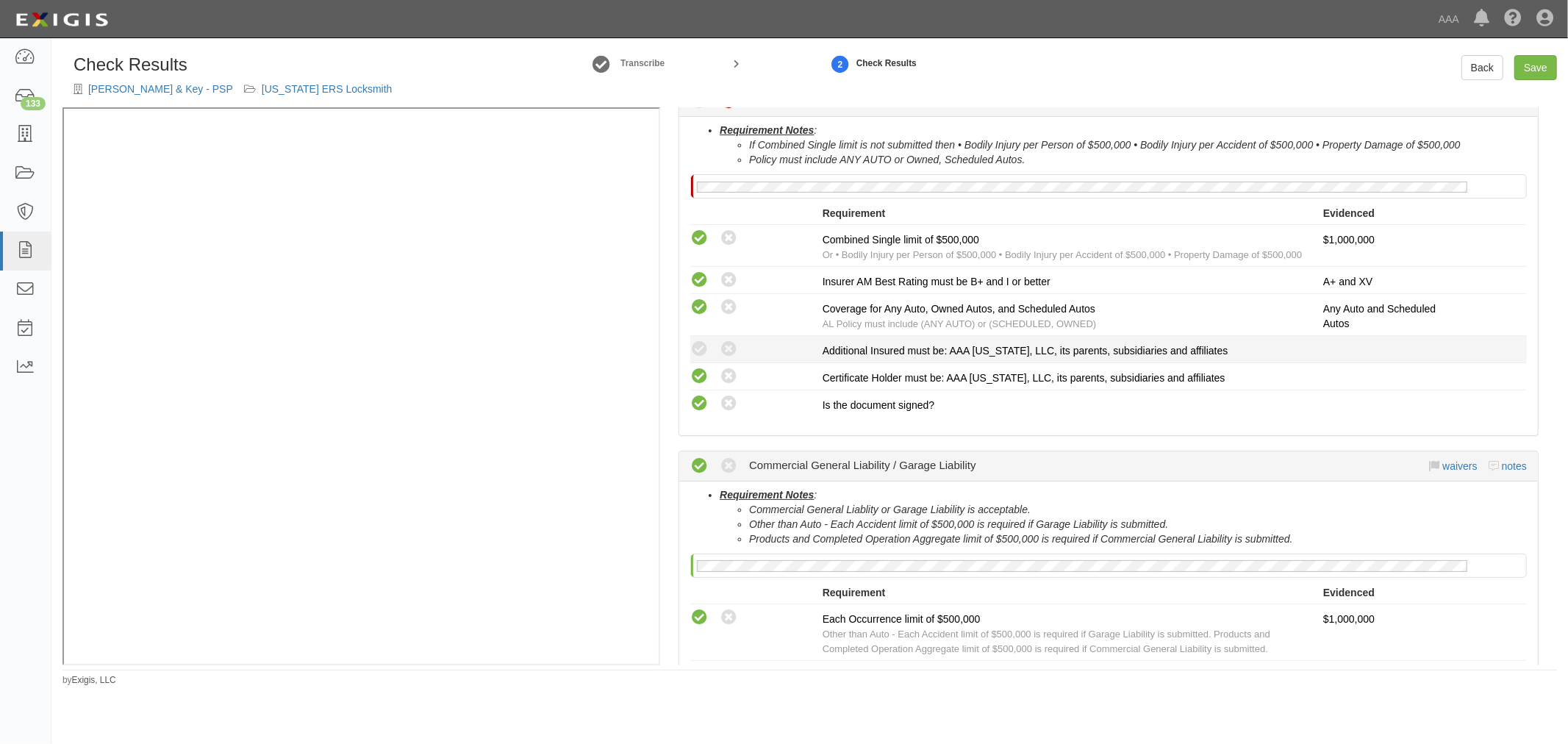
click at [702, 336] on li "Compliant Waived: Non-Compliant Additional Insured must be: AAA Texas, LLC, its…" at bounding box center [1108, 350] width 836 height 28
drag, startPoint x: 702, startPoint y: 340, endPoint x: 701, endPoint y: 348, distance: 8.1
click at [701, 347] on div "Compliant Waived: Non-Compliant" at bounding box center [756, 349] width 133 height 19
click at [1530, 64] on link "Save" at bounding box center [1535, 67] width 42 height 25
radio input "true"
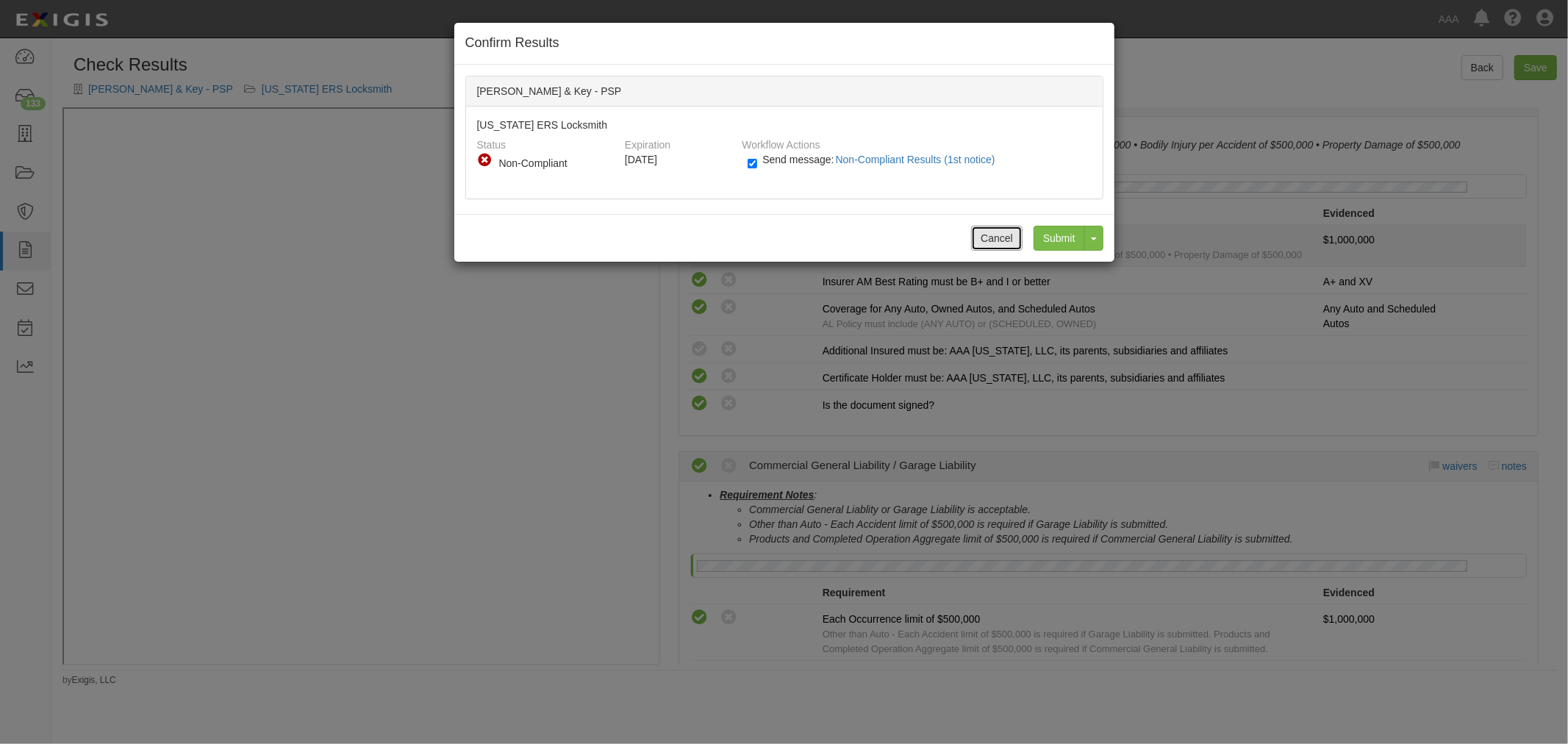
click at [992, 236] on button "Cancel" at bounding box center [997, 238] width 52 height 25
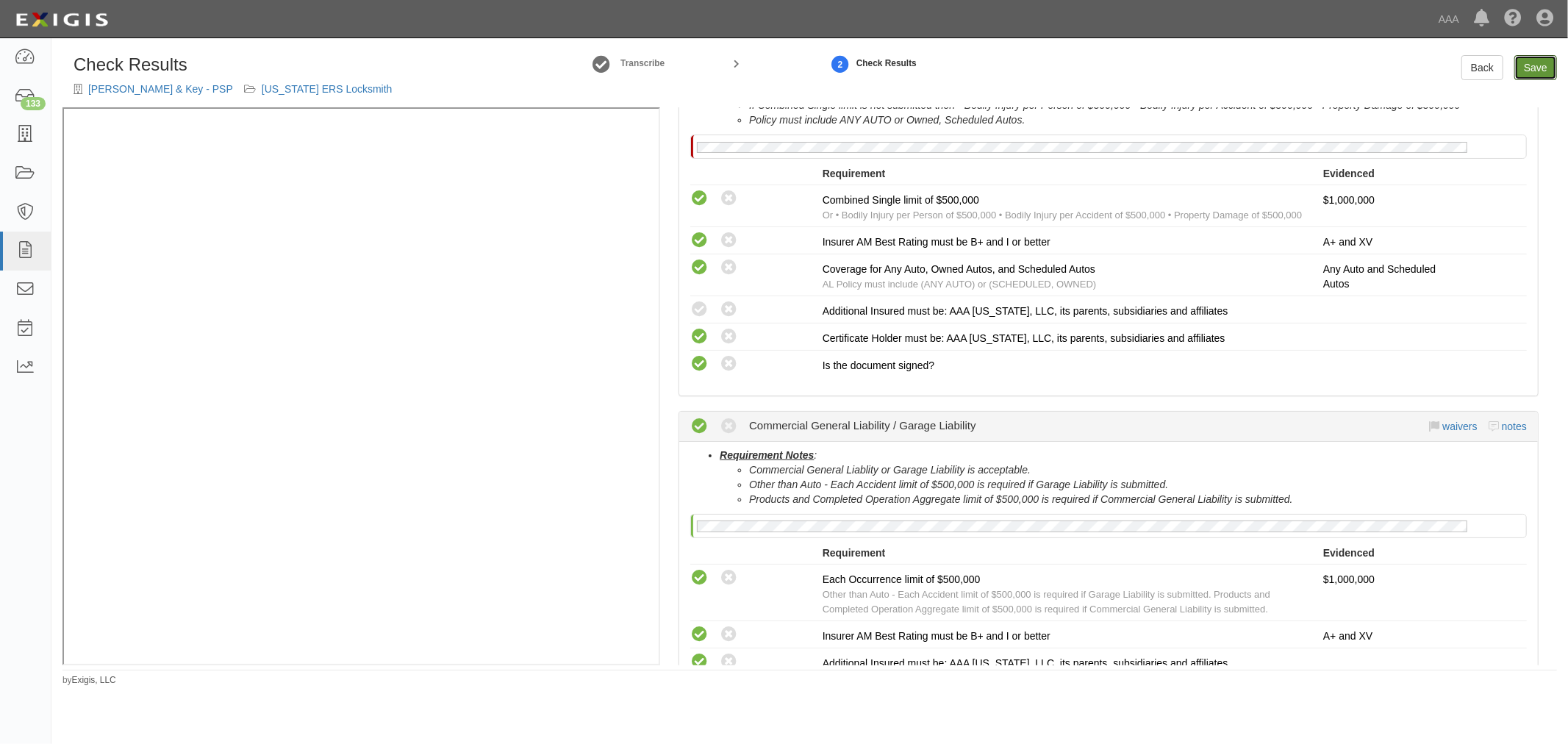
scroll to position [408, 0]
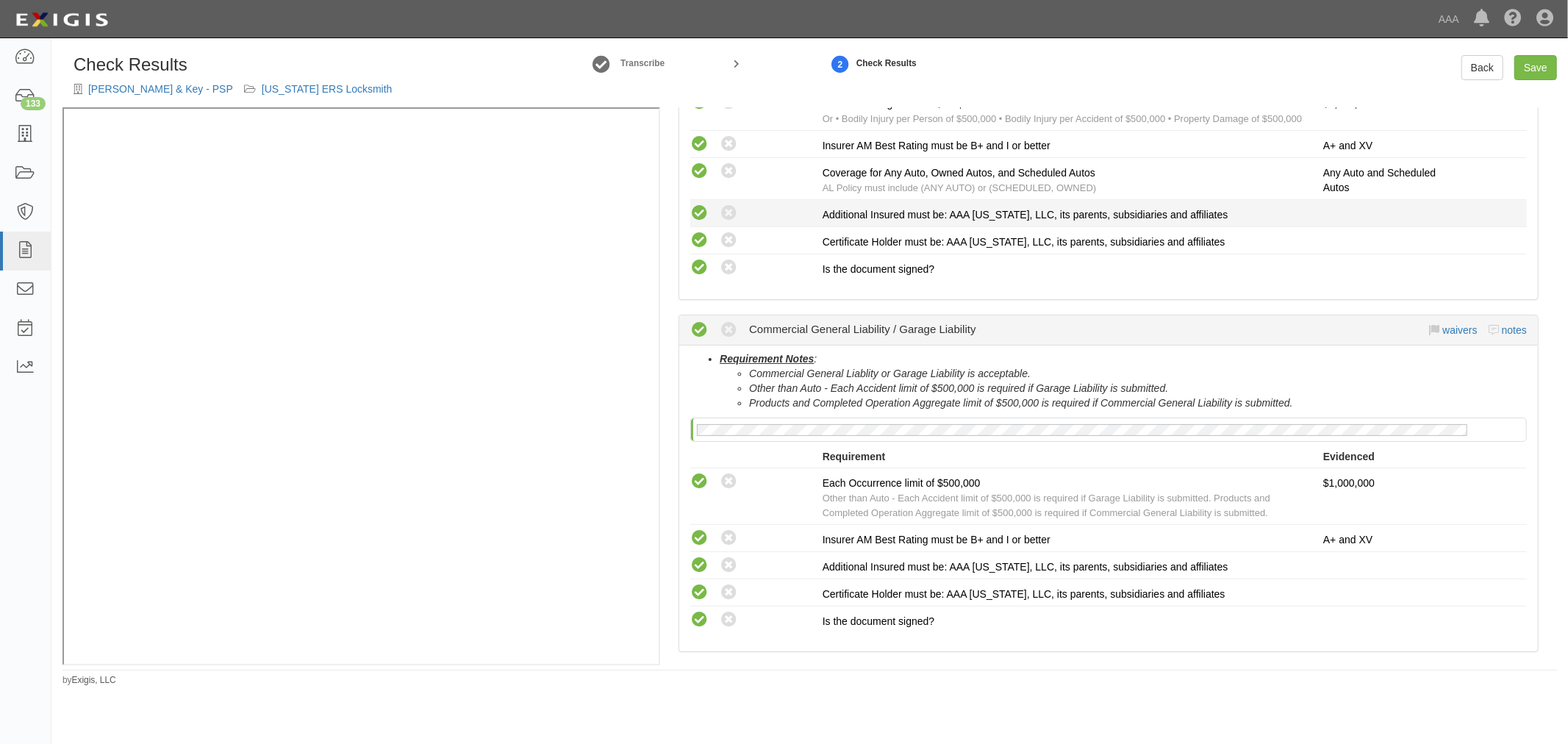
click at [703, 215] on icon at bounding box center [699, 214] width 18 height 18
radio input "true"
click at [1544, 70] on link "Save" at bounding box center [1535, 67] width 42 height 25
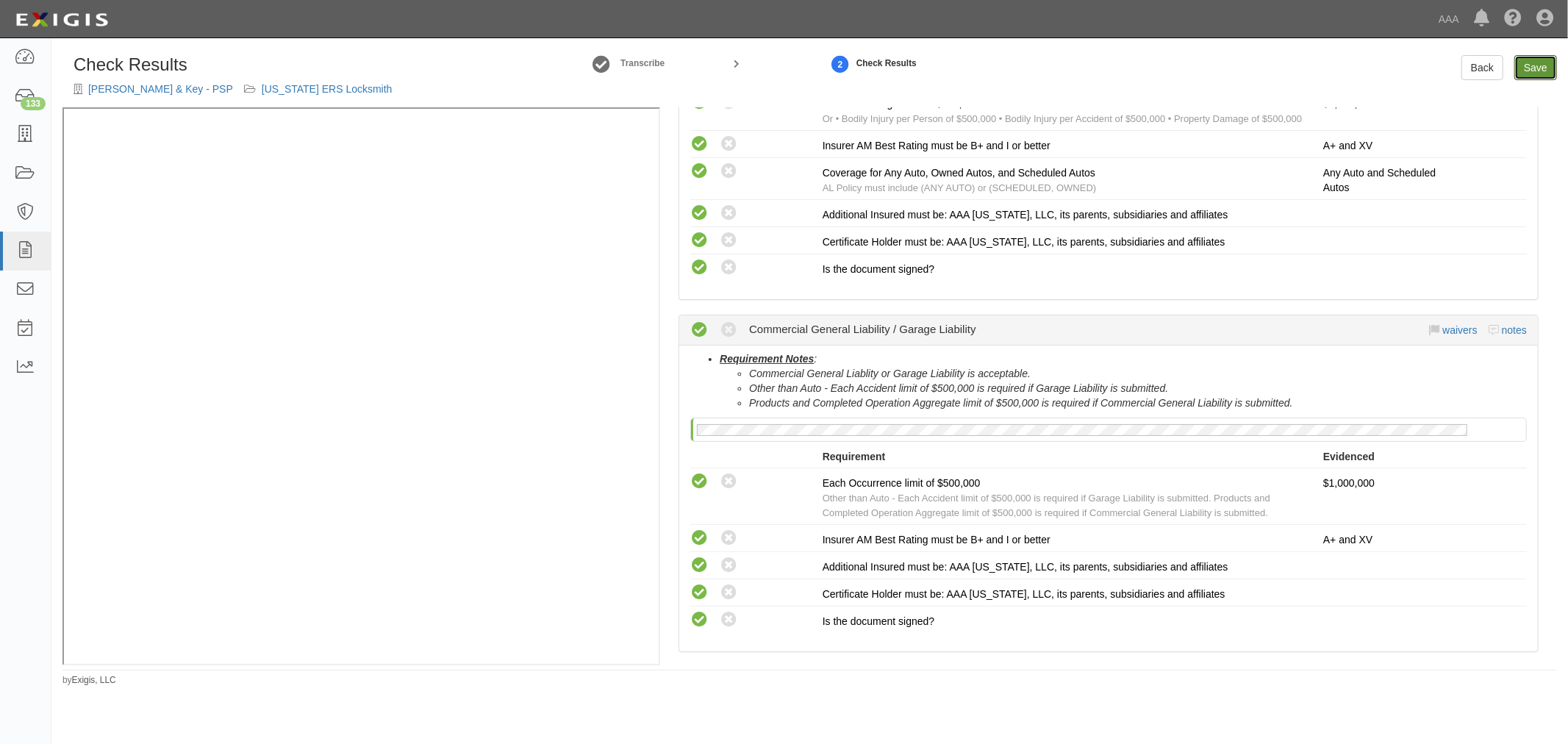
radio input "true"
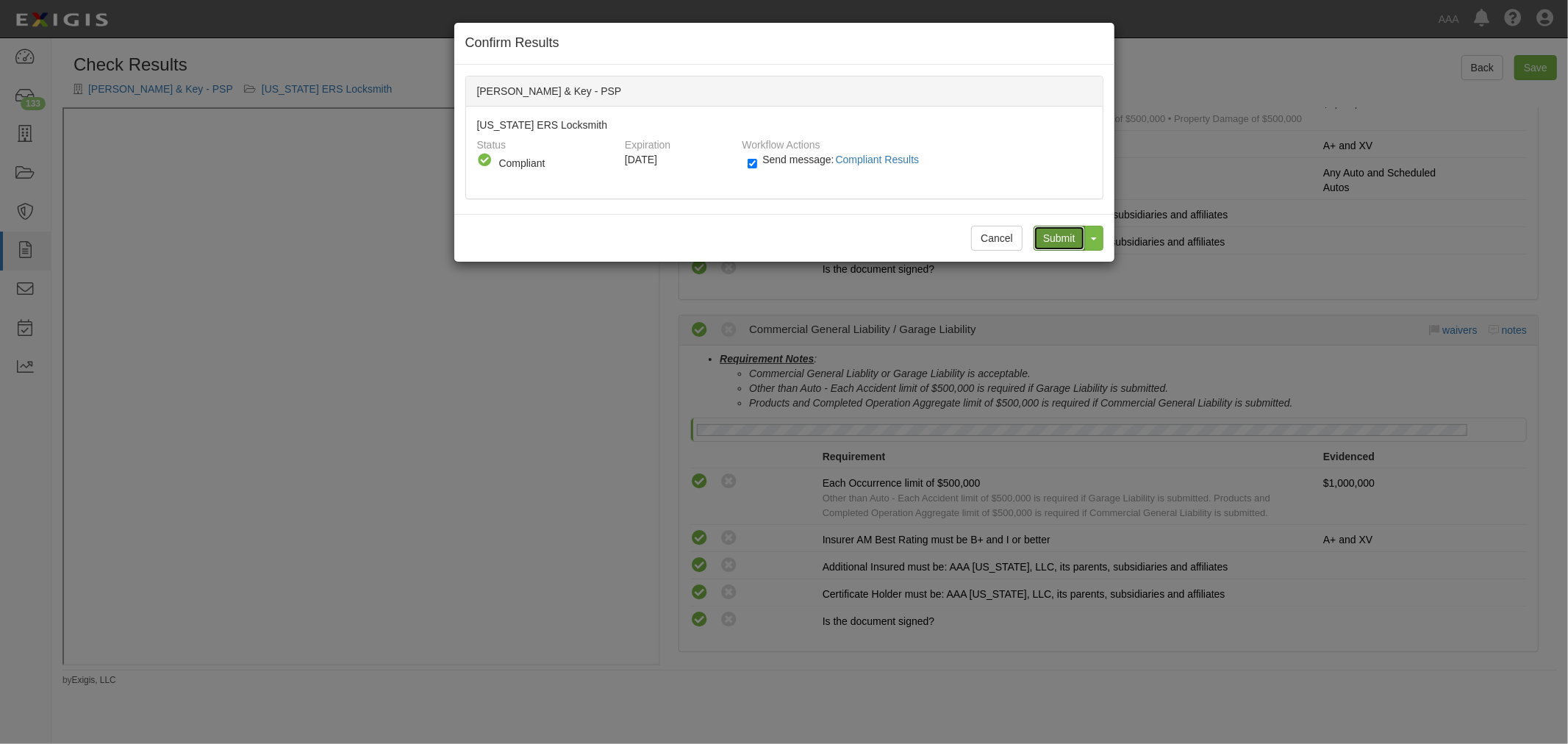
click at [1064, 239] on input "Submit" at bounding box center [1059, 238] width 52 height 25
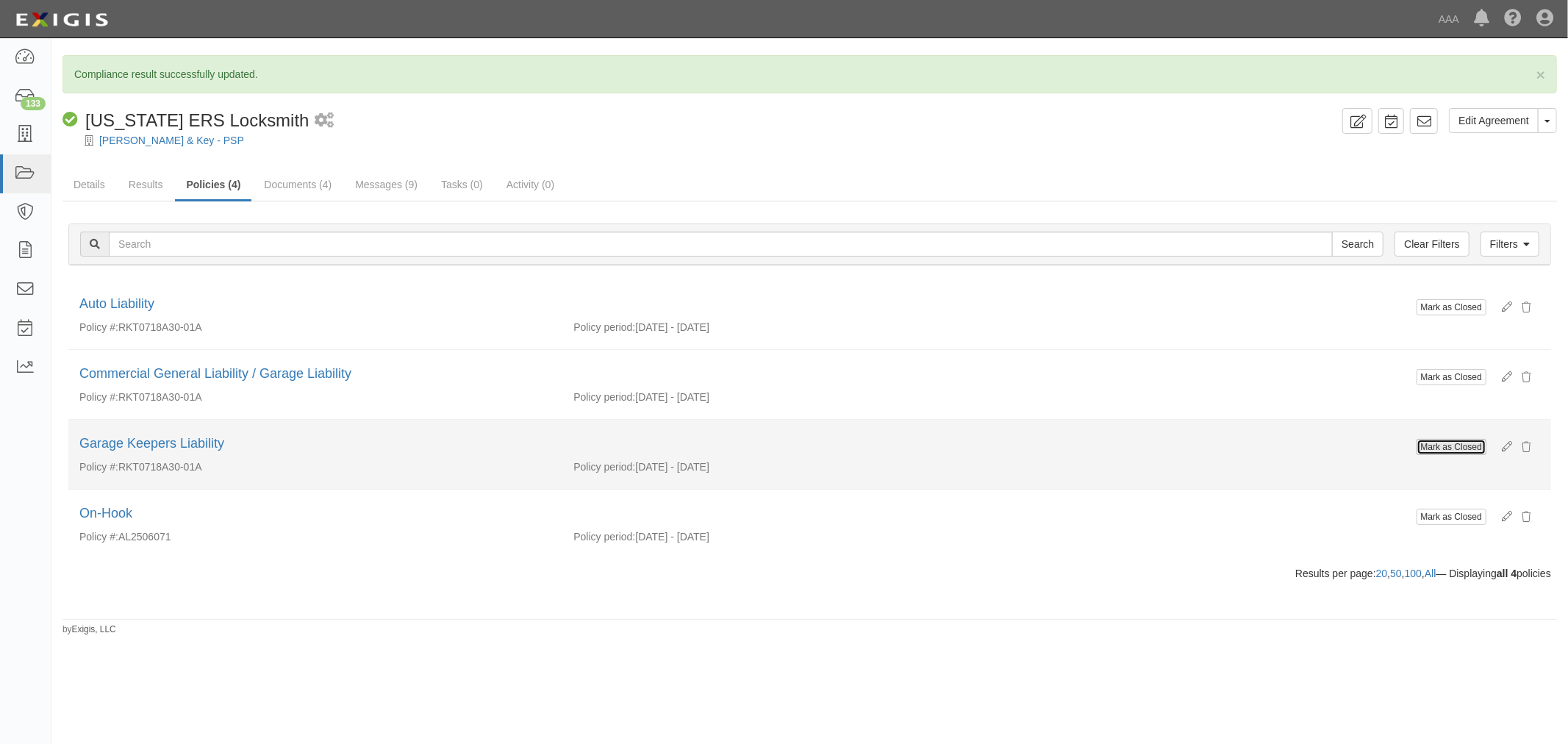
click at [1460, 446] on button "Mark as Closed" at bounding box center [1451, 448] width 70 height 17
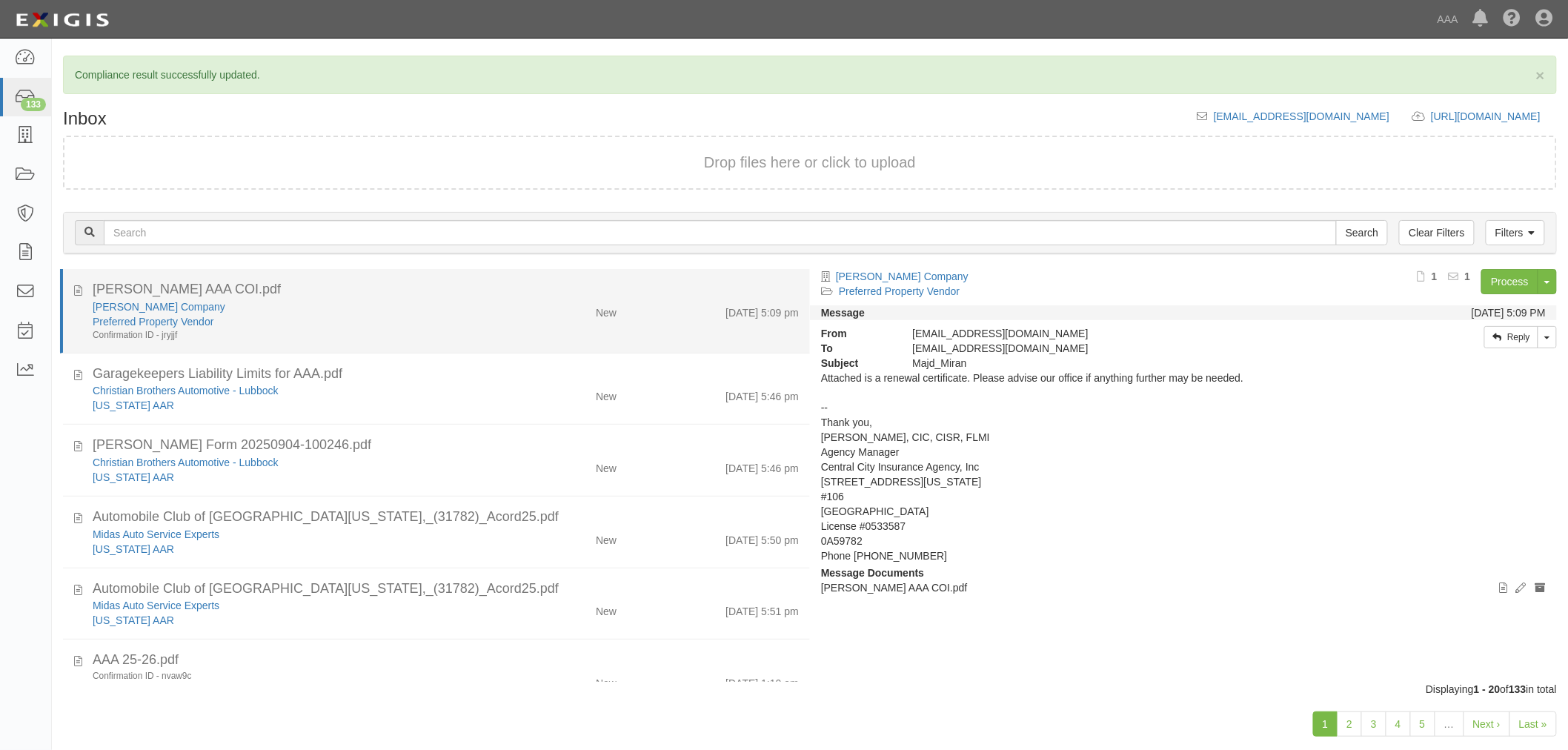
click at [508, 303] on div "New" at bounding box center [567, 310] width 122 height 20
click at [143, 305] on link "[PERSON_NAME] Company" at bounding box center [159, 306] width 133 height 12
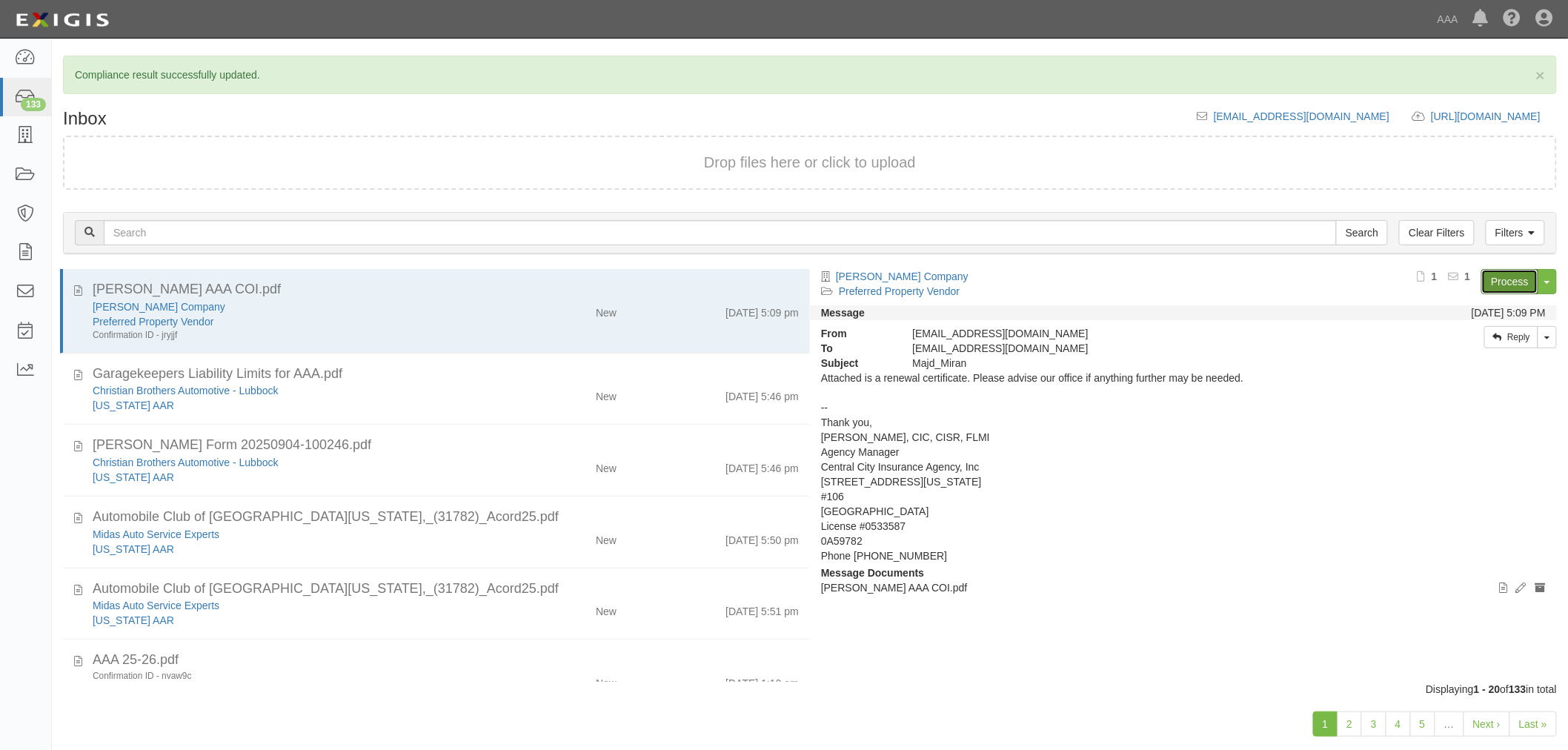
click at [1500, 278] on link "Process" at bounding box center [1510, 281] width 58 height 25
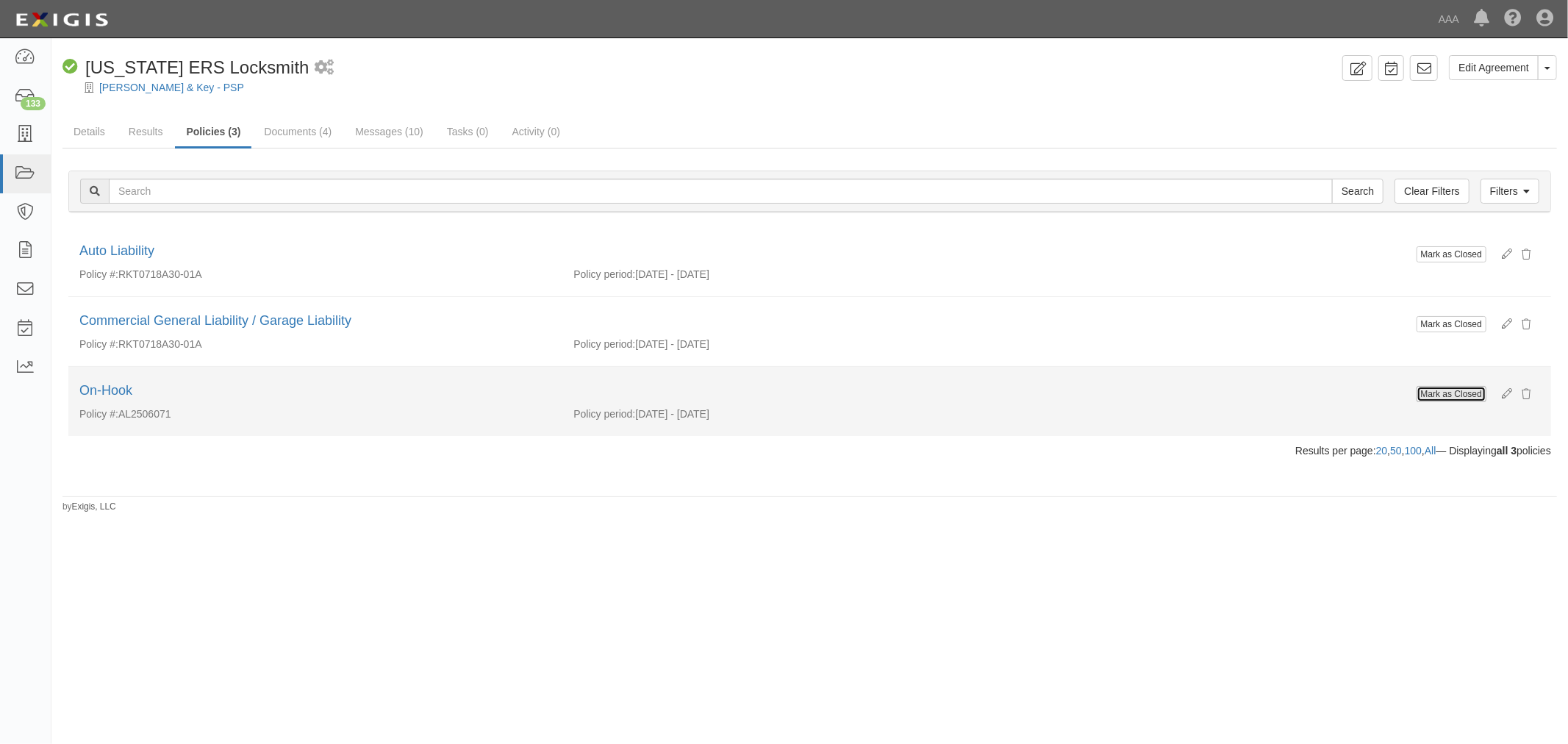
click at [1463, 390] on button "Mark as Closed" at bounding box center [1451, 394] width 70 height 17
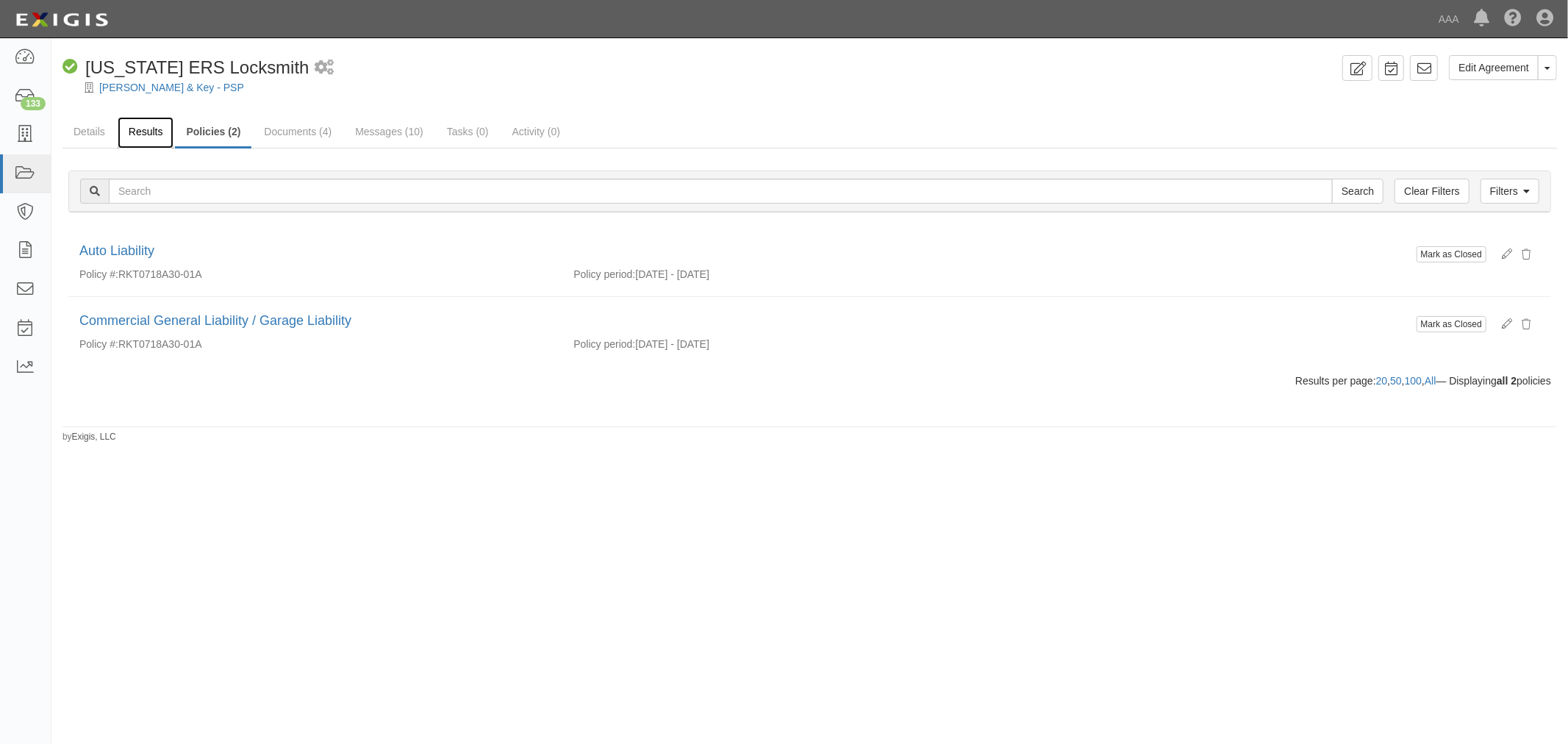
click at [145, 129] on link "Results" at bounding box center [146, 133] width 57 height 31
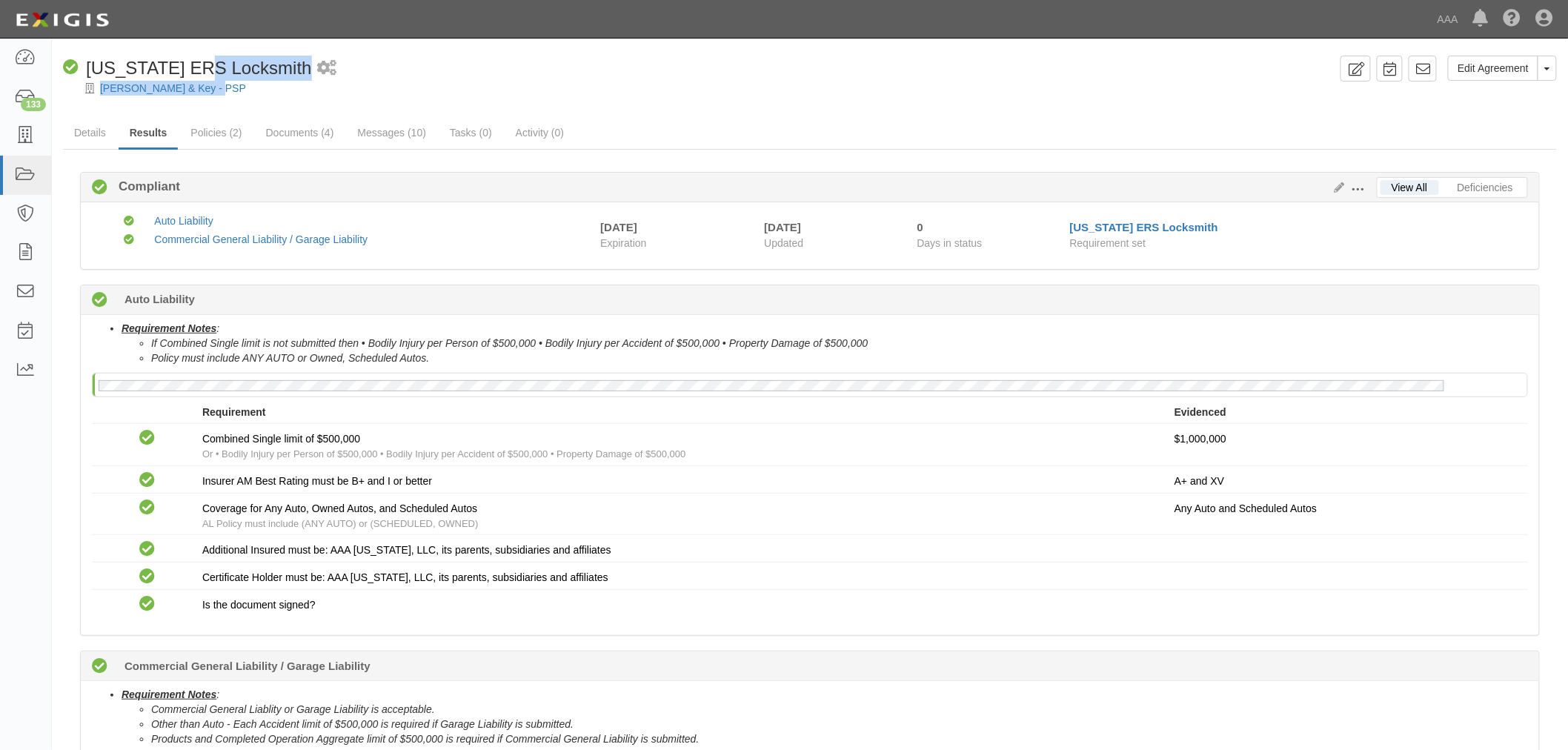
click at [208, 79] on div "Edit Agreement Toggle Agreement Dropdown View Audit Trail Archive Agreement Pla…" at bounding box center [810, 75] width 1516 height 40
click at [276, 93] on div "[PERSON_NAME] & Key - PSP" at bounding box center [821, 88] width 1494 height 15
click at [198, 76] on span "[US_STATE] ERS Locksmith" at bounding box center [199, 68] width 226 height 20
click at [1196, 621] on div "Requirement Notes : If Combined Single limit is not submitted then • Bodily Inj…" at bounding box center [810, 474] width 1459 height 320
click at [204, 131] on link "Policies (2)" at bounding box center [215, 134] width 73 height 32
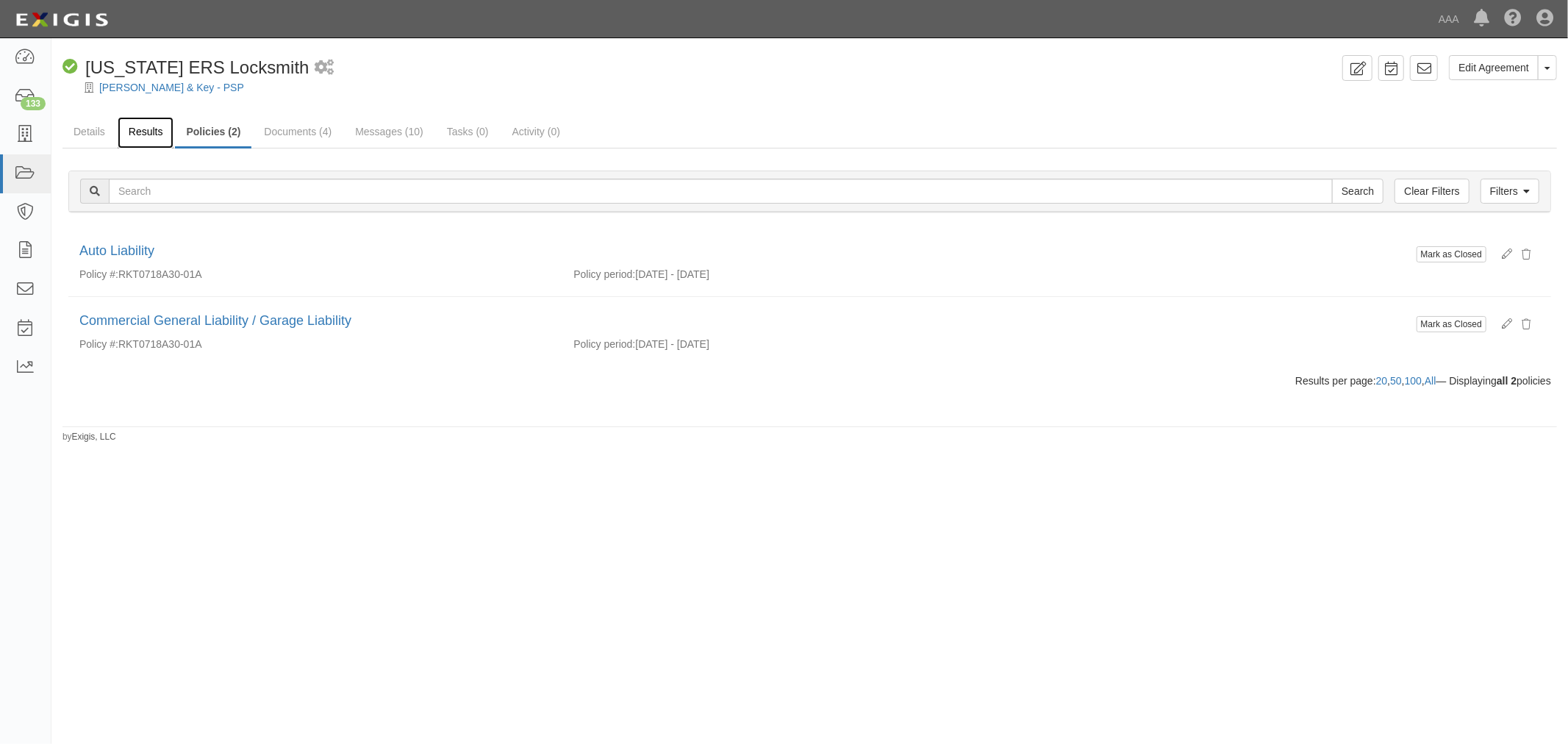
click at [144, 136] on link "Results" at bounding box center [146, 133] width 57 height 31
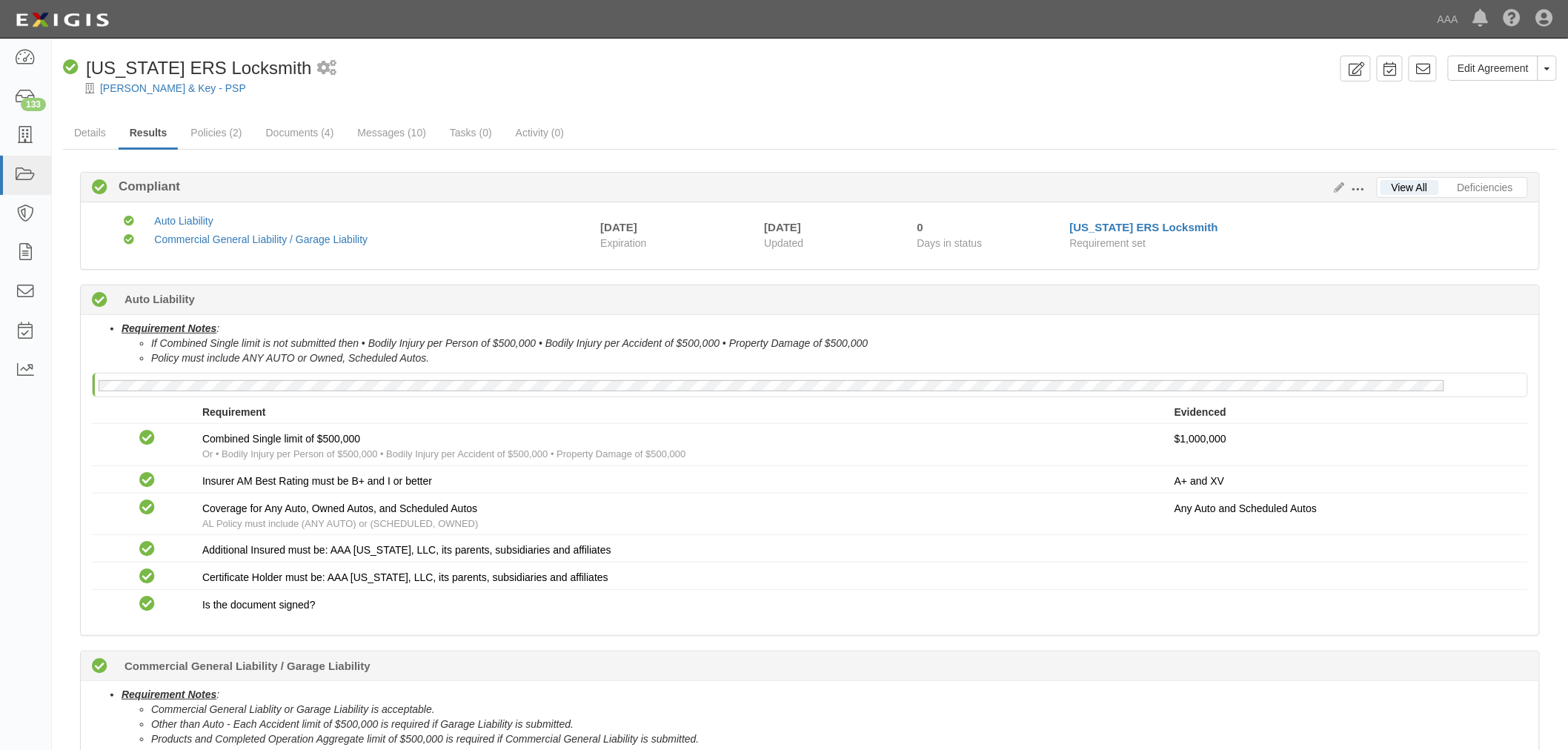
click at [189, 79] on div "Compliant [US_STATE] ERS Locksmith" at bounding box center [187, 68] width 249 height 25
click at [235, 114] on div "Edit Agreement Toggle Agreement Dropdown View Audit Trail Archive Agreement Pla…" at bounding box center [810, 560] width 1516 height 1008
click at [228, 123] on link "Policies (2)" at bounding box center [215, 134] width 73 height 32
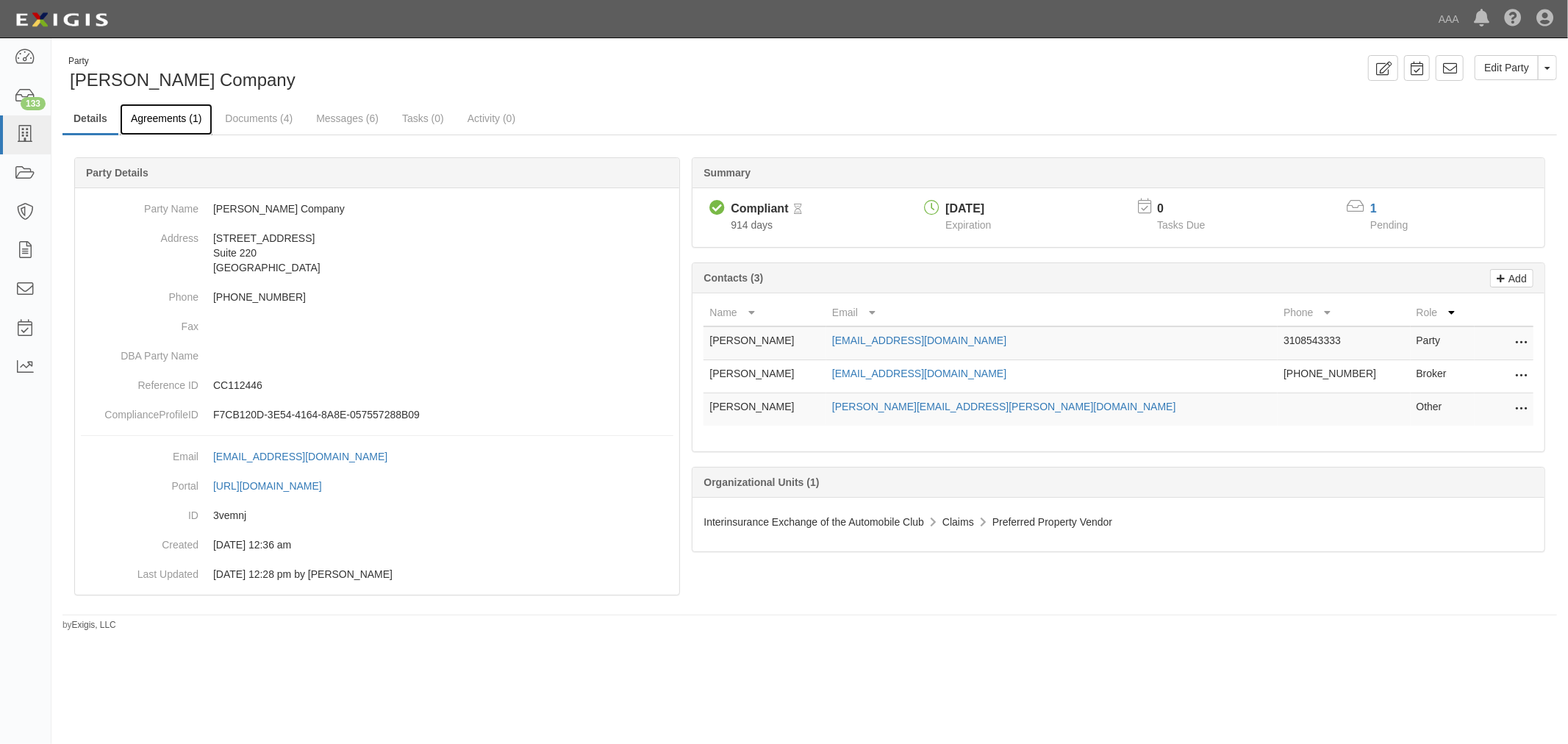
click at [144, 122] on link "Agreements (1)" at bounding box center [166, 120] width 93 height 31
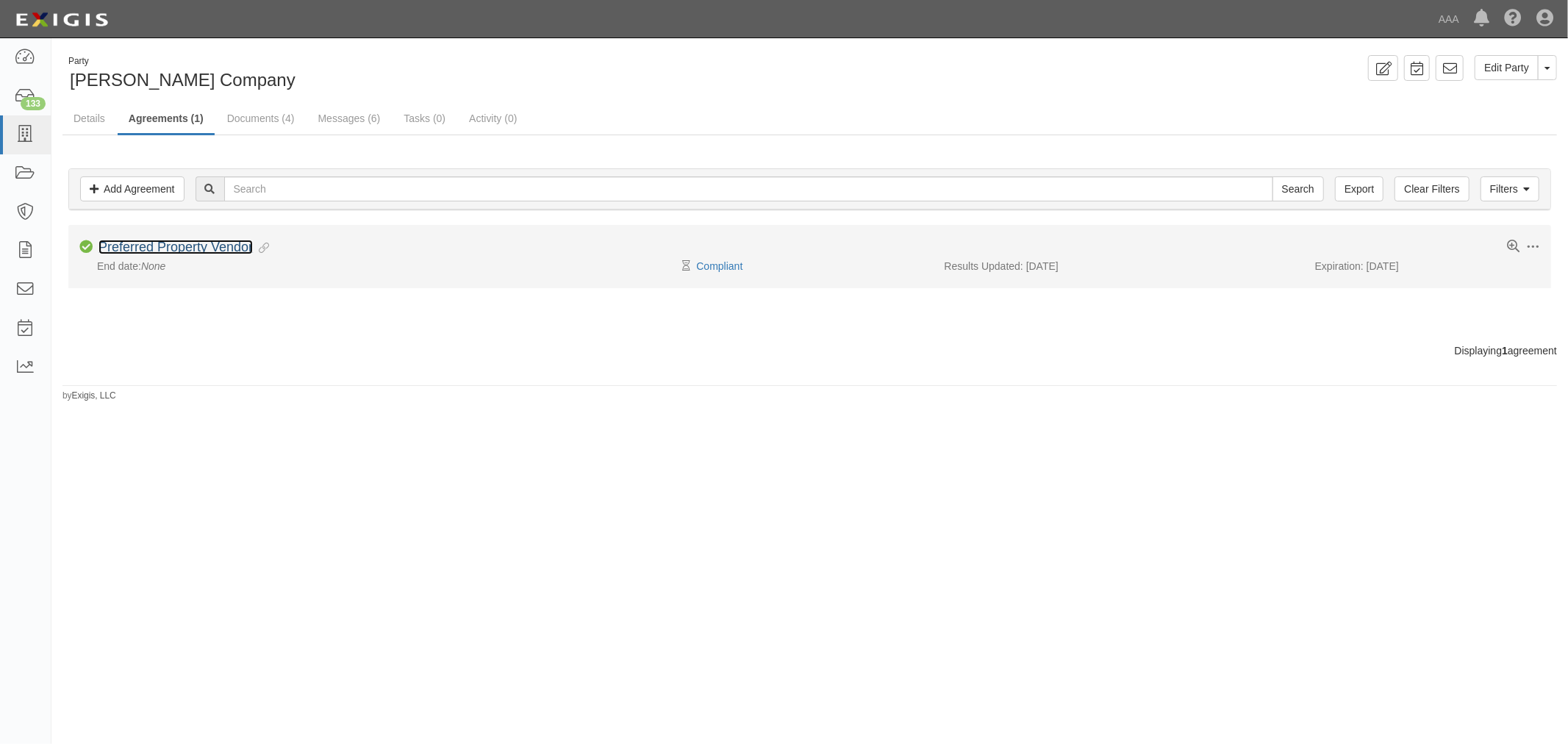
click at [206, 246] on link "Preferred Property Vendor" at bounding box center [176, 247] width 155 height 15
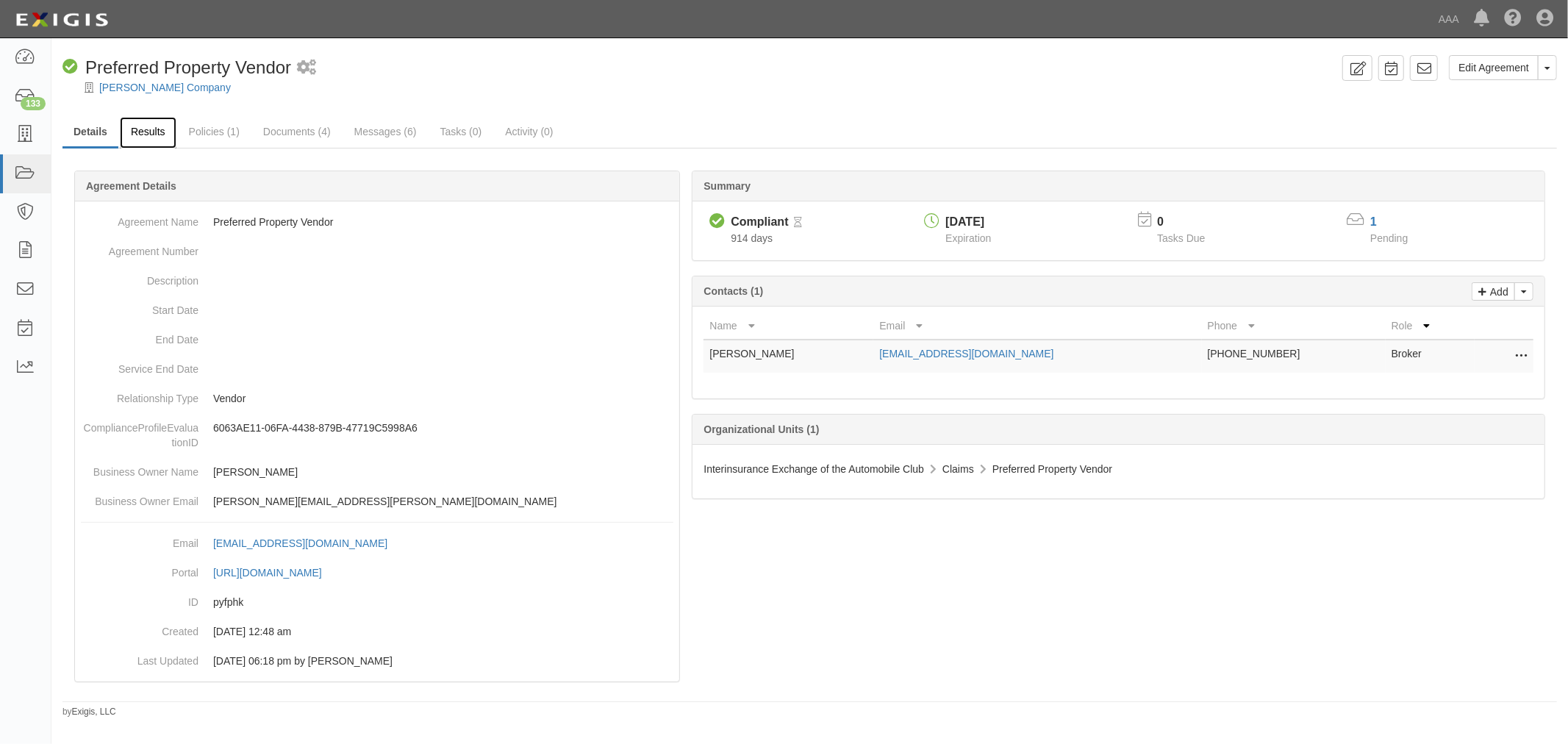
click at [148, 122] on link "Results" at bounding box center [148, 133] width 57 height 31
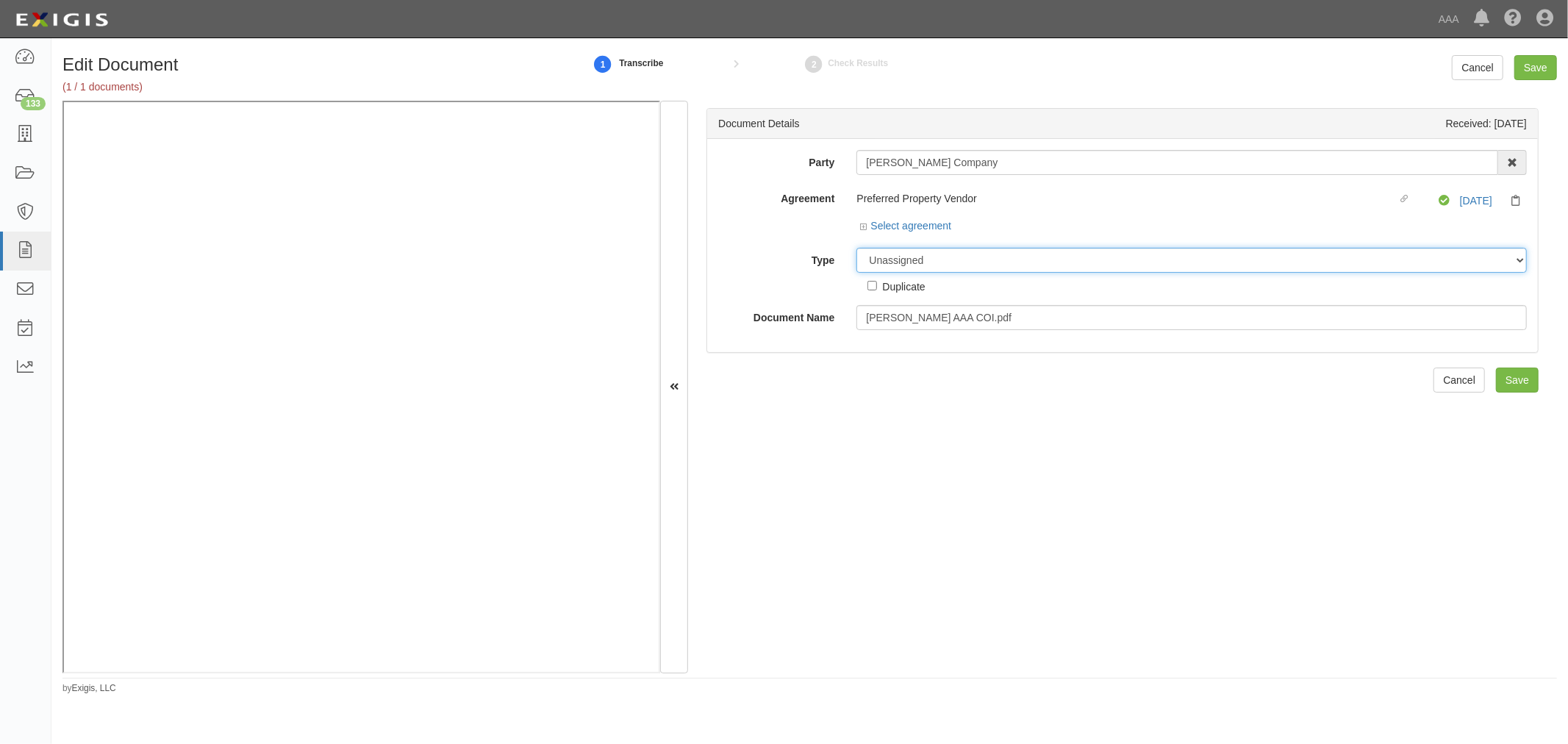
drag, startPoint x: 915, startPoint y: 262, endPoint x: 912, endPoint y: 271, distance: 9.5
click at [915, 262] on select "Unassigned Binder Cancellation Notice Certificate Contract Endorsement Insuranc…" at bounding box center [1192, 260] width 670 height 25
select select "CertificateDetail"
click at [857, 249] on select "Unassigned Binder Cancellation Notice Certificate Contract Endorsement Insuranc…" at bounding box center [1192, 260] width 670 height 25
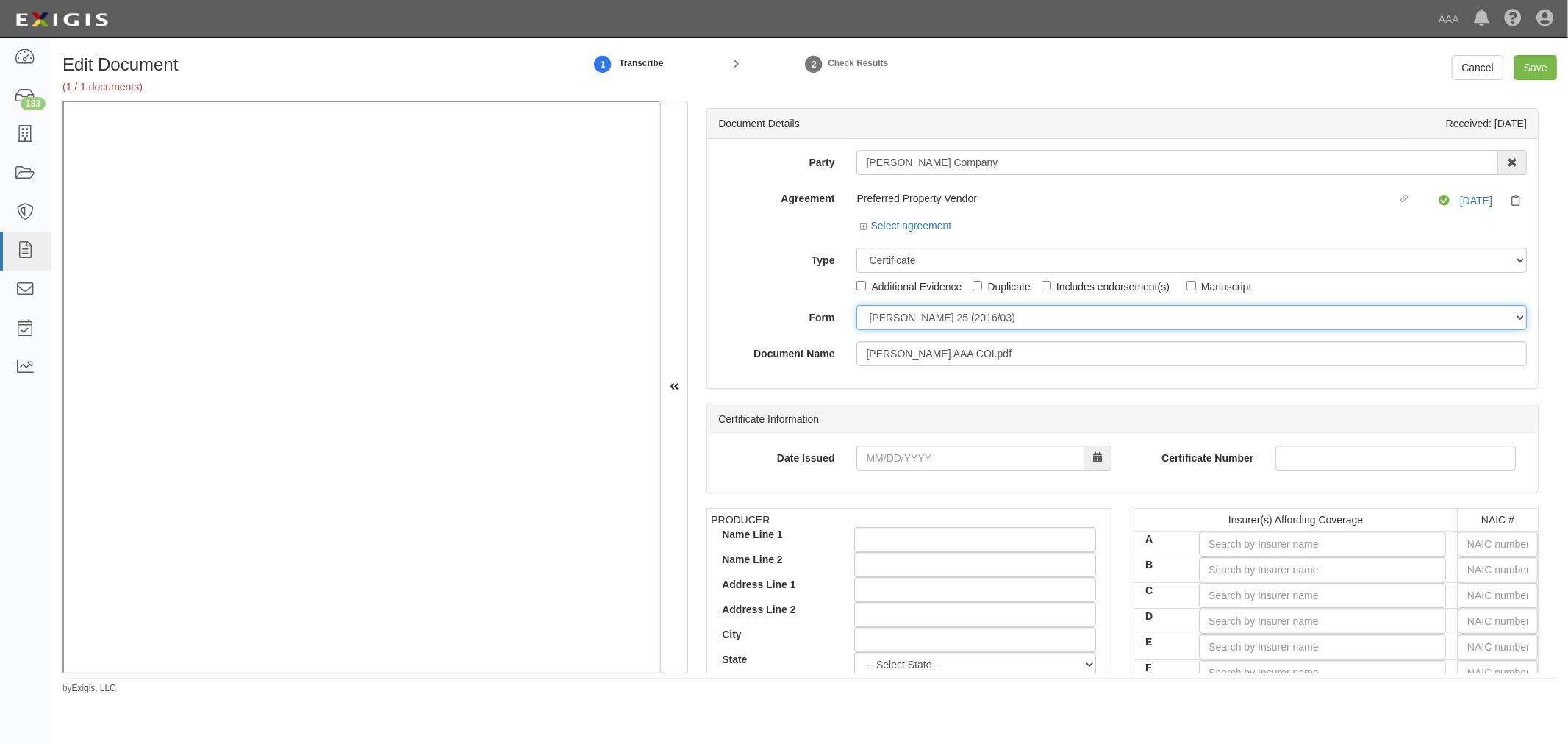
click at [889, 320] on select "[PERSON_NAME] 25 (2016/03) [PERSON_NAME] 101 [PERSON_NAME] 855 NY (2014/05) Gen…" at bounding box center [1192, 317] width 670 height 25
select select "GeneralFormDetail"
click at [857, 306] on select "ACORD 25 (2016/03) ACORD 101 ACORD 855 NY (2014/05) General" at bounding box center [1192, 317] width 670 height 25
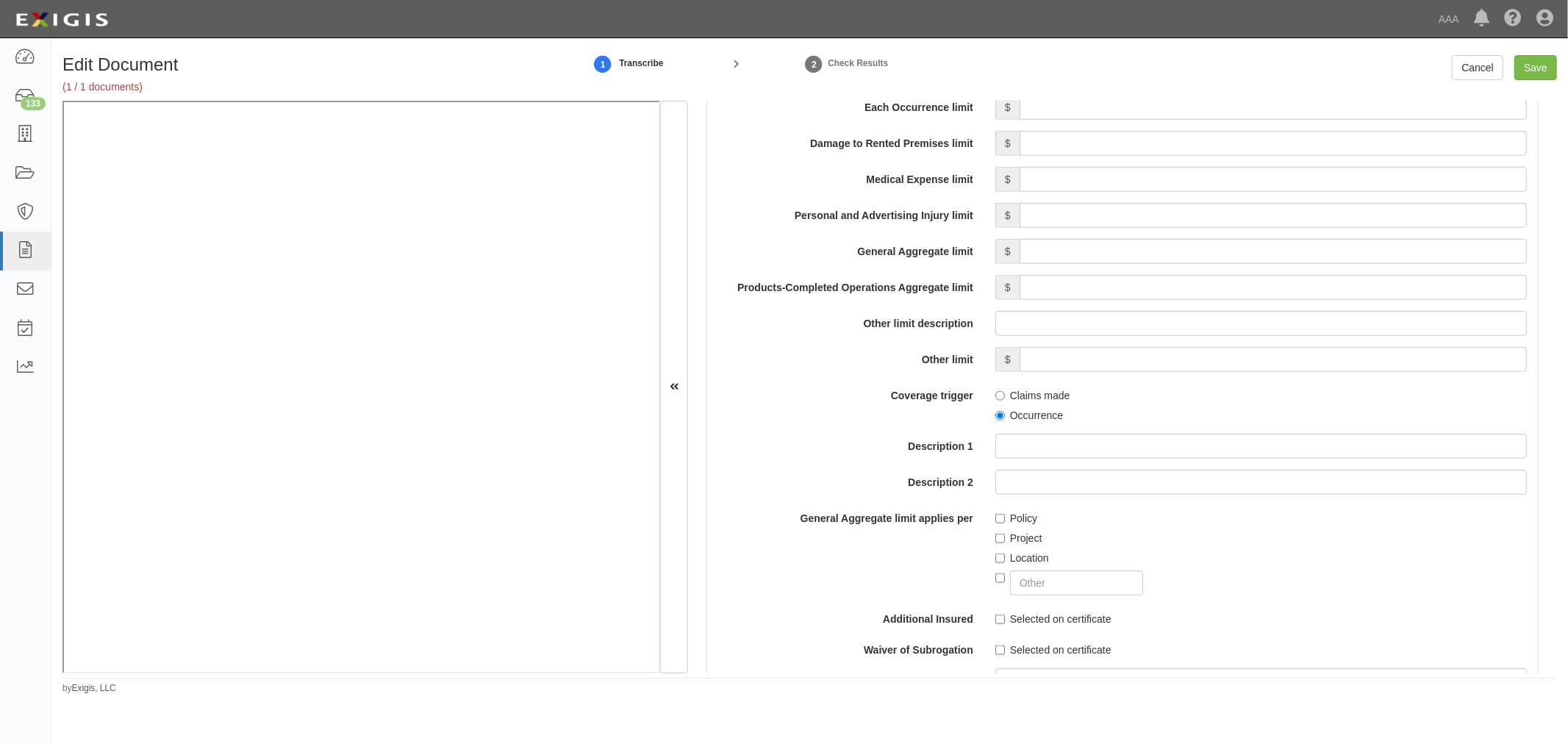
scroll to position [953, 0]
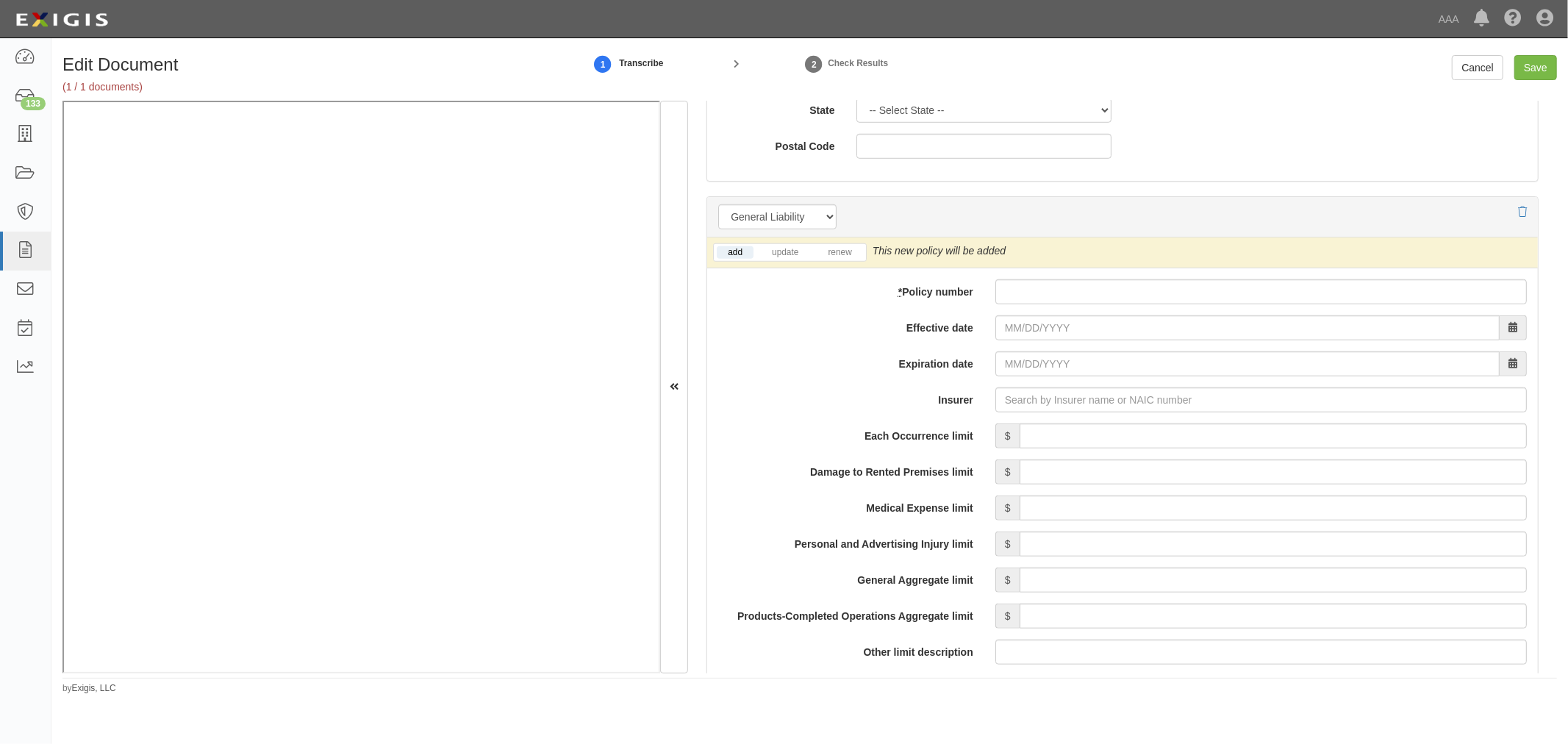
click at [1041, 308] on div "add update renew This new policy will be added This new policy will update exis…" at bounding box center [1122, 691] width 831 height 907
click at [1029, 291] on input "* Policy number" at bounding box center [1260, 292] width 531 height 25
paste input "6807S913686"
type input "6807S913686"
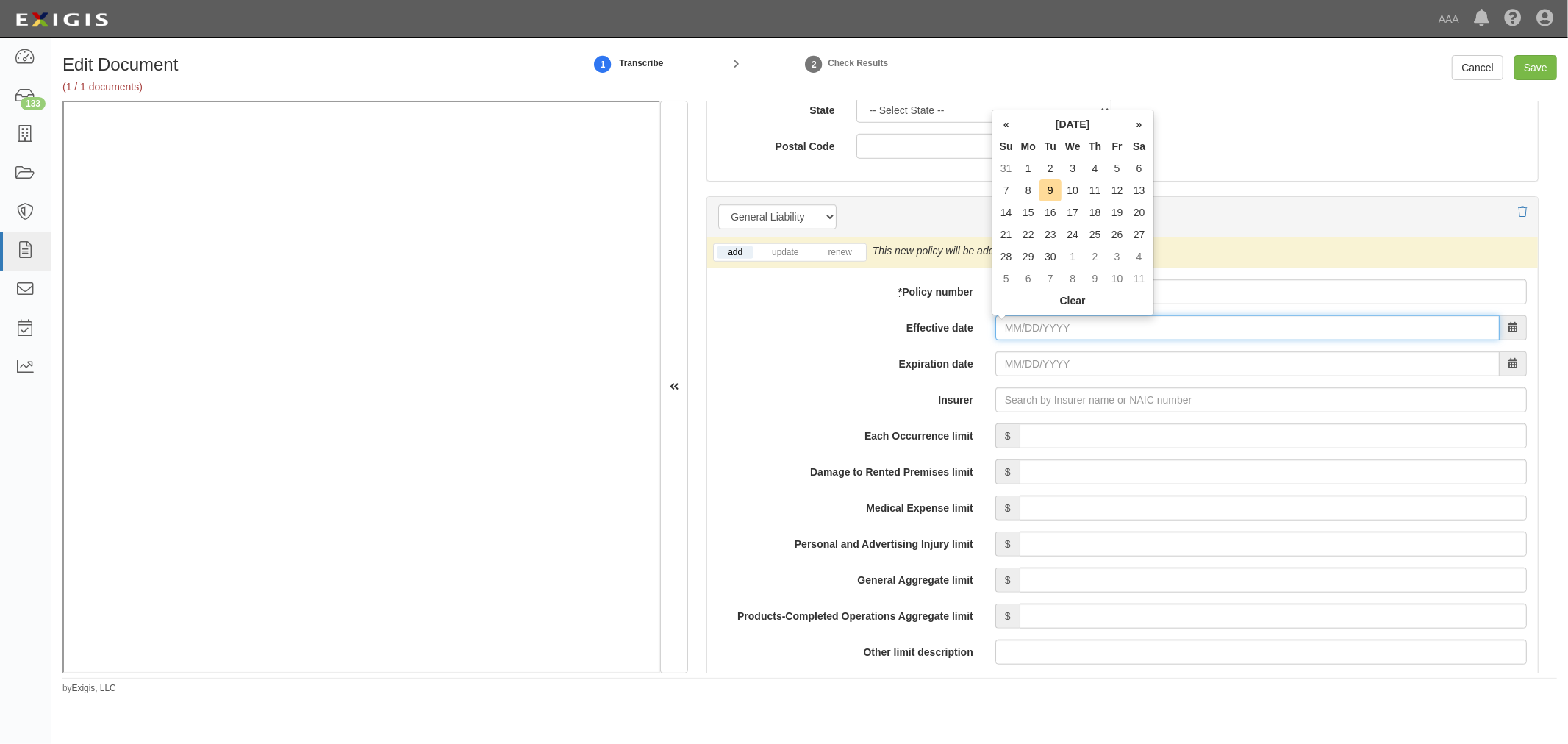
click at [1018, 321] on input "Effective date" at bounding box center [1247, 328] width 504 height 25
type input "10/13/2025"
type input "[DATE]"
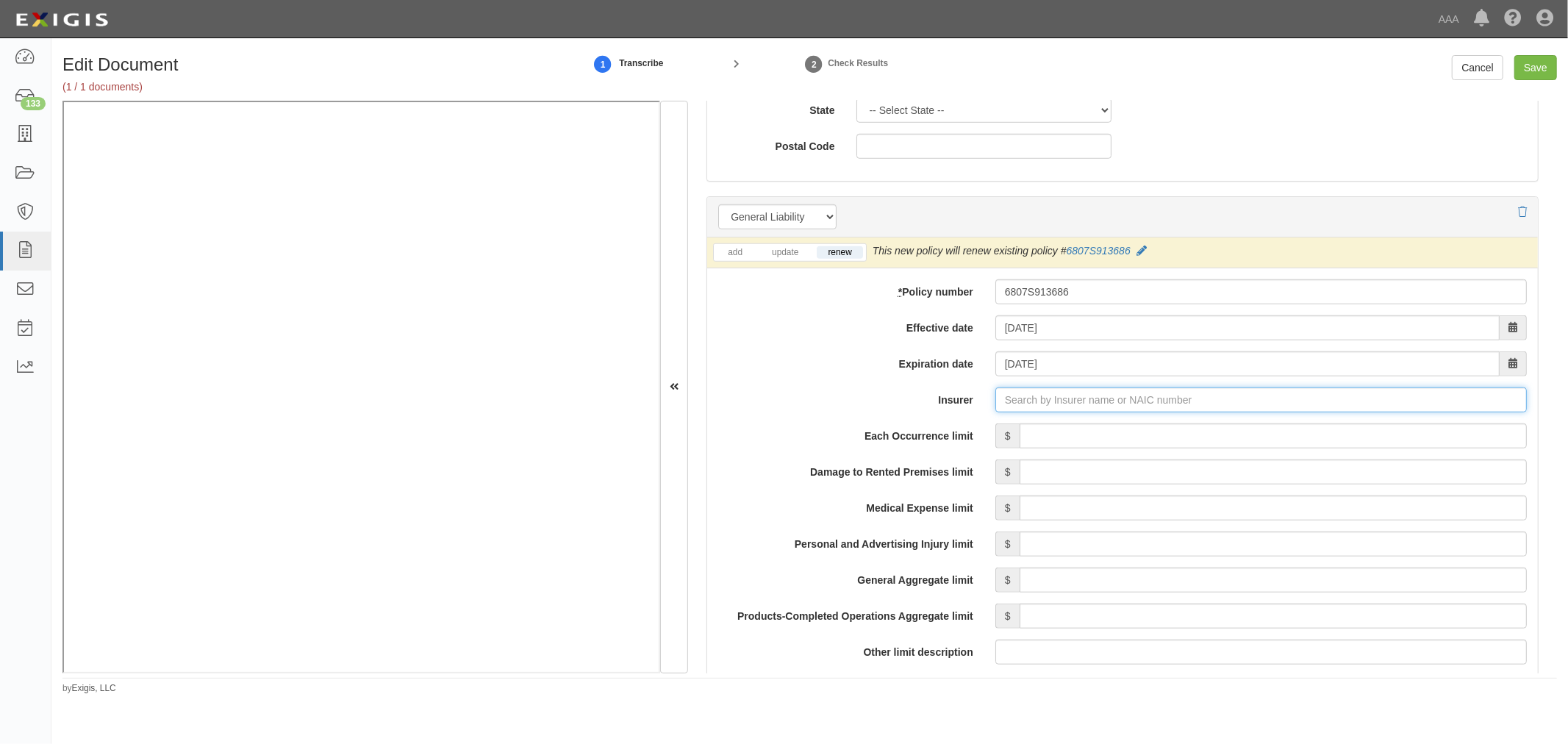
type input "180 Seguros S.A. (0) NR Rating"
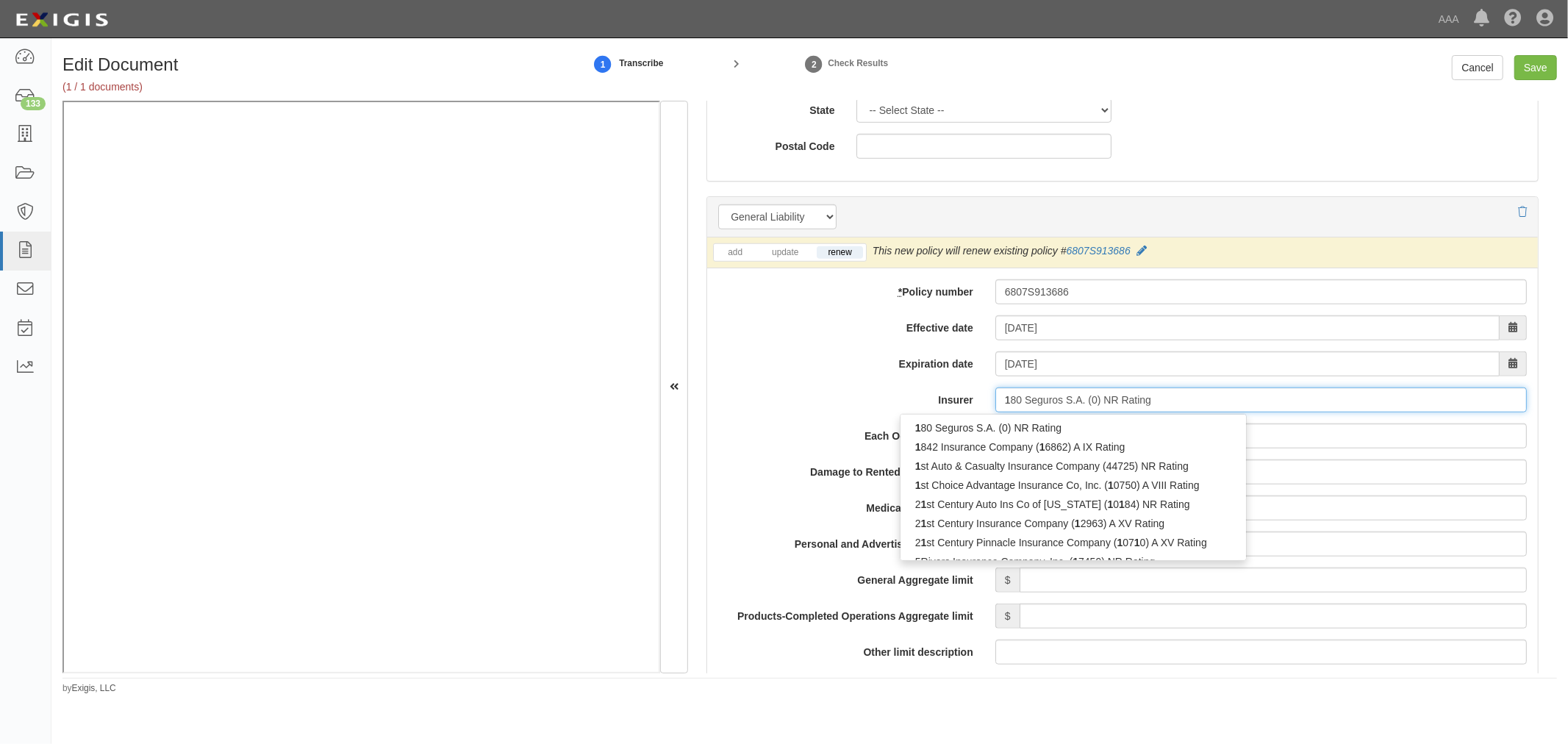
type input "19"
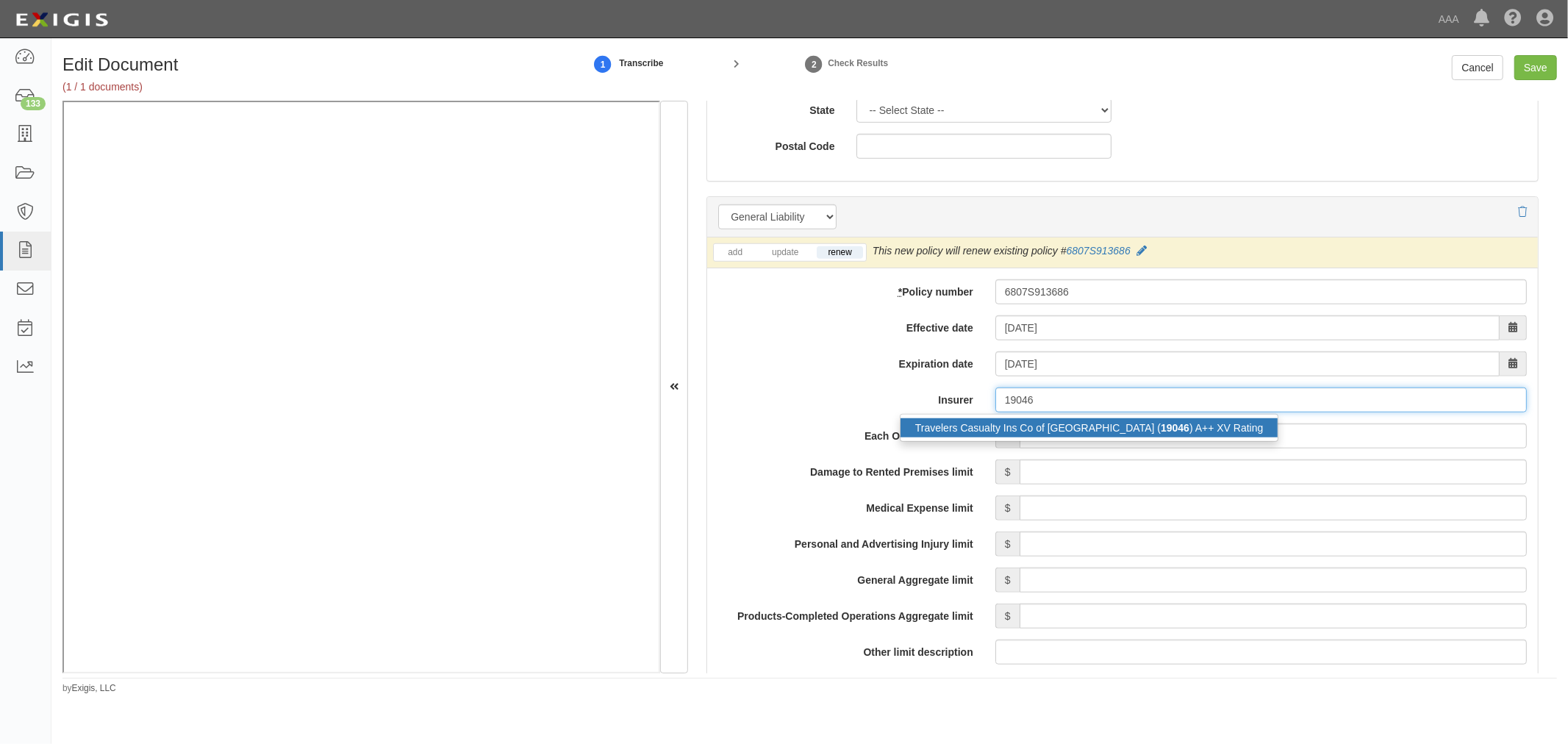
click at [1059, 431] on div "Travelers Casualty Ins Co of America ( 19046 ) A++ XV Rating" at bounding box center [1089, 427] width 378 height 19
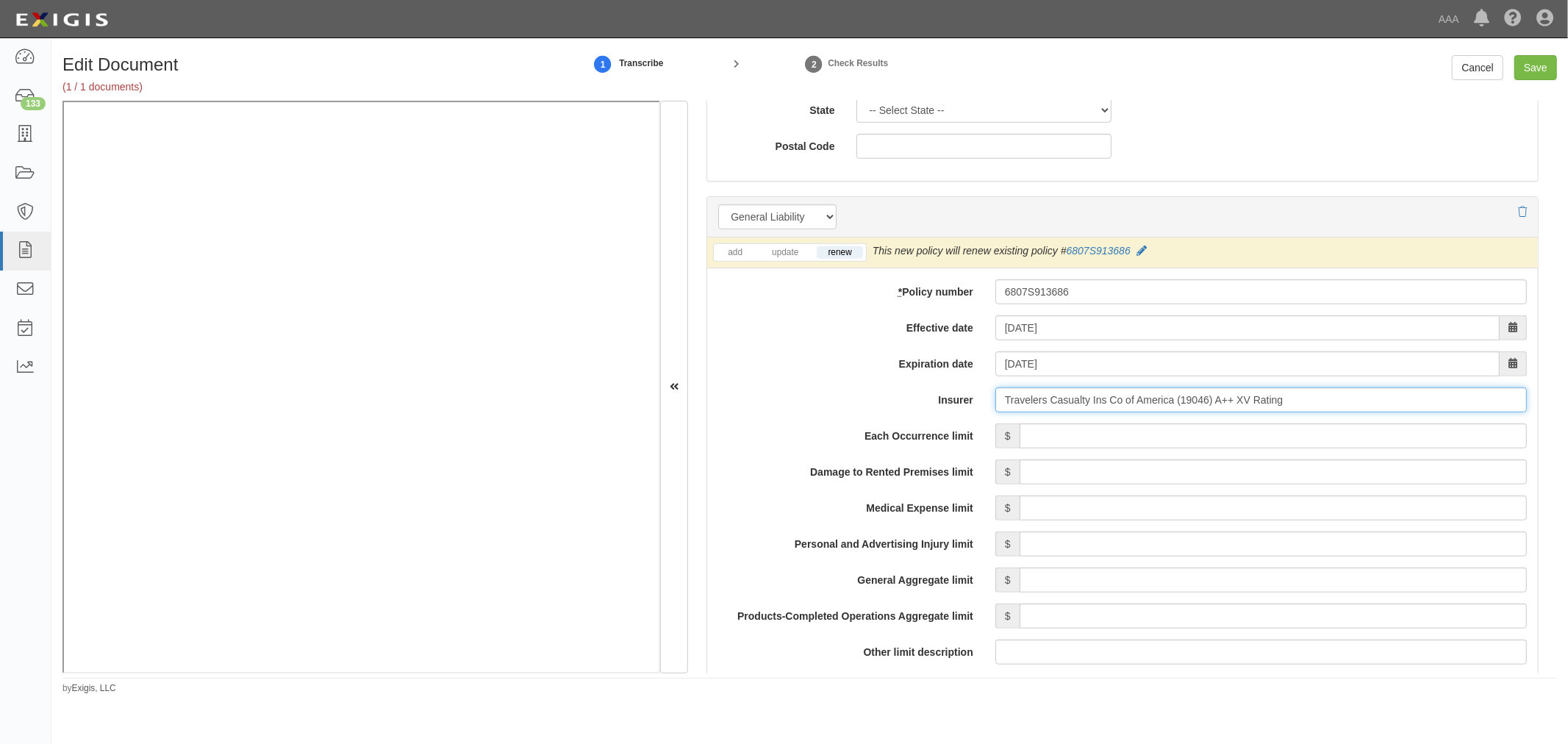
type input "Travelers Casualty Ins Co of America (19046) A++ XV Rating"
click at [1090, 436] on input "Each Occurrence limit" at bounding box center [1273, 436] width 507 height 25
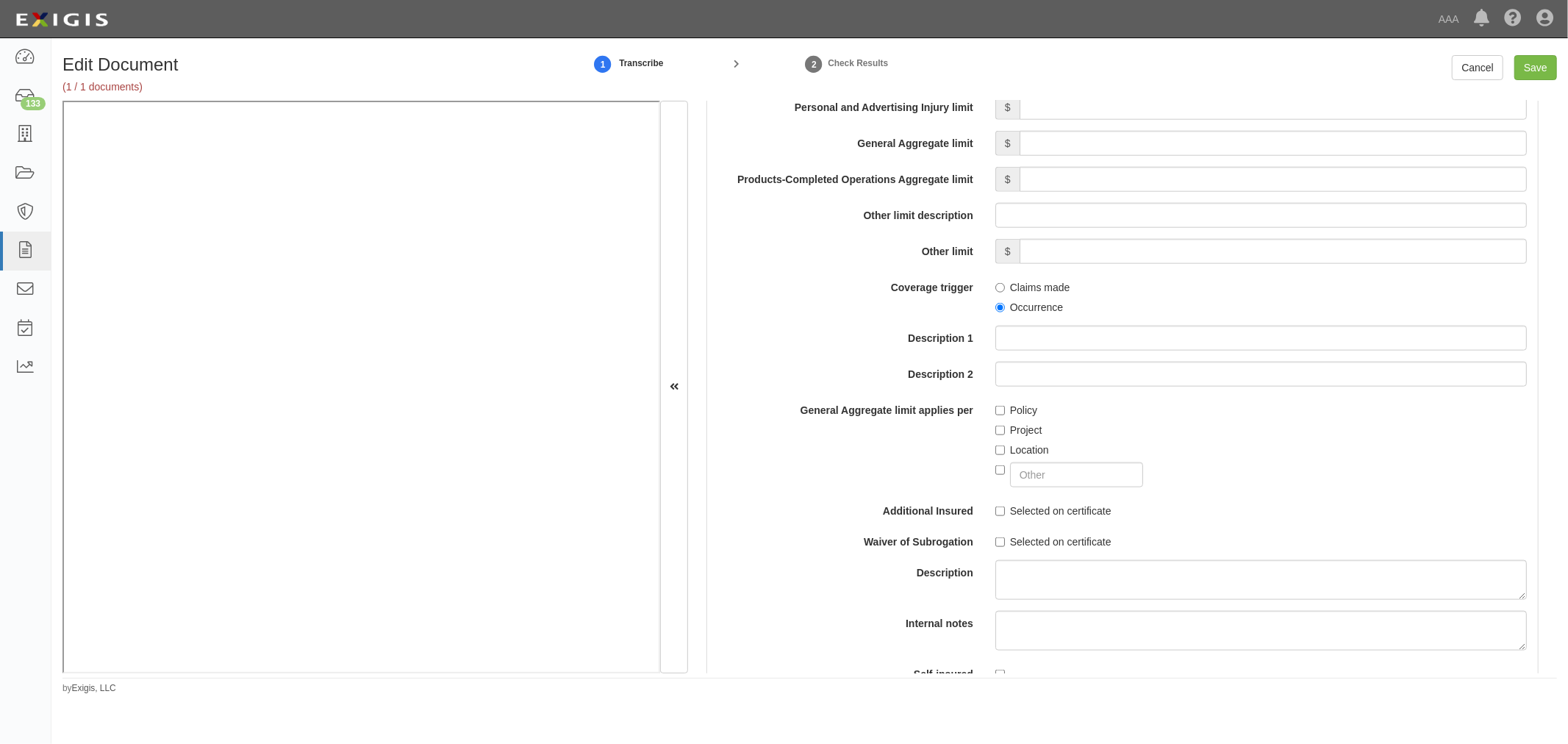
scroll to position [1089, 0]
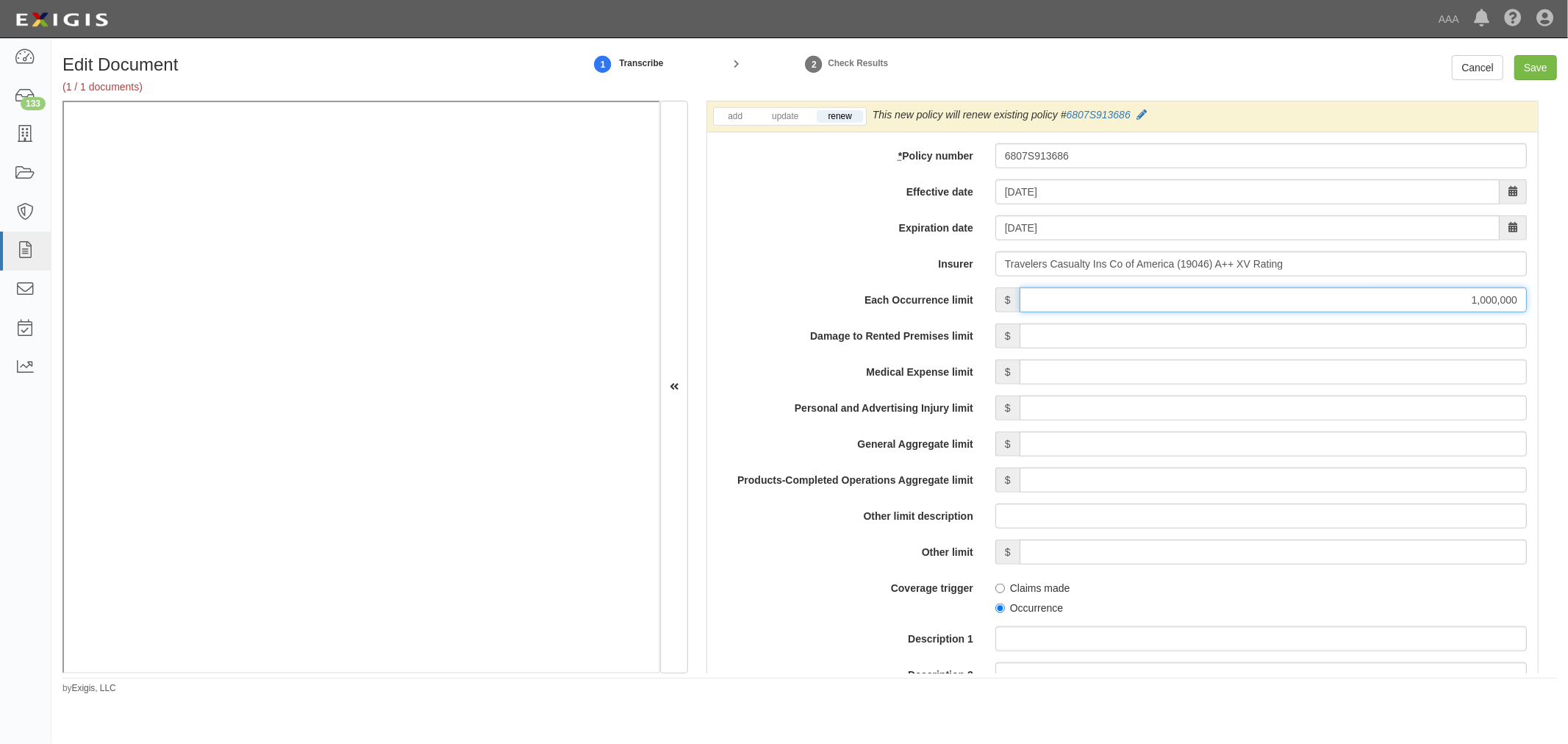
type input "1,000,000"
click at [1194, 342] on input "Damage to Rented Premises limit" at bounding box center [1273, 335] width 507 height 25
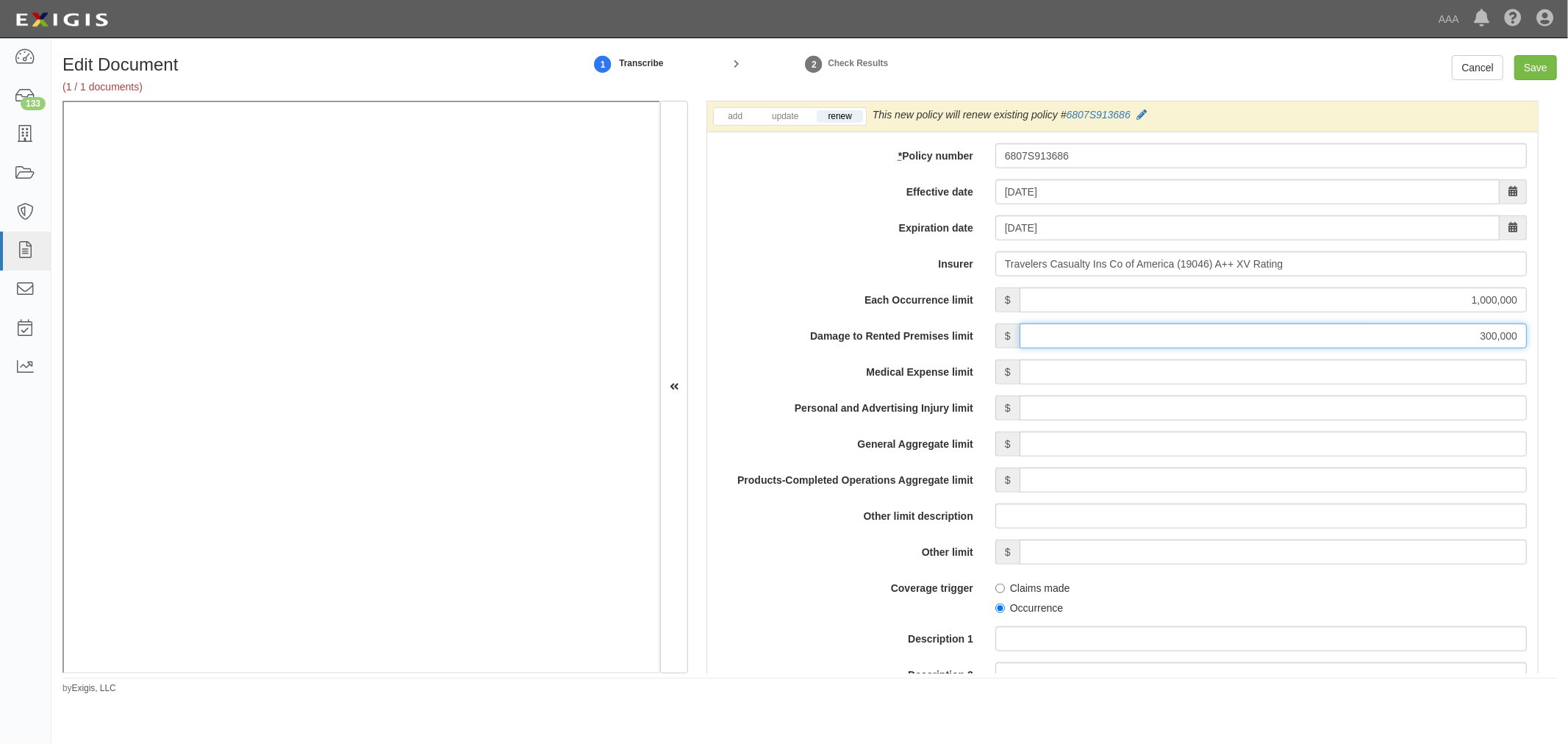
type input "300,000"
click at [1228, 364] on input "Medical Expense limit" at bounding box center [1273, 372] width 507 height 25
type input "6"
type input "5,000"
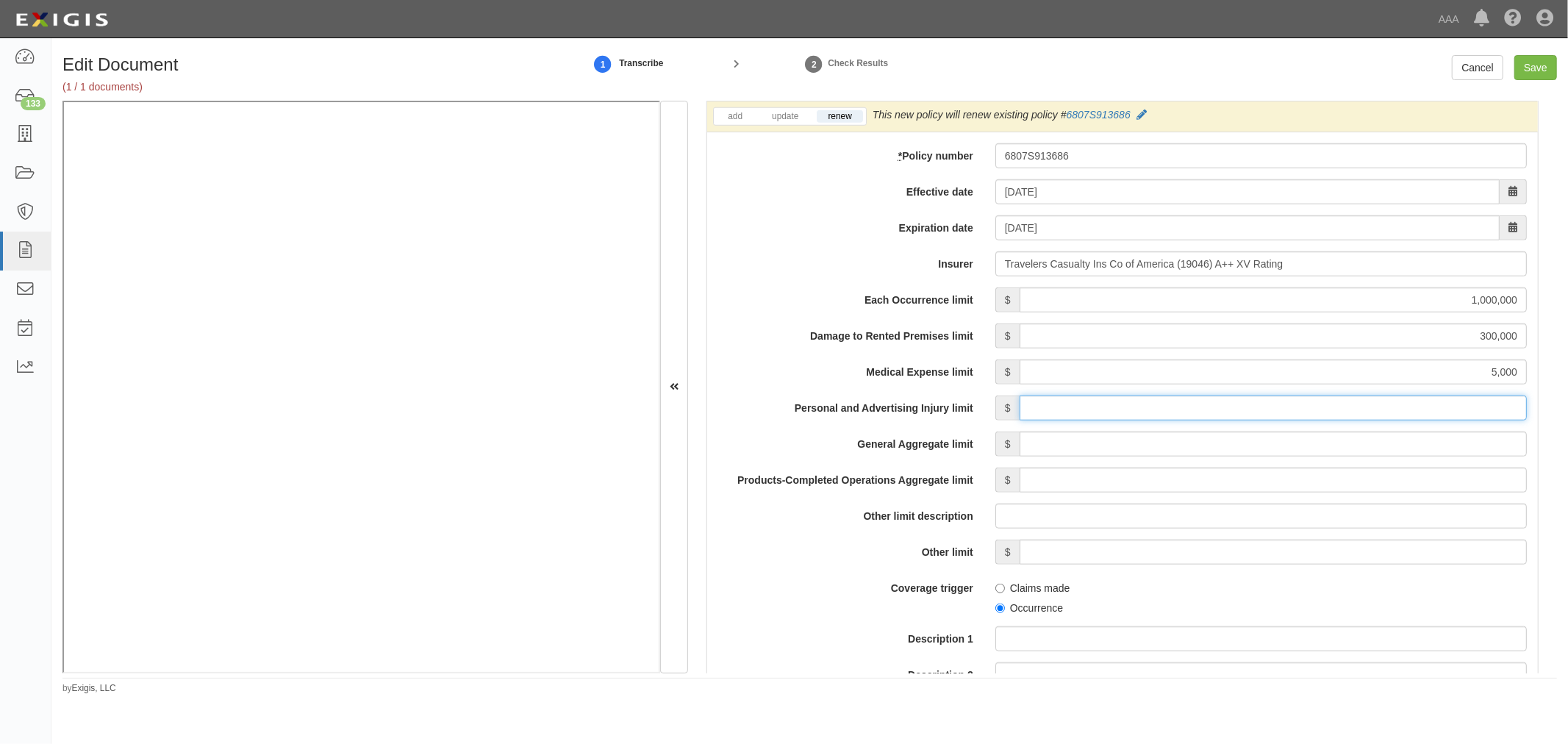
click at [1286, 412] on input "Personal and Advertising Injury limit" at bounding box center [1273, 408] width 507 height 25
type input "1,000,000"
click at [1268, 455] on input "General Aggregate limit" at bounding box center [1273, 444] width 507 height 25
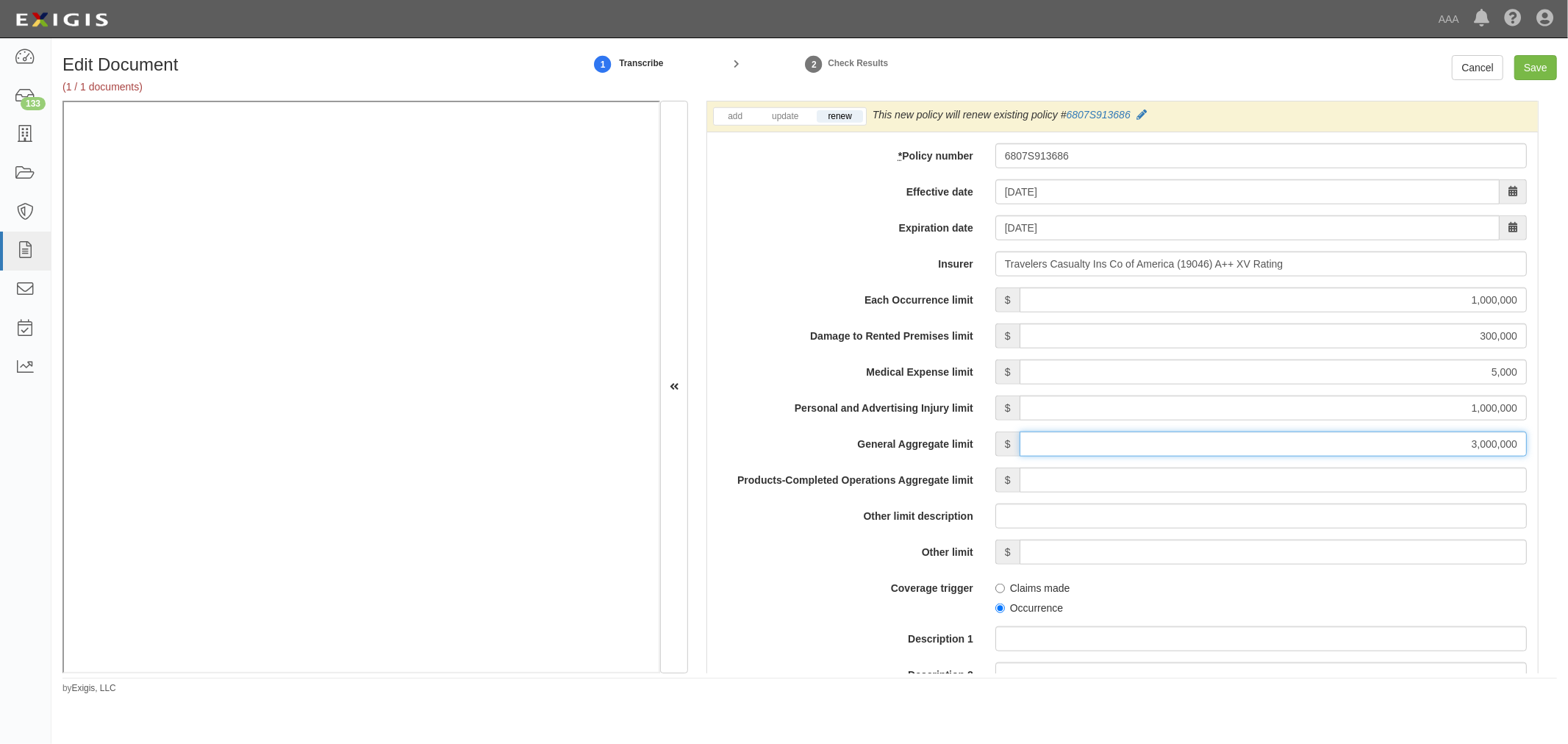
drag, startPoint x: 1280, startPoint y: 449, endPoint x: 1567, endPoint y: 436, distance: 287.3
click at [1567, 436] on div "Edit Document (1 / 1 documents) 1 Transcribe 2 Check Results Cancel Save Docume…" at bounding box center [810, 375] width 1516 height 640
type input "2,000,000"
click at [1495, 489] on input "Products-Completed Operations Aggregate limit" at bounding box center [1273, 480] width 507 height 25
type input "2,000,000"
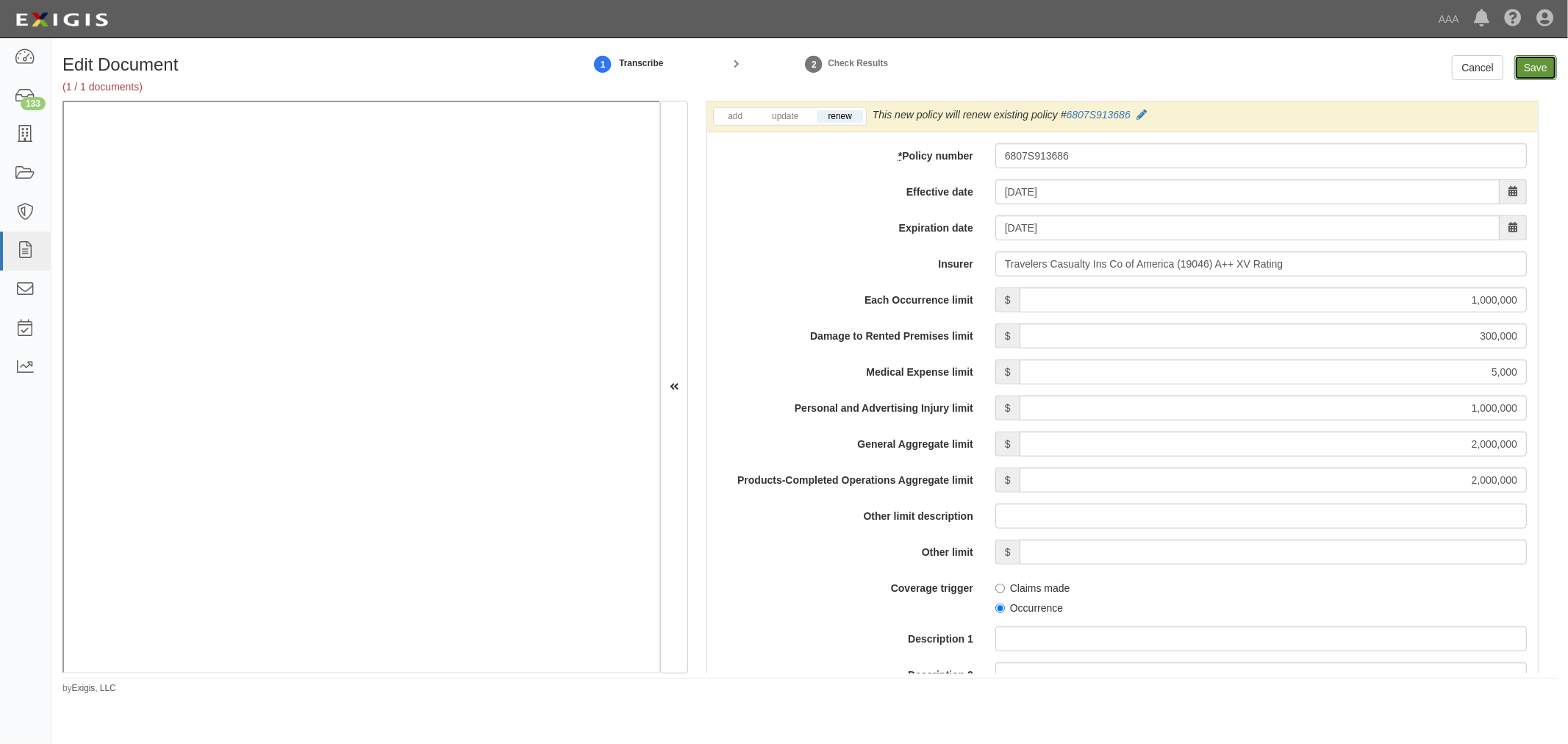
click at [1539, 60] on input "Save" at bounding box center [1535, 67] width 42 height 25
type input "1000000"
type input "300000"
type input "5000"
type input "1000000"
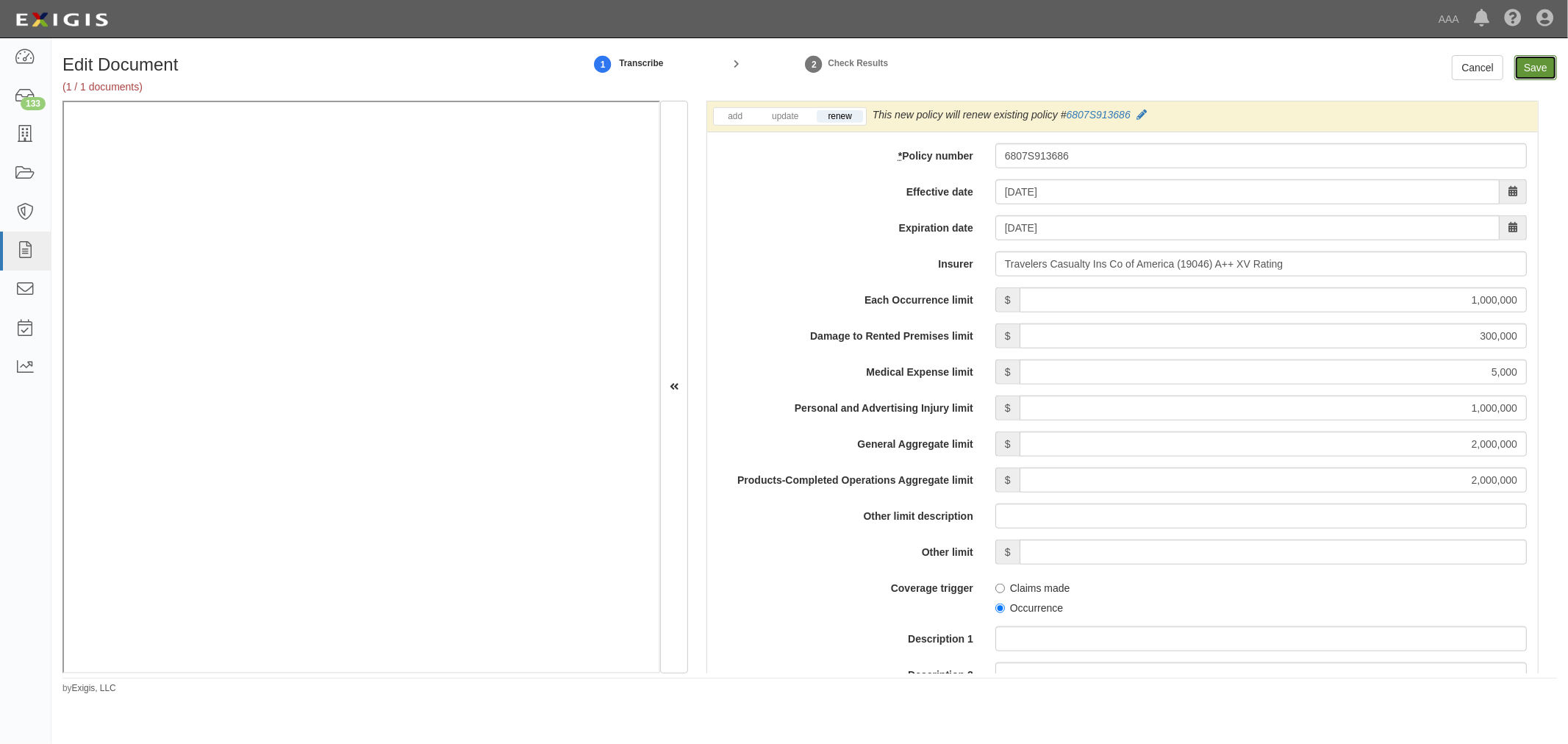
type input "2000000"
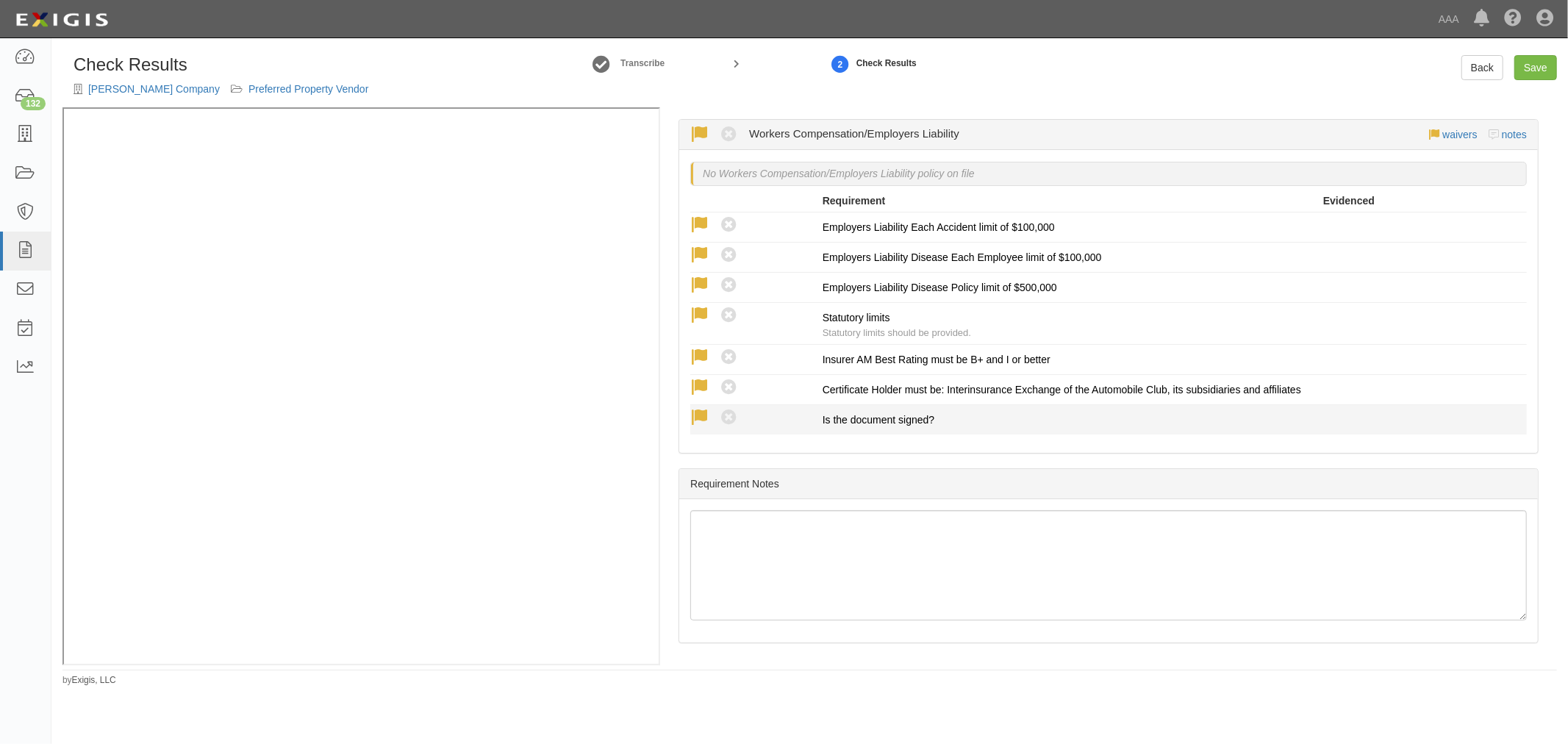
scroll to position [156, 0]
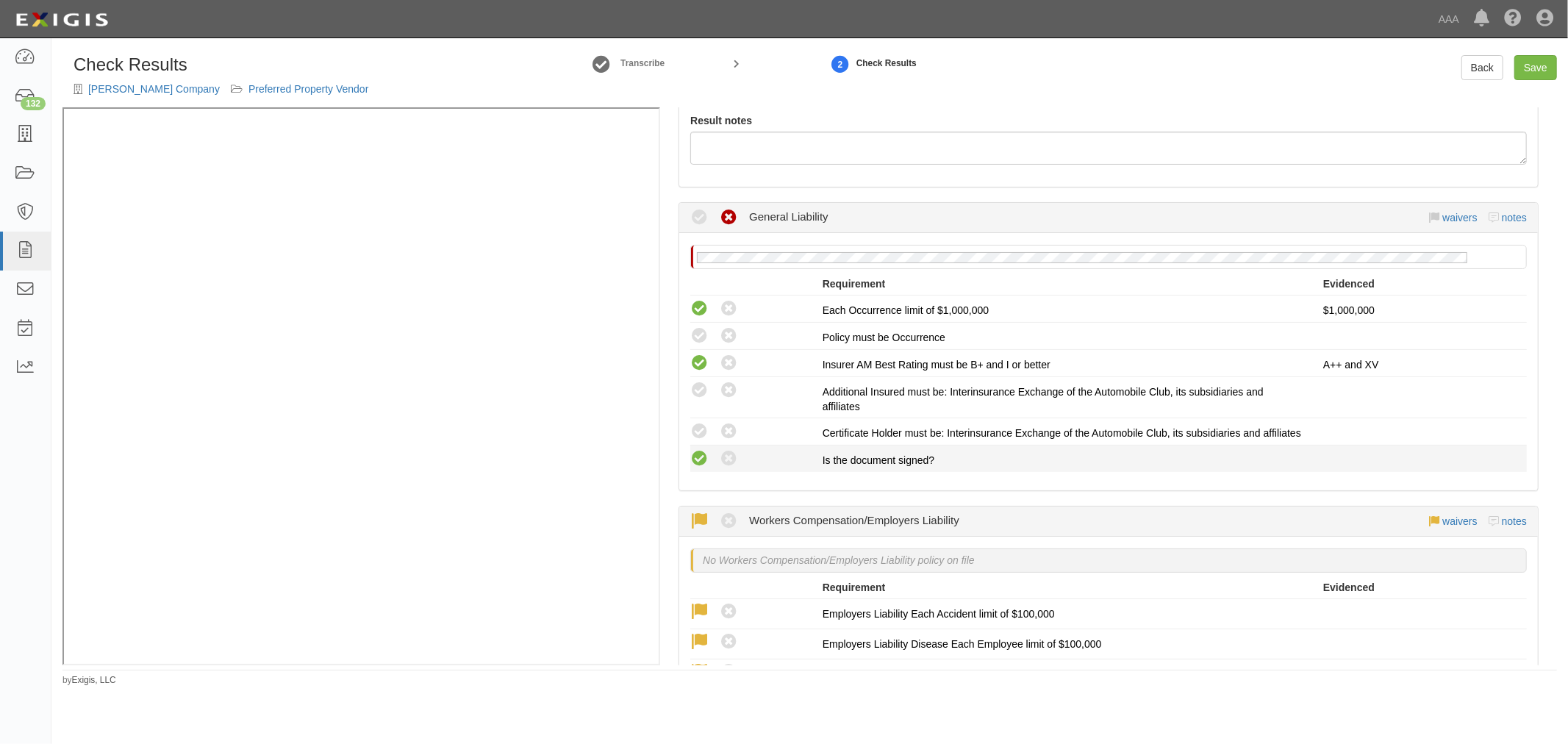
click at [693, 469] on icon at bounding box center [699, 459] width 18 height 18
radio input "true"
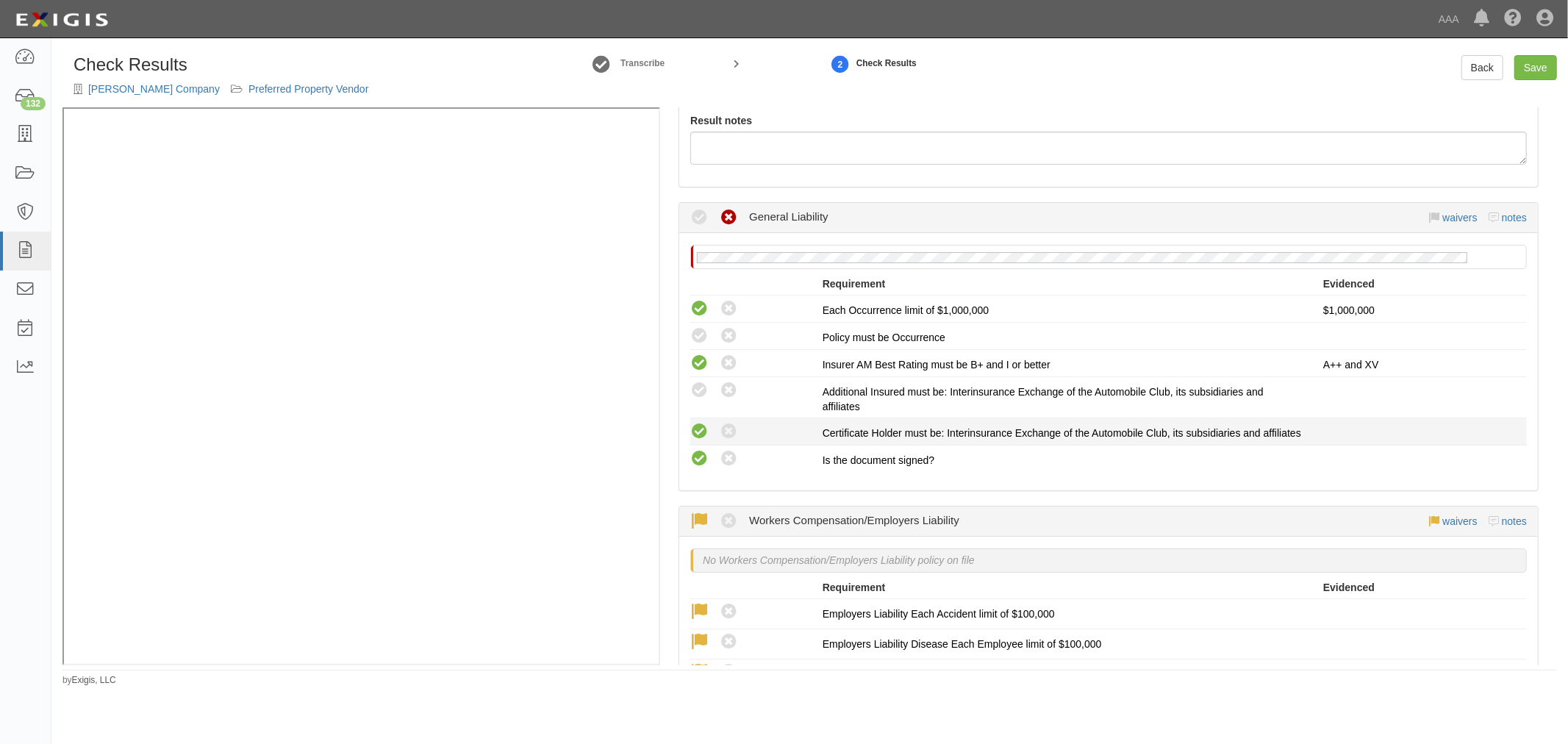
click at [691, 430] on div "Compliant Waived: Non-Compliant" at bounding box center [751, 431] width 144 height 19
drag, startPoint x: 686, startPoint y: 389, endPoint x: 695, endPoint y: 386, distance: 9.5
click at [686, 388] on div "Compliant Waived: Non-Compliant" at bounding box center [751, 390] width 144 height 19
click at [699, 387] on icon at bounding box center [699, 391] width 18 height 18
radio input "true"
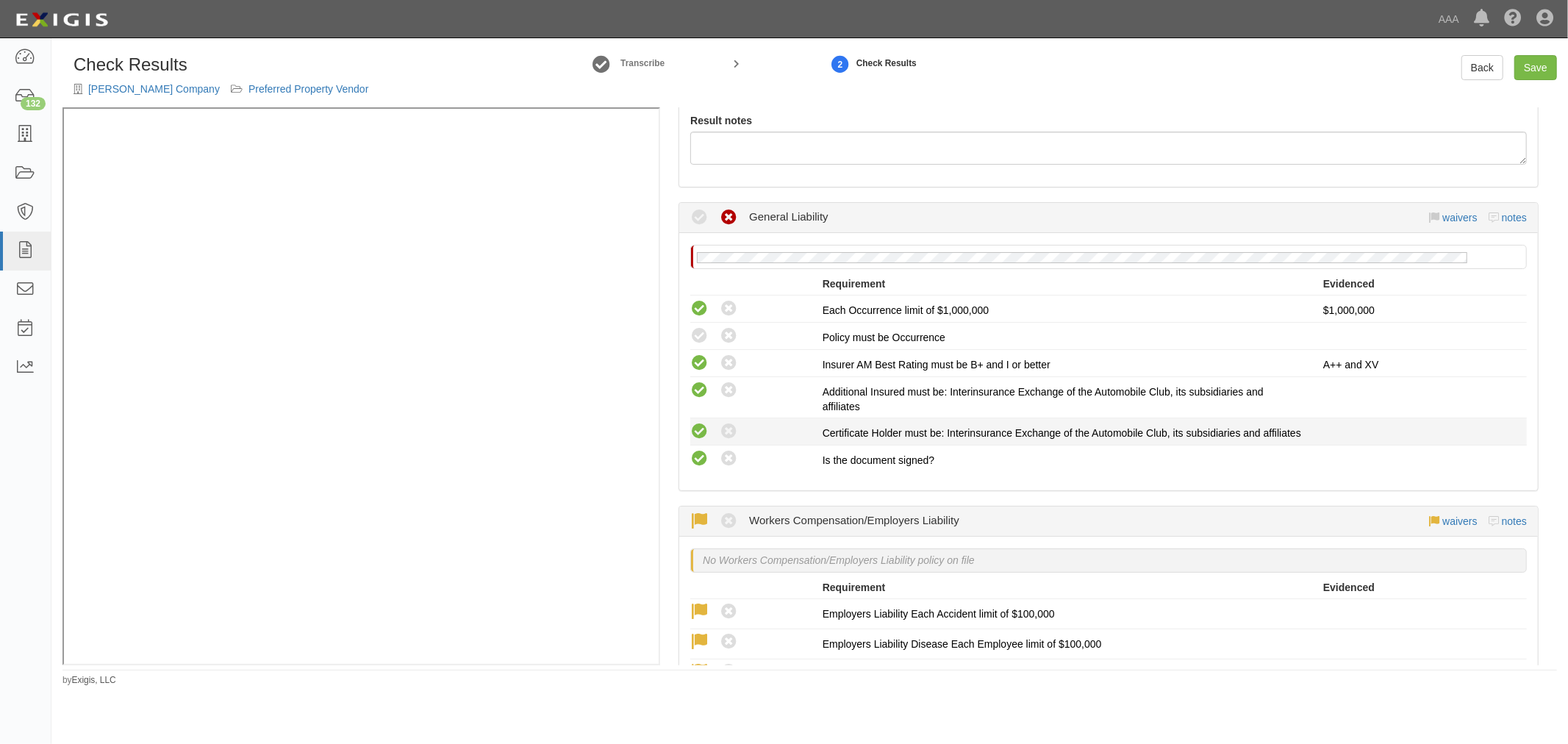
click at [704, 428] on icon at bounding box center [699, 432] width 18 height 18
radio input "true"
click at [696, 328] on icon at bounding box center [699, 336] width 18 height 18
radio input "true"
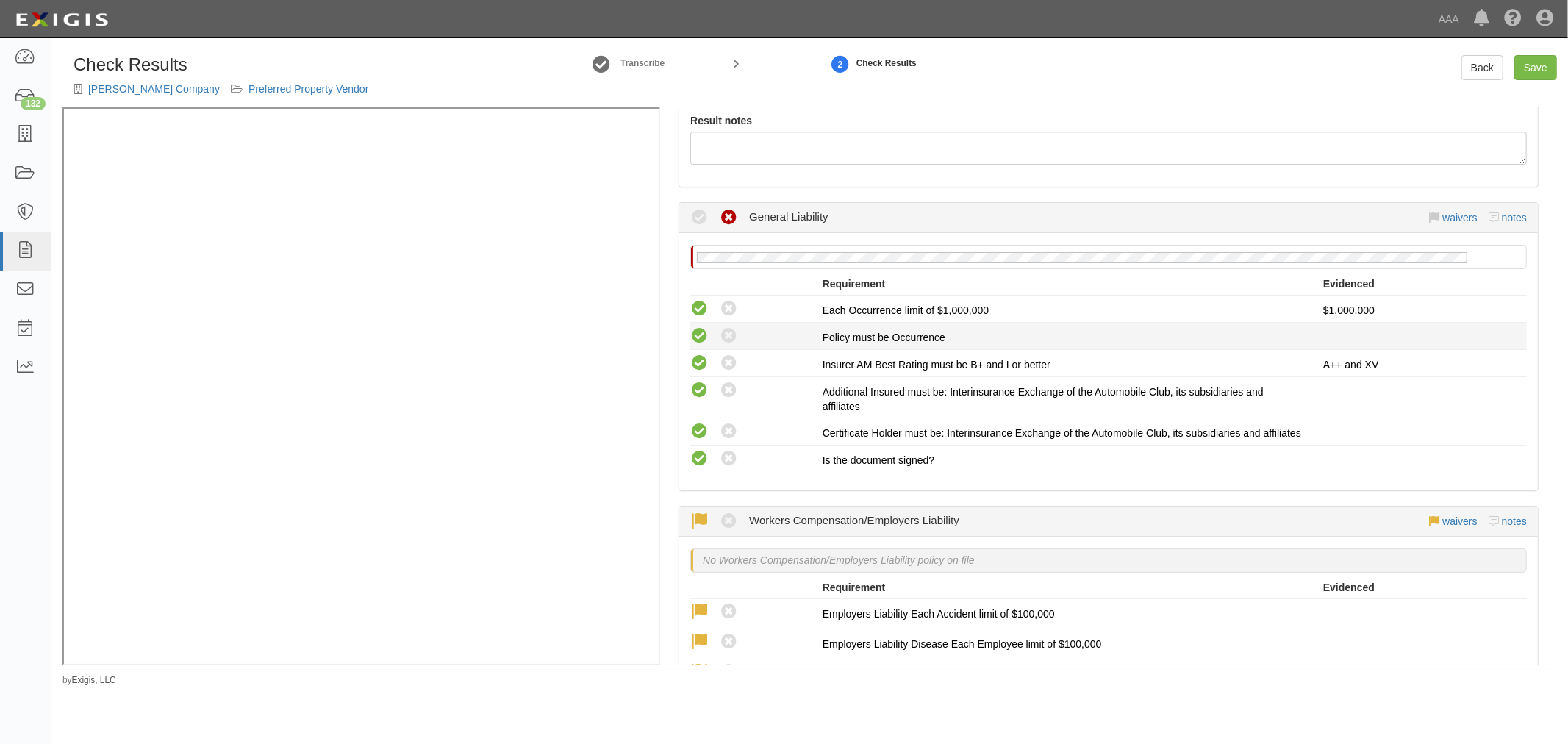
radio input "true"
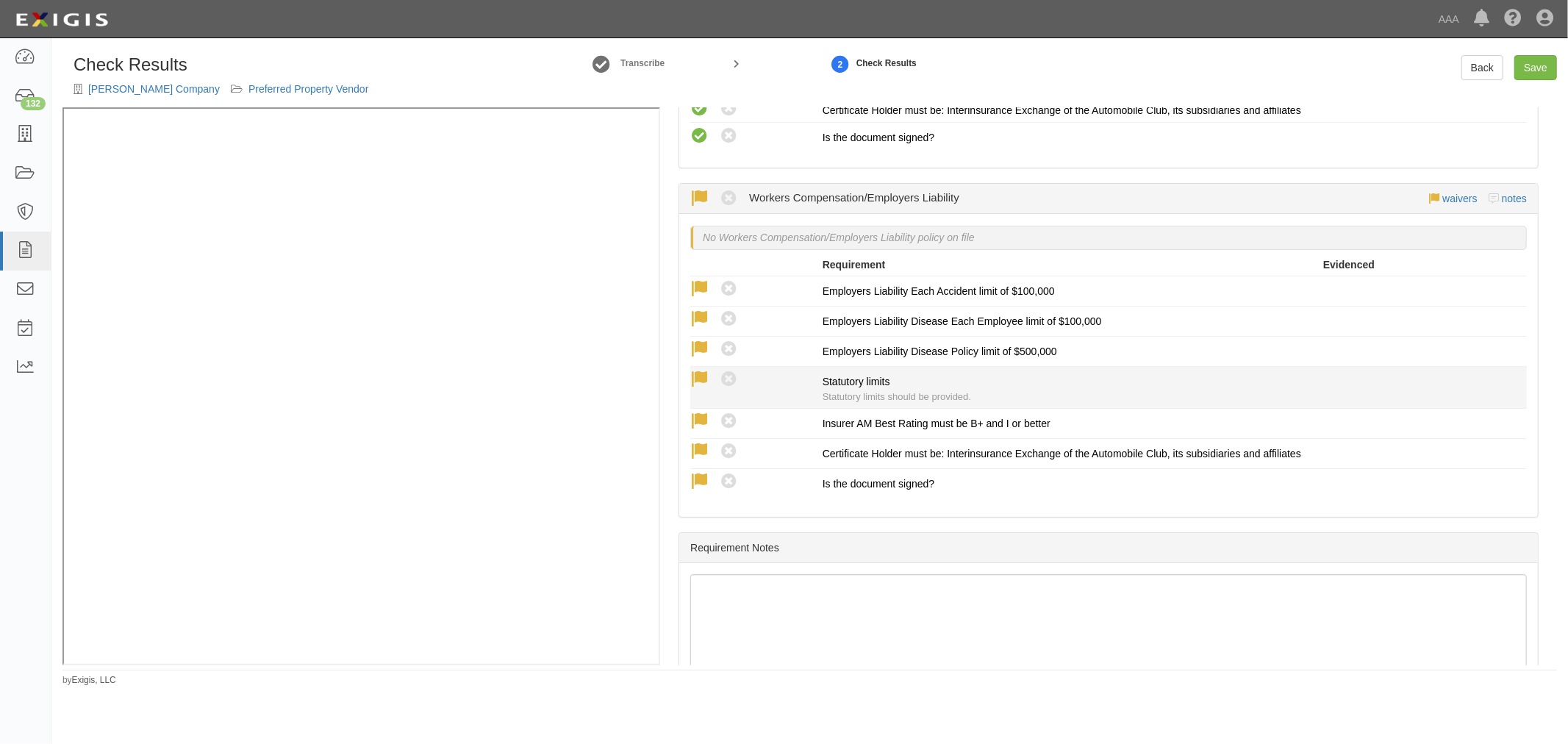
scroll to position [564, 0]
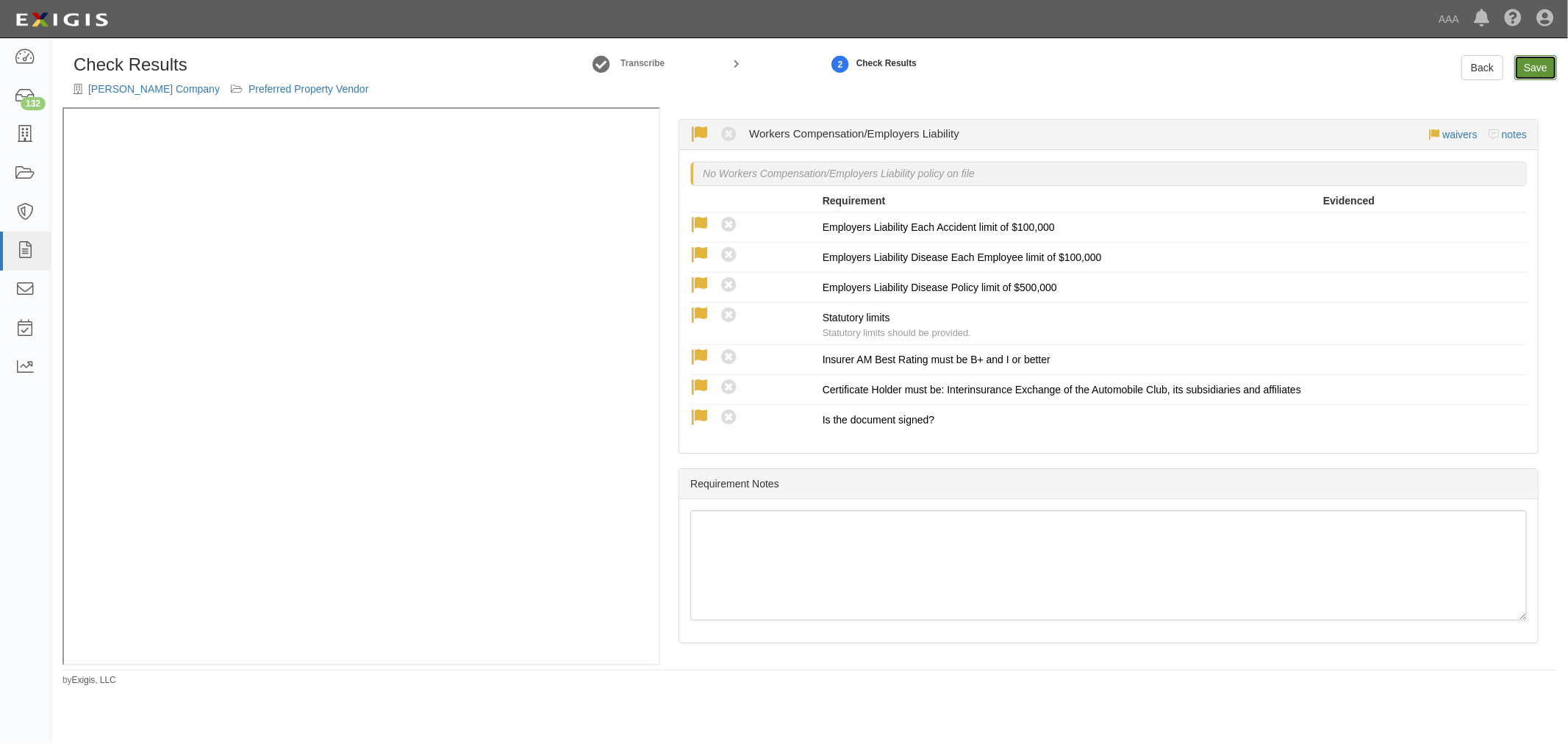
click at [1527, 67] on link "Save" at bounding box center [1535, 67] width 42 height 25
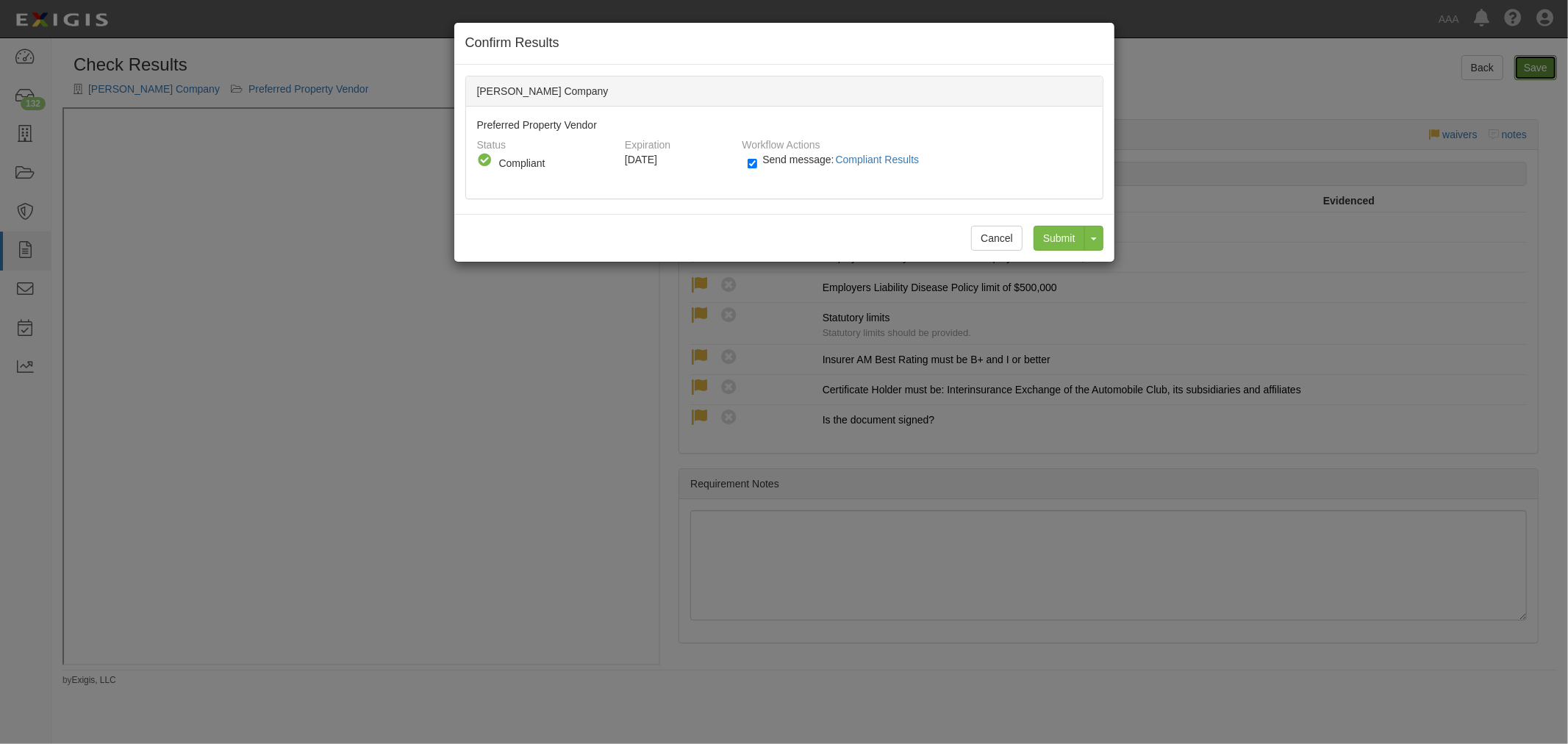
radio input "true"
click at [988, 227] on button "Cancel" at bounding box center [997, 238] width 52 height 25
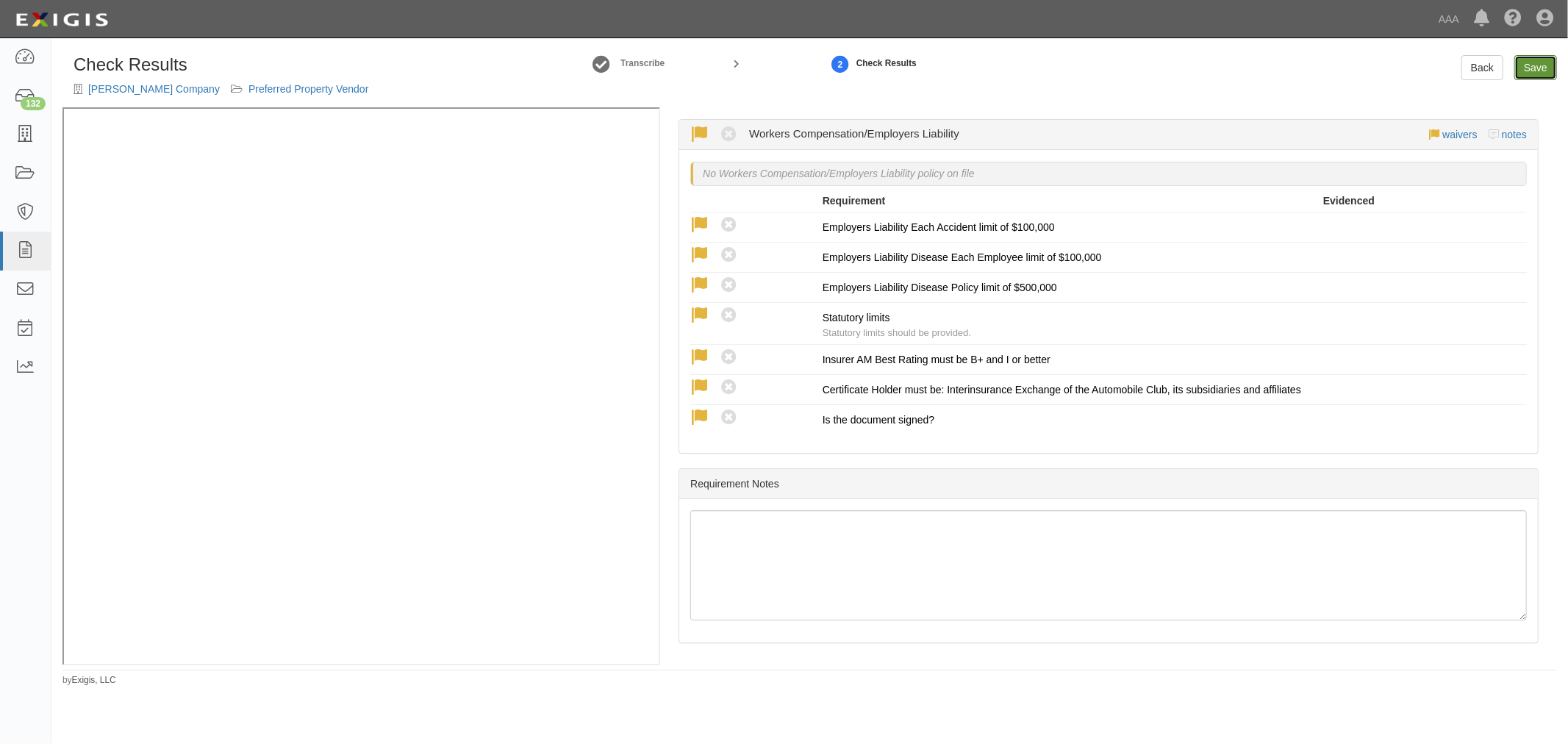
click at [1525, 63] on link "Save" at bounding box center [1535, 67] width 42 height 25
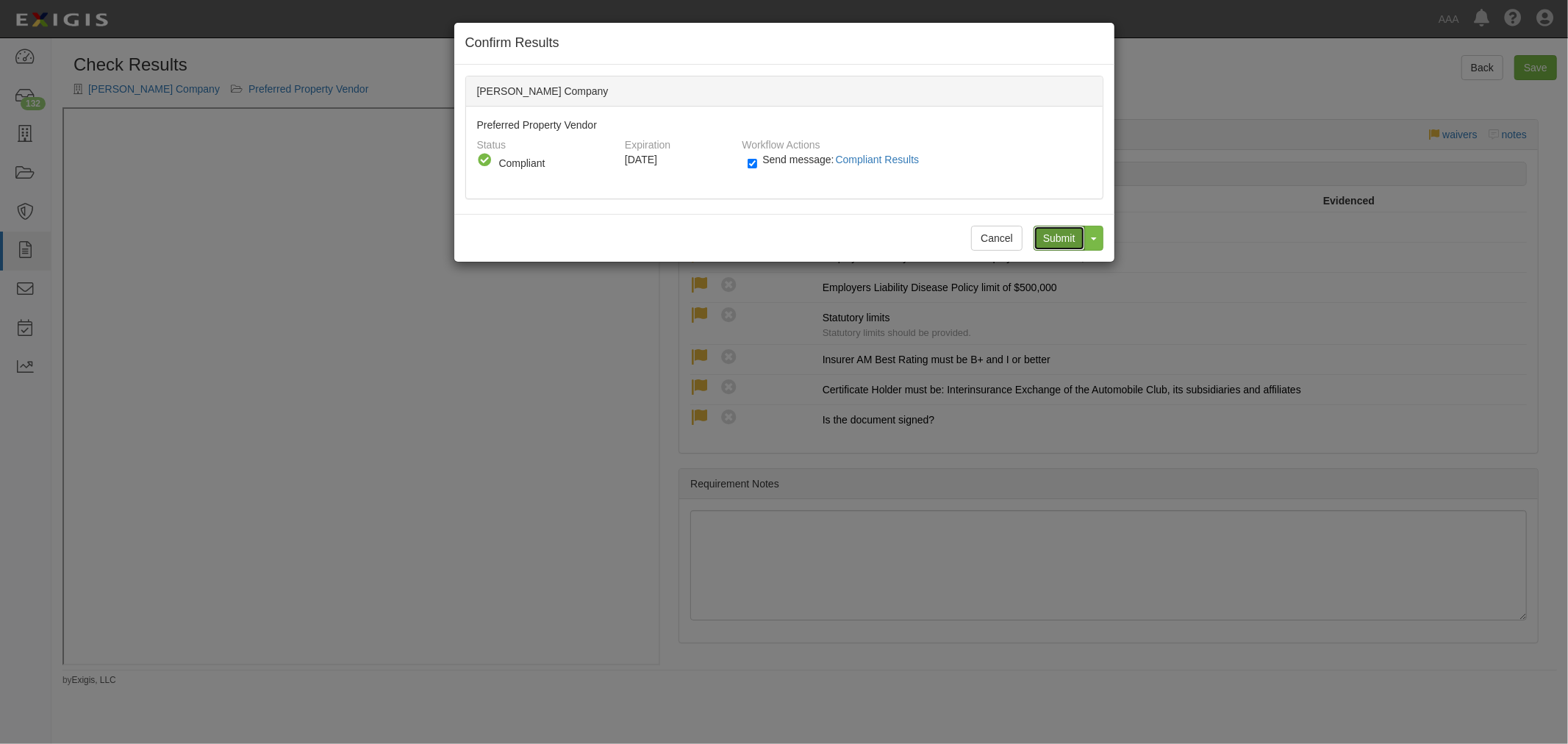
click at [1054, 230] on input "Submit" at bounding box center [1059, 238] width 52 height 25
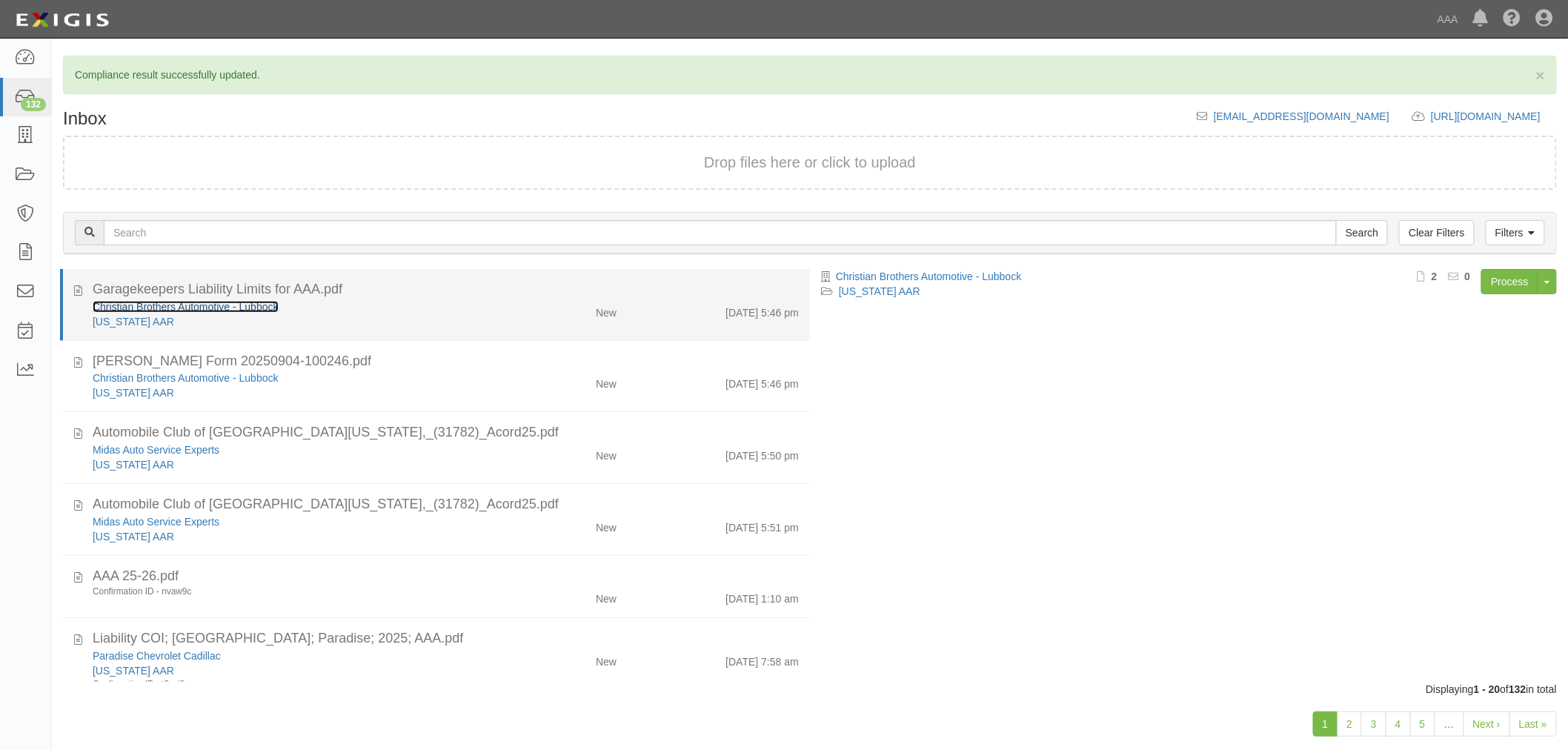
click at [113, 303] on link "Christian Brothers Automotive - Lubbock" at bounding box center [186, 306] width 186 height 12
drag, startPoint x: 464, startPoint y: 312, endPoint x: 477, endPoint y: 314, distance: 13.2
click at [468, 312] on div "Christian Brothers Automotive - Lubbock" at bounding box center [294, 307] width 403 height 15
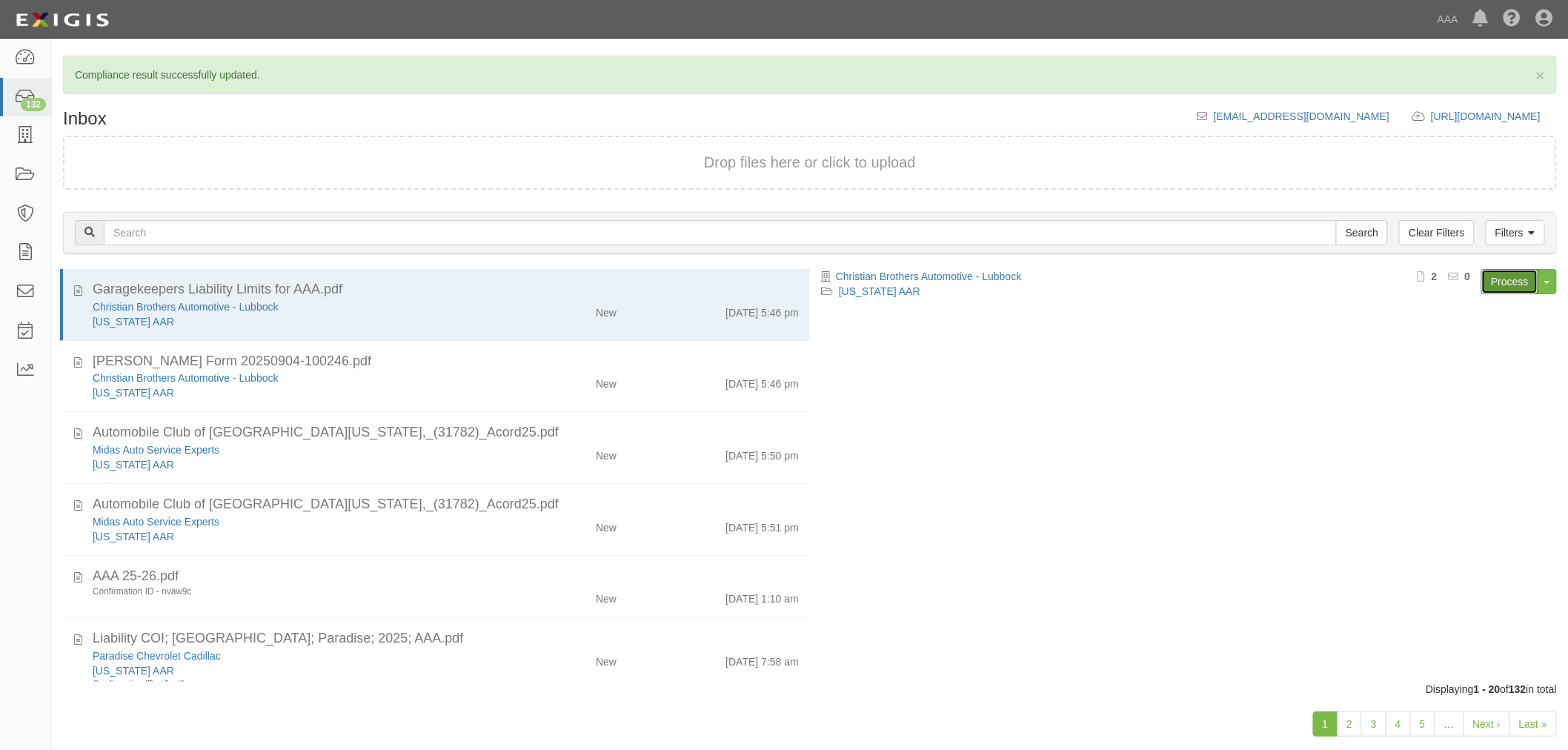
click at [1520, 284] on link "Process" at bounding box center [1510, 281] width 58 height 25
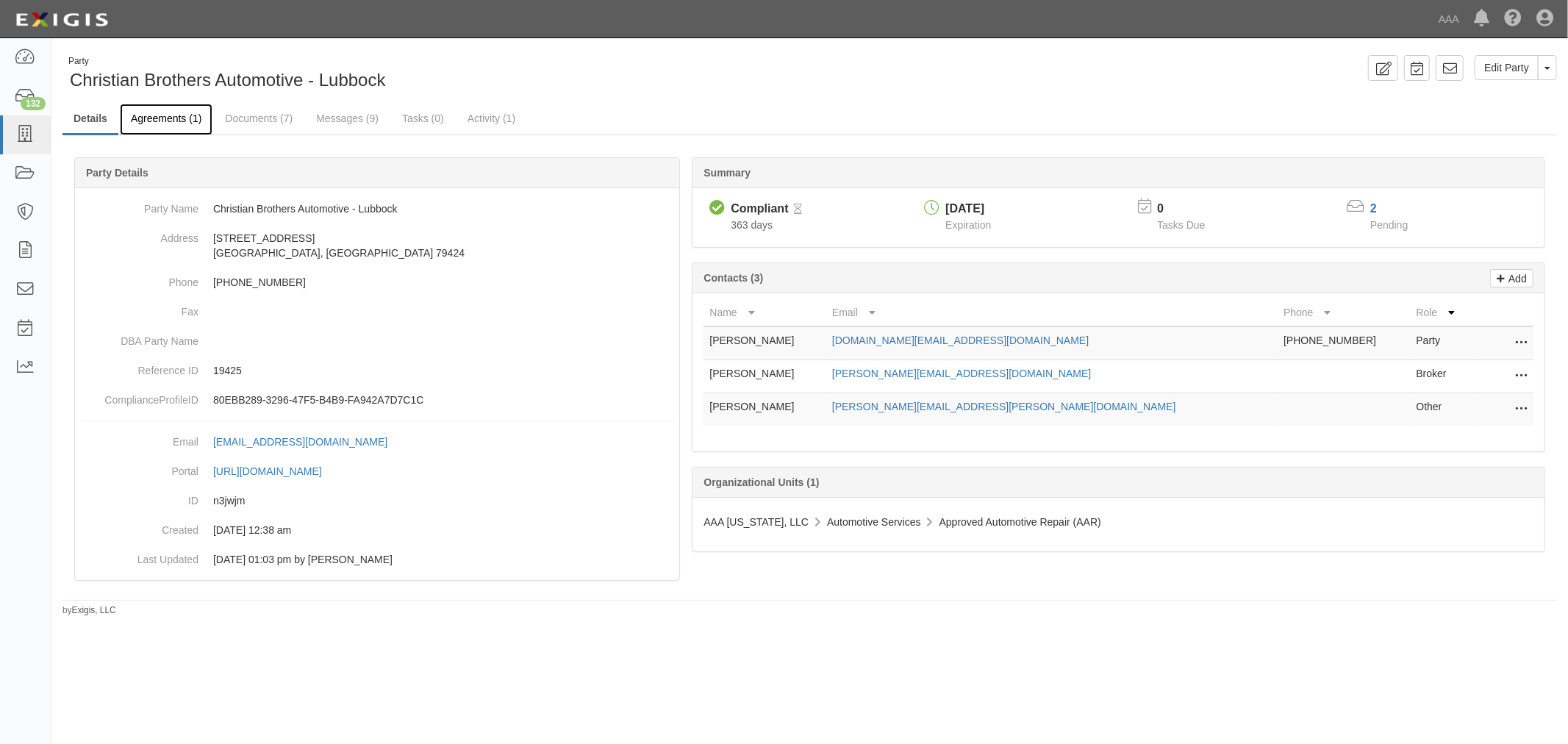
click at [142, 116] on link "Agreements (1)" at bounding box center [166, 120] width 93 height 31
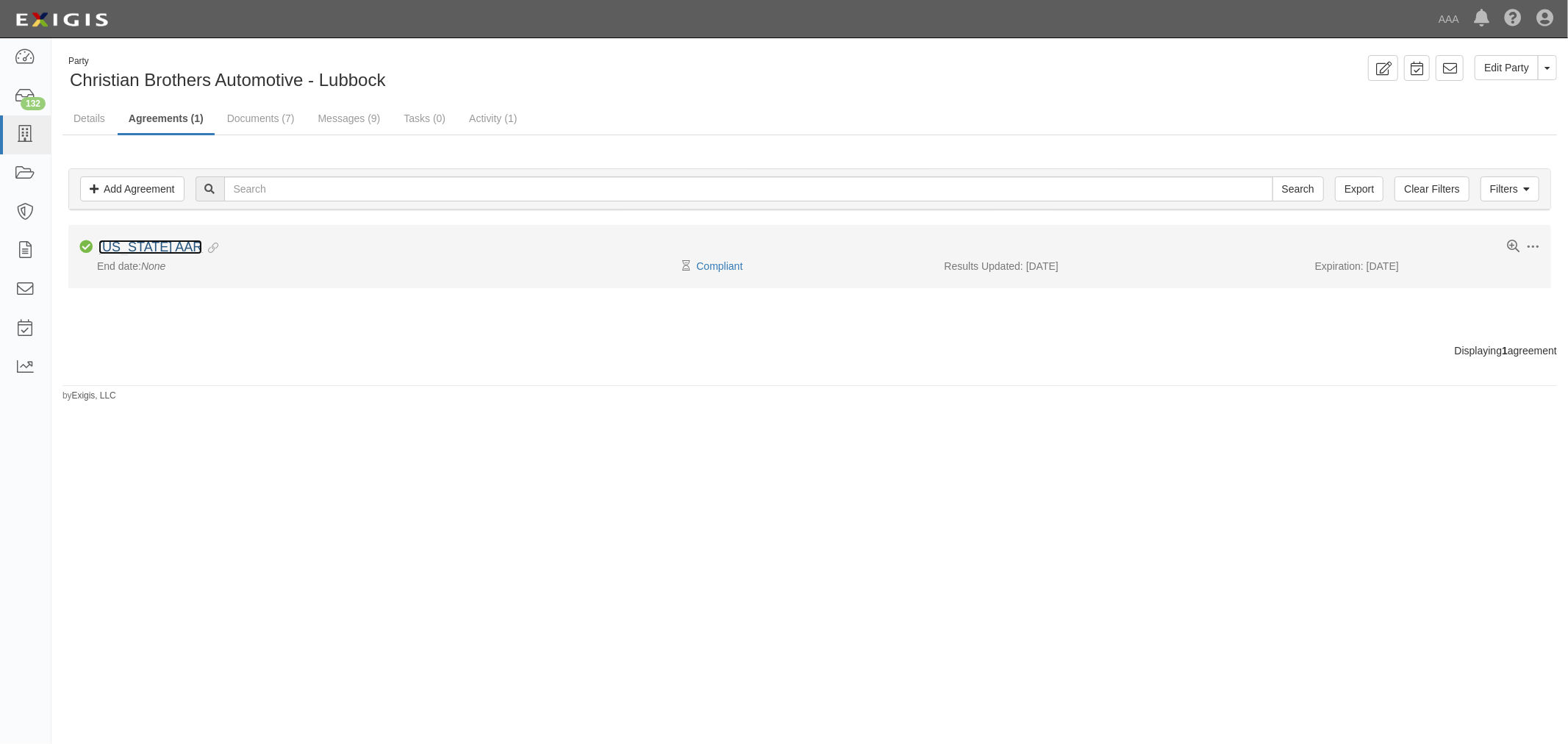
click at [112, 252] on link "[US_STATE] AAR" at bounding box center [150, 247] width 104 height 15
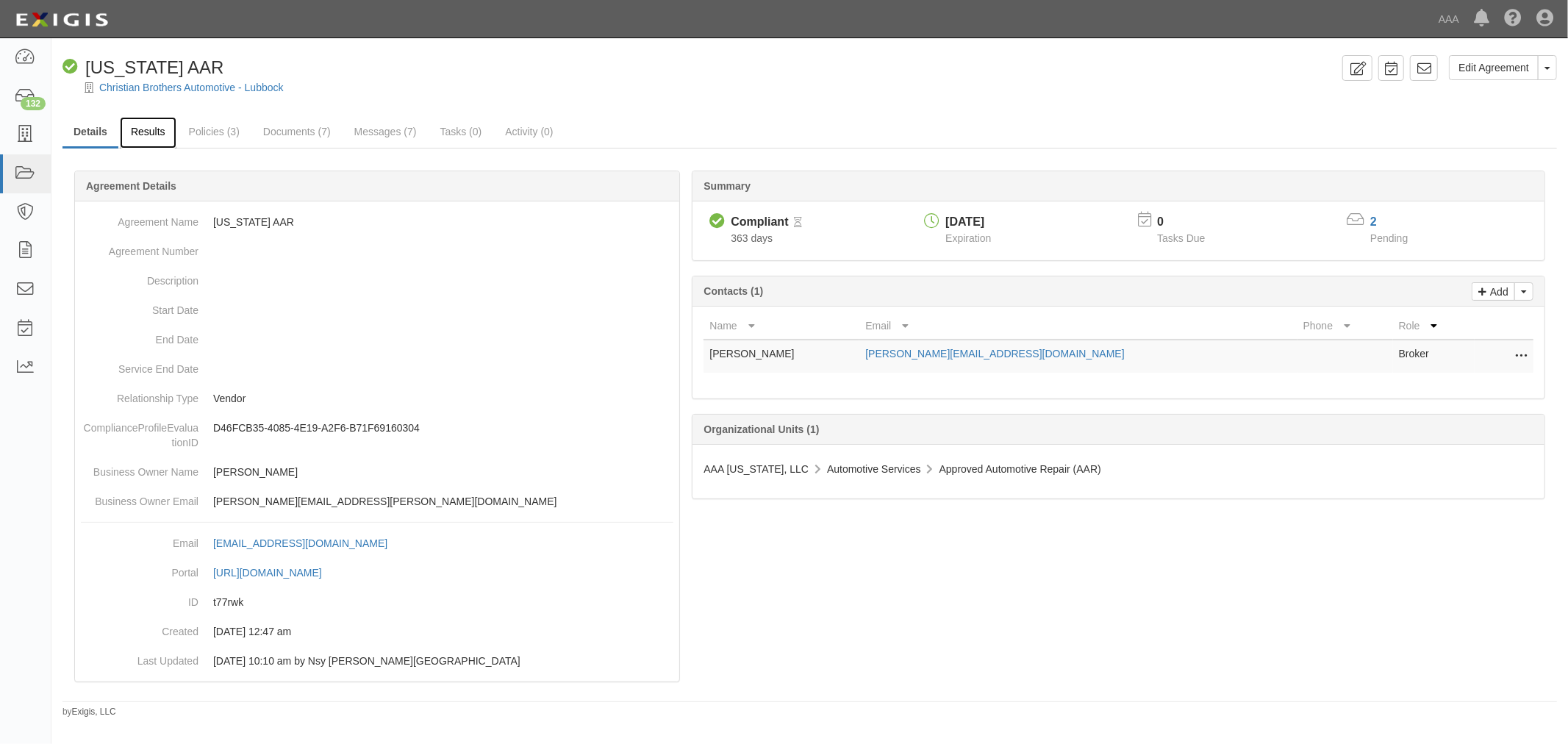
click at [164, 129] on link "Results" at bounding box center [148, 133] width 57 height 31
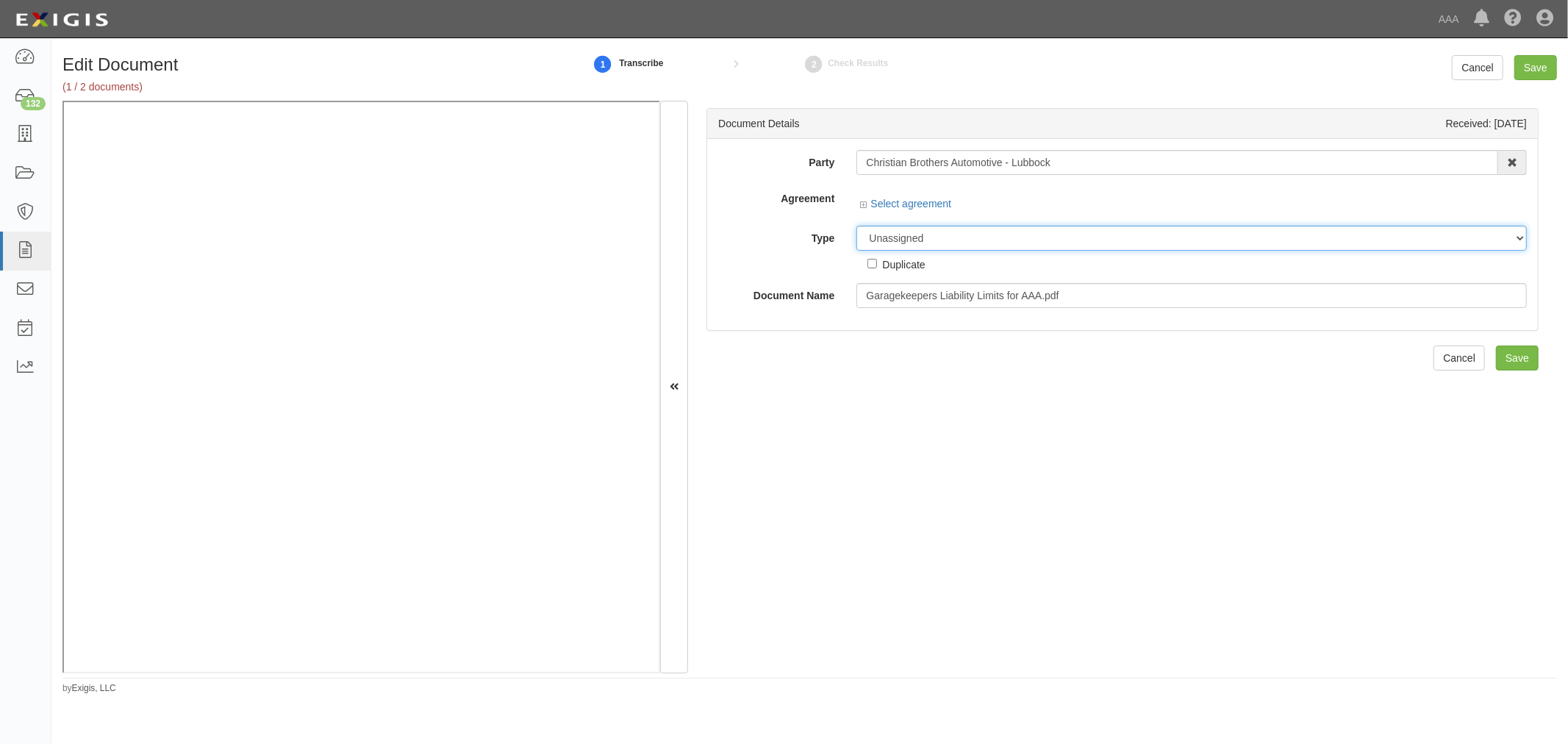
click at [941, 233] on select "Unassigned Binder Cancellation Notice Certificate Contract Endorsement Insuranc…" at bounding box center [1192, 238] width 670 height 25
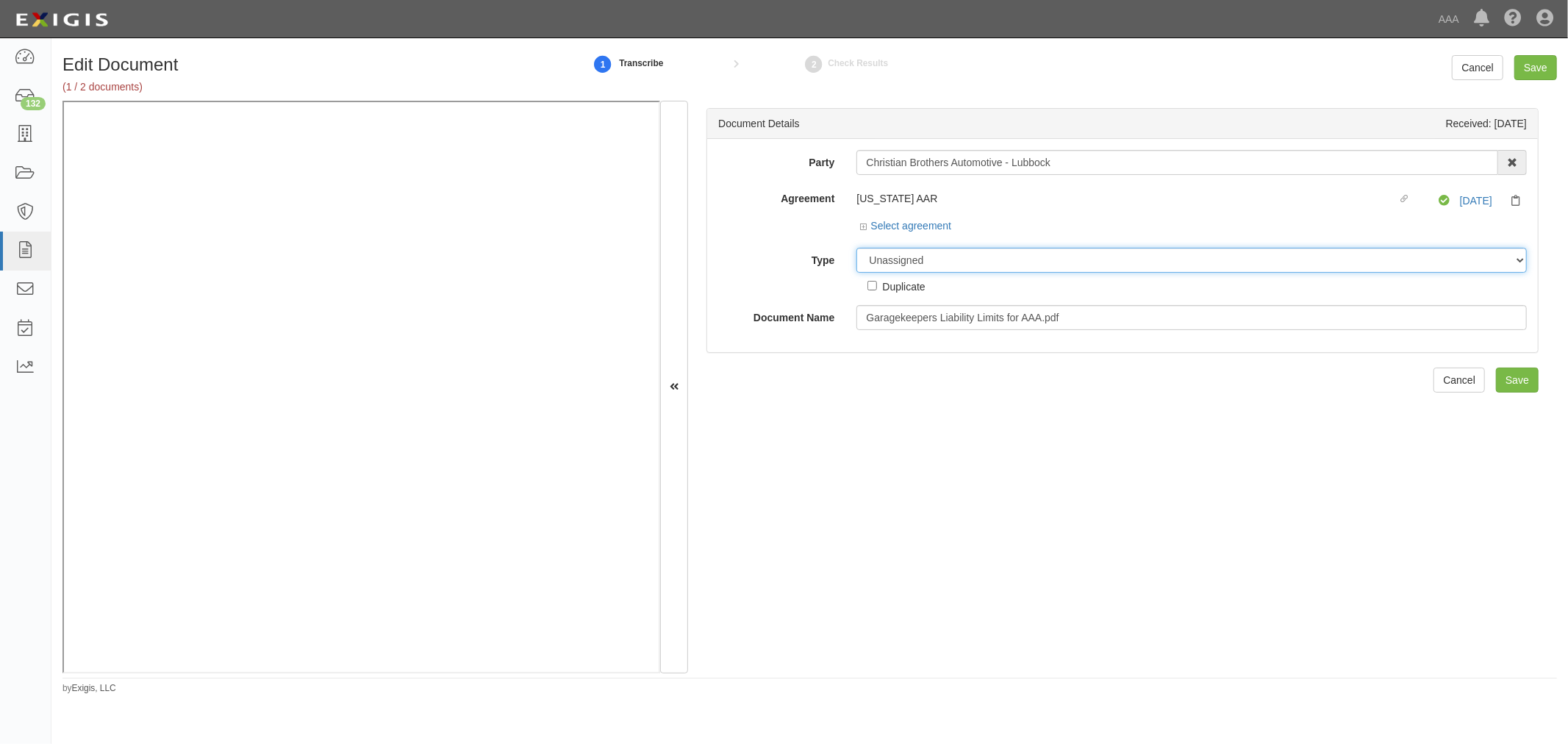
select select "OtherDetail"
click at [857, 249] on select "Unassigned Binder Cancellation Notice Certificate Contract Endorsement Insuranc…" at bounding box center [1192, 260] width 670 height 25
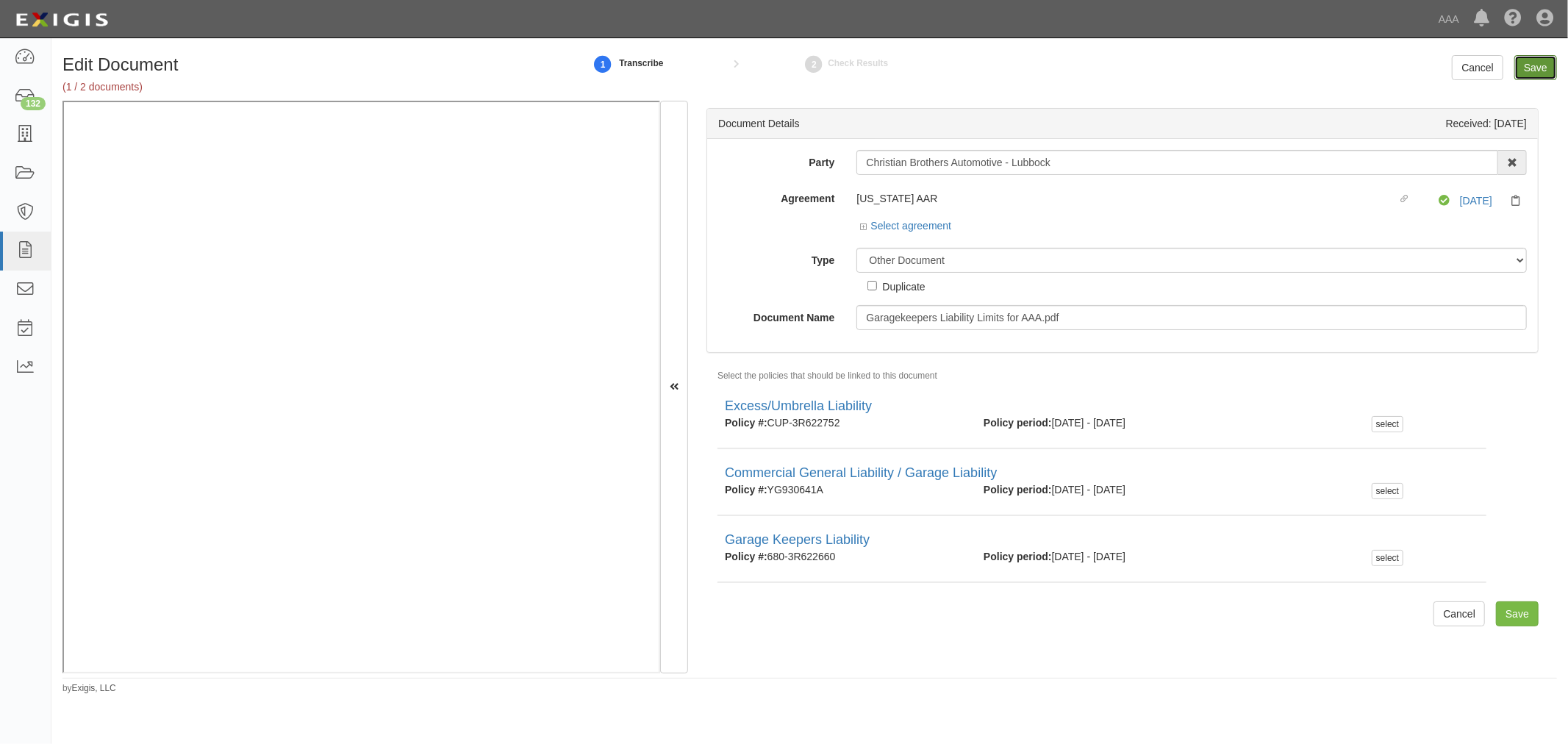
click at [1539, 61] on input "Save" at bounding box center [1535, 67] width 42 height 25
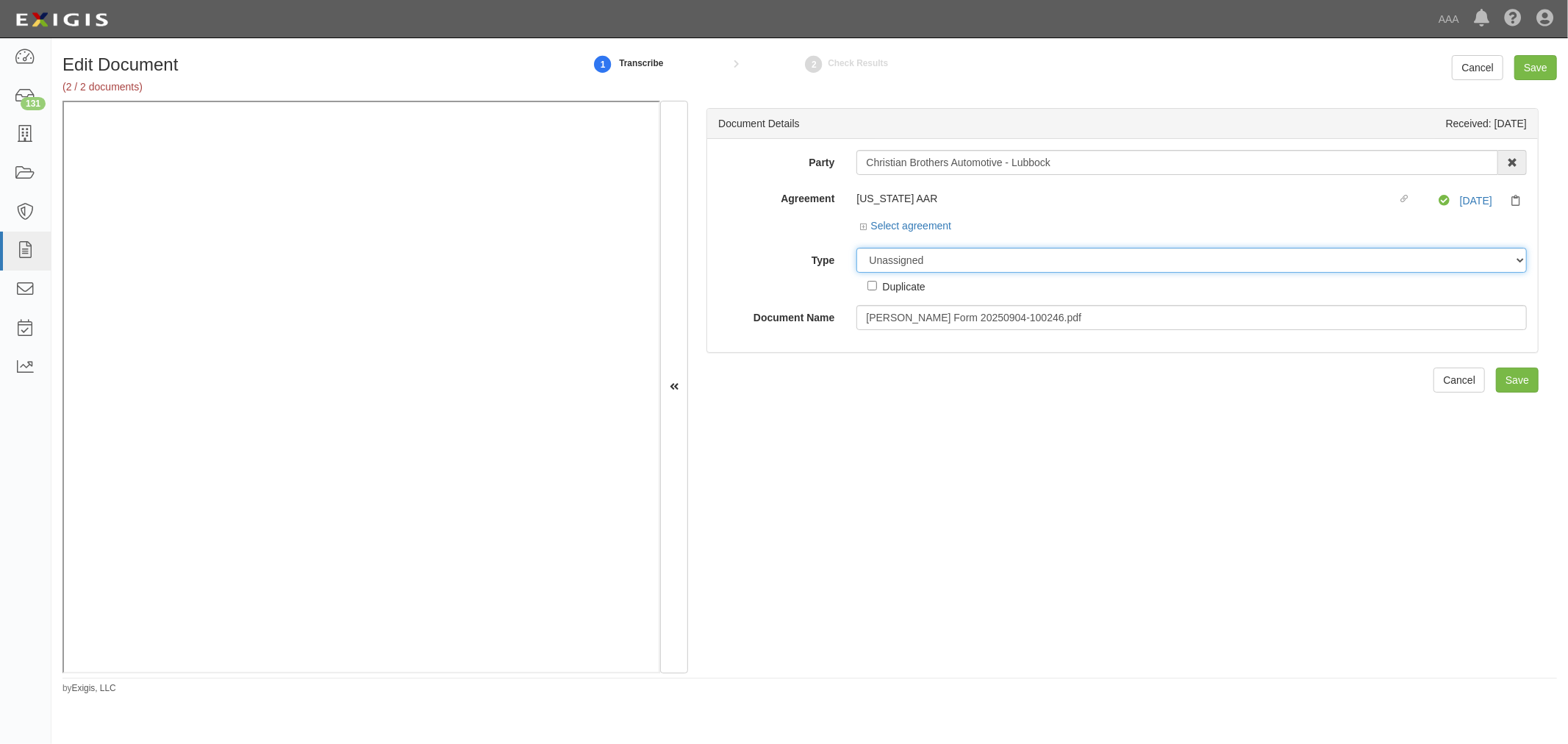
click at [1005, 266] on select "Unassigned Binder Cancellation Notice Certificate Contract Endorsement Insuranc…" at bounding box center [1192, 260] width 670 height 25
select select "CertificateDetail"
click at [857, 249] on select "Unassigned Binder Cancellation Notice Certificate Contract Endorsement Insuranc…" at bounding box center [1192, 260] width 670 height 25
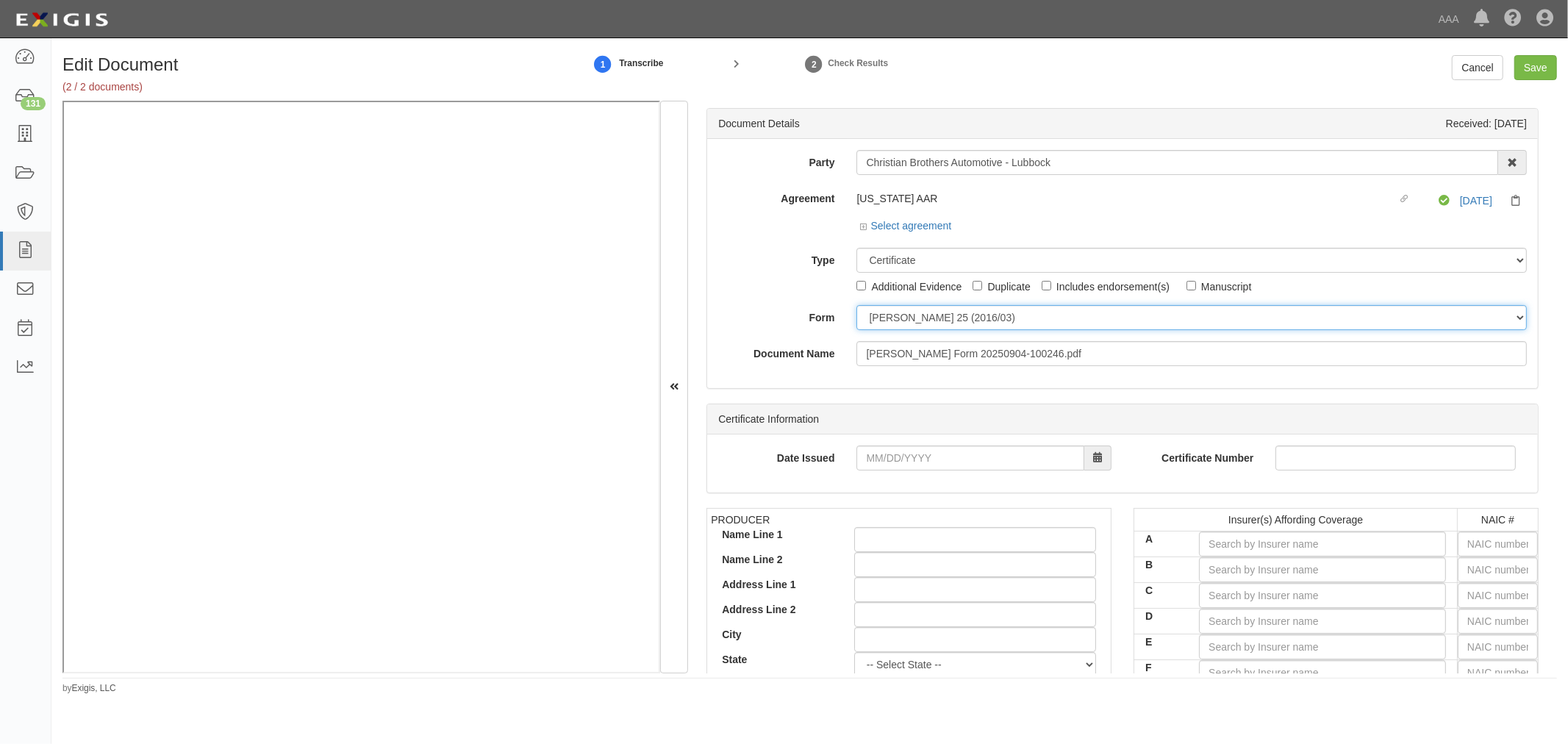
click at [978, 320] on select "ACORD 25 (2016/03) ACORD 101 ACORD 855 NY (2014/05) General" at bounding box center [1192, 317] width 670 height 25
select select "GeneralFormDetail"
click at [857, 306] on select "ACORD 25 (2016/03) ACORD 101 ACORD 855 NY (2014/05) General" at bounding box center [1192, 317] width 670 height 25
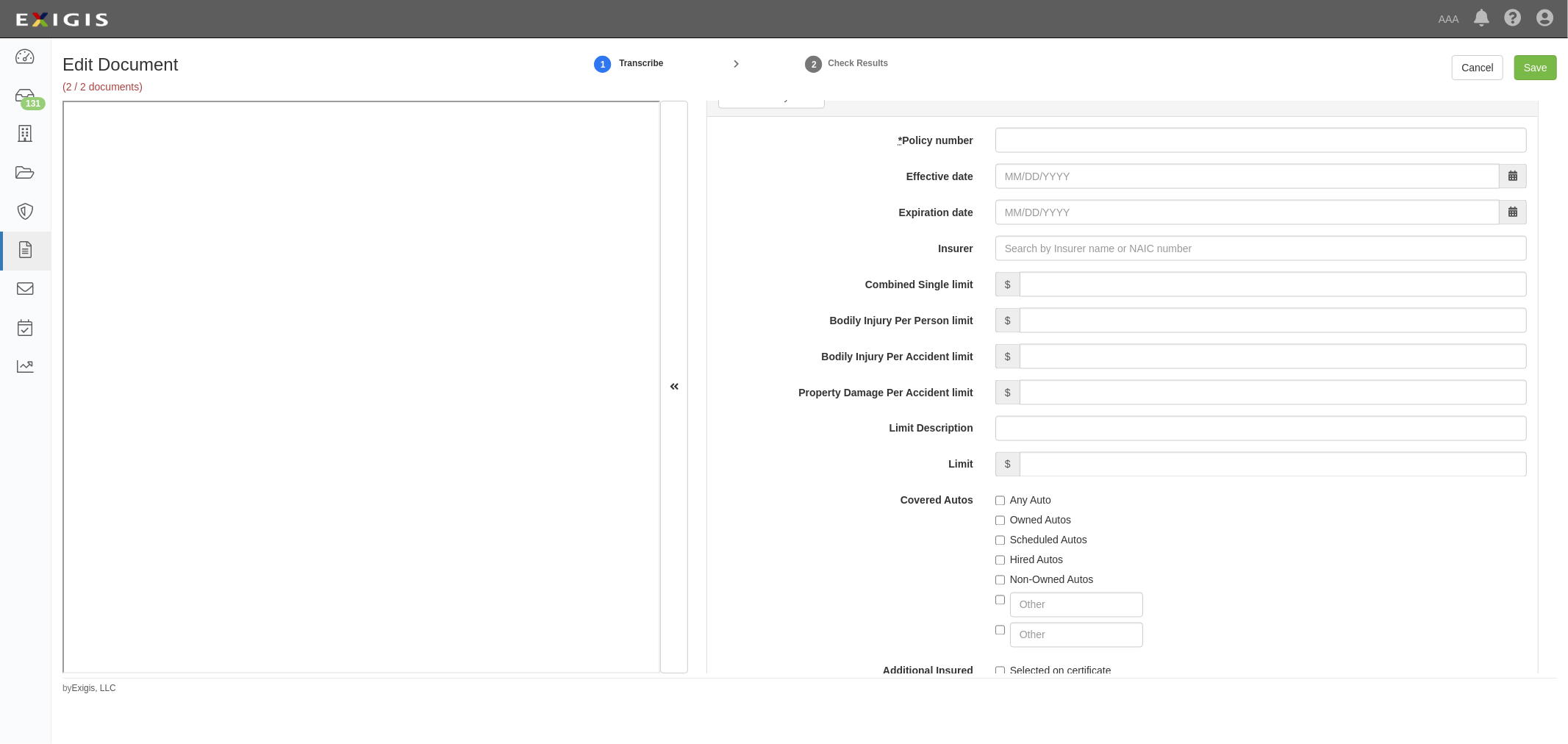
scroll to position [2724, 0]
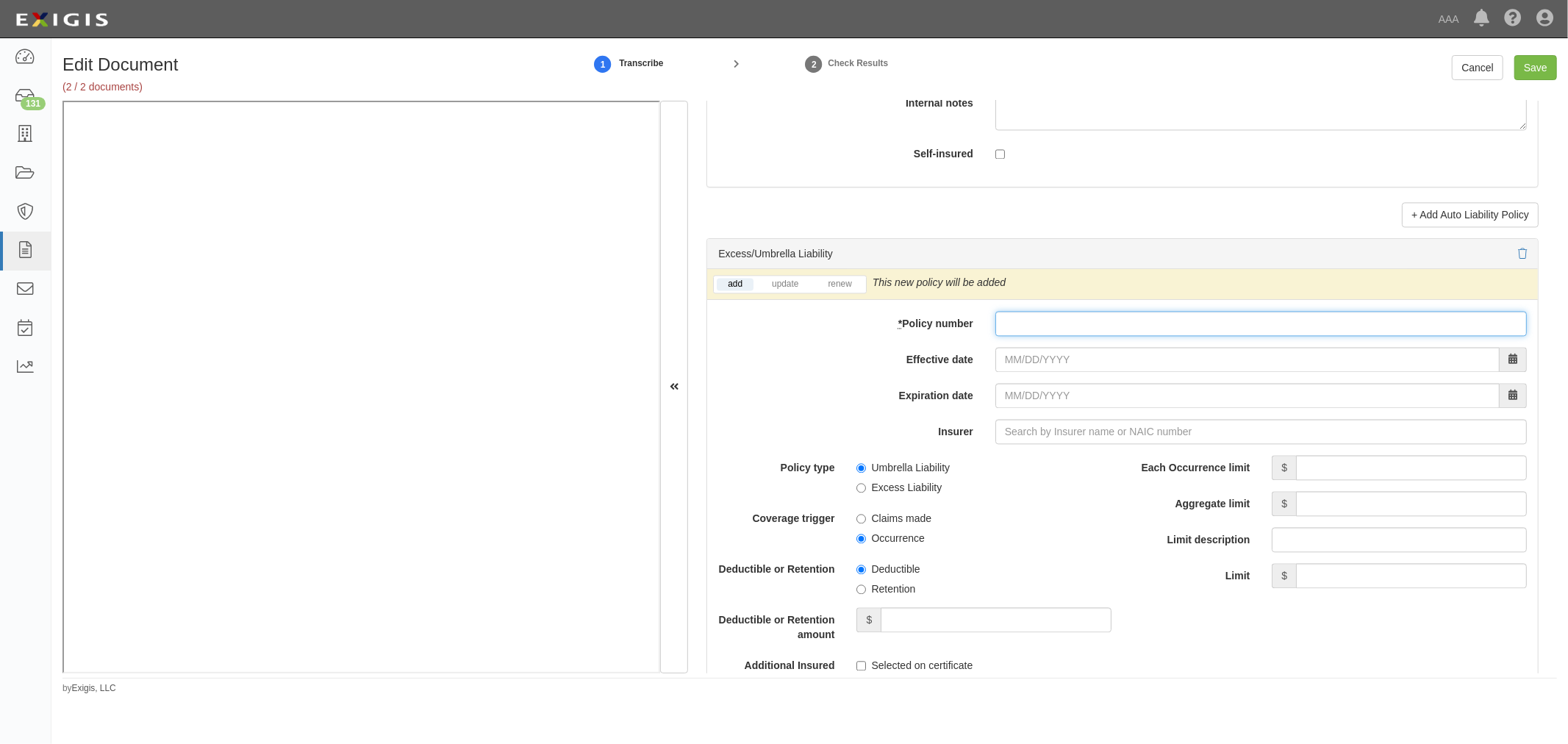
click at [1060, 320] on input "* Policy number" at bounding box center [1260, 323] width 531 height 25
type input "09112025"
click at [1260, 320] on input "09112025" at bounding box center [1260, 323] width 531 height 25
drag, startPoint x: 1207, startPoint y: 335, endPoint x: 934, endPoint y: 344, distance: 273.1
click at [934, 344] on div "add update renew This new policy will be added This new policy will update exis…" at bounding box center [1122, 586] width 831 height 634
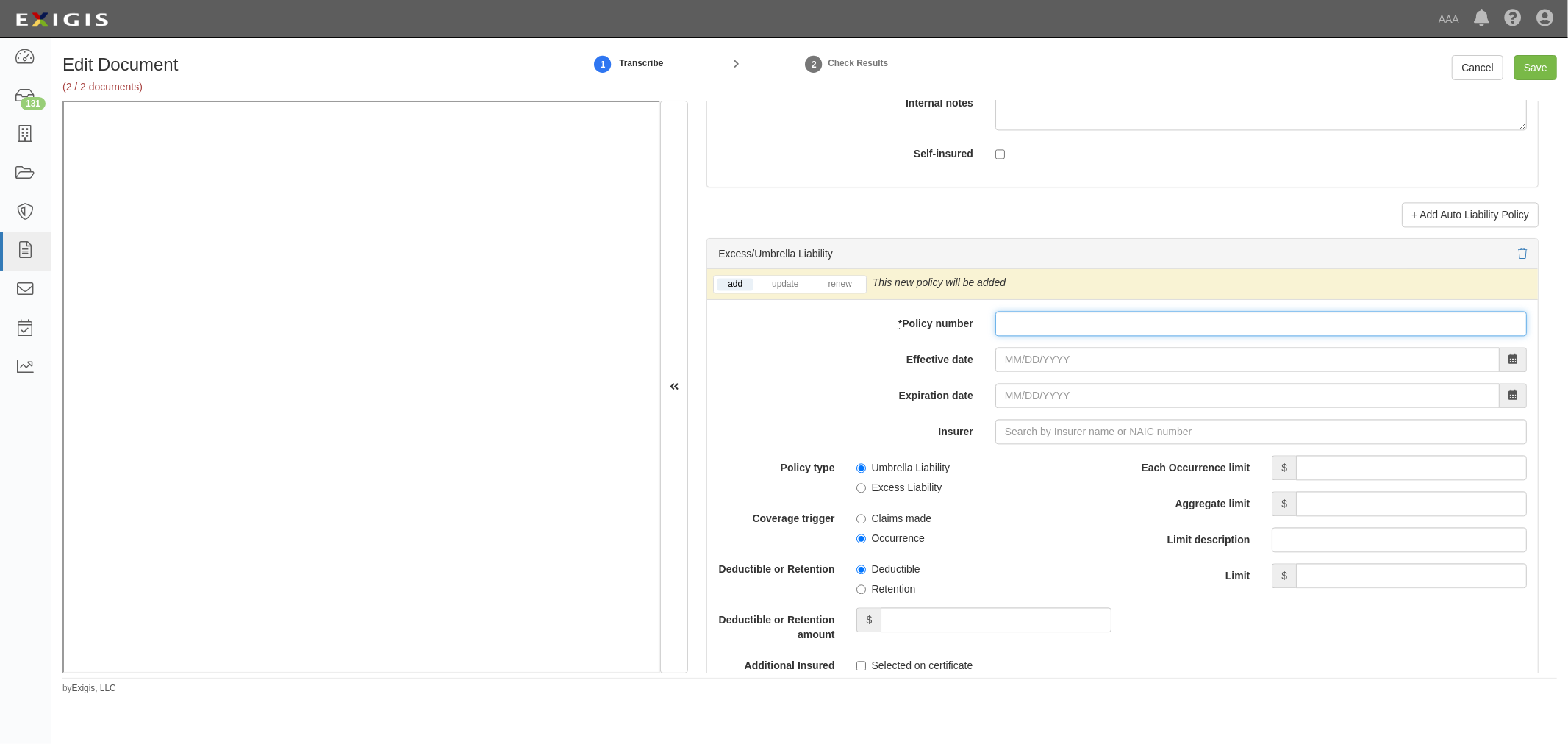
paste input "CUP-3R622752"
type input "CUP-3R622752"
click at [1119, 385] on div "add update renew This new policy will be added This new policy will update exis…" at bounding box center [1122, 586] width 831 height 634
click at [1119, 382] on div "add update renew This new policy will be added This new policy will update exis…" at bounding box center [1122, 586] width 831 height 634
click at [1119, 372] on input "Effective date" at bounding box center [1247, 359] width 504 height 25
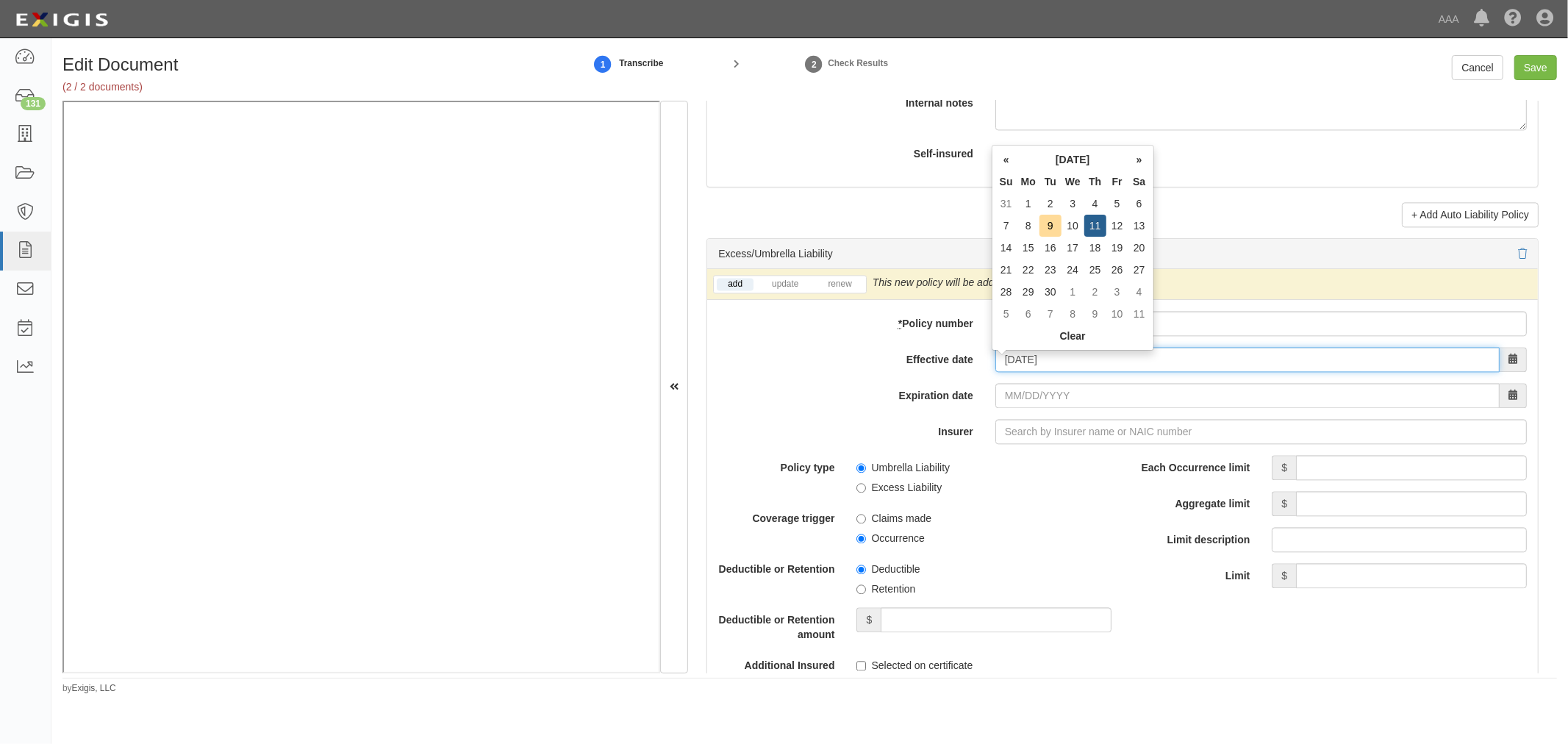
type input "09/11/2025"
type input "09/11/2026"
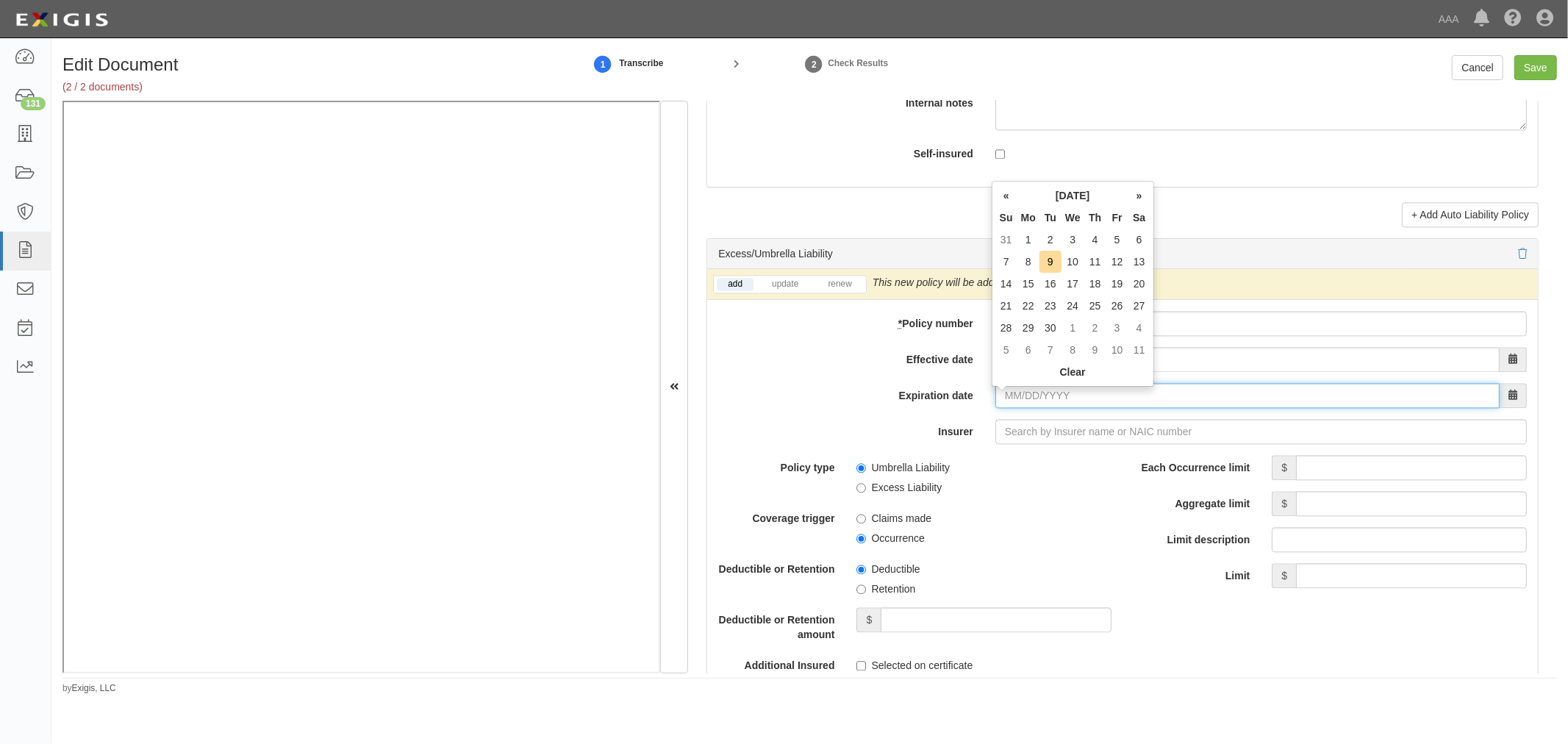
click at [1103, 395] on input "Expiration date" at bounding box center [1247, 395] width 504 height 25
type input "09/11/2026"
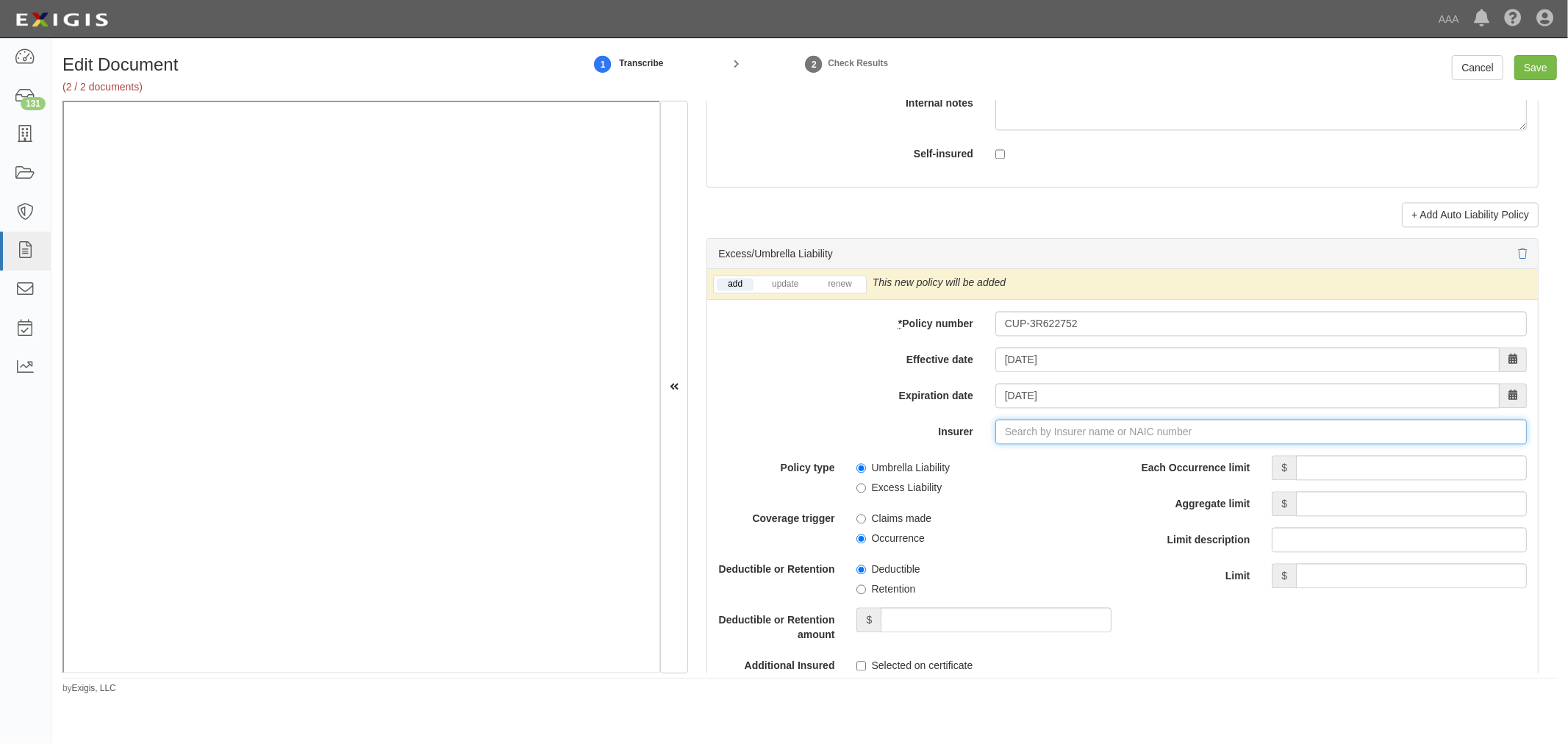
click at [1073, 424] on input "Insurer" at bounding box center [1260, 431] width 531 height 25
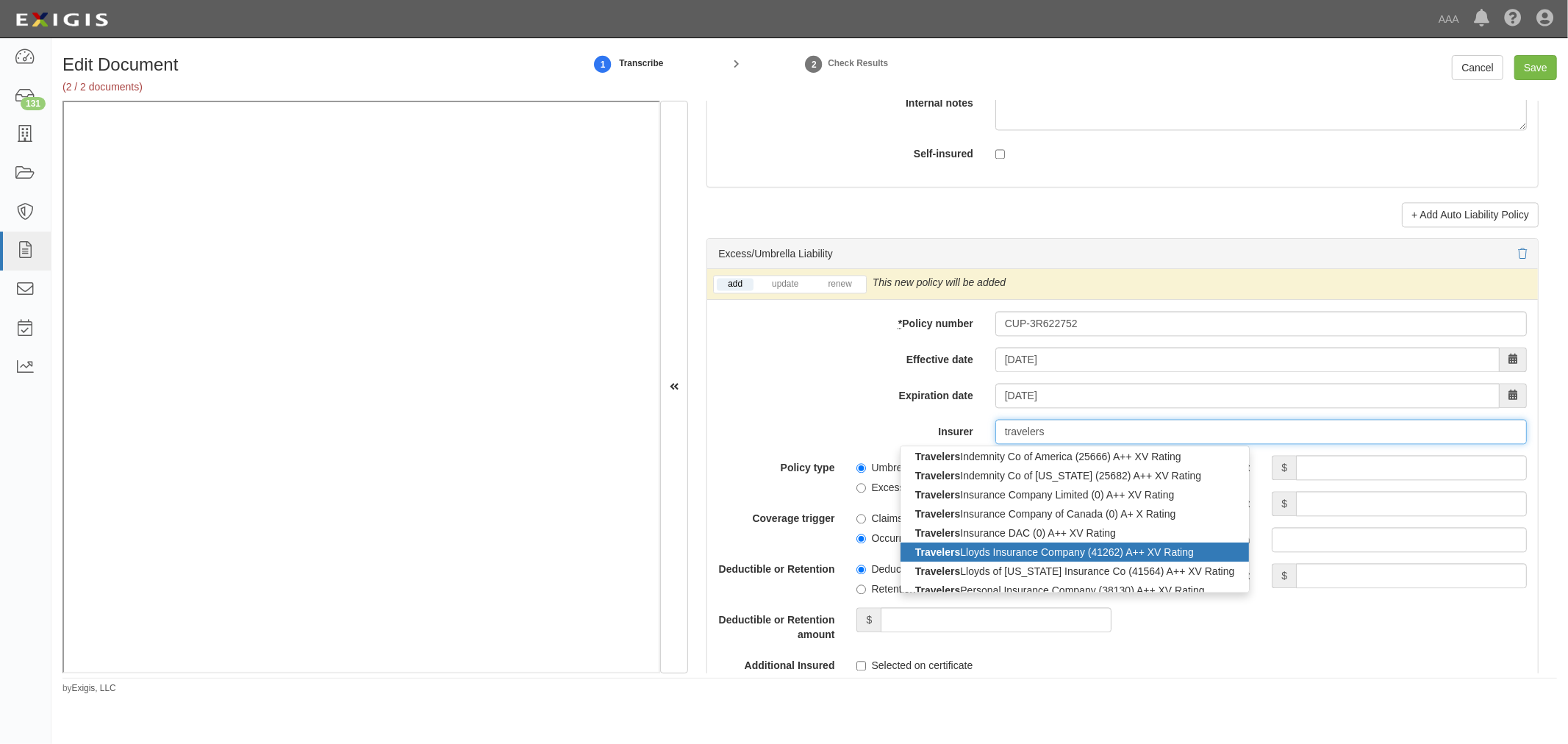
scroll to position [273, 0]
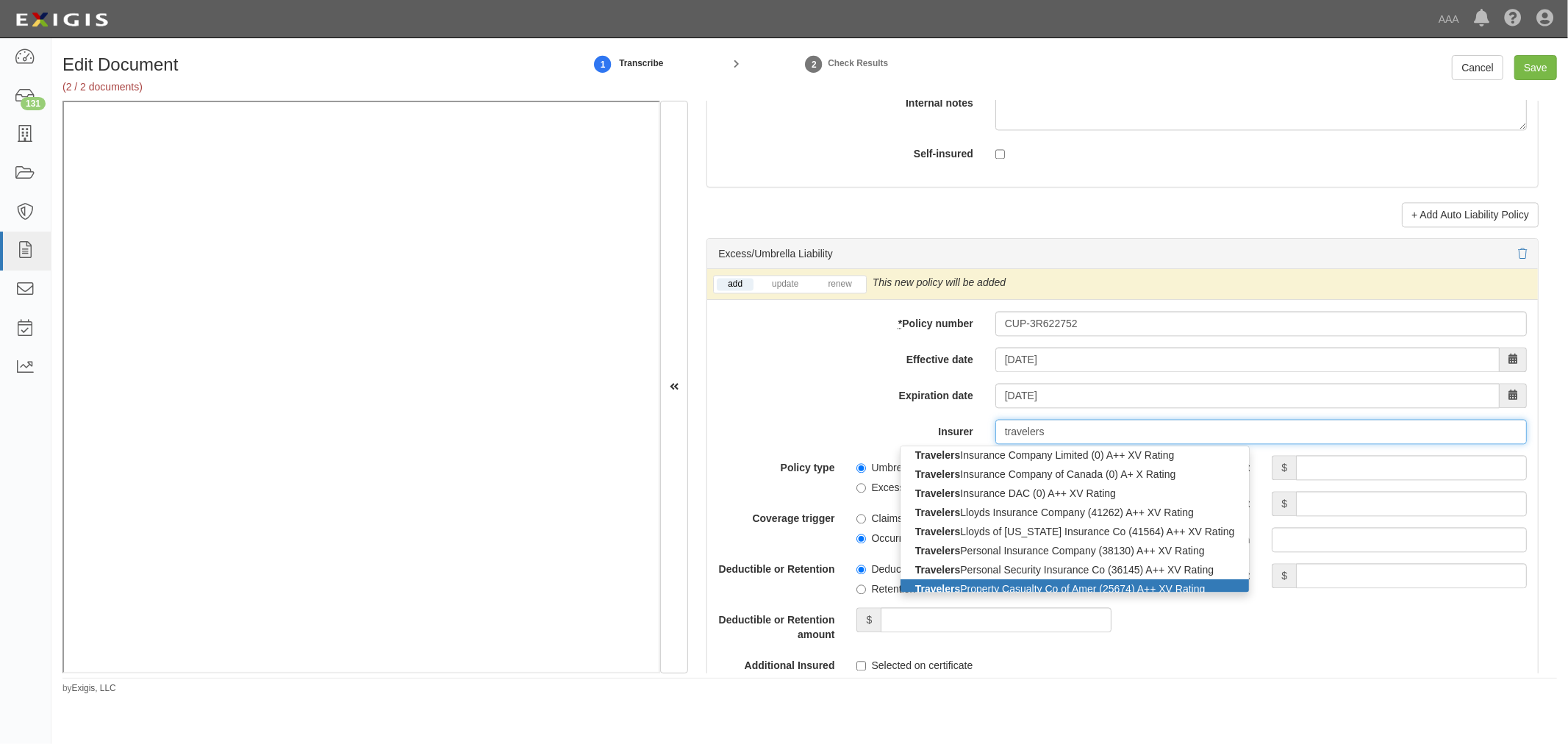
click at [1051, 597] on div "Travelers Property Casualty Co of Amer (25674) A++ XV Rating" at bounding box center [1074, 588] width 349 height 19
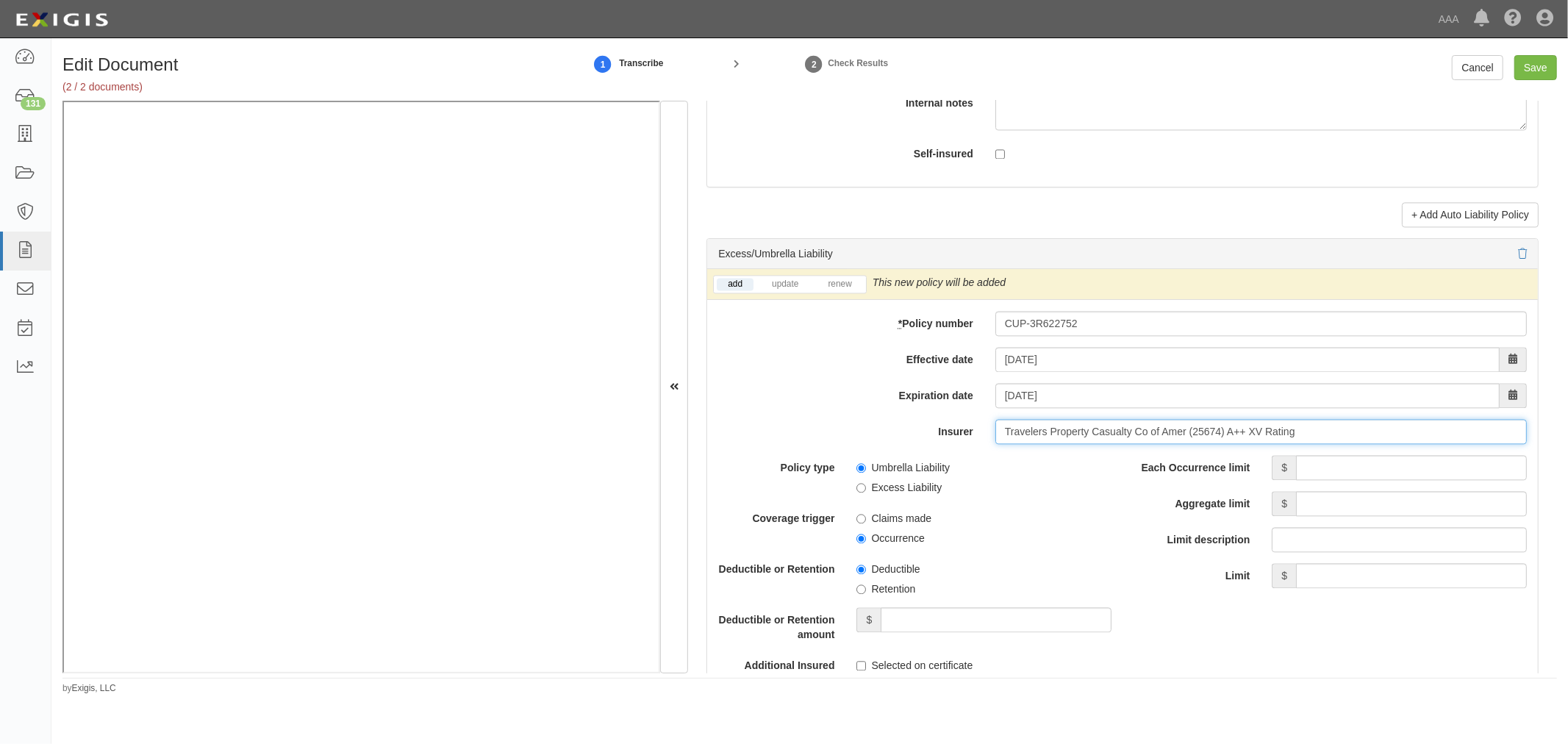
type input "Travelers Property Casualty Co of Amer (25674) A++ XV Rating"
click at [1354, 458] on div "add update renew This new policy will be added This new policy will update exis…" at bounding box center [1122, 586] width 831 height 634
click at [848, 293] on li "renew" at bounding box center [839, 285] width 52 height 17
click at [848, 284] on link "renew" at bounding box center [839, 285] width 46 height 13
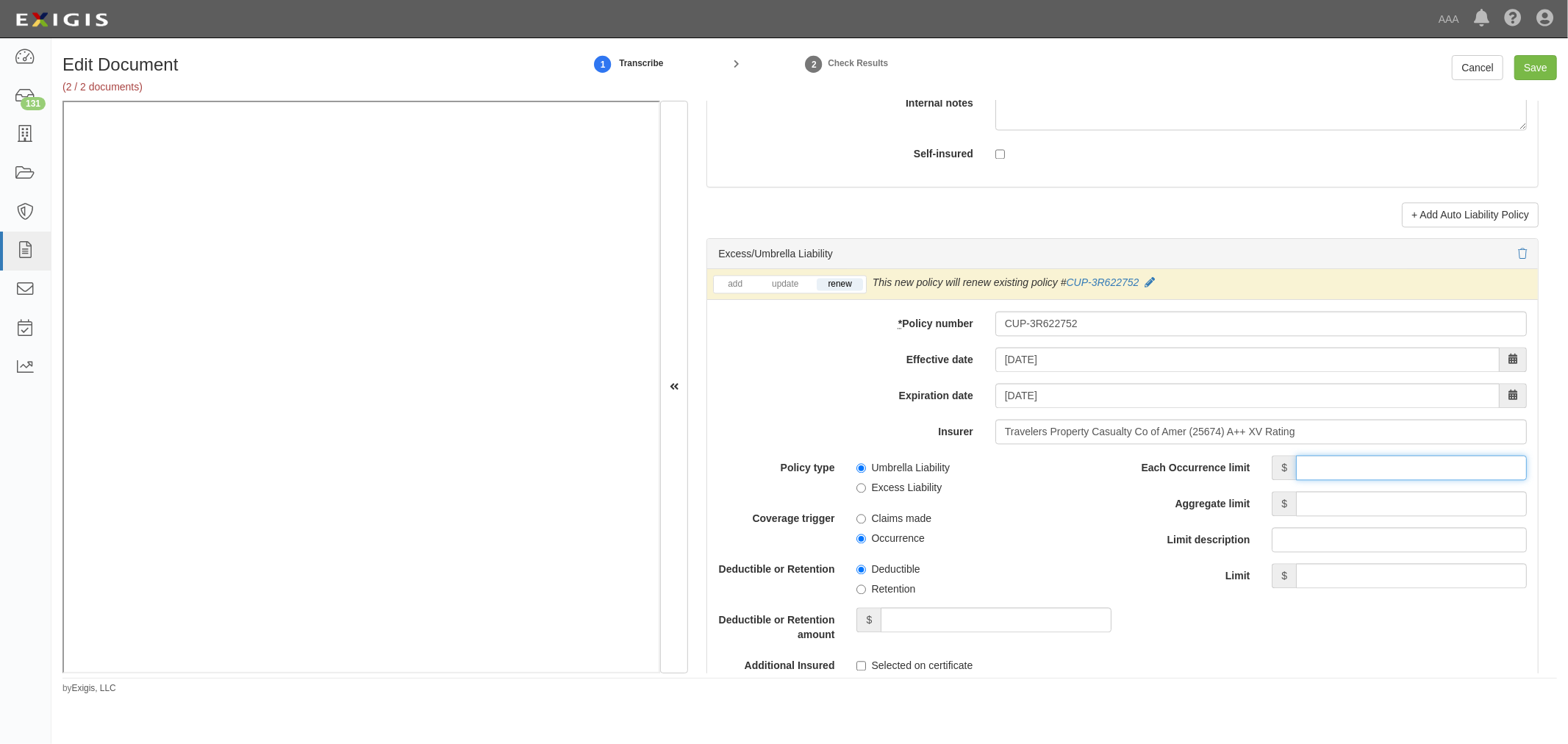
click at [1350, 469] on input "Each Occurrence limit" at bounding box center [1411, 467] width 231 height 25
type input "1,000,000"
click at [1349, 498] on input "Aggregate limit" at bounding box center [1411, 504] width 231 height 25
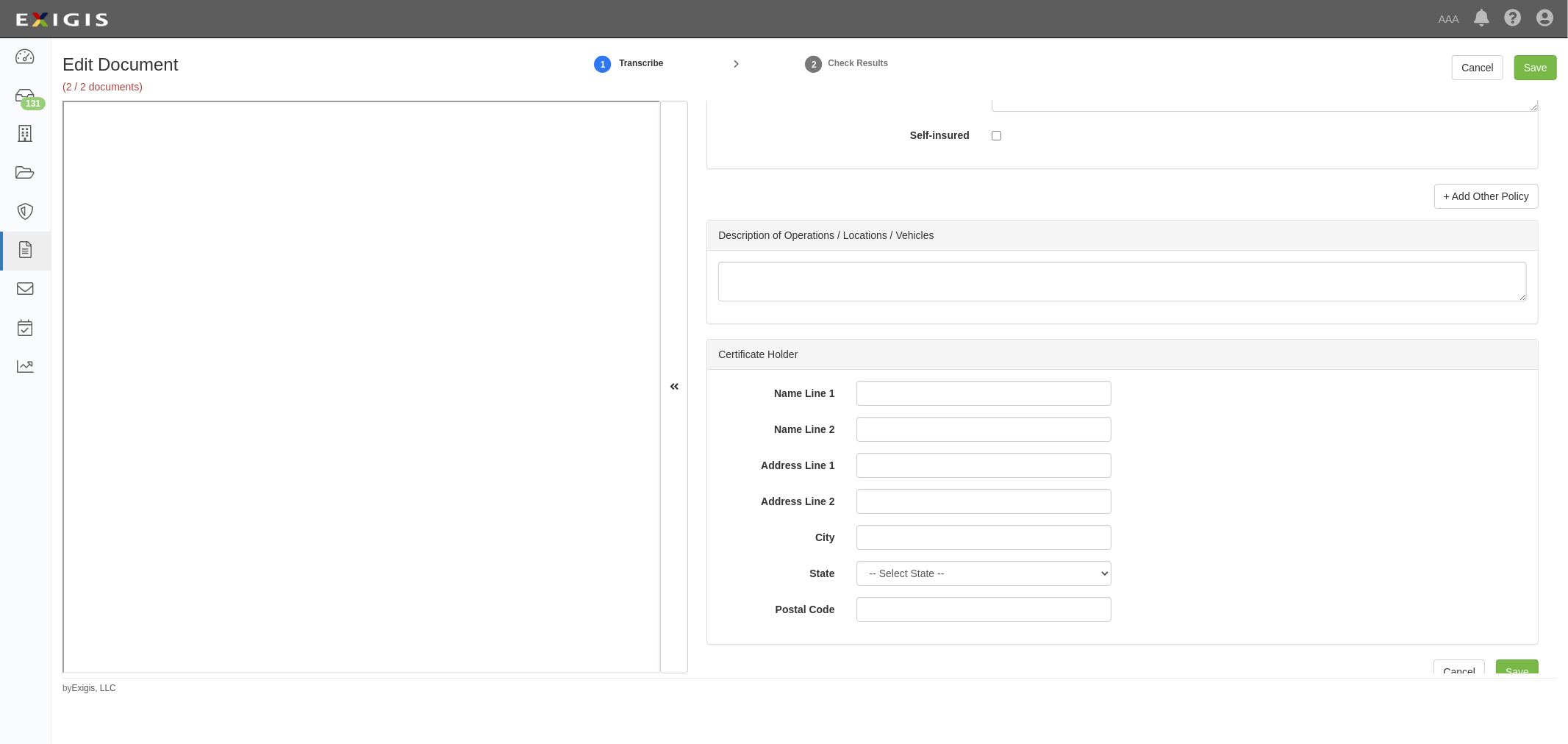
scroll to position [4223, 0]
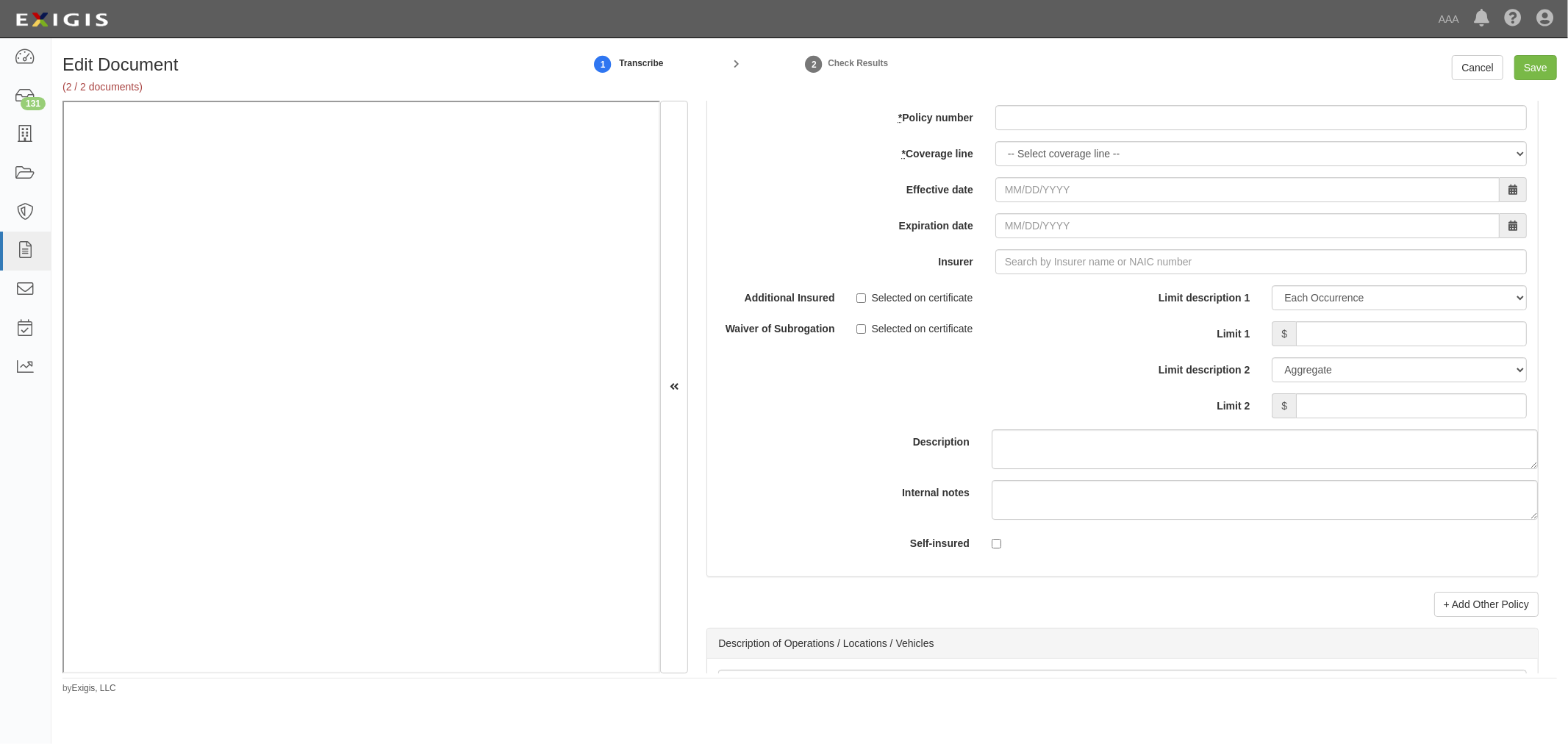
type input "1,000,000"
drag, startPoint x: 1020, startPoint y: 129, endPoint x: 1020, endPoint y: 147, distance: 18.0
click at [1020, 129] on input "* Policy number" at bounding box center [1260, 117] width 531 height 25
paste input "680-3R622660"
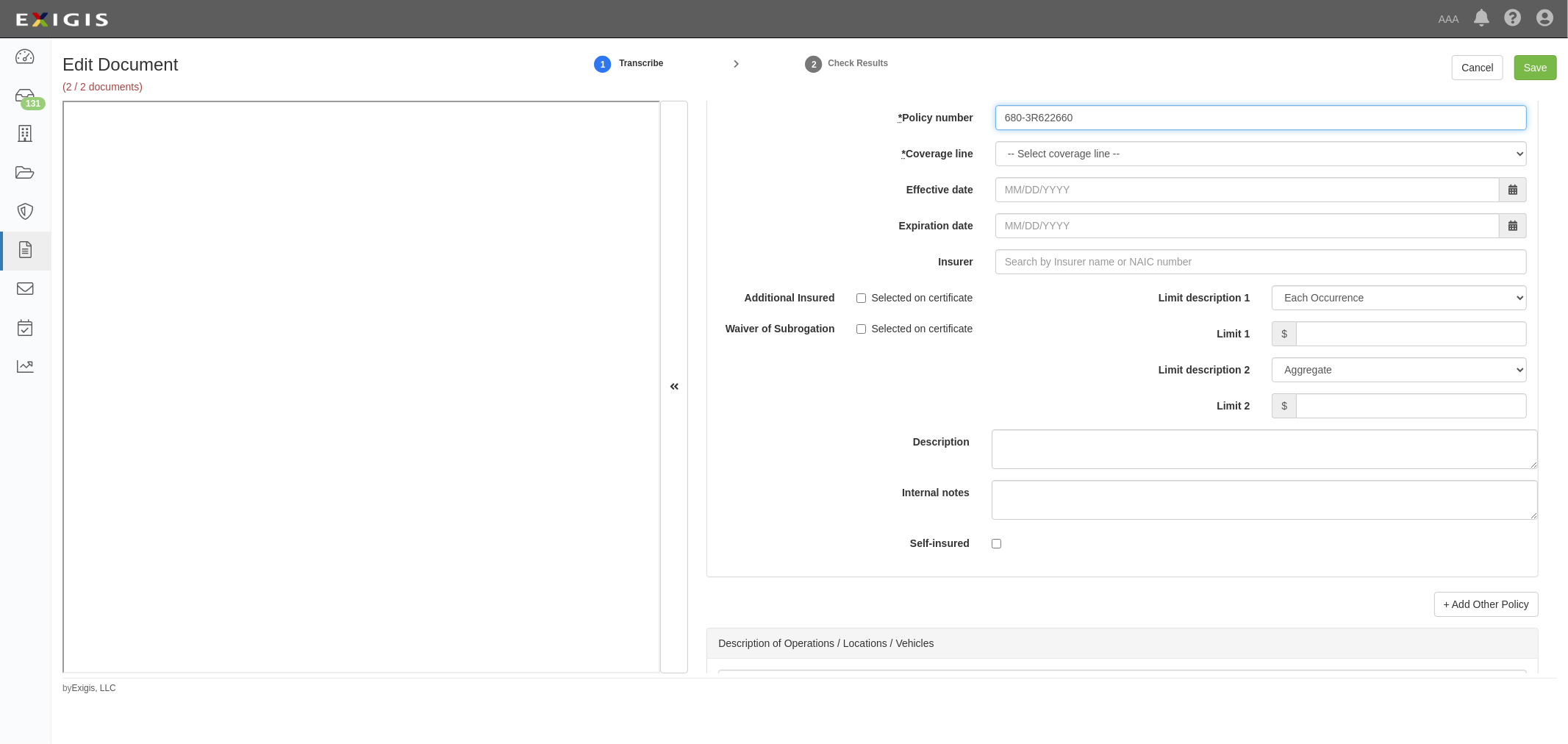
type input "680-3R622660"
click at [1022, 159] on select "-- Select coverage line -- Asbestos Abatement Auto Physical Damage Boiler & Mac…" at bounding box center [1260, 153] width 531 height 25
select select "70"
click at [995, 167] on select "-- Select coverage line -- Asbestos Abatement Auto Physical Damage Boiler & Mac…" at bounding box center [1260, 153] width 531 height 25
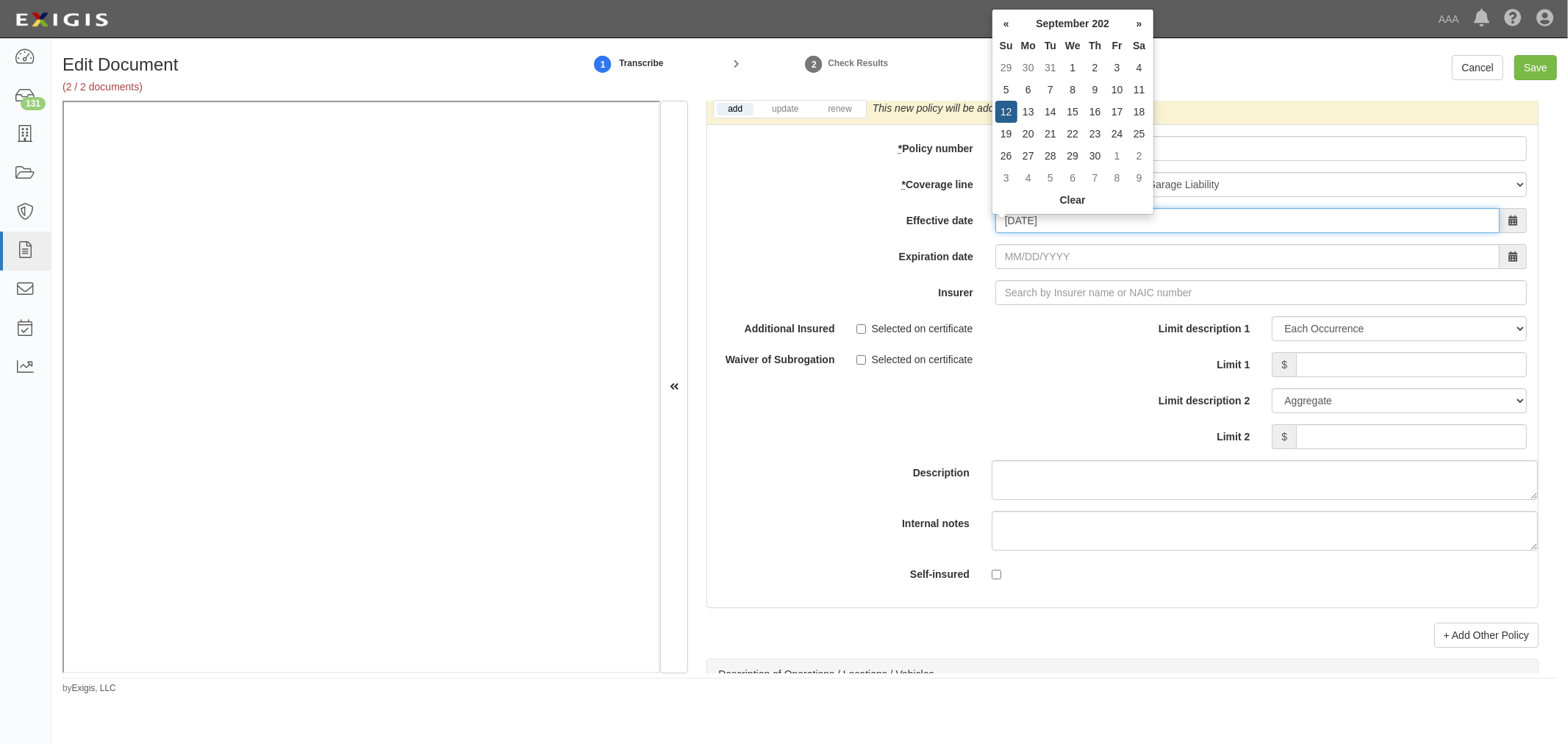
type input "09/12/2025"
type input "09/12/2026"
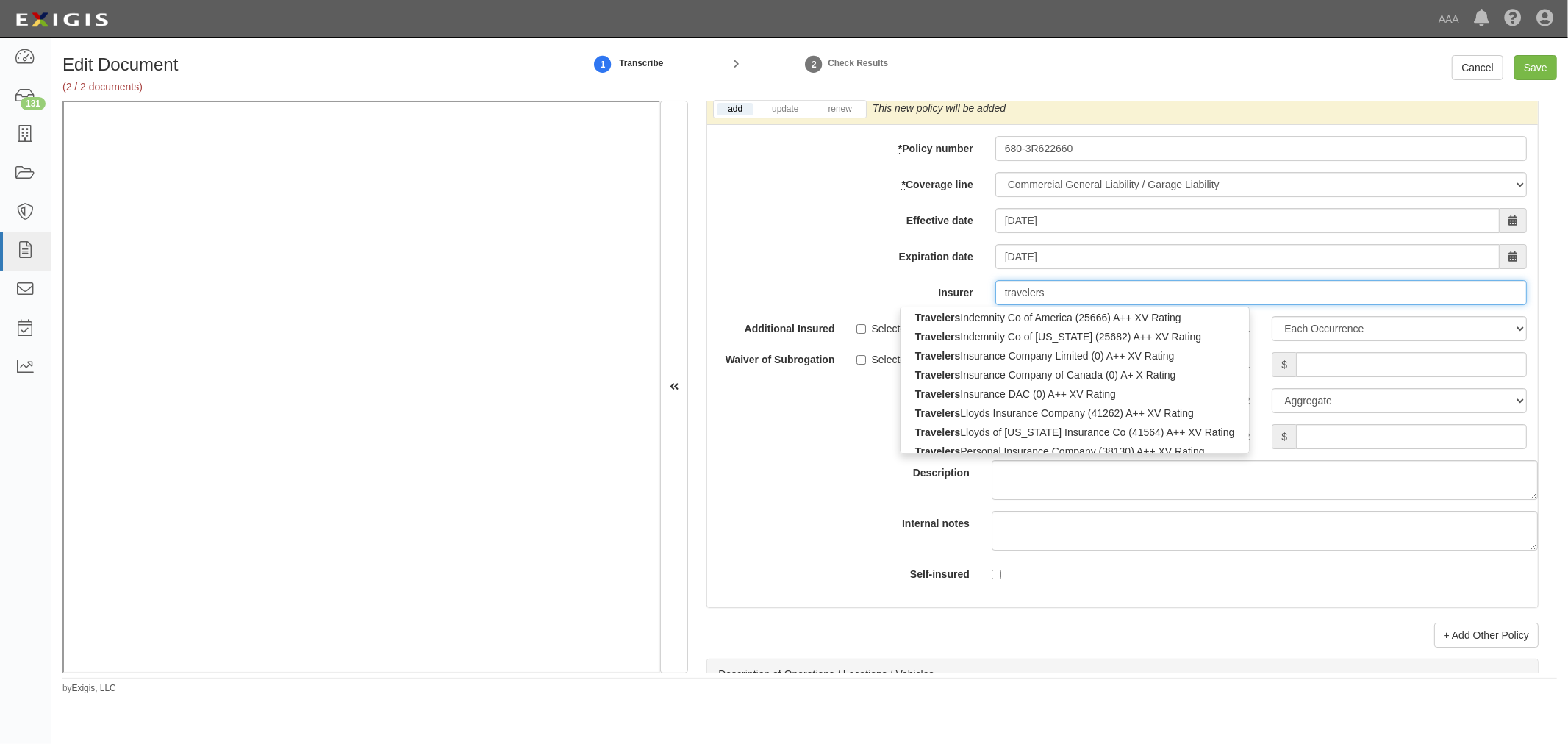
scroll to position [320, 0]
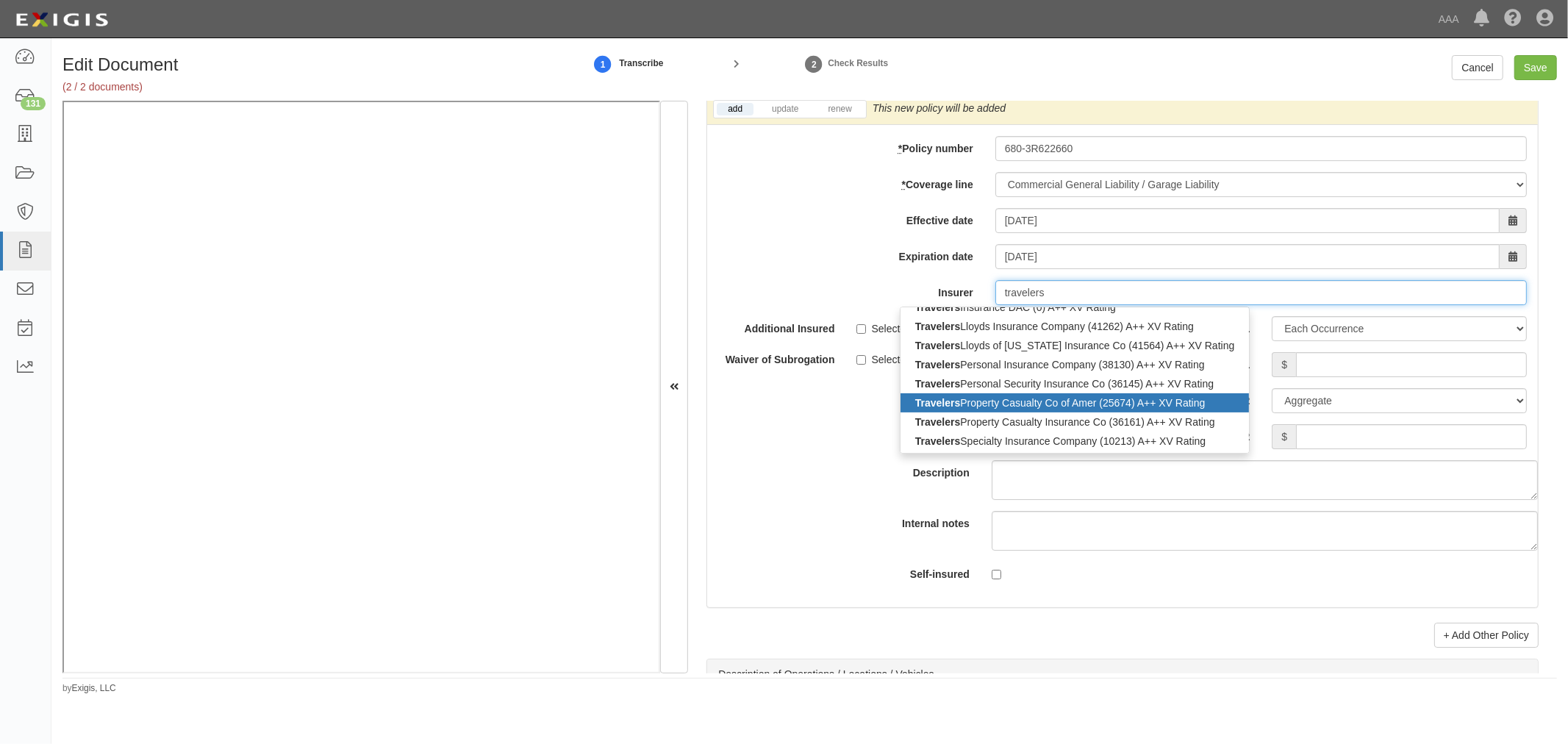
click at [1019, 413] on div "Travelers Property Casualty Co of Amer (25674) A++ XV Rating" at bounding box center [1074, 402] width 349 height 19
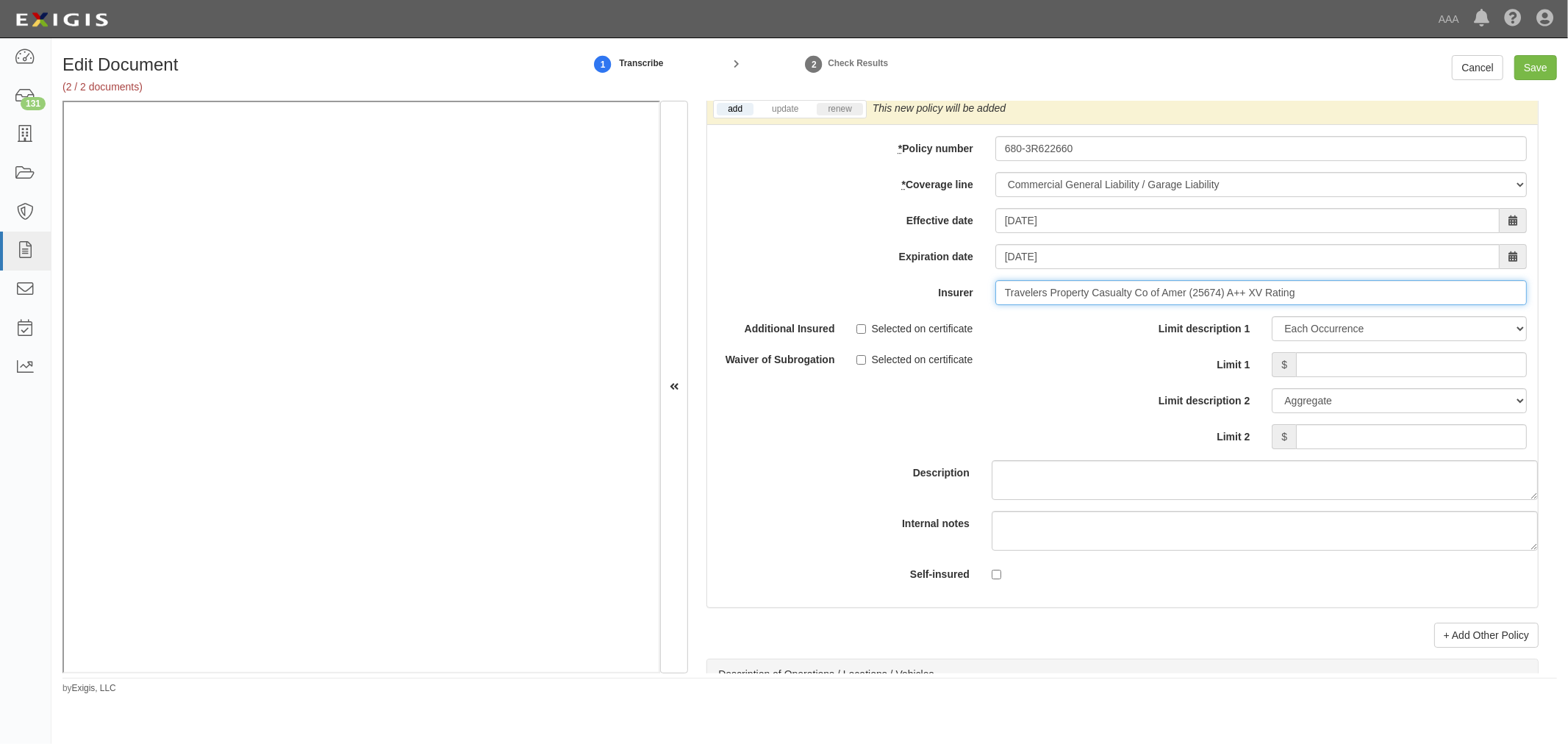
type input "Travelers Property Casualty Co of Amer (25674) A++ XV Rating"
click at [850, 115] on link "renew" at bounding box center [839, 110] width 46 height 13
click at [1419, 370] on input "Limit 1" at bounding box center [1411, 365] width 231 height 25
type input "1,000,000"
click at [1449, 413] on select "Limit Each Occurrence Each Claim Aggregate Deductible Self-Insured Retention Pe…" at bounding box center [1399, 401] width 255 height 25
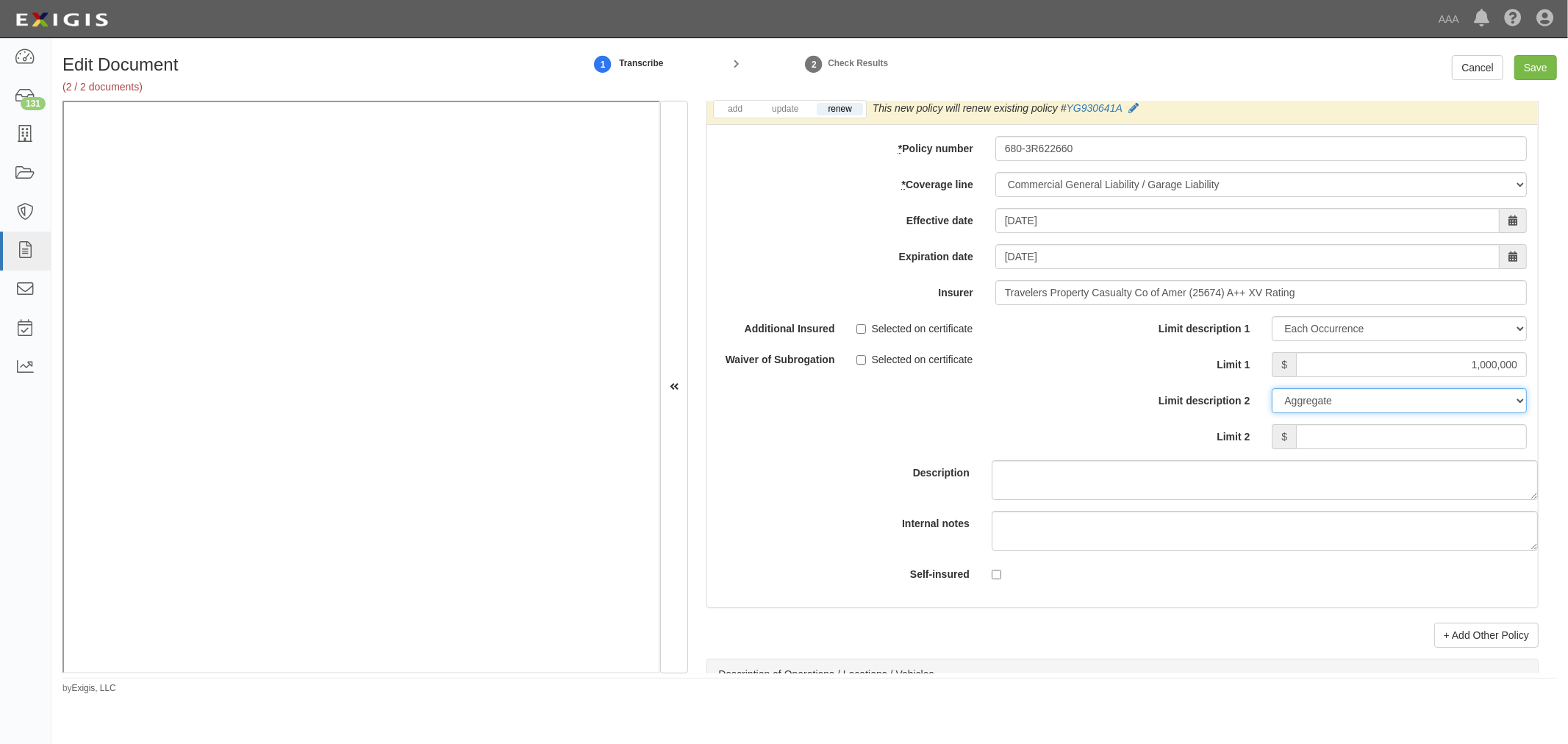
click at [1272, 396] on select "Limit Each Occurrence Each Claim Aggregate Deductible Self-Insured Retention Pe…" at bounding box center [1399, 401] width 255 height 25
drag, startPoint x: 1414, startPoint y: 402, endPoint x: 1410, endPoint y: 414, distance: 12.6
click at [1415, 402] on select "Limit Each Occurrence Each Claim Aggregate Deductible Self-Insured Retention Pe…" at bounding box center [1399, 401] width 255 height 25
select select "Aggregate"
click at [1272, 396] on select "Limit Each Occurrence Each Claim Aggregate Deductible Self-Insured Retention Pe…" at bounding box center [1399, 401] width 255 height 25
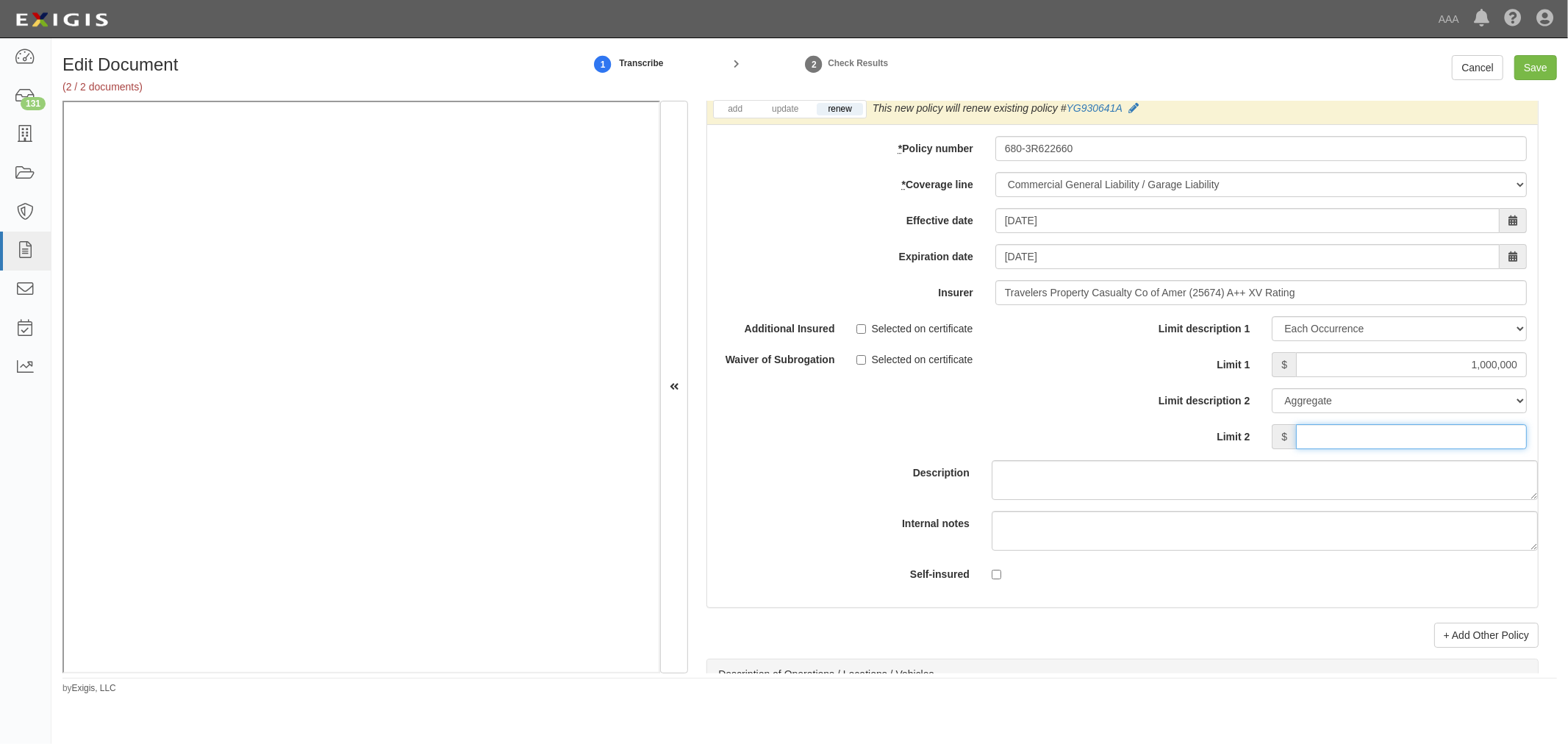
click at [1335, 448] on input "Limit 2" at bounding box center [1411, 436] width 231 height 25
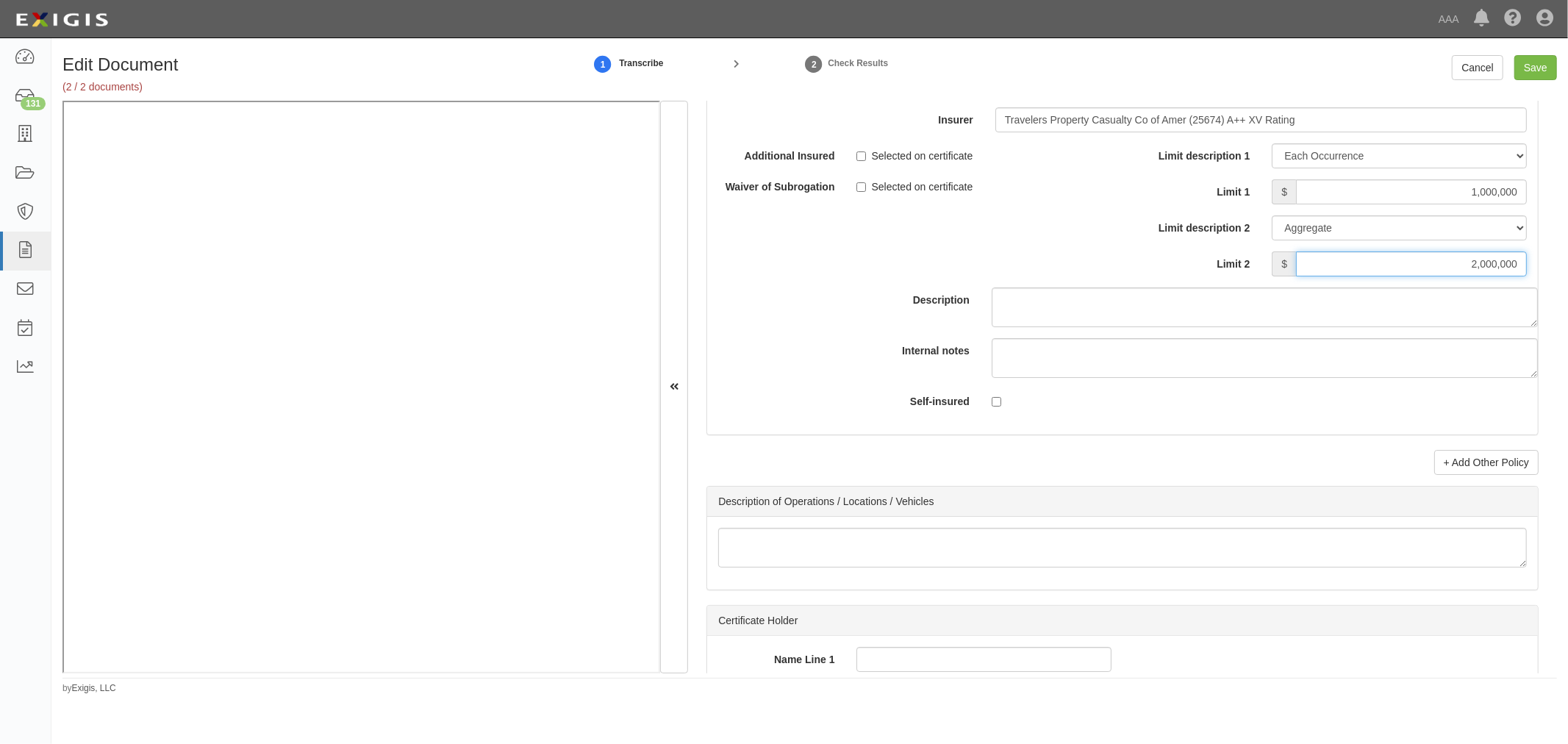
scroll to position [4631, 0]
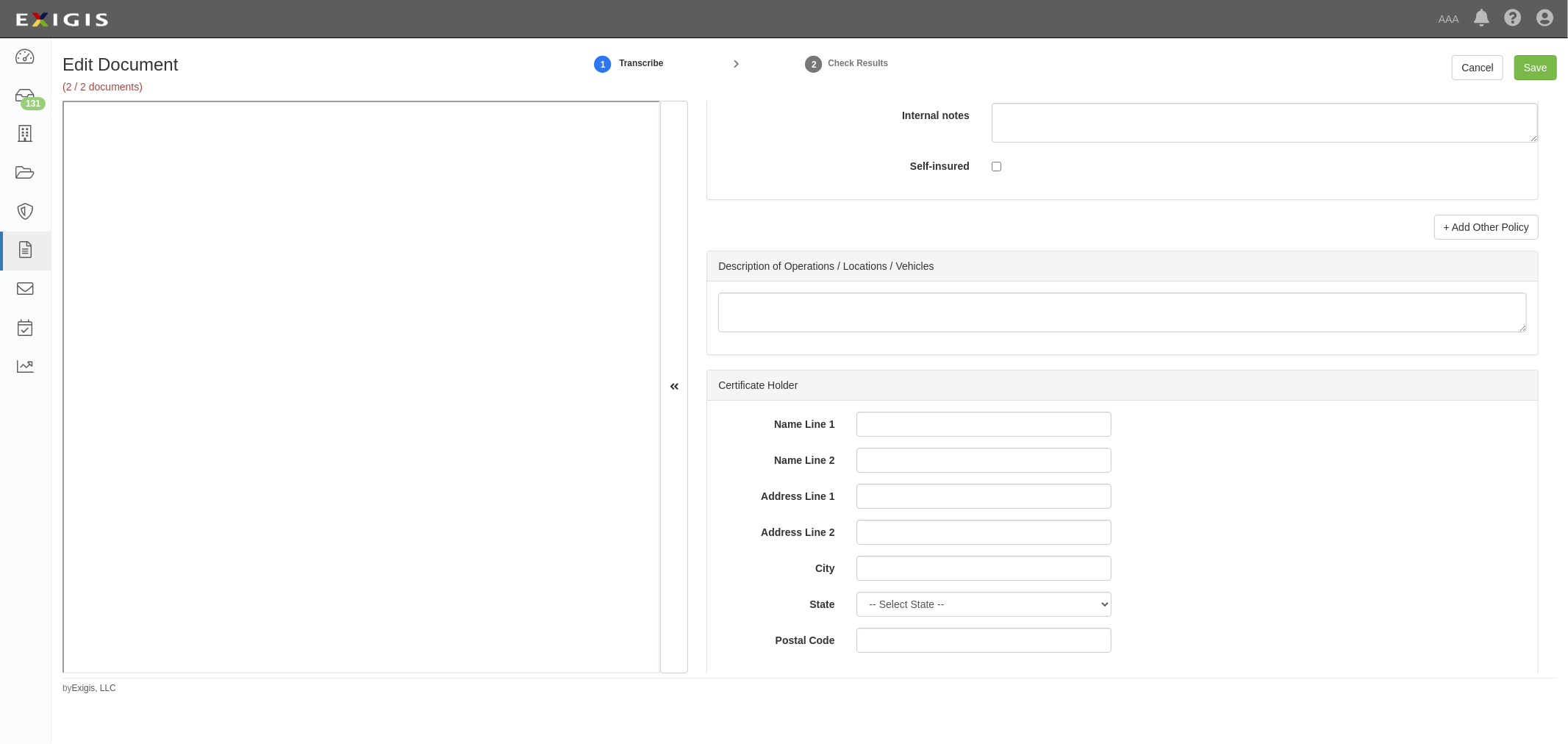
type input "2,000,000"
click at [1470, 225] on link "+ Add Other Policy" at bounding box center [1485, 227] width 104 height 25
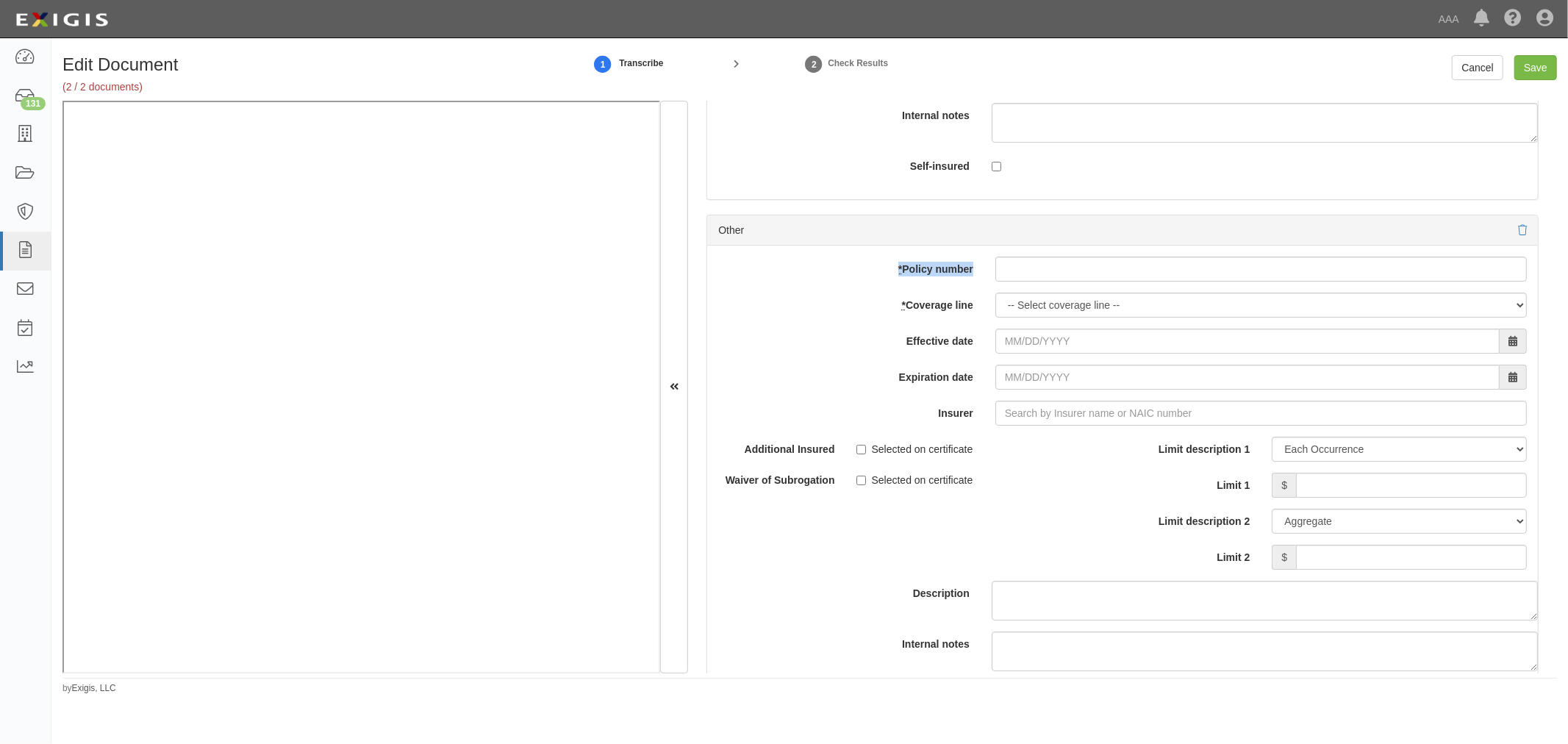
drag, startPoint x: 1134, startPoint y: 253, endPoint x: 1118, endPoint y: 282, distance: 33.1
click at [1125, 270] on div "Other add update renew This new policy will be added This new policy will updat…" at bounding box center [1123, 471] width 832 height 514
drag, startPoint x: 1115, startPoint y: 284, endPoint x: 962, endPoint y: 331, distance: 160.1
click at [1105, 282] on input "* Policy number" at bounding box center [1260, 269] width 531 height 25
paste input "680-3R622660"
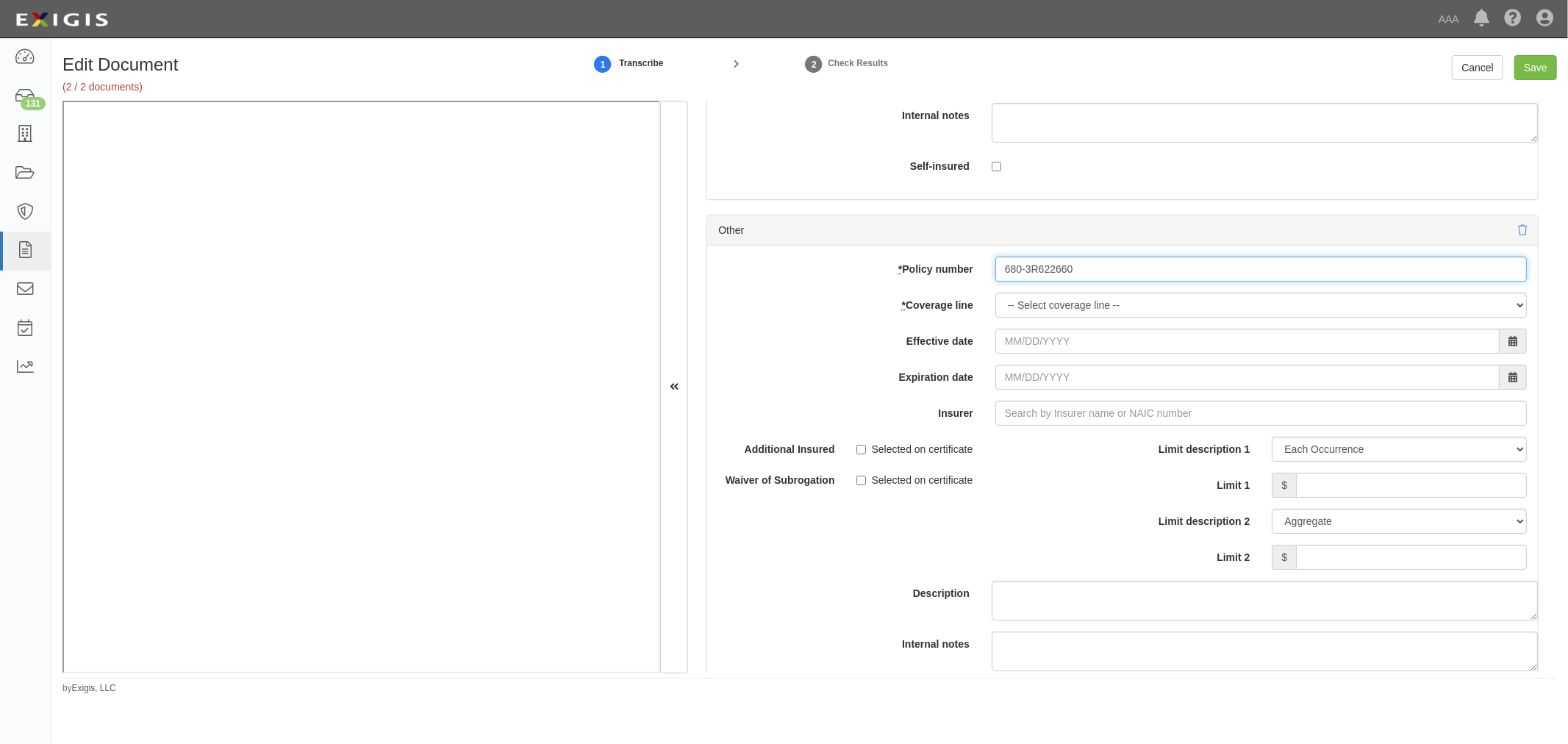
type input "680-3R622660"
click at [1006, 315] on select "-- Select coverage line -- Asbestos Abatement Auto Physical Damage Boiler & Mac…" at bounding box center [1260, 305] width 531 height 25
select select "56"
click at [995, 318] on select "-- Select coverage line -- Asbestos Abatement Auto Physical Damage Boiler & Mac…" at bounding box center [1260, 305] width 531 height 25
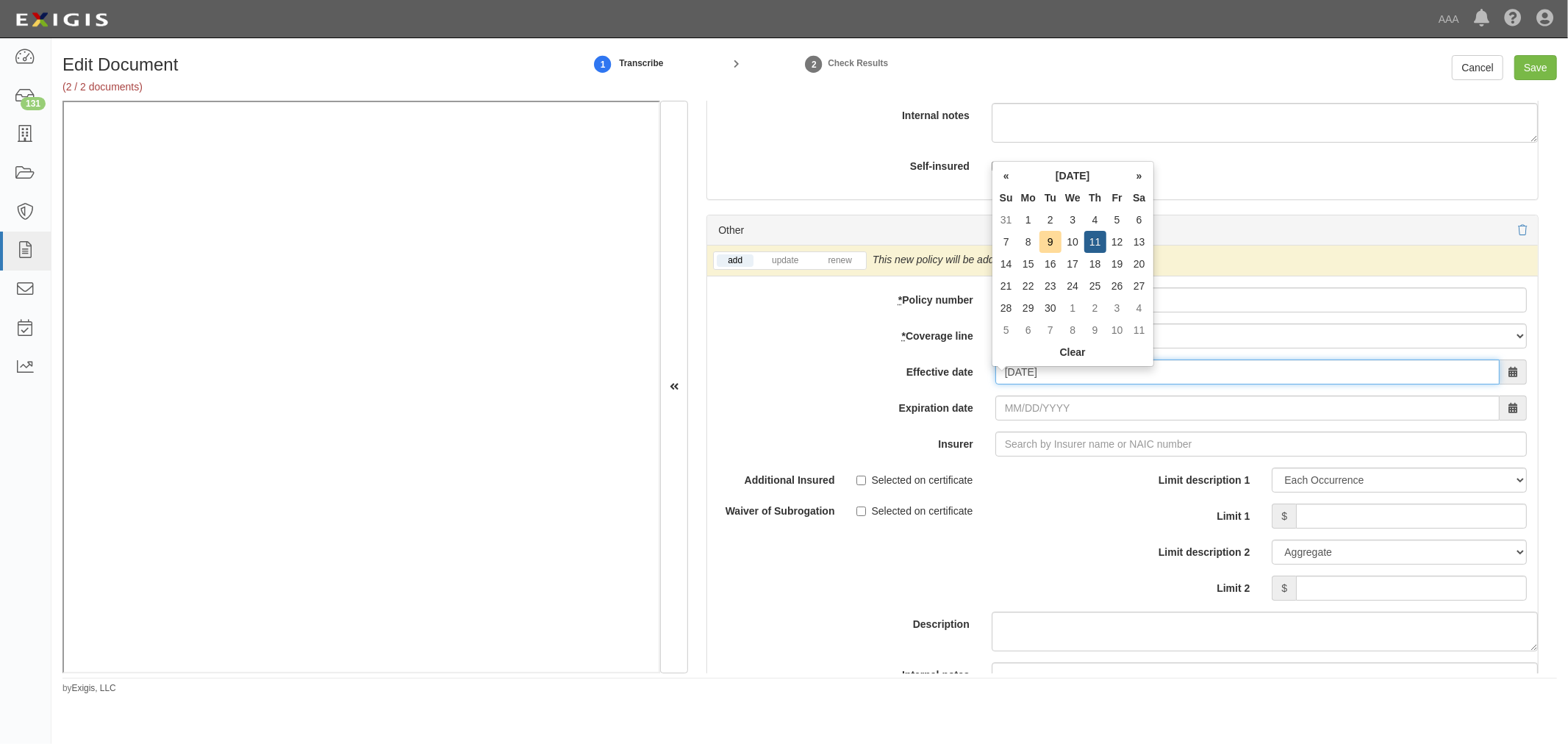
type input "09/11/2025"
type input "09/11/2026"
click at [1027, 407] on input "09/11/2026" at bounding box center [1247, 408] width 504 height 25
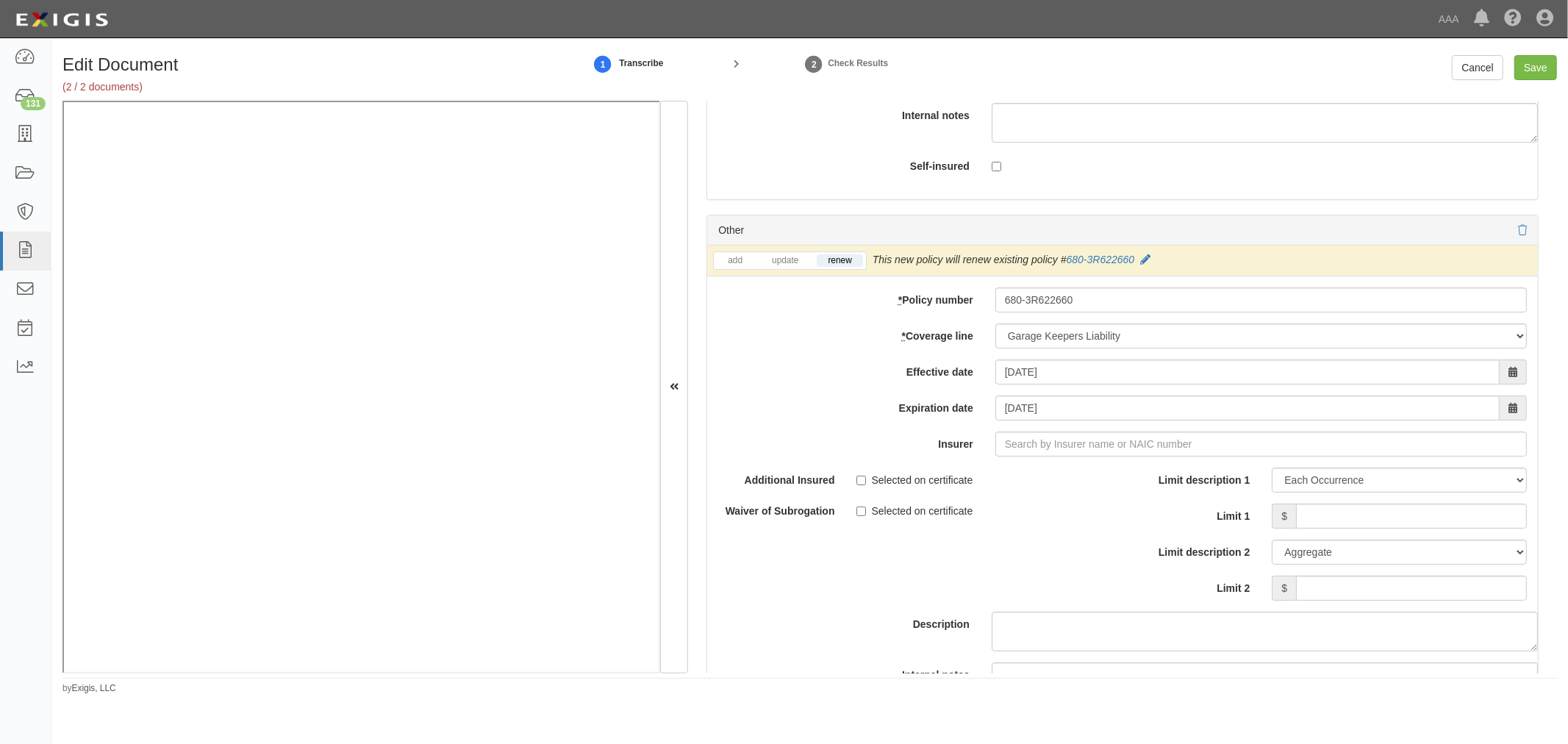
click at [1012, 466] on div "add update renew This new policy will be added This new policy will update exis…" at bounding box center [1122, 503] width 831 height 514
click at [1121, 436] on div "add update renew This new policy will be added This new policy will update exis…" at bounding box center [1122, 503] width 831 height 514
click at [1115, 441] on input "Insurer" at bounding box center [1260, 444] width 531 height 25
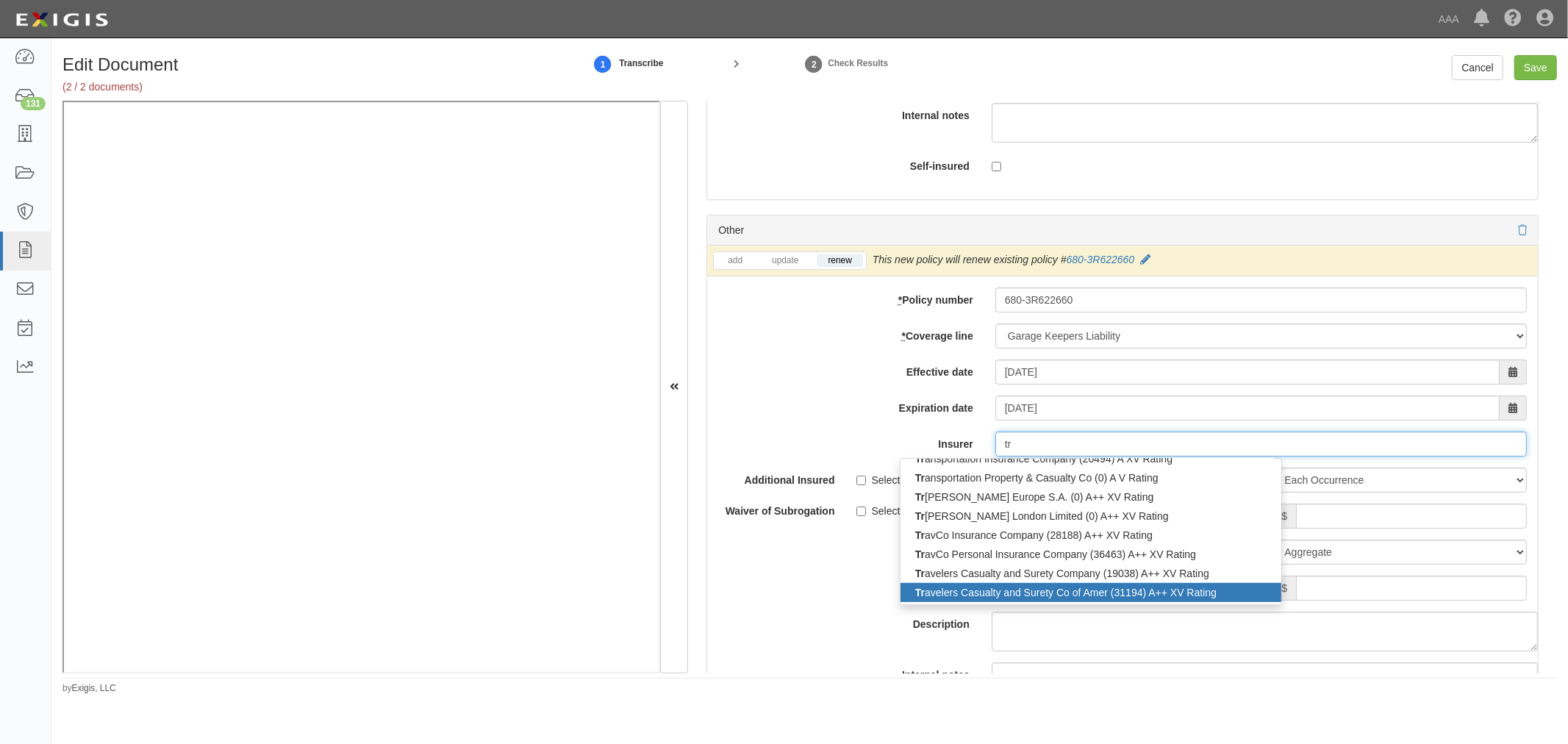
scroll to position [4767, 0]
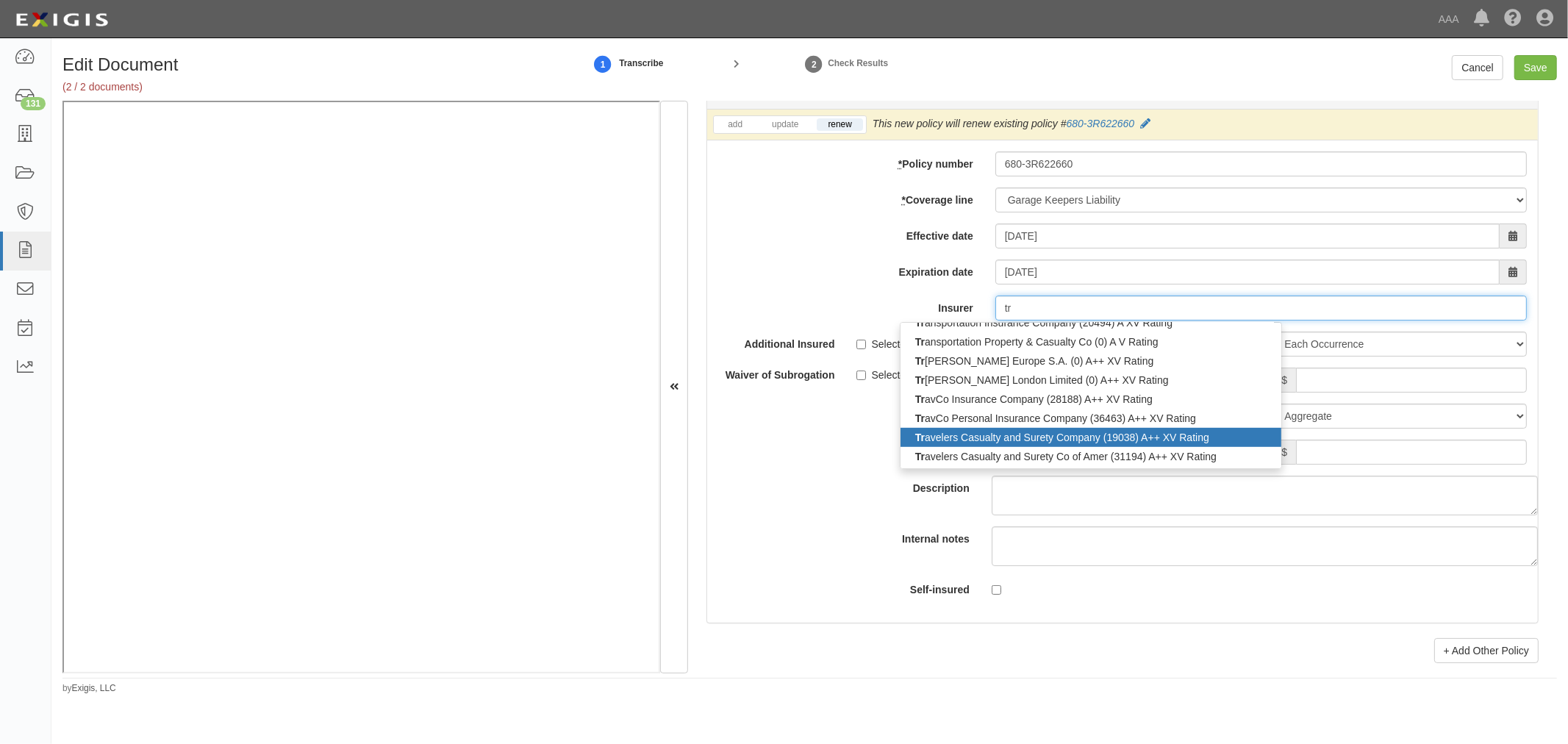
click at [1017, 446] on div "Tr avelers Casualty and Surety Company (19038) A++ XV Rating" at bounding box center [1090, 437] width 381 height 19
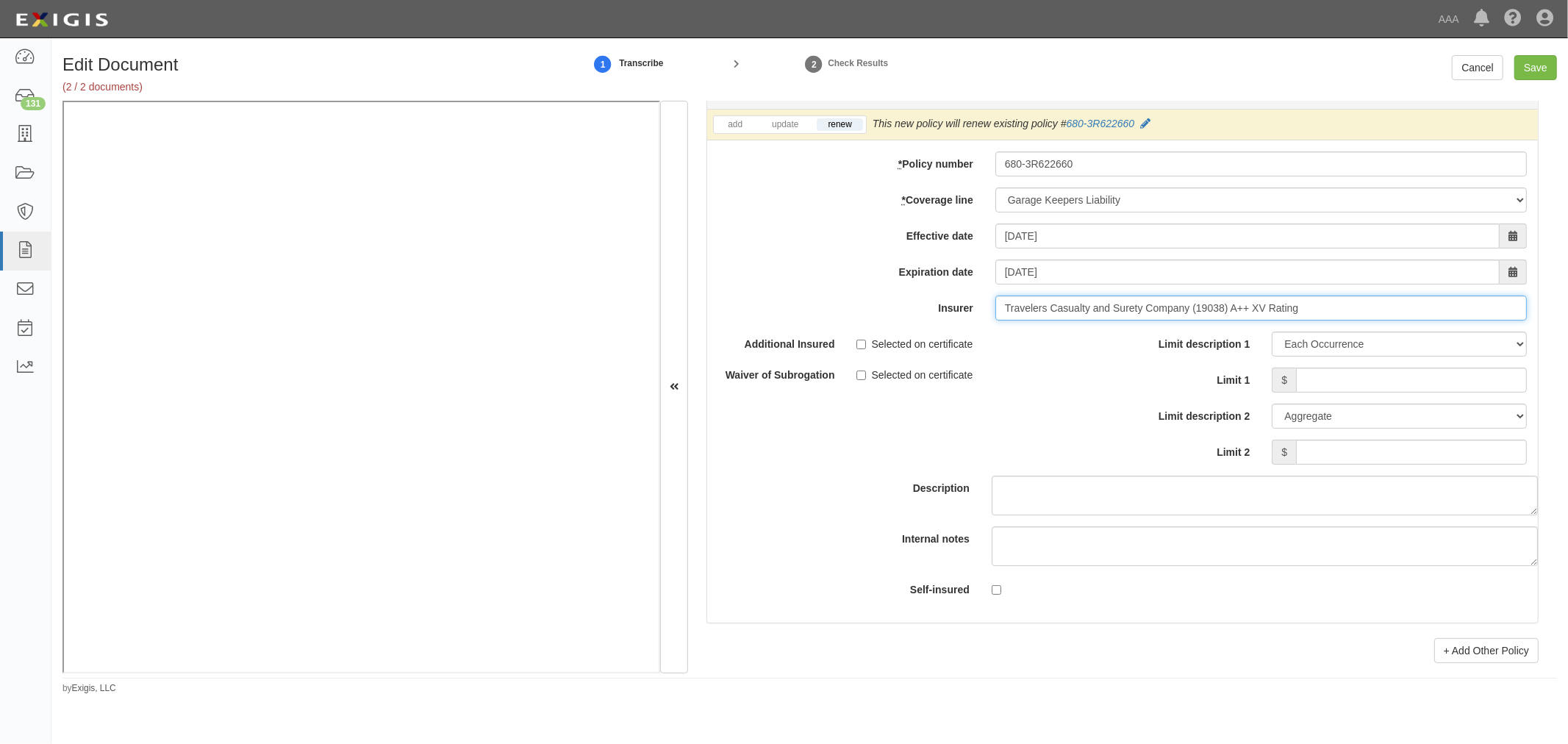
type input "Travelers Casualty and Surety Company (19038) A++ XV Rating"
drag, startPoint x: 1378, startPoint y: 382, endPoint x: 1378, endPoint y: 390, distance: 8.0
click at [1378, 389] on input "Limit 1" at bounding box center [1411, 379] width 231 height 25
type input "300,000"
click at [1504, 476] on div "Limit description 1 Limit Each Occurrence Each Claim Aggregate Deductible Self-…" at bounding box center [1330, 403] width 415 height 145
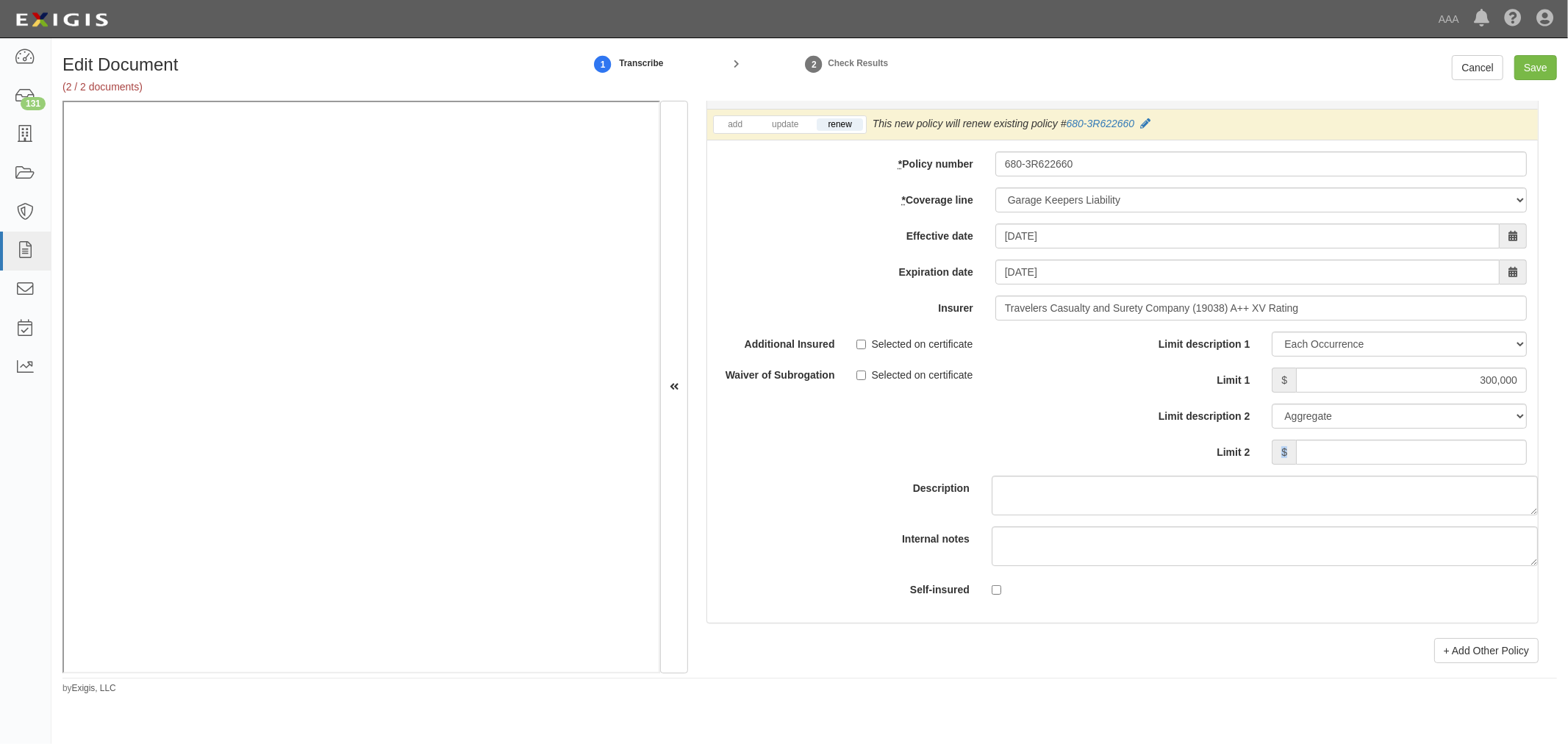
click at [1504, 473] on div "Limit description 1 Limit Each Occurrence Each Claim Aggregate Deductible Self-…" at bounding box center [1330, 403] width 415 height 145
click at [1504, 465] on input "Limit 2" at bounding box center [1411, 452] width 231 height 25
type input "300,000"
click at [1526, 56] on input "Save" at bounding box center [1535, 67] width 42 height 25
type input "1000000"
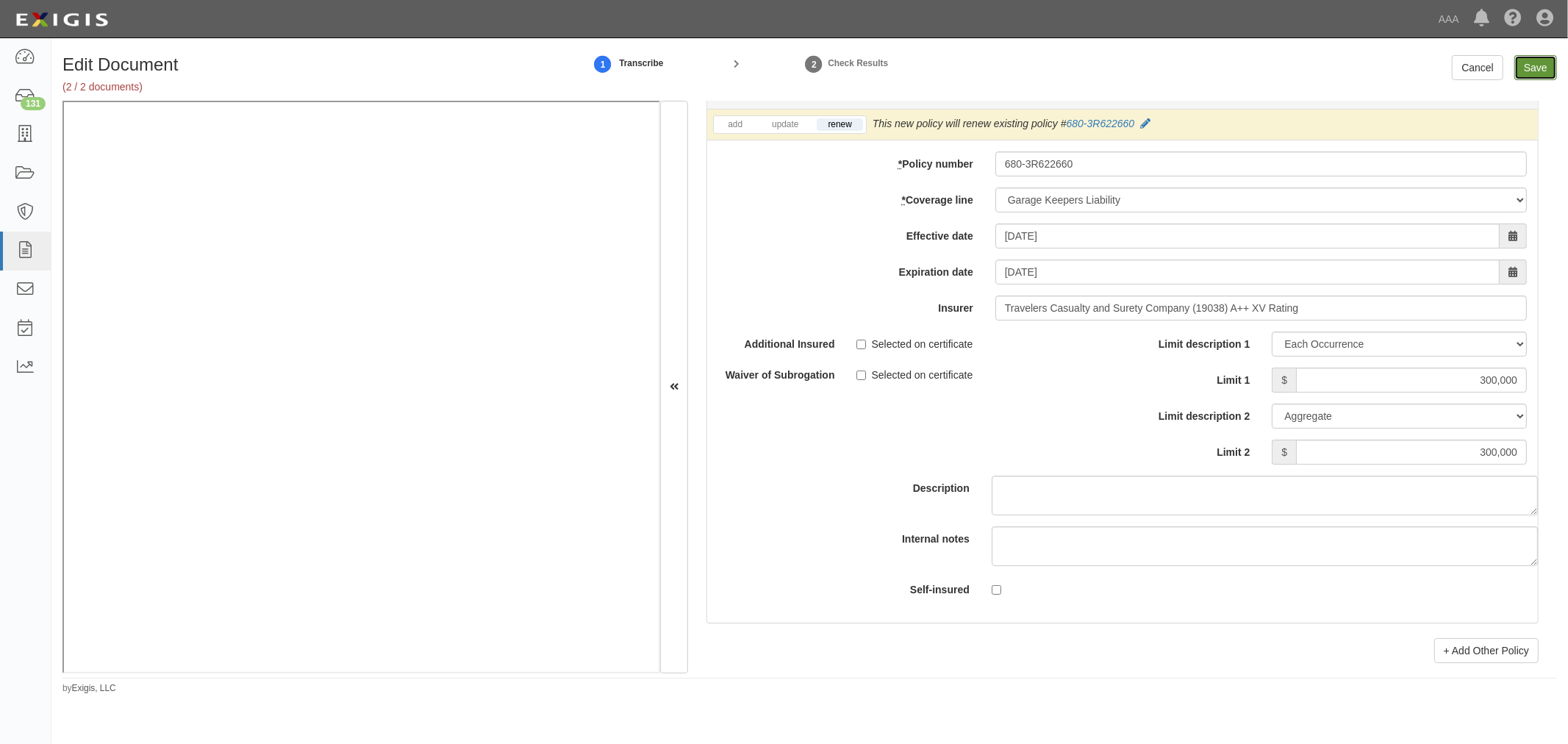
type input "1000000"
type input "2000000"
type input "300000"
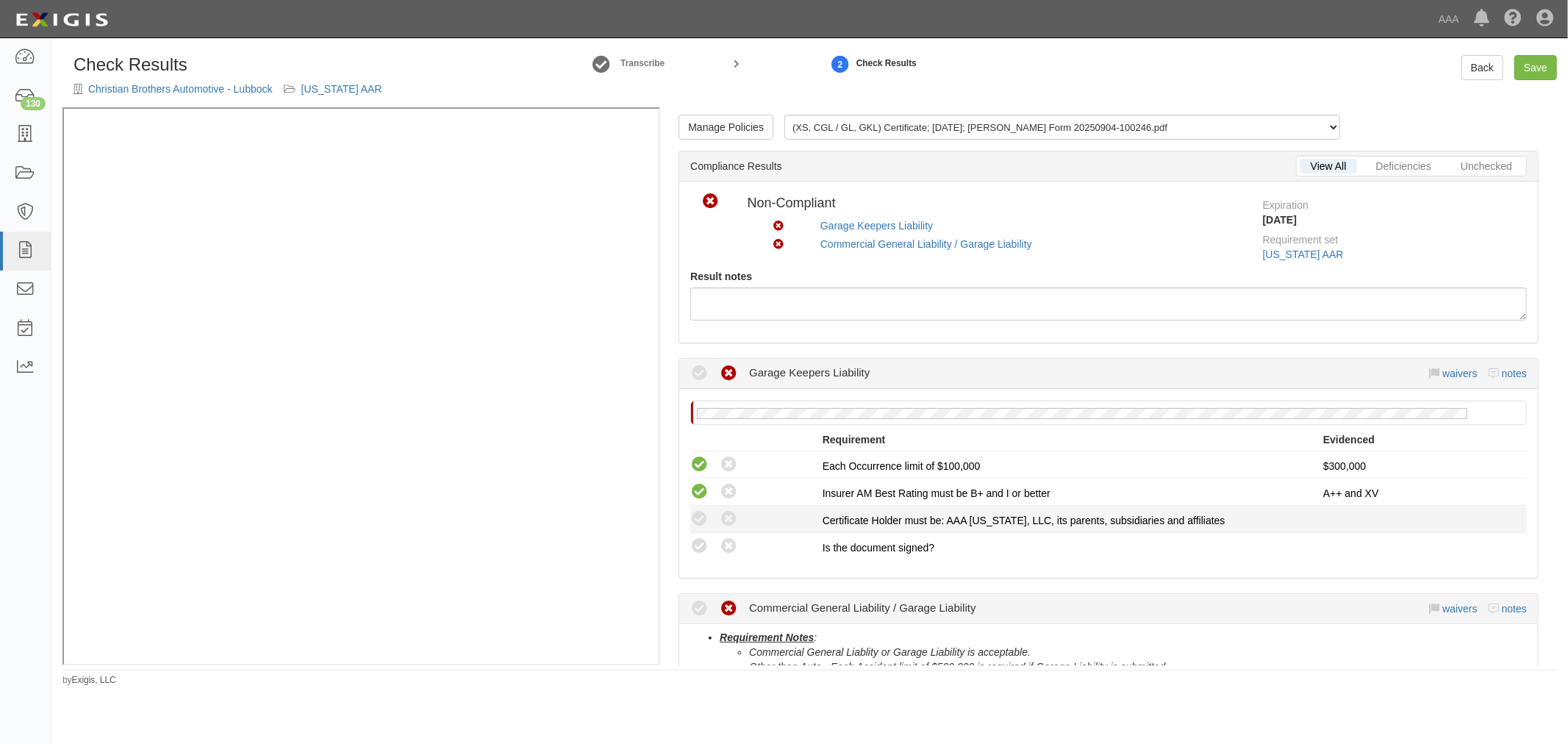
click at [802, 523] on div "Compliant Waived: Non-Compliant" at bounding box center [756, 519] width 133 height 19
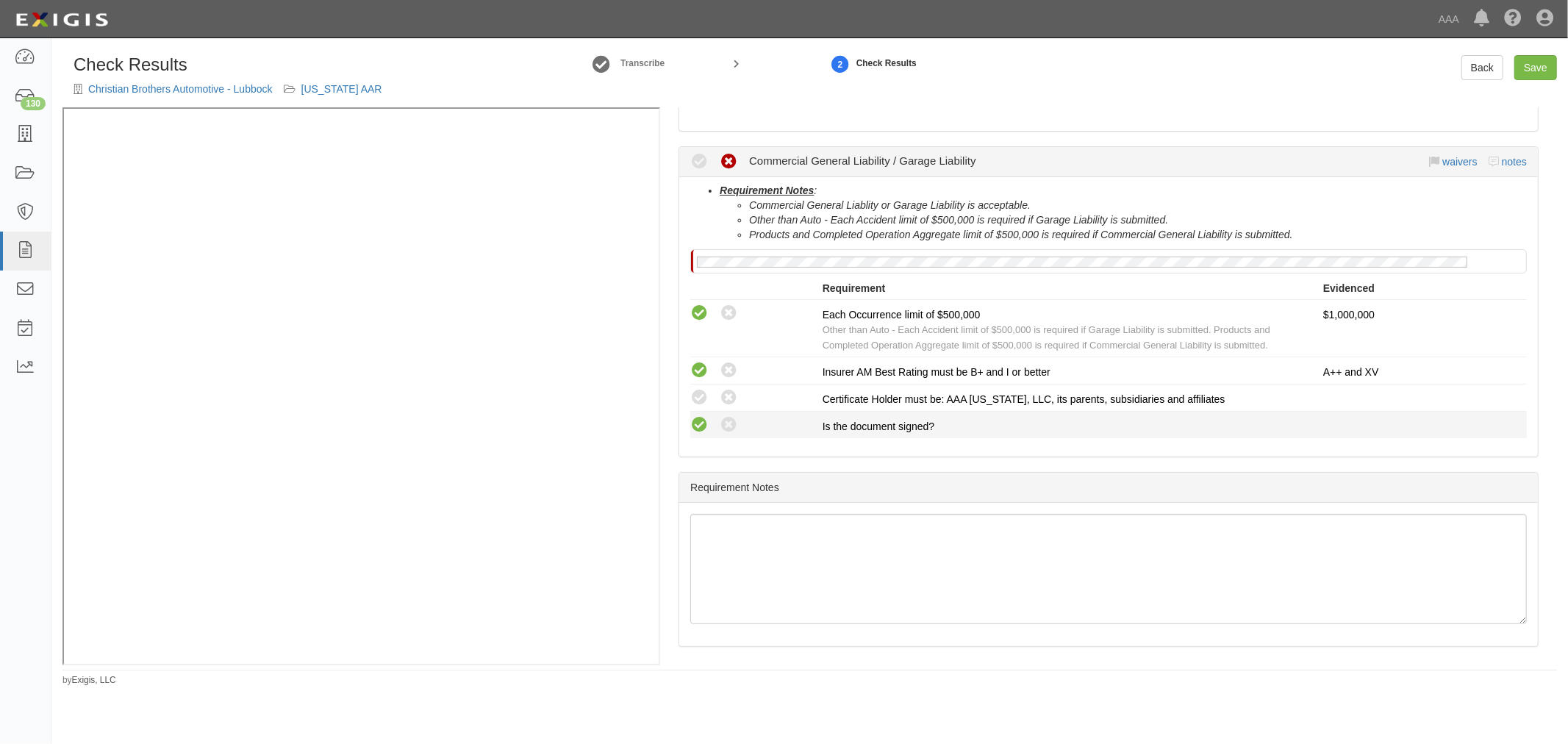
click at [694, 426] on icon at bounding box center [699, 425] width 18 height 18
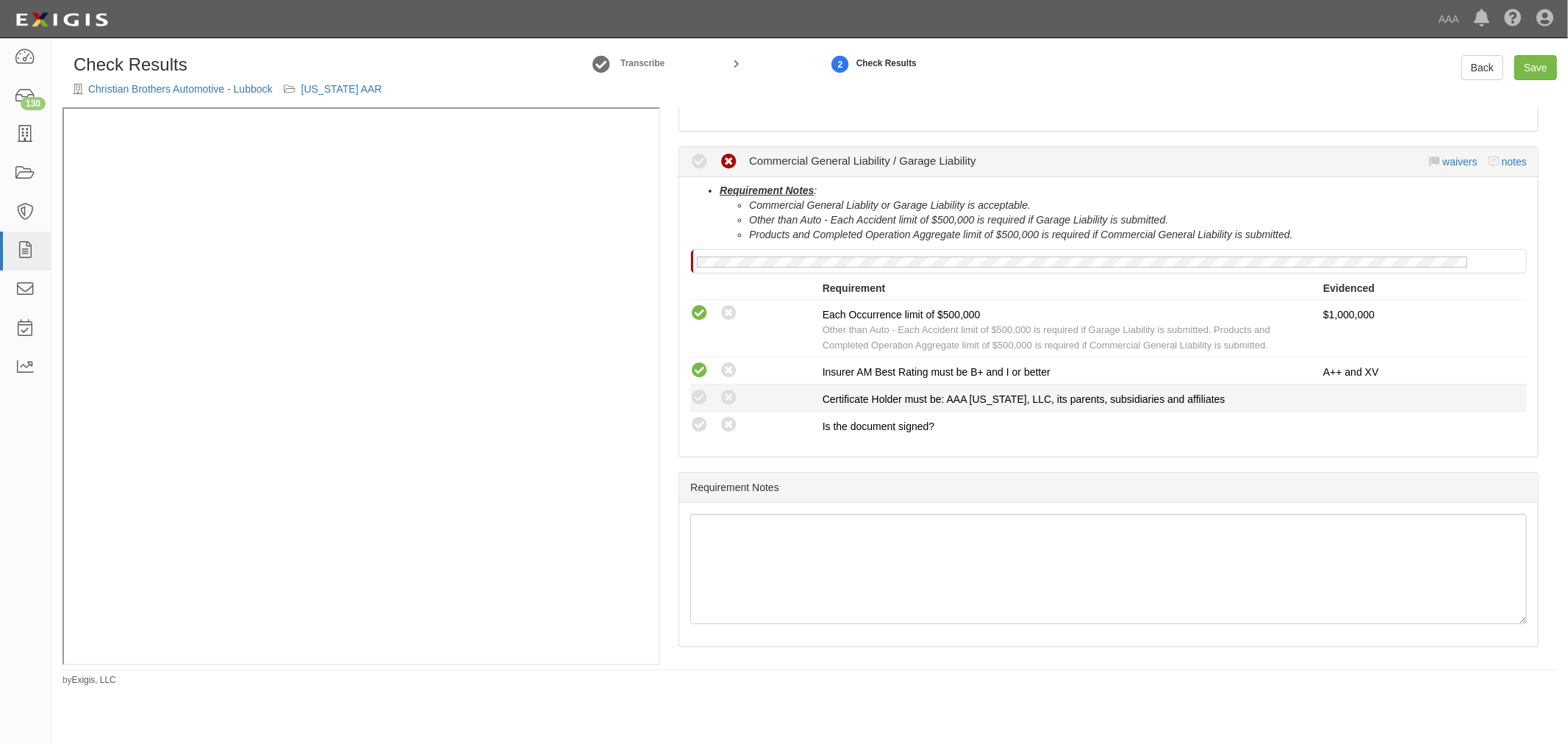
radio input "true"
click at [709, 393] on div "Compliant Waived: Non-Compliant" at bounding box center [756, 398] width 133 height 19
click at [700, 393] on icon at bounding box center [699, 399] width 18 height 18
radio input "true"
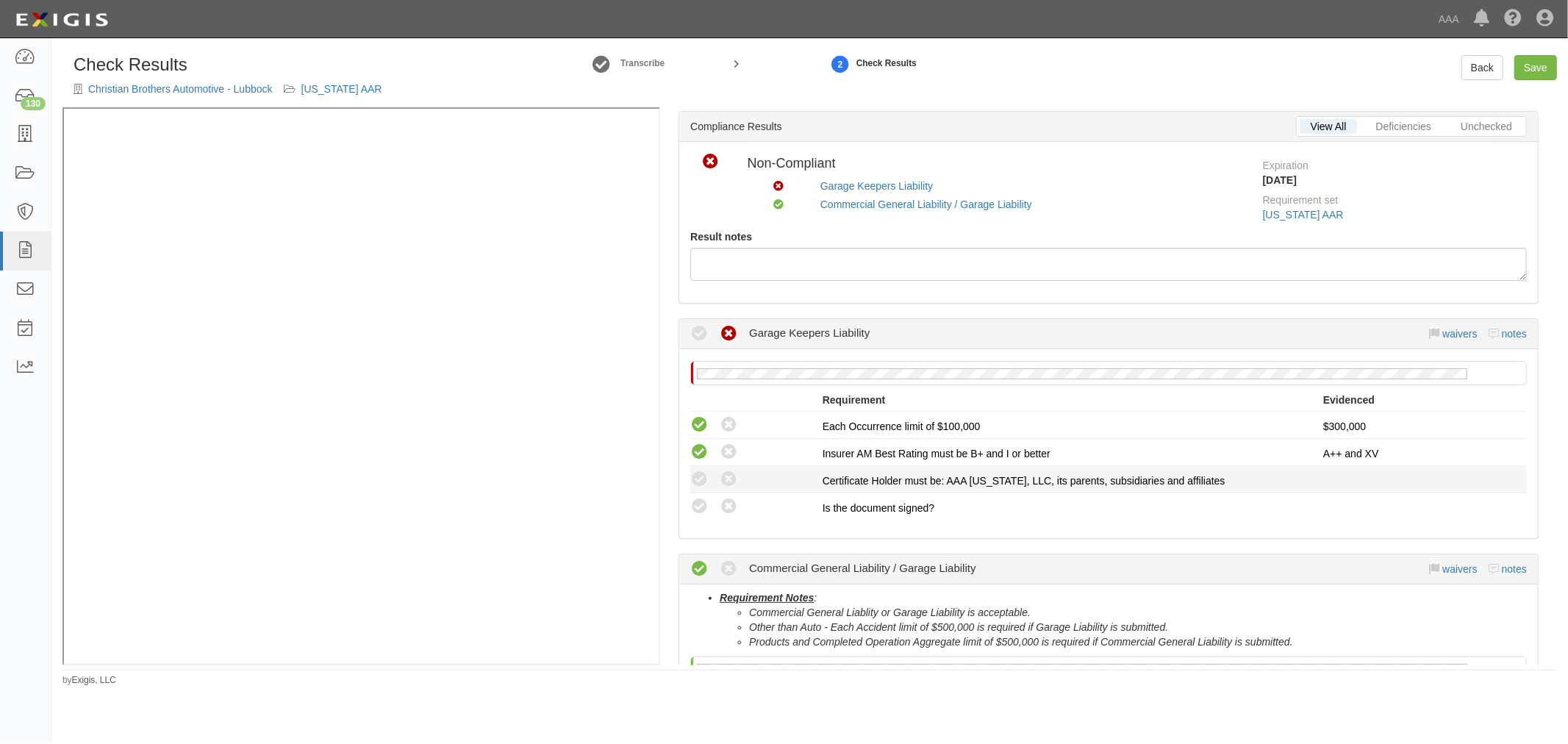
scroll to position [39, 0]
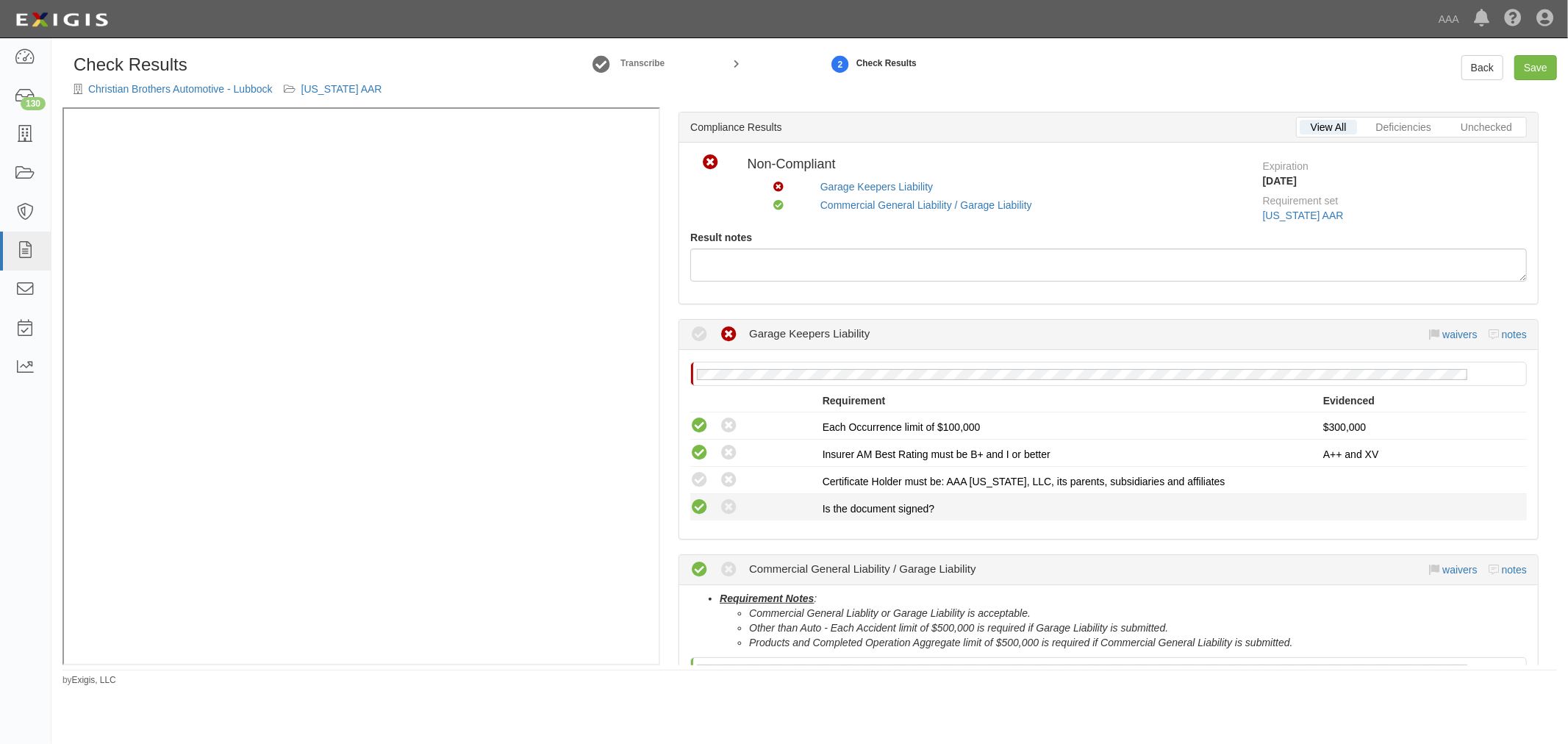
click at [691, 504] on icon at bounding box center [699, 508] width 18 height 18
radio input "true"
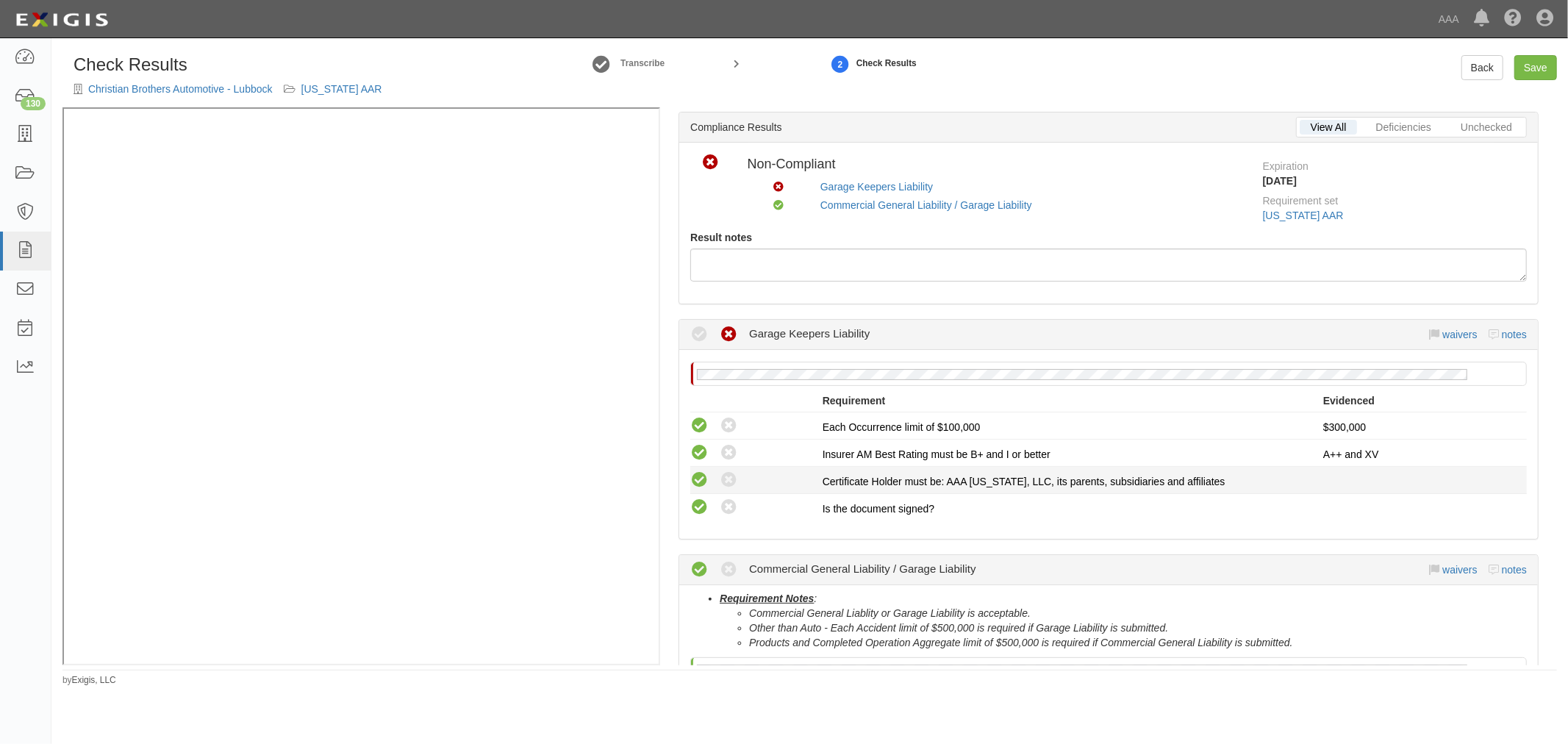
click at [695, 478] on icon at bounding box center [699, 481] width 18 height 18
radio input "true"
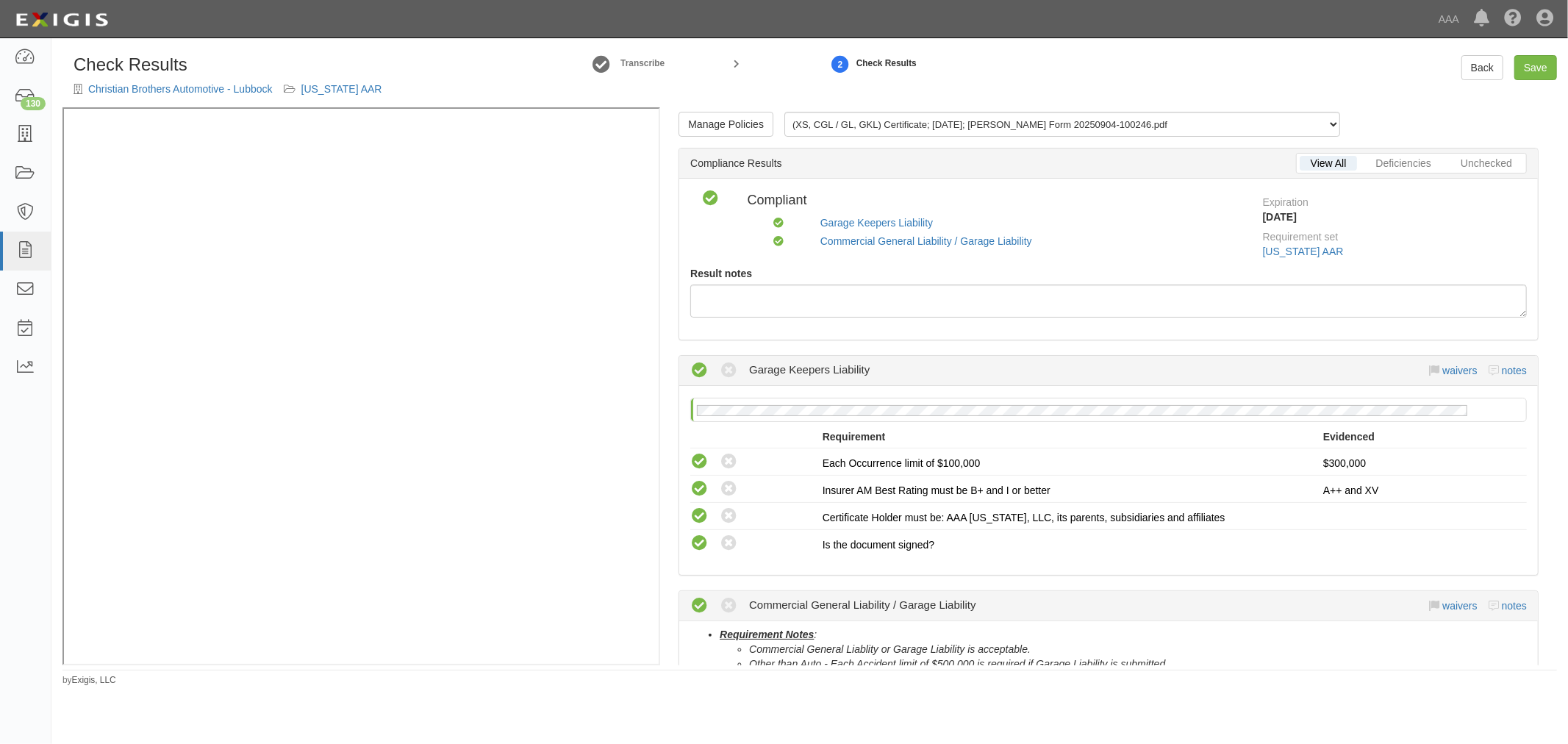
scroll to position [0, 0]
click at [1543, 63] on link "Save" at bounding box center [1535, 67] width 42 height 25
radio input "true"
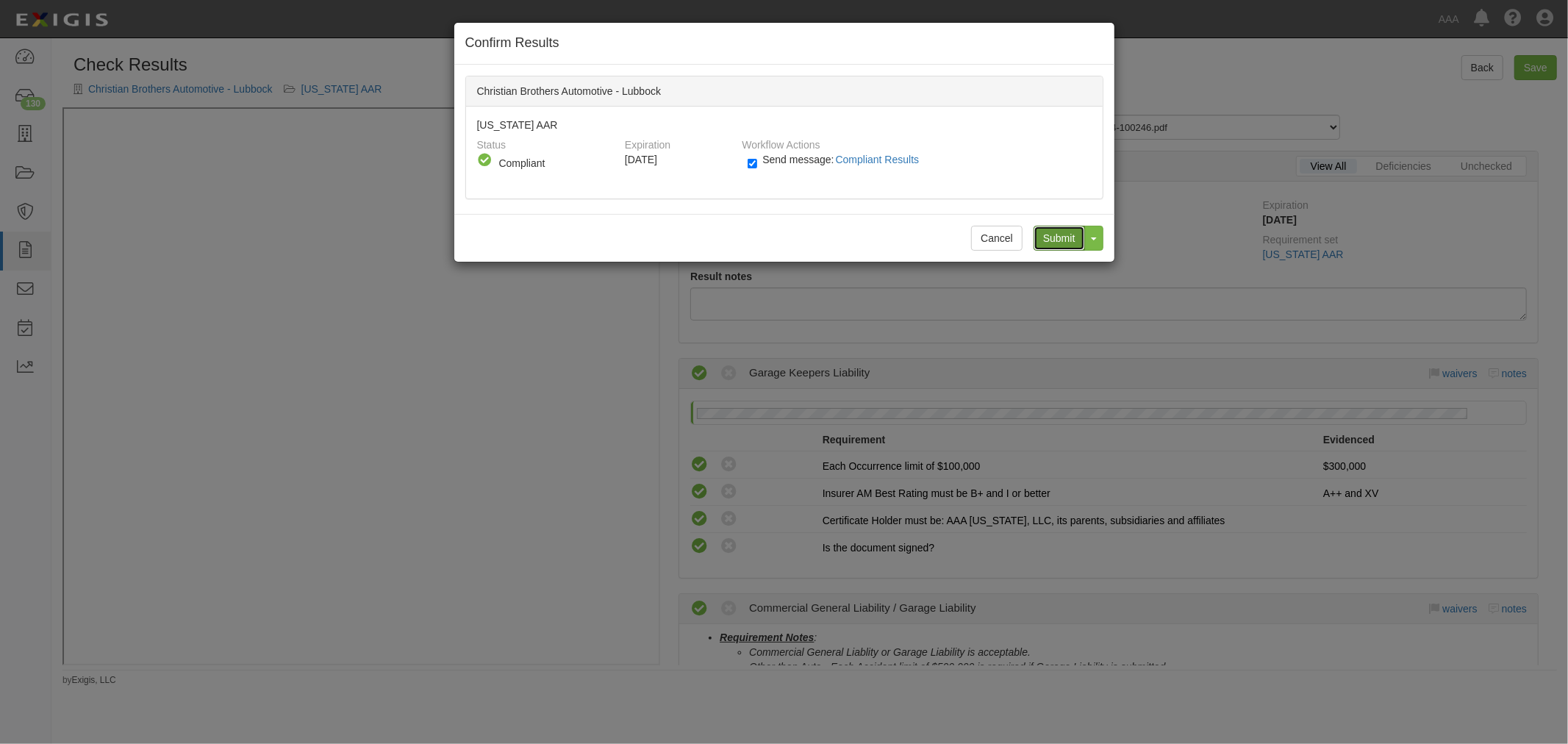
click at [1069, 247] on input "Submit" at bounding box center [1059, 238] width 52 height 25
